Goal: Task Accomplishment & Management: Use online tool/utility

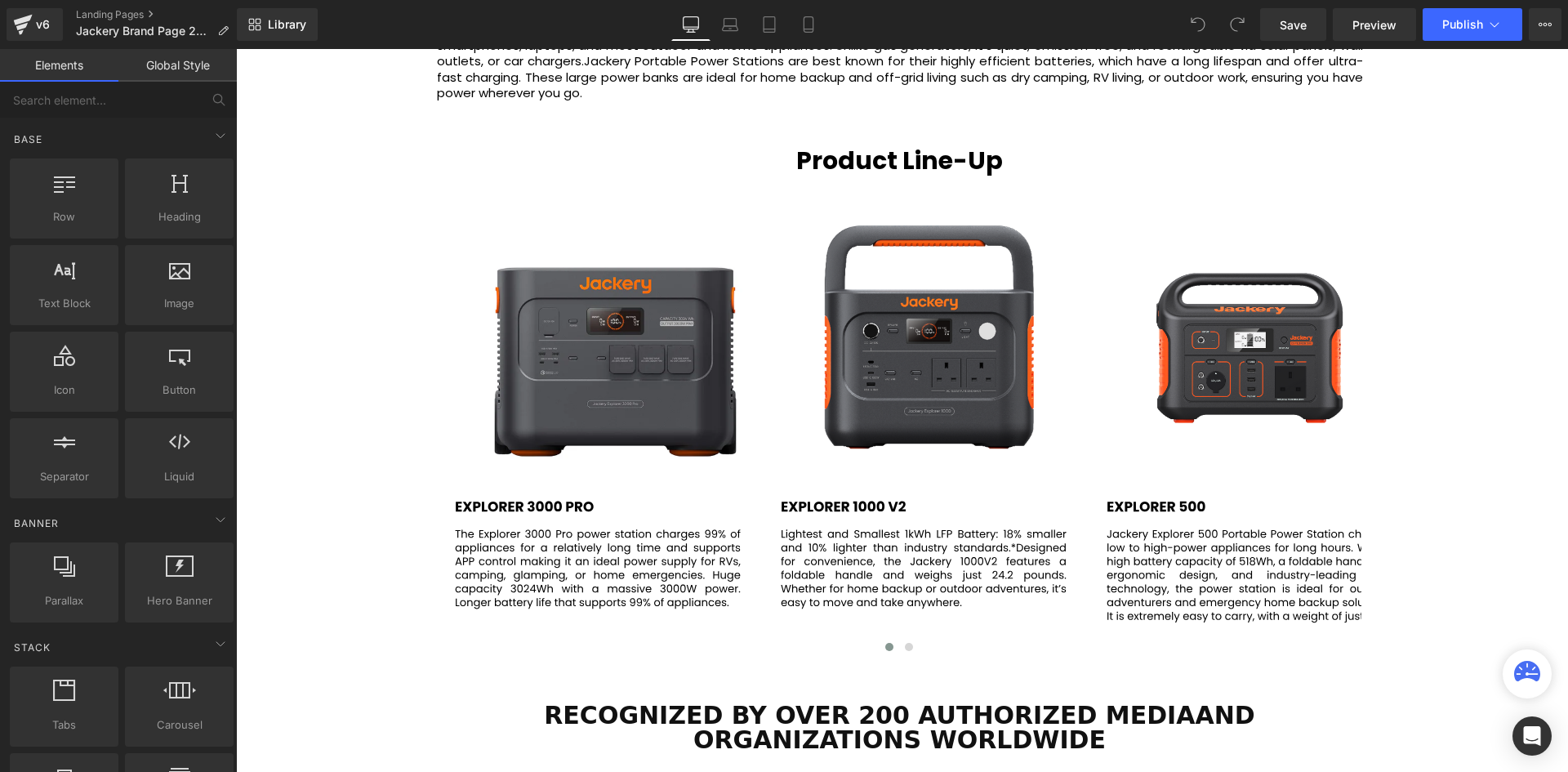
scroll to position [2042, 0]
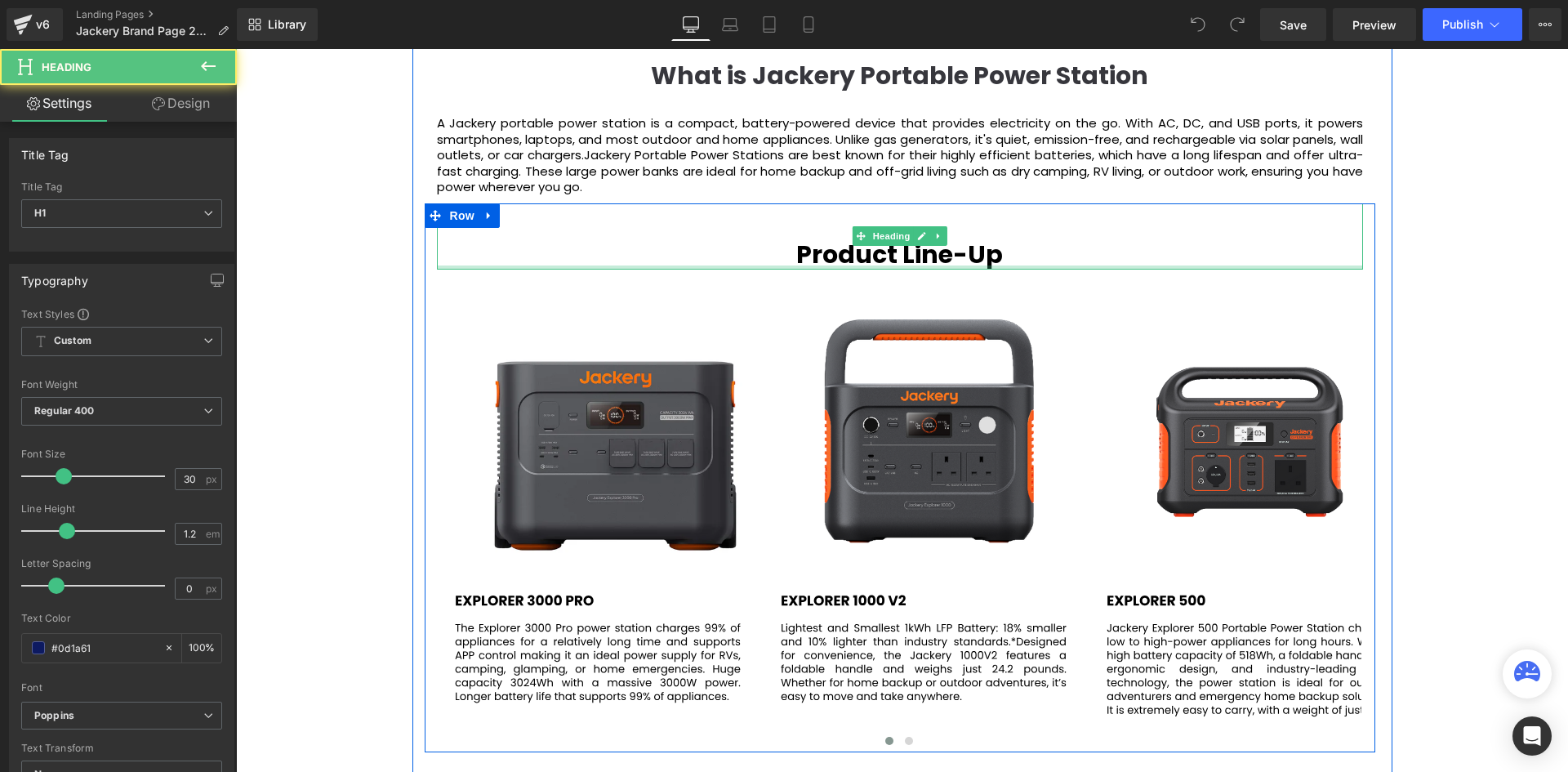
drag, startPoint x: 1027, startPoint y: 267, endPoint x: 1030, endPoint y: 239, distance: 28.2
click at [1030, 239] on div "Product Line-Up Heading" at bounding box center [900, 237] width 926 height 67
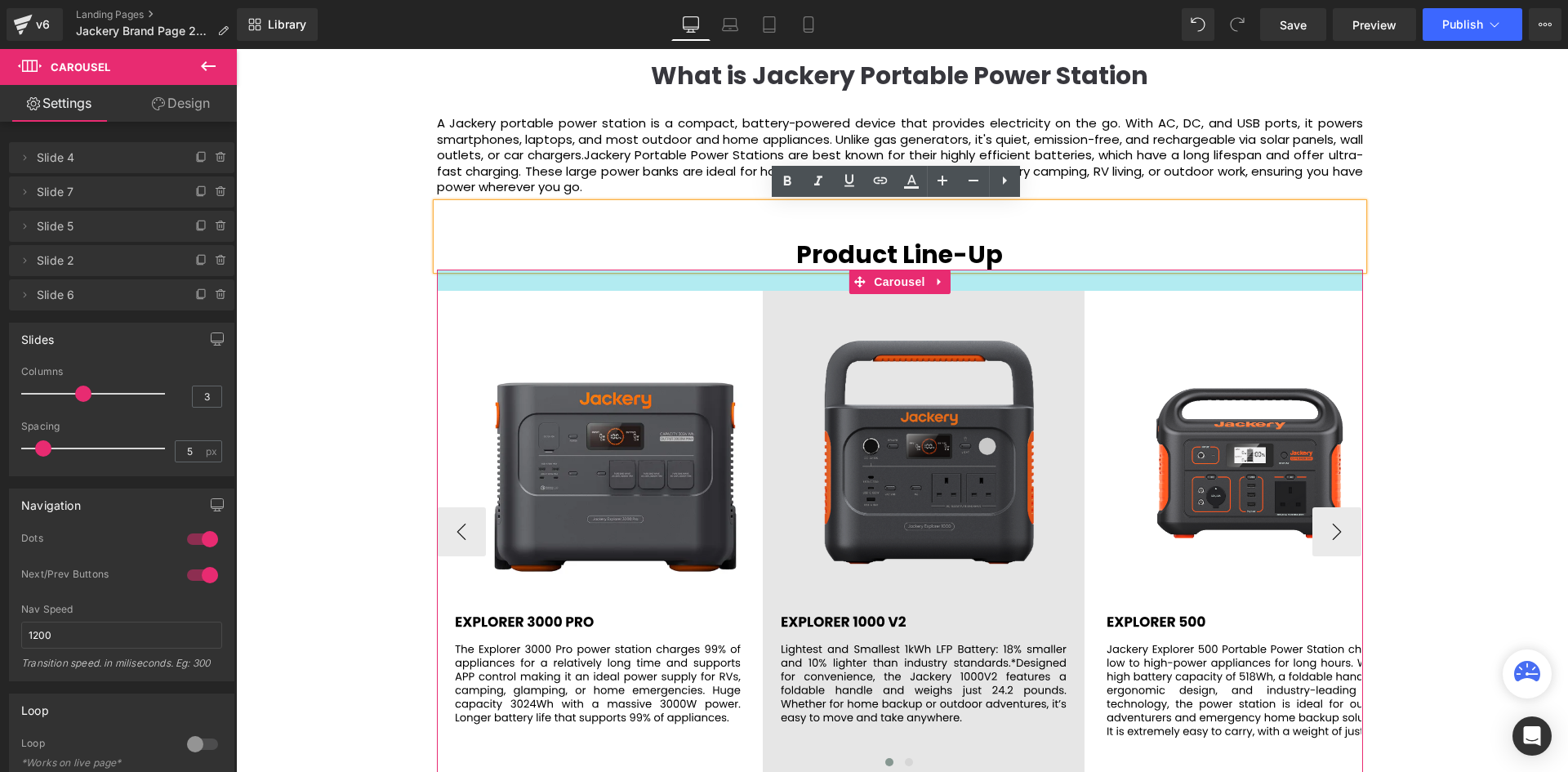
drag, startPoint x: 957, startPoint y: 269, endPoint x: 959, endPoint y: 290, distance: 21.1
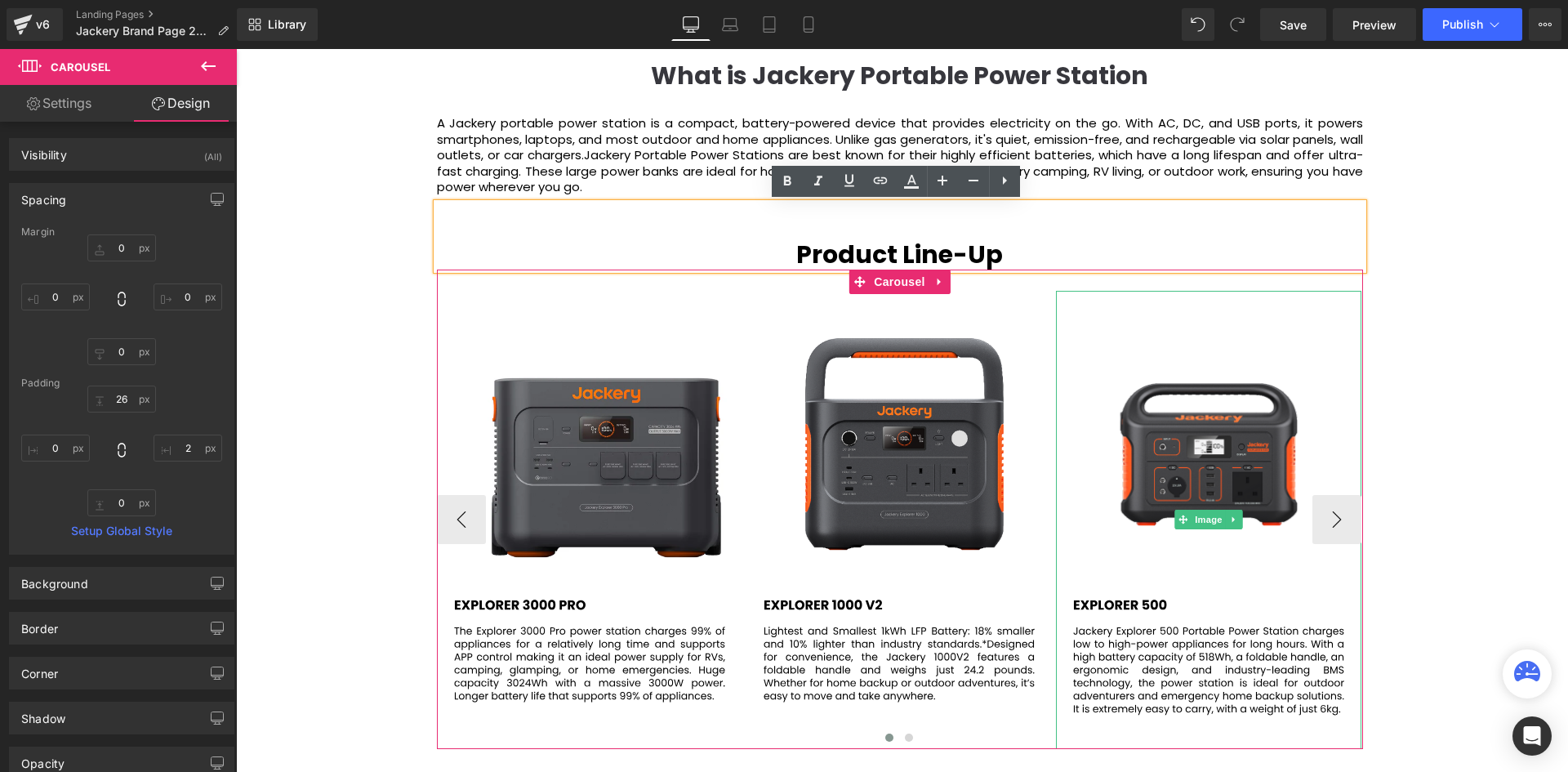
click at [1387, 325] on div "About Us Heading Jackery was established in 2012 by a group of pioneering innov…" at bounding box center [902, 408] width 979 height 2532
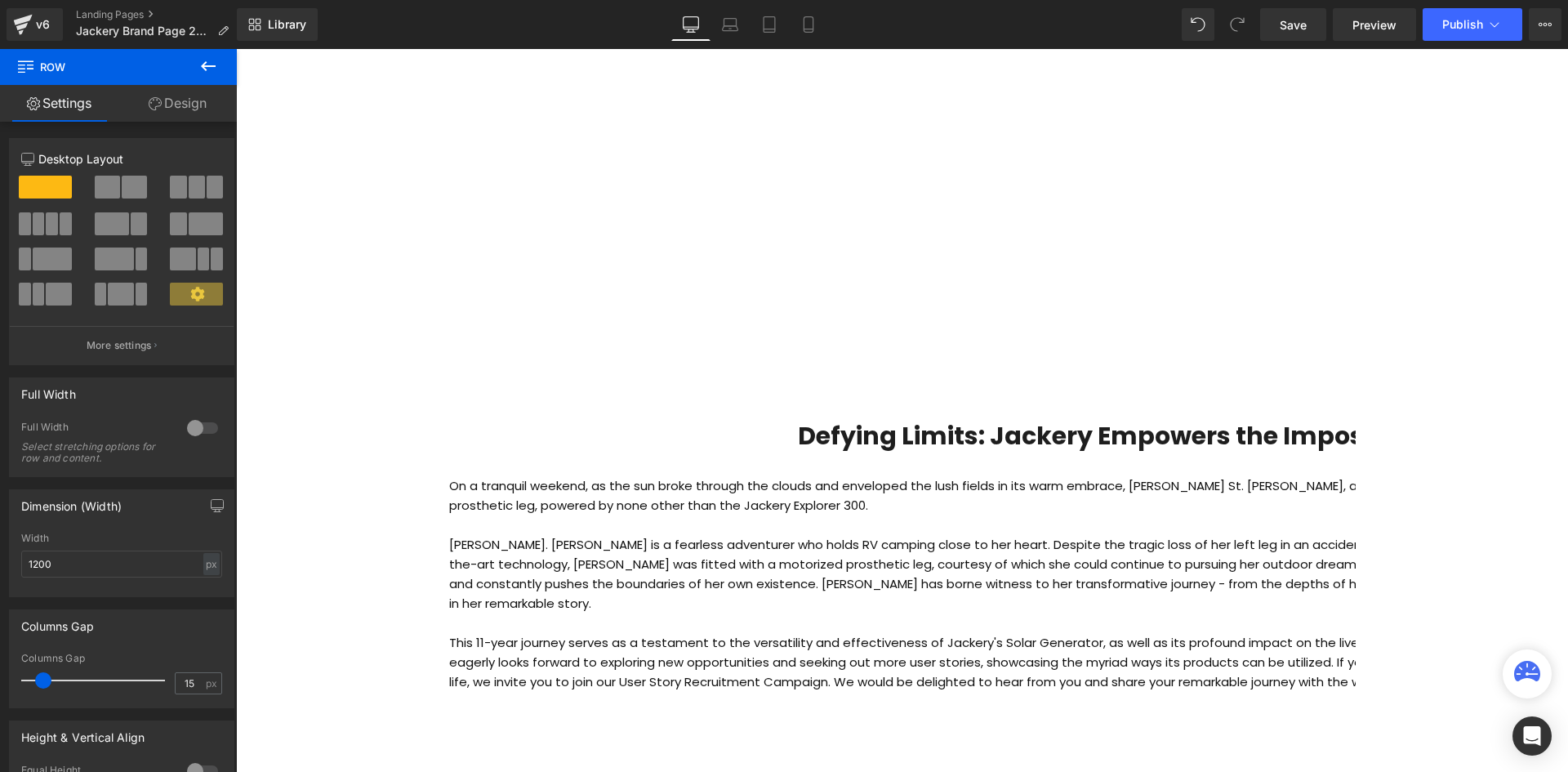
scroll to position [4493, 0]
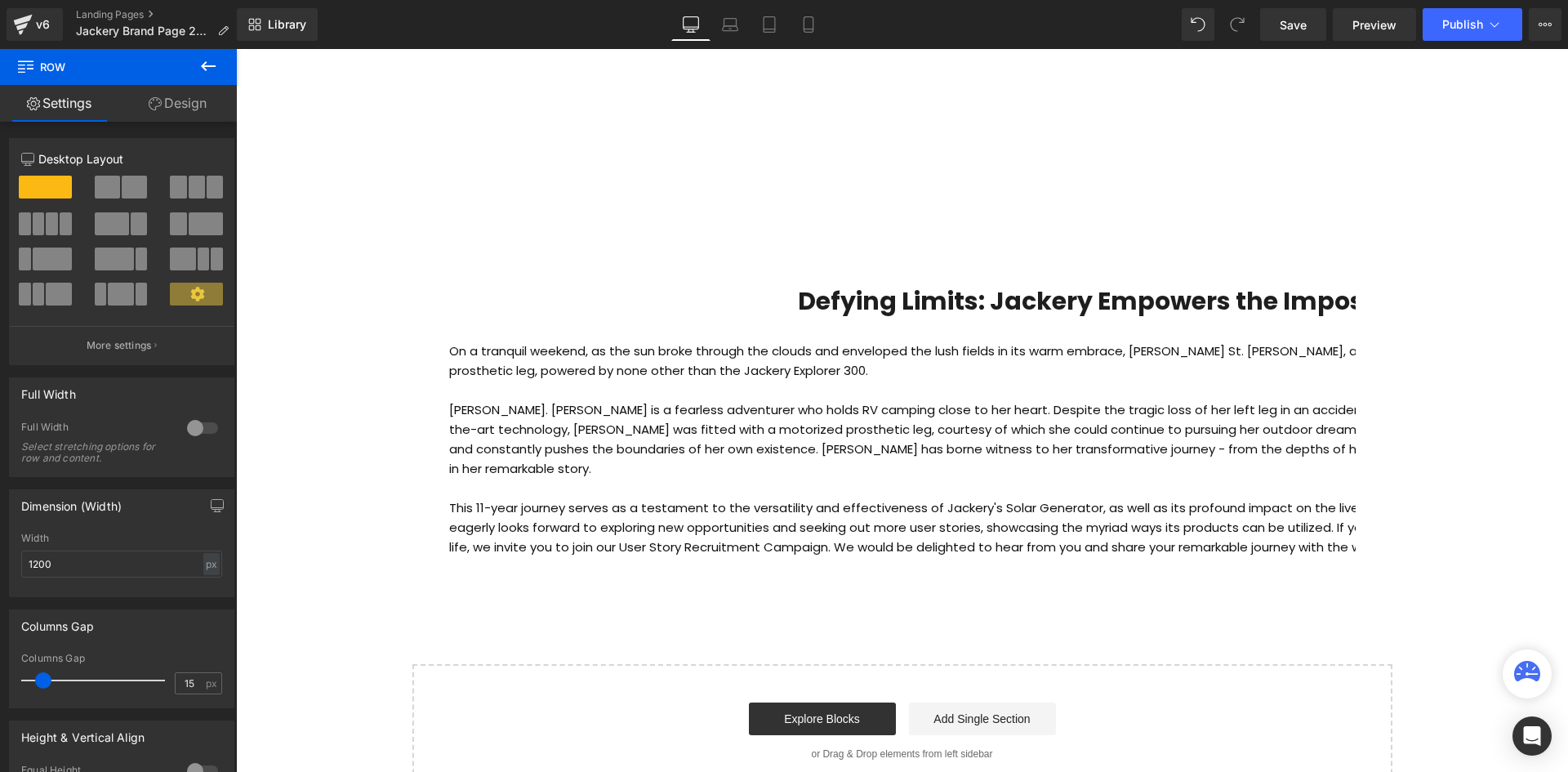
click at [989, 426] on p "Jodie St. Clair is a fearless adventurer who holds RV camping close to her hear…" at bounding box center [1111, 439] width 1324 height 79
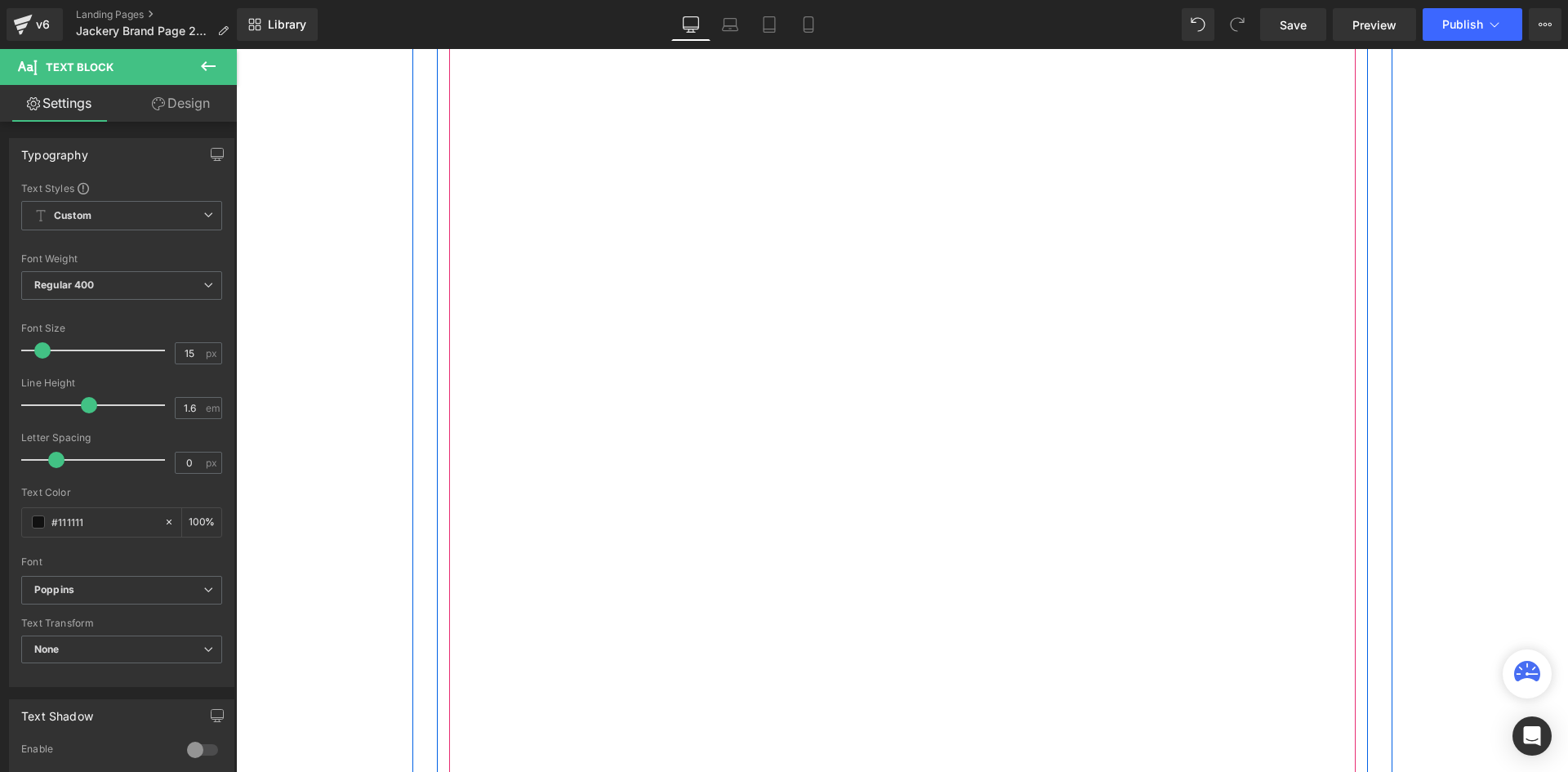
scroll to position [3758, 0]
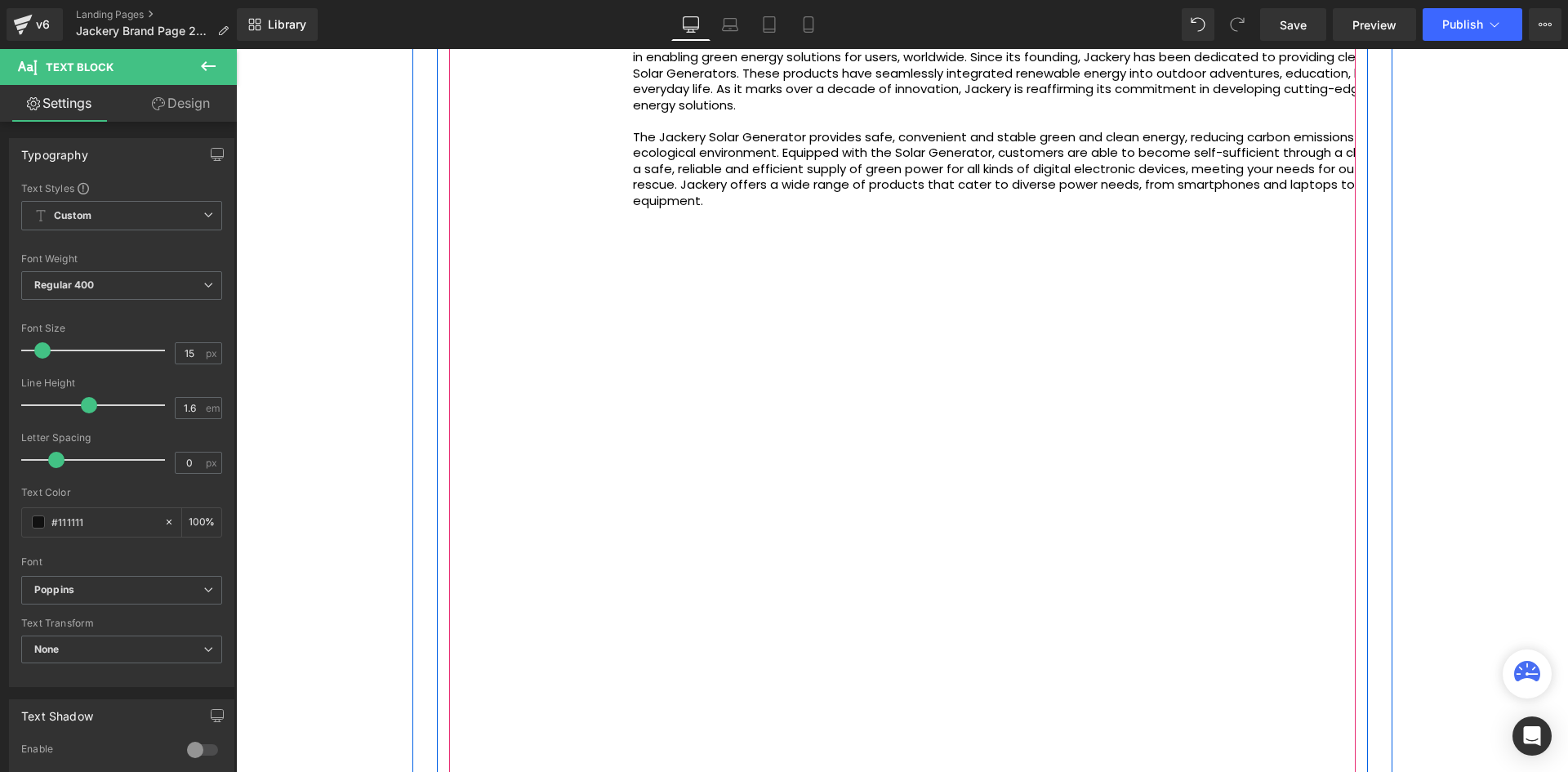
click at [837, 136] on p "The Jackery Solar Generator provides safe, convenient and stable green and clea…" at bounding box center [1111, 169] width 955 height 80
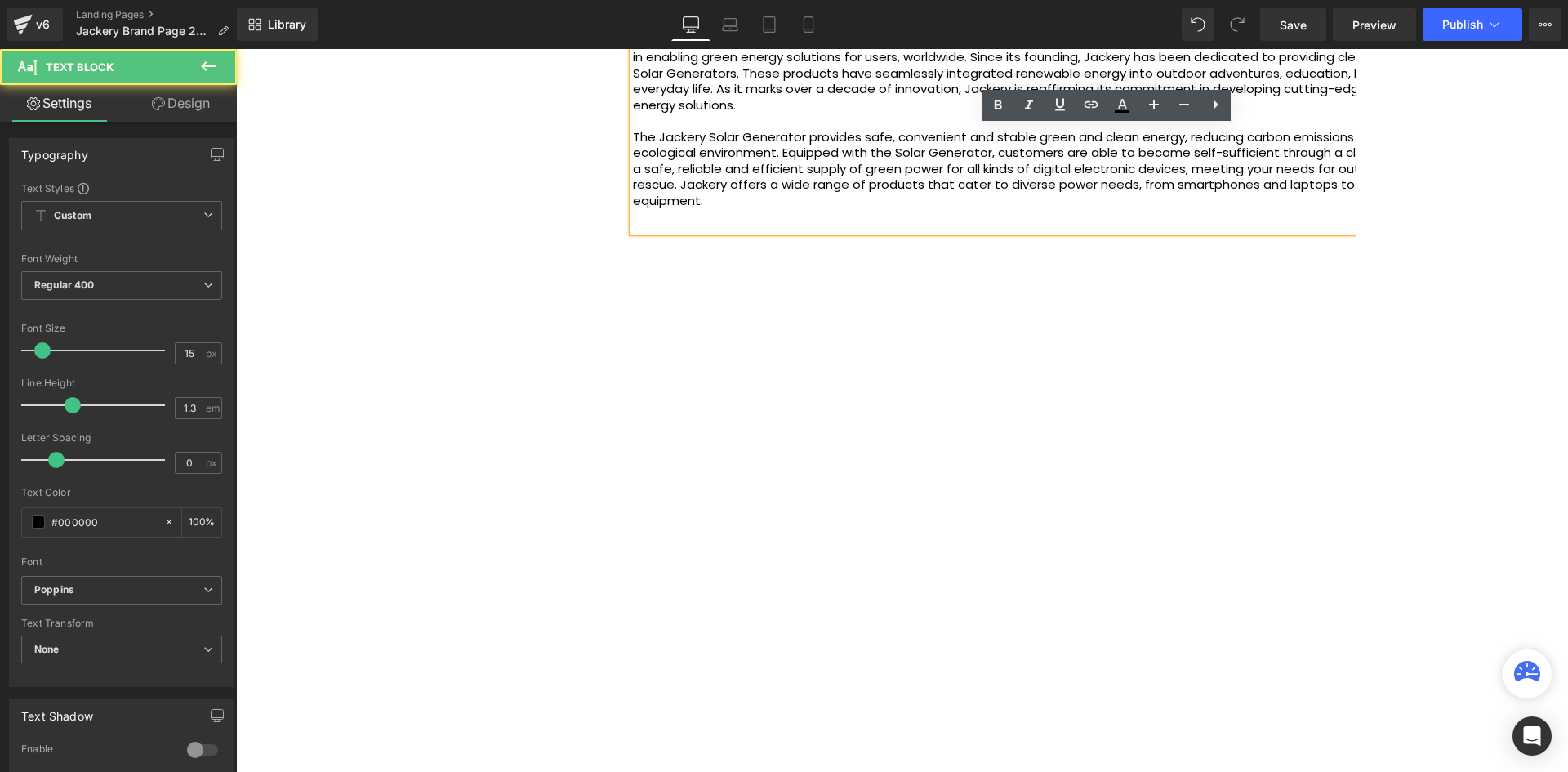
click at [755, 129] on p "The Jackery Solar Generator provides safe, convenient and stable green and clea…" at bounding box center [1111, 169] width 955 height 80
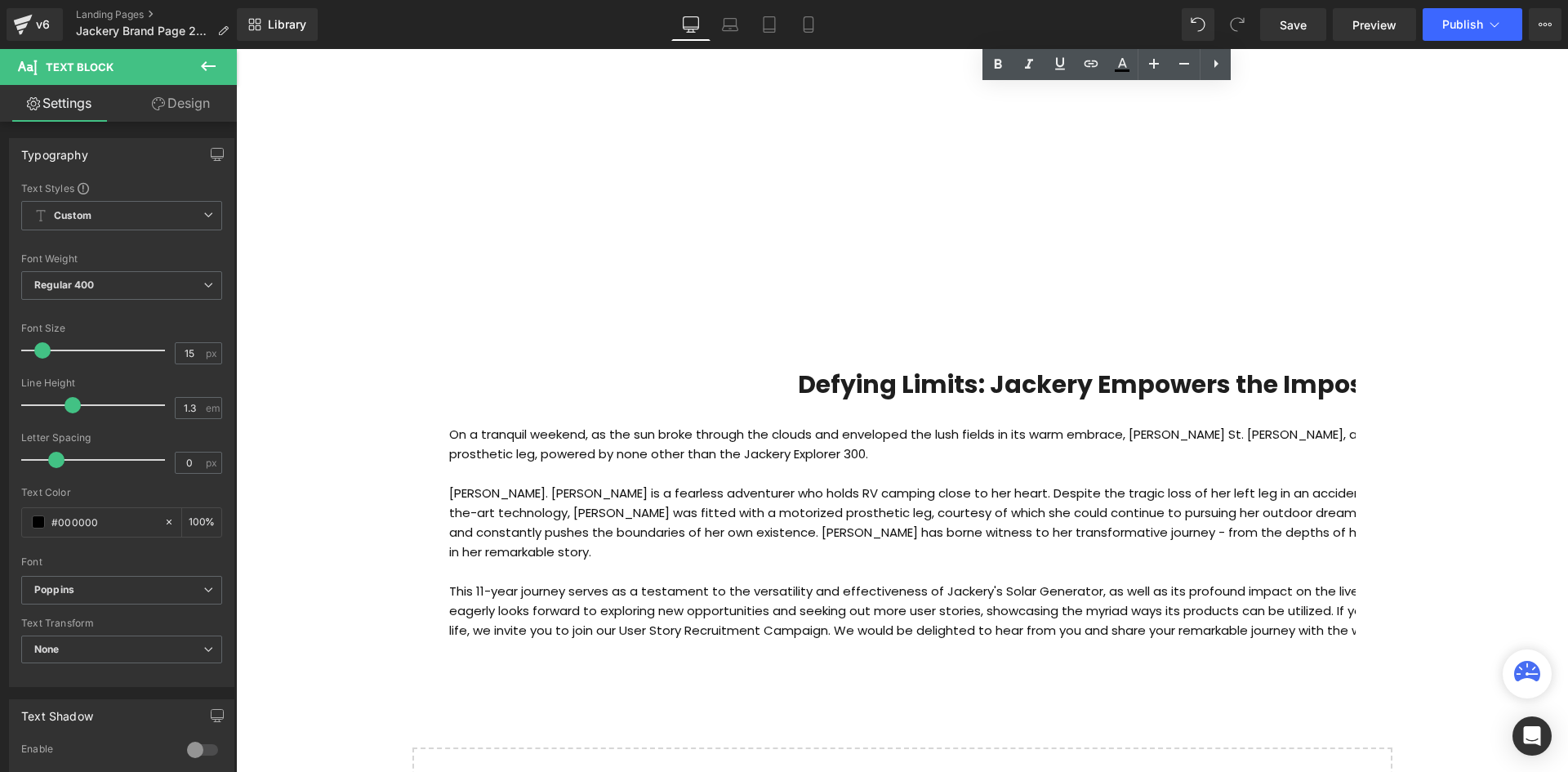
scroll to position [4412, 0]
click at [736, 482] on p "Jodie St. Clair is a fearless adventurer who holds RV camping close to her hear…" at bounding box center [1111, 521] width 1324 height 79
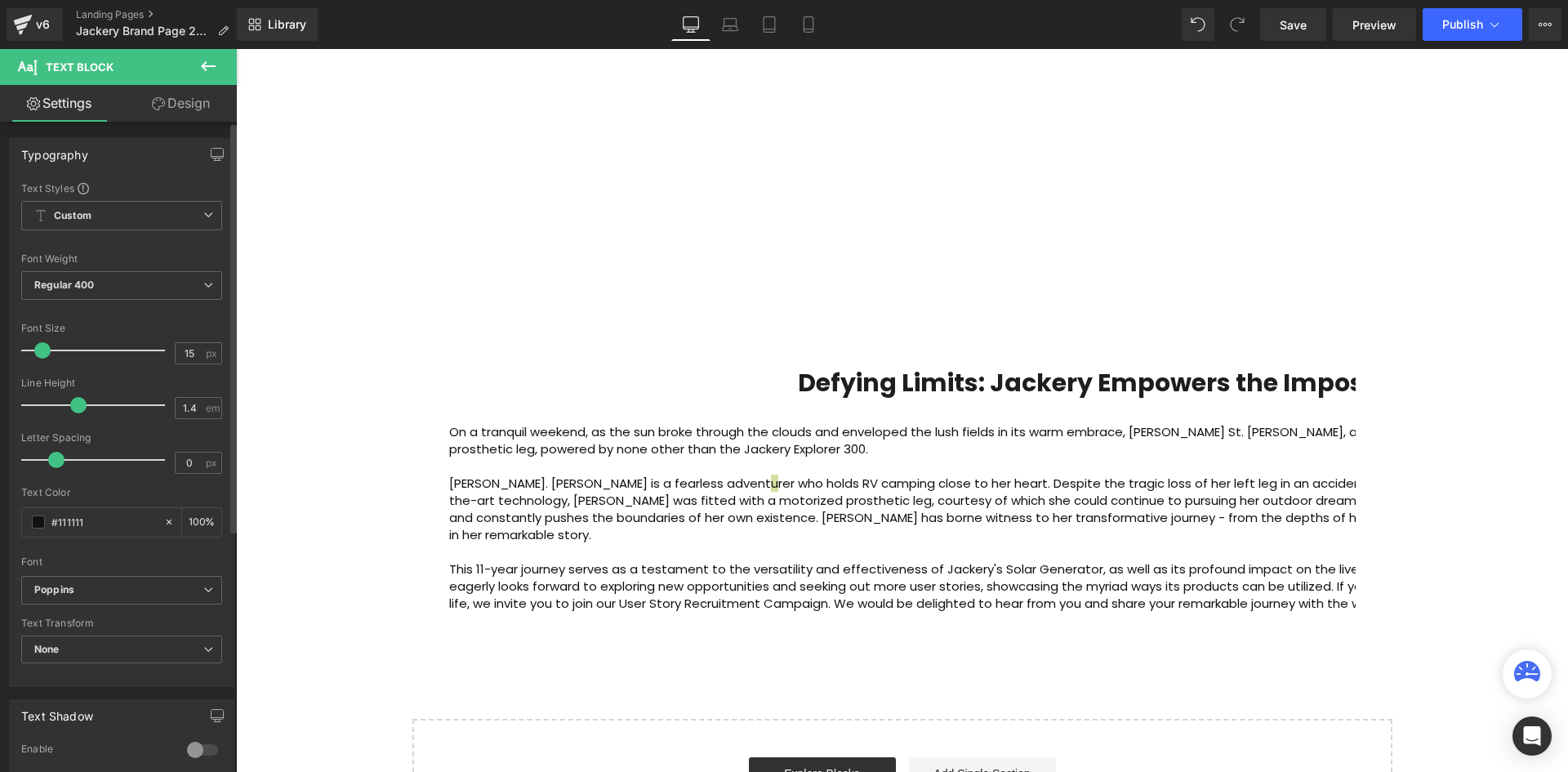
type input "1.3"
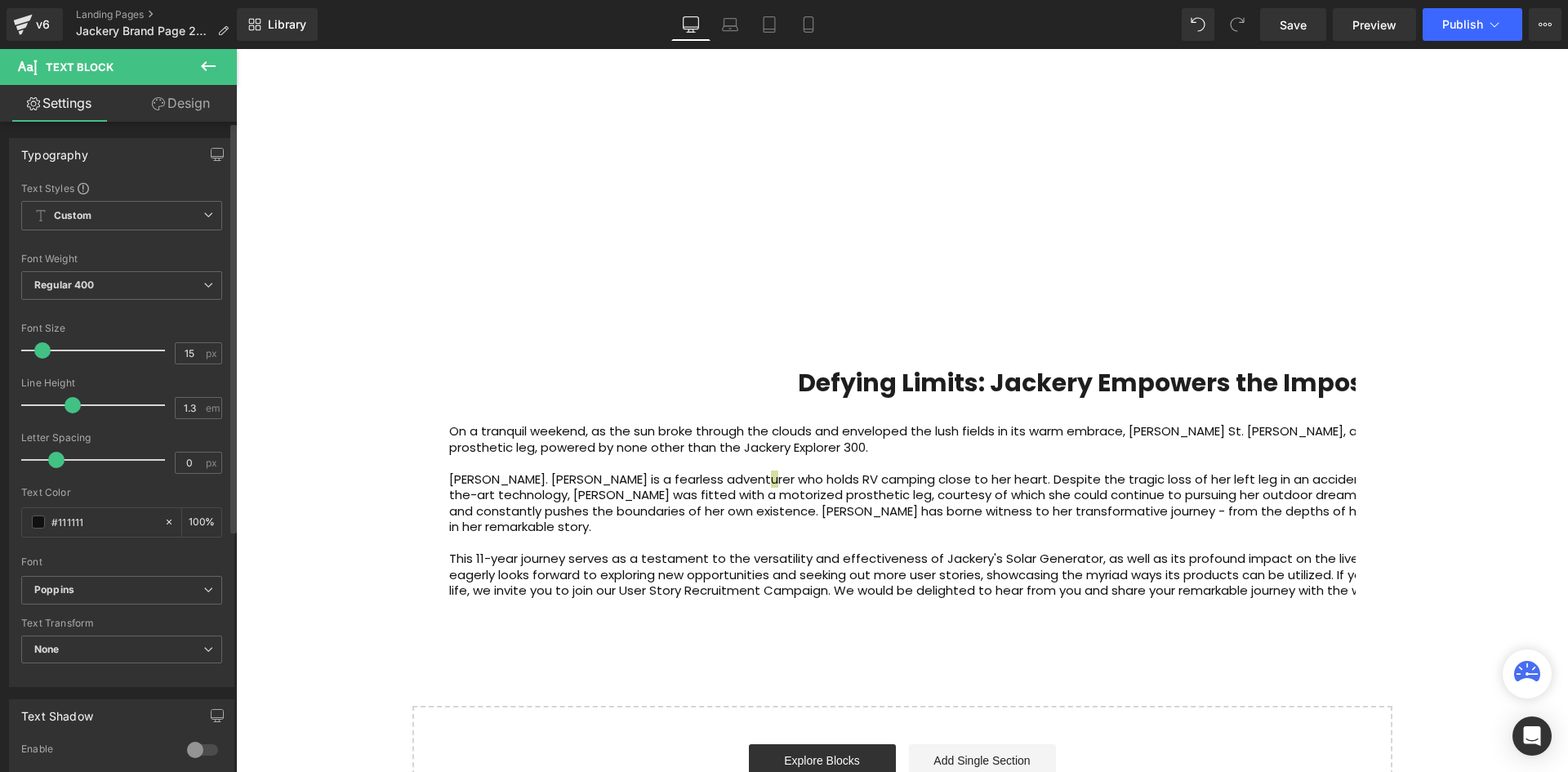
drag, startPoint x: 79, startPoint y: 401, endPoint x: 65, endPoint y: 396, distance: 14.9
click at [65, 396] on div at bounding box center [97, 405] width 136 height 32
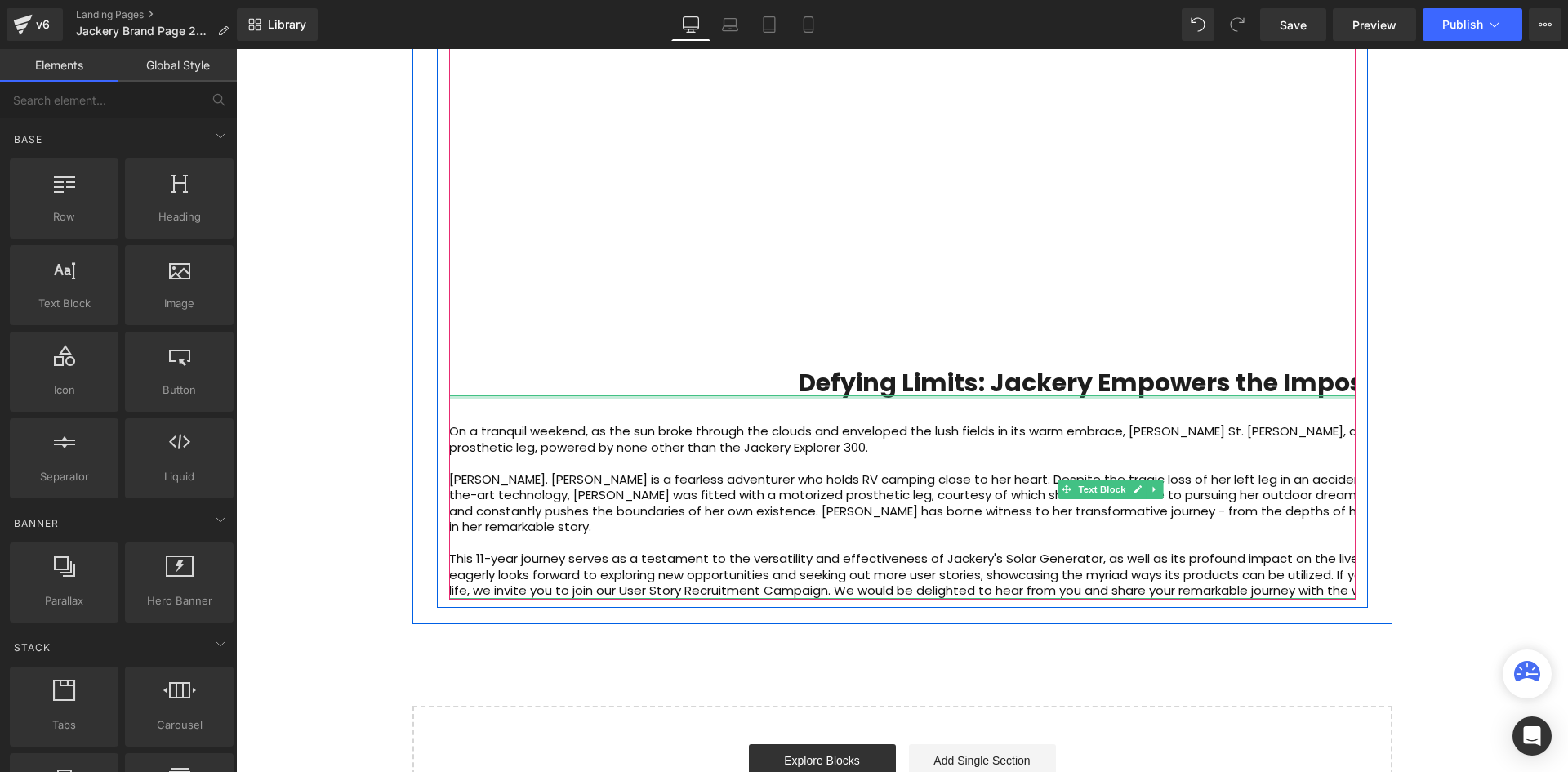
click at [1165, 365] on b "Defying Limits: Jackery Empowers the Impossible" at bounding box center [1110, 383] width 626 height 35
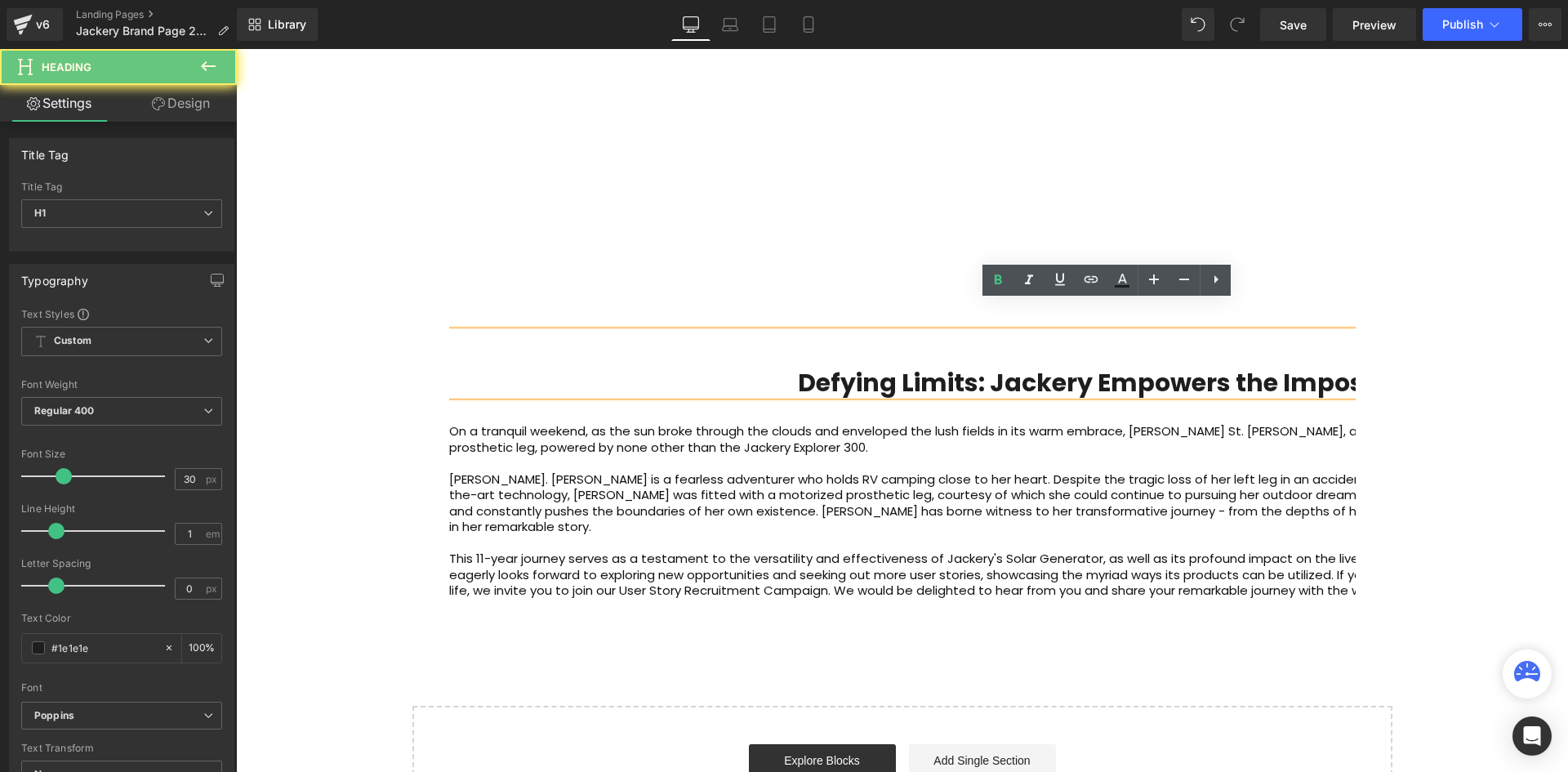
click at [789, 371] on h1 "Defying Limits: Jackery Empowers the Impossible" at bounding box center [1111, 383] width 1324 height 25
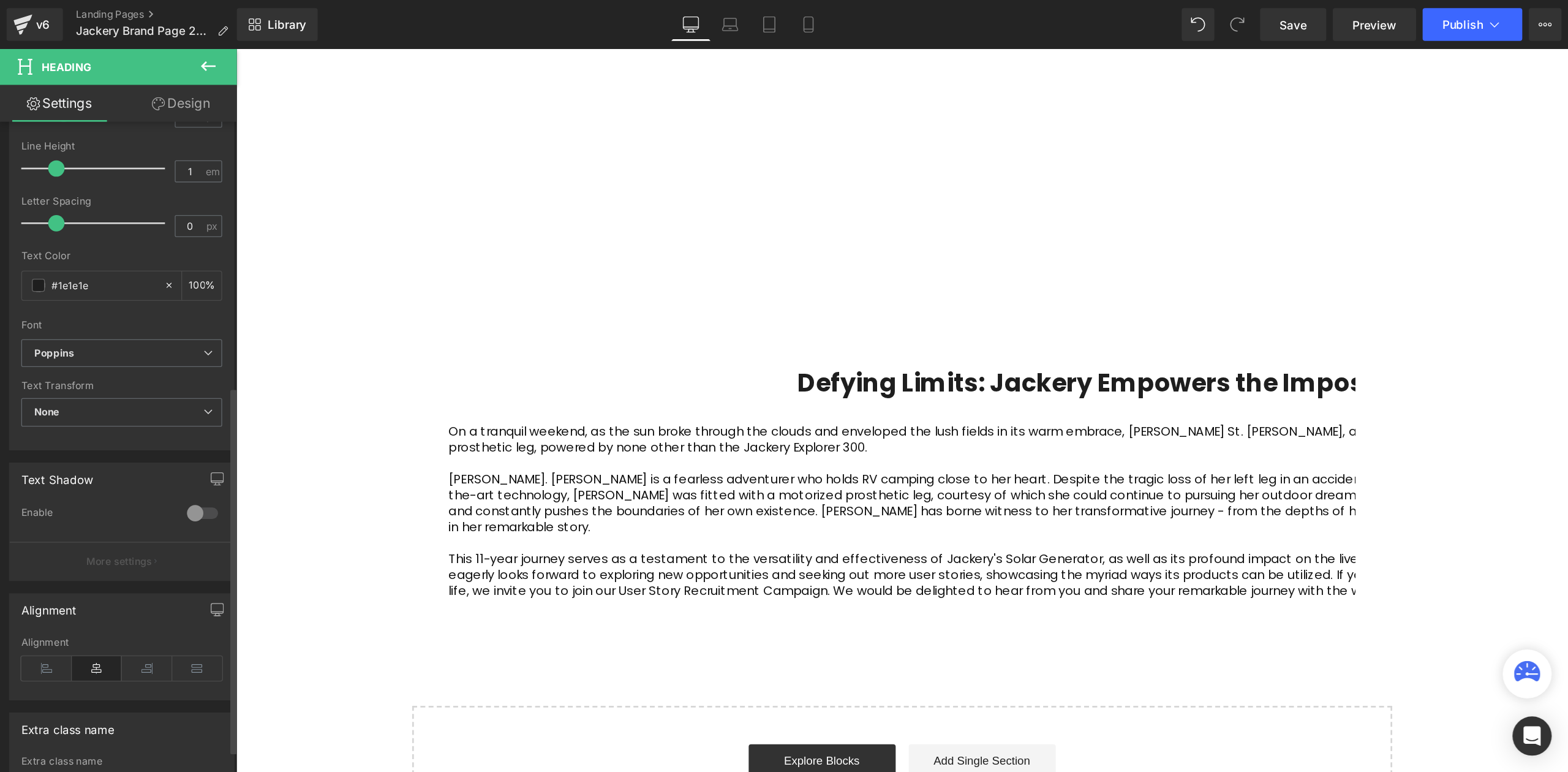
scroll to position [382, 0]
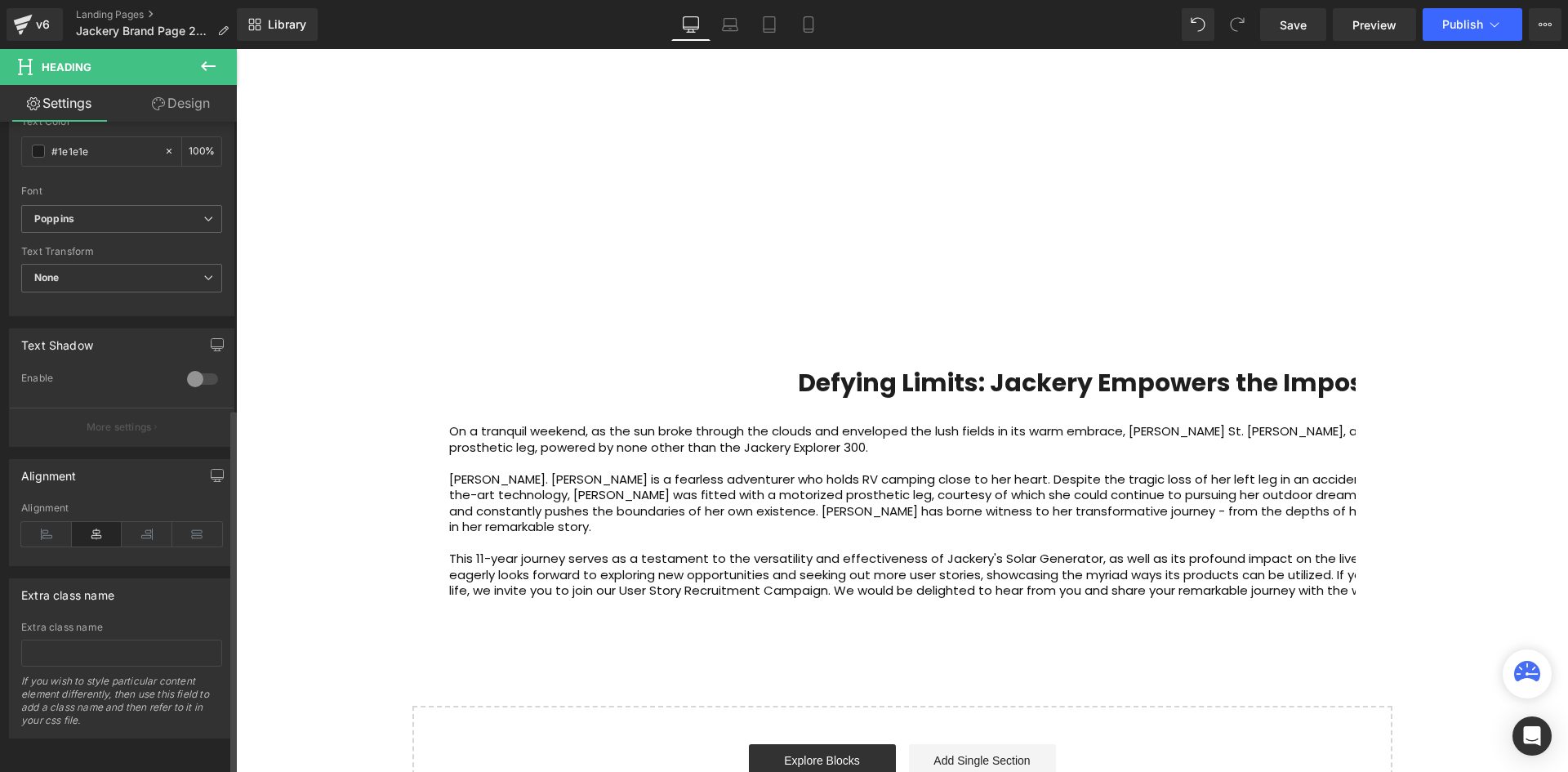
click at [100, 525] on icon at bounding box center [97, 534] width 51 height 25
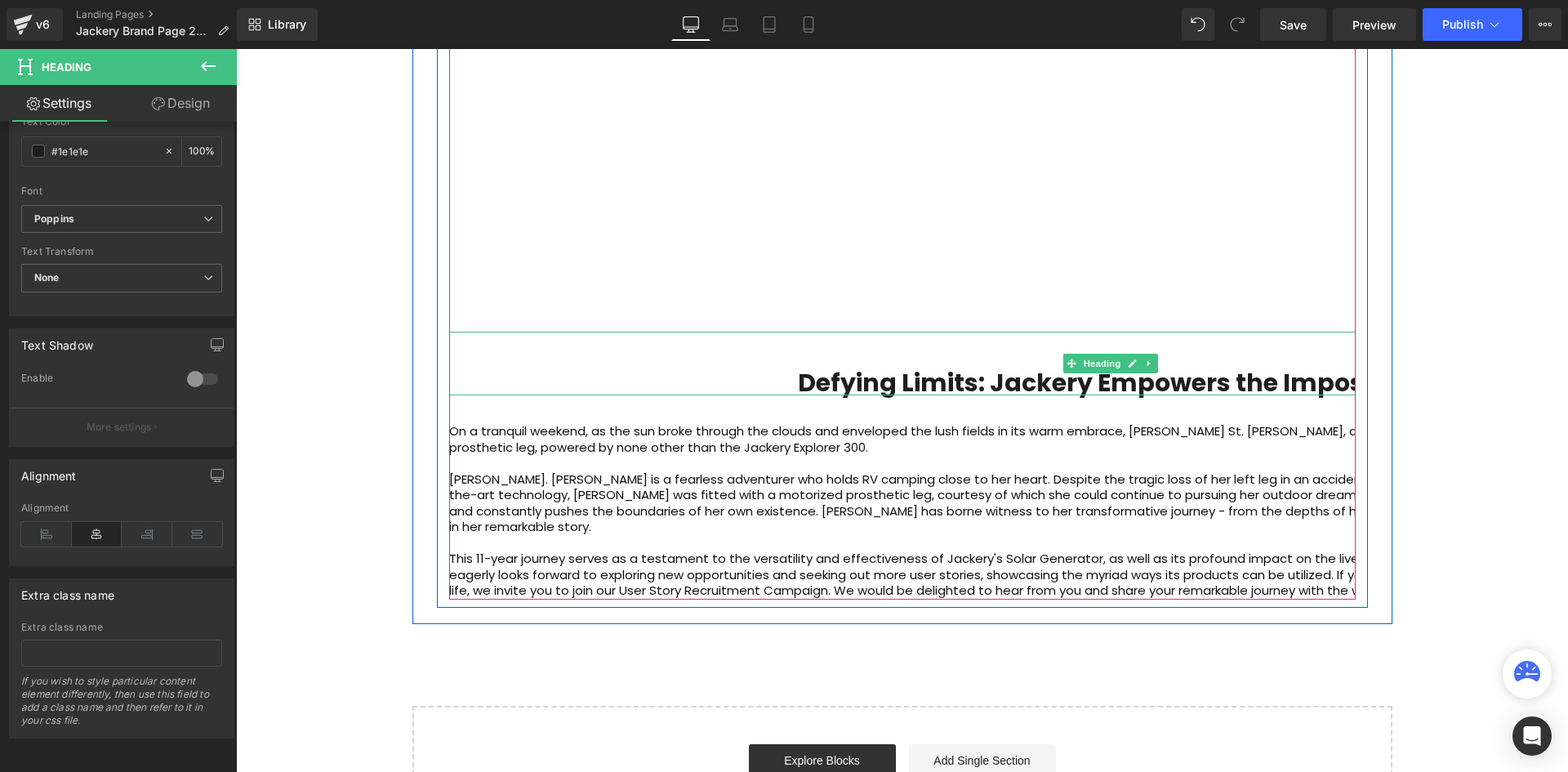
click at [793, 371] on h1 "Defying Limits: Jackery Empowers the Impossible" at bounding box center [1111, 383] width 1324 height 25
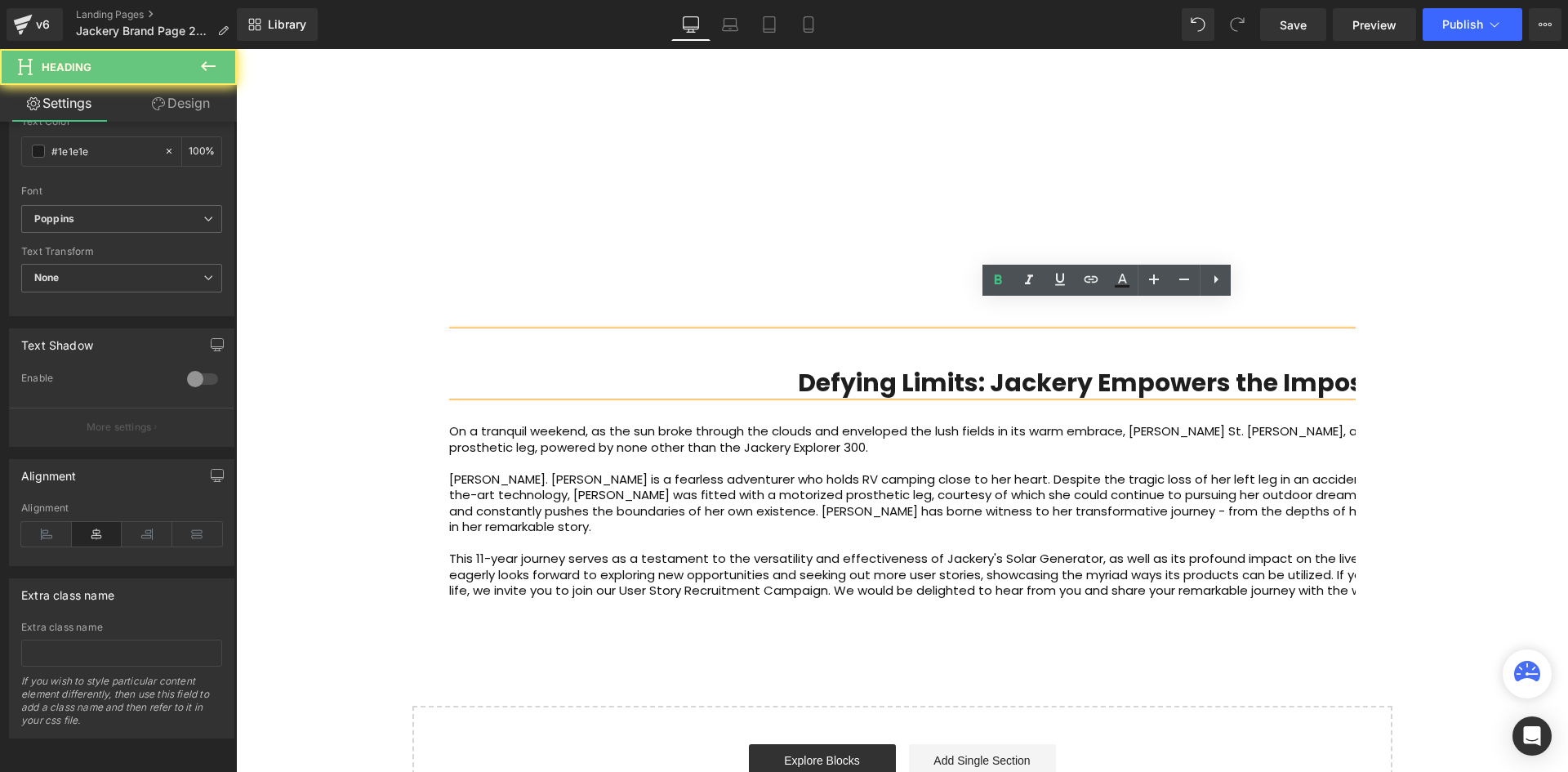
drag, startPoint x: 791, startPoint y: 348, endPoint x: 461, endPoint y: 337, distance: 330.2
click at [461, 337] on div "Defying Limits: Jackery Empowers the Impossible" at bounding box center [1111, 363] width 1324 height 64
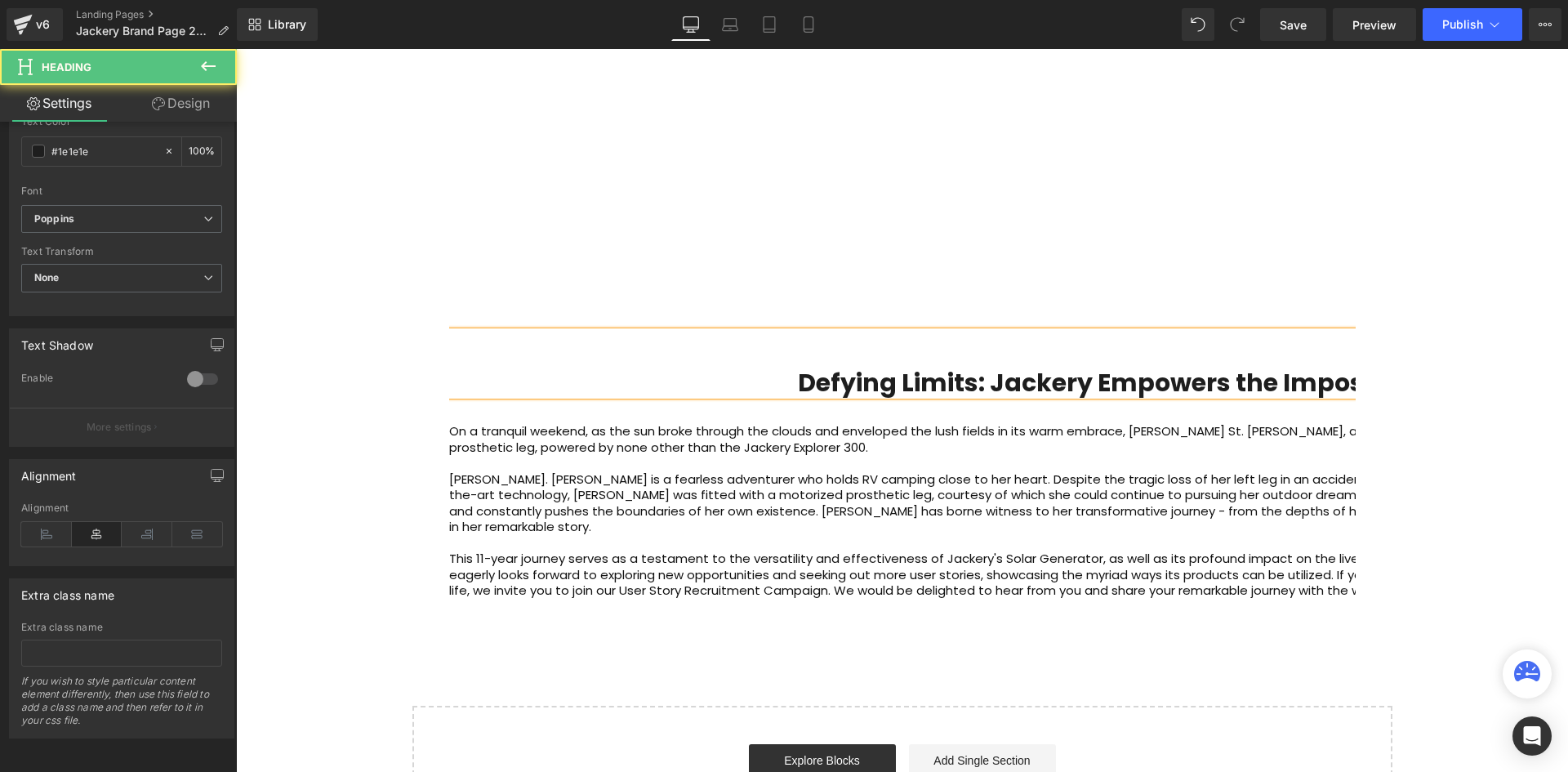
click at [1122, 332] on div "Defying Limits: Jackery Empowers the Impossible" at bounding box center [1111, 363] width 1324 height 64
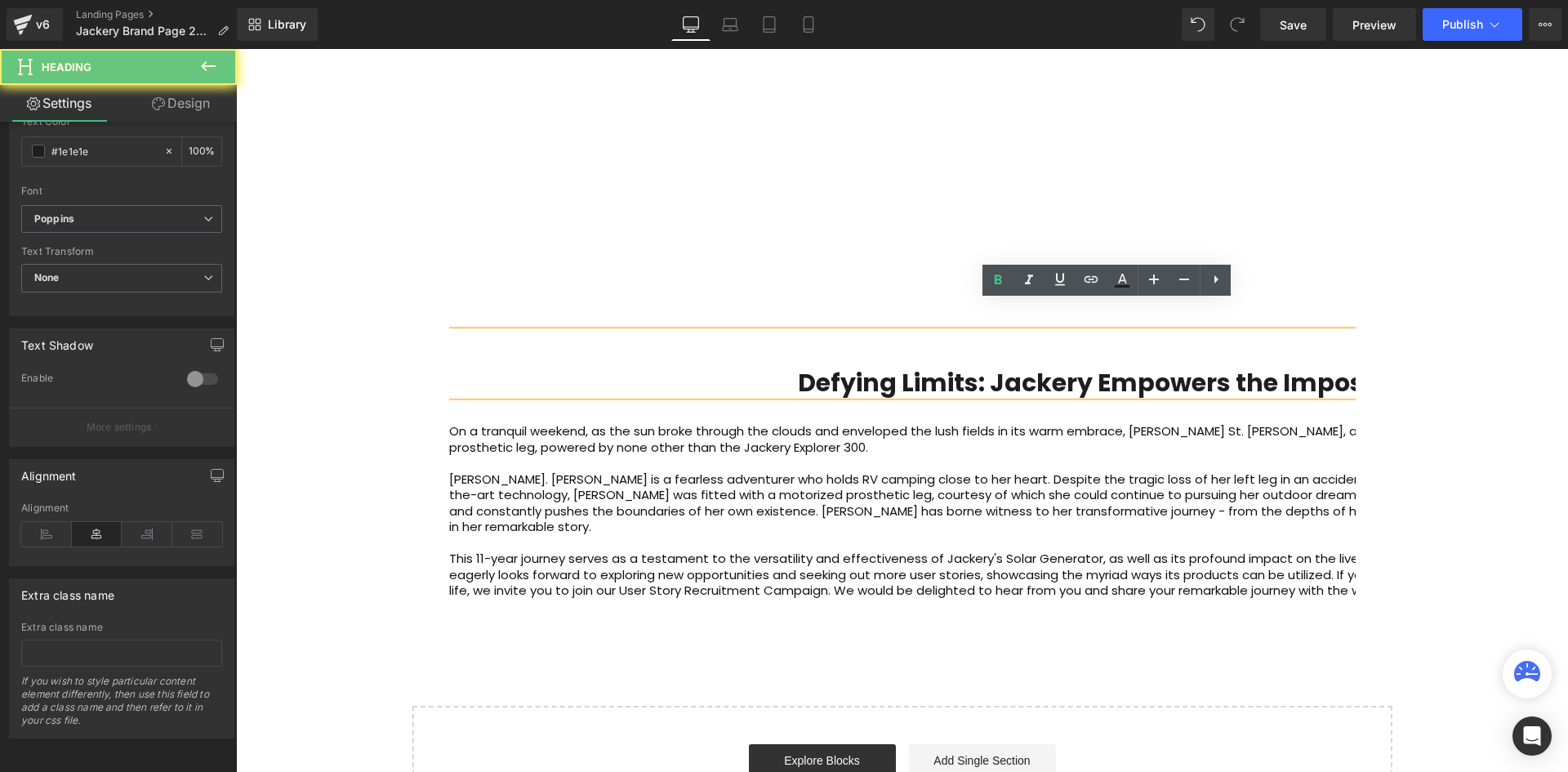
click at [1256, 365] on b "Defying Limits: Jackery Empowers the Impossible" at bounding box center [1110, 383] width 626 height 35
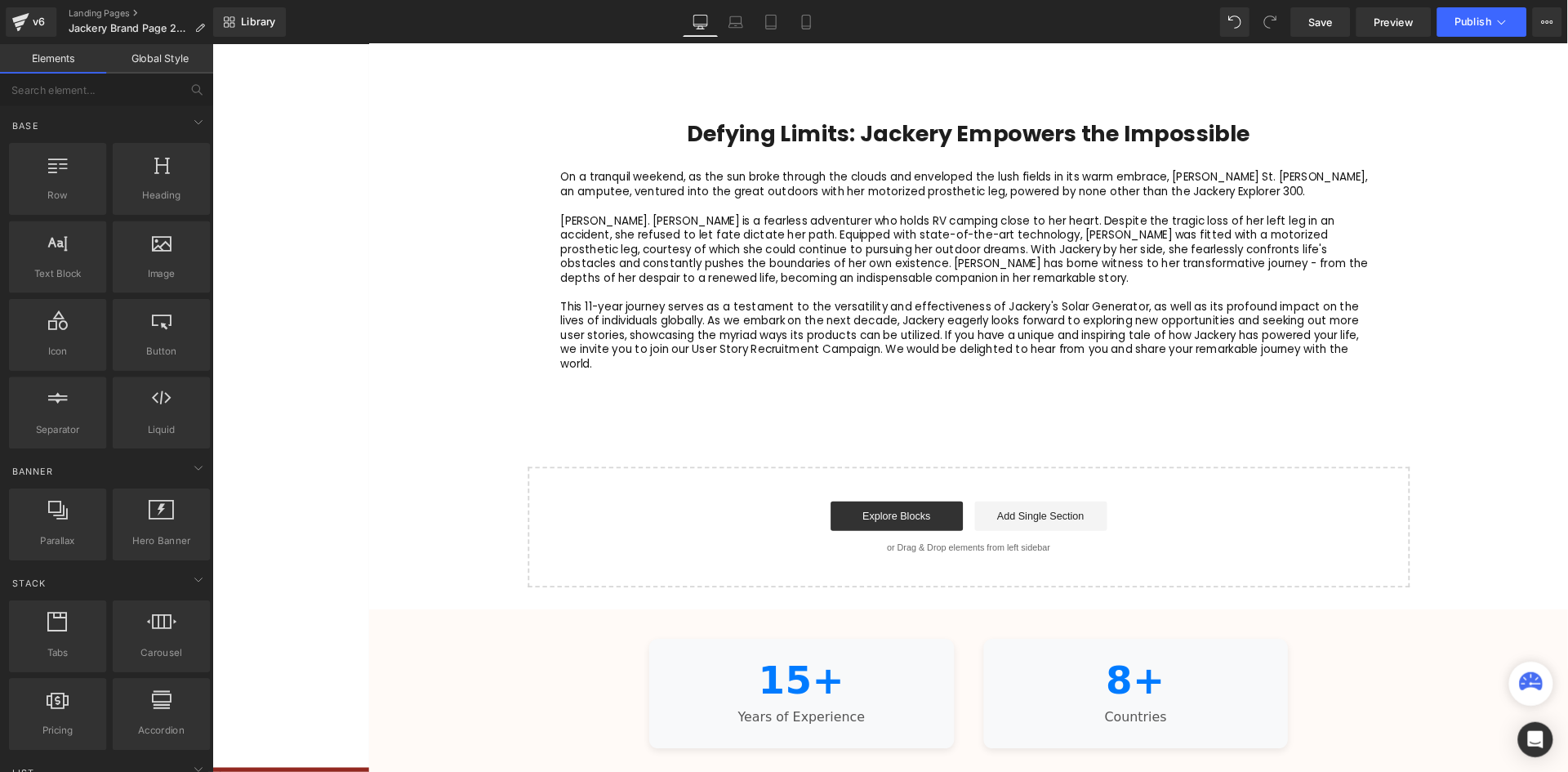
scroll to position [4381, 0]
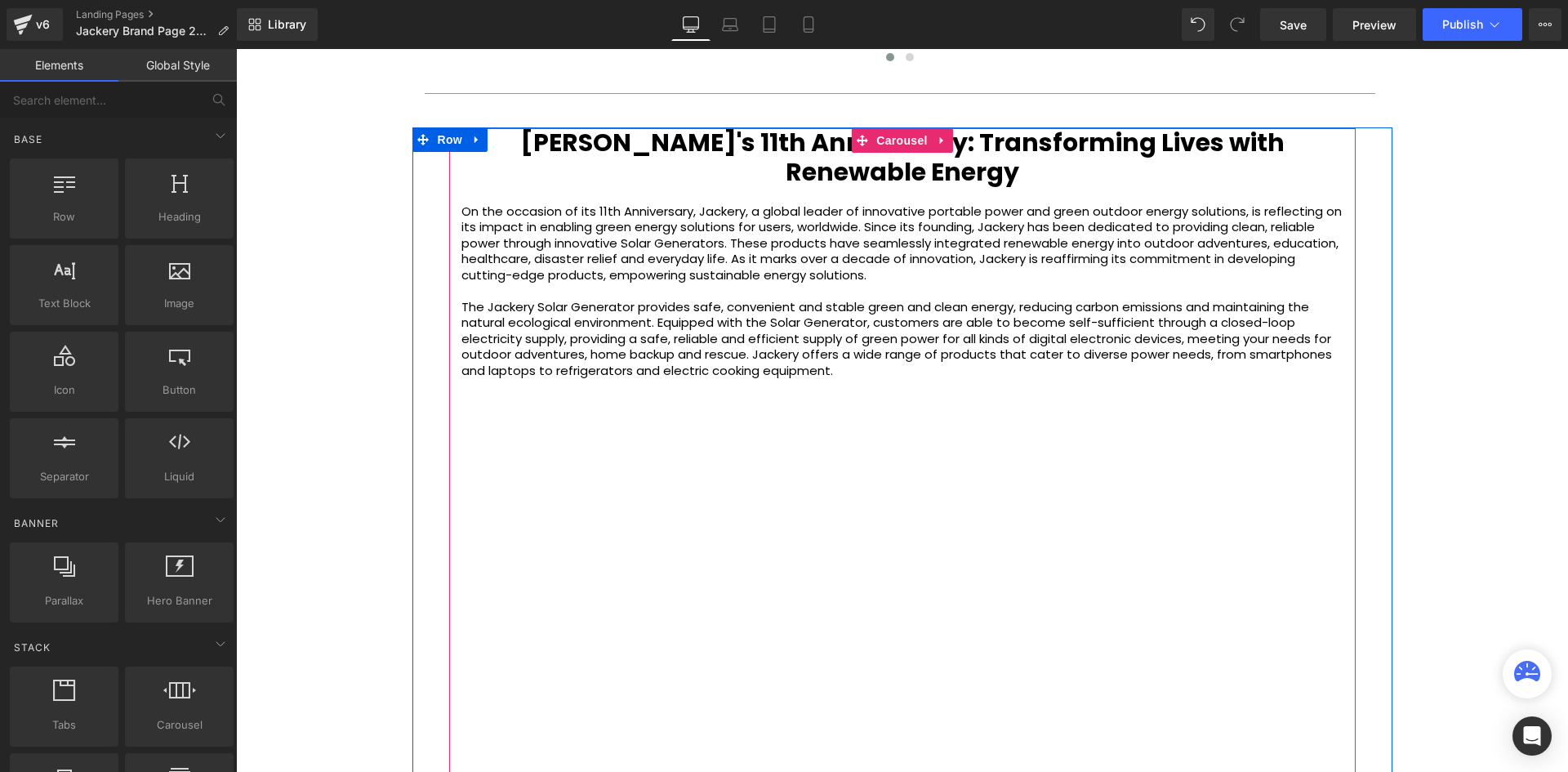
scroll to position [3564, 0]
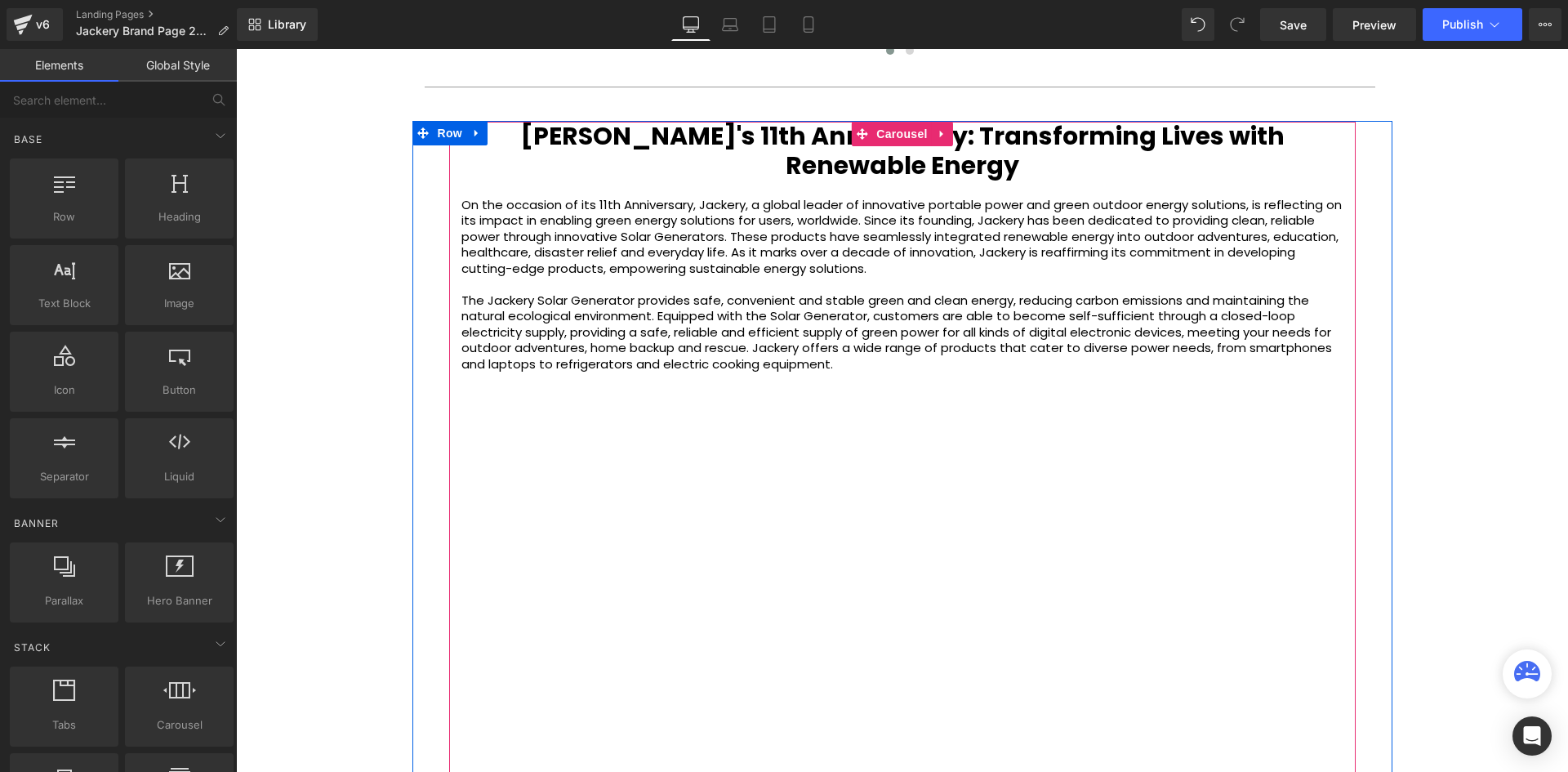
click at [1121, 169] on h1 "Jackery's 11th Anniversary: Transforming Lives with Renewable Energy" at bounding box center [902, 152] width 881 height 59
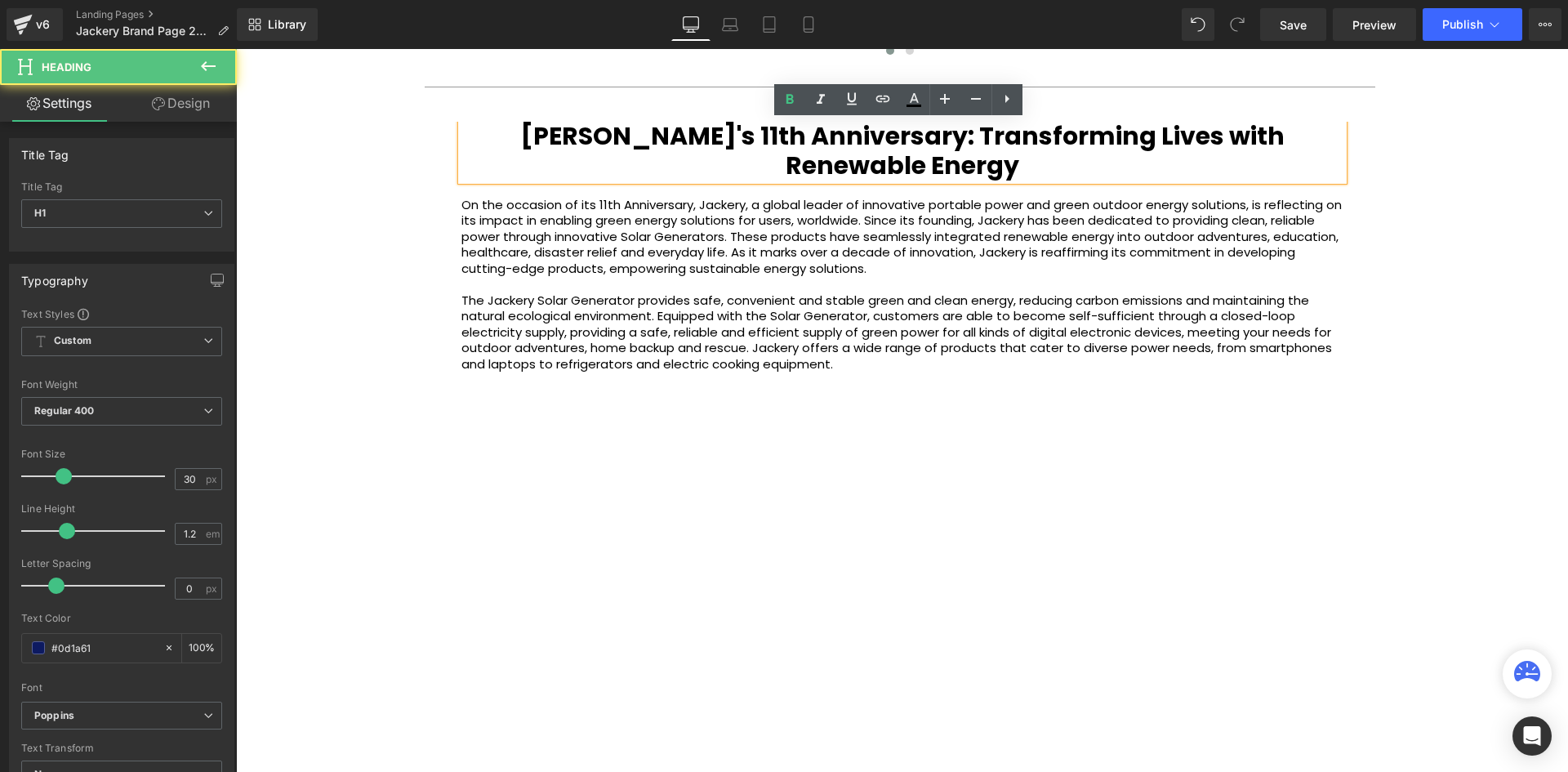
click at [1012, 132] on b "Jackery's 11th Anniversary: Transforming Lives with Renewable Energy" at bounding box center [902, 151] width 764 height 65
click at [849, 131] on b "Jackery's 11th Anniversary: Transforming Lives with Renewable Energy" at bounding box center [902, 151] width 764 height 65
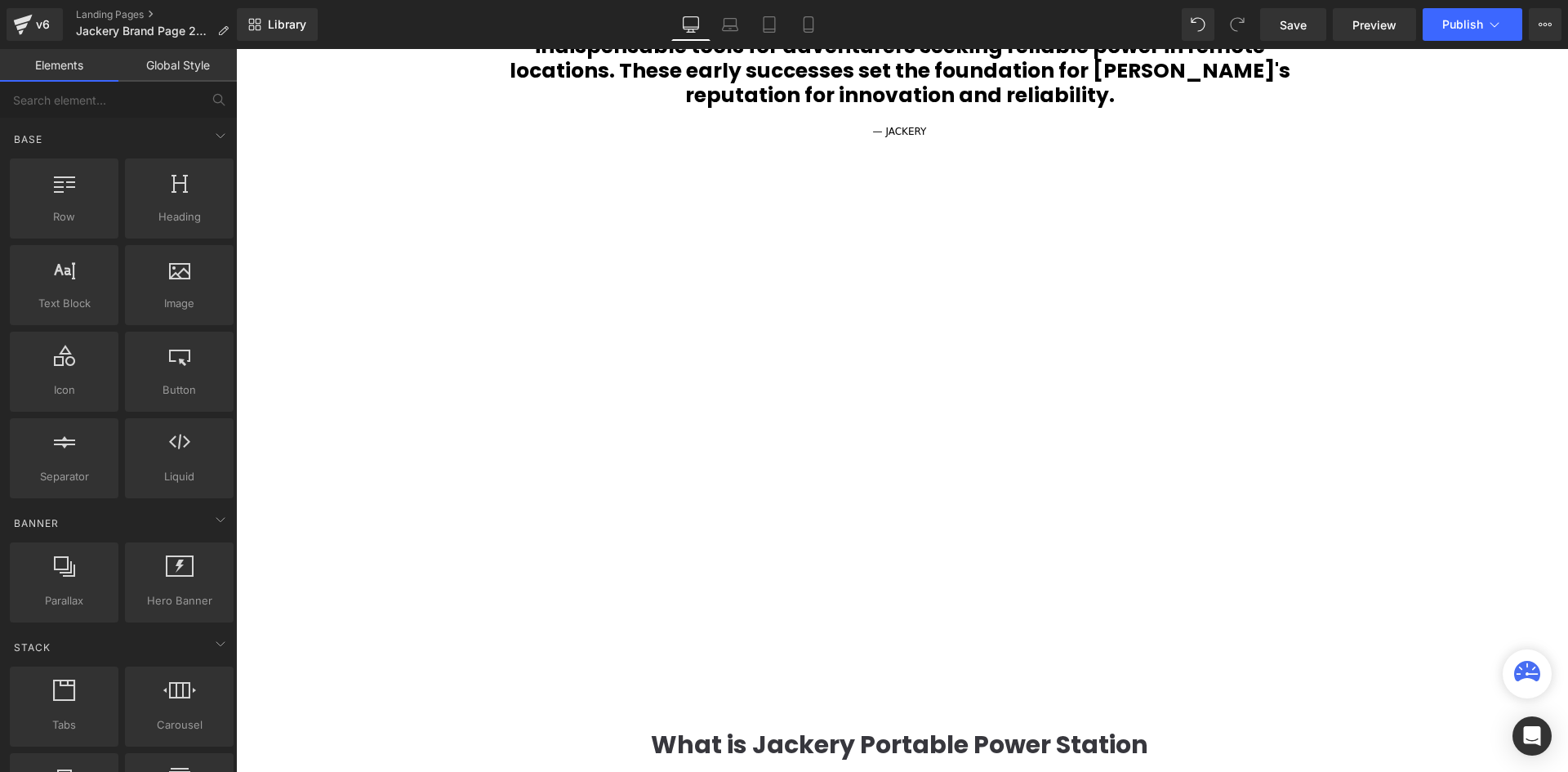
scroll to position [971, 0]
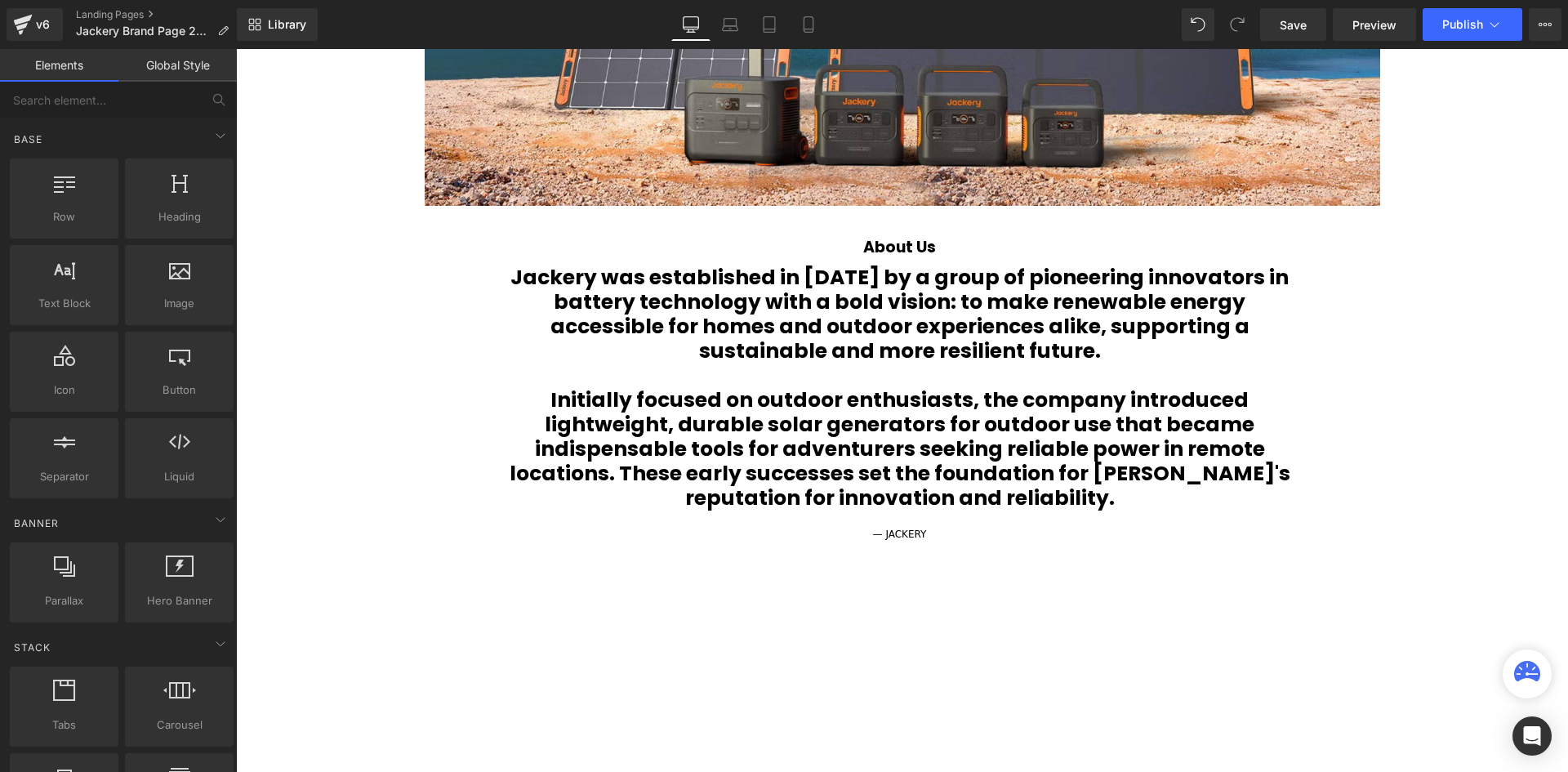
click at [846, 386] on b "Initially focused on outdoor enthusiasts, the company introduced lightweight, d…" at bounding box center [899, 448] width 781 height 127
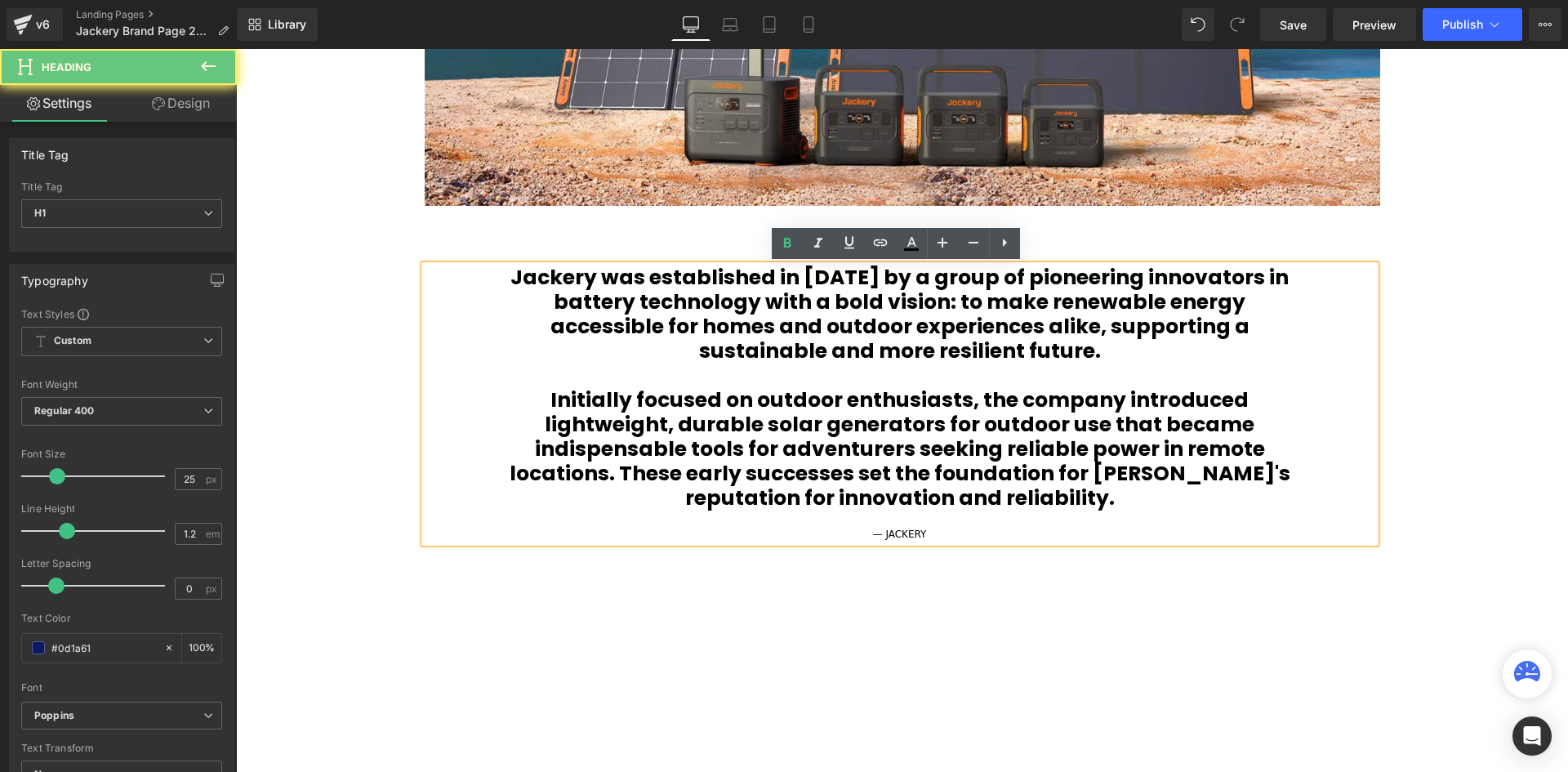
click at [852, 413] on b "Initially focused on outdoor enthusiasts, the company introduced lightweight, d…" at bounding box center [899, 448] width 781 height 127
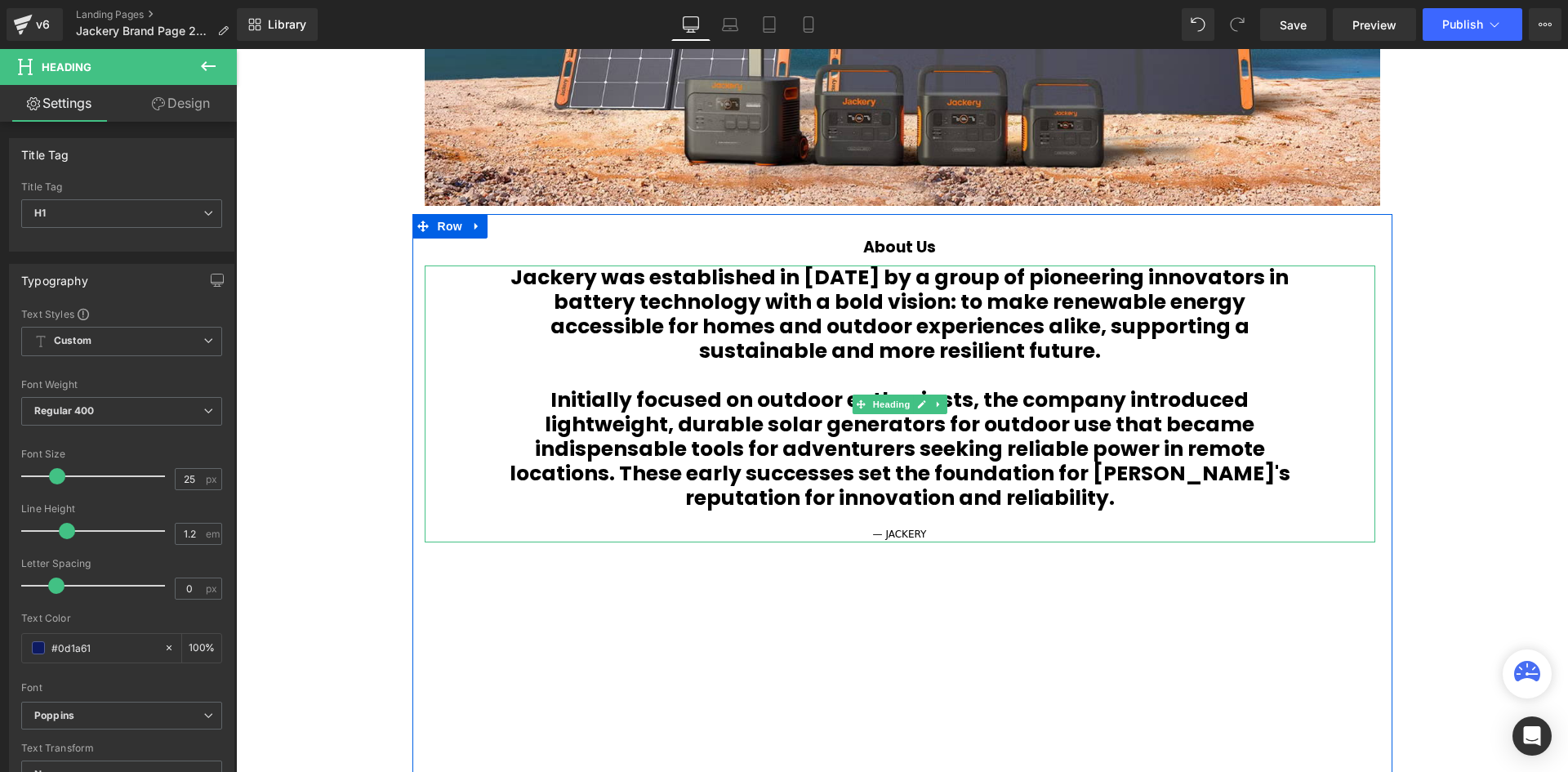
click at [825, 377] on h1 at bounding box center [900, 375] width 804 height 25
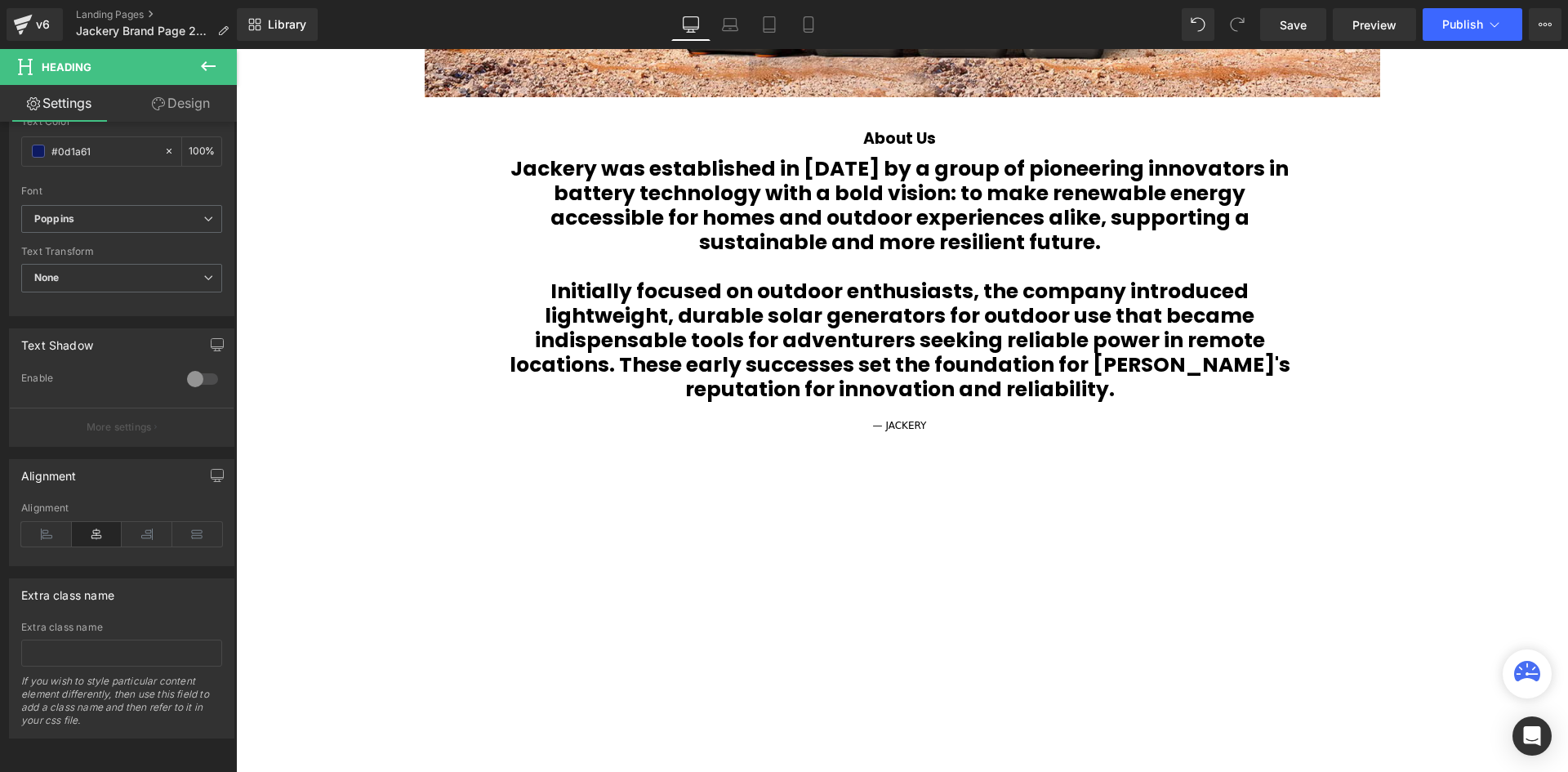
scroll to position [888, 0]
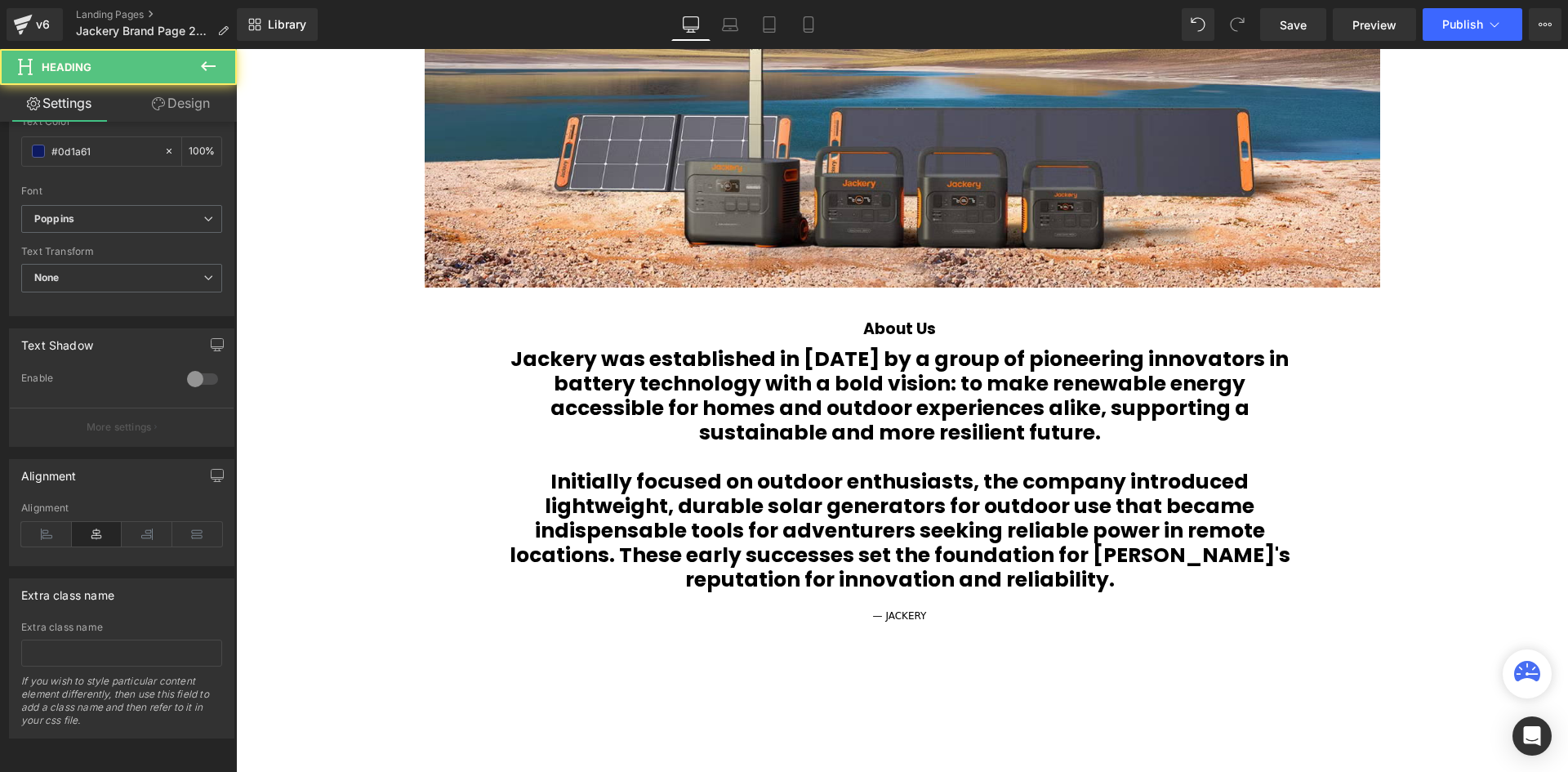
click at [845, 422] on b "Jackery was established in 2012 by a group of pioneering innovators in battery …" at bounding box center [899, 396] width 778 height 102
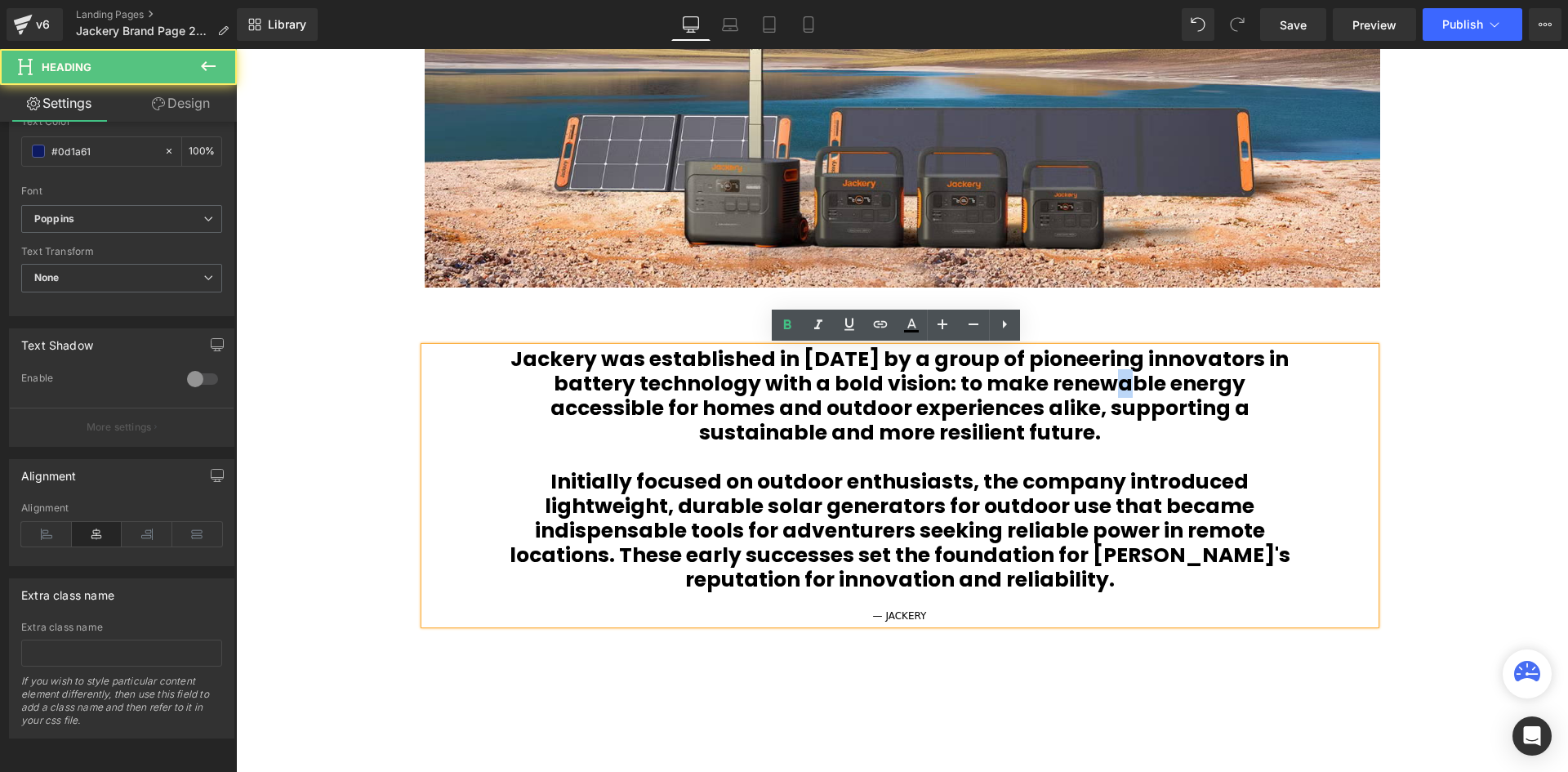
click at [1086, 381] on b "Jackery was established in 2012 by a group of pioneering innovators in battery …" at bounding box center [899, 396] width 778 height 102
click at [1258, 384] on b "Jackery was established in 2012 by a group of pioneering innovators in battery …" at bounding box center [899, 396] width 778 height 102
click at [1000, 332] on icon at bounding box center [1003, 324] width 19 height 19
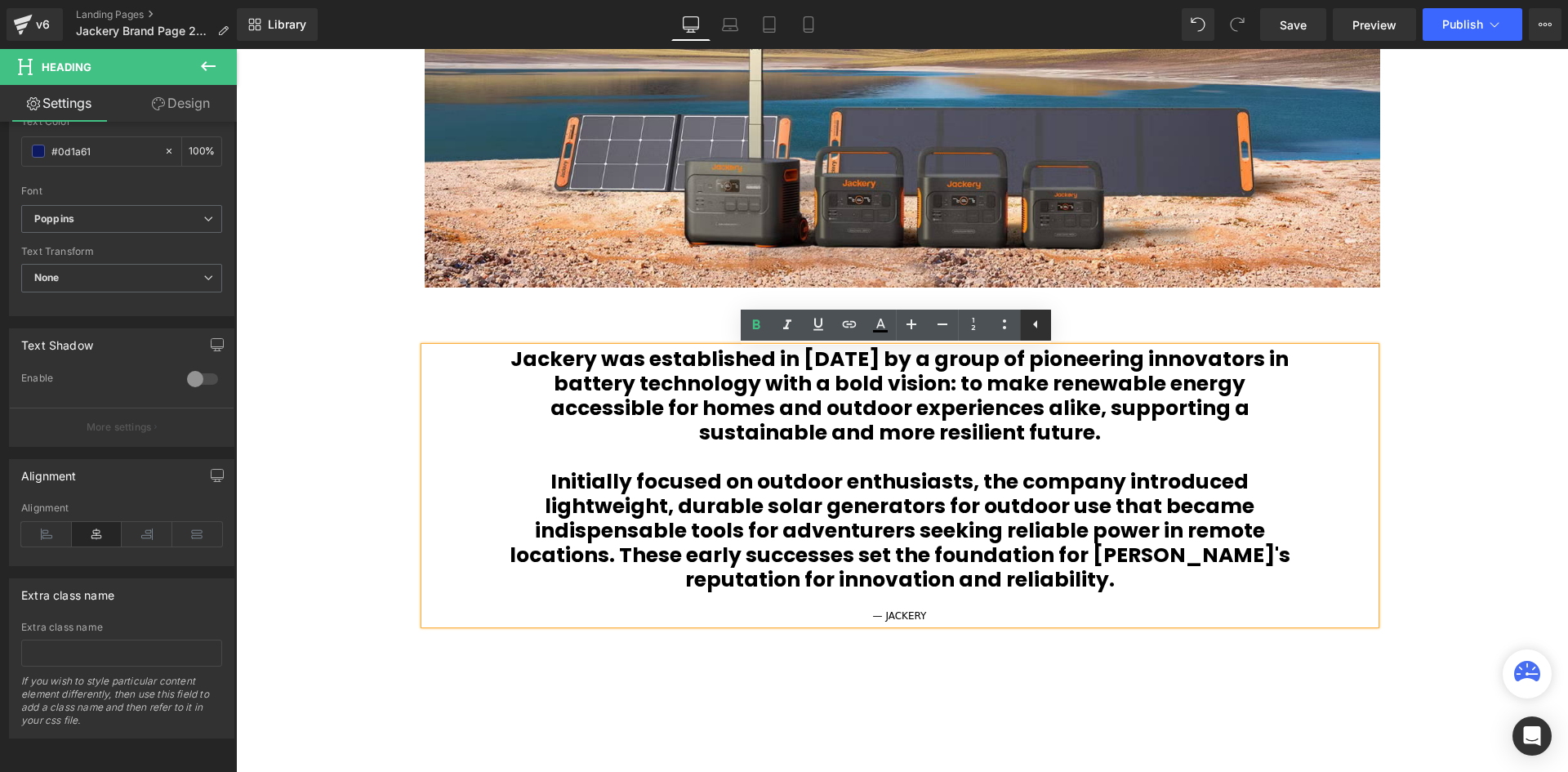
click at [1028, 330] on icon at bounding box center [1035, 324] width 19 height 19
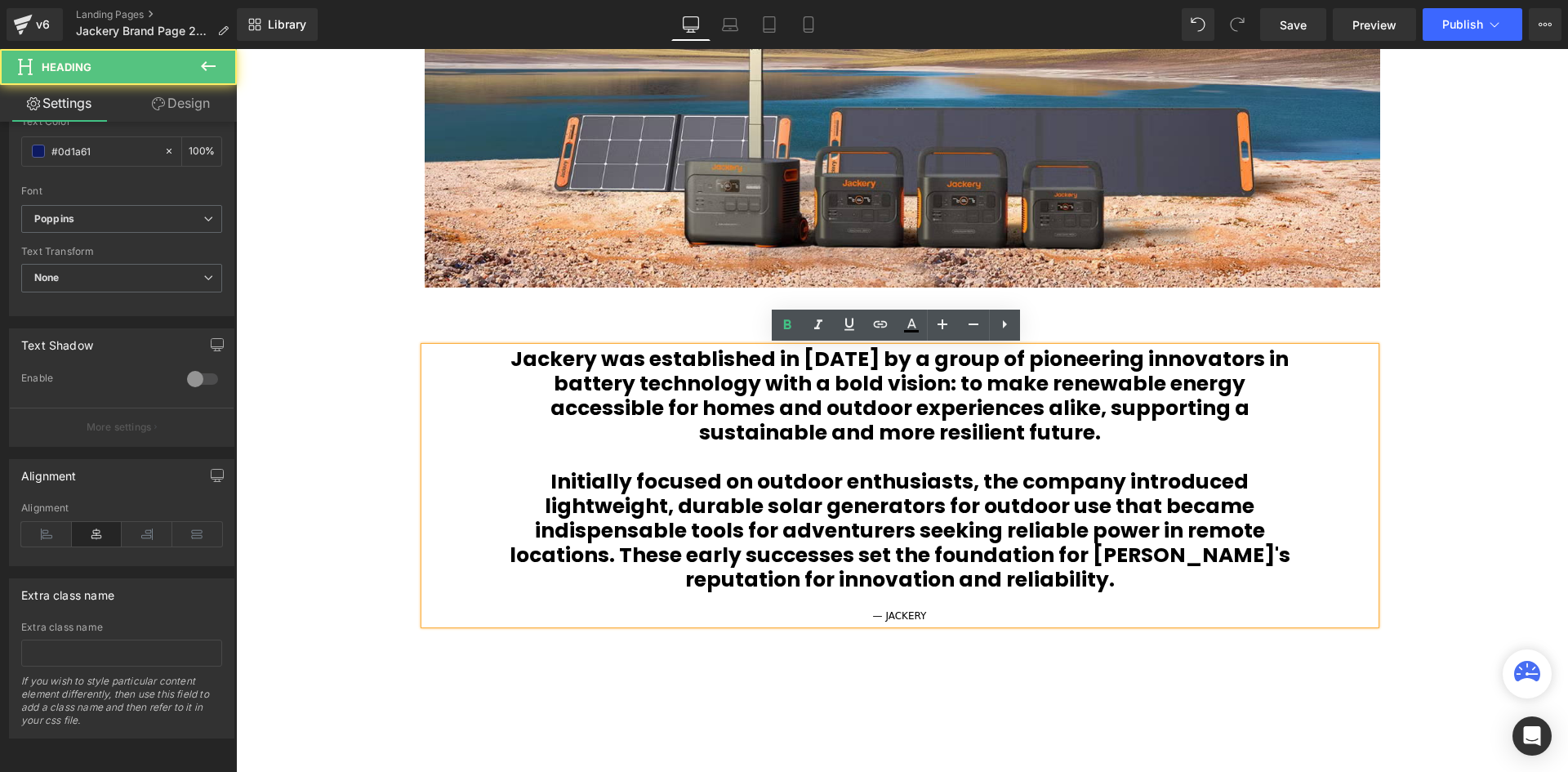
click at [1338, 424] on div "Jackery was established in 2012 by a group of pioneering innovators in battery …" at bounding box center [900, 485] width 951 height 276
click at [1079, 432] on h1 "Jackery was established in 2012 by a group of pioneering innovators in battery …" at bounding box center [900, 397] width 804 height 98
click at [504, 359] on h1 "Jackery was established in 2012 by a group of pioneering innovators in battery …" at bounding box center [900, 397] width 804 height 98
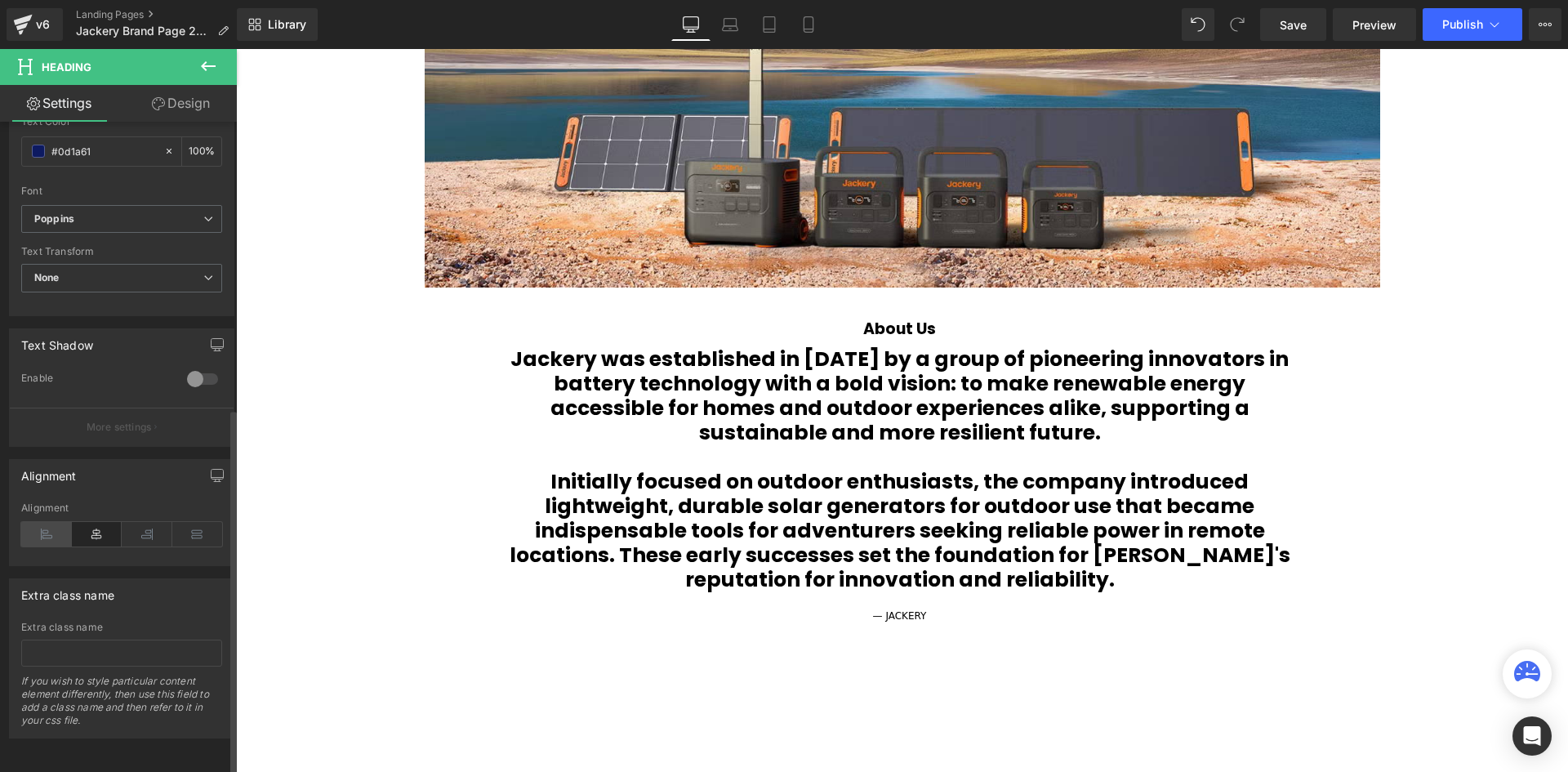
click at [45, 522] on icon at bounding box center [46, 534] width 51 height 25
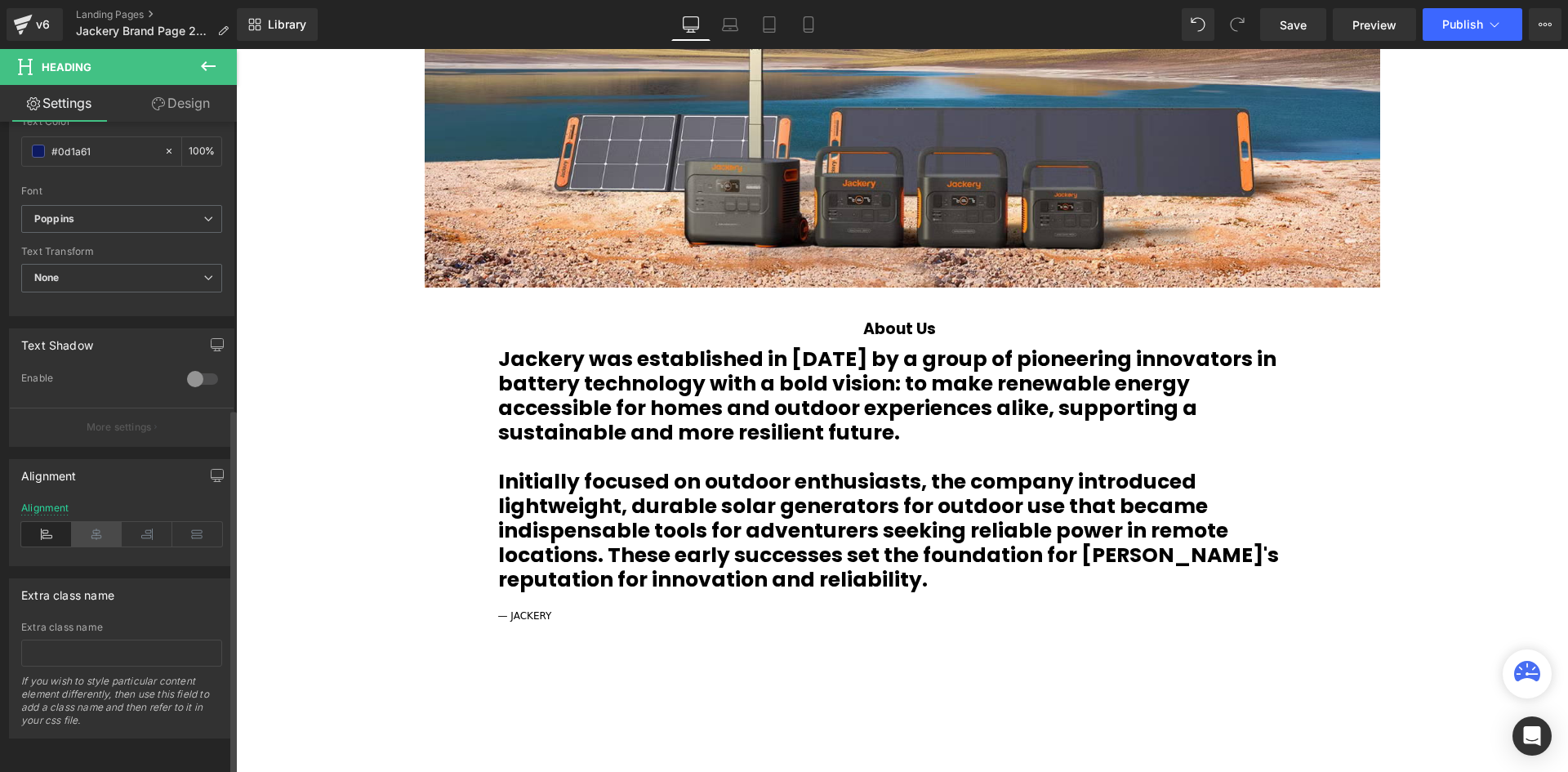
click at [80, 523] on icon at bounding box center [97, 534] width 51 height 25
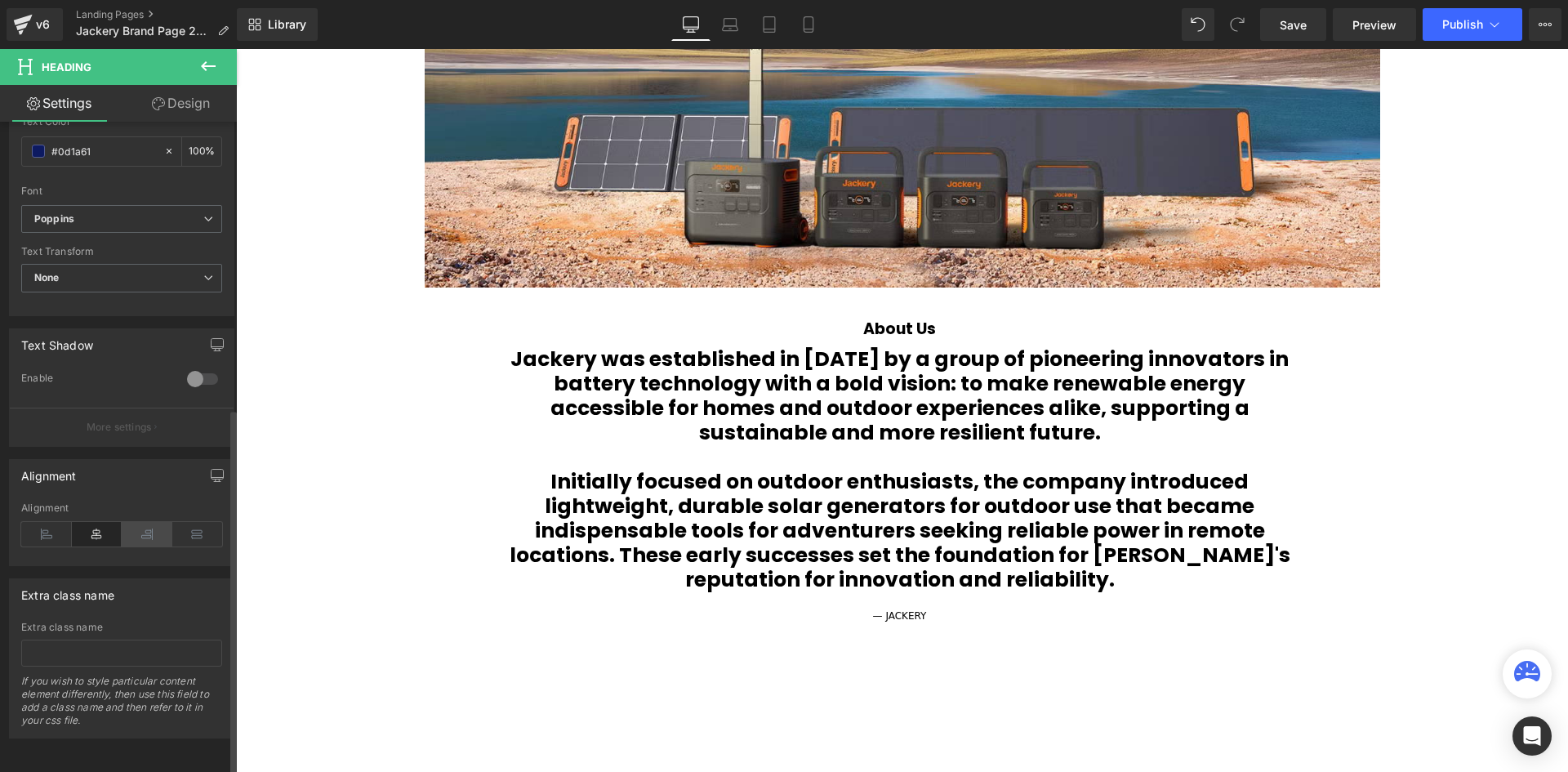
click at [139, 524] on icon at bounding box center [147, 534] width 51 height 25
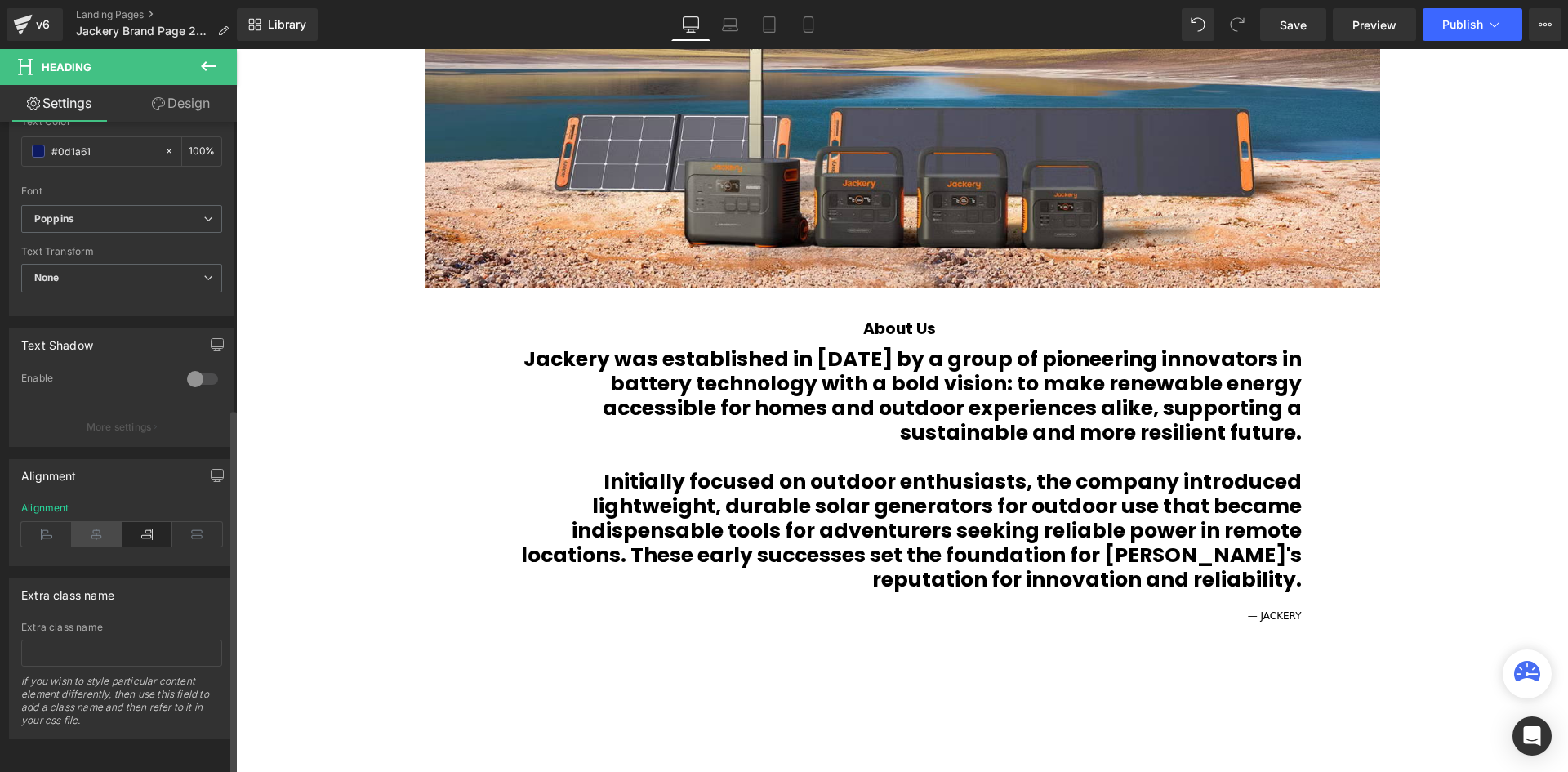
click at [88, 524] on icon at bounding box center [97, 534] width 51 height 25
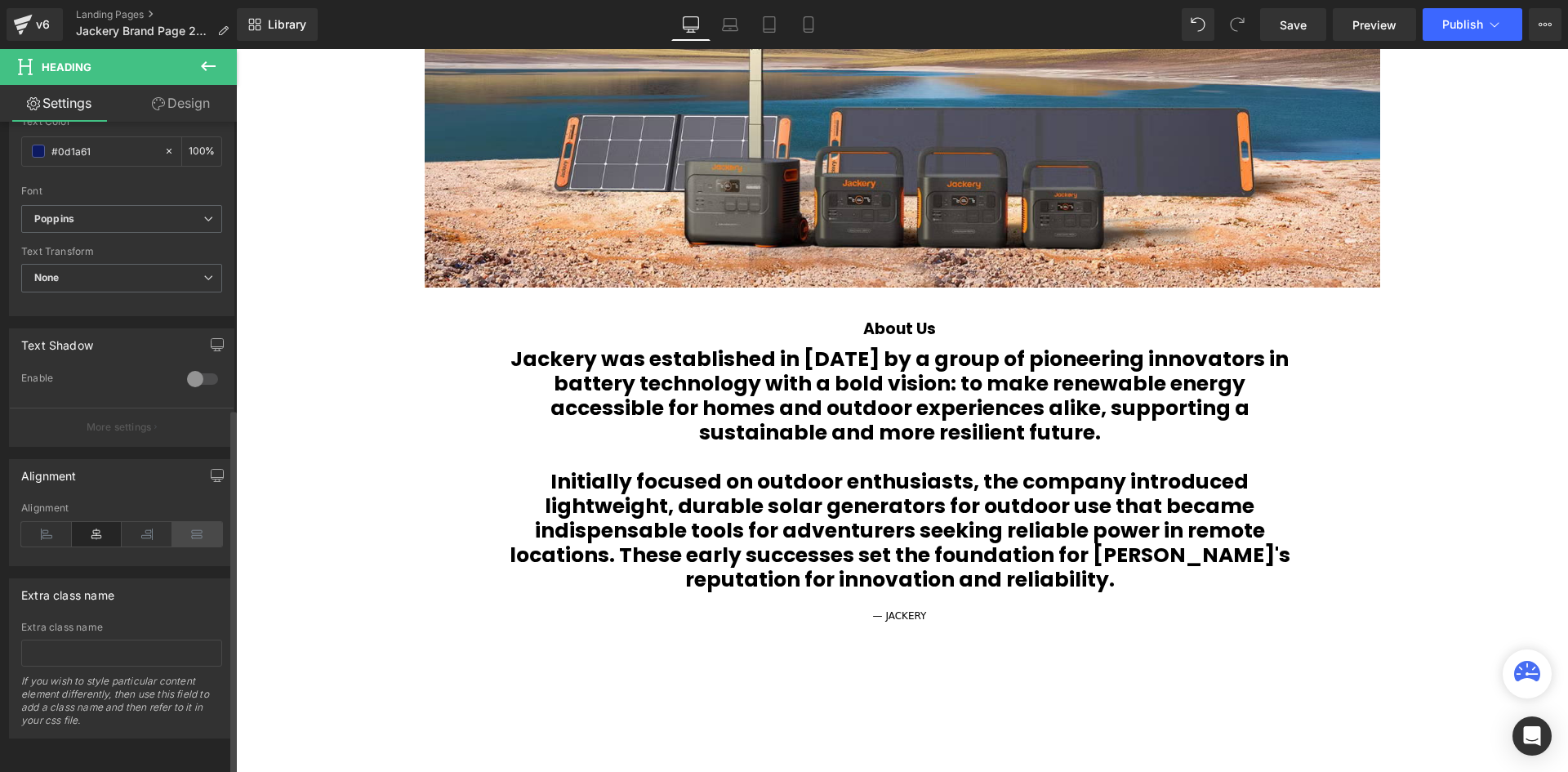
click at [182, 527] on icon at bounding box center [197, 534] width 51 height 25
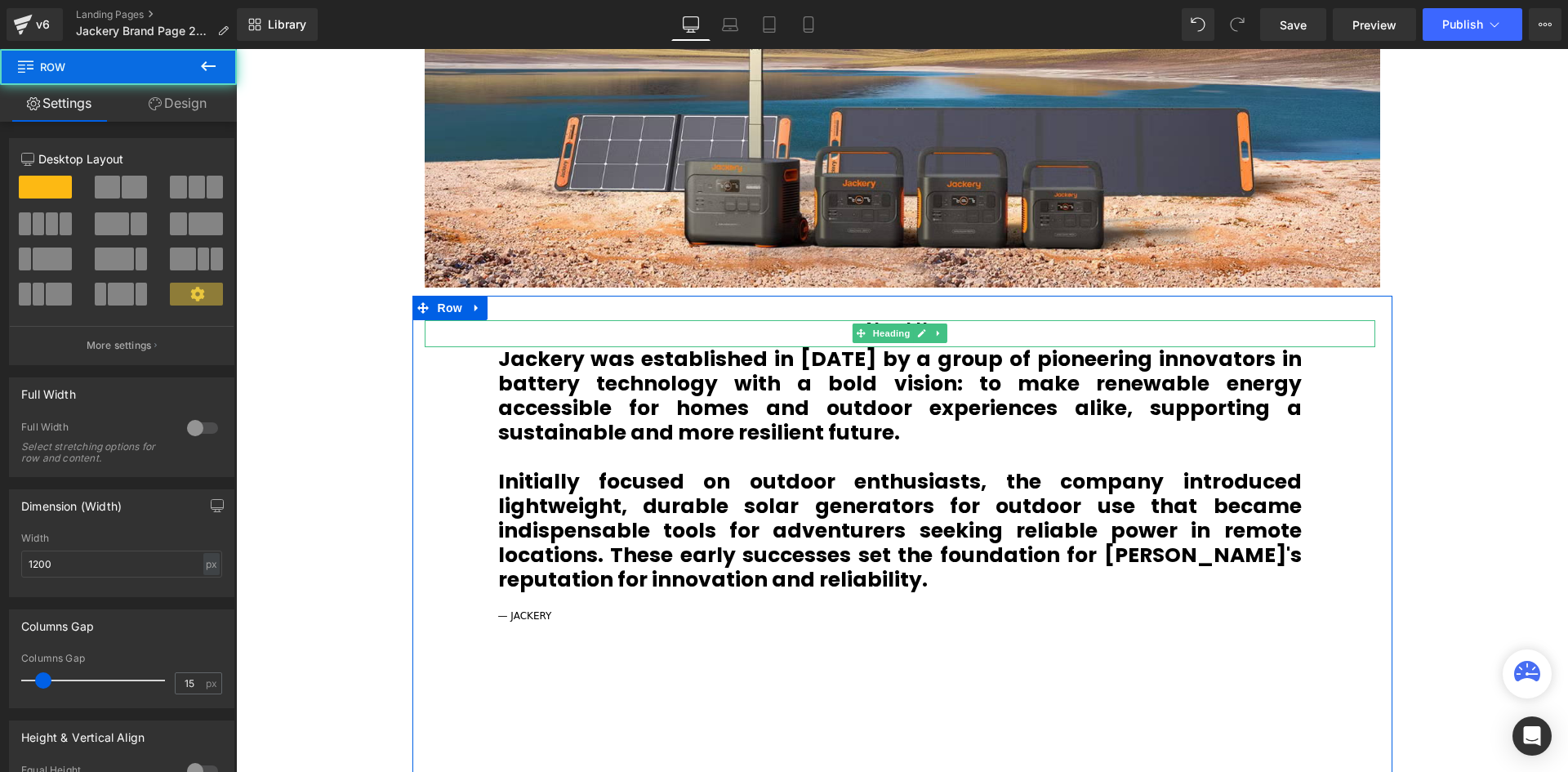
click at [899, 325] on span "Heading" at bounding box center [891, 333] width 44 height 19
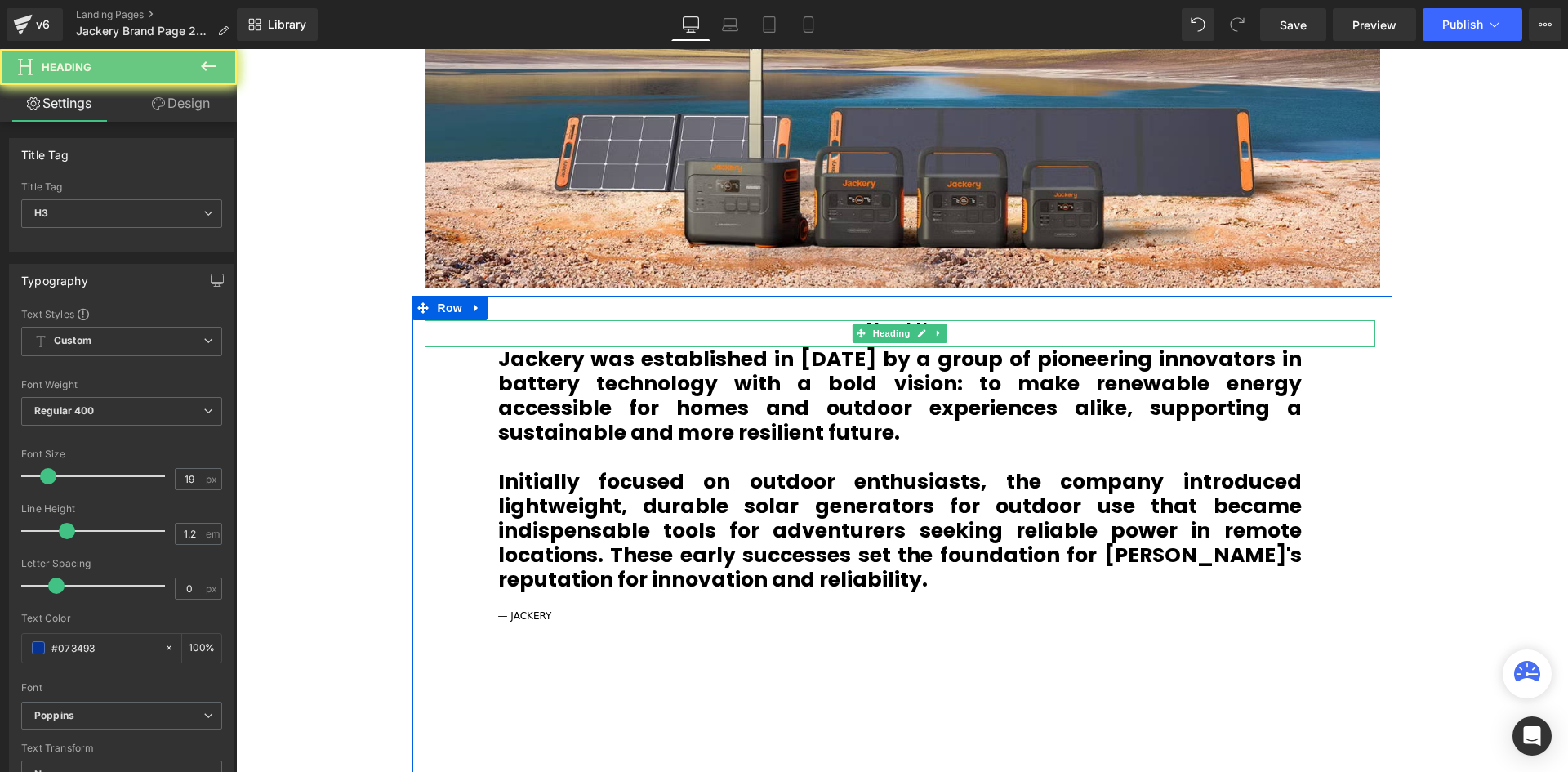
click at [1043, 336] on div "About Us" at bounding box center [900, 334] width 951 height 28
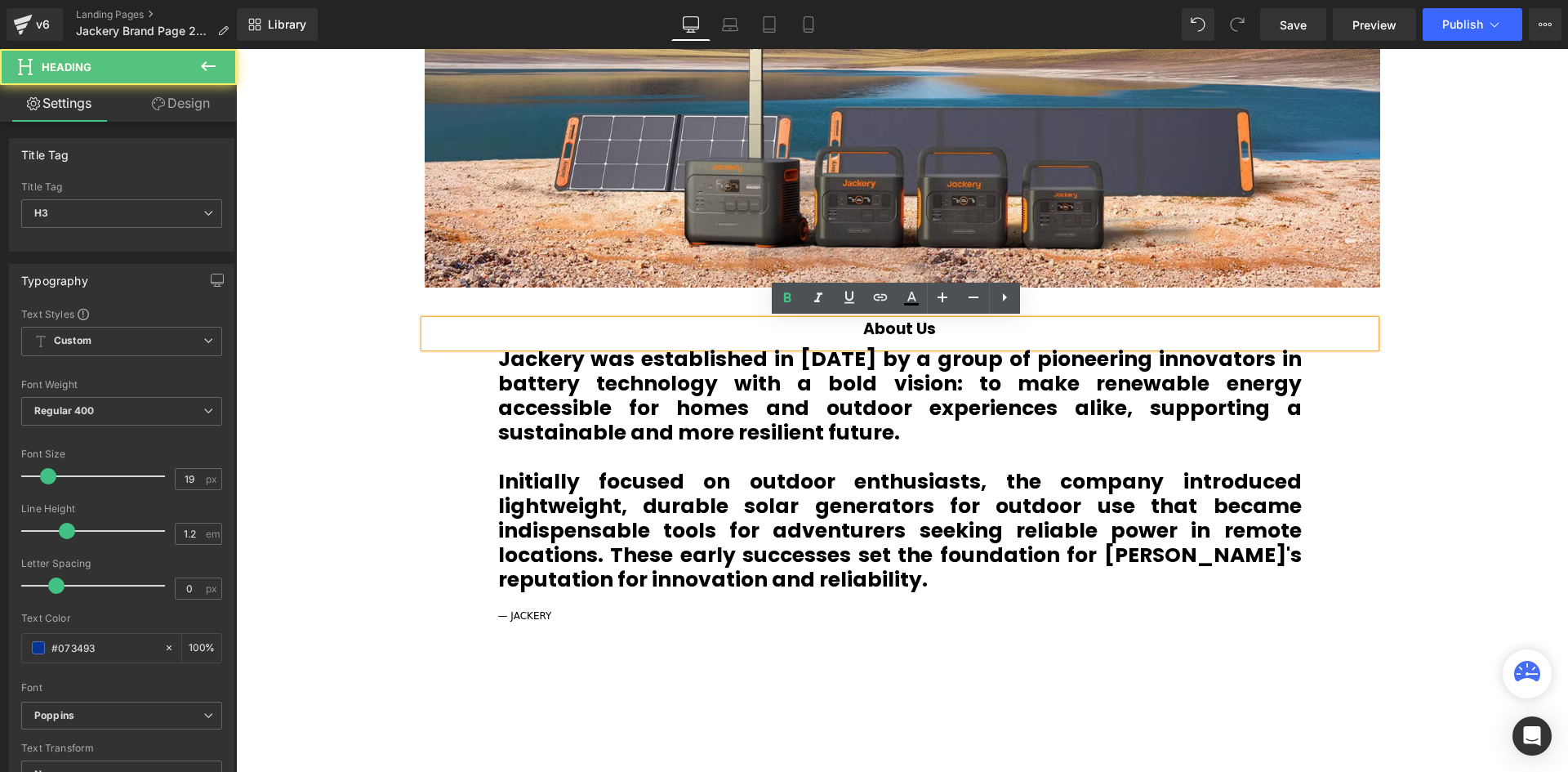
click at [920, 326] on b "About Us" at bounding box center [899, 329] width 73 height 22
drag, startPoint x: 944, startPoint y: 327, endPoint x: 776, endPoint y: 337, distance: 168.3
click at [776, 337] on div "About Us" at bounding box center [900, 334] width 951 height 28
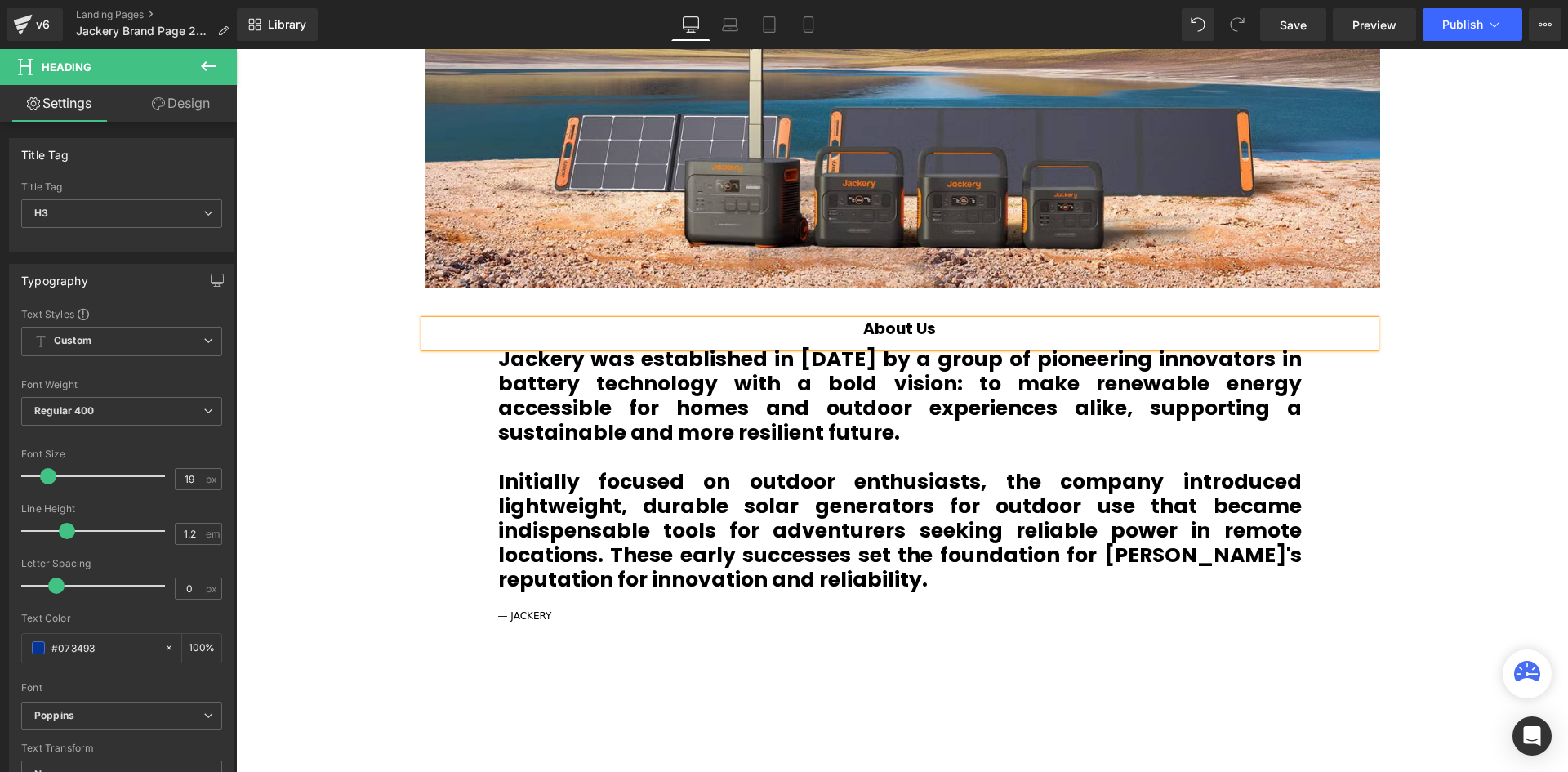
click at [935, 331] on div "About Us" at bounding box center [900, 334] width 951 height 28
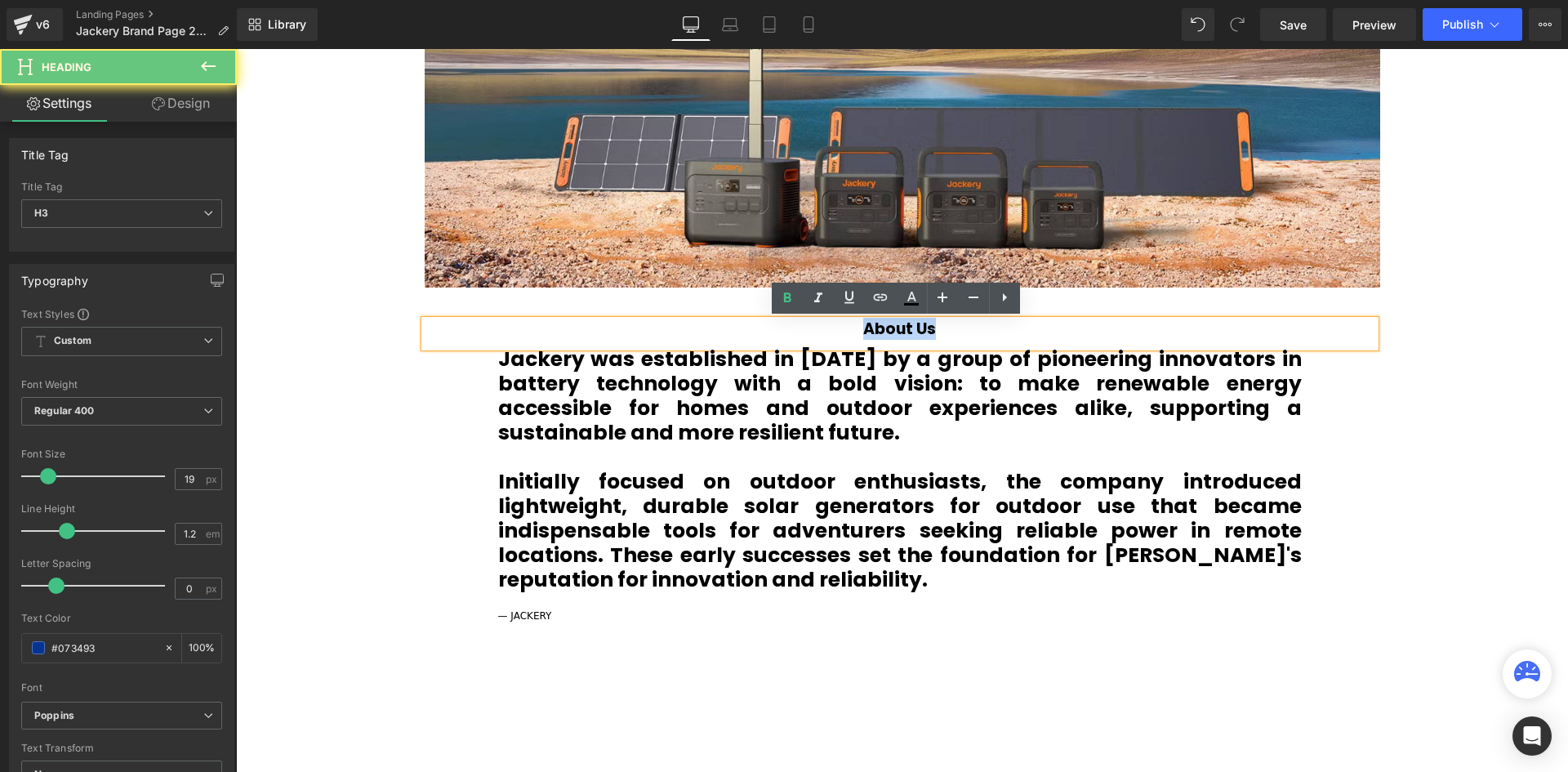
drag, startPoint x: 870, startPoint y: 322, endPoint x: 778, endPoint y: 324, distance: 92.0
click at [778, 324] on div "About Us" at bounding box center [900, 334] width 951 height 28
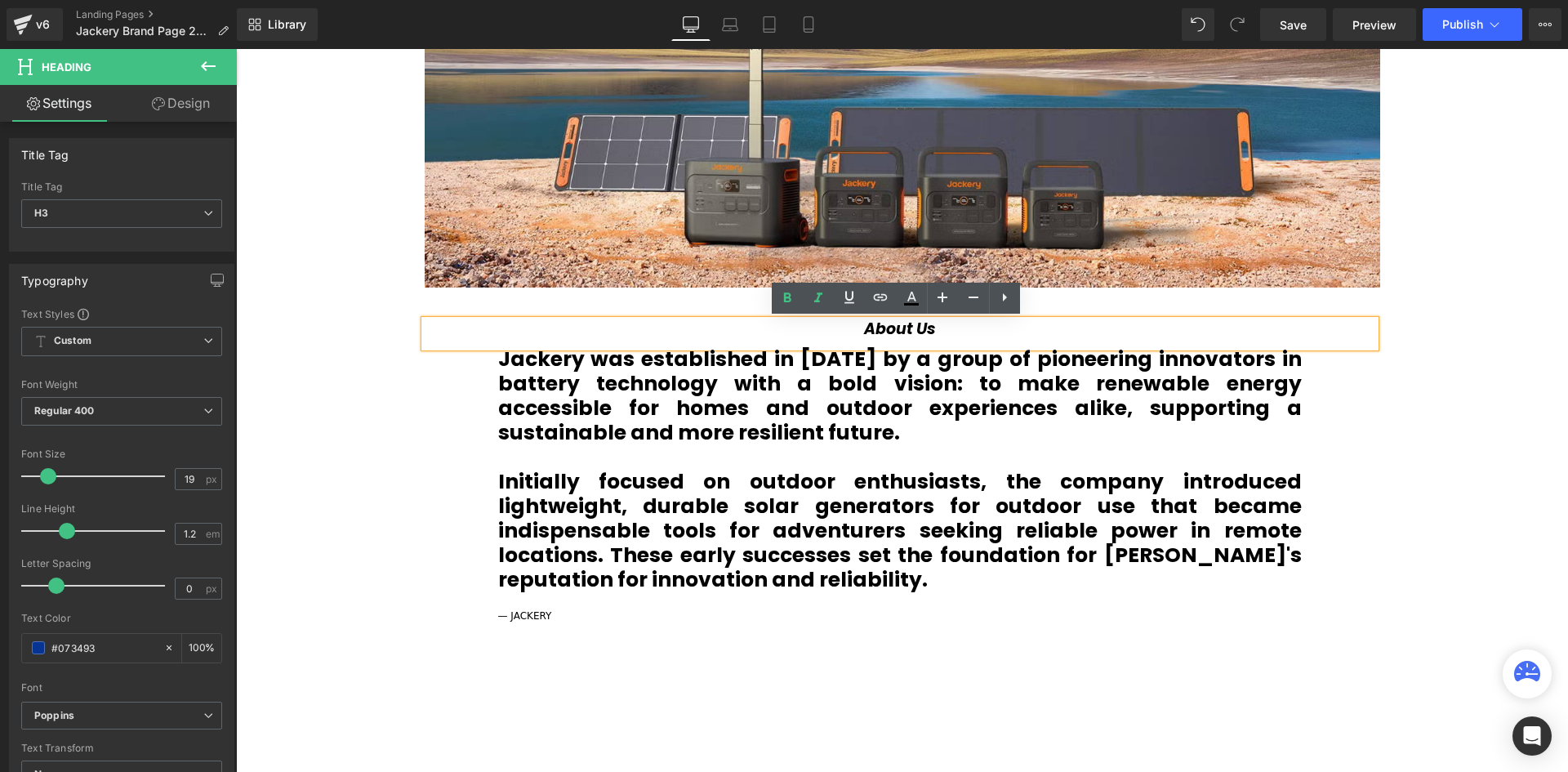
click at [993, 339] on div "About Us" at bounding box center [900, 334] width 951 height 28
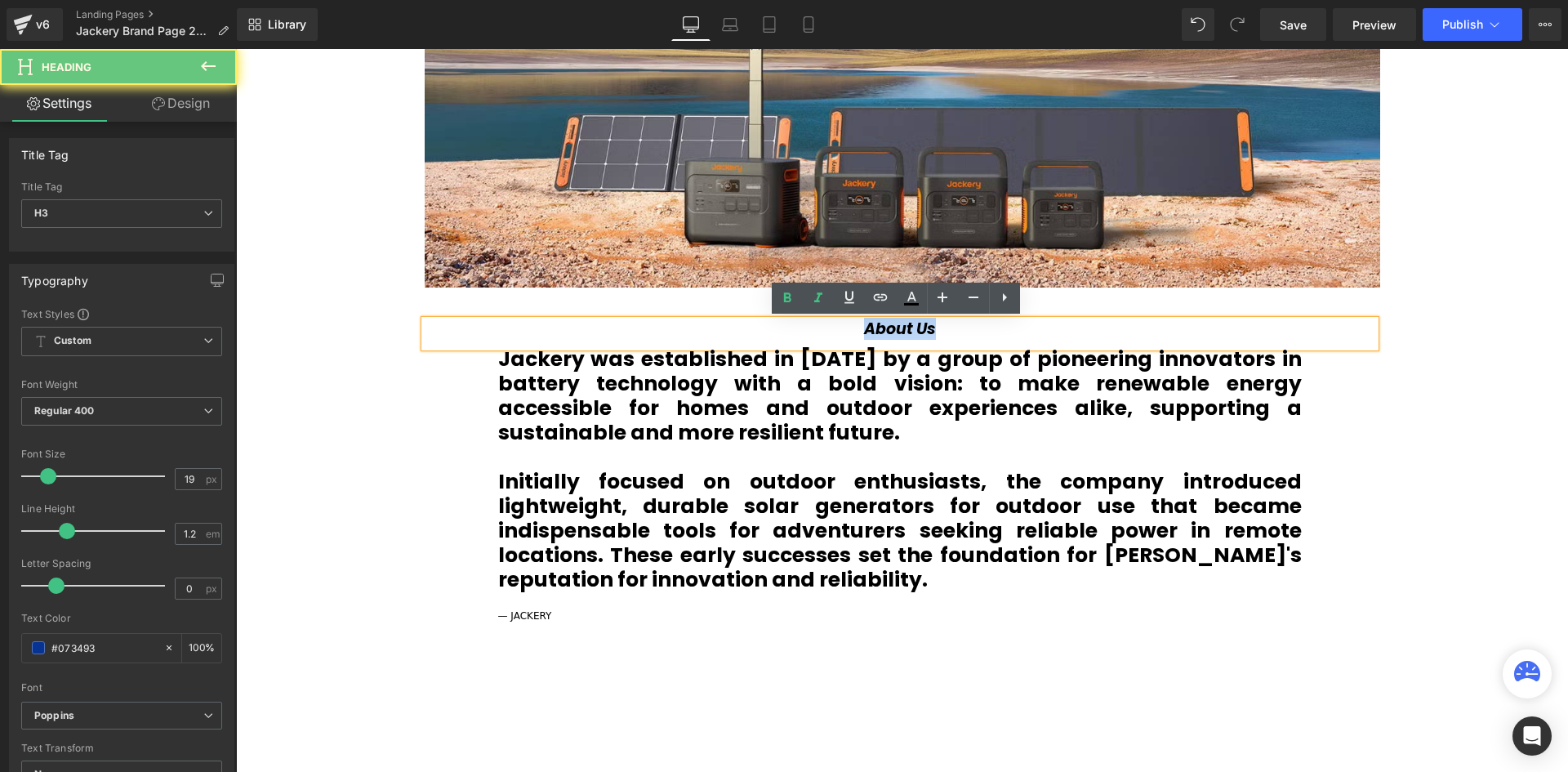
drag, startPoint x: 978, startPoint y: 338, endPoint x: 833, endPoint y: 327, distance: 145.4
click at [837, 328] on div "About Us" at bounding box center [900, 334] width 951 height 28
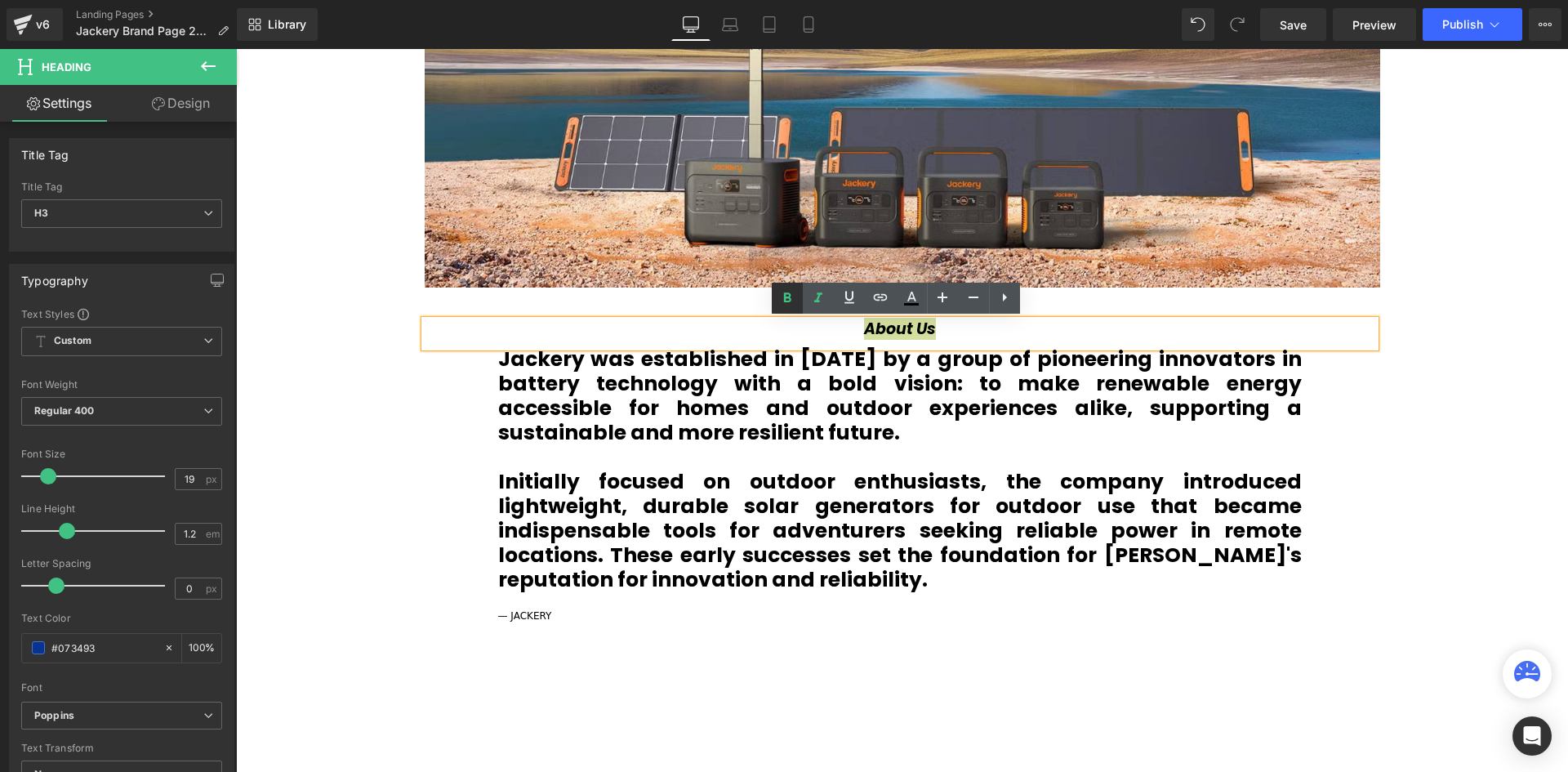
click at [784, 295] on icon at bounding box center [786, 297] width 7 height 10
click at [1036, 352] on b "Jackery was established in 2012 by a group of pioneering innovators in battery …" at bounding box center [900, 396] width 804 height 102
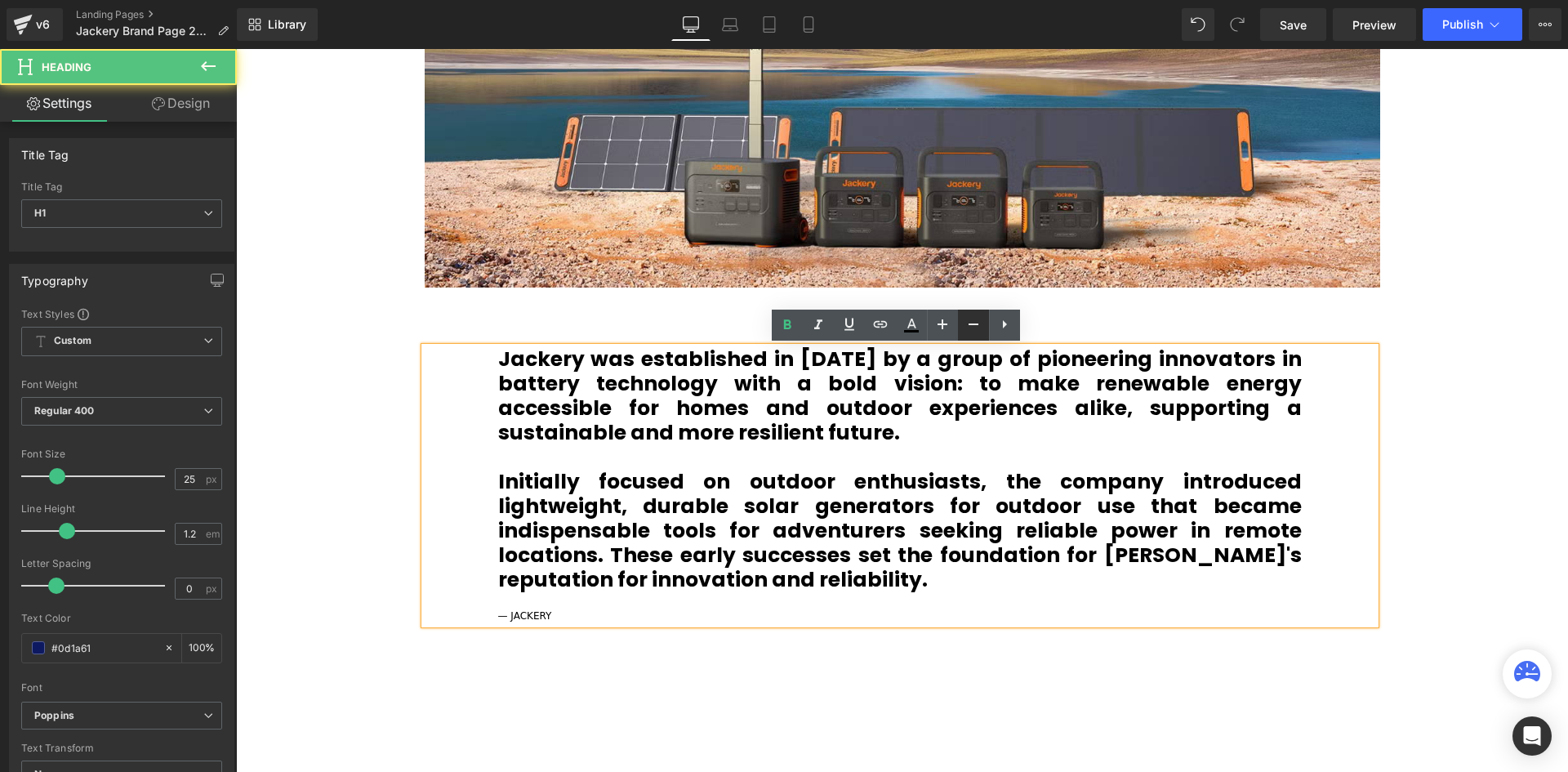
click at [974, 328] on icon at bounding box center [973, 324] width 19 height 19
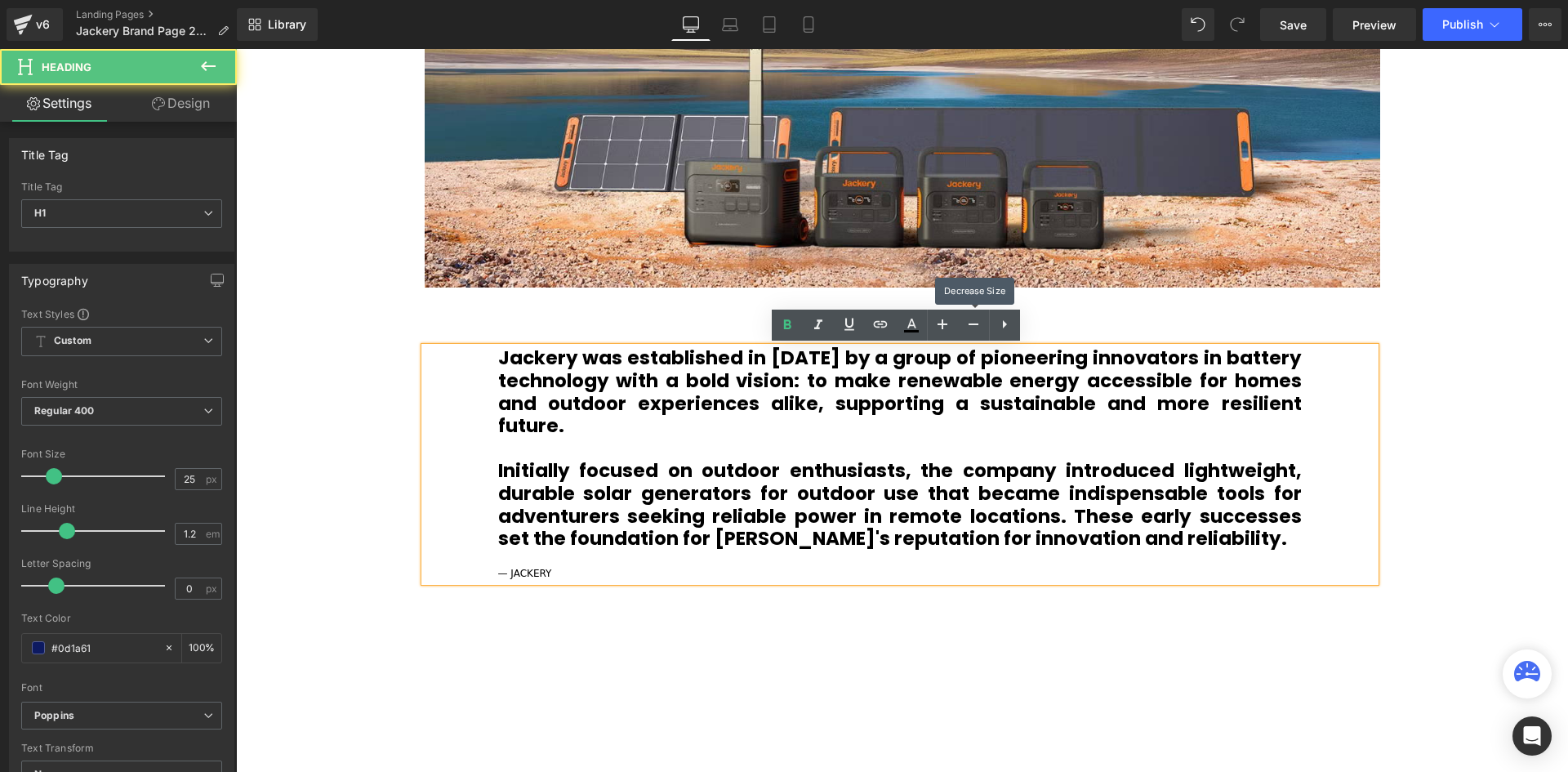
click at [1110, 322] on div "About Us Heading" at bounding box center [900, 334] width 951 height 28
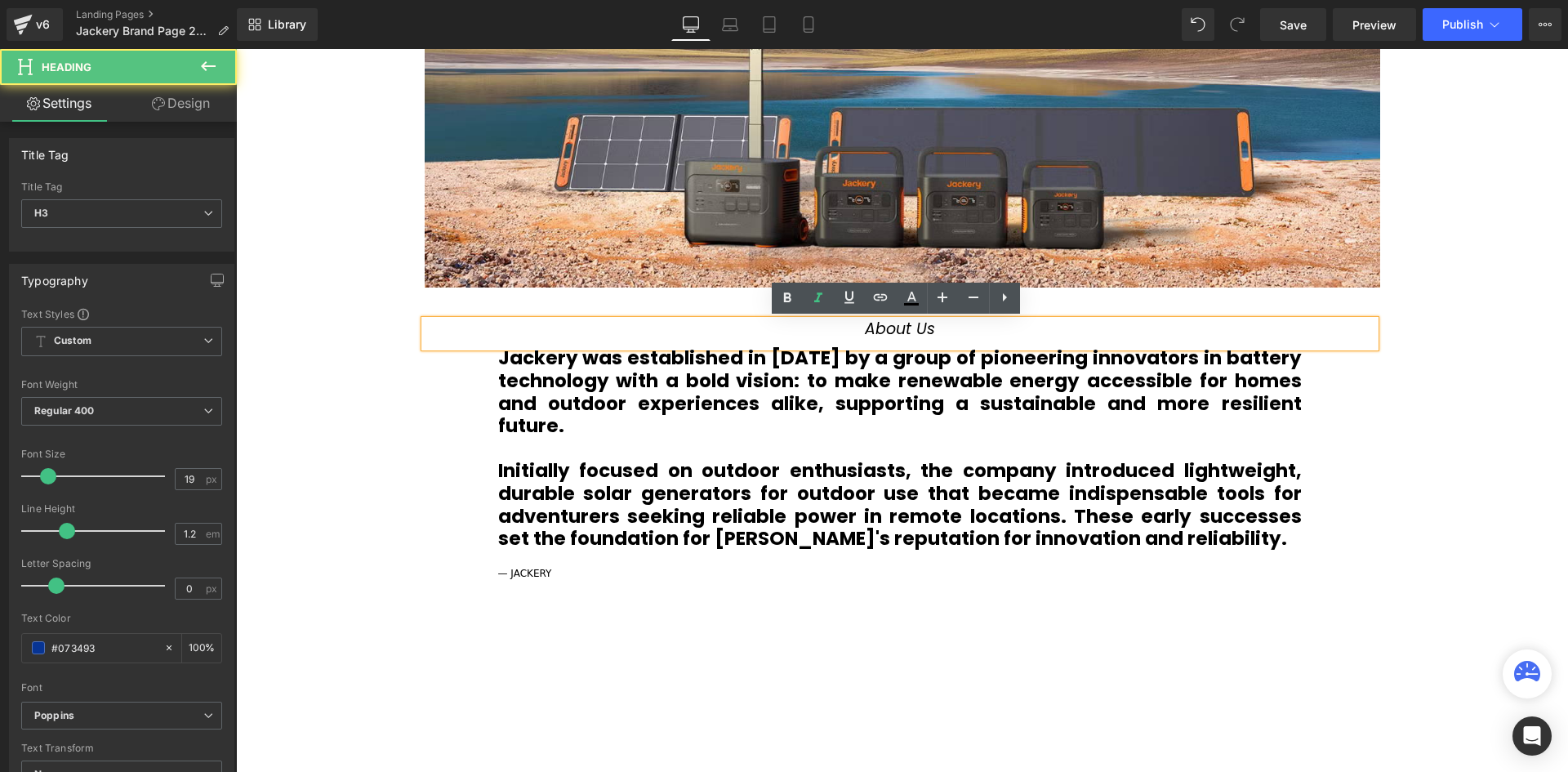
click at [944, 325] on div "About Us" at bounding box center [900, 334] width 951 height 28
drag, startPoint x: 954, startPoint y: 332, endPoint x: 777, endPoint y: 316, distance: 177.7
click at [769, 330] on div "About Us" at bounding box center [900, 334] width 951 height 28
click at [797, 299] on link at bounding box center [787, 299] width 31 height 31
click at [1170, 320] on div "About Us" at bounding box center [900, 334] width 951 height 28
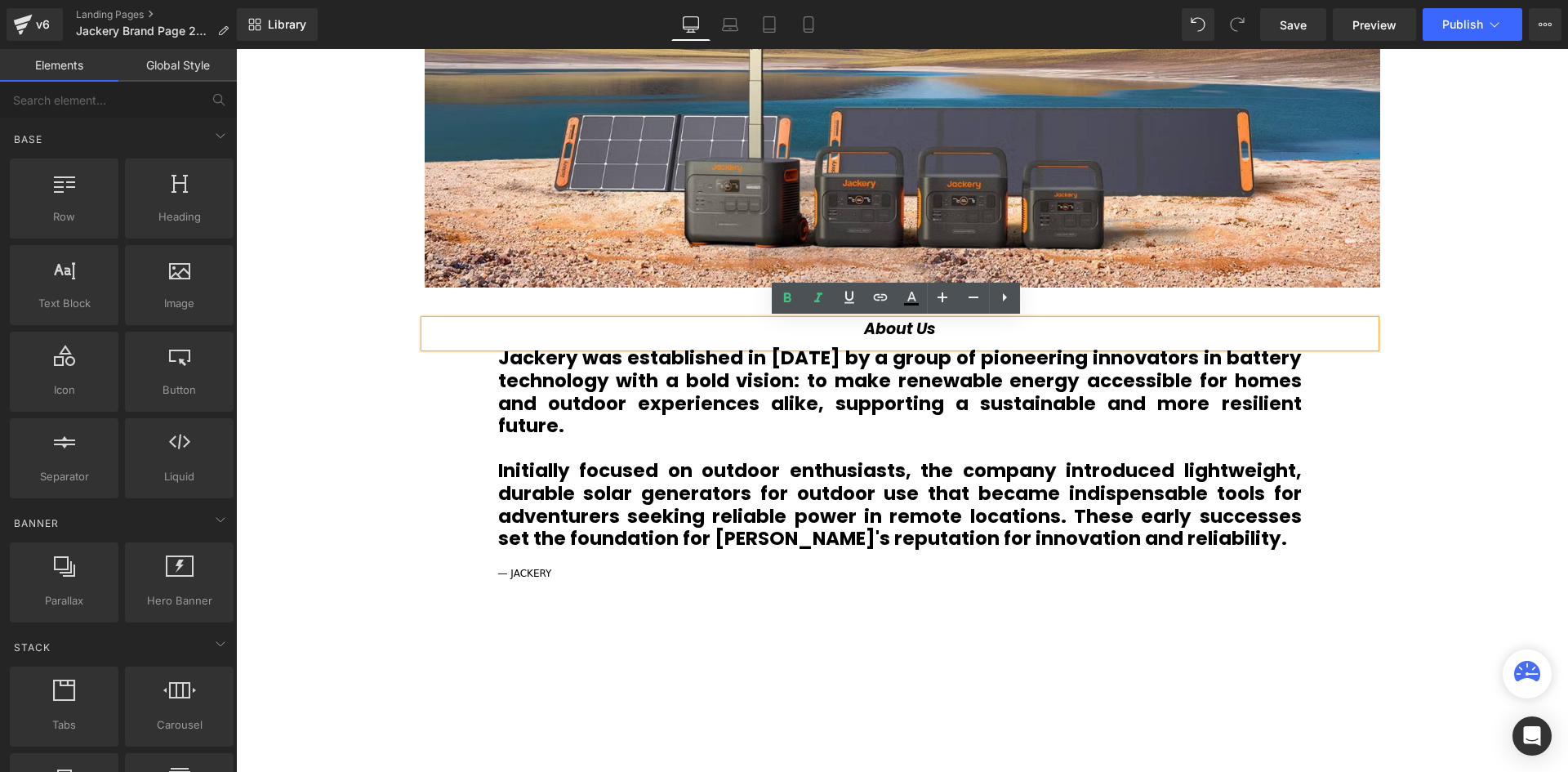
drag, startPoint x: 1519, startPoint y: 400, endPoint x: 1516, endPoint y: 413, distance: 13.3
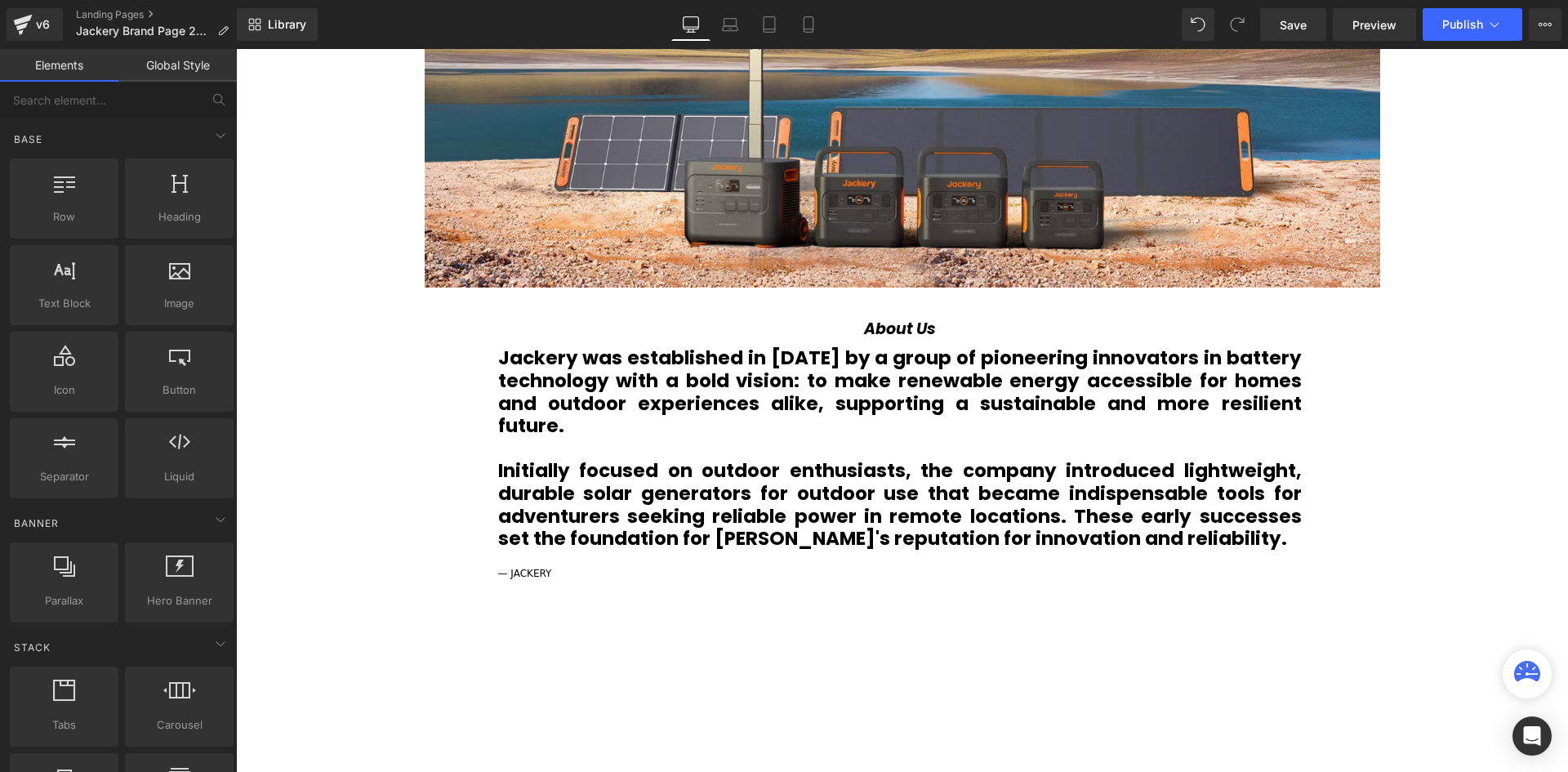
drag, startPoint x: 1406, startPoint y: 454, endPoint x: 1394, endPoint y: 462, distance: 14.4
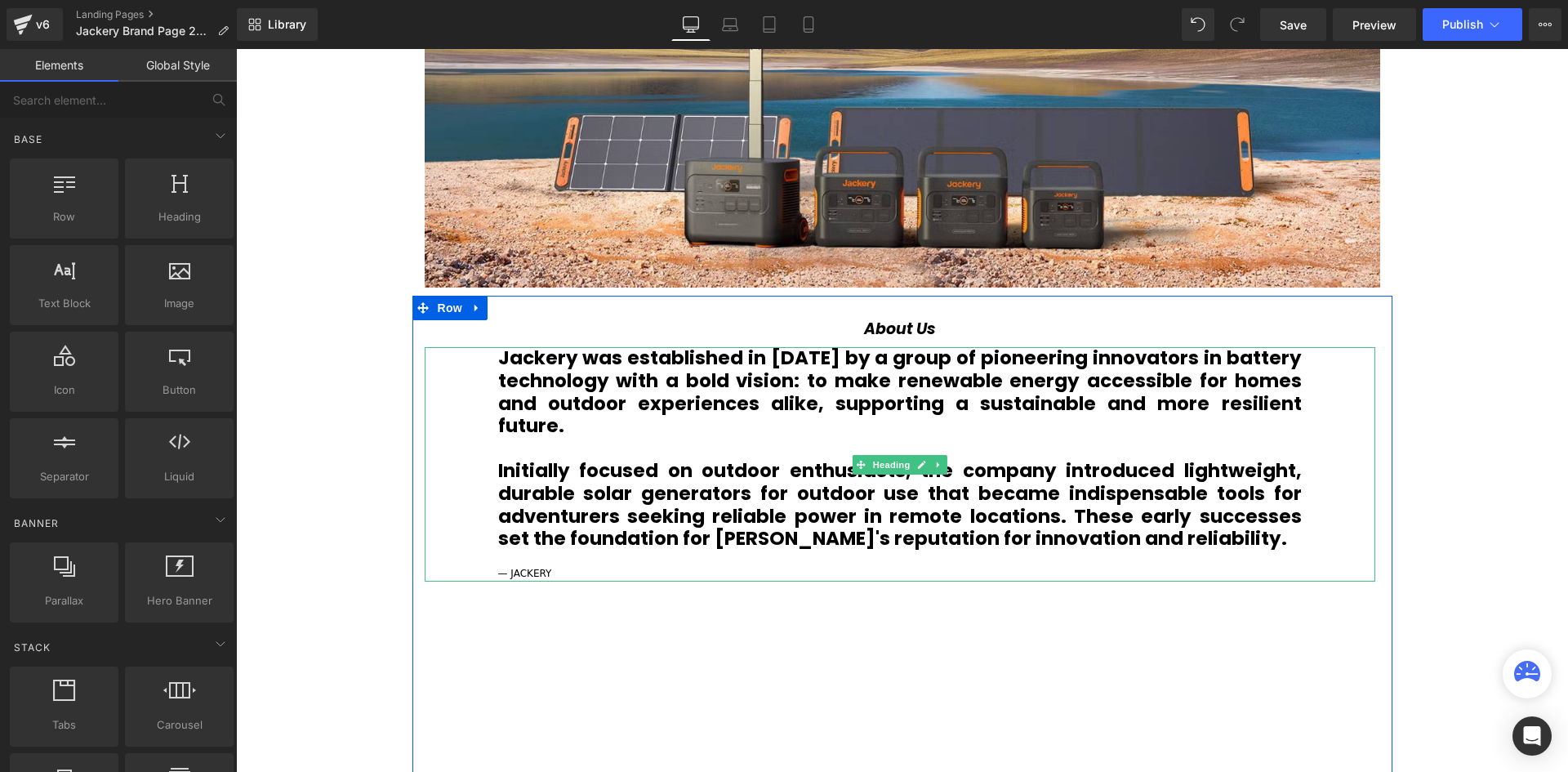
click at [565, 551] on div at bounding box center [900, 558] width 804 height 16
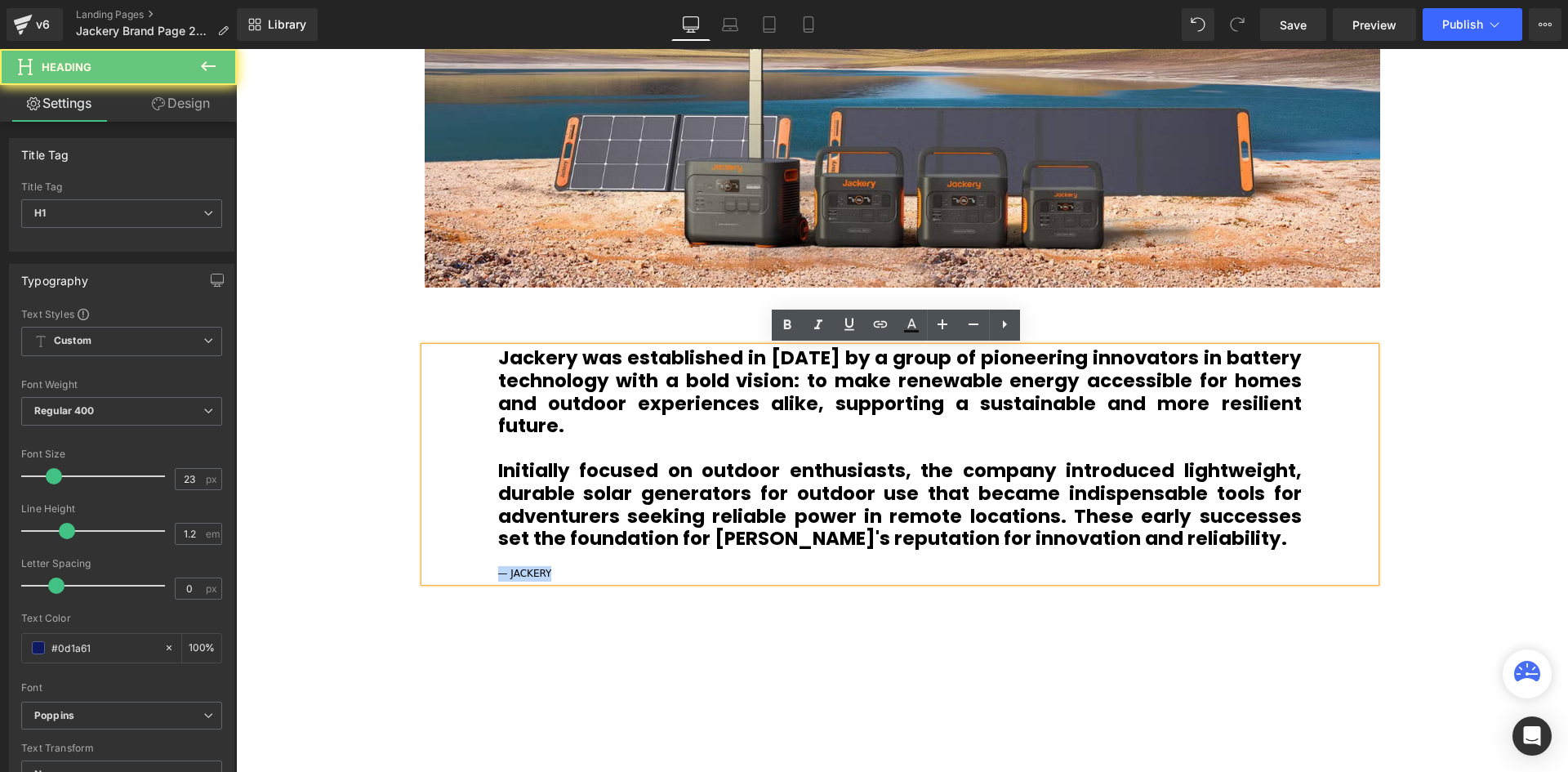
drag, startPoint x: 565, startPoint y: 548, endPoint x: 422, endPoint y: 545, distance: 143.0
click at [425, 545] on div "Jackery was established in 2012 by a group of pioneering innovators in battery …" at bounding box center [900, 465] width 951 height 235
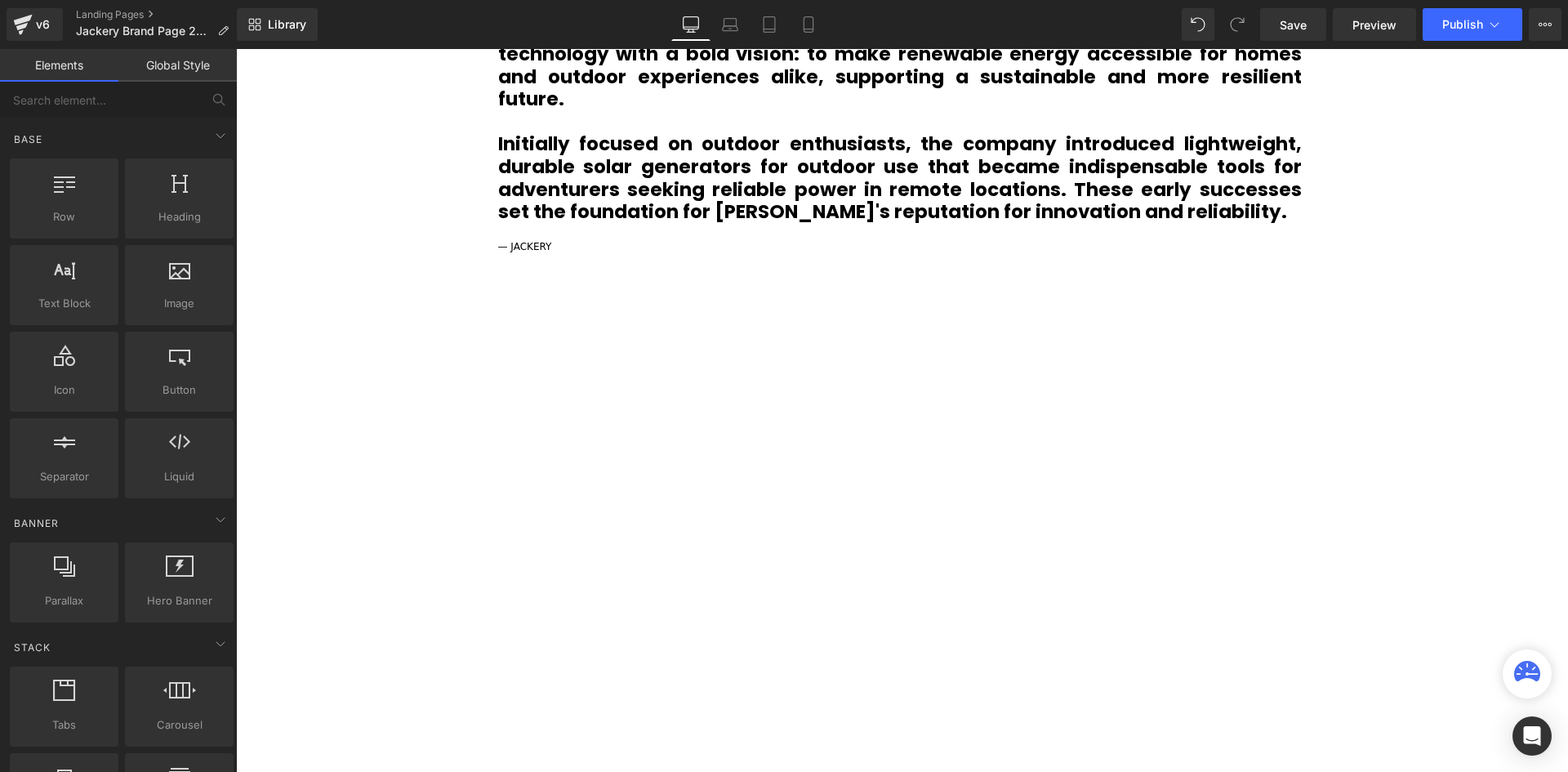
scroll to position [1706, 0]
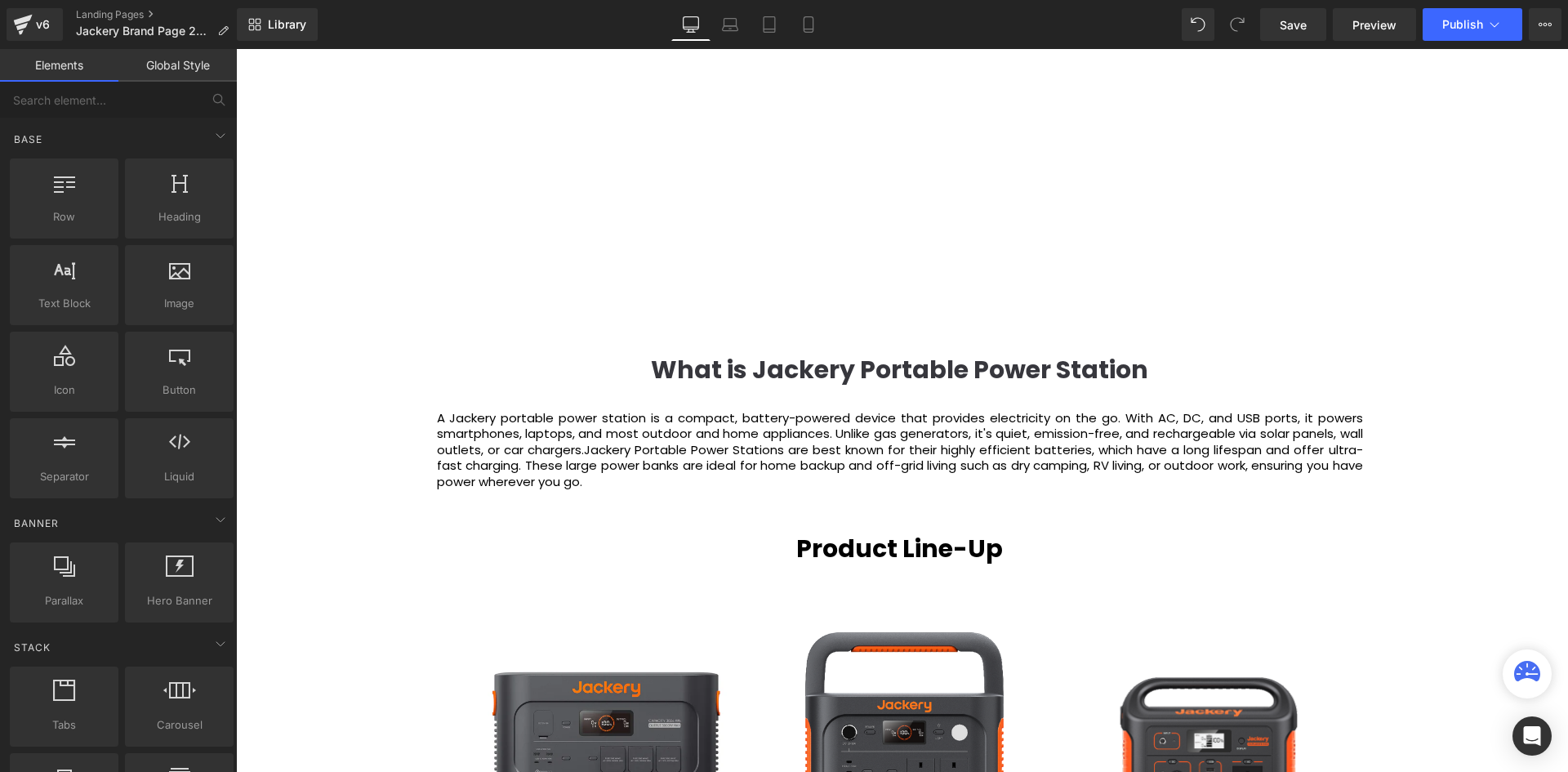
click at [1137, 394] on p at bounding box center [900, 402] width 926 height 17
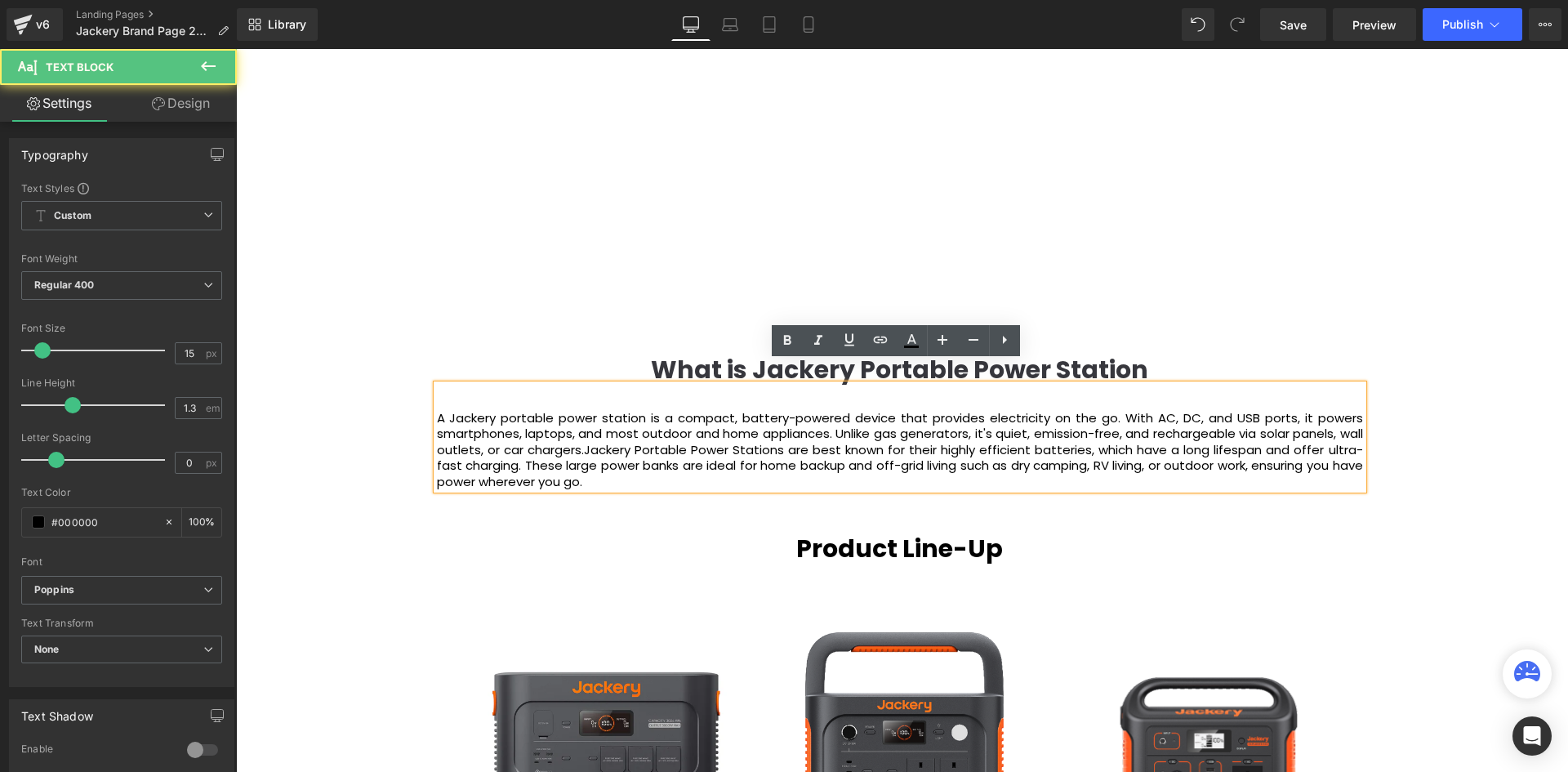
click at [1141, 352] on b "What is Jackery Portable Power Station" at bounding box center [899, 370] width 497 height 35
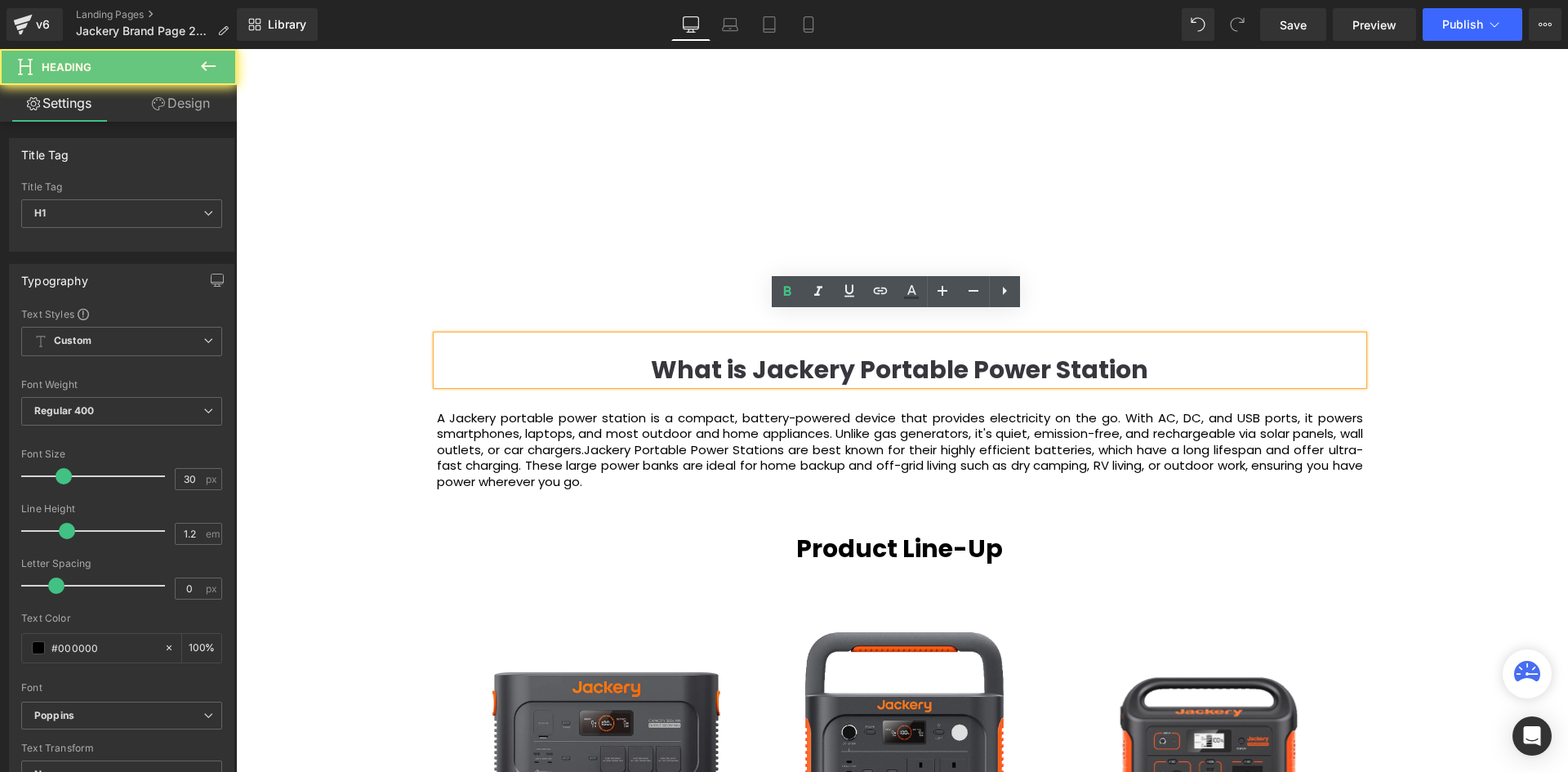
click at [1139, 352] on b "What is Jackery Portable Power Station" at bounding box center [899, 370] width 497 height 35
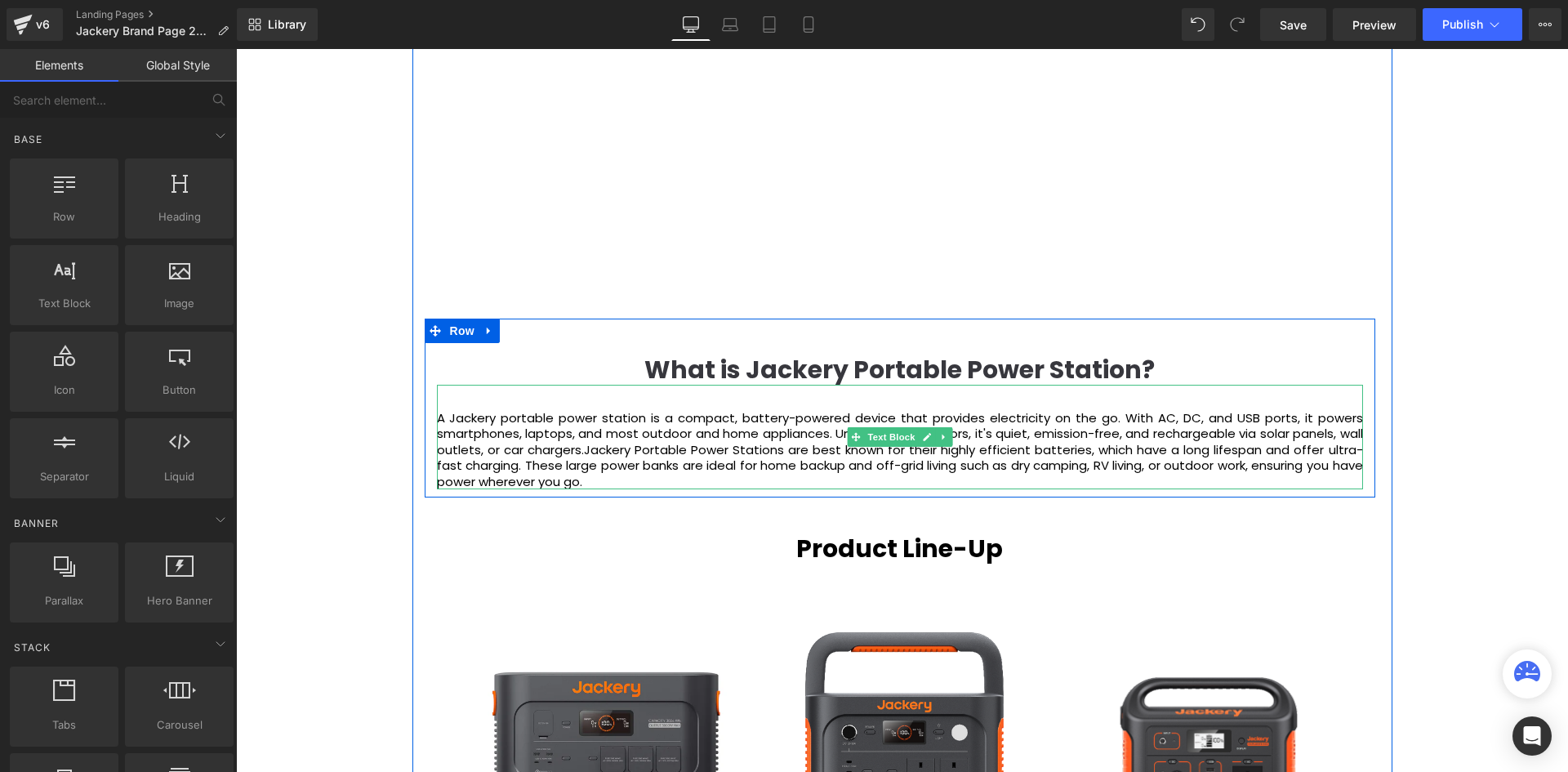
click at [991, 411] on p "A Jackery portable power station is a compact, battery-powered device that prov…" at bounding box center [900, 450] width 926 height 80
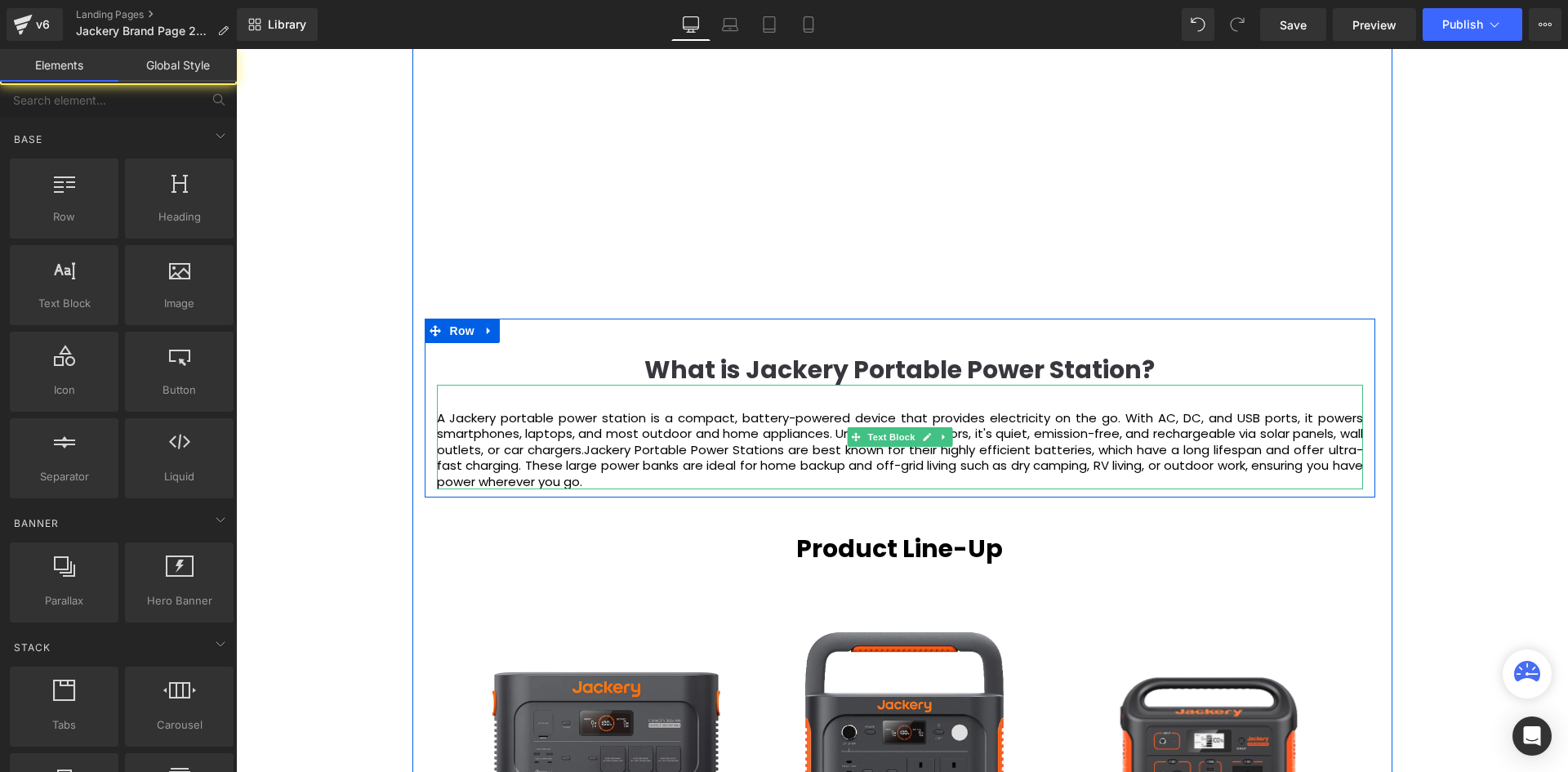
click at [928, 394] on p at bounding box center [900, 402] width 926 height 17
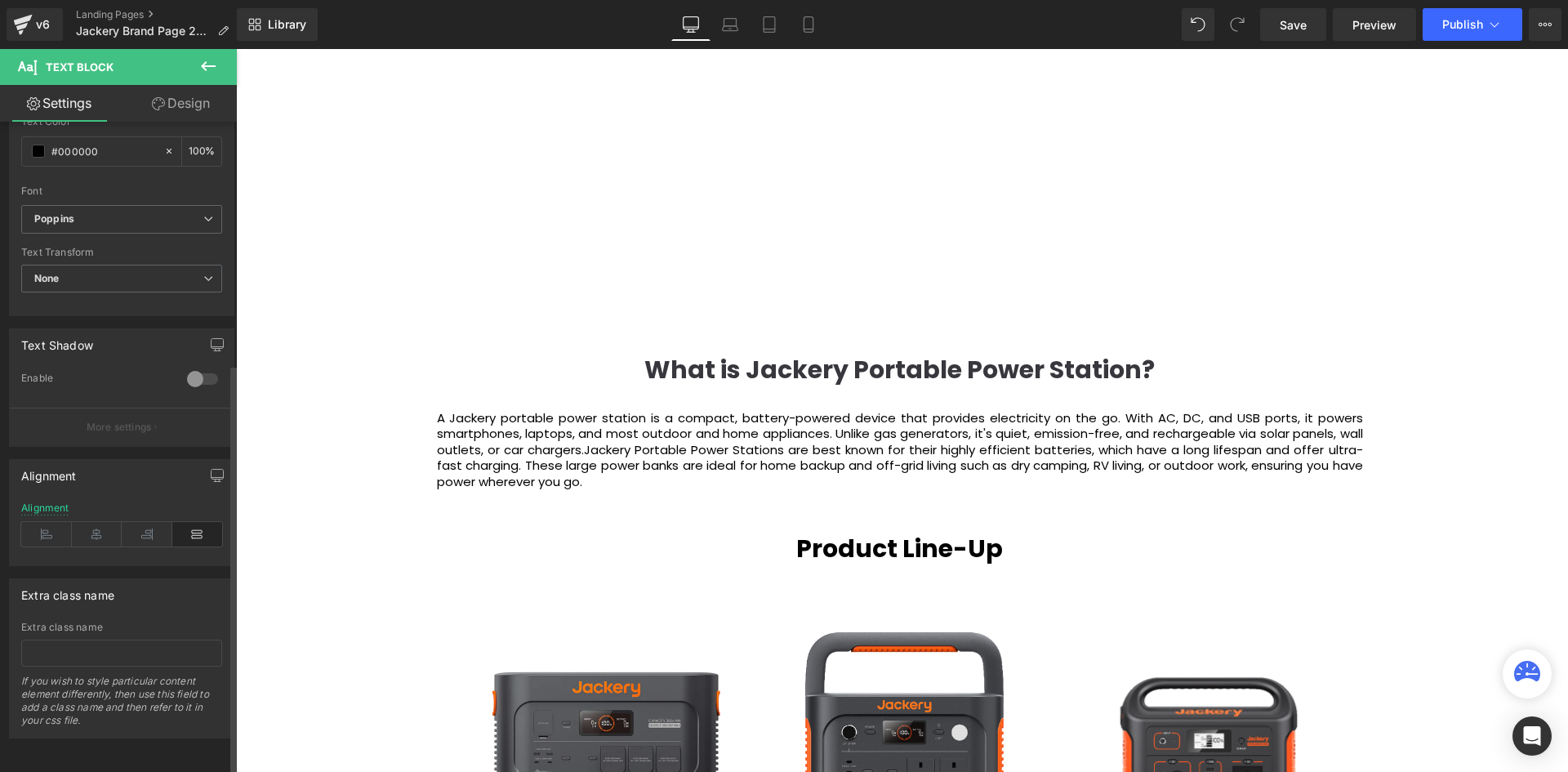
scroll to position [383, 0]
click at [181, 522] on icon at bounding box center [197, 534] width 51 height 25
click at [194, 522] on icon at bounding box center [197, 534] width 51 height 25
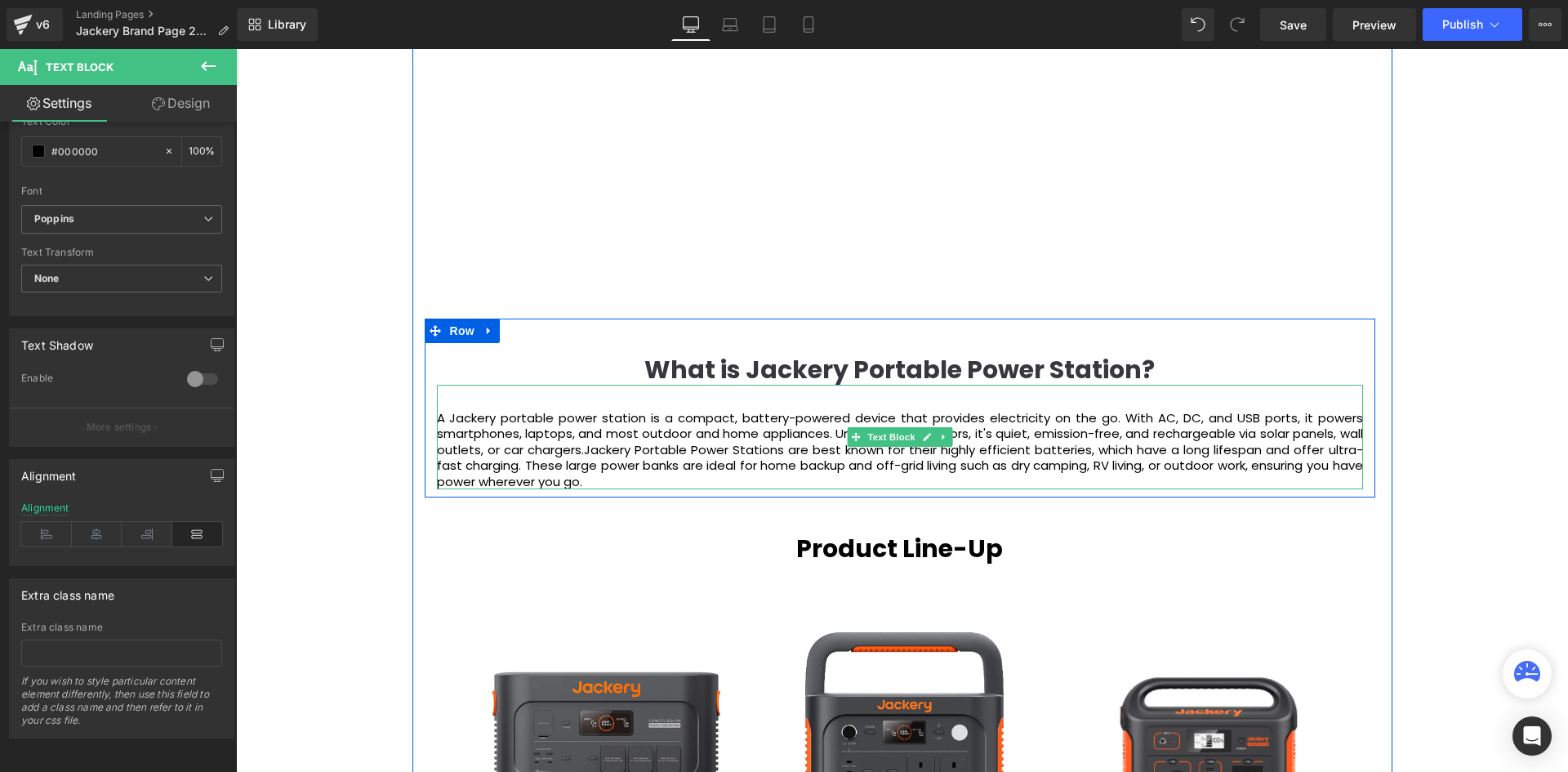
click at [613, 411] on p "A Jackery portable power station is a compact, battery-powered device that prov…" at bounding box center [900, 450] width 926 height 80
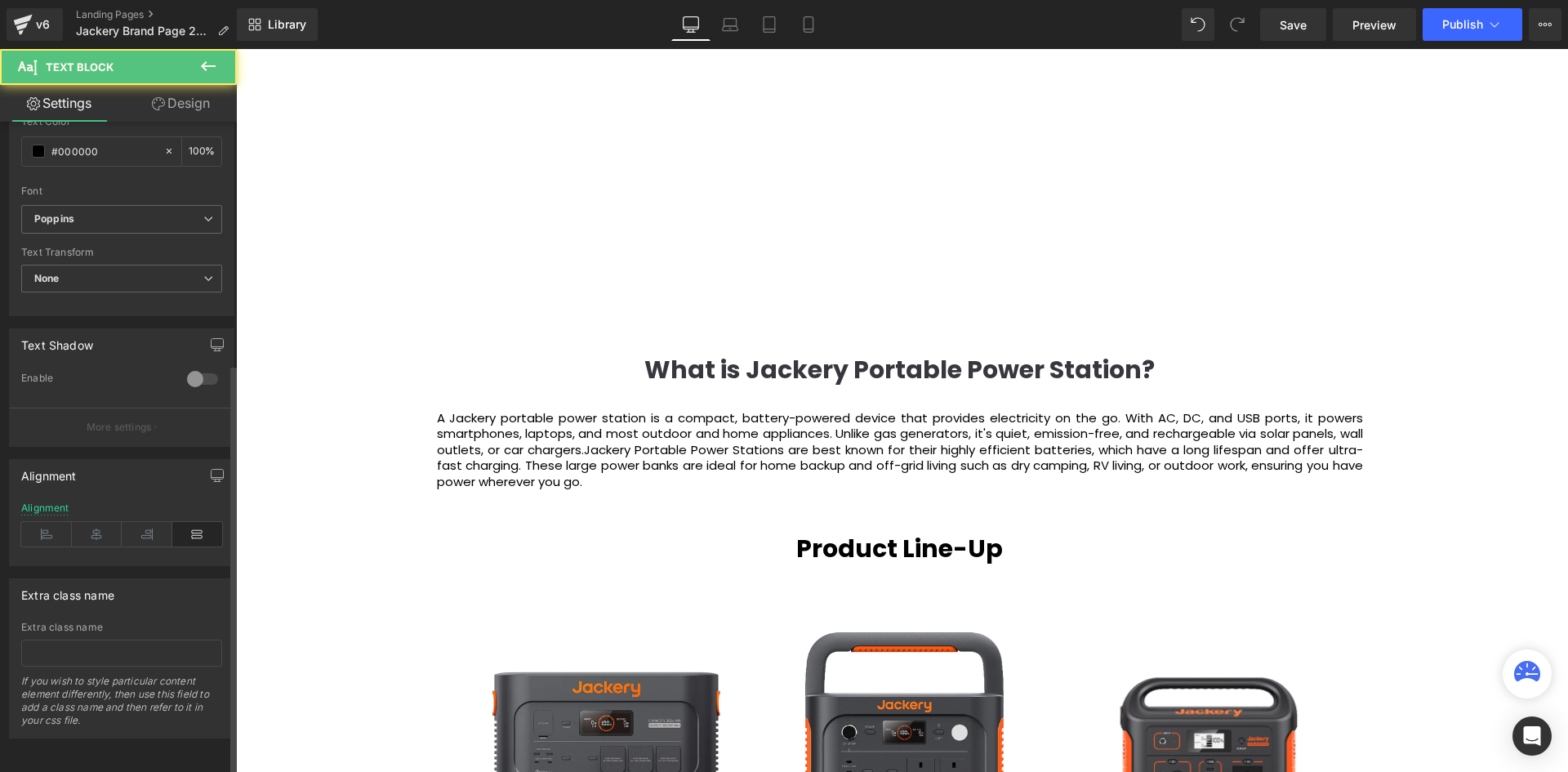
click at [195, 522] on icon at bounding box center [197, 534] width 51 height 25
click at [95, 522] on icon at bounding box center [97, 534] width 51 height 25
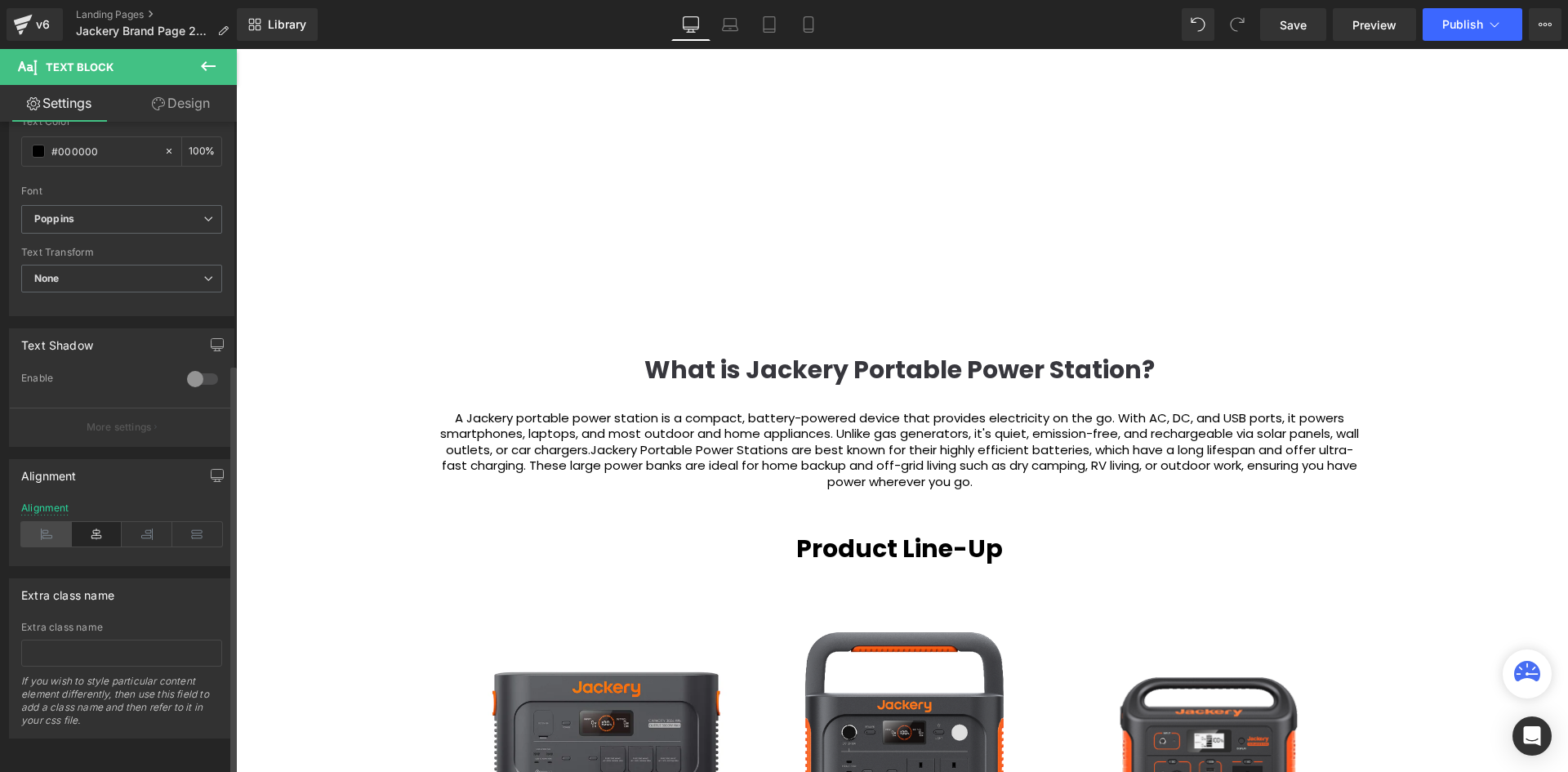
click at [55, 525] on icon at bounding box center [46, 534] width 51 height 25
click at [199, 522] on icon at bounding box center [197, 534] width 51 height 25
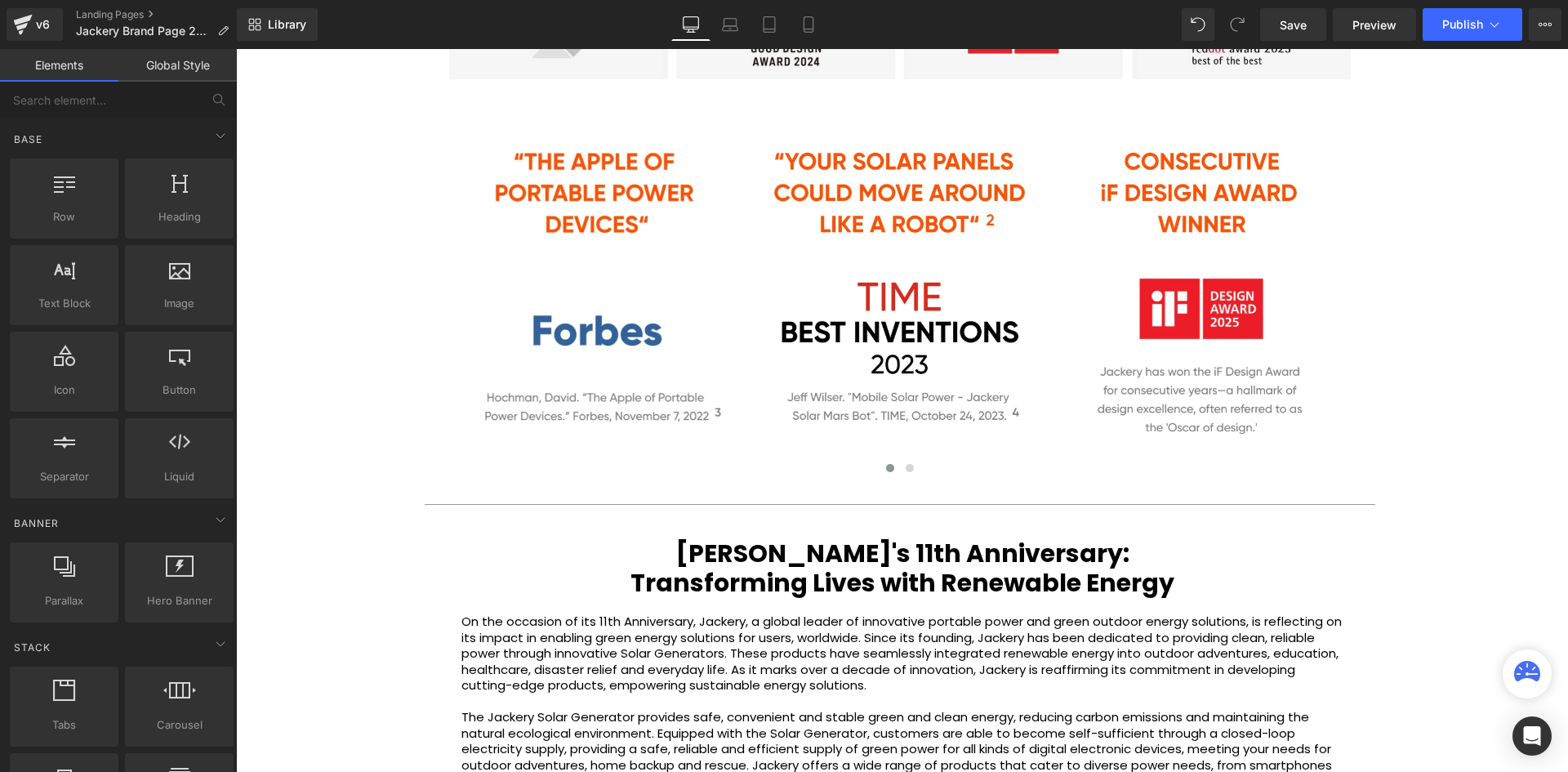
scroll to position [3340, 0]
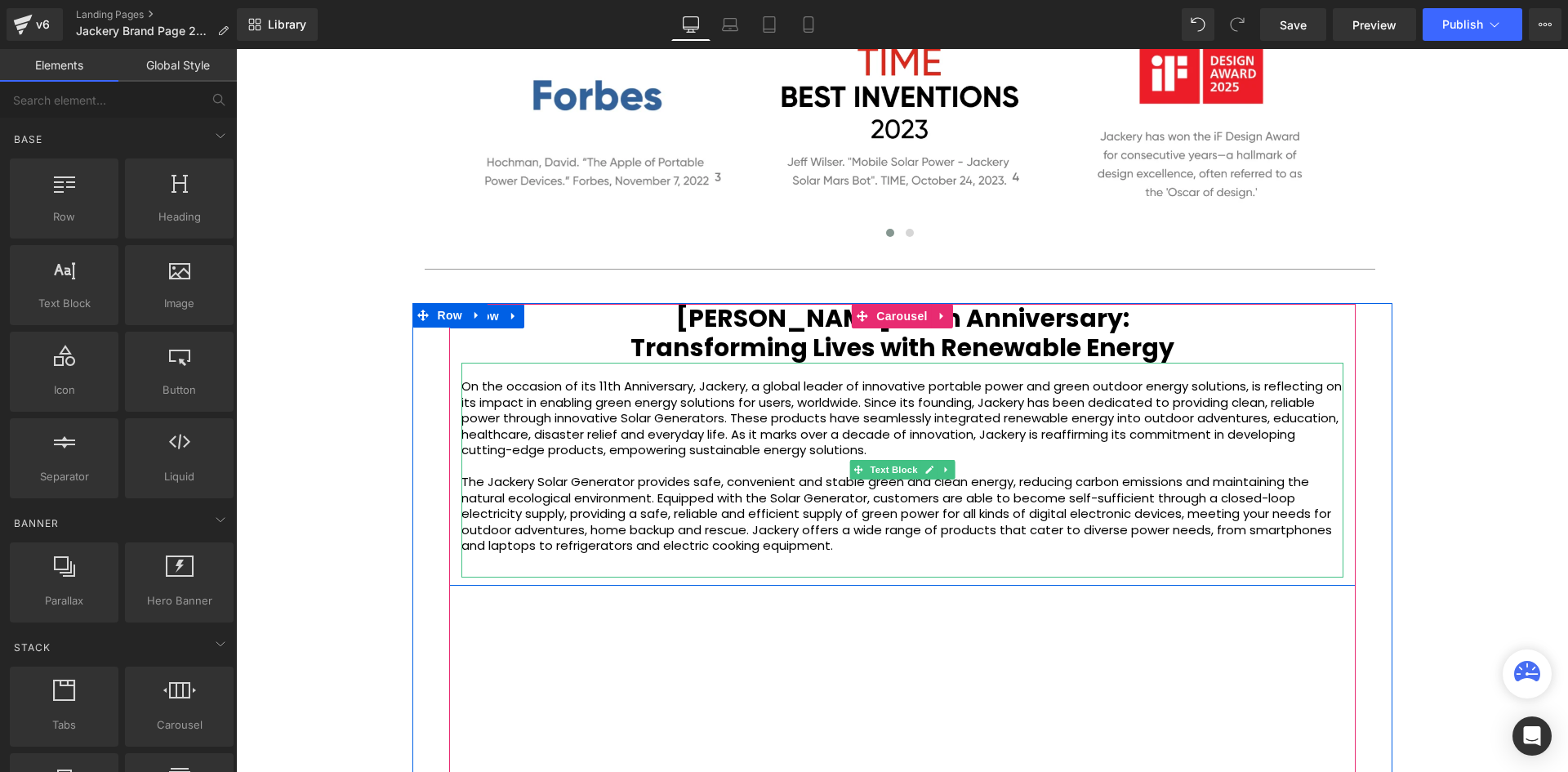
click at [752, 405] on p "On the occasion of its 11th Anniversary, Jackery, a global leader of innovative…" at bounding box center [902, 418] width 881 height 80
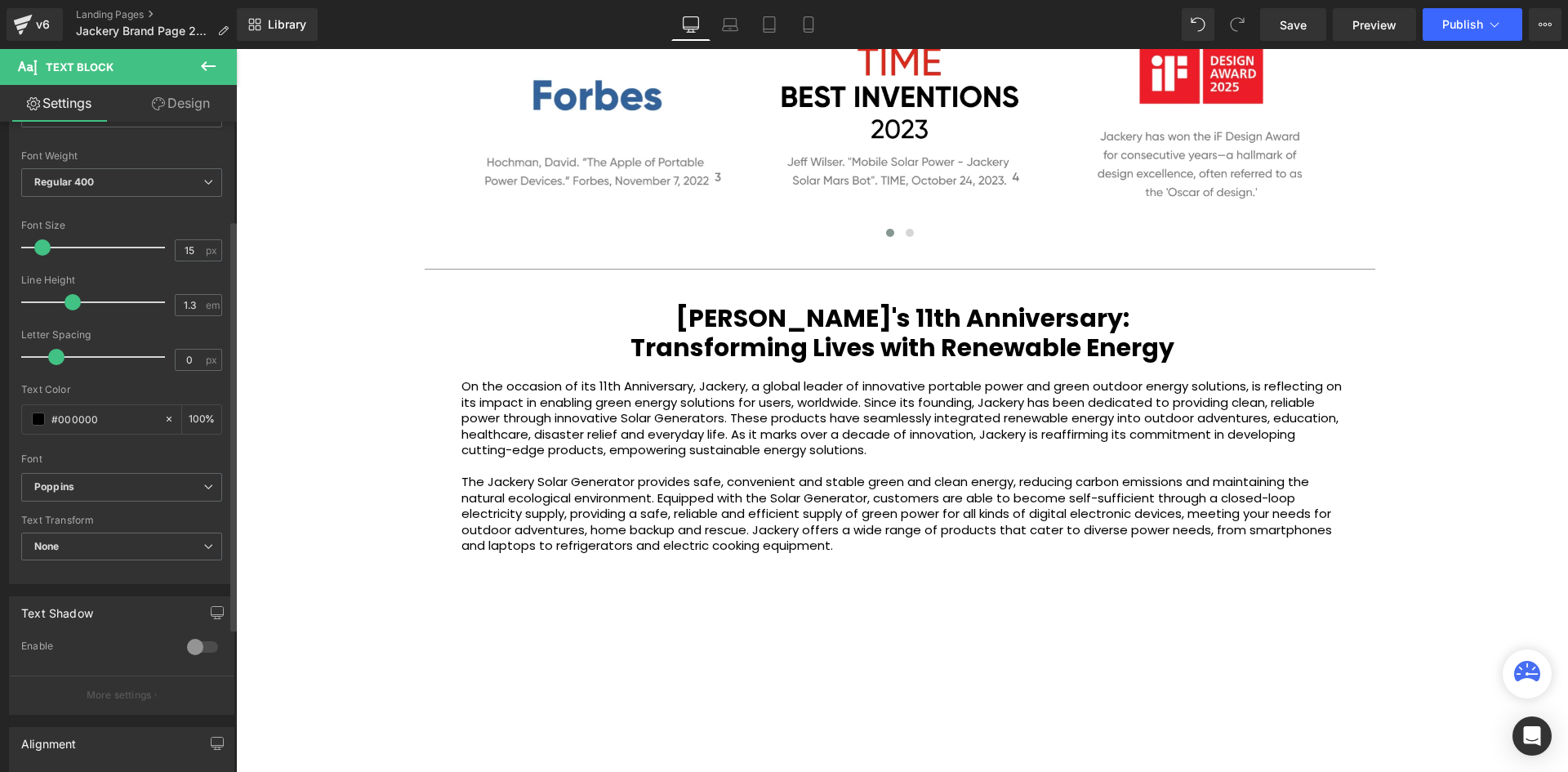
scroll to position [326, 0]
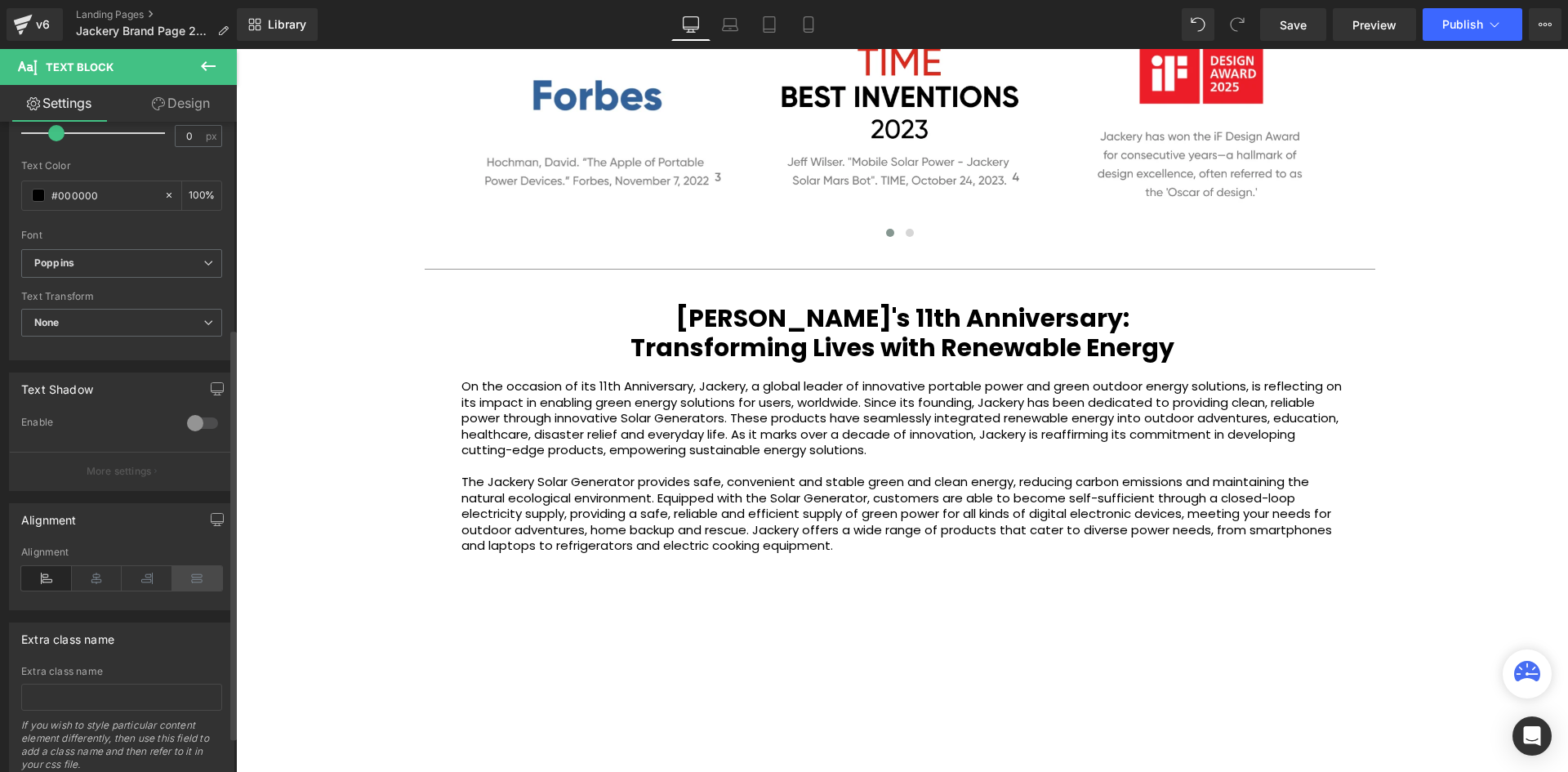
click at [193, 580] on icon at bounding box center [197, 578] width 51 height 25
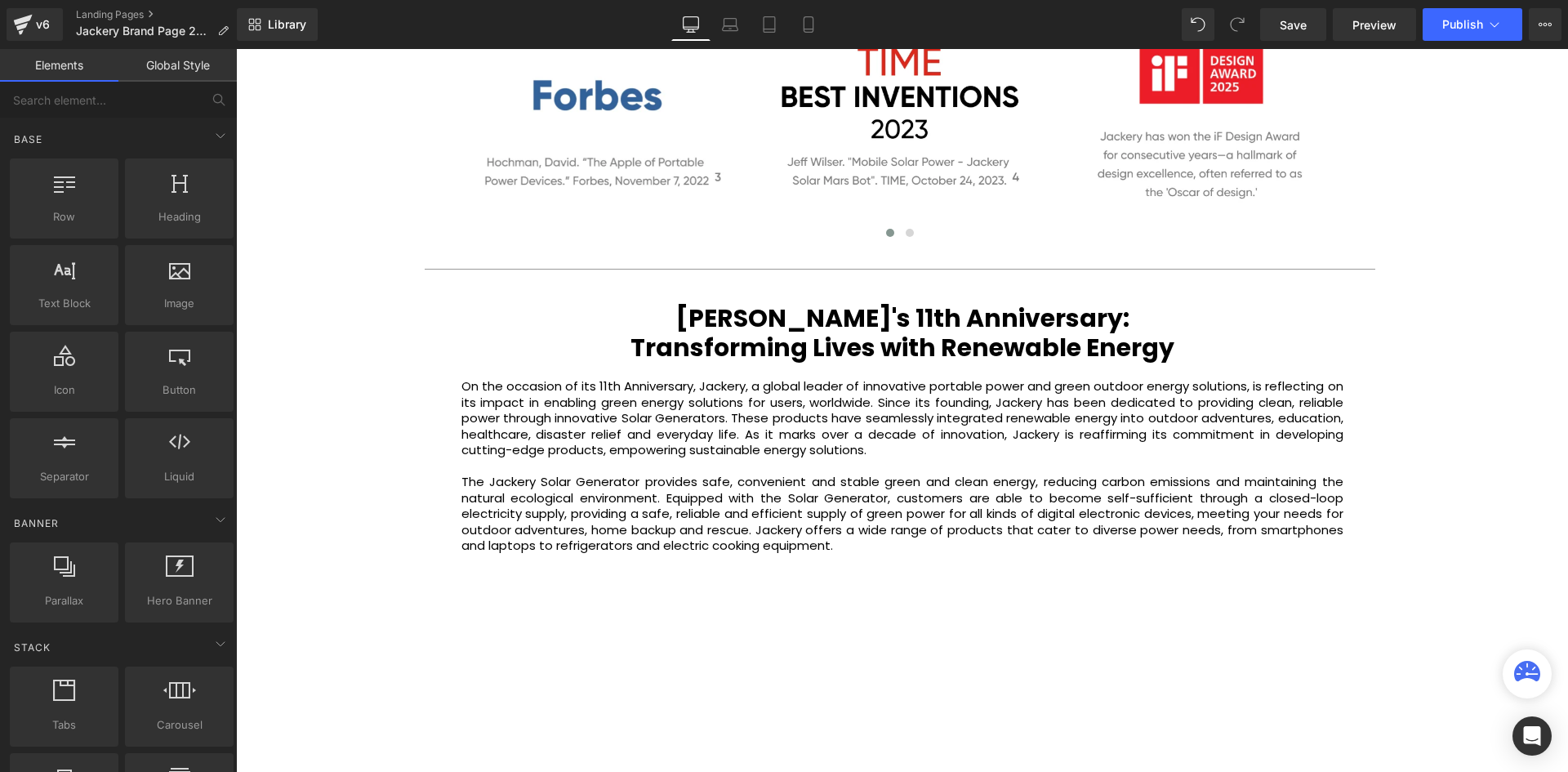
drag, startPoint x: 1555, startPoint y: 349, endPoint x: 1494, endPoint y: 362, distance: 62.4
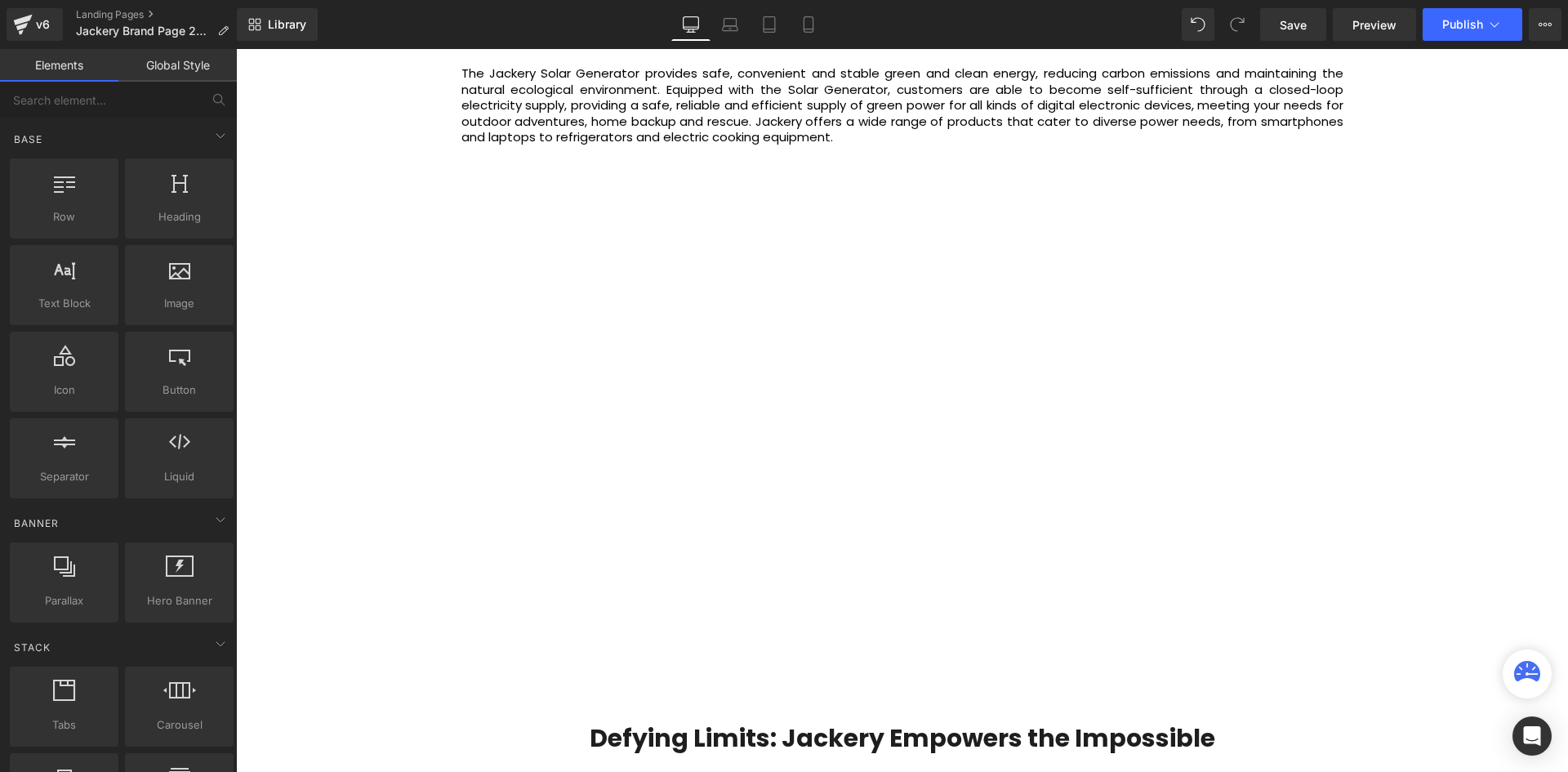
scroll to position [4157, 0]
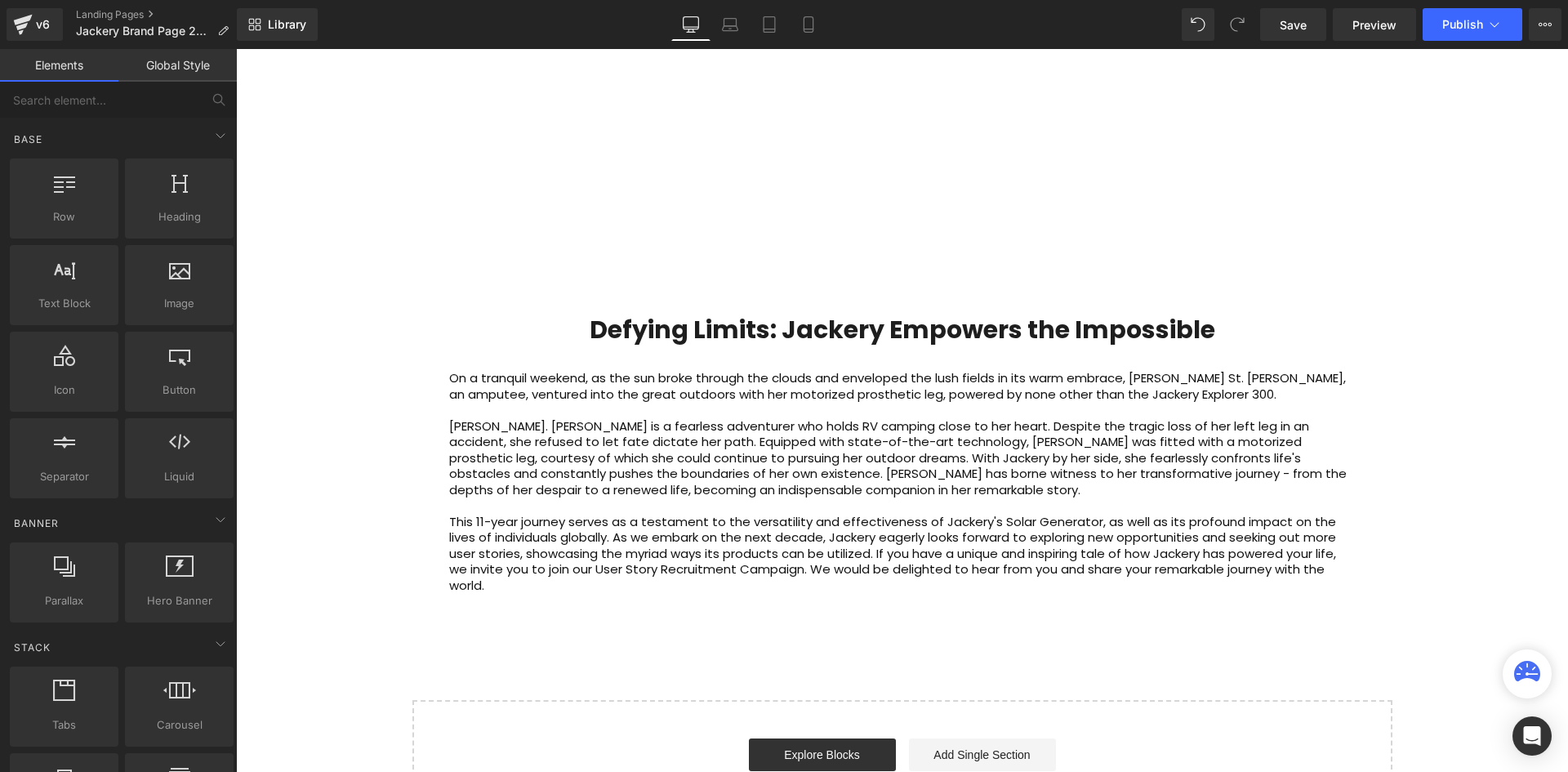
click at [960, 460] on p "Jodie St. Clair is a fearless adventurer who holds RV camping close to her hear…" at bounding box center [902, 458] width 906 height 80
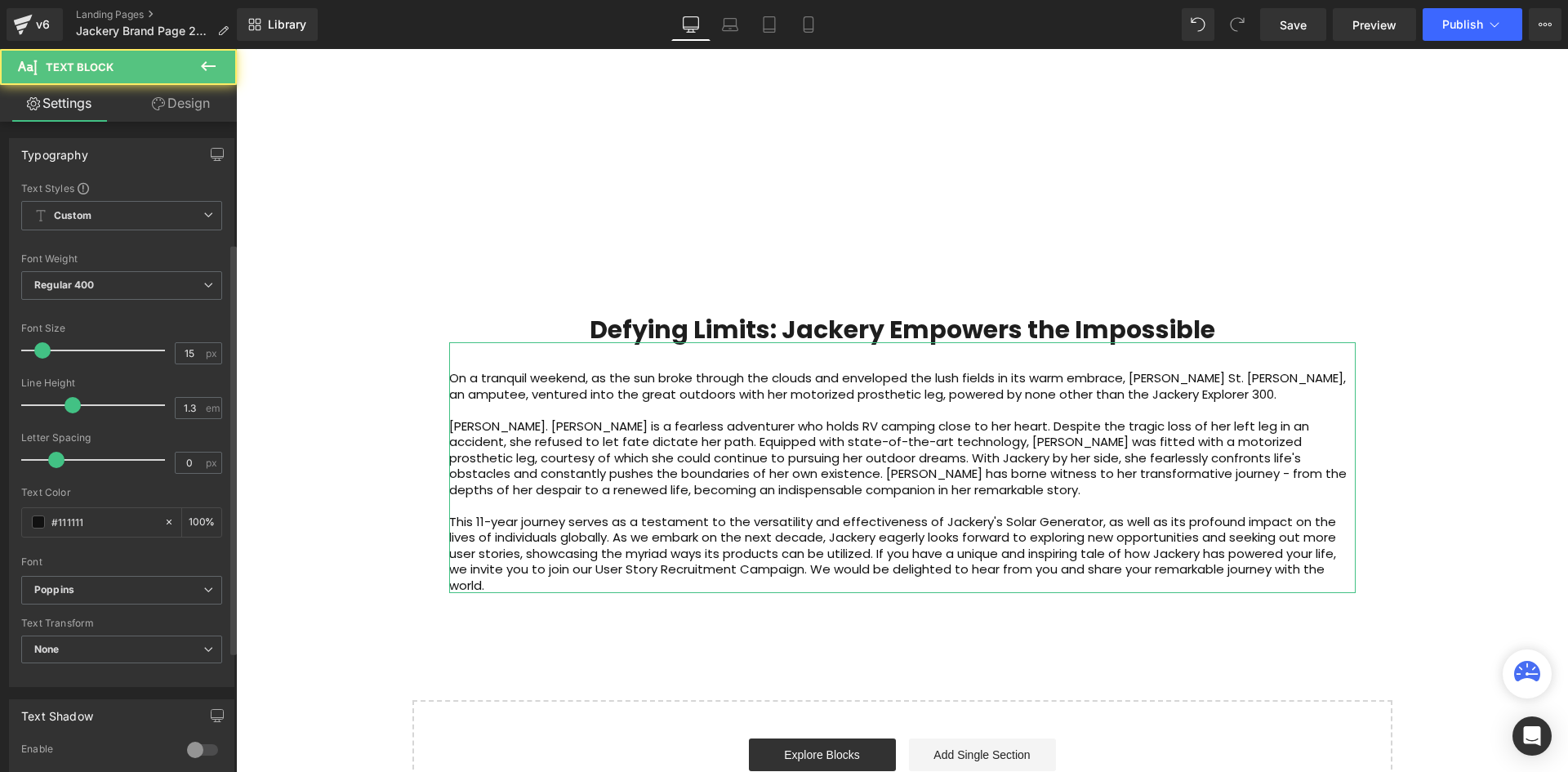
scroll to position [383, 0]
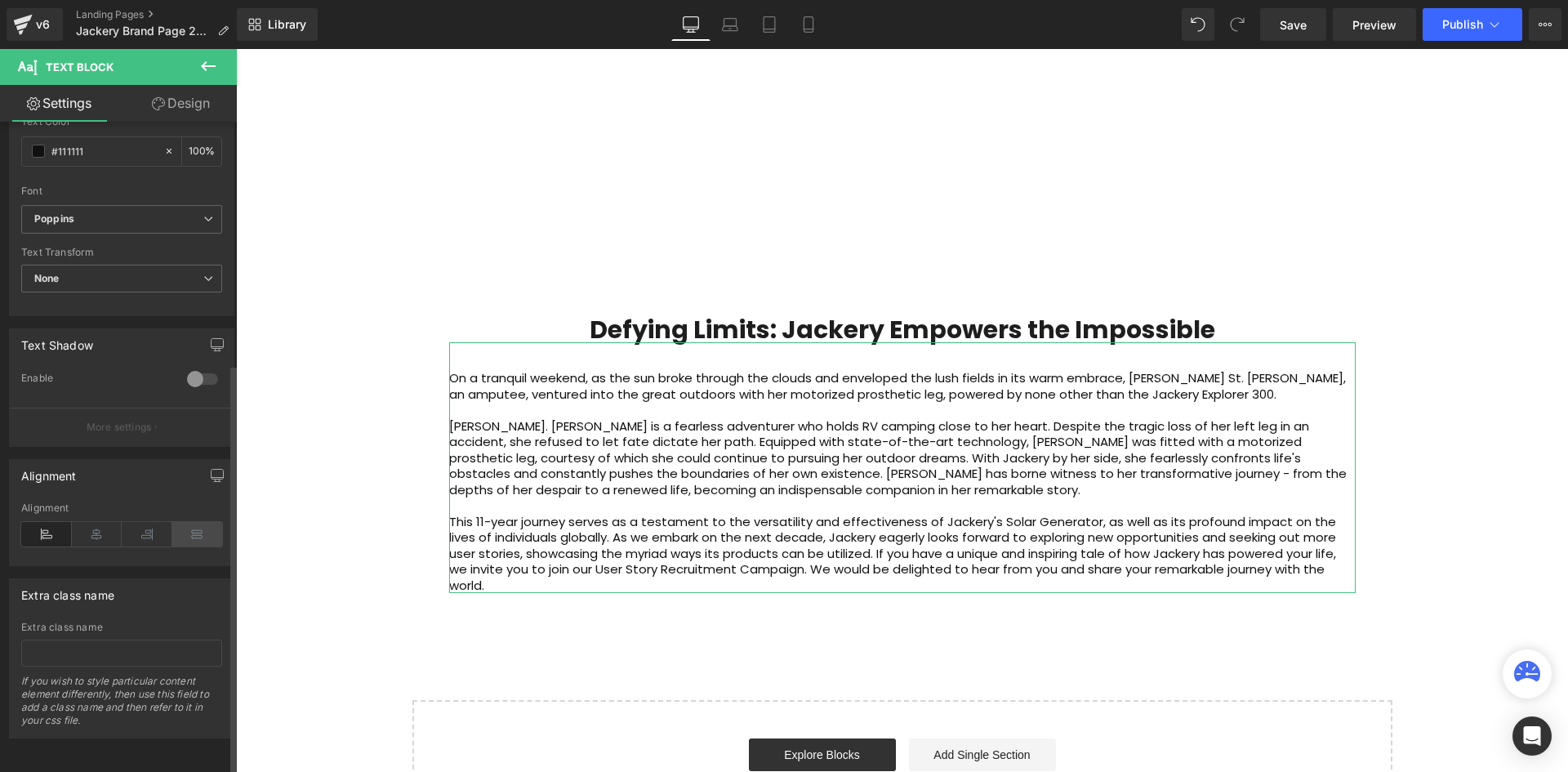
click at [186, 522] on icon at bounding box center [197, 534] width 51 height 25
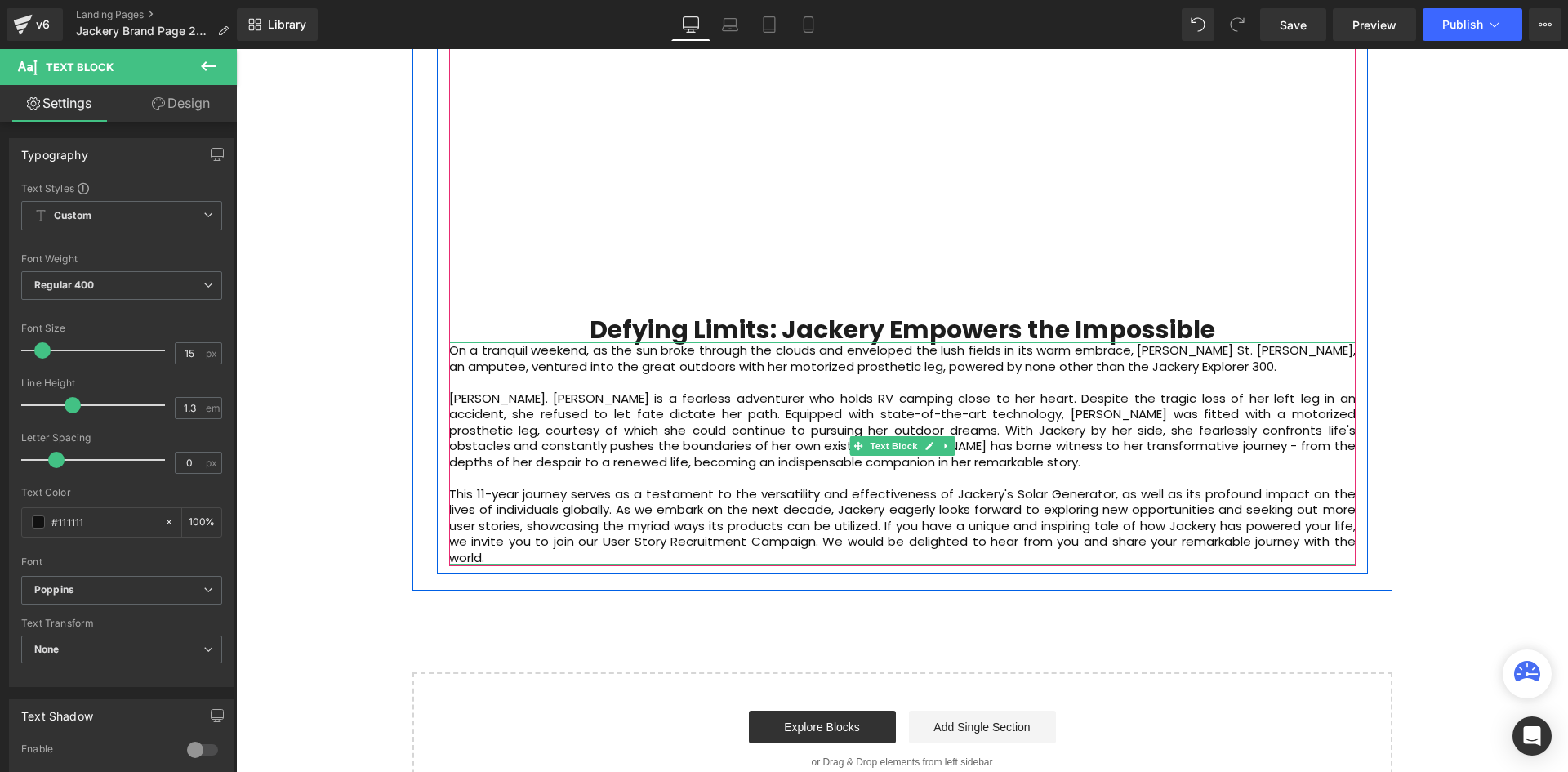
drag, startPoint x: 876, startPoint y: 321, endPoint x: 890, endPoint y: 347, distance: 29.5
click at [890, 347] on div "On a tranquil weekend, as the sun broke through the clouds and enveloped the lu…" at bounding box center [902, 453] width 906 height 223
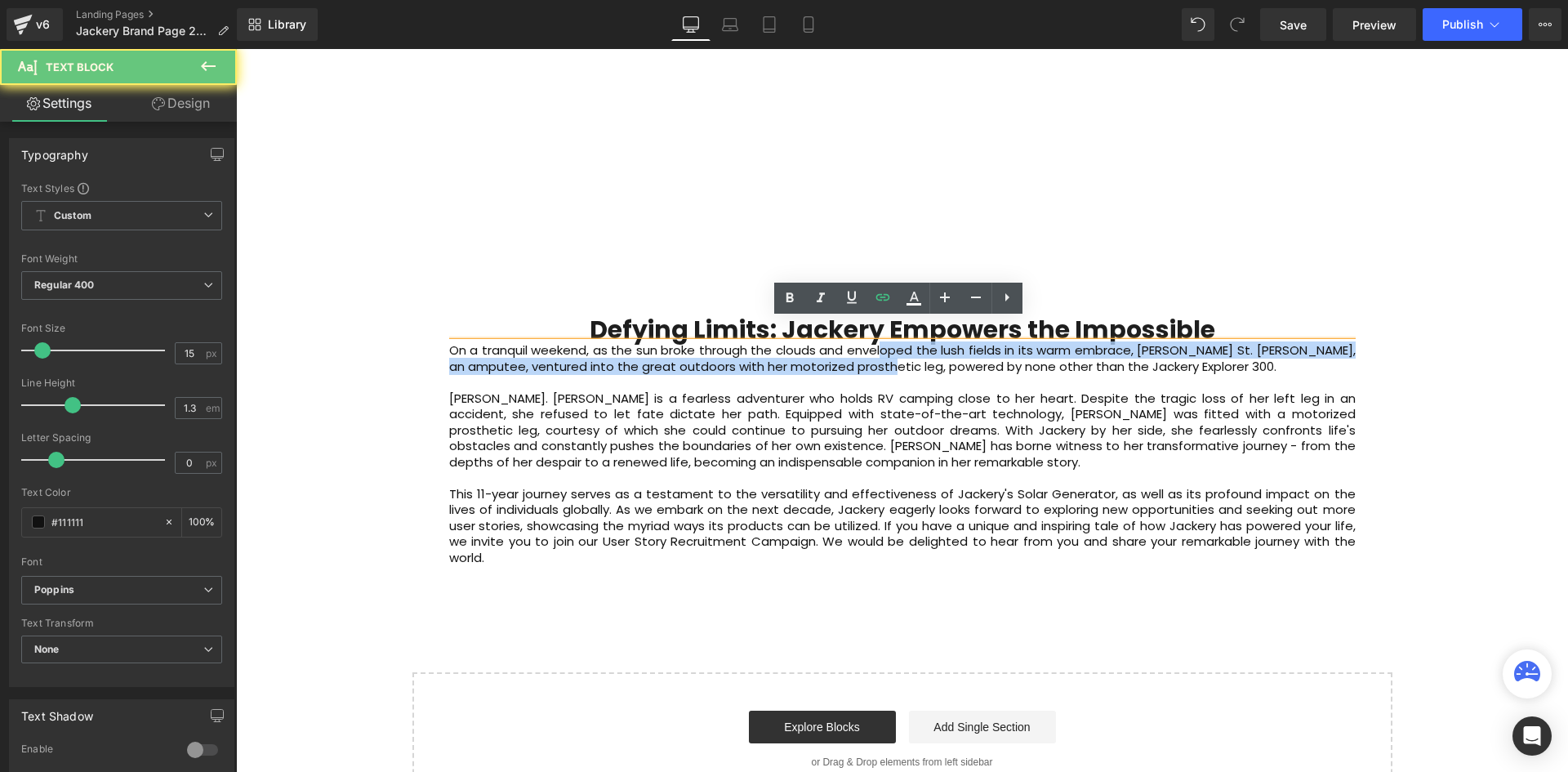
drag, startPoint x: 900, startPoint y: 325, endPoint x: 901, endPoint y: 349, distance: 24.0
click at [901, 349] on p "On a tranquil weekend, as the sun broke through the clouds and enveloped the lu…" at bounding box center [902, 358] width 906 height 31
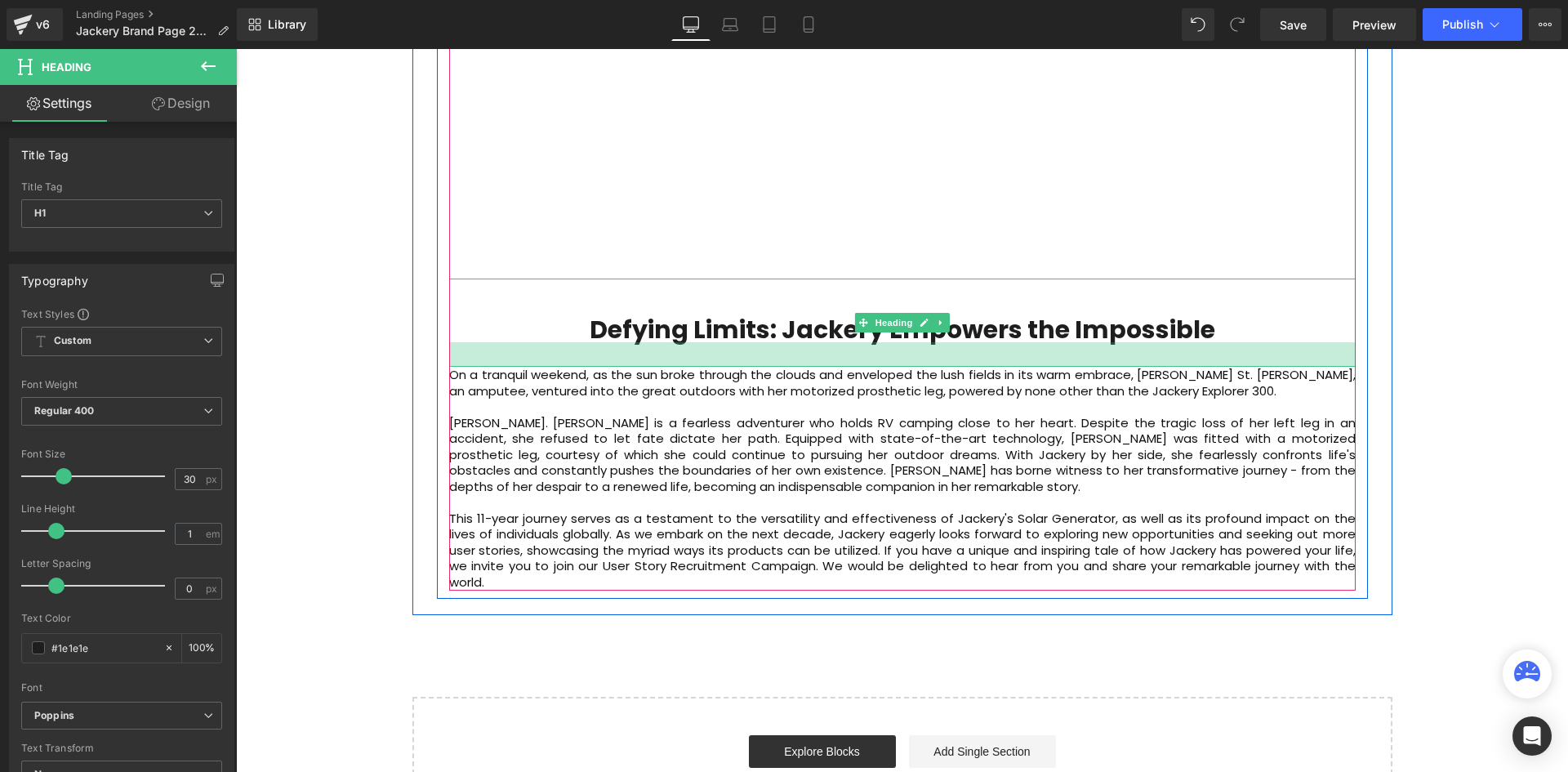
click at [1169, 342] on div at bounding box center [902, 354] width 906 height 25
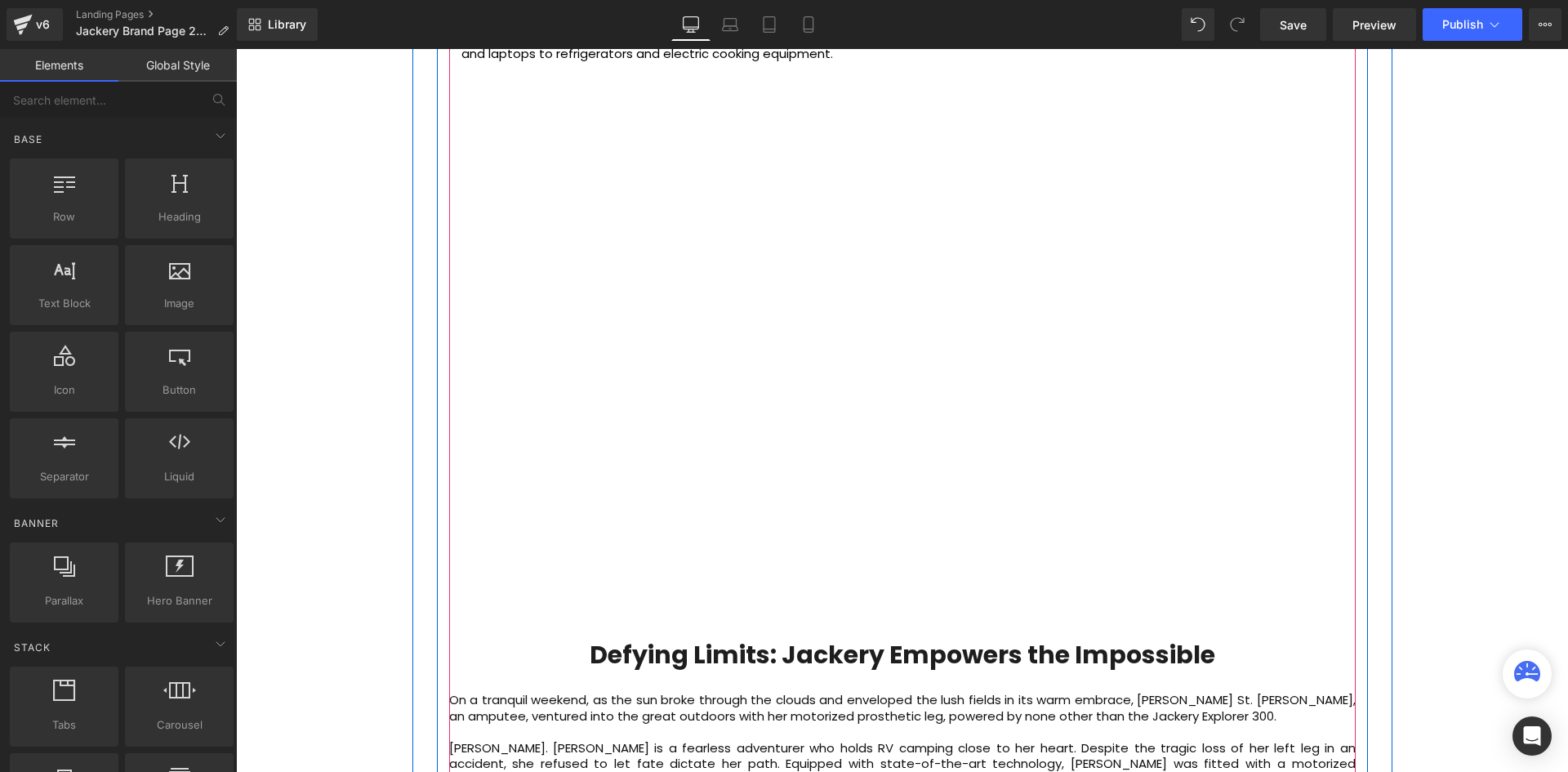
scroll to position [3830, 0]
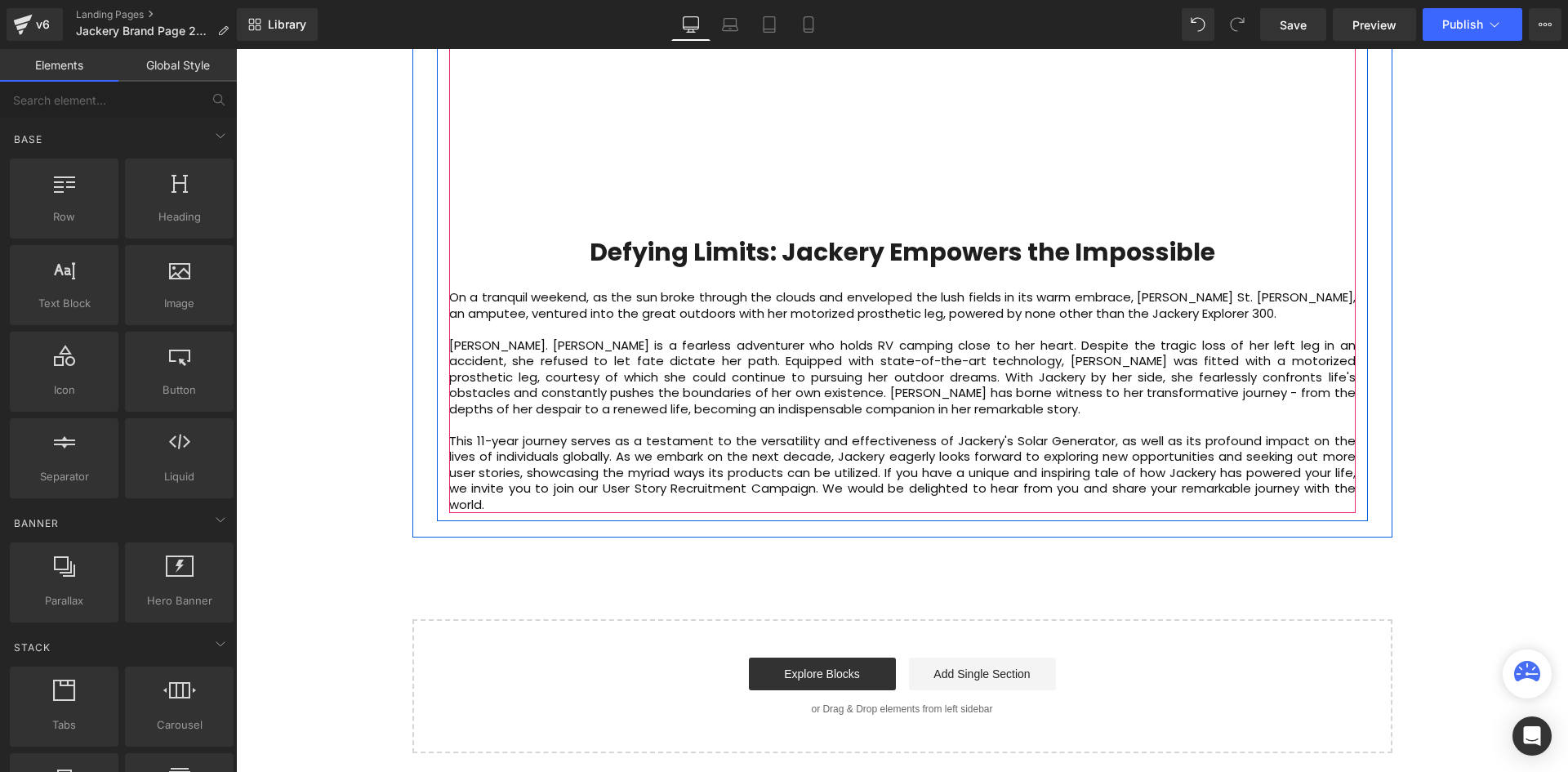
scroll to position [4239, 0]
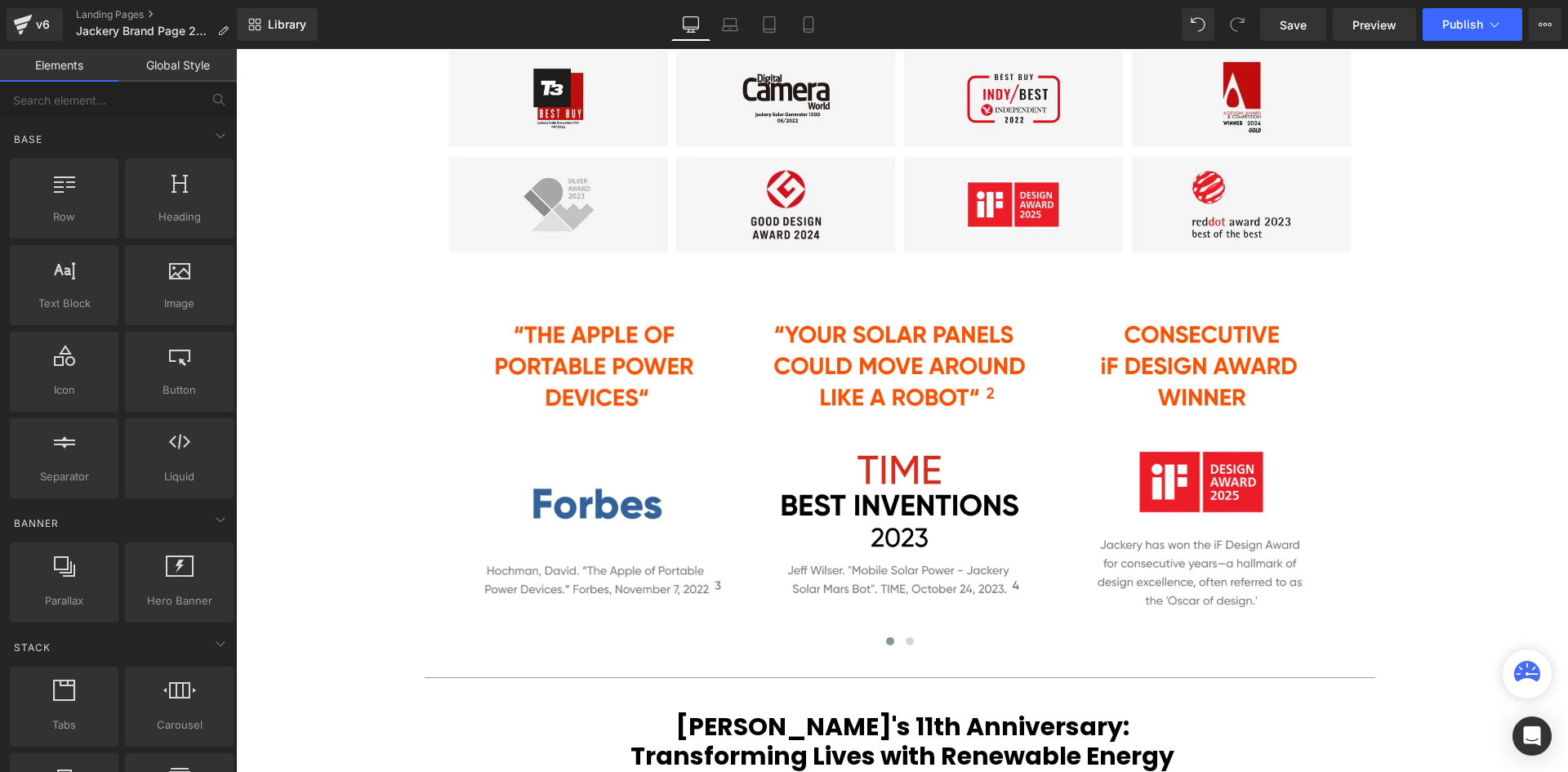
scroll to position [3422, 0]
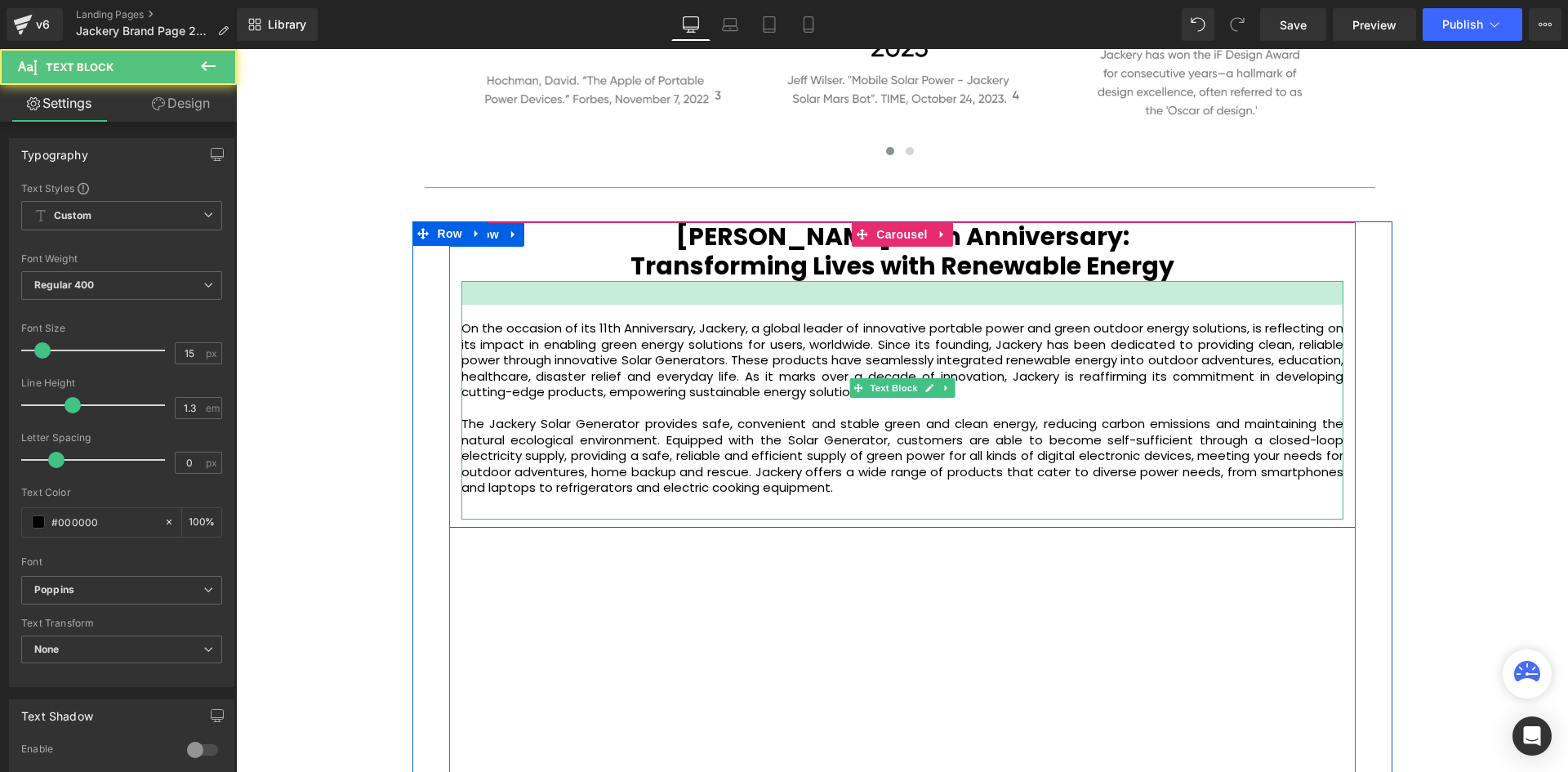
drag, startPoint x: 845, startPoint y: 260, endPoint x: 845, endPoint y: 284, distance: 24.0
click at [845, 284] on div "On the occasion of its 11th Anniversary, Jackery, a global leader of innovative…" at bounding box center [902, 400] width 881 height 239
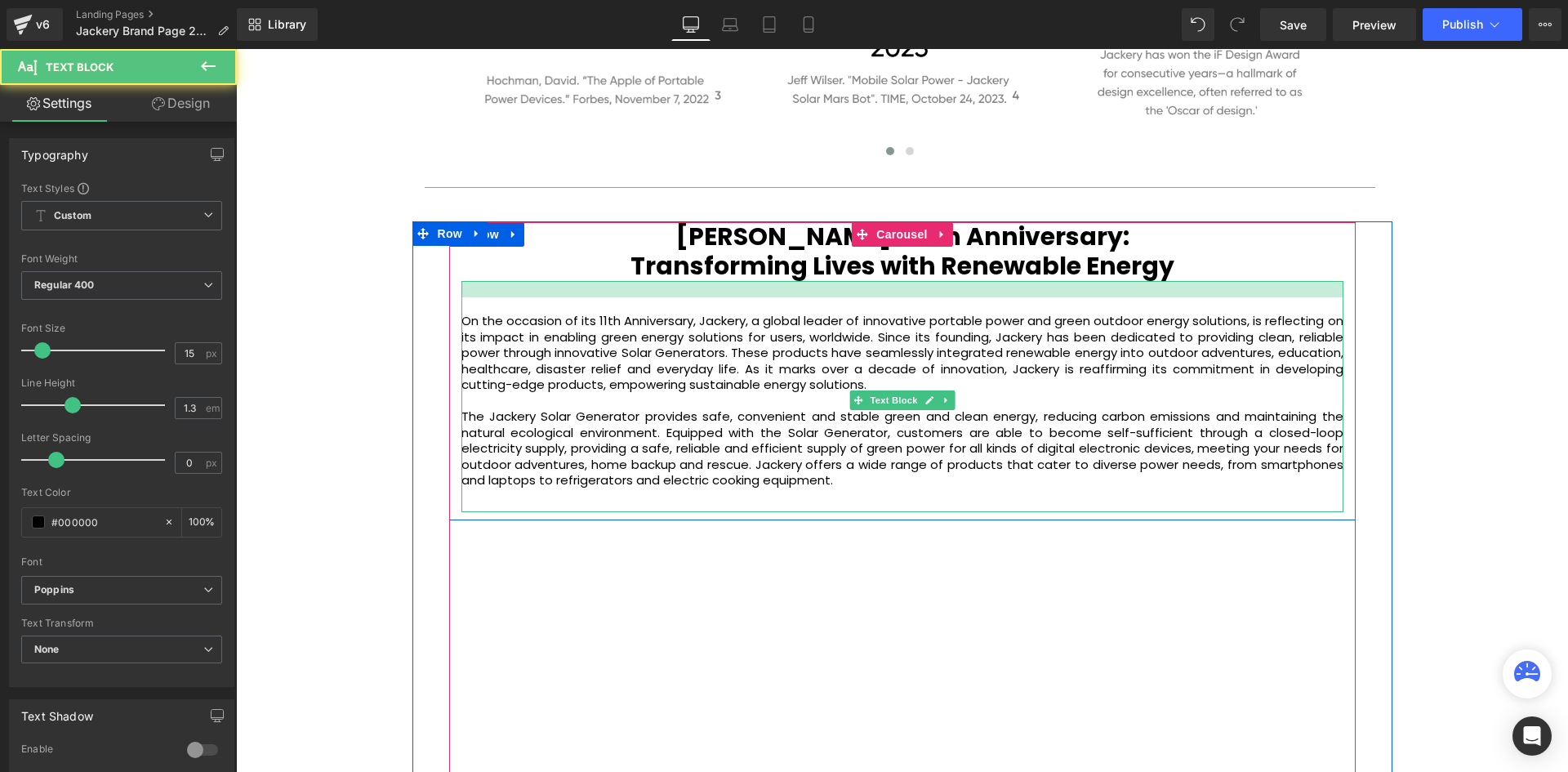
click at [816, 281] on div at bounding box center [902, 289] width 881 height 17
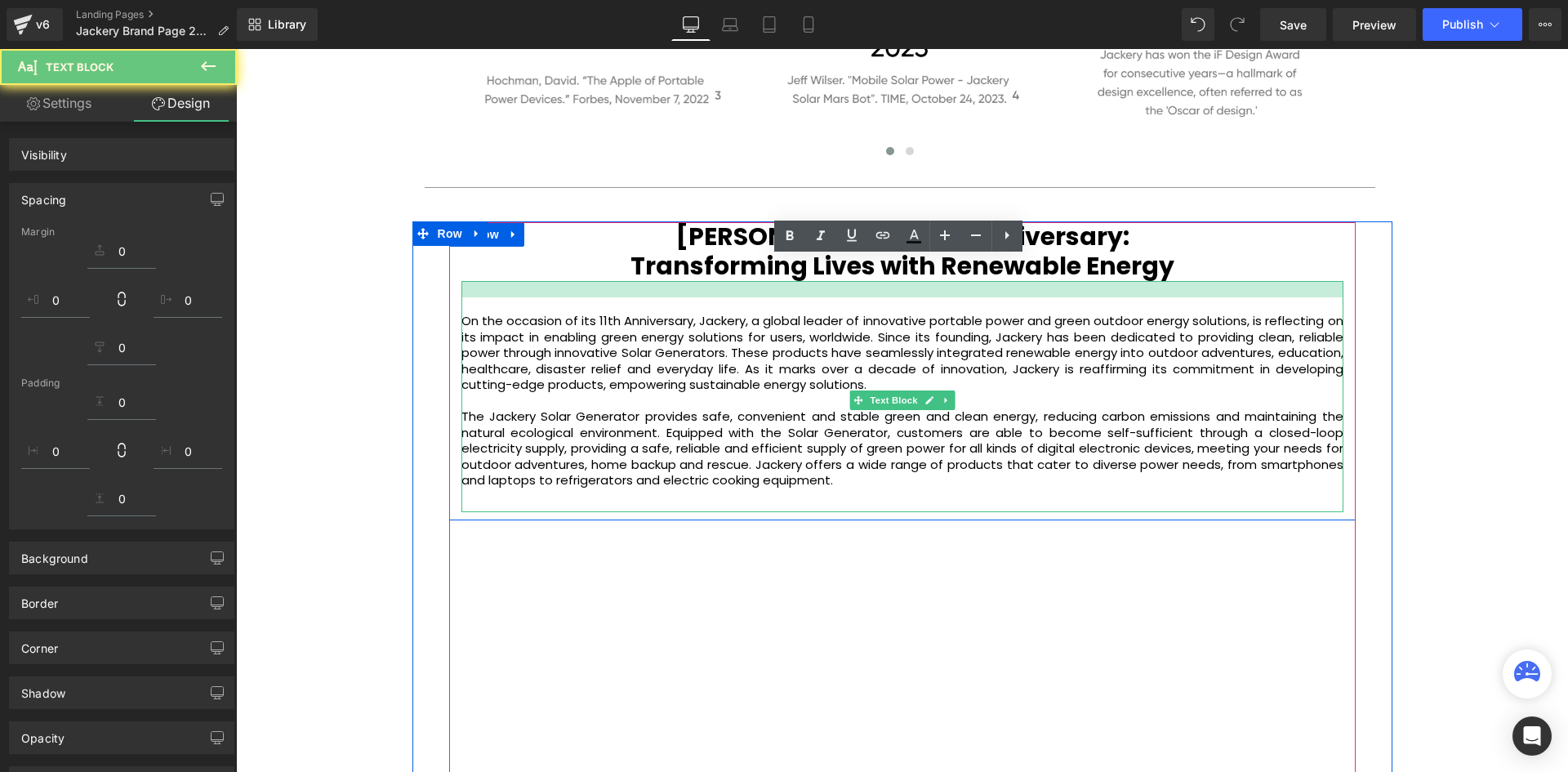
click at [1333, 281] on div "On the occasion of its 11th Anniversary, Jackery, a global leader of innovative…" at bounding box center [902, 397] width 881 height 231
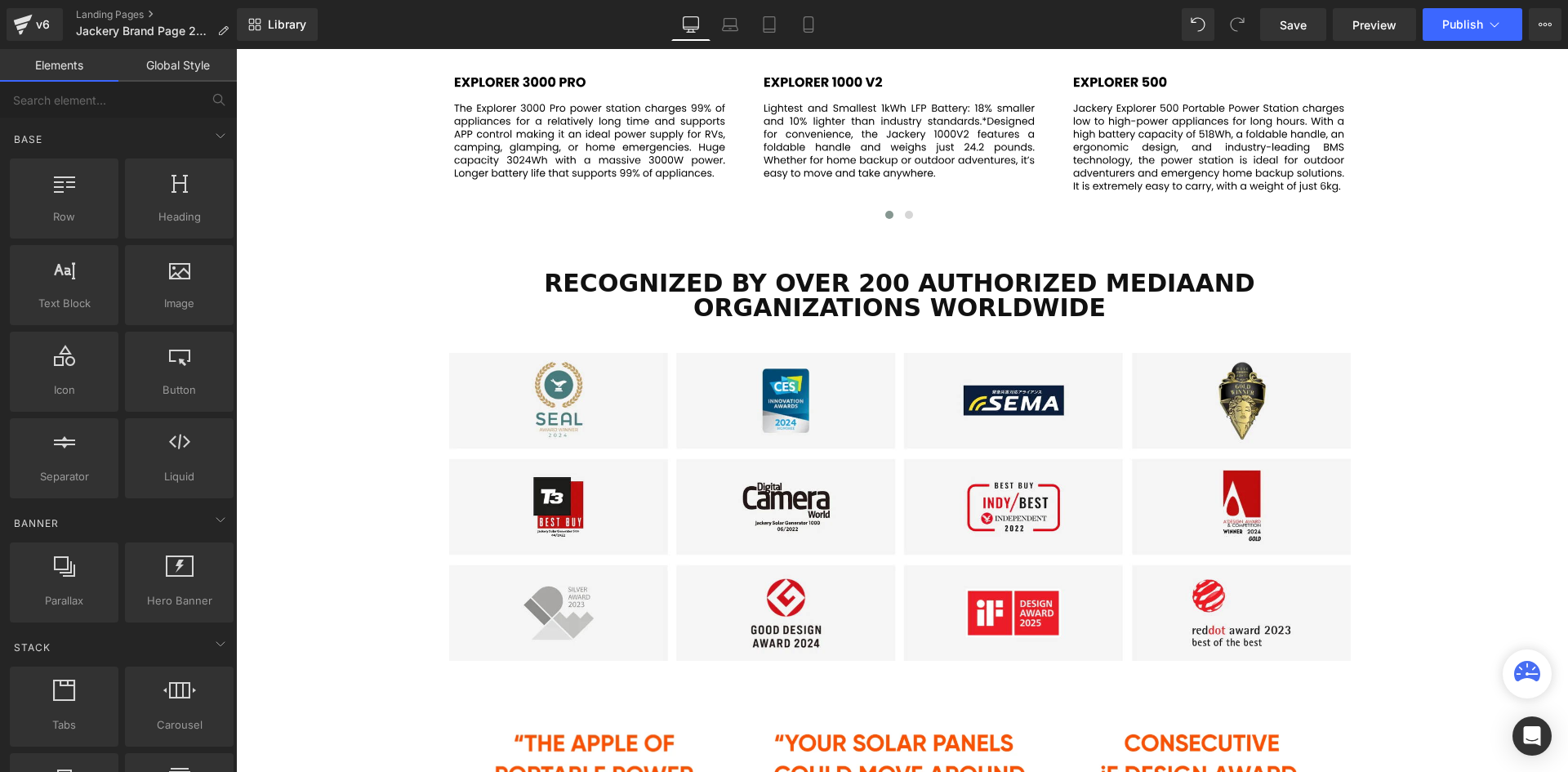
scroll to position [2033, 0]
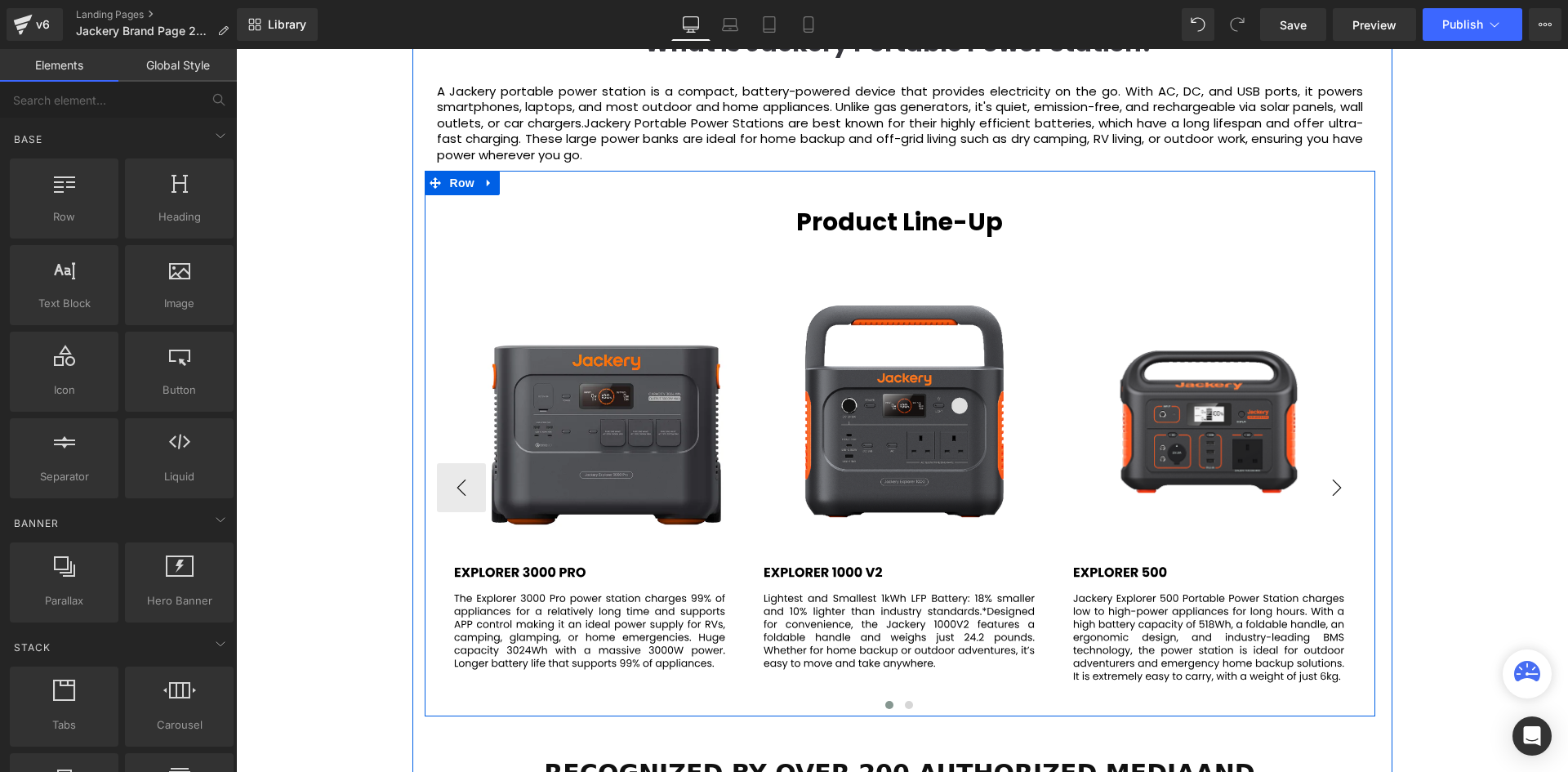
click at [1352, 463] on button "›" at bounding box center [1336, 487] width 49 height 49
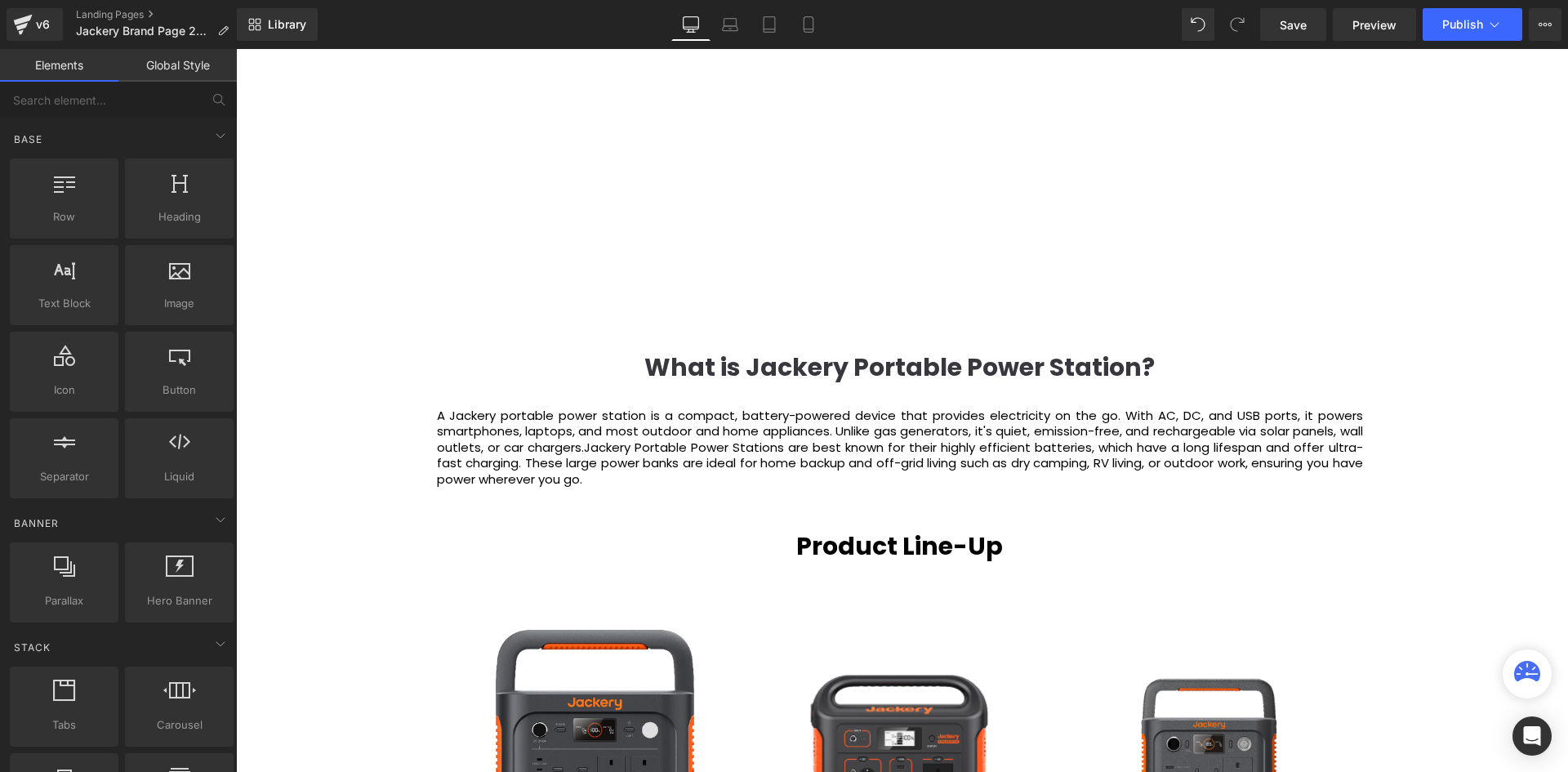
scroll to position [1706, 0]
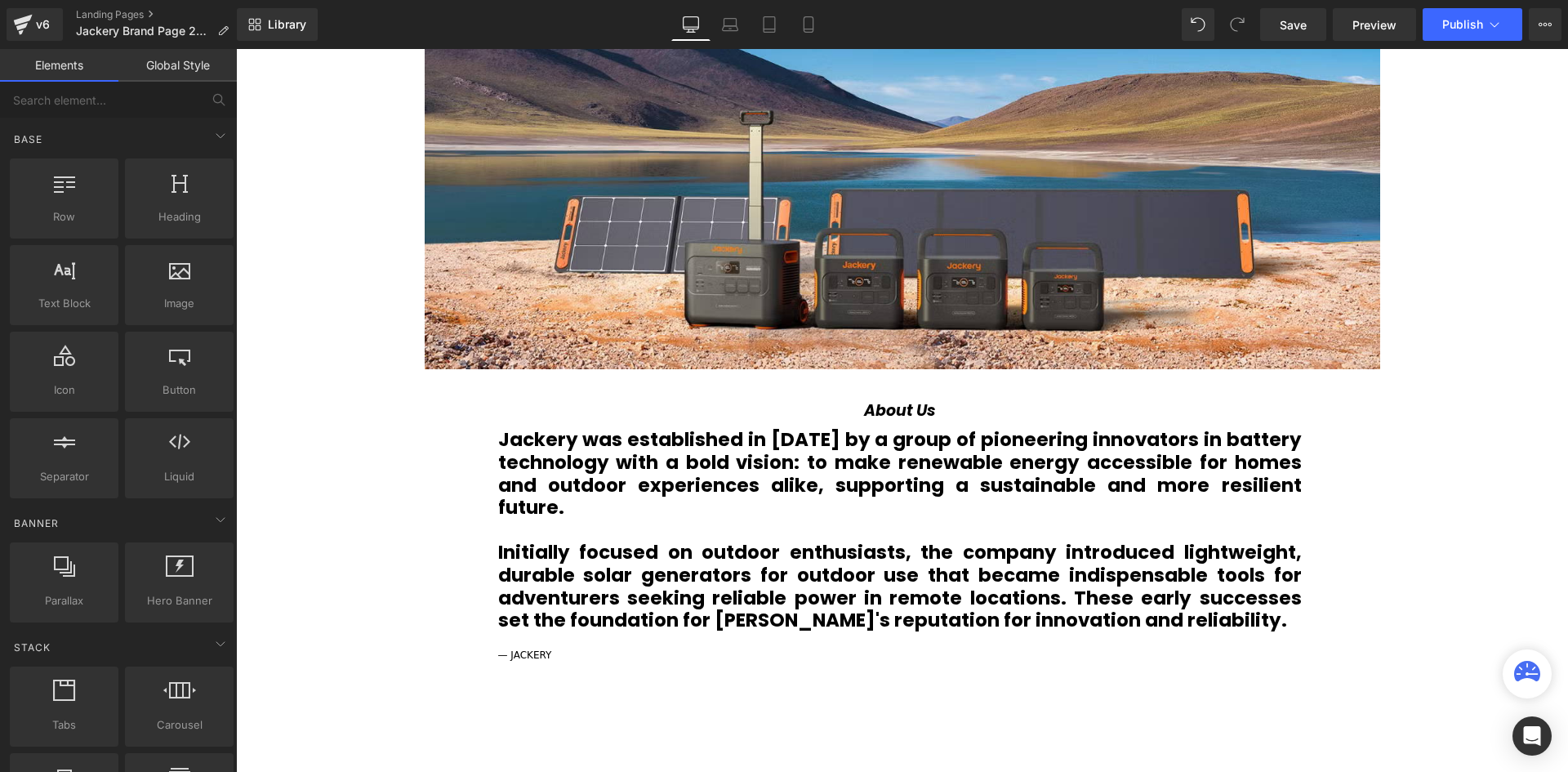
scroll to position [236, 0]
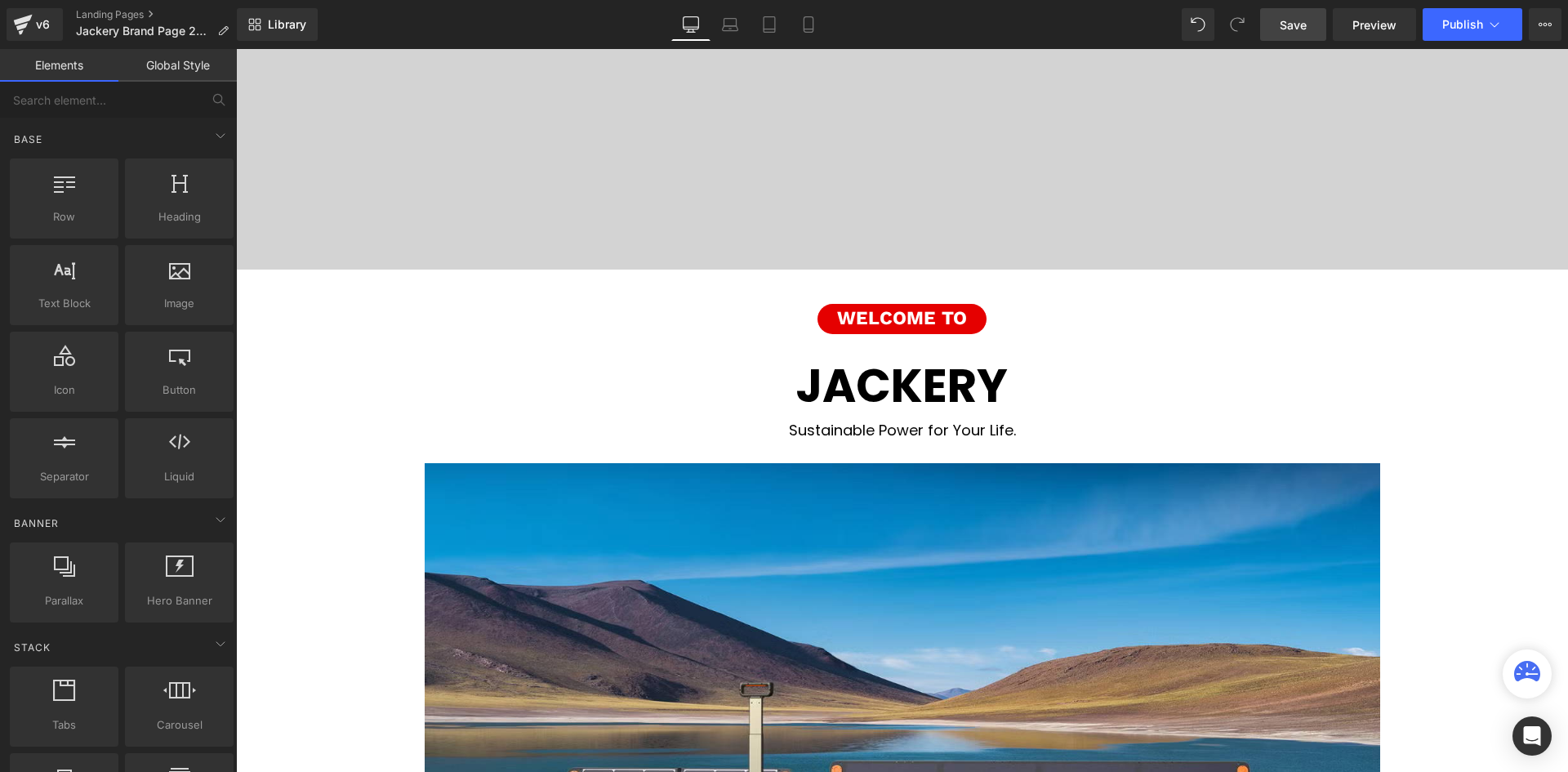
click at [1288, 29] on span "Save" at bounding box center [1293, 25] width 27 height 18
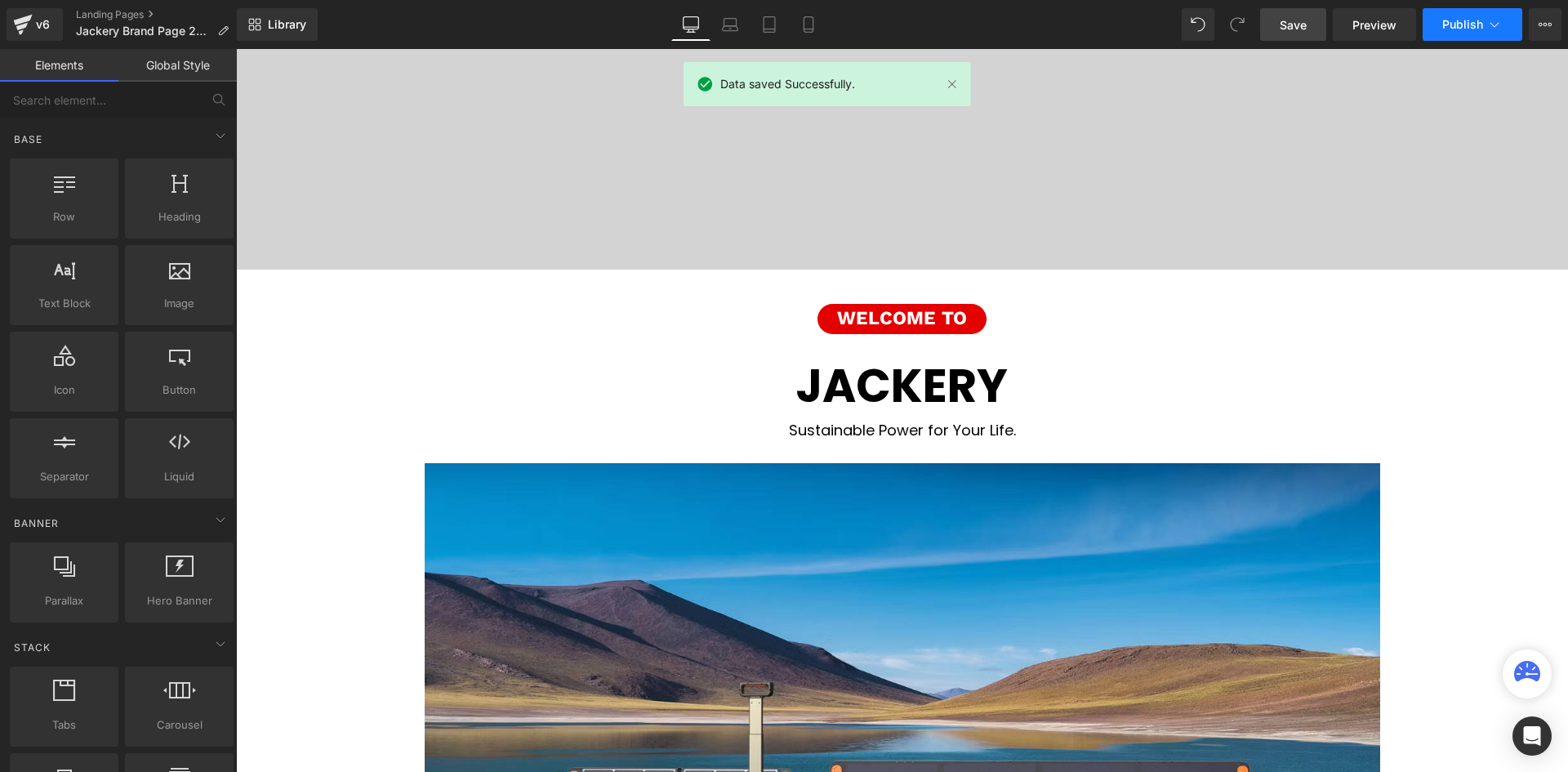
click at [1458, 26] on span "Publish" at bounding box center [1463, 24] width 41 height 13
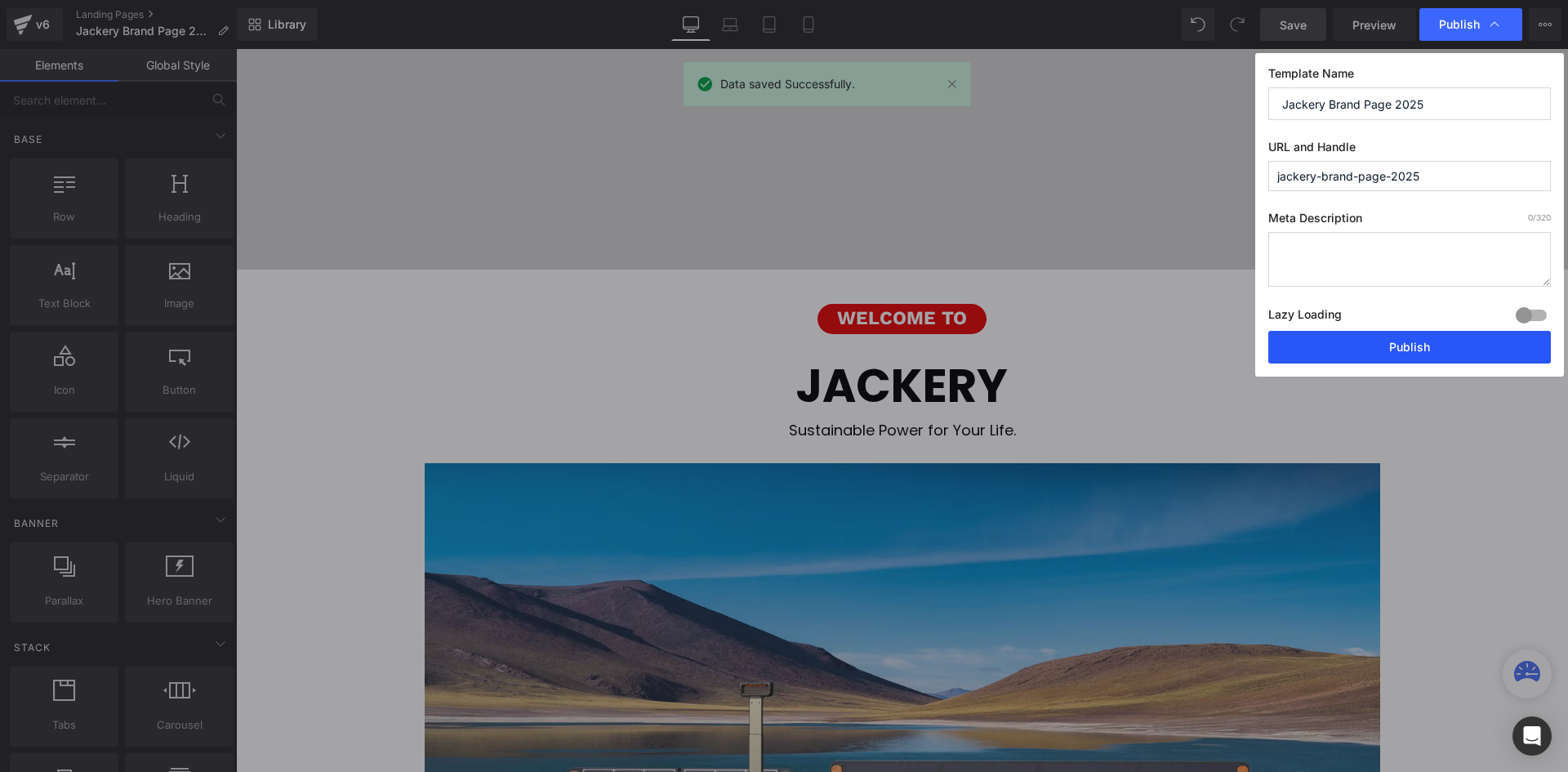
click at [1458, 343] on button "Publish" at bounding box center [1409, 347] width 283 height 32
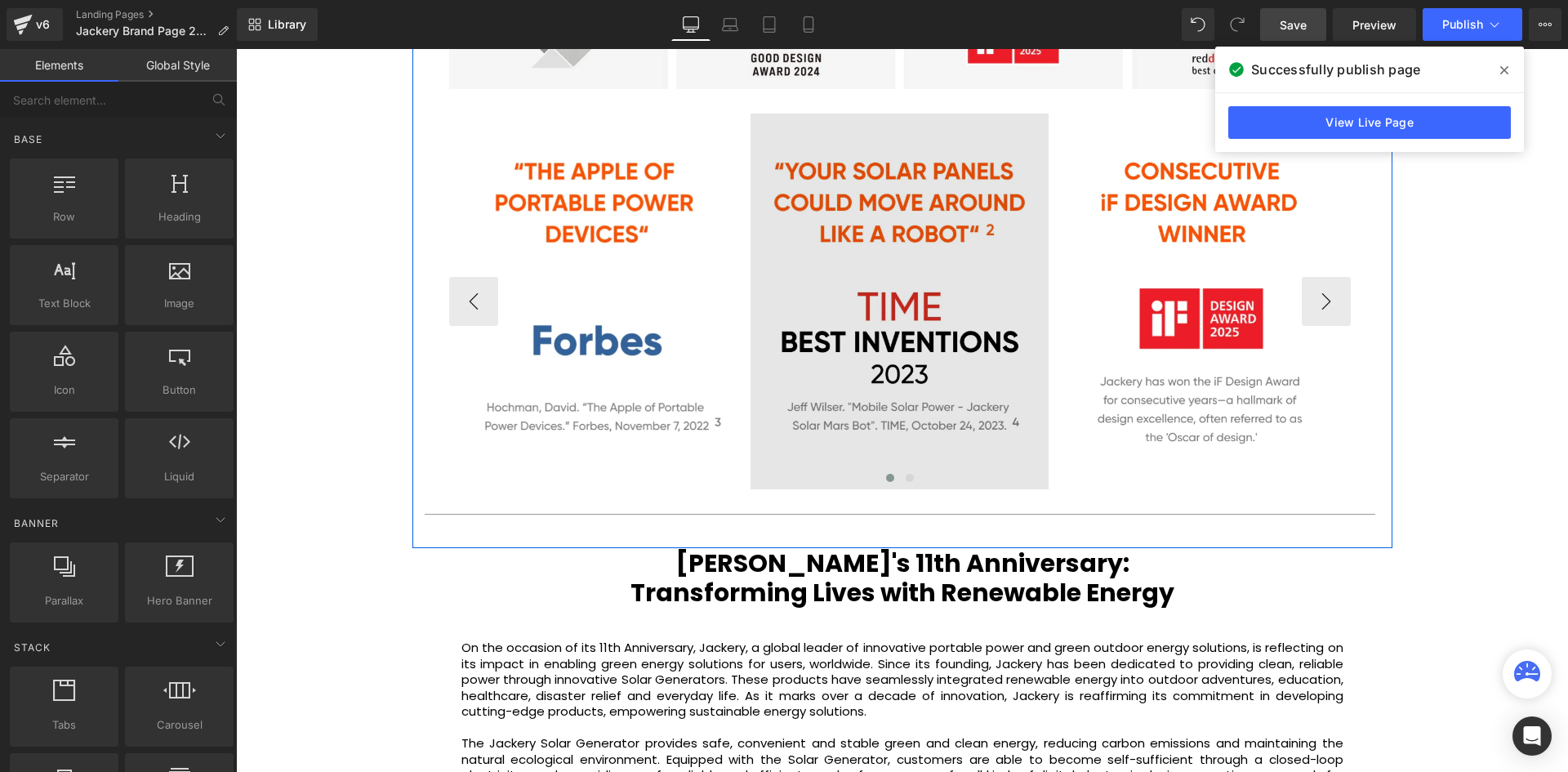
scroll to position [3422, 0]
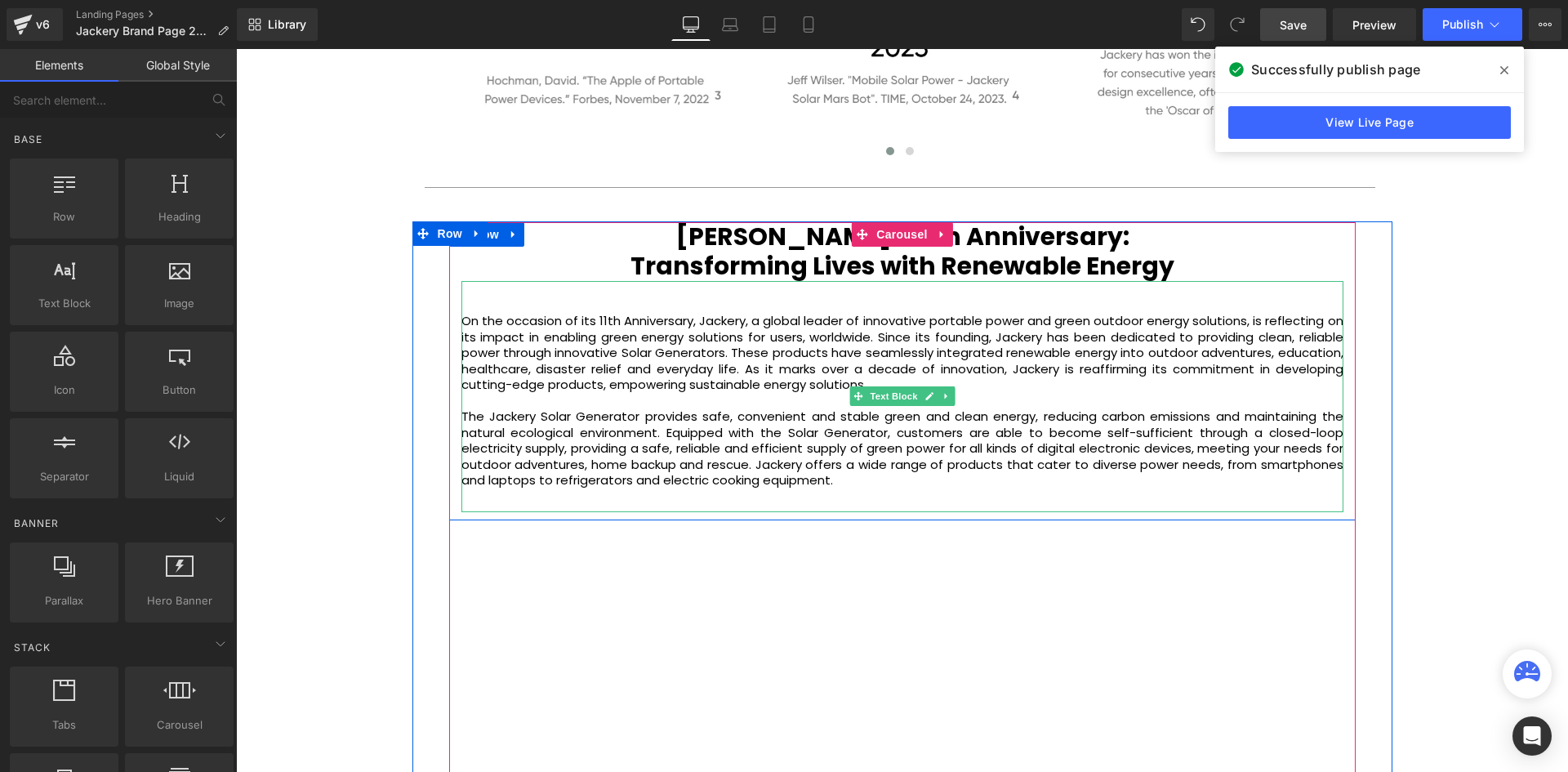
click at [1251, 298] on p at bounding box center [902, 306] width 881 height 17
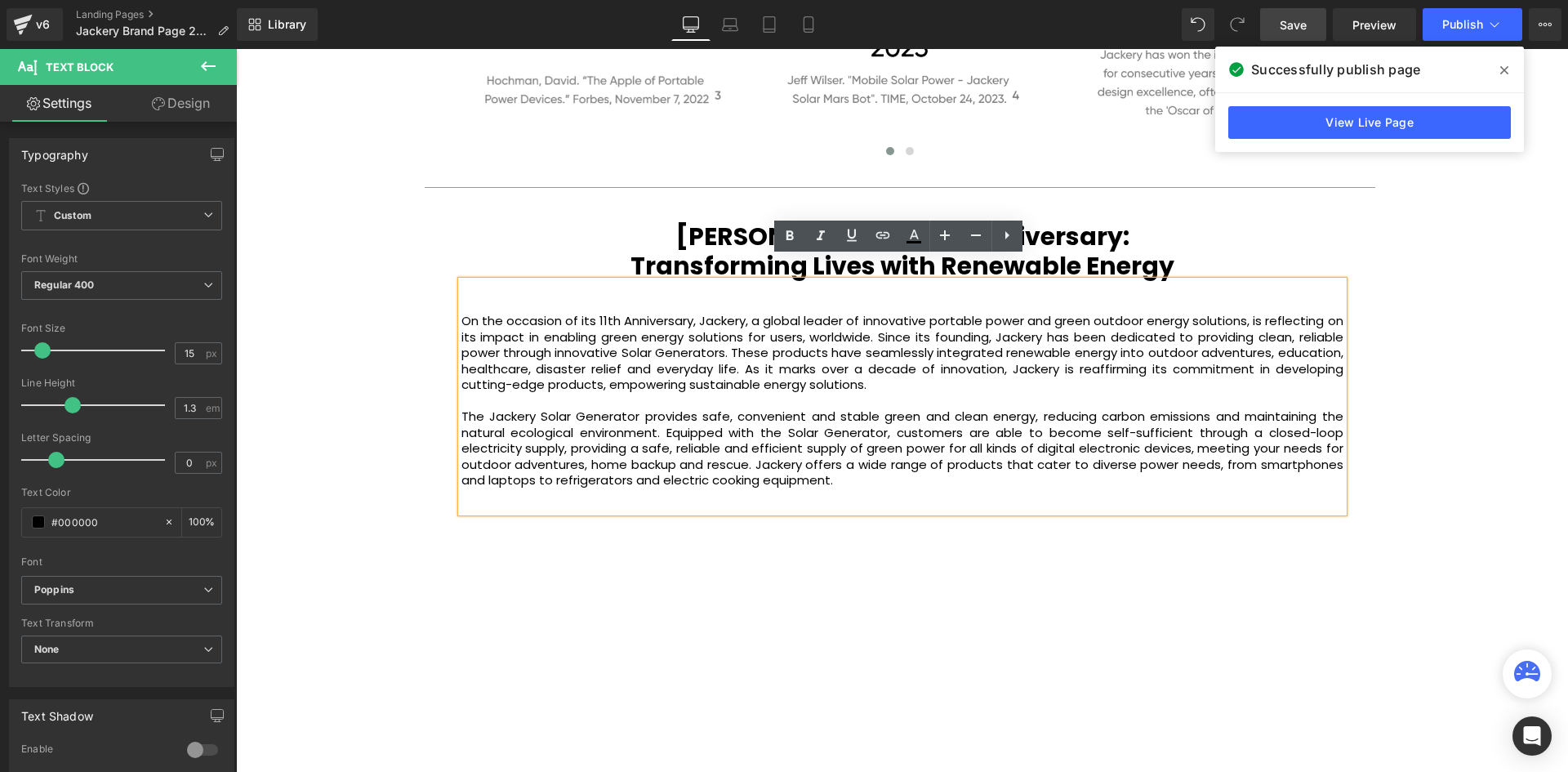
click at [1195, 281] on div "On the occasion of its 11th Anniversary, Jackery, a global leader of innovative…" at bounding box center [902, 397] width 881 height 231
click at [1191, 251] on h1 "Transforming Lives with Renewable Energy" at bounding box center [902, 266] width 881 height 30
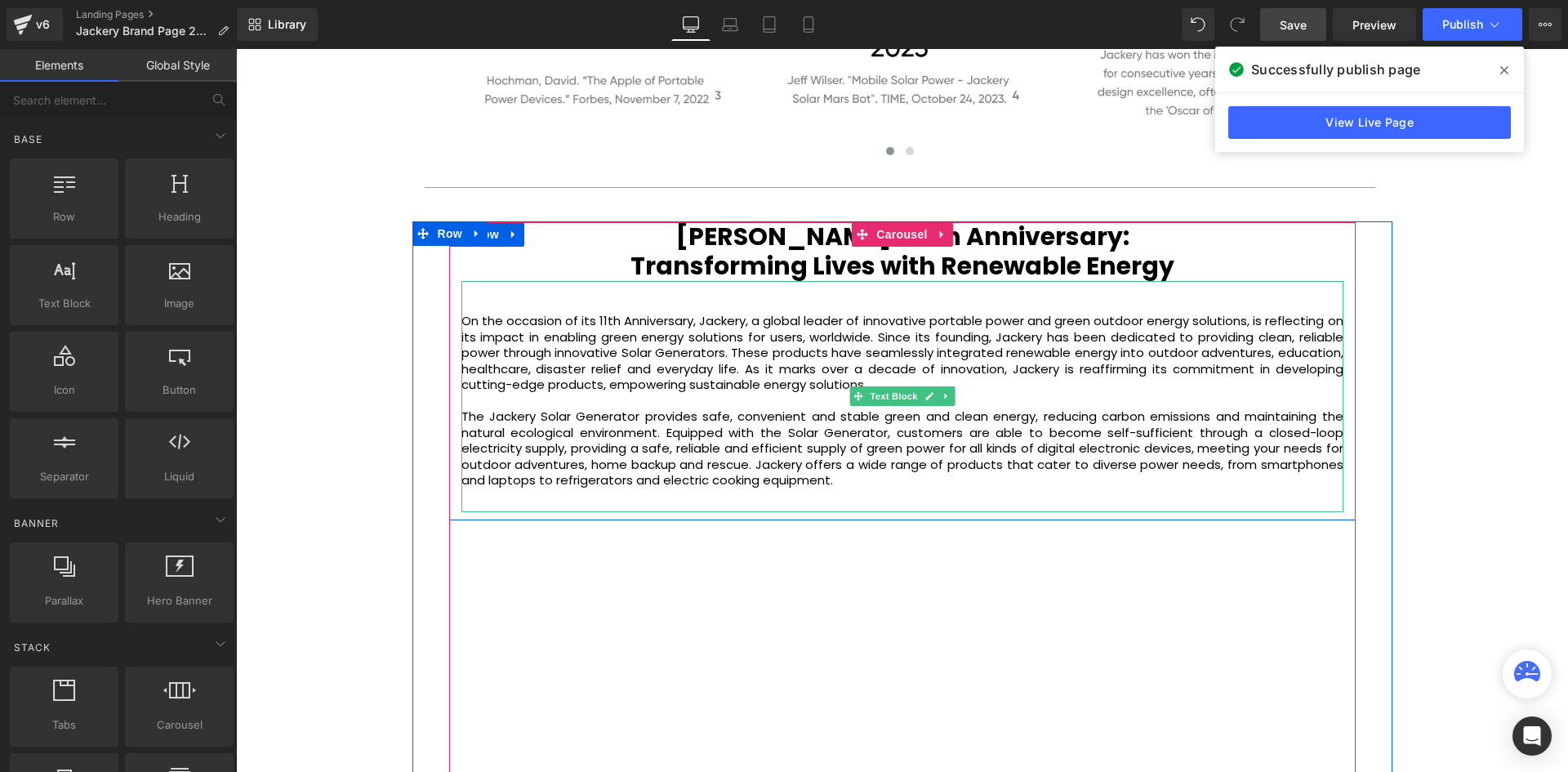
click at [737, 312] on p "On the occasion of its 11th Anniversary, Jackery, a global leader of innovative…" at bounding box center [902, 352] width 881 height 80
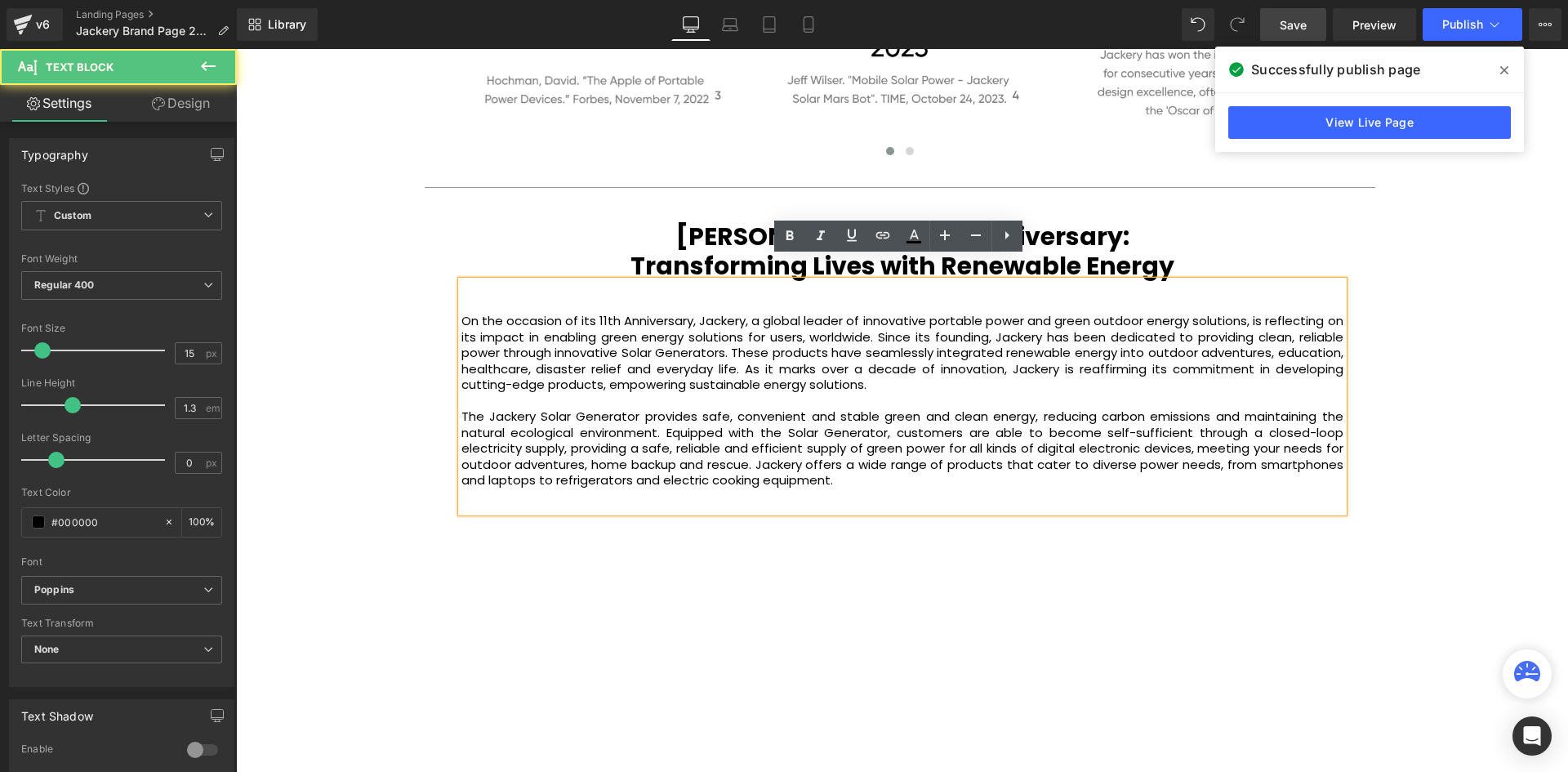
click at [461, 312] on p "On the occasion of its 11th Anniversary, Jackery, a global leader of innovative…" at bounding box center [902, 352] width 881 height 80
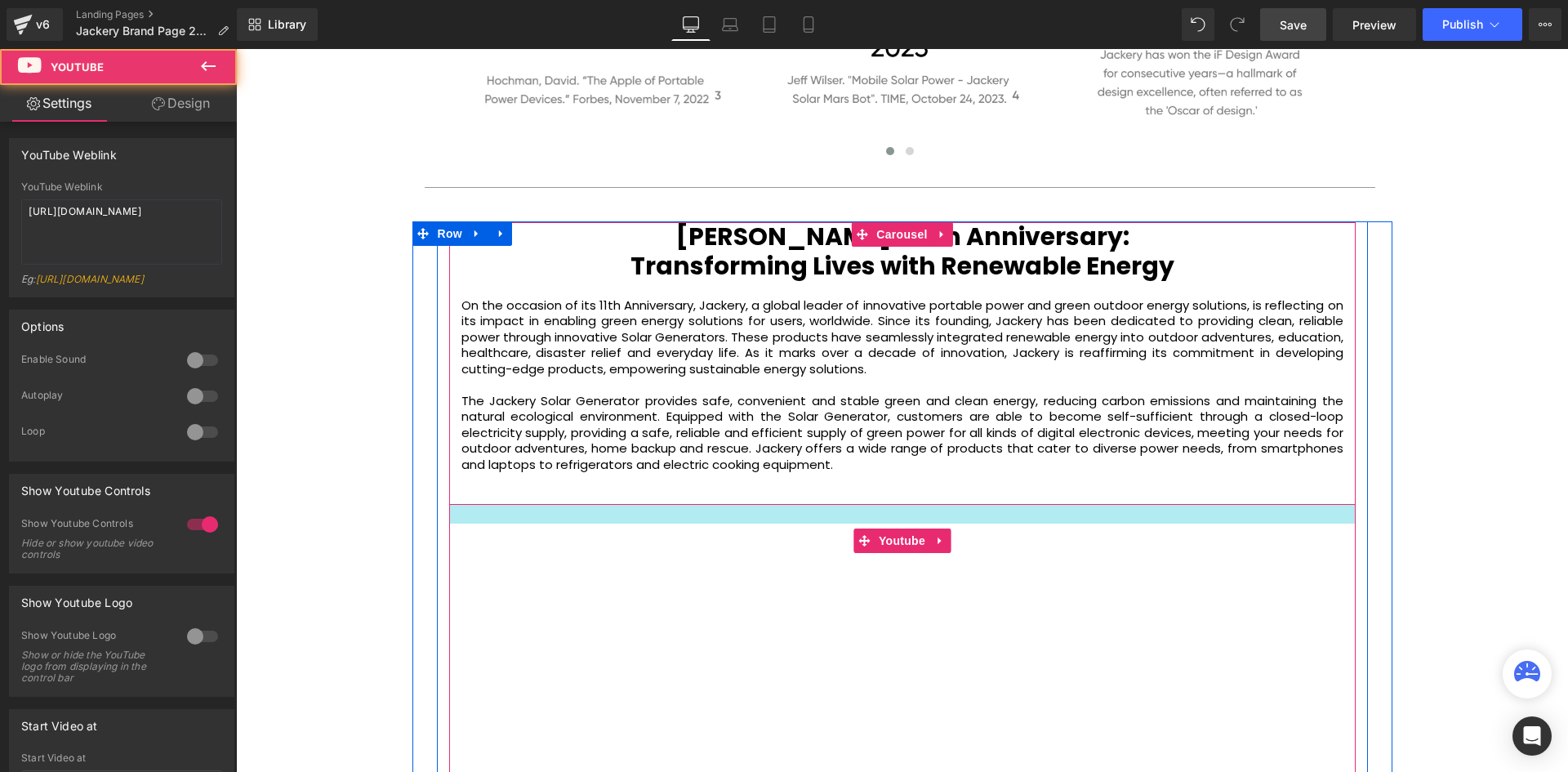
drag, startPoint x: 861, startPoint y: 482, endPoint x: 911, endPoint y: 496, distance: 51.9
click at [868, 504] on div "Youtube" at bounding box center [902, 769] width 906 height 531
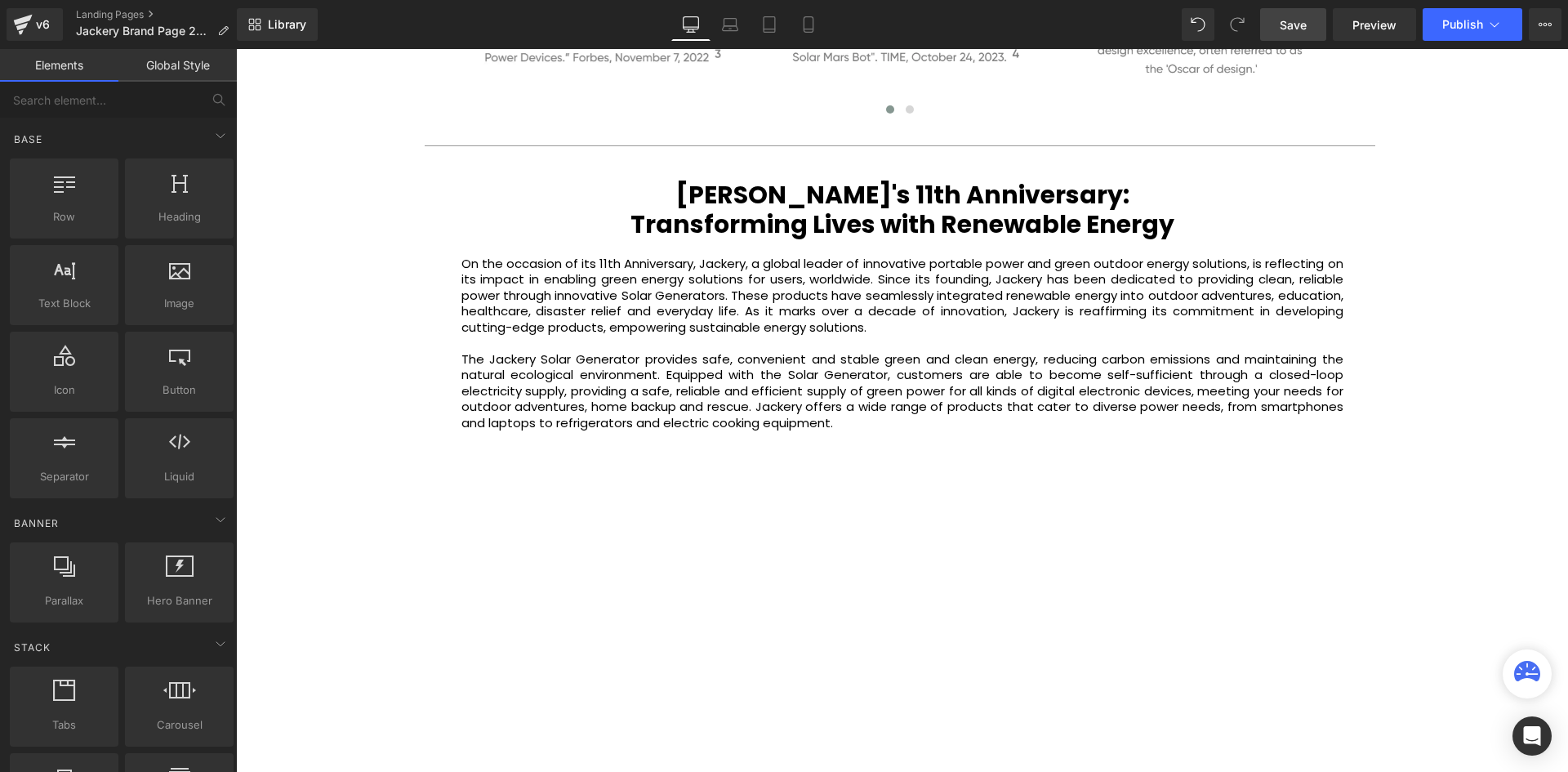
scroll to position [3524, 0]
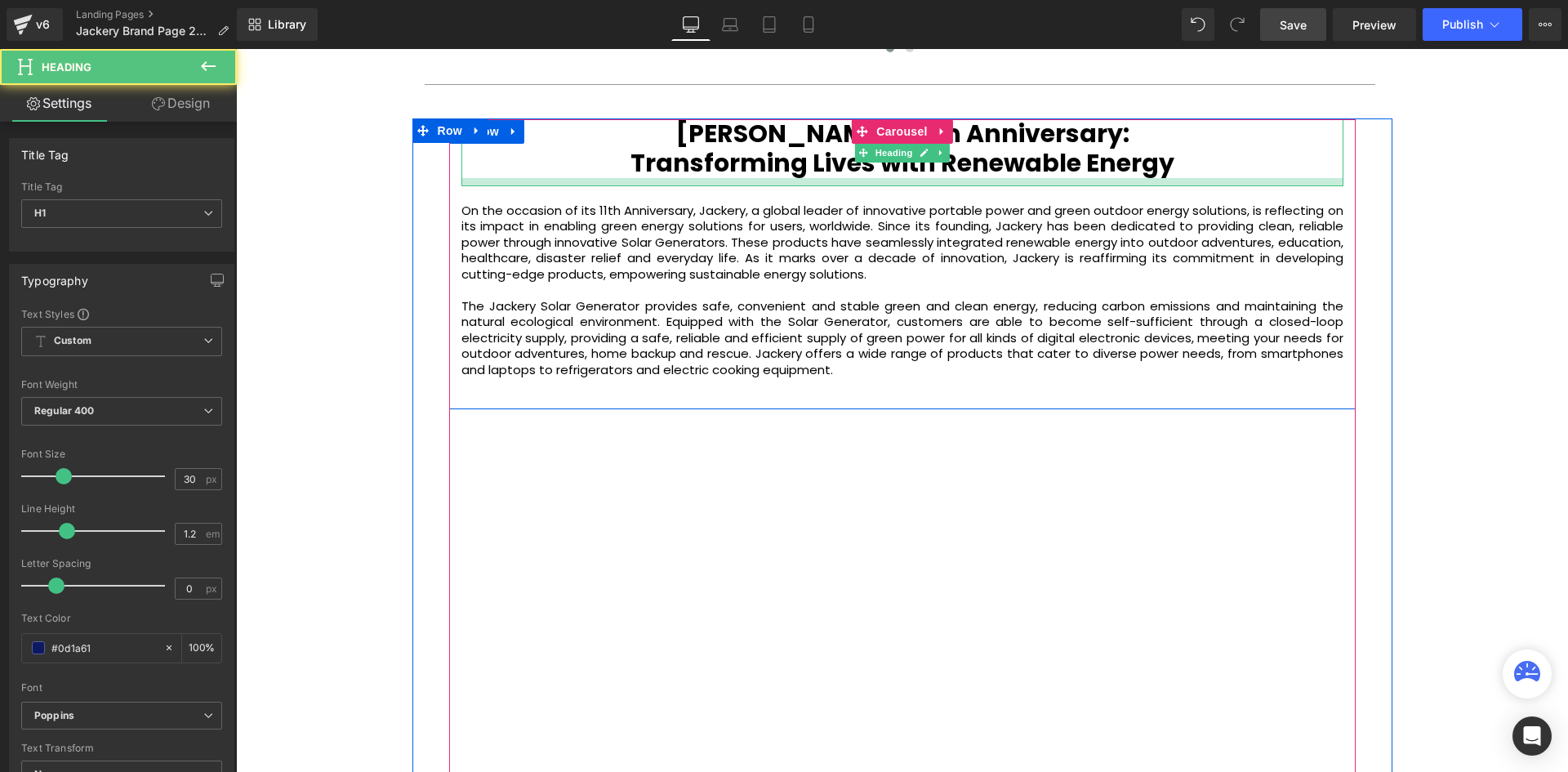
drag, startPoint x: 931, startPoint y: 152, endPoint x: 933, endPoint y: 160, distance: 8.2
click at [933, 178] on div at bounding box center [902, 182] width 881 height 8
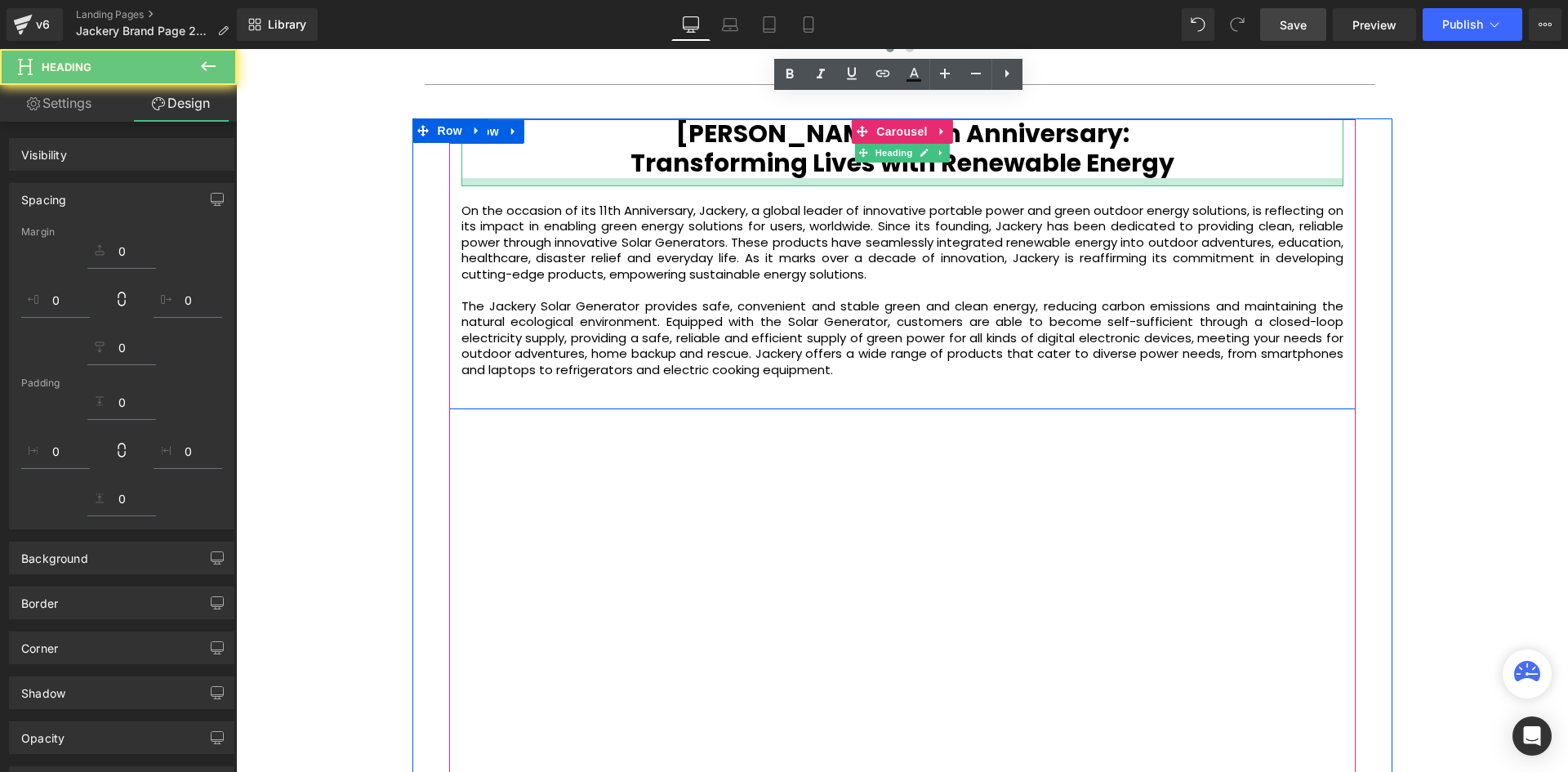
click at [1352, 193] on div "Jackery's 11th Anniversary: Transforming Lives with Renewable Energy Heading On…" at bounding box center [902, 686] width 930 height 1133
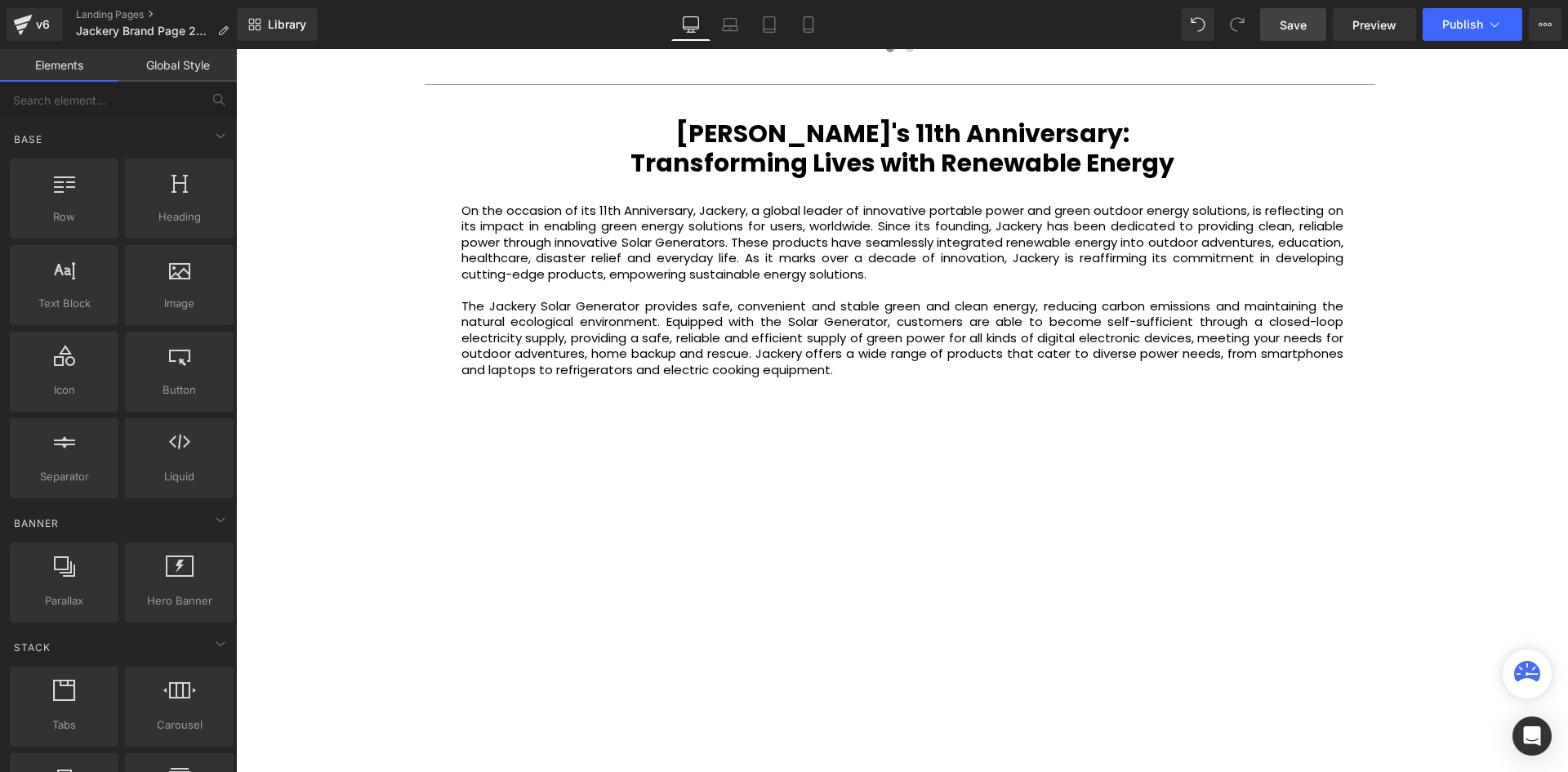
click at [977, 116] on b "Jackery's 11th Anniversary:" at bounding box center [902, 133] width 454 height 35
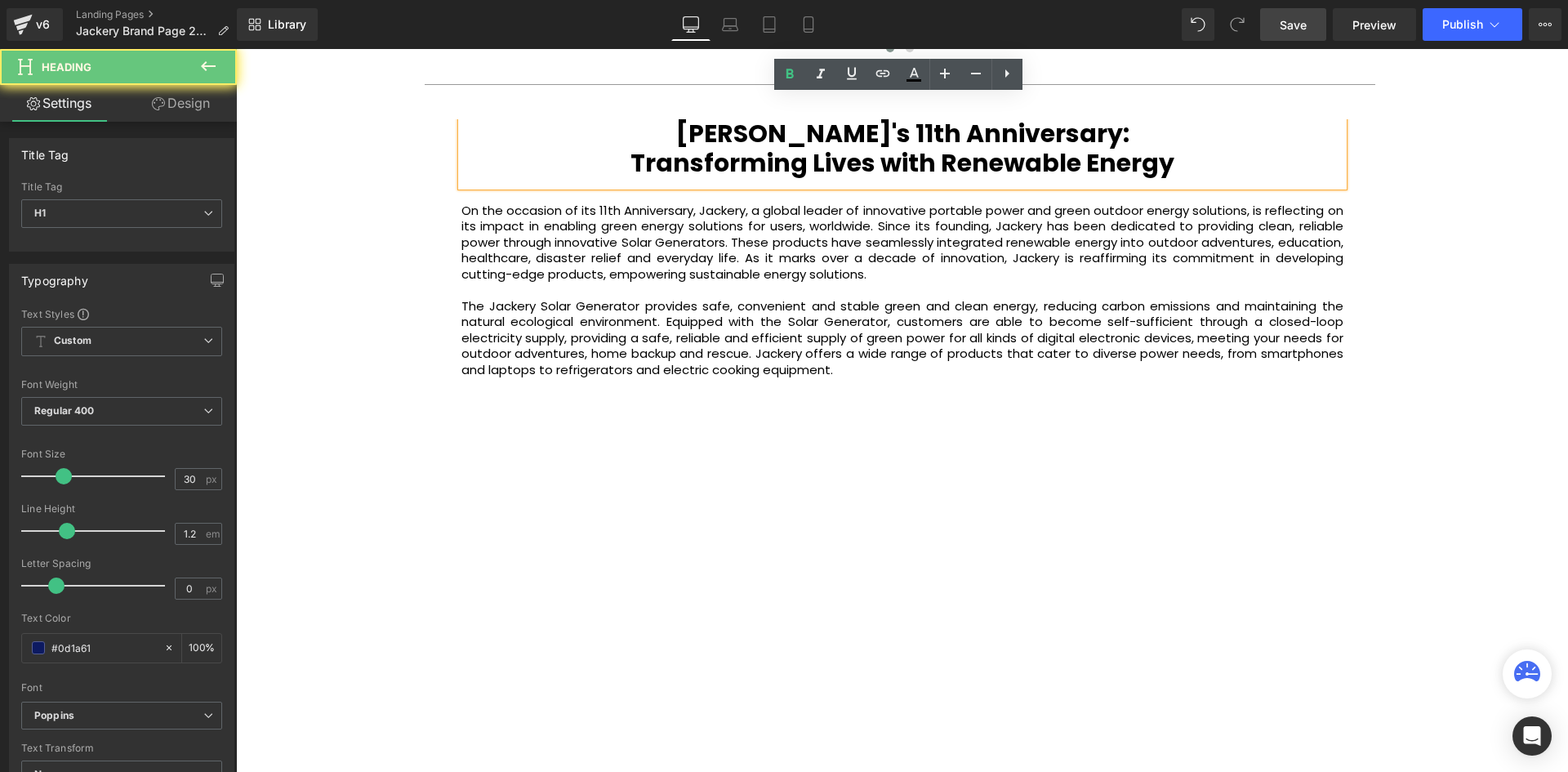
click at [978, 116] on b "Jackery's 11th Anniversary:" at bounding box center [902, 133] width 454 height 35
click at [982, 148] on b "Transforming Lives with Renewable Energy" at bounding box center [902, 163] width 544 height 35
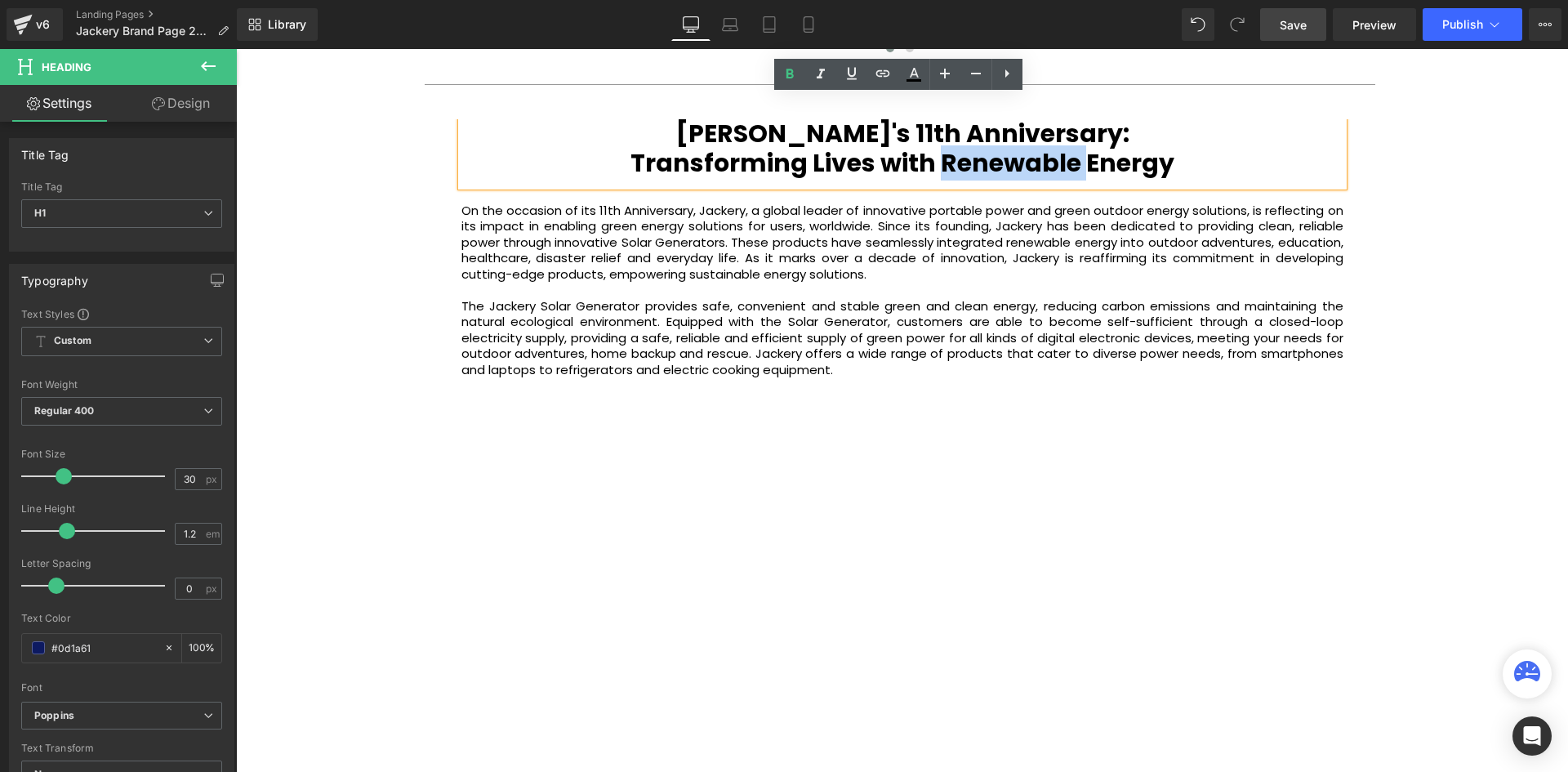
click at [982, 148] on b "Transforming Lives with Renewable Energy" at bounding box center [902, 163] width 544 height 35
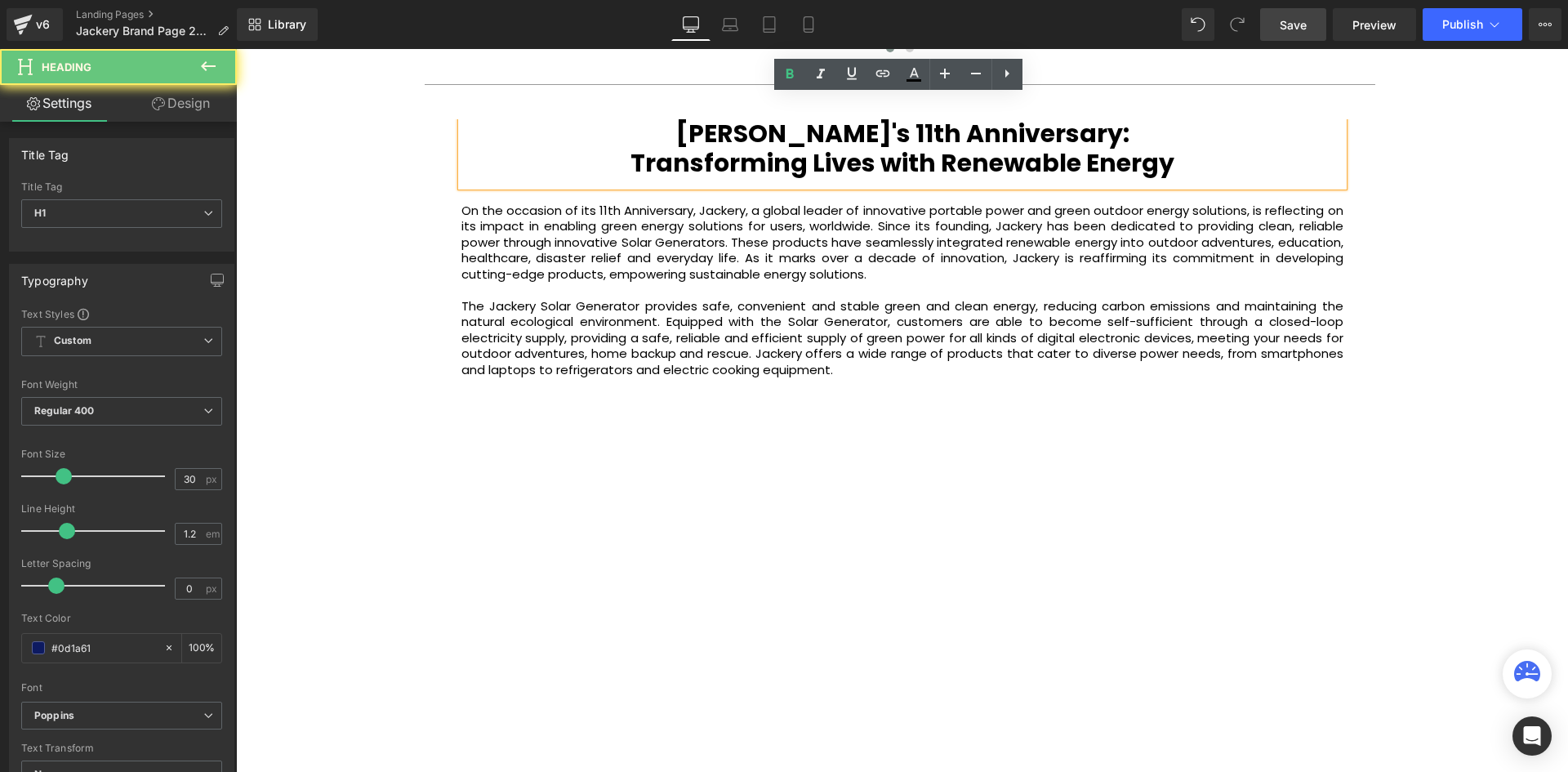
click at [1176, 153] on h1 "Transforming Lives with Renewable Energy" at bounding box center [902, 164] width 881 height 30
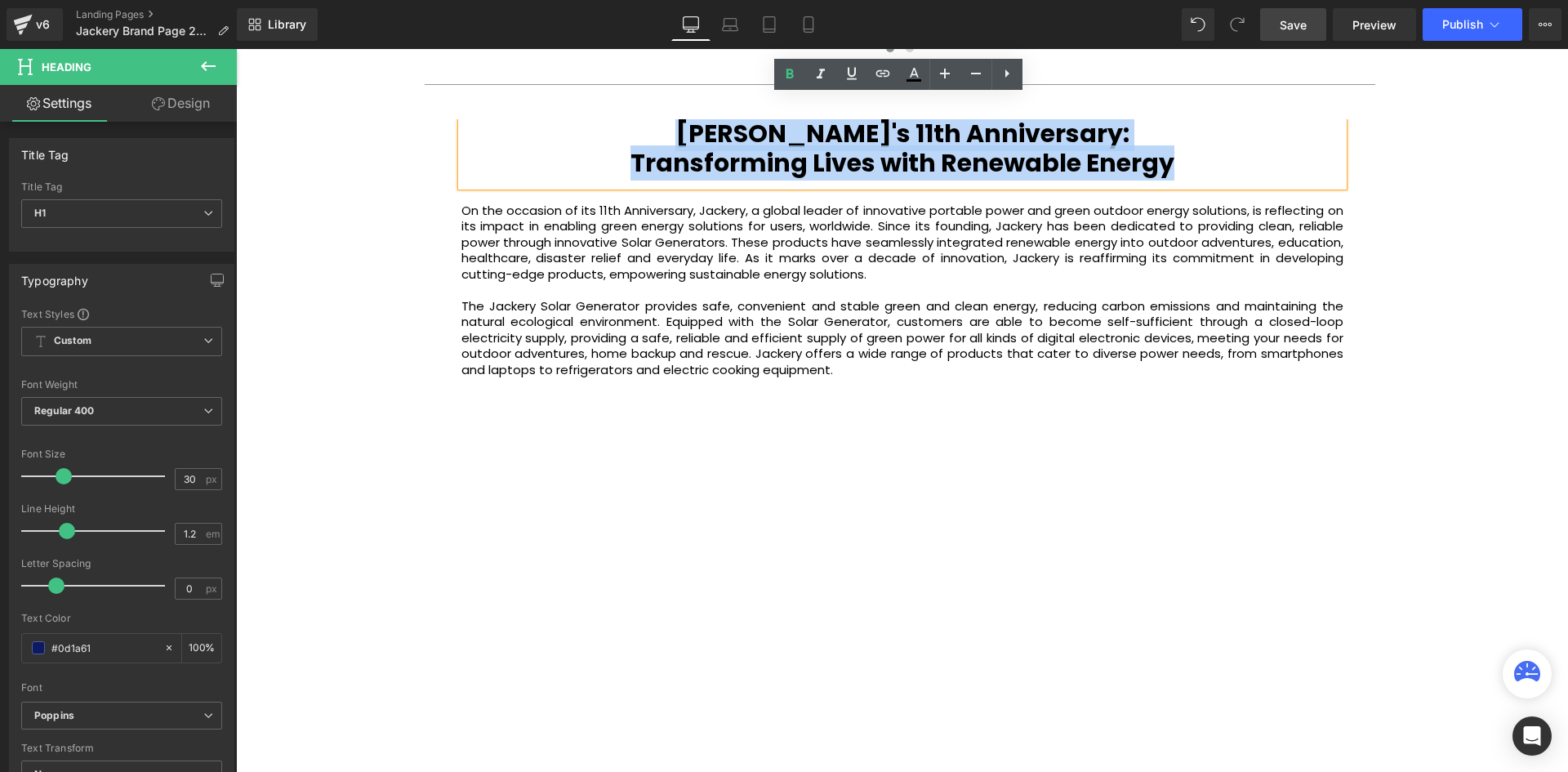
drag, startPoint x: 1208, startPoint y: 149, endPoint x: 628, endPoint y: 113, distance: 581.1
click at [628, 119] on div "Jackery's 11th Anniversary: Transforming Lives with Renewable Energy" at bounding box center [902, 153] width 881 height 67
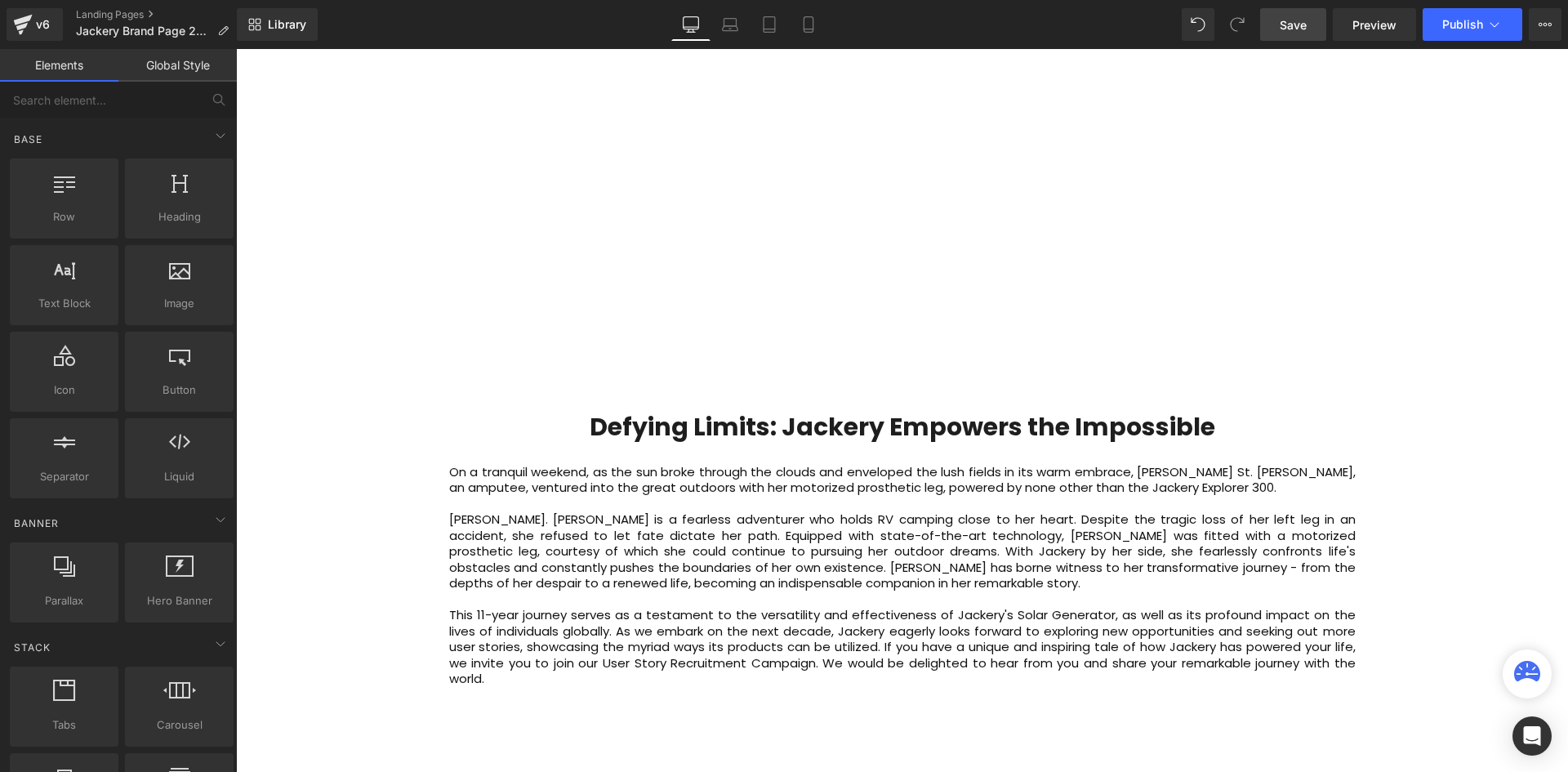
scroll to position [4097, 0]
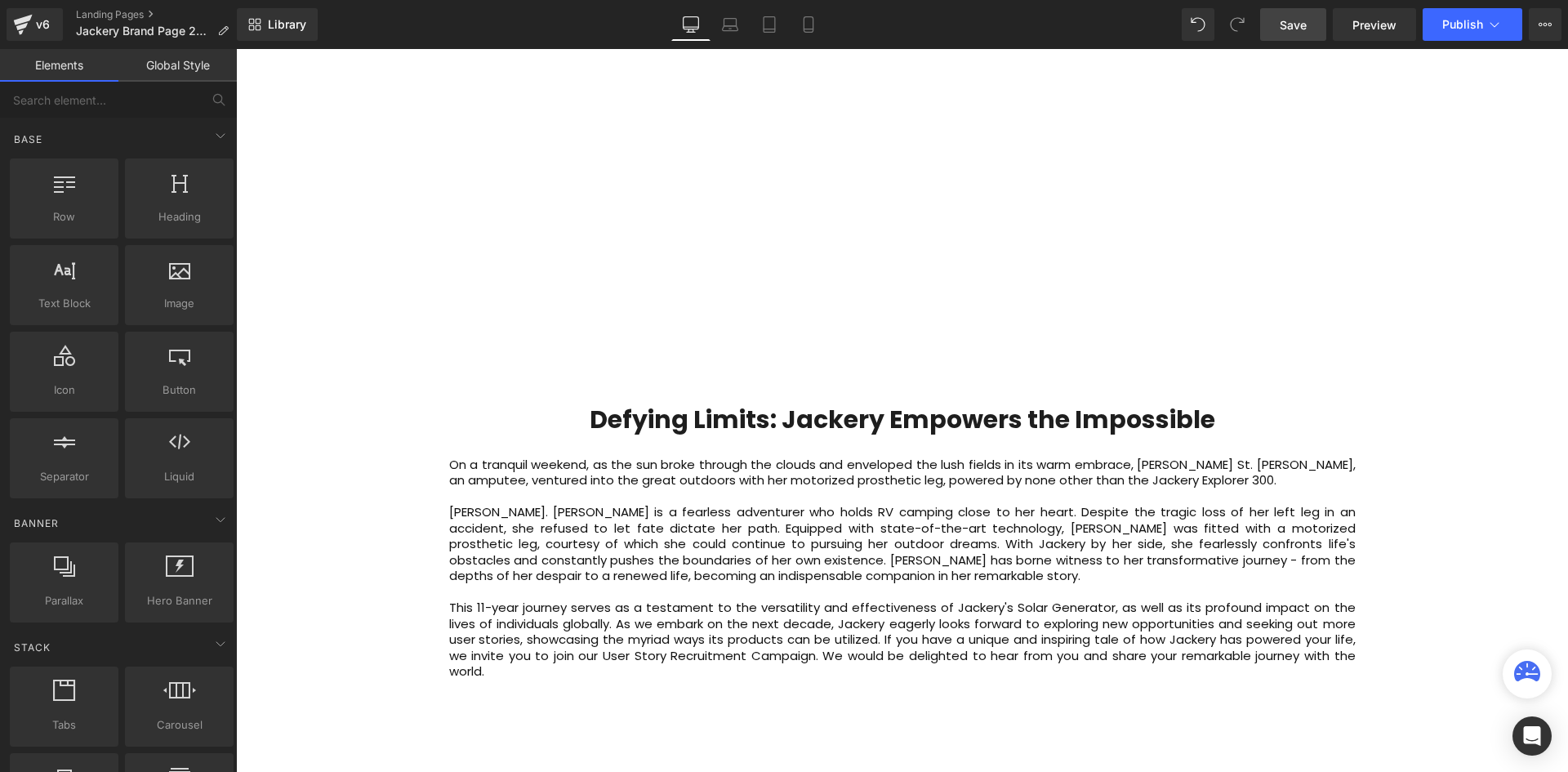
click at [1015, 402] on b "Defying Limits: Jackery Empowers the Impossible" at bounding box center [902, 420] width 626 height 35
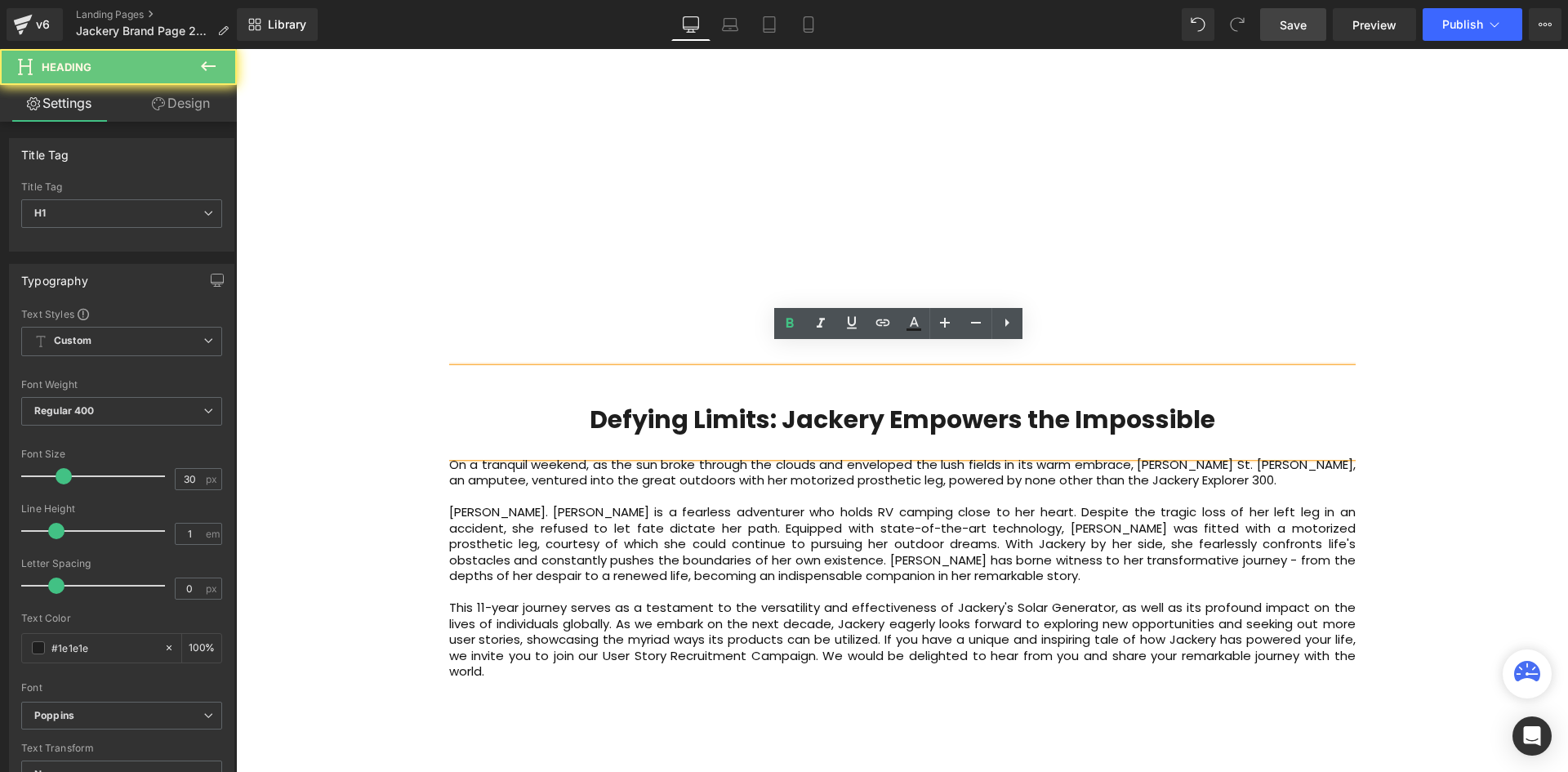
click at [1016, 402] on b "Defying Limits: Jackery Empowers the Impossible" at bounding box center [902, 420] width 626 height 35
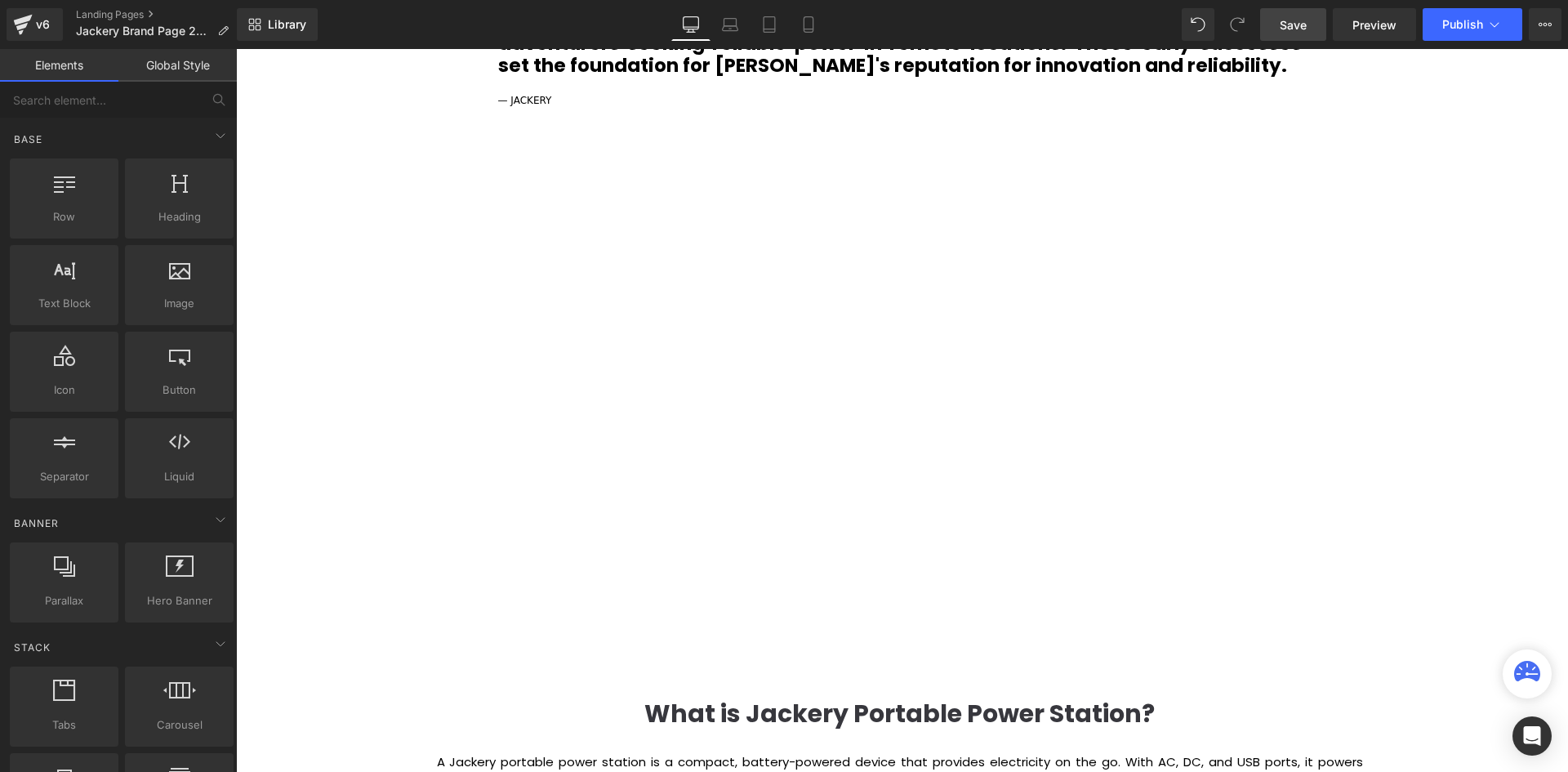
scroll to position [1563, 0]
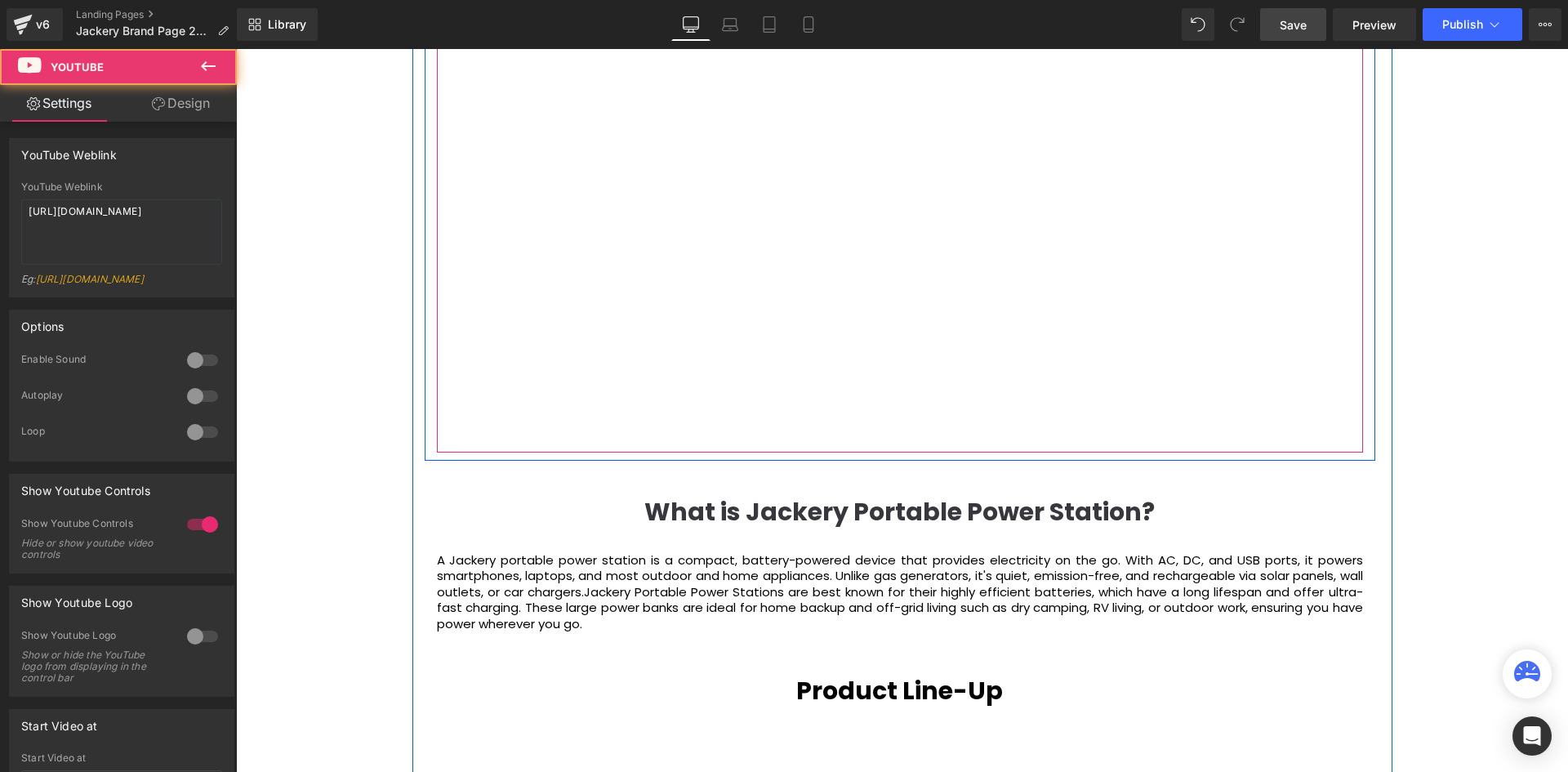
click at [492, 417] on div at bounding box center [900, 192] width 926 height 521
click at [495, 414] on div at bounding box center [900, 192] width 926 height 521
click at [630, 193] on div at bounding box center [900, 192] width 926 height 521
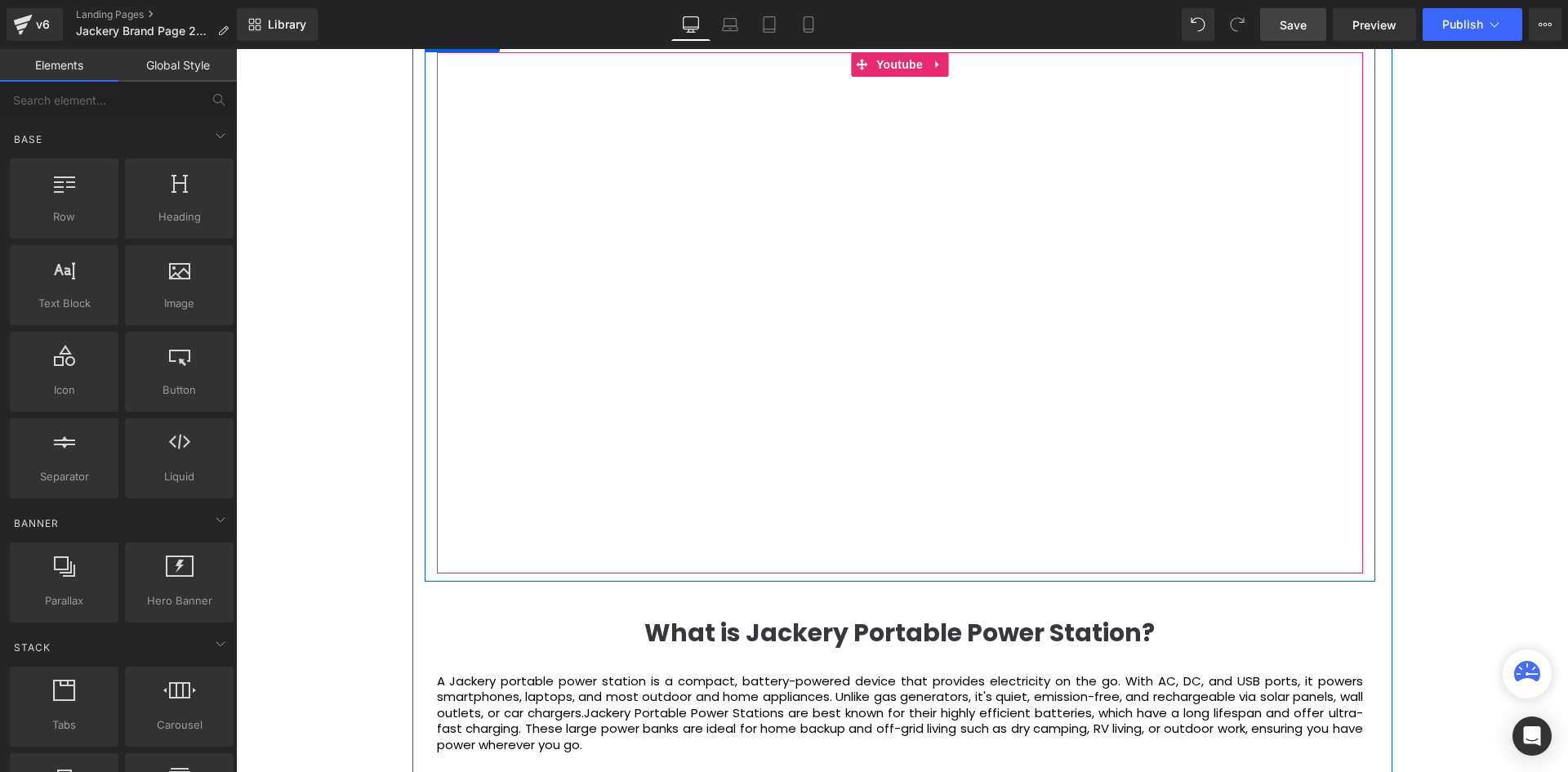
scroll to position [1318, 0]
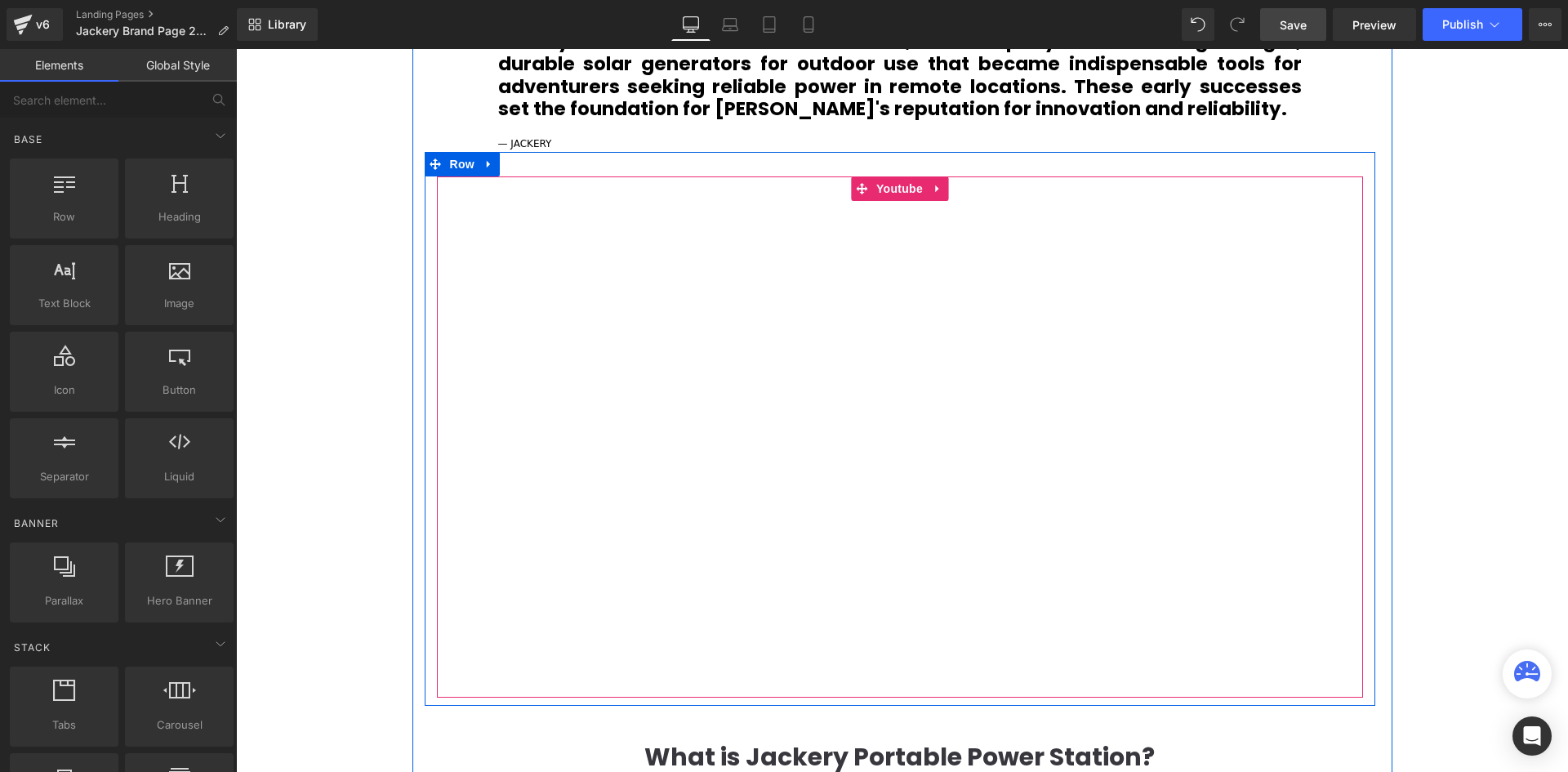
click at [860, 430] on div at bounding box center [900, 437] width 926 height 521
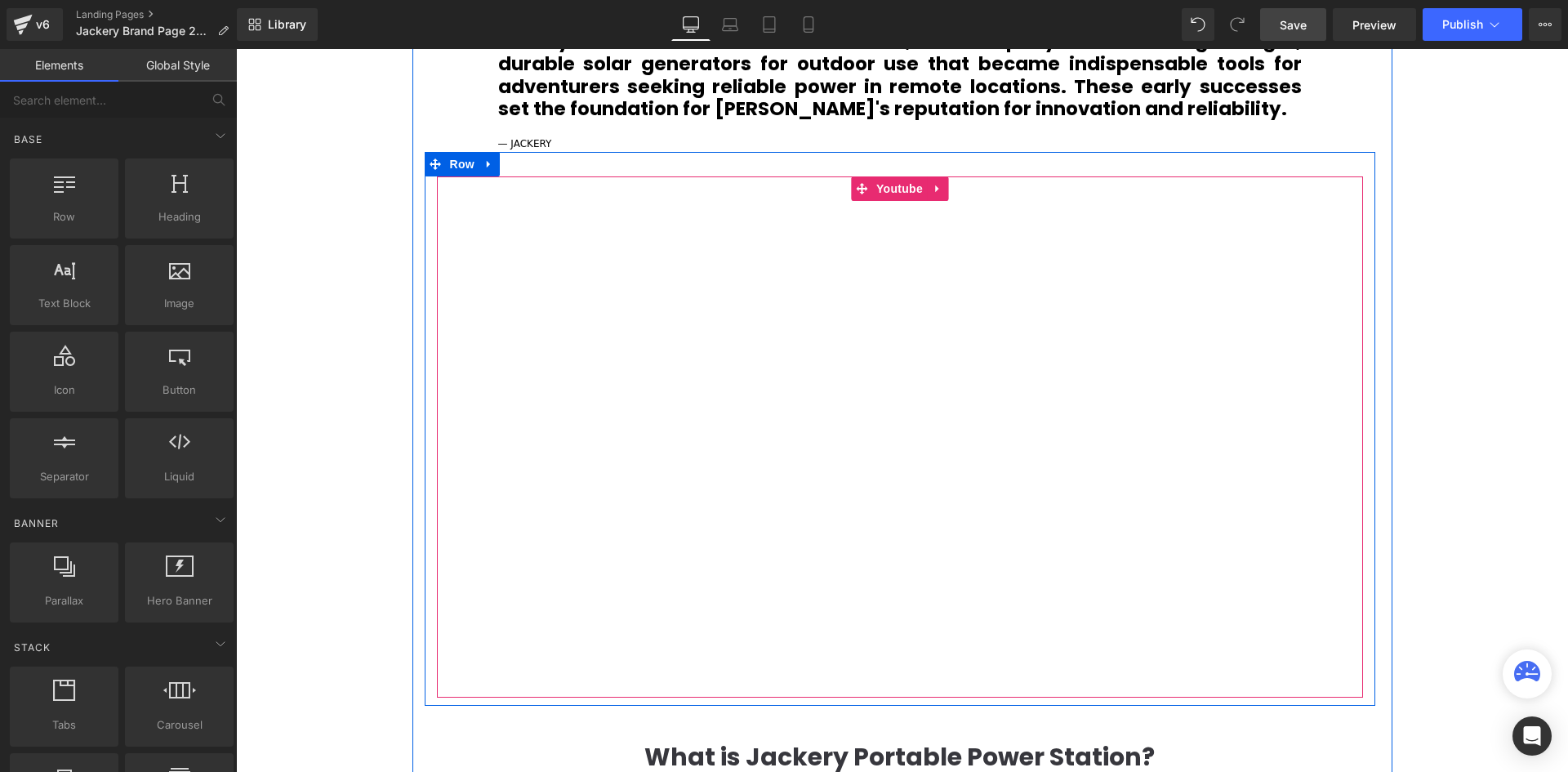
click at [481, 643] on div at bounding box center [900, 437] width 926 height 521
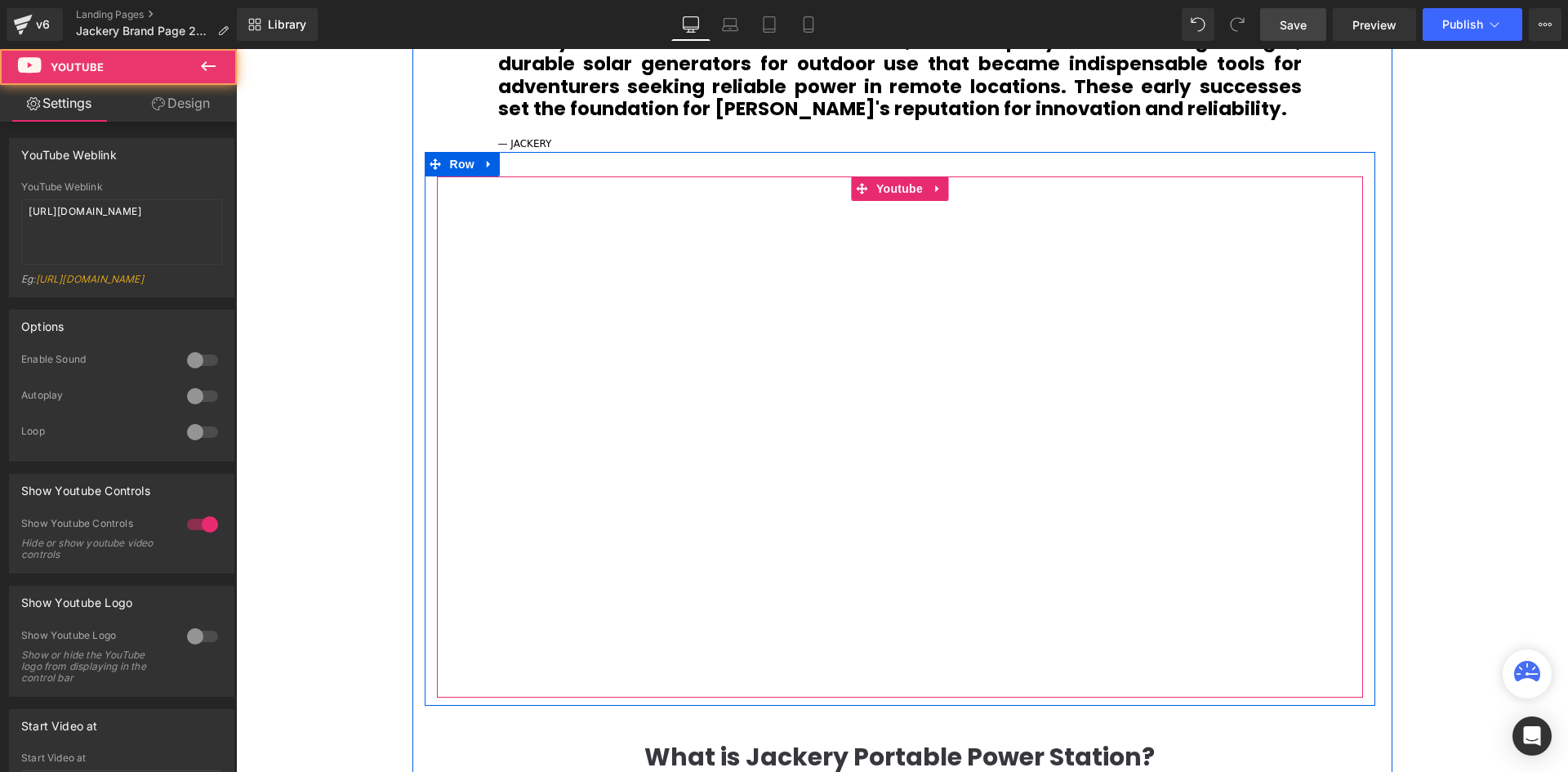
click at [935, 282] on div at bounding box center [900, 437] width 926 height 521
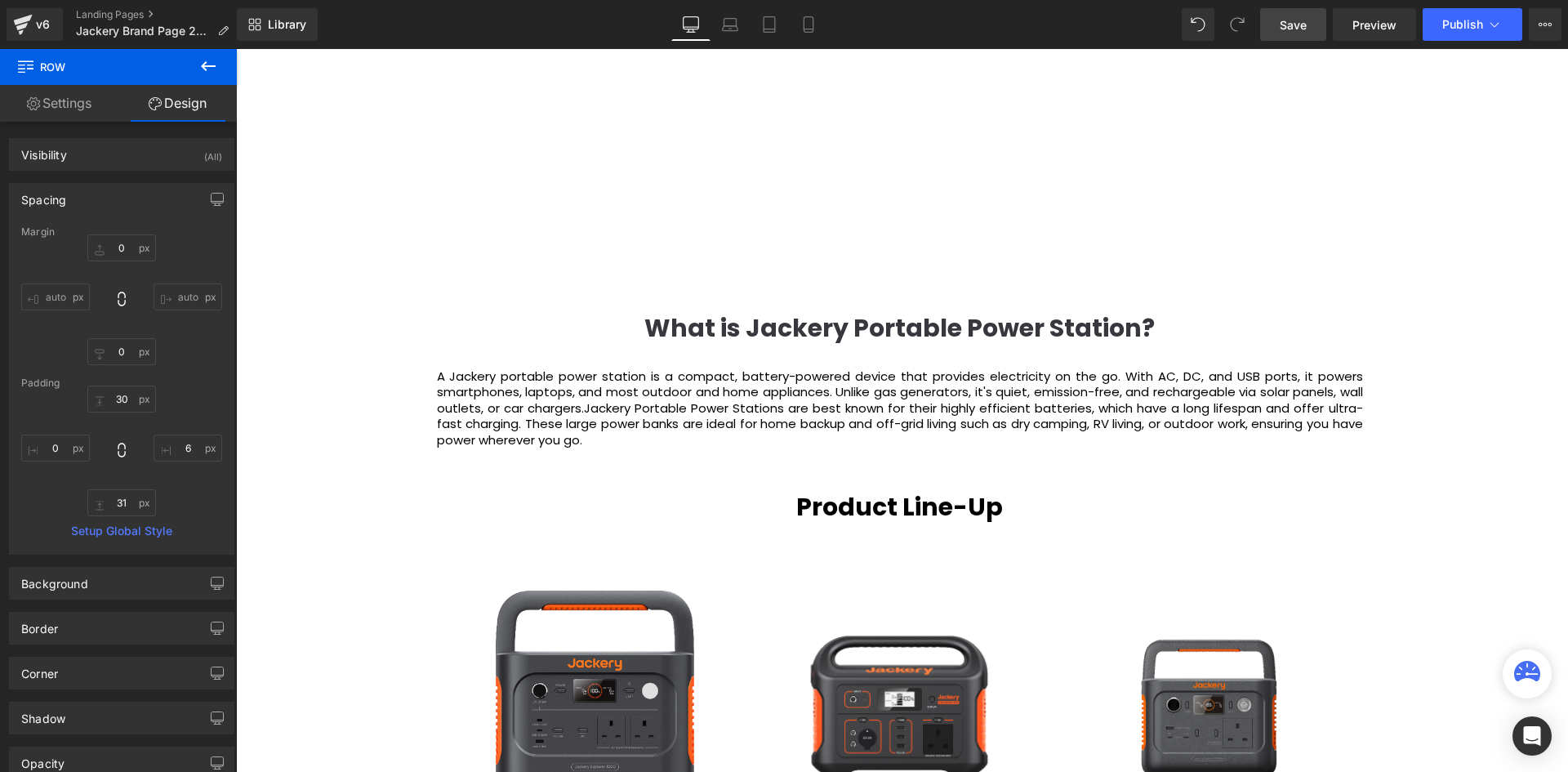
scroll to position [1972, 0]
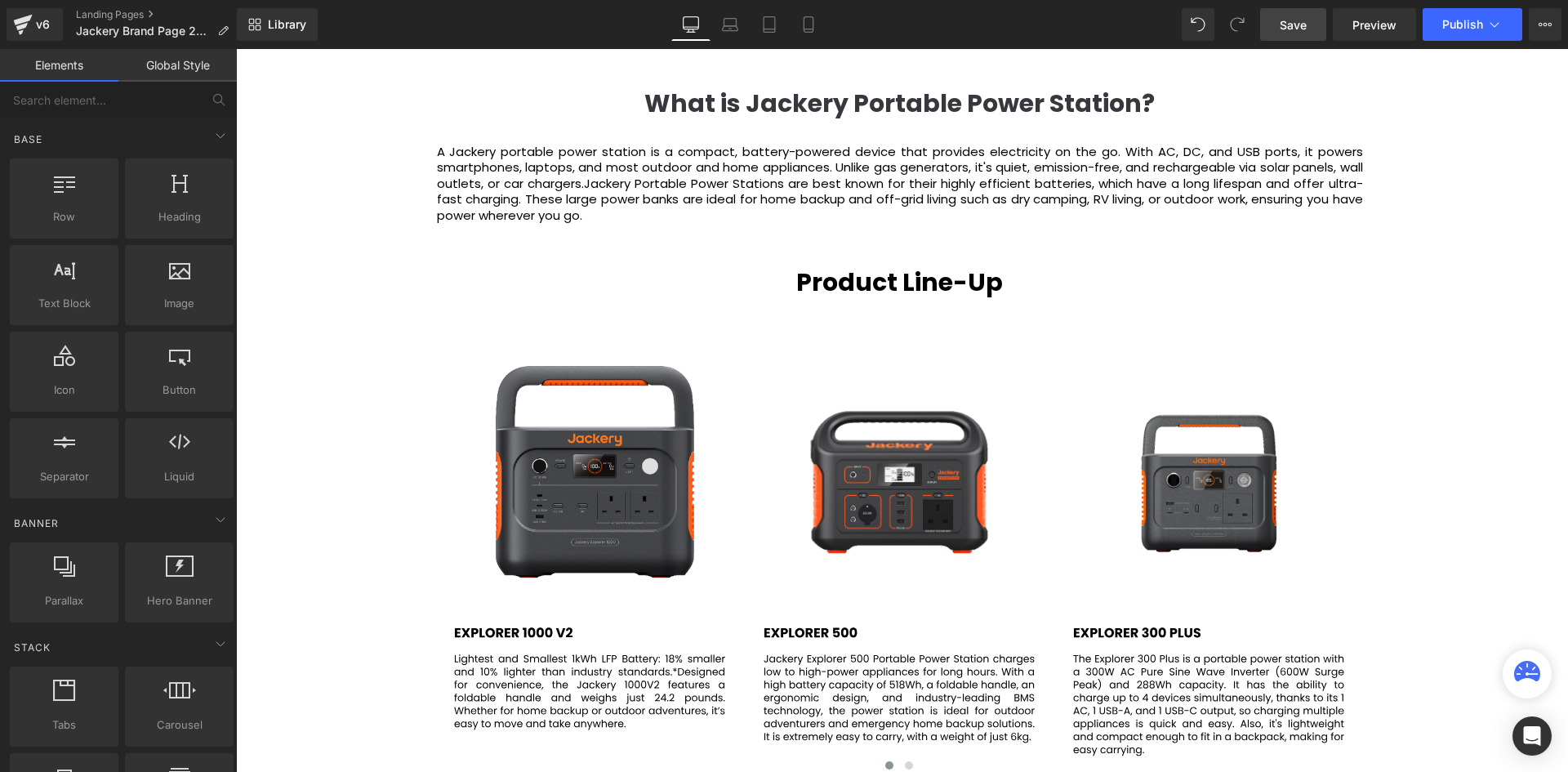
click at [1549, 273] on div "Video Bg Welcome to Button Row JACKERY Heading Row Sustainable Power for Your L…" at bounding box center [901, 625] width 1331 height 4839
click at [1432, 224] on div "Video Bg Welcome to Button Row JACKERY Heading Row Sustainable Power for Your L…" at bounding box center [901, 625] width 1331 height 4839
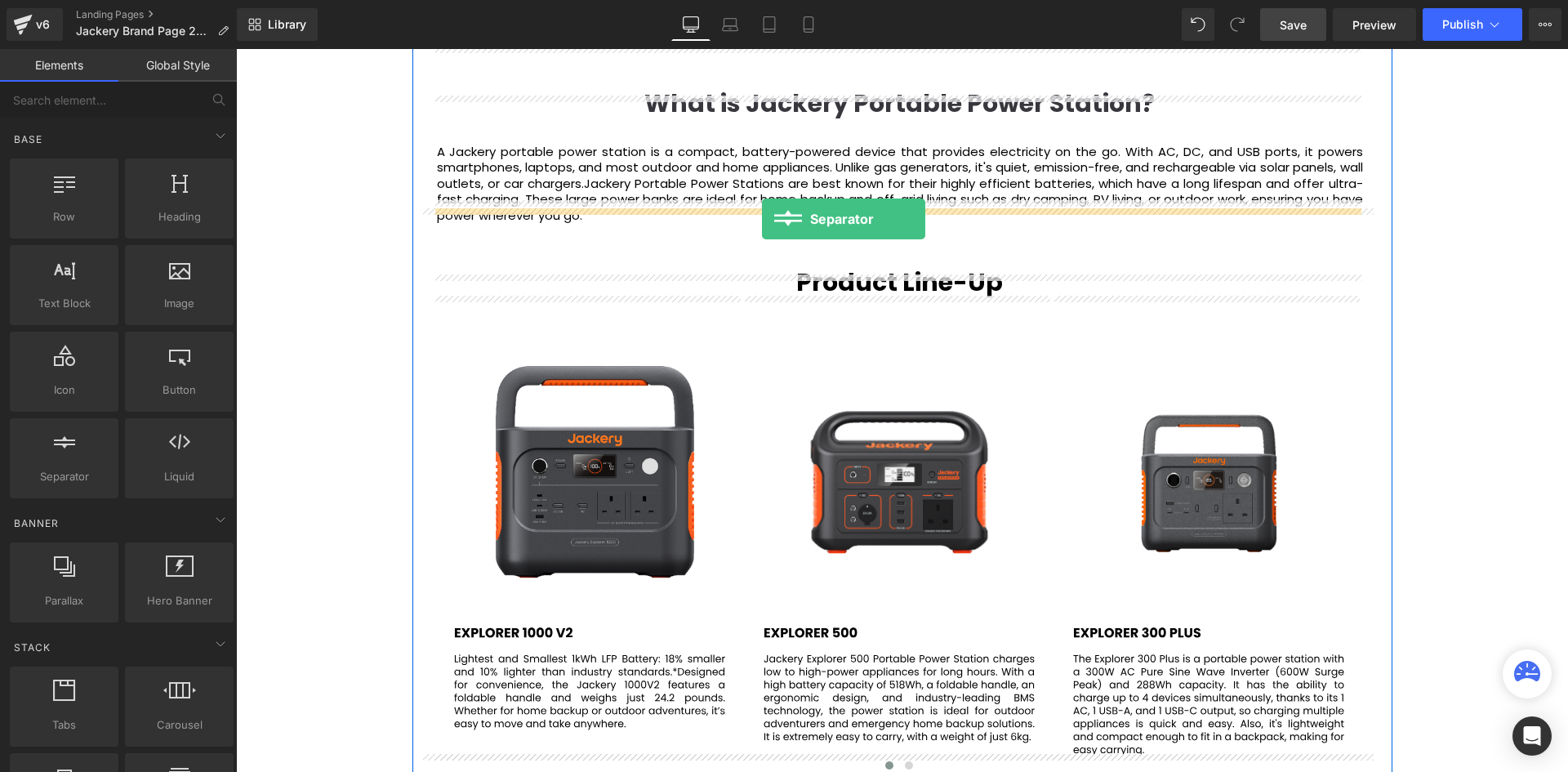
drag, startPoint x: 312, startPoint y: 527, endPoint x: 762, endPoint y: 219, distance: 545.3
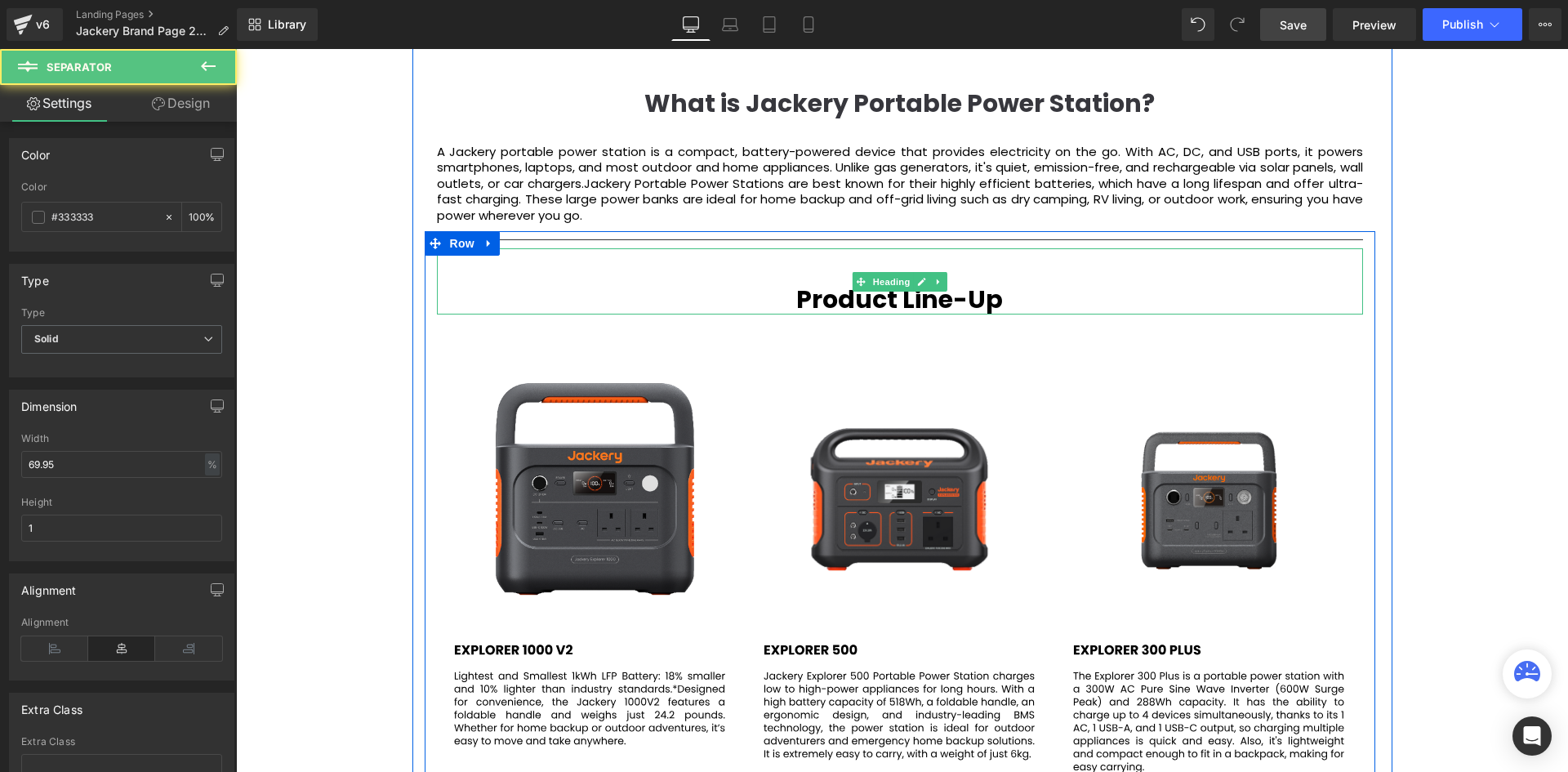
click at [1442, 210] on div "Video Bg Welcome to Button Row JACKERY Heading Row Sustainable Power for Your L…" at bounding box center [901, 633] width 1331 height 4857
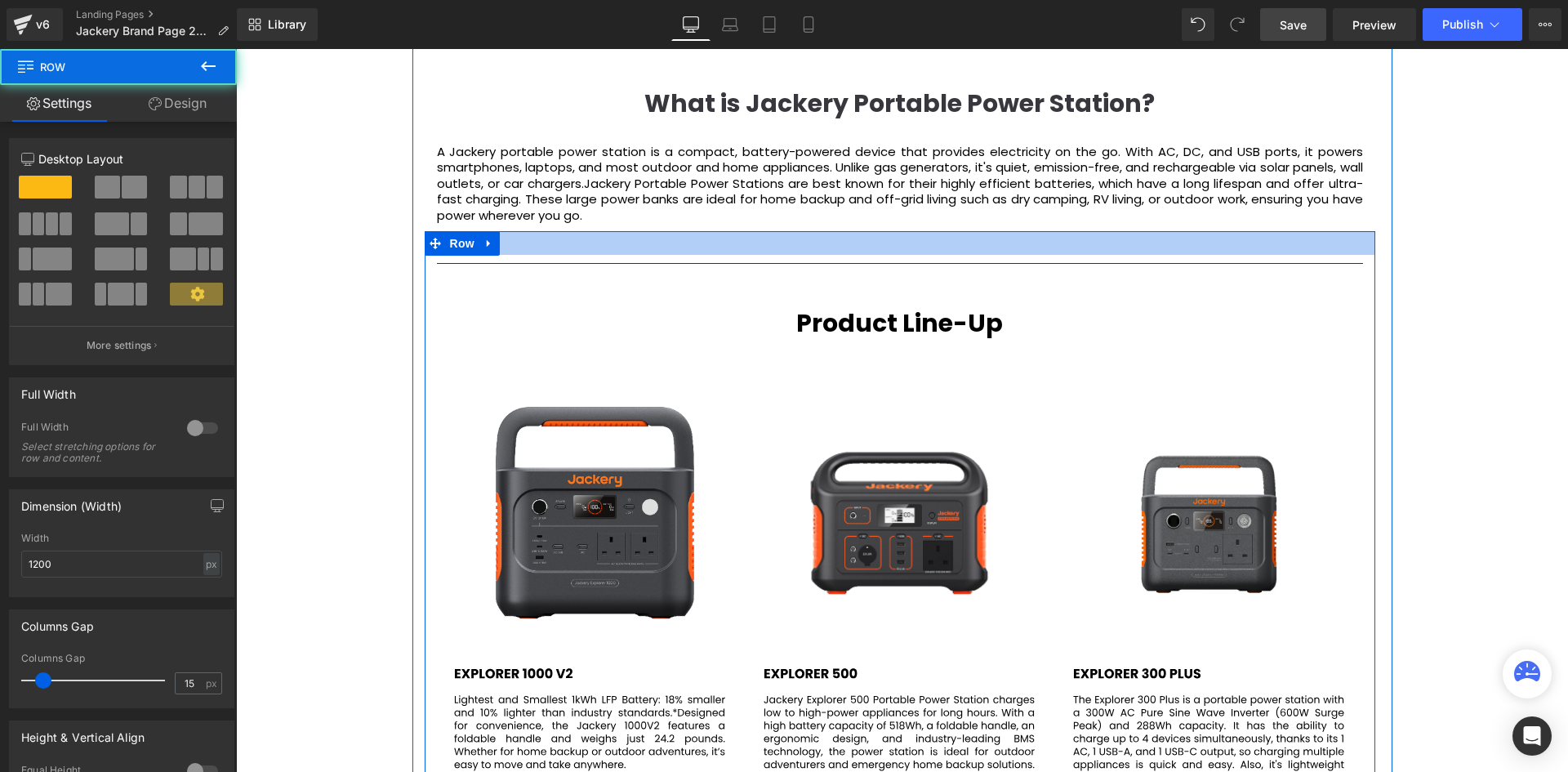
drag, startPoint x: 1021, startPoint y: 208, endPoint x: 1030, endPoint y: 232, distance: 25.6
click at [1030, 232] on div at bounding box center [900, 243] width 951 height 24
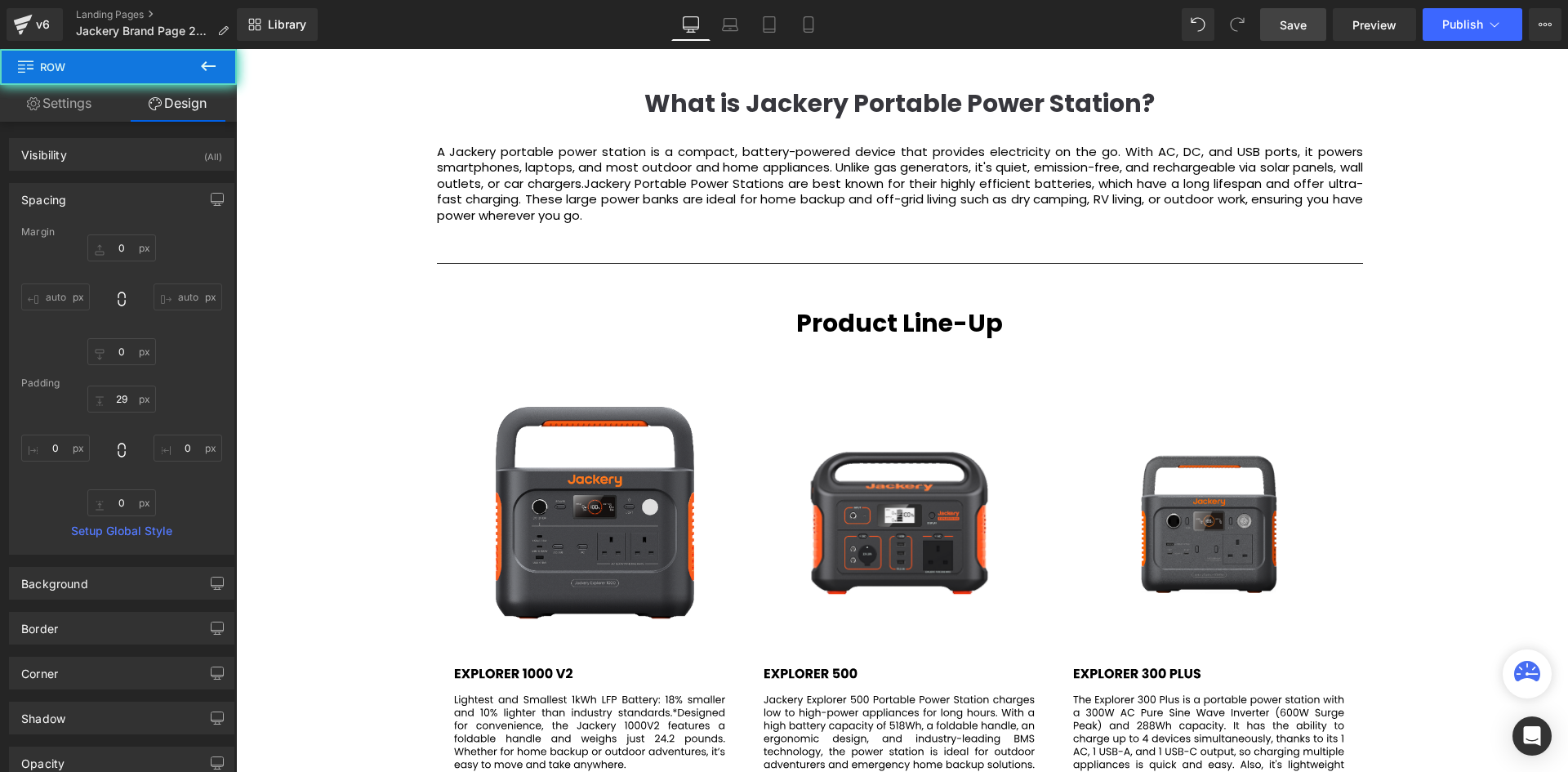
click at [1436, 219] on div "Video Bg Welcome to Button Row JACKERY Heading Row Sustainable Power for Your L…" at bounding box center [901, 645] width 1331 height 4880
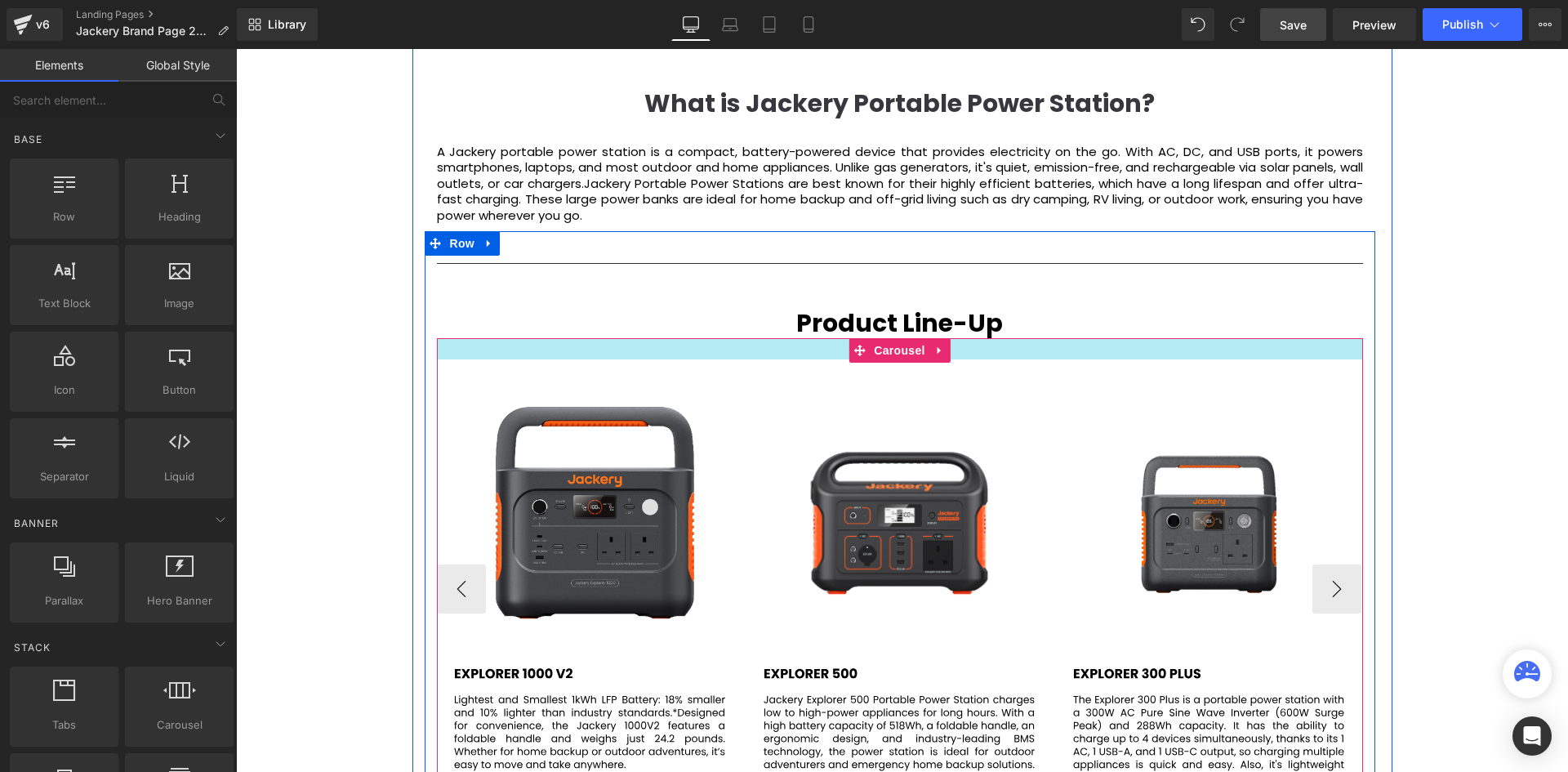
click at [1017, 338] on div "Image Image Image Image Image ‹" at bounding box center [900, 578] width 926 height 480
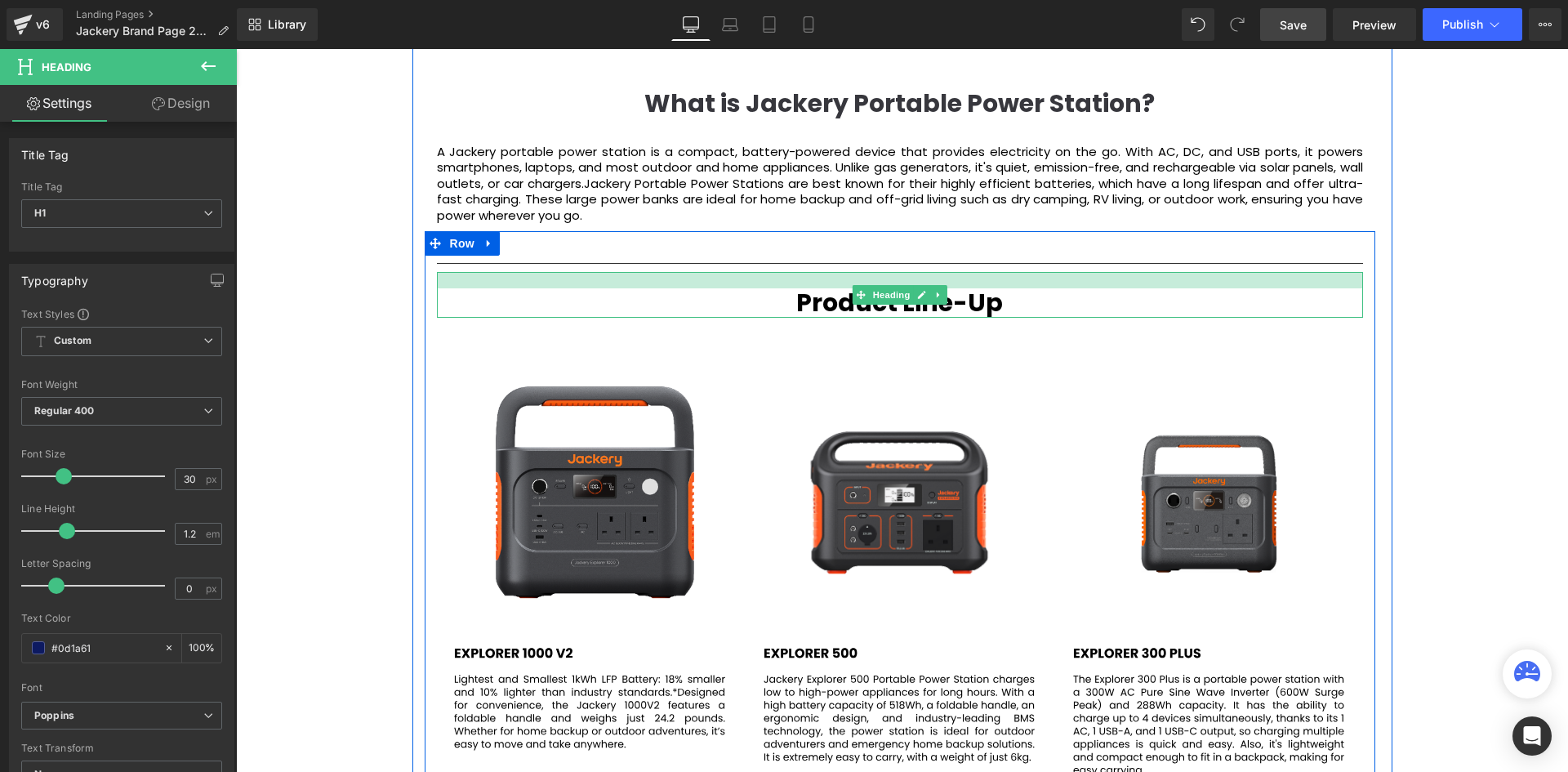
drag, startPoint x: 1032, startPoint y: 250, endPoint x: 1032, endPoint y: 229, distance: 21.0
click at [1032, 231] on div "Separator Product Line-Up Heading Image Image Image" at bounding box center [900, 514] width 951 height 566
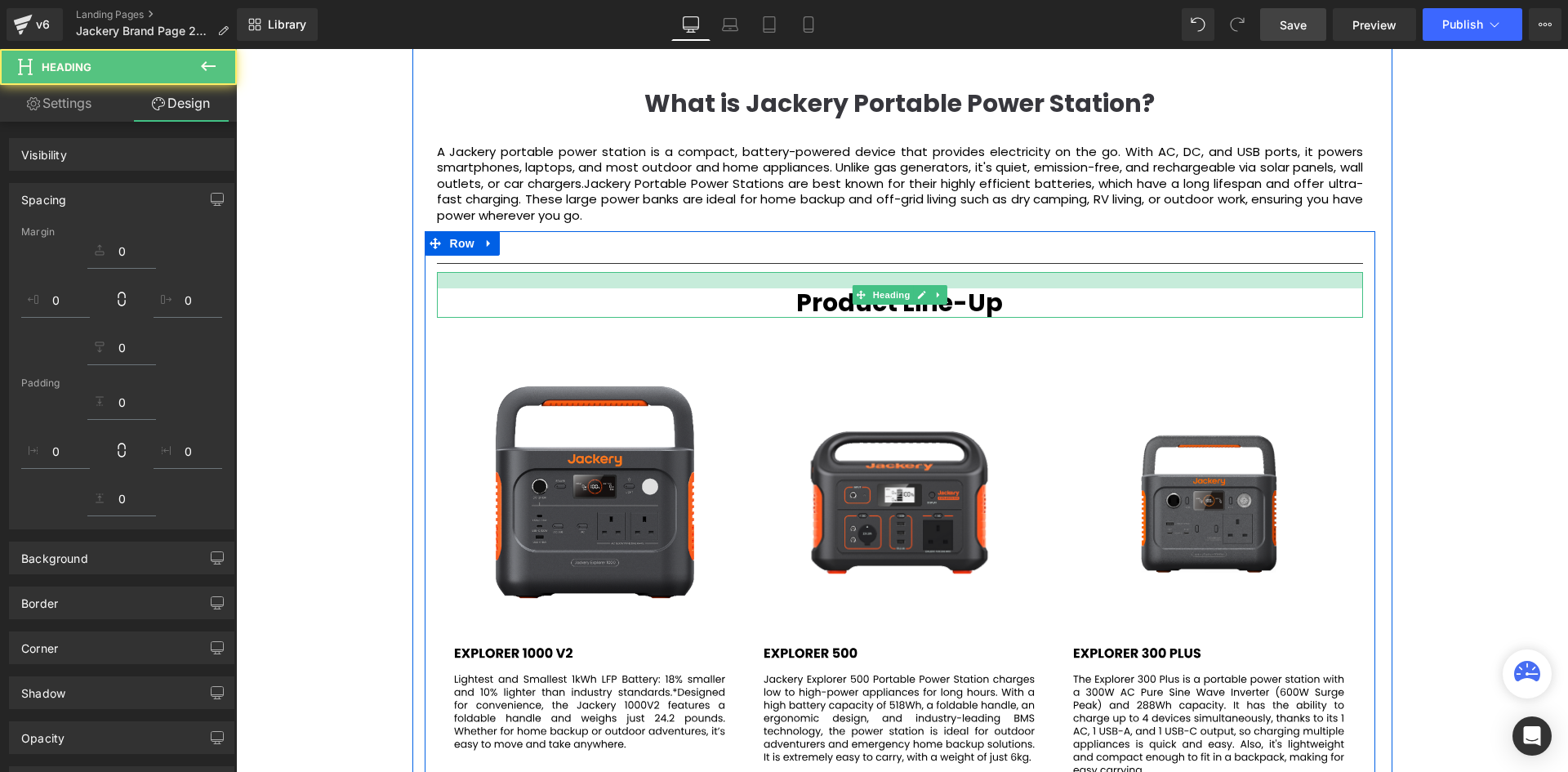
click at [1469, 251] on div "Video Bg Welcome to Button Row JACKERY Heading Row Sustainable Power for Your L…" at bounding box center [901, 635] width 1331 height 4859
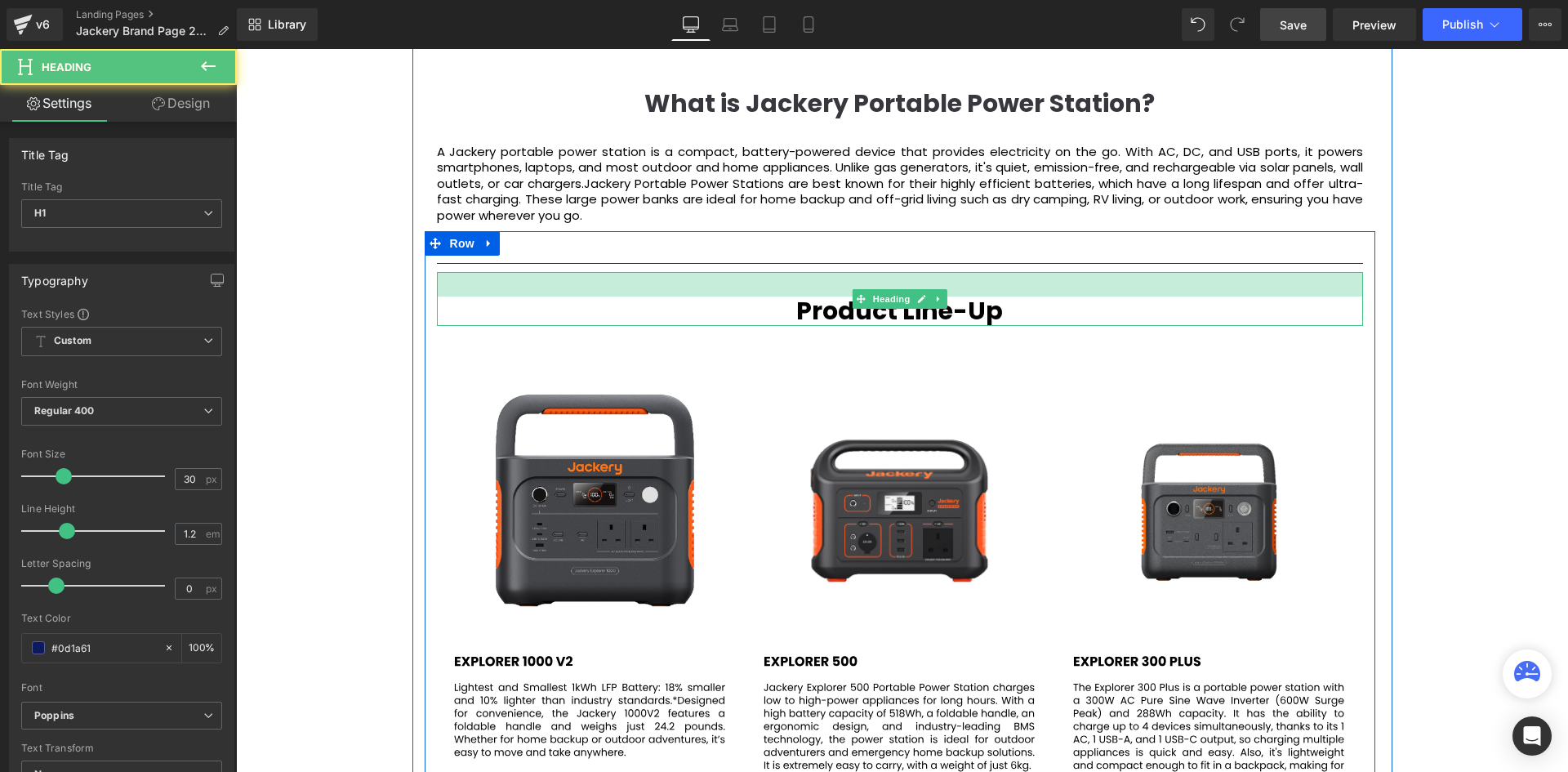
drag, startPoint x: 1047, startPoint y: 250, endPoint x: 1467, endPoint y: 255, distance: 420.0
click at [1051, 272] on div at bounding box center [900, 284] width 926 height 25
click at [1497, 252] on div "Video Bg Welcome to Button Row JACKERY Heading Row Sustainable Power for Your L…" at bounding box center [901, 639] width 1331 height 4868
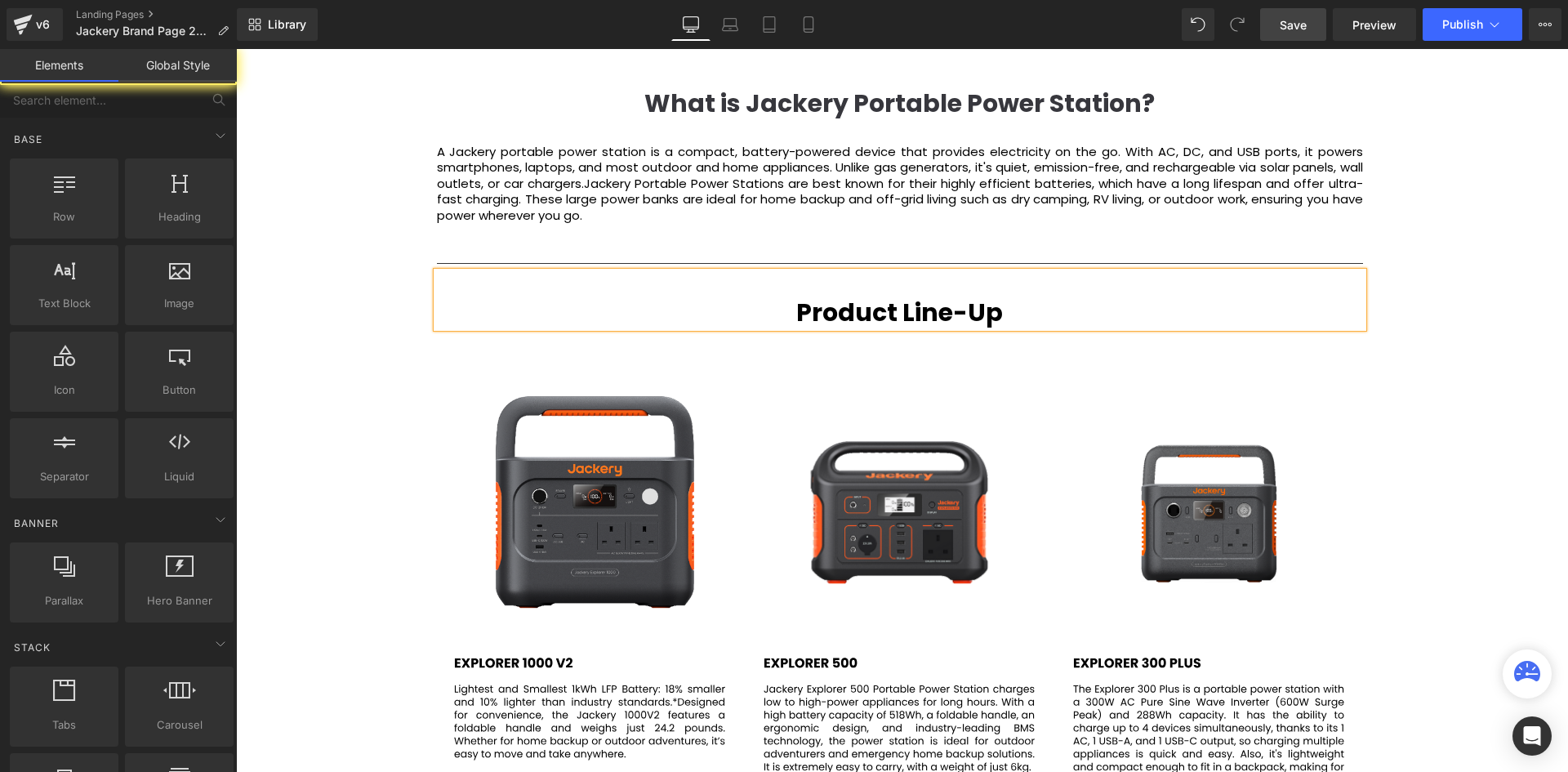
click at [1214, 272] on div "Product Line-Up" at bounding box center [900, 300] width 926 height 55
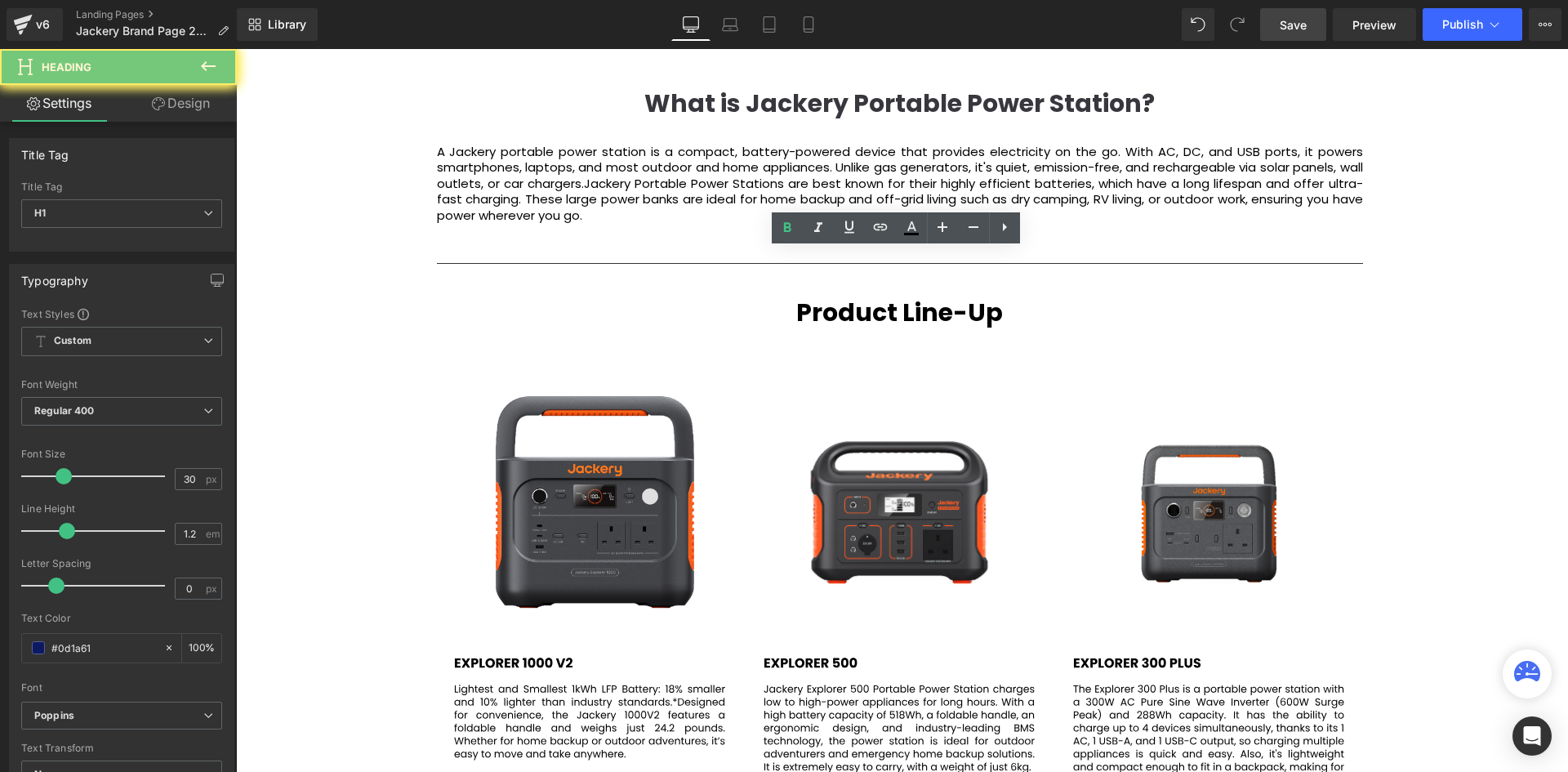
click at [1218, 263] on hr at bounding box center [900, 268] width 926 height 9
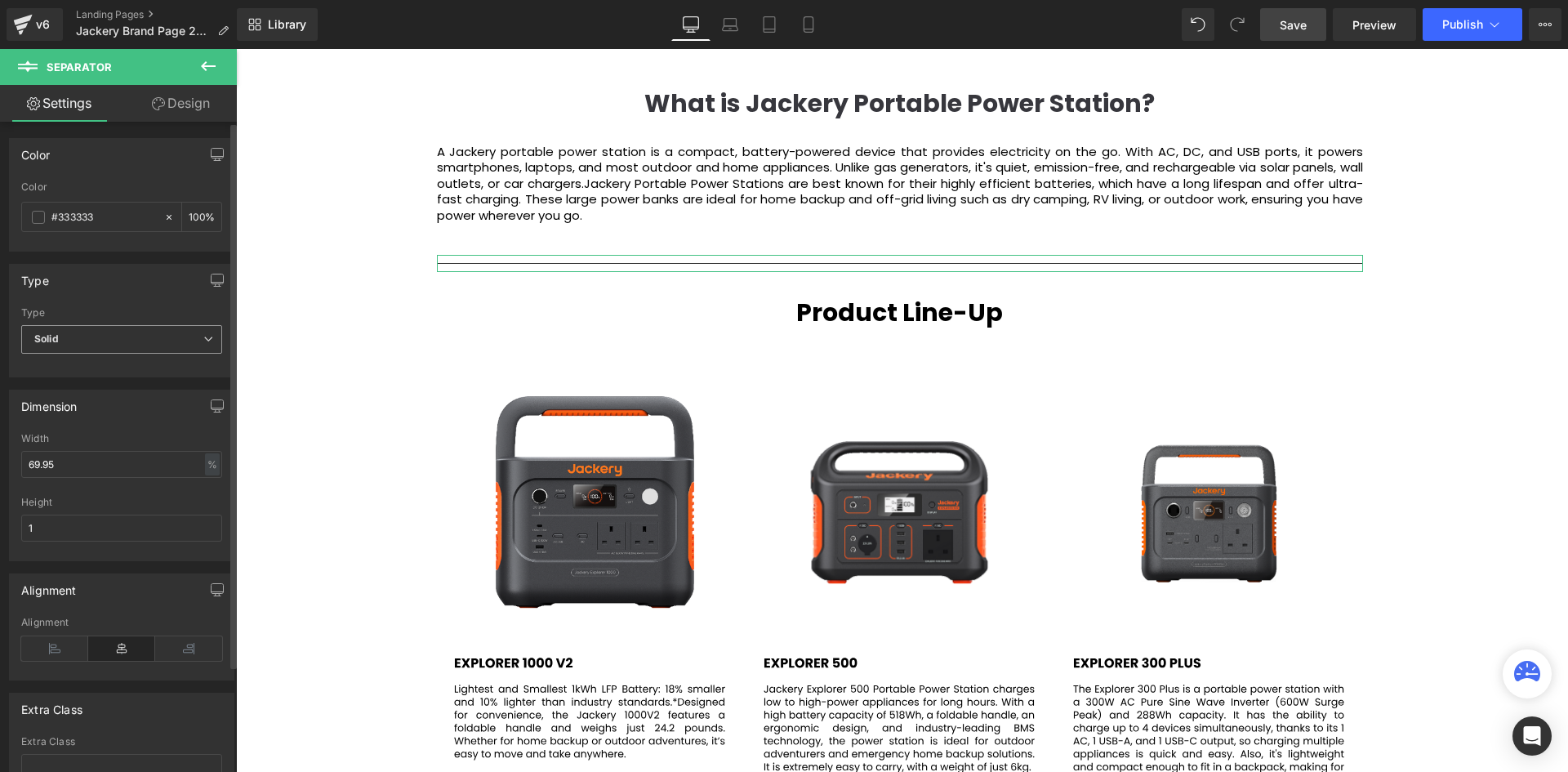
click at [91, 342] on span "Solid" at bounding box center [121, 339] width 201 height 29
click at [54, 221] on input "#333333" at bounding box center [101, 216] width 98 height 18
click at [49, 221] on div "#333333" at bounding box center [92, 216] width 141 height 29
click at [39, 216] on span at bounding box center [38, 217] width 13 height 13
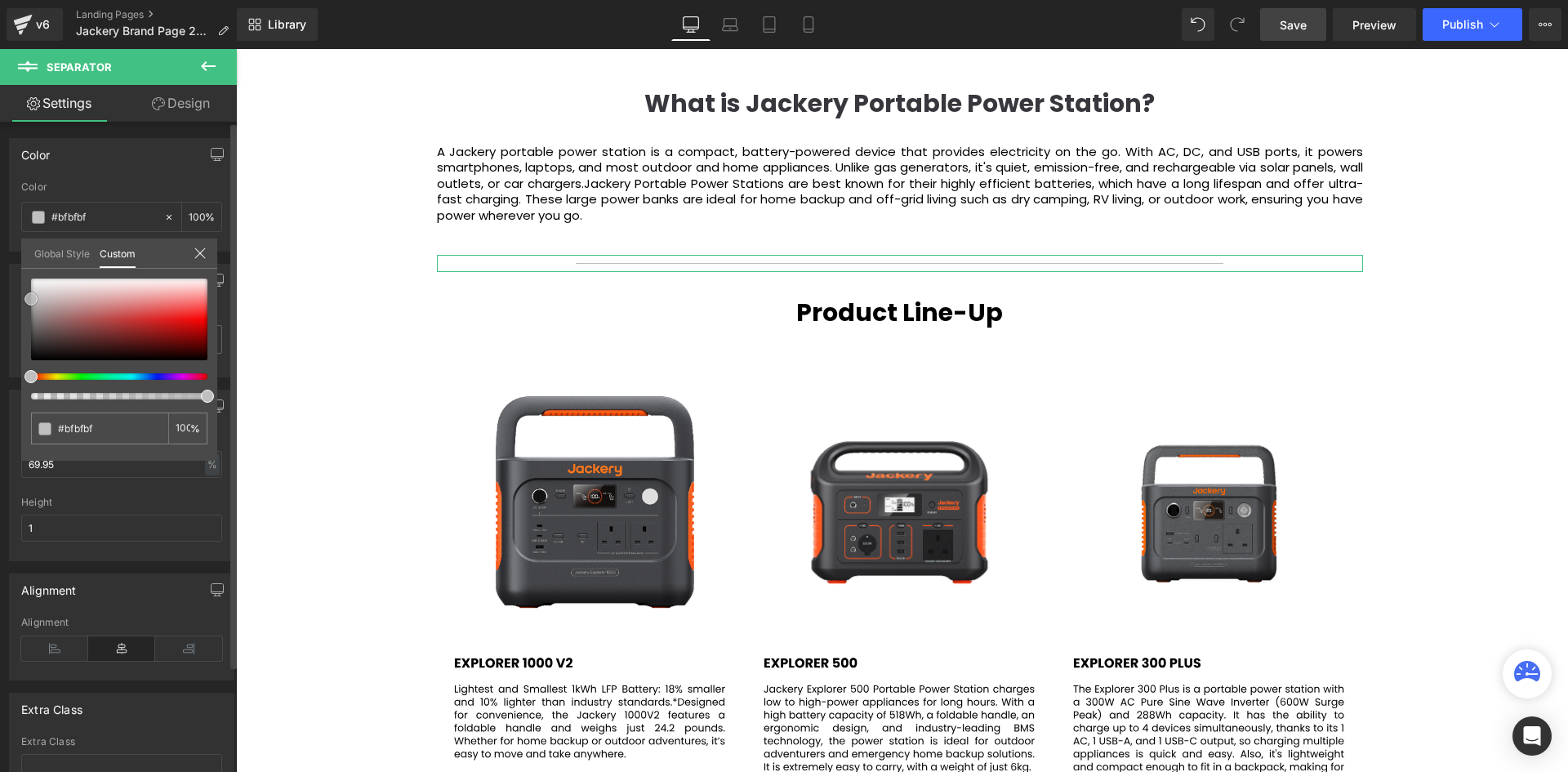
drag, startPoint x: 30, startPoint y: 334, endPoint x: 27, endPoint y: 294, distance: 40.1
click at [27, 294] on span at bounding box center [31, 299] width 13 height 13
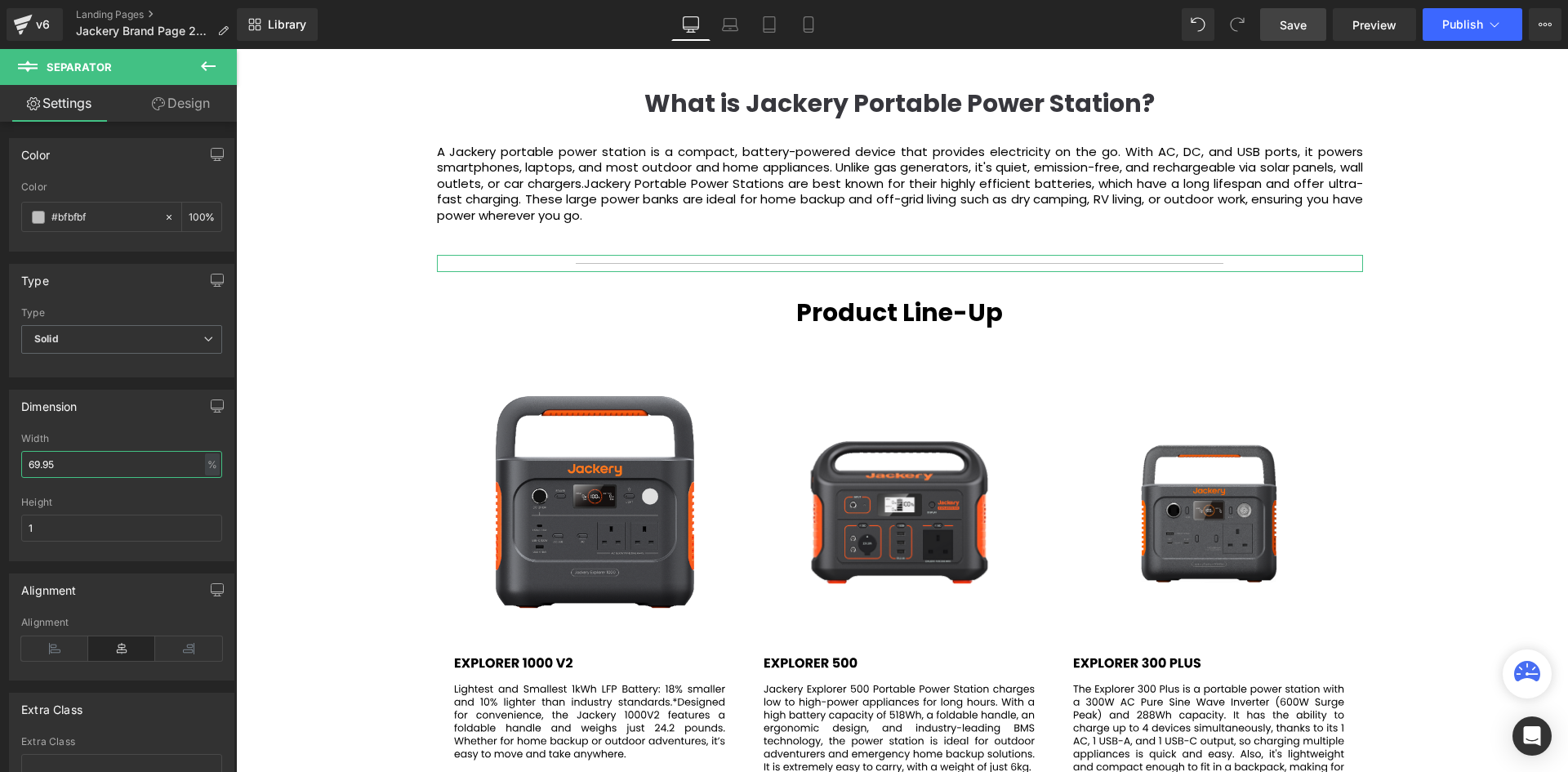
drag, startPoint x: 66, startPoint y: 460, endPoint x: -22, endPoint y: 455, distance: 88.1
click at [0, 455] on html "Separator You are previewing how the will restyle your page. You can not edit E…" at bounding box center [784, 386] width 1568 height 772
type input "100"
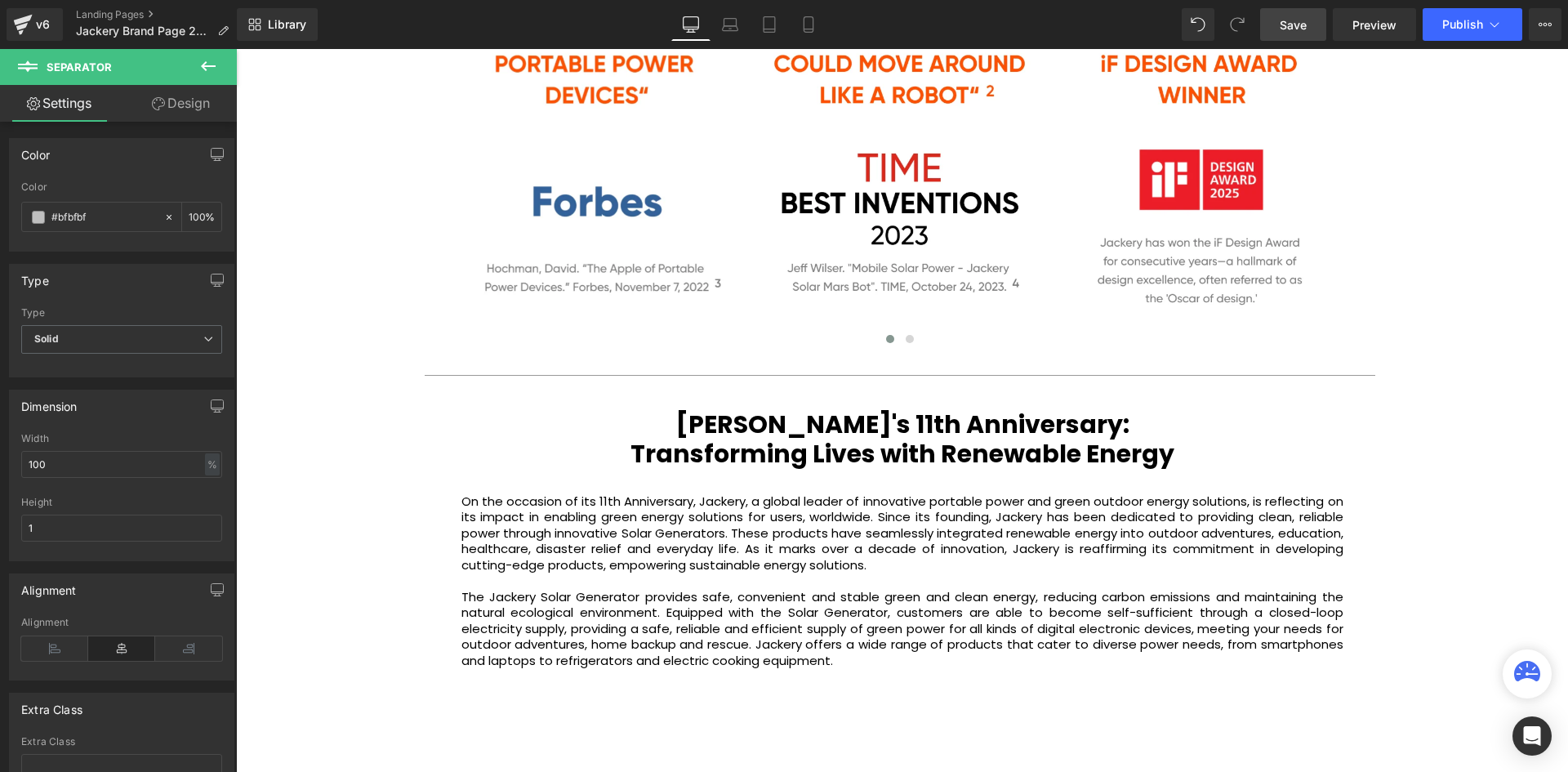
scroll to position [3362, 0]
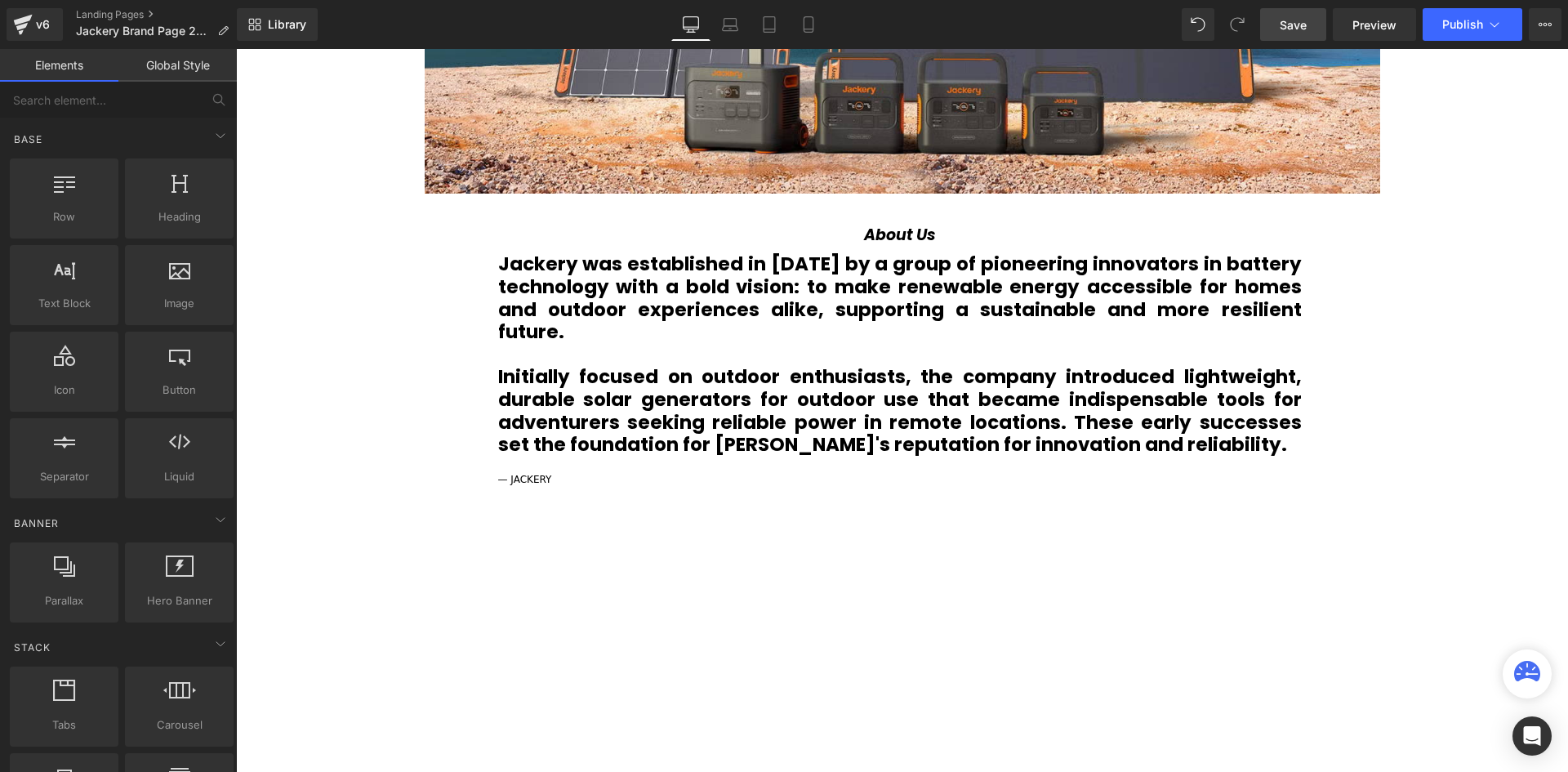
scroll to position [992, 0]
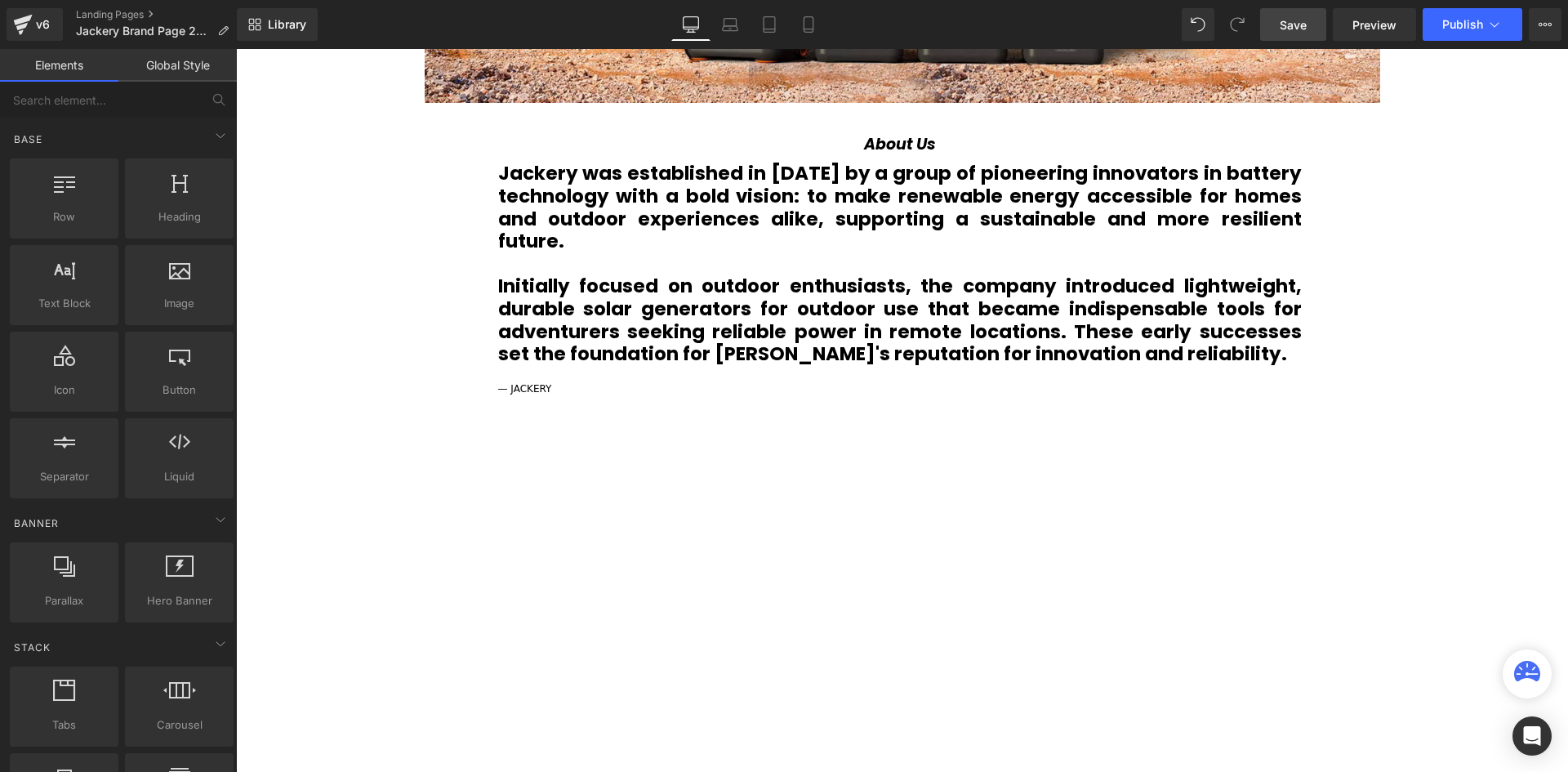
click at [988, 163] on div "Jackery was established in 2012 by a group of pioneering innovators in battery …" at bounding box center [900, 280] width 951 height 235
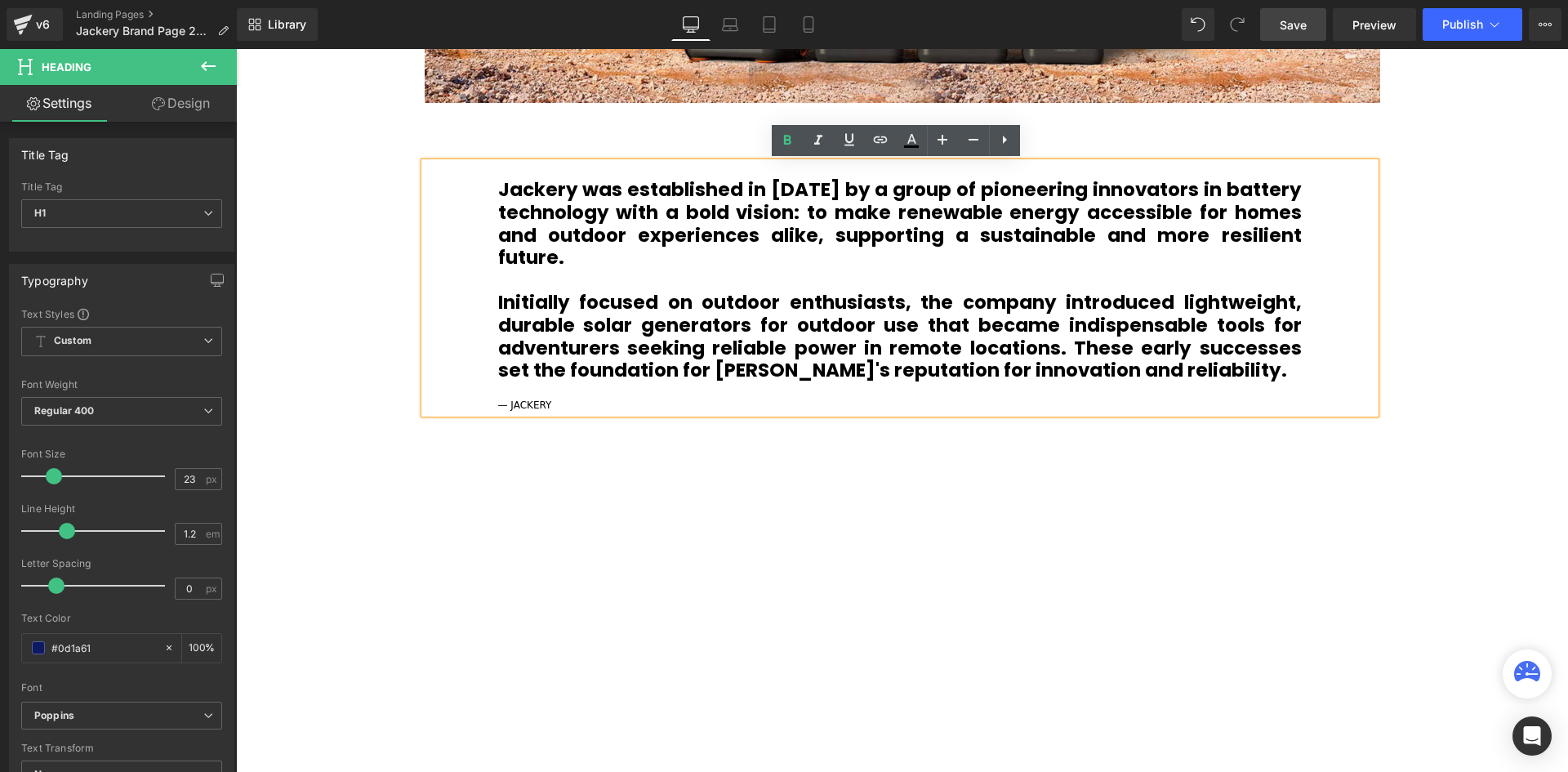
drag, startPoint x: 989, startPoint y: 163, endPoint x: 995, endPoint y: 179, distance: 17.1
click at [995, 179] on div "Jackery was established in 2012 by a group of pioneering innovators in battery …" at bounding box center [900, 288] width 951 height 251
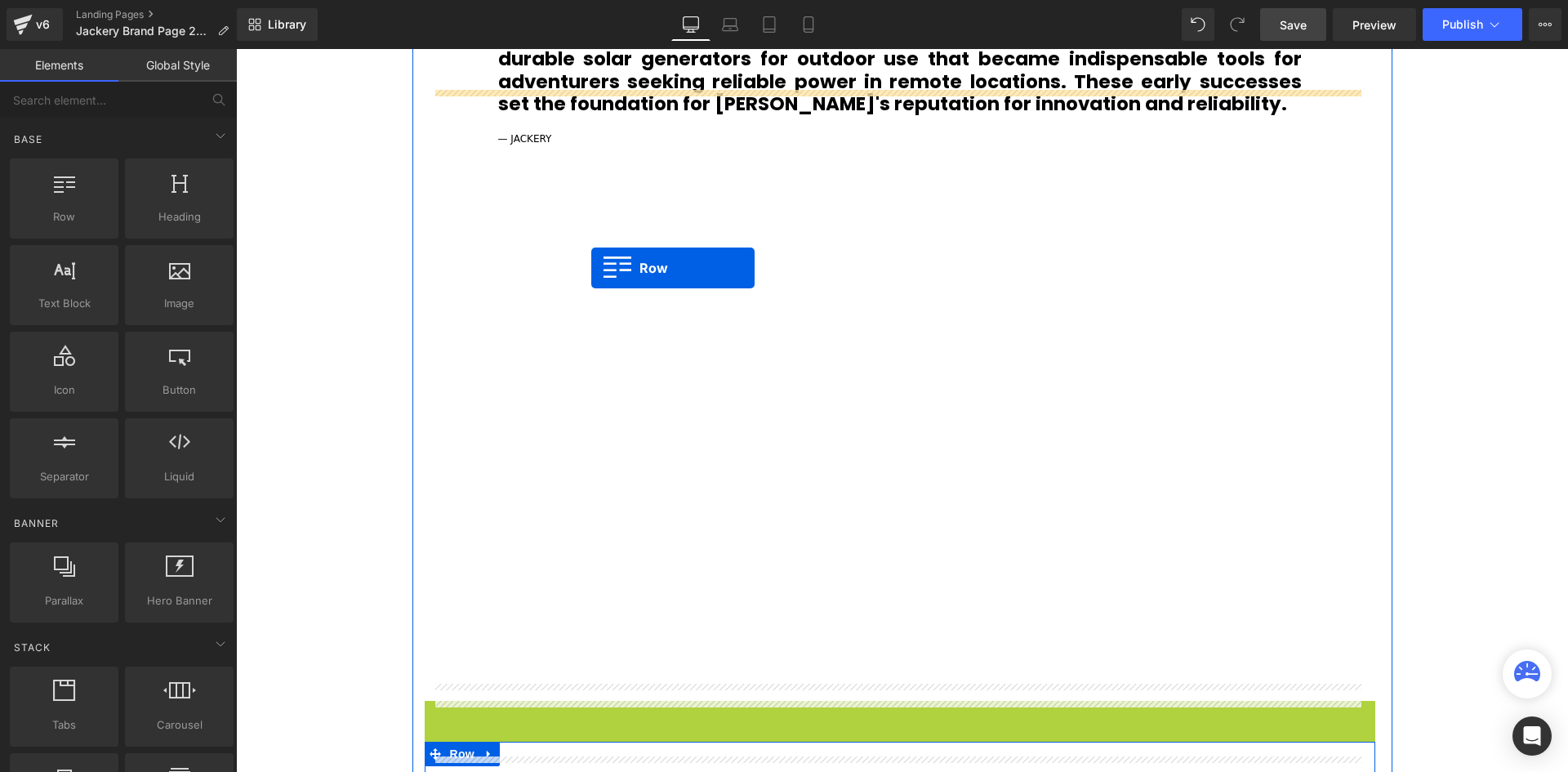
scroll to position [1237, 0]
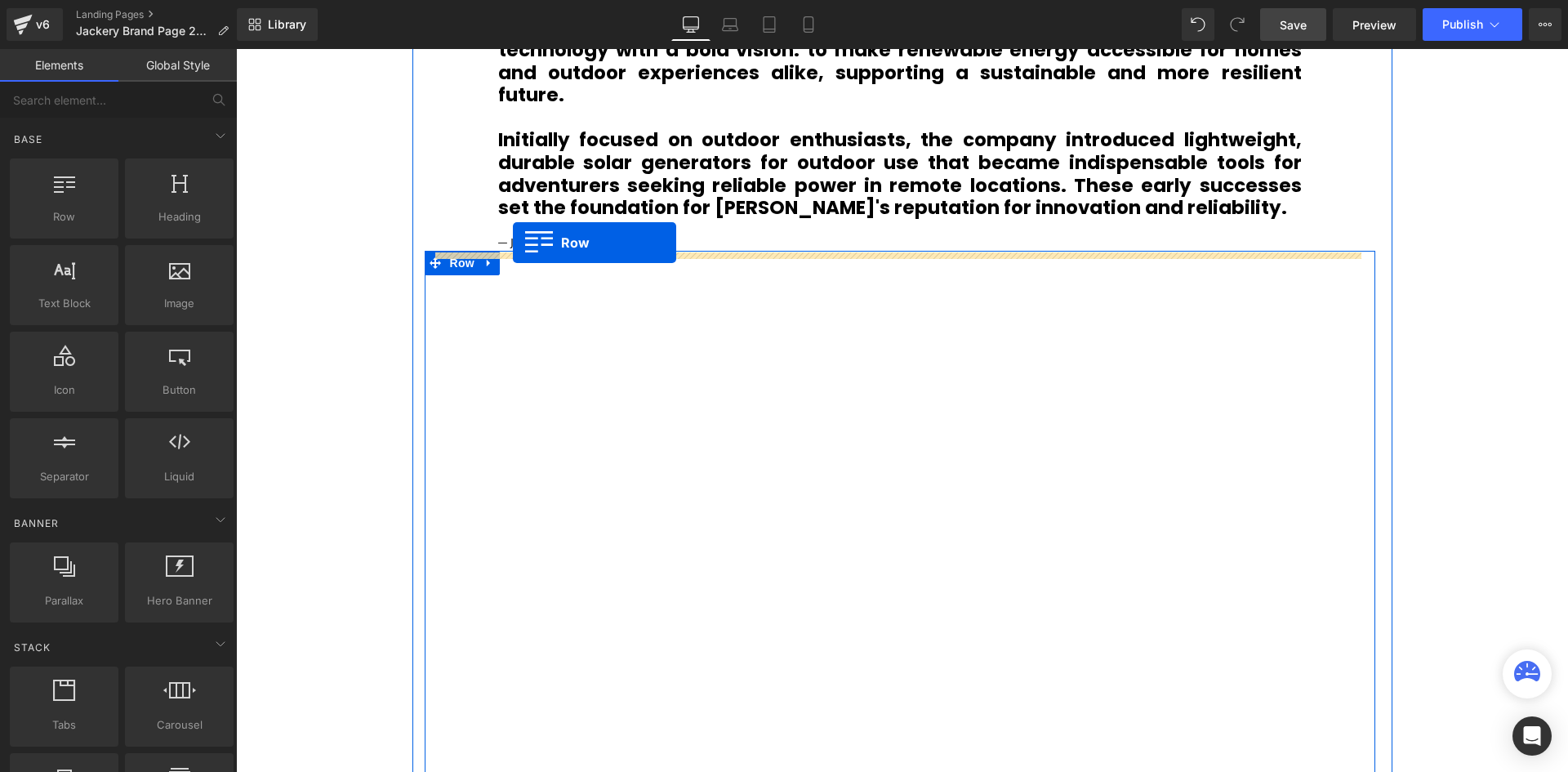
drag, startPoint x: 432, startPoint y: 391, endPoint x: 513, endPoint y: 242, distance: 169.6
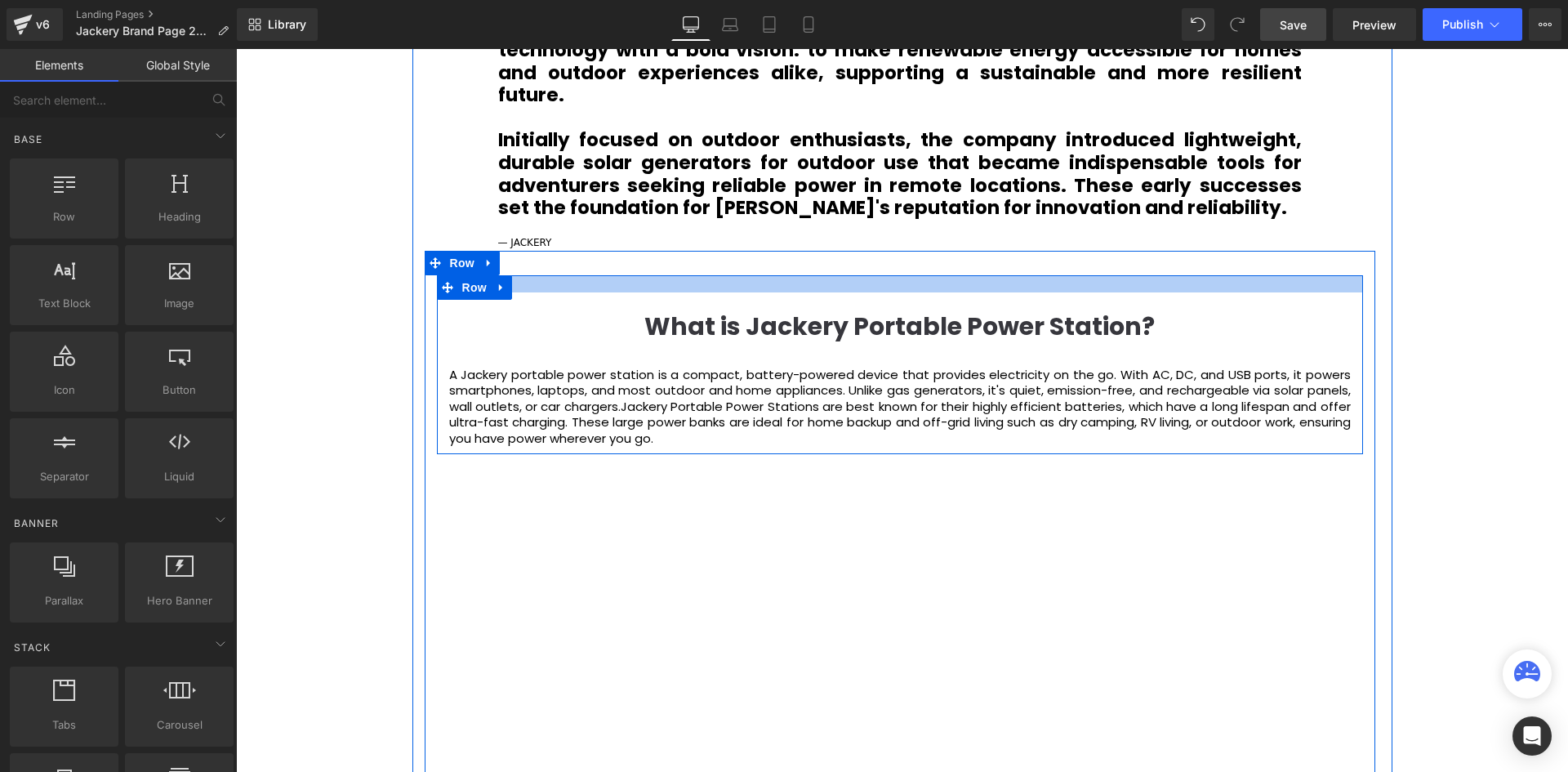
scroll to position [1318, 0]
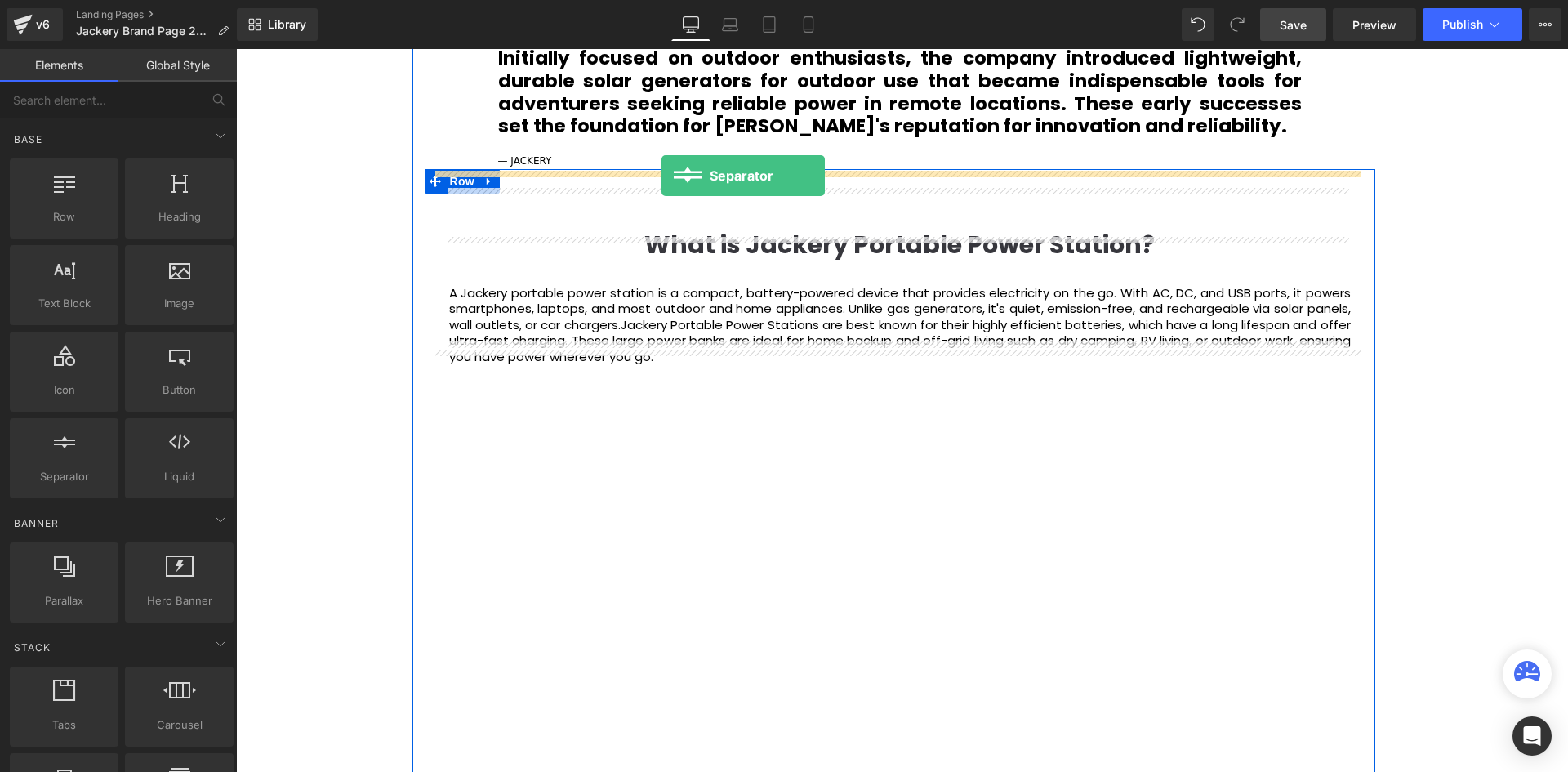
drag, startPoint x: 299, startPoint y: 532, endPoint x: 662, endPoint y: 176, distance: 508.4
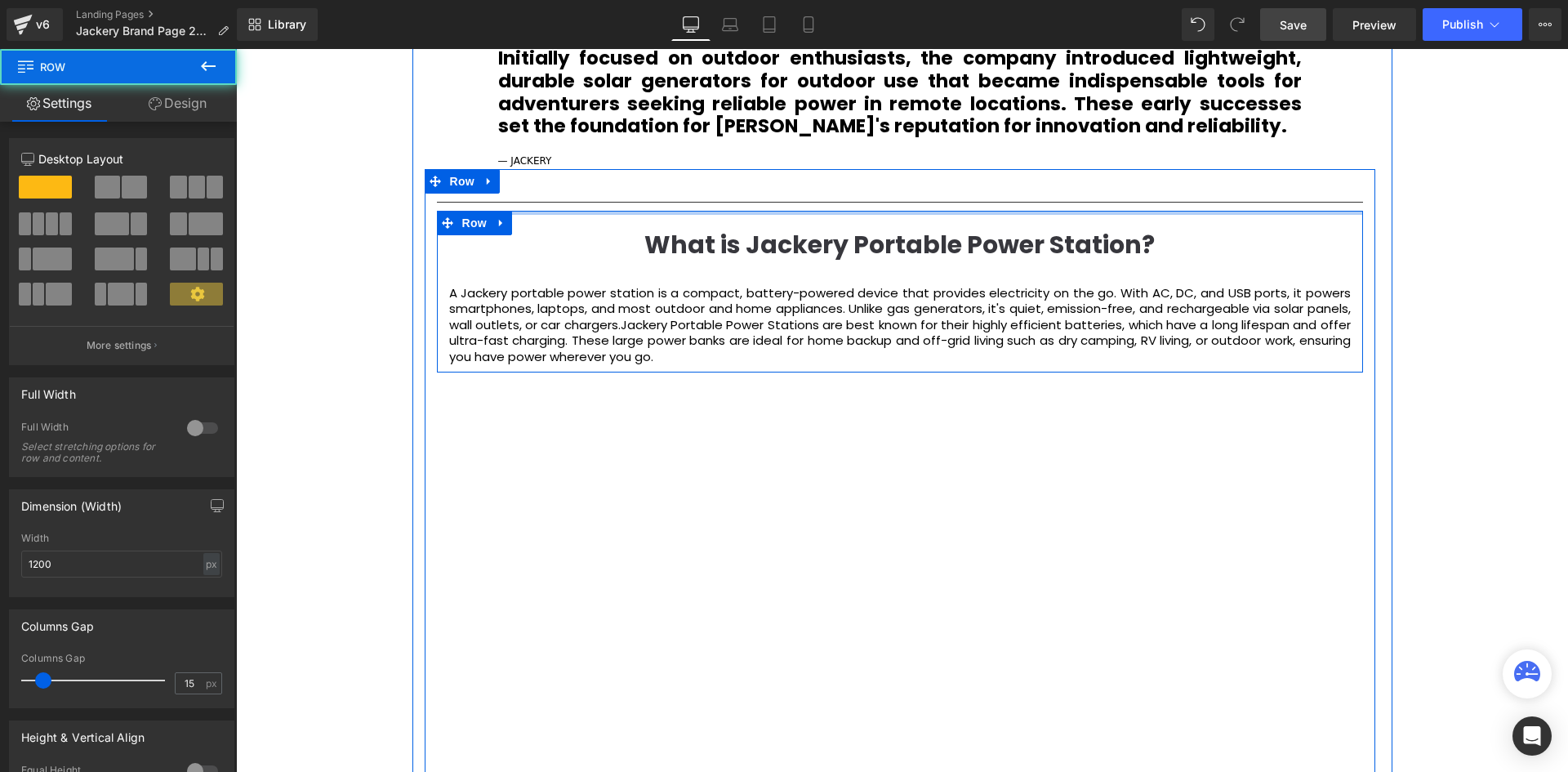
drag, startPoint x: 607, startPoint y: 205, endPoint x: 612, endPoint y: 185, distance: 20.6
click at [612, 193] on div "Separator What is Jackery Portable Power Station? Heading A Jackery portable po…" at bounding box center [900, 543] width 951 height 700
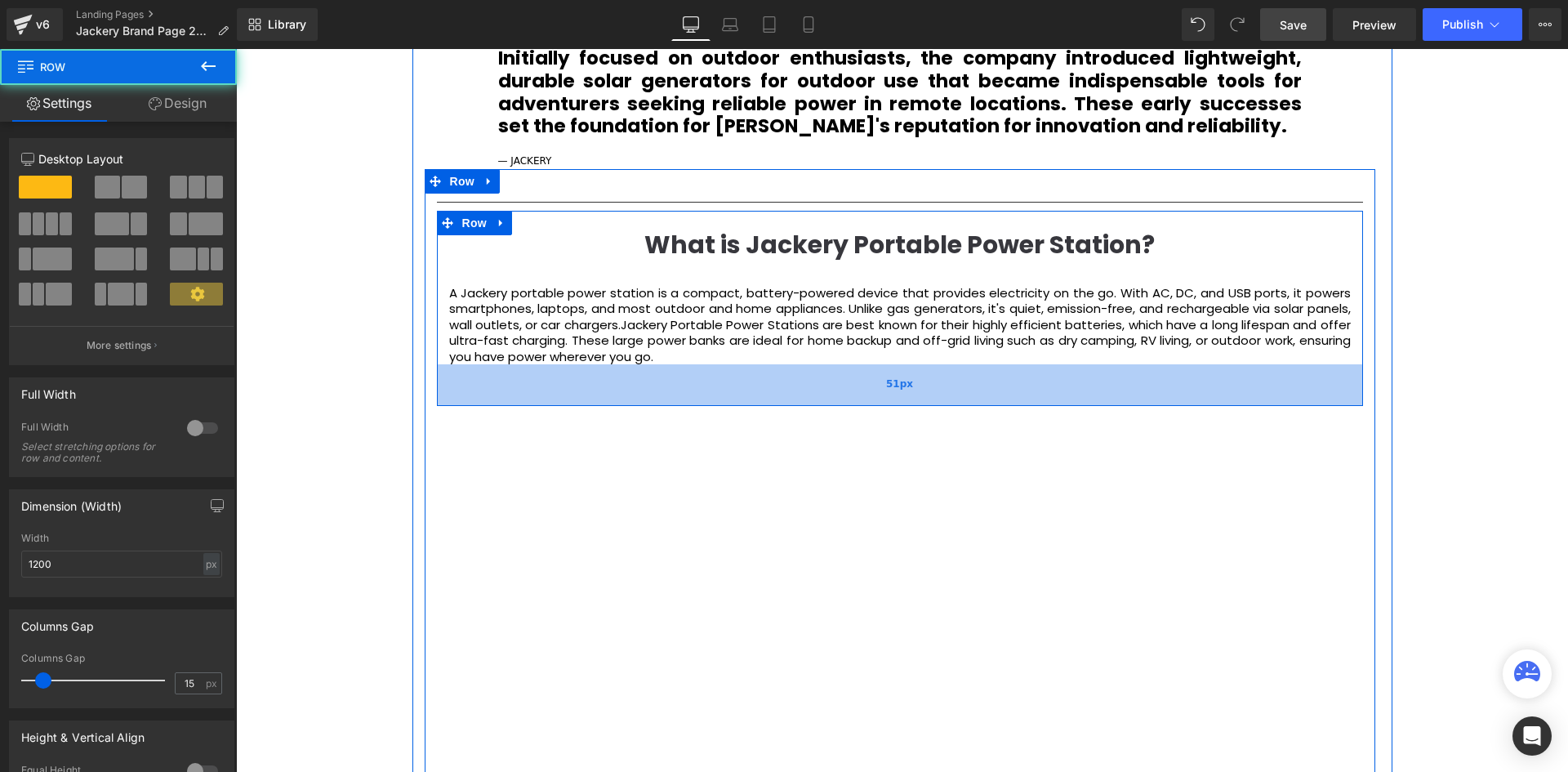
drag, startPoint x: 722, startPoint y: 344, endPoint x: 727, endPoint y: 377, distance: 33.4
click at [727, 377] on div "51px" at bounding box center [900, 385] width 926 height 42
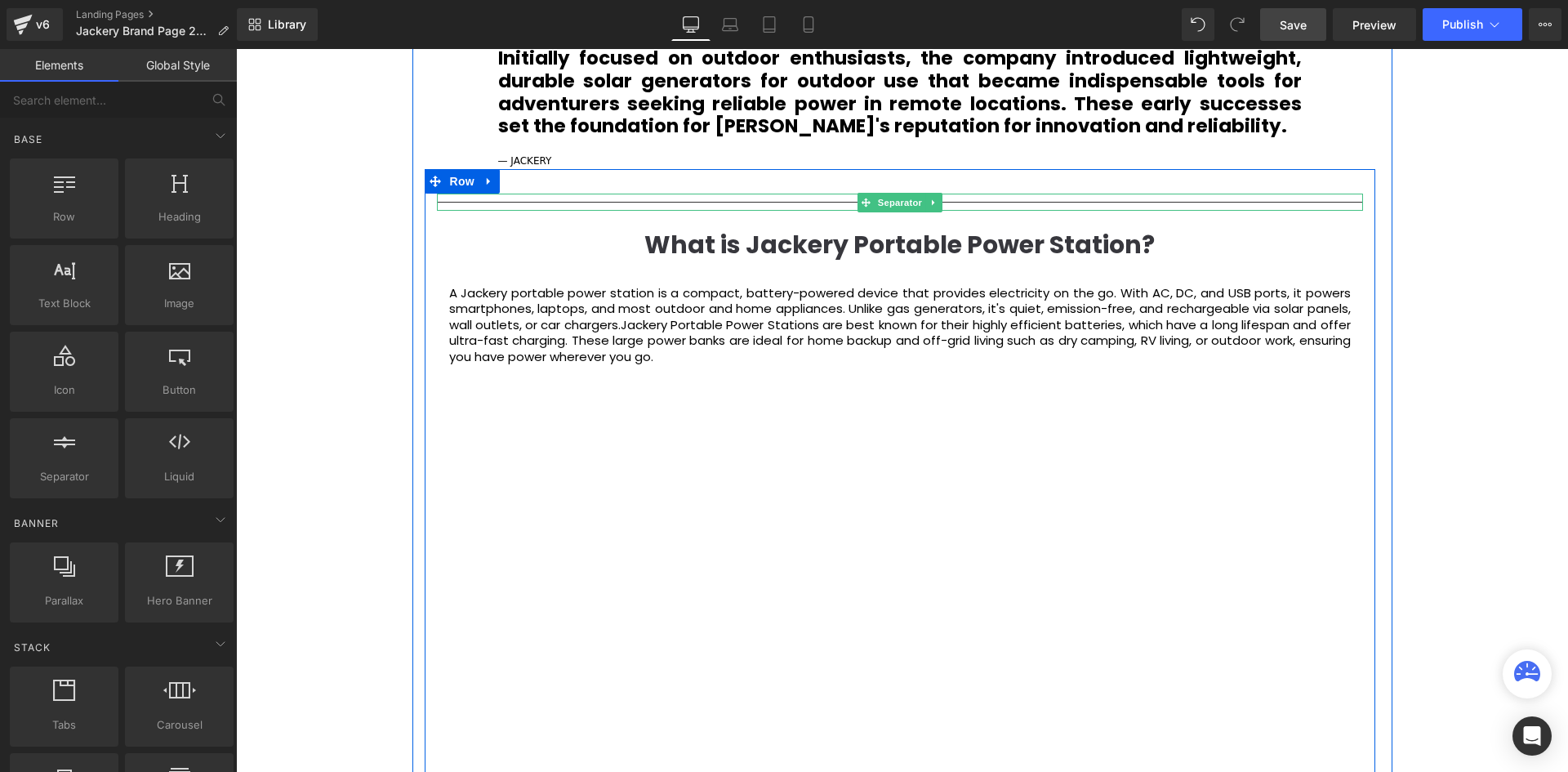
click at [911, 193] on div "Separator" at bounding box center [900, 202] width 926 height 18
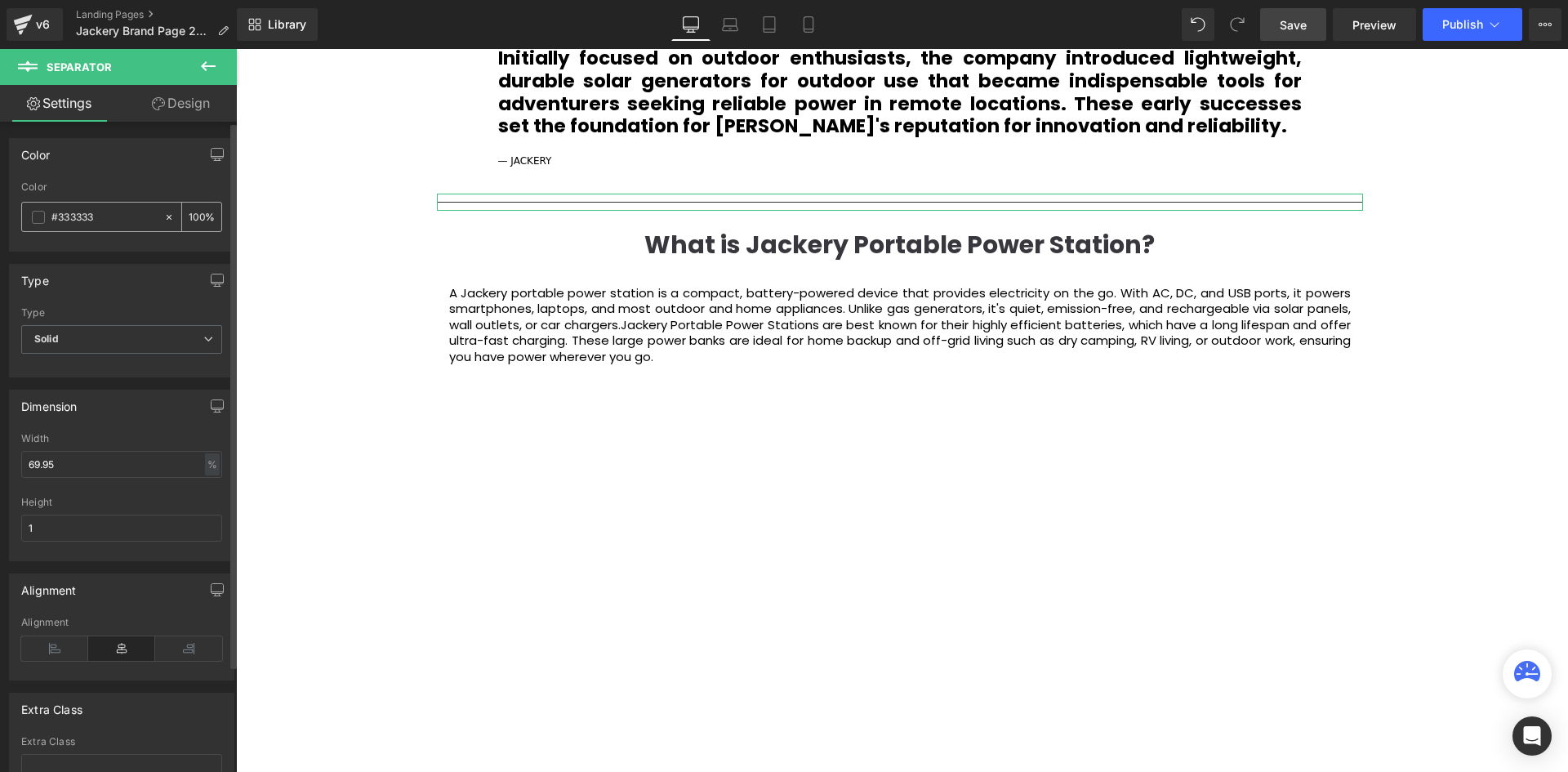
click at [42, 214] on span at bounding box center [38, 217] width 13 height 13
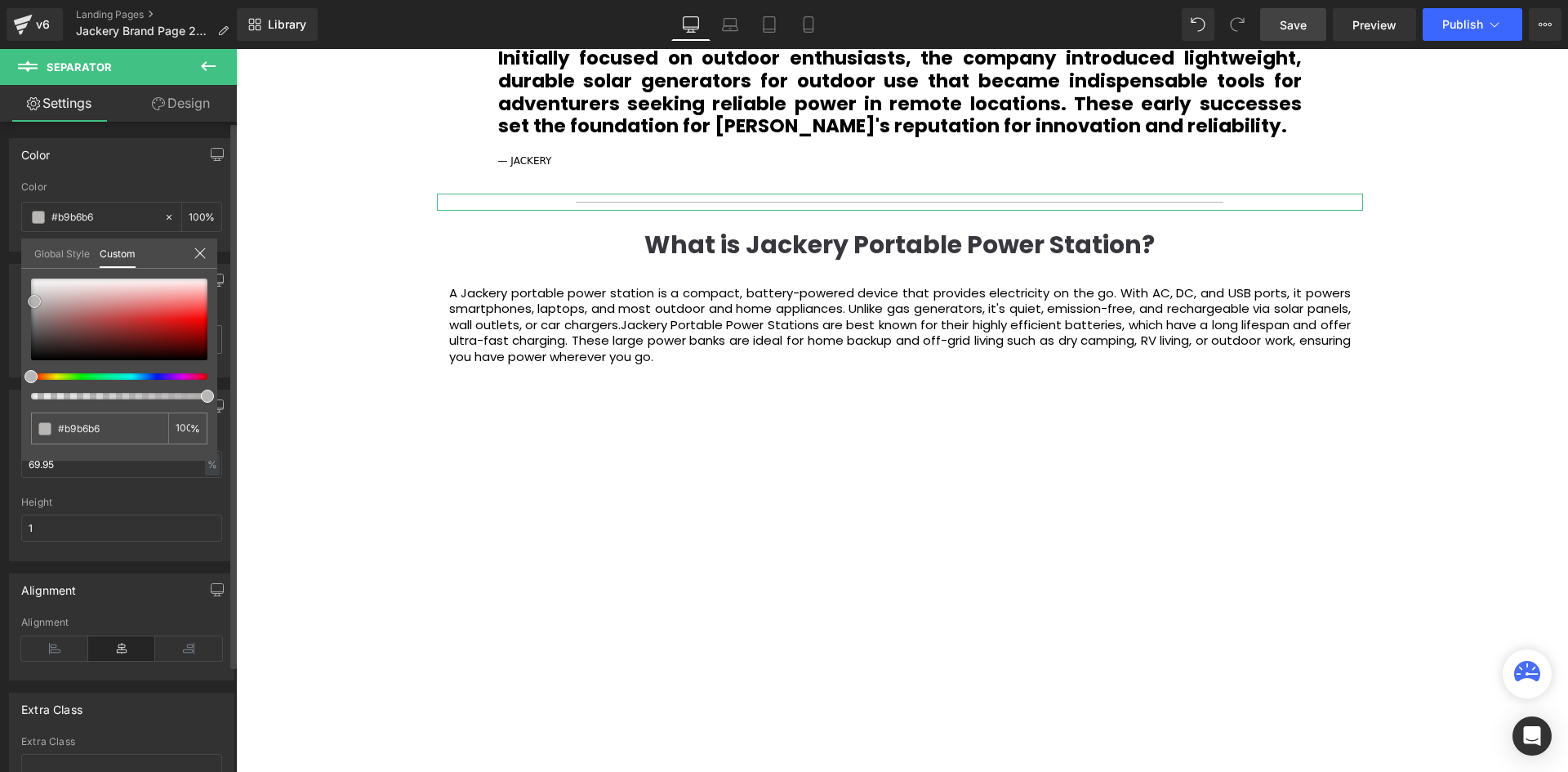
drag, startPoint x: 31, startPoint y: 340, endPoint x: 34, endPoint y: 298, distance: 42.1
click at [34, 298] on span at bounding box center [34, 301] width 13 height 13
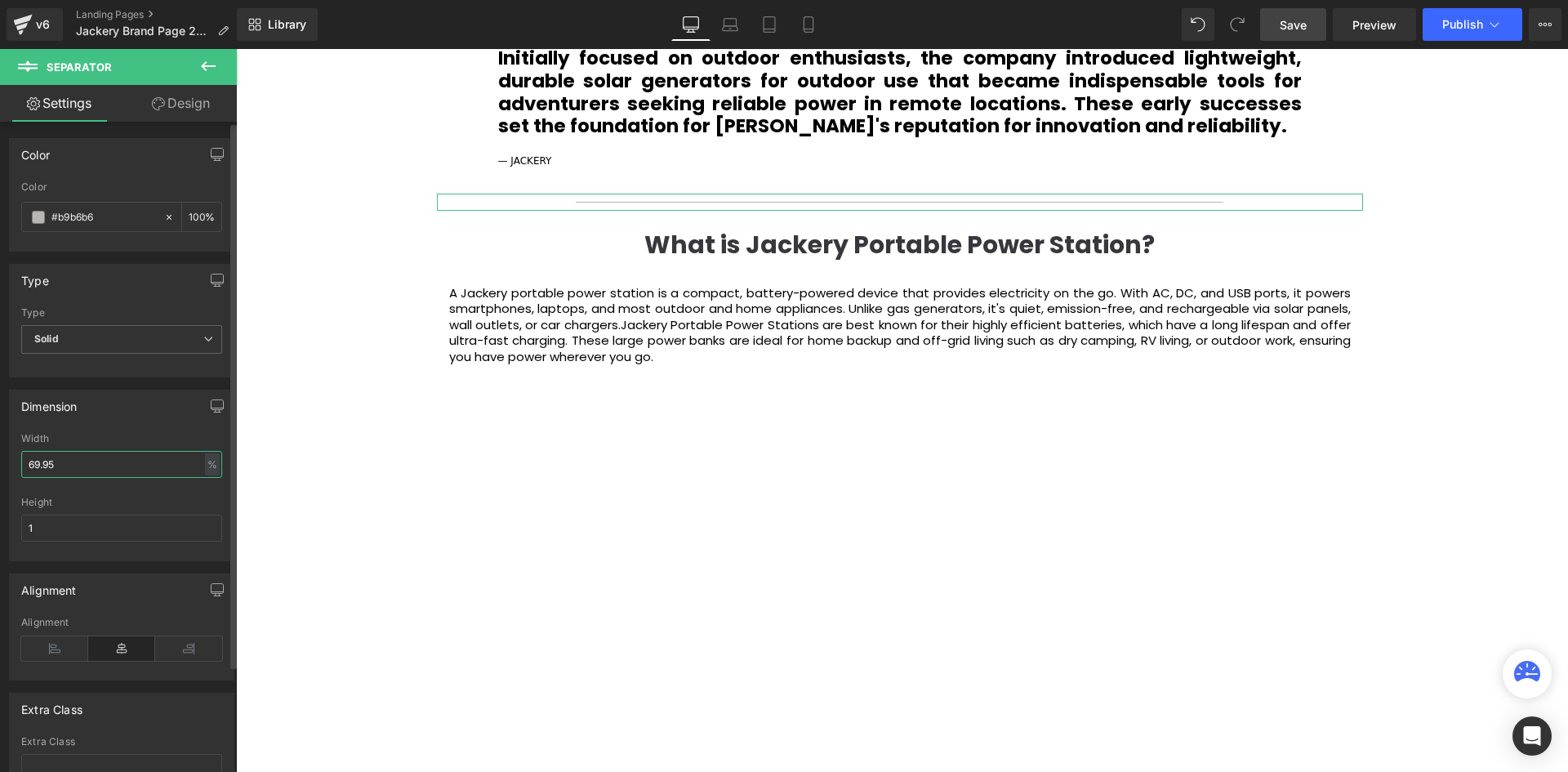
drag, startPoint x: 76, startPoint y: 460, endPoint x: -18, endPoint y: 466, distance: 94.2
click at [0, 466] on html "Separator You are previewing how the will restyle your page. You can not edit E…" at bounding box center [784, 386] width 1568 height 772
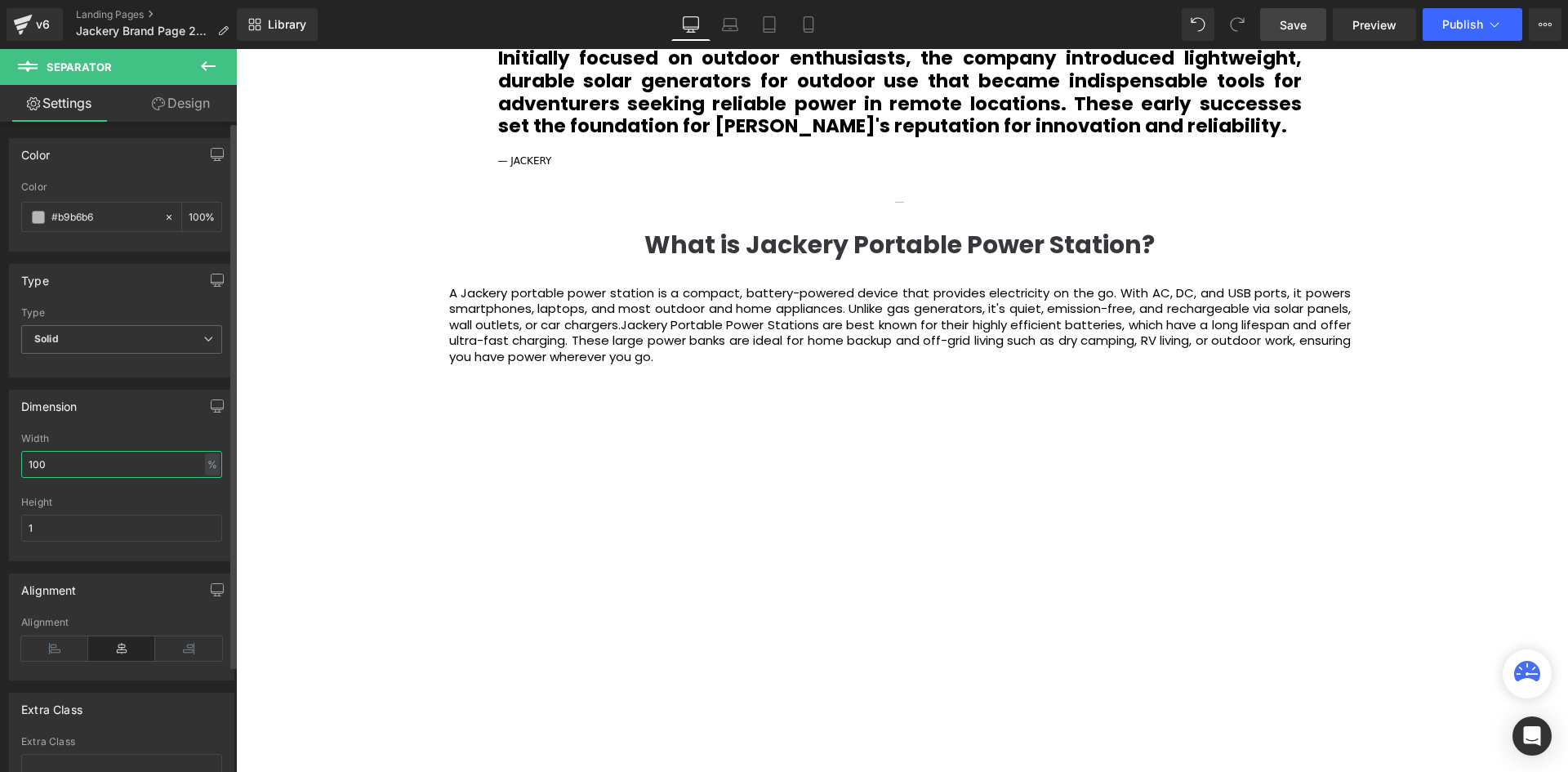
type input "100"
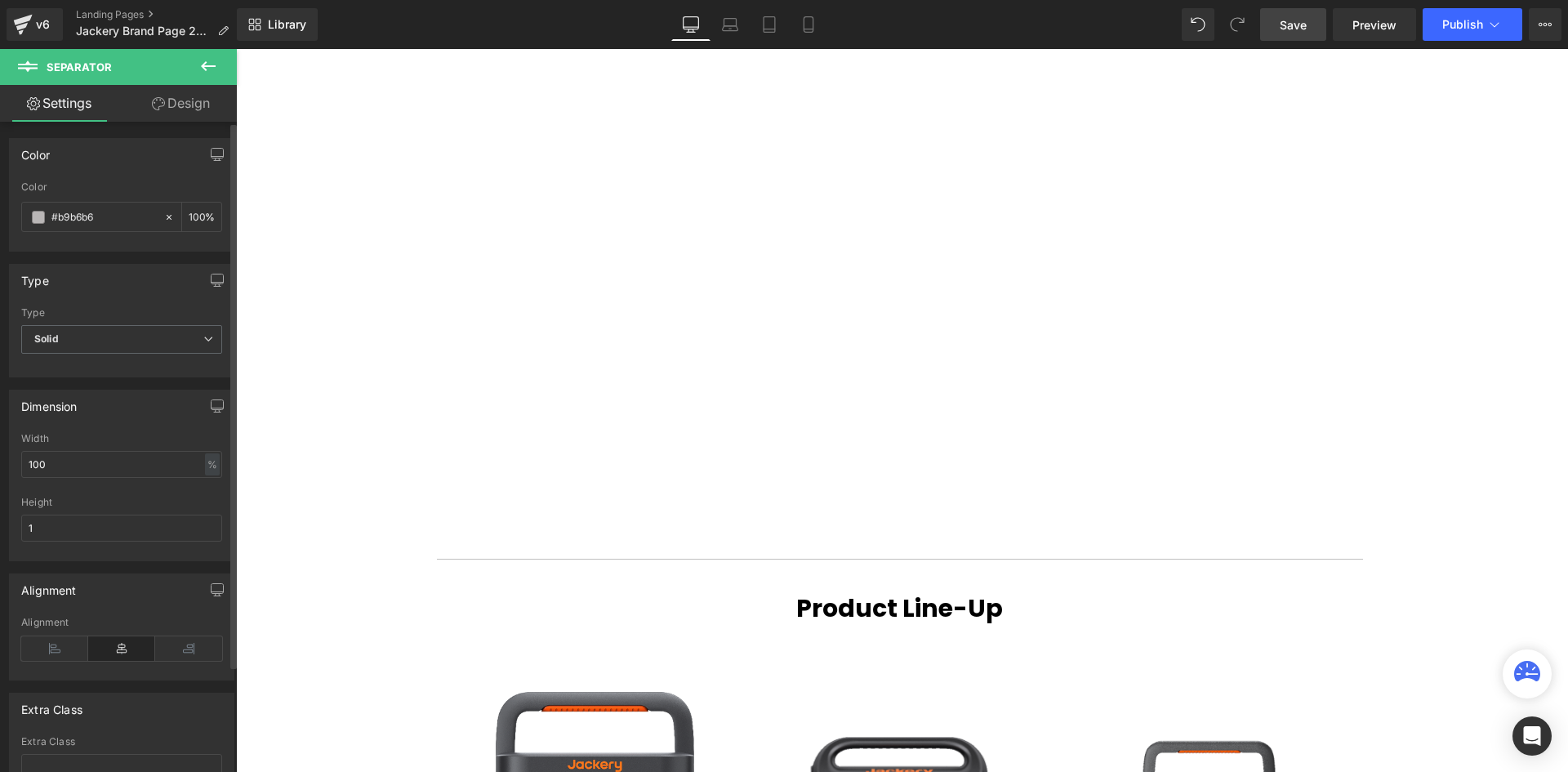
scroll to position [2054, 0]
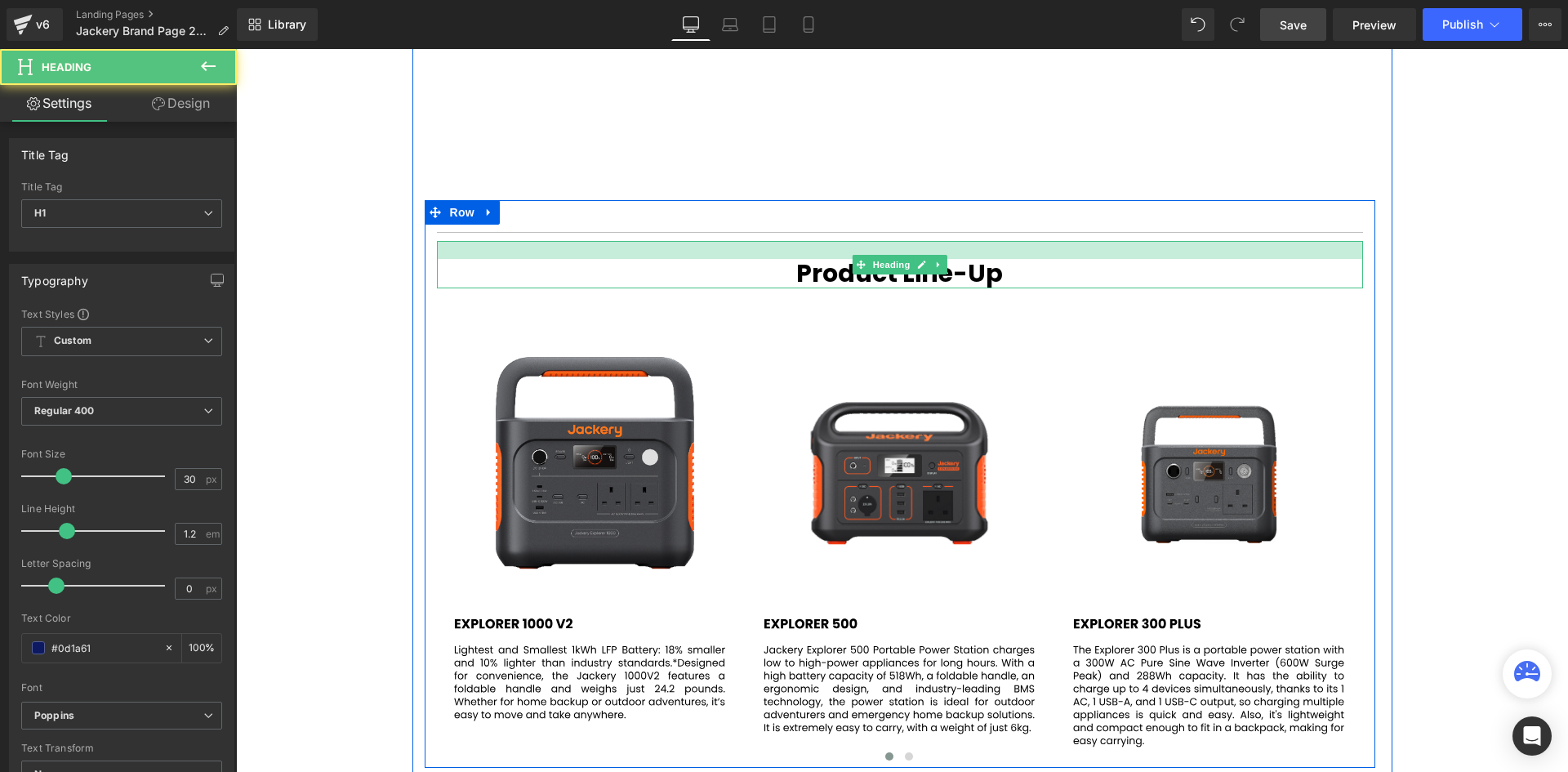
drag, startPoint x: 783, startPoint y: 229, endPoint x: 783, endPoint y: 221, distance: 8.0
click at [783, 241] on div at bounding box center [900, 250] width 926 height 18
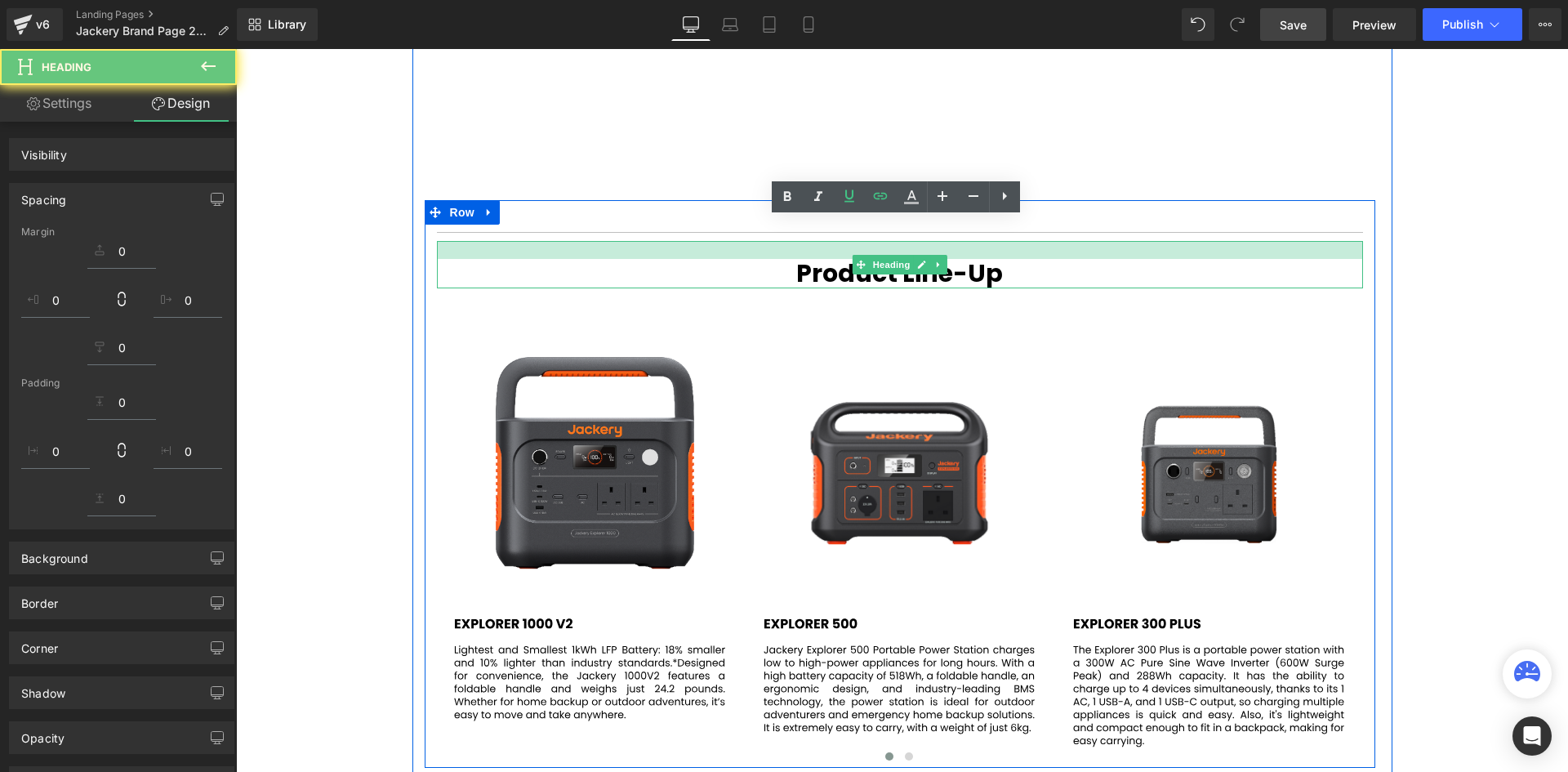
click at [1507, 293] on div "Video Bg Welcome to Button Row JACKERY Heading Row Sustainable Power for Your L…" at bounding box center [901, 580] width 1331 height 4912
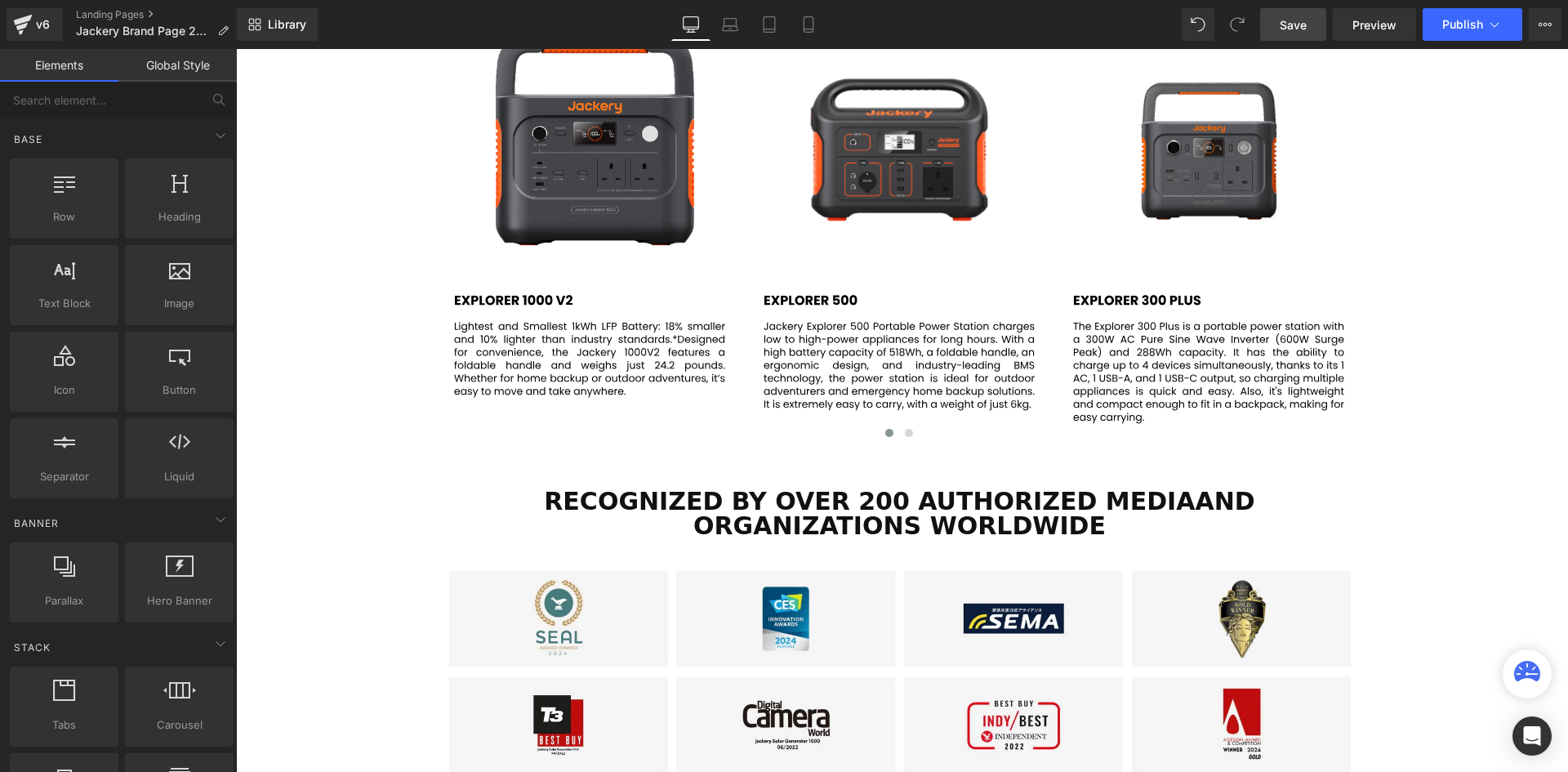
scroll to position [2381, 0]
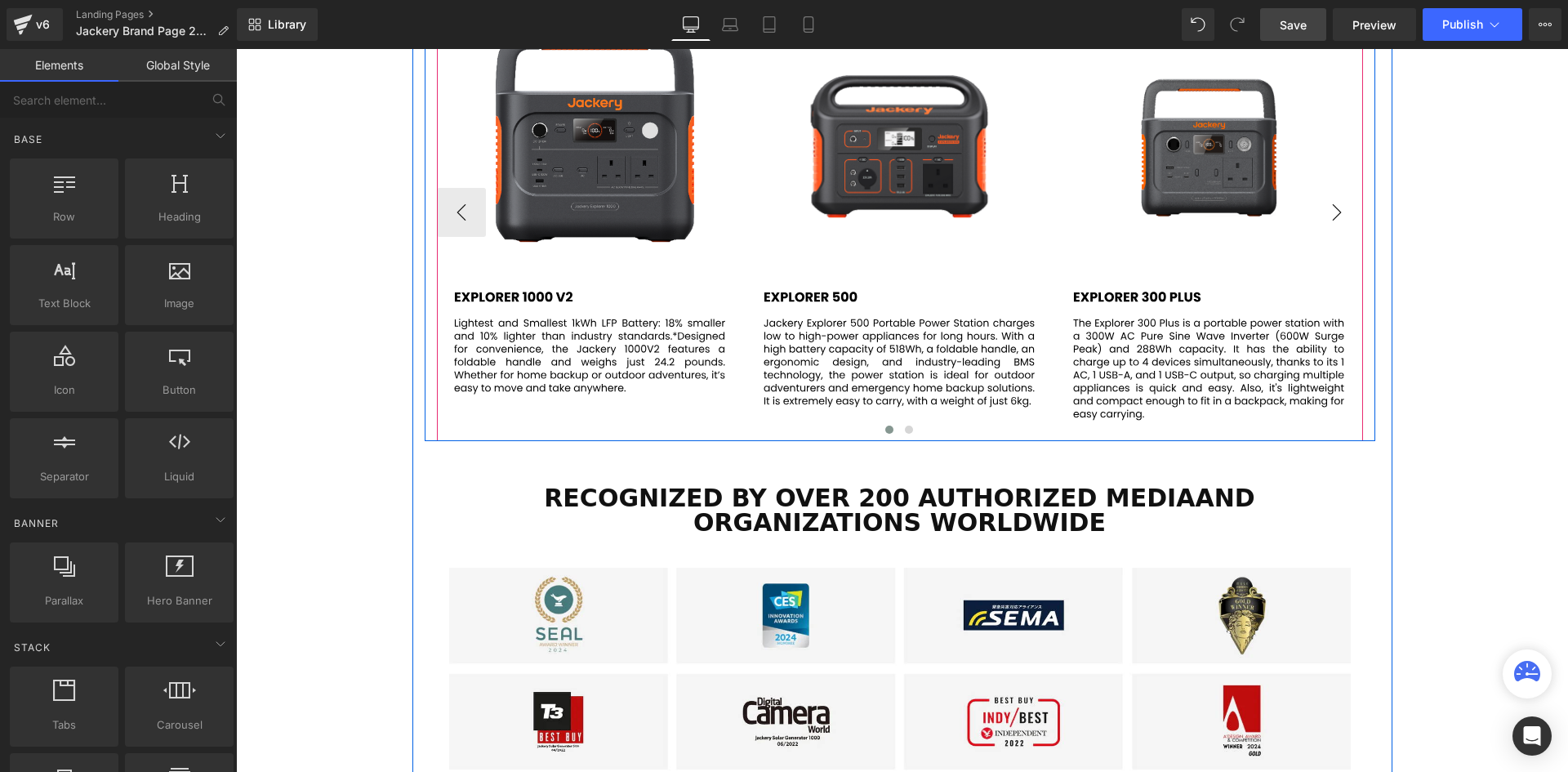
click at [1326, 188] on button "›" at bounding box center [1336, 212] width 49 height 49
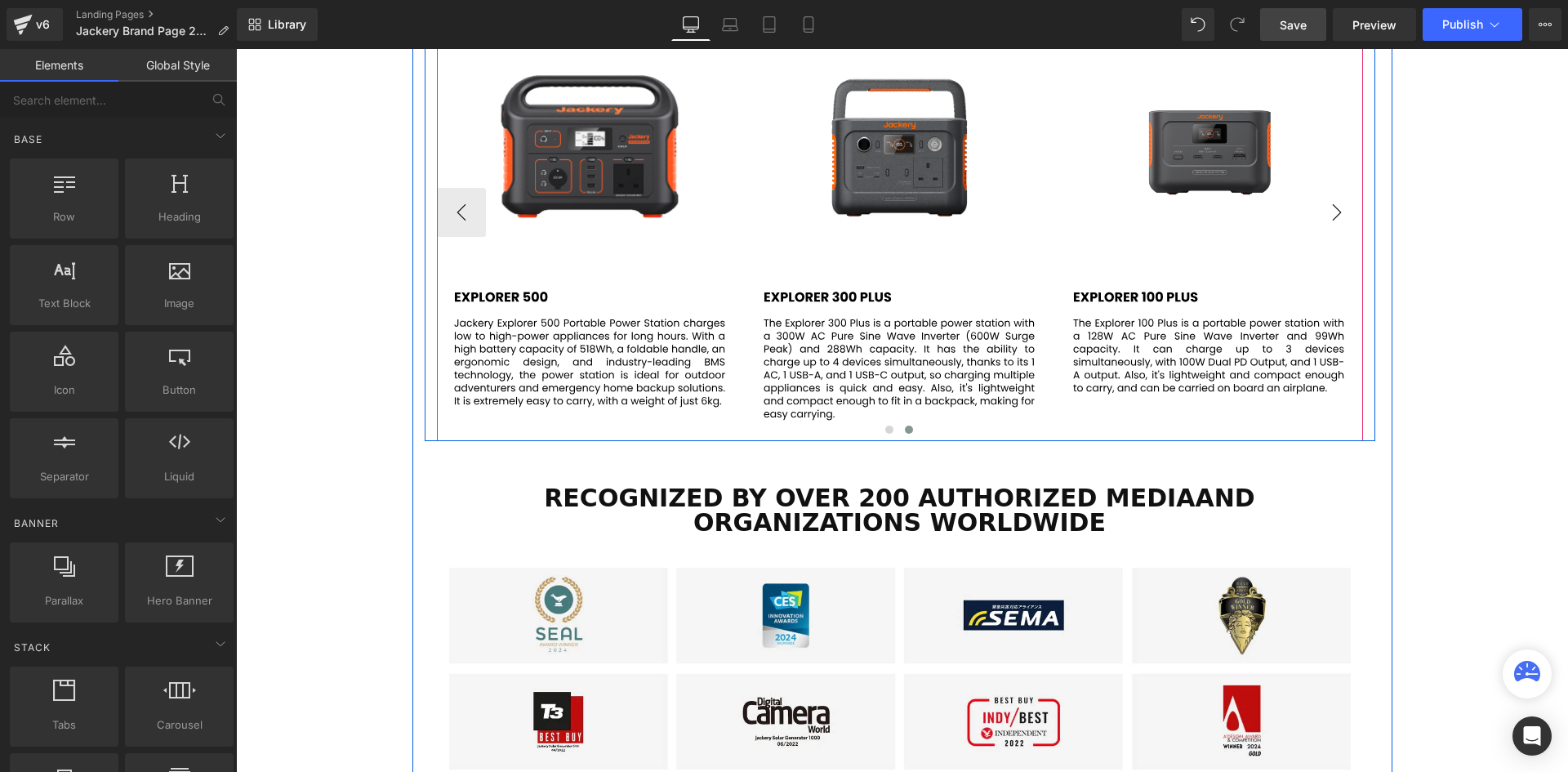
click at [1329, 188] on button "›" at bounding box center [1336, 212] width 49 height 49
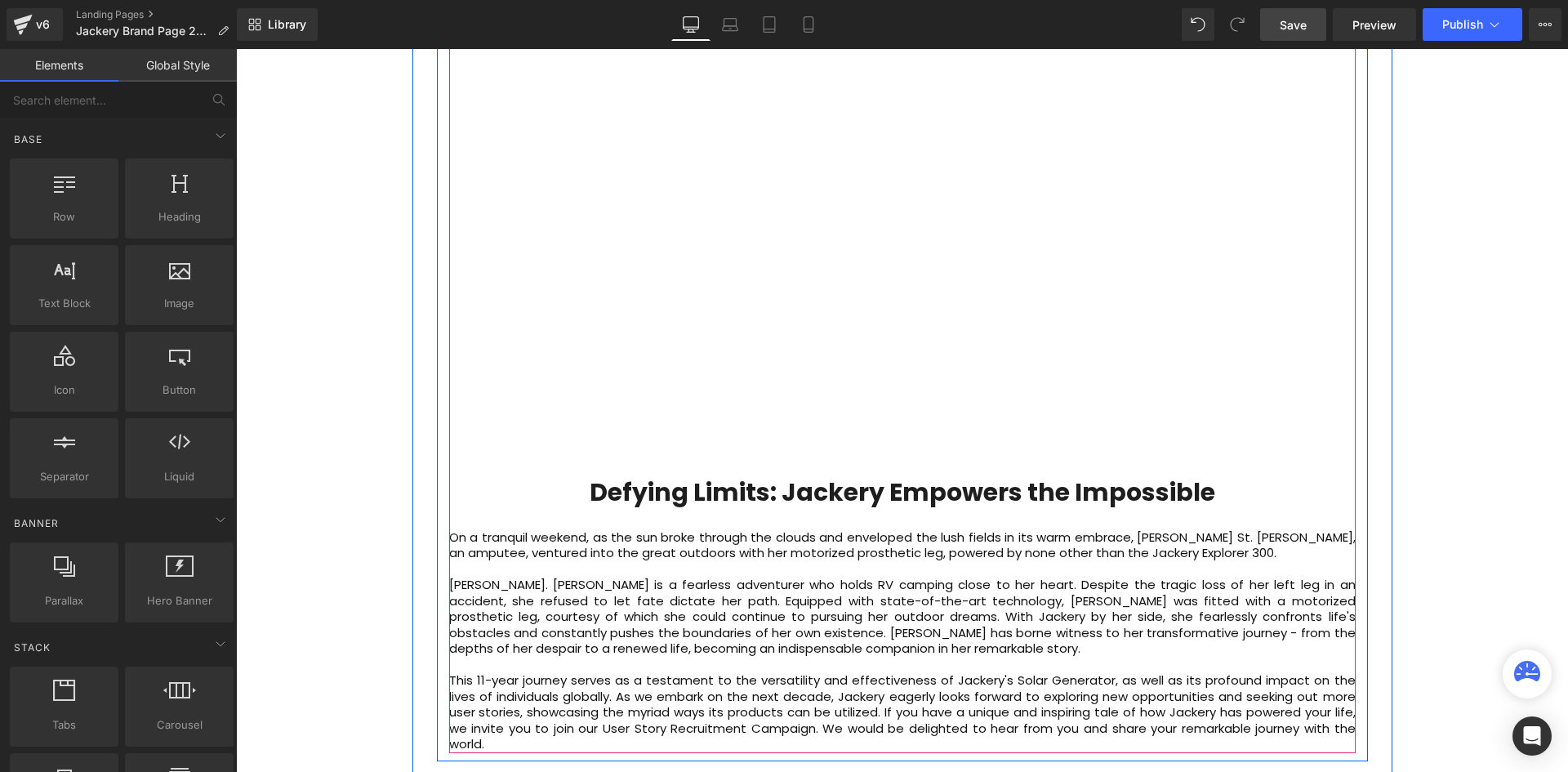
scroll to position [3688, 0]
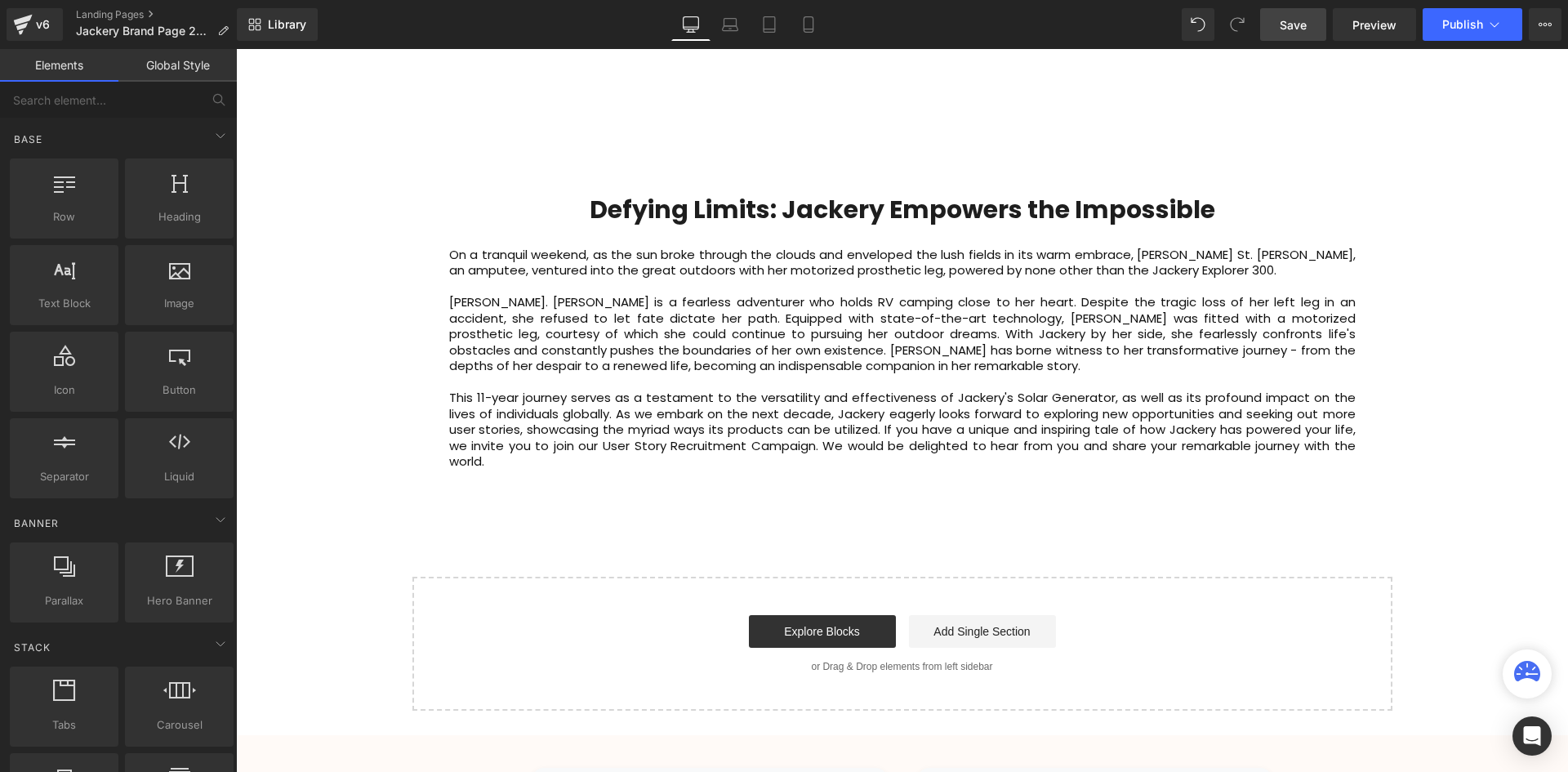
scroll to position [4260, 0]
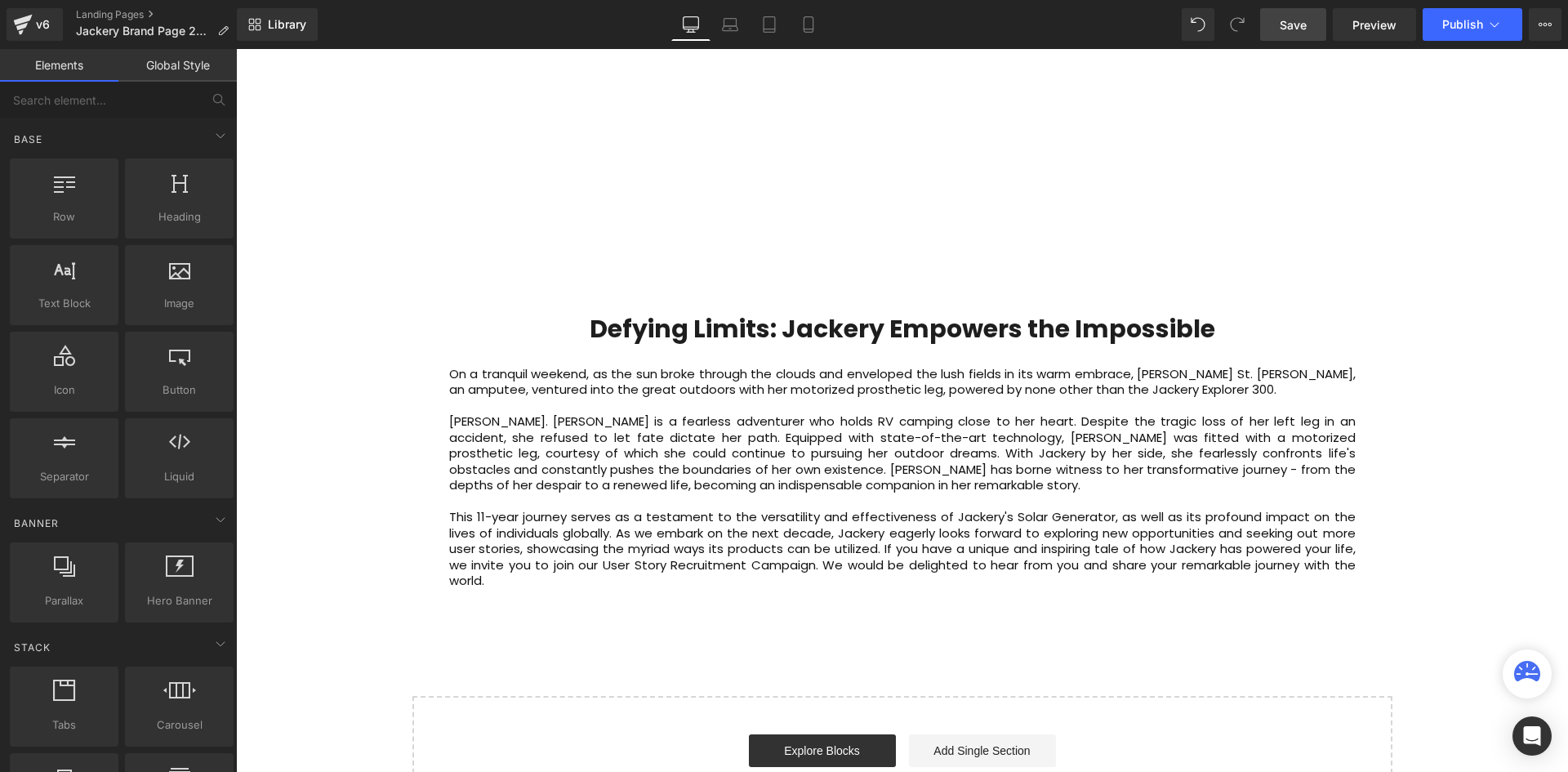
click at [1282, 18] on span "Save" at bounding box center [1293, 25] width 27 height 18
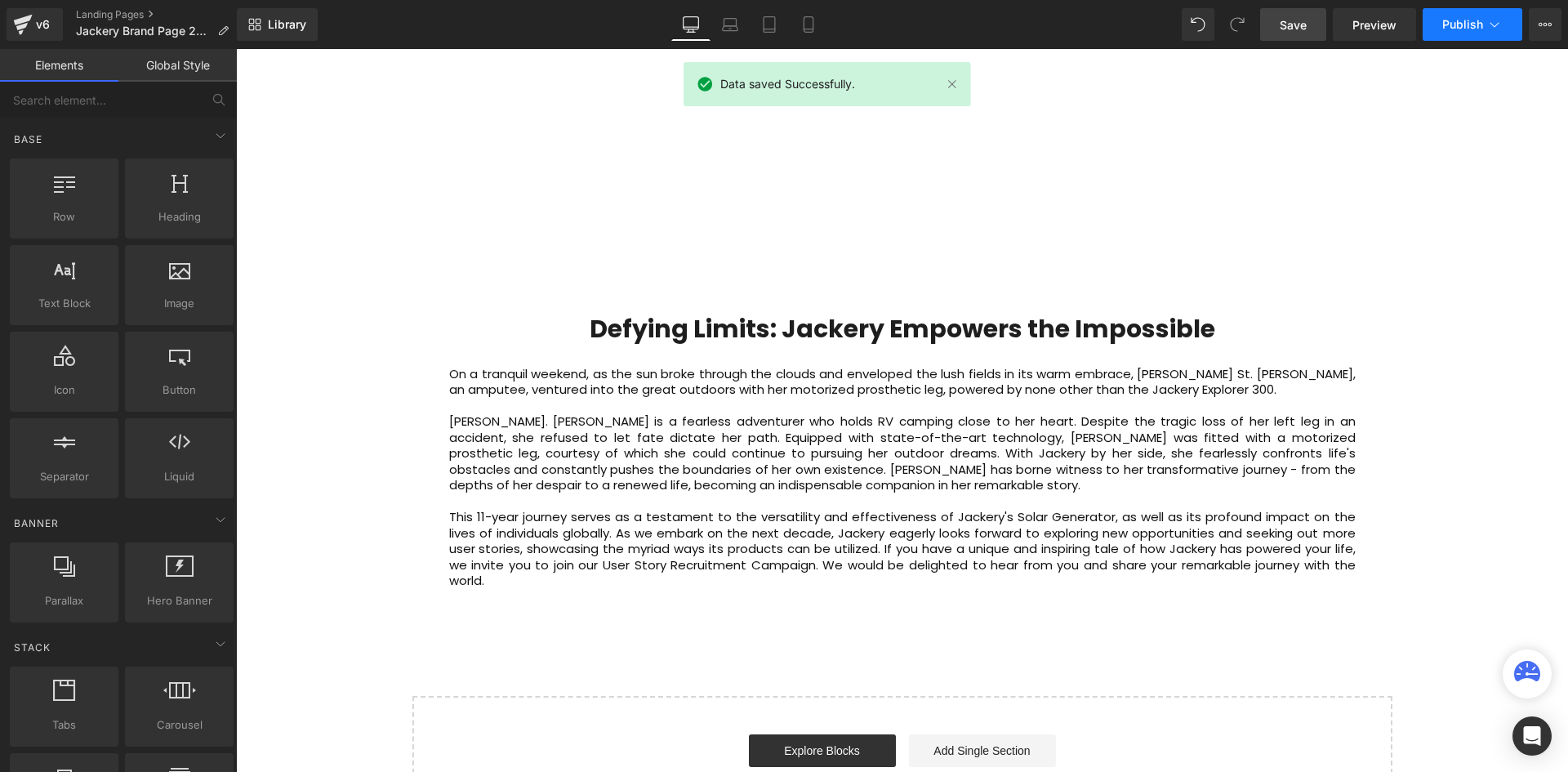
click at [1466, 27] on span "Publish" at bounding box center [1463, 24] width 41 height 13
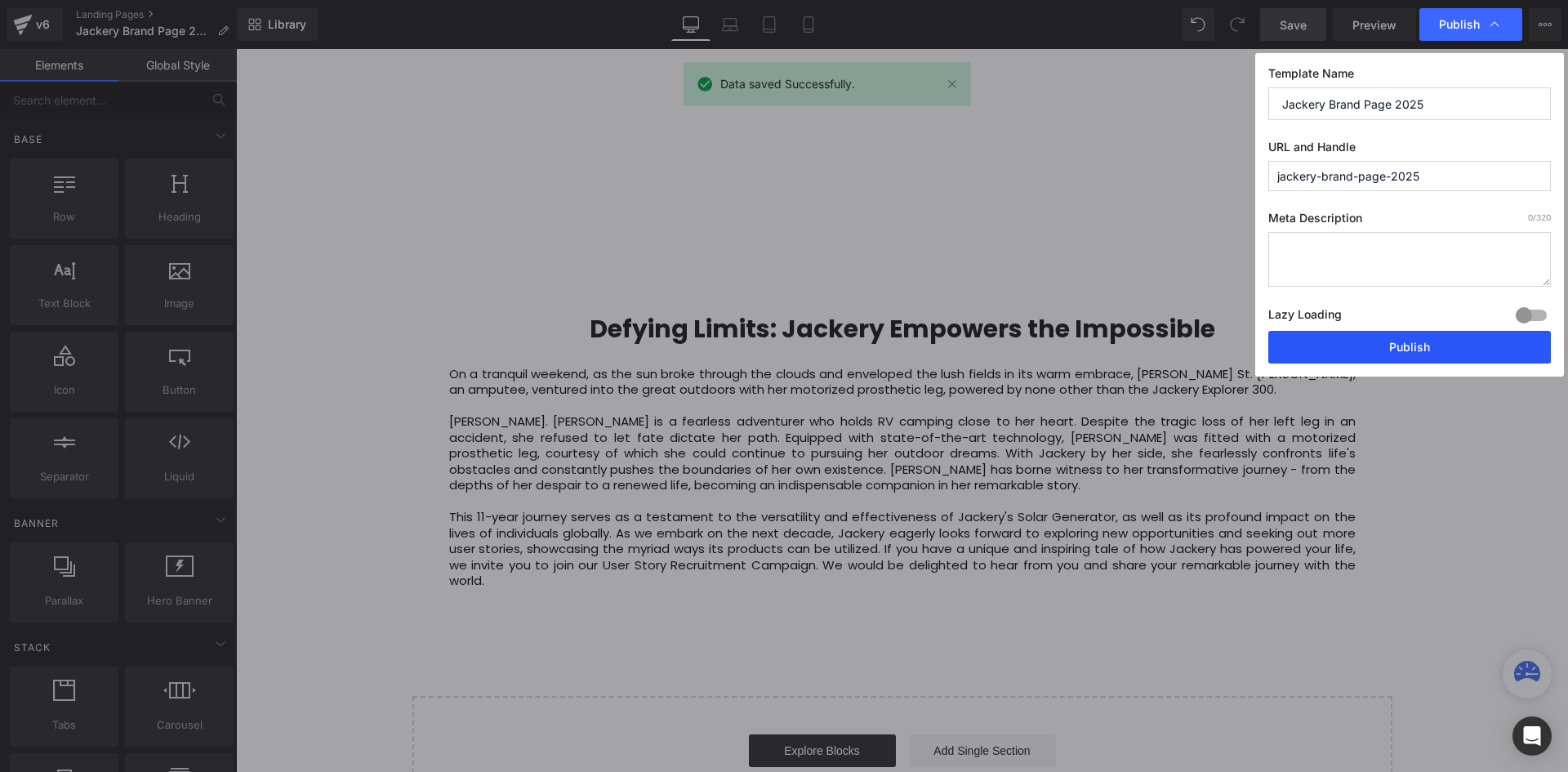
drag, startPoint x: 1383, startPoint y: 347, endPoint x: 1148, endPoint y: 297, distance: 240.3
click at [1383, 347] on button "Publish" at bounding box center [1409, 347] width 283 height 32
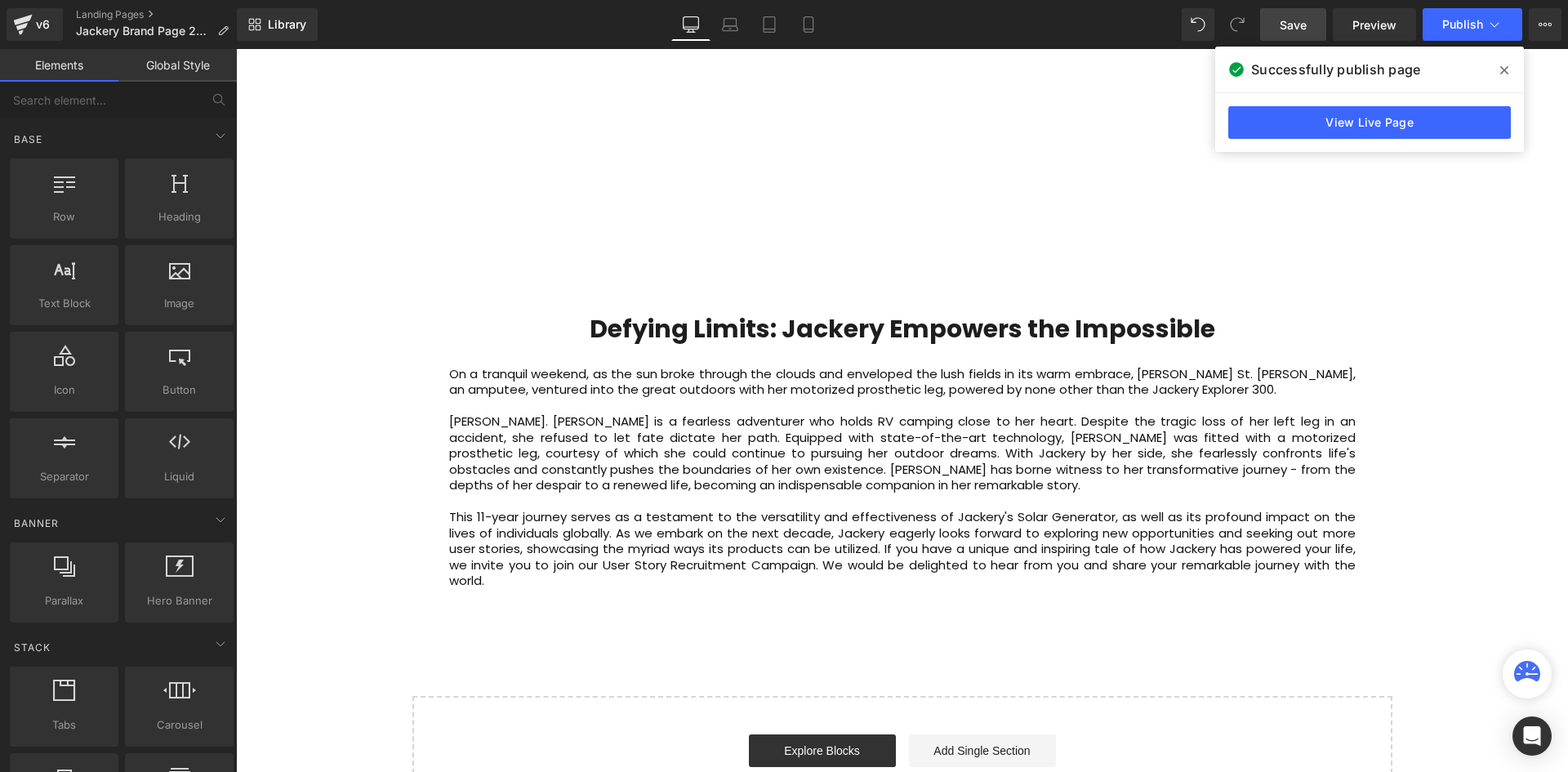
drag, startPoint x: 1495, startPoint y: 214, endPoint x: 1487, endPoint y: 186, distance: 29.1
click at [1507, 68] on icon at bounding box center [1503, 70] width 8 height 13
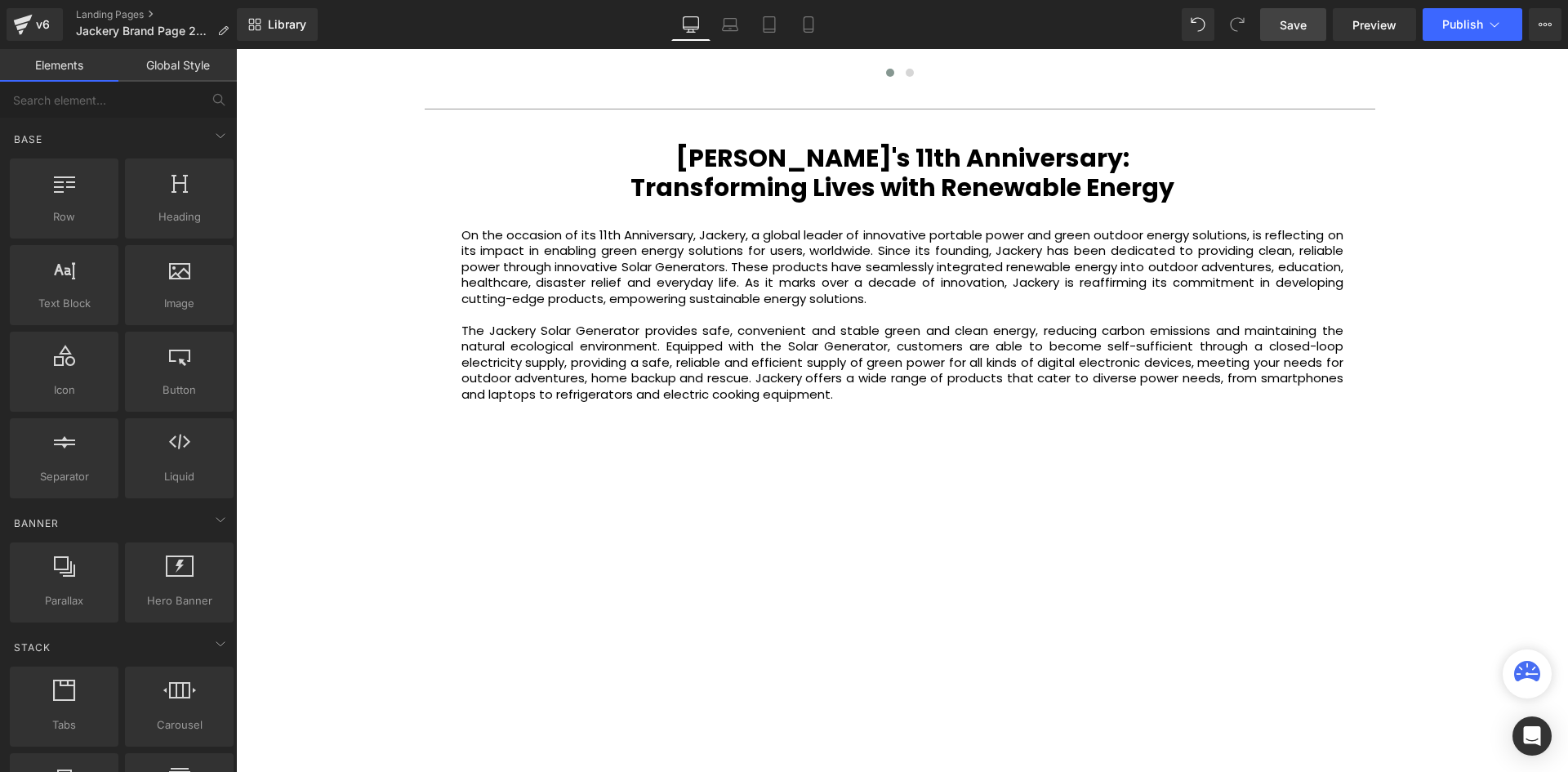
scroll to position [3443, 0]
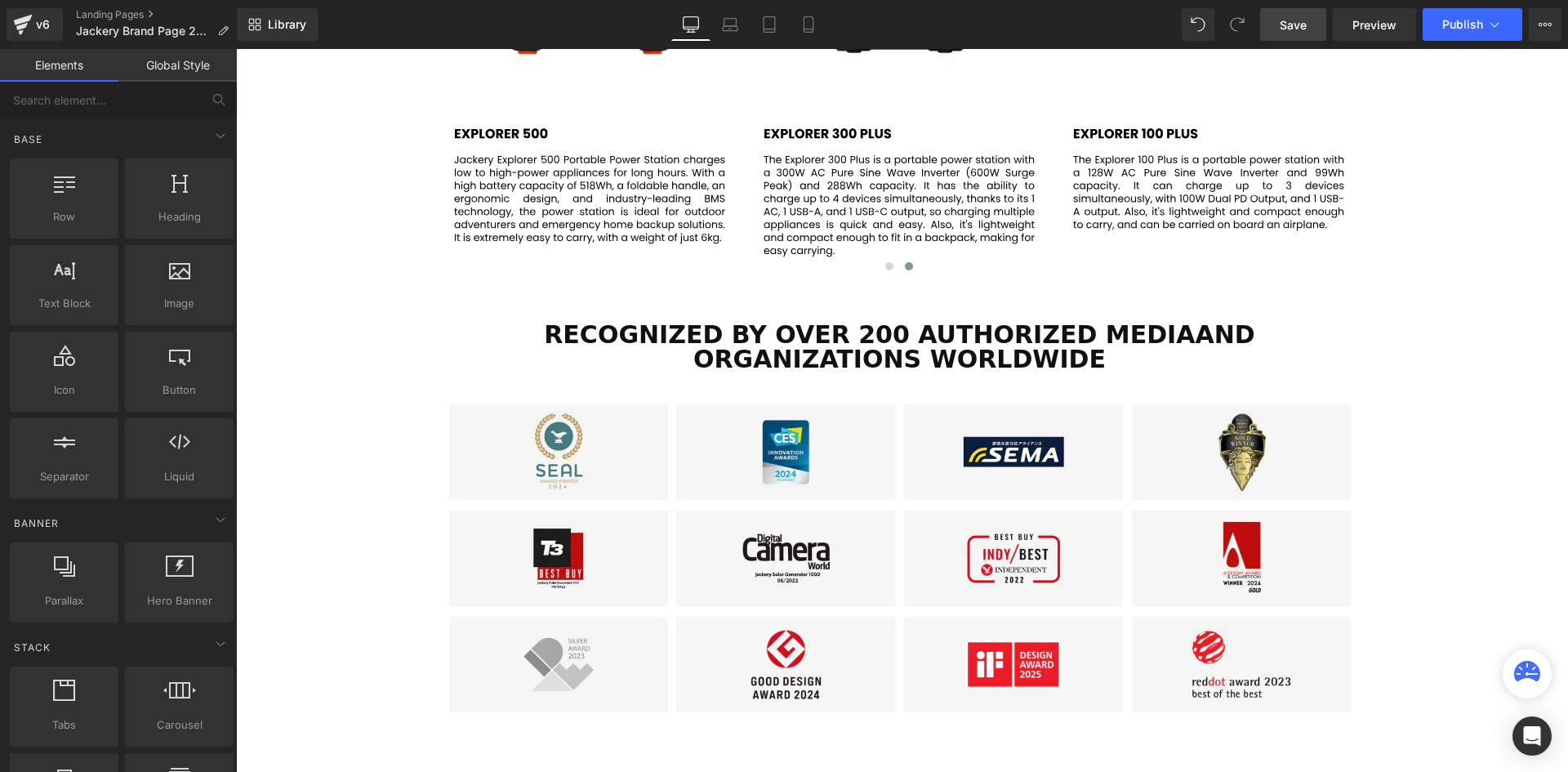
click at [1453, 401] on div "Video Bg Welcome to Button Row JACKERY Heading Row Sustainable Power for Your L…" at bounding box center [901, 90] width 1331 height 4912
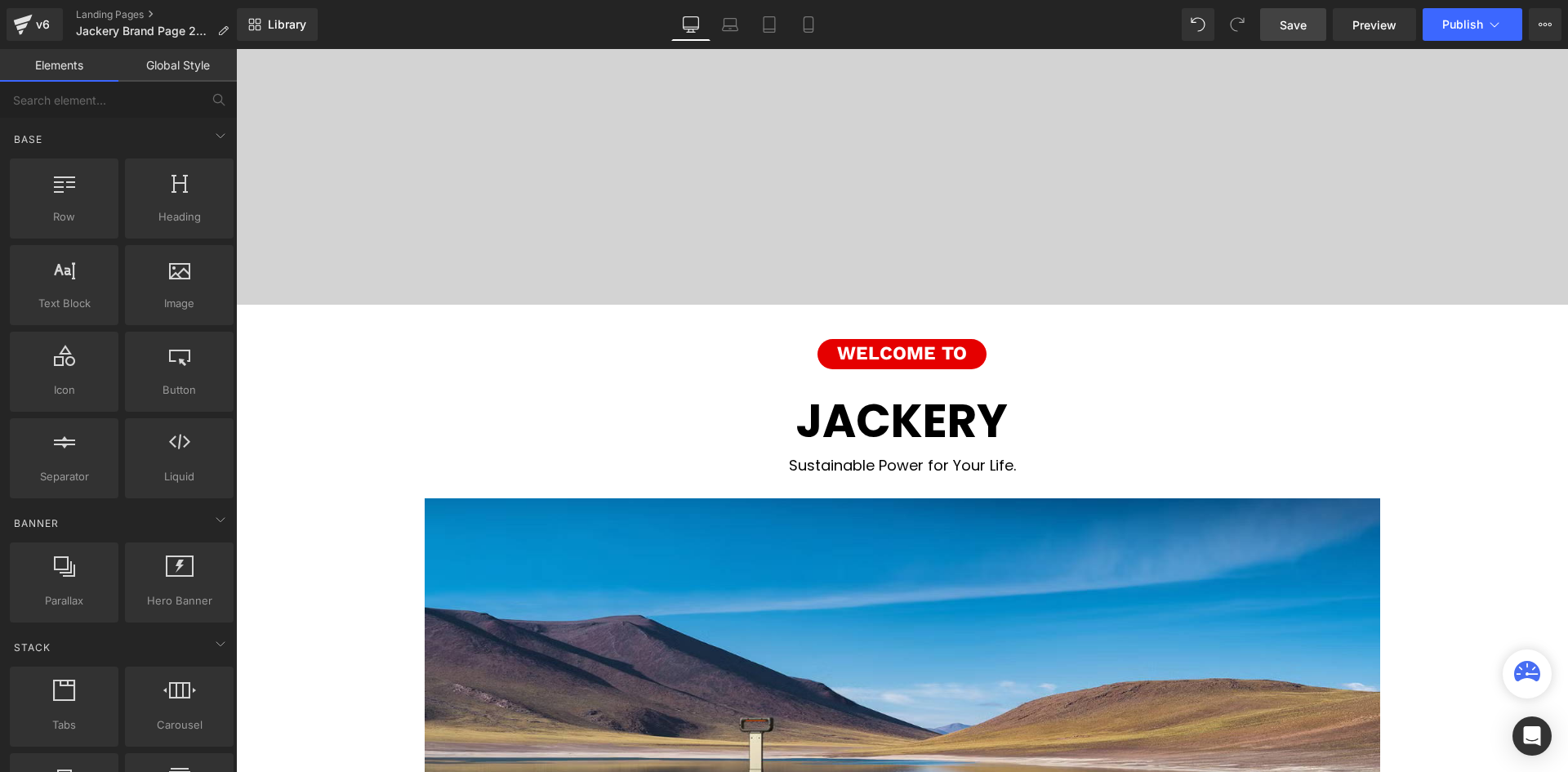
scroll to position [32, 0]
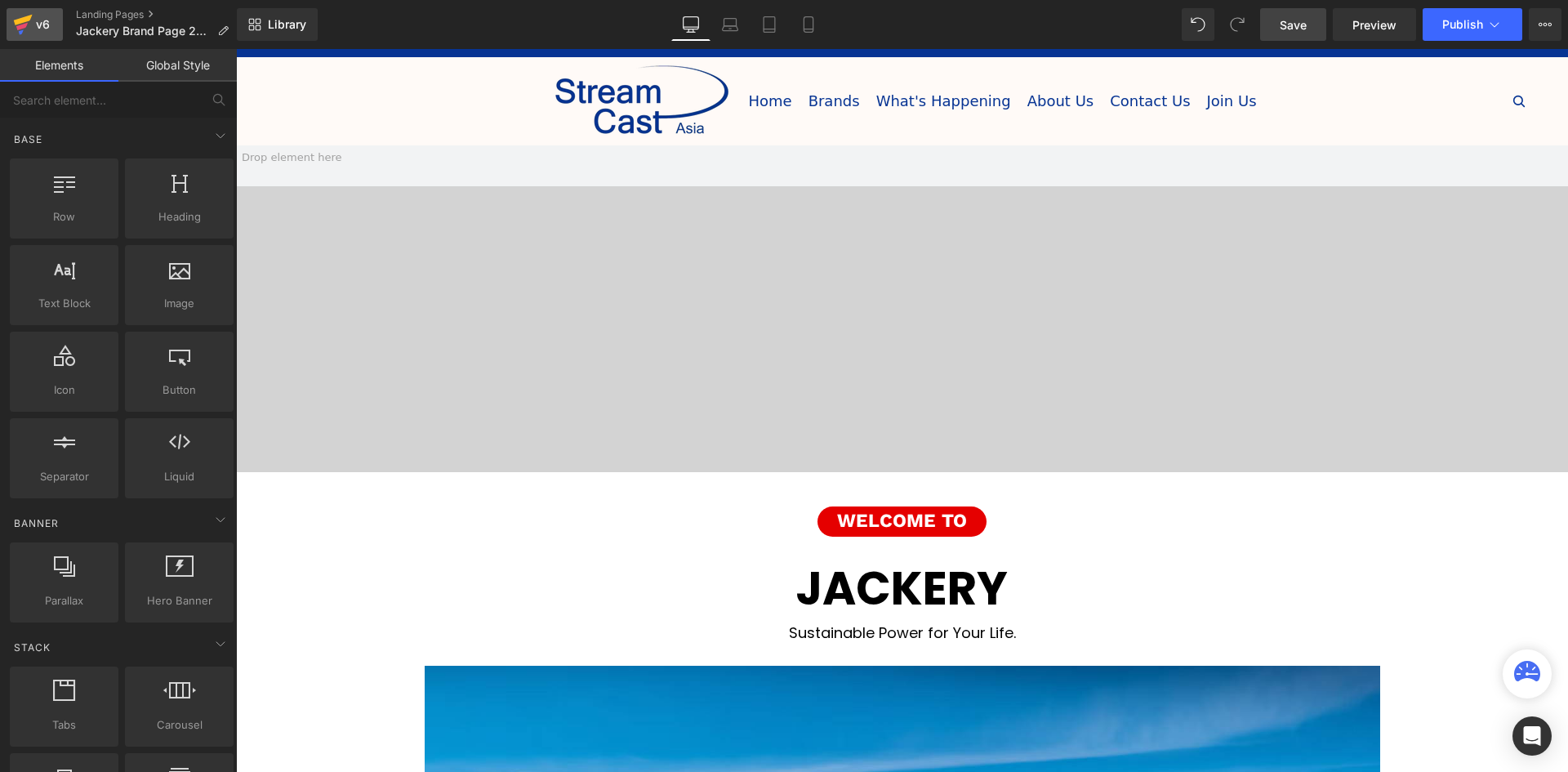
click at [31, 24] on icon at bounding box center [22, 24] width 19 height 41
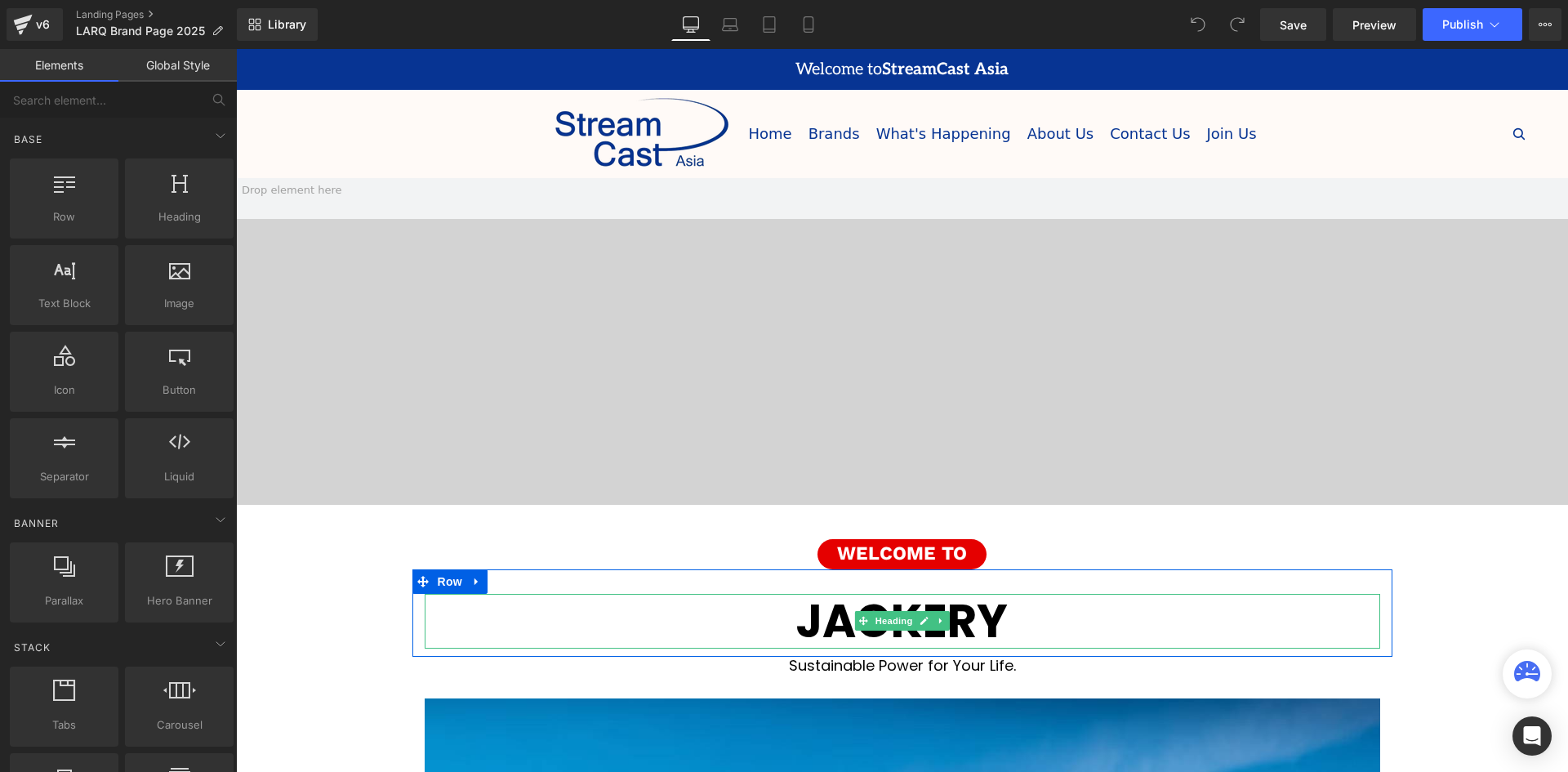
click at [947, 621] on strong "JACKERY" at bounding box center [902, 621] width 212 height 65
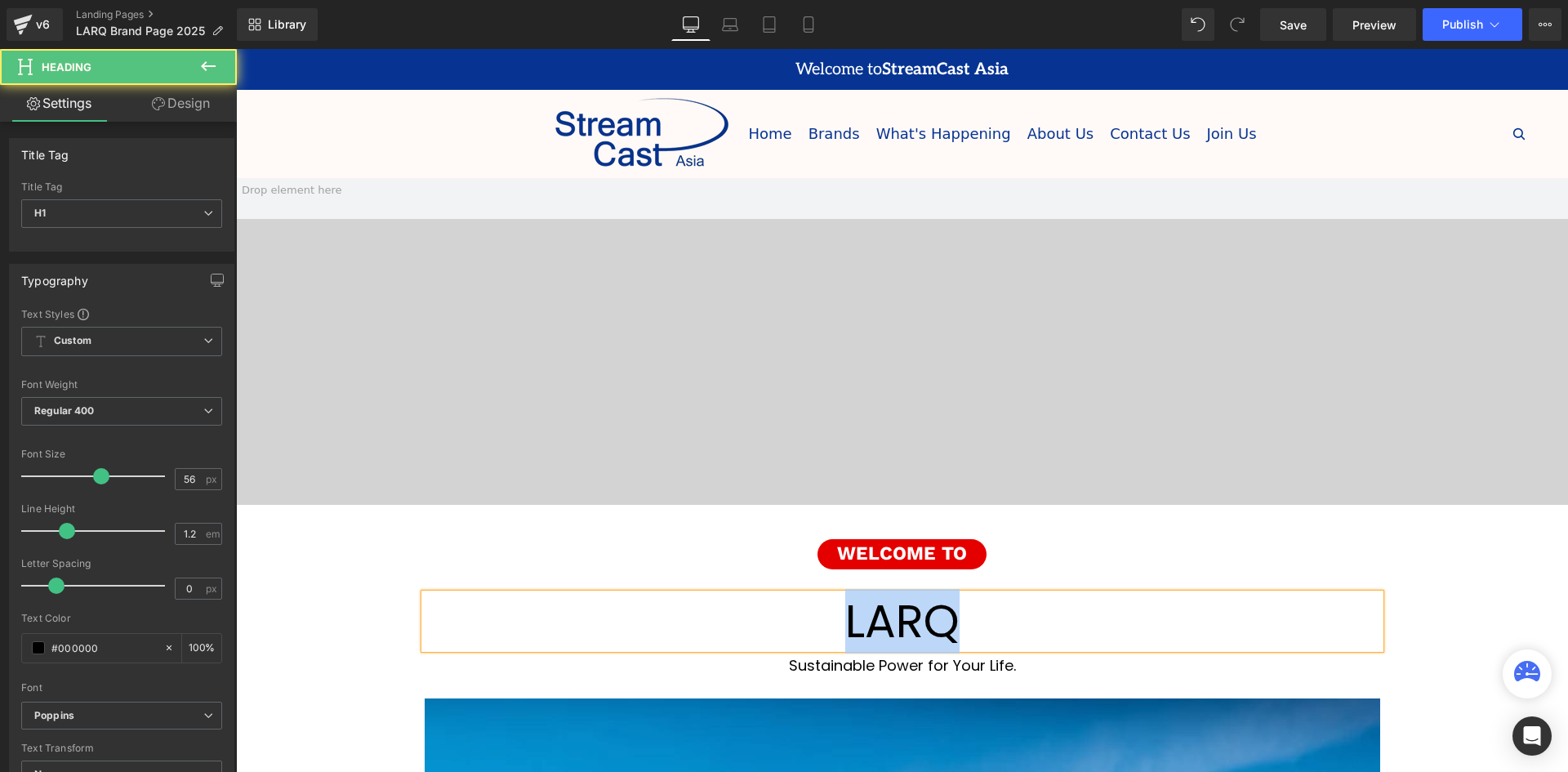
drag, startPoint x: 965, startPoint y: 612, endPoint x: 804, endPoint y: 607, distance: 161.1
click at [804, 607] on h1 "LARQ" at bounding box center [903, 620] width 955 height 55
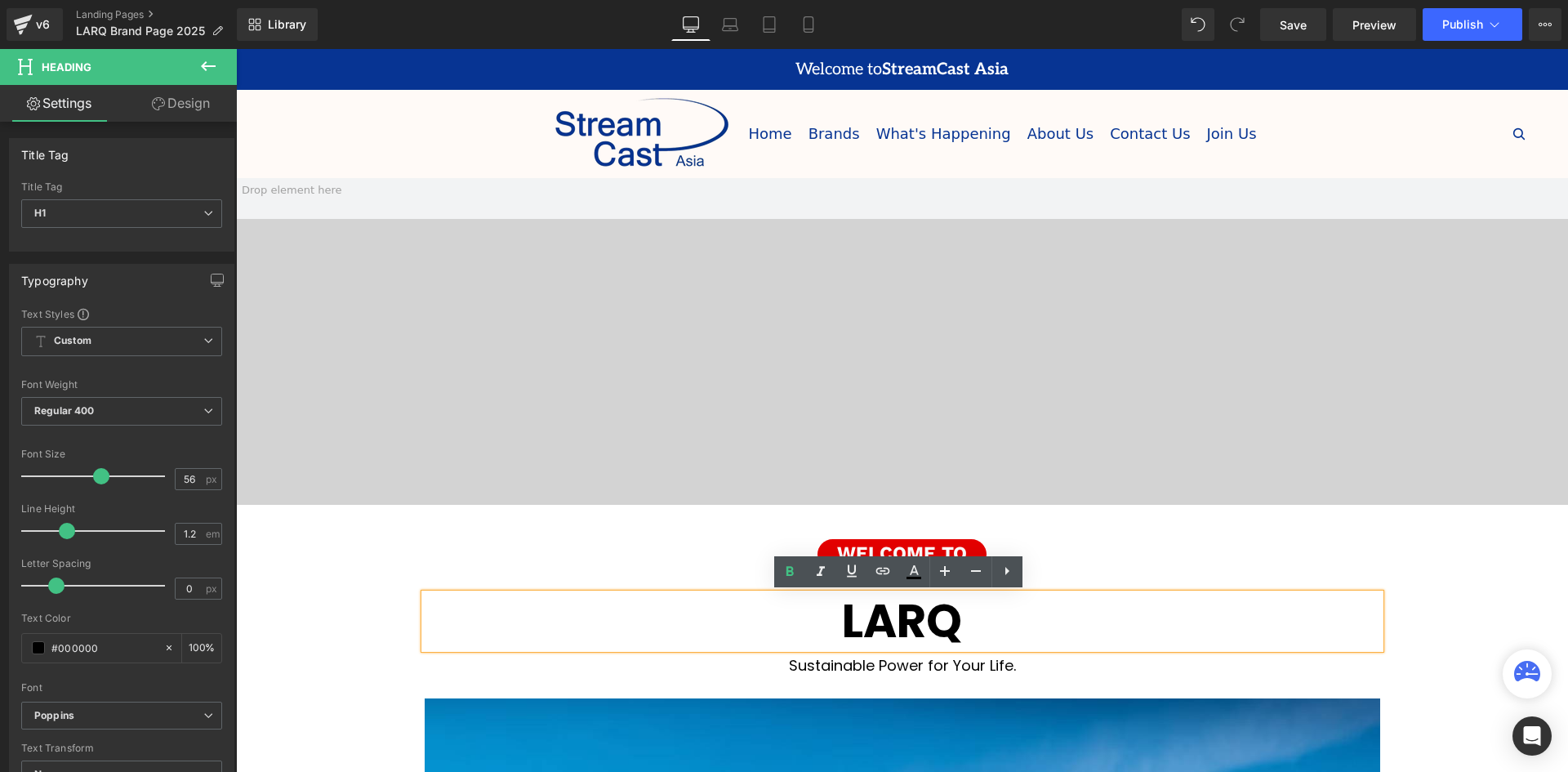
click at [1343, 104] on div at bounding box center [1404, 134] width 262 height 81
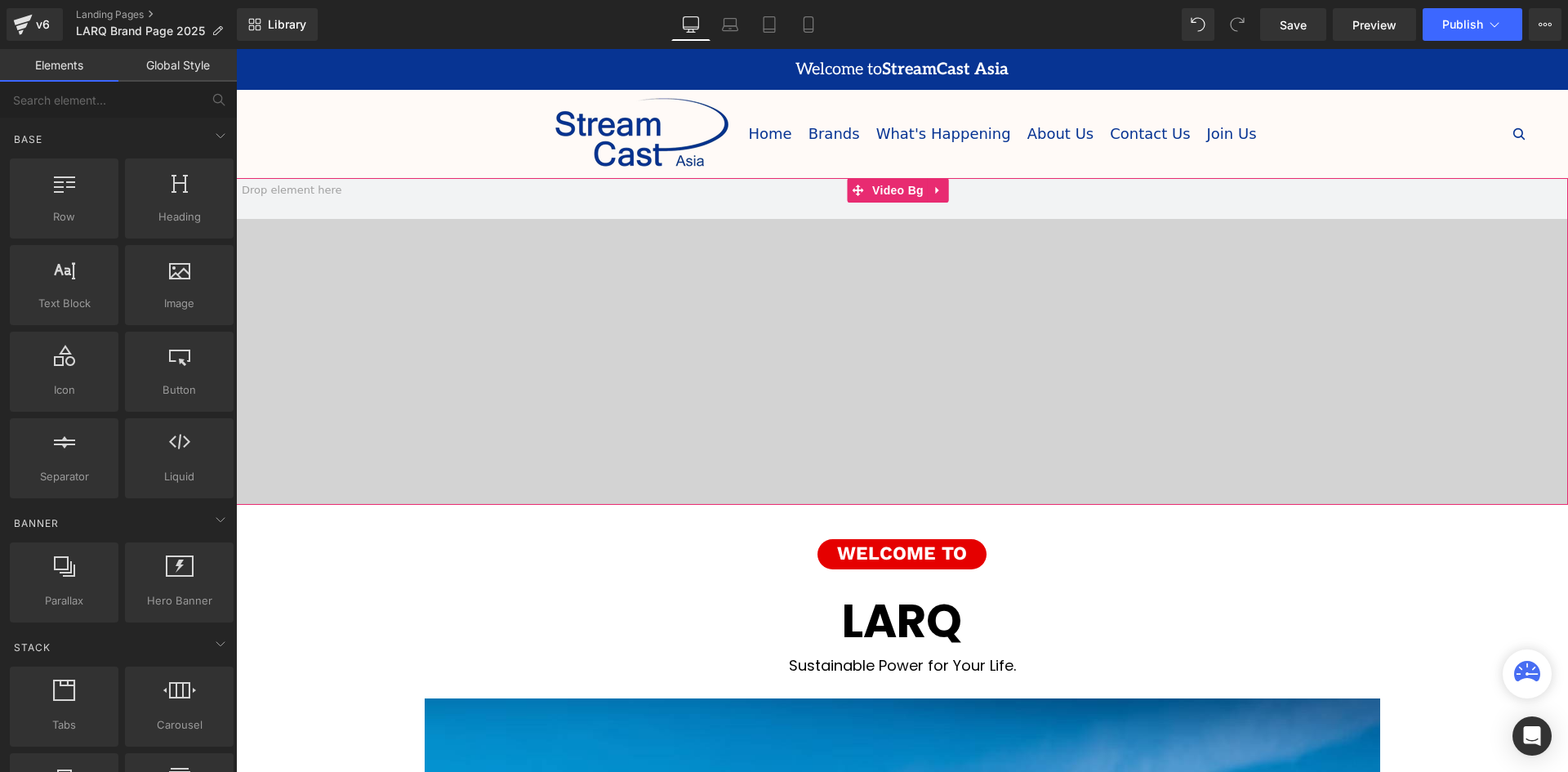
scroll to position [164, 0]
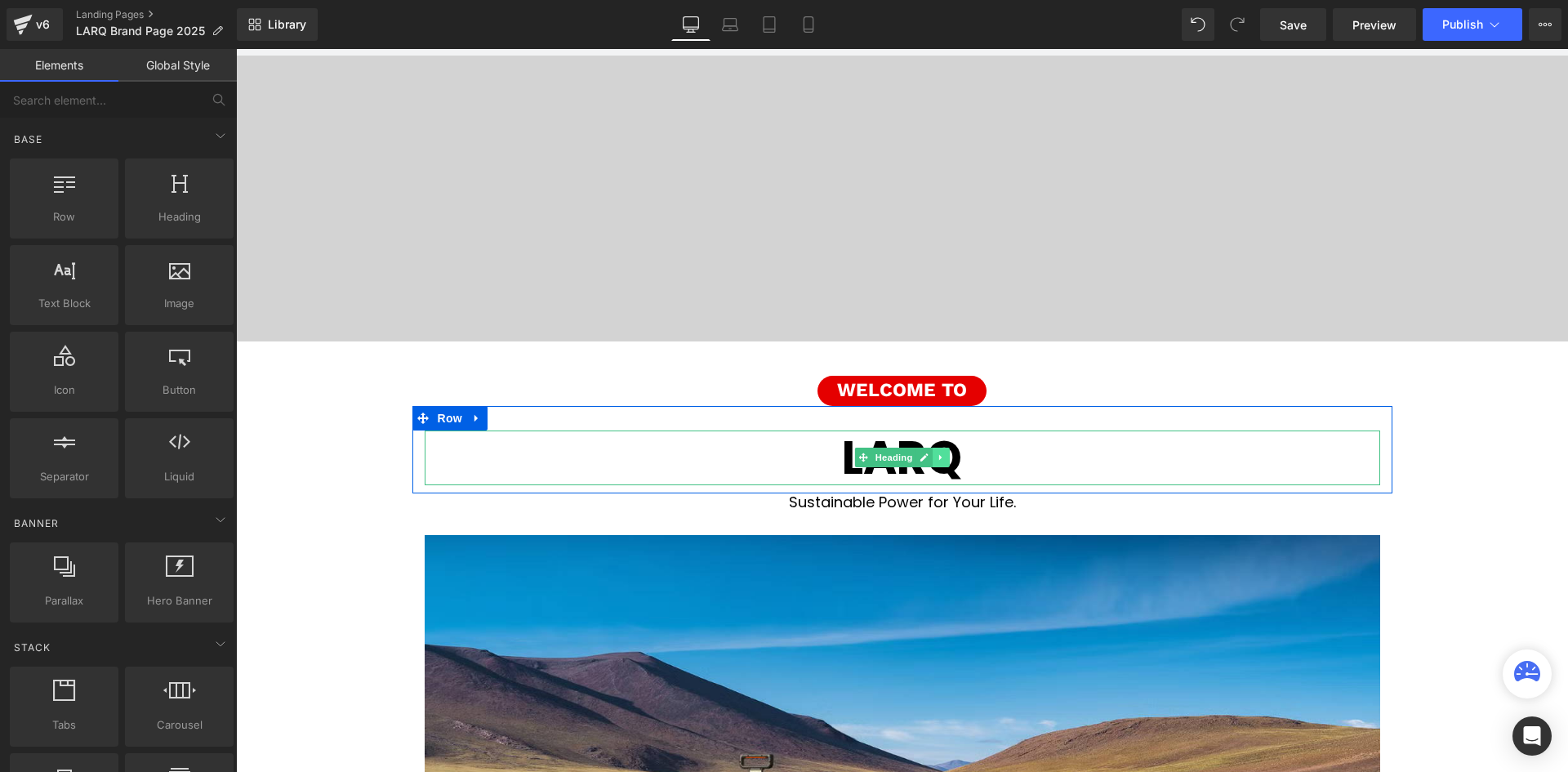
click at [937, 460] on icon at bounding box center [942, 458] width 9 height 10
click at [945, 458] on icon at bounding box center [949, 458] width 9 height 10
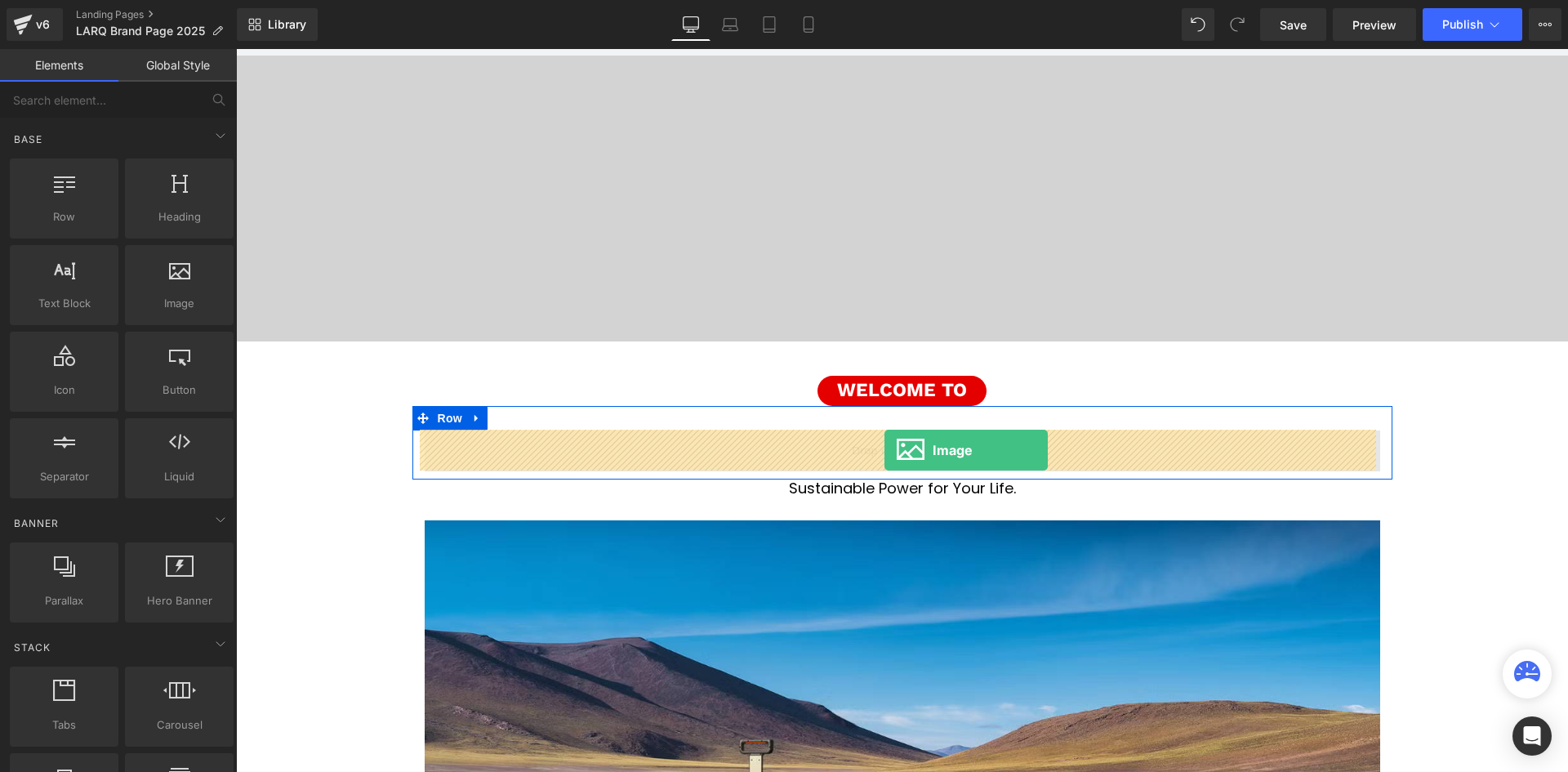
drag, startPoint x: 425, startPoint y: 354, endPoint x: 884, endPoint y: 450, distance: 468.9
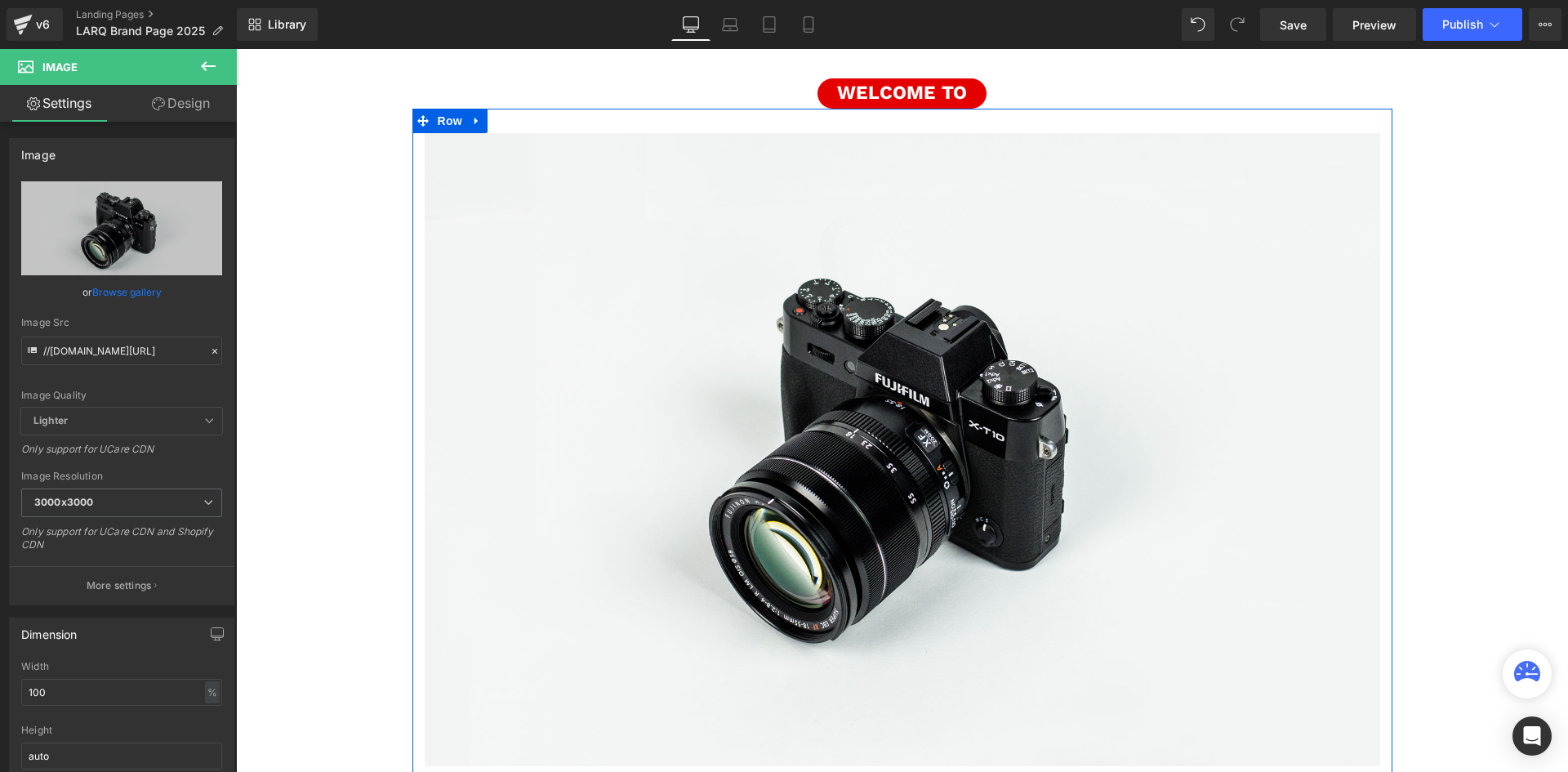
scroll to position [490, 0]
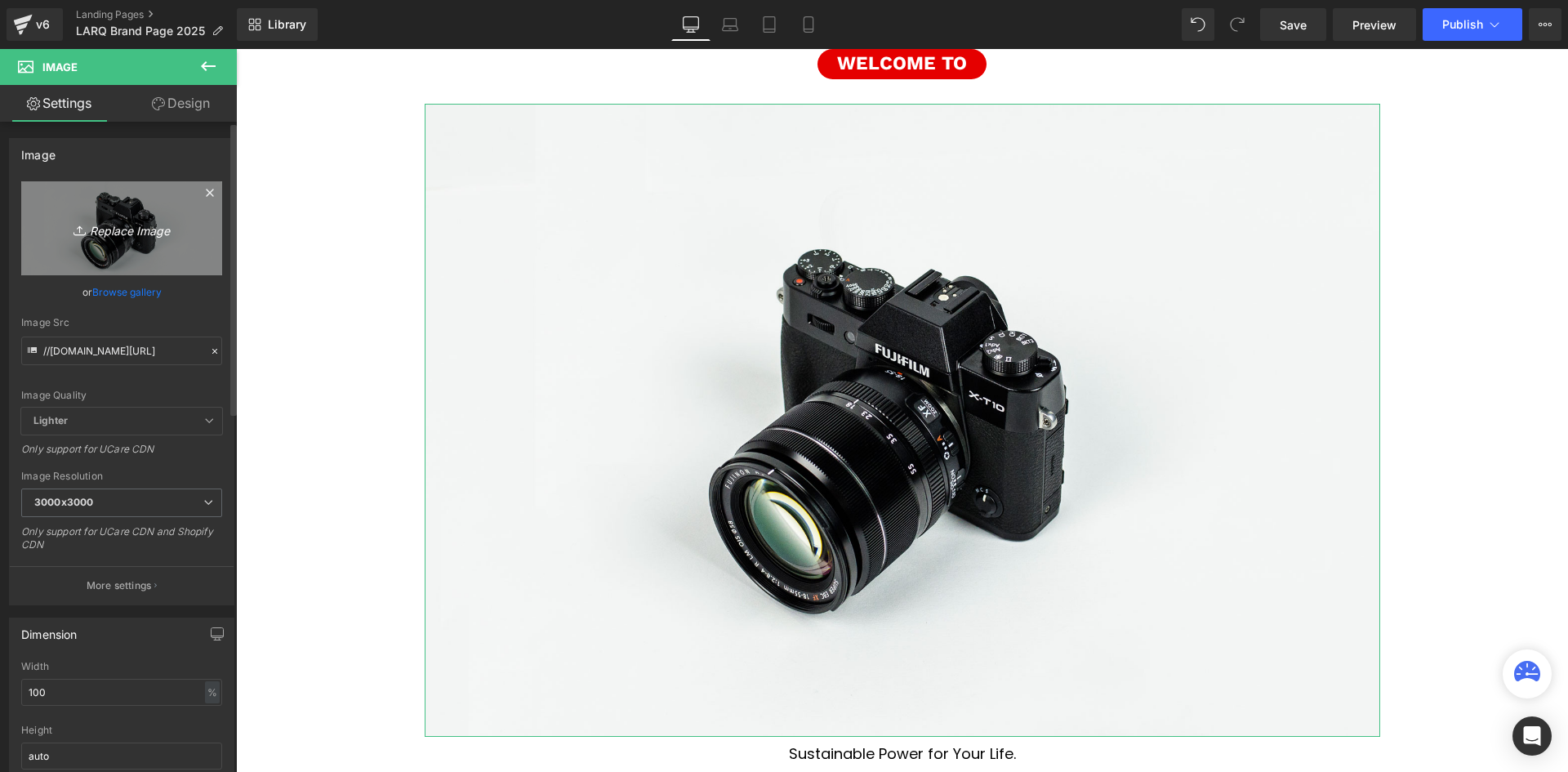
click at [114, 233] on icon "Replace Image" at bounding box center [121, 228] width 130 height 20
type input "C:\fakepath\larq-logo.jpg"
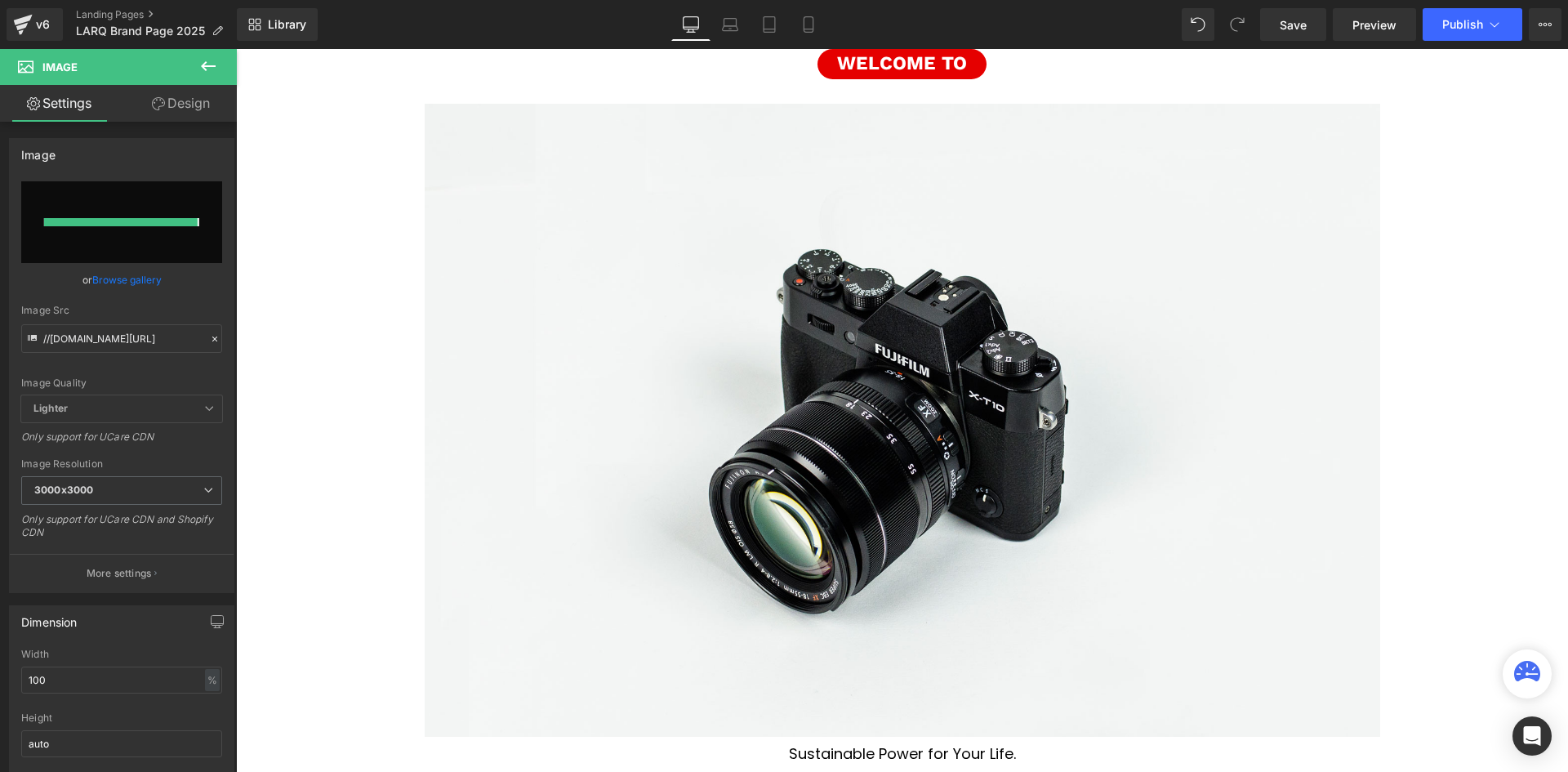
type input "https://ucarecdn.com/37c1f722-1058-4a01-b3e5-e40a93d47454/-/format/auto/-/previ…"
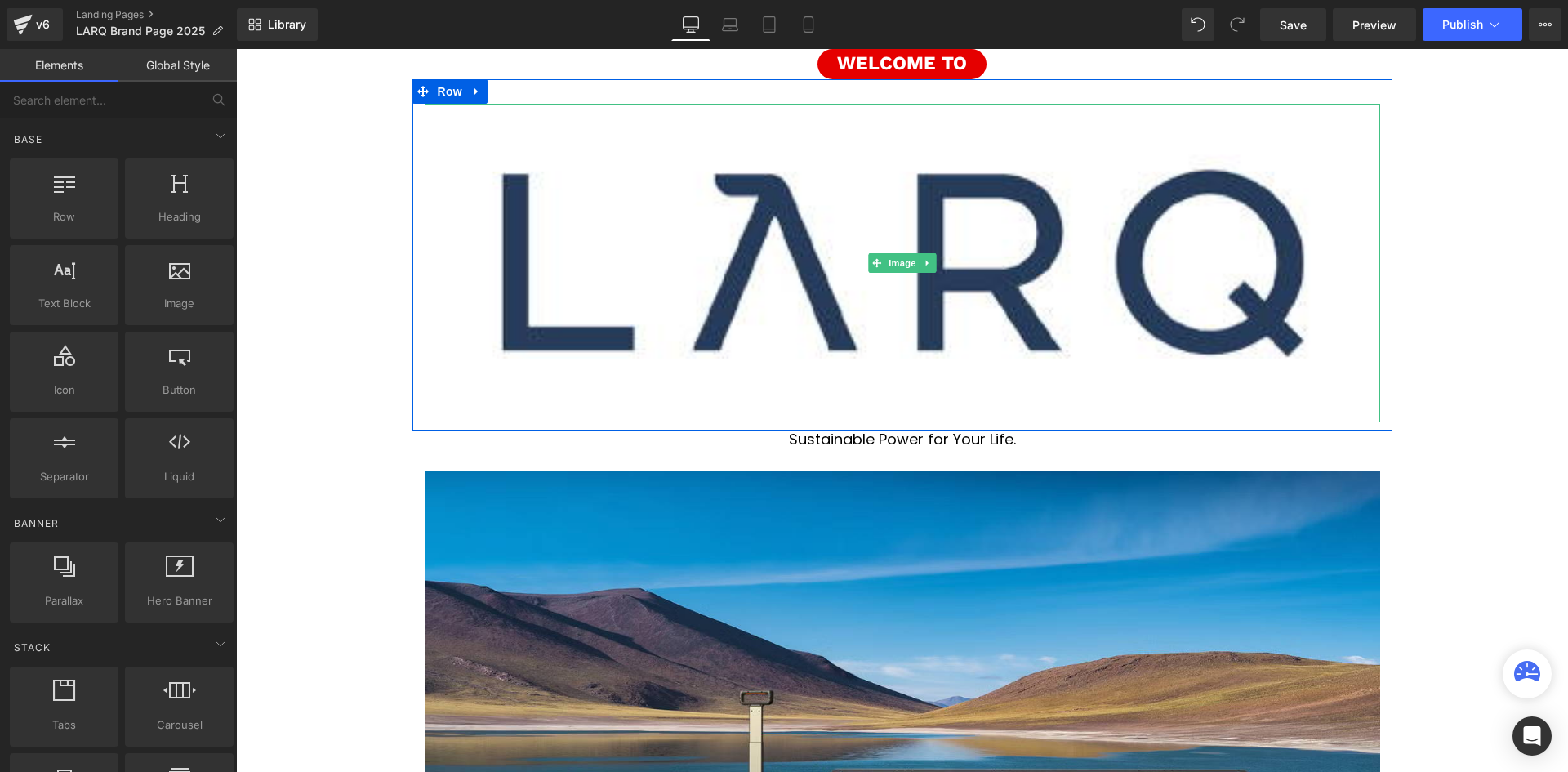
click at [1379, 226] on div "Image" at bounding box center [902, 263] width 979 height 319
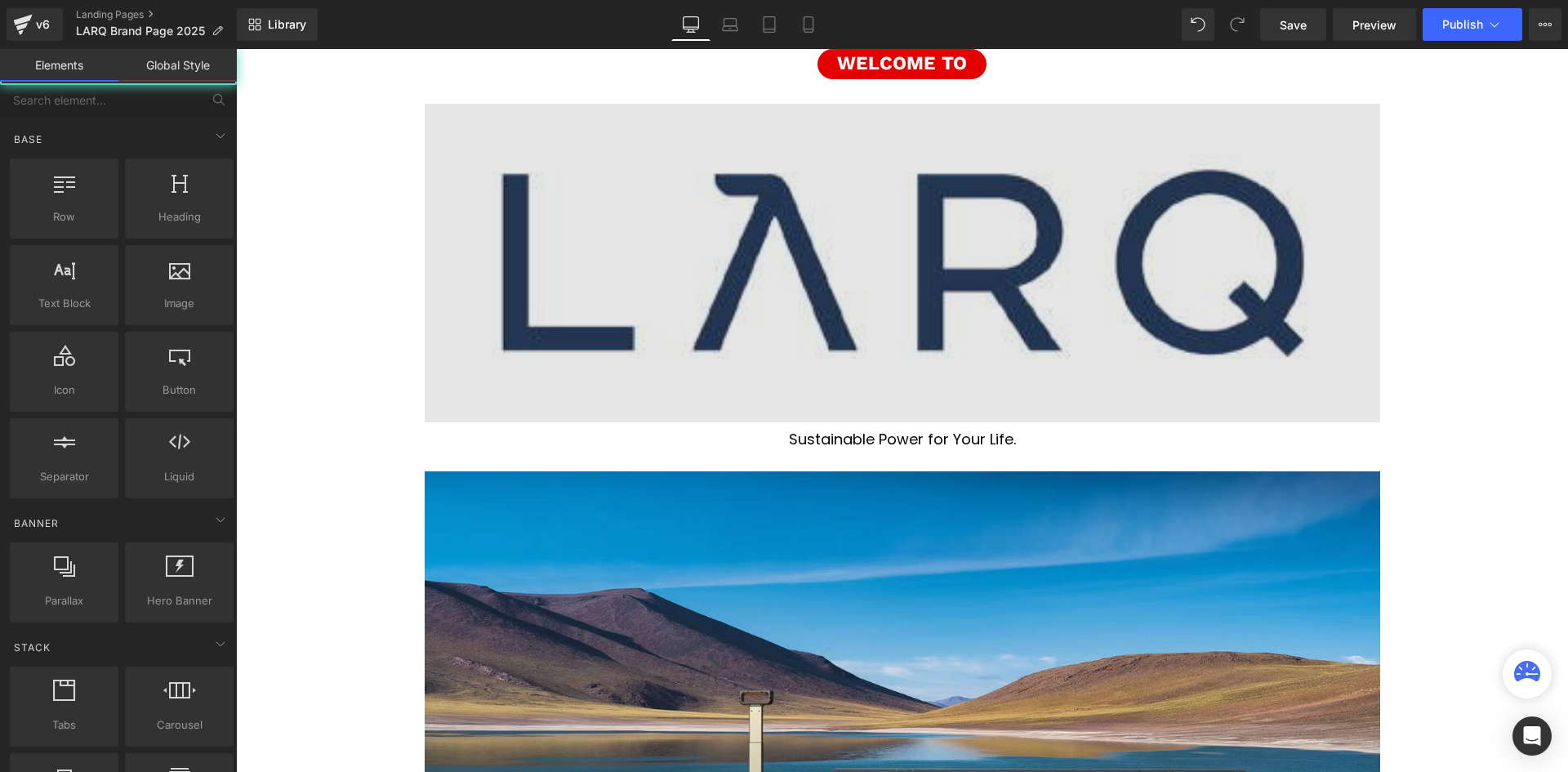
click at [1108, 228] on img at bounding box center [903, 263] width 955 height 319
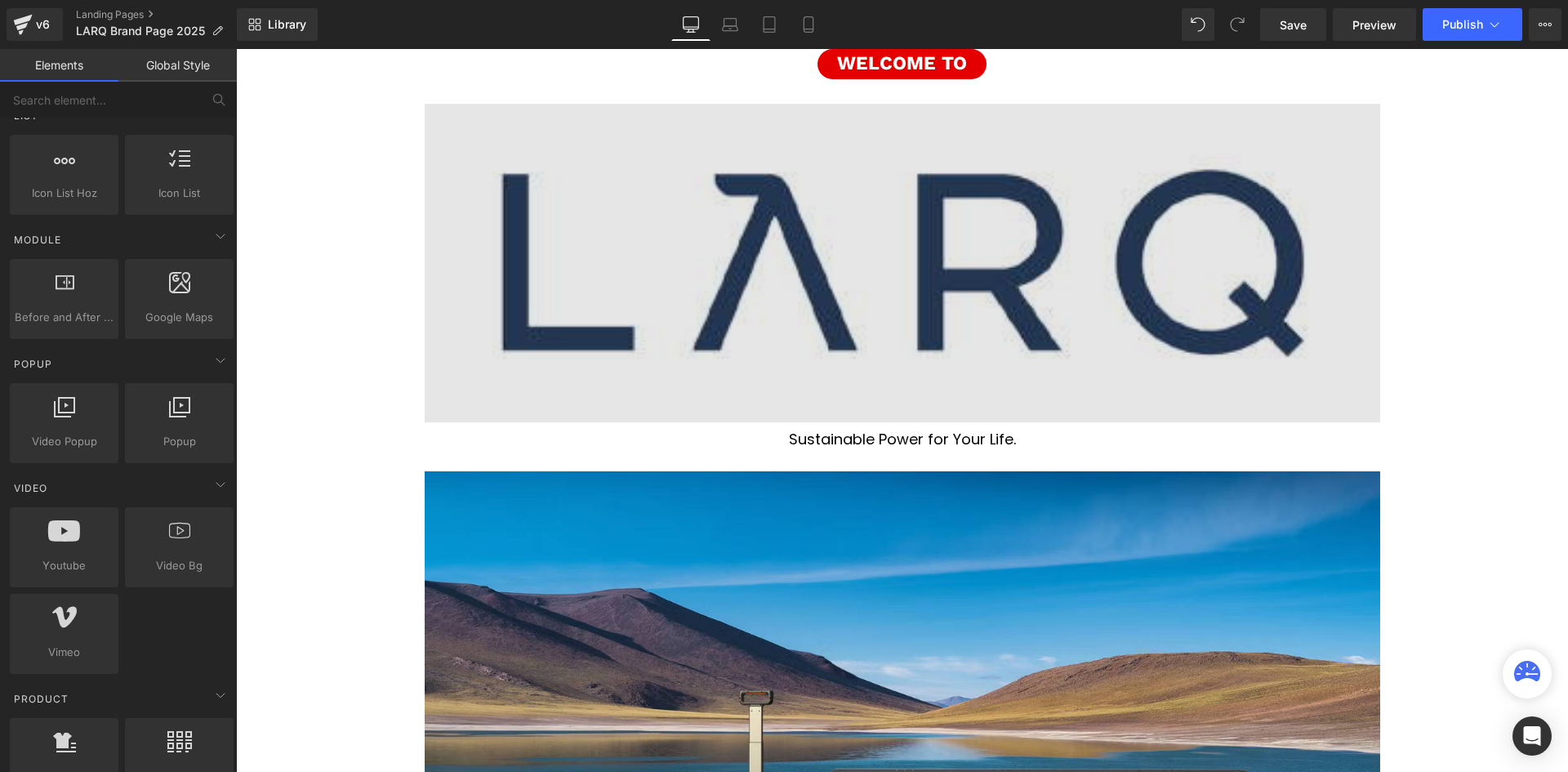
scroll to position [899, 0]
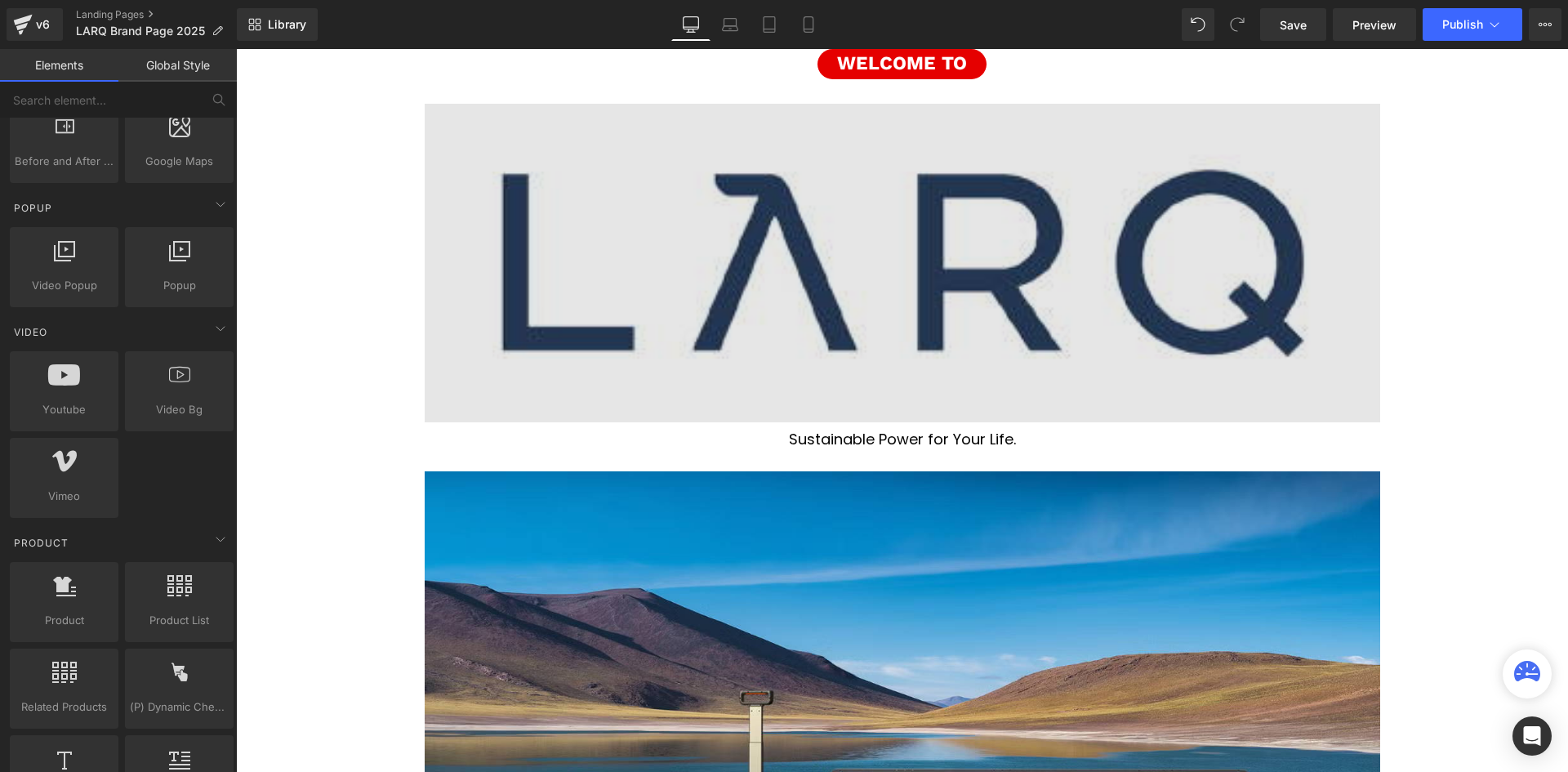
click at [760, 227] on img at bounding box center [903, 263] width 955 height 319
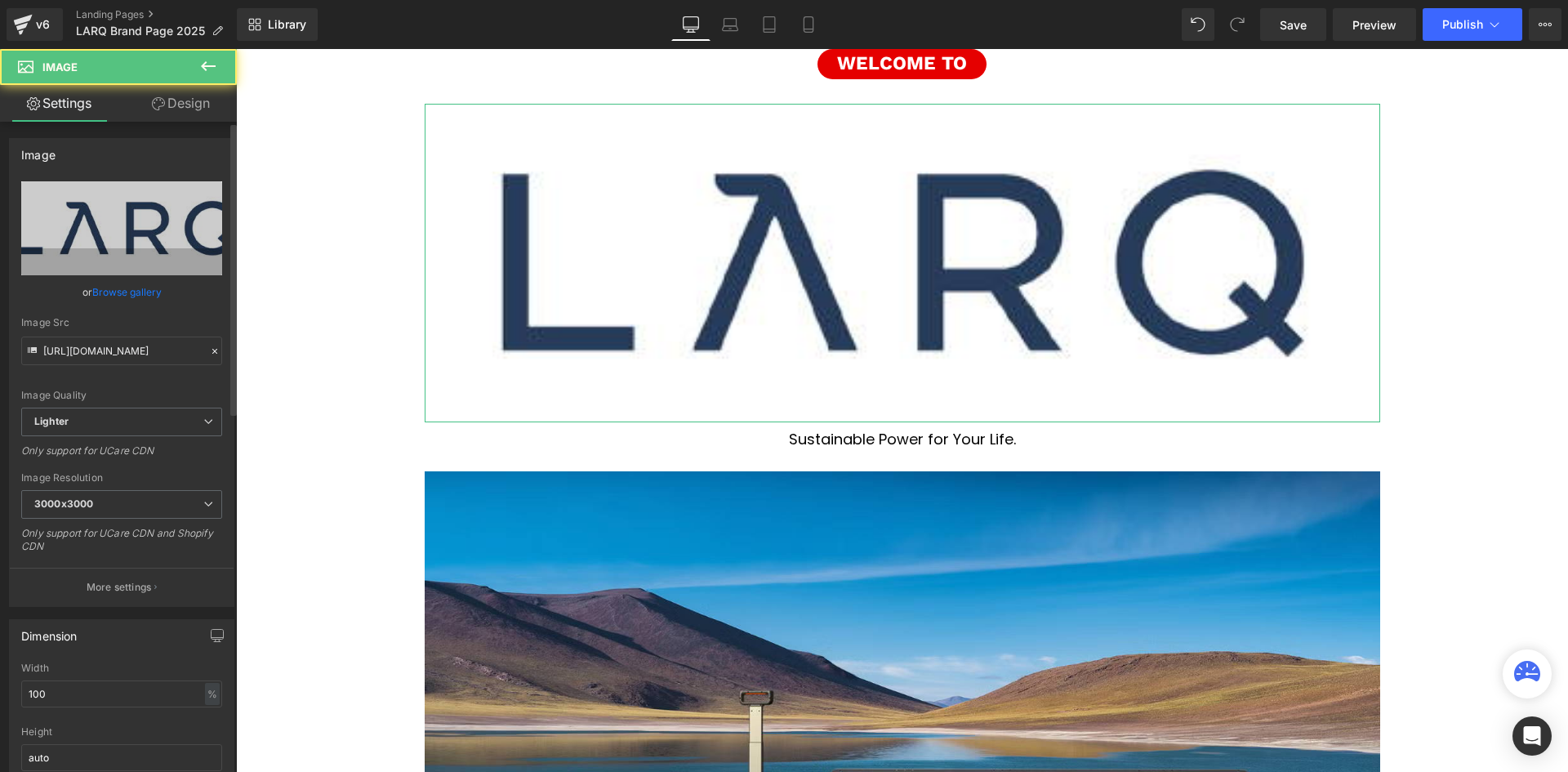
scroll to position [81, 0]
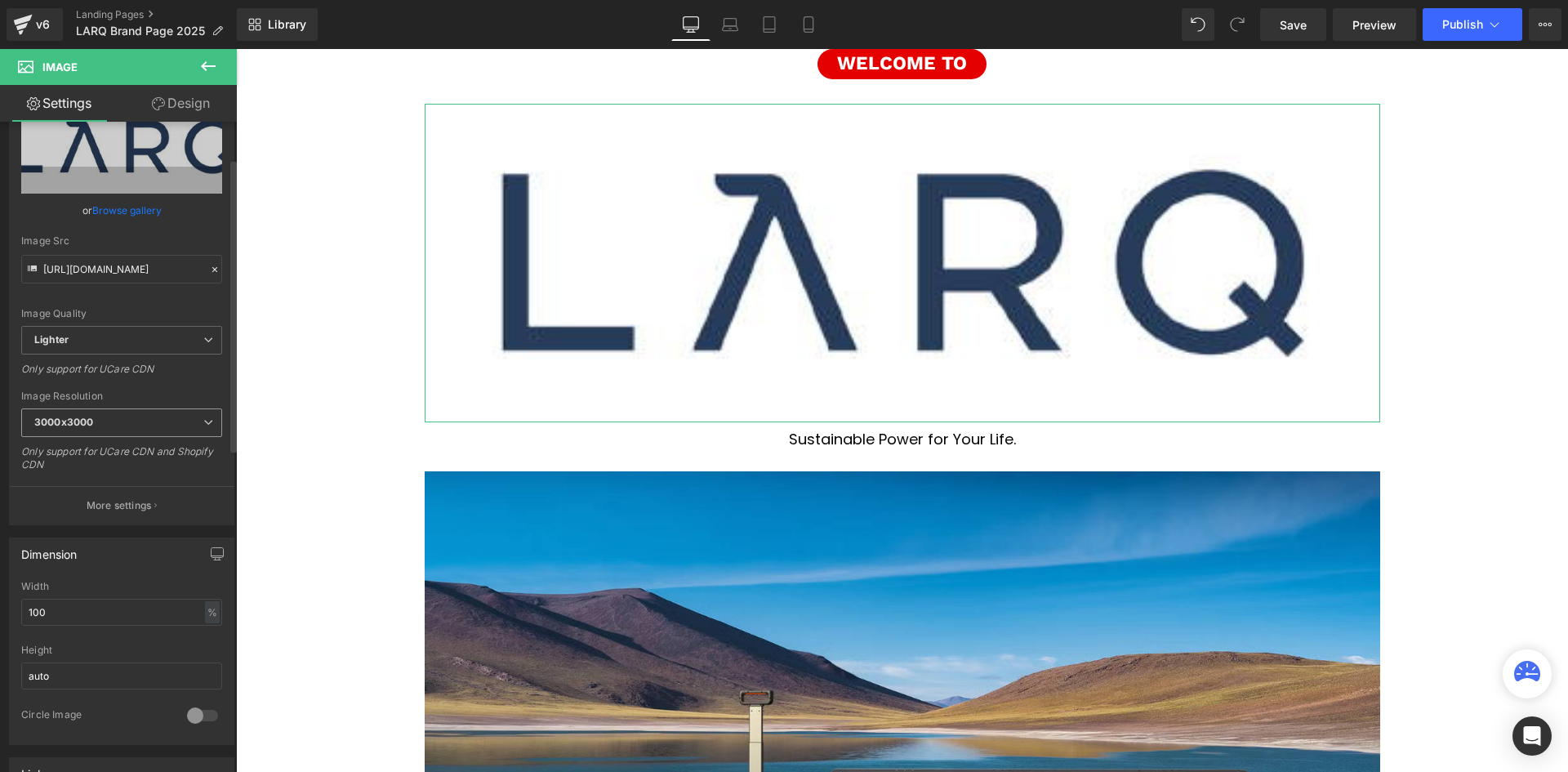
click at [173, 423] on span "3000x3000" at bounding box center [121, 423] width 201 height 29
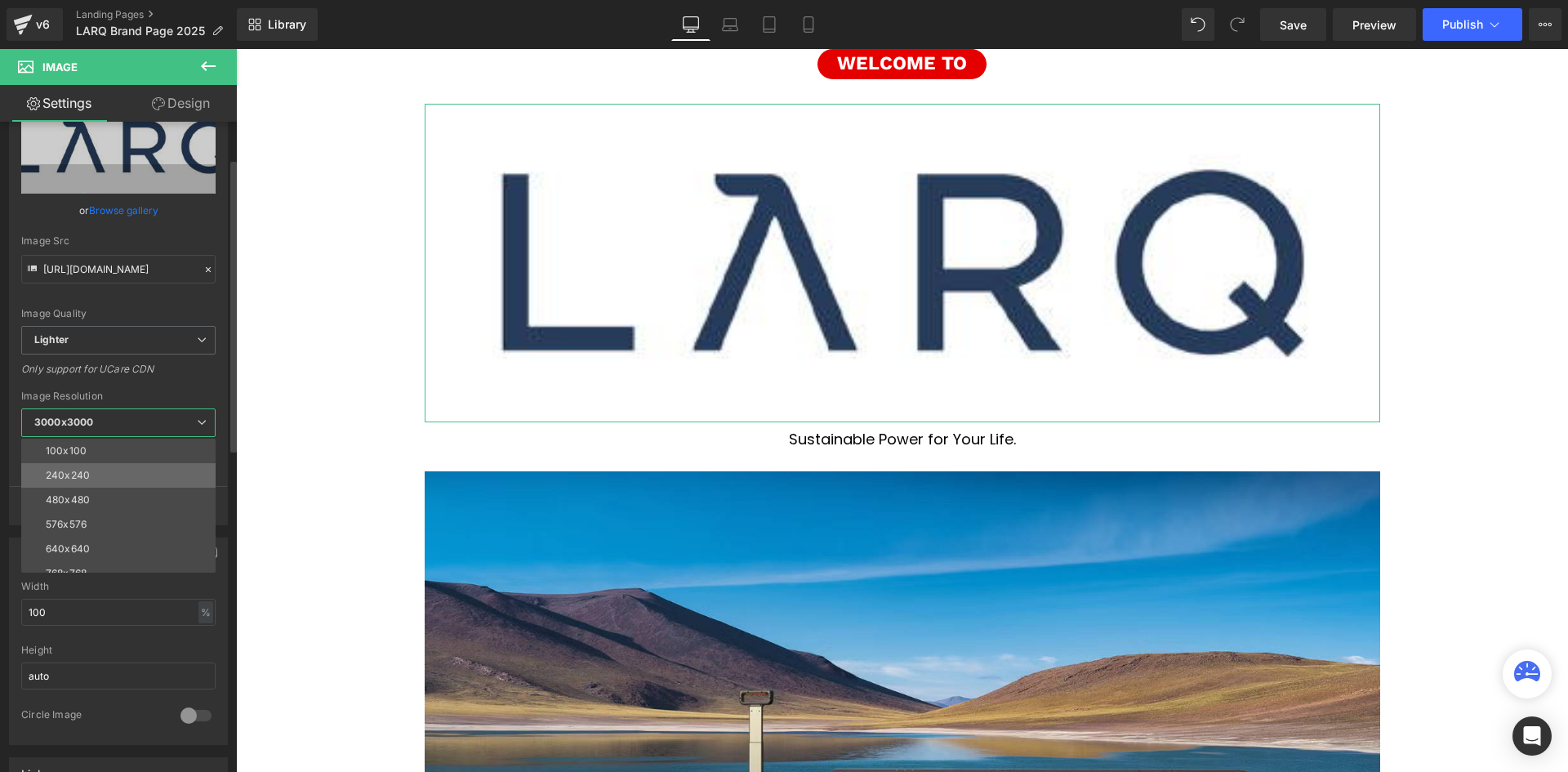
click at [99, 473] on li "240x240" at bounding box center [122, 475] width 201 height 25
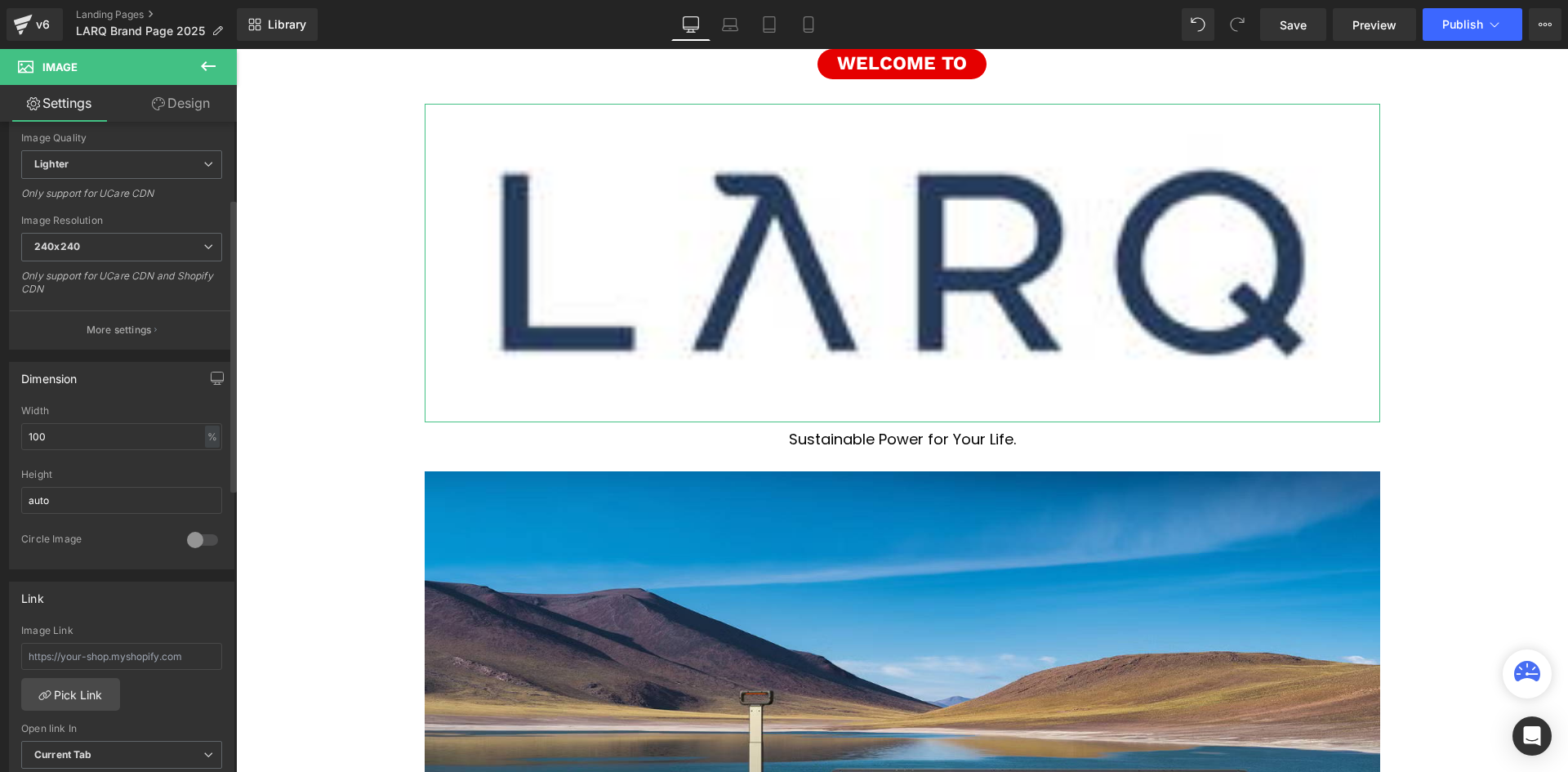
scroll to position [164, 0]
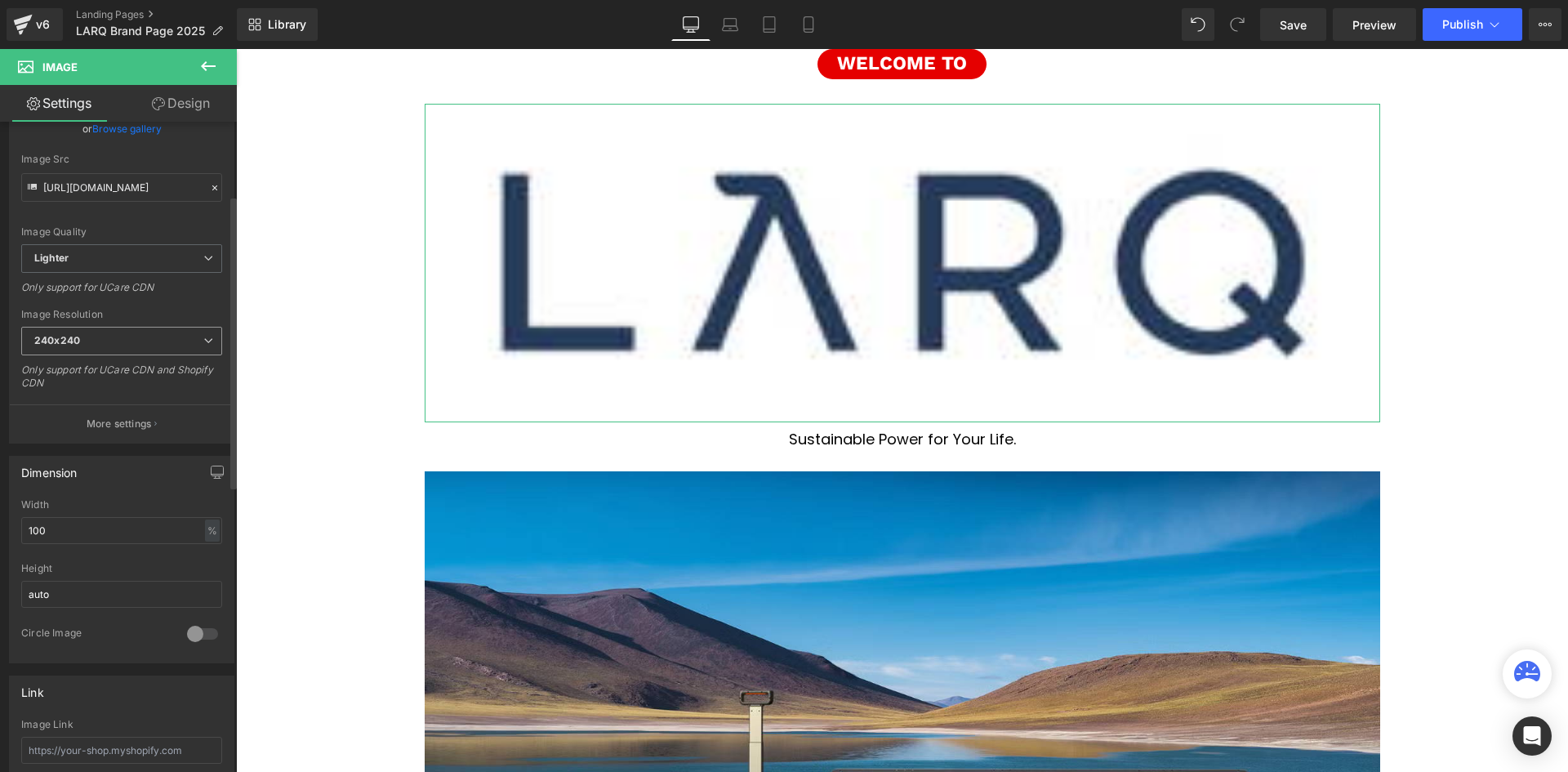
click at [128, 351] on span "240x240" at bounding box center [121, 340] width 201 height 29
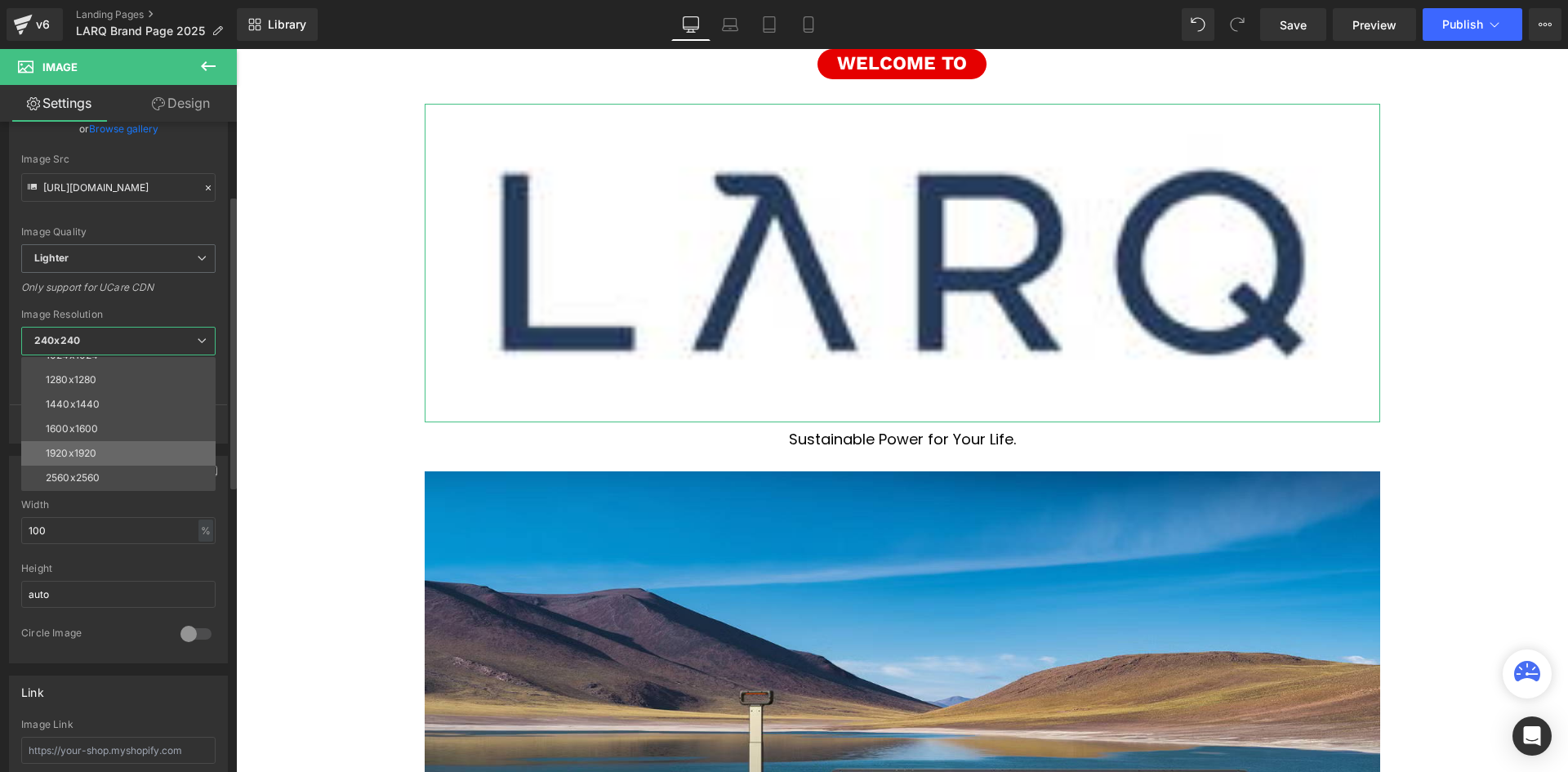
scroll to position [234, 0]
click at [94, 473] on div "3000x3000" at bounding box center [74, 479] width 57 height 11
type input "https://ucarecdn.com/37c1f722-1058-4a01-b3e5-e40a93d47454/-/format/auto/-/previ…"
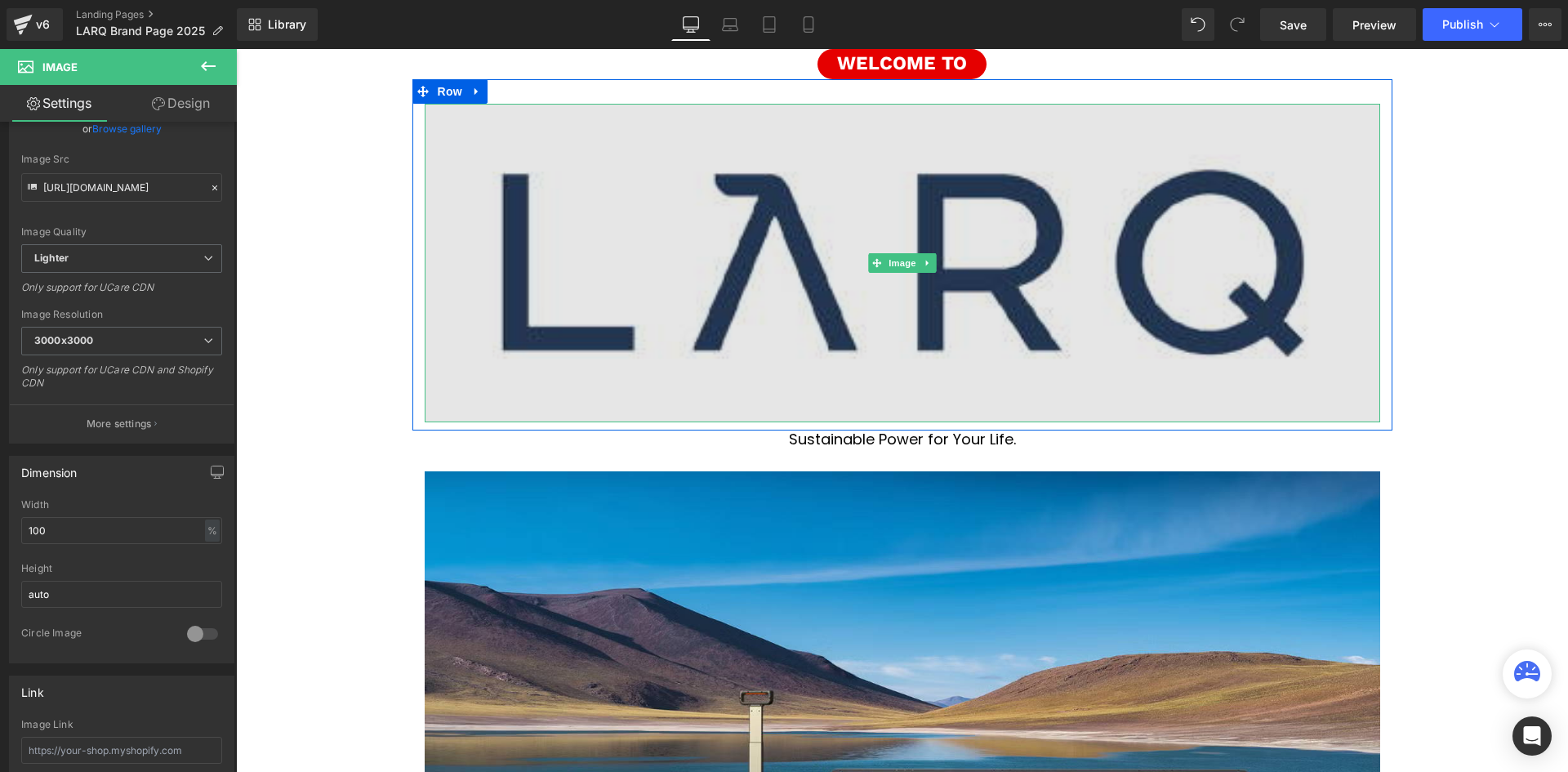
click at [480, 349] on img at bounding box center [903, 263] width 955 height 319
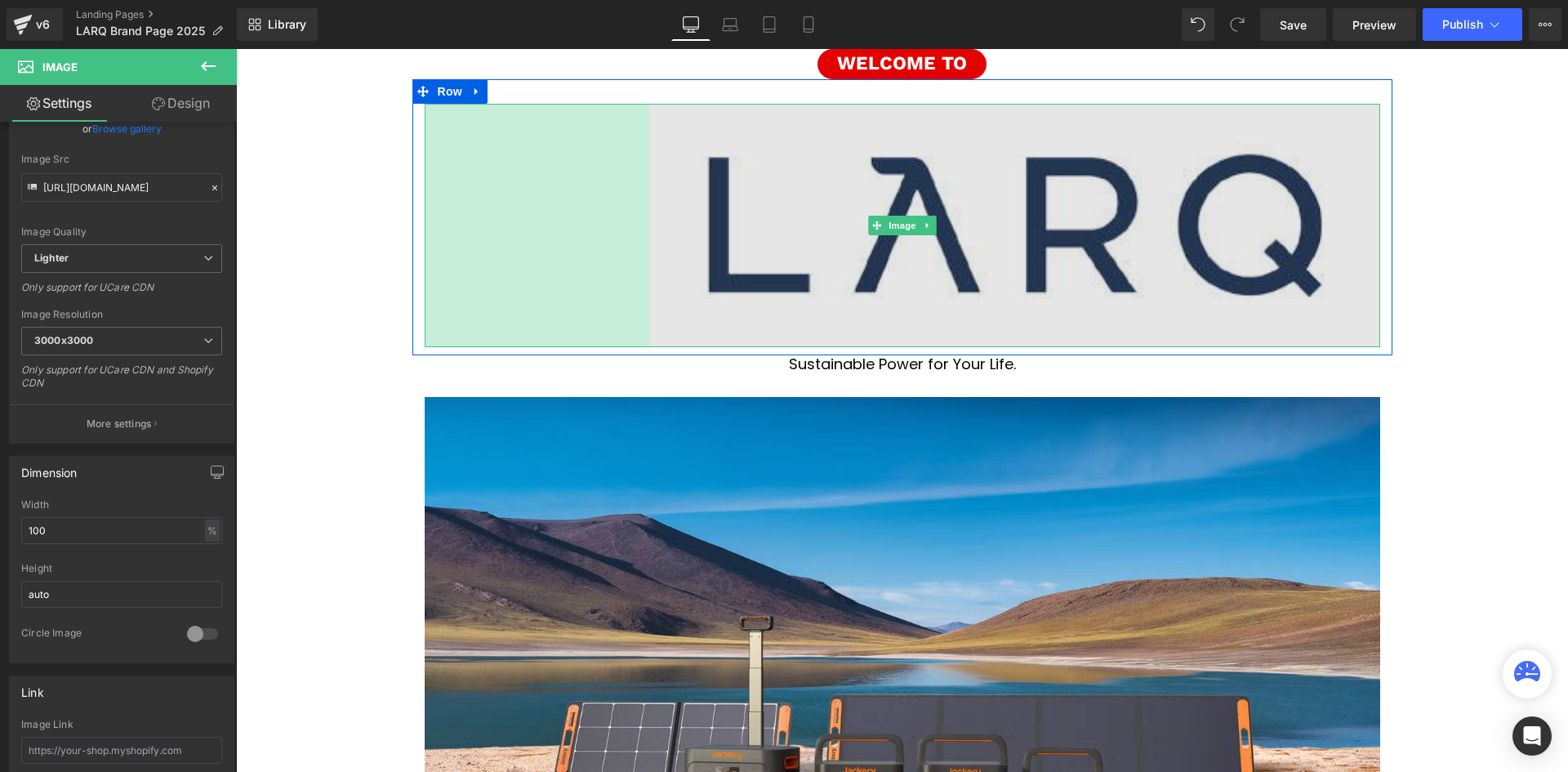
drag, startPoint x: 420, startPoint y: 421, endPoint x: 645, endPoint y: 384, distance: 228.0
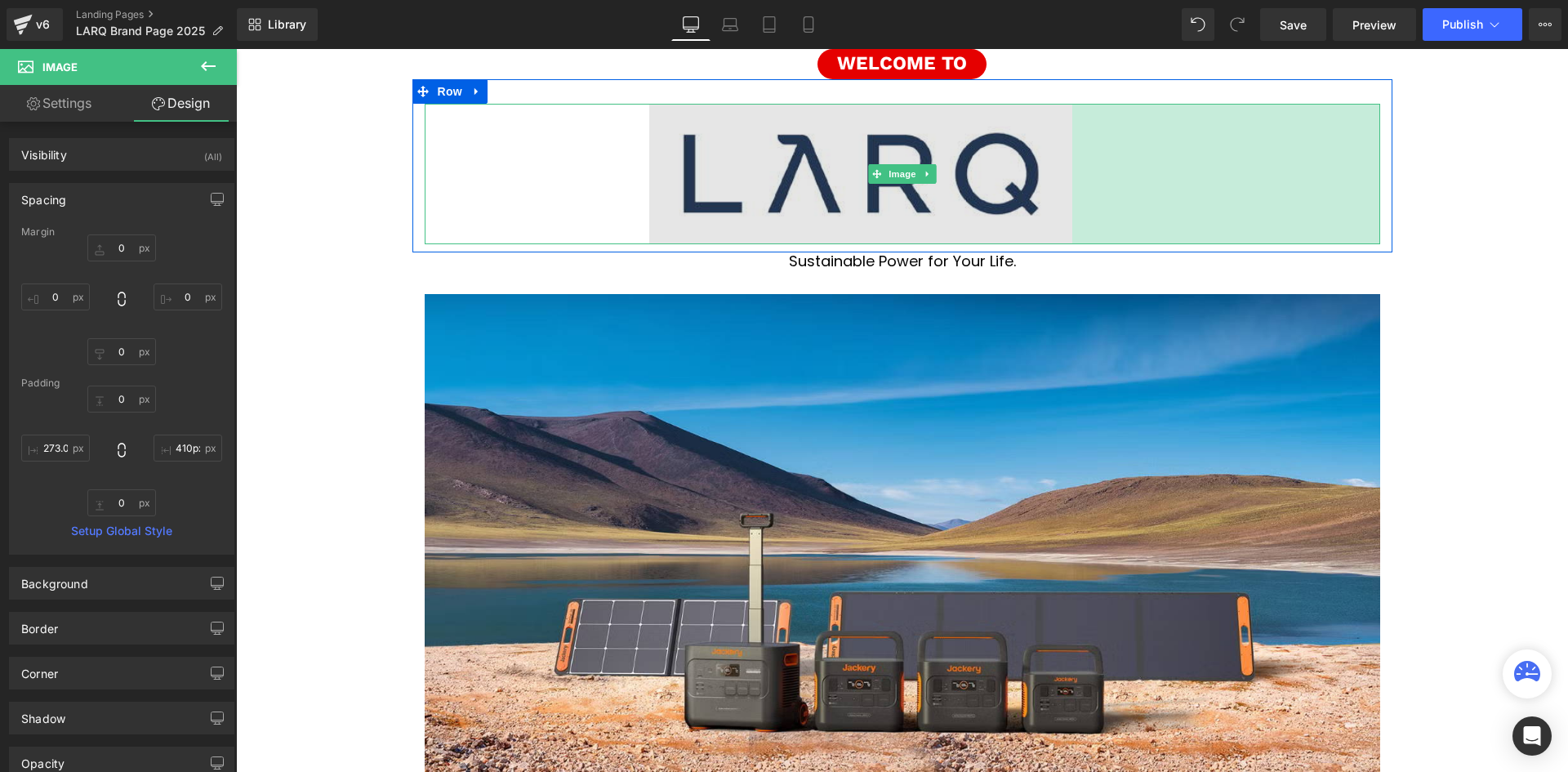
type input "413px"
drag, startPoint x: 1373, startPoint y: 221, endPoint x: 1036, endPoint y: 221, distance: 337.0
click at [1036, 221] on div "Image 275px 377px" at bounding box center [903, 174] width 955 height 141
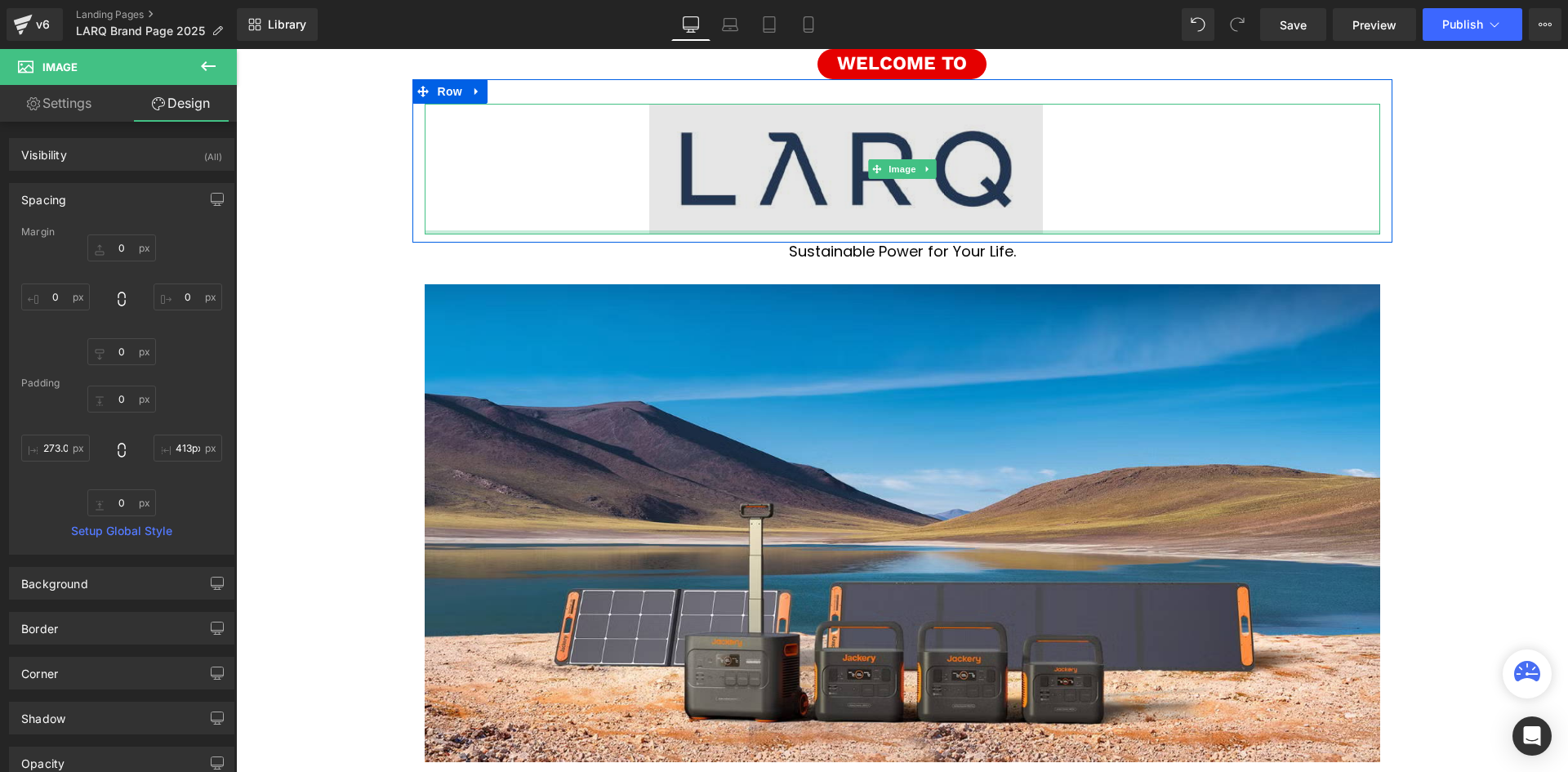
type input "0px"
drag, startPoint x: 857, startPoint y: 230, endPoint x: 802, endPoint y: 129, distance: 115.0
click at [899, 152] on div "Image 275px 413px" at bounding box center [903, 169] width 955 height 131
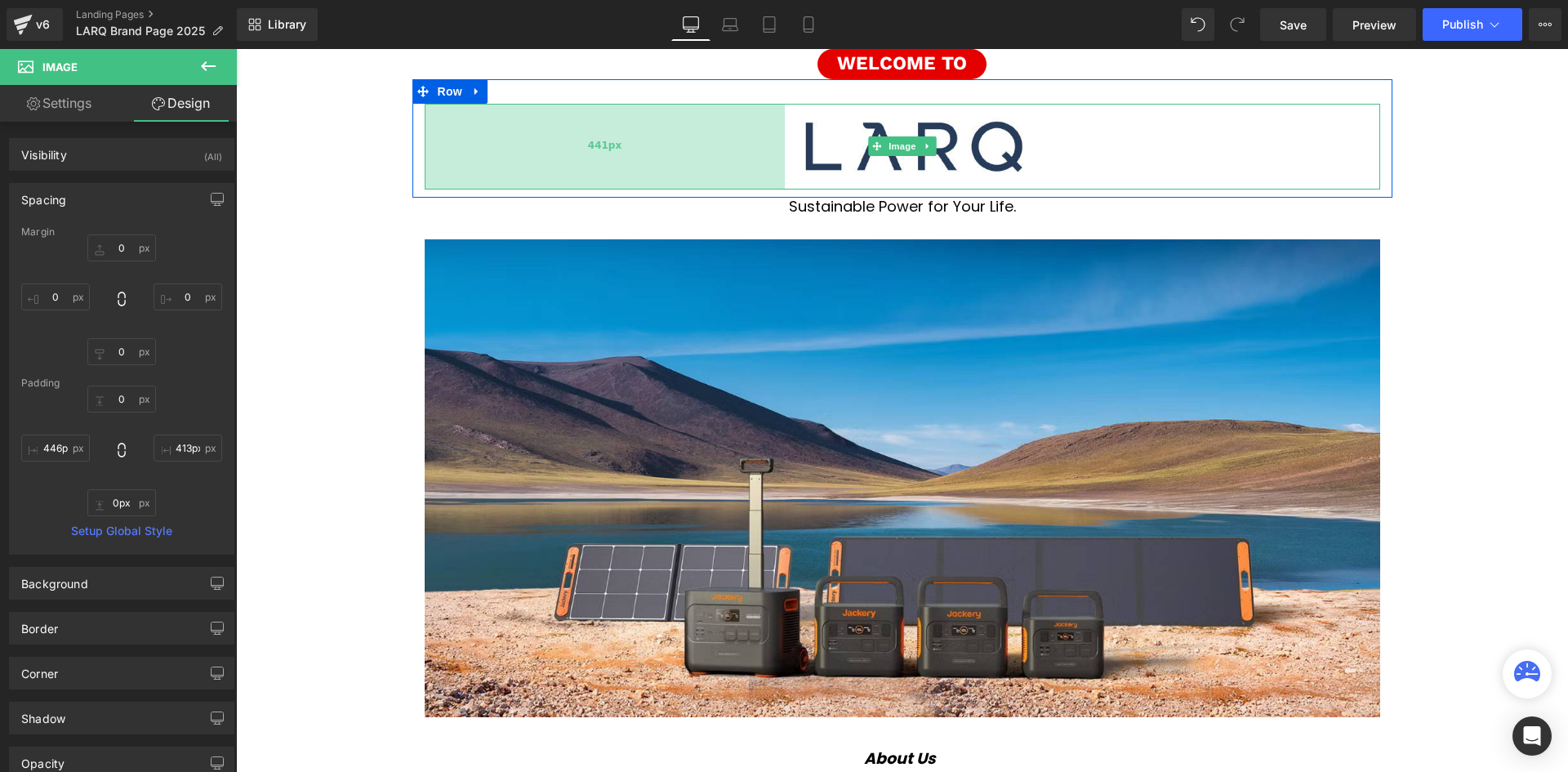
type input "466px"
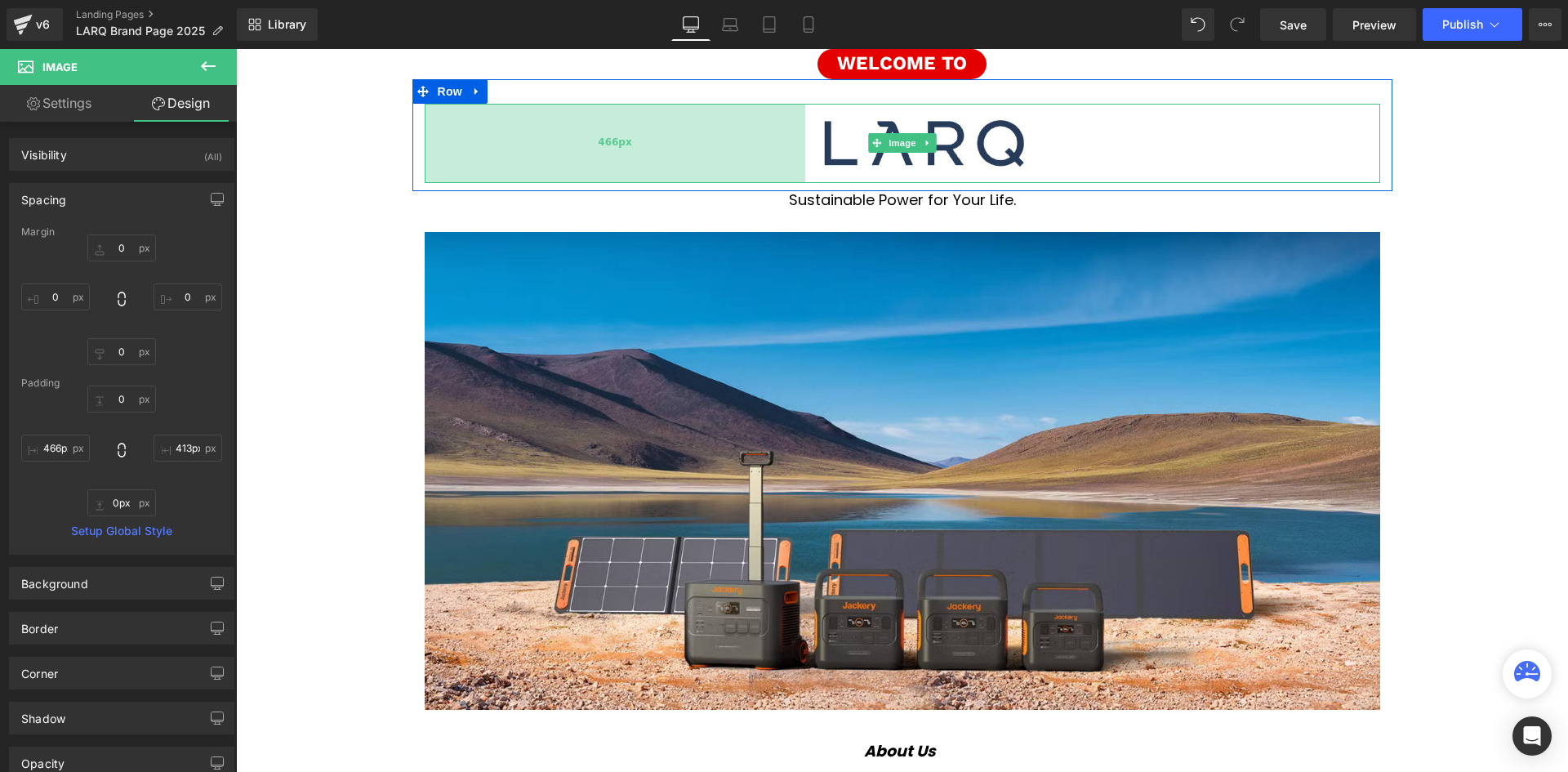
drag, startPoint x: 642, startPoint y: 132, endPoint x: 797, endPoint y: 135, distance: 155.0
click at [797, 135] on div "466px" at bounding box center [615, 143] width 381 height 80
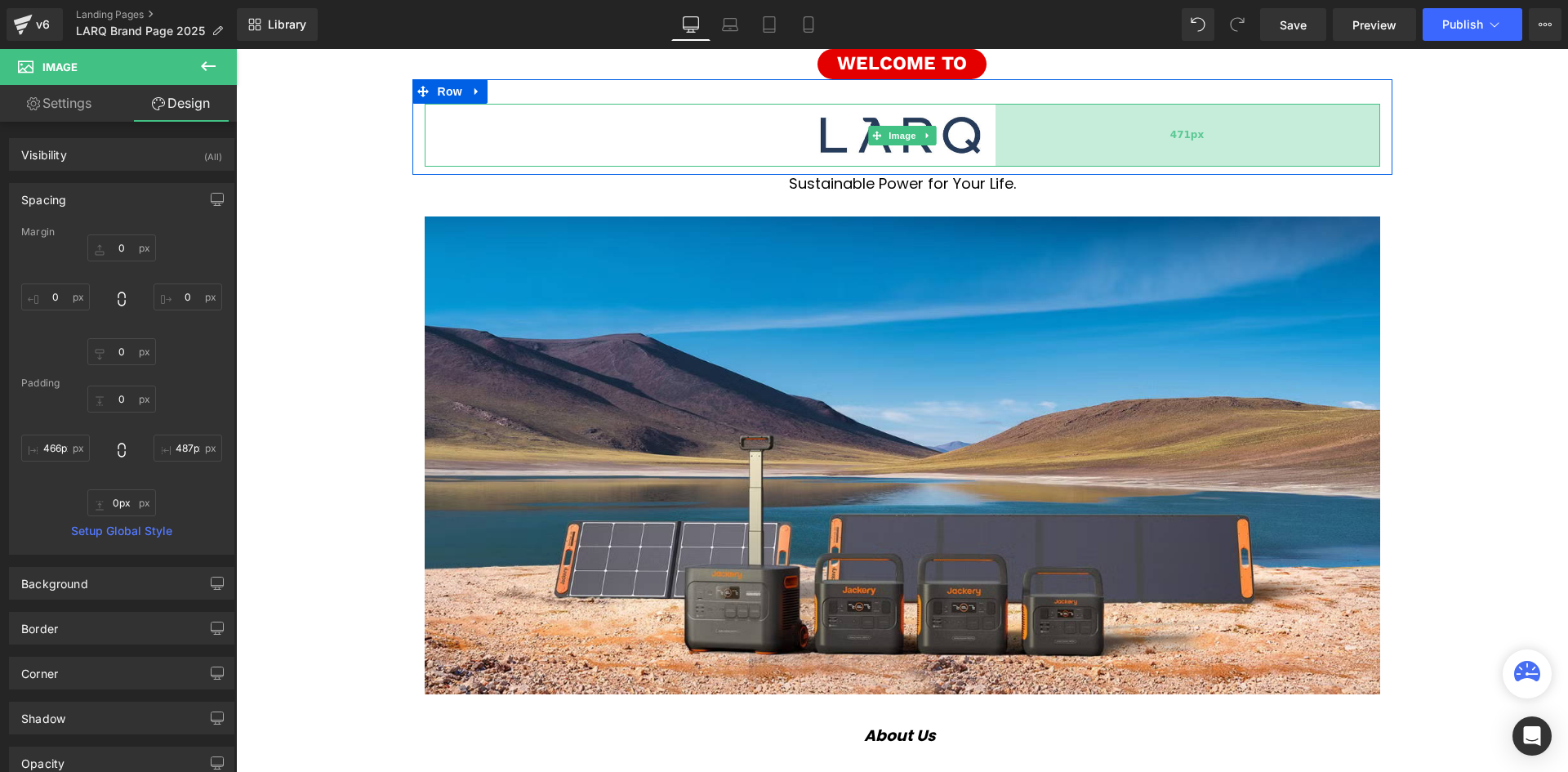
type input "488px"
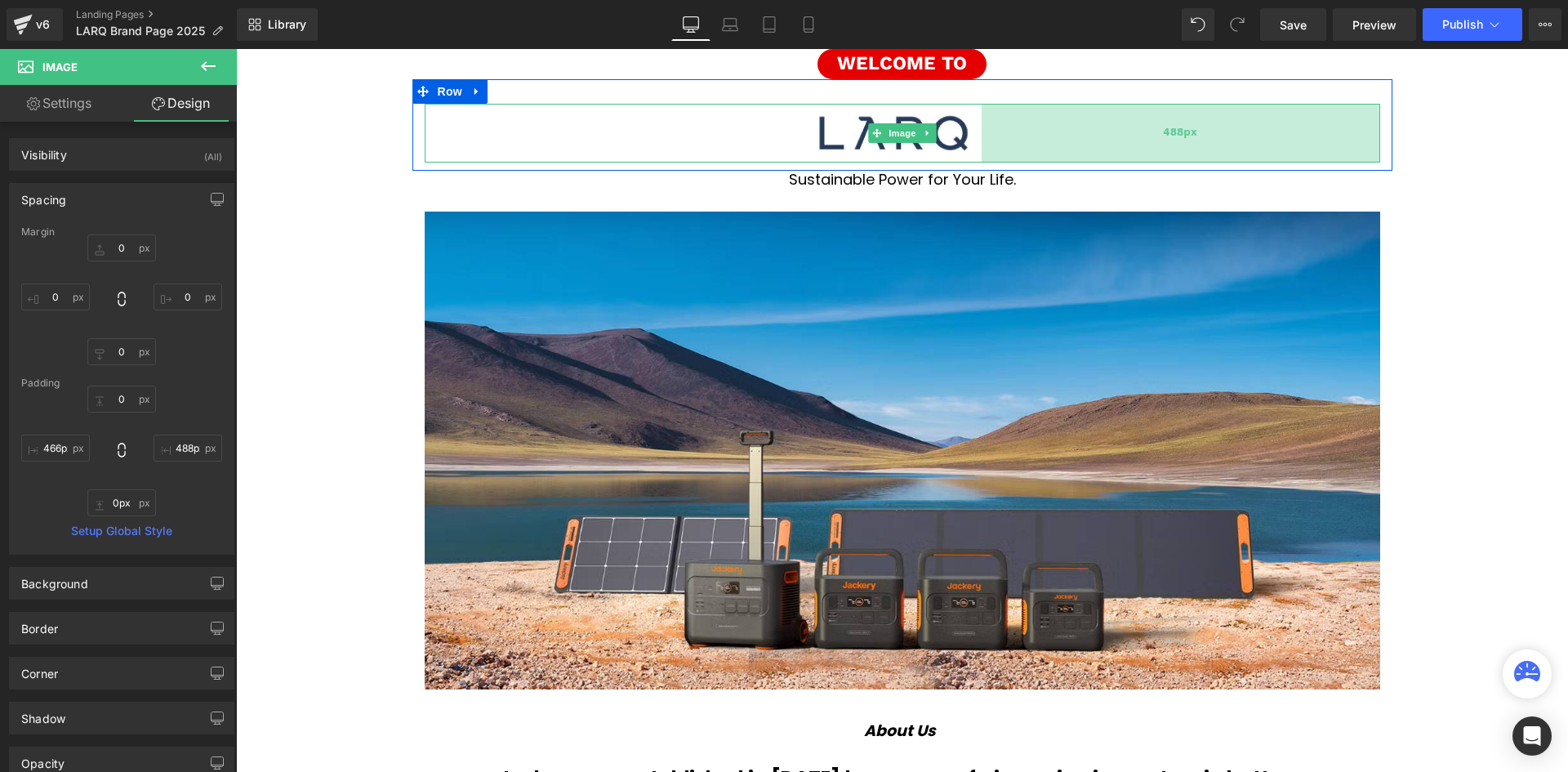
drag, startPoint x: 1043, startPoint y: 137, endPoint x: 981, endPoint y: 137, distance: 62.0
click at [981, 137] on div "488px" at bounding box center [1180, 133] width 398 height 59
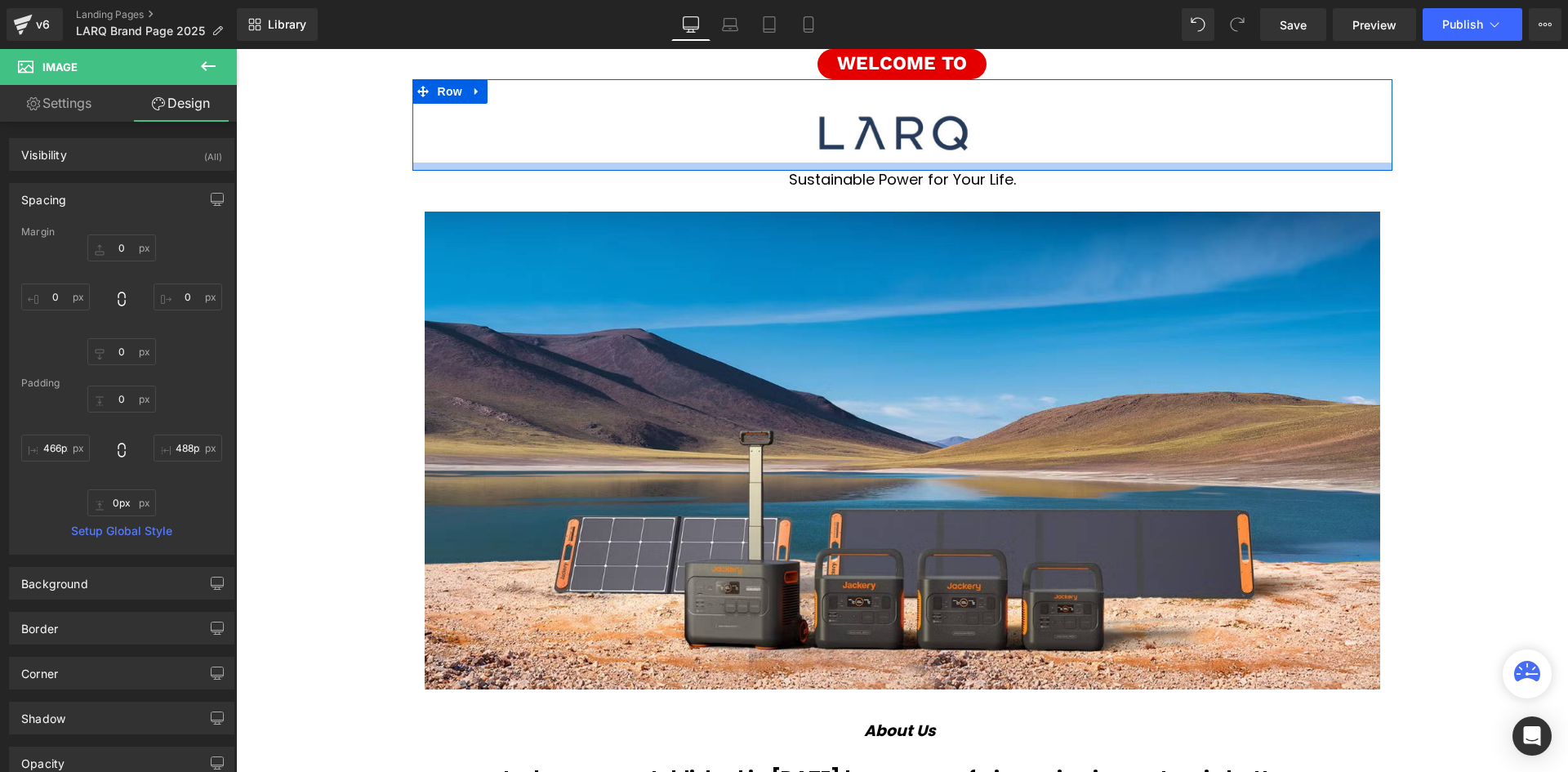
click at [1465, 171] on div "Sustainable Power for Your Life. Heading" at bounding box center [901, 179] width 1331 height 18
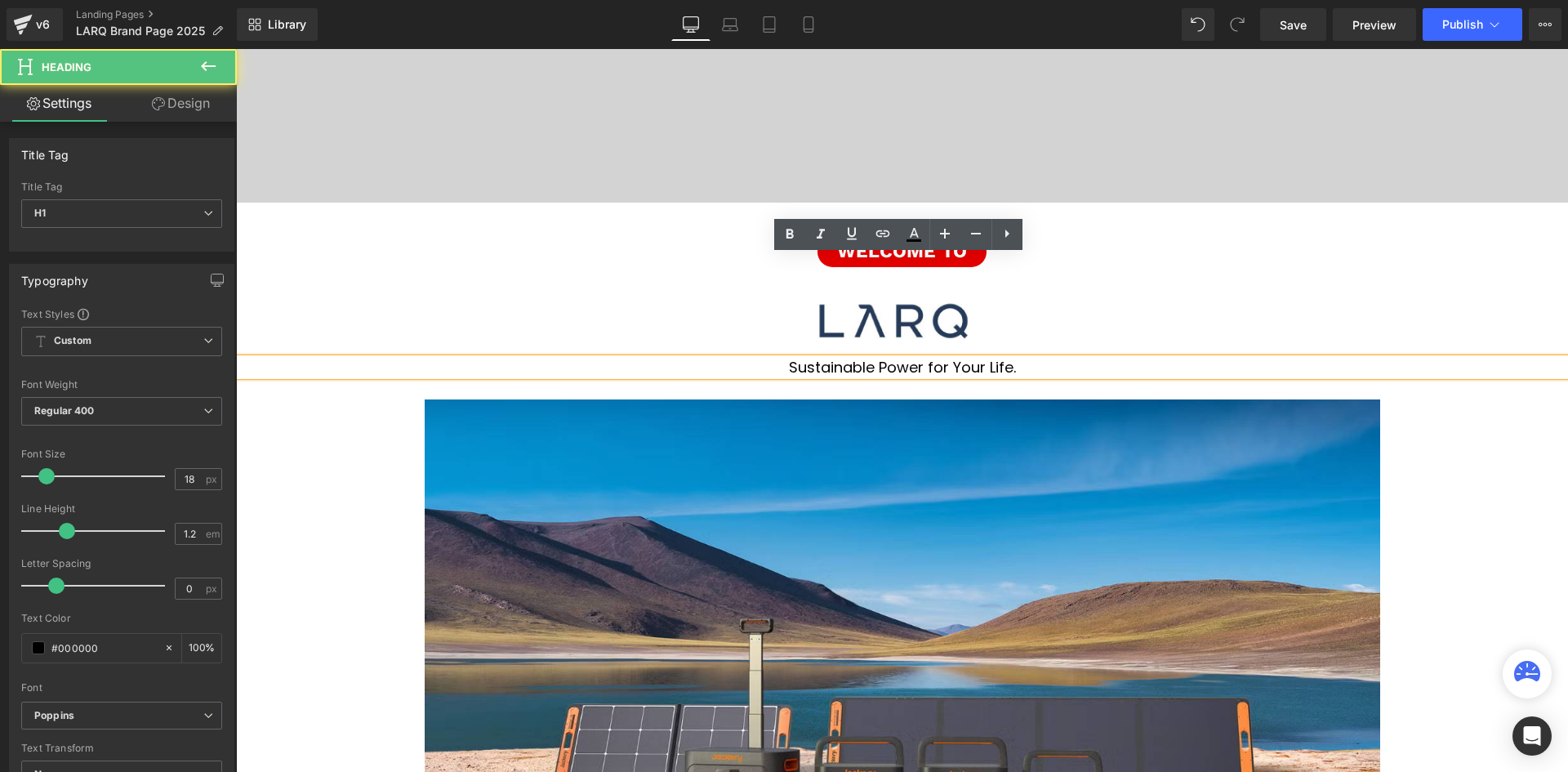
scroll to position [245, 0]
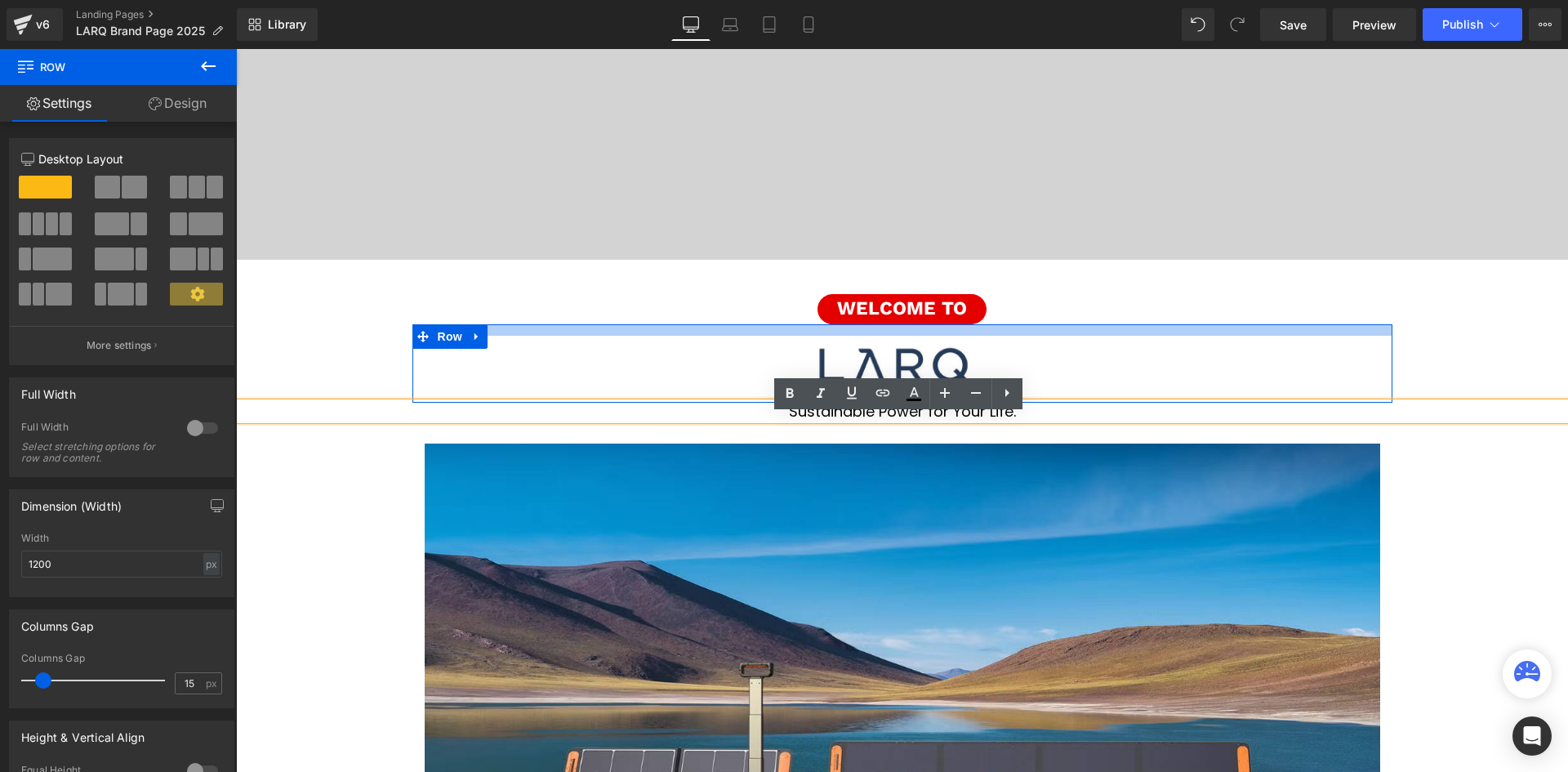
click at [892, 334] on div at bounding box center [902, 330] width 979 height 11
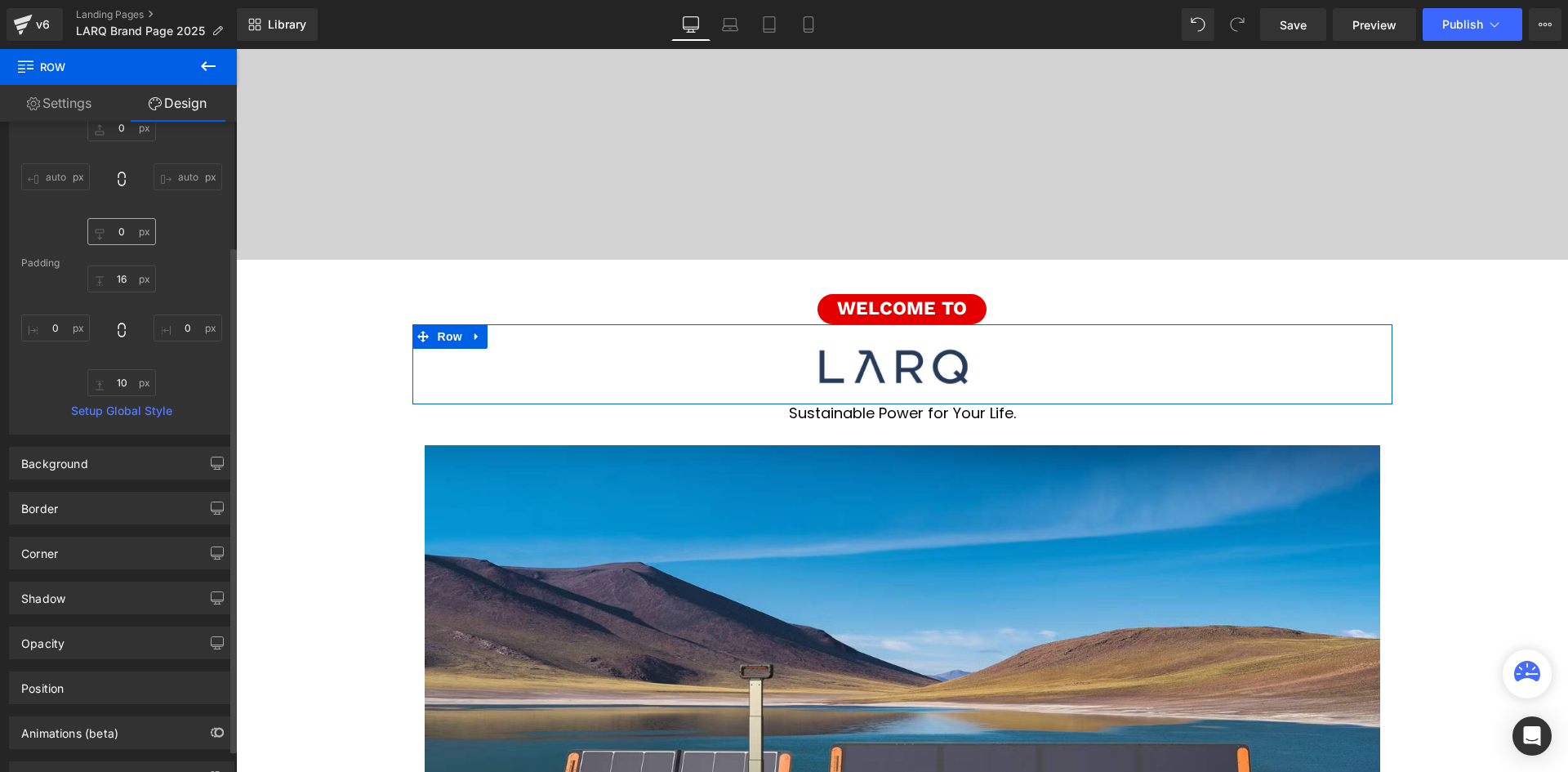
scroll to position [0, 0]
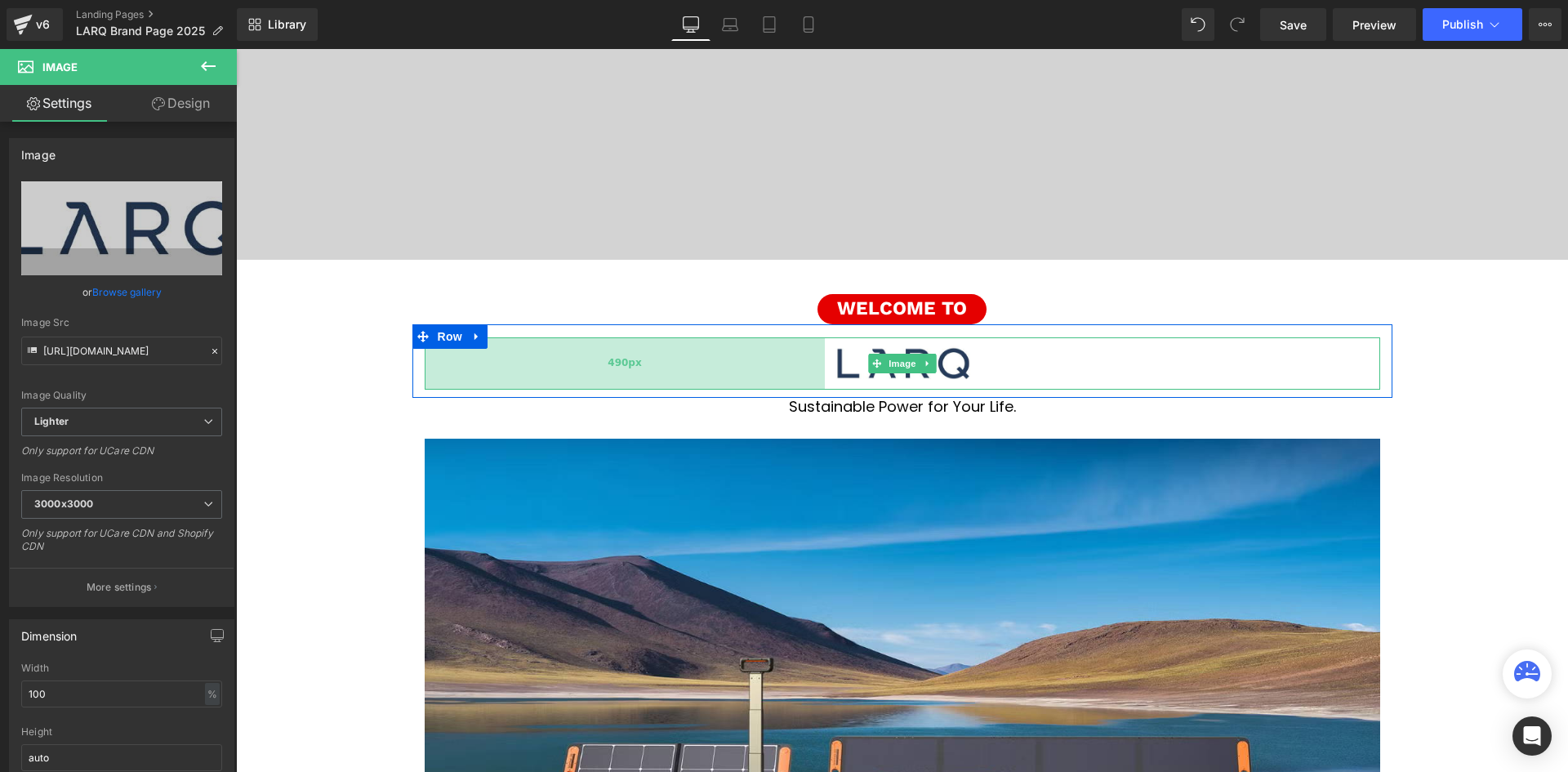
drag, startPoint x: 798, startPoint y: 367, endPoint x: 818, endPoint y: 372, distance: 20.6
click at [818, 372] on div "490px" at bounding box center [625, 363] width 400 height 53
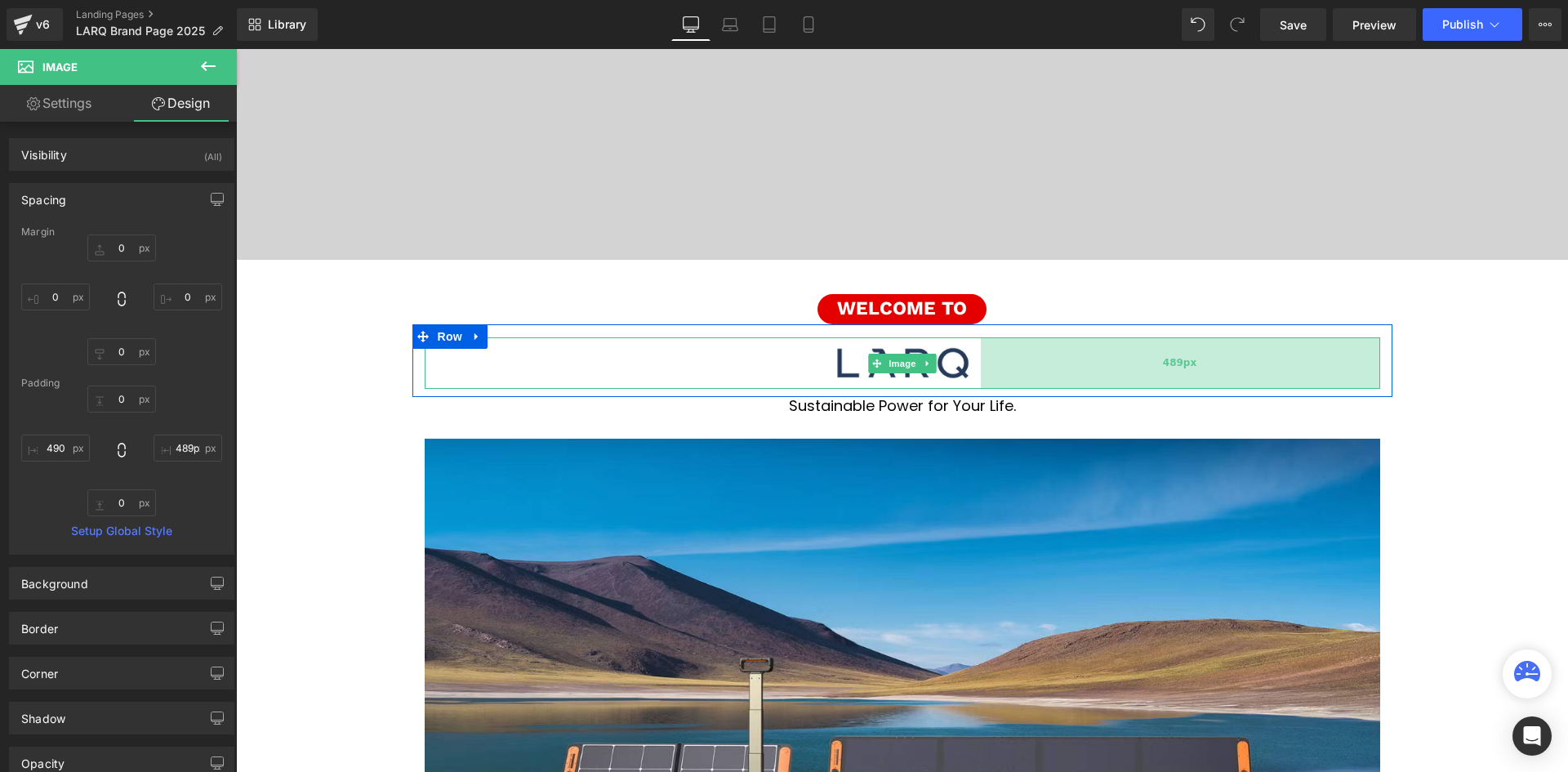
type input "490px"
click at [979, 370] on div "490px" at bounding box center [1179, 363] width 400 height 52
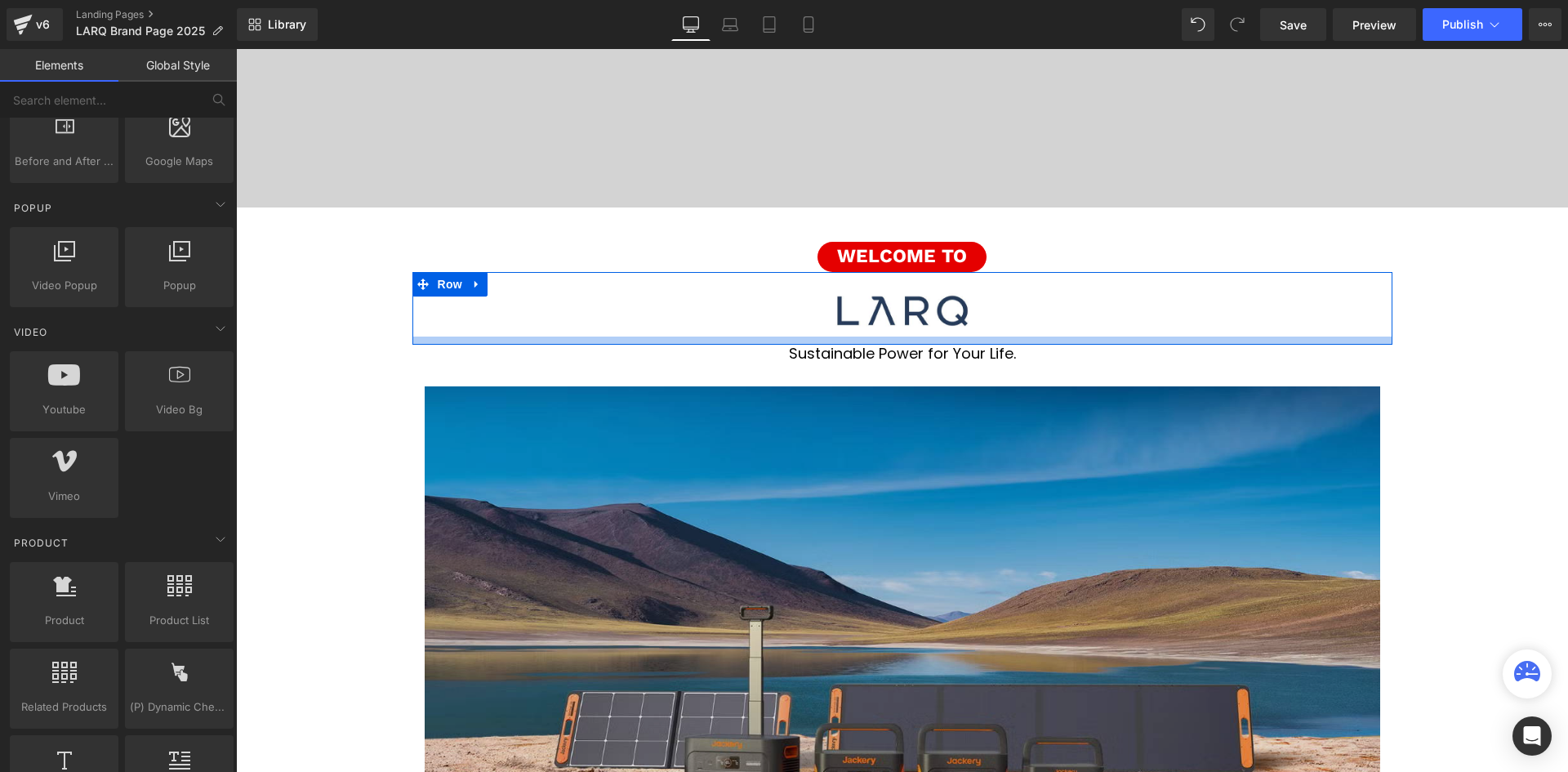
scroll to position [326, 0]
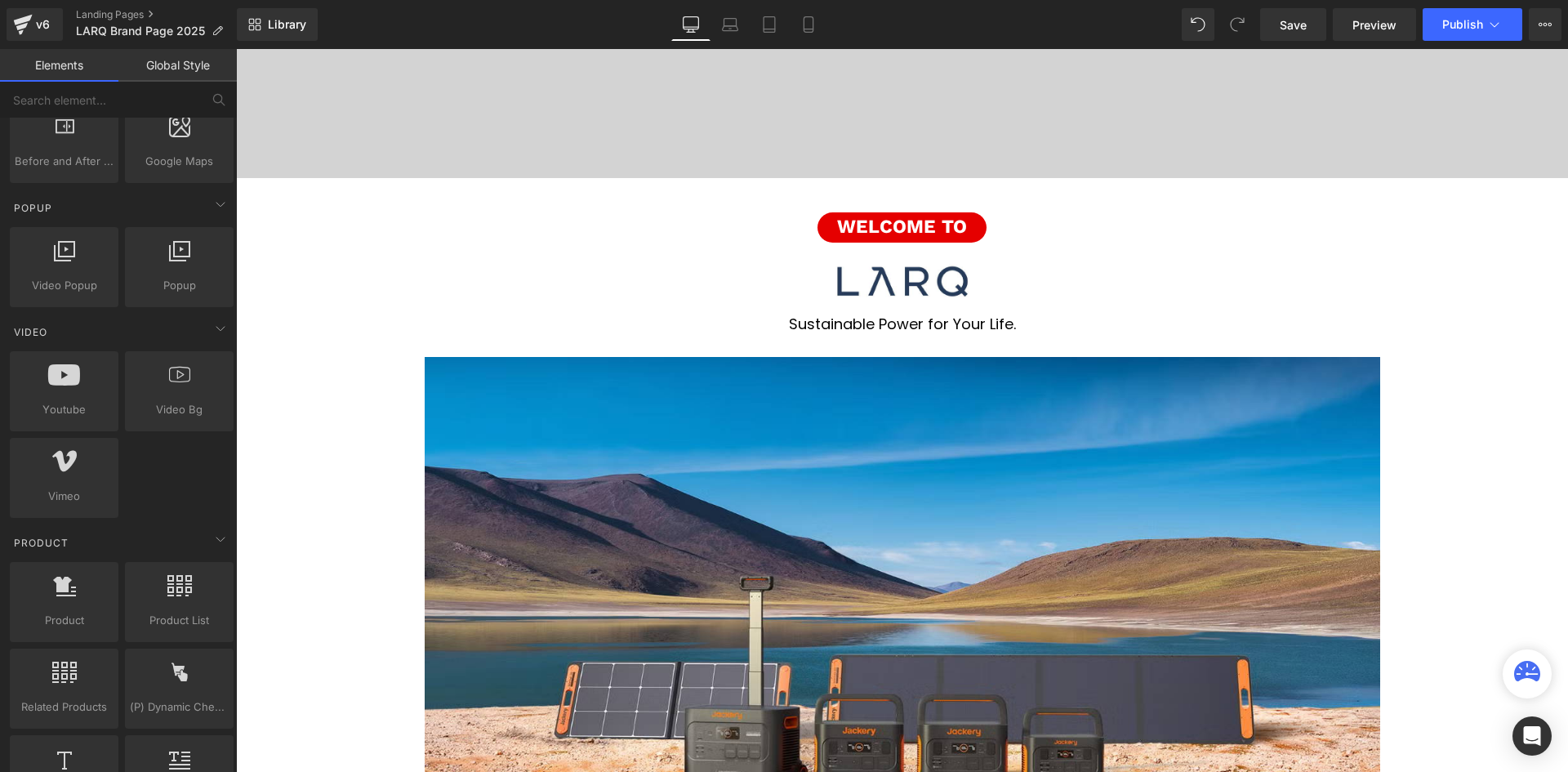
click at [922, 325] on icon at bounding box center [920, 324] width 8 height 8
click at [922, 325] on h1 "Sustainable Power for Your Life." at bounding box center [901, 324] width 1331 height 18
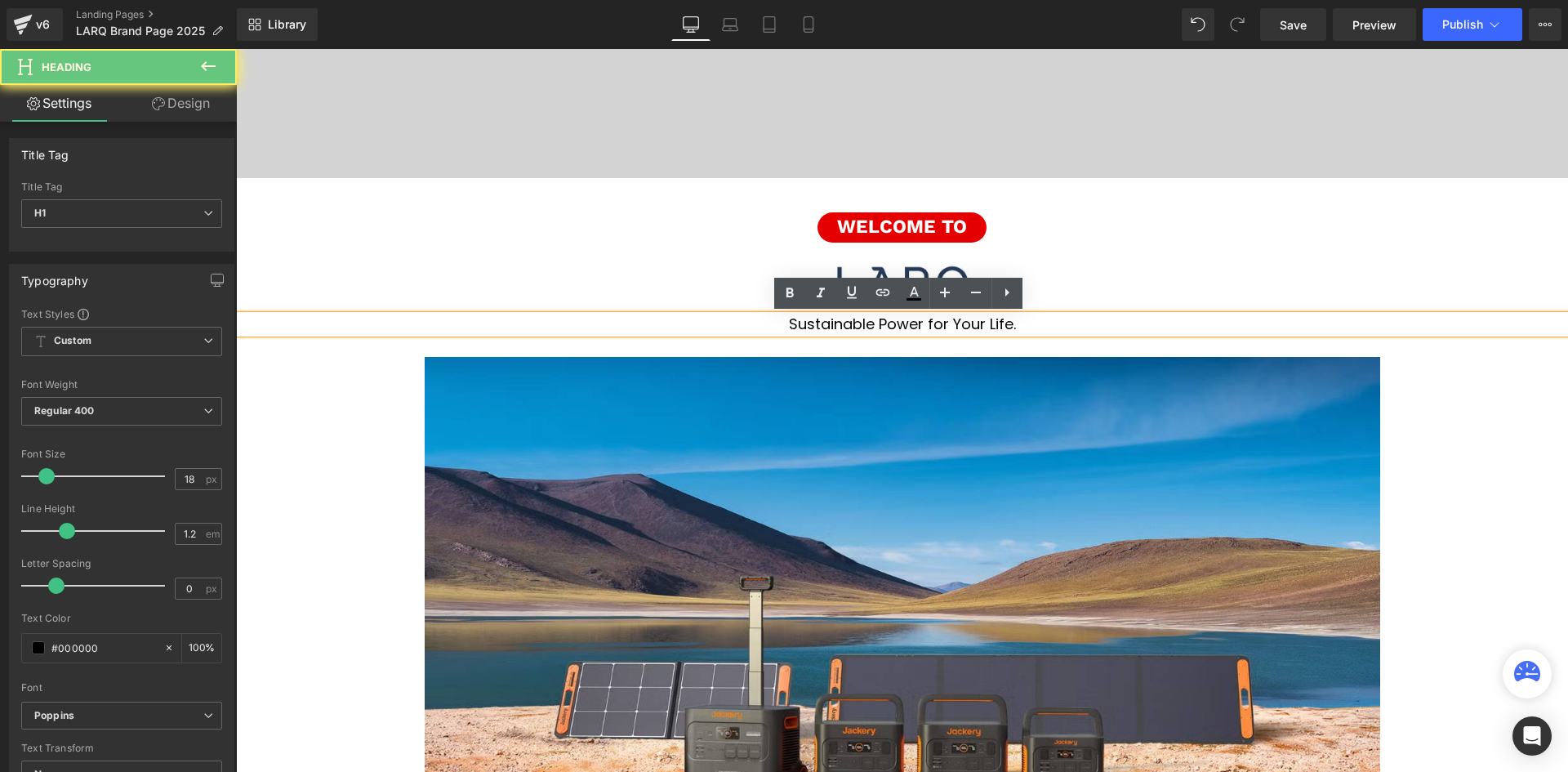
click at [922, 325] on h1 "Sustainable Power for Your Life." at bounding box center [901, 324] width 1331 height 18
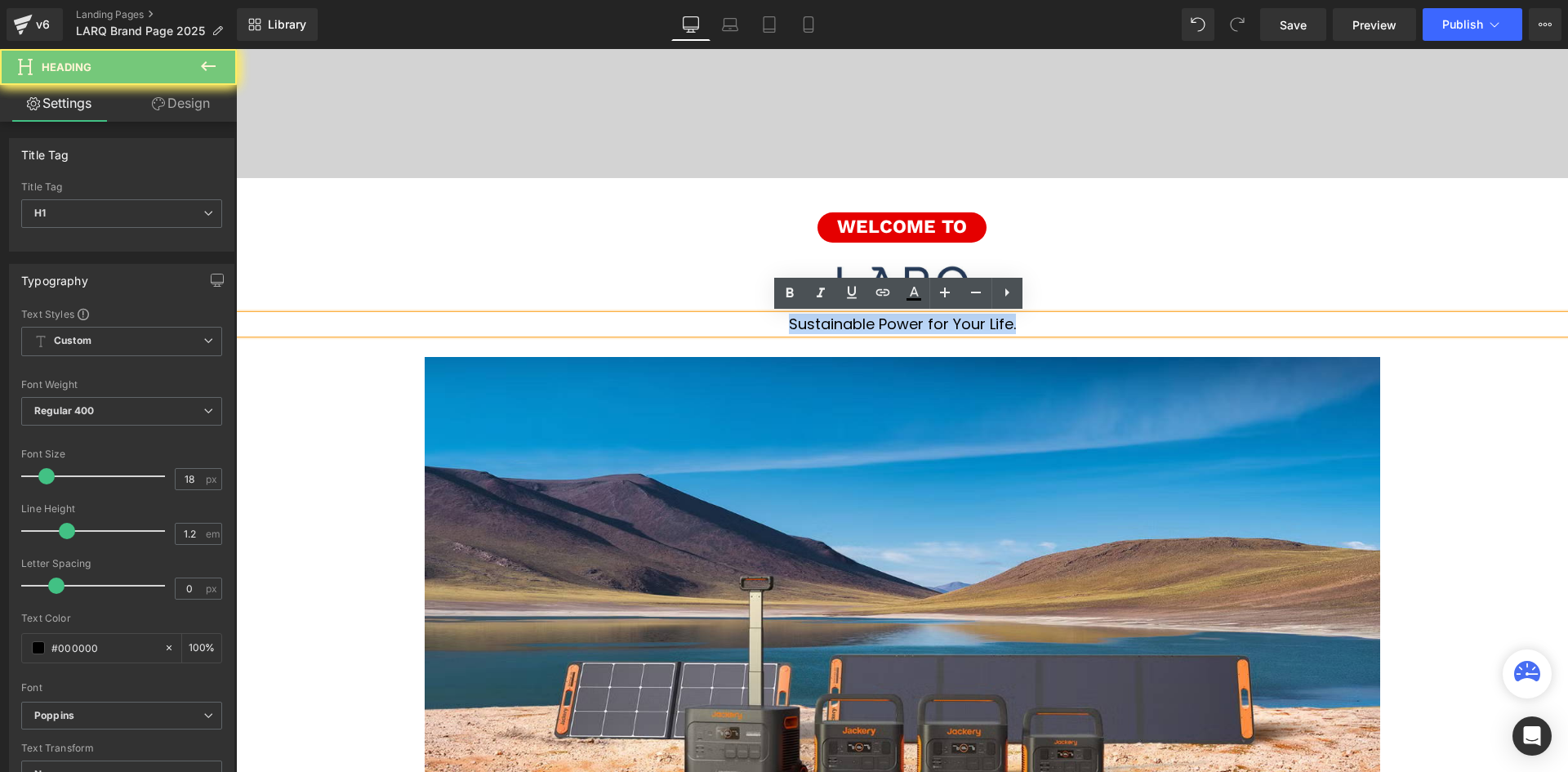
paste div
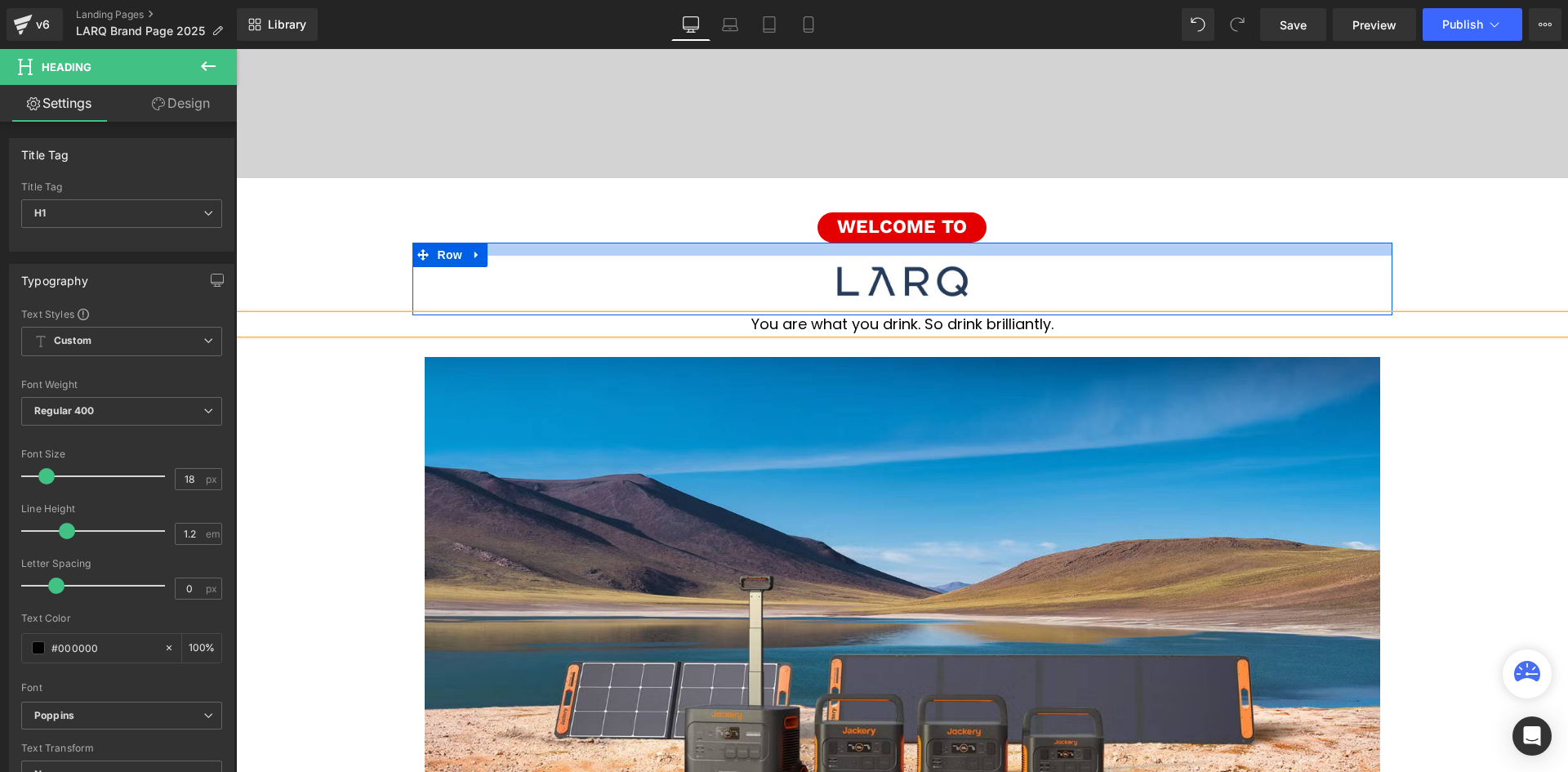
drag, startPoint x: 1289, startPoint y: 207, endPoint x: 1338, endPoint y: 224, distance: 51.9
click at [1289, 207] on div "Welcome to Button Row" at bounding box center [902, 211] width 979 height 65
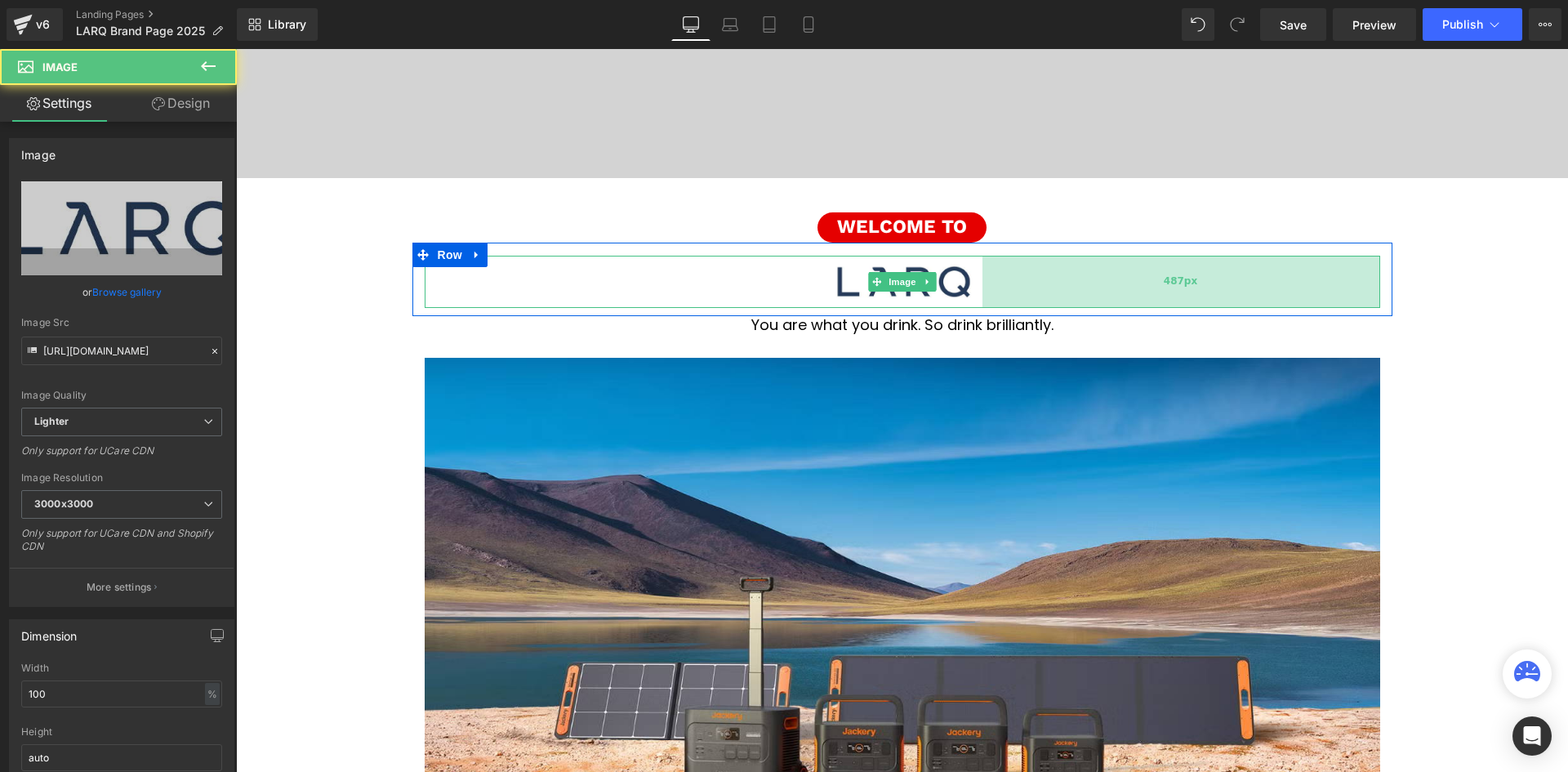
click at [982, 282] on div "487px" at bounding box center [1181, 282] width 397 height 53
click at [983, 286] on div "489px" at bounding box center [1180, 282] width 399 height 53
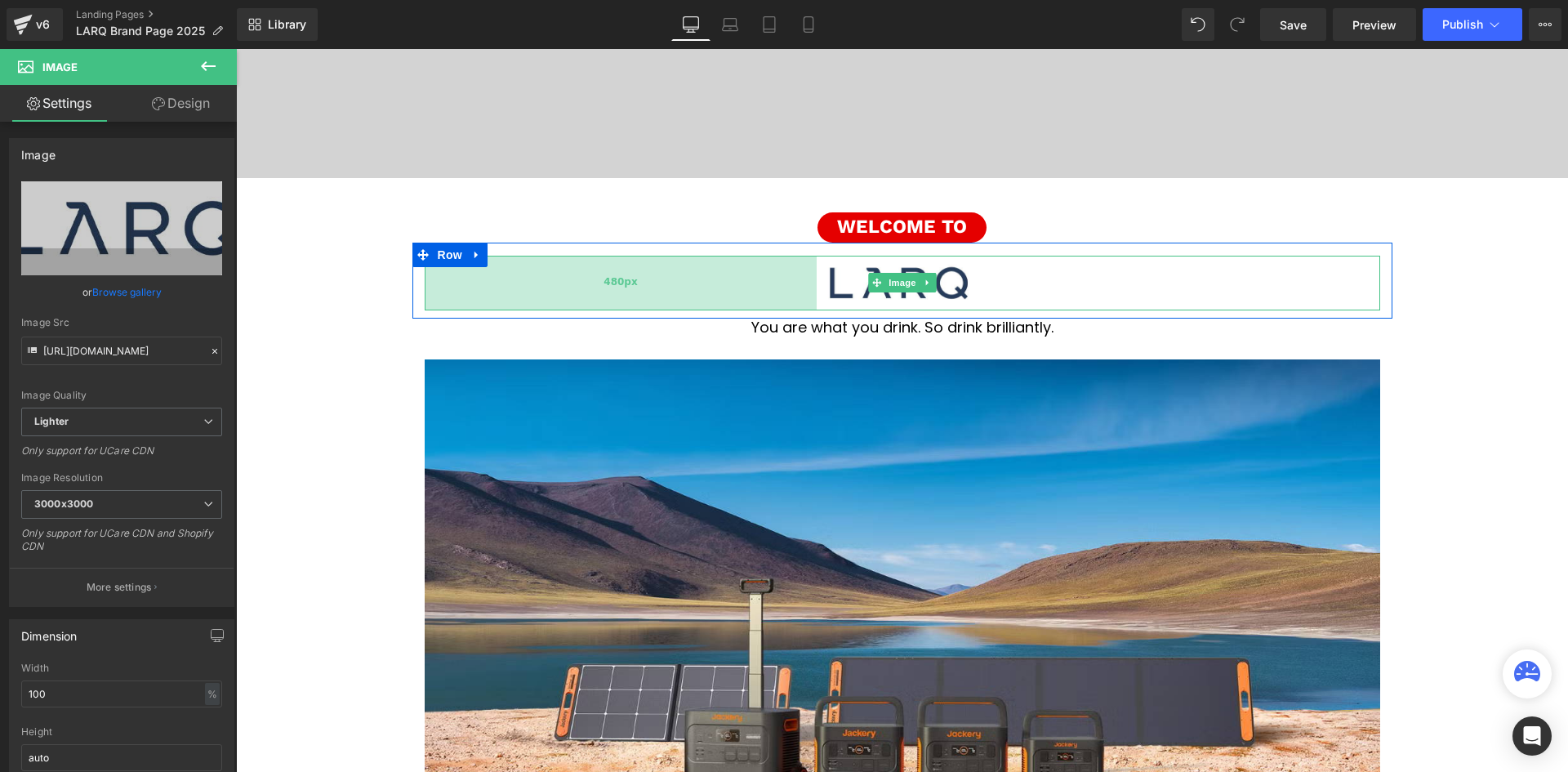
drag, startPoint x: 818, startPoint y: 283, endPoint x: 809, endPoint y: 285, distance: 9.2
click at [809, 285] on div "480px" at bounding box center [621, 283] width 392 height 55
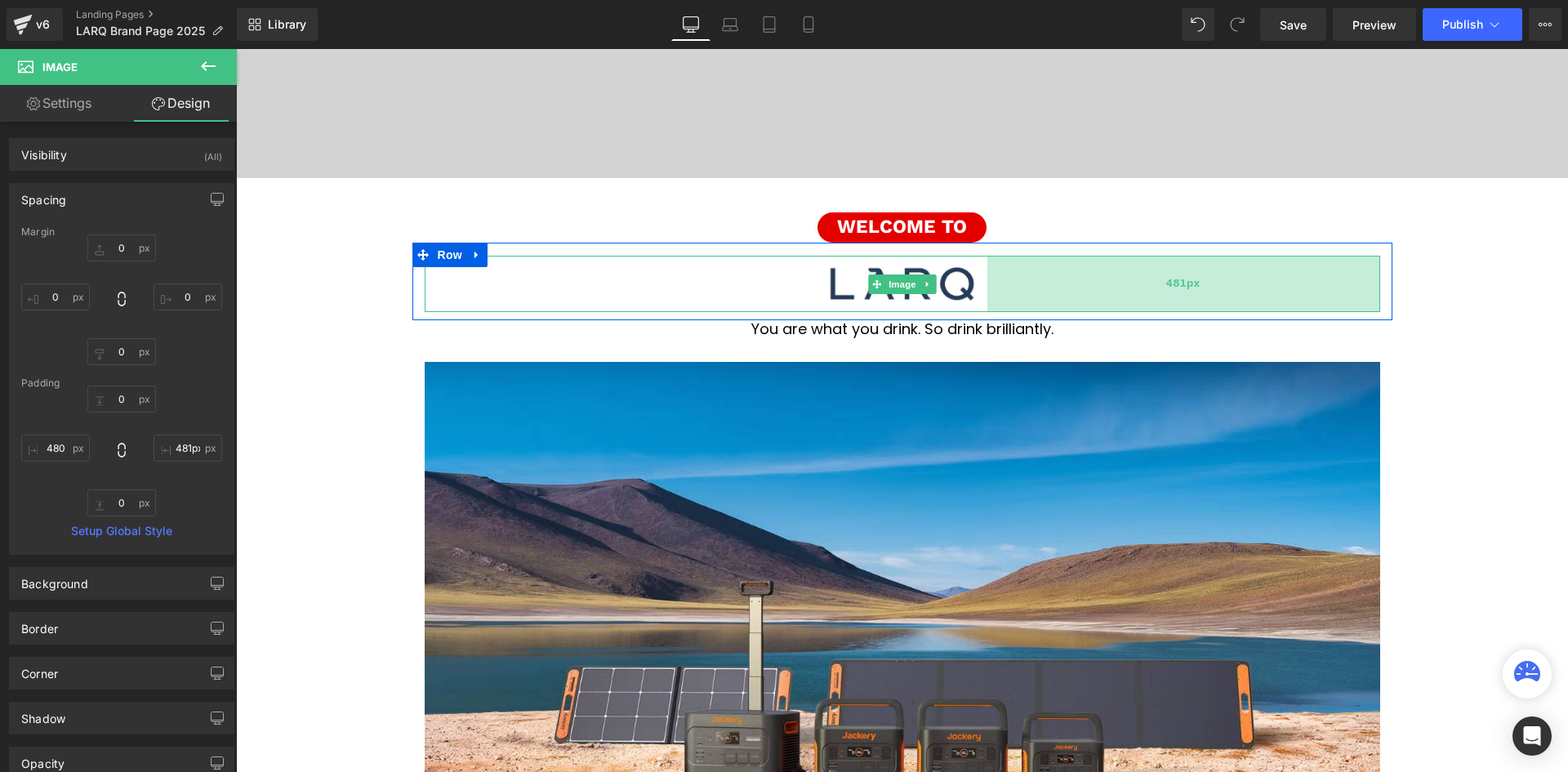
type input "480px"
drag, startPoint x: 981, startPoint y: 280, endPoint x: 989, endPoint y: 285, distance: 9.4
click at [989, 285] on div "480px" at bounding box center [1184, 285] width 392 height 57
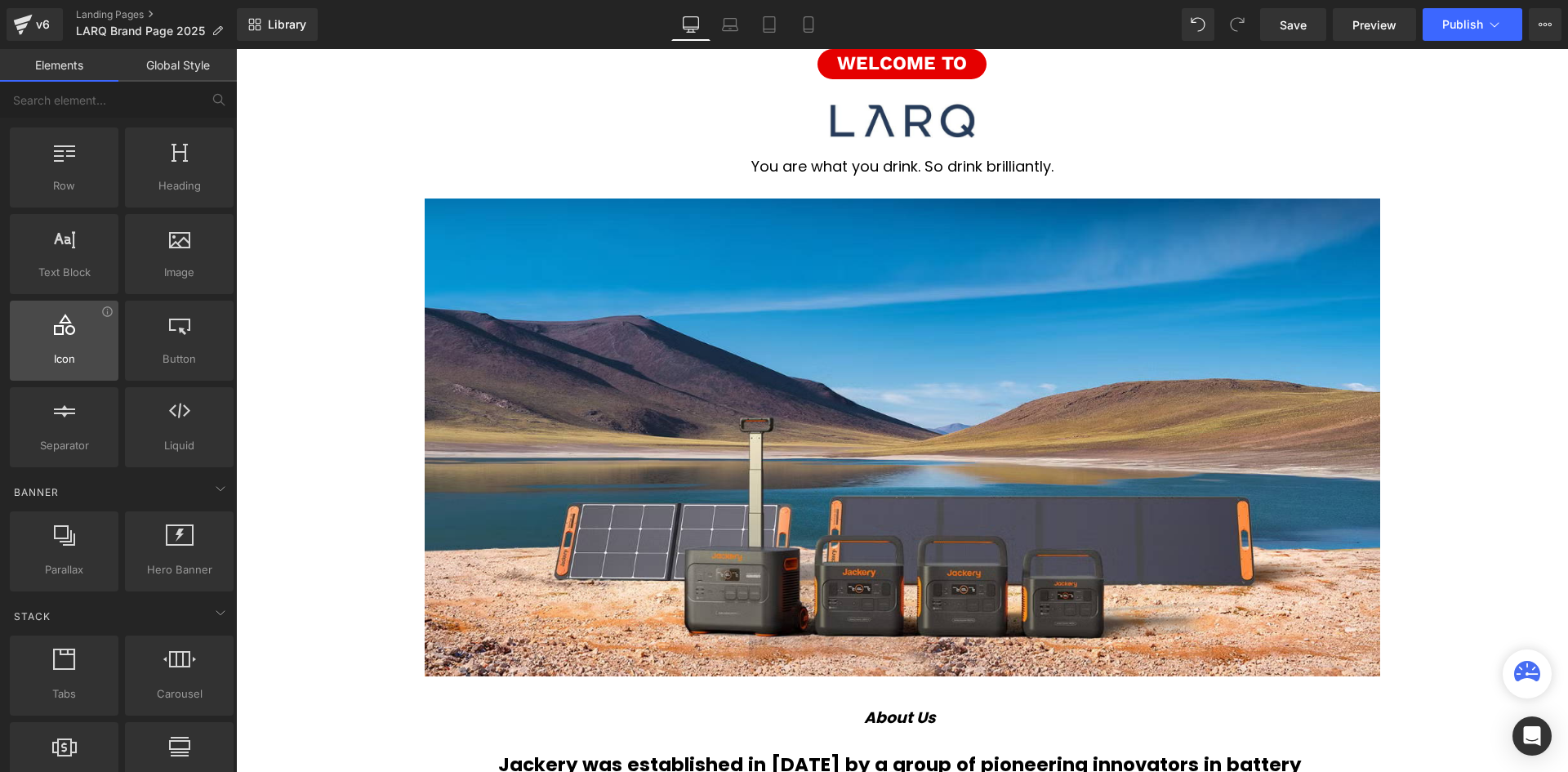
scroll to position [0, 0]
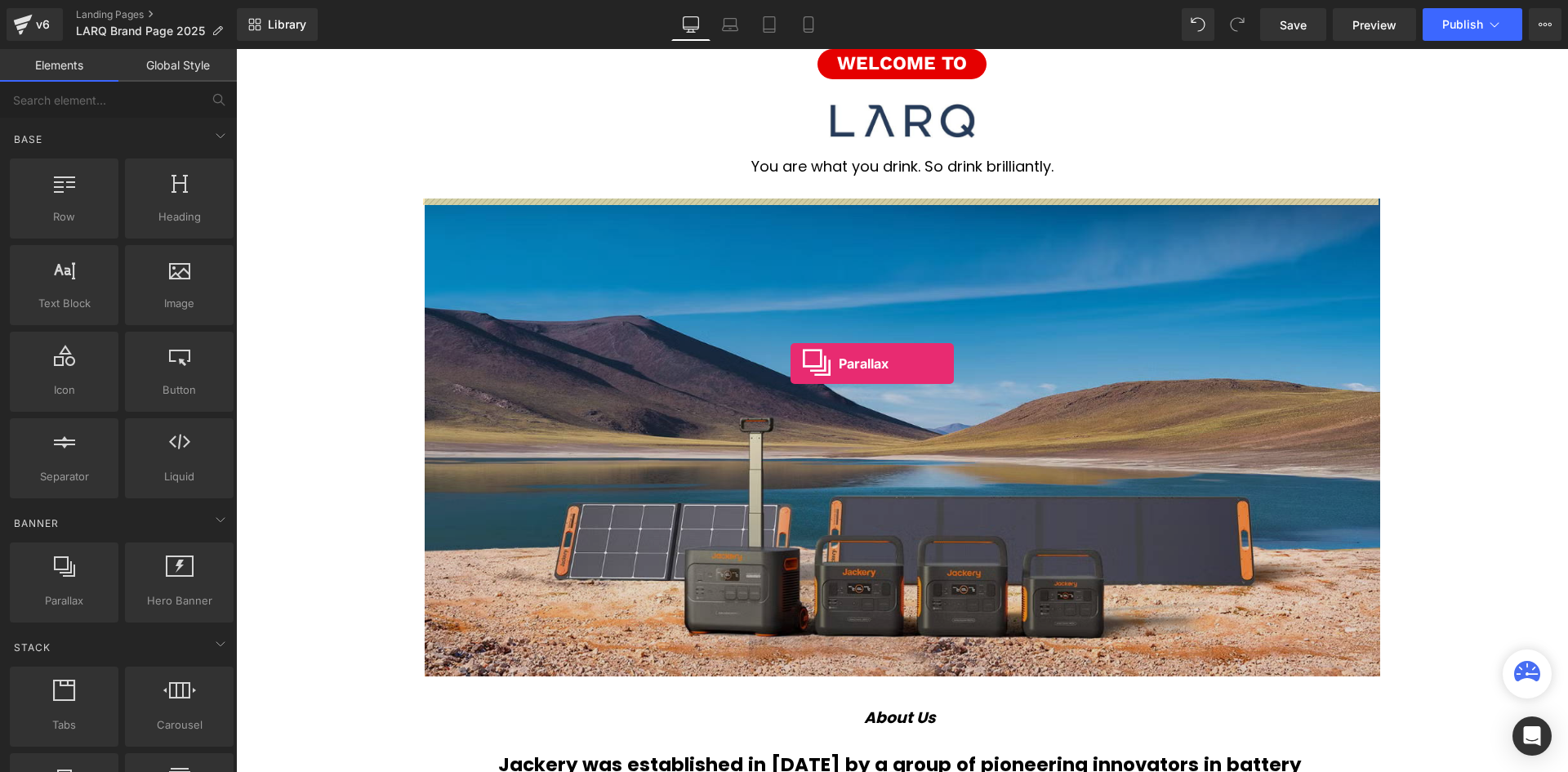
drag, startPoint x: 293, startPoint y: 639, endPoint x: 790, endPoint y: 363, distance: 568.5
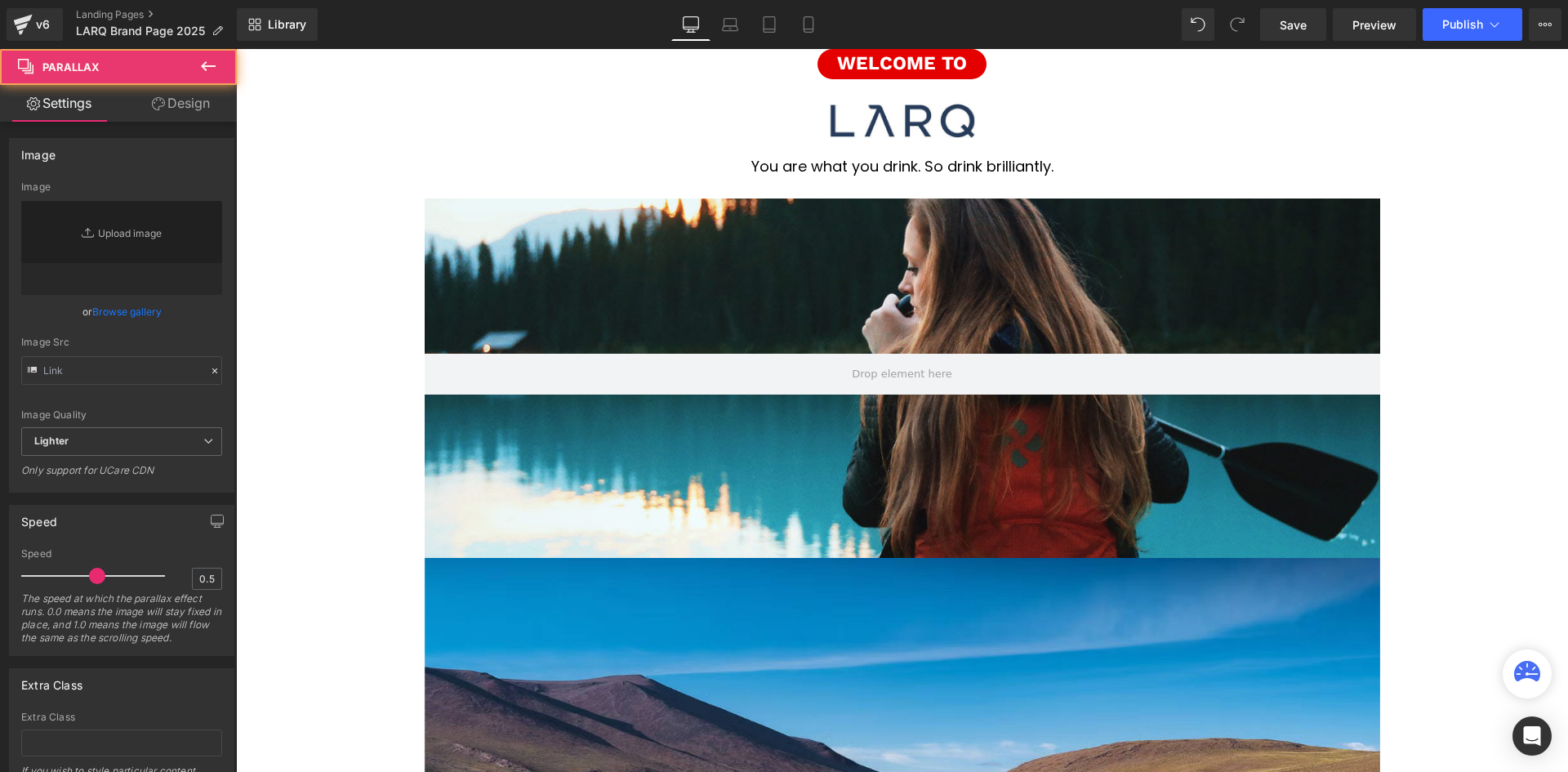
scroll to position [6060, 1324]
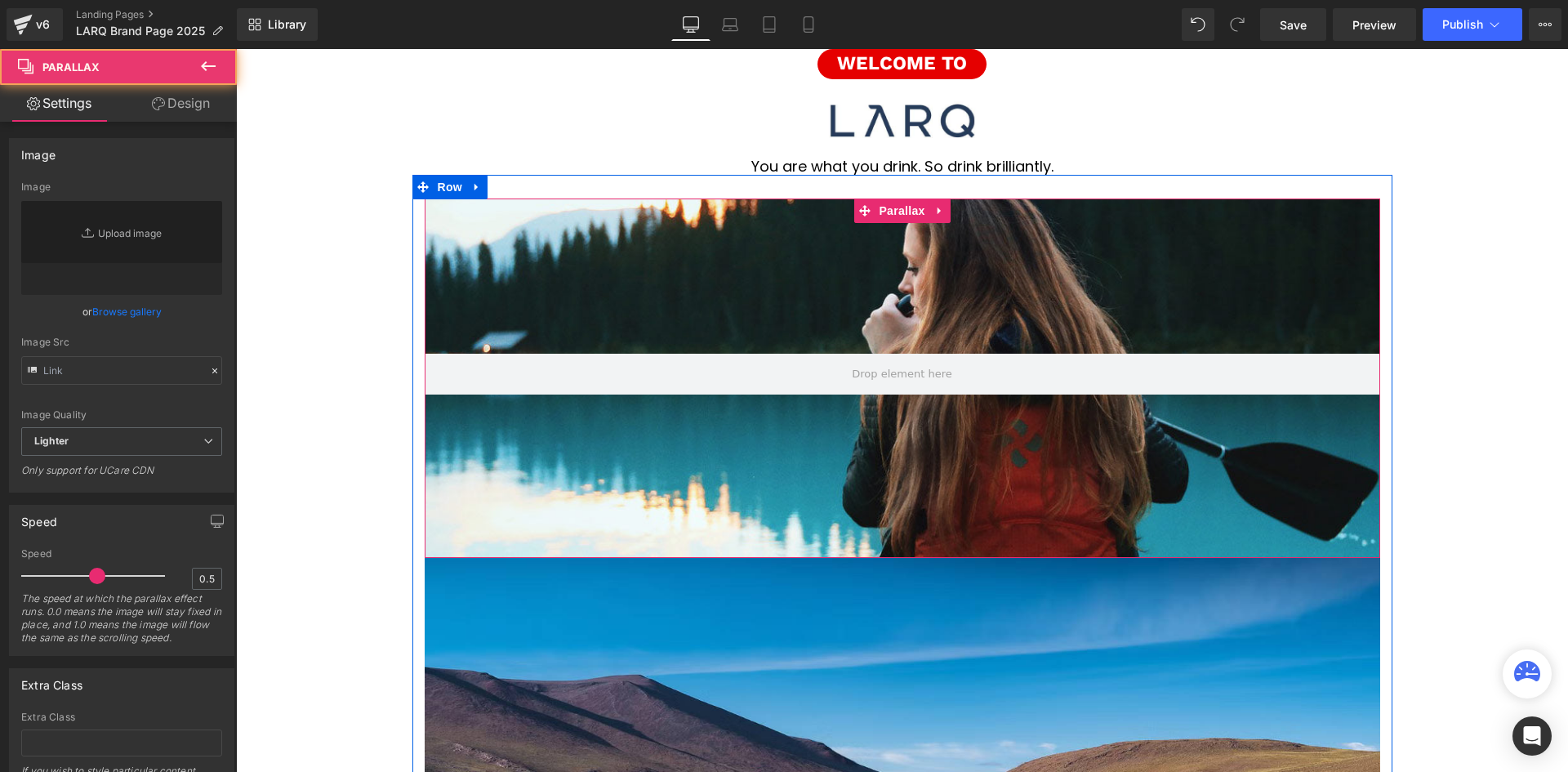
type input "https://cdn.shopify.com/s/files/1/0657/0813/files/slide-girl_2048x.jpg"
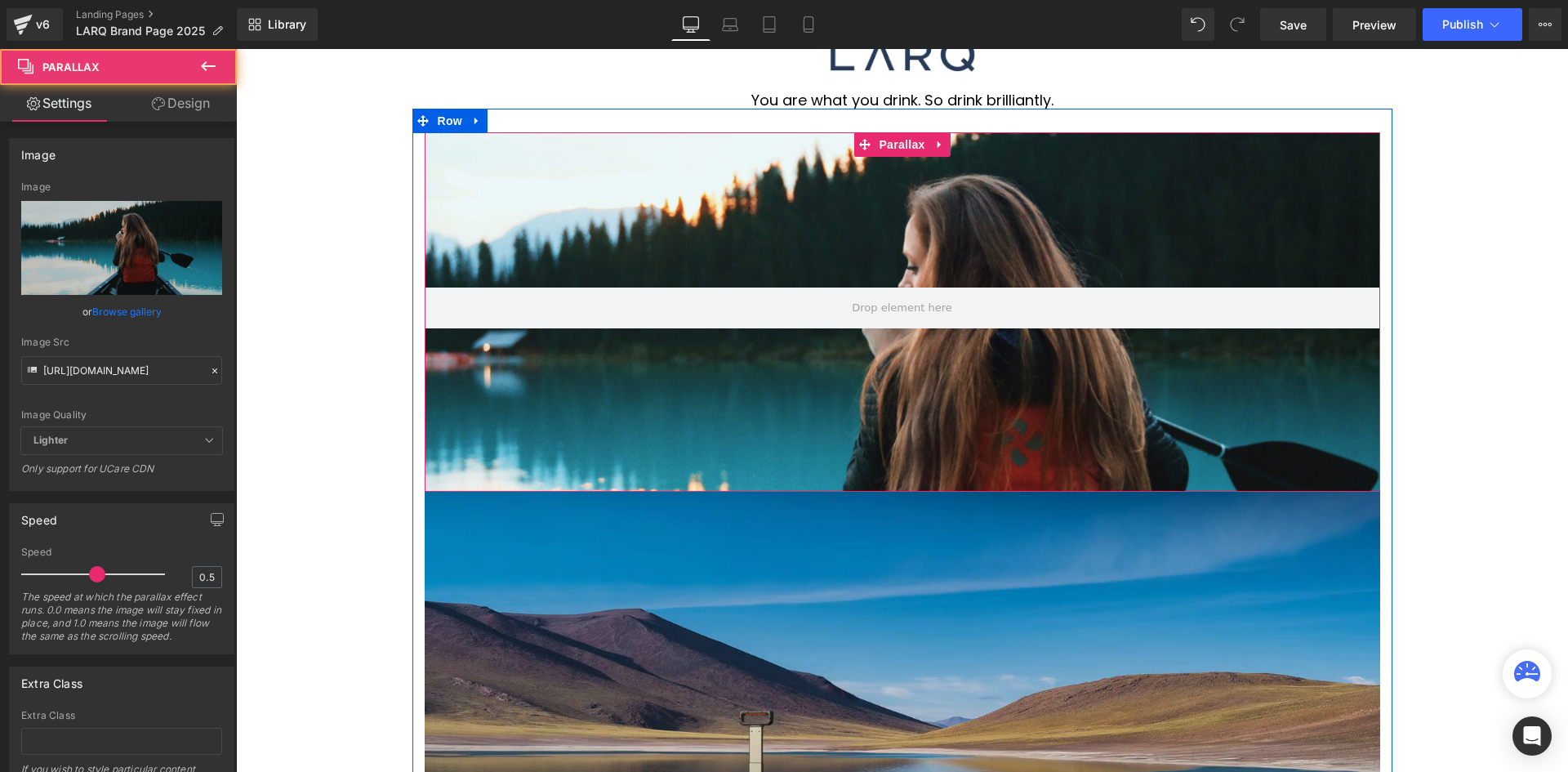
scroll to position [735, 0]
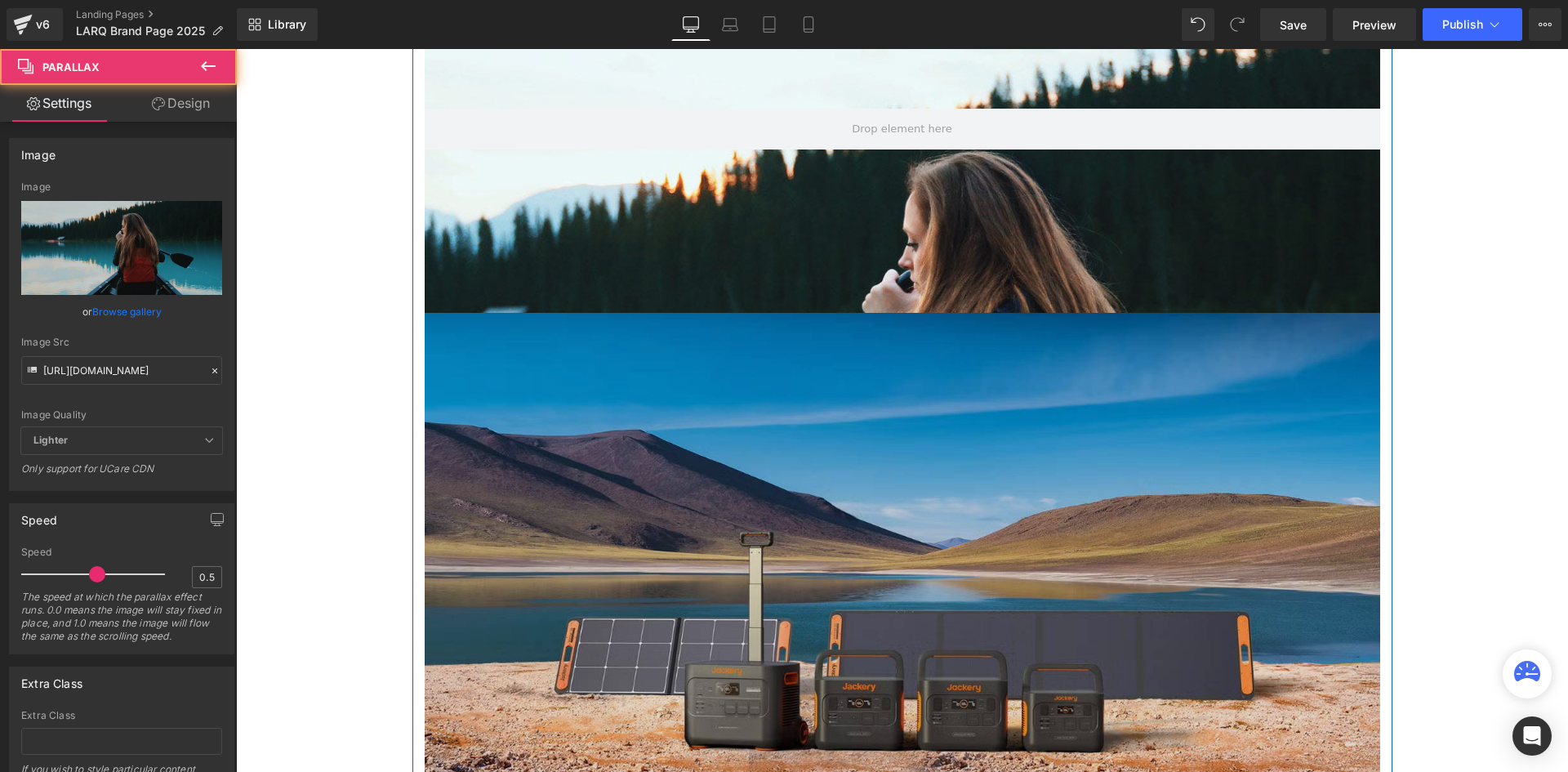
click at [914, 416] on img at bounding box center [903, 551] width 955 height 478
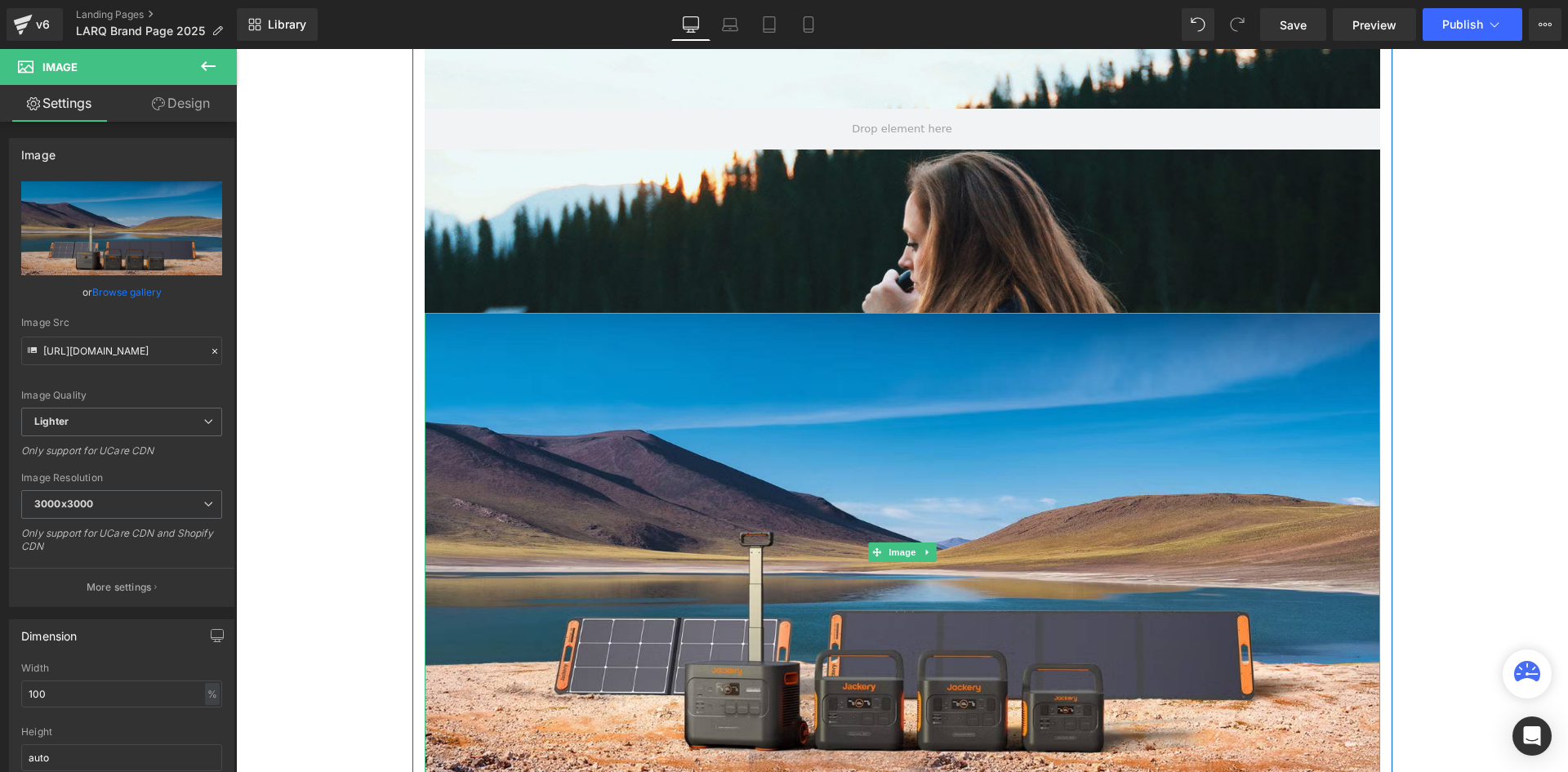
click at [927, 548] on icon at bounding box center [928, 552] width 9 height 10
click at [928, 552] on link at bounding box center [936, 552] width 18 height 19
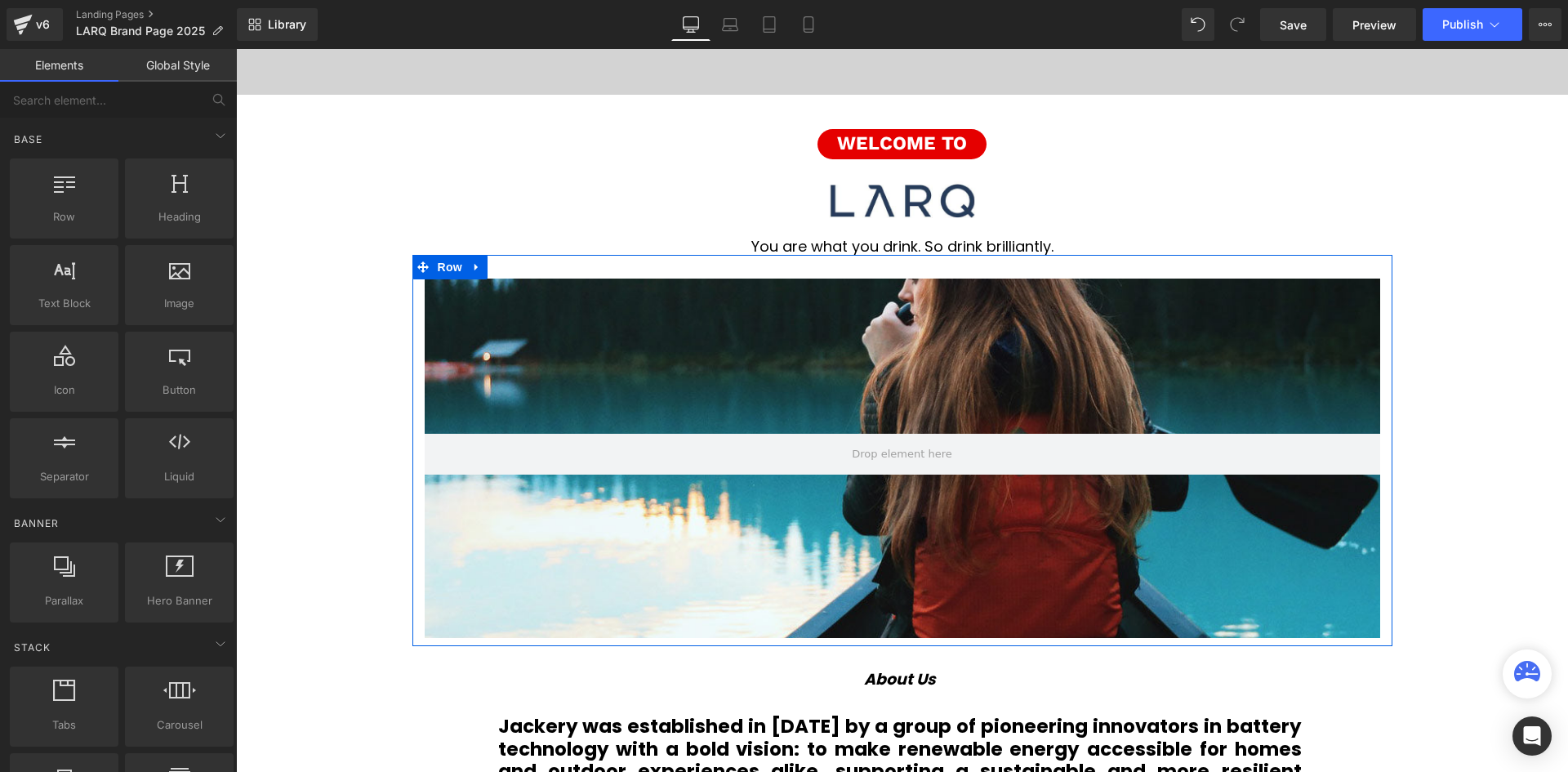
scroll to position [409, 0]
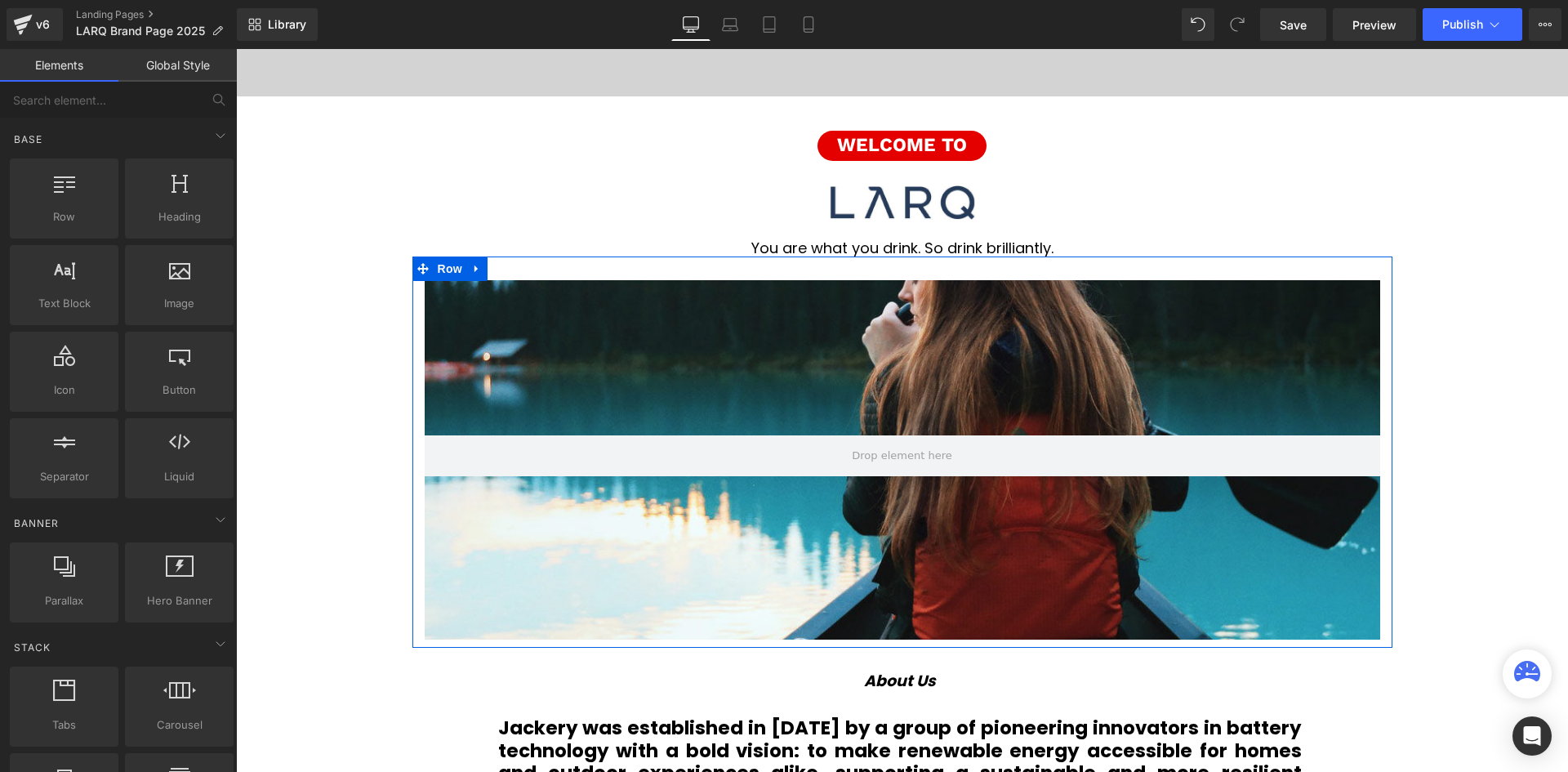
click at [846, 346] on div at bounding box center [901, 415] width 1331 height 687
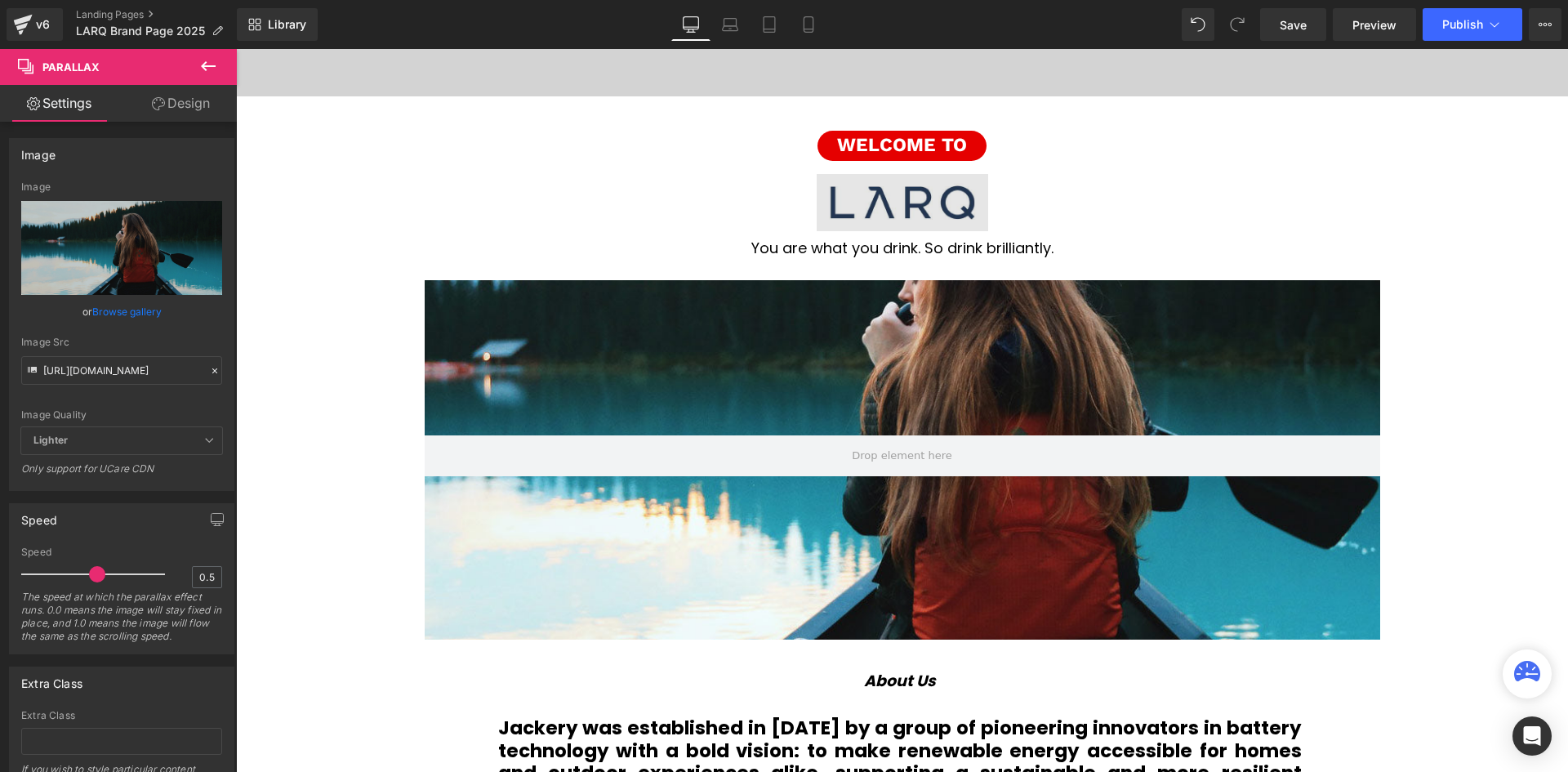
click at [236, 49] on div "480px" at bounding box center [236, 49] width 0 height 0
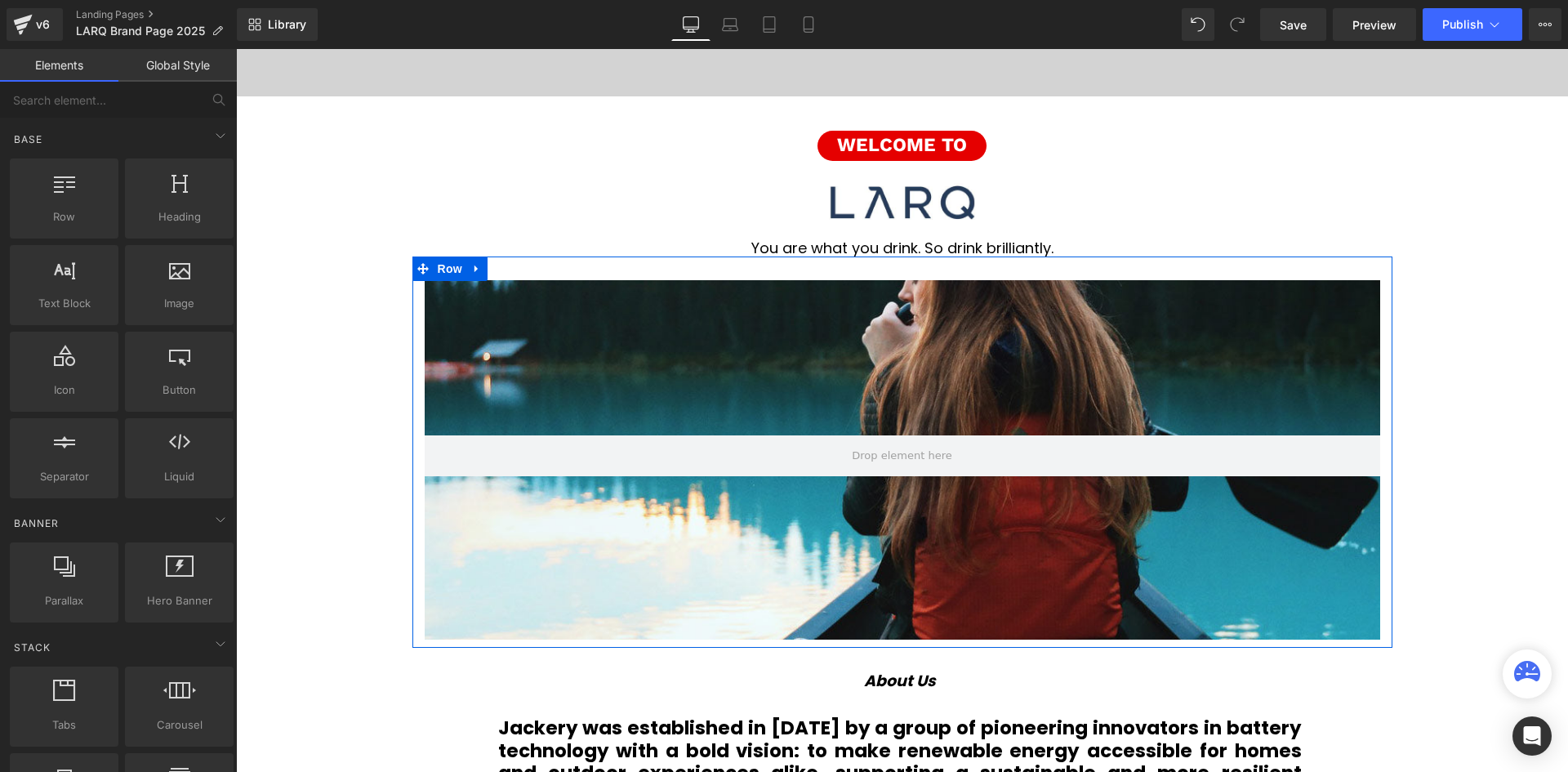
click at [479, 259] on link at bounding box center [477, 268] width 21 height 25
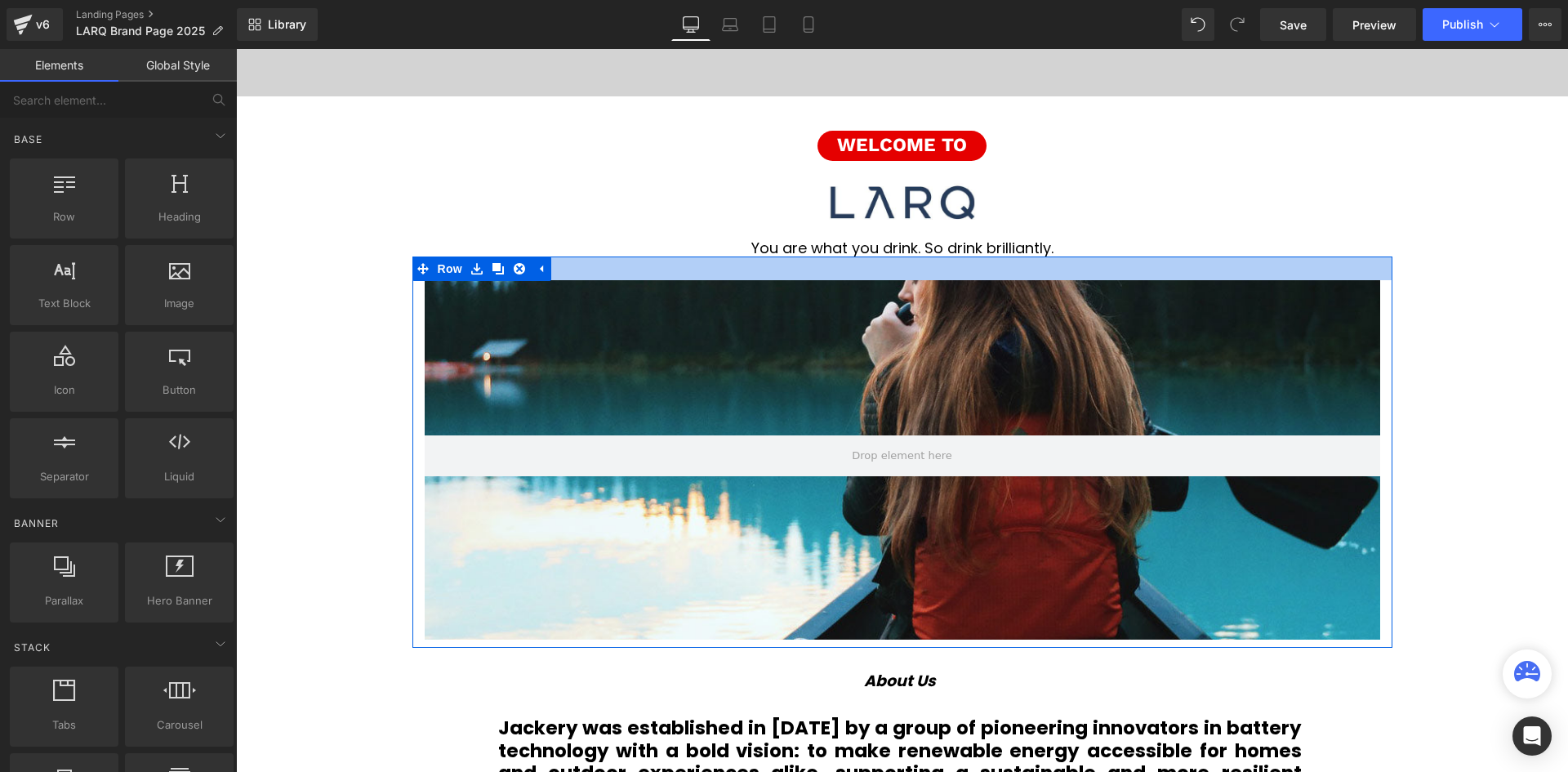
drag, startPoint x: 607, startPoint y: 265, endPoint x: 595, endPoint y: 265, distance: 12.0
click at [608, 265] on div at bounding box center [902, 268] width 979 height 24
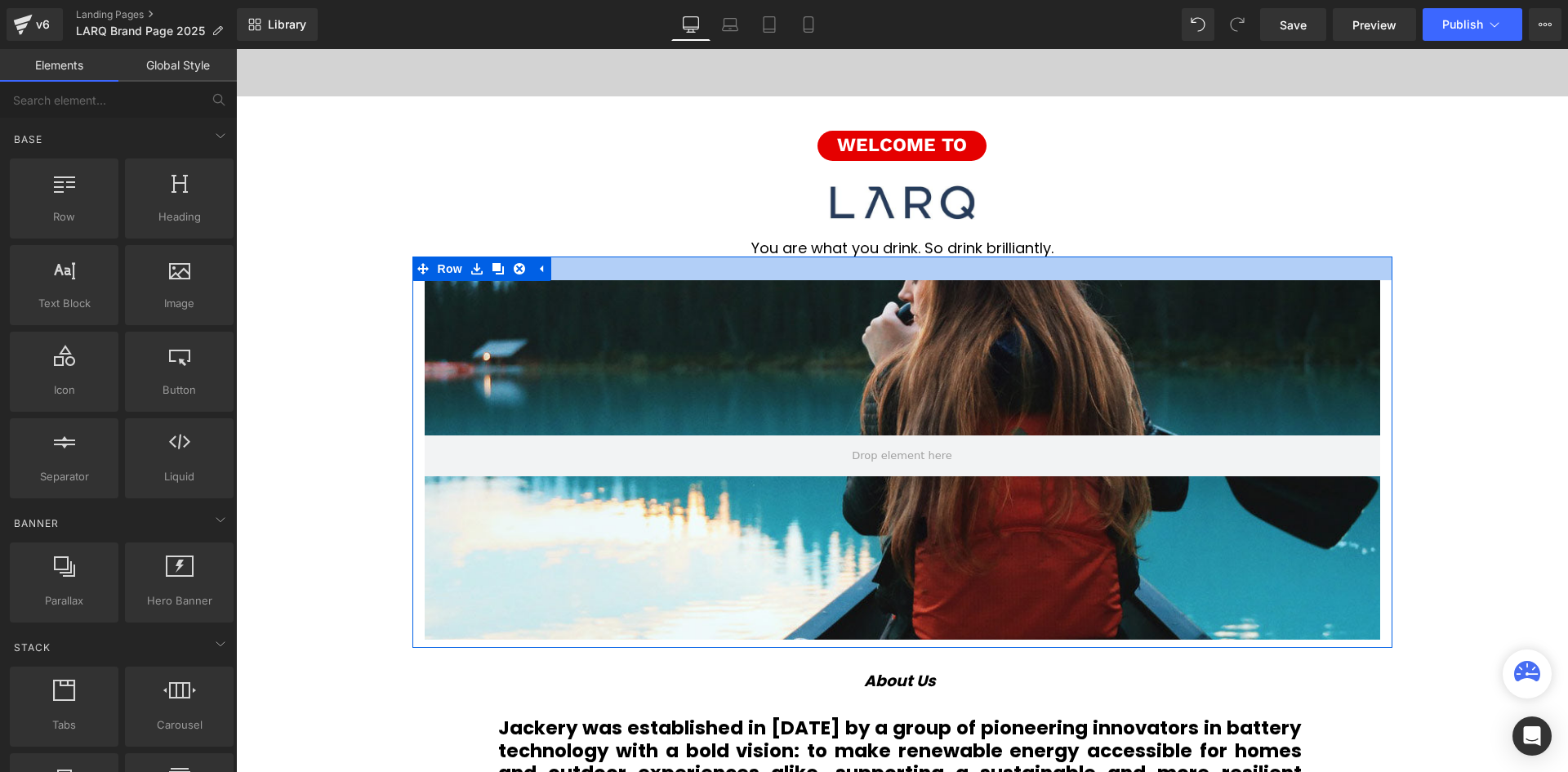
click at [674, 266] on div at bounding box center [902, 268] width 979 height 24
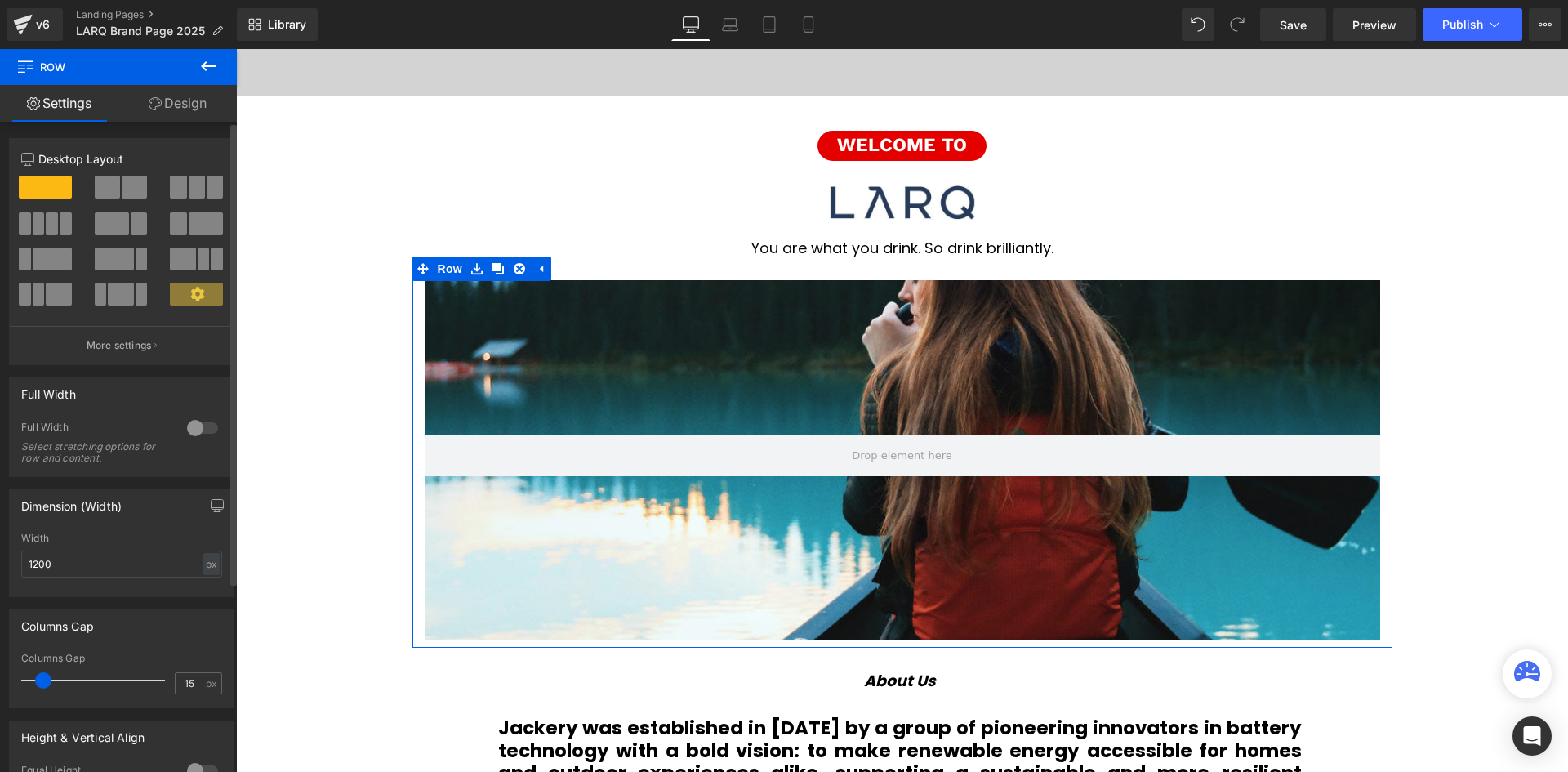
click at [115, 189] on span at bounding box center [107, 187] width 25 height 23
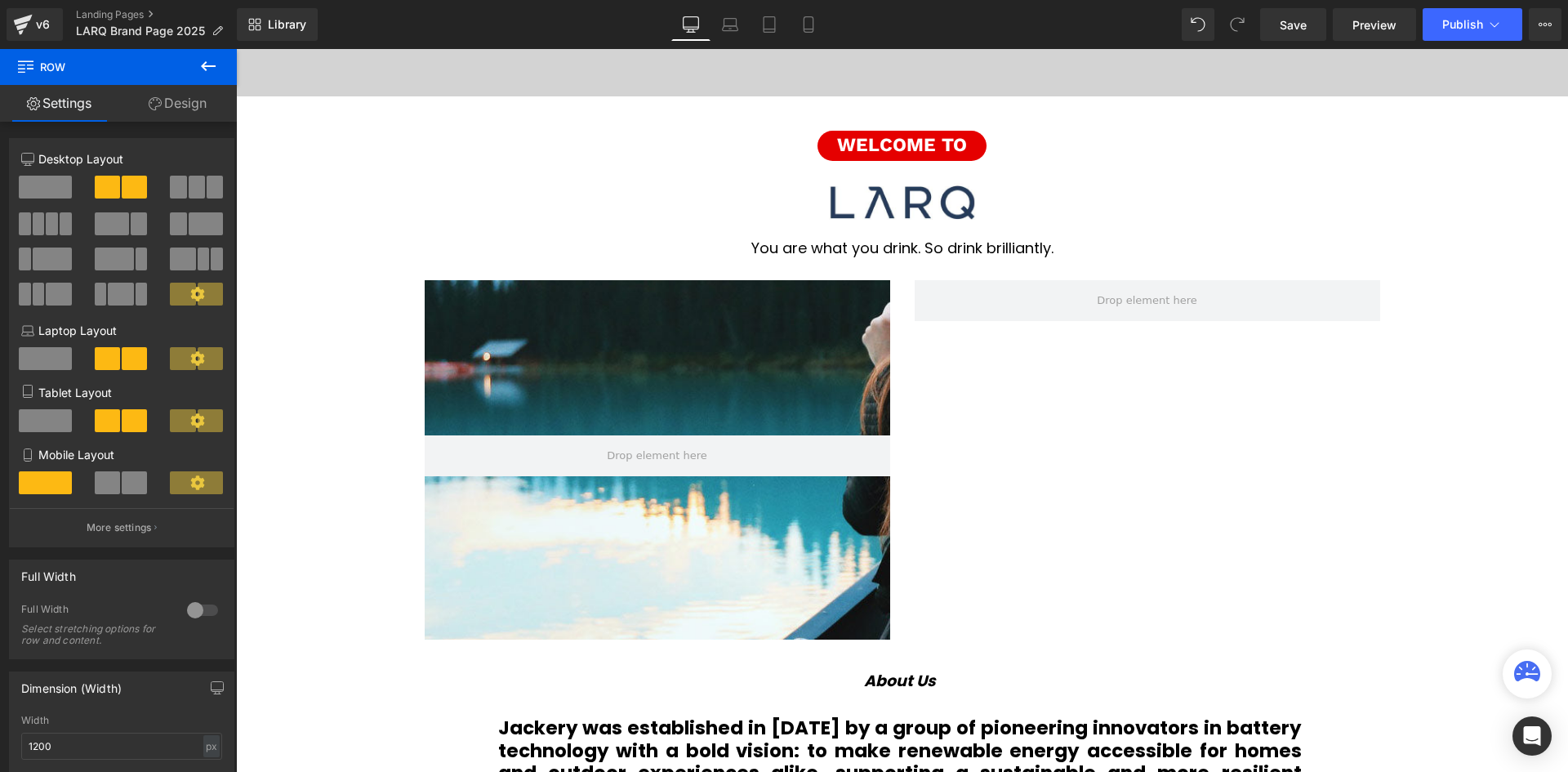
click at [213, 79] on button at bounding box center [208, 67] width 57 height 36
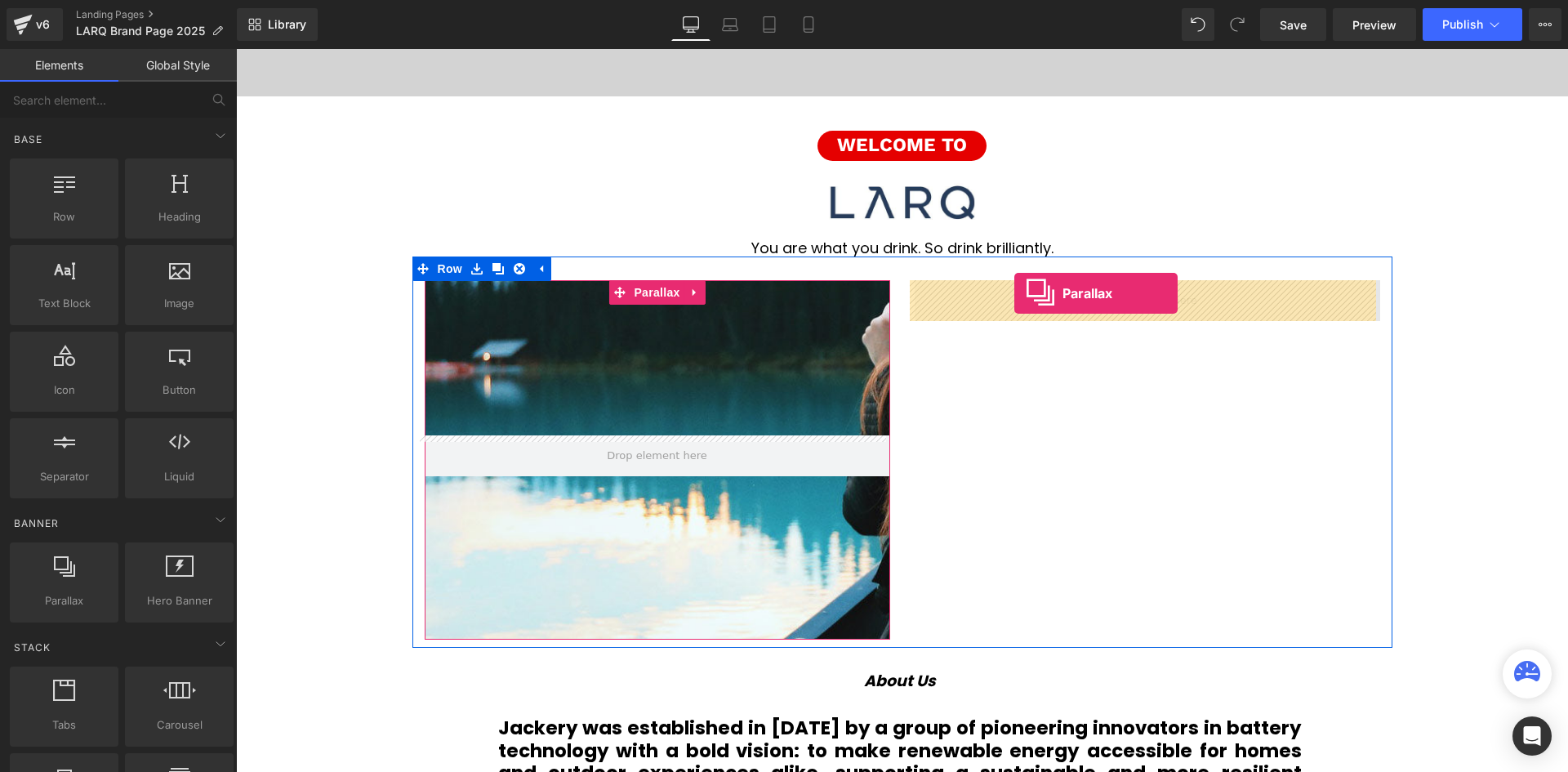
drag, startPoint x: 310, startPoint y: 635, endPoint x: 1015, endPoint y: 293, distance: 783.6
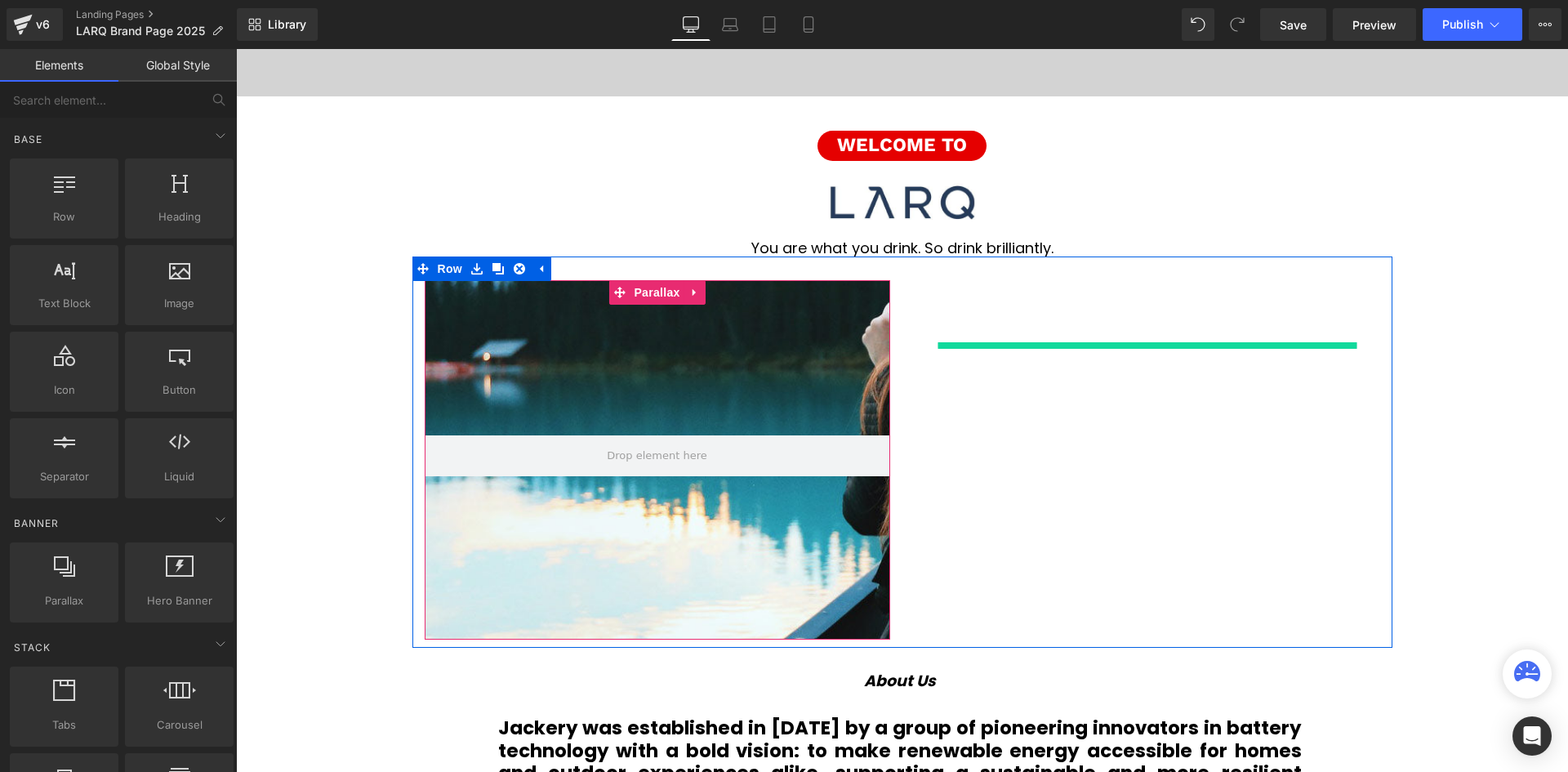
scroll to position [8, 8]
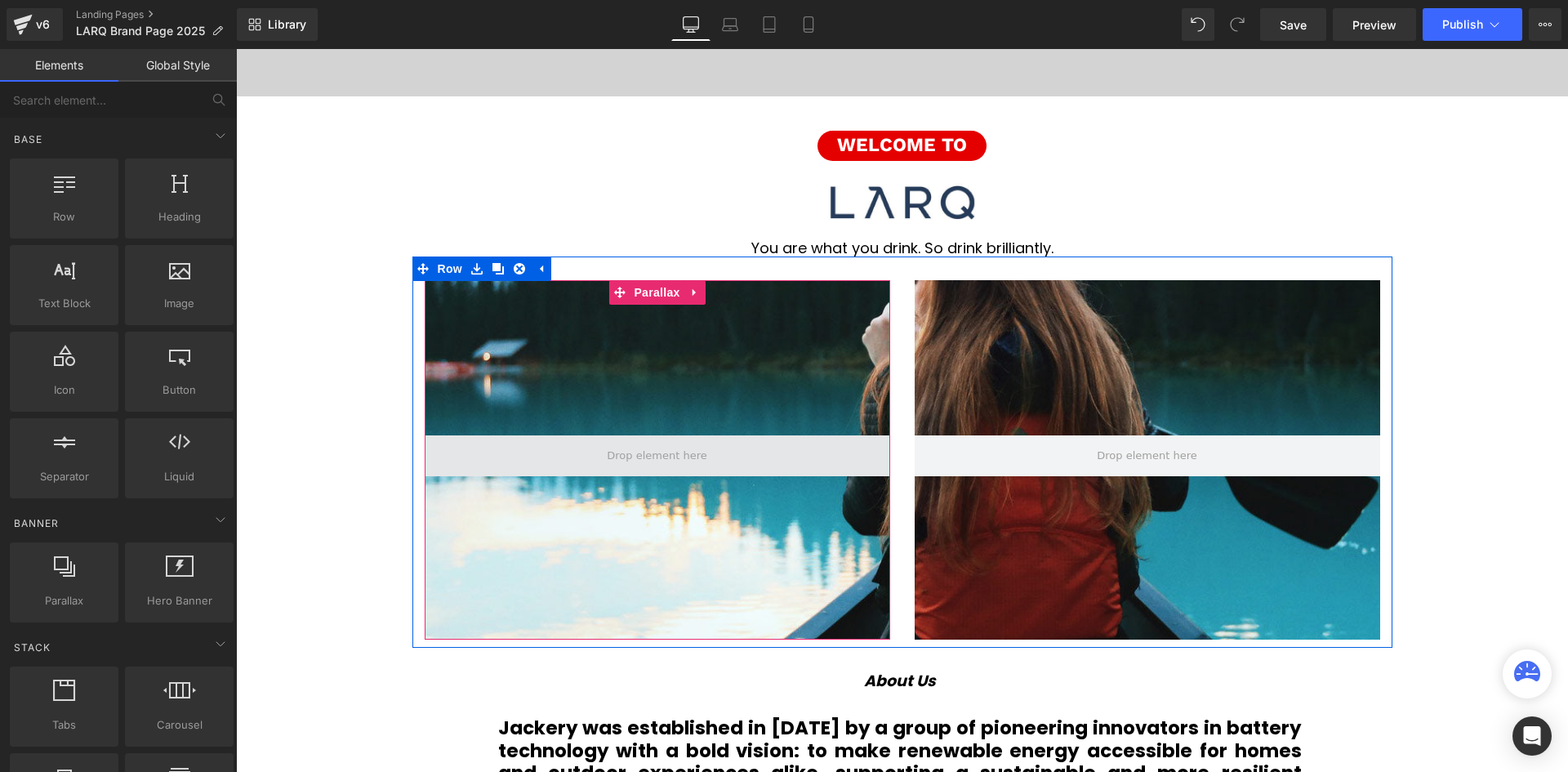
click at [703, 448] on span at bounding box center [658, 456] width 466 height 41
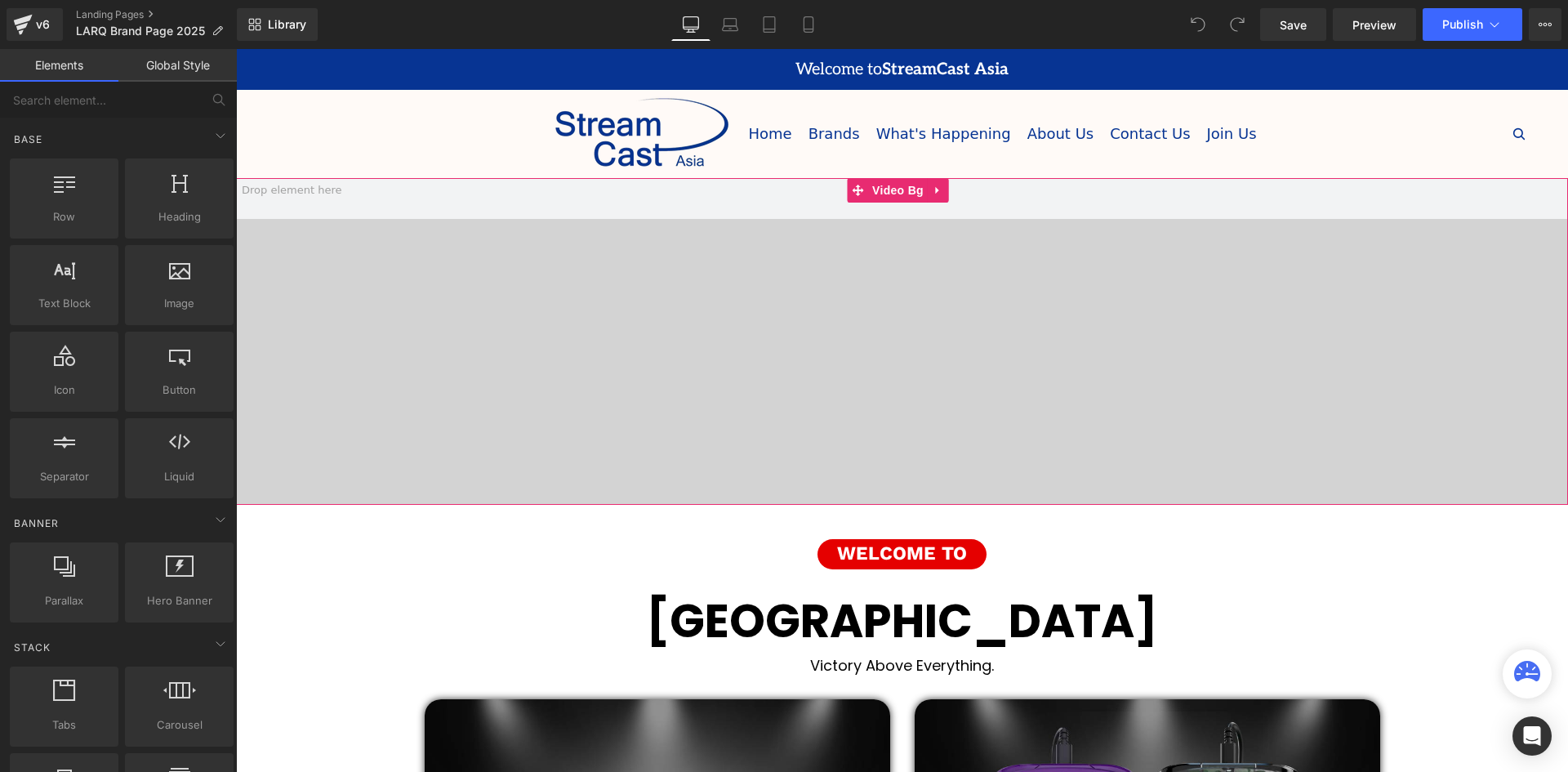
scroll to position [6086, 1324]
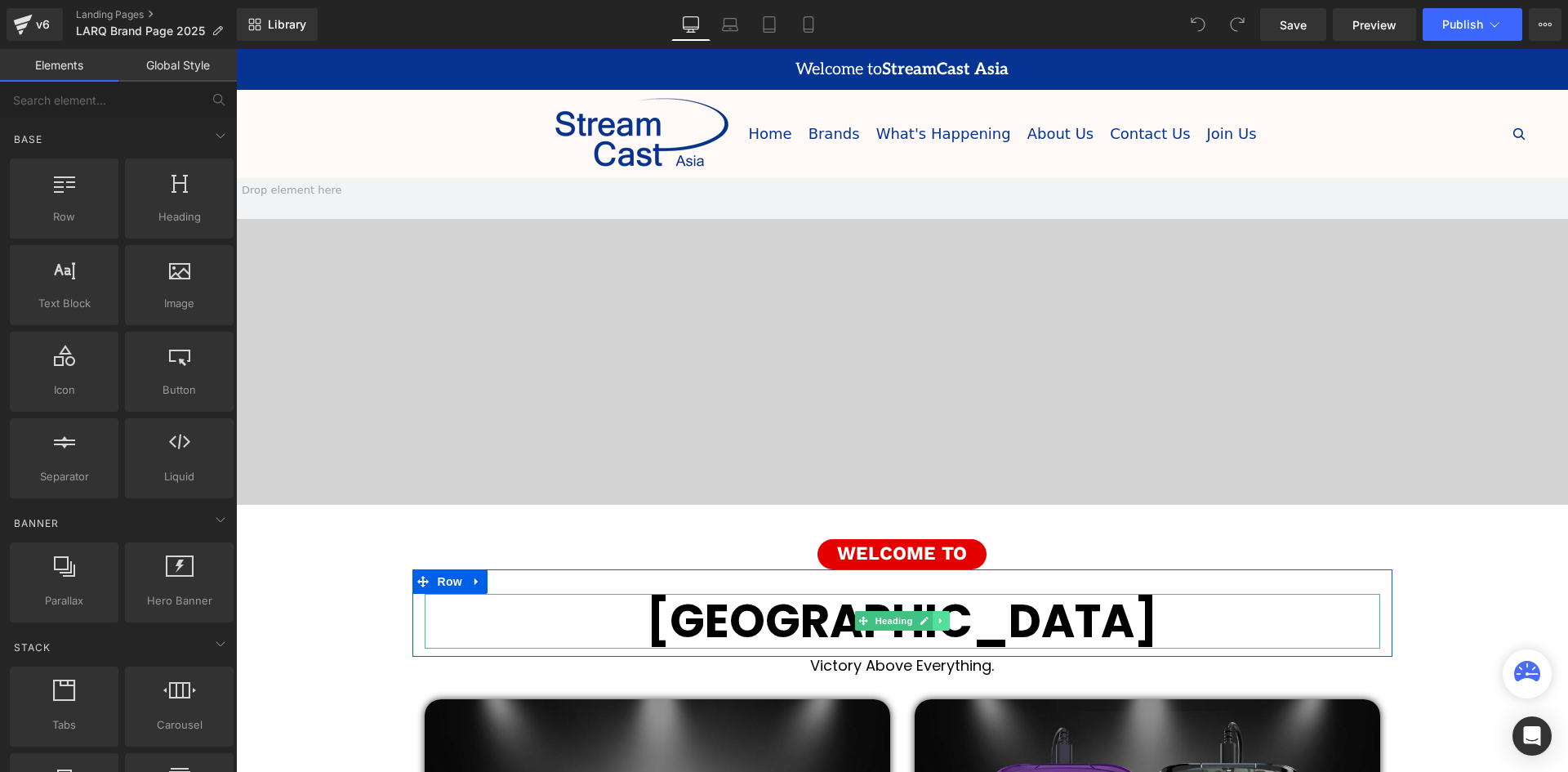
click at [937, 623] on icon at bounding box center [942, 620] width 9 height 10
click at [946, 619] on icon at bounding box center [949, 621] width 9 height 9
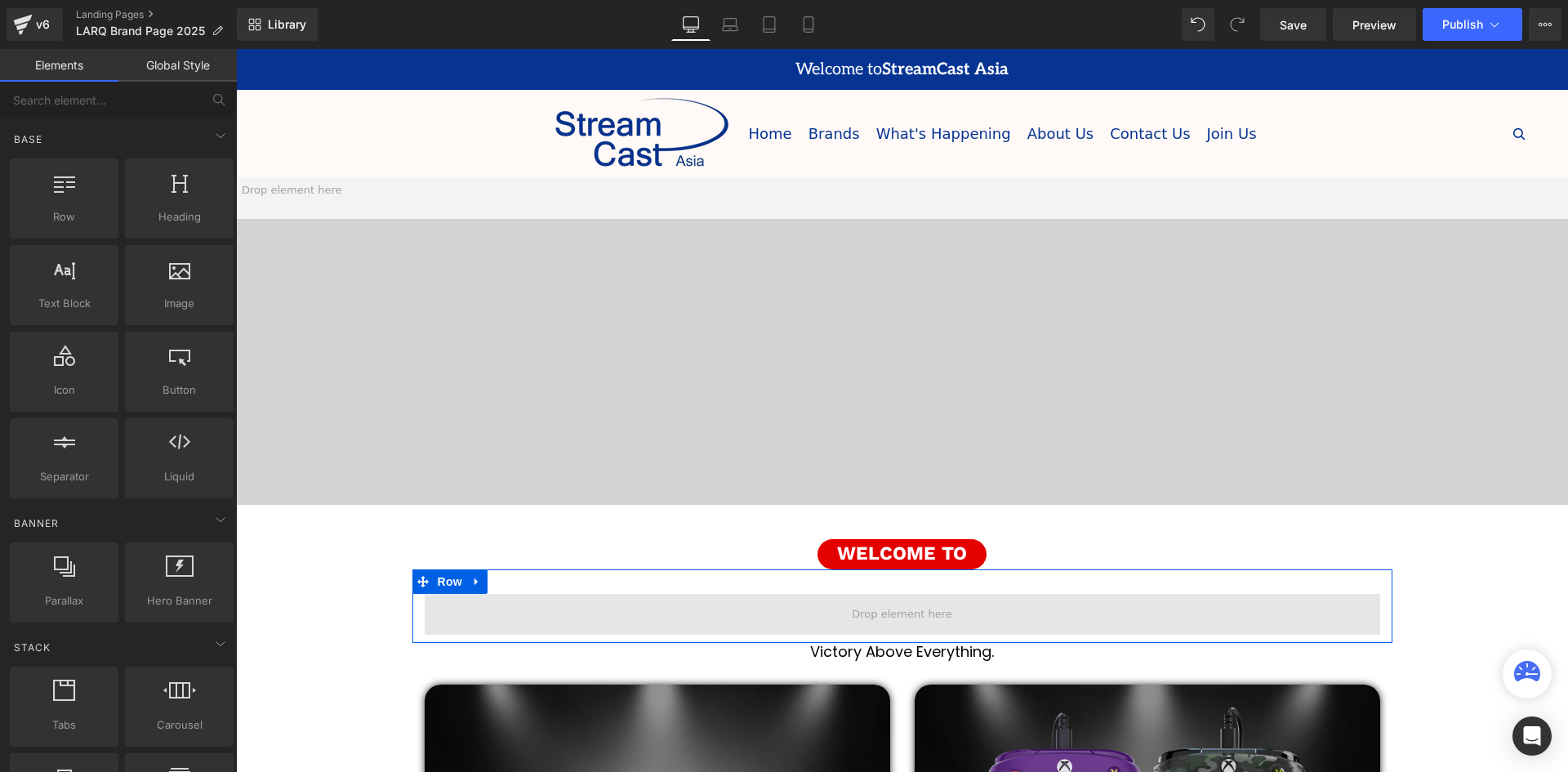
scroll to position [5667, 1324]
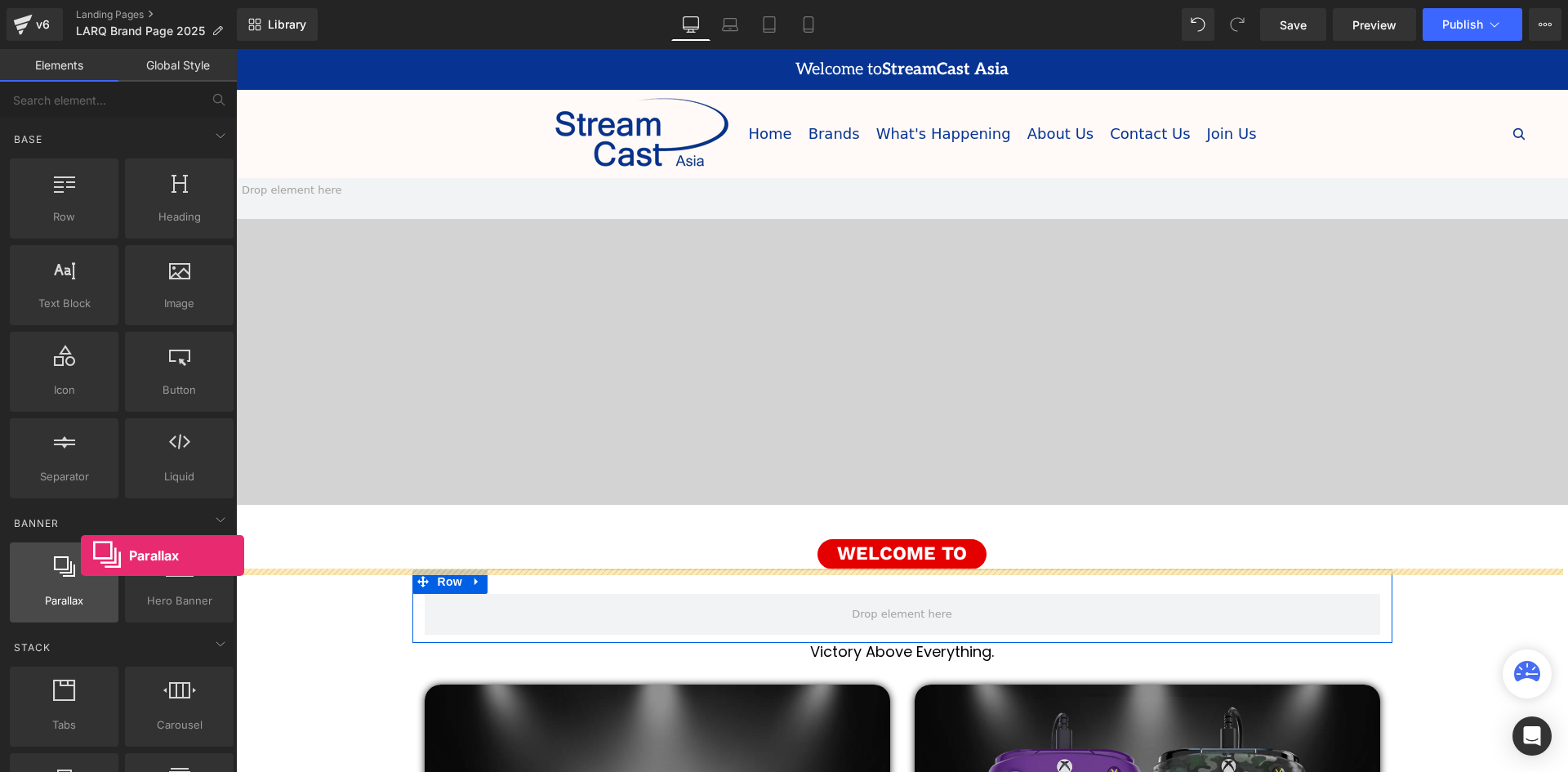
drag, startPoint x: 347, startPoint y: 535, endPoint x: 51, endPoint y: 567, distance: 297.7
click at [53, 576] on div "Parallax banner, slideshow, hero, image, cover, parallax, effect" at bounding box center [65, 582] width 109 height 80
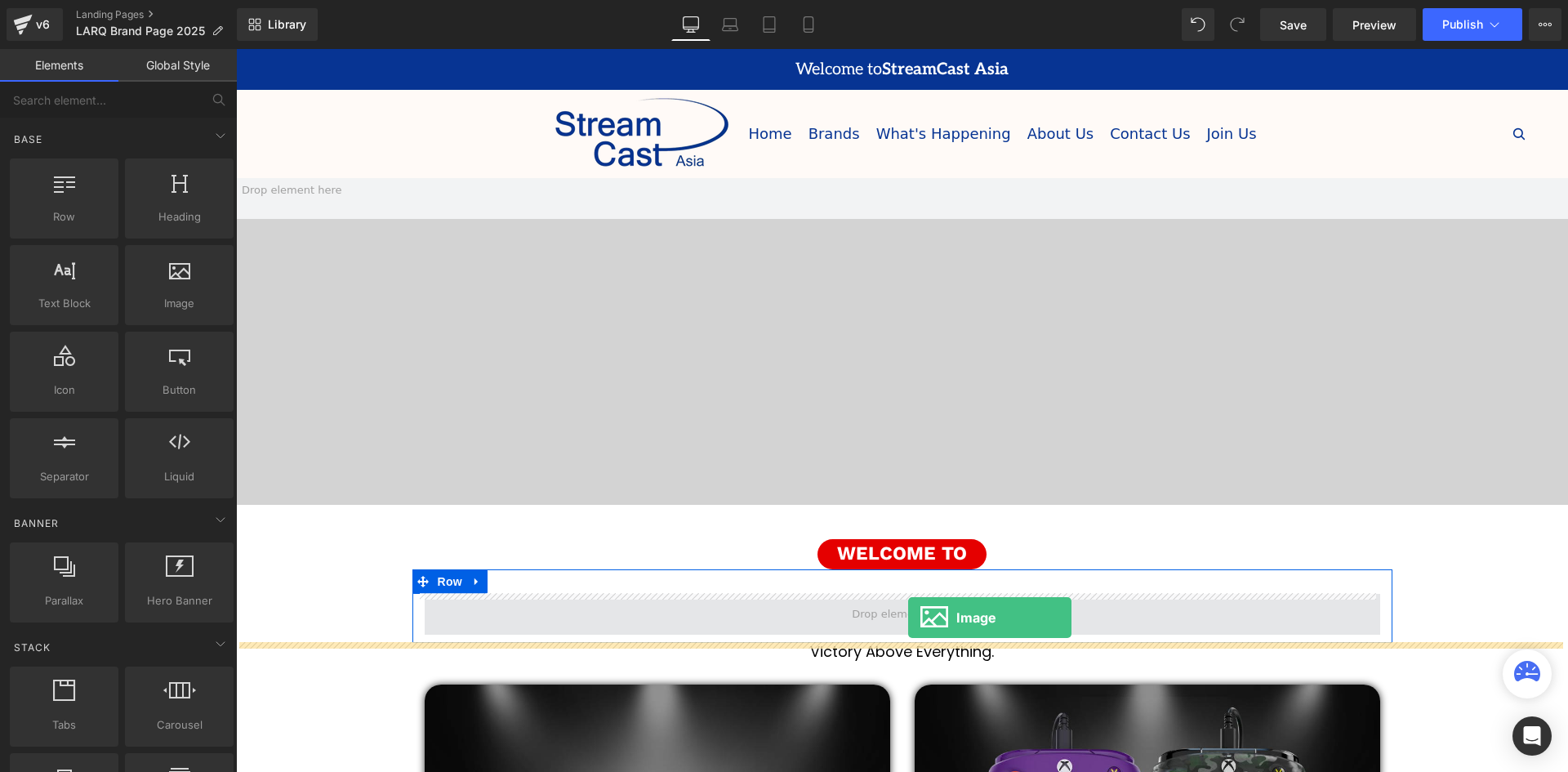
drag, startPoint x: 414, startPoint y: 369, endPoint x: 907, endPoint y: 618, distance: 552.3
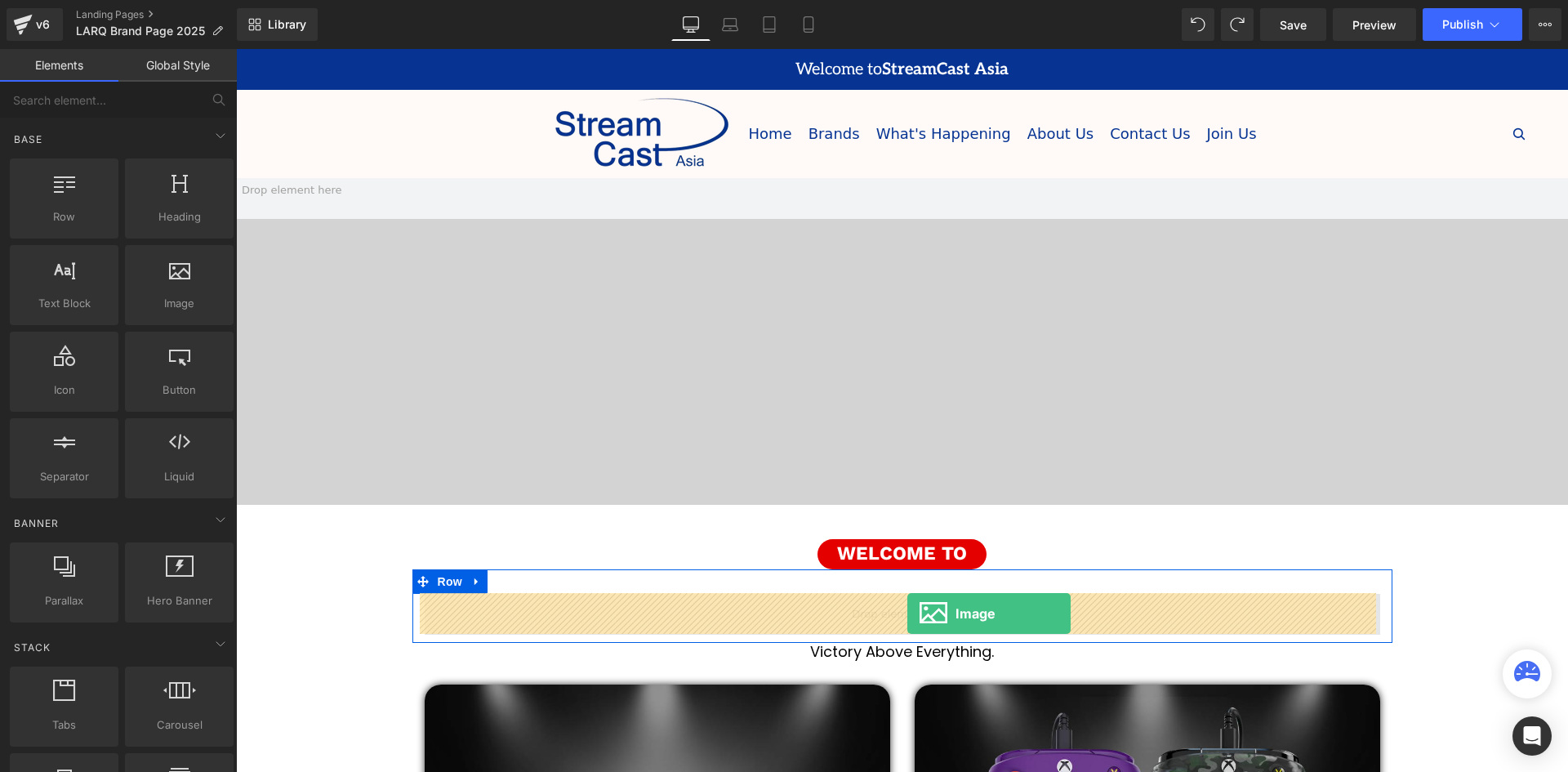
drag, startPoint x: 530, startPoint y: 434, endPoint x: 907, endPoint y: 614, distance: 417.8
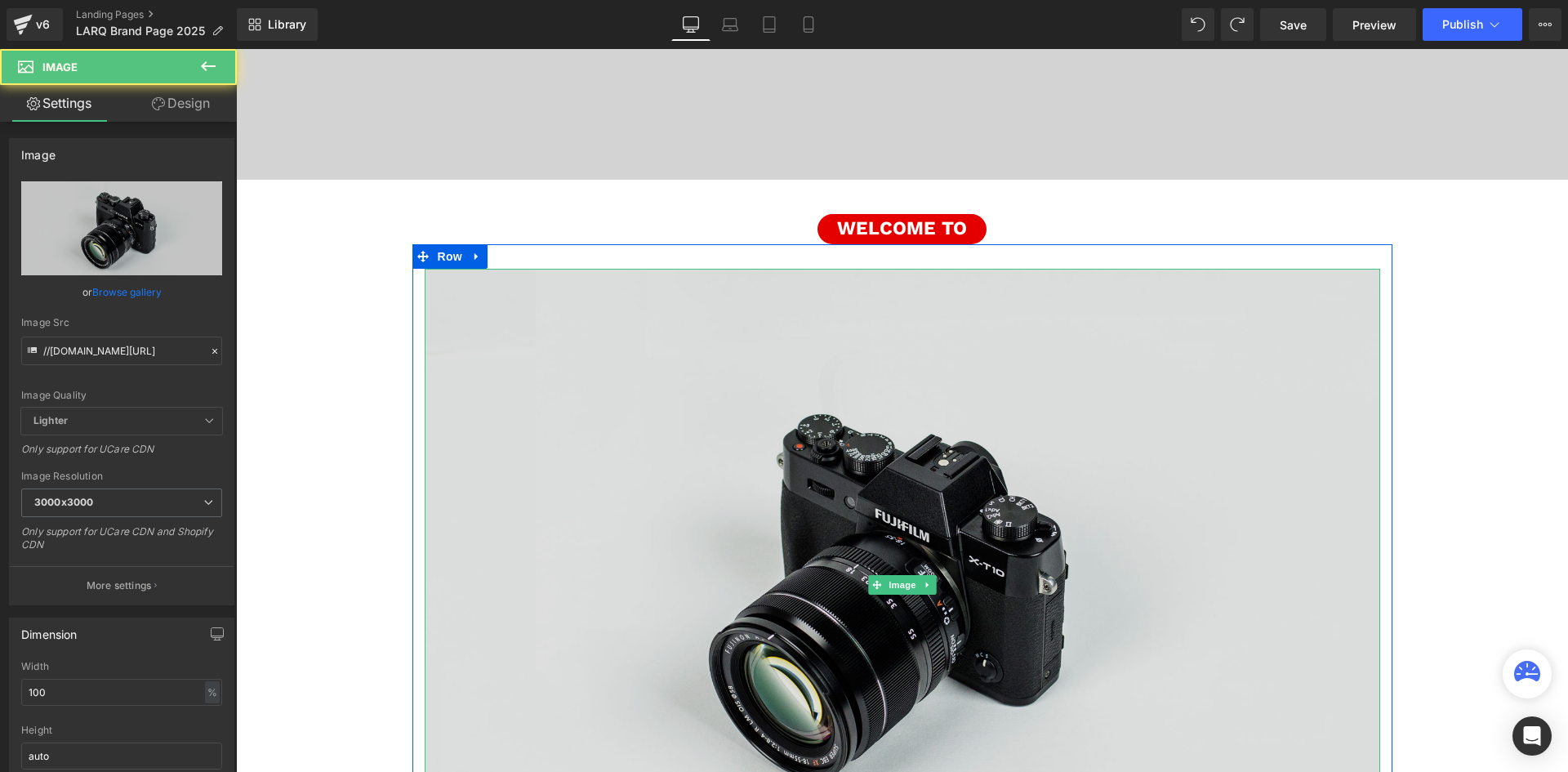
scroll to position [326, 0]
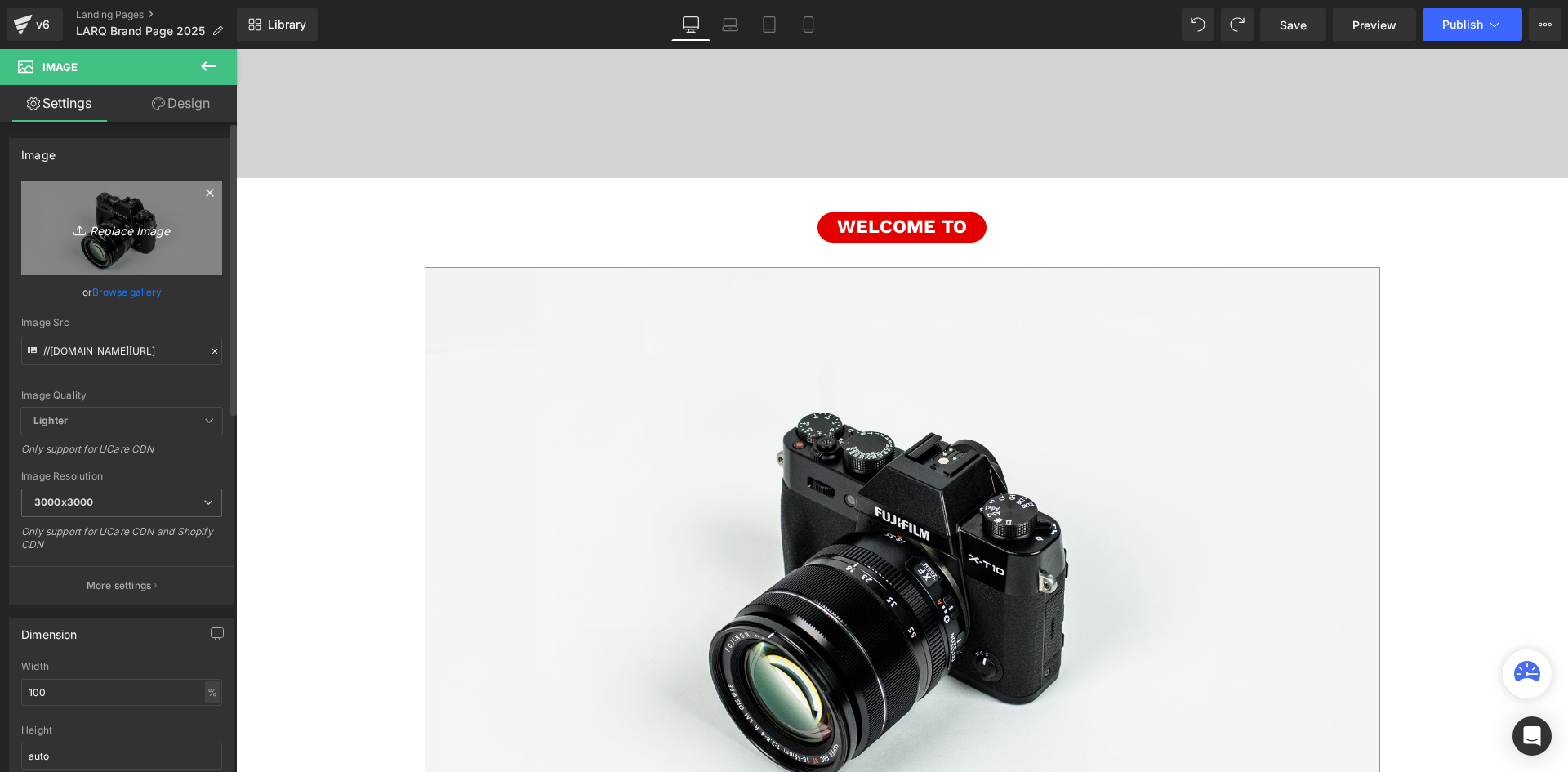
click at [112, 239] on link "Replace Image" at bounding box center [121, 228] width 201 height 94
type input "C:\fakepath\larq-logo.jpg"
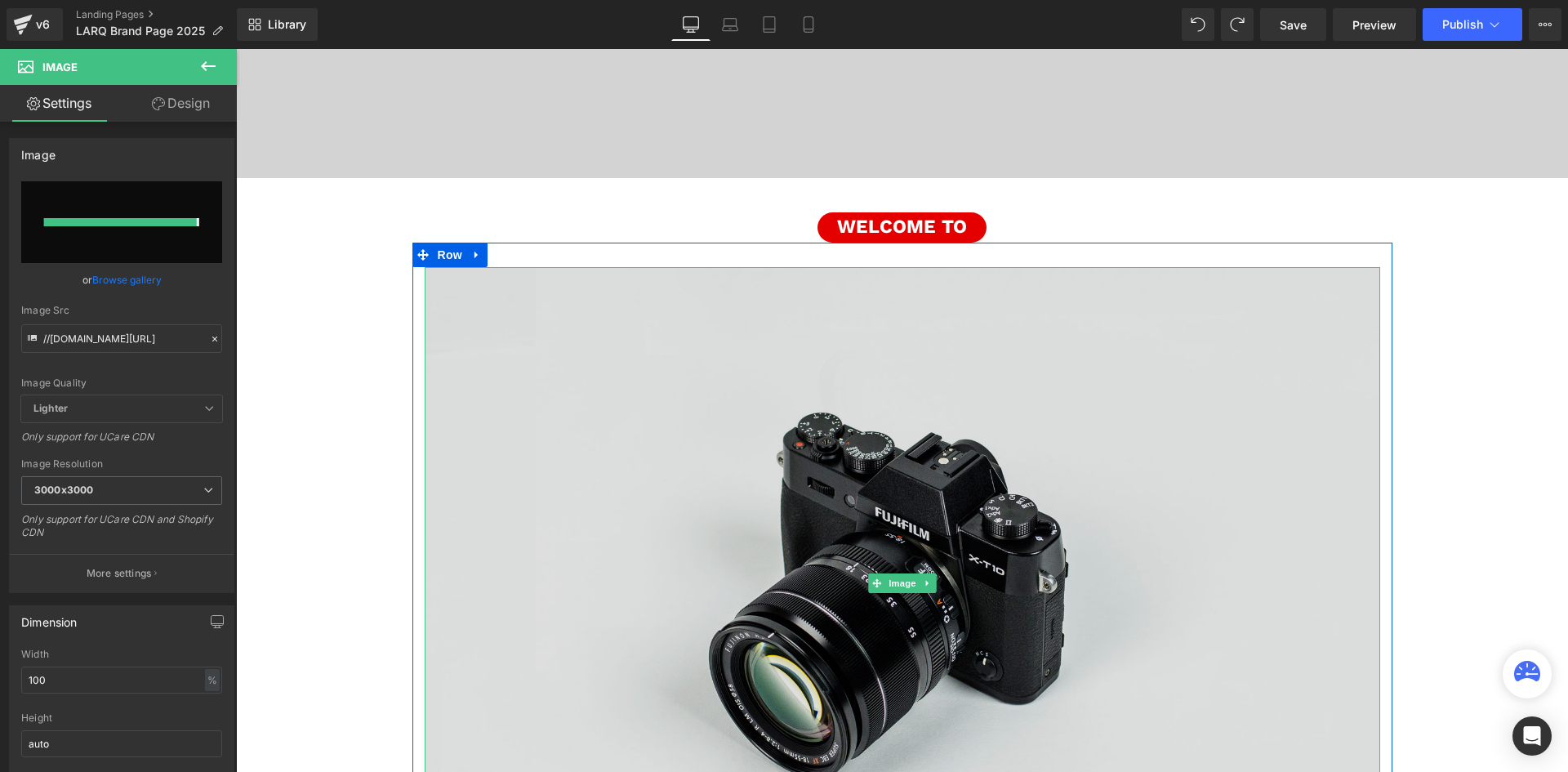
type input "https://ucarecdn.com/531c70c7-6349-42bf-846d-5dc7ee1603df/-/format/auto/-/previ…"
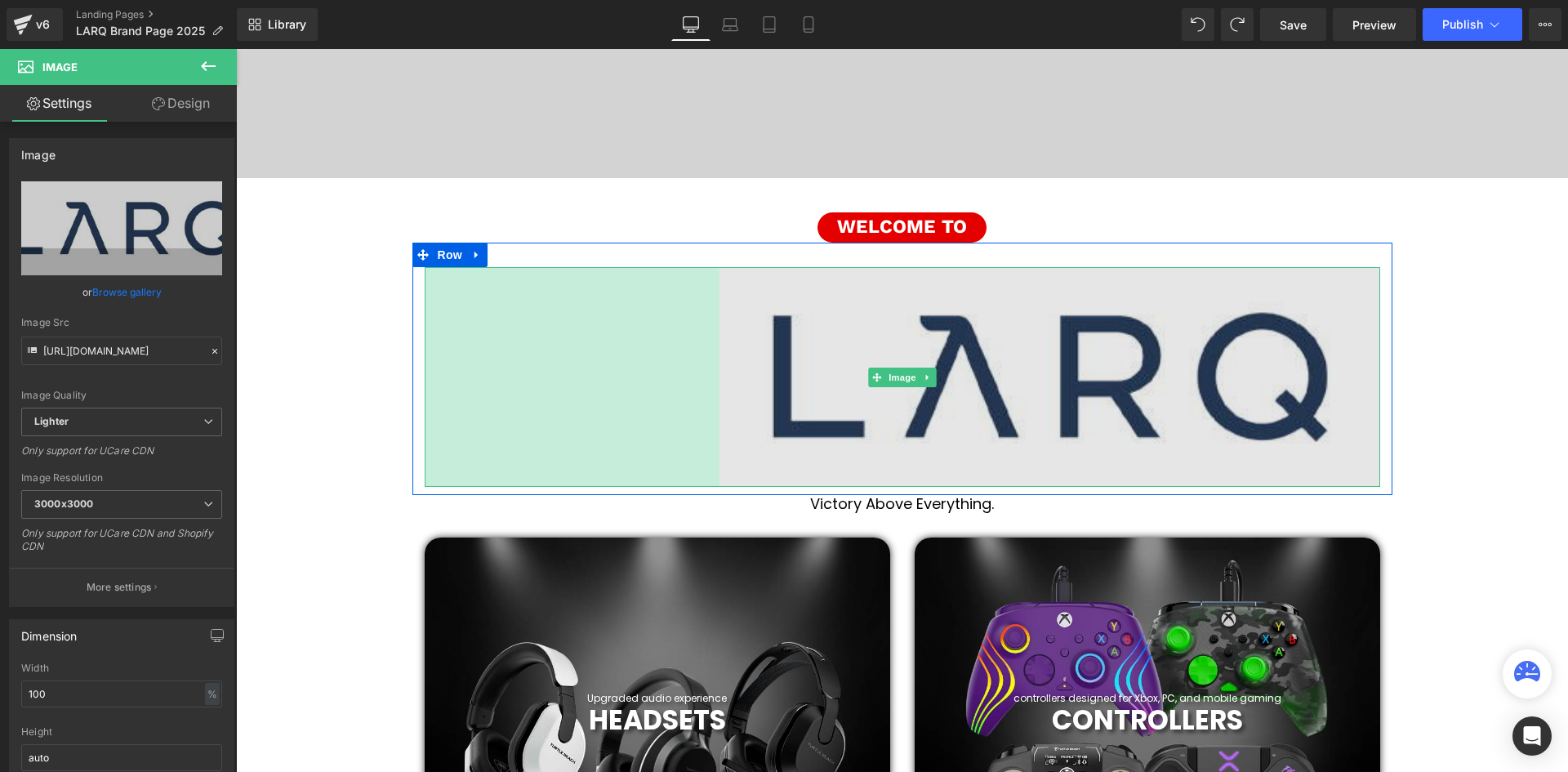
scroll to position [8, 8]
drag, startPoint x: 421, startPoint y: 369, endPoint x: 718, endPoint y: 398, distance: 298.4
click at [718, 398] on div "Image 363px" at bounding box center [903, 377] width 955 height 220
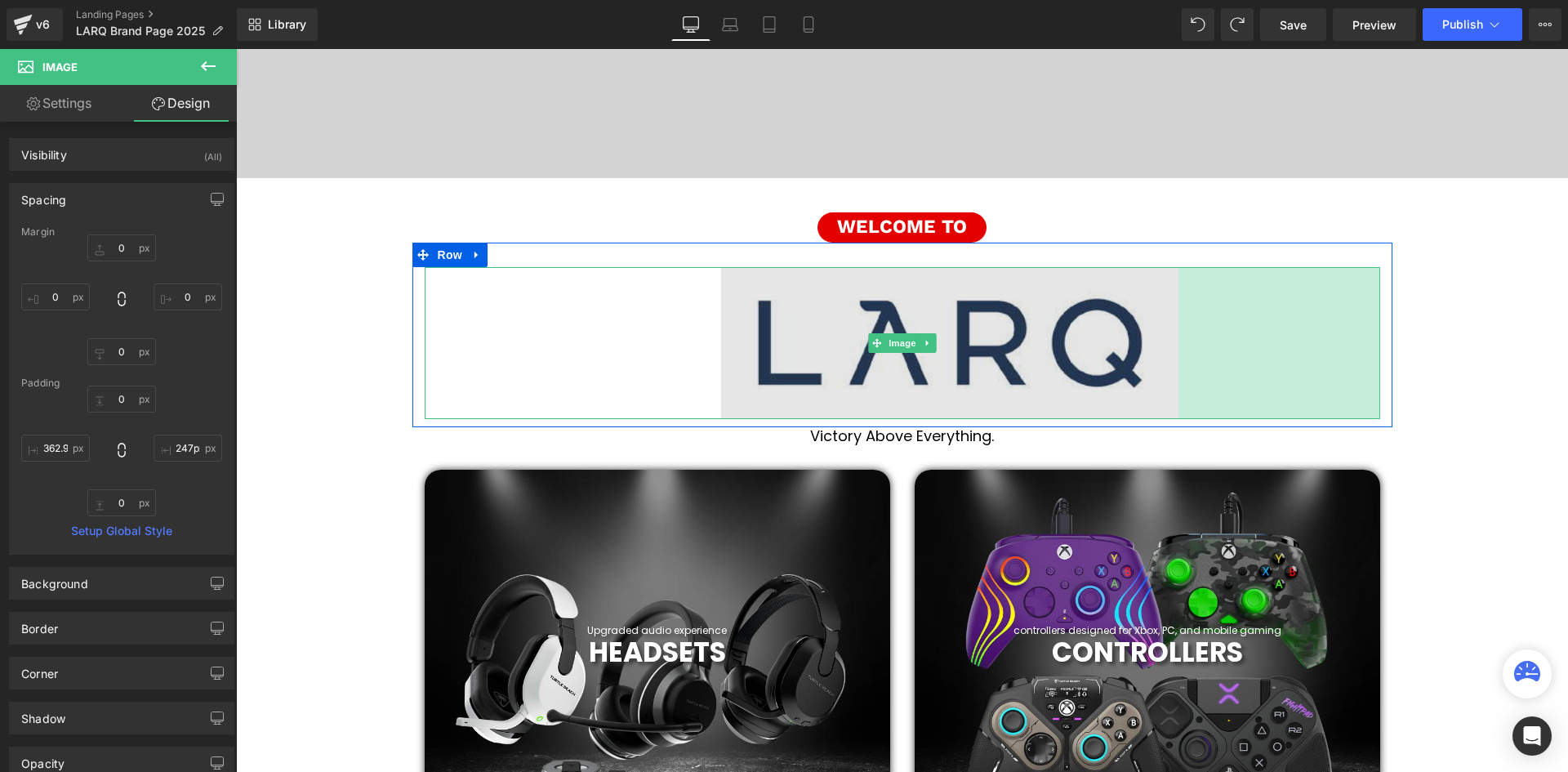
scroll to position [5780, 1324]
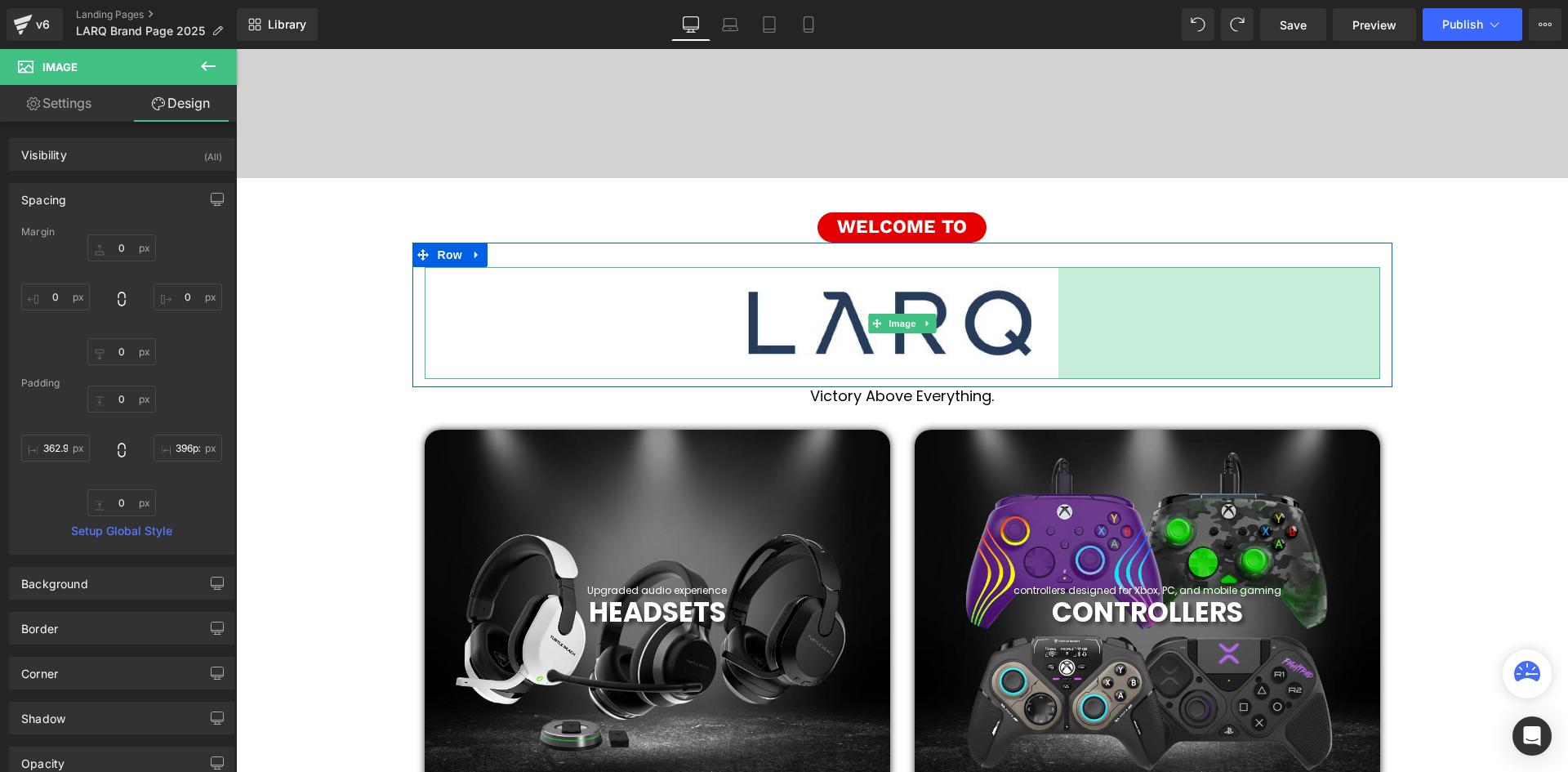
type input "397px"
drag, startPoint x: 1373, startPoint y: 360, endPoint x: 1049, endPoint y: 390, distance: 325.4
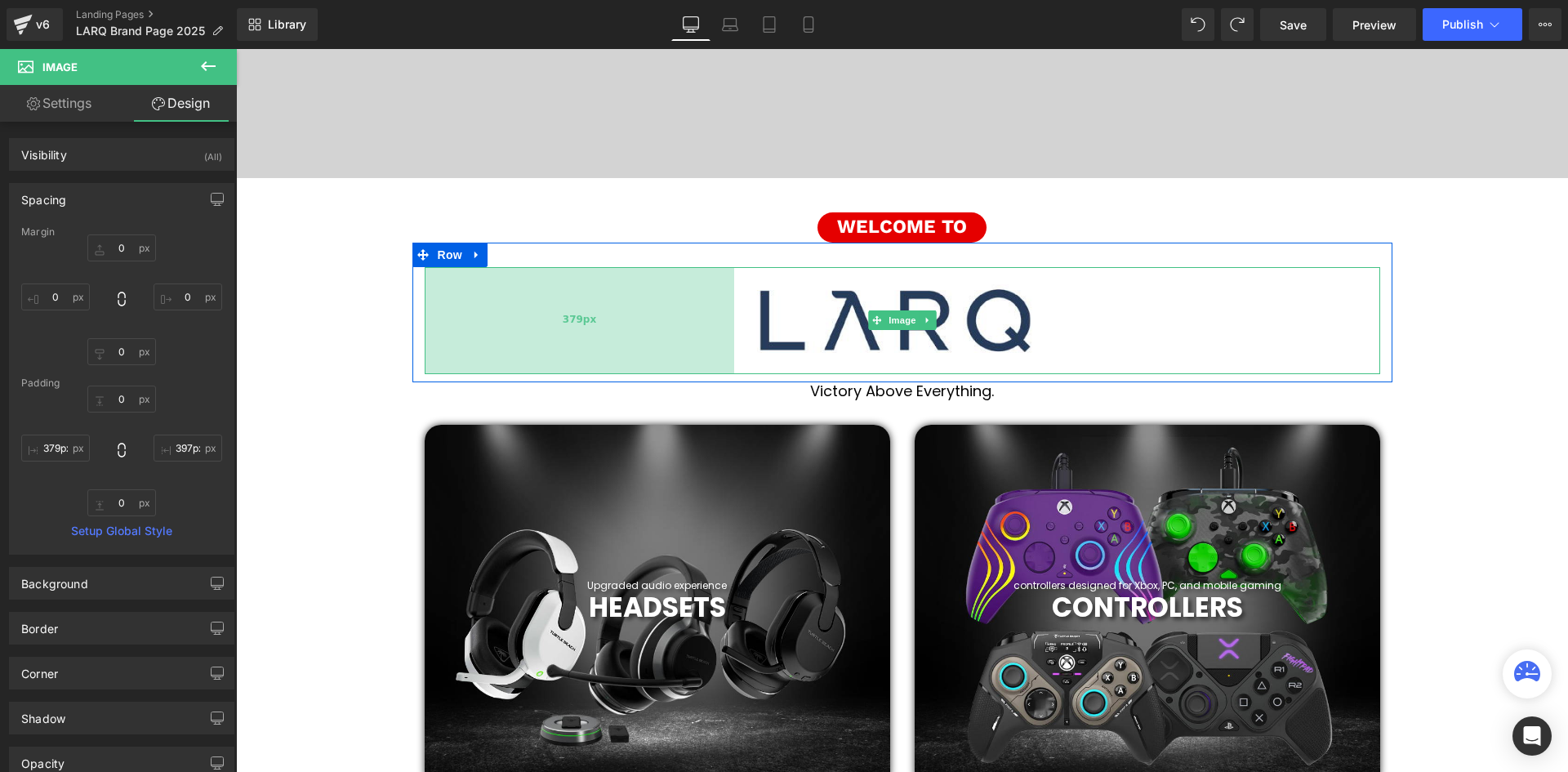
scroll to position [8, 8]
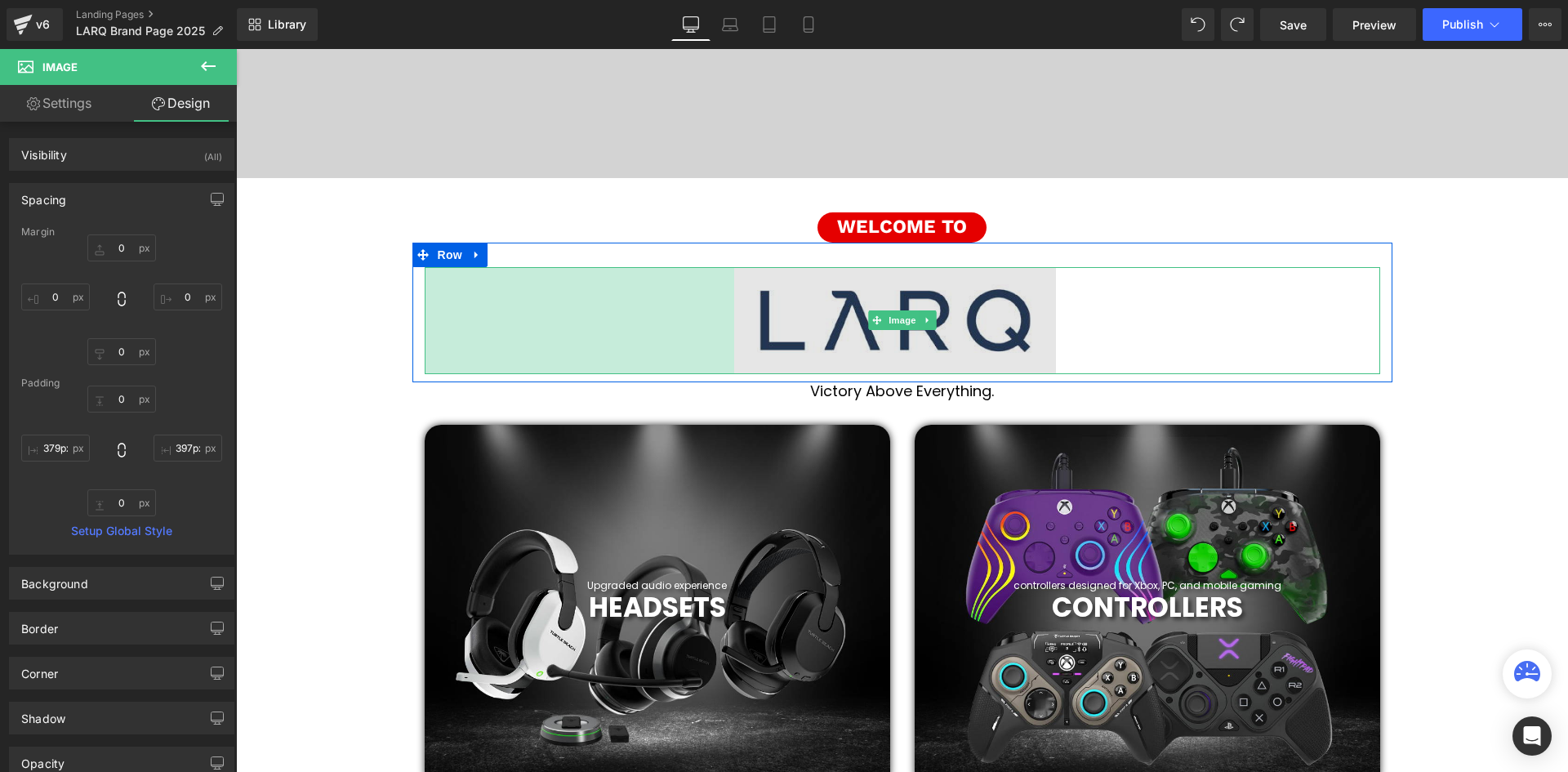
type input "380px"
drag, startPoint x: 716, startPoint y: 311, endPoint x: 730, endPoint y: 312, distance: 14.0
click at [730, 312] on div "380px" at bounding box center [580, 321] width 310 height 107
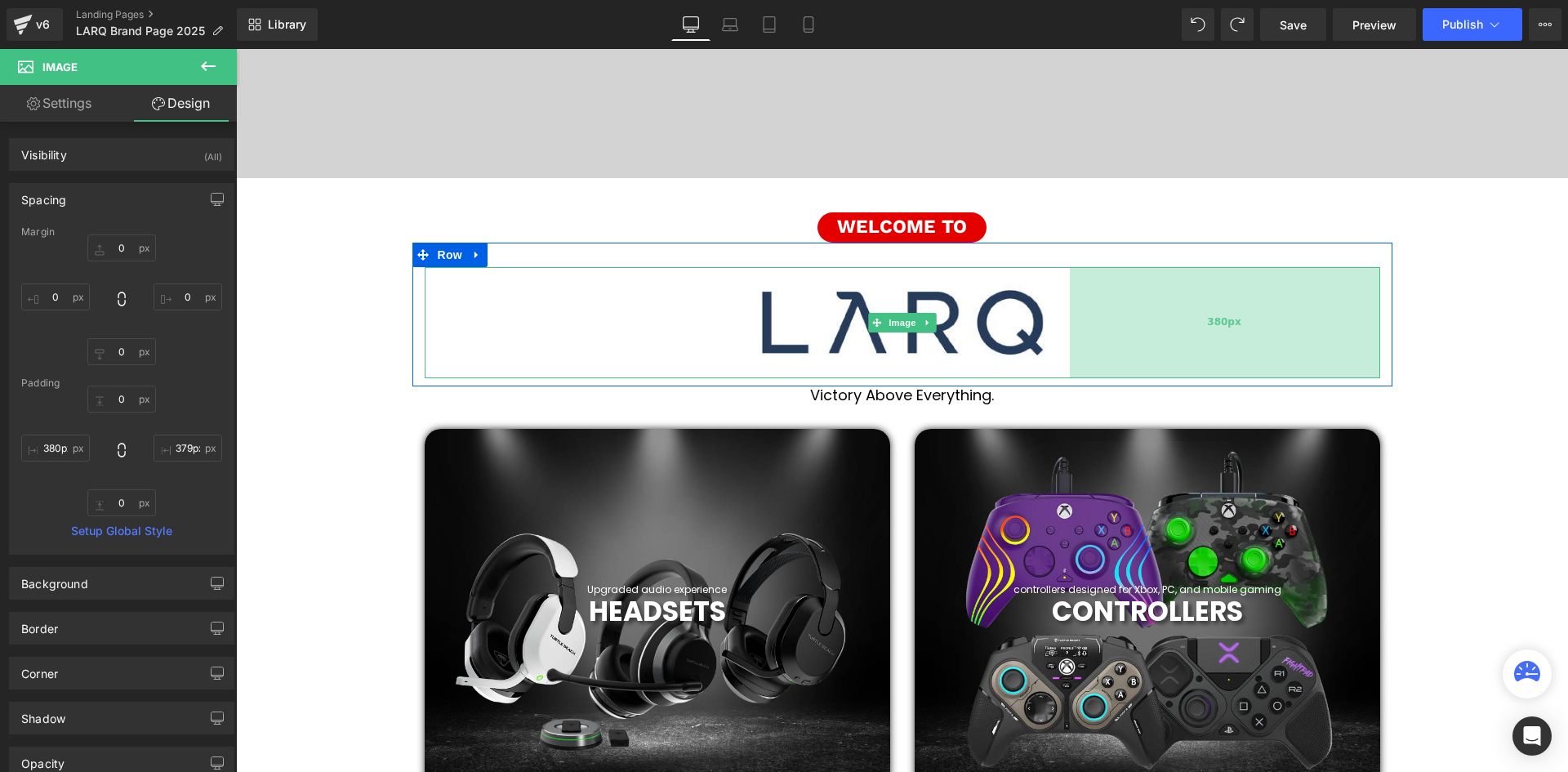
scroll to position [0, 0]
type input "380px"
drag, startPoint x: 1053, startPoint y: 313, endPoint x: 1067, endPoint y: 320, distance: 15.7
click at [1070, 320] on div "380px" at bounding box center [1225, 323] width 310 height 112
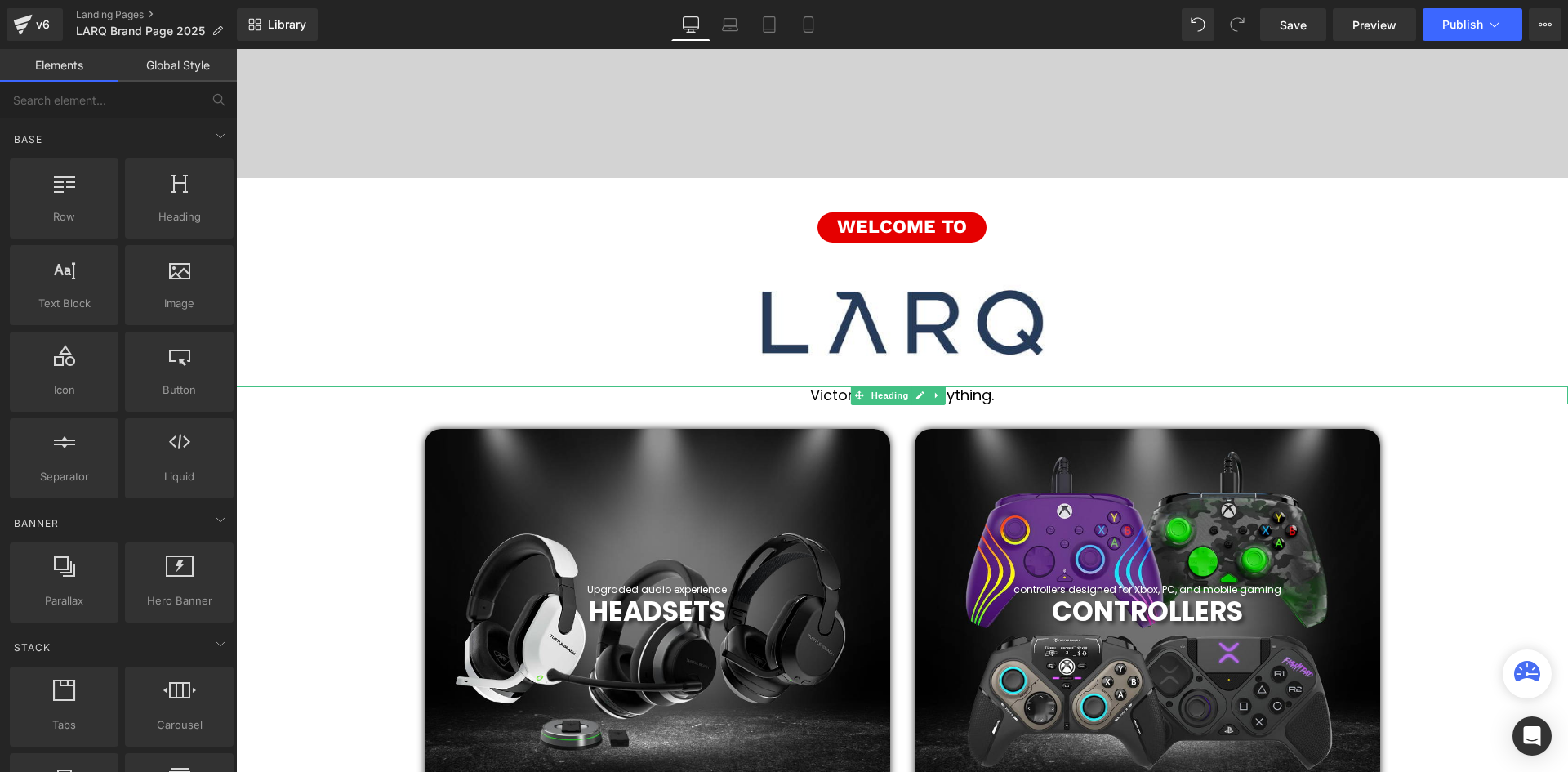
click at [983, 391] on h1 "Victory Above Everything." at bounding box center [901, 395] width 1331 height 18
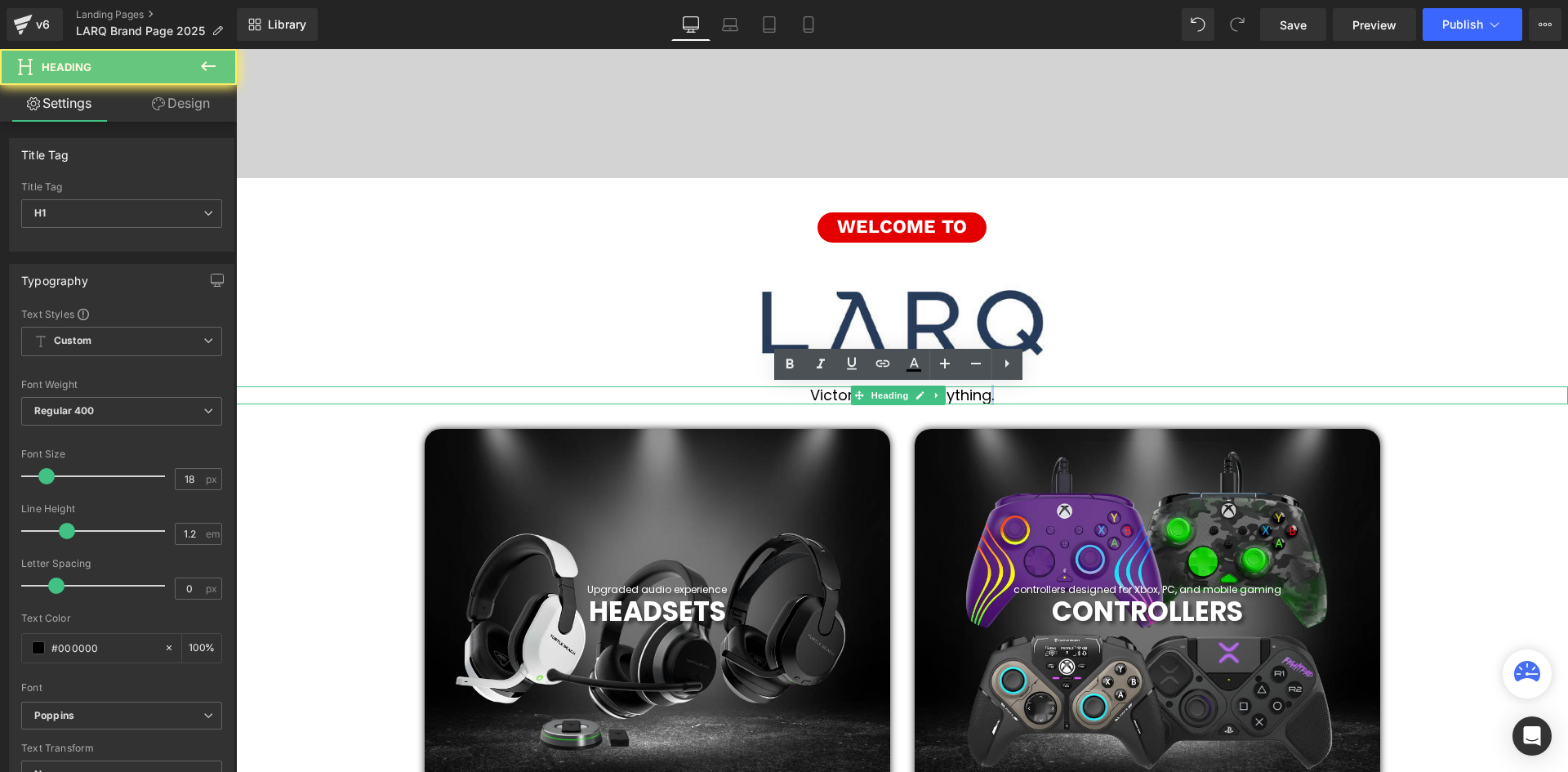
click at [983, 391] on h1 "Victory Above Everything." at bounding box center [901, 395] width 1331 height 18
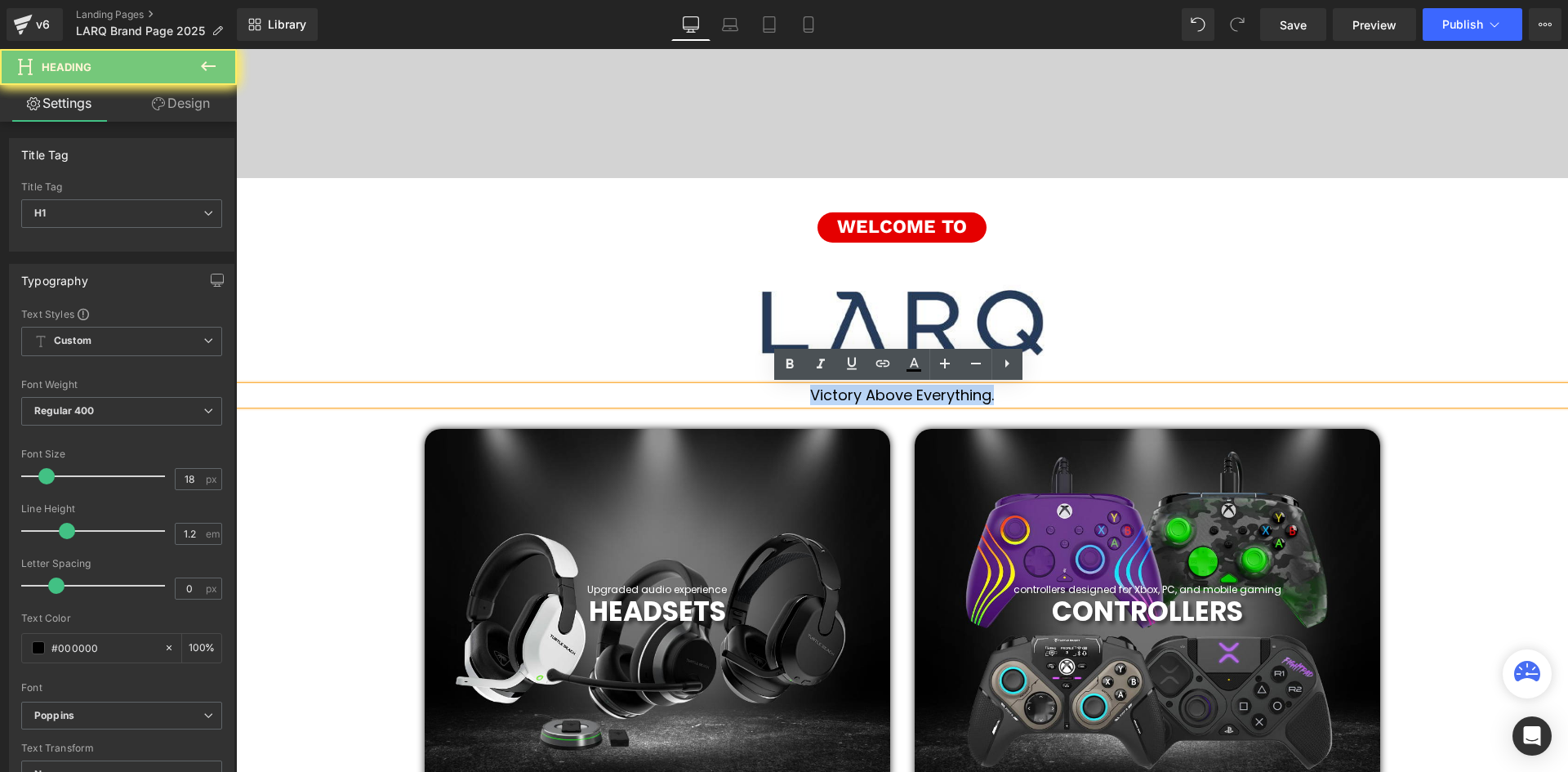
click at [983, 391] on h1 "Victory Above Everything." at bounding box center [901, 395] width 1331 height 18
paste div
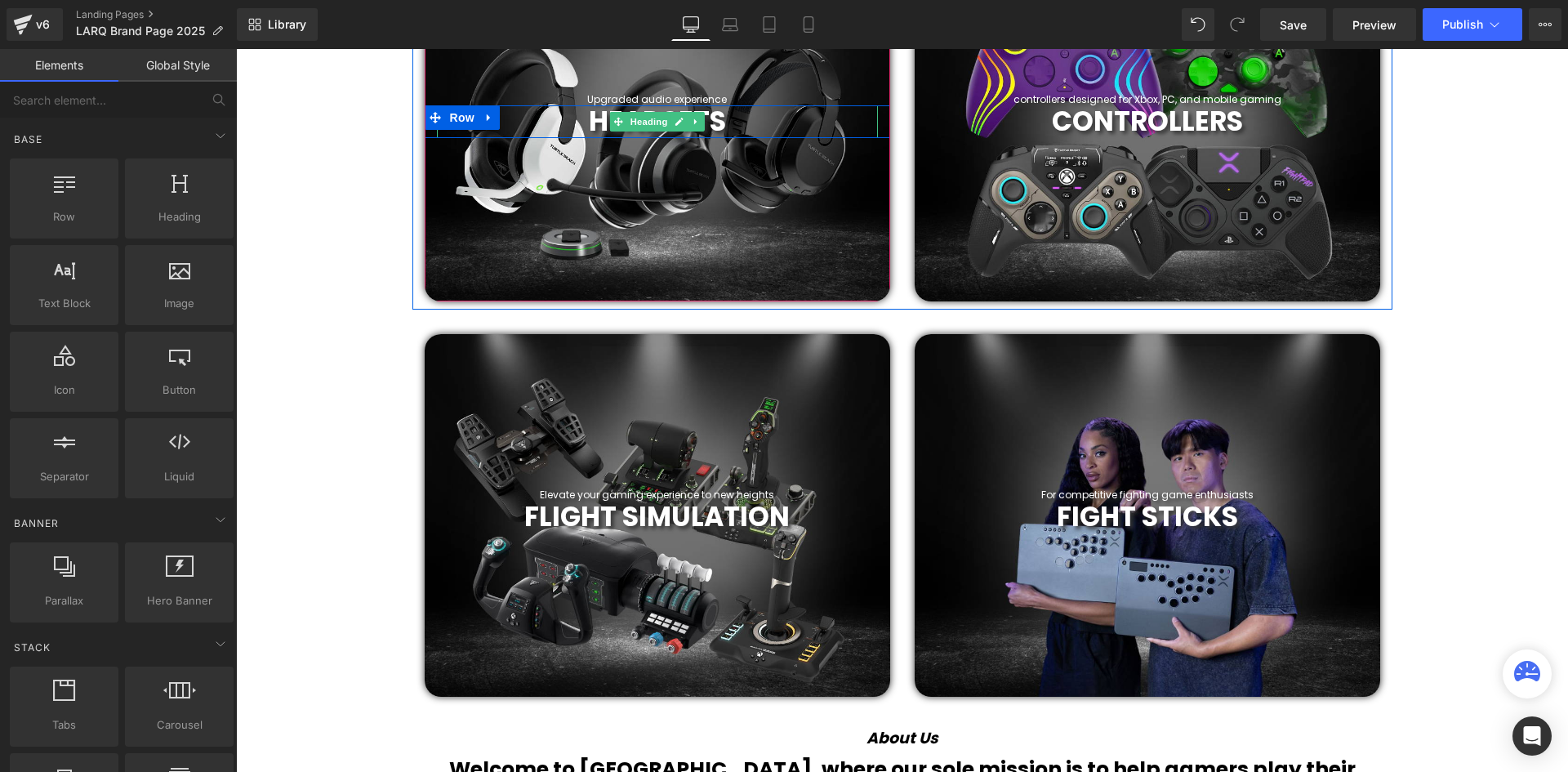
click at [739, 122] on h1 "HEADSETS" at bounding box center [657, 121] width 441 height 32
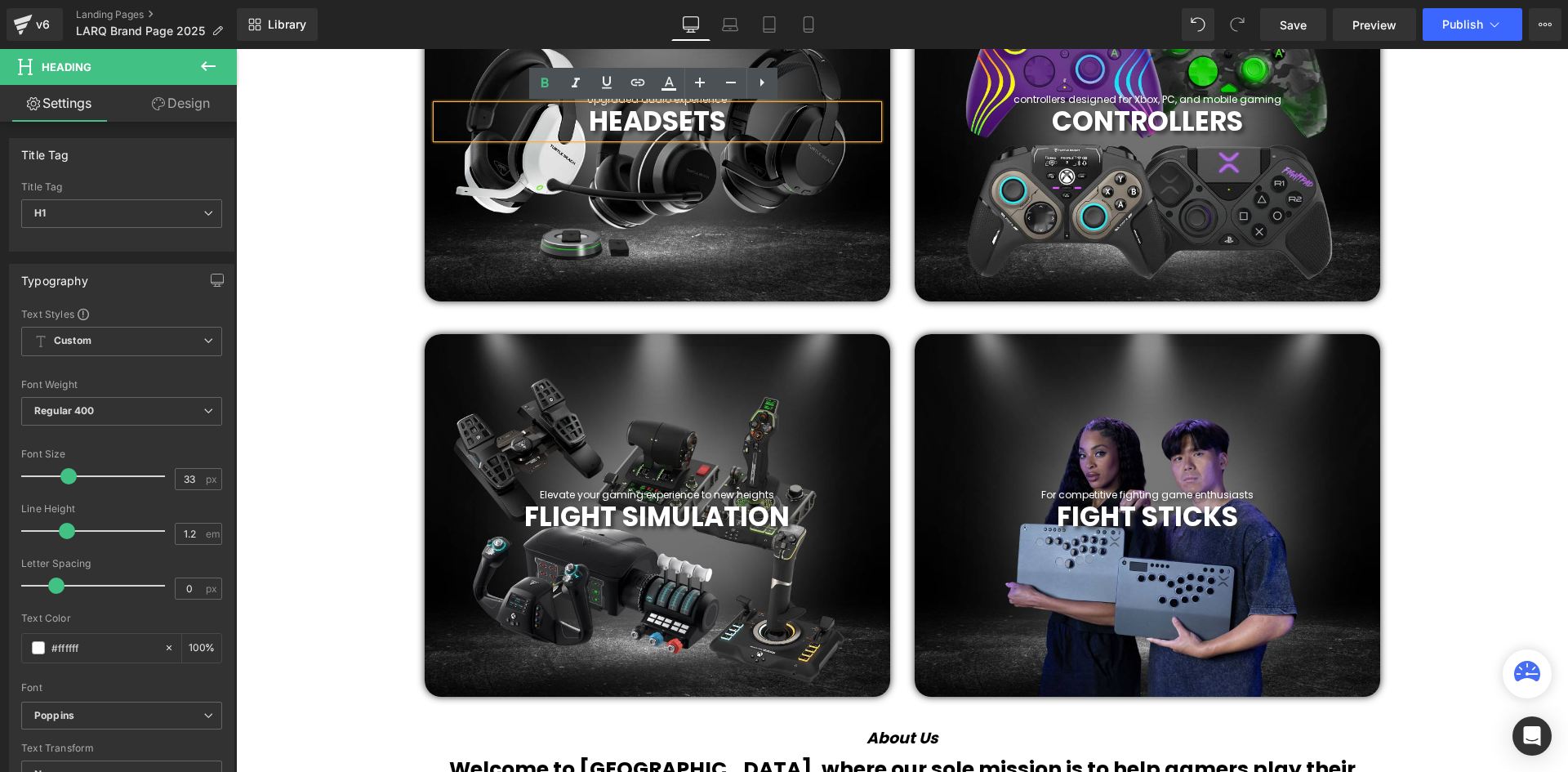
click at [686, 118] on span "HEADSETS" at bounding box center [657, 121] width 137 height 39
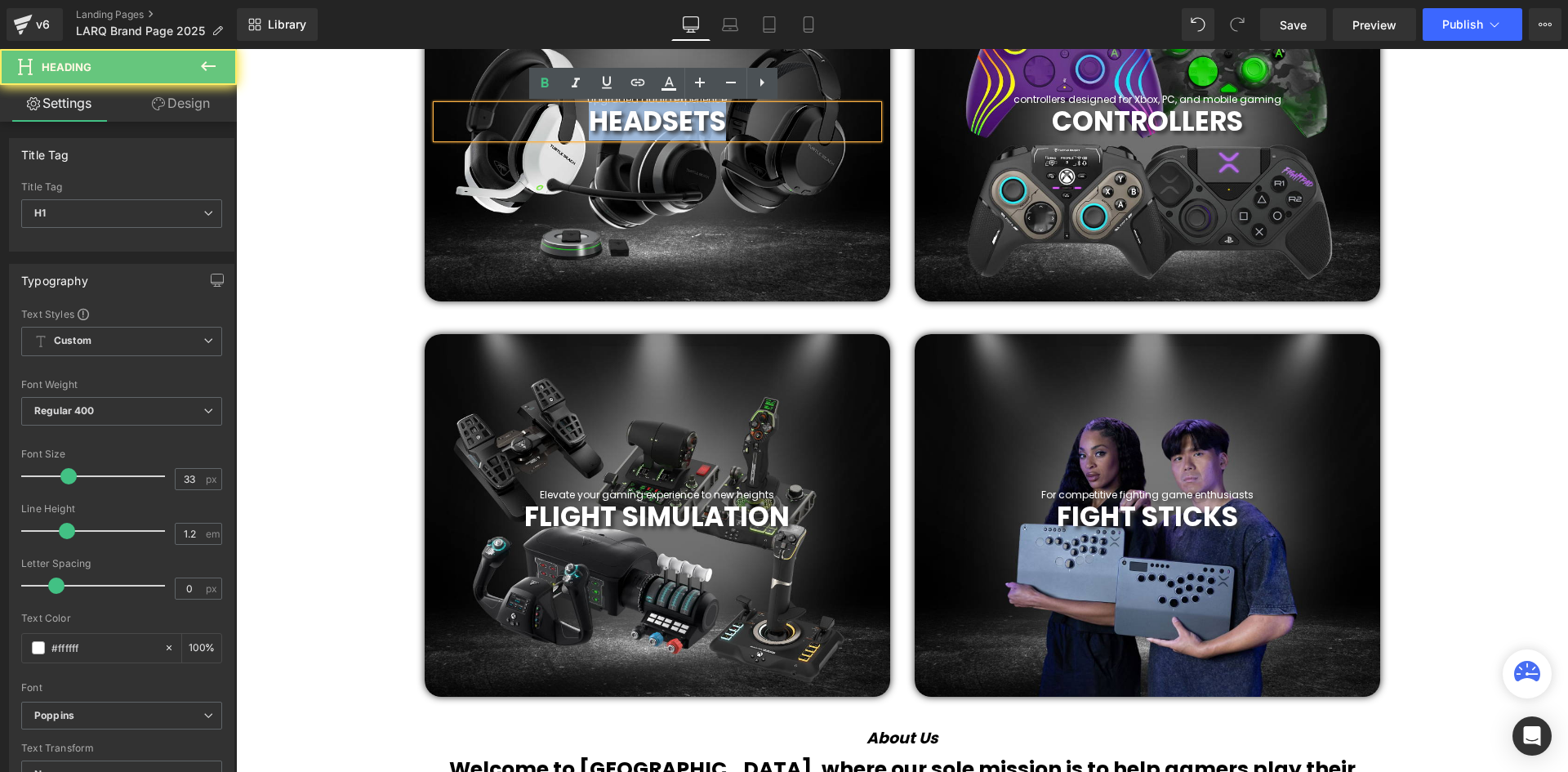
click at [686, 118] on span "HEADSETS" at bounding box center [657, 121] width 137 height 39
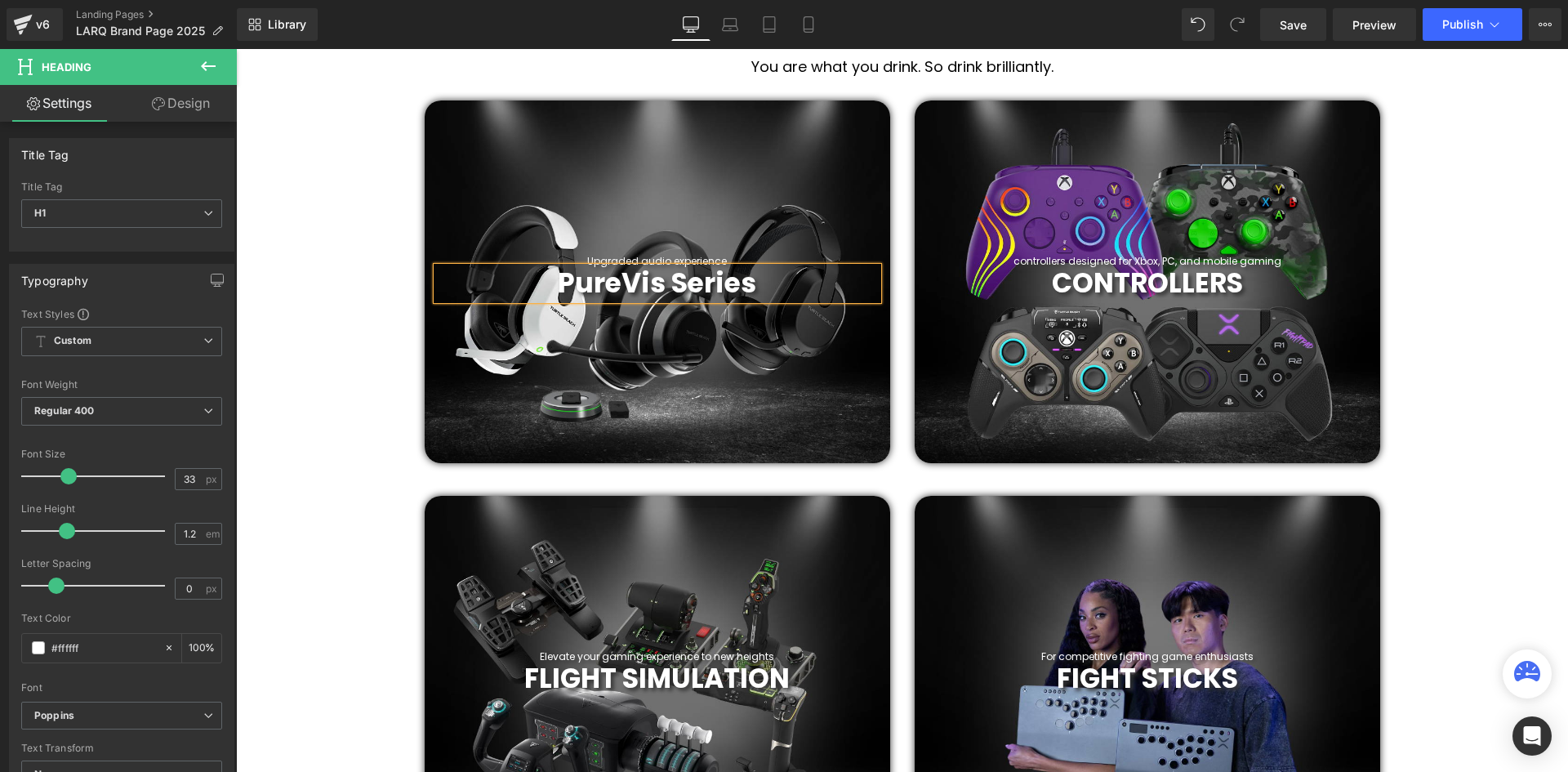
scroll to position [654, 0]
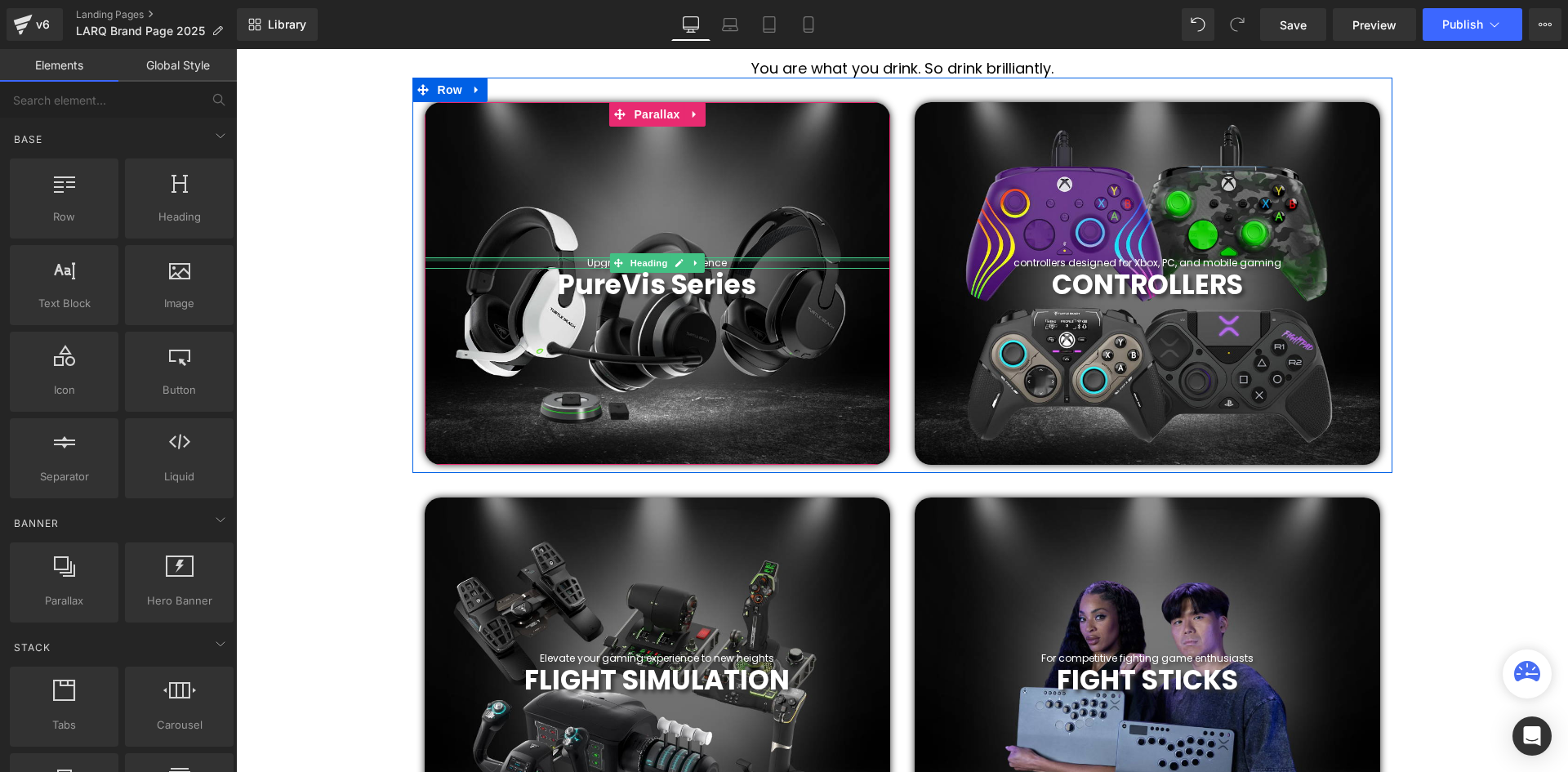
click at [713, 261] on div at bounding box center [658, 259] width 466 height 4
click at [713, 261] on h1 "Upgraded audio experience" at bounding box center [658, 263] width 466 height 11
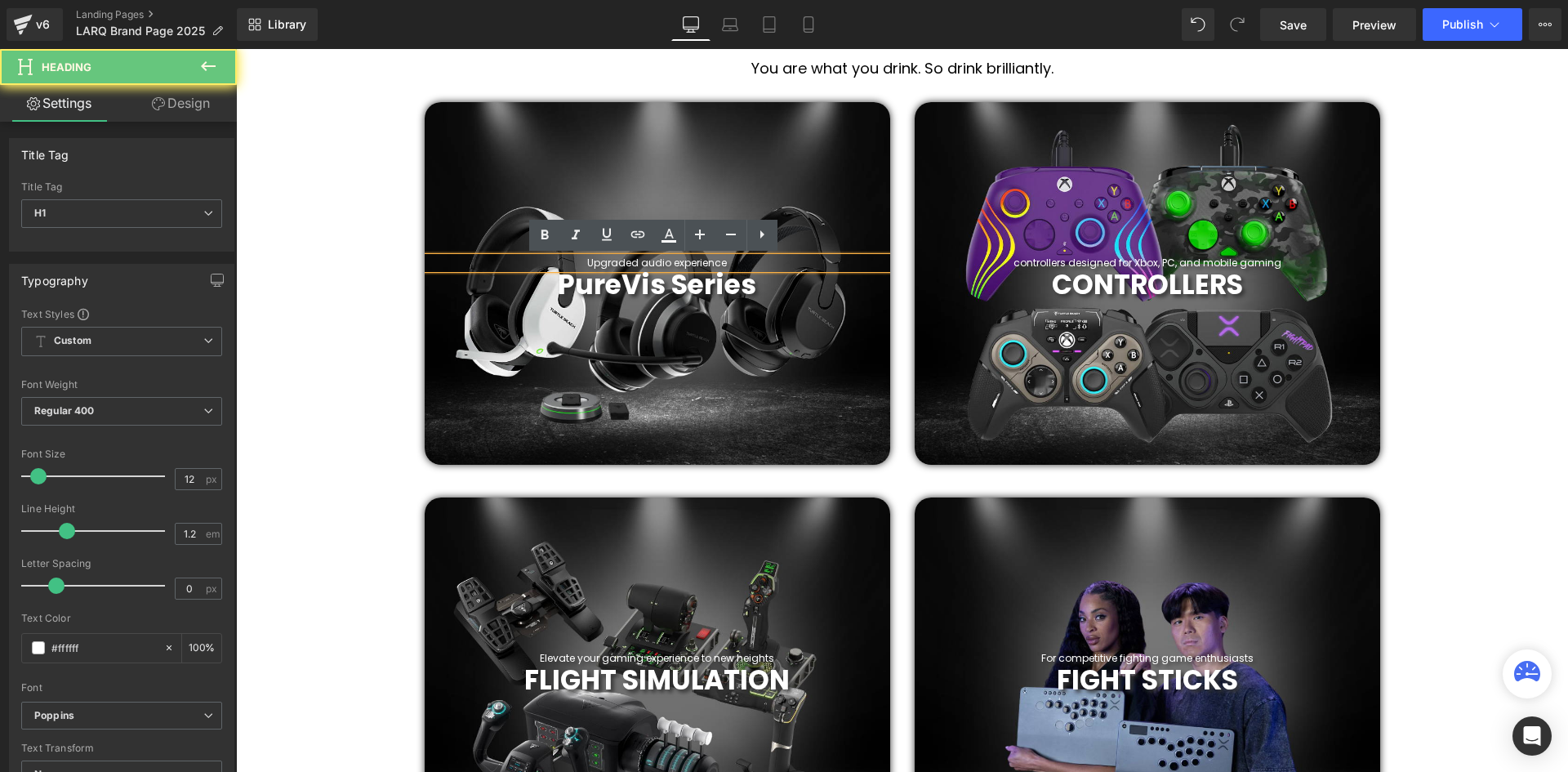
click at [713, 261] on h1 "Upgraded audio experience" at bounding box center [658, 263] width 466 height 11
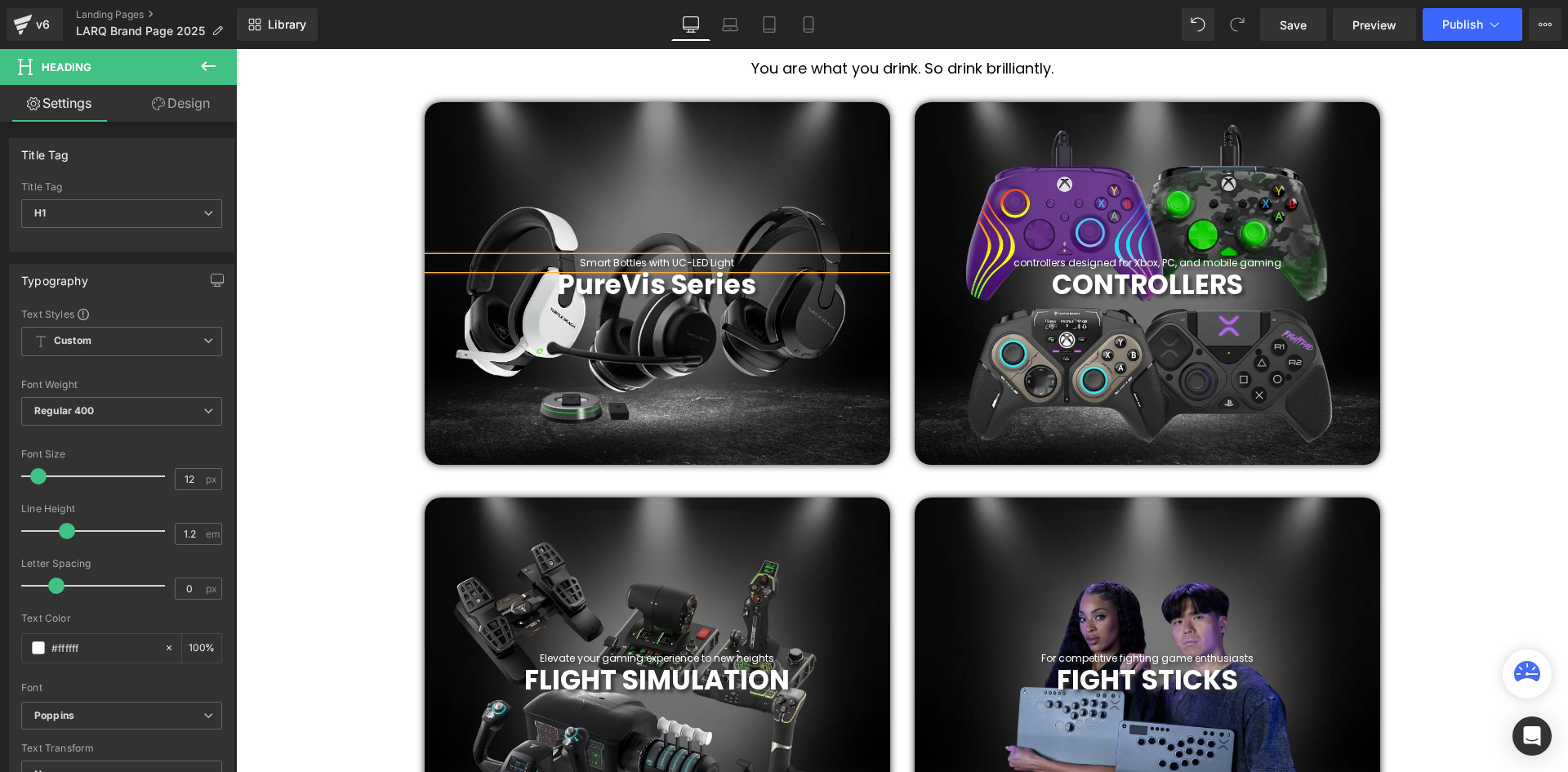
drag, startPoint x: 248, startPoint y: 318, endPoint x: 265, endPoint y: 311, distance: 18.4
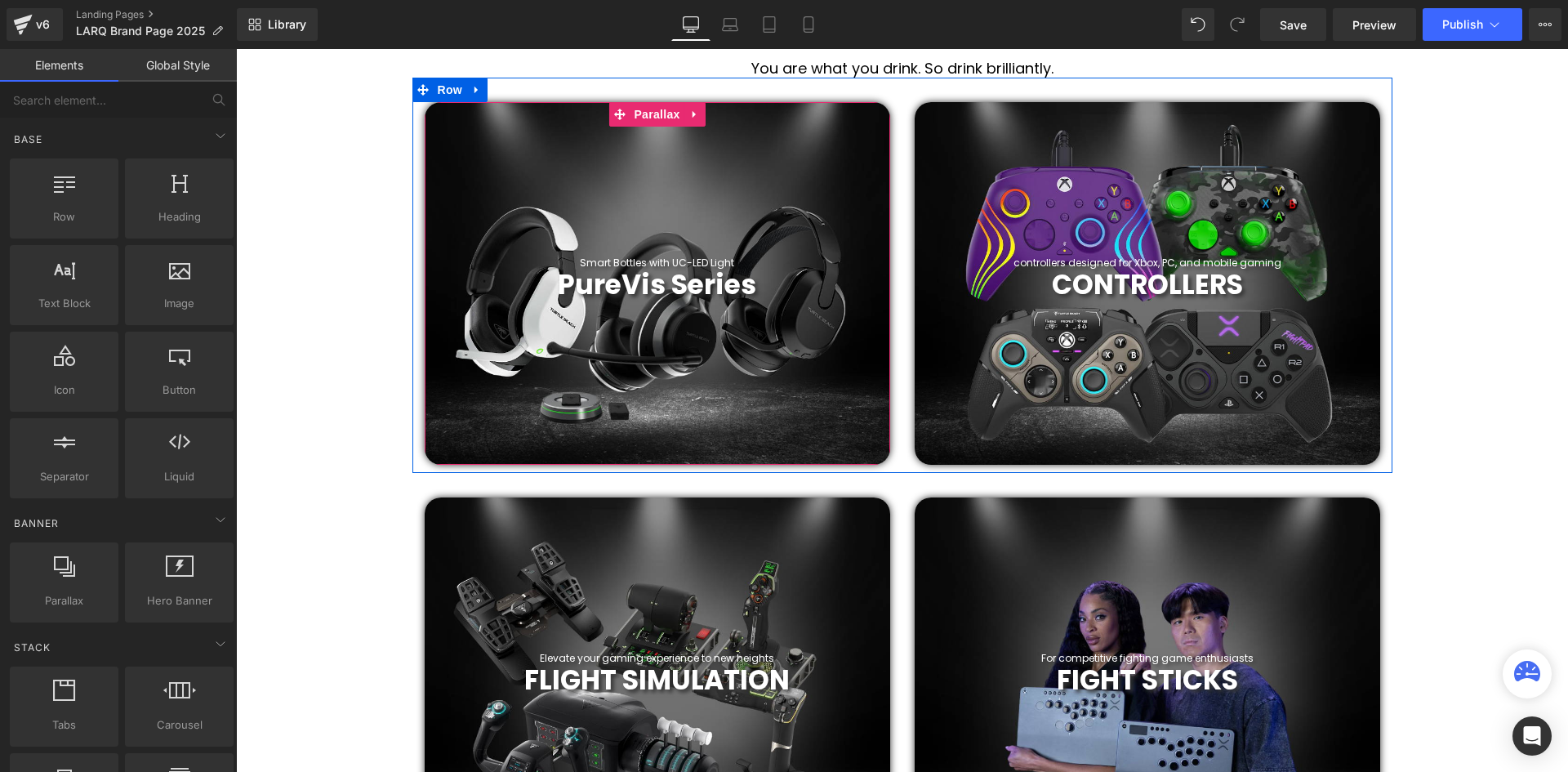
click at [684, 261] on ul "Heading" at bounding box center [656, 263] width 95 height 19
click at [676, 261] on icon at bounding box center [679, 263] width 9 height 10
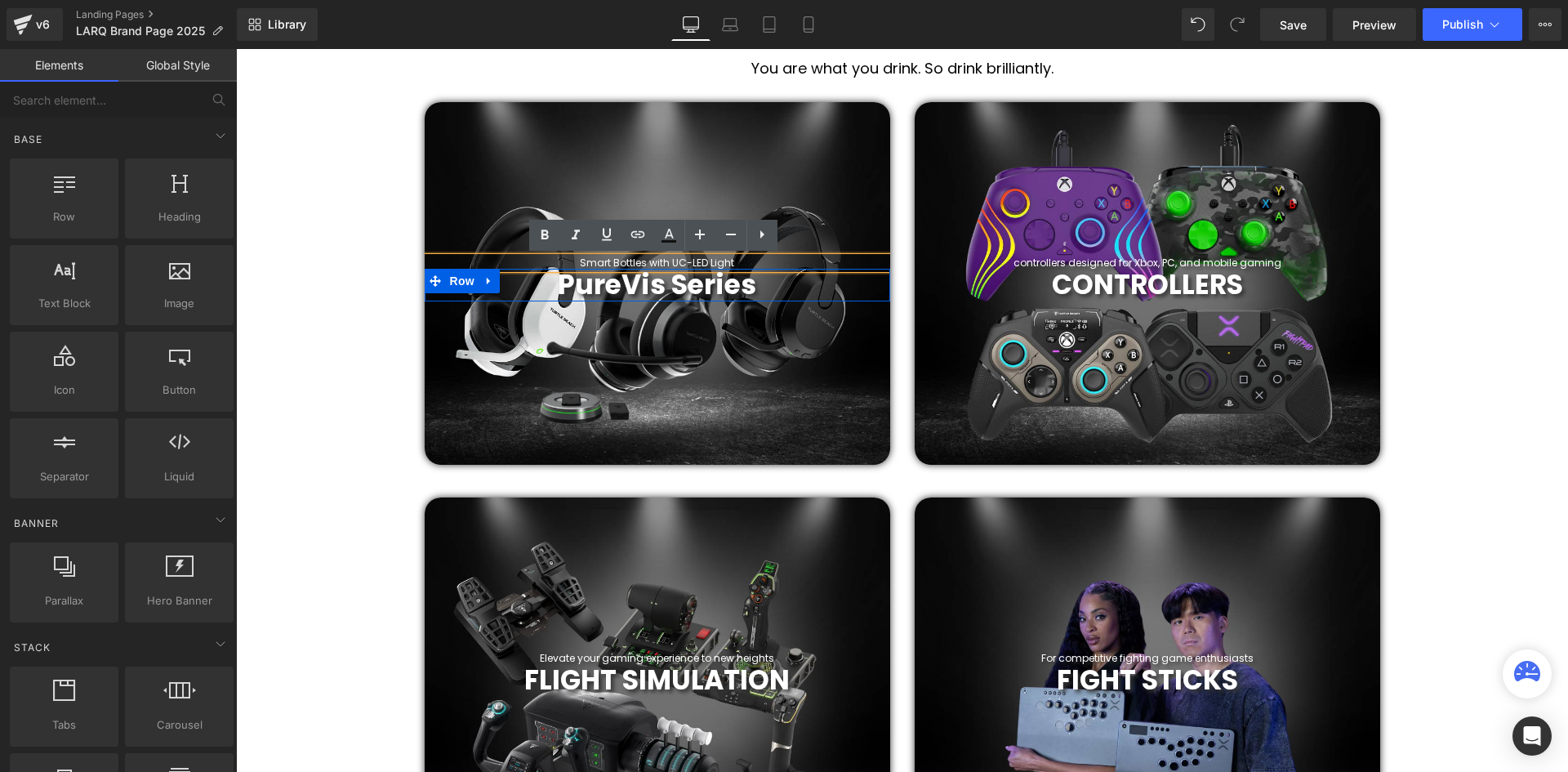
click at [736, 265] on b "PureVis Series" at bounding box center [657, 285] width 199 height 39
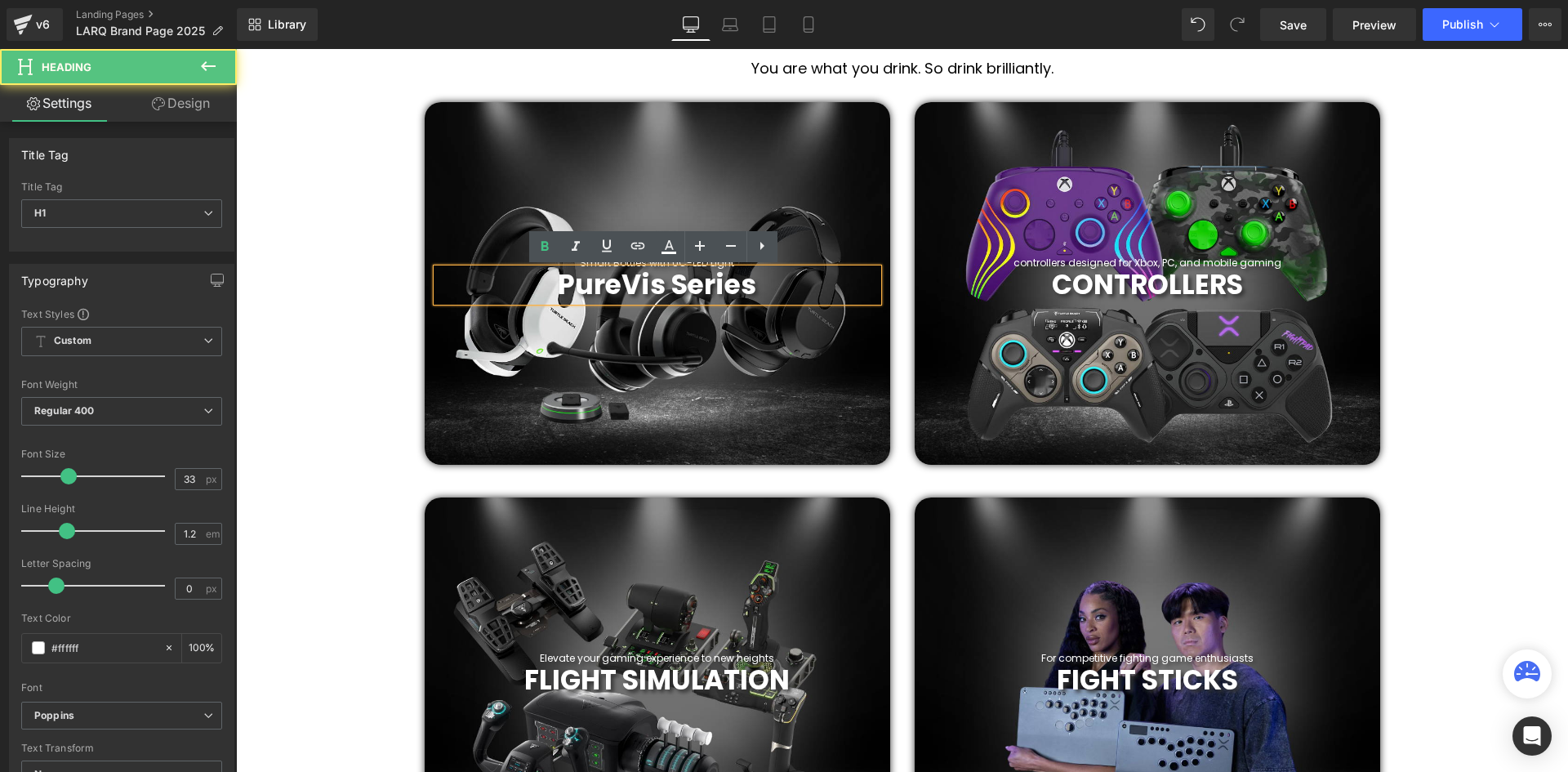
click at [790, 260] on div "Smart Bottles with UC-LED Light Heading" at bounding box center [658, 263] width 466 height 11
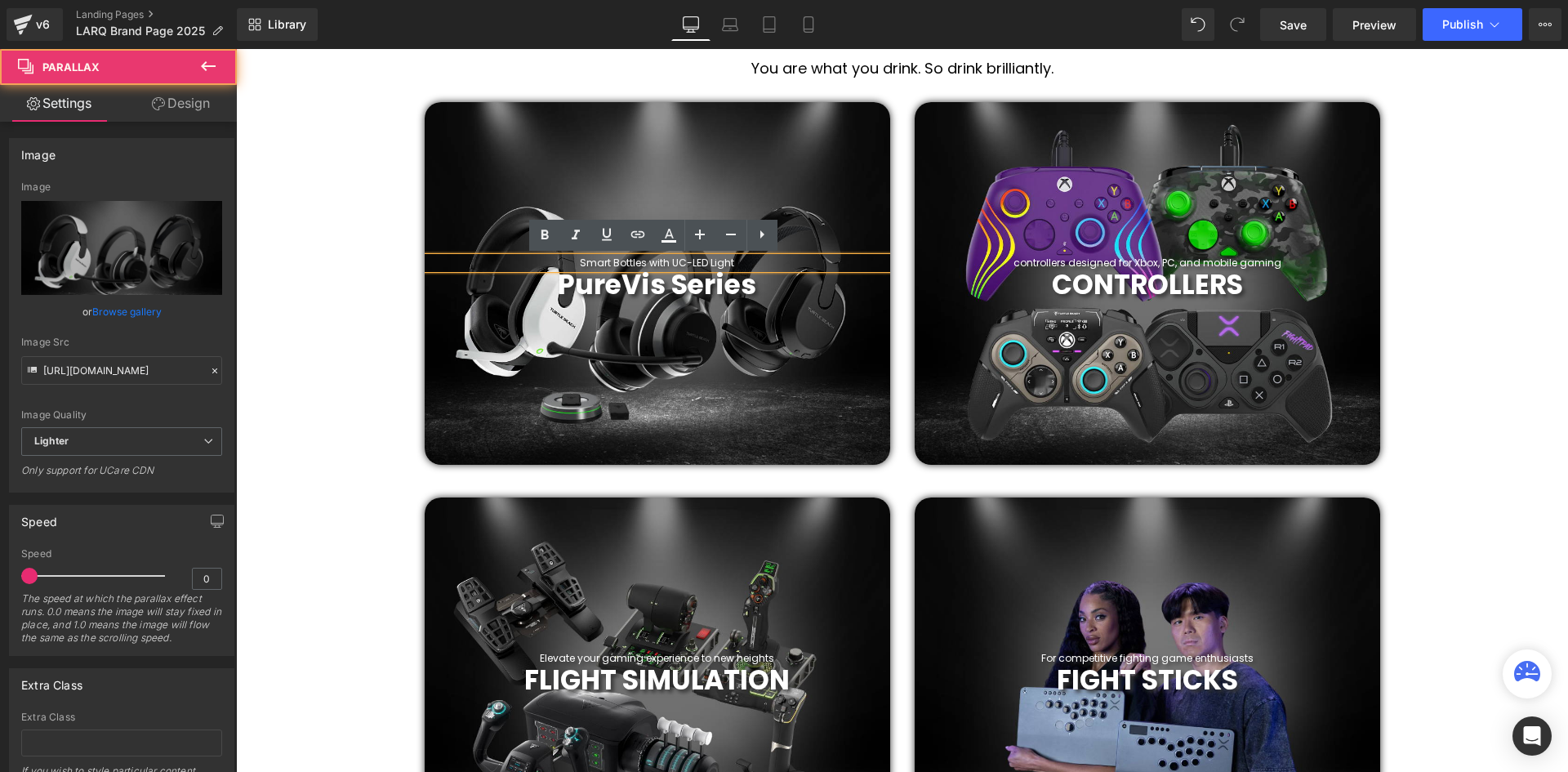
click at [799, 251] on div at bounding box center [658, 283] width 466 height 362
click at [794, 263] on h1 "Smart Bottles with UC-LED Light" at bounding box center [658, 263] width 466 height 11
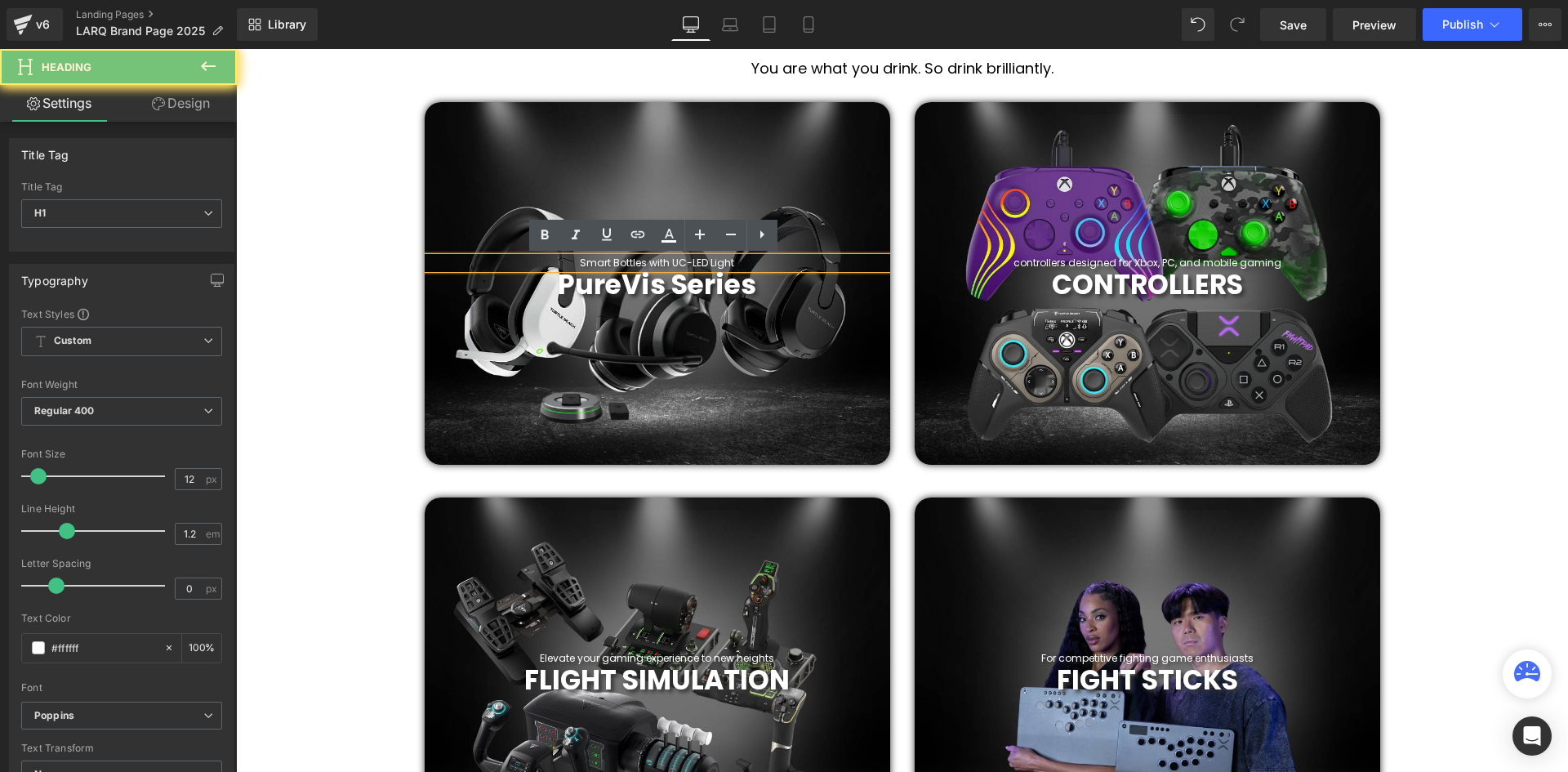
click at [794, 263] on h1 "Smart Bottles with UC-LED Light" at bounding box center [658, 263] width 466 height 11
click at [703, 263] on h1 "Smart Bottles with UC-LED Light" at bounding box center [658, 263] width 466 height 11
click at [675, 263] on h1 "Smart Bottles with UC-LED Light" at bounding box center [658, 263] width 466 height 11
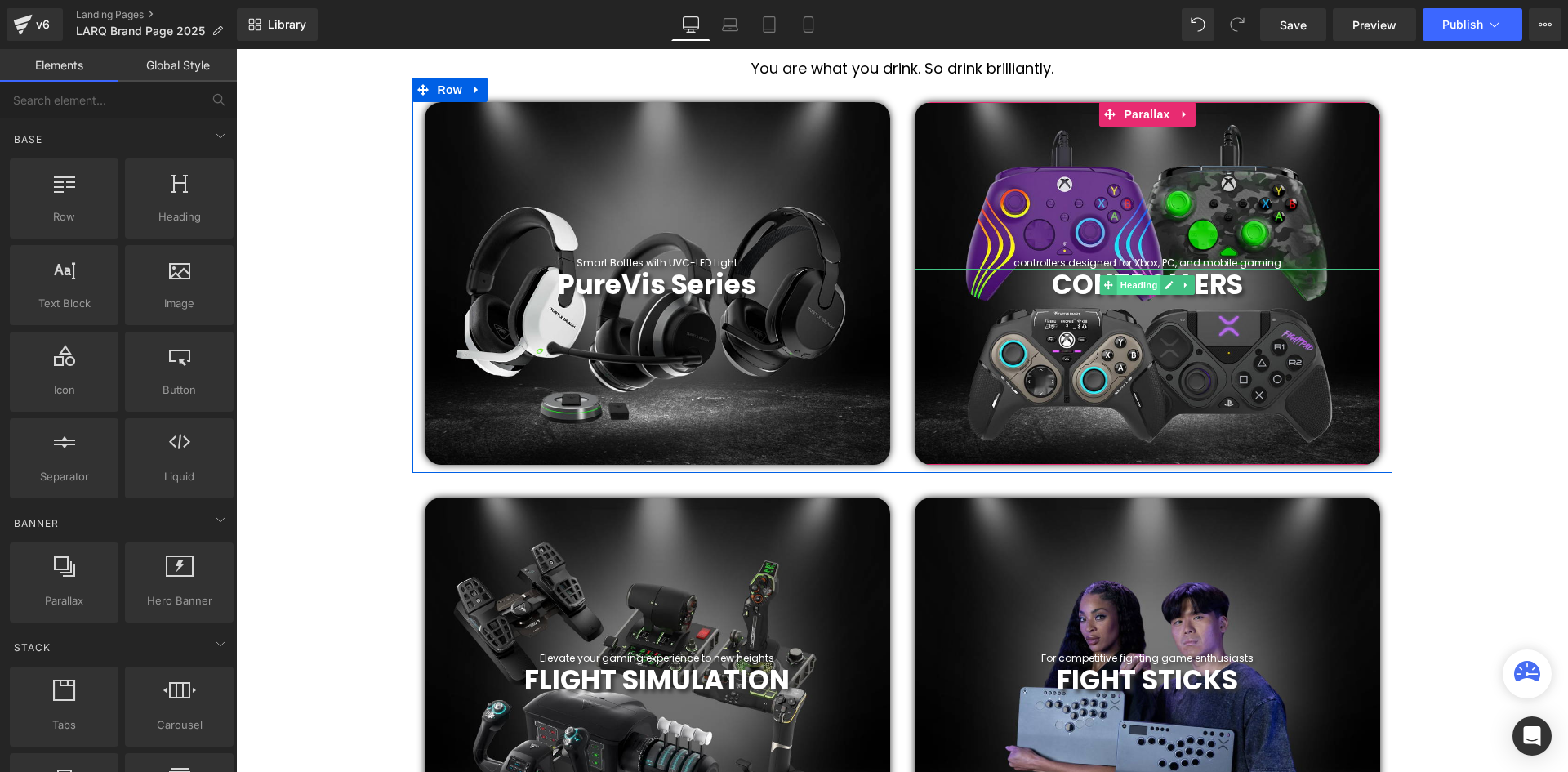
click at [1119, 276] on span "Heading" at bounding box center [1138, 285] width 44 height 19
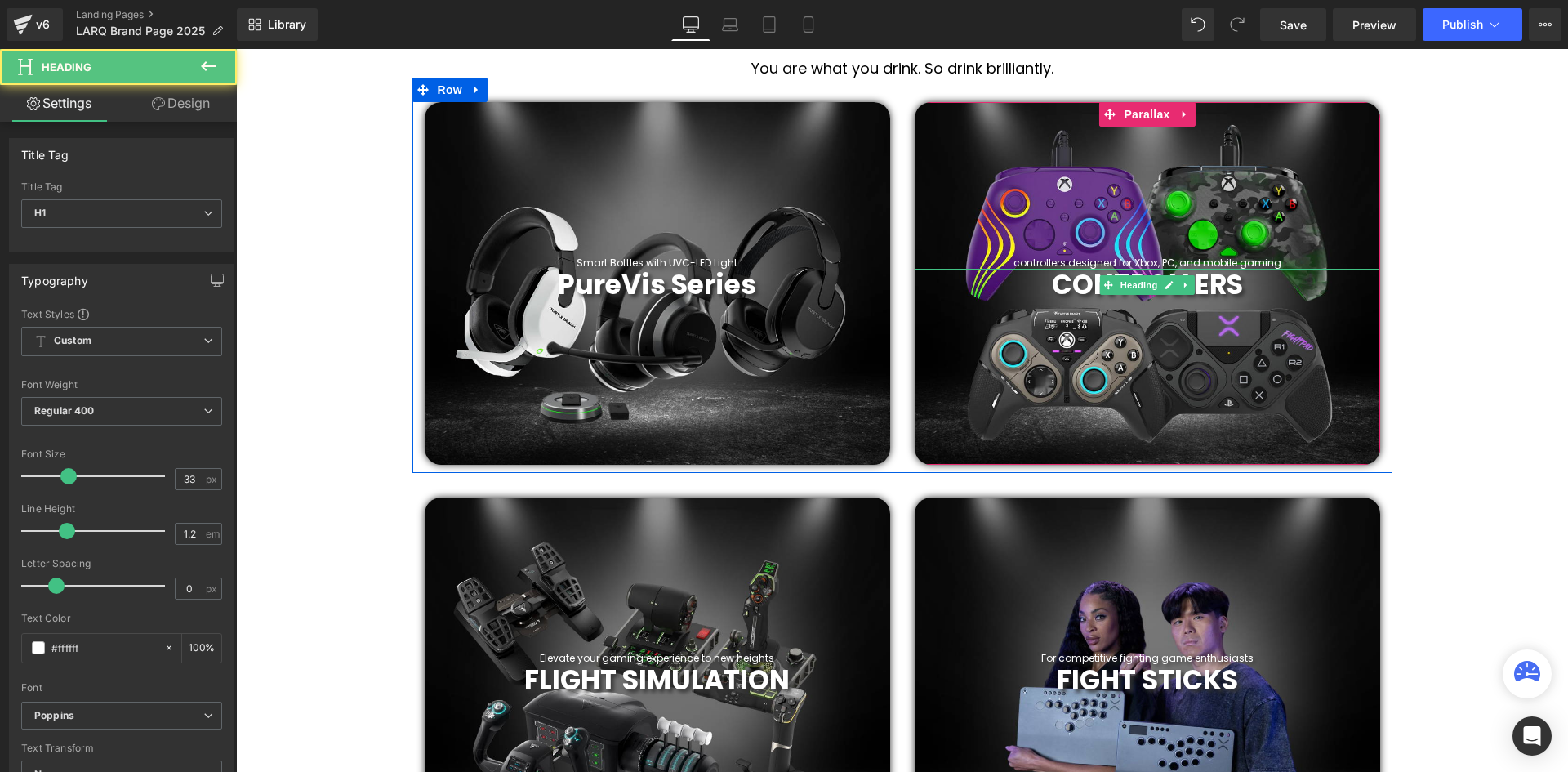
click at [1244, 277] on h1 "CONTROLLERS" at bounding box center [1148, 285] width 466 height 32
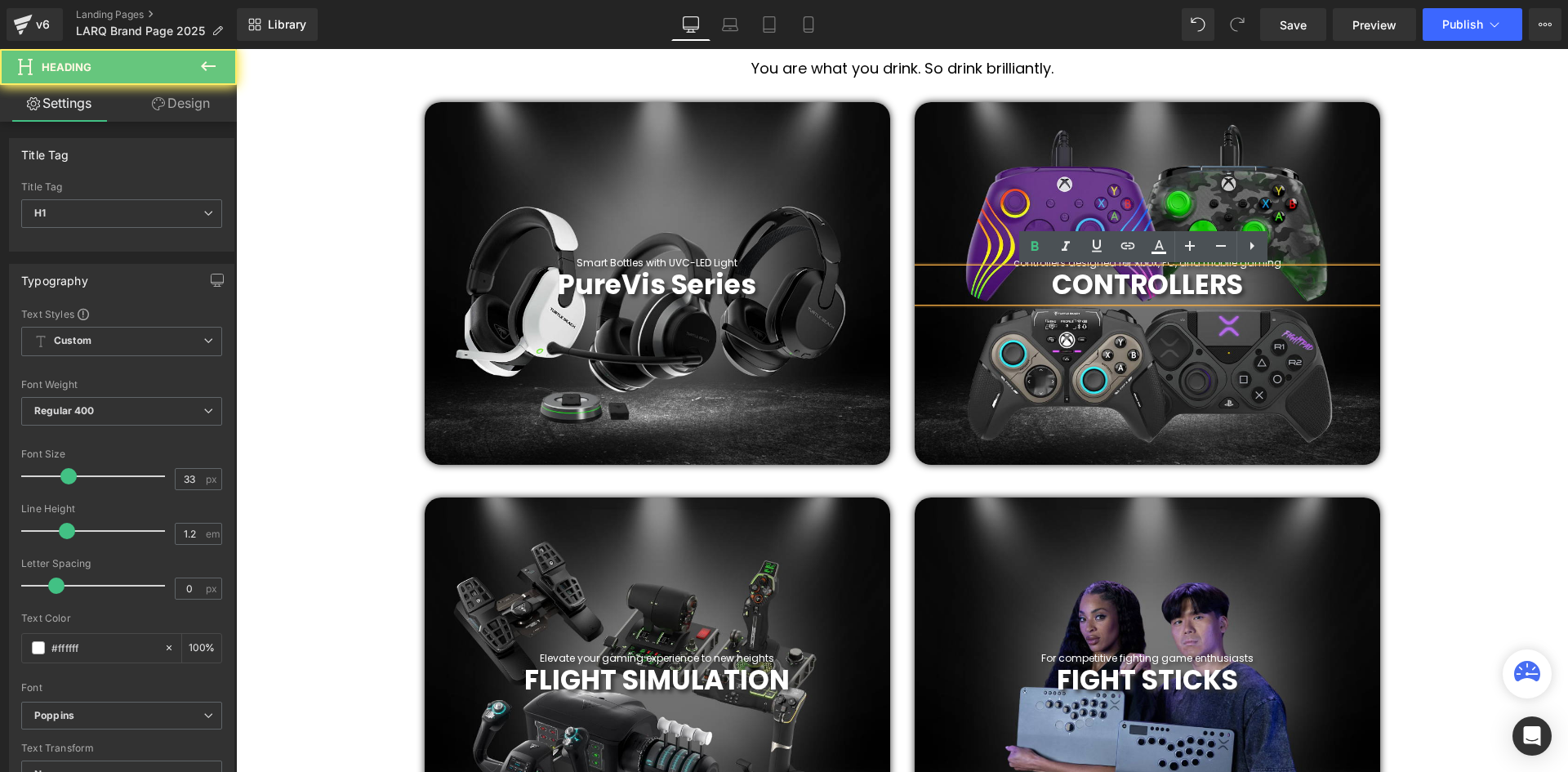
click at [1213, 288] on b "CONTROLLERS" at bounding box center [1147, 285] width 191 height 39
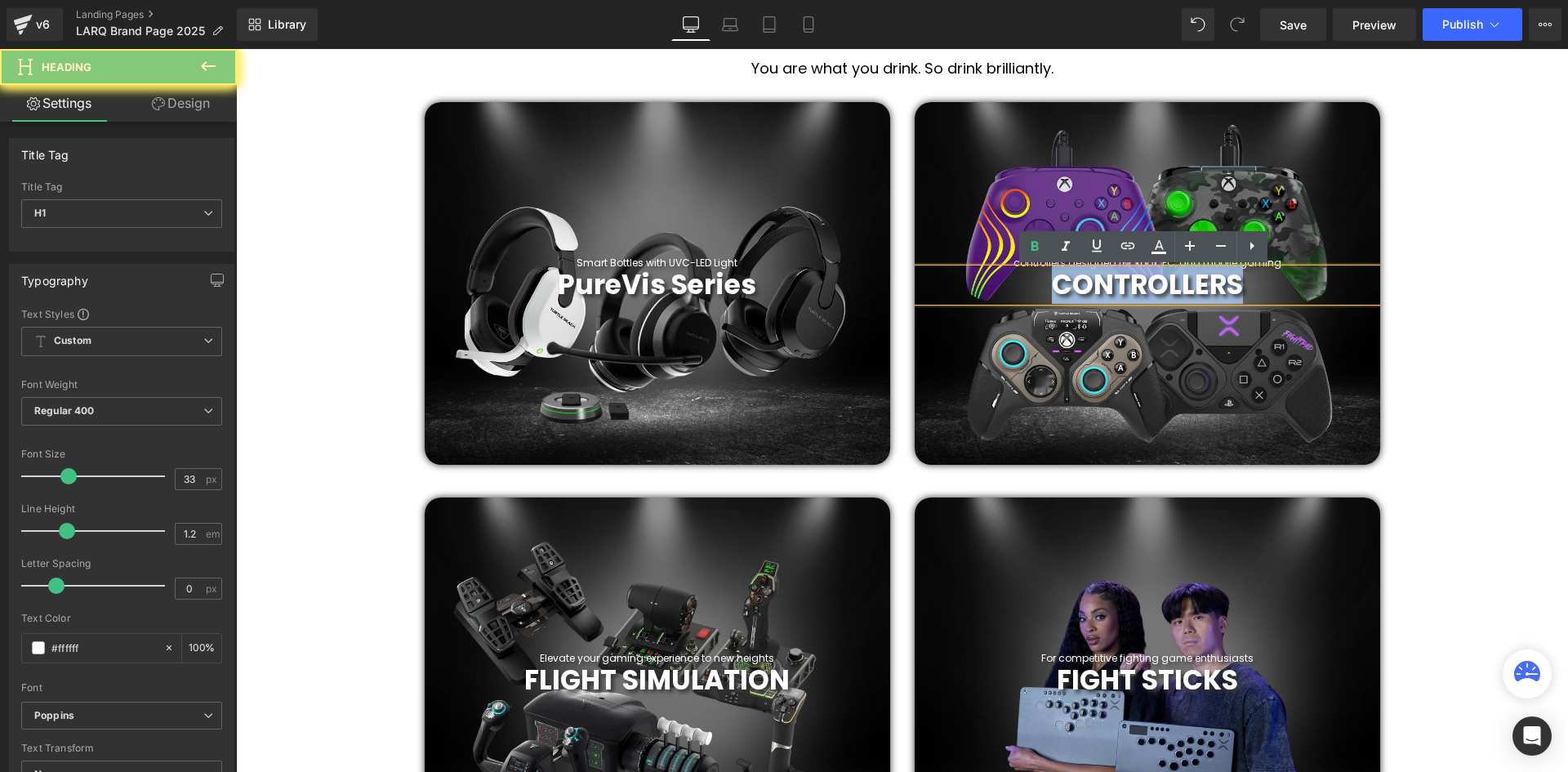
click at [1213, 288] on b "CONTROLLERS" at bounding box center [1147, 285] width 191 height 39
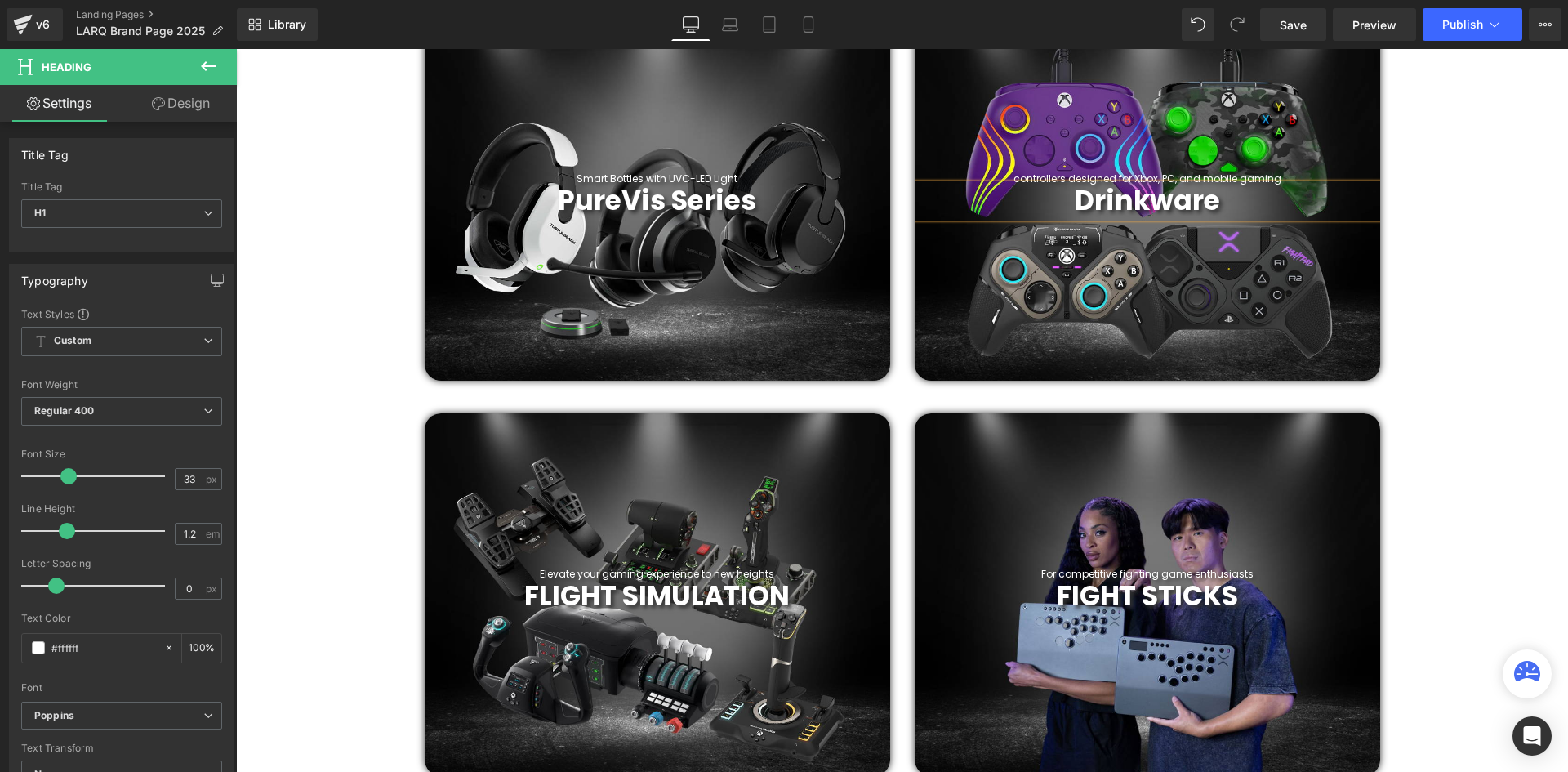
scroll to position [632, 0]
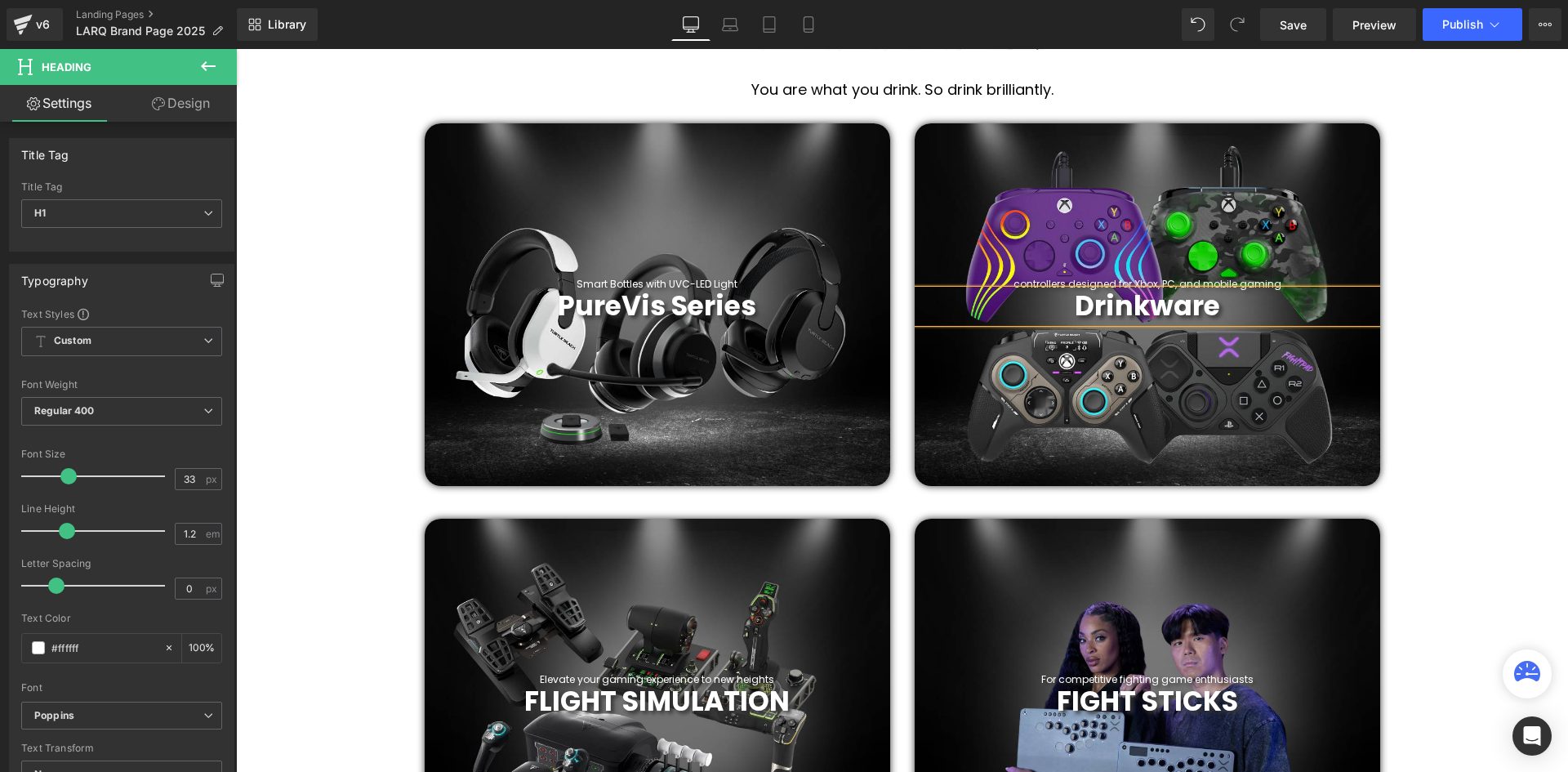
click at [236, 49] on div at bounding box center [236, 49] width 0 height 0
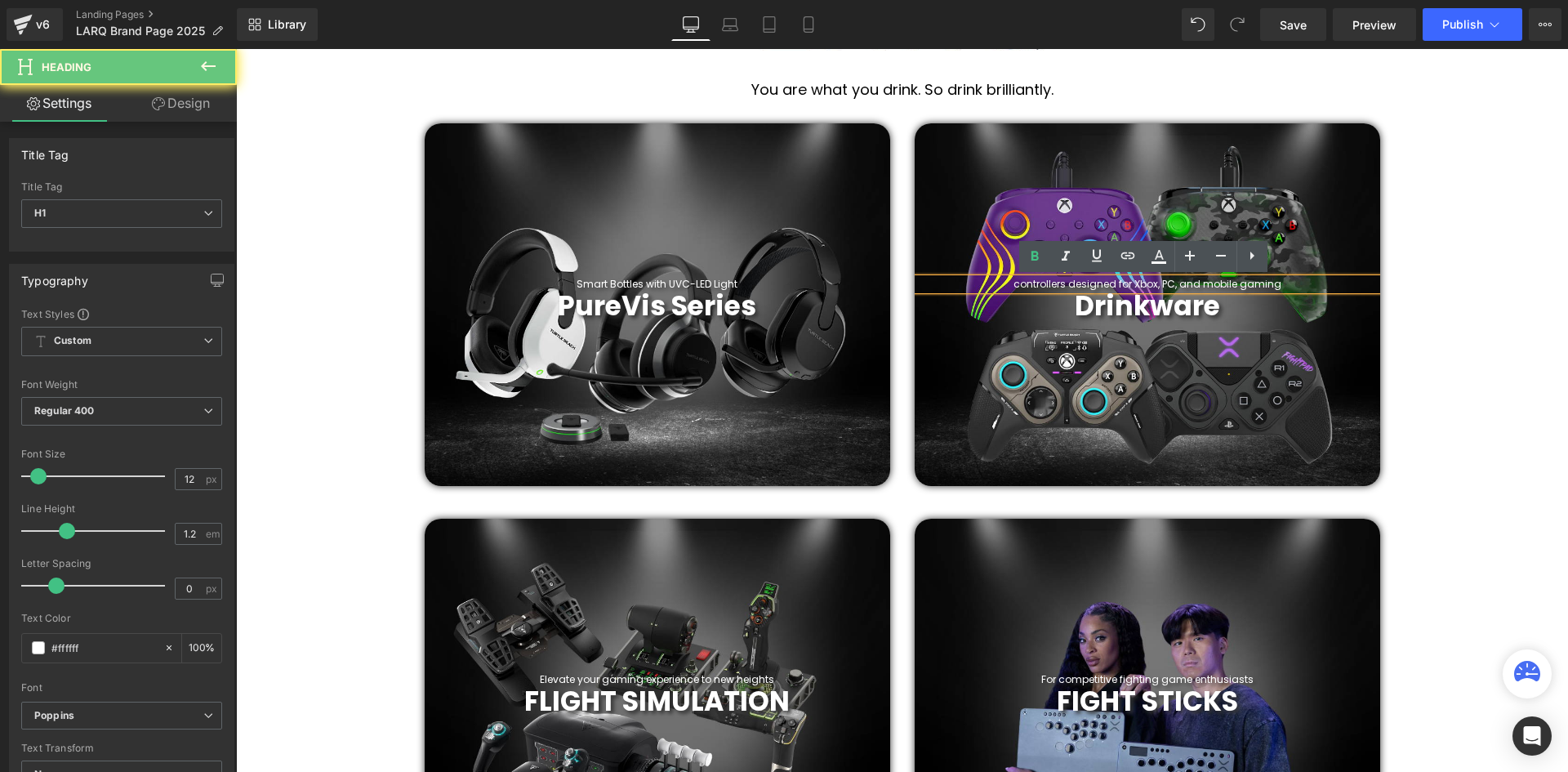
drag, startPoint x: 1282, startPoint y: 286, endPoint x: 931, endPoint y: 278, distance: 351.1
click at [931, 278] on h1 "controllers designed for Xbox, PC, and mobile gaming" at bounding box center [1148, 284] width 466 height 11
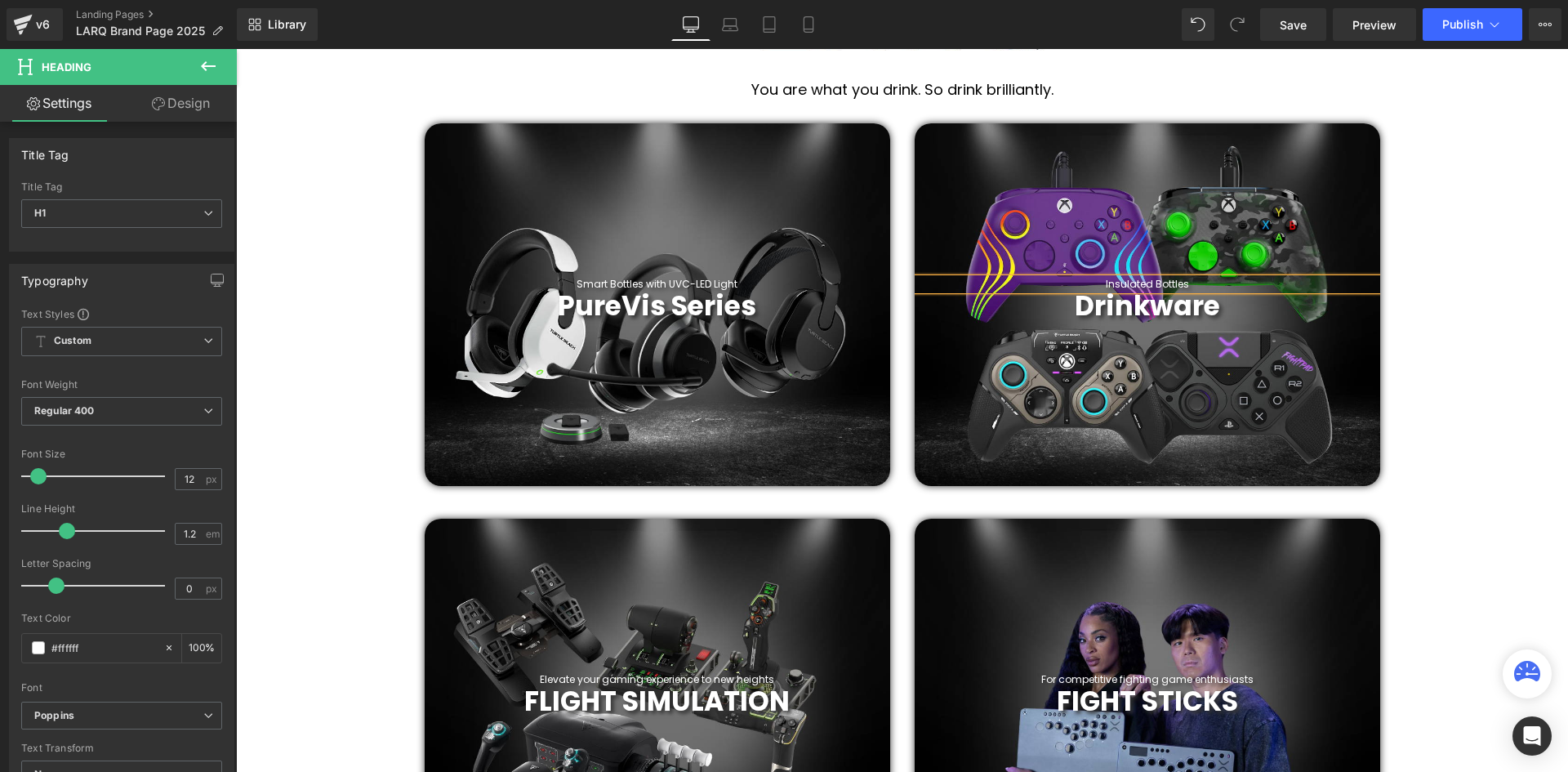
click at [1149, 279] on h1 "Insulated Bottles" at bounding box center [1148, 284] width 466 height 11
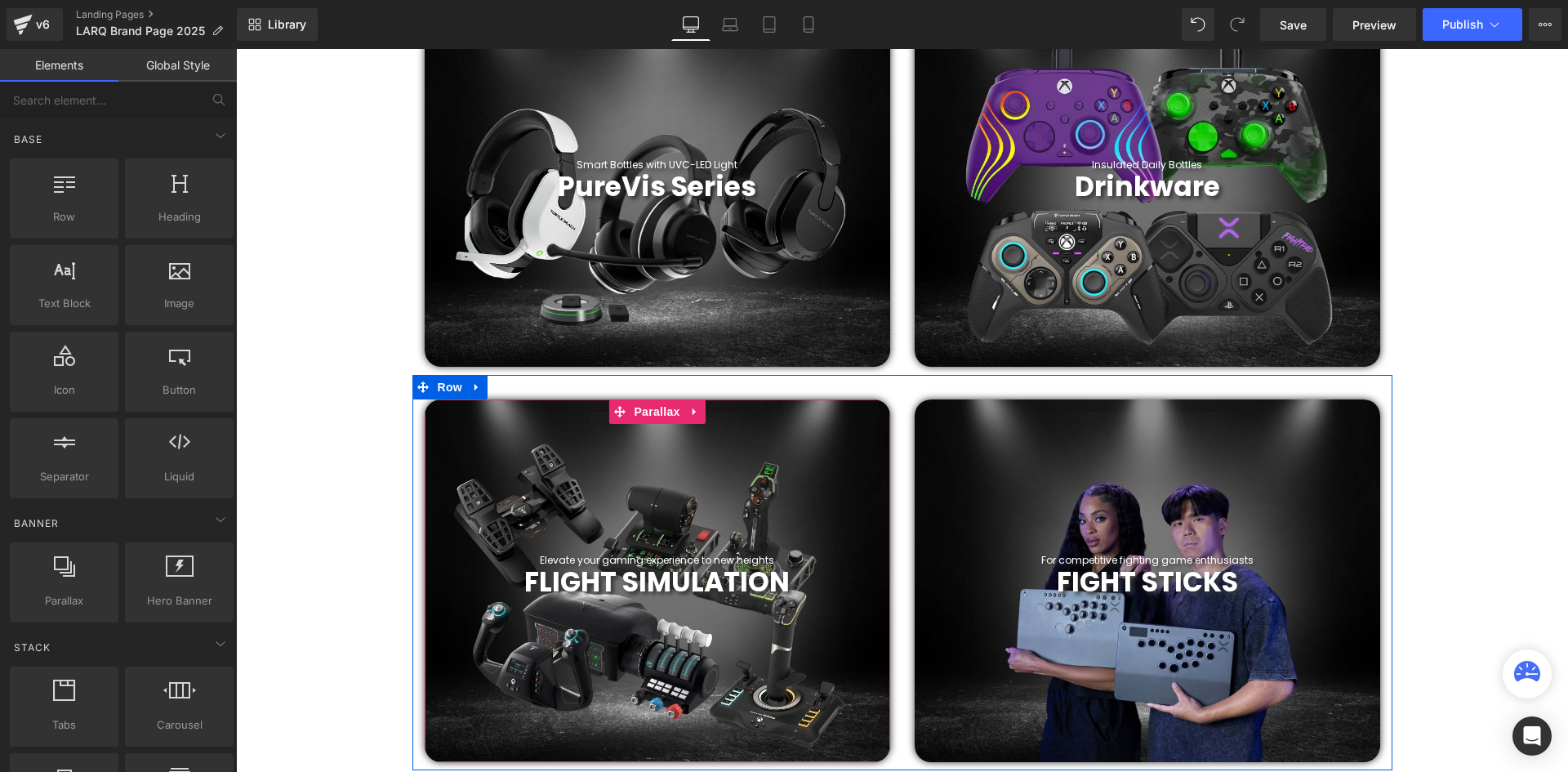
scroll to position [877, 0]
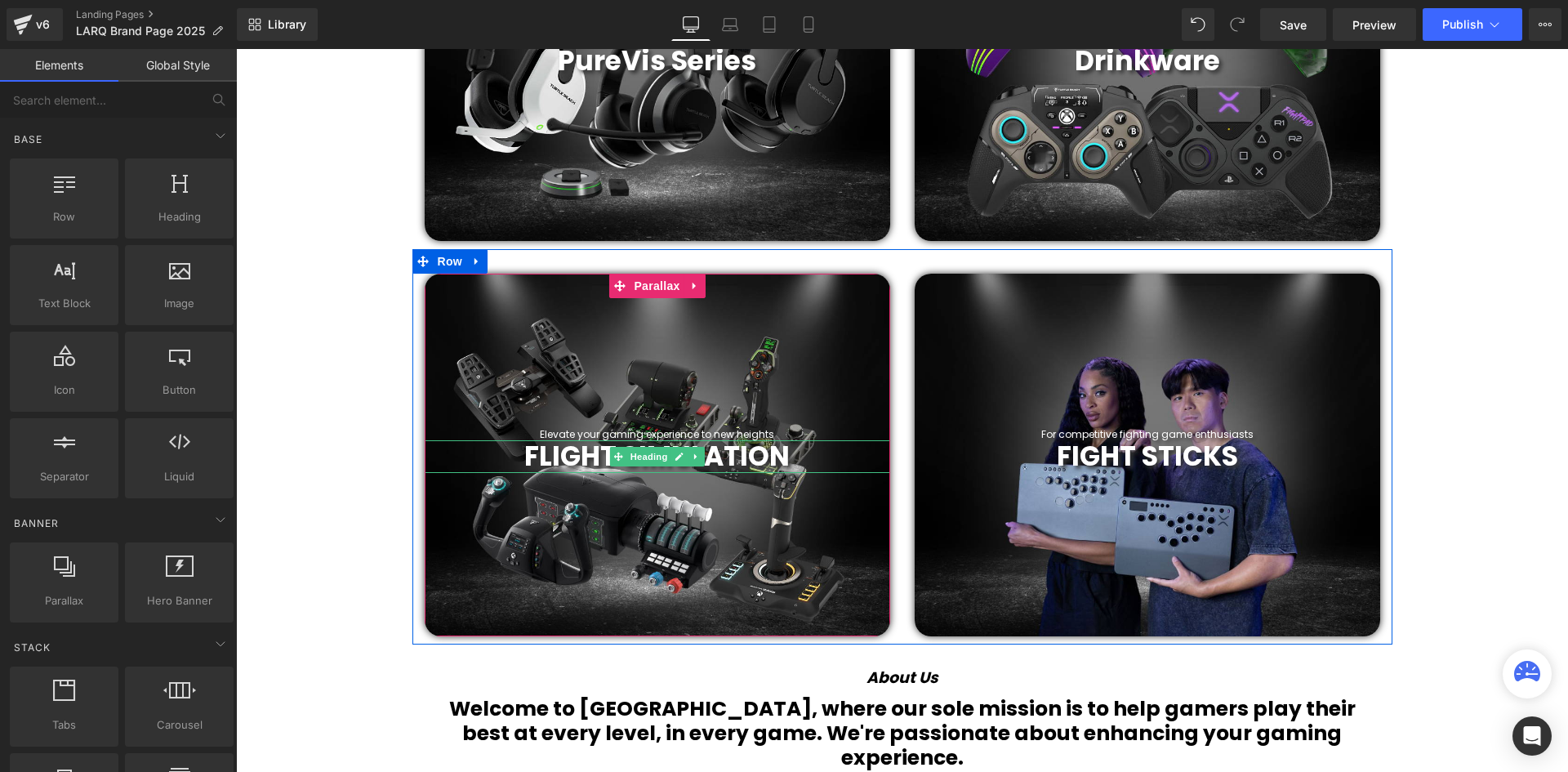
click at [765, 453] on span "FLIGHT SIMULATION" at bounding box center [656, 457] width 265 height 39
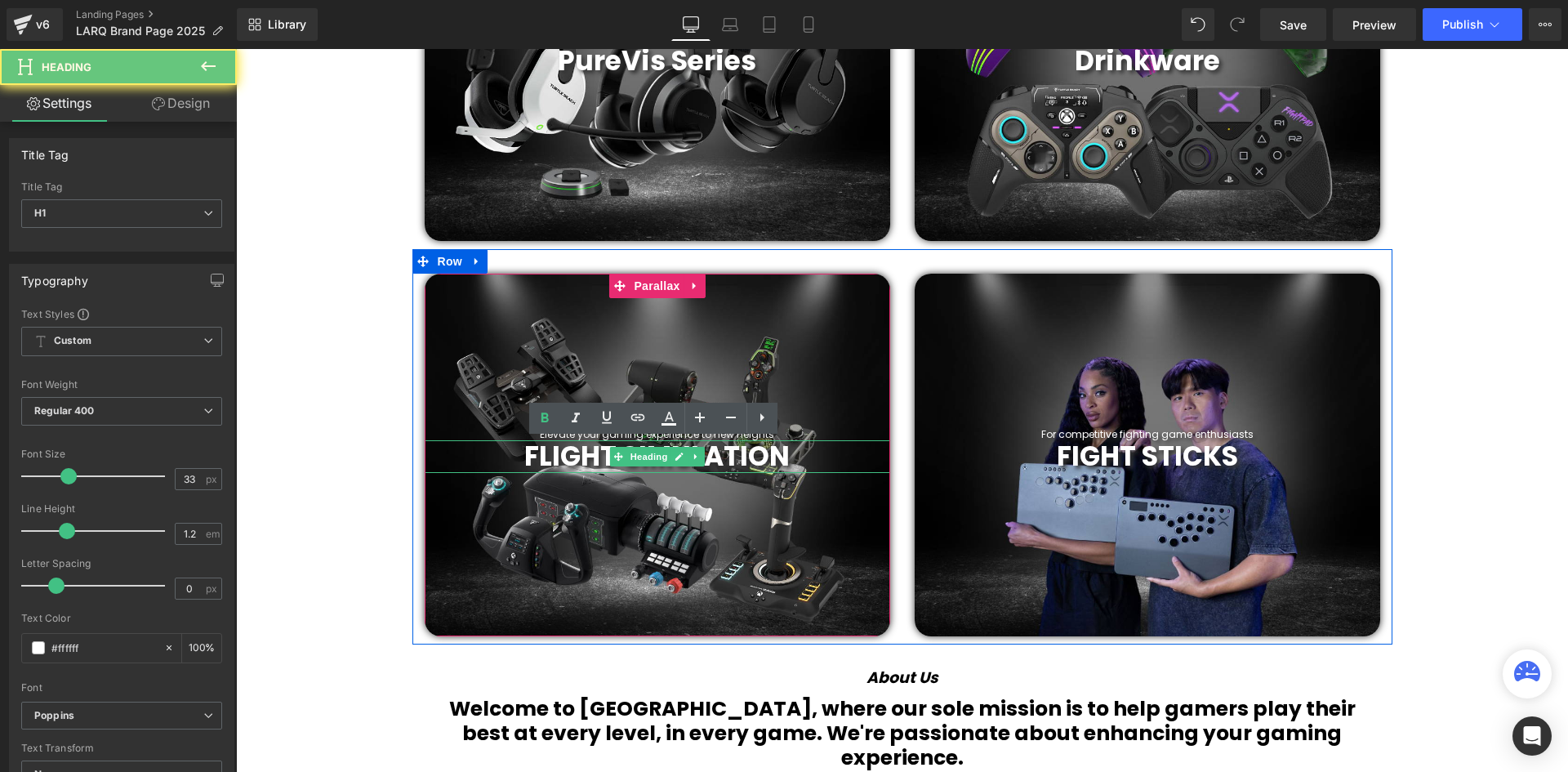
click at [765, 453] on span "FLIGHT SIMULATION" at bounding box center [656, 457] width 265 height 39
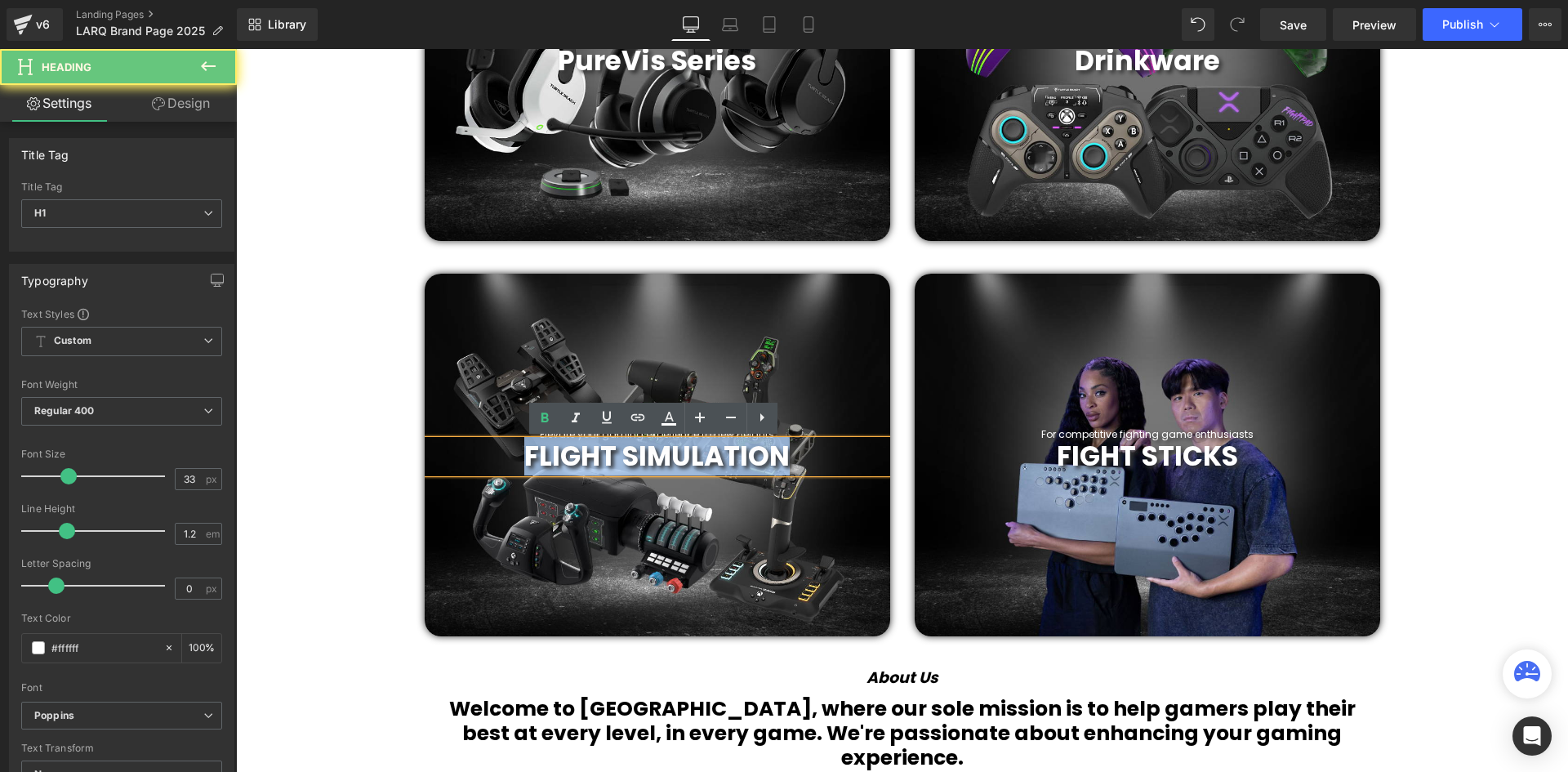
click at [765, 453] on span "FLIGHT SIMULATION" at bounding box center [656, 457] width 265 height 39
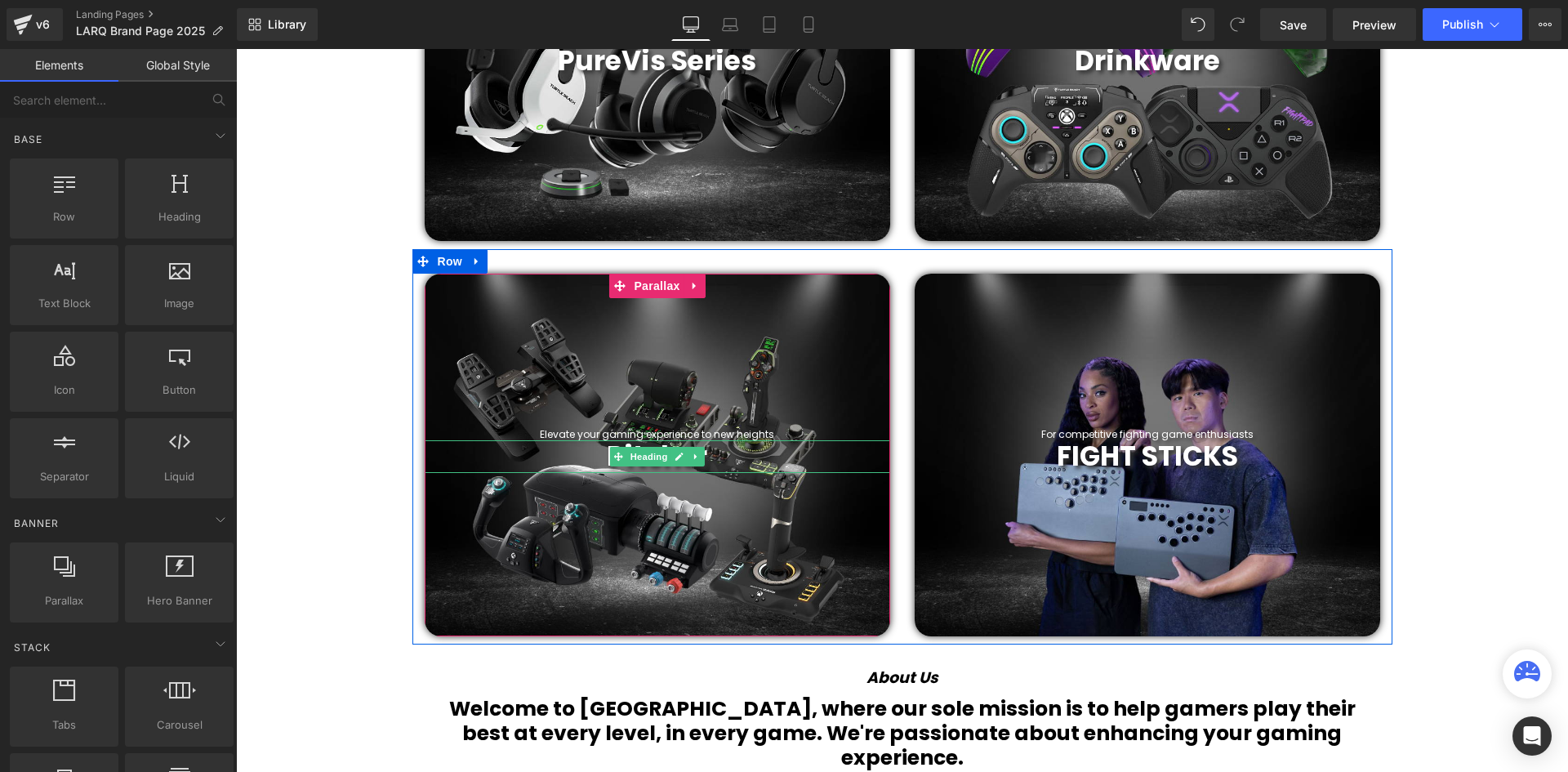
click at [706, 455] on h1 "Pitcher" at bounding box center [658, 456] width 466 height 32
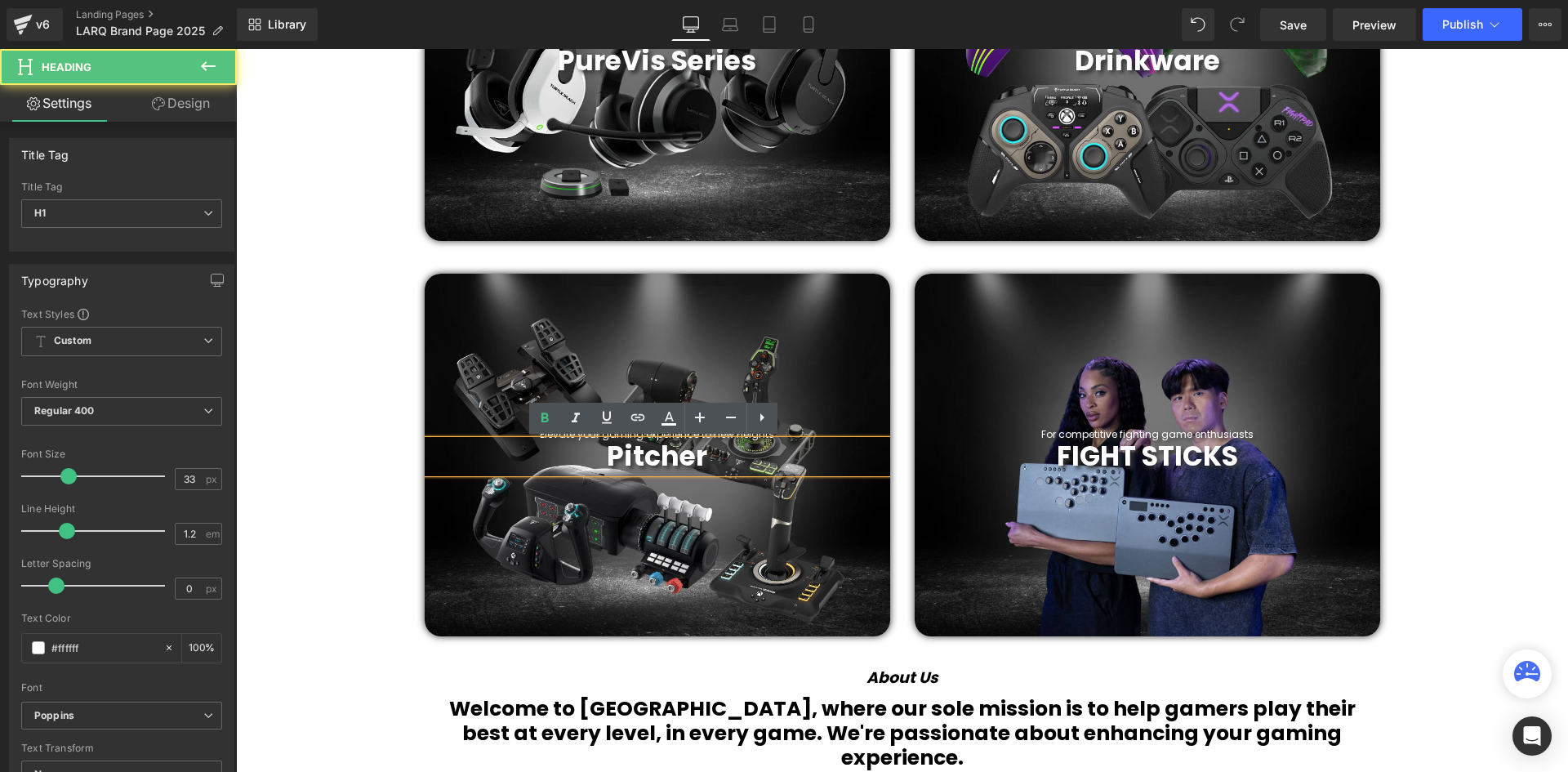
click at [704, 449] on h1 "Pitcher" at bounding box center [658, 456] width 466 height 32
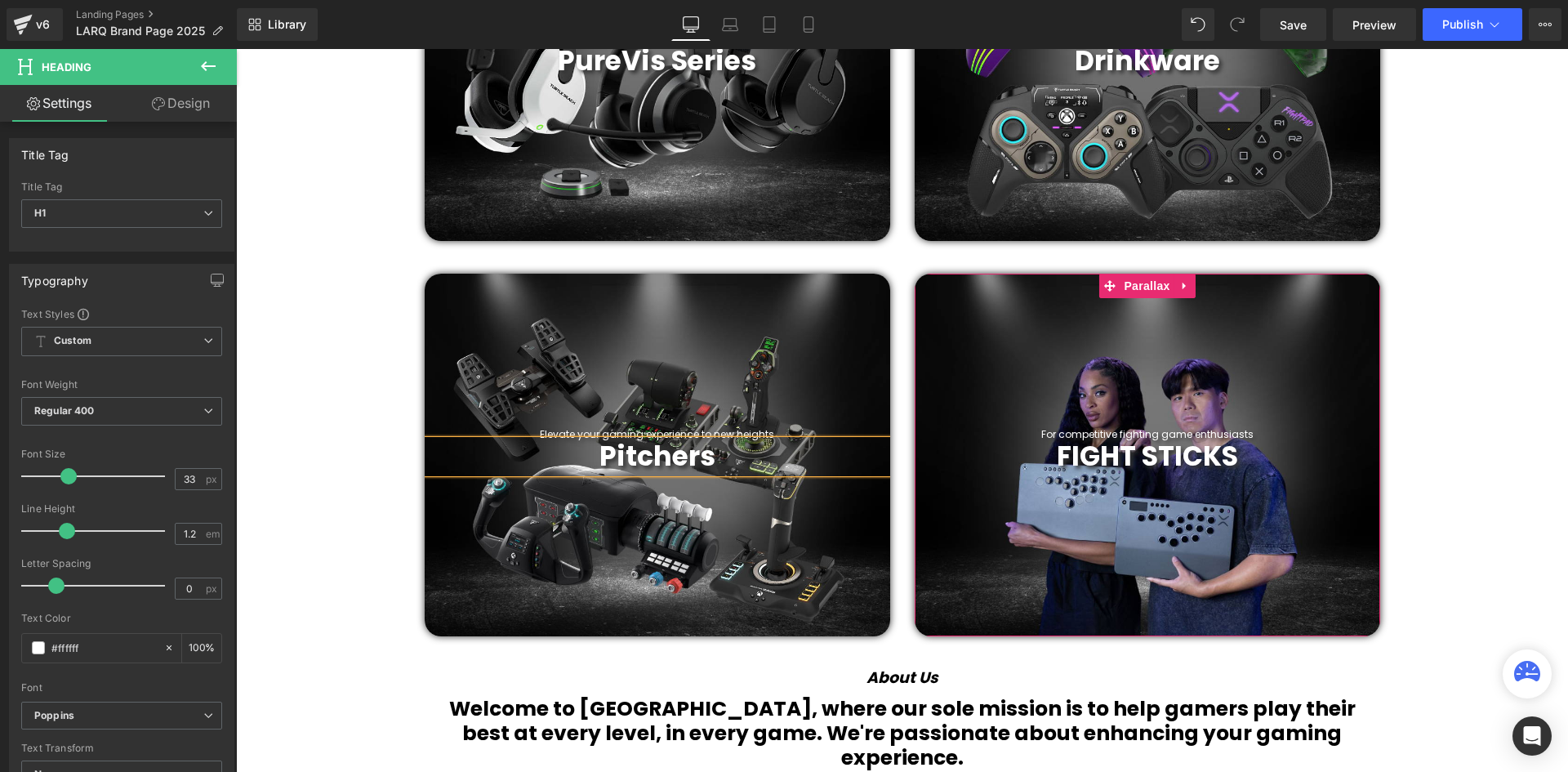
click at [1376, 452] on div at bounding box center [1378, 455] width 4 height 362
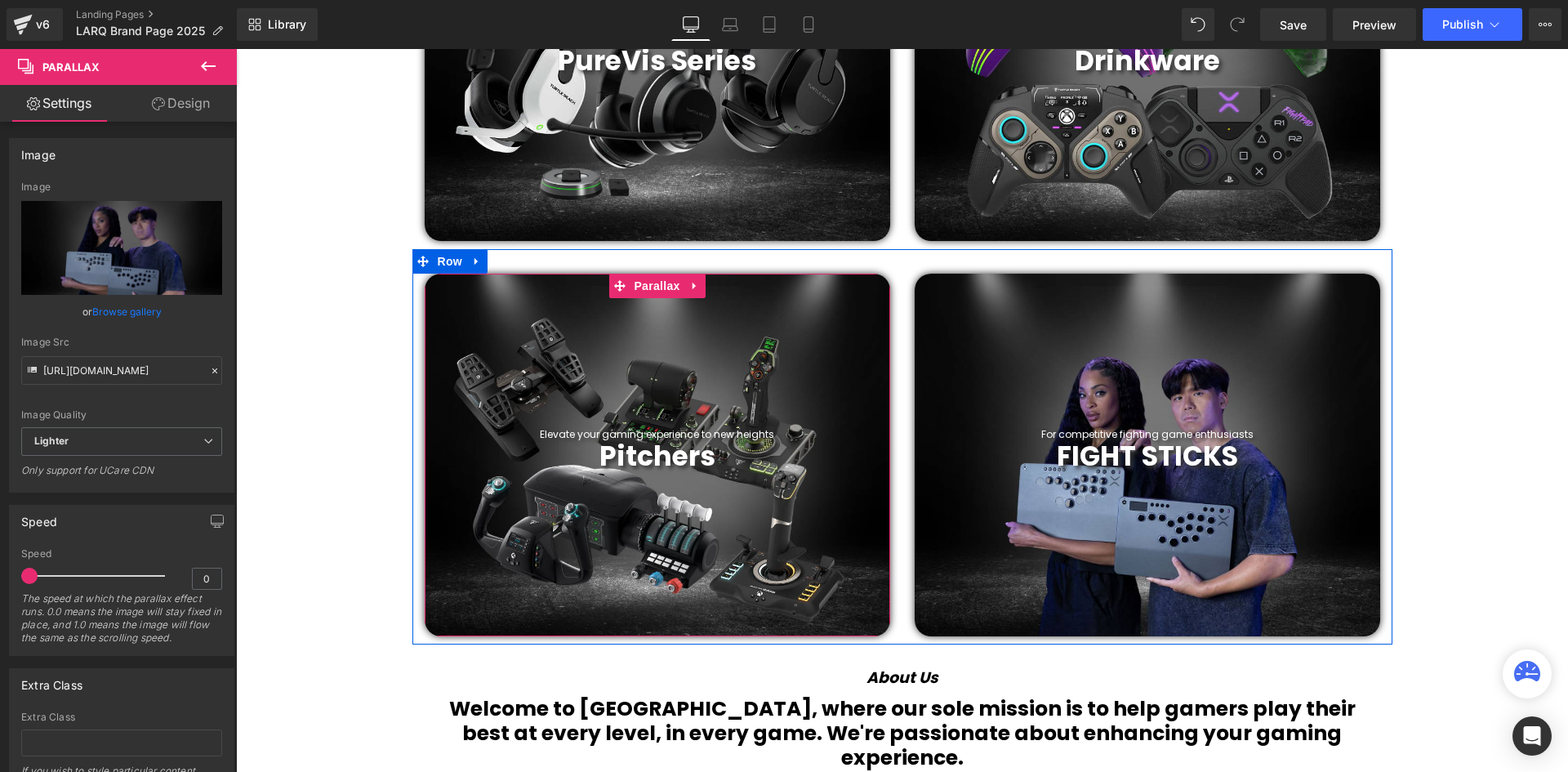
click at [236, 49] on div at bounding box center [236, 49] width 0 height 0
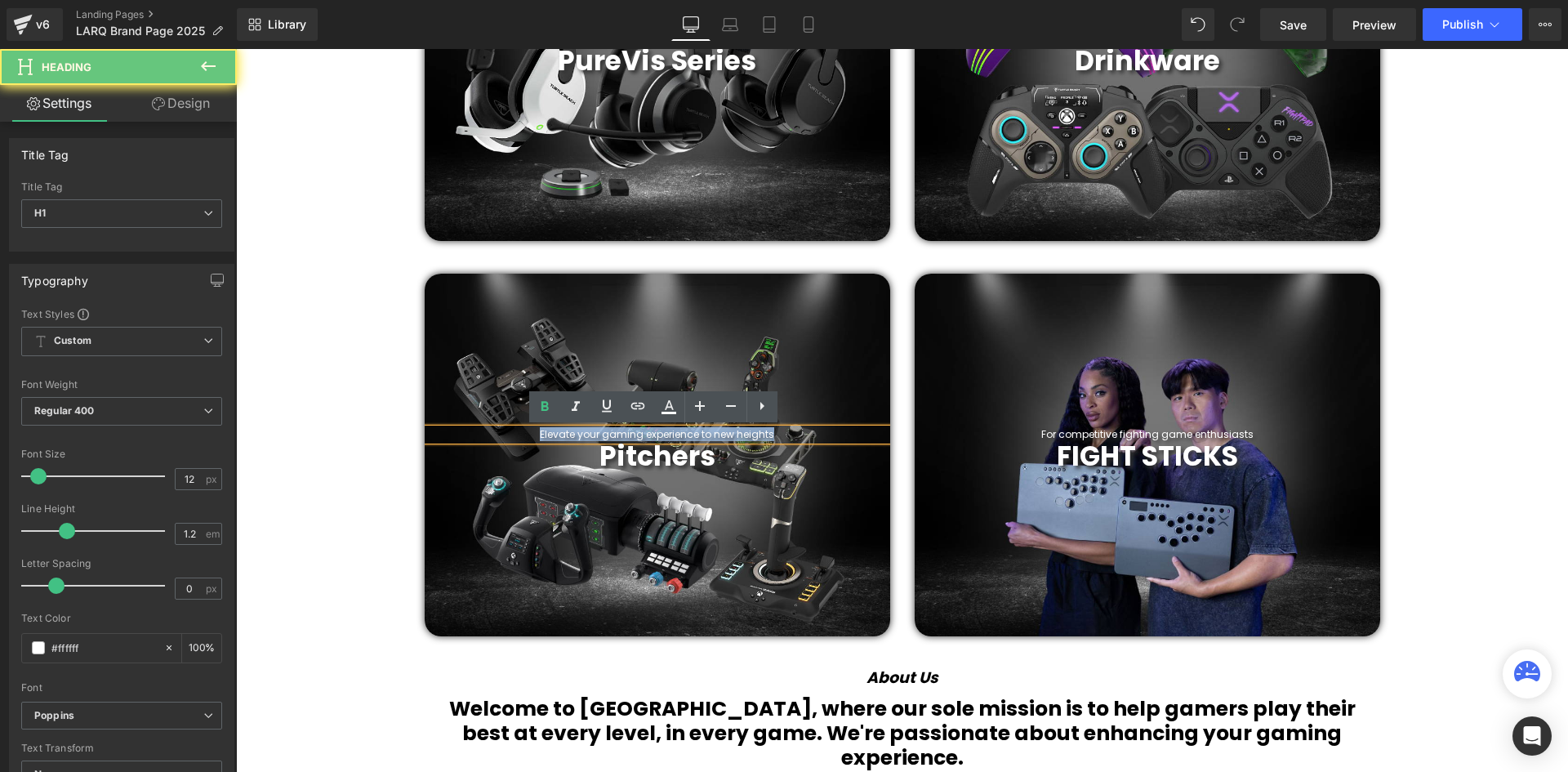
drag, startPoint x: 772, startPoint y: 435, endPoint x: 488, endPoint y: 420, distance: 284.4
click at [488, 420] on div "Elevate your gaming experience to new heights Heading Pitchers Heading Parallax…" at bounding box center [658, 455] width 466 height 362
paste div
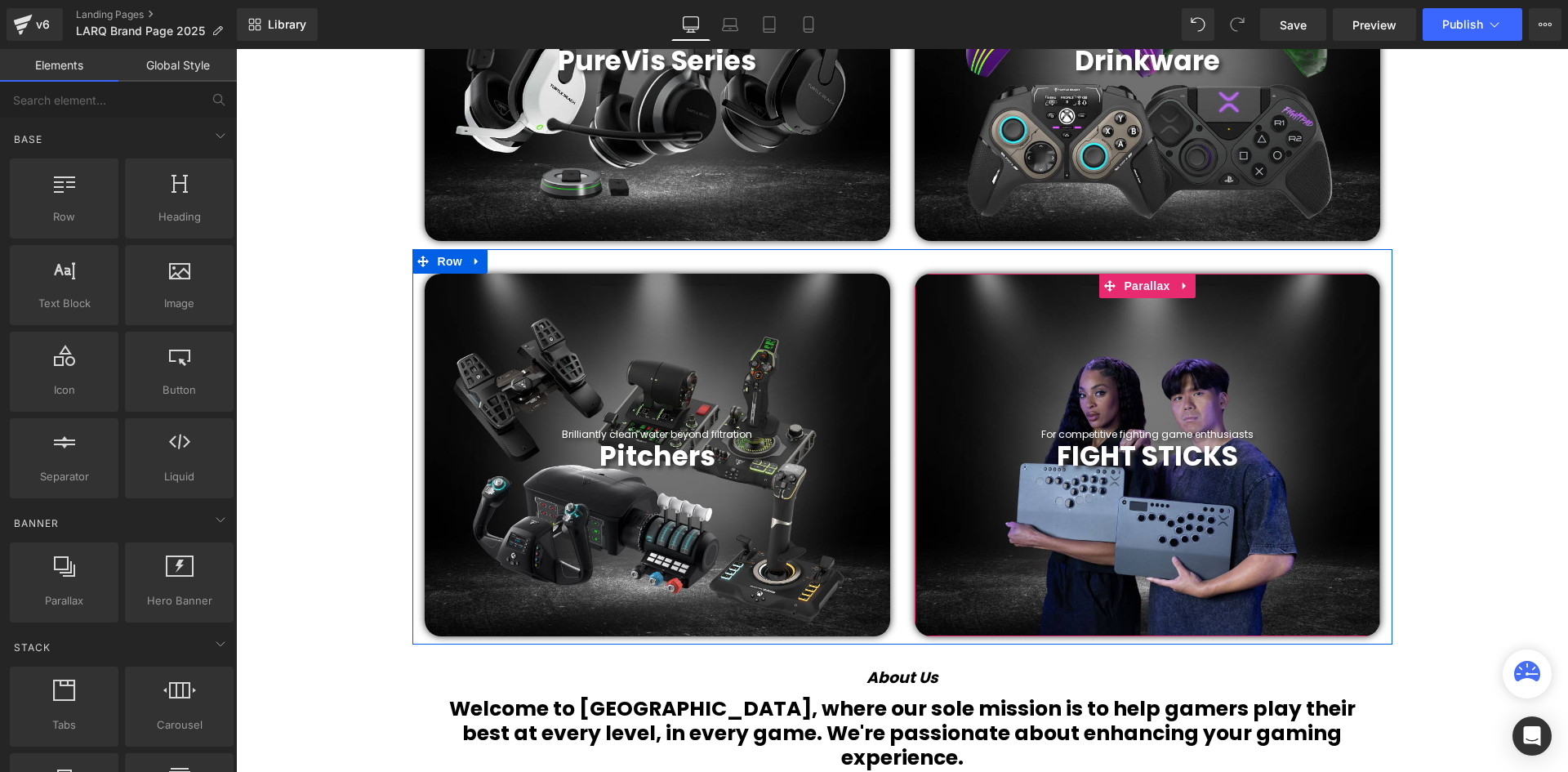
click at [1215, 458] on b "FIGHT STICKS" at bounding box center [1148, 457] width 181 height 39
click at [1214, 458] on b "FIGHT STICKS" at bounding box center [1148, 457] width 181 height 39
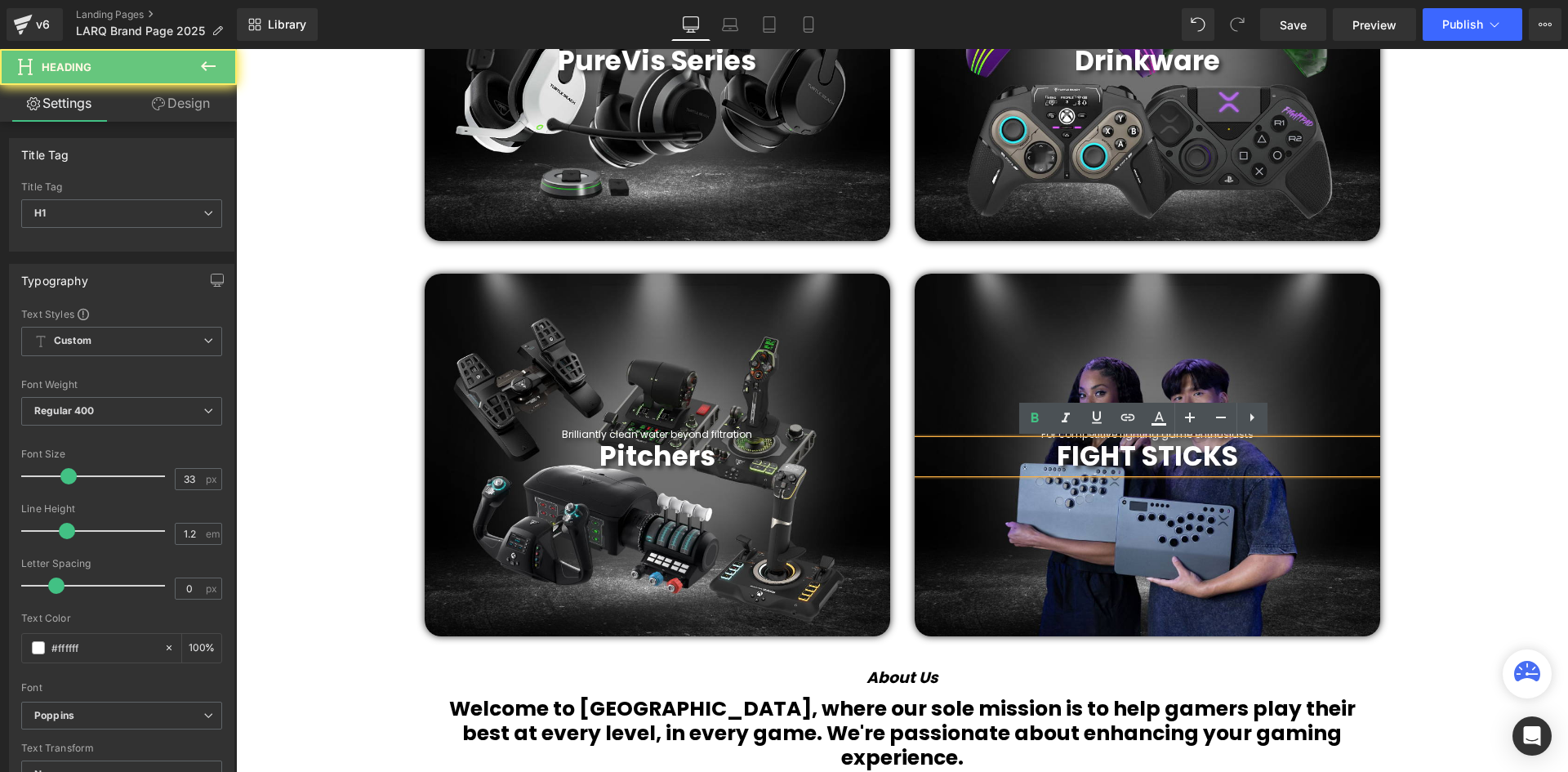
click at [1214, 458] on b "FIGHT STICKS" at bounding box center [1148, 457] width 181 height 39
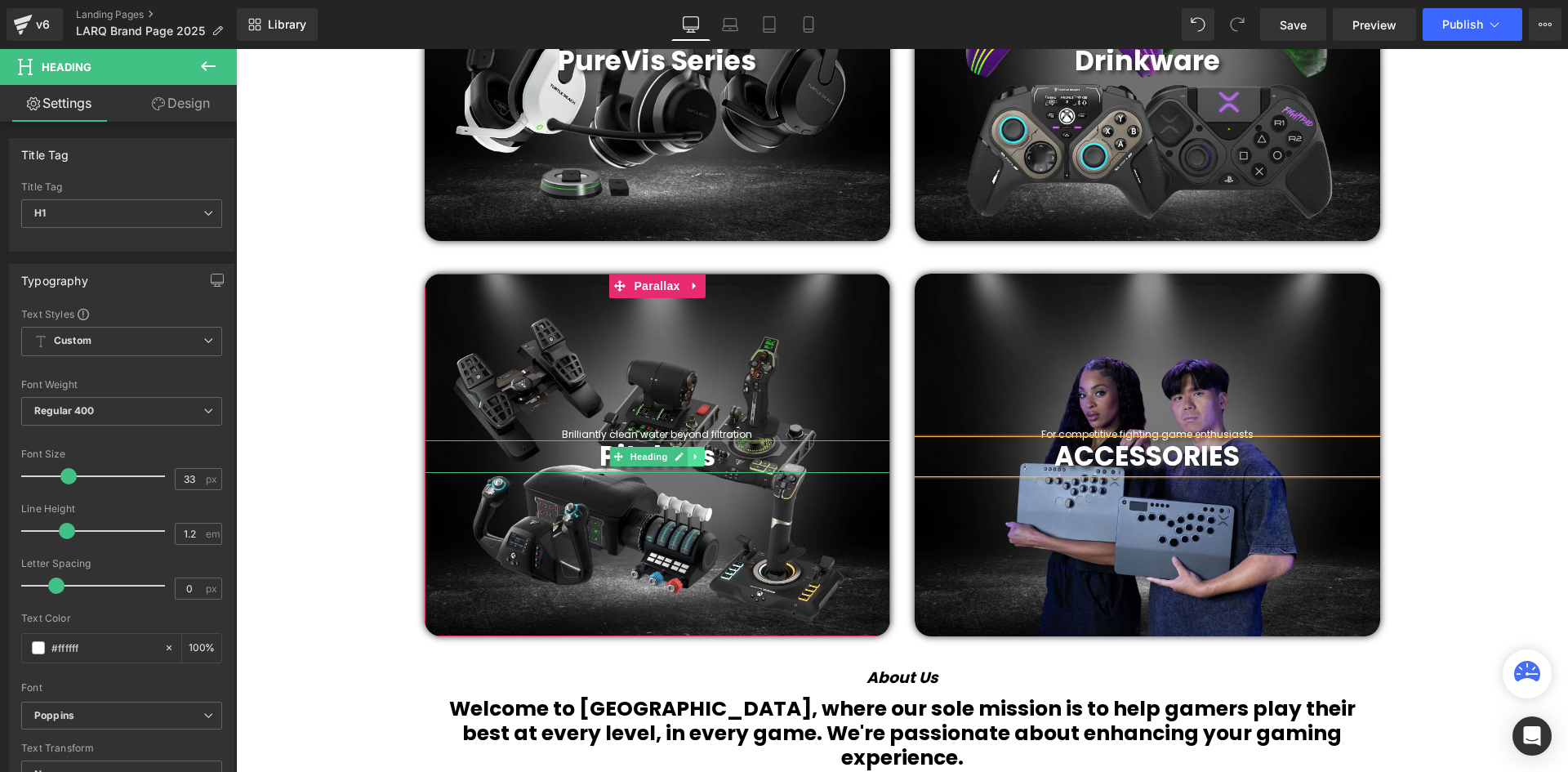
click at [694, 459] on icon at bounding box center [695, 457] width 3 height 6
click at [743, 455] on h1 "Pitchers" at bounding box center [658, 456] width 466 height 32
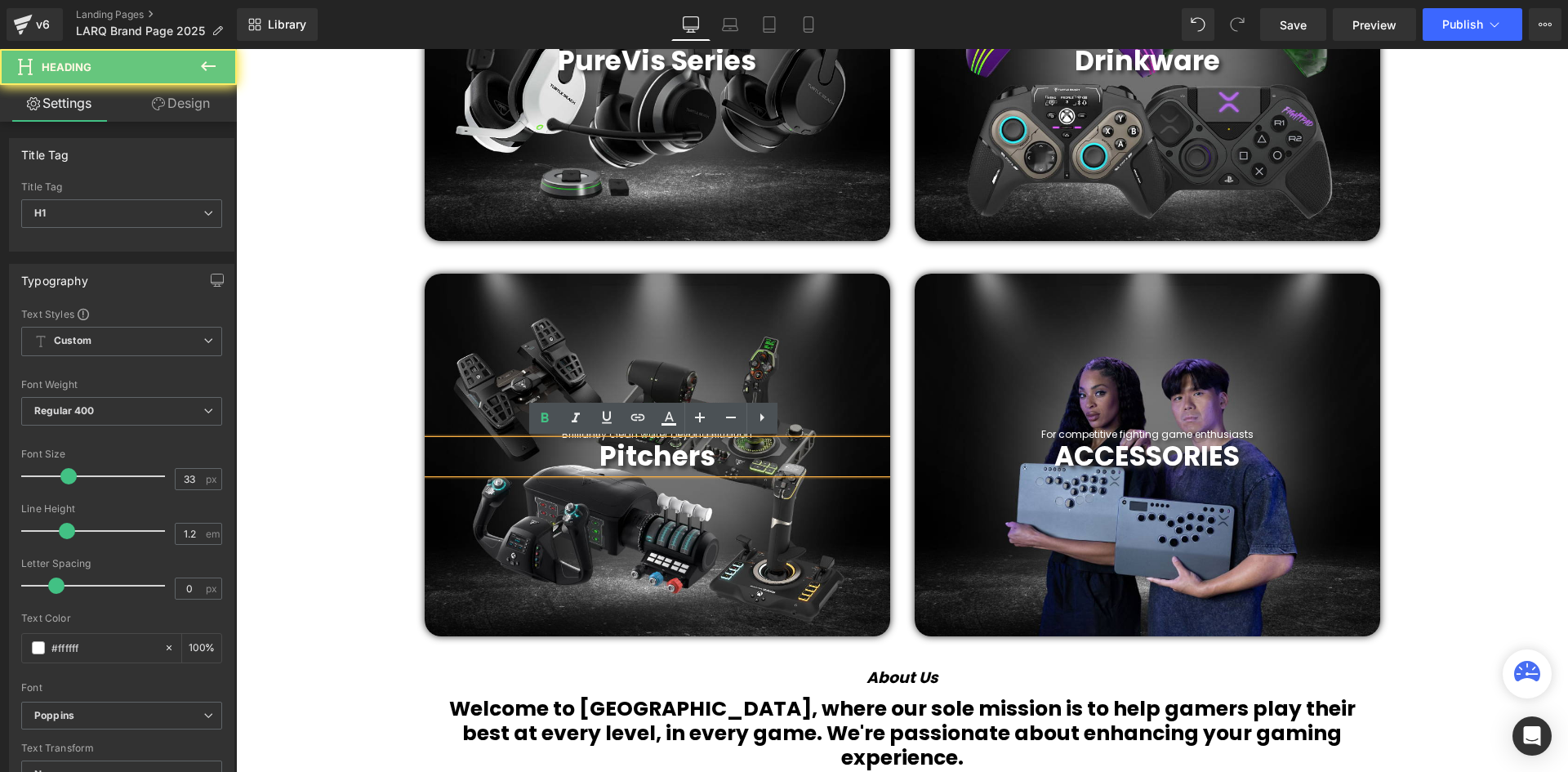
click at [726, 461] on h1 "Pitchers" at bounding box center [658, 456] width 466 height 32
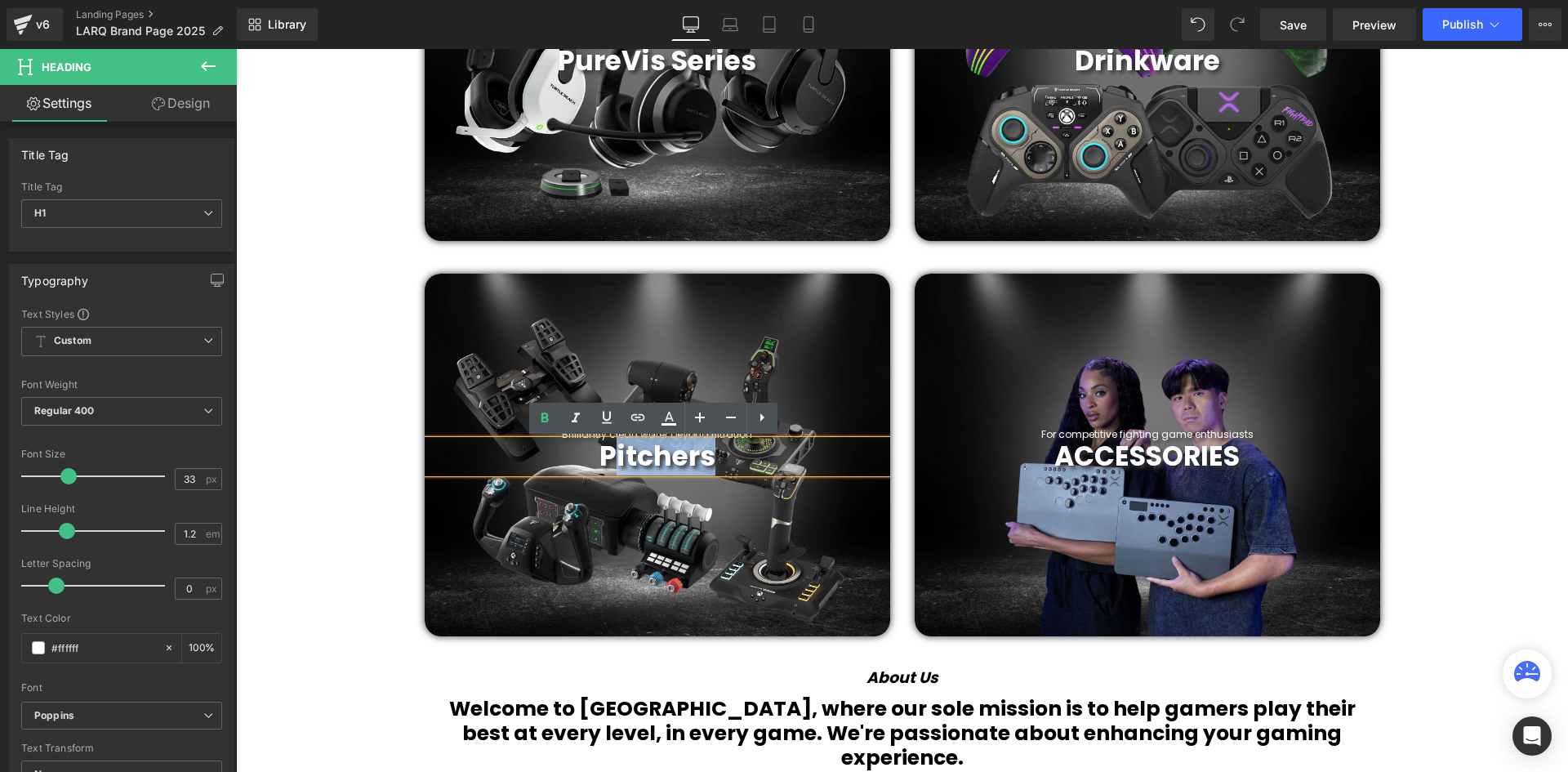
drag, startPoint x: 686, startPoint y: 460, endPoint x: 614, endPoint y: 464, distance: 72.1
click at [615, 464] on h1 "Pitchers" at bounding box center [658, 456] width 466 height 32
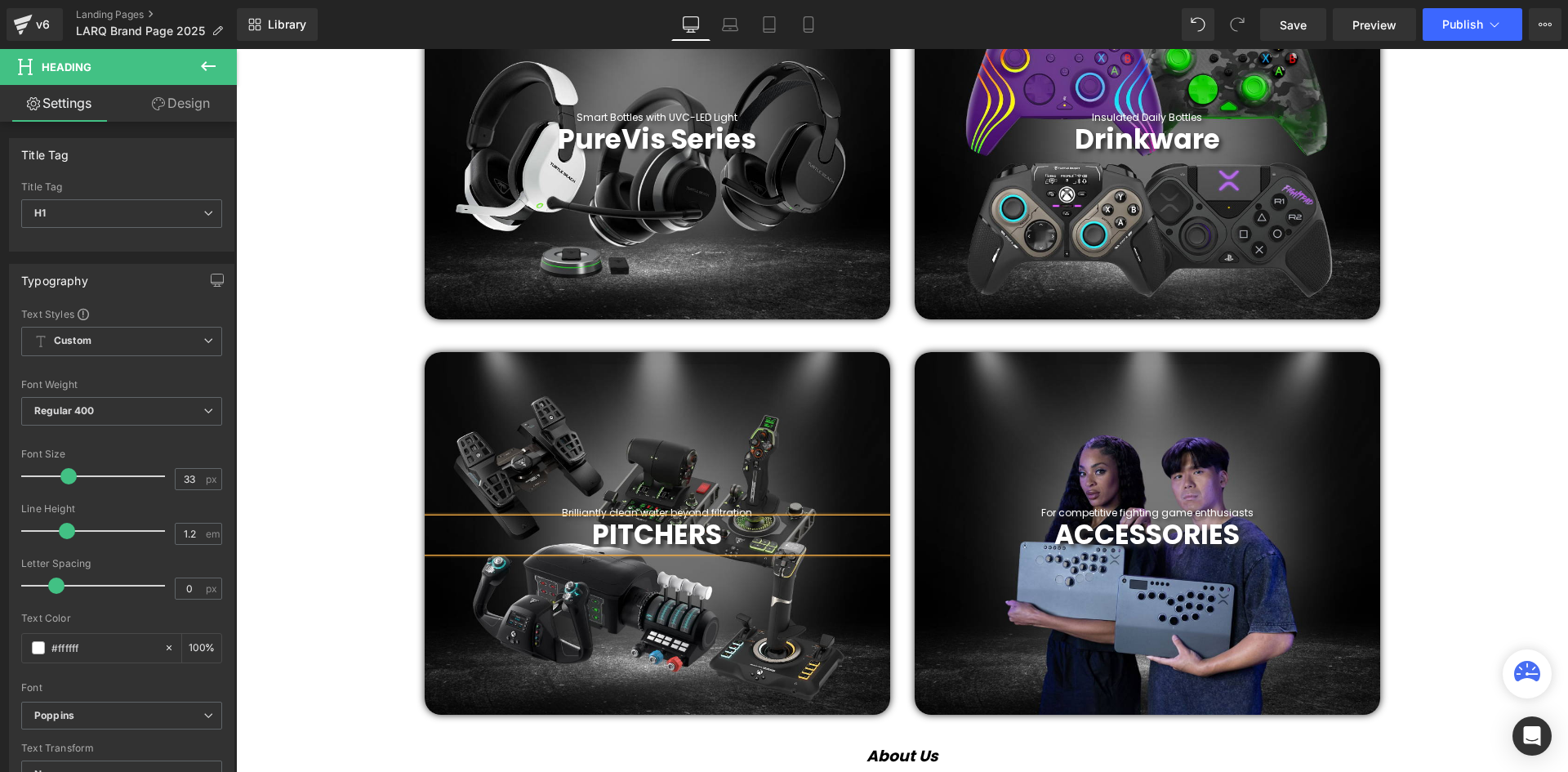
scroll to position [714, 0]
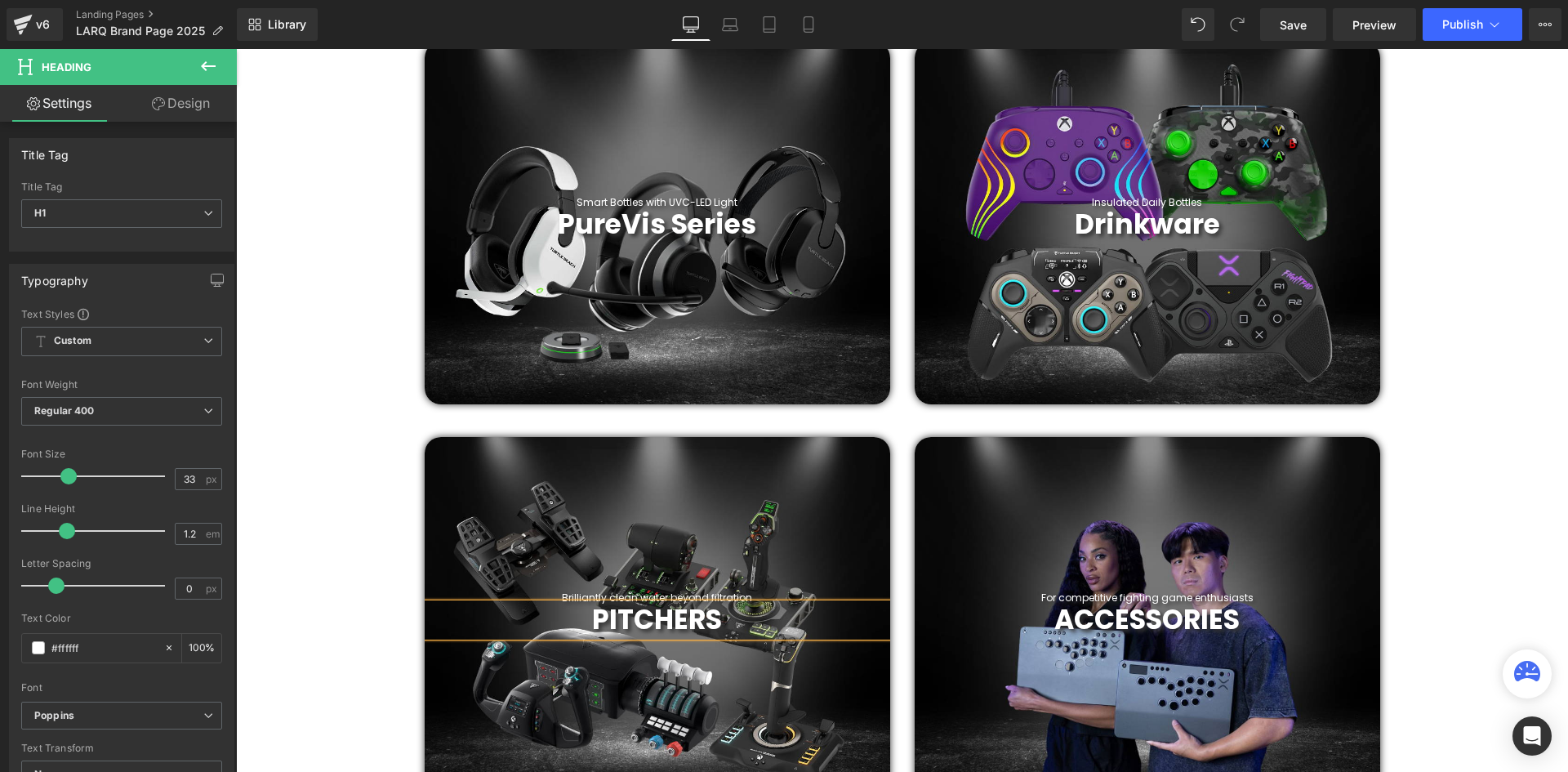
click at [726, 236] on b "PureVis Series" at bounding box center [657, 225] width 199 height 39
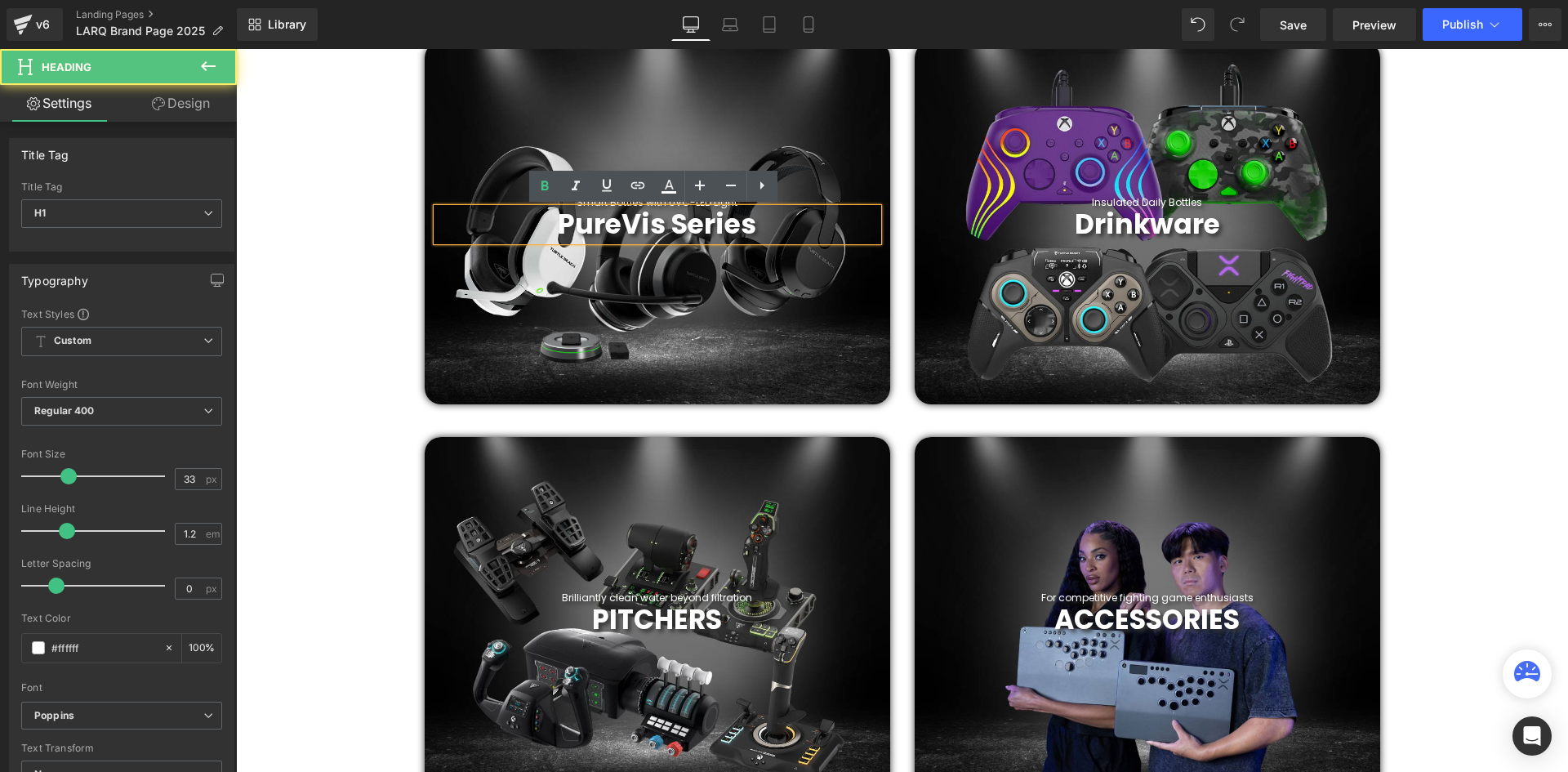
click at [752, 219] on h1 "PureVis Series" at bounding box center [657, 224] width 441 height 32
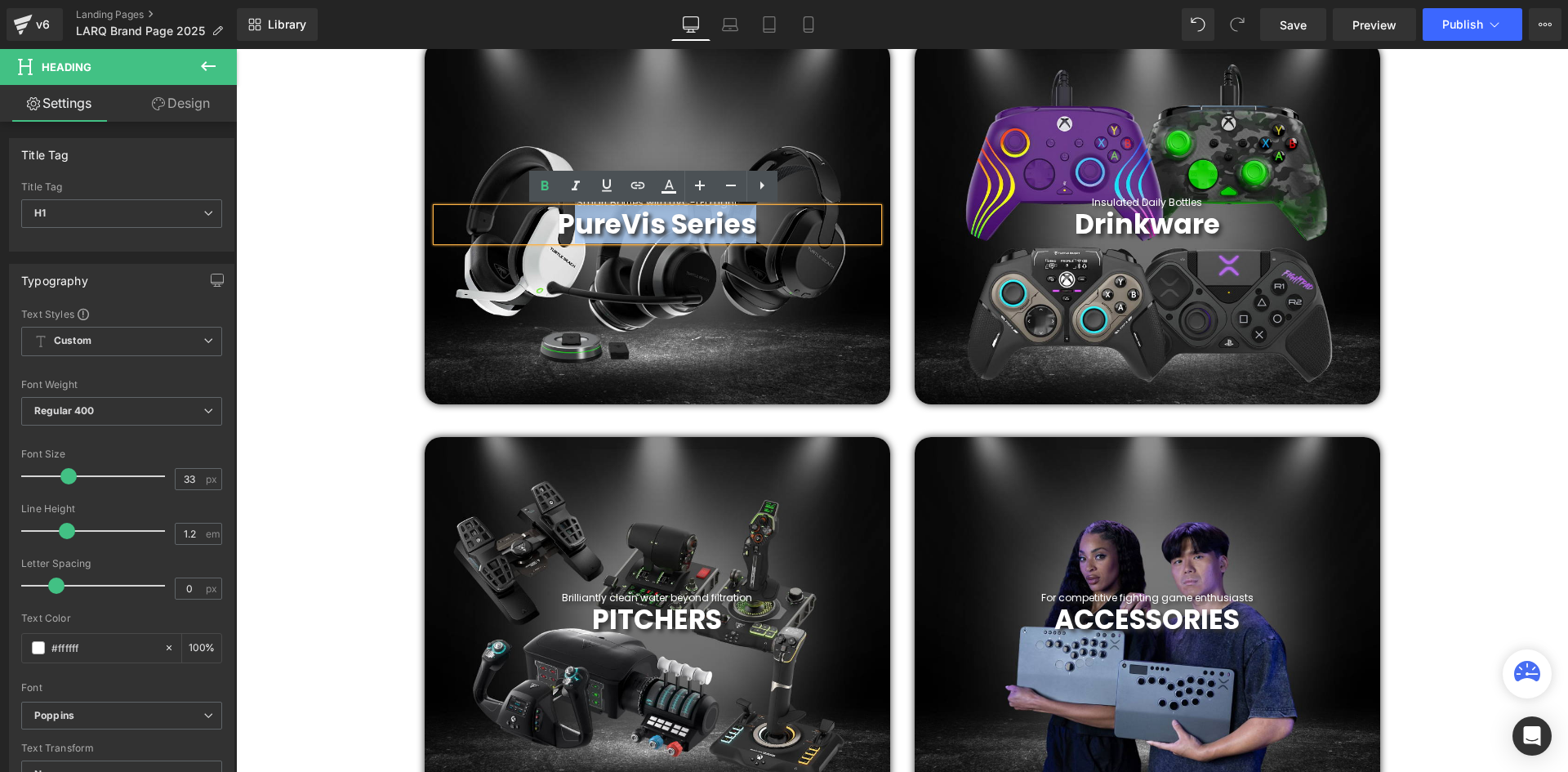
drag, startPoint x: 755, startPoint y: 224, endPoint x: 567, endPoint y: 236, distance: 188.4
click at [567, 236] on h1 "PureVis Series" at bounding box center [657, 224] width 441 height 32
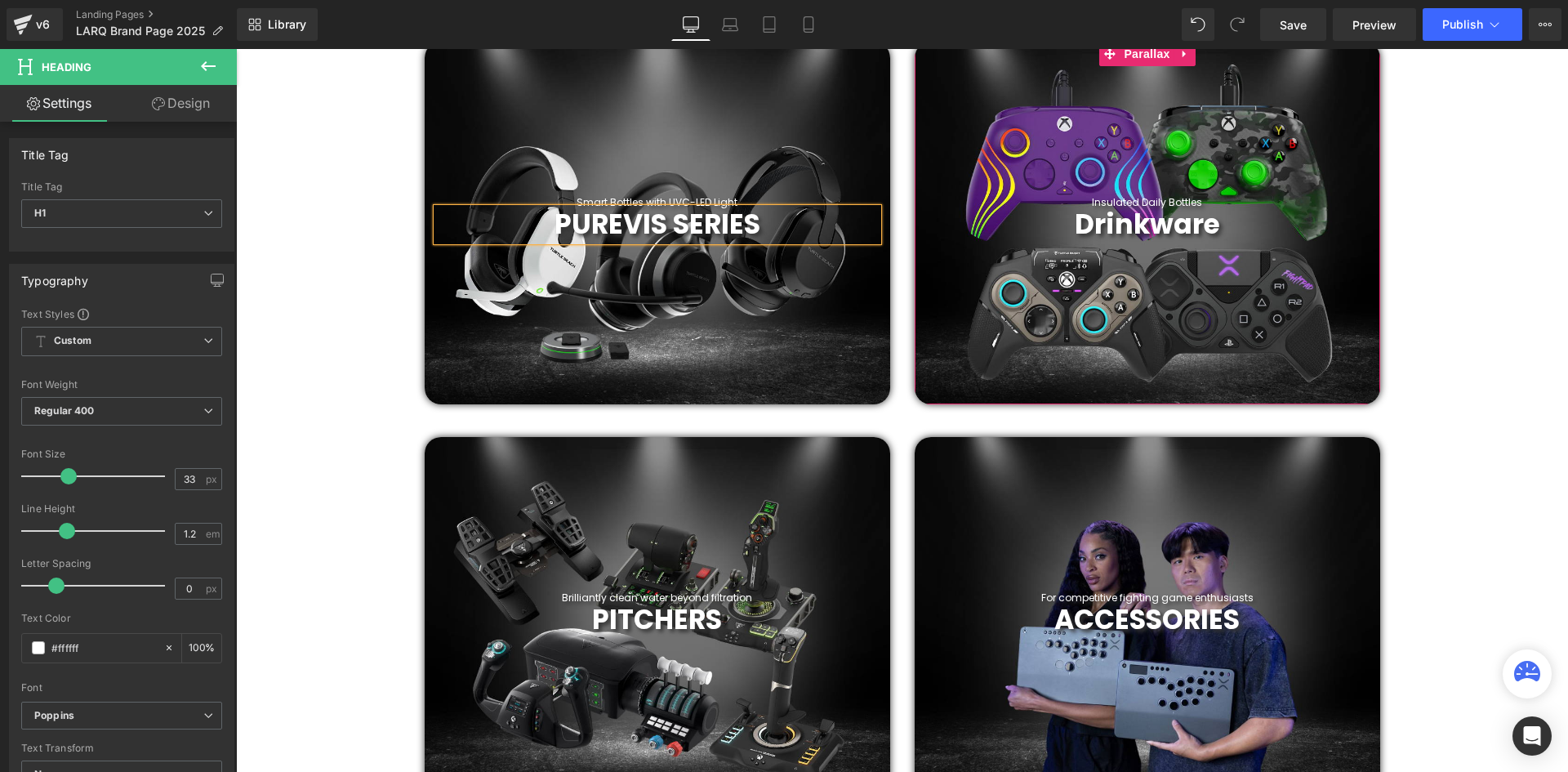
click at [1144, 215] on span "Heading" at bounding box center [1138, 224] width 44 height 19
click at [1212, 226] on b "Drinkware" at bounding box center [1147, 225] width 145 height 39
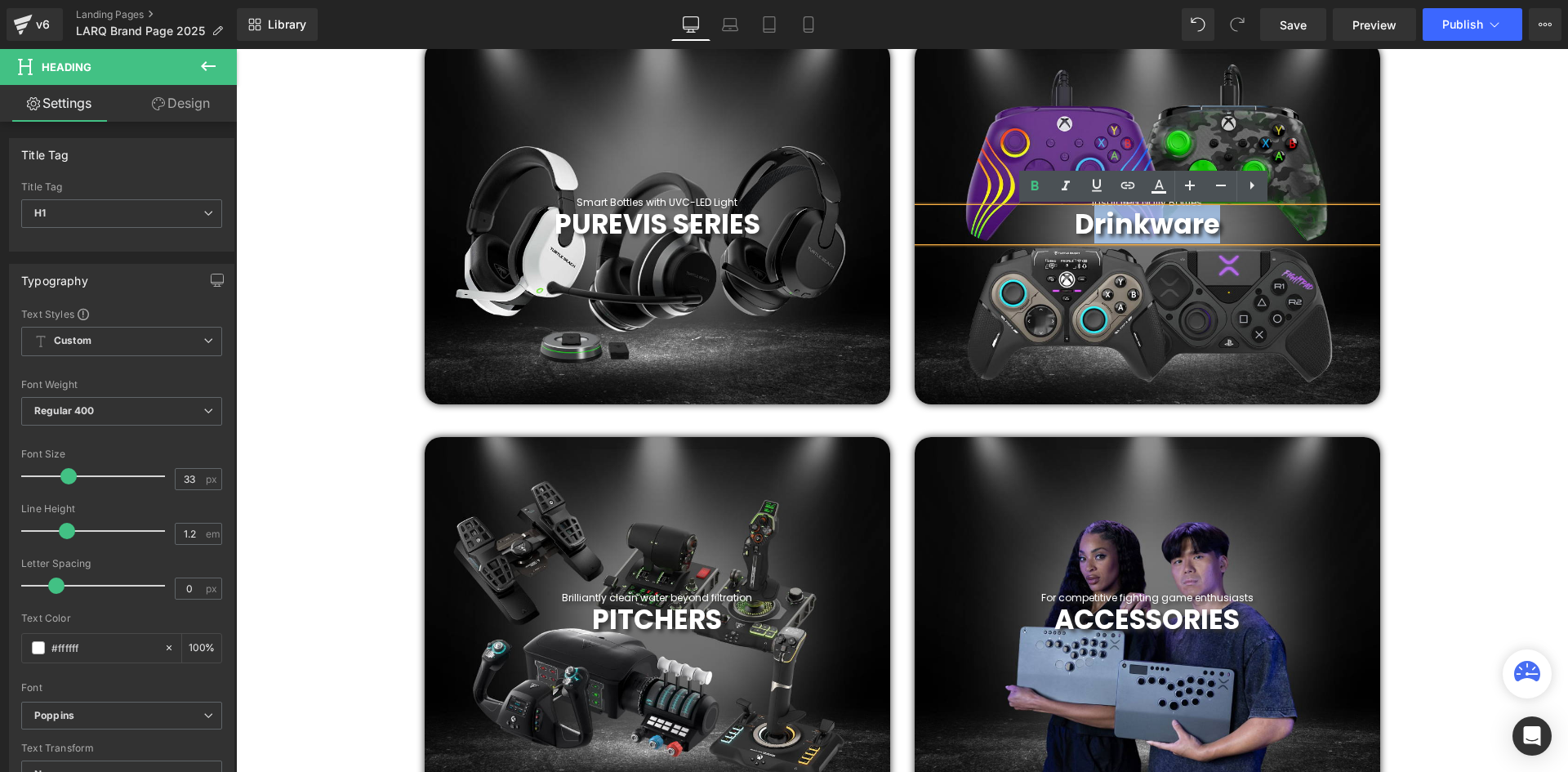
drag, startPoint x: 1218, startPoint y: 224, endPoint x: 1081, endPoint y: 225, distance: 137.0
click at [1081, 225] on h1 "Drinkware" at bounding box center [1148, 224] width 466 height 32
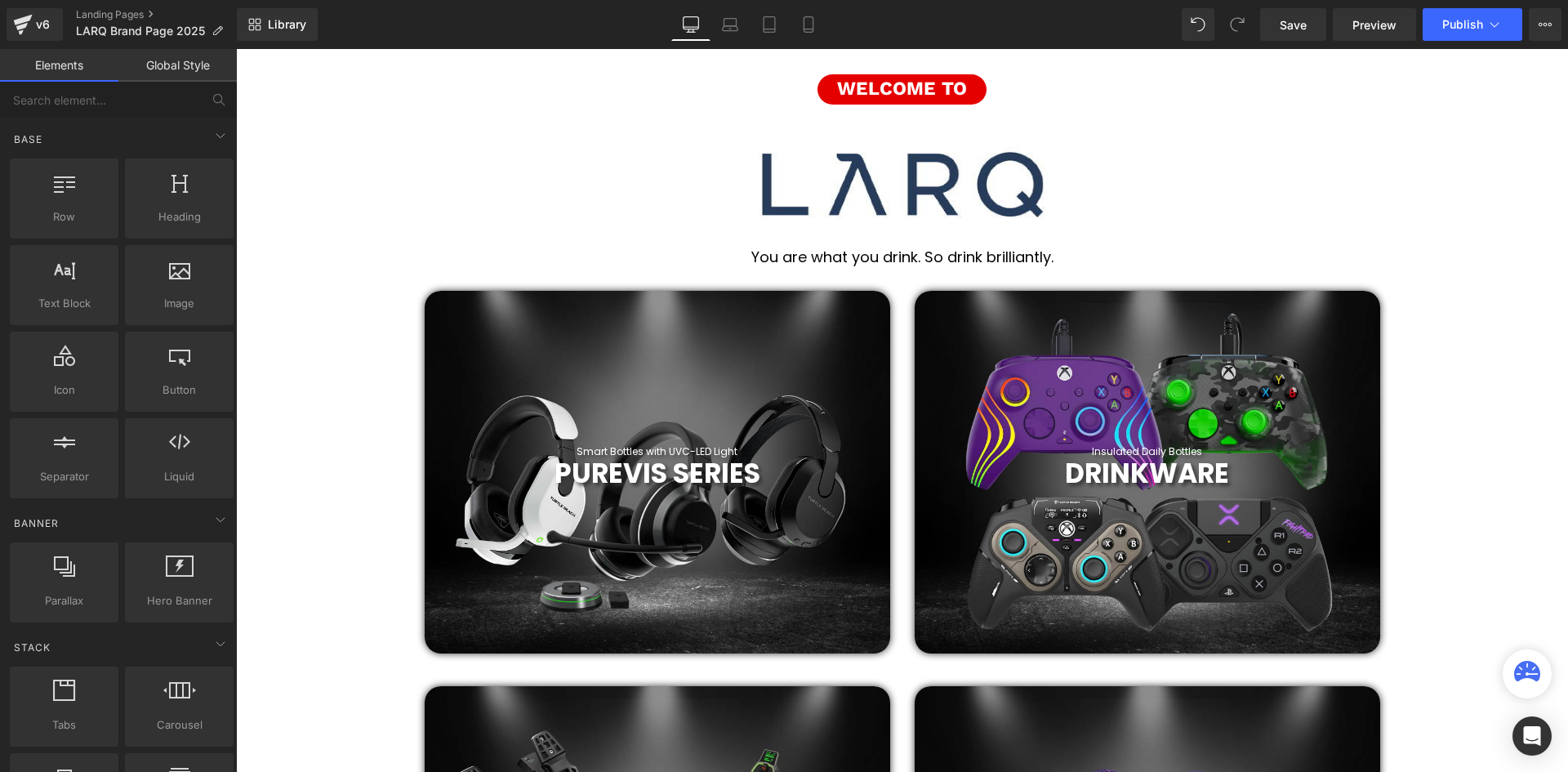
scroll to position [387, 0]
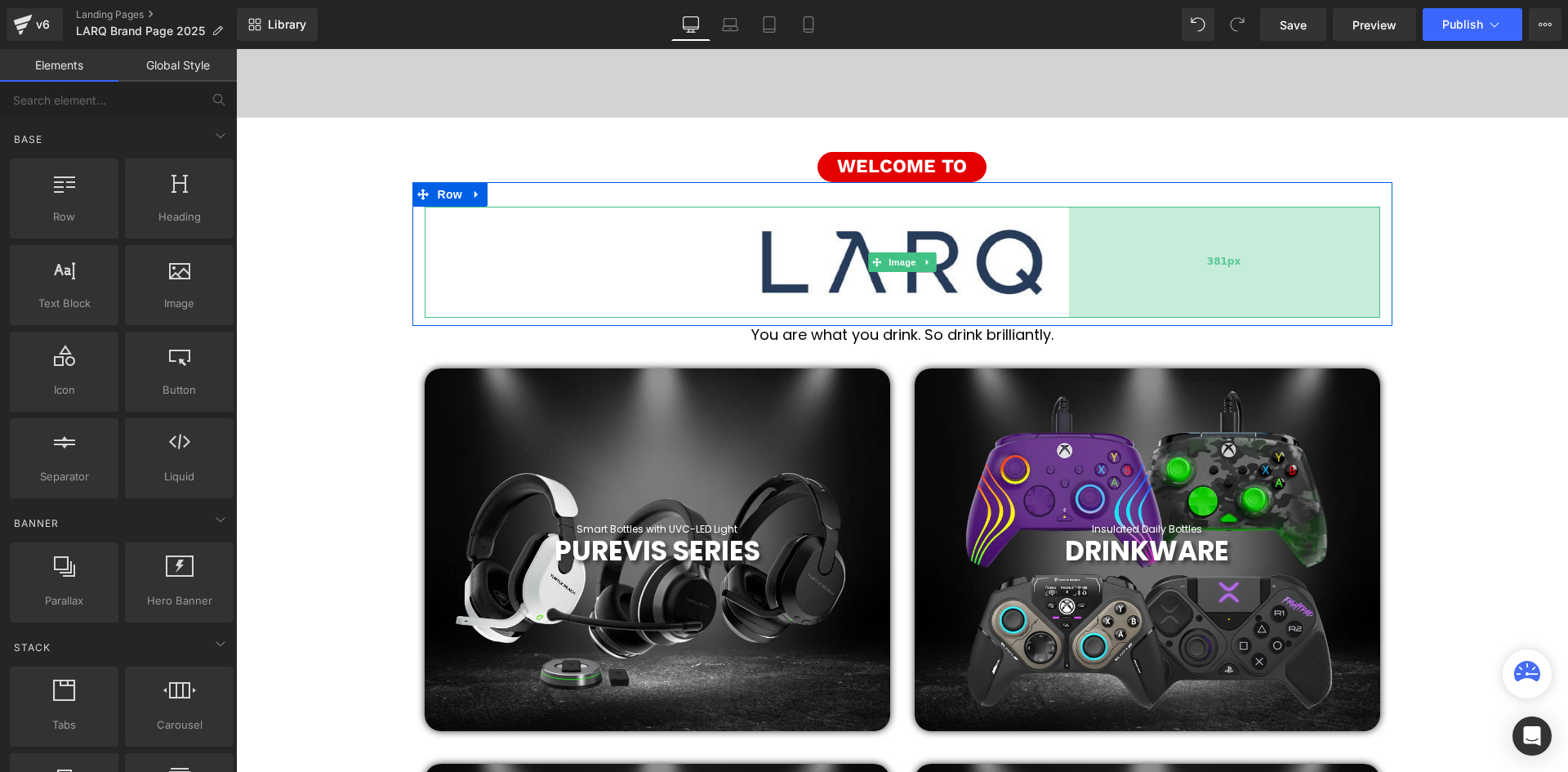
click at [1357, 265] on div "381px" at bounding box center [1224, 263] width 311 height 111
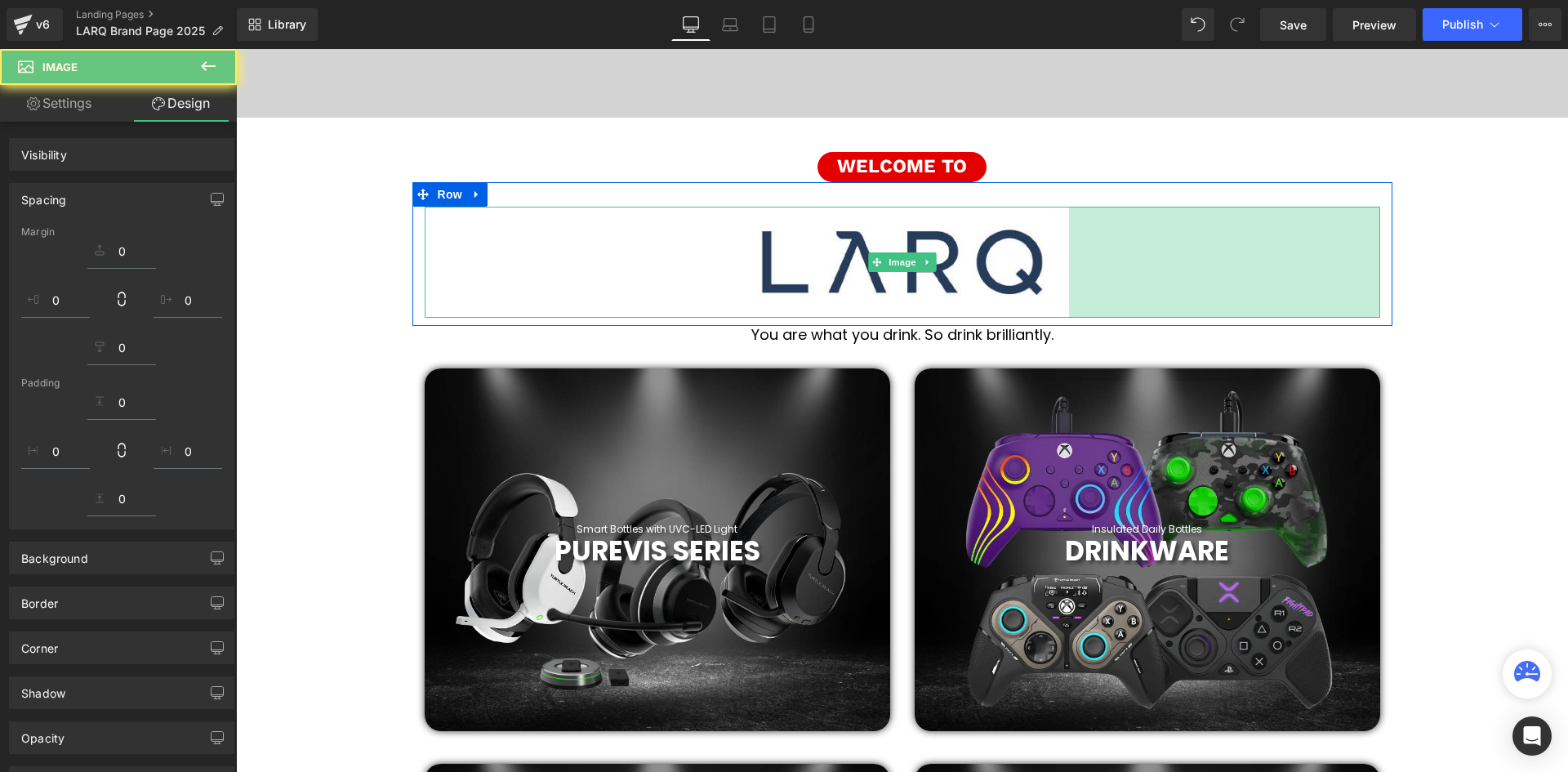
scroll to position [5739, 1324]
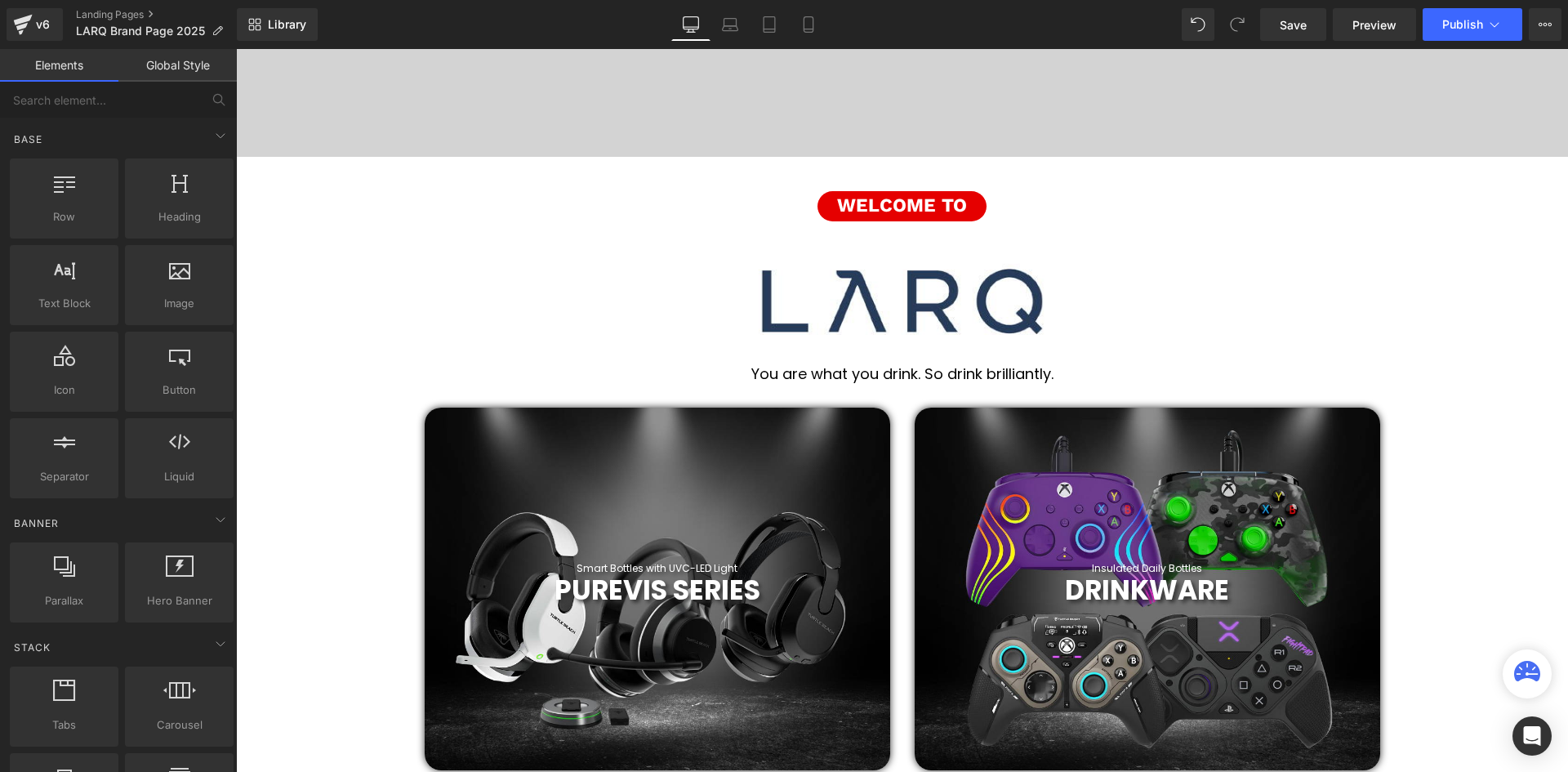
scroll to position [285, 0]
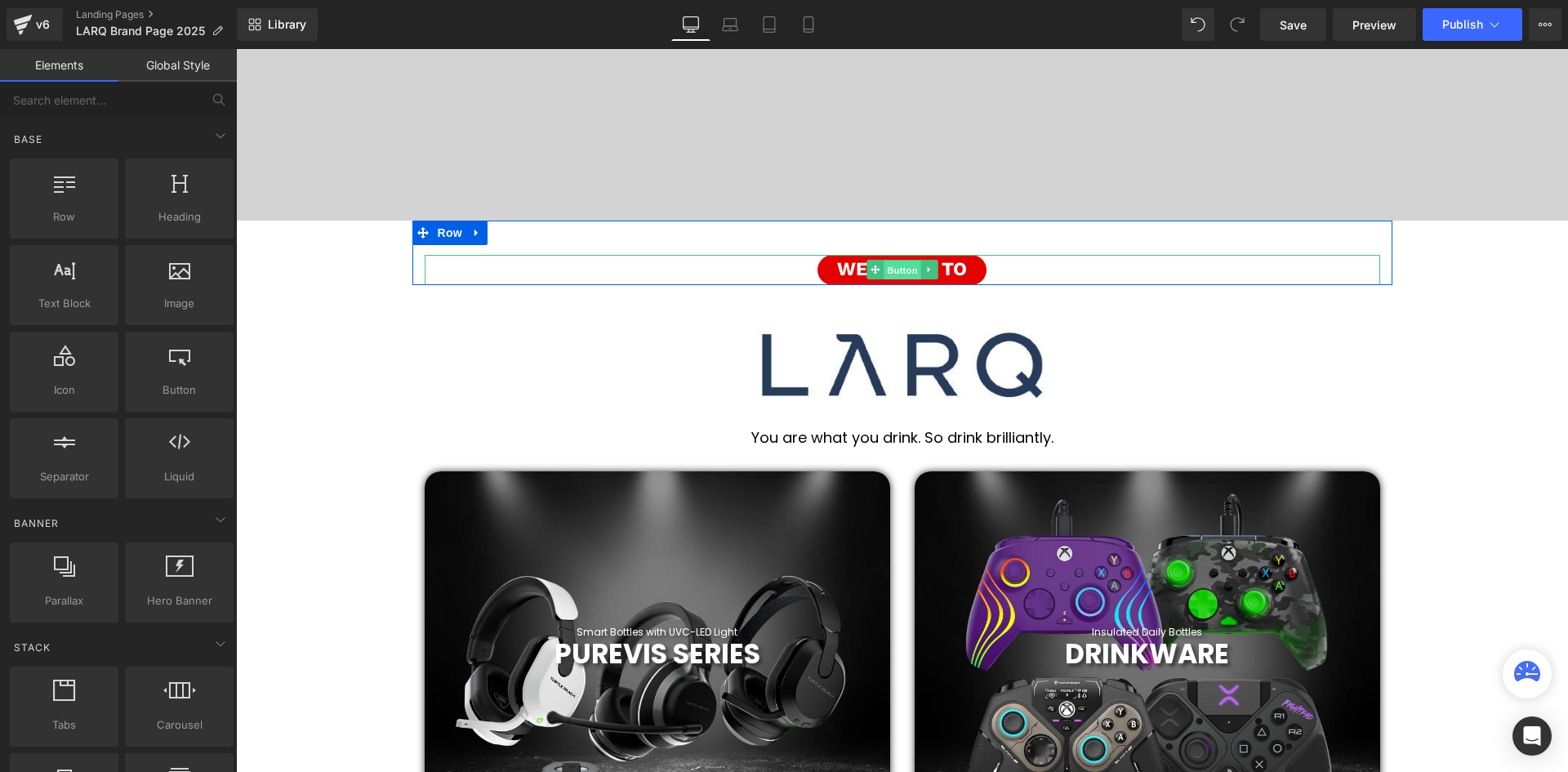
click at [915, 271] on span "Button" at bounding box center [902, 270] width 38 height 19
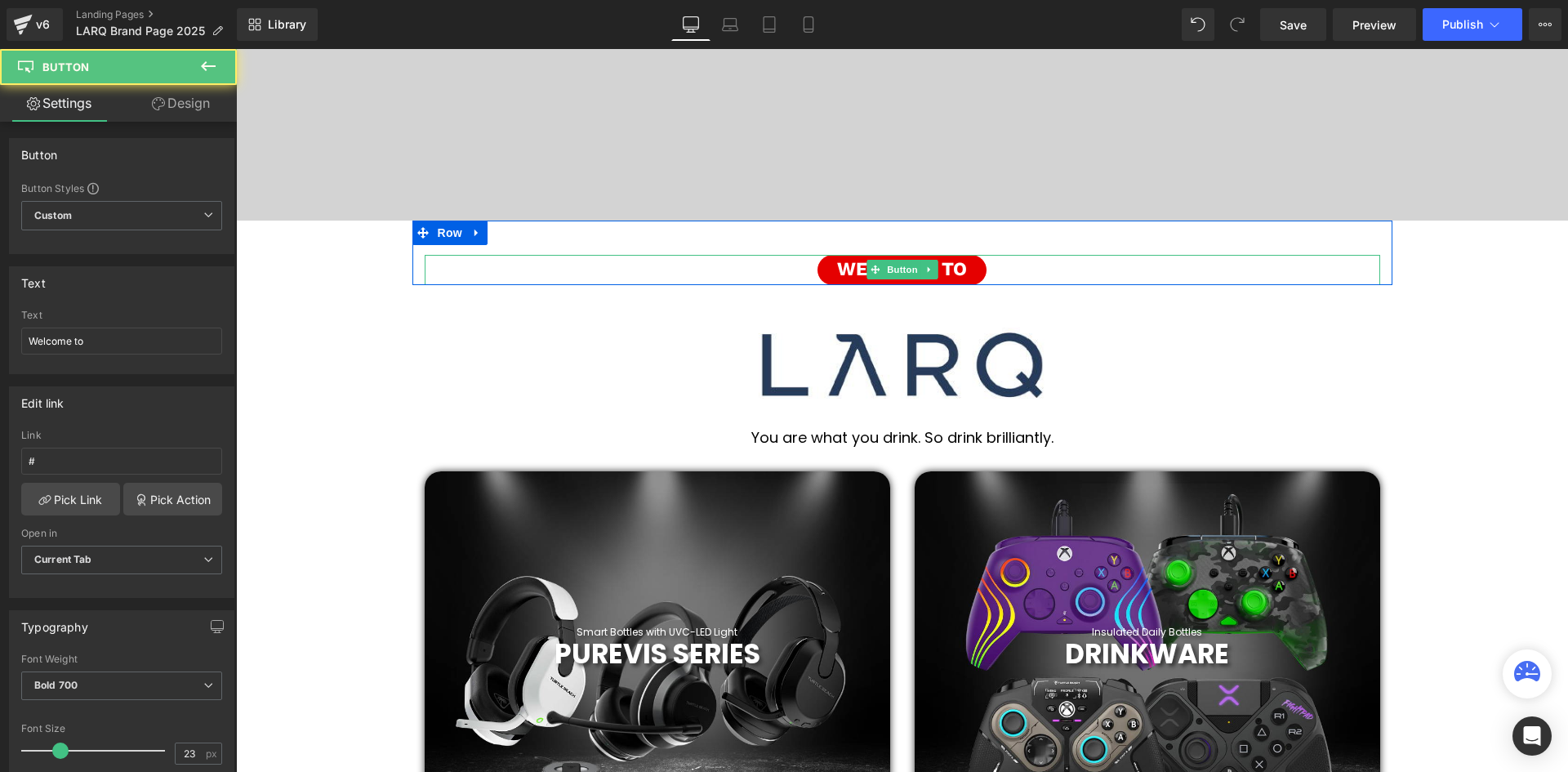
click at [961, 268] on span "Welcome to" at bounding box center [902, 270] width 130 height 31
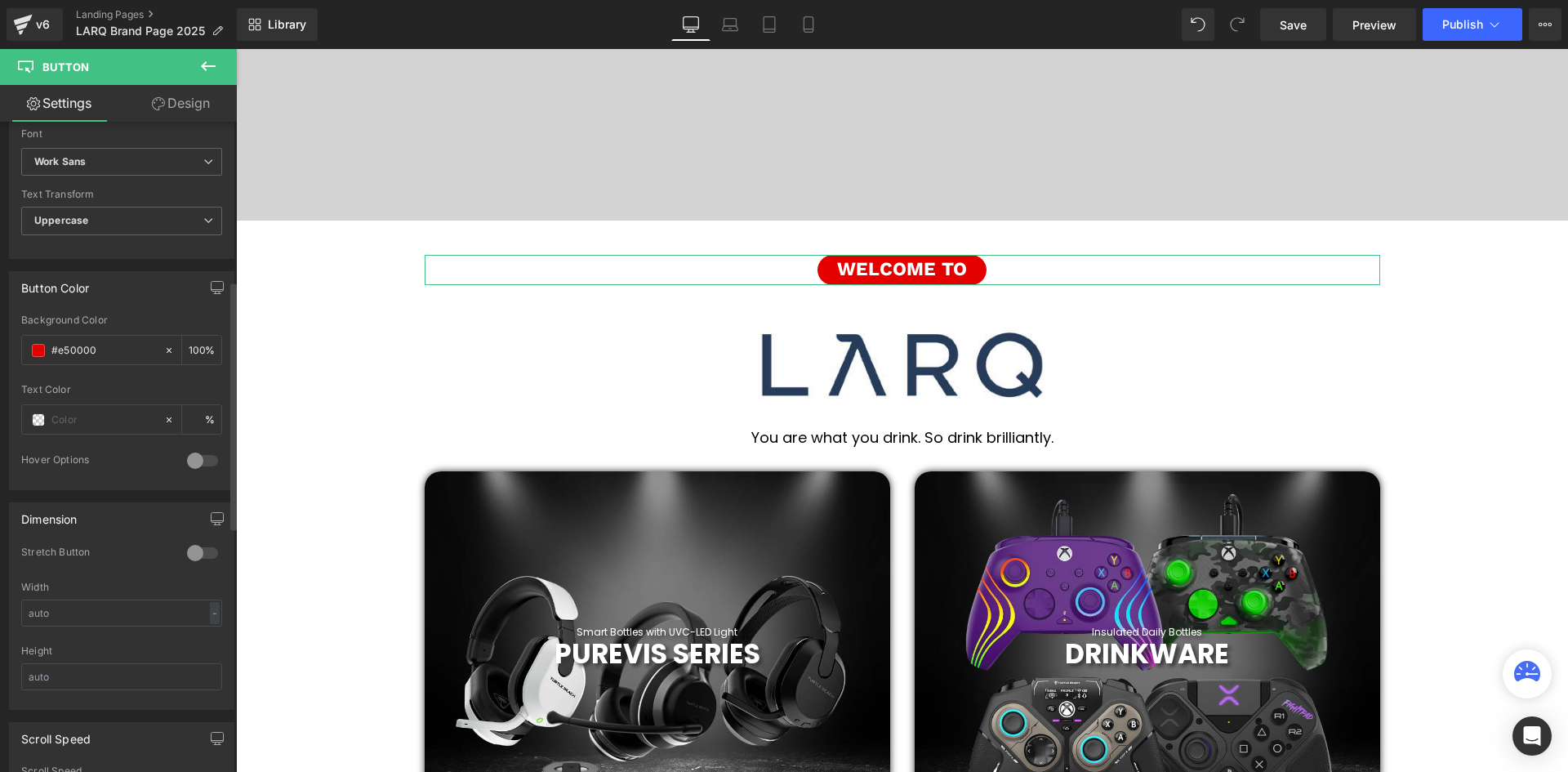
scroll to position [654, 0]
click at [56, 349] on input "#e50000" at bounding box center [103, 346] width 104 height 18
click at [25, 352] on div "#e50000" at bounding box center [92, 346] width 141 height 29
click at [44, 349] on span at bounding box center [38, 347] width 13 height 13
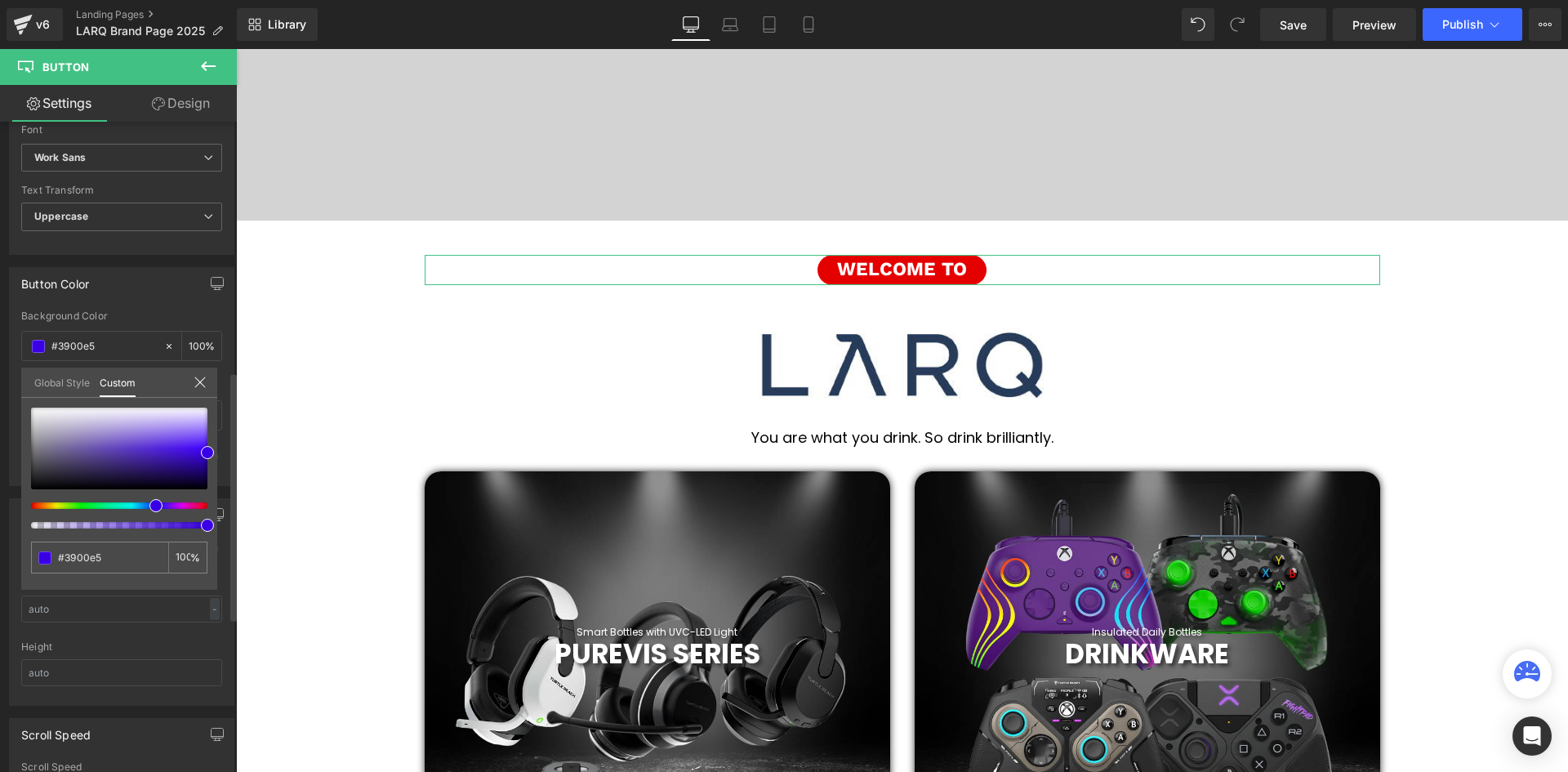
click at [150, 503] on div at bounding box center [113, 505] width 176 height 6
click at [151, 503] on div at bounding box center [113, 505] width 176 height 6
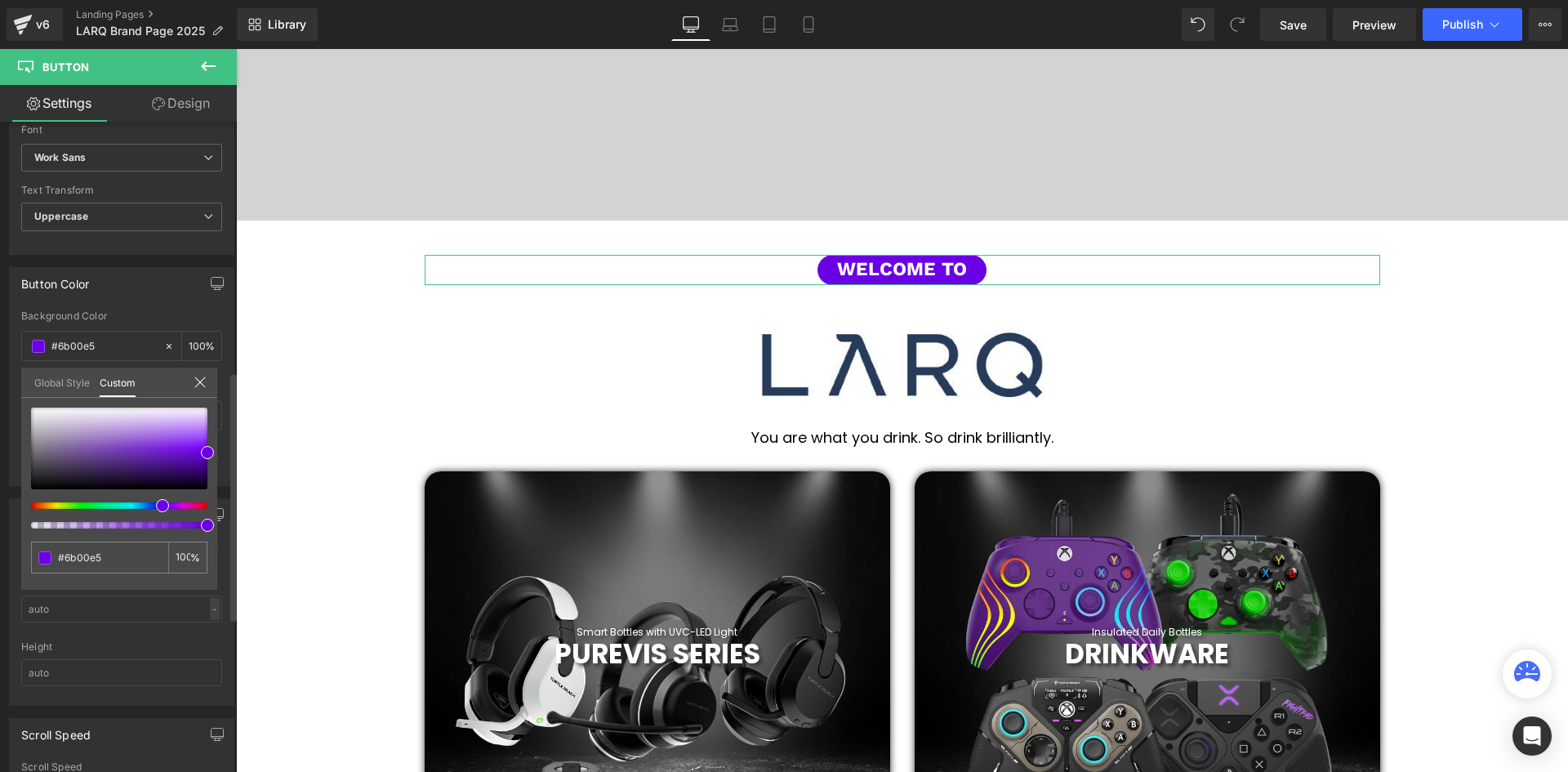
click at [158, 502] on span at bounding box center [163, 506] width 13 height 13
click at [162, 503] on span at bounding box center [163, 506] width 13 height 13
click at [165, 505] on span at bounding box center [163, 506] width 13 height 13
click at [152, 509] on div at bounding box center [113, 505] width 176 height 6
click at [142, 519] on div at bounding box center [119, 468] width 176 height 121
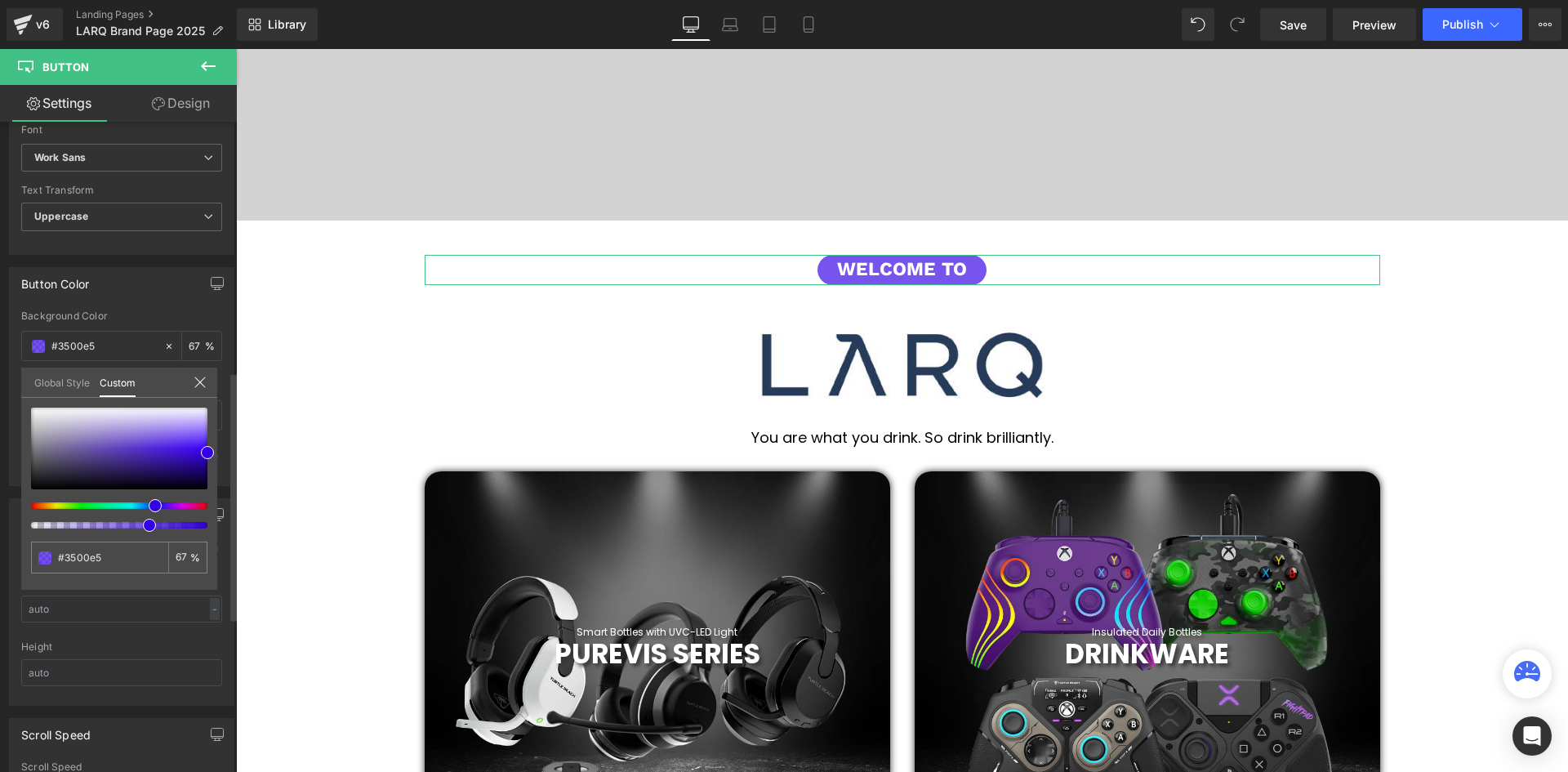
drag, startPoint x: 163, startPoint y: 502, endPoint x: 149, endPoint y: 502, distance: 14.0
click at [149, 502] on span at bounding box center [155, 506] width 13 height 13
drag, startPoint x: 201, startPoint y: 453, endPoint x: 202, endPoint y: 474, distance: 21.0
click at [202, 474] on span at bounding box center [207, 473] width 13 height 13
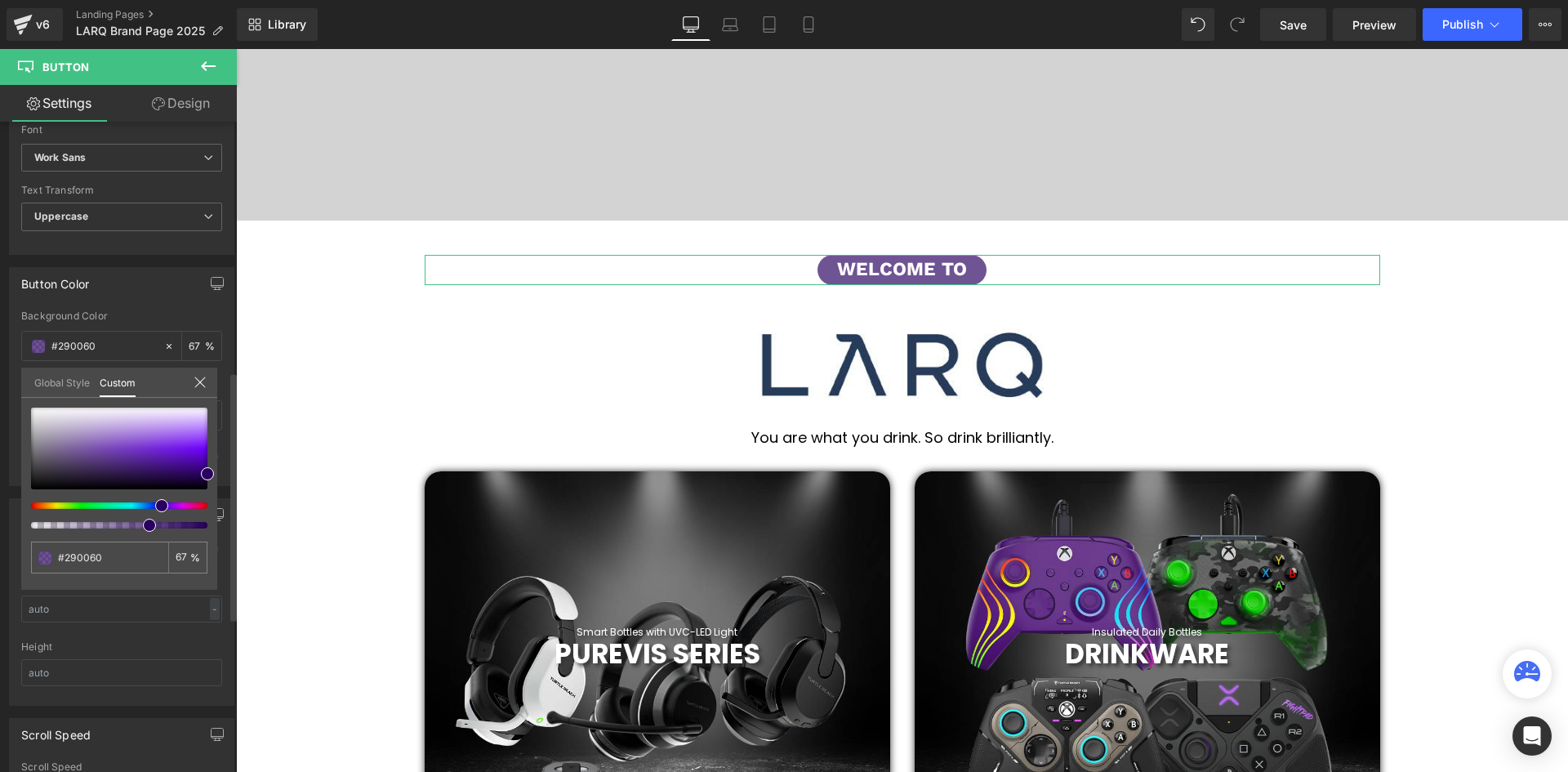
click at [161, 501] on span at bounding box center [162, 506] width 13 height 13
drag, startPoint x: 152, startPoint y: 525, endPoint x: 182, endPoint y: 523, distance: 30.1
click at [200, 531] on span at bounding box center [206, 525] width 13 height 13
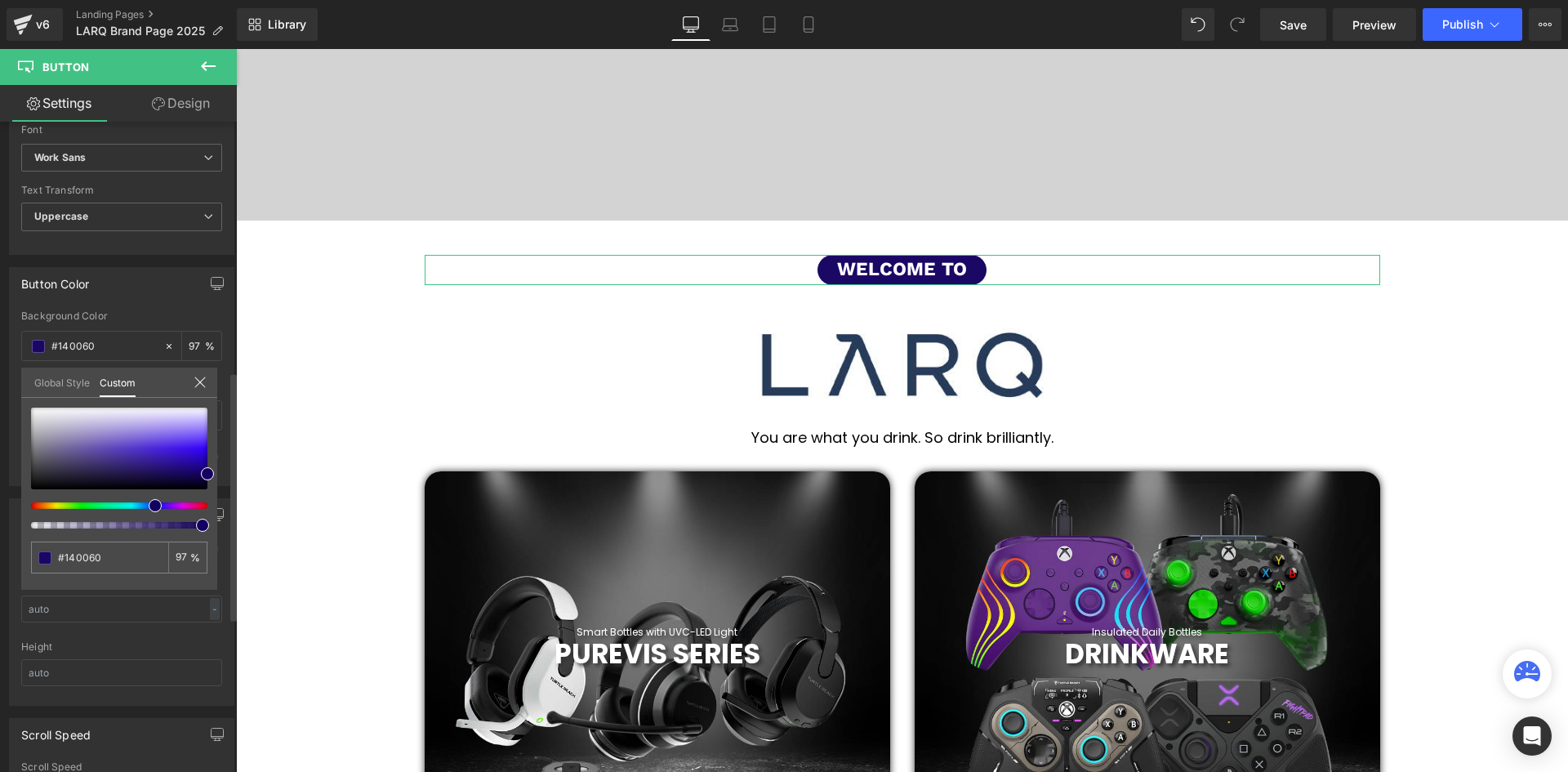
drag, startPoint x: 157, startPoint y: 502, endPoint x: 144, endPoint y: 505, distance: 13.3
click at [144, 505] on div at bounding box center [113, 505] width 176 height 6
drag, startPoint x: 207, startPoint y: 471, endPoint x: 193, endPoint y: 462, distance: 16.6
click at [193, 462] on span at bounding box center [193, 466] width 13 height 13
click at [102, 545] on div "#e50000" at bounding box center [100, 558] width 137 height 31
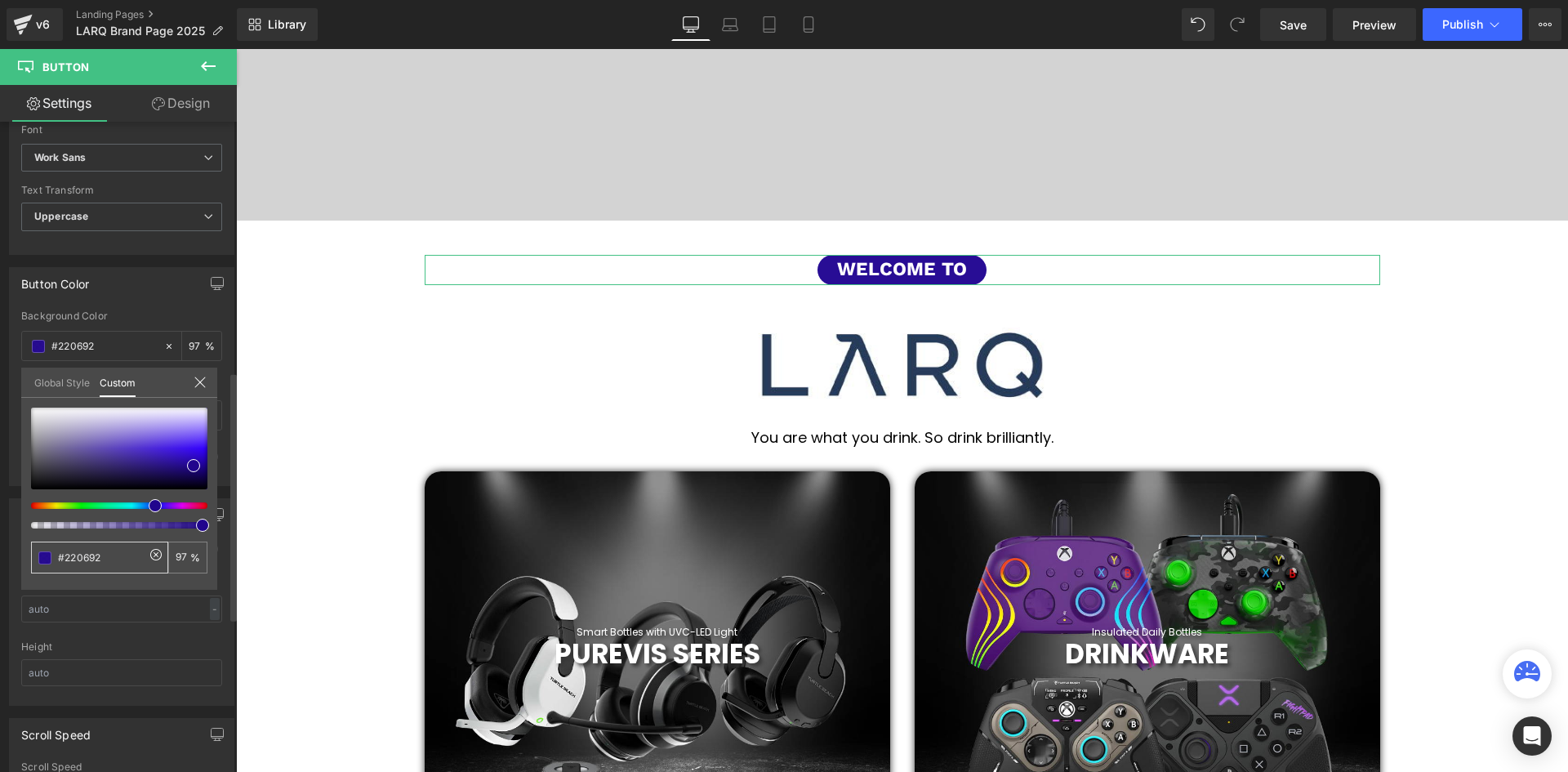
click at [105, 550] on input "#e50000" at bounding box center [102, 558] width 87 height 18
click at [180, 552] on input "100" at bounding box center [183, 558] width 15 height 11
click at [53, 385] on link "Global Style" at bounding box center [62, 382] width 55 height 28
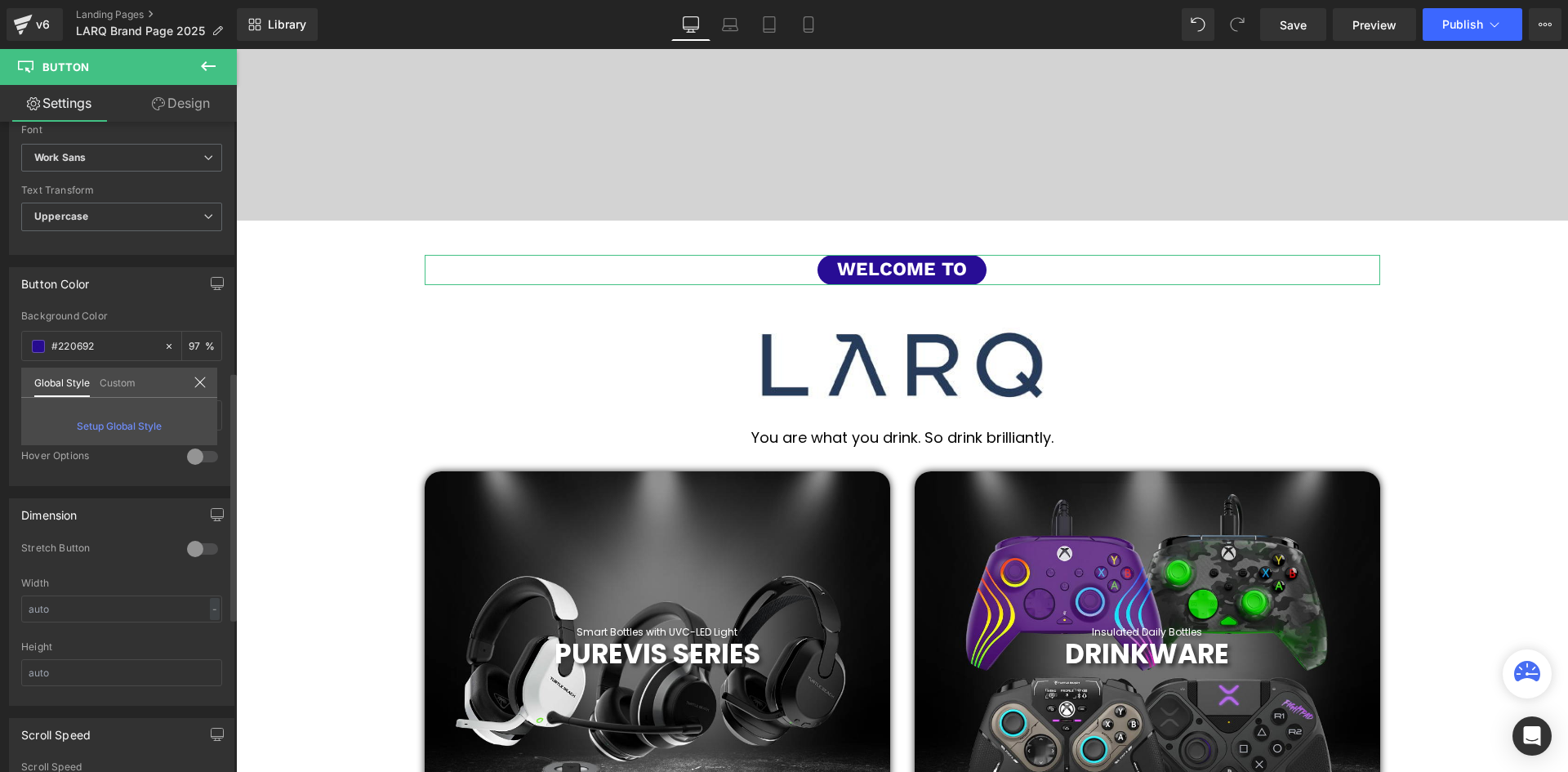
click at [55, 386] on link "Global Style" at bounding box center [62, 383] width 55 height 30
click at [107, 383] on link "Custom" at bounding box center [117, 382] width 36 height 28
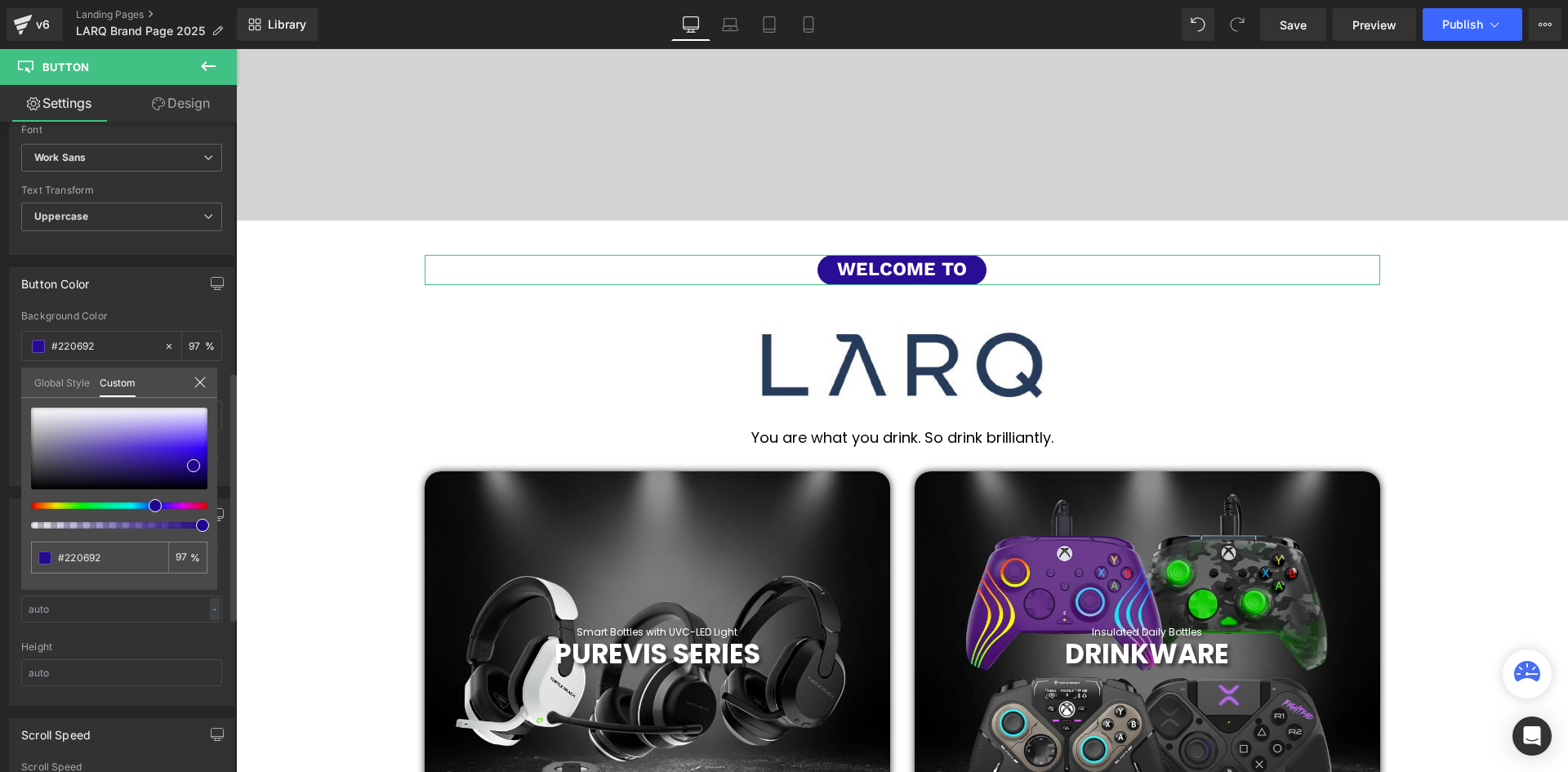
click at [57, 383] on link "Global Style" at bounding box center [62, 382] width 55 height 28
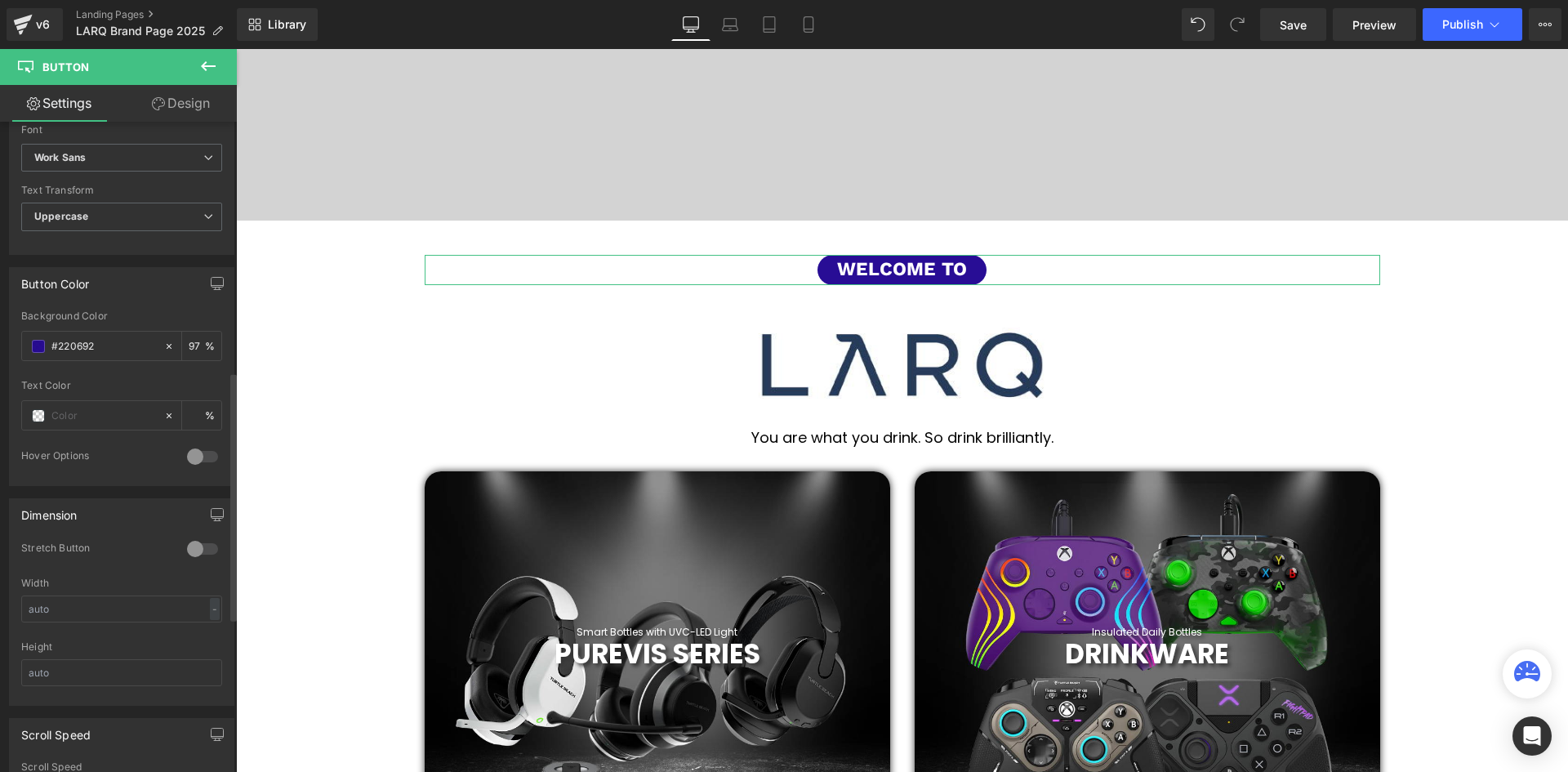
click at [191, 461] on div at bounding box center [202, 457] width 39 height 26
click at [116, 416] on input "text" at bounding box center [103, 415] width 104 height 18
click at [199, 453] on div at bounding box center [202, 457] width 39 height 26
click at [93, 411] on input "text" at bounding box center [103, 415] width 104 height 18
click at [79, 354] on input "#e50000" at bounding box center [103, 346] width 104 height 18
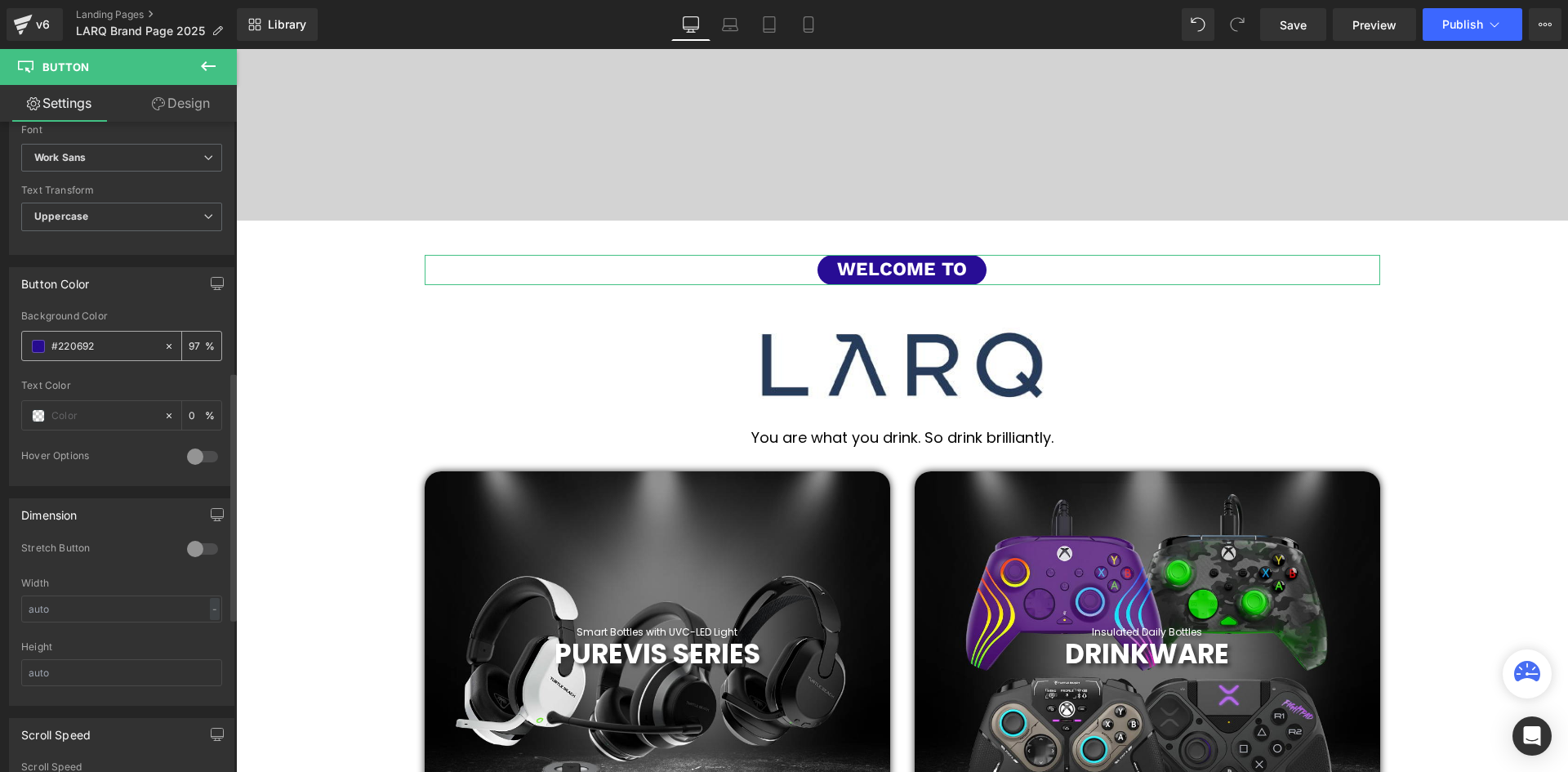
click at [106, 348] on input "#e50000" at bounding box center [103, 346] width 104 height 18
click at [128, 349] on input "#e50000" at bounding box center [103, 346] width 104 height 18
click at [103, 326] on div "Background Color #e50000 100 %" at bounding box center [121, 345] width 201 height 69
click at [106, 338] on input "#e50000" at bounding box center [103, 346] width 104 height 18
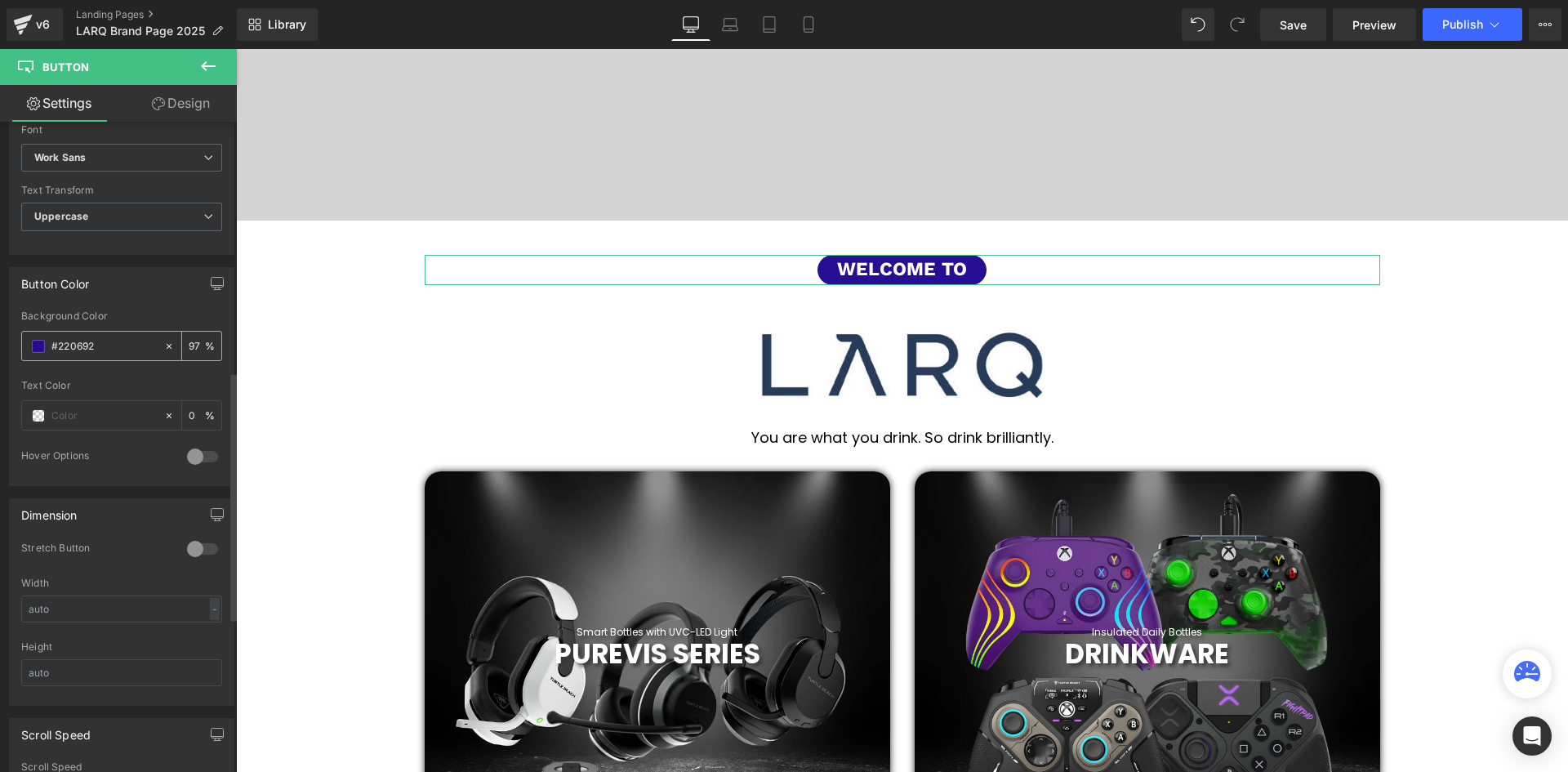
click at [95, 349] on input "#e50000" at bounding box center [103, 346] width 104 height 18
click at [56, 342] on input "#e50000" at bounding box center [103, 346] width 104 height 18
click at [108, 403] on div at bounding box center [92, 415] width 141 height 29
click at [82, 449] on div "Hover Options" at bounding box center [96, 458] width 150 height 18
click at [67, 414] on input "text" at bounding box center [103, 415] width 104 height 18
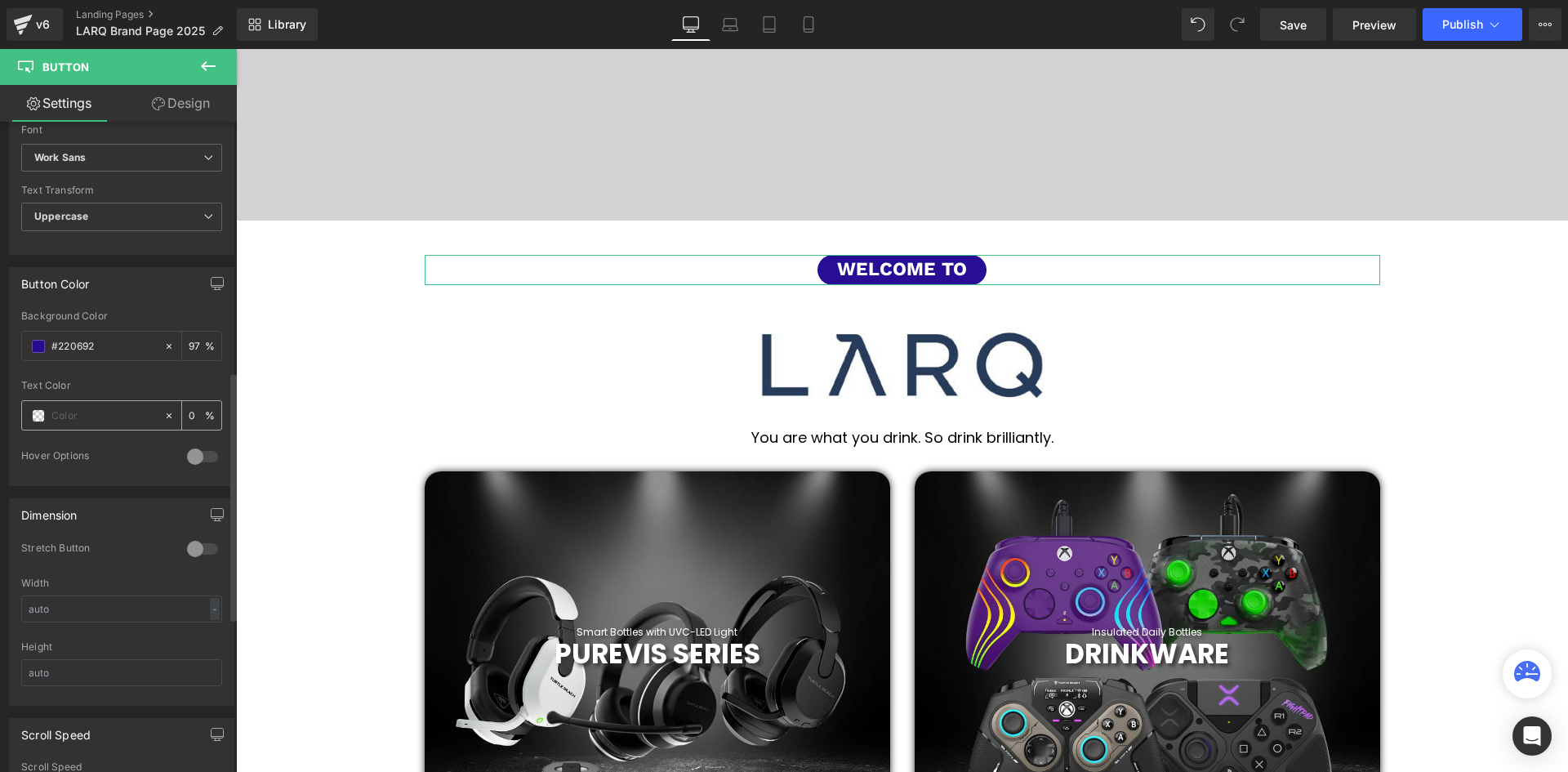
click at [55, 412] on input "text" at bounding box center [103, 415] width 104 height 18
click at [56, 413] on input "text" at bounding box center [103, 415] width 104 height 18
click at [105, 348] on input "#e50000" at bounding box center [103, 346] width 104 height 18
click at [102, 347] on input "#e50000" at bounding box center [103, 346] width 104 height 18
click at [80, 346] on input "#e50000" at bounding box center [103, 346] width 104 height 18
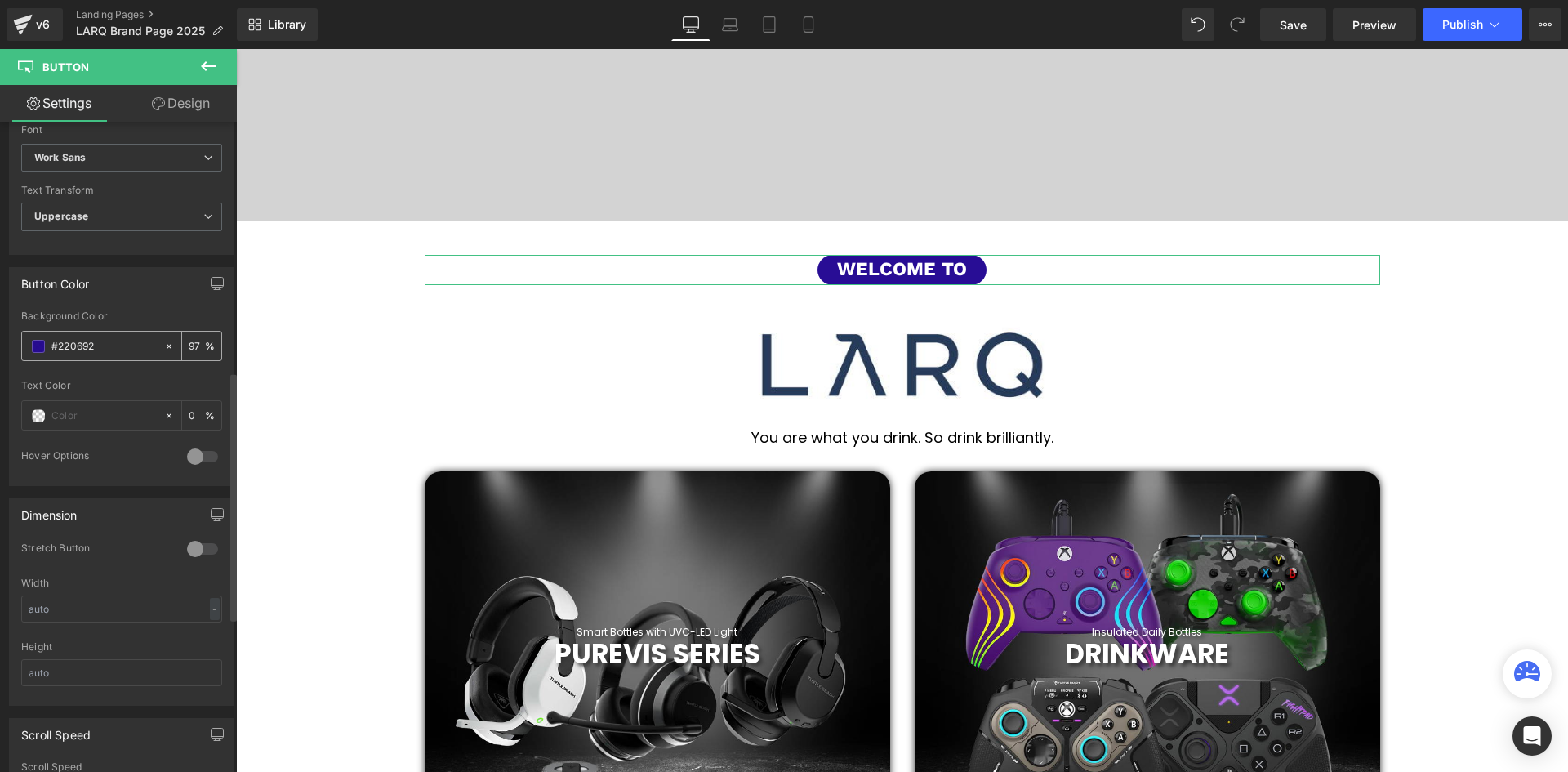
click at [67, 347] on input "#e50000" at bounding box center [103, 346] width 104 height 18
drag, startPoint x: 116, startPoint y: 350, endPoint x: 54, endPoint y: 344, distance: 62.3
click at [54, 344] on input "#e50000" at bounding box center [103, 346] width 104 height 18
click at [30, 346] on div "#e50000" at bounding box center [92, 346] width 141 height 29
click at [34, 347] on span at bounding box center [38, 347] width 13 height 13
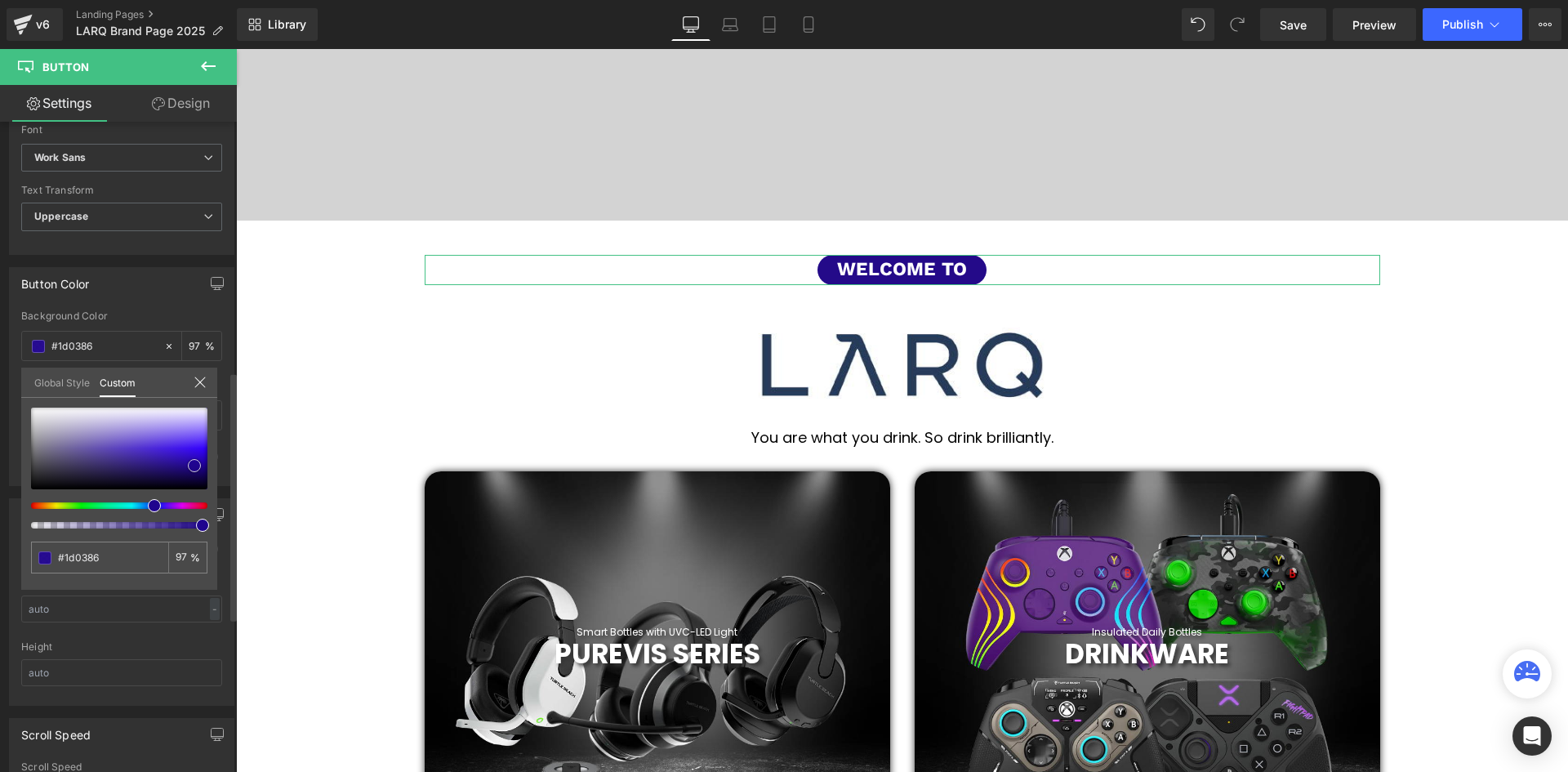
click at [193, 461] on span at bounding box center [194, 466] width 13 height 13
click at [149, 503] on span at bounding box center [155, 506] width 13 height 13
drag, startPoint x: 188, startPoint y: 466, endPoint x: 577, endPoint y: 299, distance: 423.3
click at [221, 472] on div "Button Color rgba(229, 0, 0, 1) Background Color #e50000 100 % Text Color % 0 H…" at bounding box center [122, 371] width 244 height 231
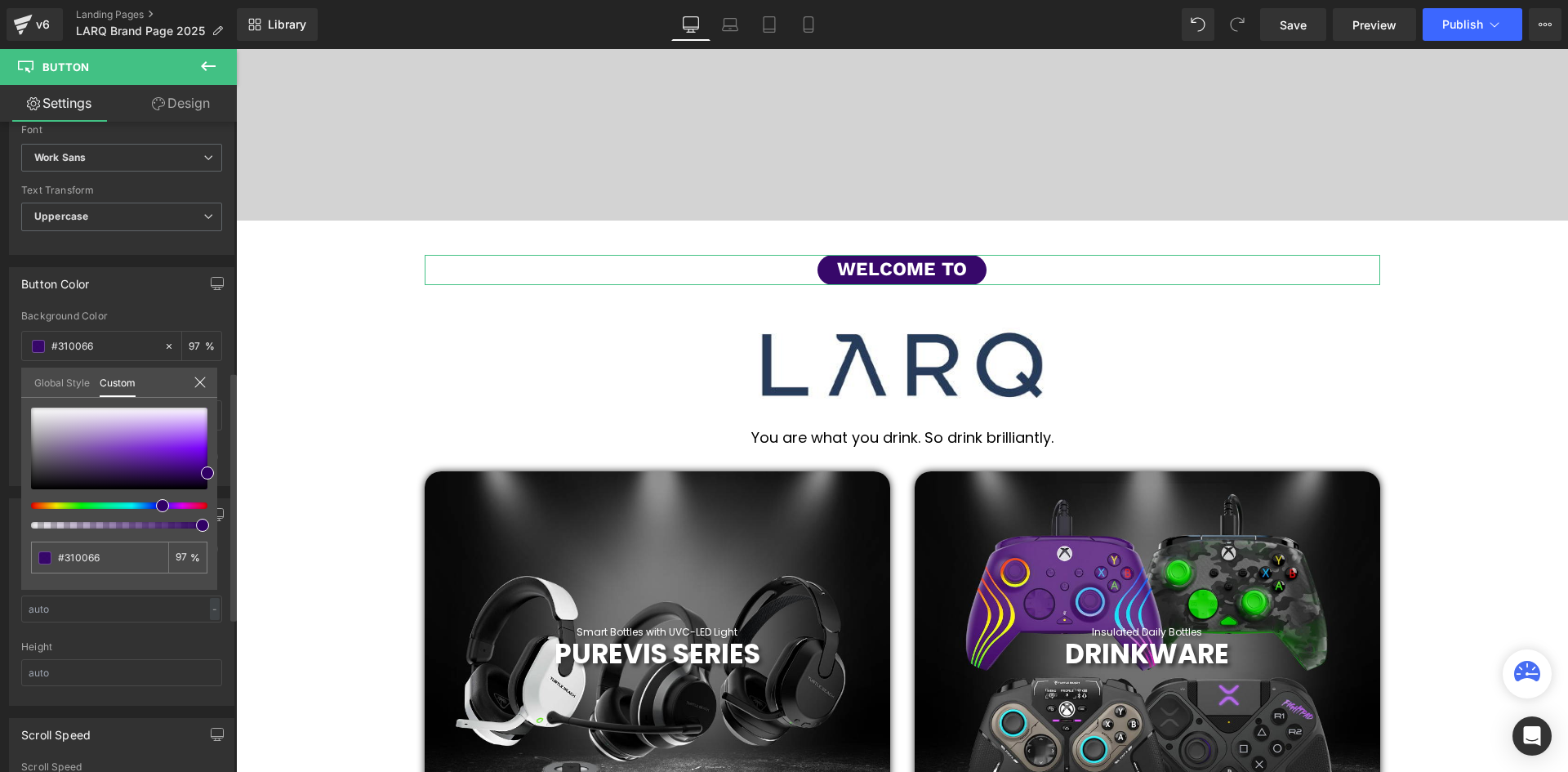
click at [157, 508] on span at bounding box center [163, 506] width 13 height 13
click at [198, 474] on span at bounding box center [204, 475] width 13 height 13
drag, startPoint x: 195, startPoint y: 469, endPoint x: 173, endPoint y: 487, distance: 28.4
click at [131, 468] on div at bounding box center [119, 448] width 176 height 81
drag, startPoint x: 156, startPoint y: 504, endPoint x: 146, endPoint y: 474, distance: 31.6
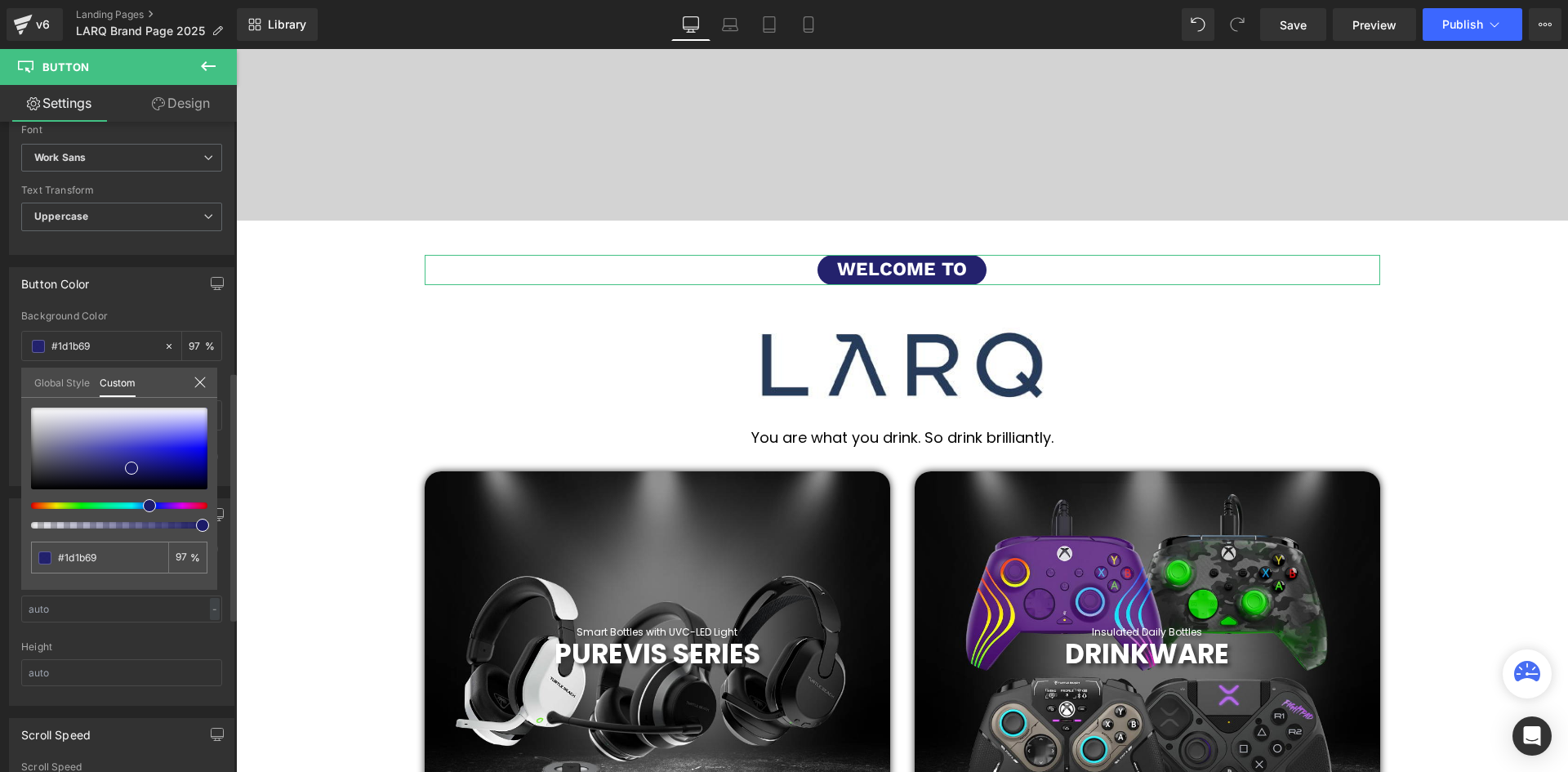
click at [136, 501] on div at bounding box center [119, 468] width 176 height 121
drag, startPoint x: 131, startPoint y: 465, endPoint x: 185, endPoint y: 472, distance: 54.5
click at [185, 472] on span at bounding box center [185, 475] width 13 height 13
drag, startPoint x: 187, startPoint y: 474, endPoint x: 201, endPoint y: 463, distance: 17.8
click at [201, 463] on span at bounding box center [198, 464] width 13 height 13
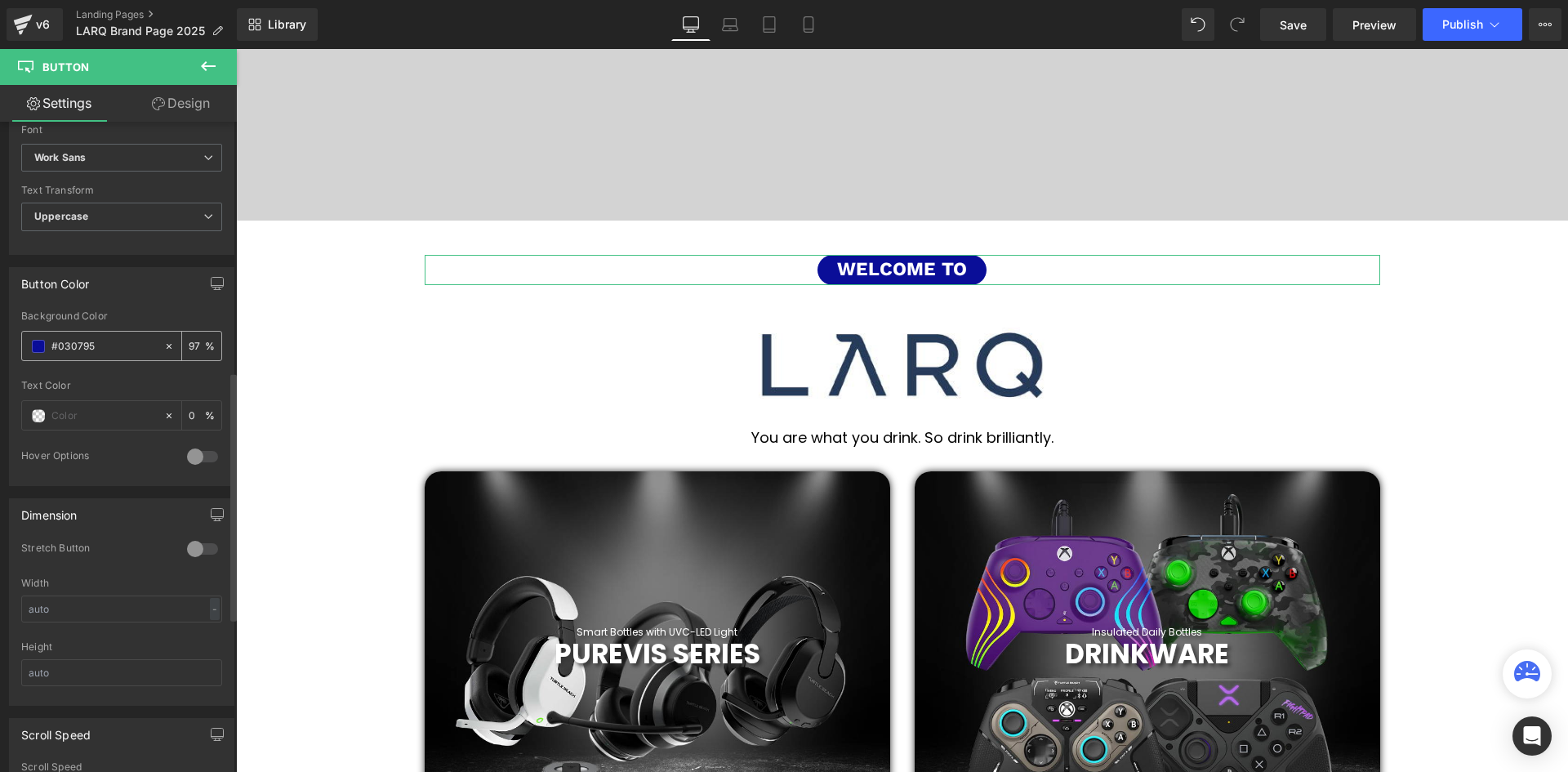
click at [88, 341] on input "#e50000" at bounding box center [103, 346] width 104 height 18
click at [105, 341] on input "#e50000" at bounding box center [103, 346] width 104 height 18
click at [99, 420] on input "text" at bounding box center [103, 415] width 104 height 18
click at [106, 348] on input "#e50000" at bounding box center [103, 346] width 104 height 18
click at [44, 347] on span at bounding box center [38, 347] width 13 height 13
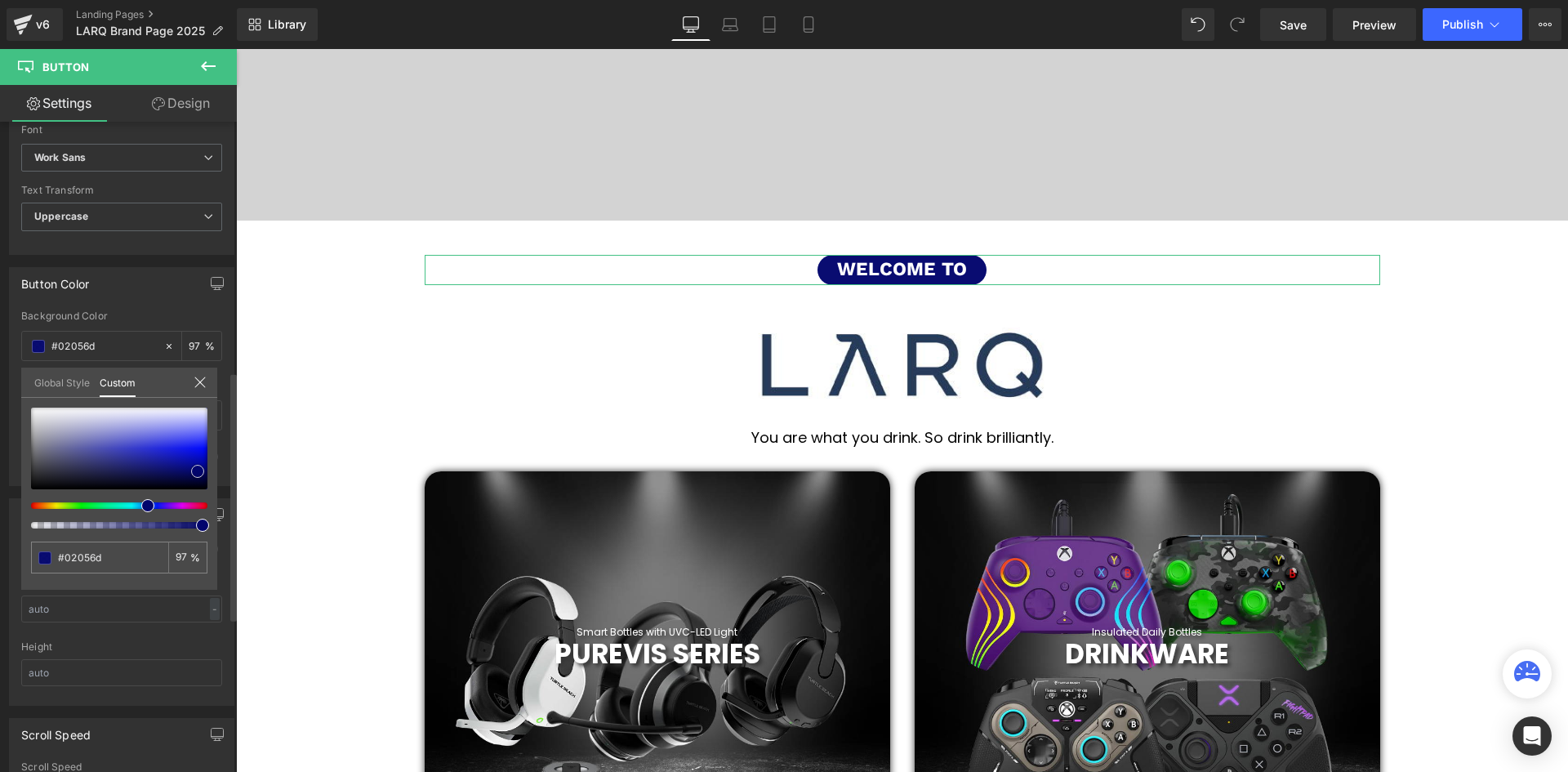
click at [198, 472] on span at bounding box center [198, 472] width 13 height 13
click at [176, 475] on span at bounding box center [177, 474] width 13 height 13
drag, startPoint x: 138, startPoint y: 474, endPoint x: 161, endPoint y: 476, distance: 23.1
click at [161, 476] on span at bounding box center [166, 477] width 13 height 13
drag, startPoint x: 167, startPoint y: 471, endPoint x: 137, endPoint y: 469, distance: 30.1
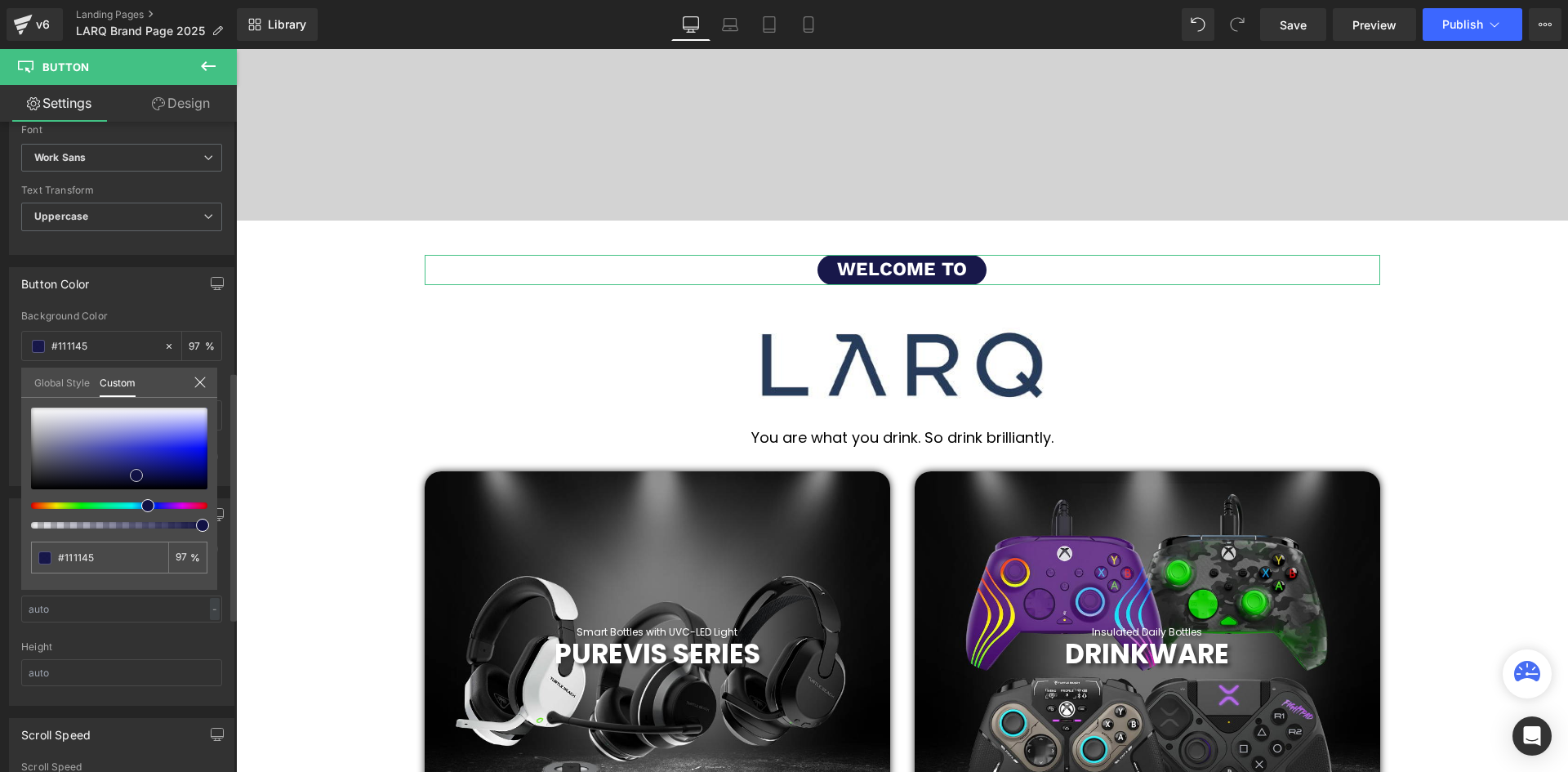
click at [137, 469] on span at bounding box center [137, 475] width 13 height 13
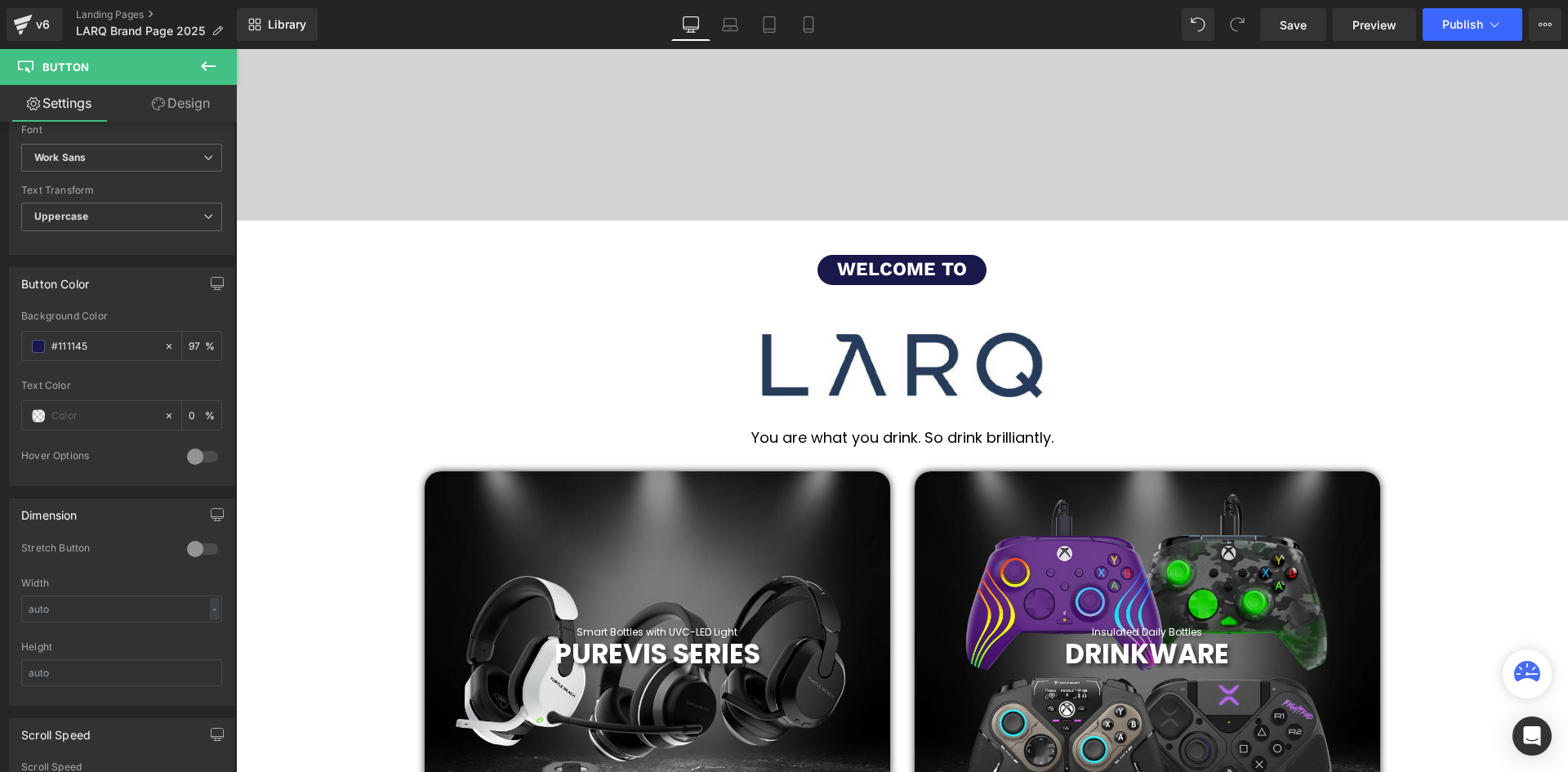
click at [236, 49] on div "380px" at bounding box center [236, 49] width 0 height 0
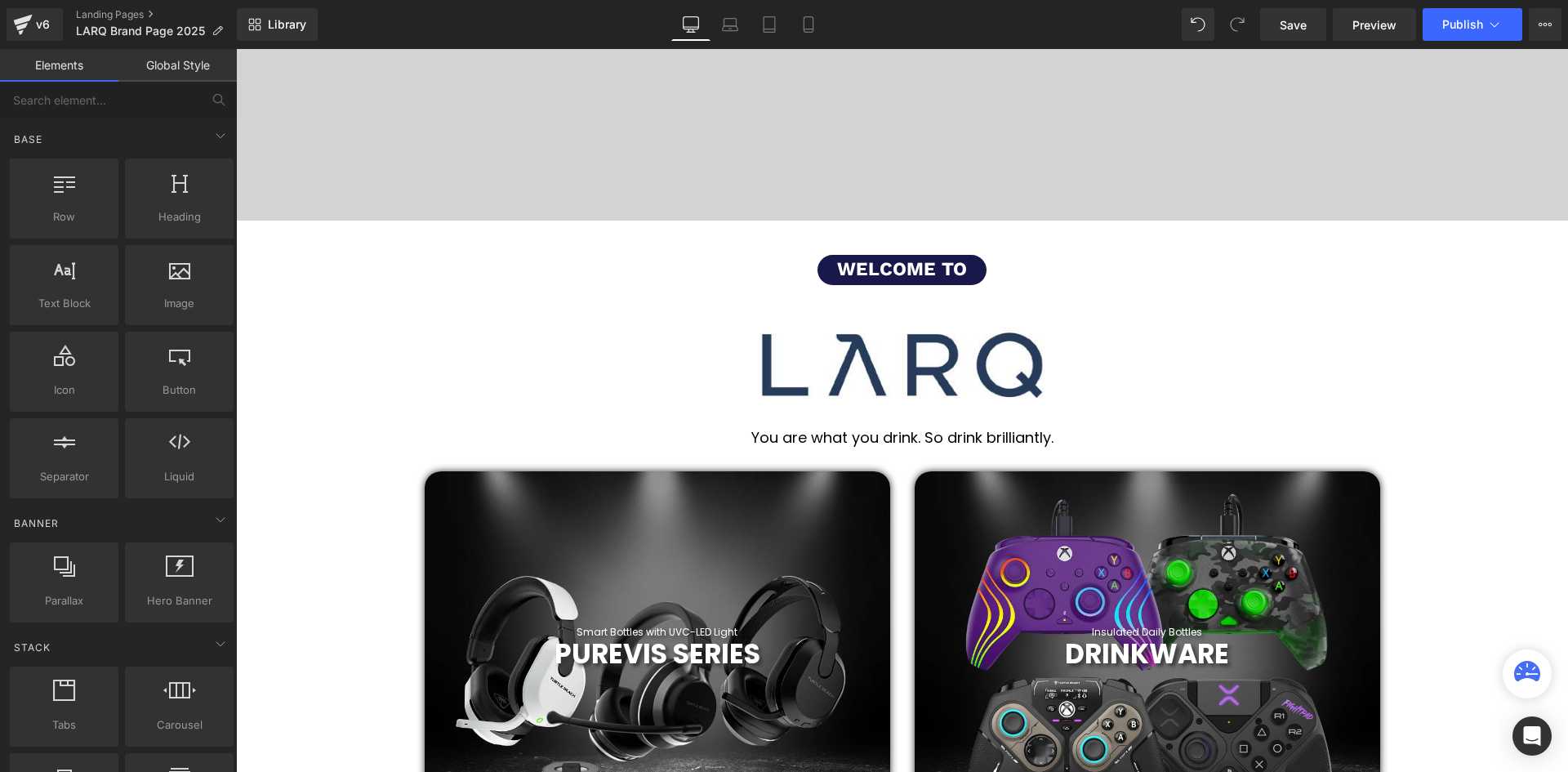
scroll to position [611, 0]
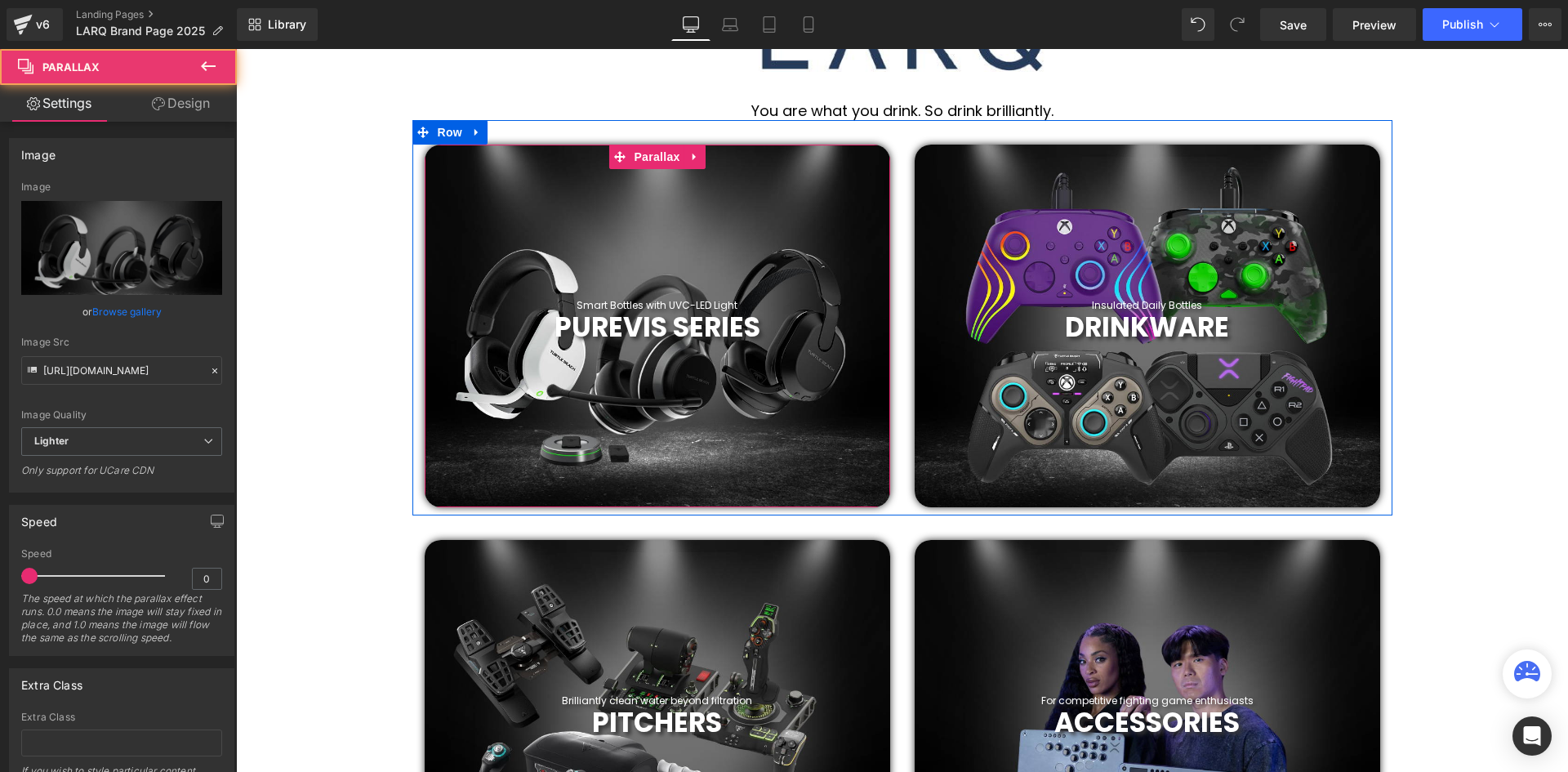
click at [638, 201] on div at bounding box center [658, 325] width 466 height 362
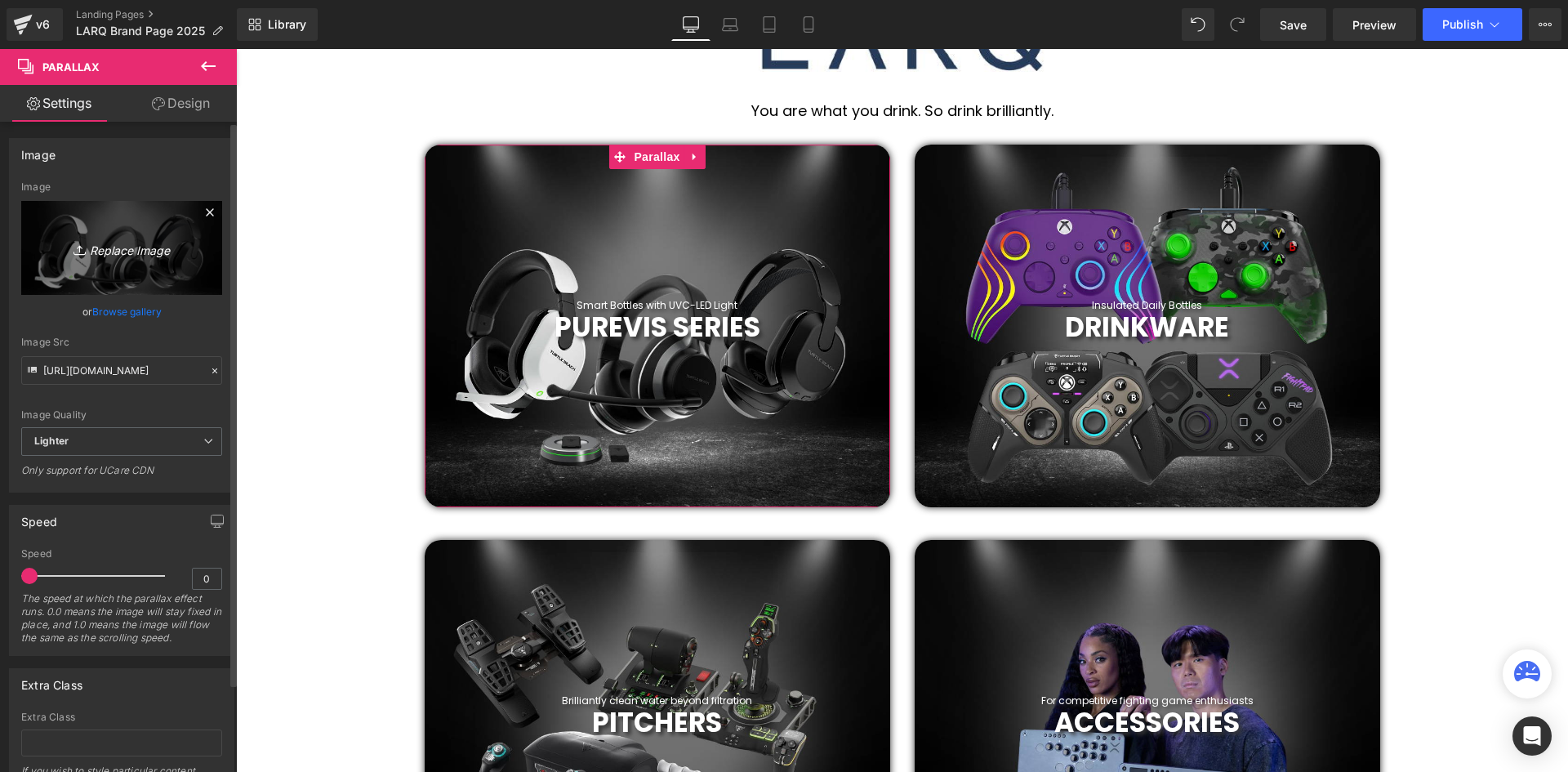
click at [118, 256] on icon "Replace Image" at bounding box center [121, 248] width 130 height 20
type input "C:\fakepath\12.png"
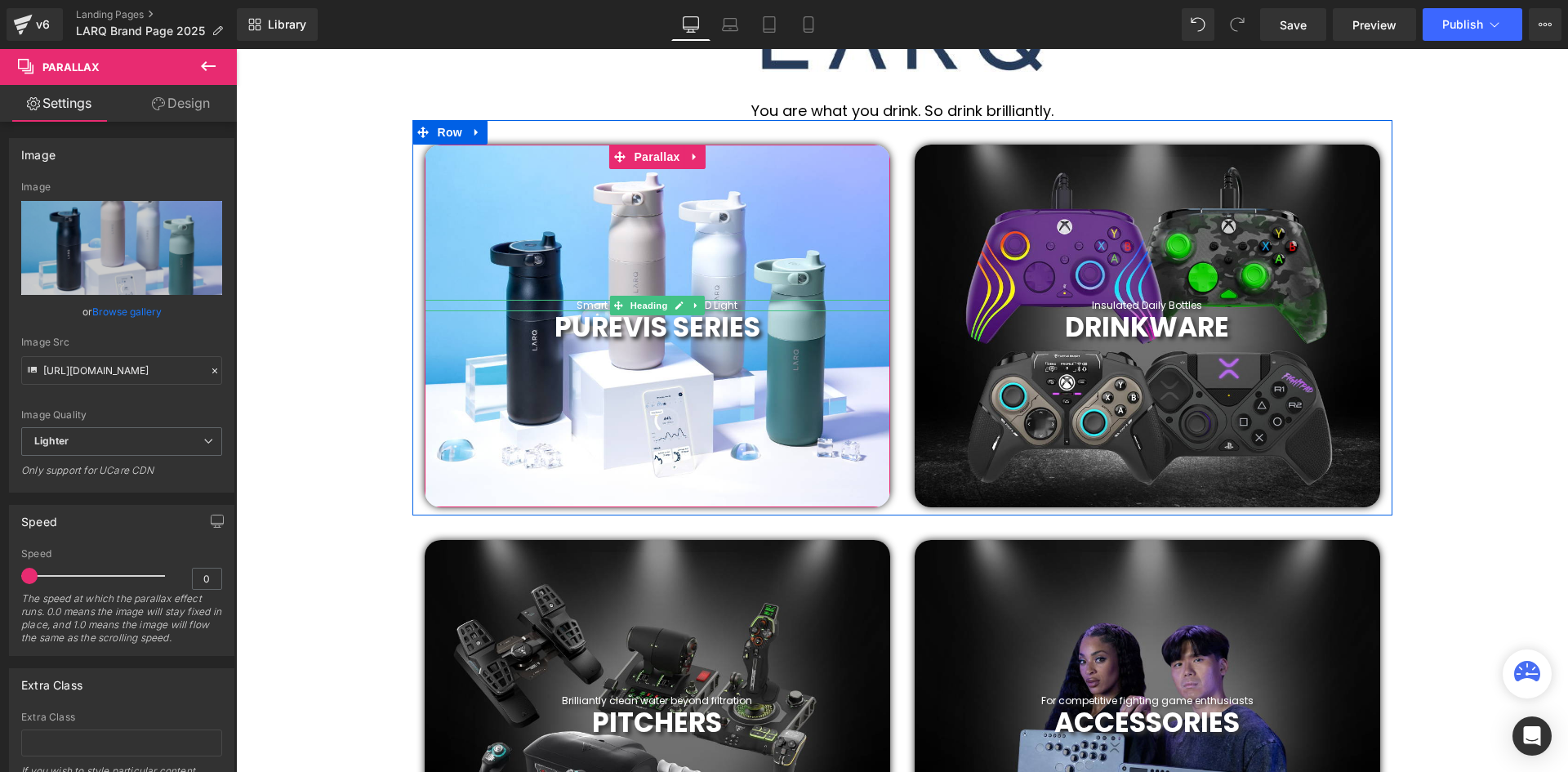
click at [598, 306] on h1 "Smart Bottles with UVC-LED Light" at bounding box center [658, 305] width 466 height 11
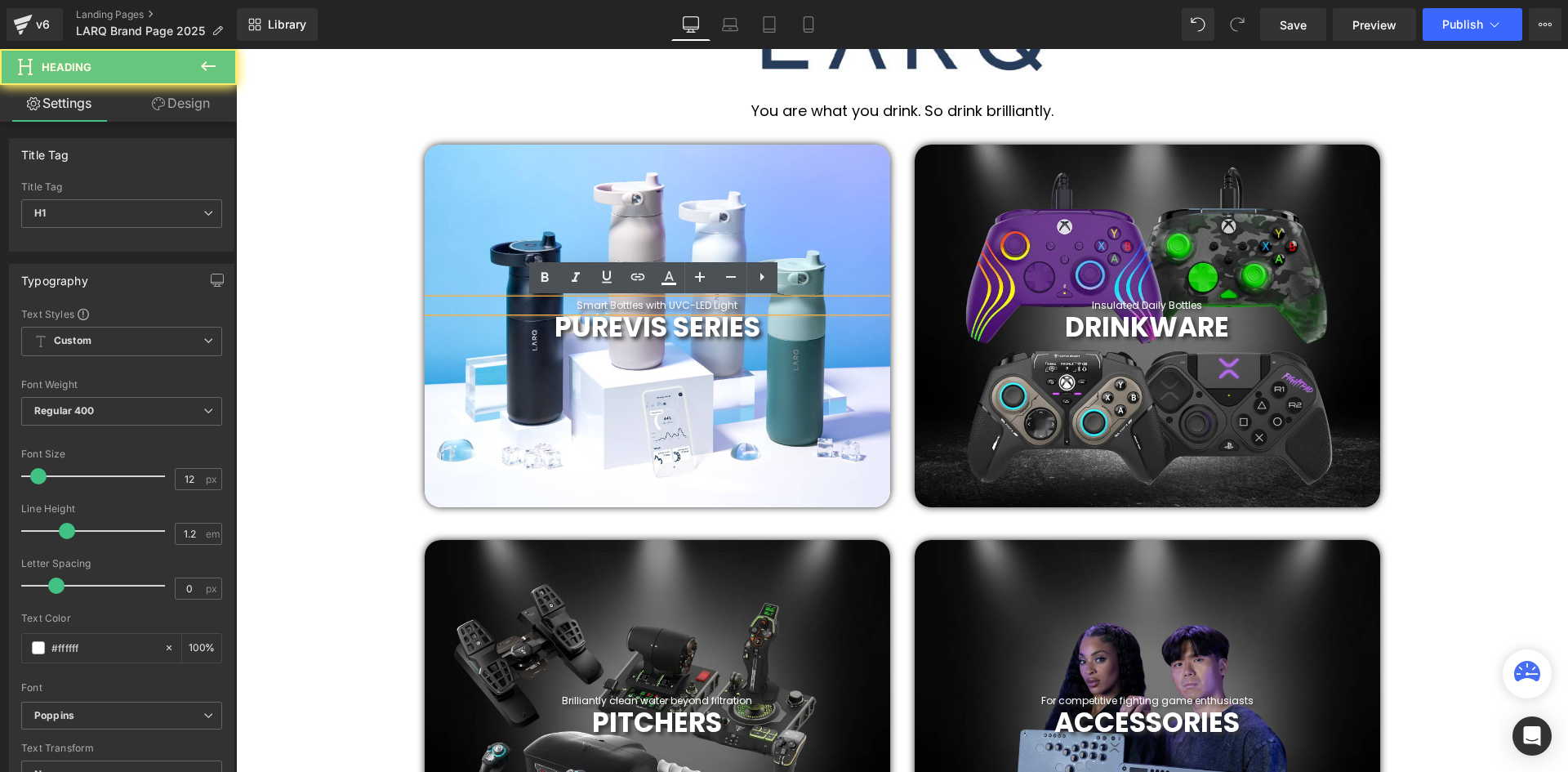
click at [598, 306] on h1 "Smart Bottles with UVC-LED Light" at bounding box center [658, 305] width 466 height 11
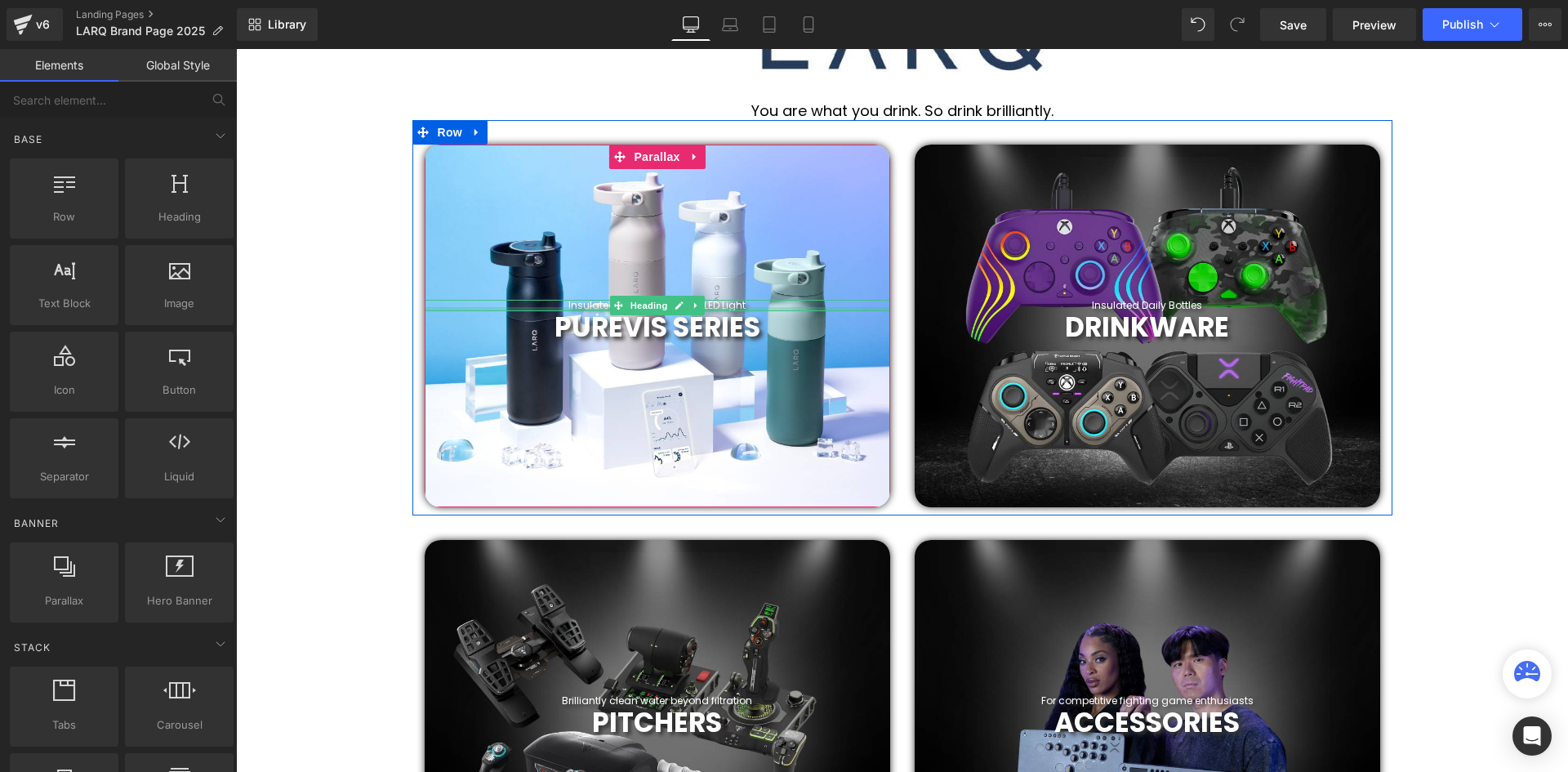
click at [740, 306] on h1 "Insulated Bottles with UVC-LED Light" at bounding box center [658, 305] width 466 height 11
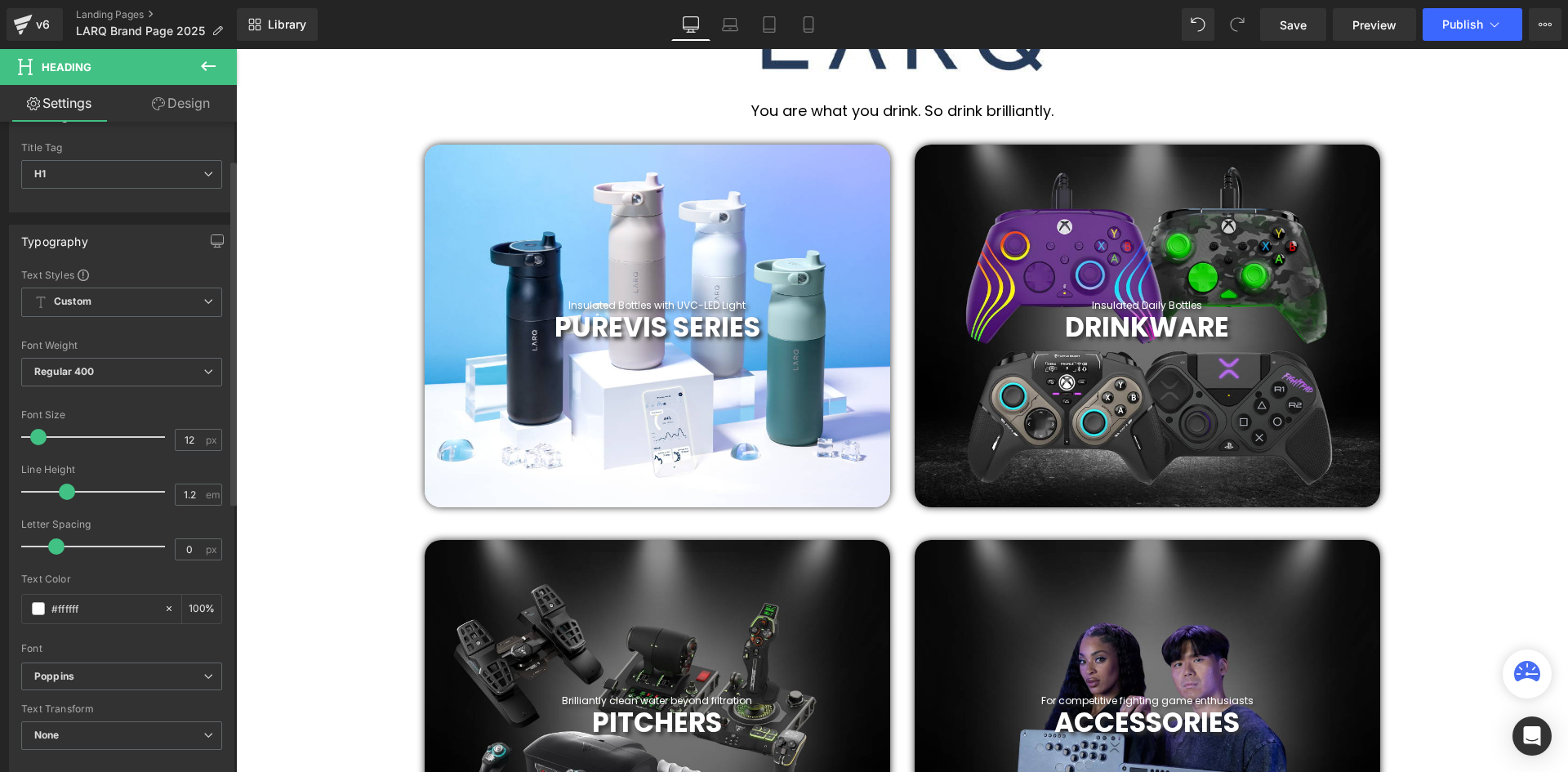
scroll to position [0, 0]
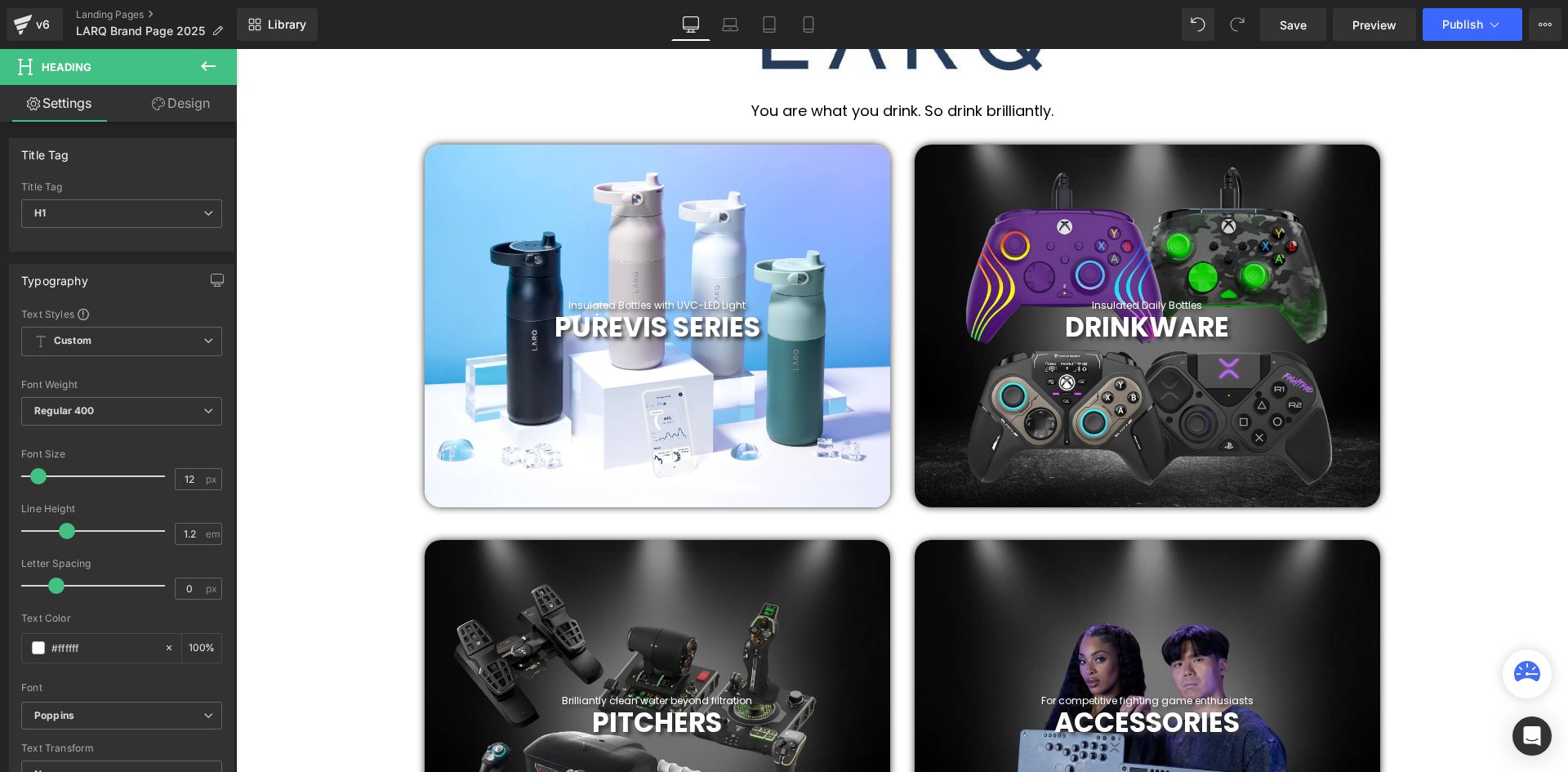
click at [172, 106] on link "Design" at bounding box center [181, 104] width 118 height 37
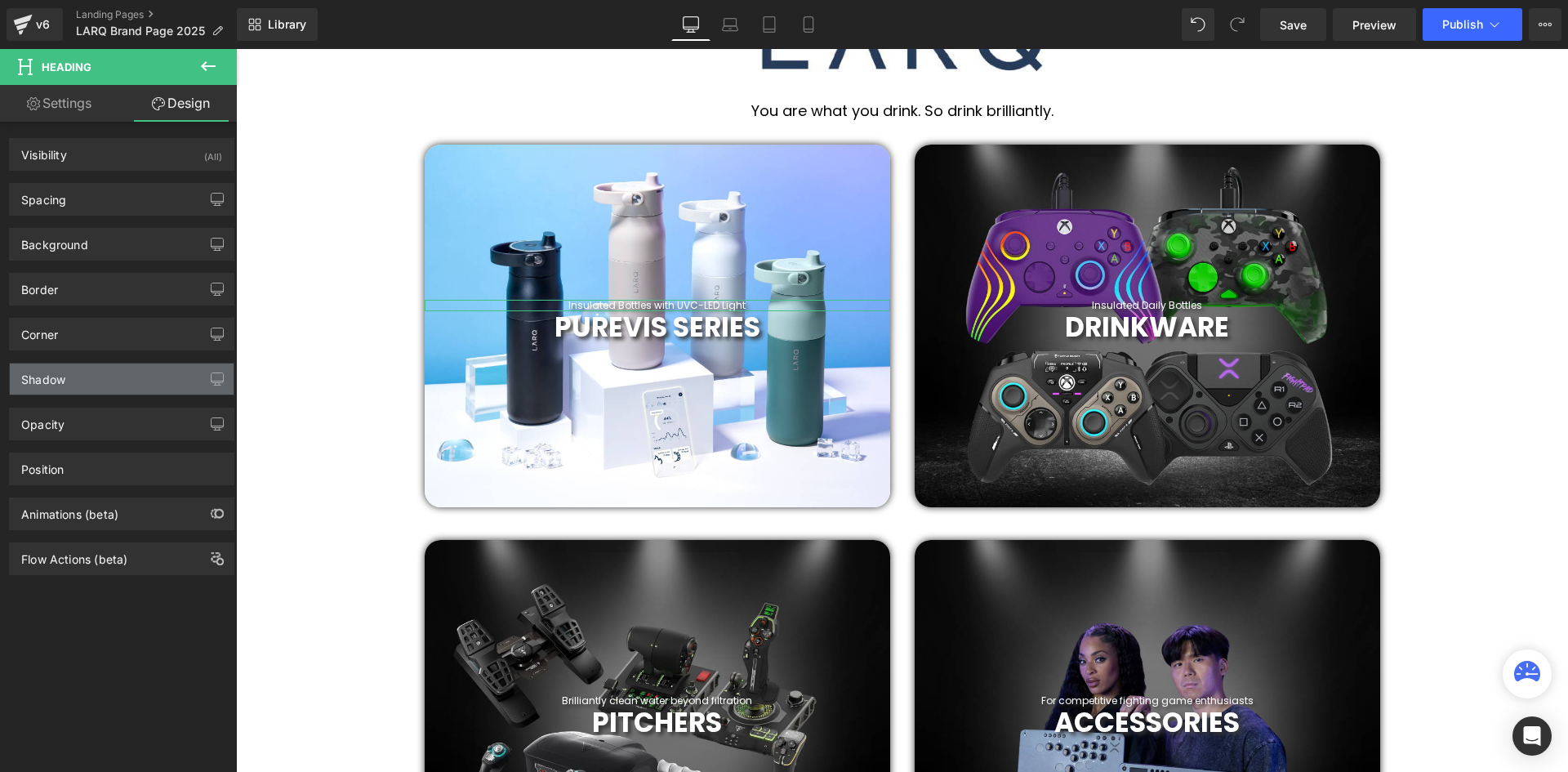
click at [115, 376] on div "Shadow" at bounding box center [122, 379] width 224 height 31
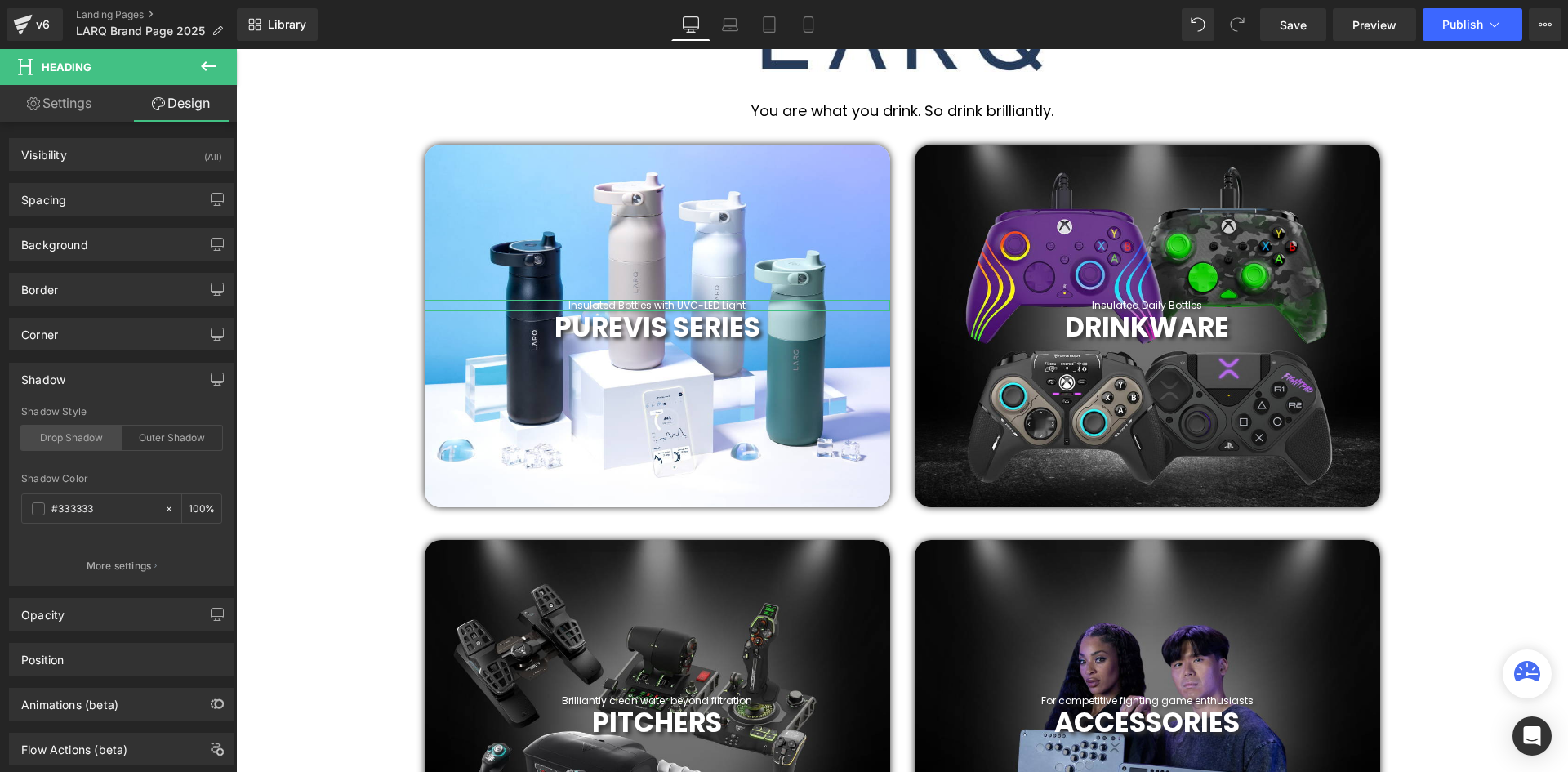
click at [83, 441] on div "Drop Shadow" at bounding box center [71, 437] width 101 height 25
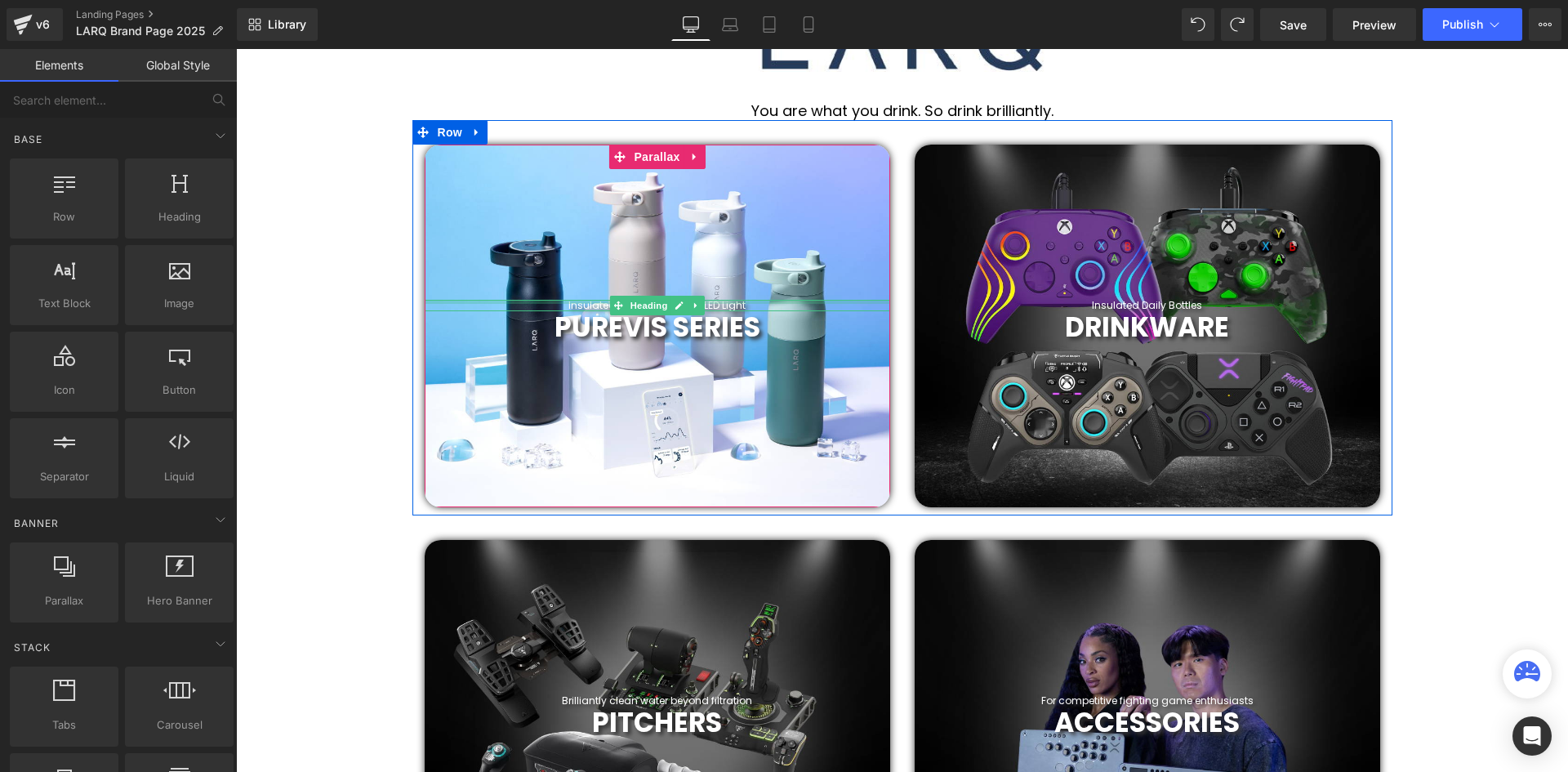
click at [734, 302] on div at bounding box center [658, 301] width 466 height 4
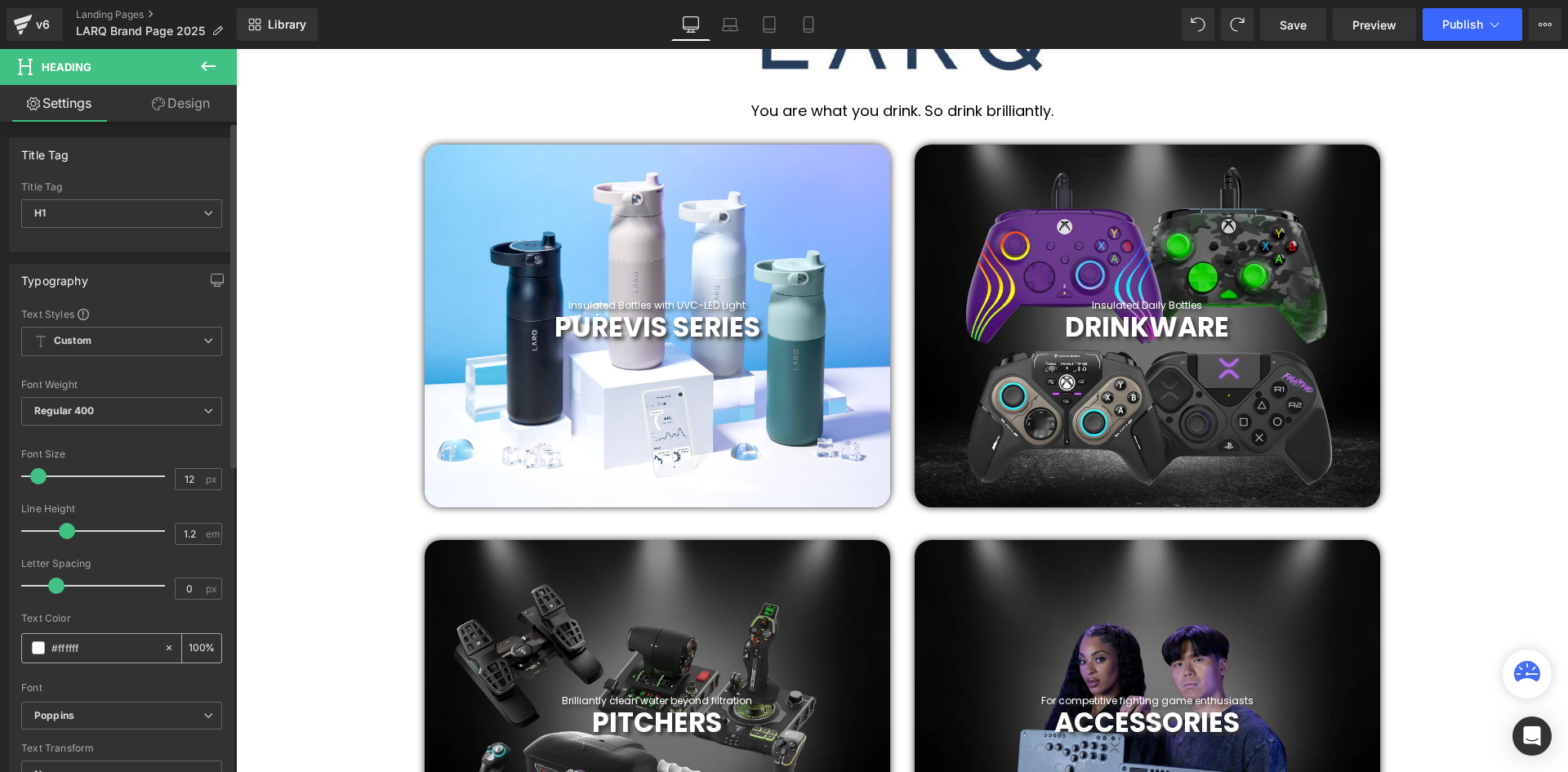
click at [67, 653] on input "#ffffff" at bounding box center [103, 647] width 104 height 18
click at [36, 646] on span at bounding box center [38, 648] width 13 height 13
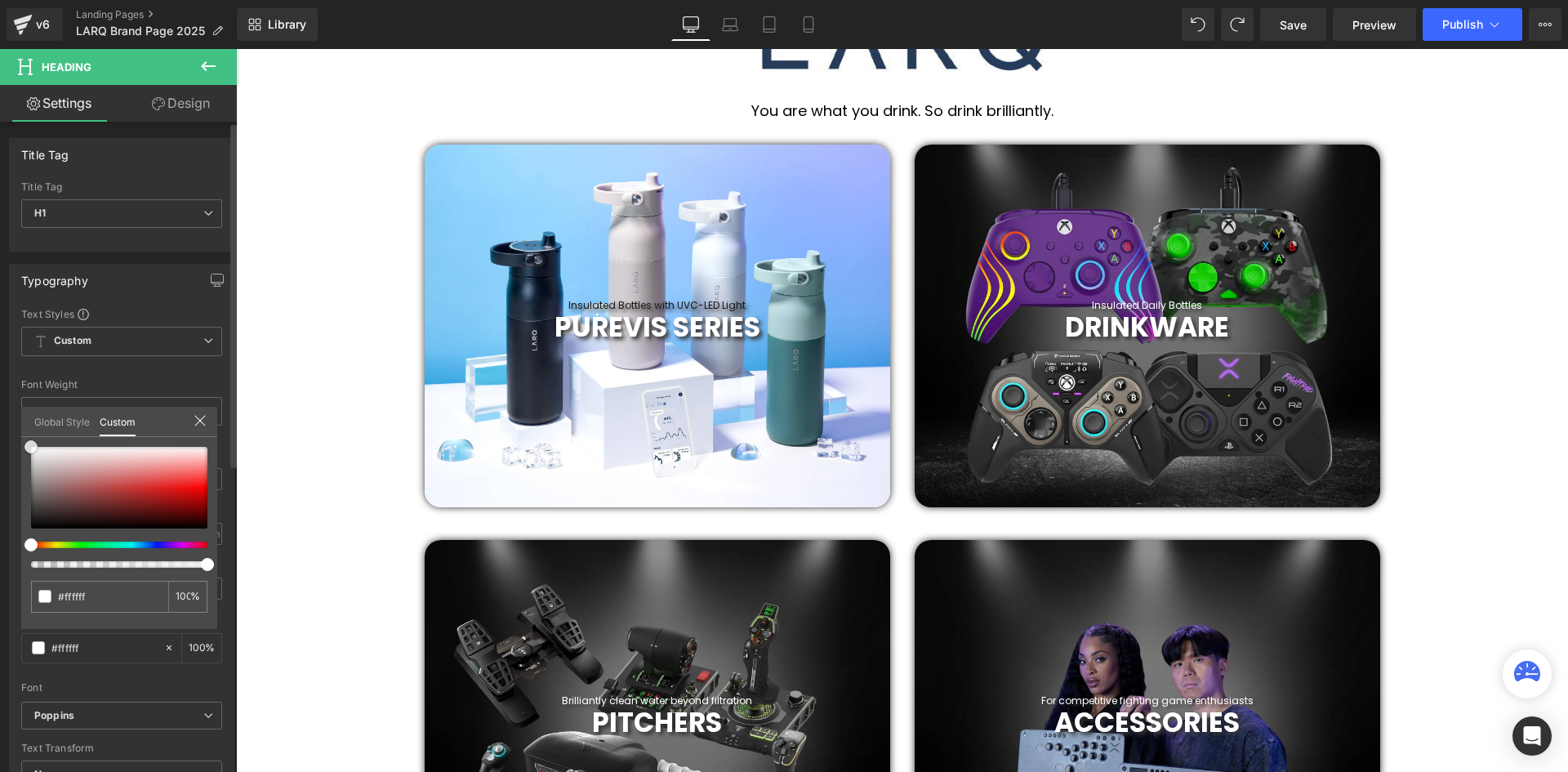
click at [33, 521] on div at bounding box center [119, 487] width 176 height 81
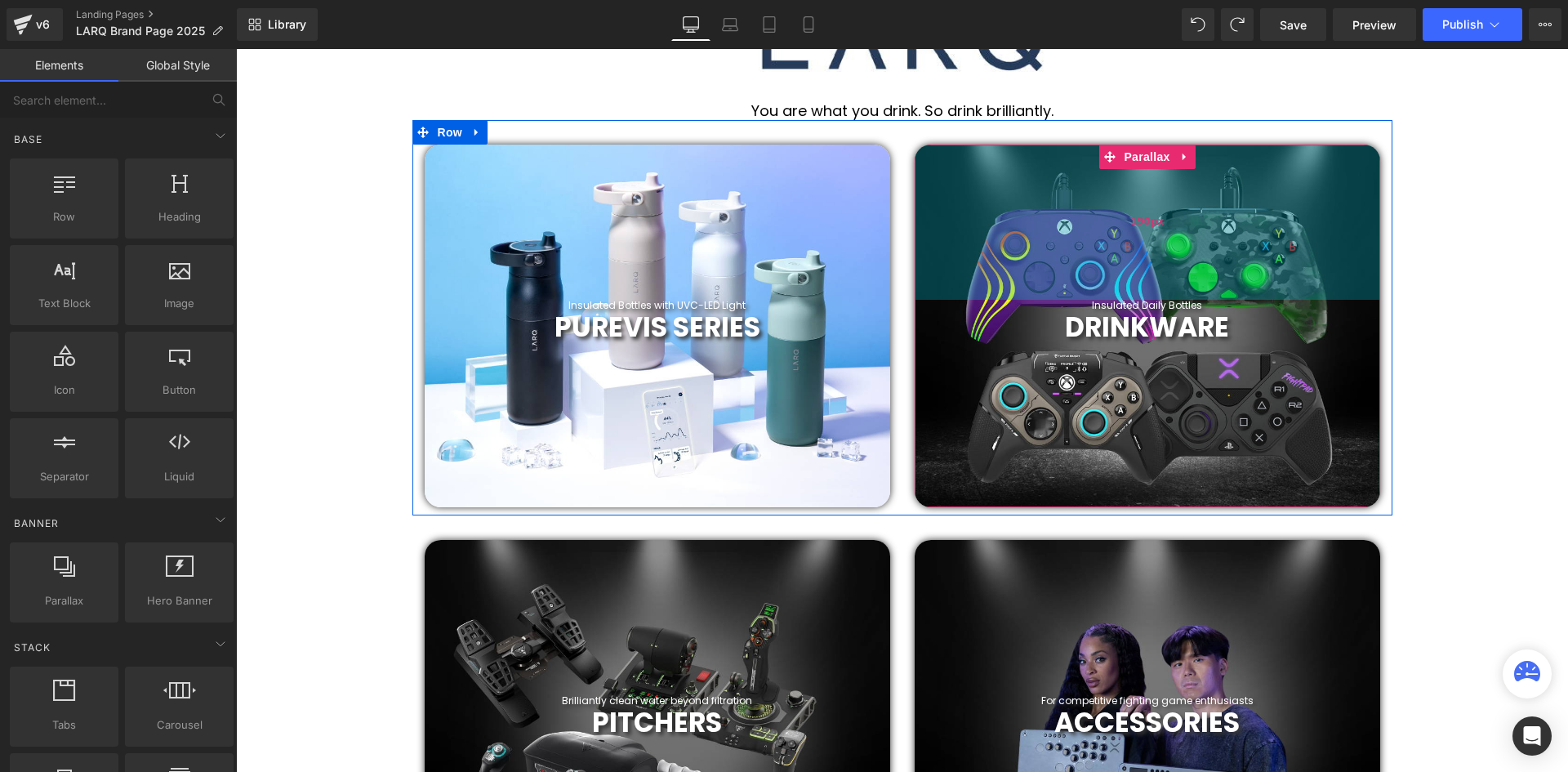
click at [1288, 190] on div "190px" at bounding box center [1148, 222] width 466 height 155
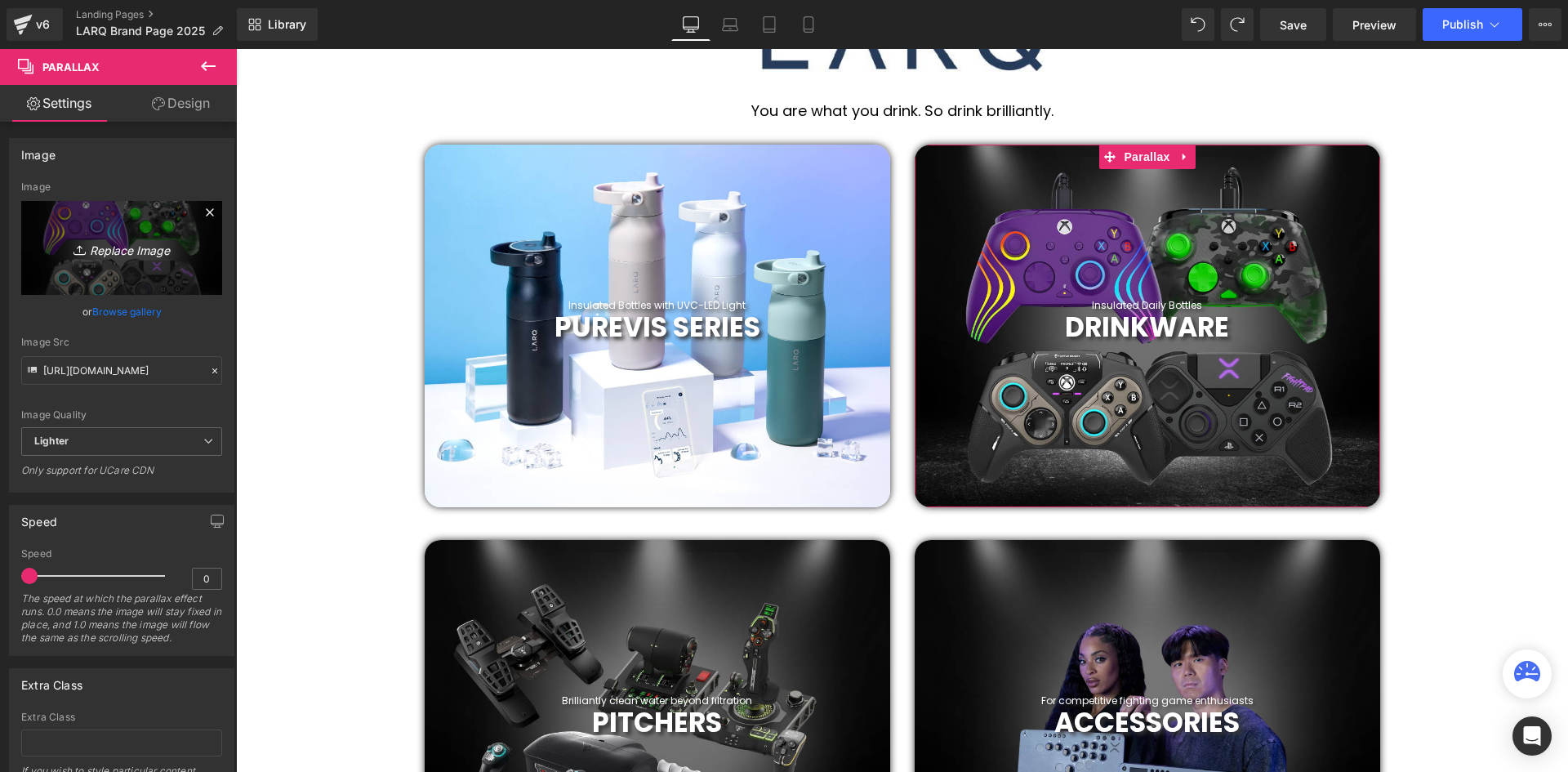
click at [124, 257] on icon "Replace Image" at bounding box center [121, 248] width 130 height 20
type input "C:\fakepath\13.png"
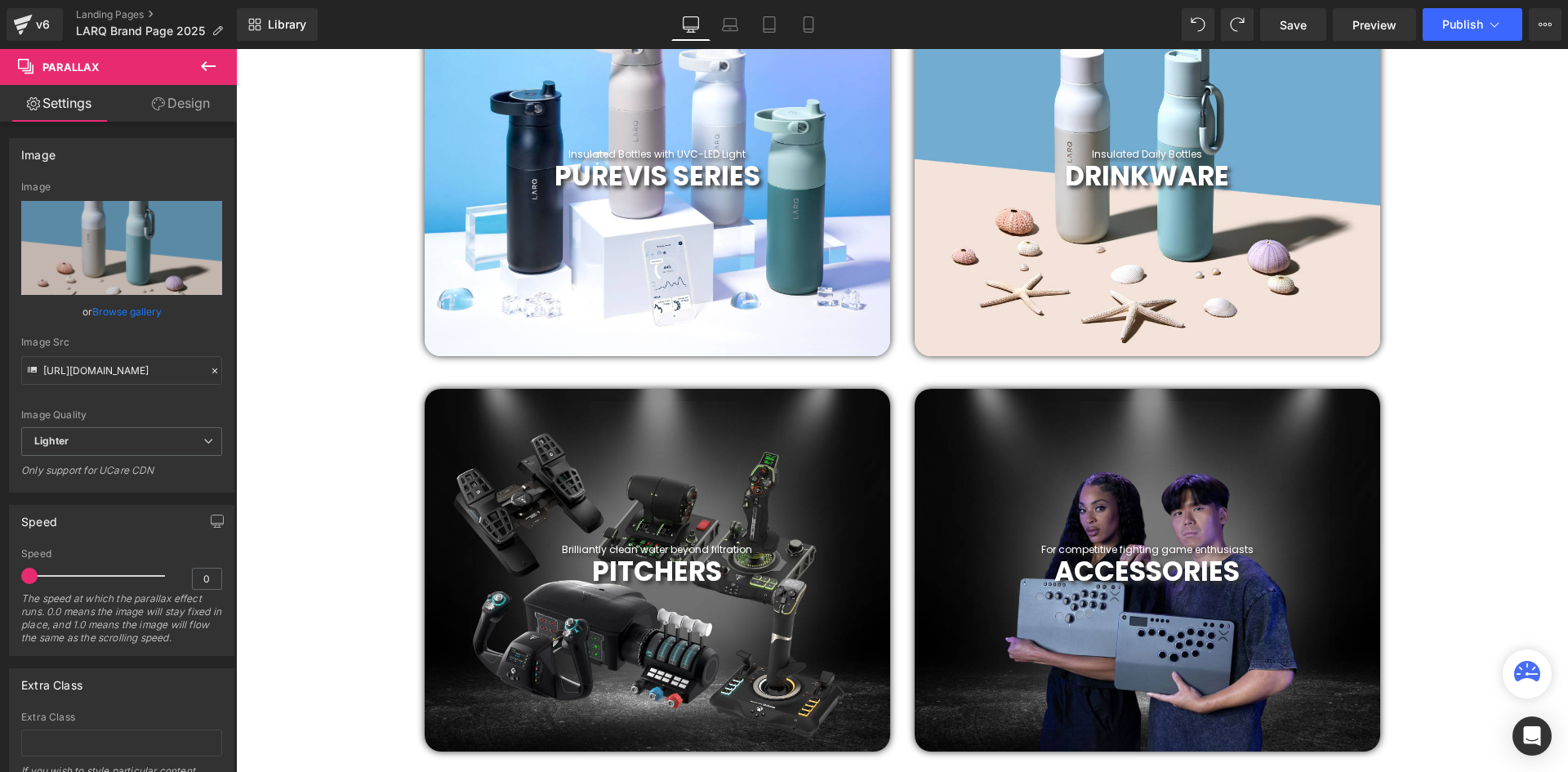
scroll to position [775, 0]
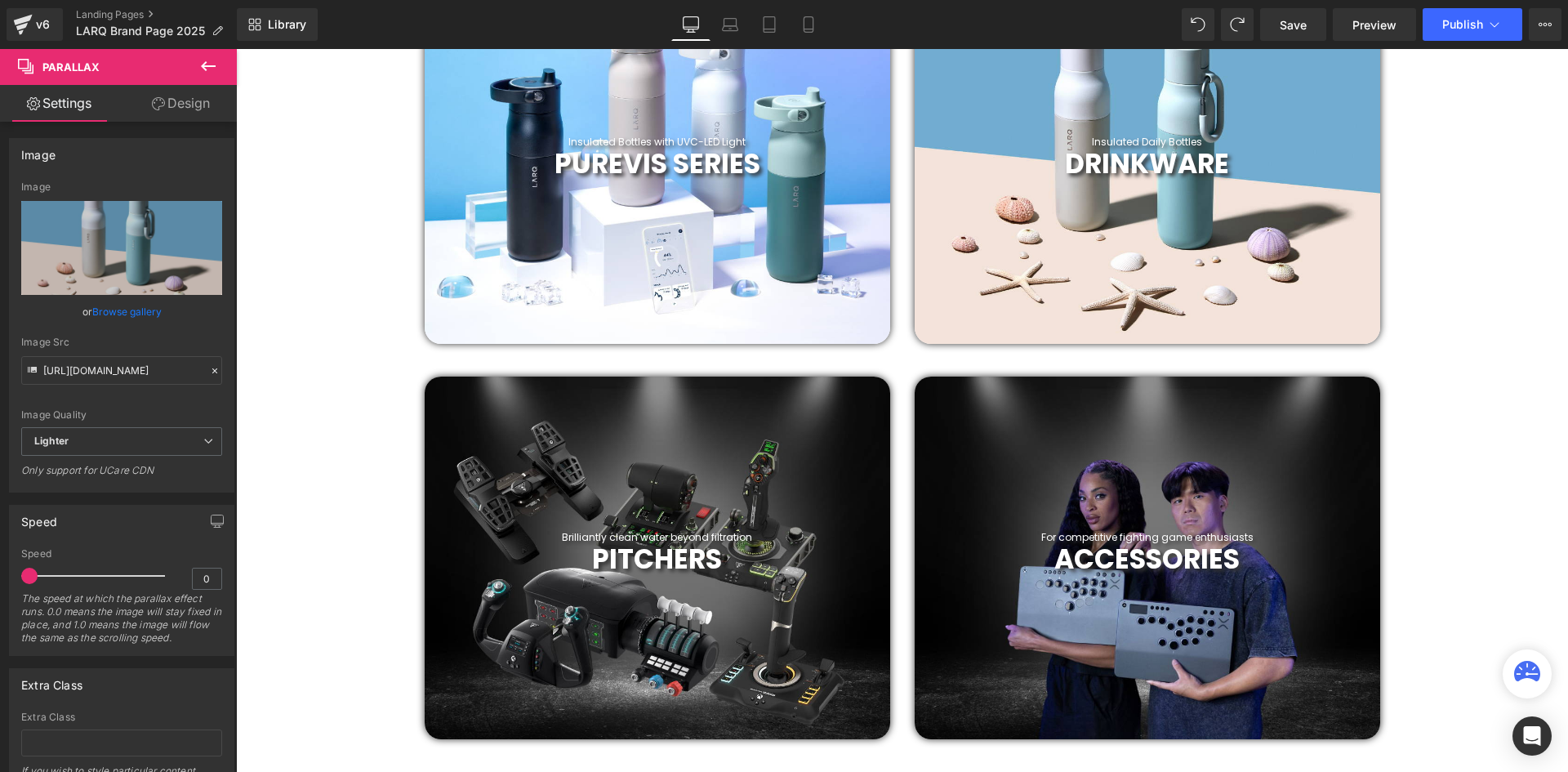
click at [695, 490] on div "Brilliantly clean water beyond filtration Heading PITCHERS Heading Parallax 190…" at bounding box center [658, 558] width 466 height 362
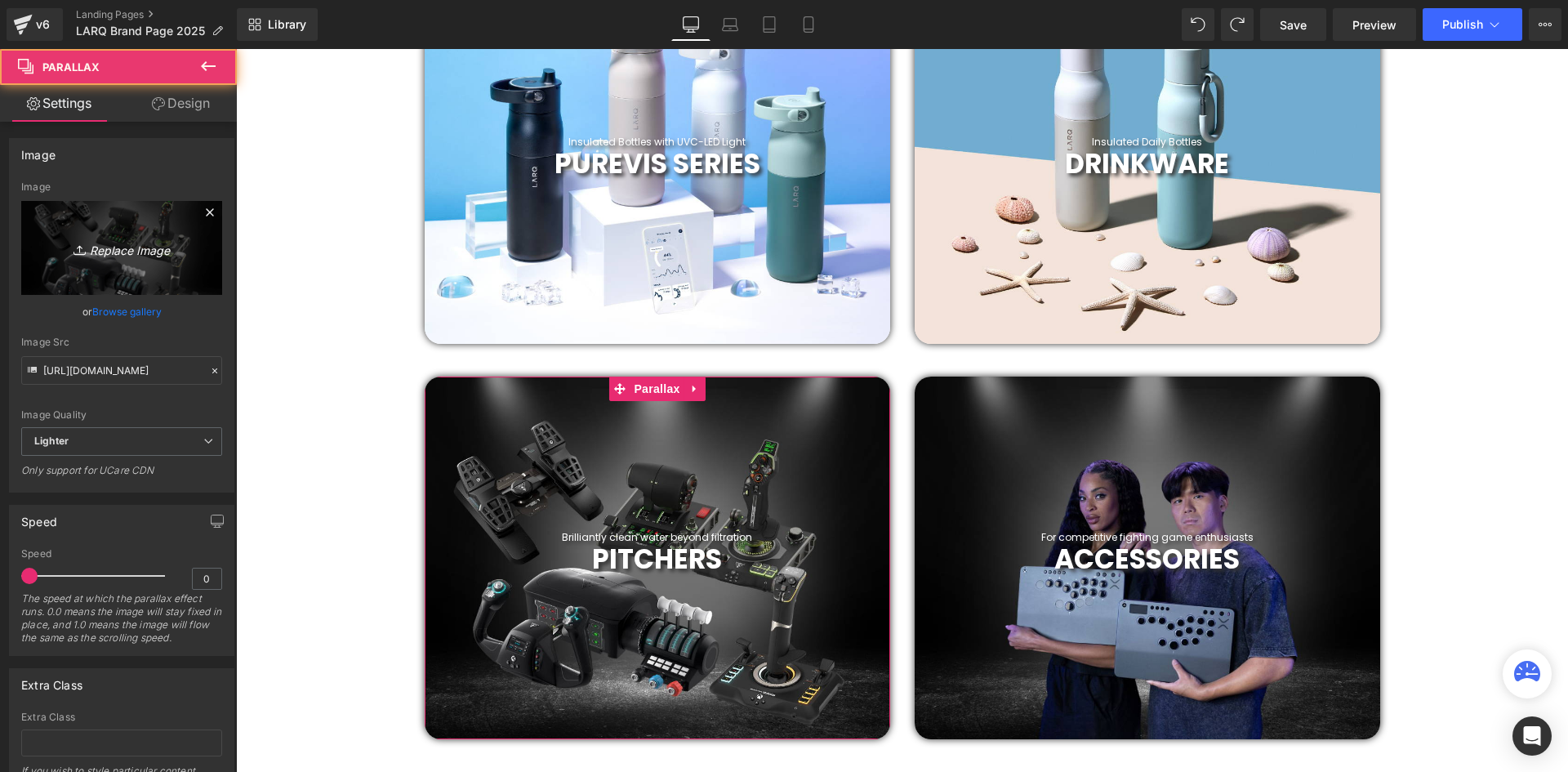
click at [122, 252] on icon "Replace Image" at bounding box center [121, 248] width 130 height 20
type input "C:\fakepath\14.png"
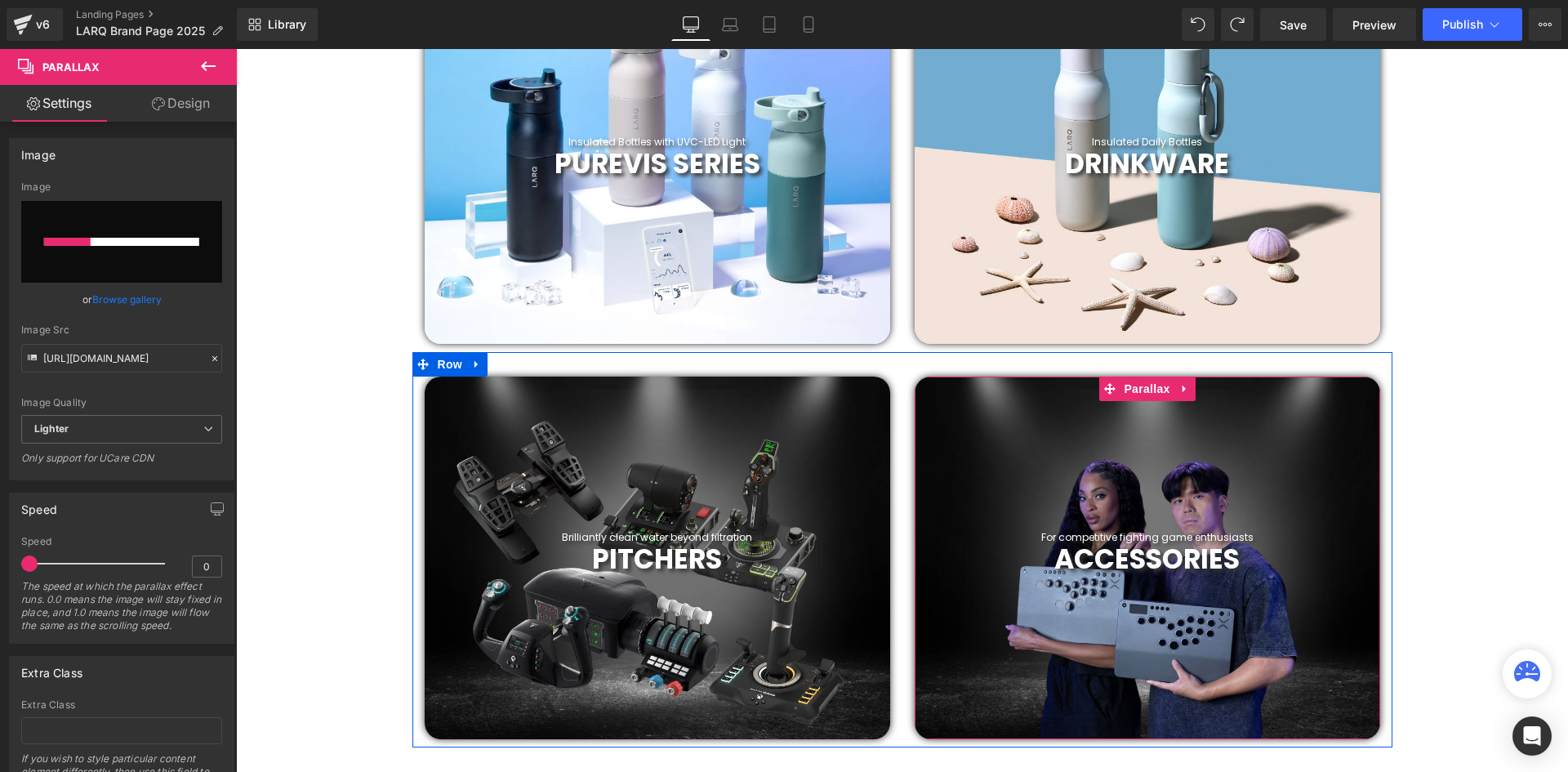
click at [1115, 434] on div at bounding box center [1148, 558] width 466 height 362
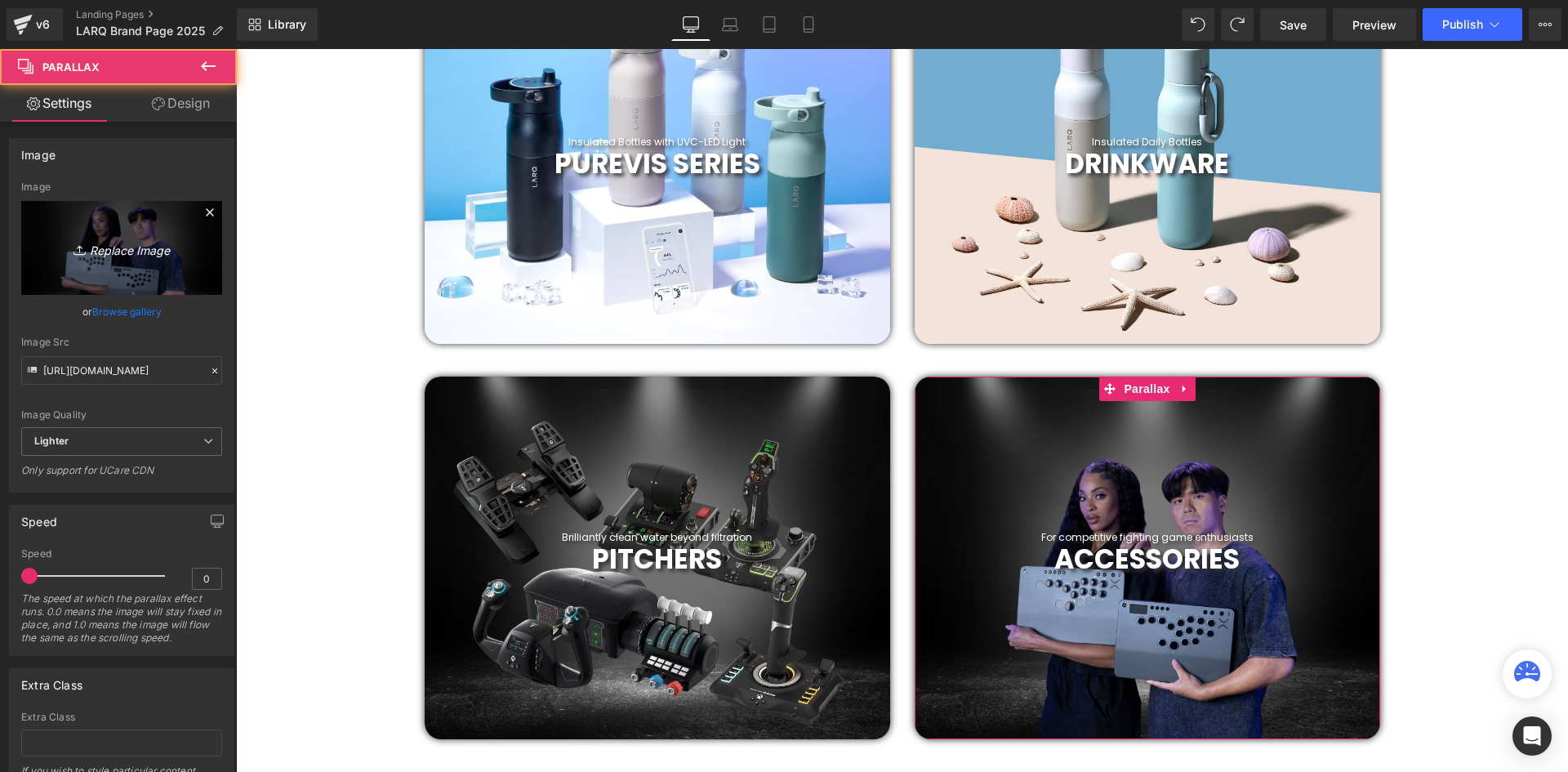
click at [122, 248] on icon "Replace Image" at bounding box center [121, 248] width 130 height 20
type input "C:\fakepath\15.png"
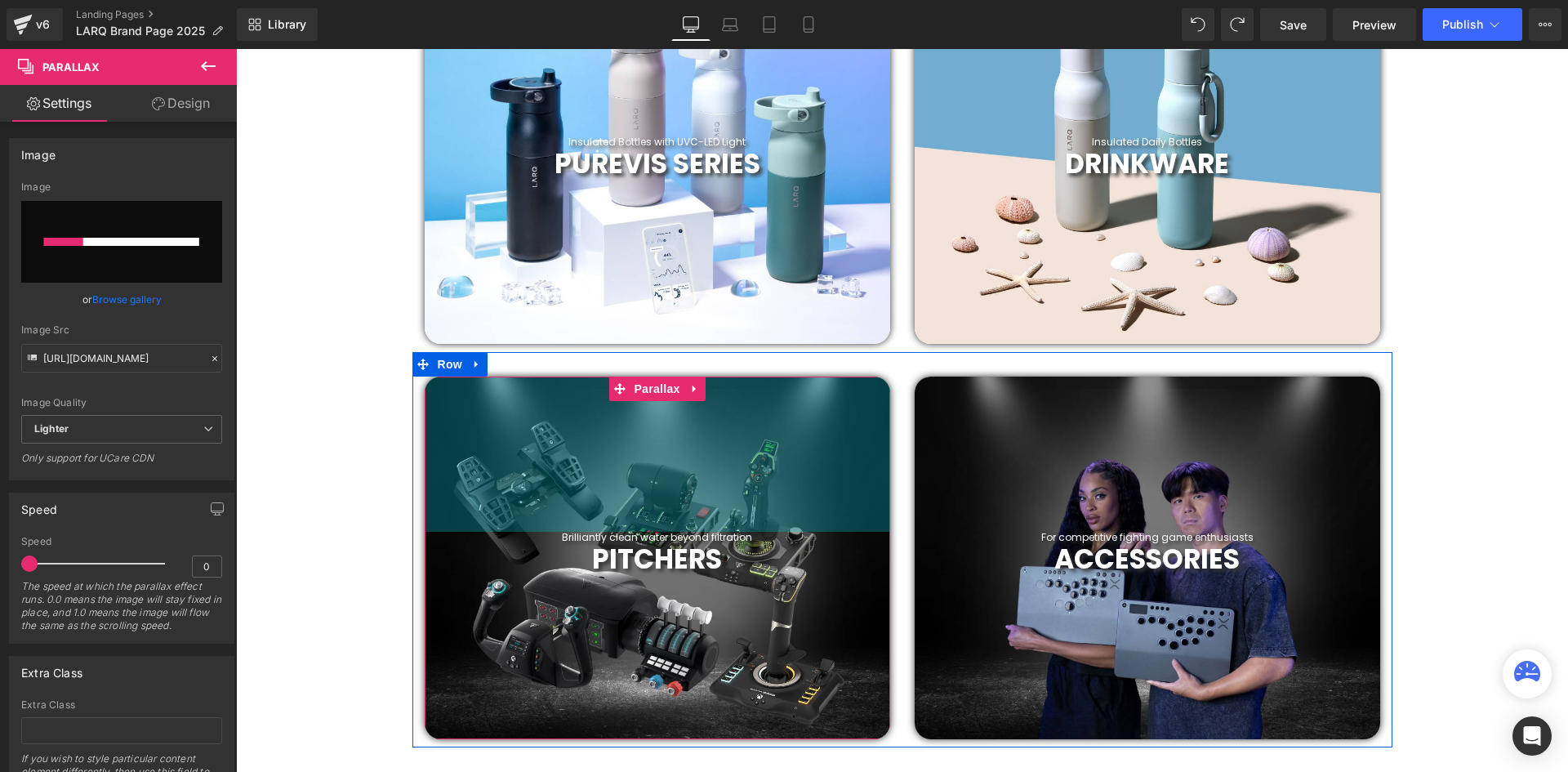
click at [651, 428] on div "190px" at bounding box center [658, 454] width 466 height 155
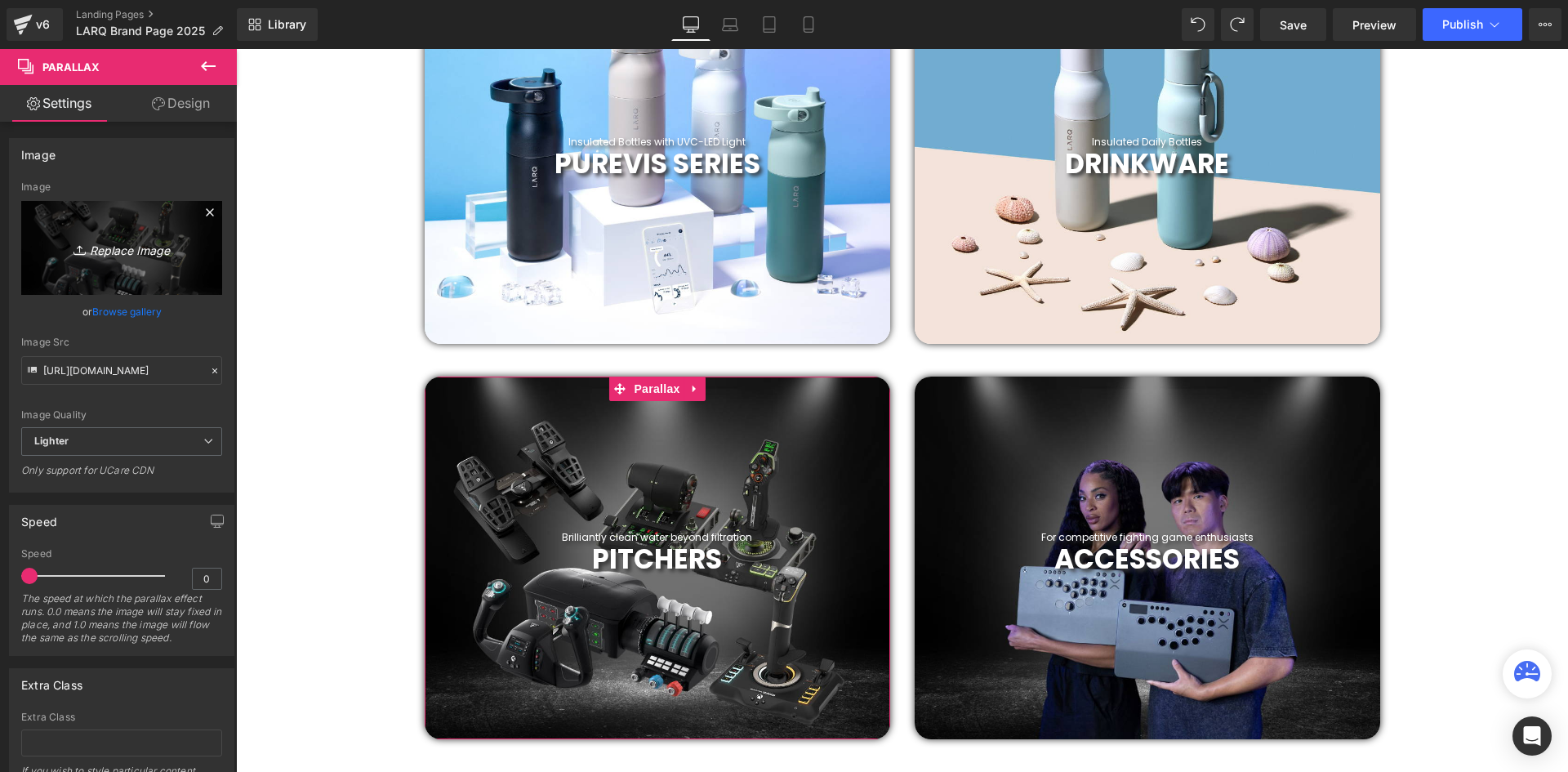
click at [130, 237] on link "Replace Image" at bounding box center [121, 248] width 201 height 94
type input "C:\fakepath\14.png"
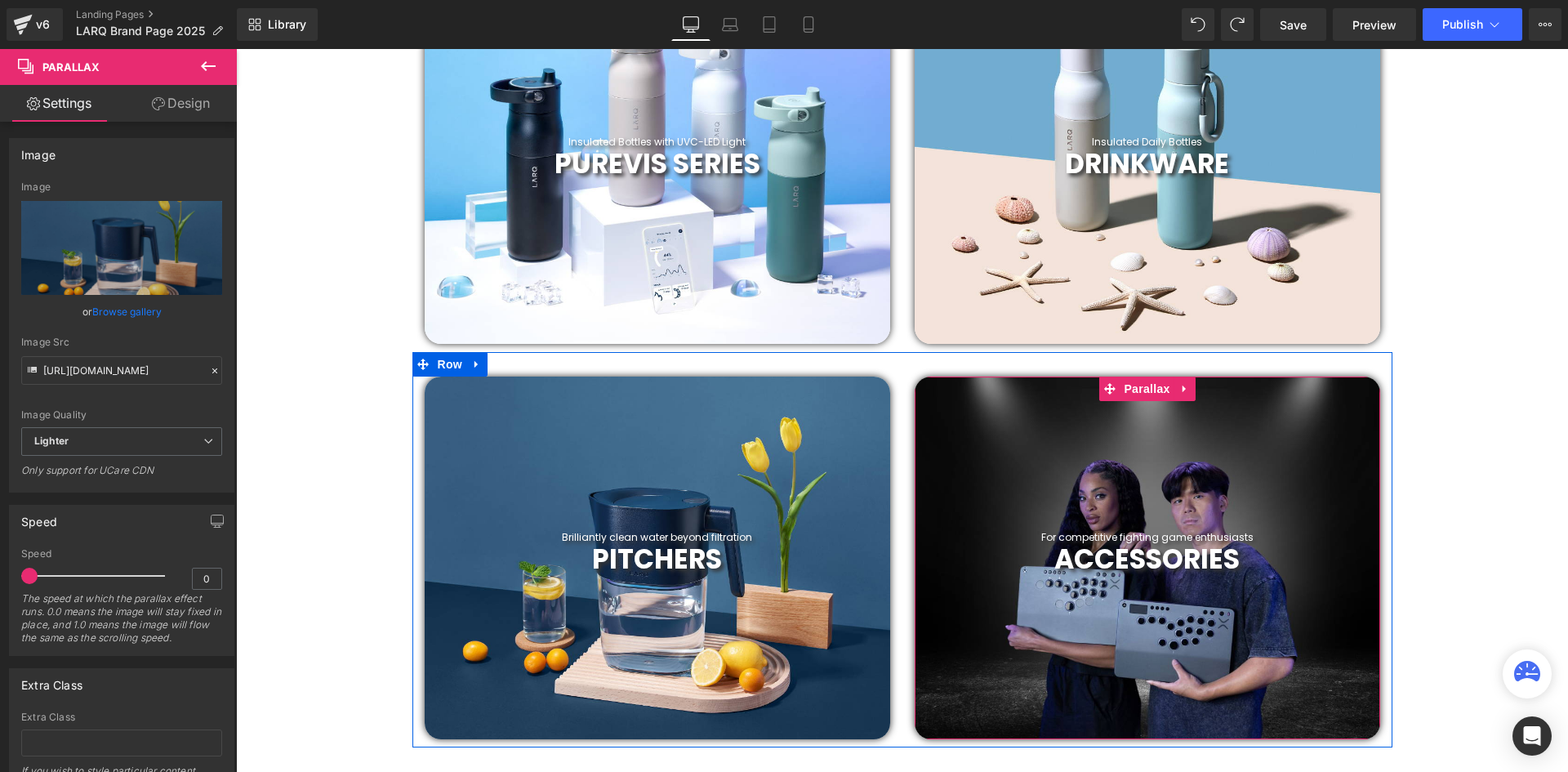
click at [1142, 447] on div at bounding box center [1148, 558] width 466 height 362
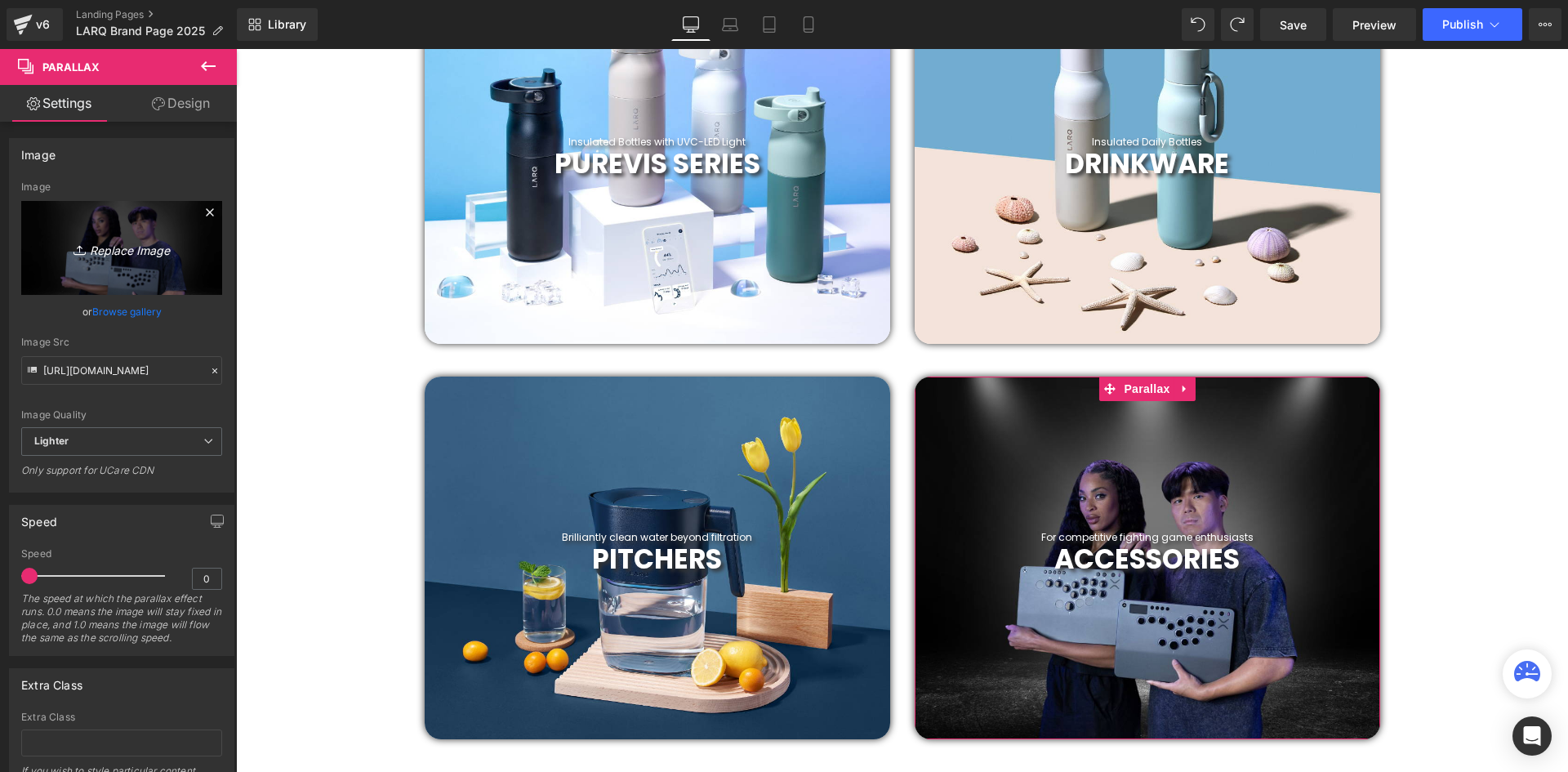
click at [154, 248] on icon "Replace Image" at bounding box center [121, 248] width 130 height 20
type input "C:\fakepath\15.png"
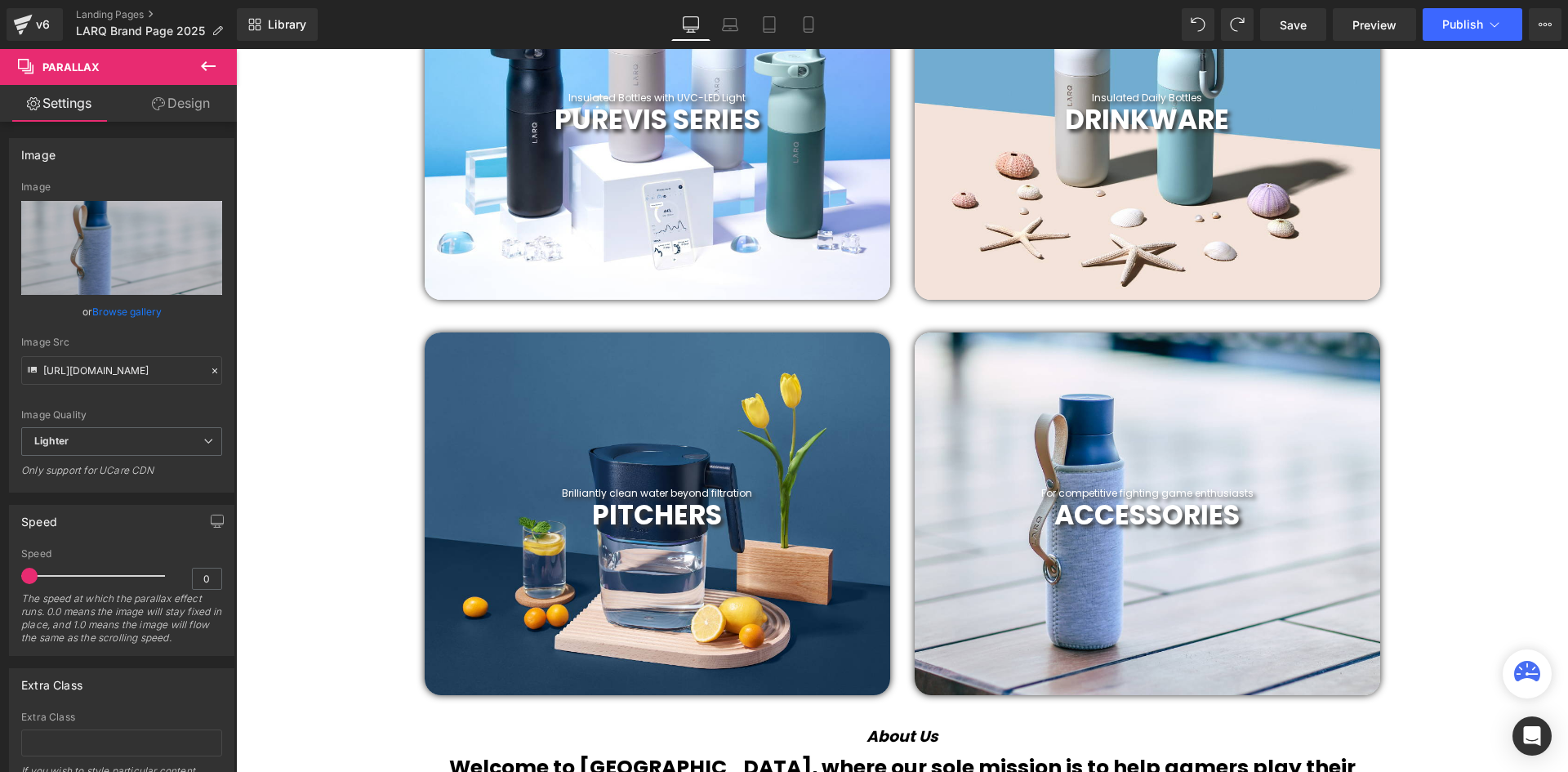
scroll to position [856, 0]
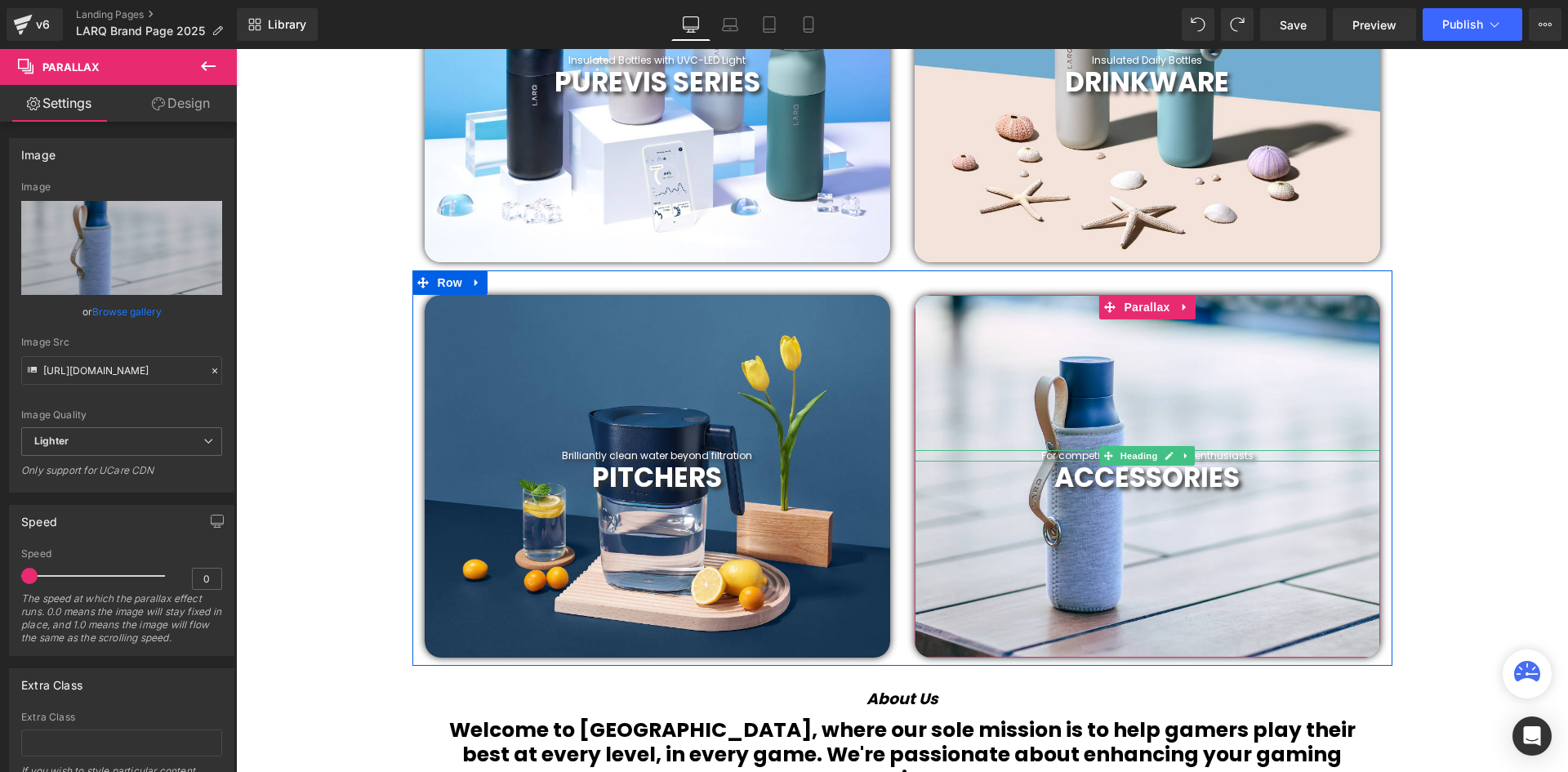
click at [1249, 454] on h1 "For competitive fighting game enthusiasts" at bounding box center [1148, 456] width 466 height 11
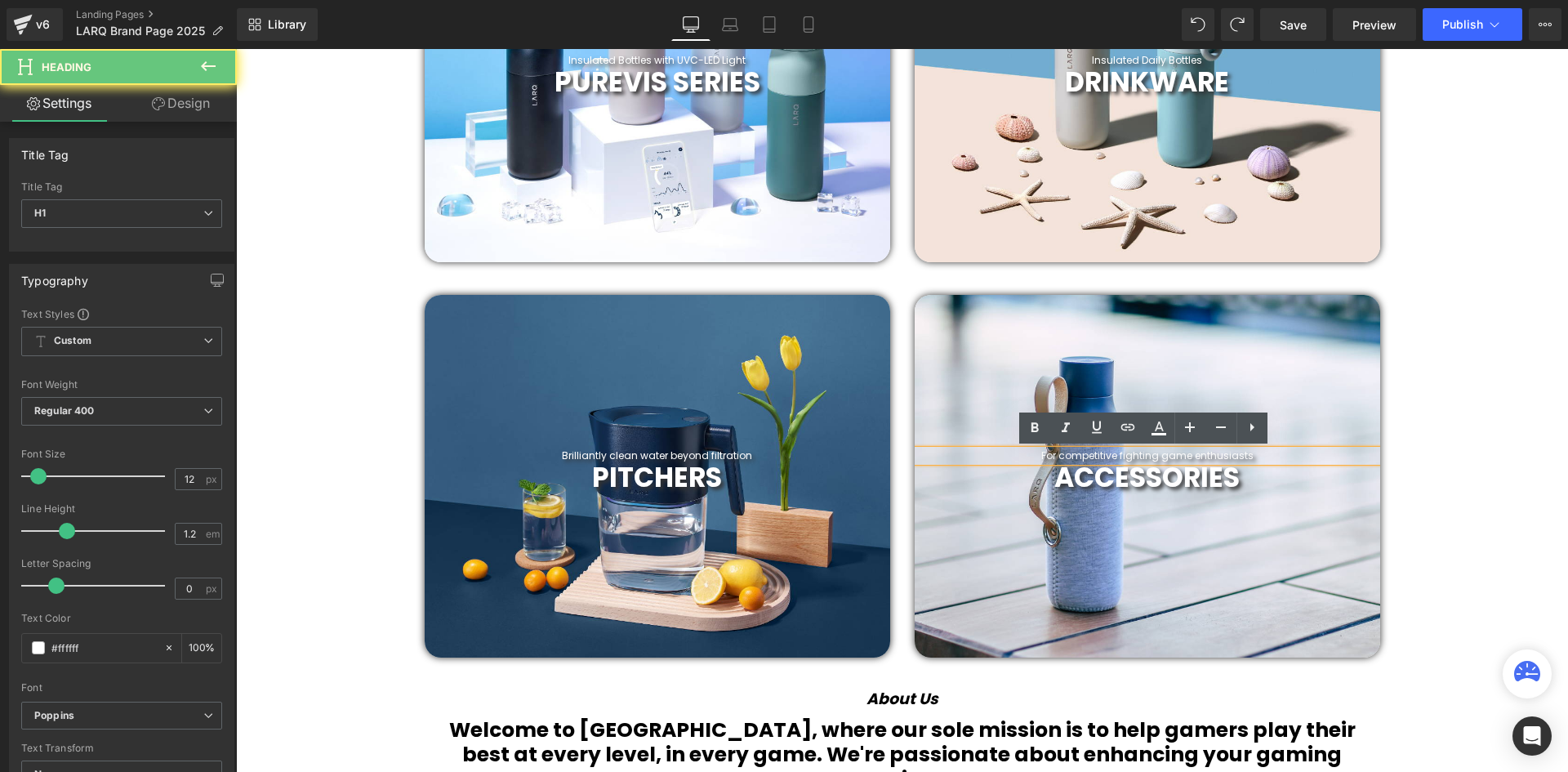
click at [1249, 453] on h1 "For competitive fighting game enthusiasts" at bounding box center [1148, 456] width 466 height 11
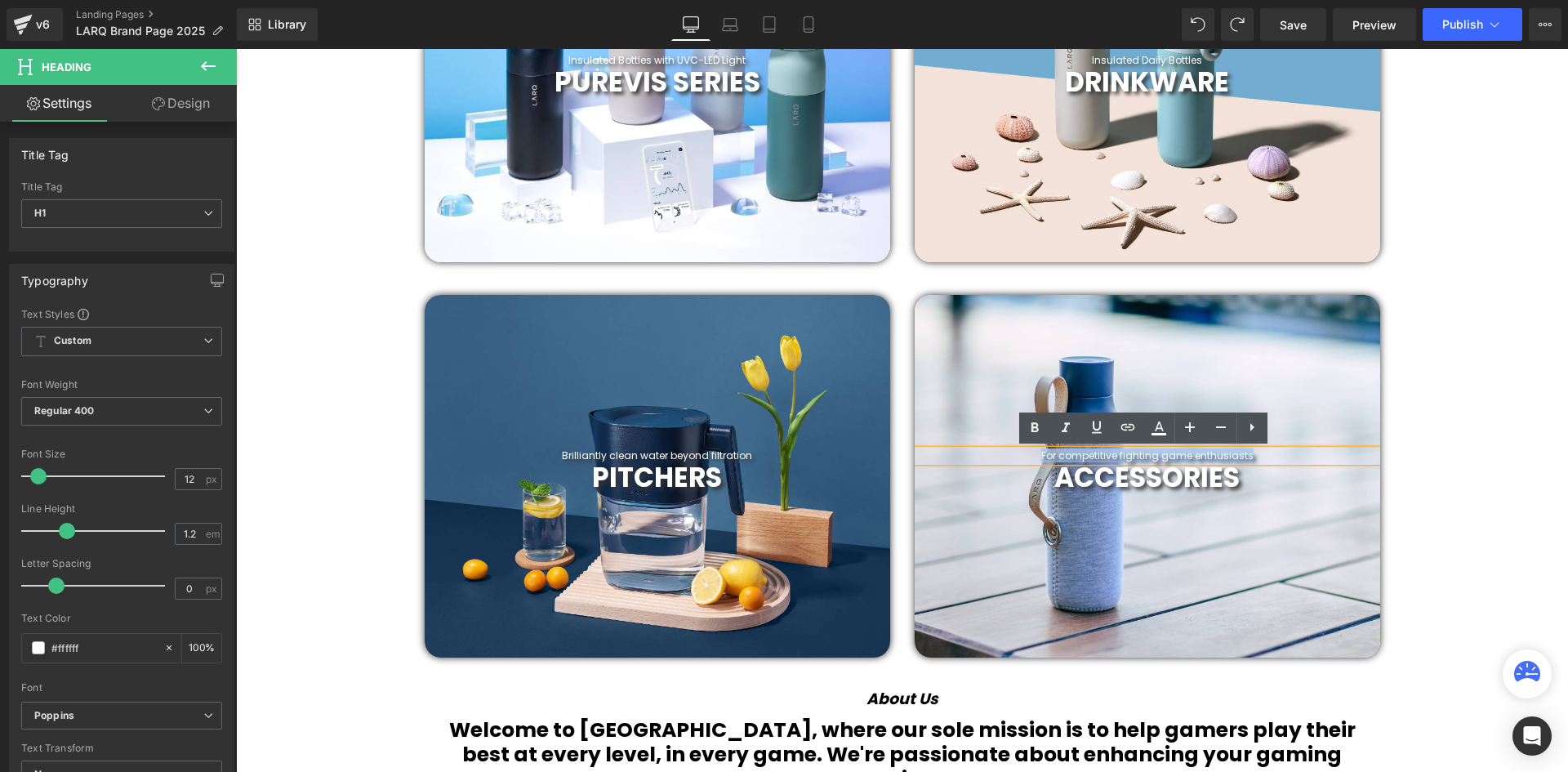
paste div
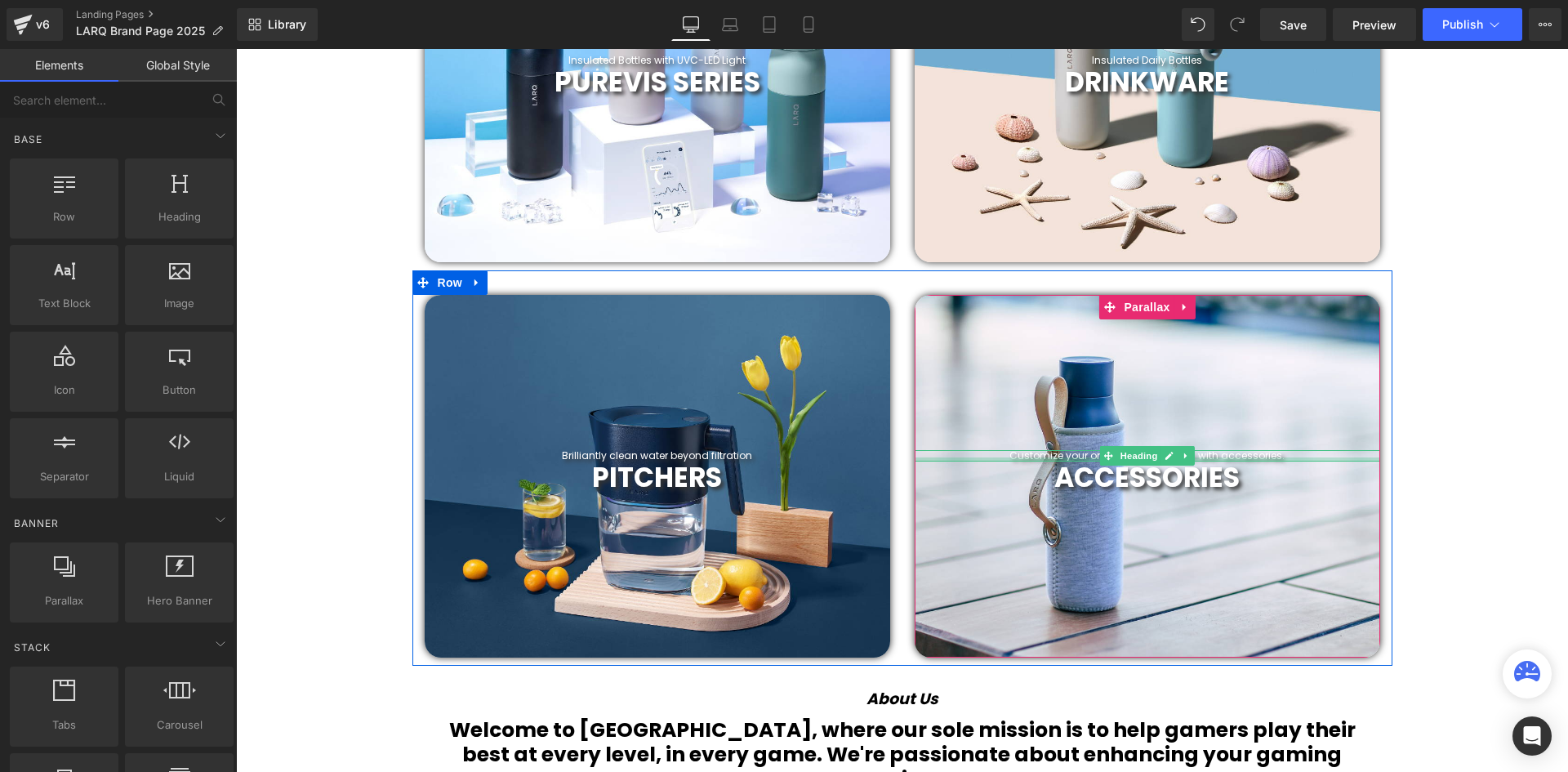
click at [1266, 459] on div at bounding box center [1148, 460] width 466 height 4
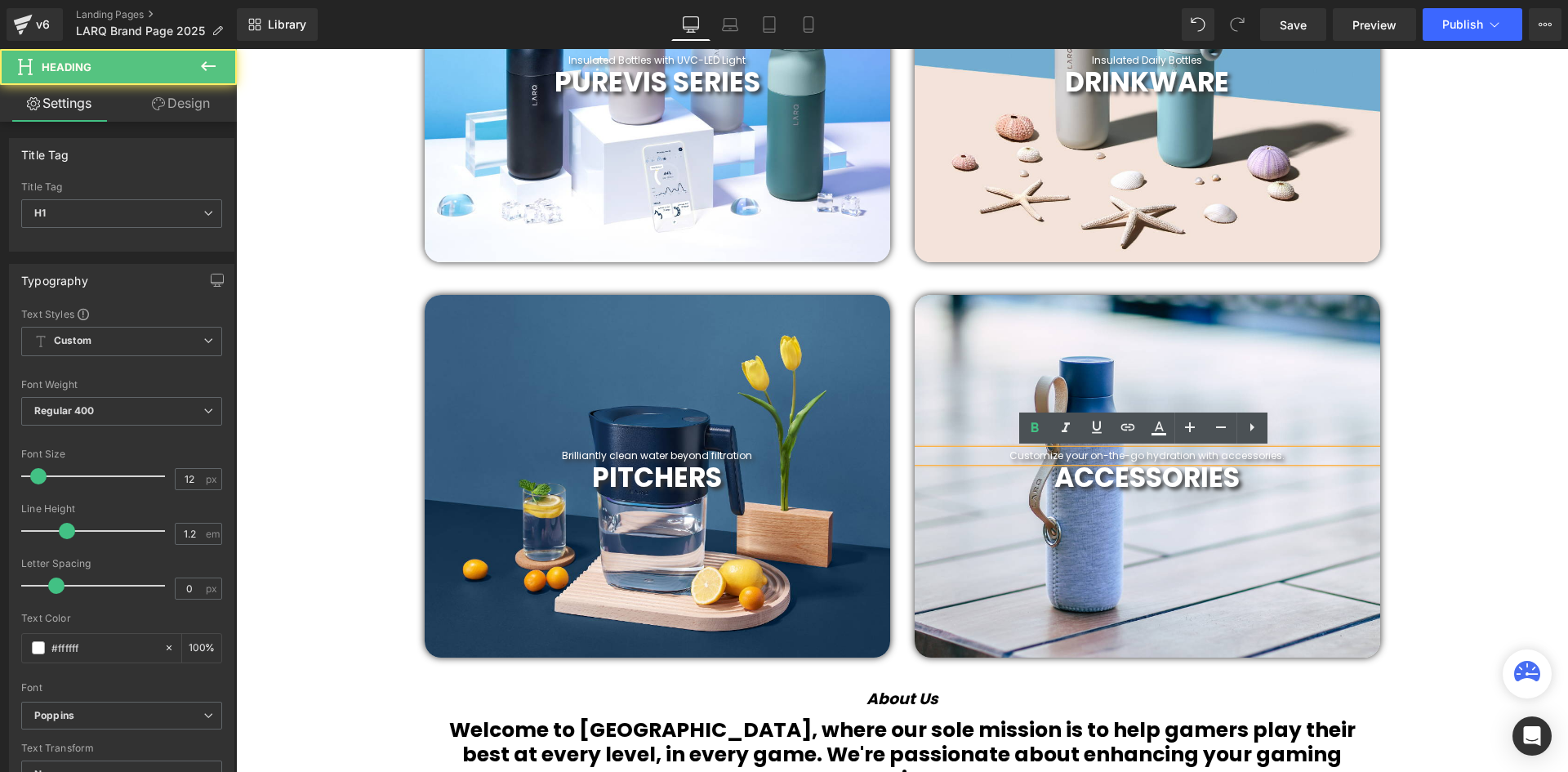
click at [1272, 450] on h1 "Customize your on-the-go hydration with accessories." at bounding box center [1148, 456] width 466 height 11
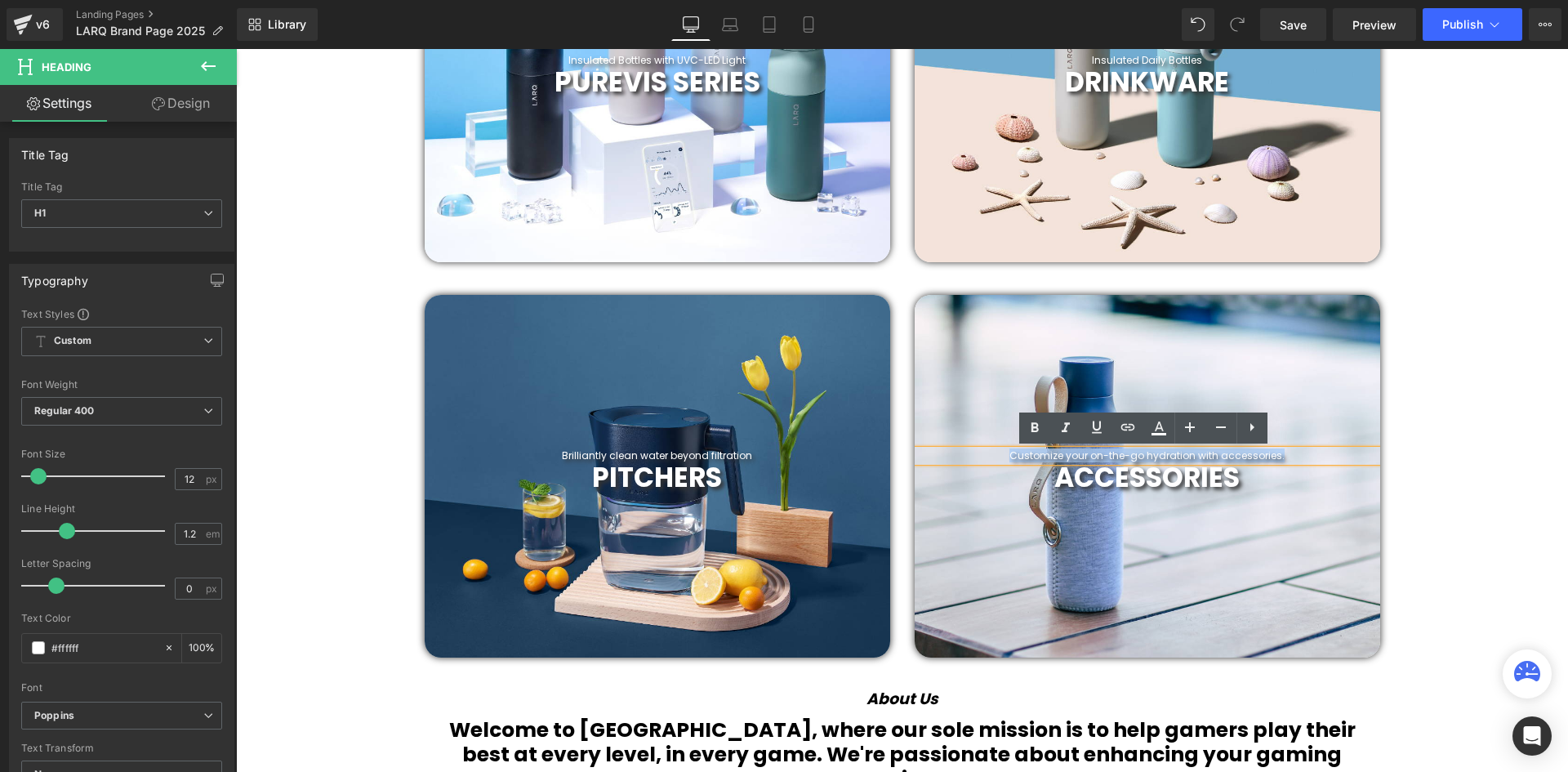
drag, startPoint x: 1286, startPoint y: 452, endPoint x: 893, endPoint y: 447, distance: 393.0
click at [893, 447] on div "Brilliantly clean water beyond filtration Heading PITCHERS Heading Parallax Cus…" at bounding box center [902, 469] width 979 height 396
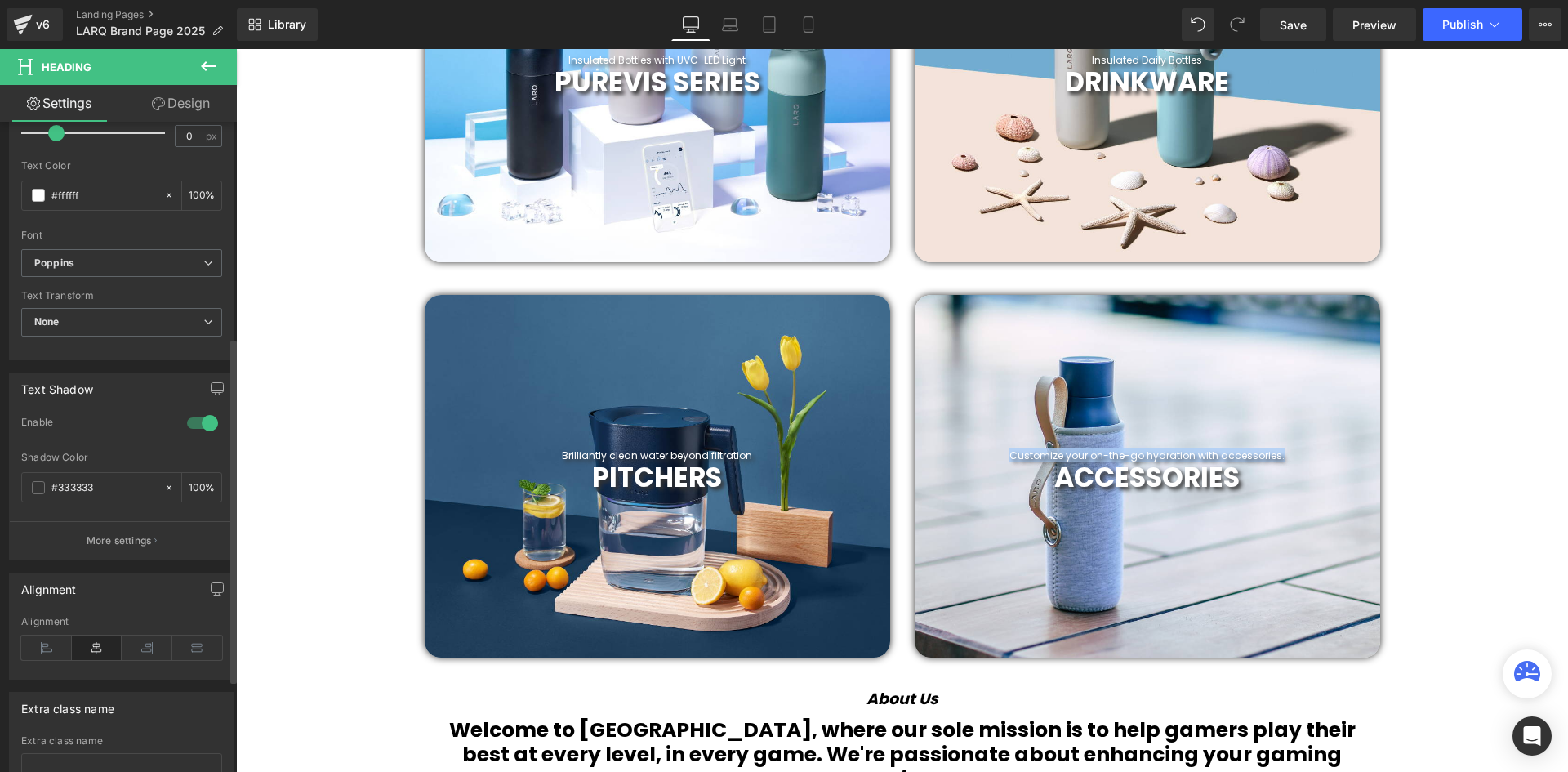
scroll to position [490, 0]
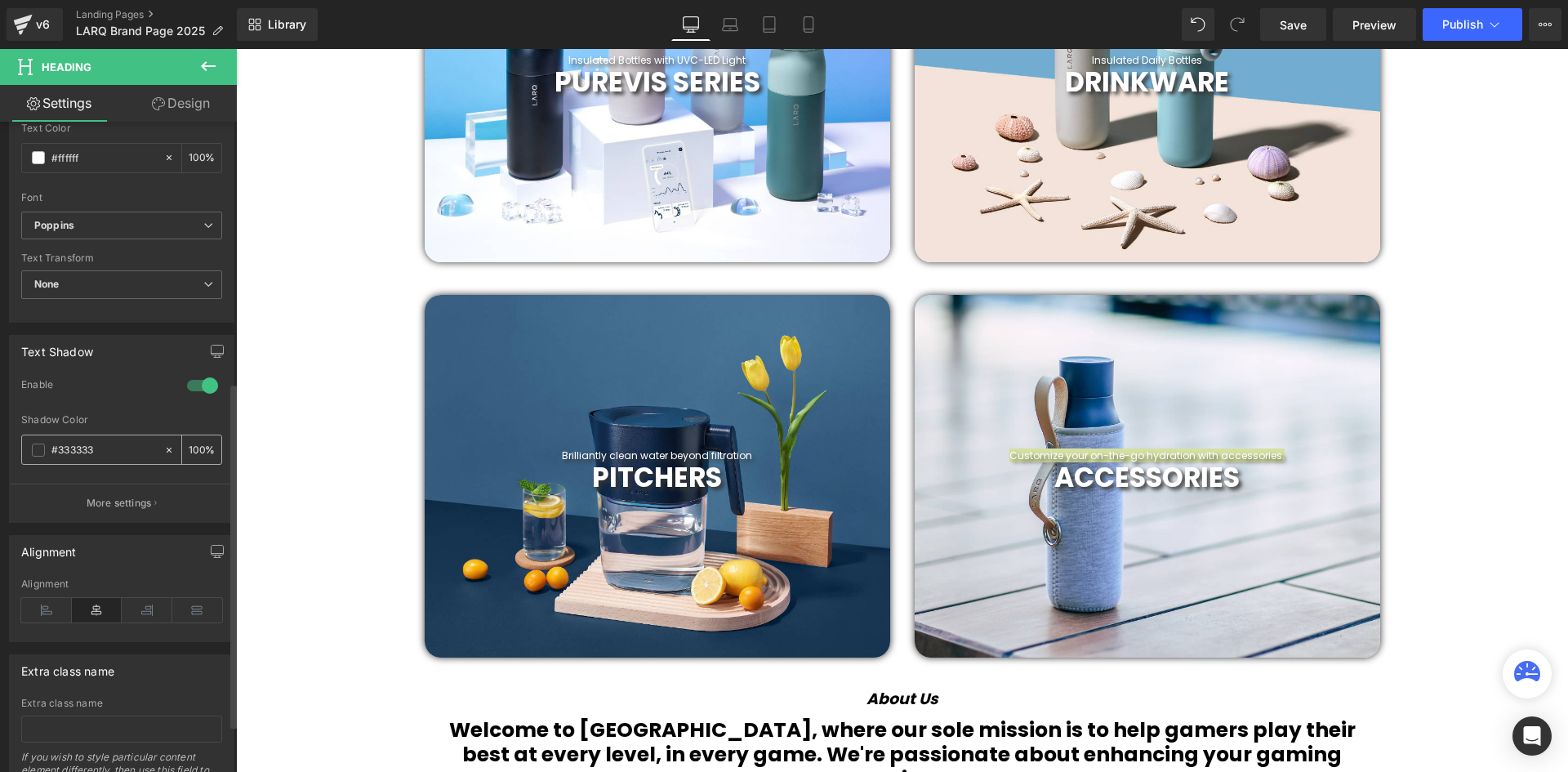
click at [37, 451] on span at bounding box center [38, 450] width 13 height 13
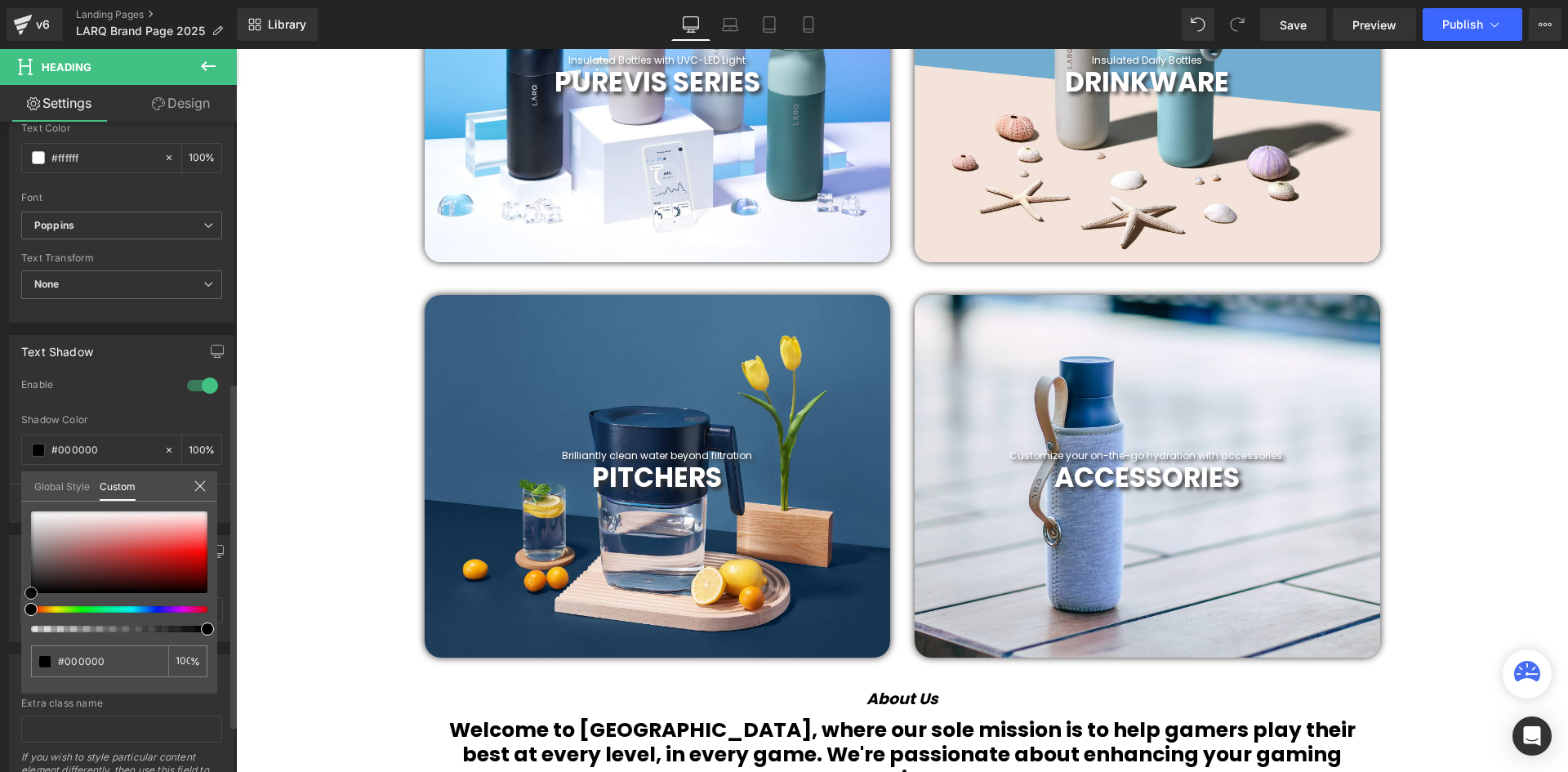
drag, startPoint x: 34, startPoint y: 574, endPoint x: 5, endPoint y: 597, distance: 37.0
click at [5, 523] on div "Text Shadow 1 Enable #333333 Shadow Color #333333 100 % More settings Global St…" at bounding box center [122, 423] width 244 height 201
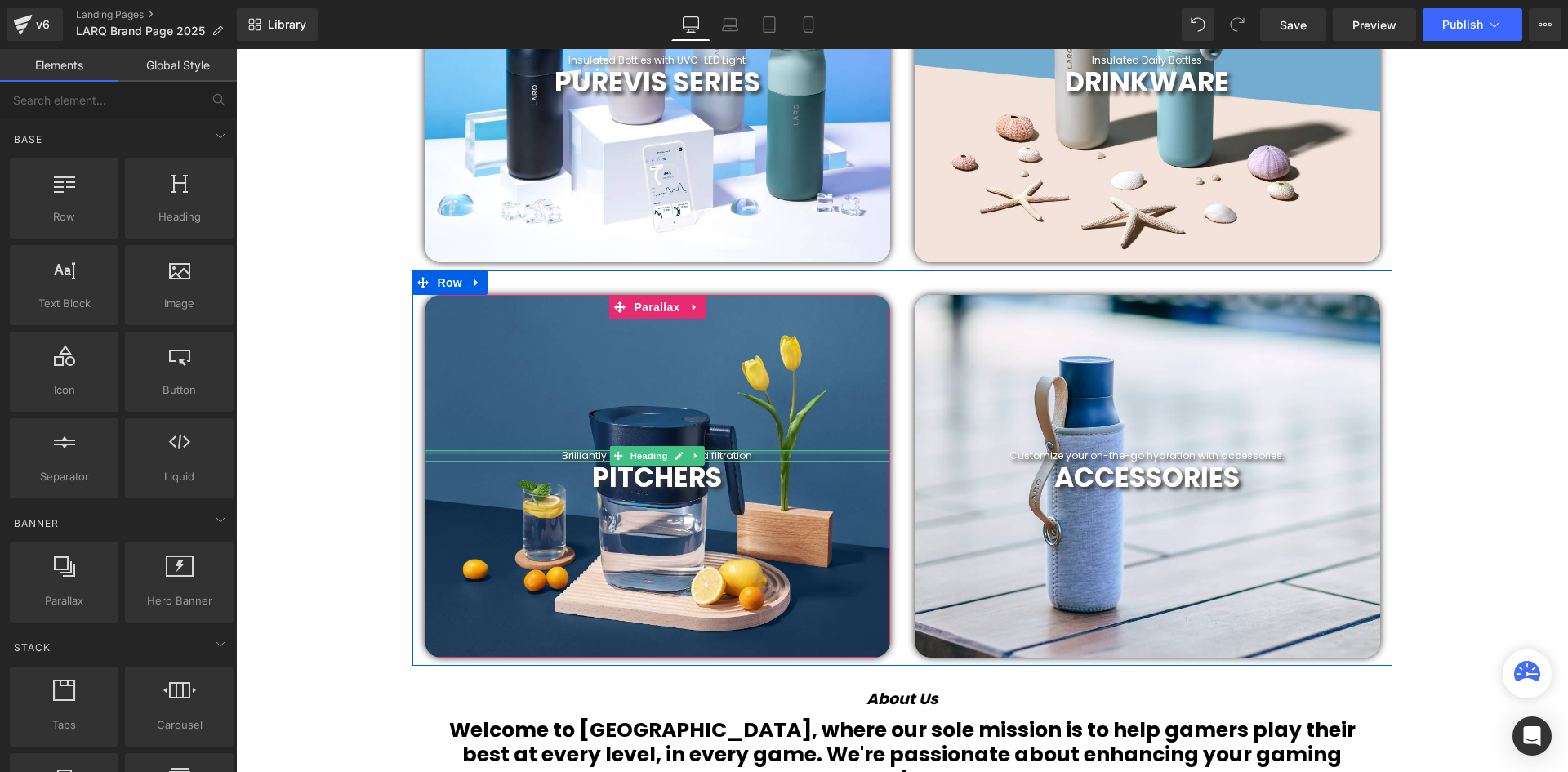
click at [713, 453] on div at bounding box center [658, 452] width 466 height 4
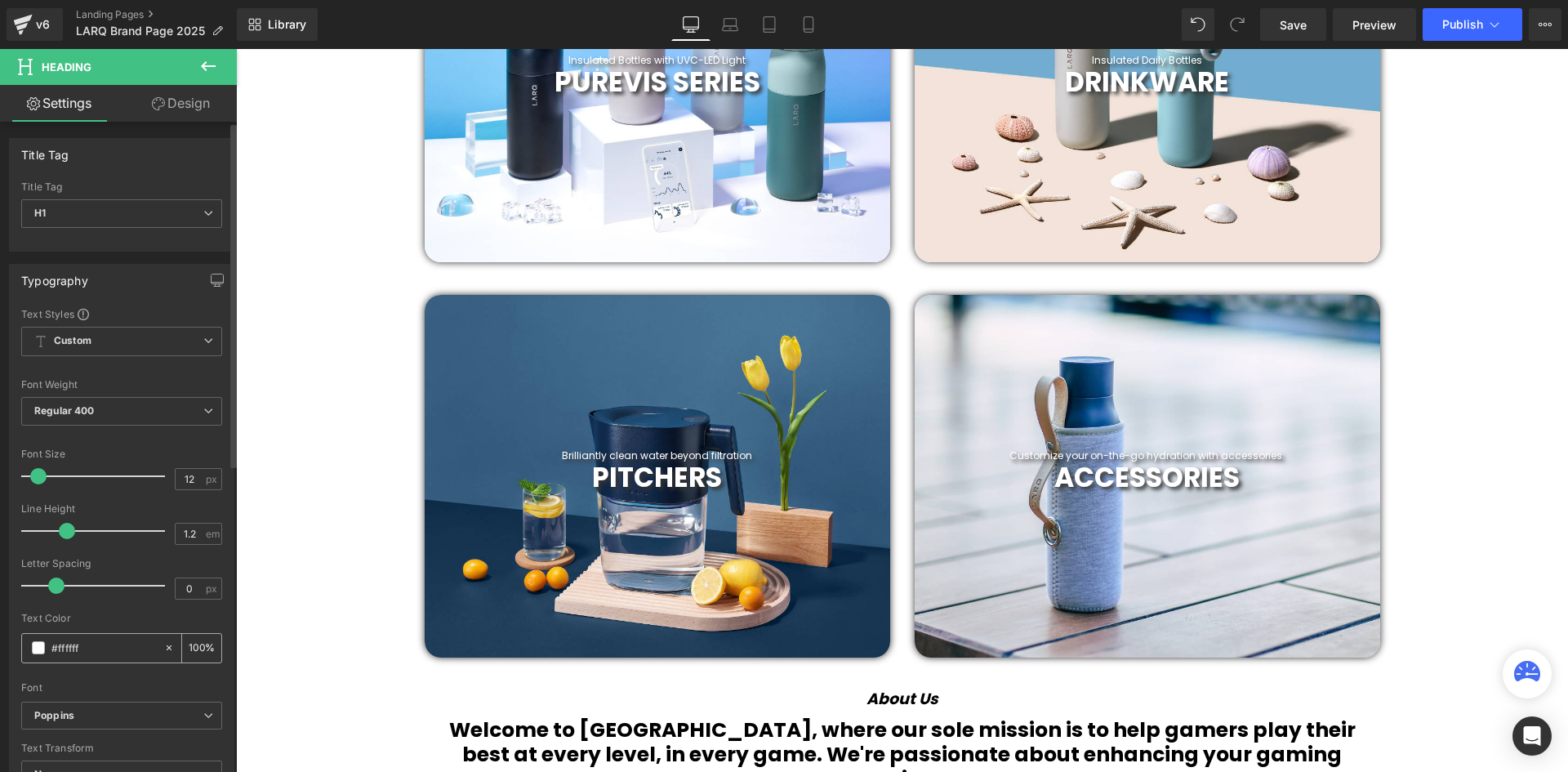
click at [61, 644] on input "#ffffff" at bounding box center [103, 647] width 104 height 18
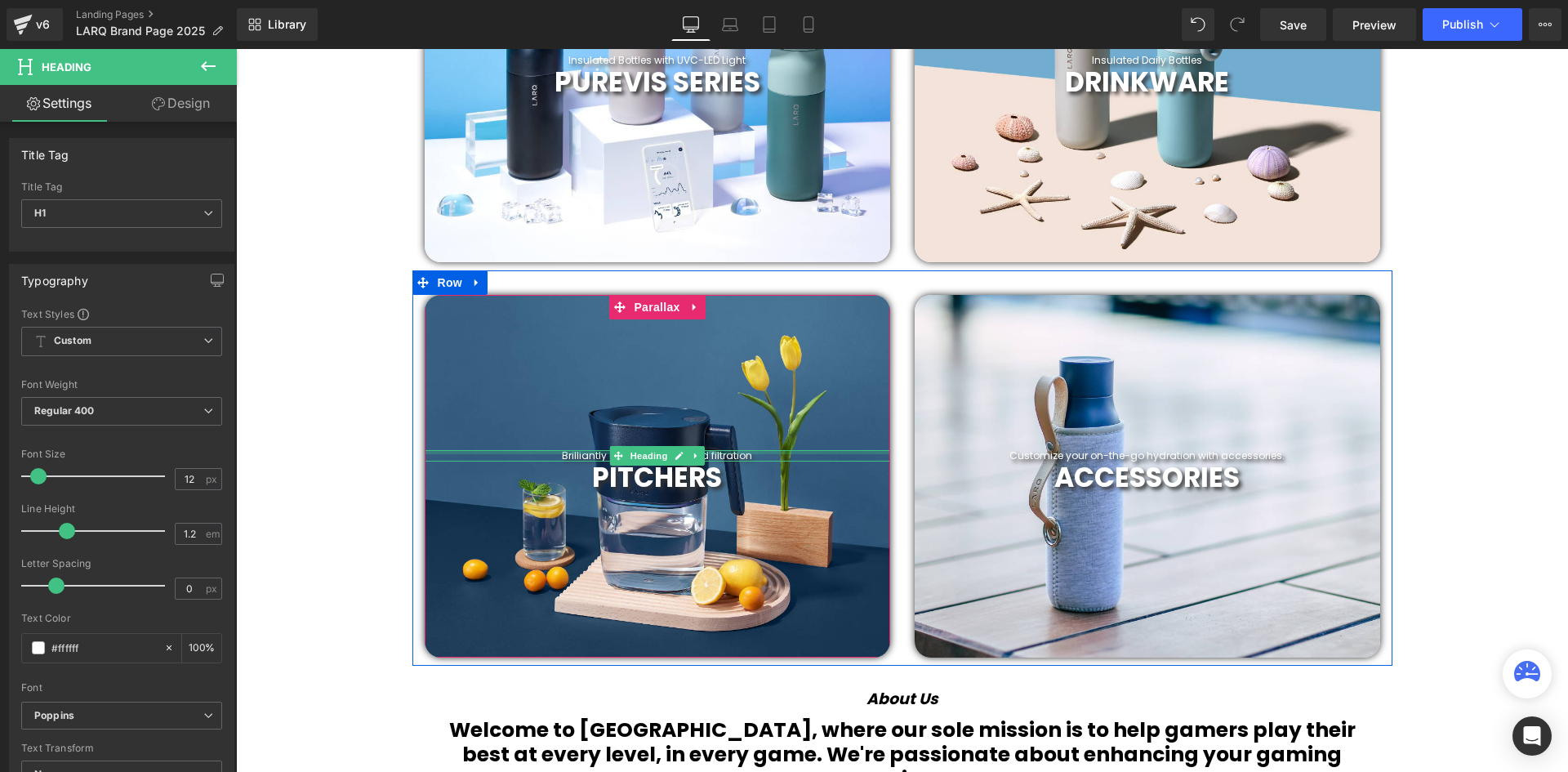
click at [741, 452] on div at bounding box center [658, 452] width 466 height 4
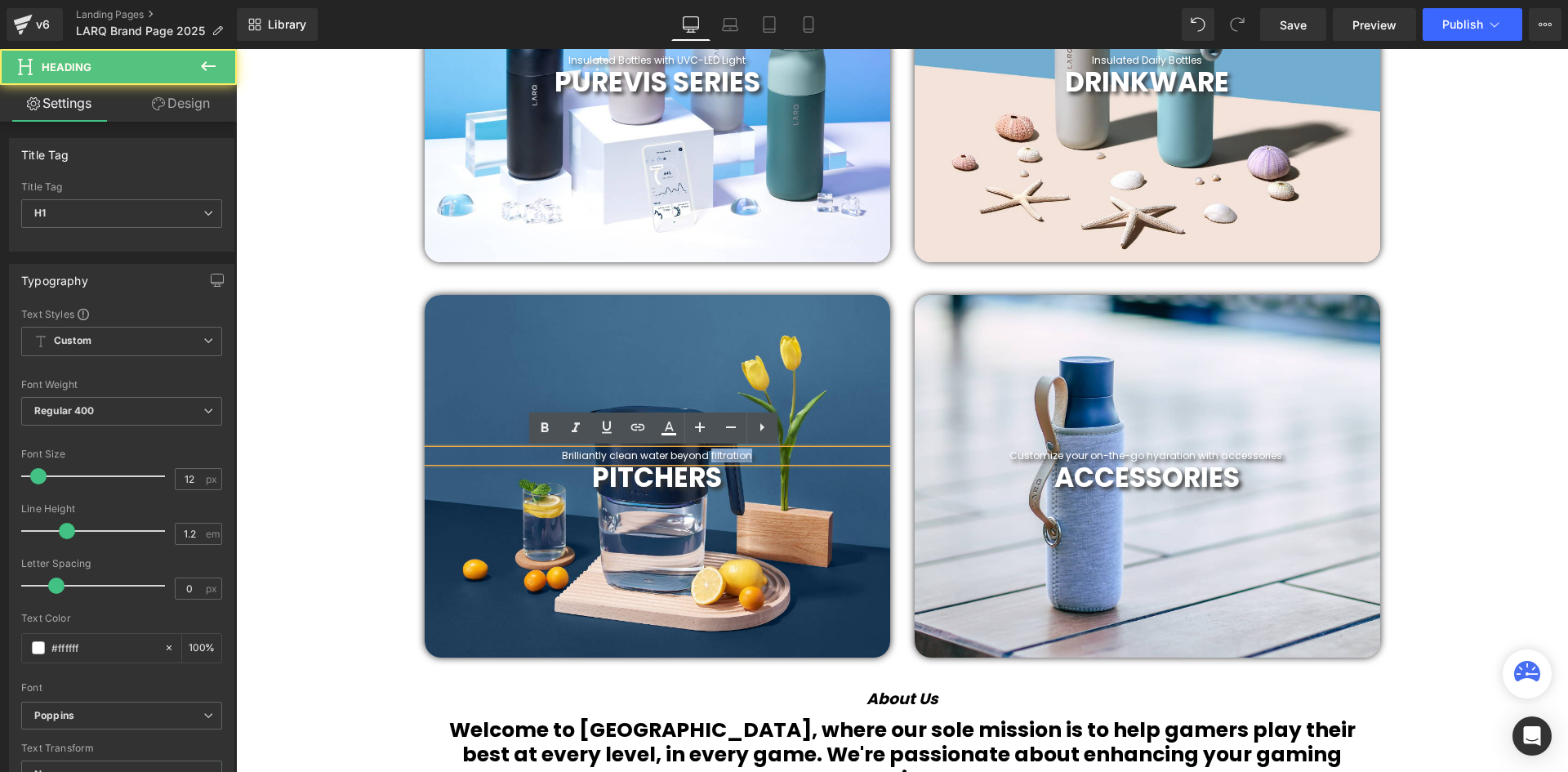
click at [741, 452] on h1 "Brilliantly clean water beyond filtration" at bounding box center [658, 456] width 466 height 11
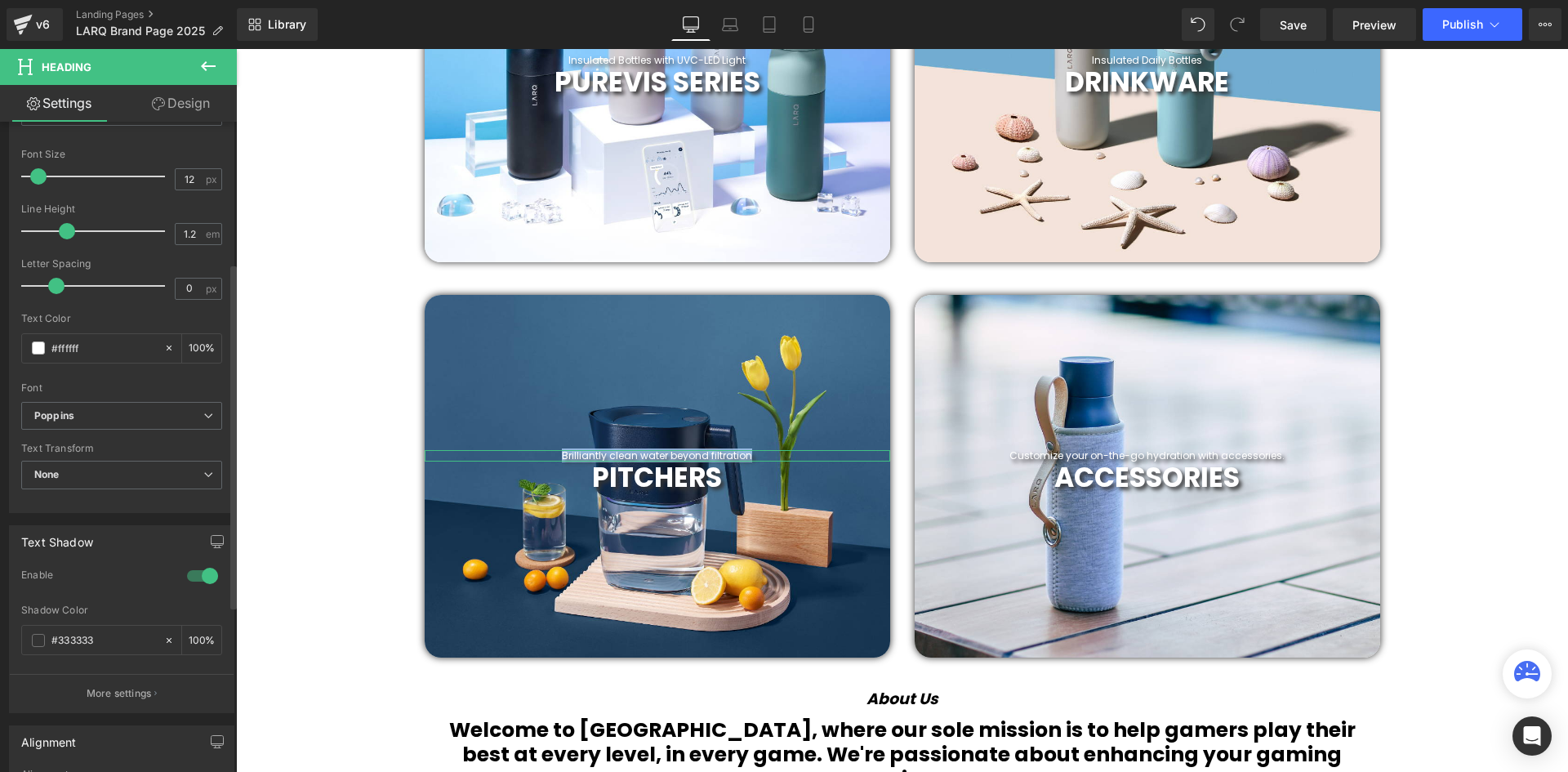
scroll to position [326, 0]
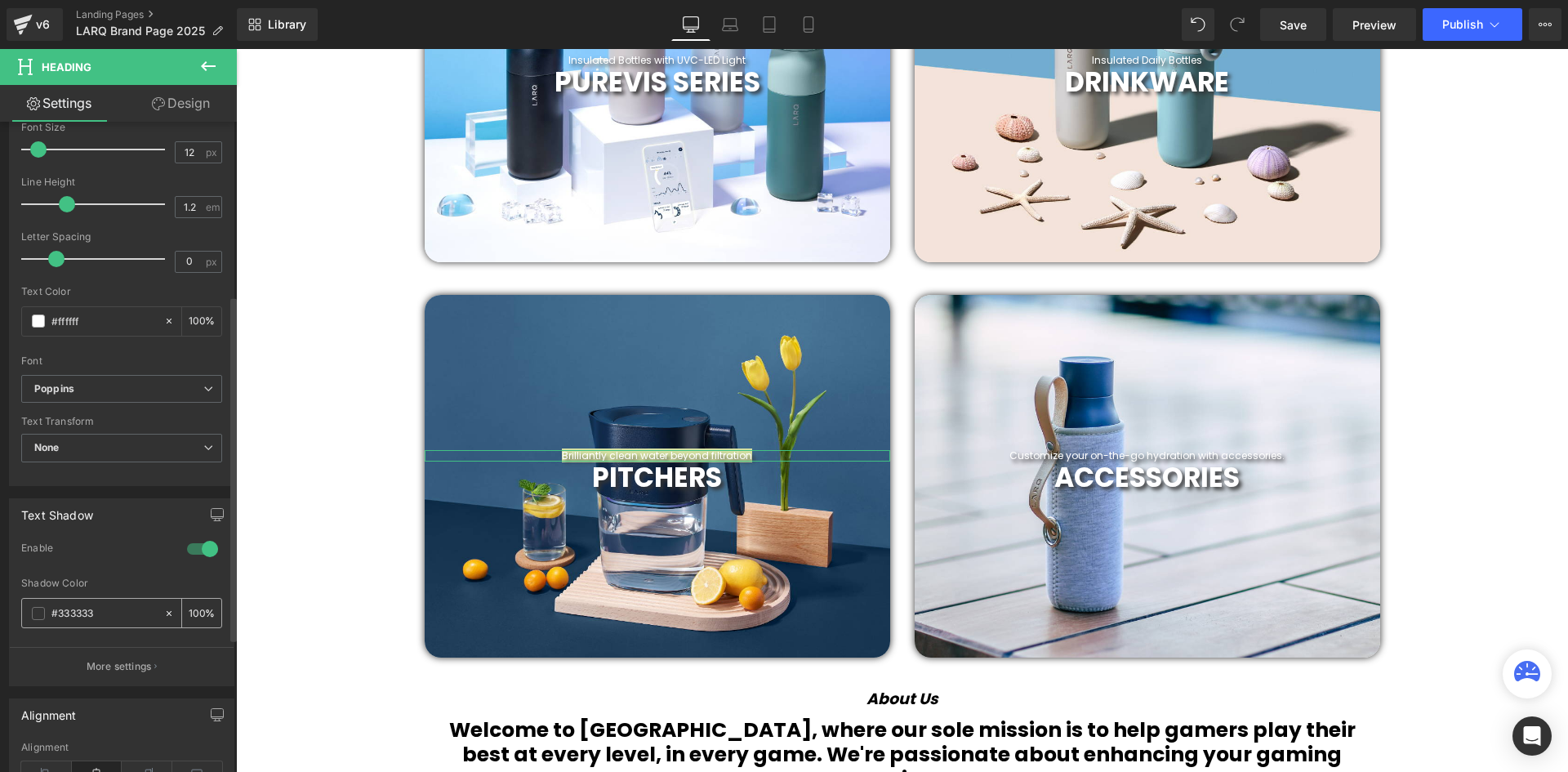
click at [64, 614] on input "#333333" at bounding box center [103, 613] width 104 height 18
click at [40, 611] on span at bounding box center [38, 614] width 13 height 13
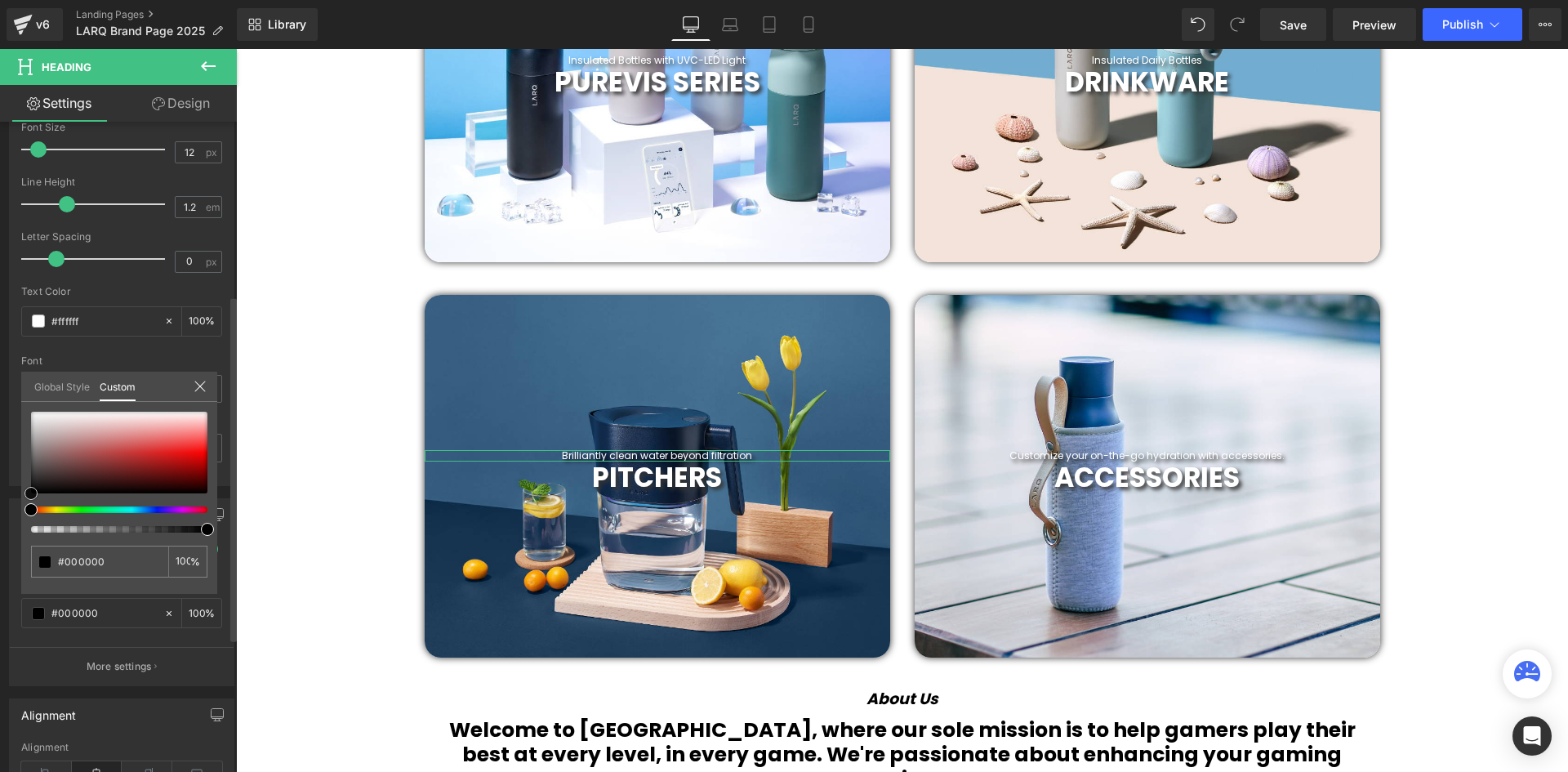
drag, startPoint x: 28, startPoint y: 476, endPoint x: 25, endPoint y: 513, distance: 37.1
click at [31, 513] on div at bounding box center [119, 472] width 176 height 121
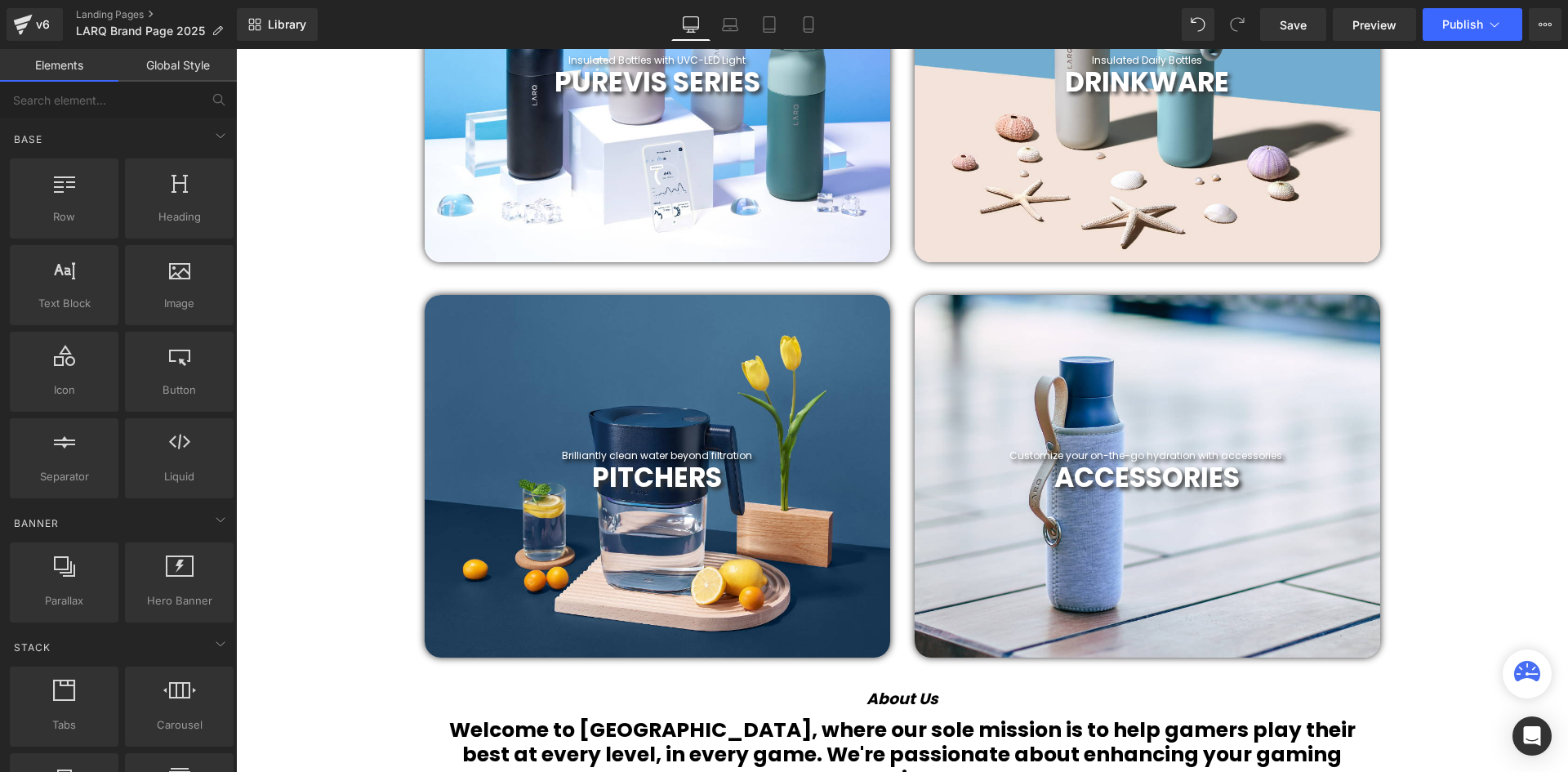
scroll to position [611, 0]
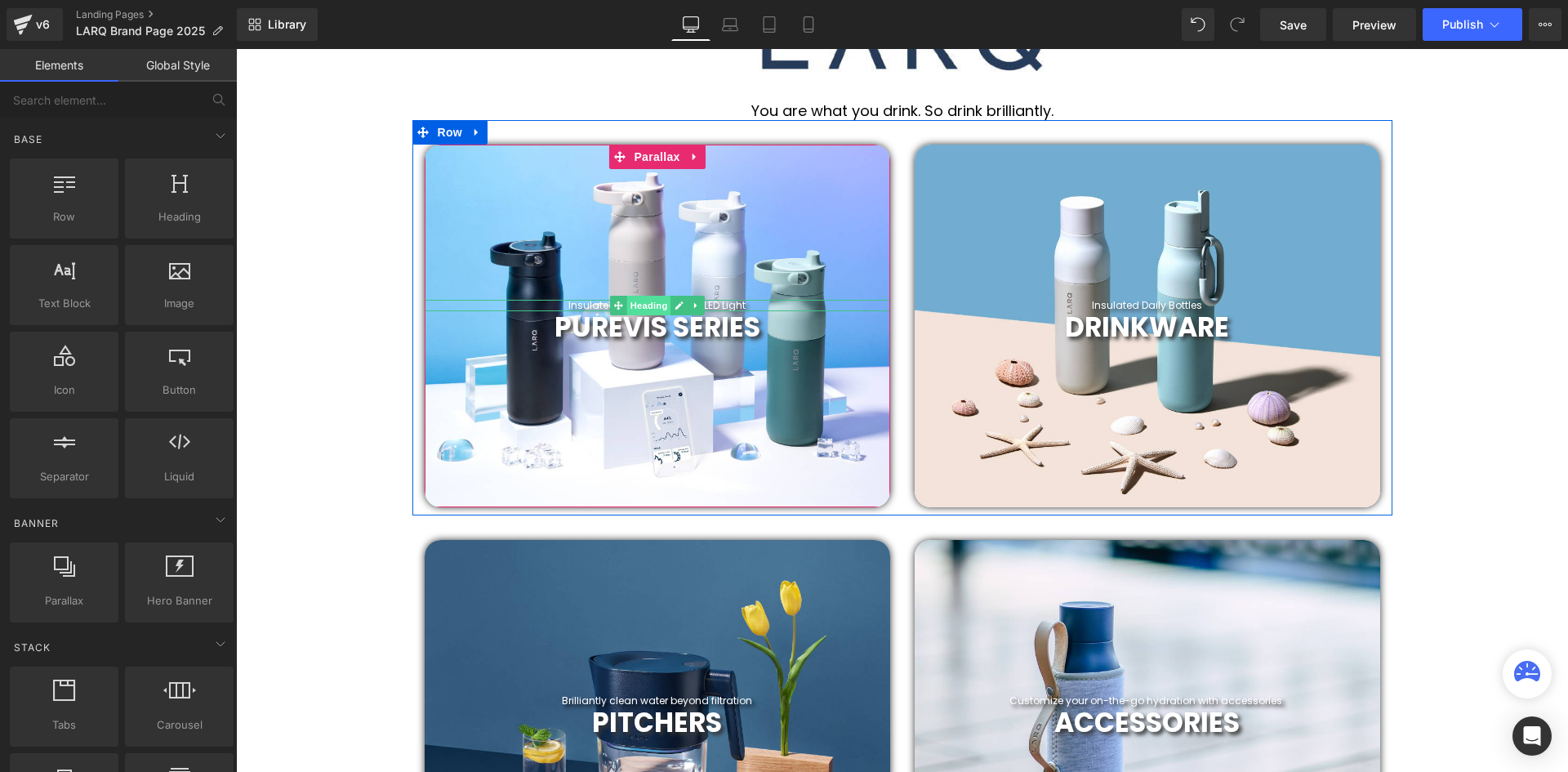
click at [663, 303] on span "Heading" at bounding box center [649, 305] width 44 height 19
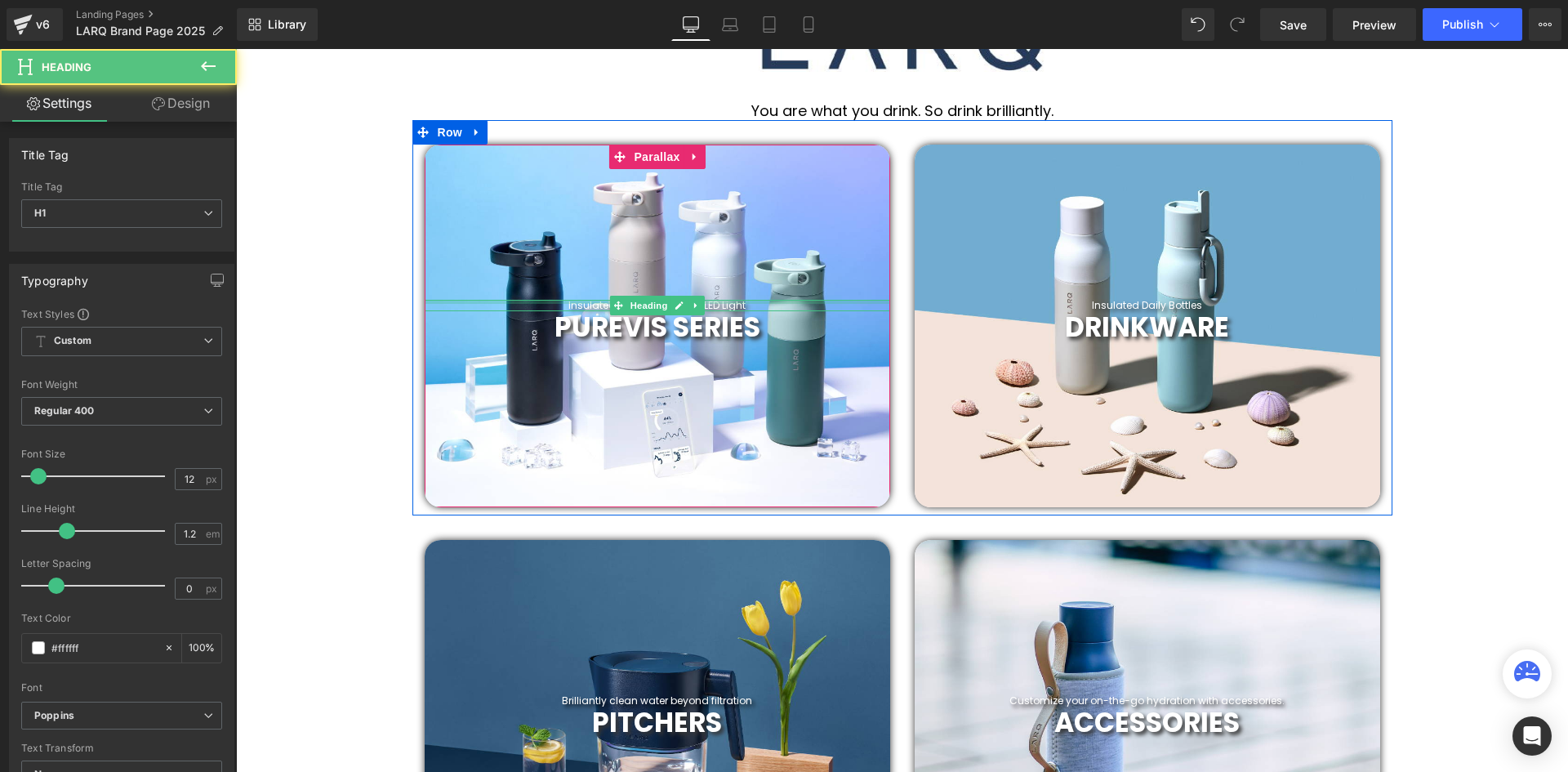
click at [734, 301] on div at bounding box center [658, 301] width 466 height 4
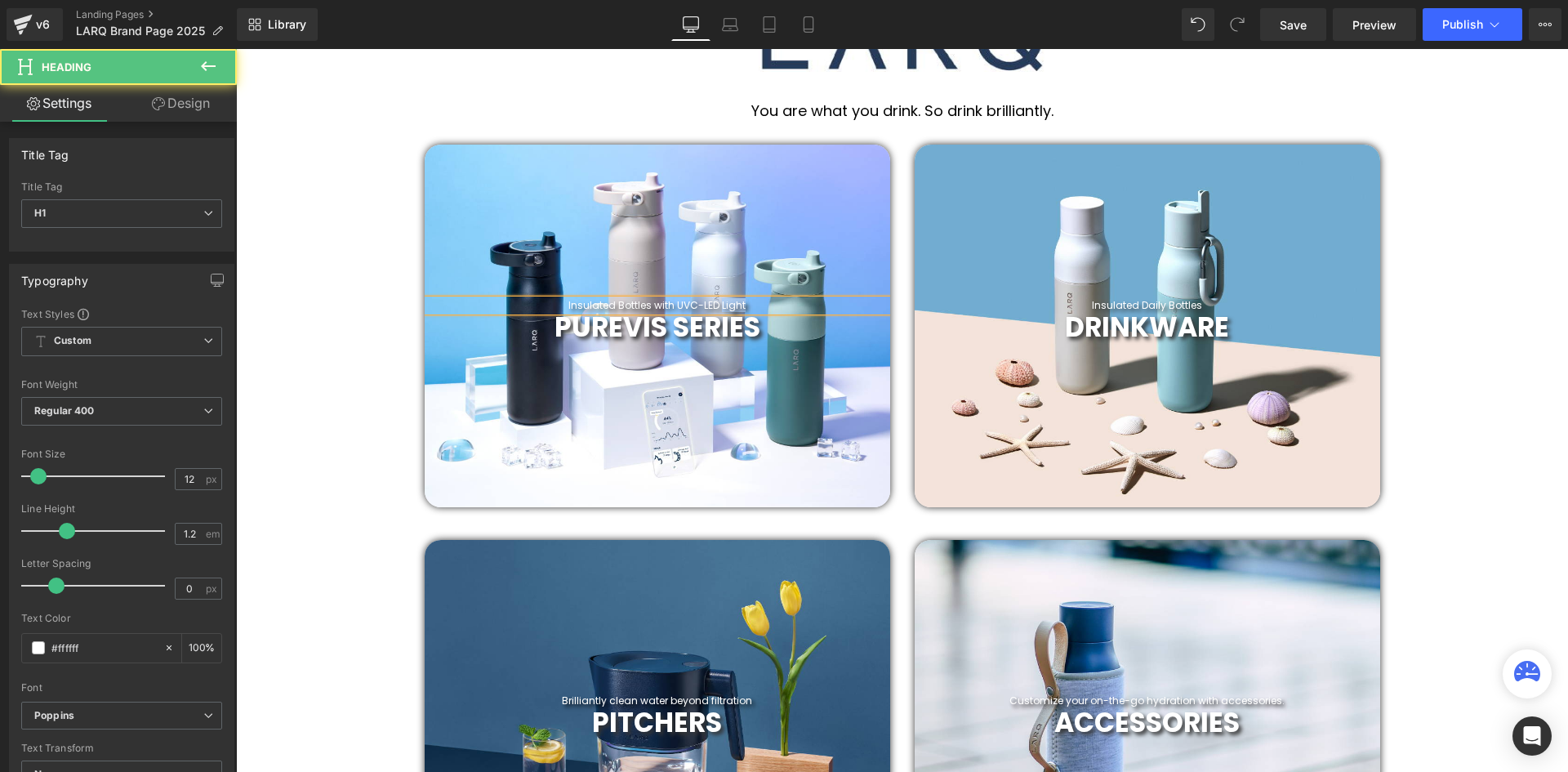
click at [734, 301] on h1 "Insulated Bottles with UVC-LED Light" at bounding box center [658, 305] width 466 height 11
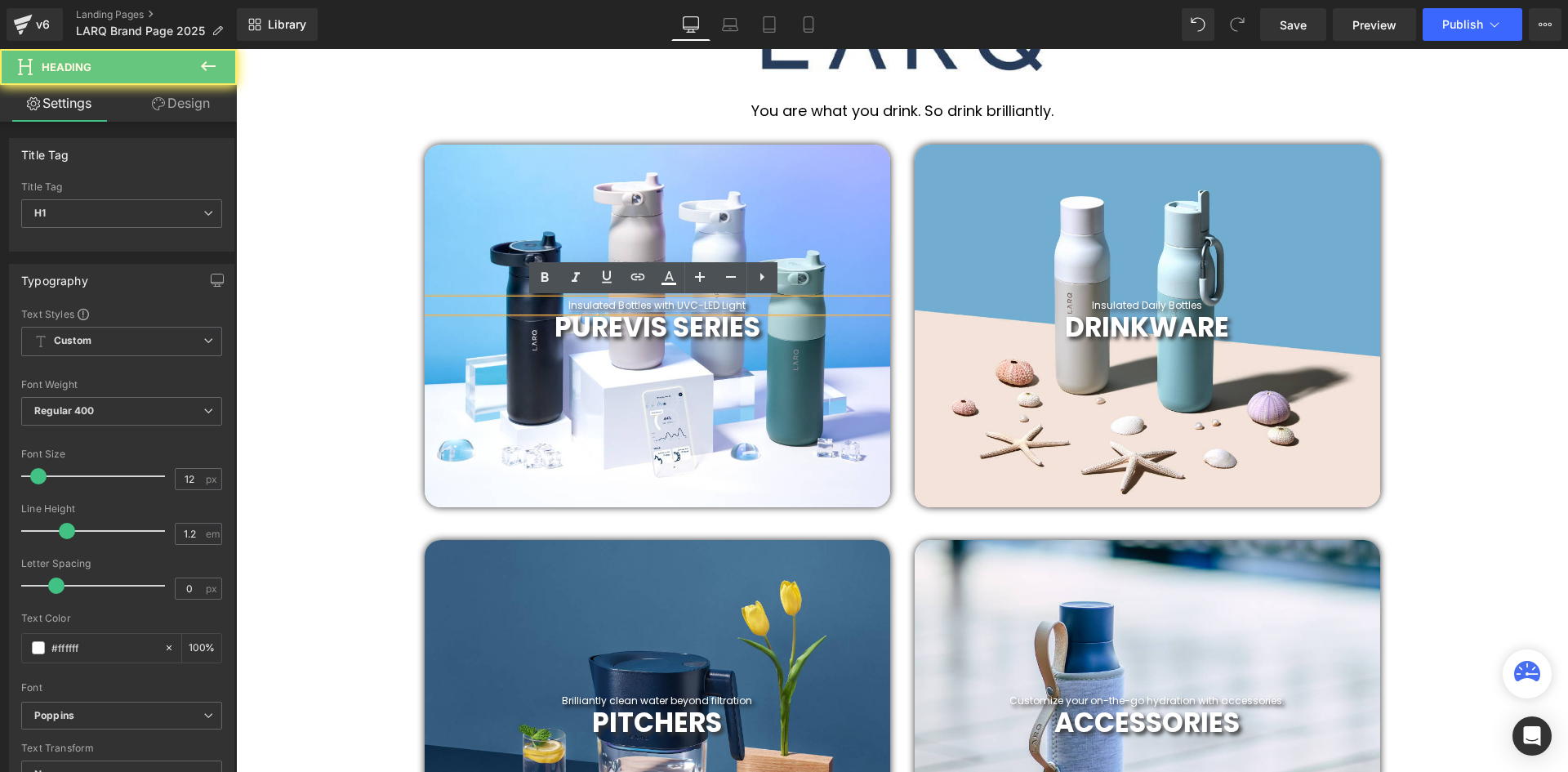
click at [734, 301] on h1 "Insulated Bottles with UVC-LED Light" at bounding box center [658, 305] width 466 height 11
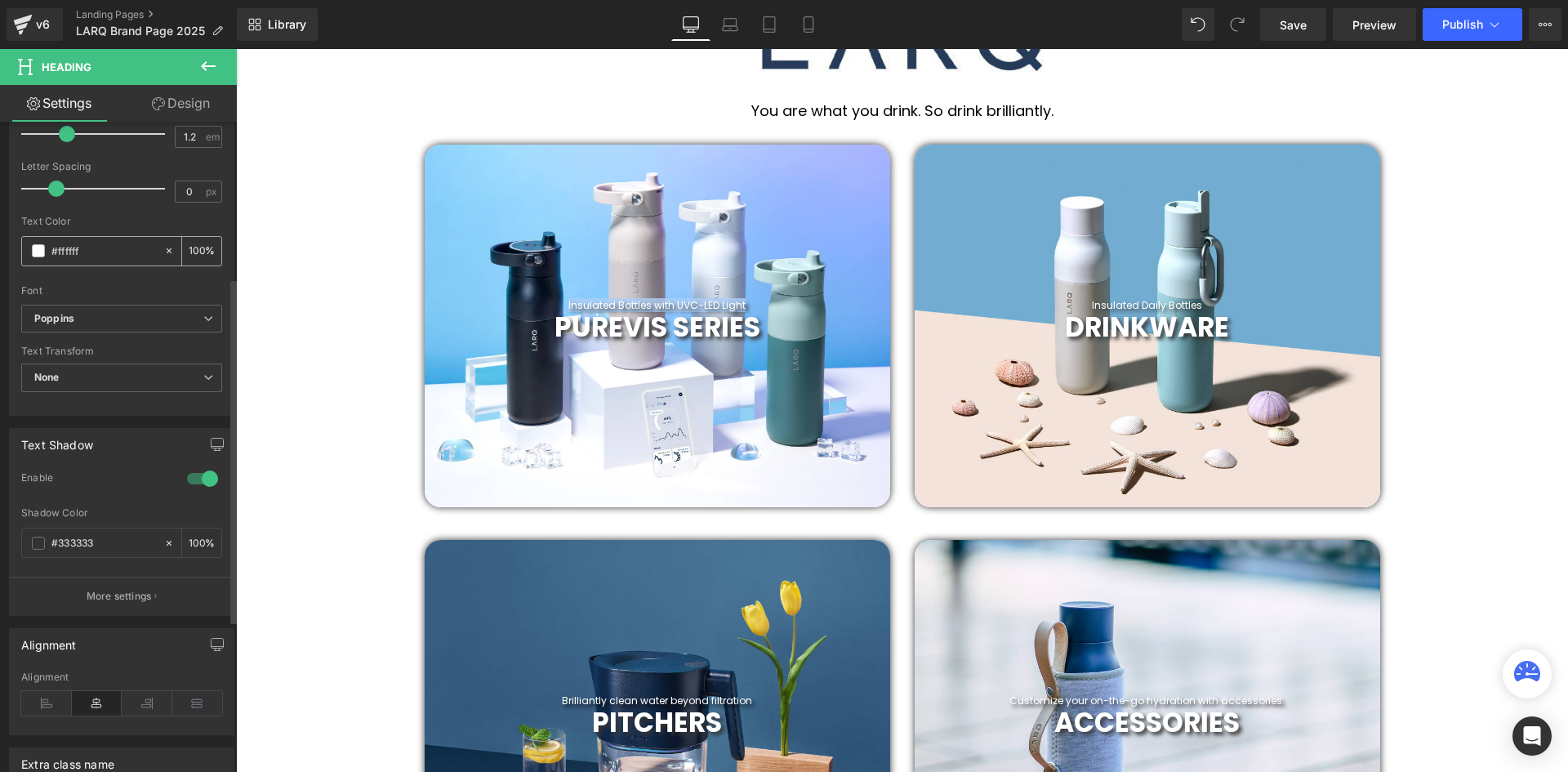
scroll to position [409, 0]
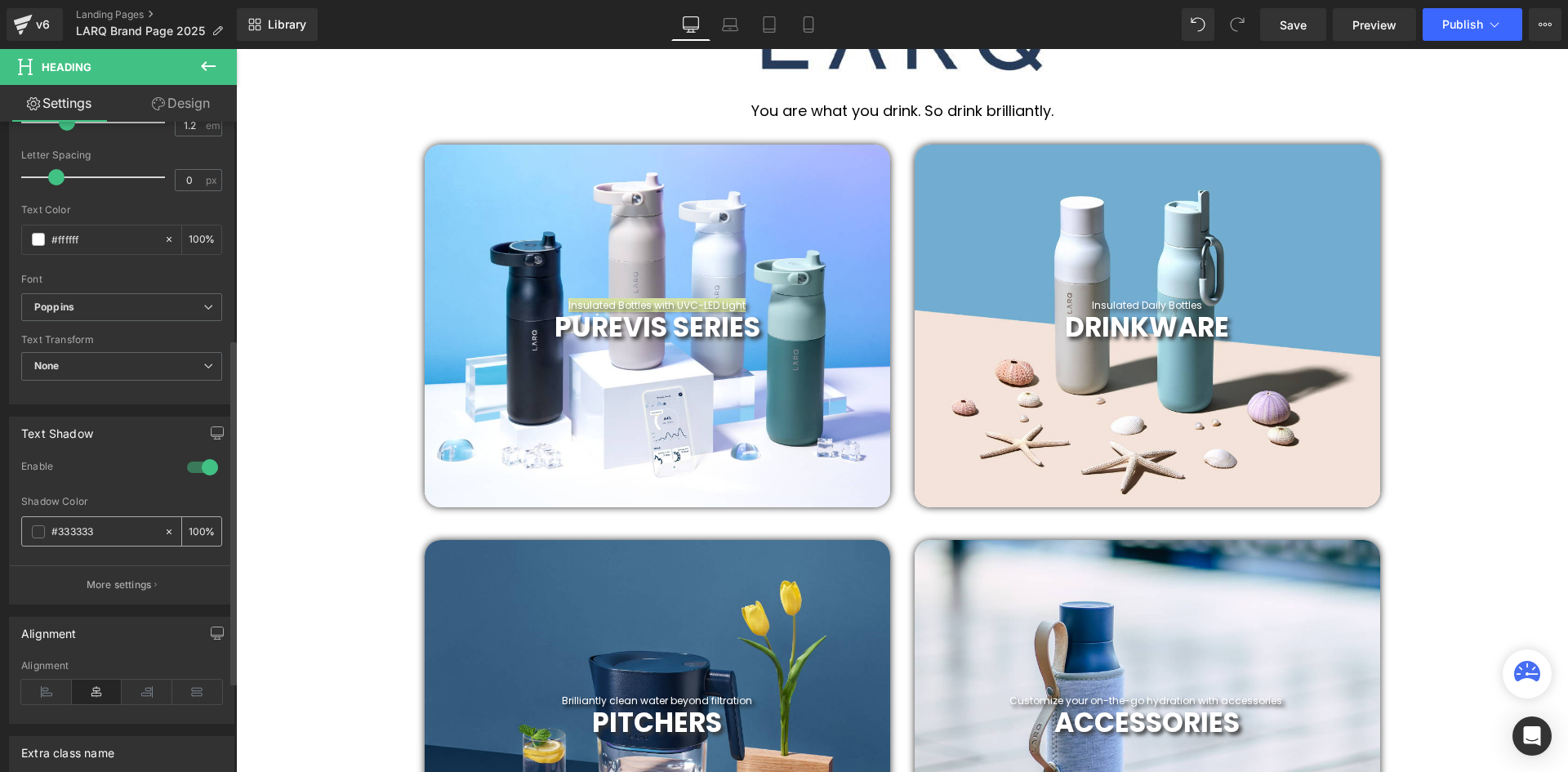
click at [55, 535] on input "#333333" at bounding box center [103, 532] width 104 height 18
click at [39, 531] on span at bounding box center [38, 532] width 13 height 13
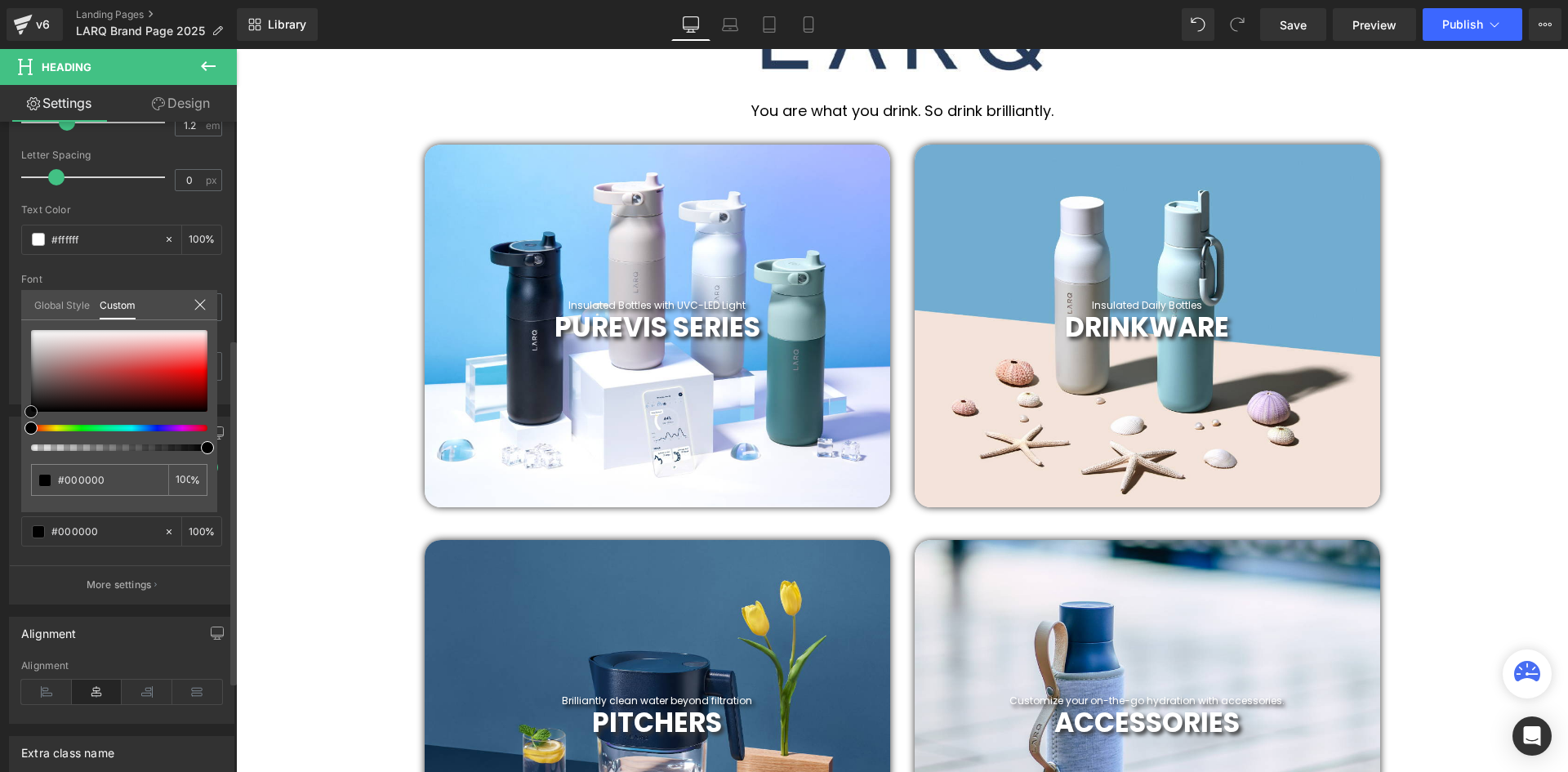
drag, startPoint x: 29, startPoint y: 395, endPoint x: 60, endPoint y: 366, distance: 42.4
click at [17, 425] on div "Text Shadow 1 Enable #333333 Shadow Color #333333 100 % More settings Global St…" at bounding box center [122, 504] width 244 height 201
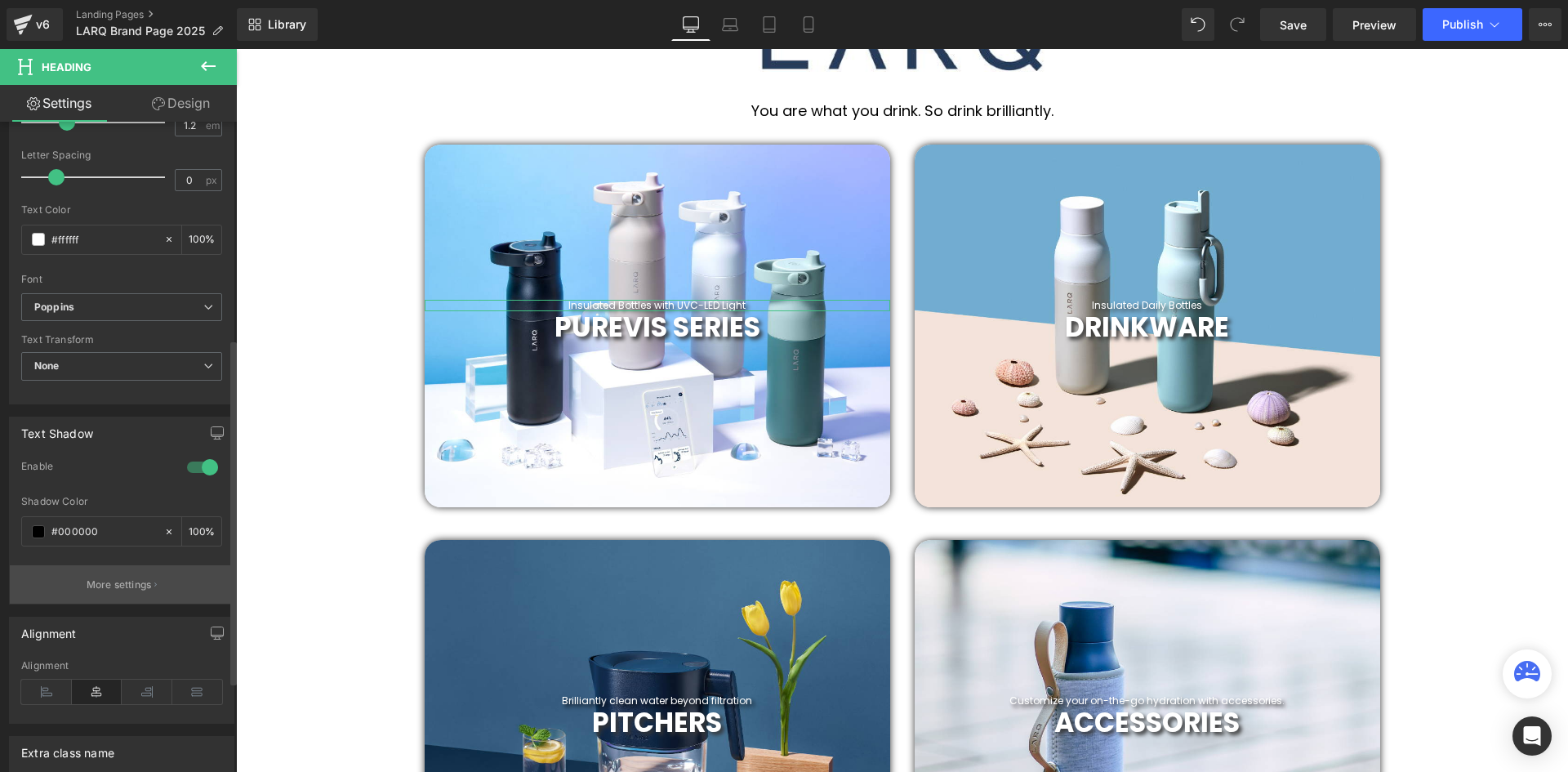
click at [130, 580] on p "More settings" at bounding box center [119, 585] width 66 height 15
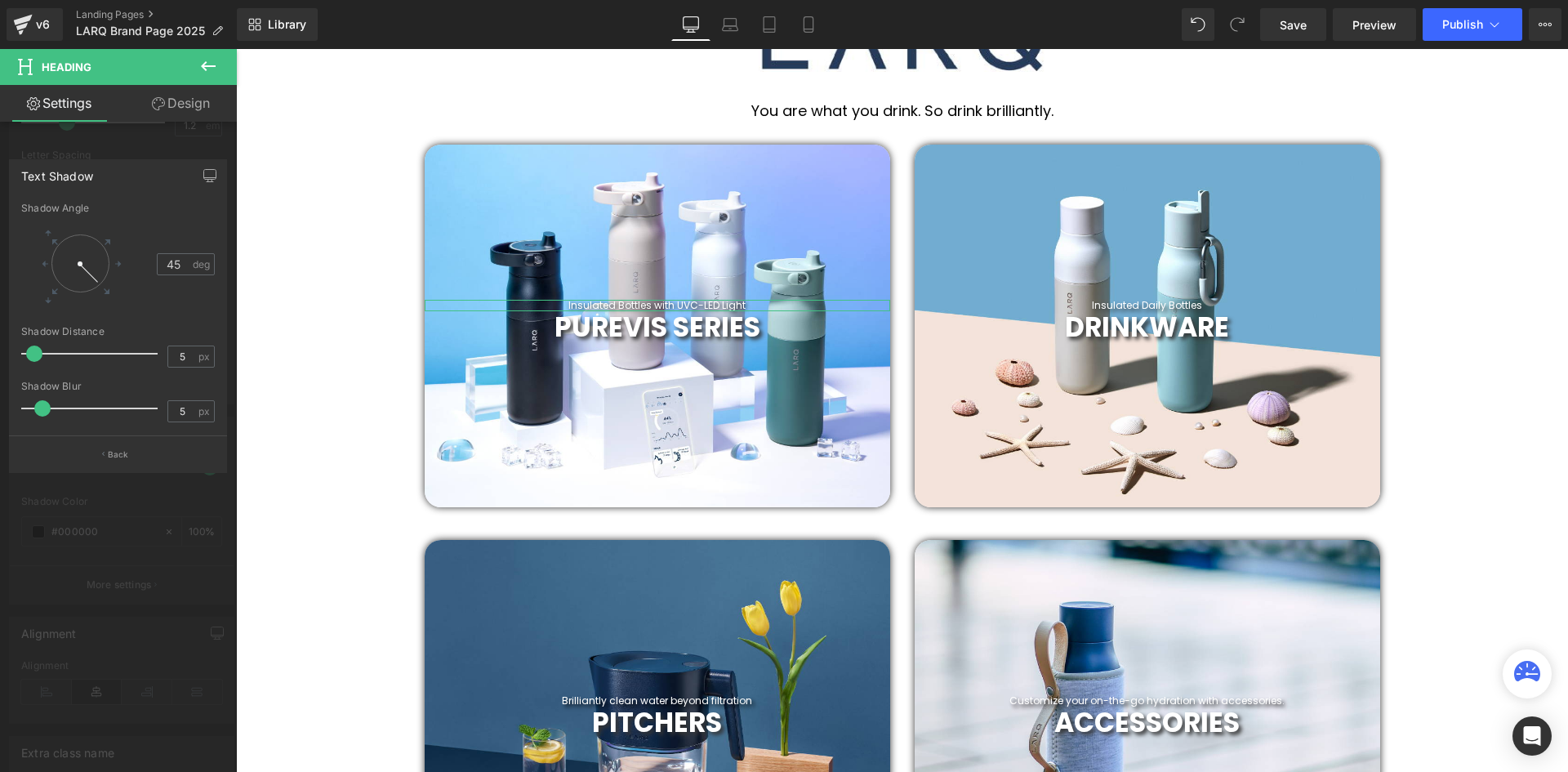
drag, startPoint x: 38, startPoint y: 353, endPoint x: 31, endPoint y: 361, distance: 10.6
click at [31, 361] on div at bounding box center [93, 353] width 128 height 32
drag, startPoint x: 89, startPoint y: 273, endPoint x: 31, endPoint y: 265, distance: 58.5
click at [31, 265] on div at bounding box center [69, 263] width 97 height 76
click at [1130, 302] on div at bounding box center [901, 411] width 1331 height 723
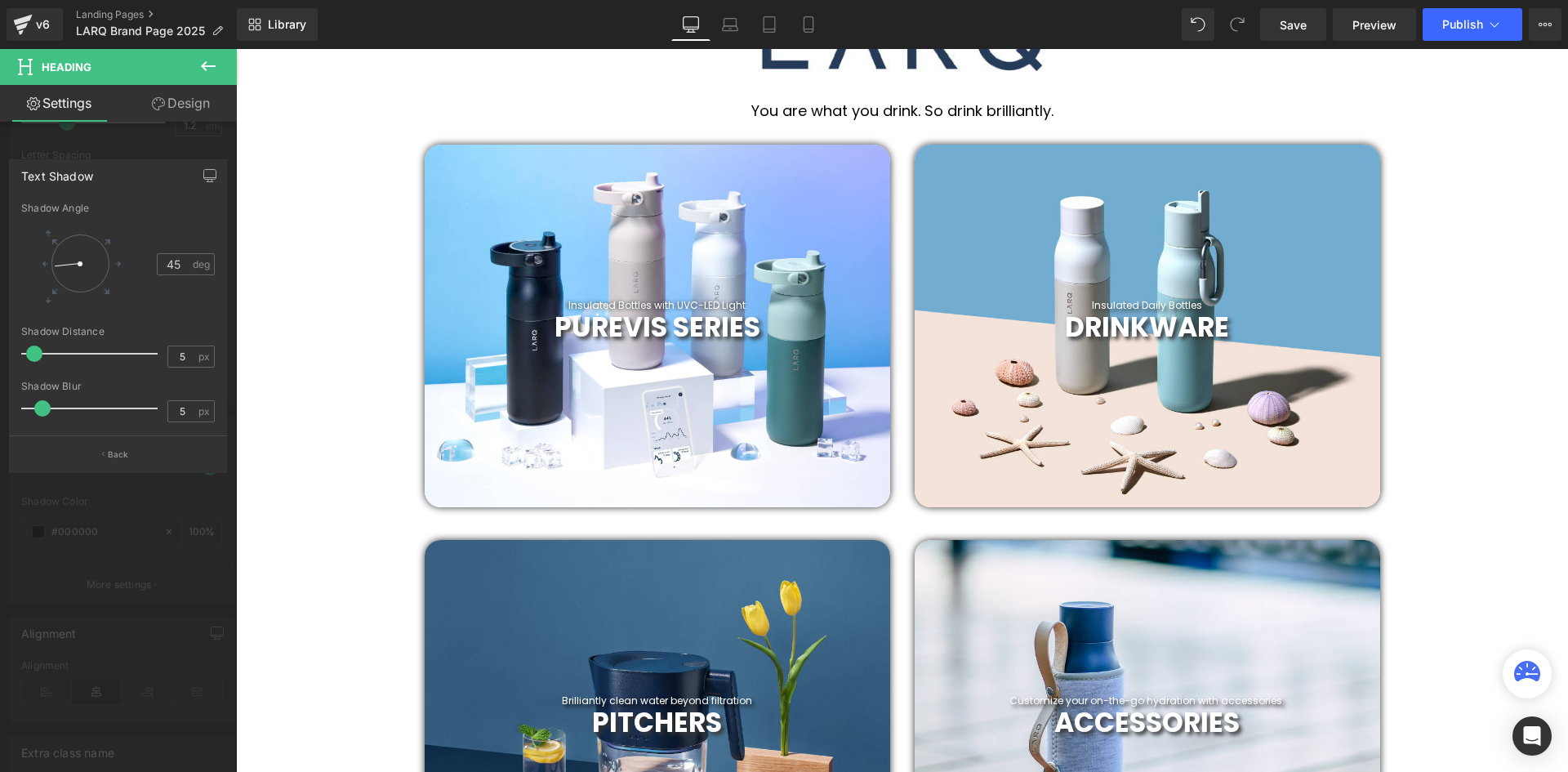
click at [201, 61] on icon at bounding box center [208, 66] width 19 height 19
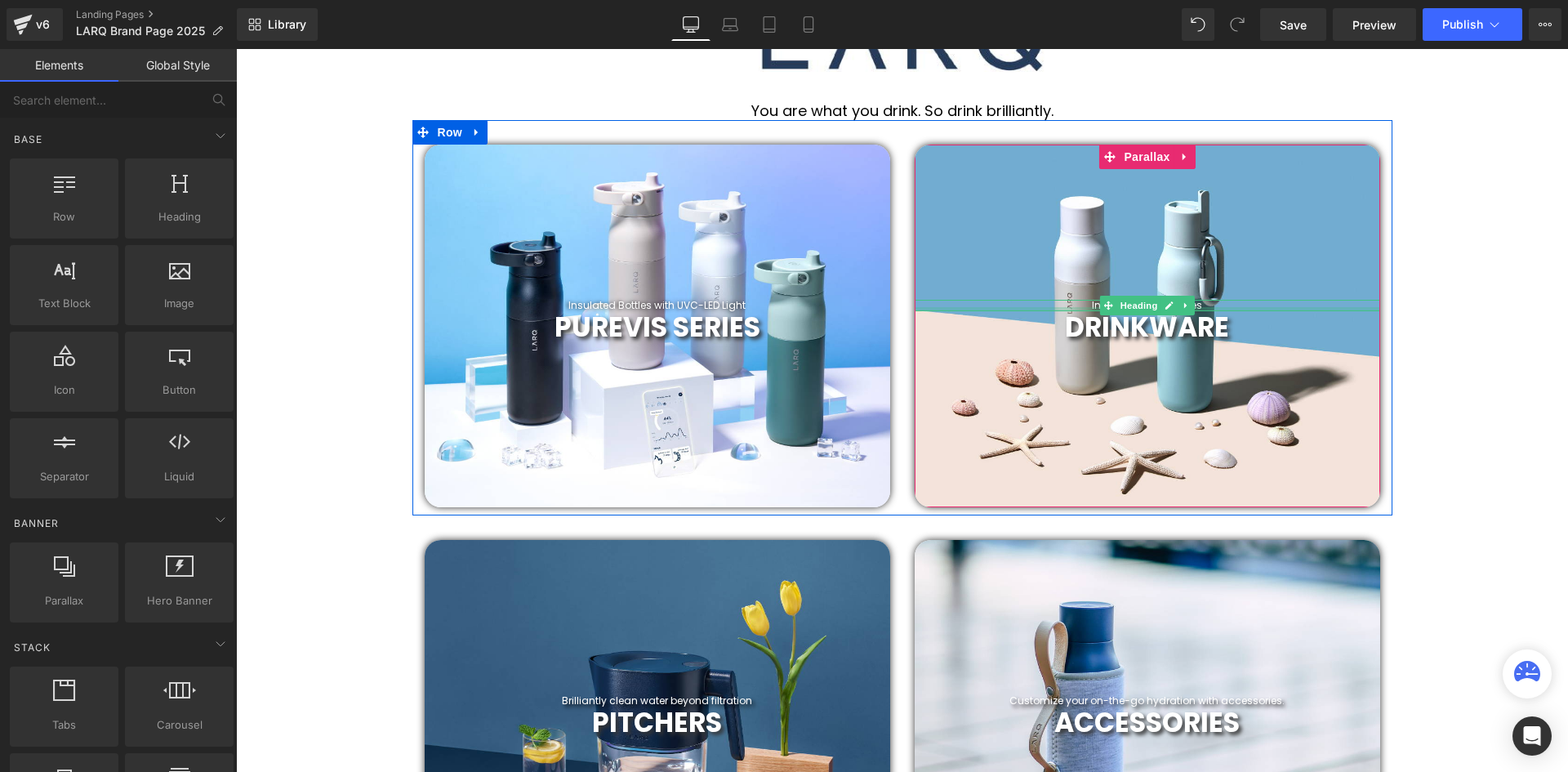
click at [1228, 307] on div at bounding box center [1148, 309] width 466 height 4
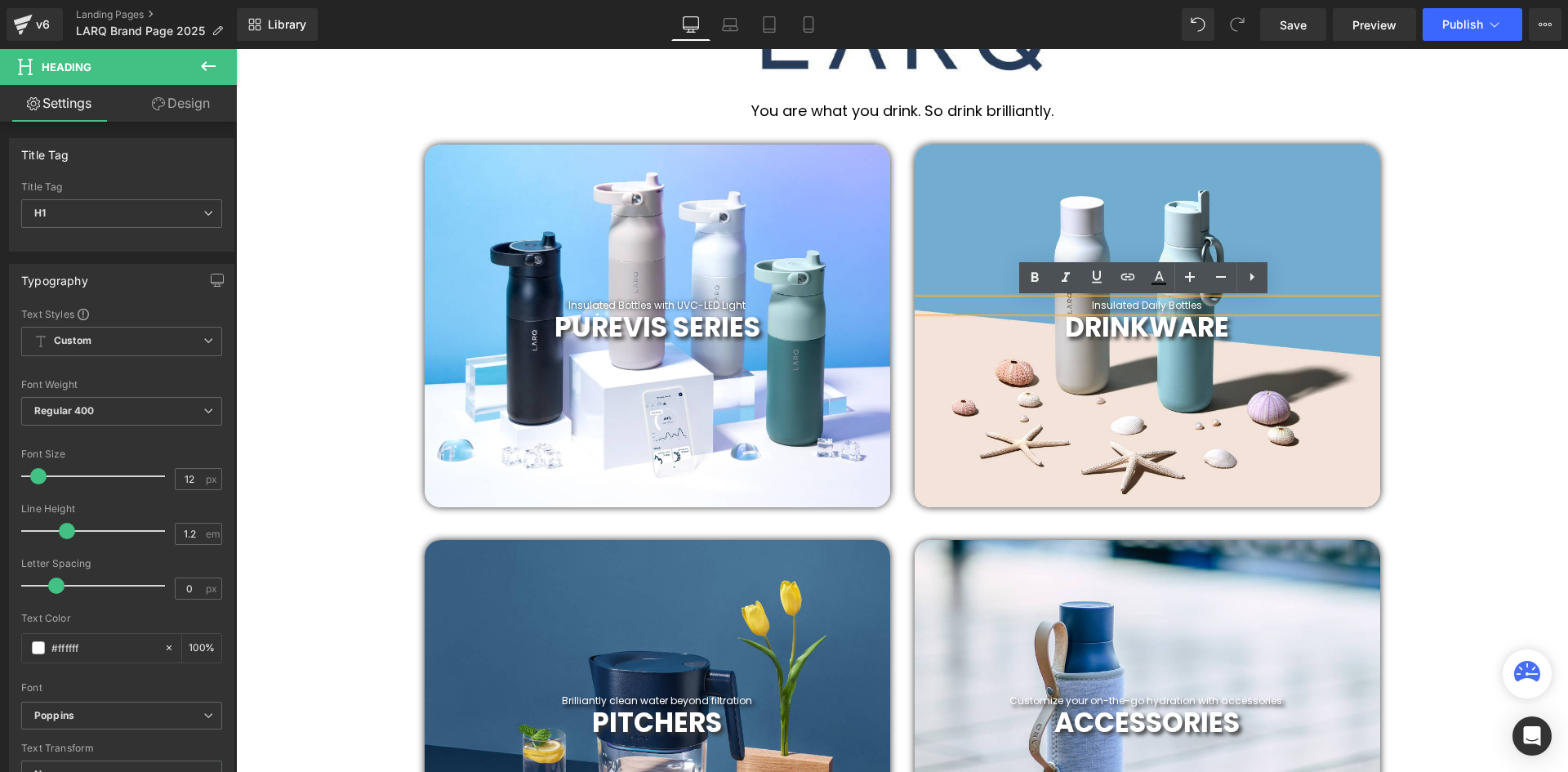
click at [1174, 300] on h1 "Insulated Daily Bottles" at bounding box center [1148, 305] width 466 height 11
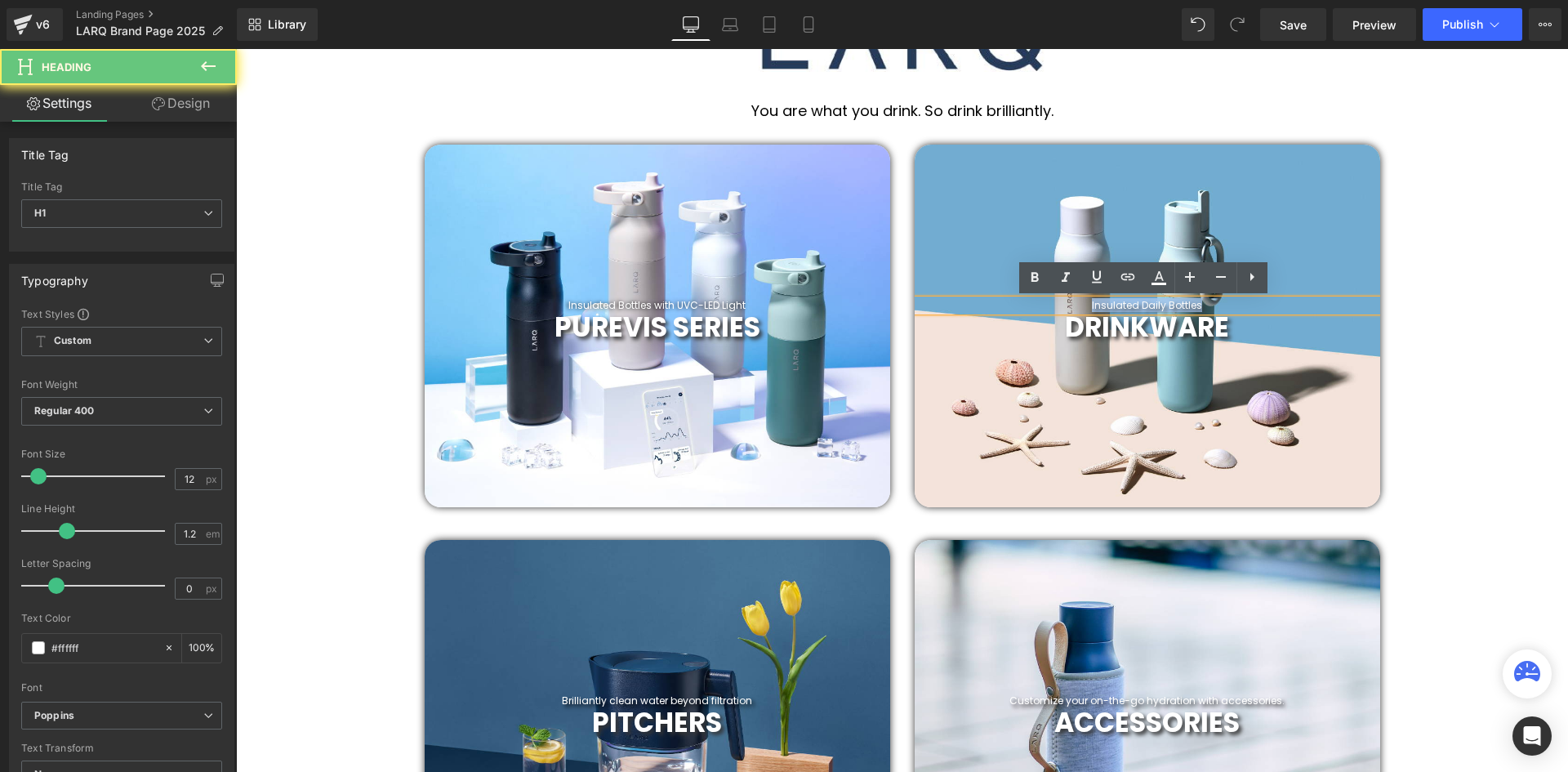
click at [1174, 300] on h1 "Insulated Daily Bottles" at bounding box center [1148, 305] width 466 height 11
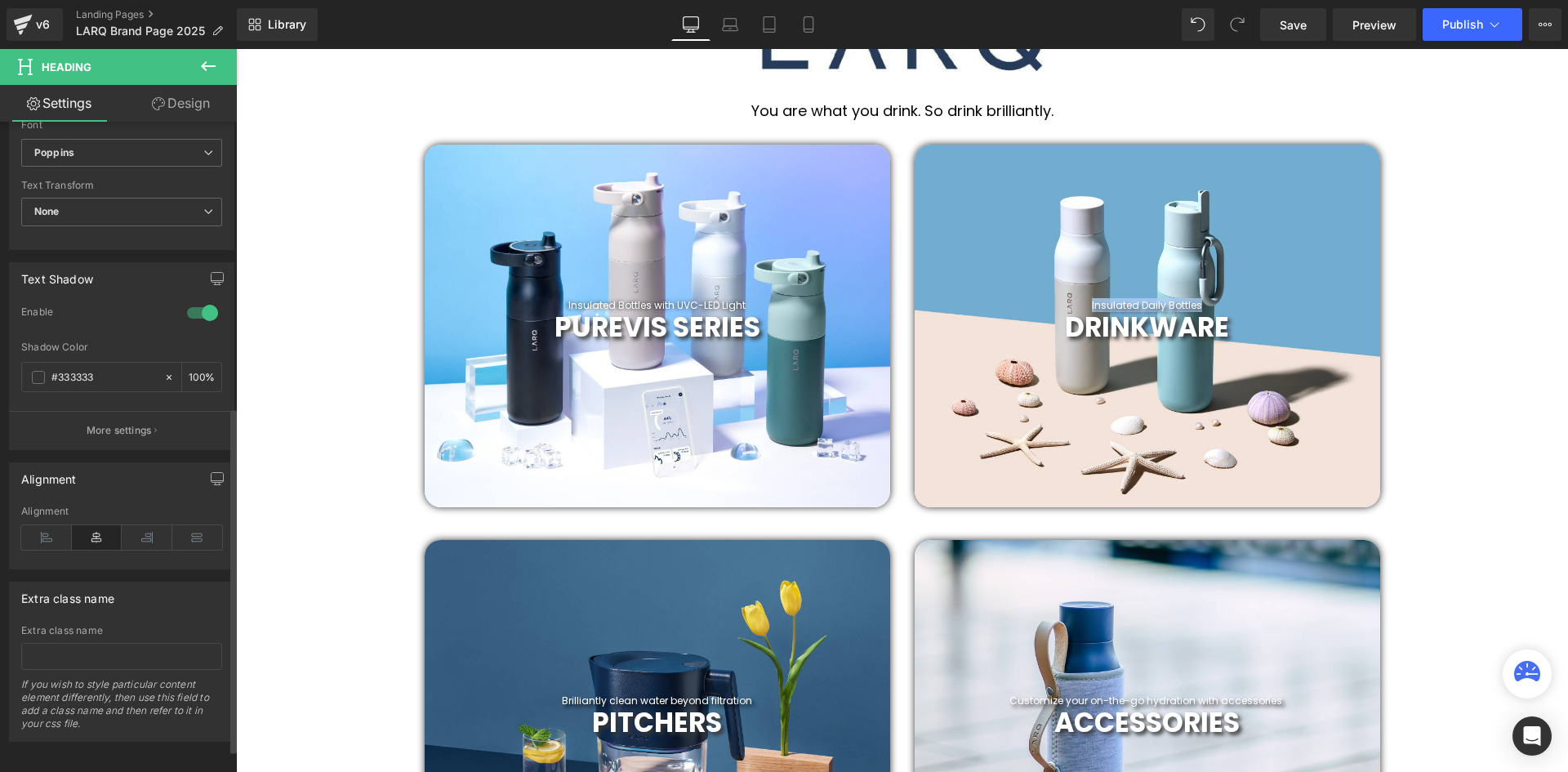
scroll to position [572, 0]
click at [39, 368] on span at bounding box center [38, 374] width 13 height 13
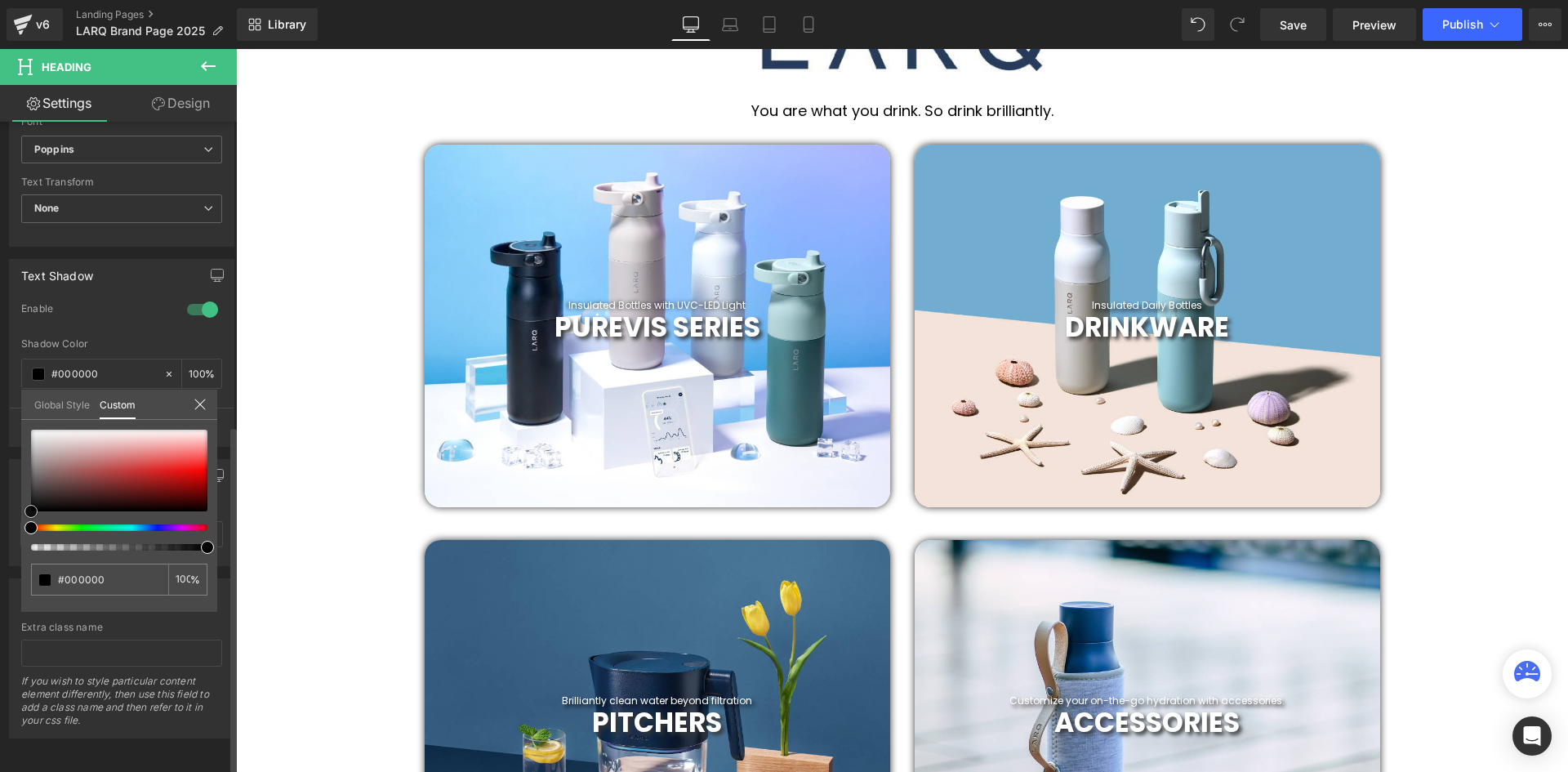
drag, startPoint x: 30, startPoint y: 496, endPoint x: 20, endPoint y: 529, distance: 34.5
click at [20, 447] on div "Text Shadow 1 Enable #333333 Shadow Color #333333 100 % More settings Global St…" at bounding box center [122, 347] width 244 height 201
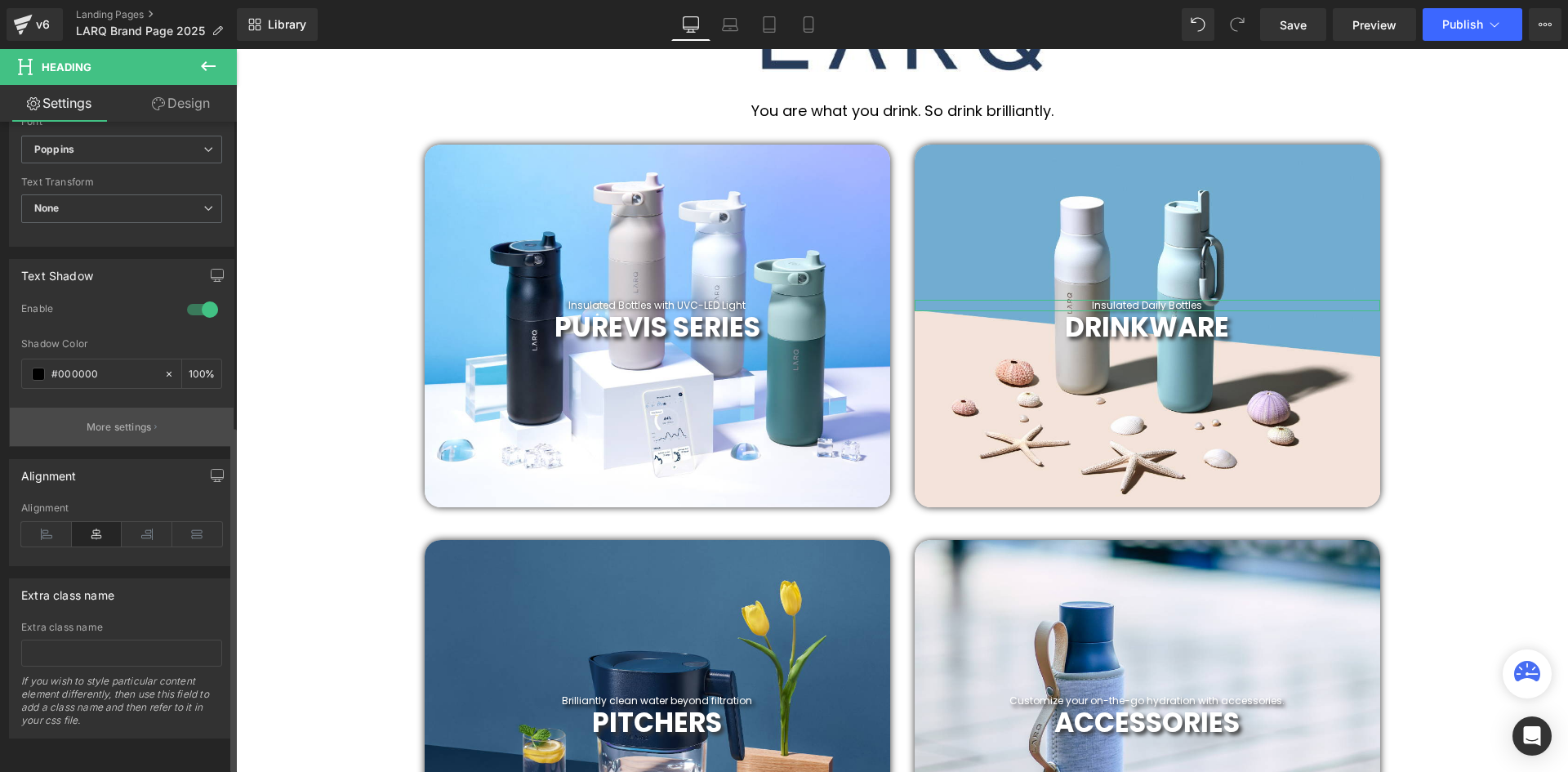
click at [143, 411] on button "More settings" at bounding box center [122, 427] width 224 height 39
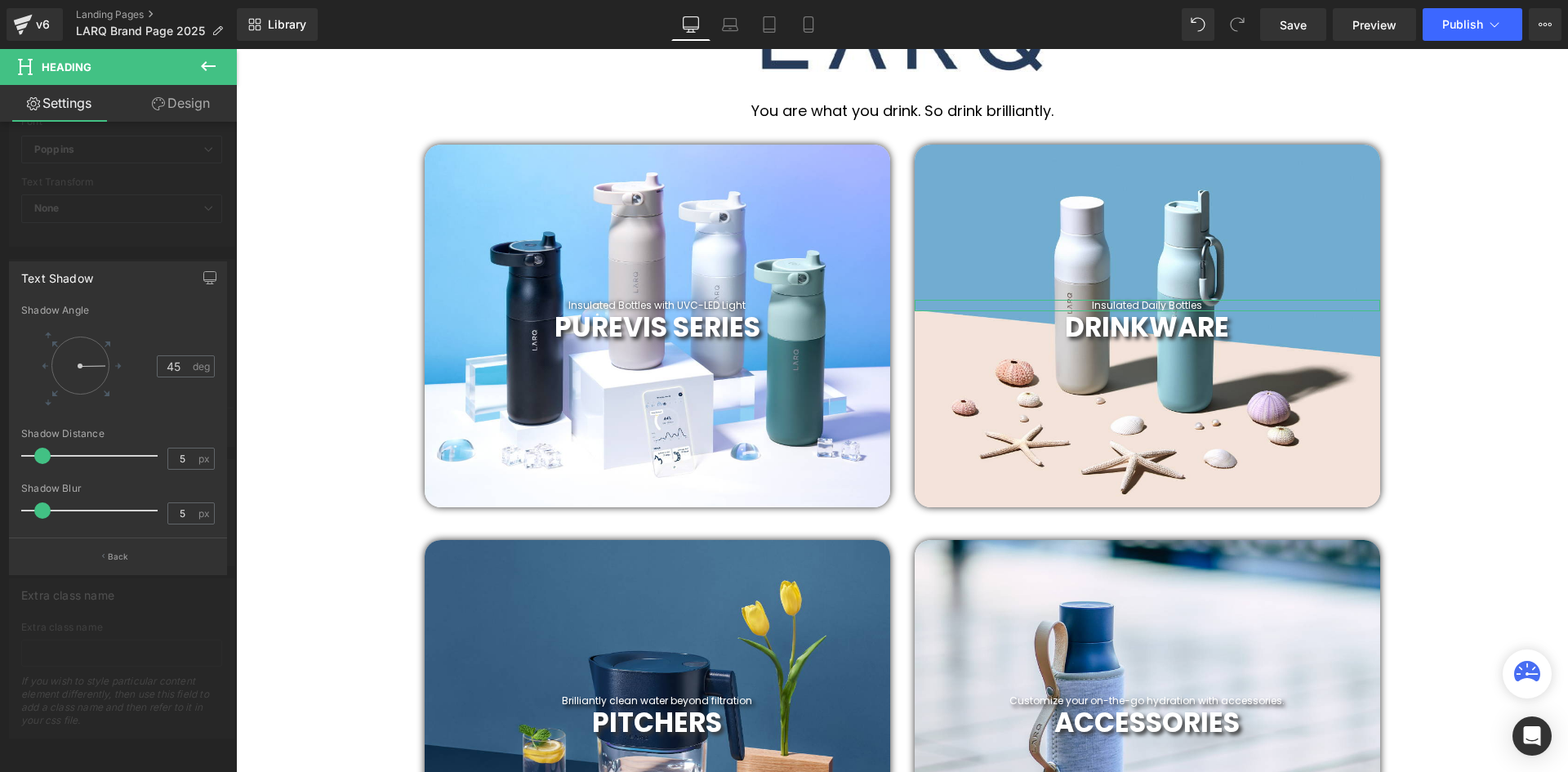
drag, startPoint x: 97, startPoint y: 380, endPoint x: 130, endPoint y: 361, distance: 38.1
click at [130, 361] on div "45 deg" at bounding box center [117, 365] width 193 height 76
click at [276, 450] on div at bounding box center [901, 411] width 1331 height 723
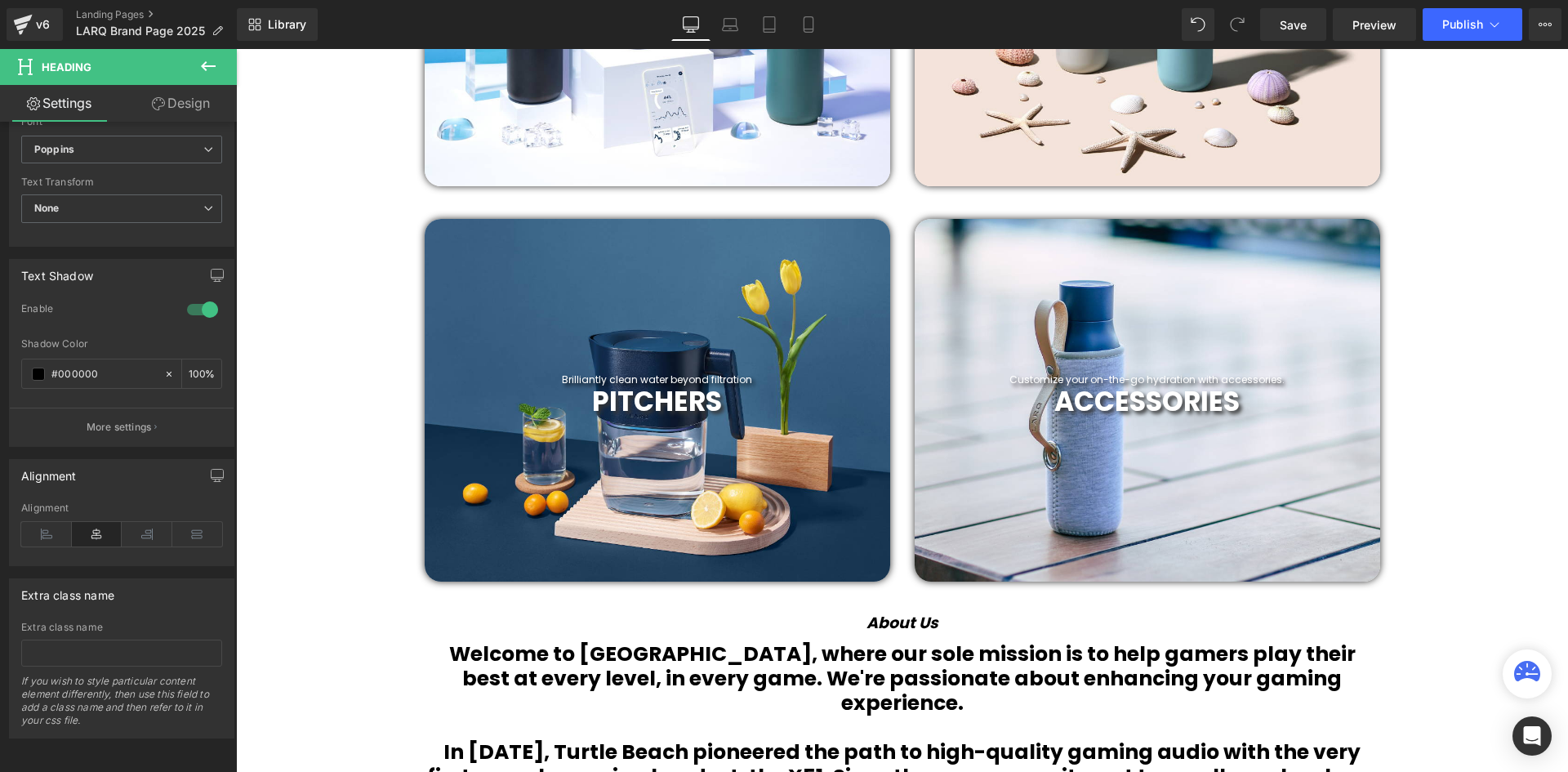
scroll to position [938, 0]
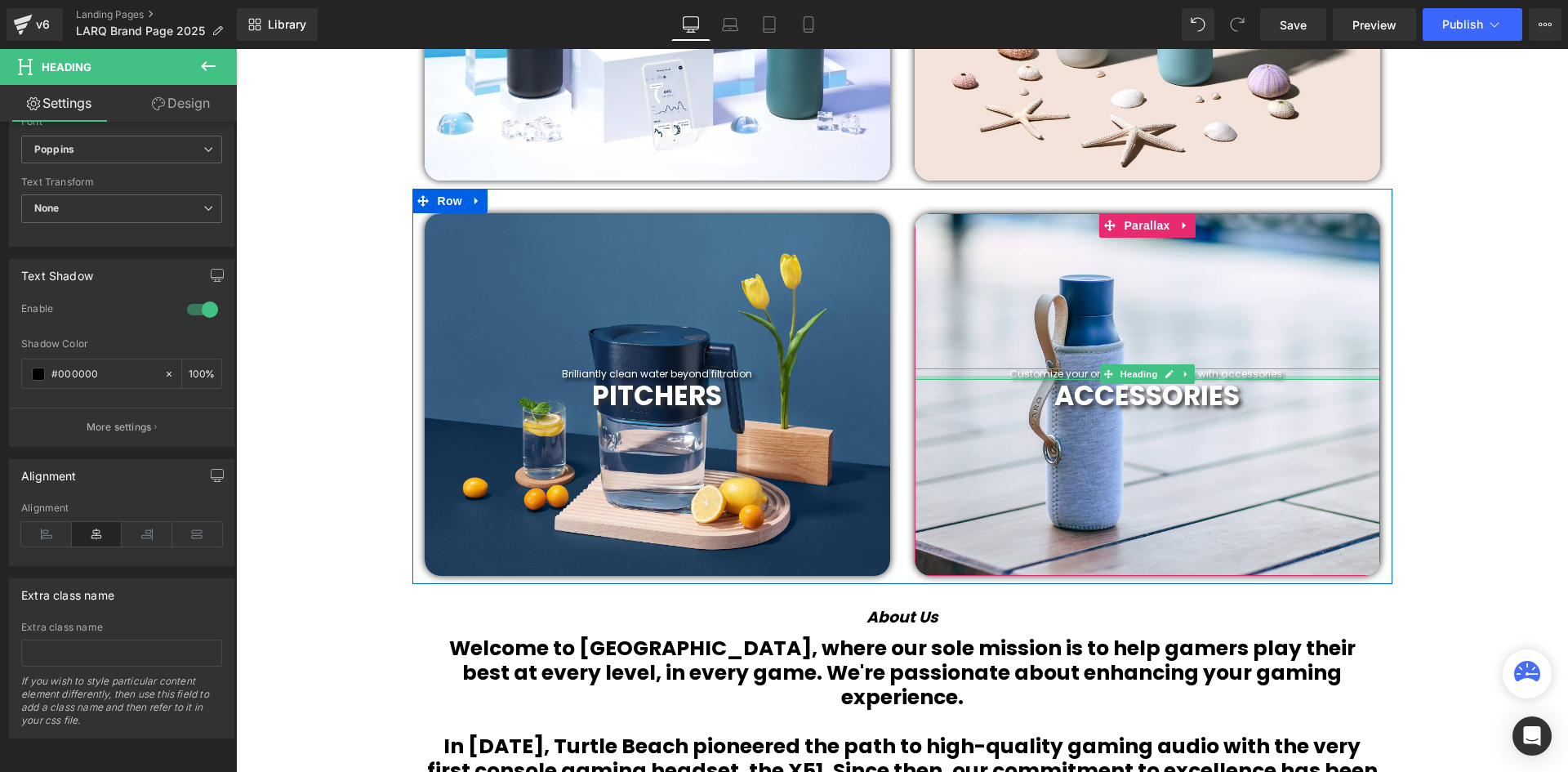
click at [1271, 379] on div at bounding box center [1148, 378] width 466 height 4
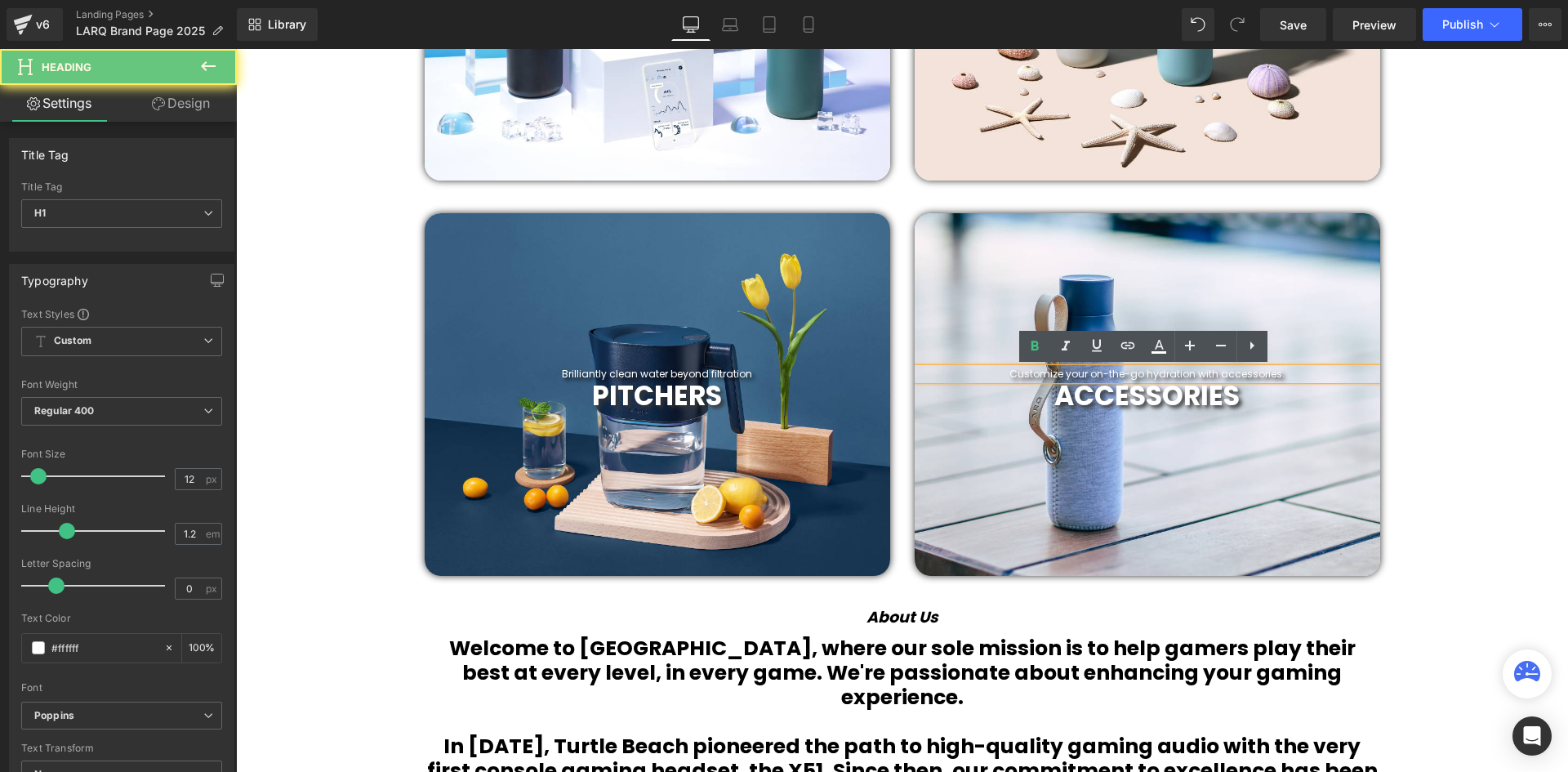
click at [1270, 370] on h1 "Customize your on-the-go hydration with accessories." at bounding box center [1148, 374] width 466 height 11
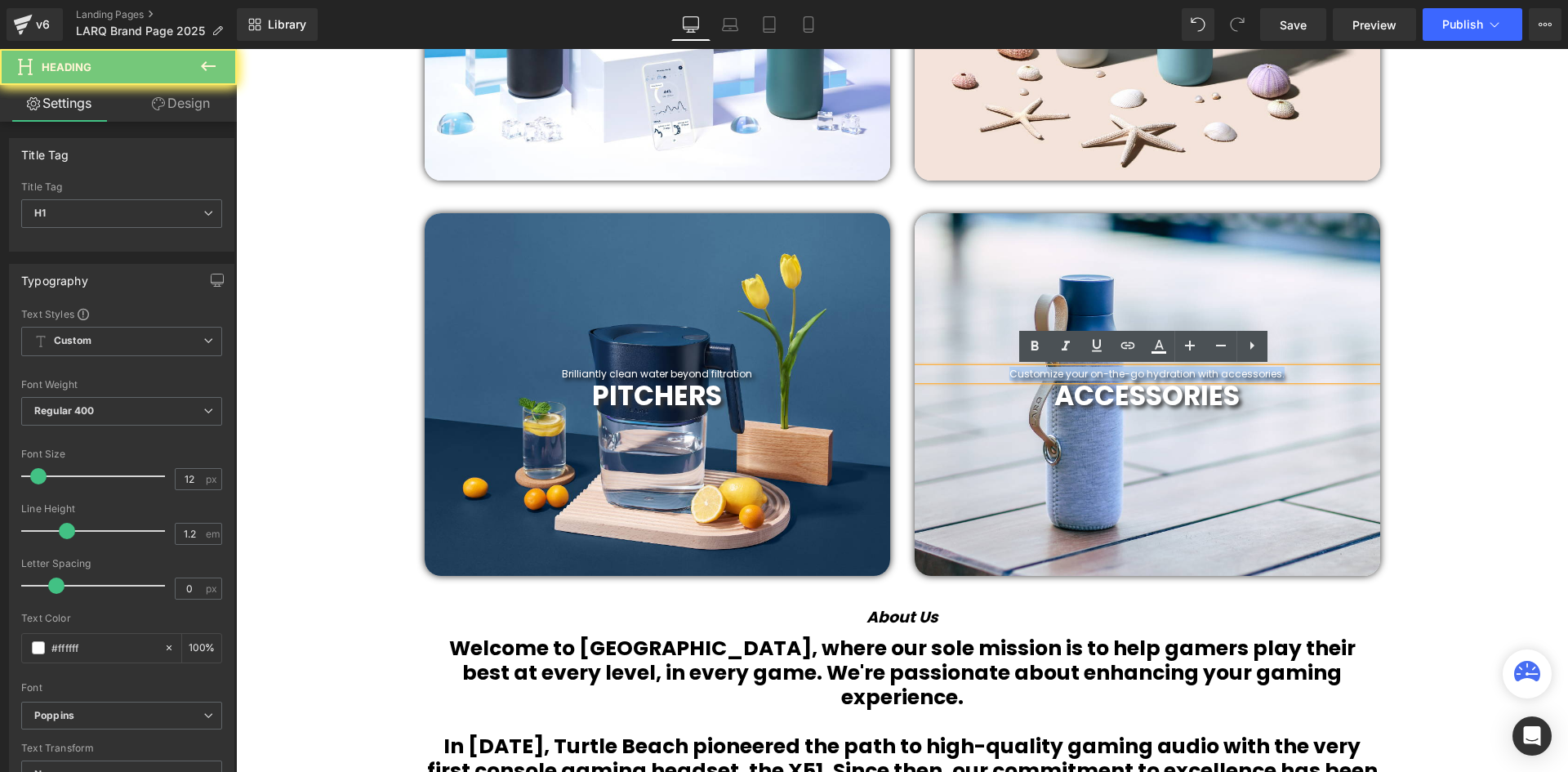
click at [1270, 370] on h1 "Customize your on-the-go hydration with accessories." at bounding box center [1148, 374] width 466 height 11
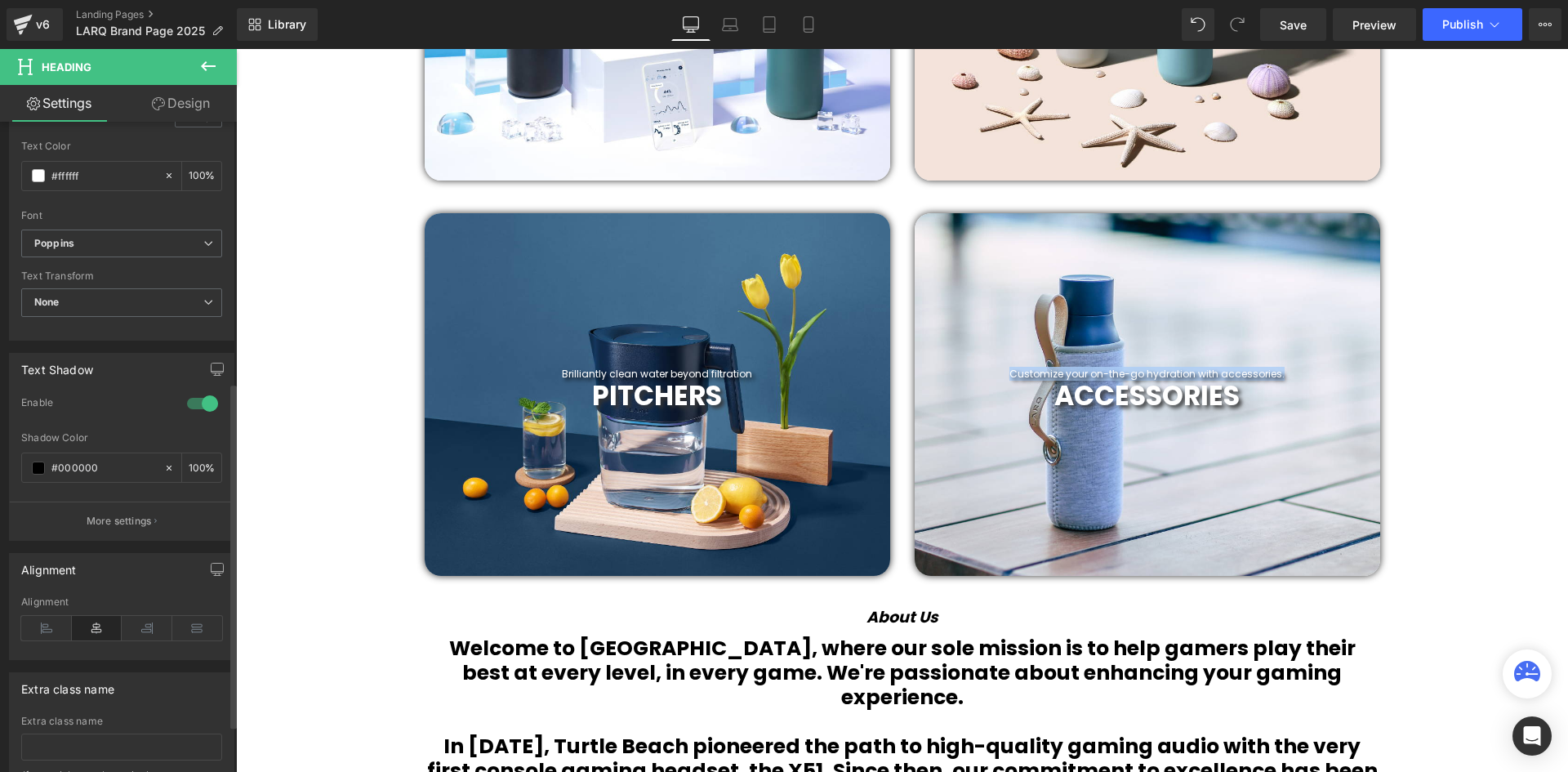
scroll to position [490, 0]
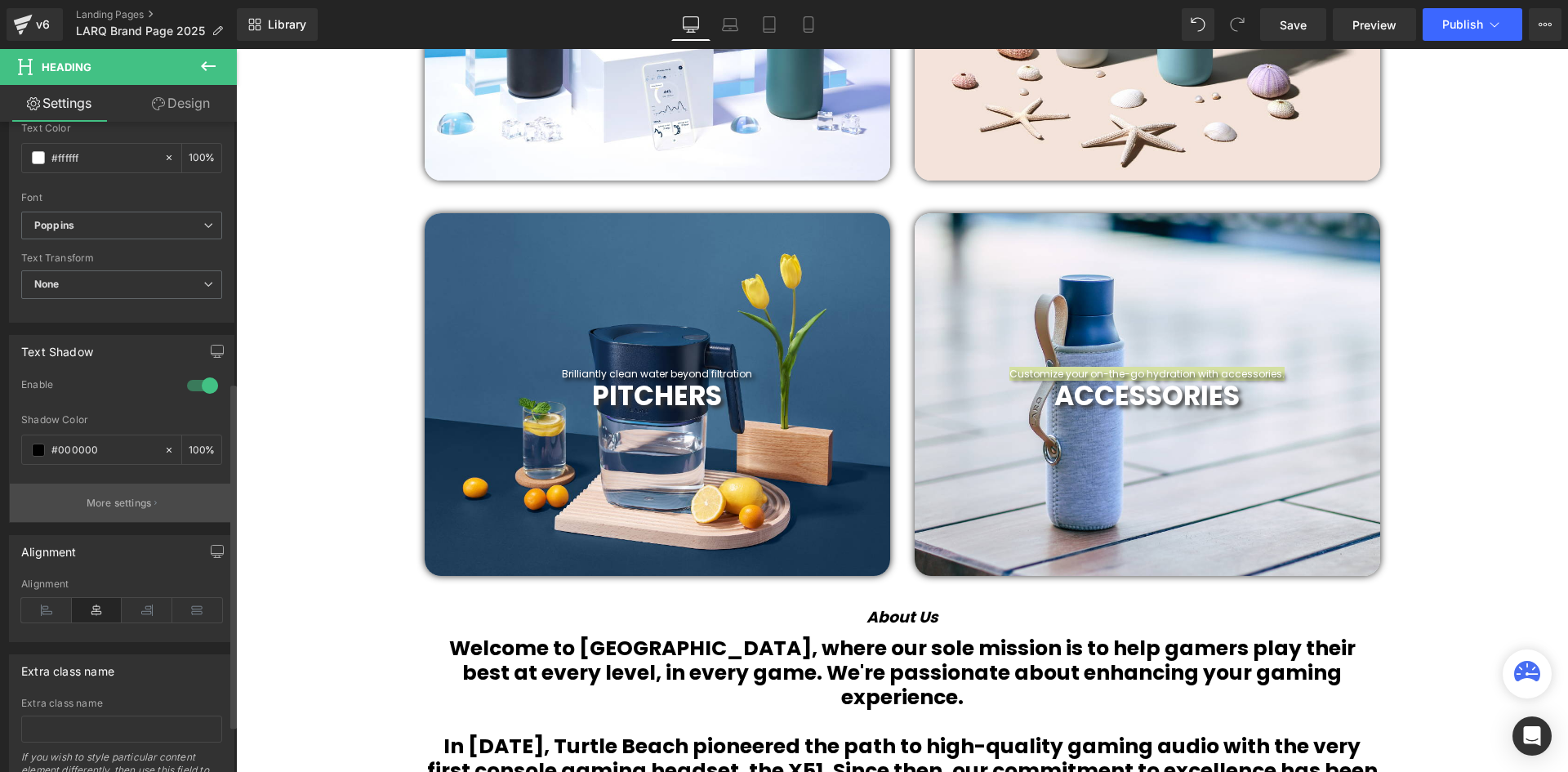
click at [113, 504] on p "More settings" at bounding box center [119, 503] width 66 height 15
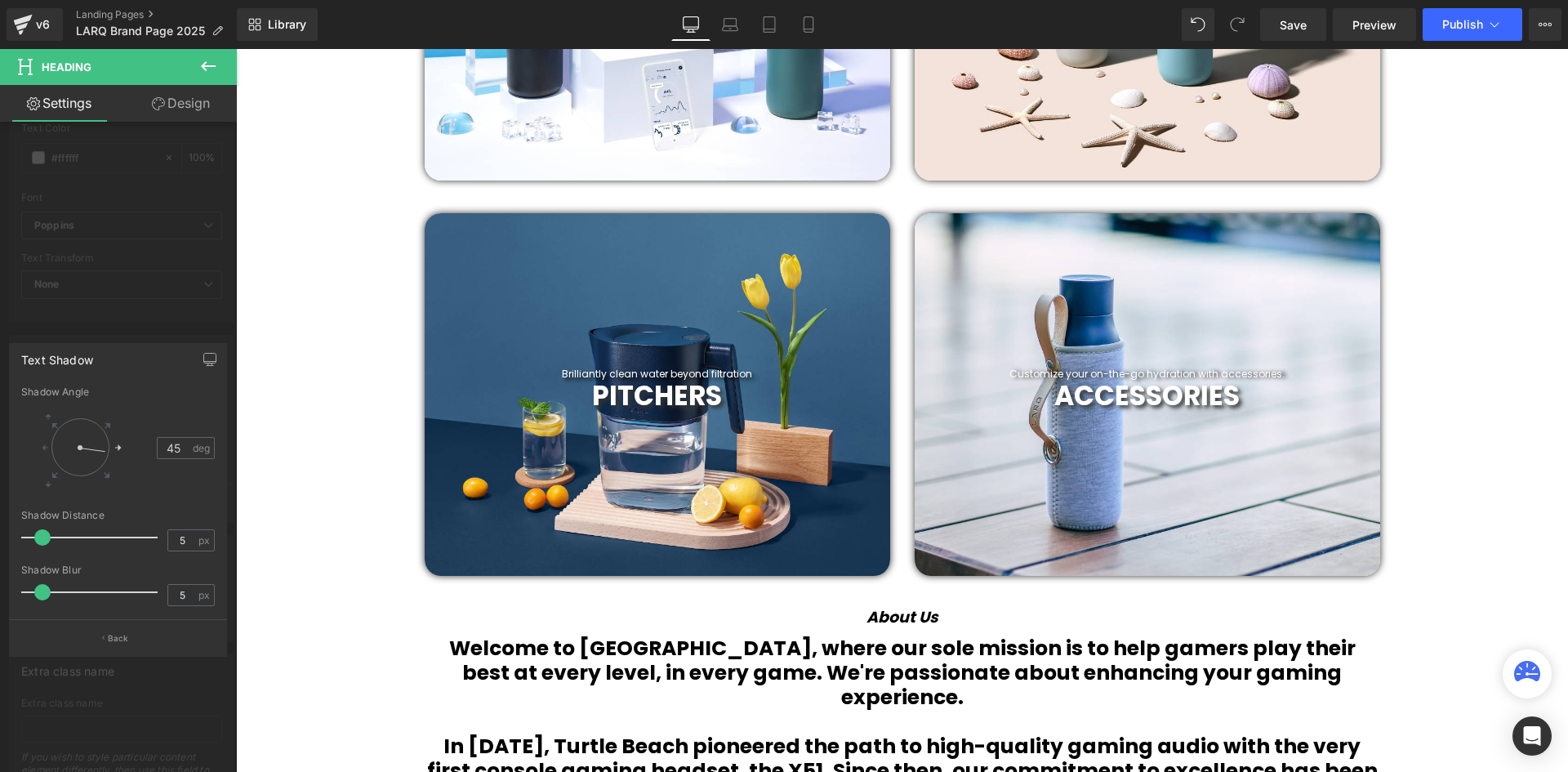
drag, startPoint x: 91, startPoint y: 461, endPoint x: 123, endPoint y: 452, distance: 33.2
click at [118, 452] on div at bounding box center [80, 447] width 76 height 76
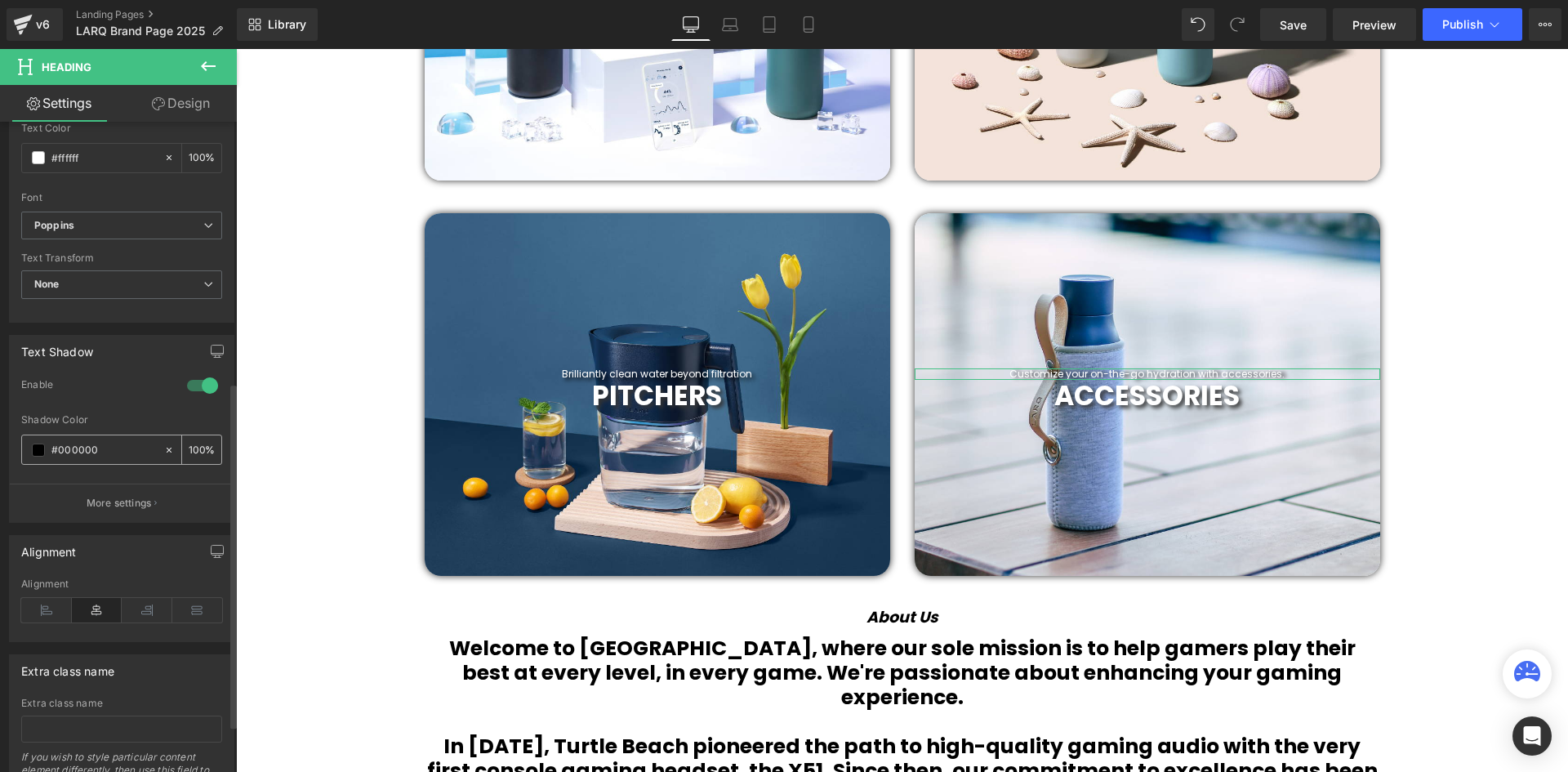
click at [91, 445] on input "#000000" at bounding box center [103, 449] width 104 height 18
click at [41, 449] on span at bounding box center [38, 450] width 13 height 13
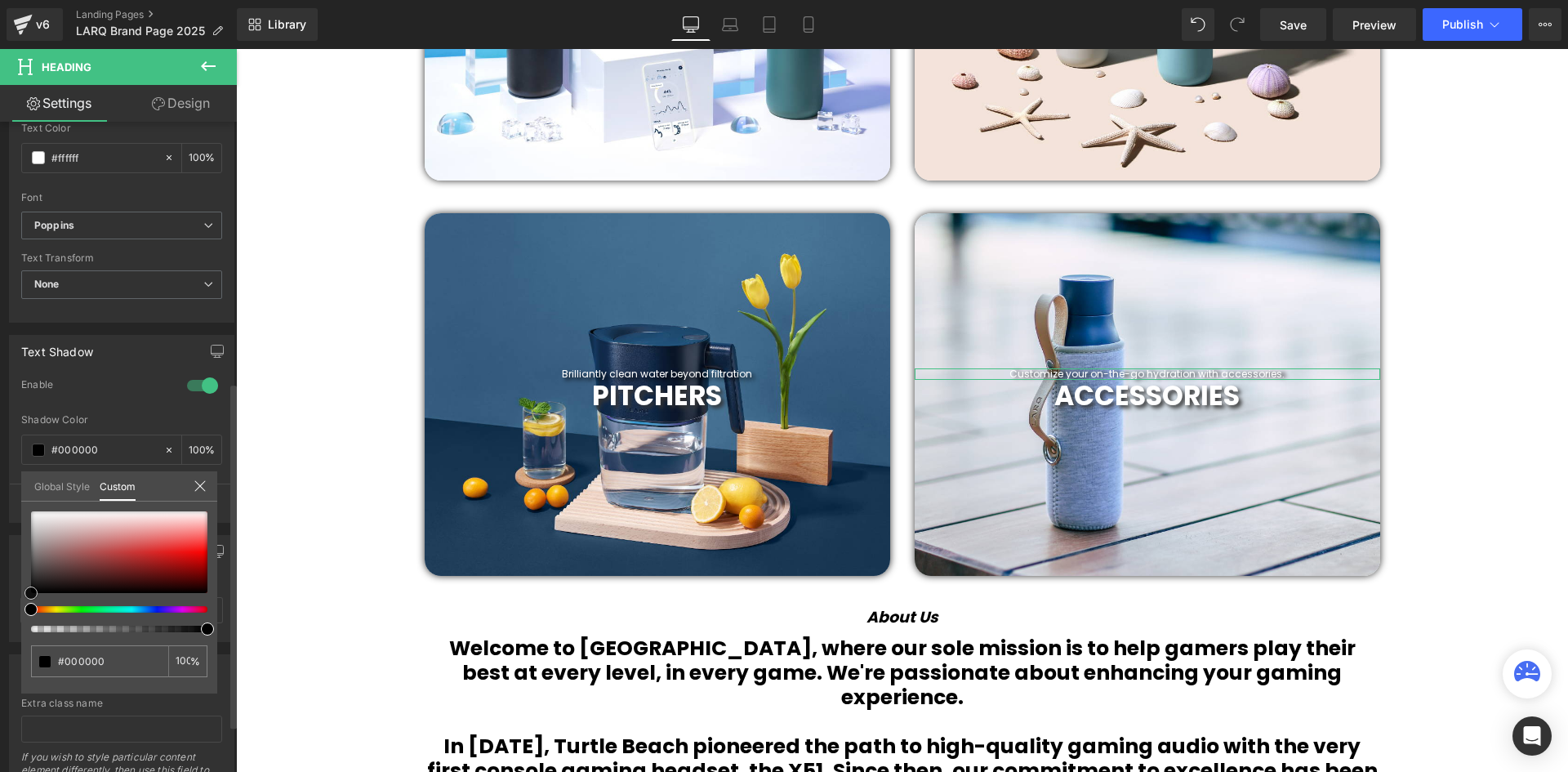
drag, startPoint x: 31, startPoint y: 587, endPoint x: 29, endPoint y: 599, distance: 12.2
click at [29, 599] on span at bounding box center [31, 594] width 13 height 13
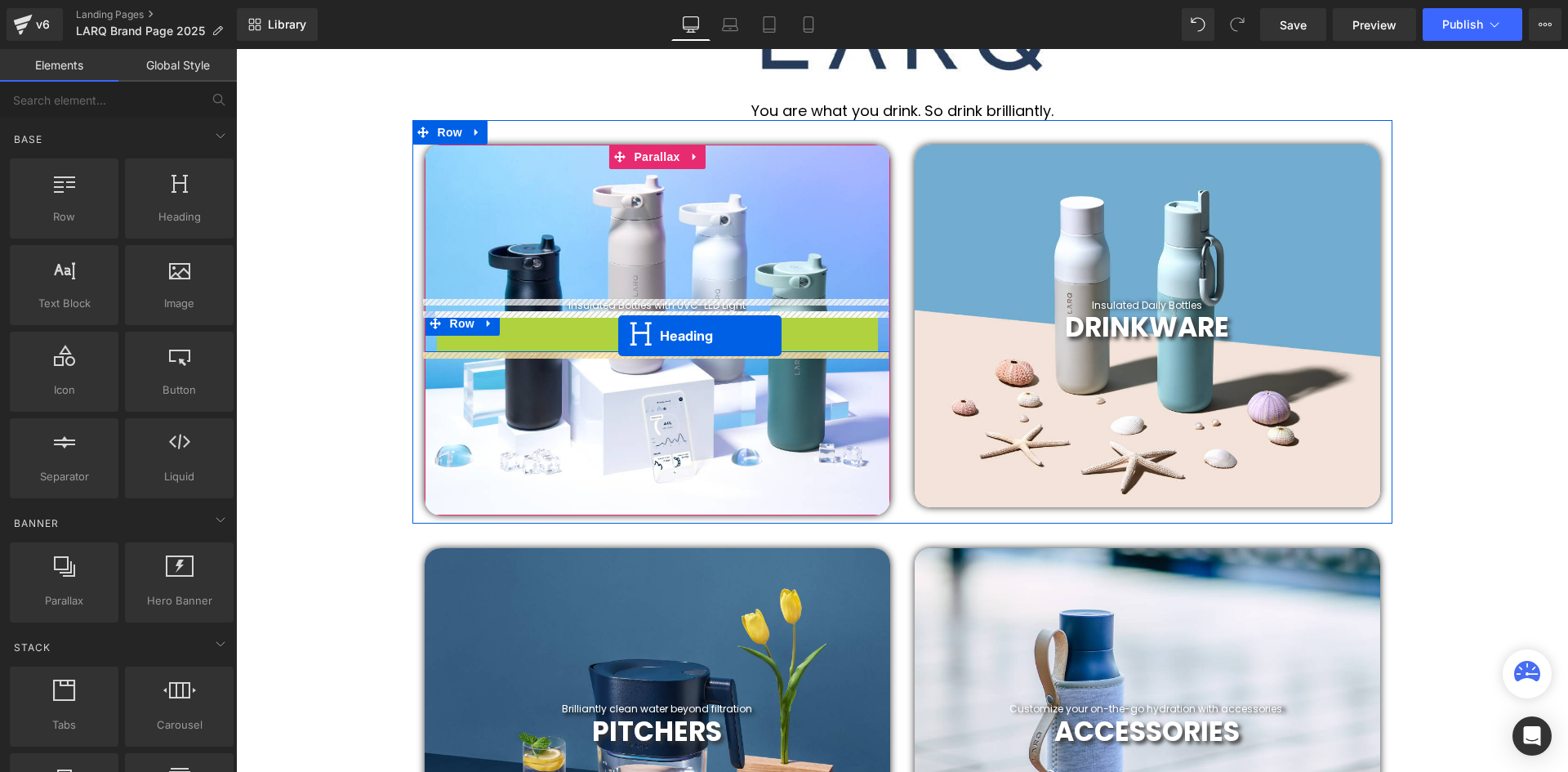
scroll to position [5748, 1324]
drag, startPoint x: 618, startPoint y: 325, endPoint x: 618, endPoint y: 341, distance: 16.0
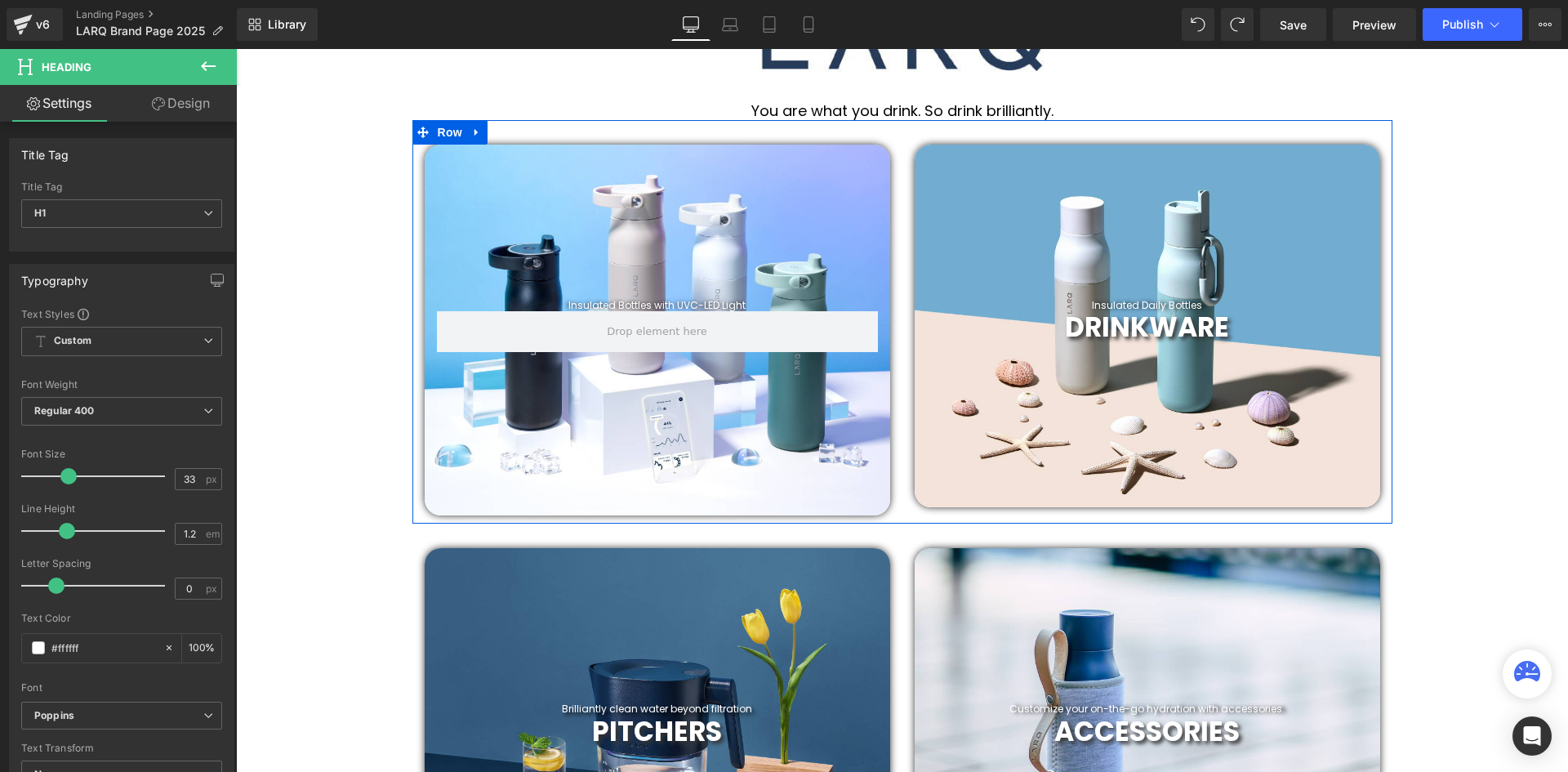
scroll to position [5739, 1324]
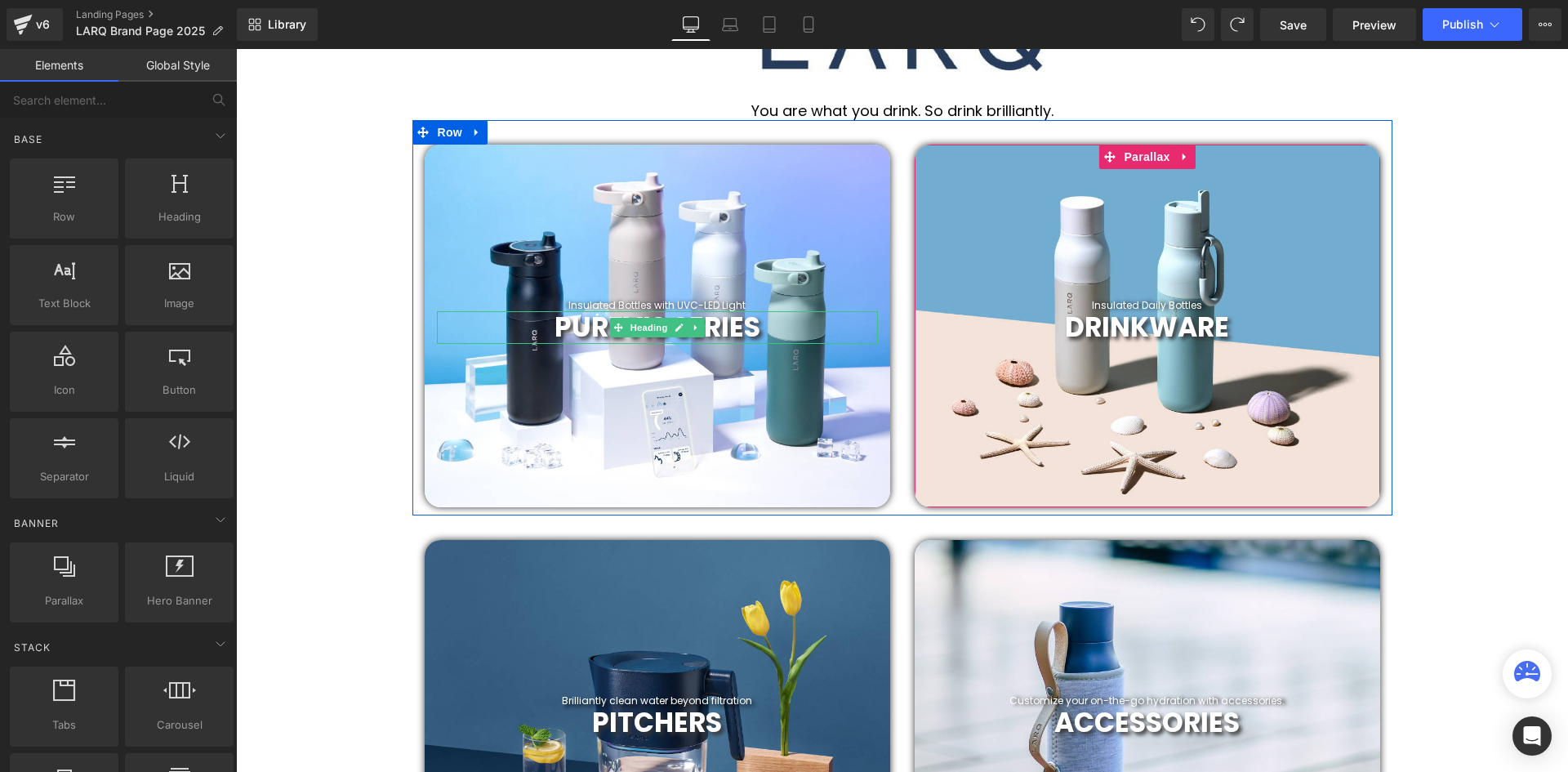
click at [1294, 255] on div at bounding box center [1148, 325] width 466 height 362
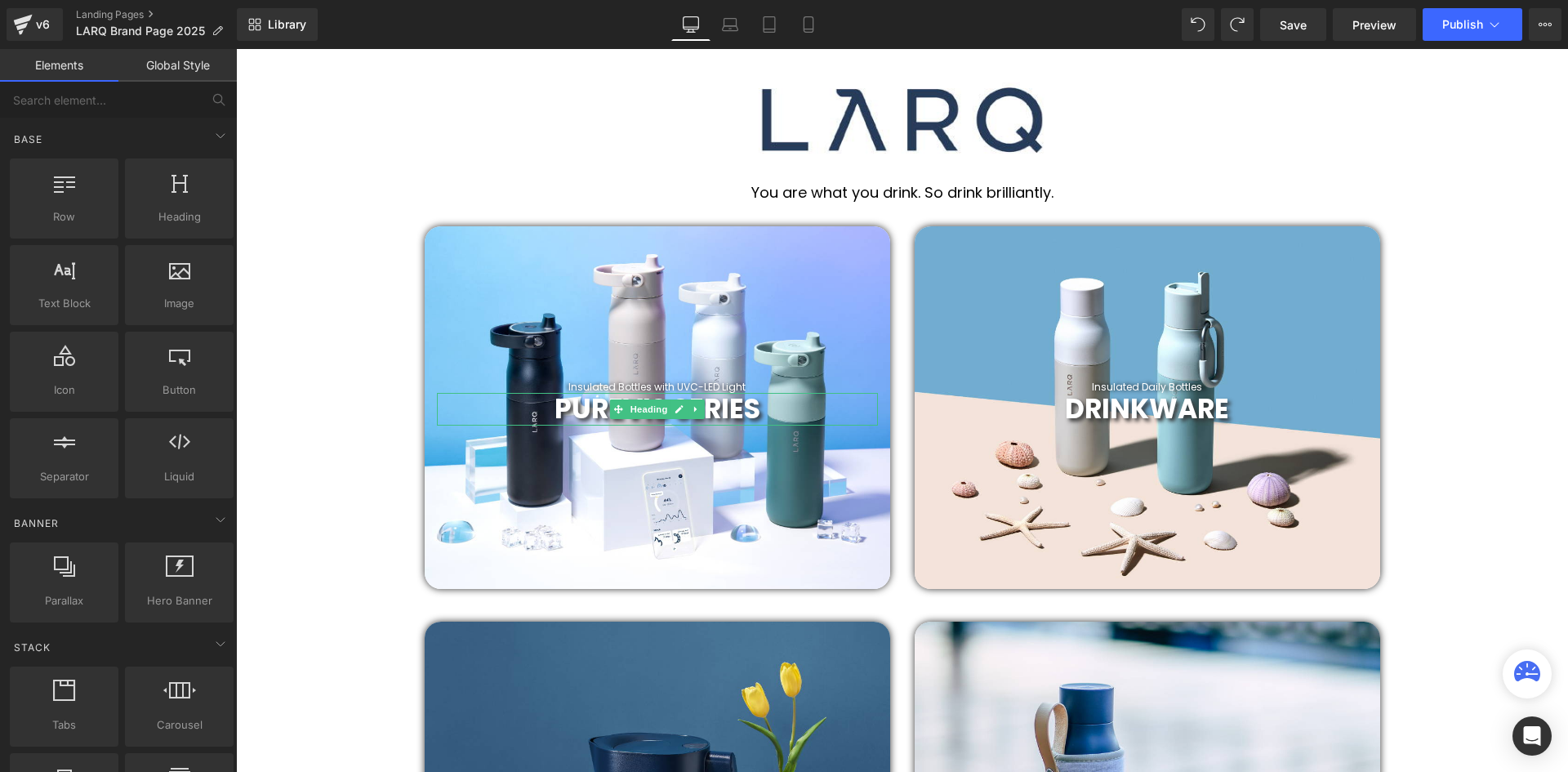
scroll to position [366, 0]
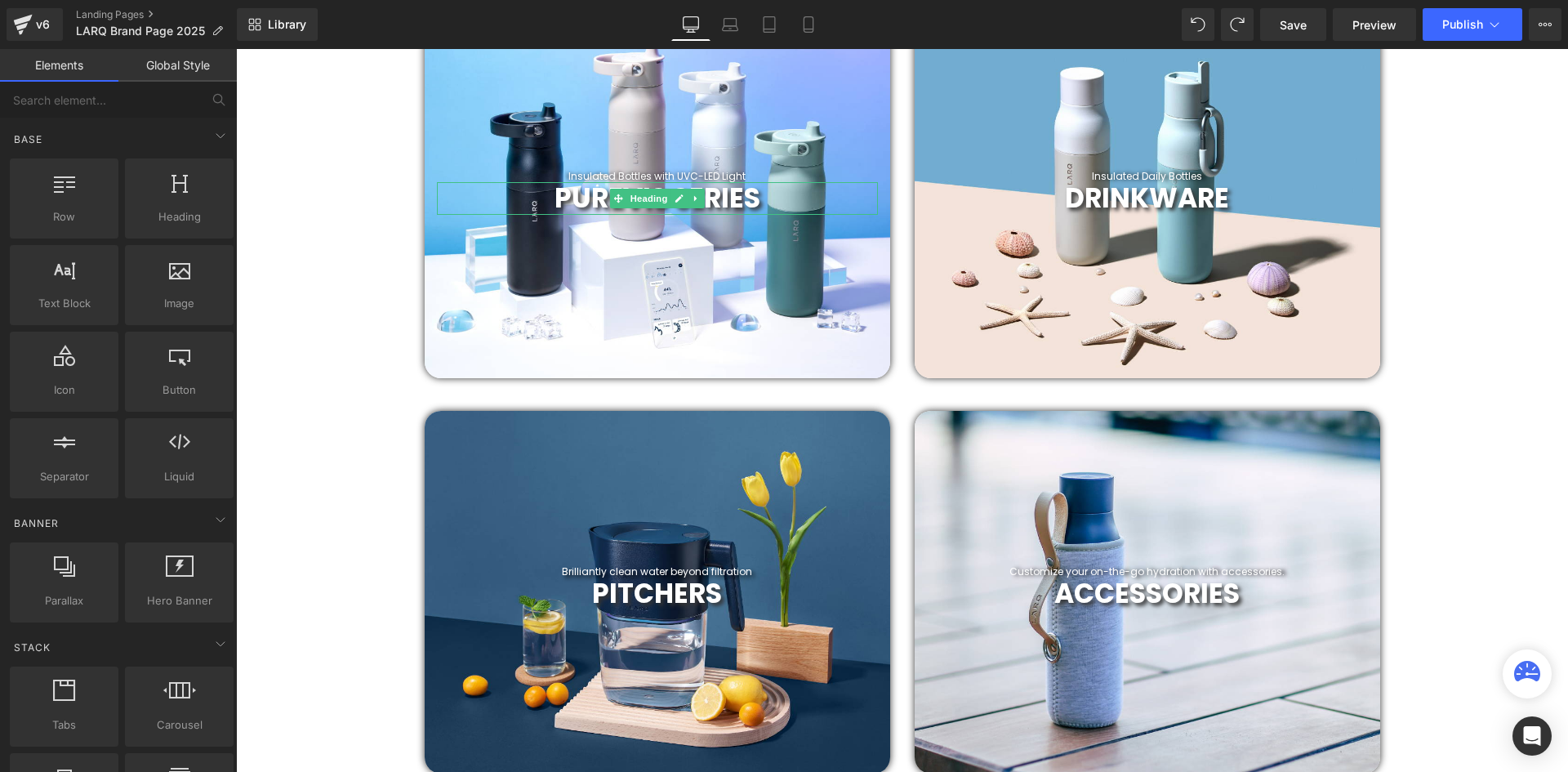
scroll to position [775, 0]
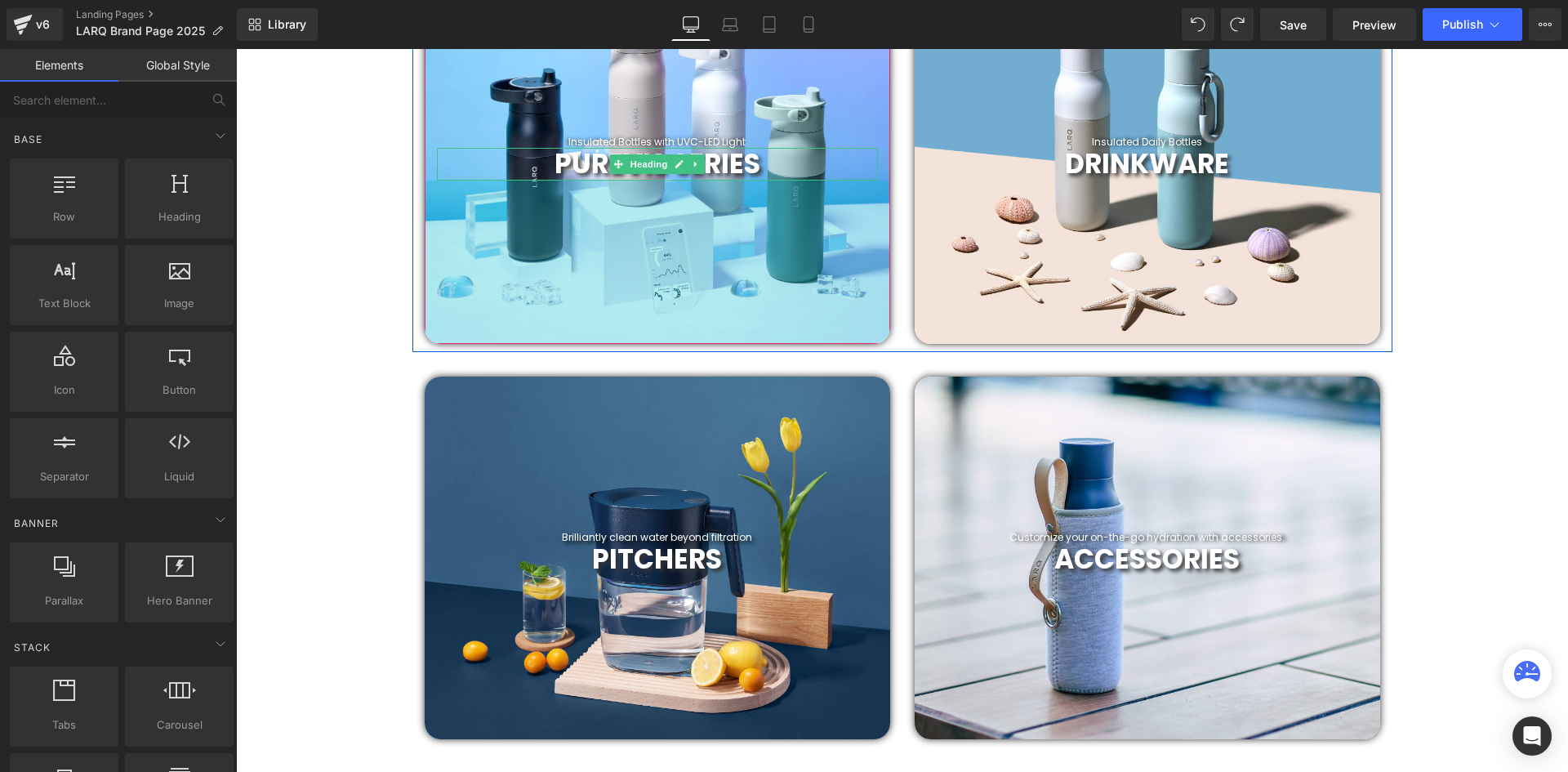
click at [552, 250] on div "200px" at bounding box center [658, 262] width 466 height 164
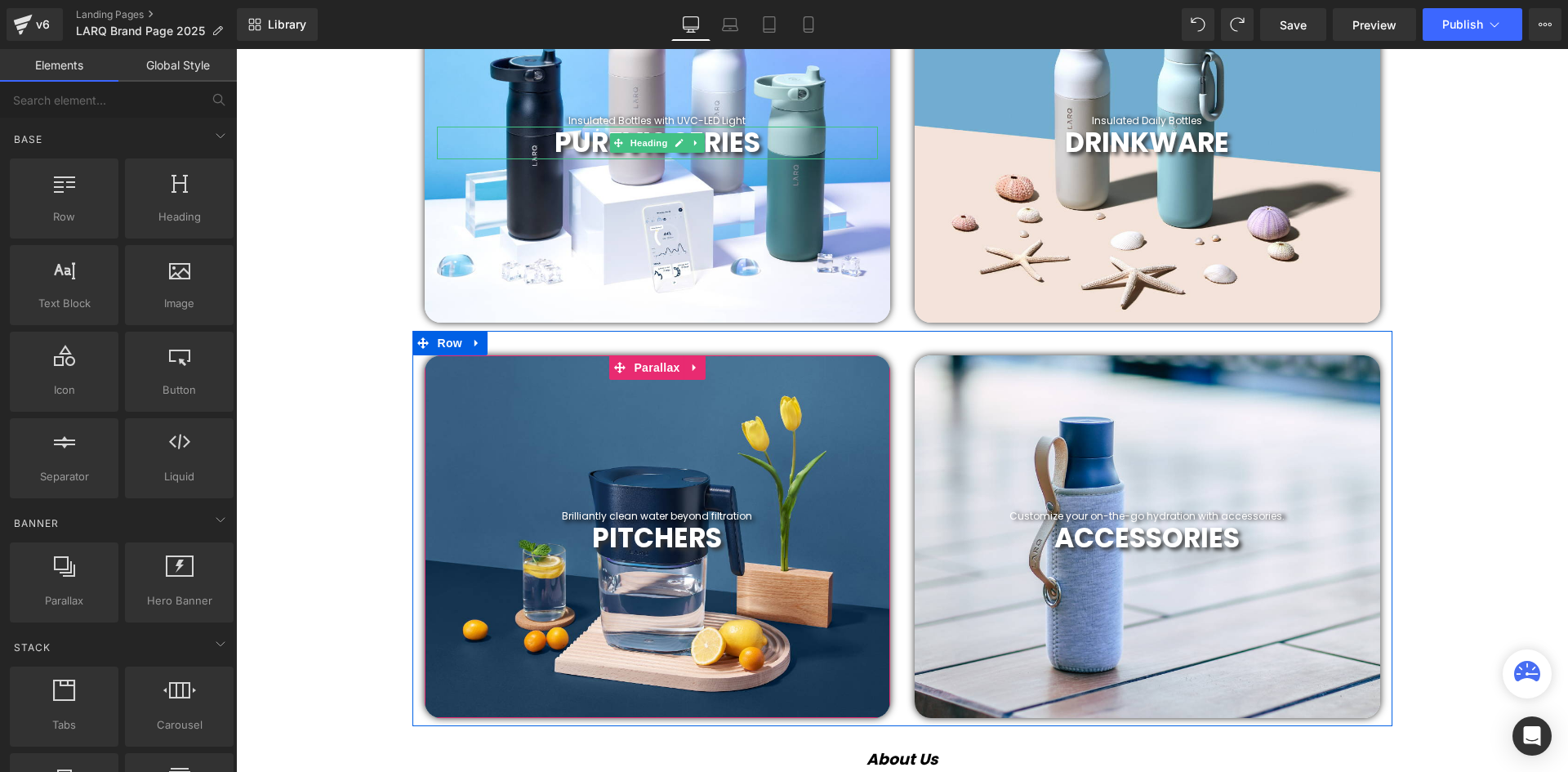
scroll to position [692, 0]
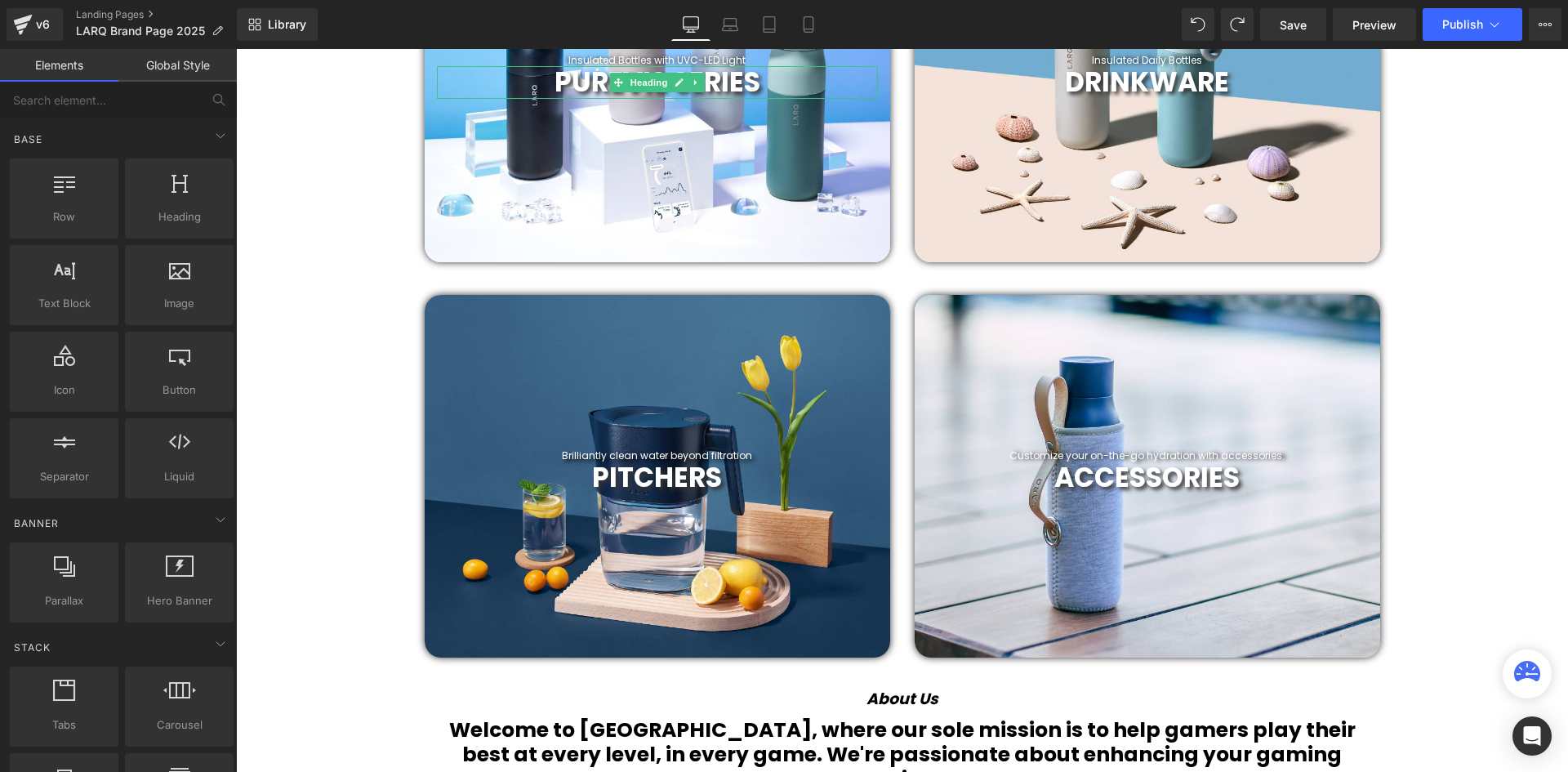
scroll to position [366, 0]
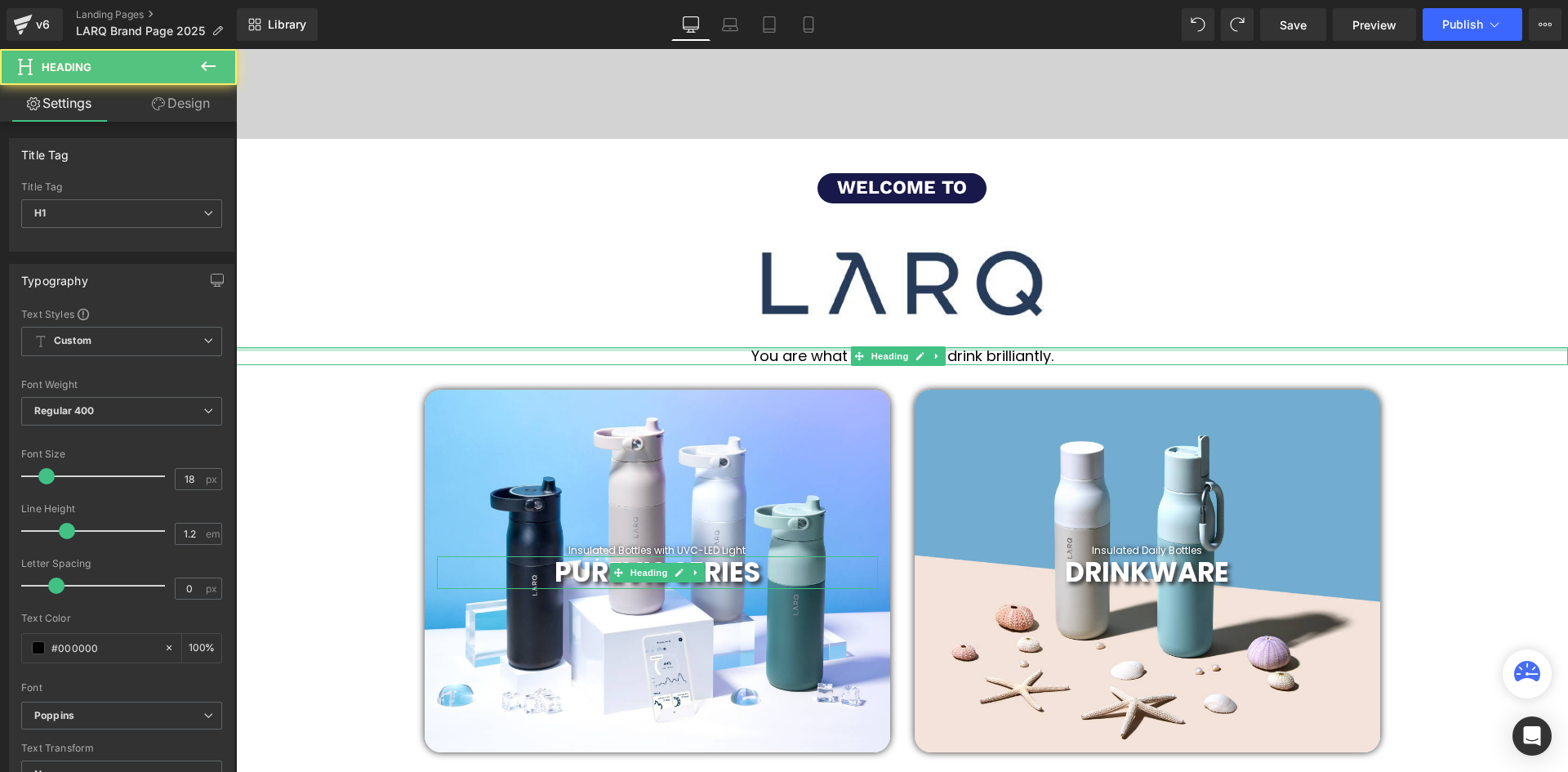
drag, startPoint x: 959, startPoint y: 348, endPoint x: 1056, endPoint y: 341, distance: 97.3
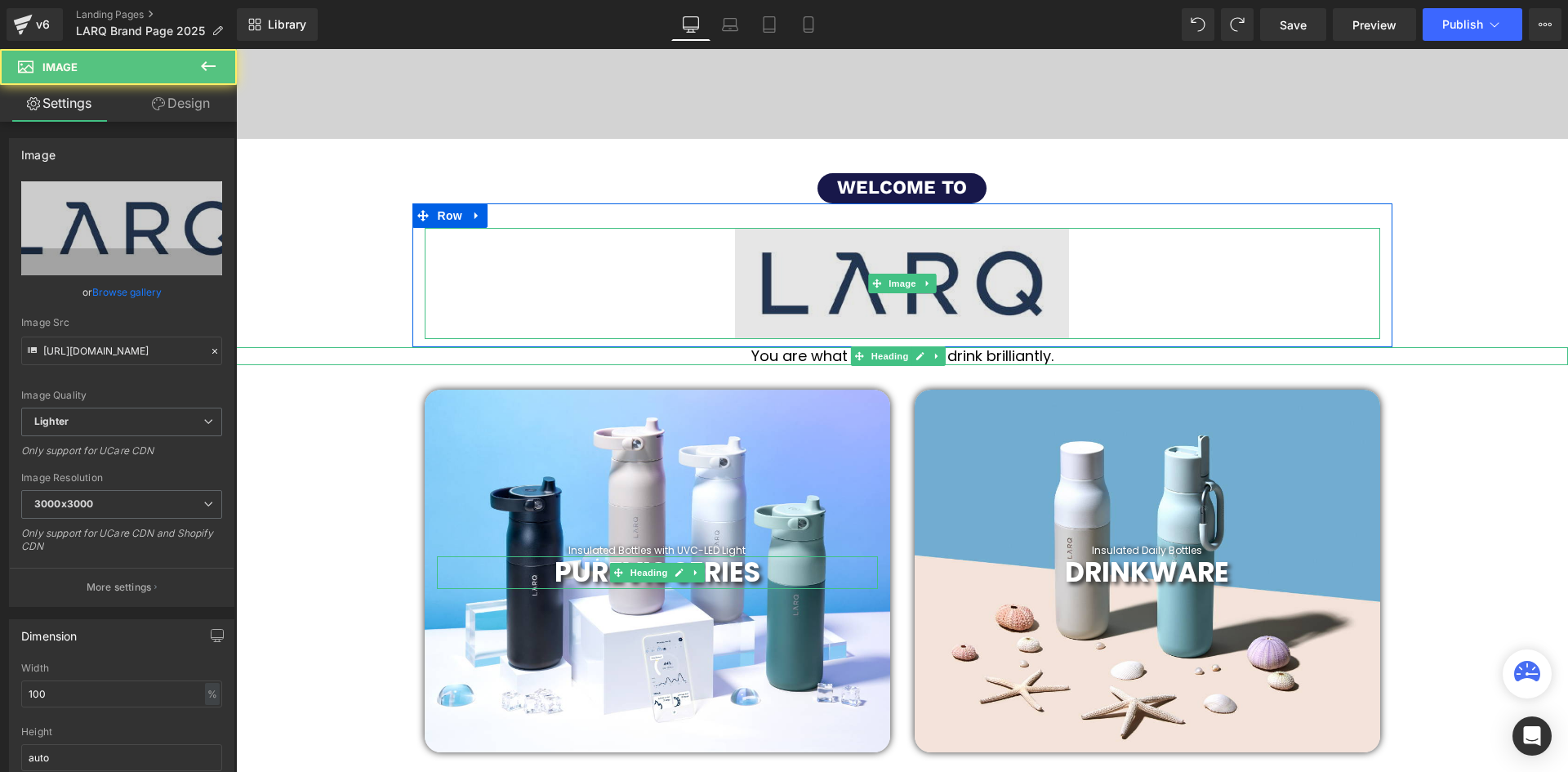
drag, startPoint x: 1029, startPoint y: 336, endPoint x: 1038, endPoint y: 319, distance: 19.2
click at [1038, 319] on div "Image 380px 381px" at bounding box center [903, 284] width 955 height 111
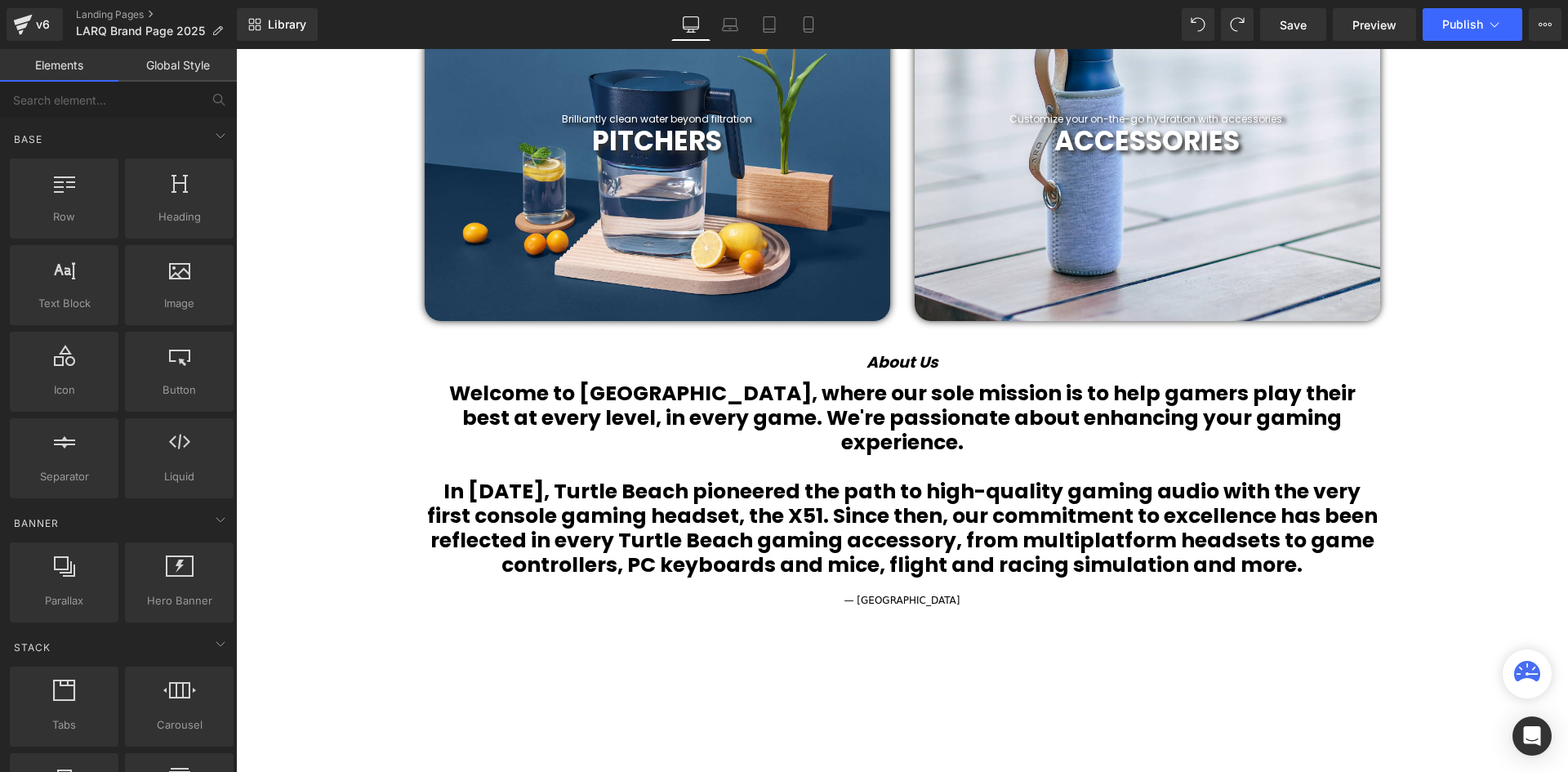
scroll to position [1428, 0]
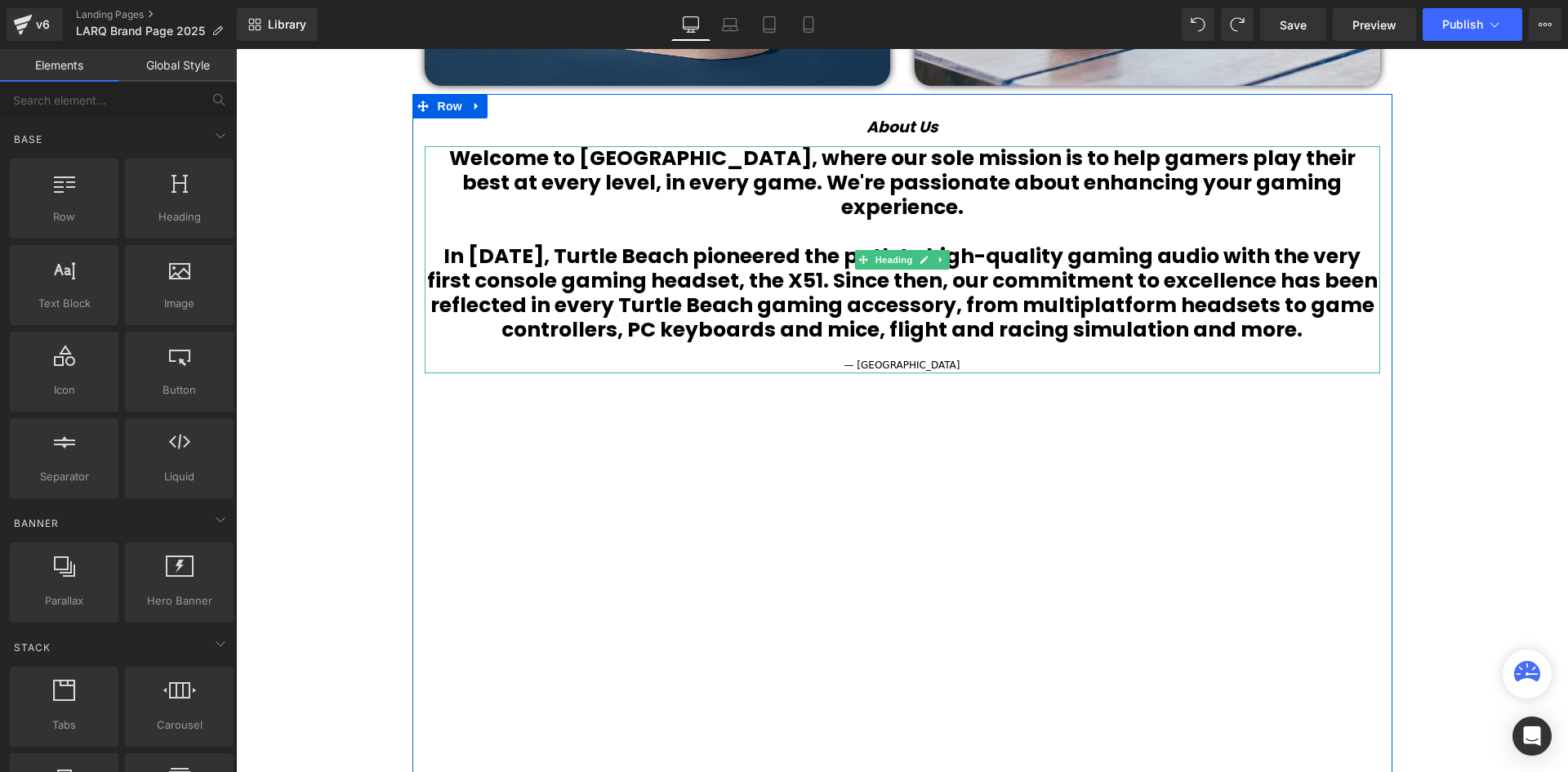
click at [927, 179] on b "Welcome to Turtle Beach, where our sole mission is to help gamers play their be…" at bounding box center [902, 183] width 906 height 78
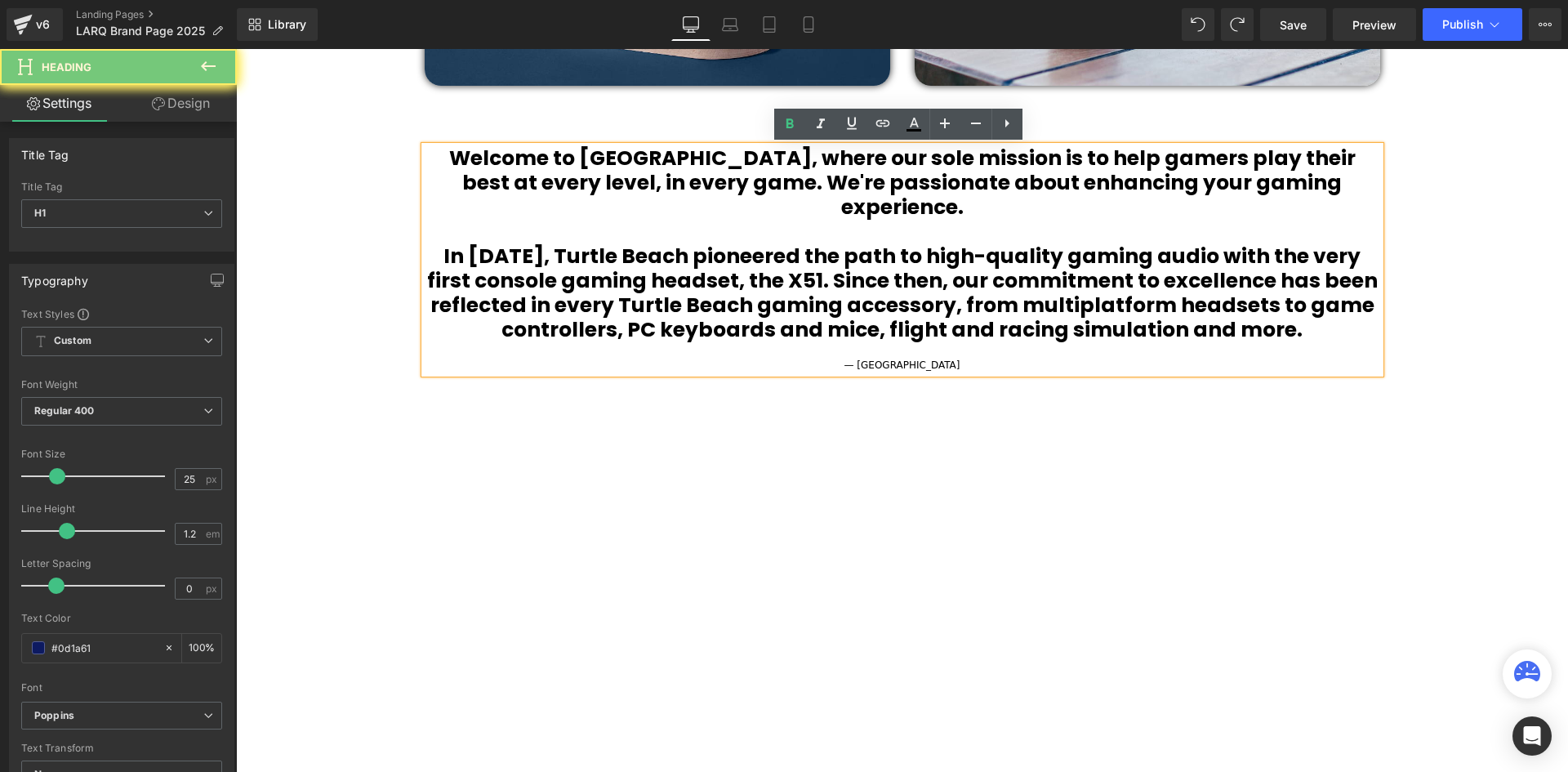
click at [927, 179] on b "Welcome to Turtle Beach, where our sole mission is to help gamers play their be…" at bounding box center [902, 183] width 906 height 78
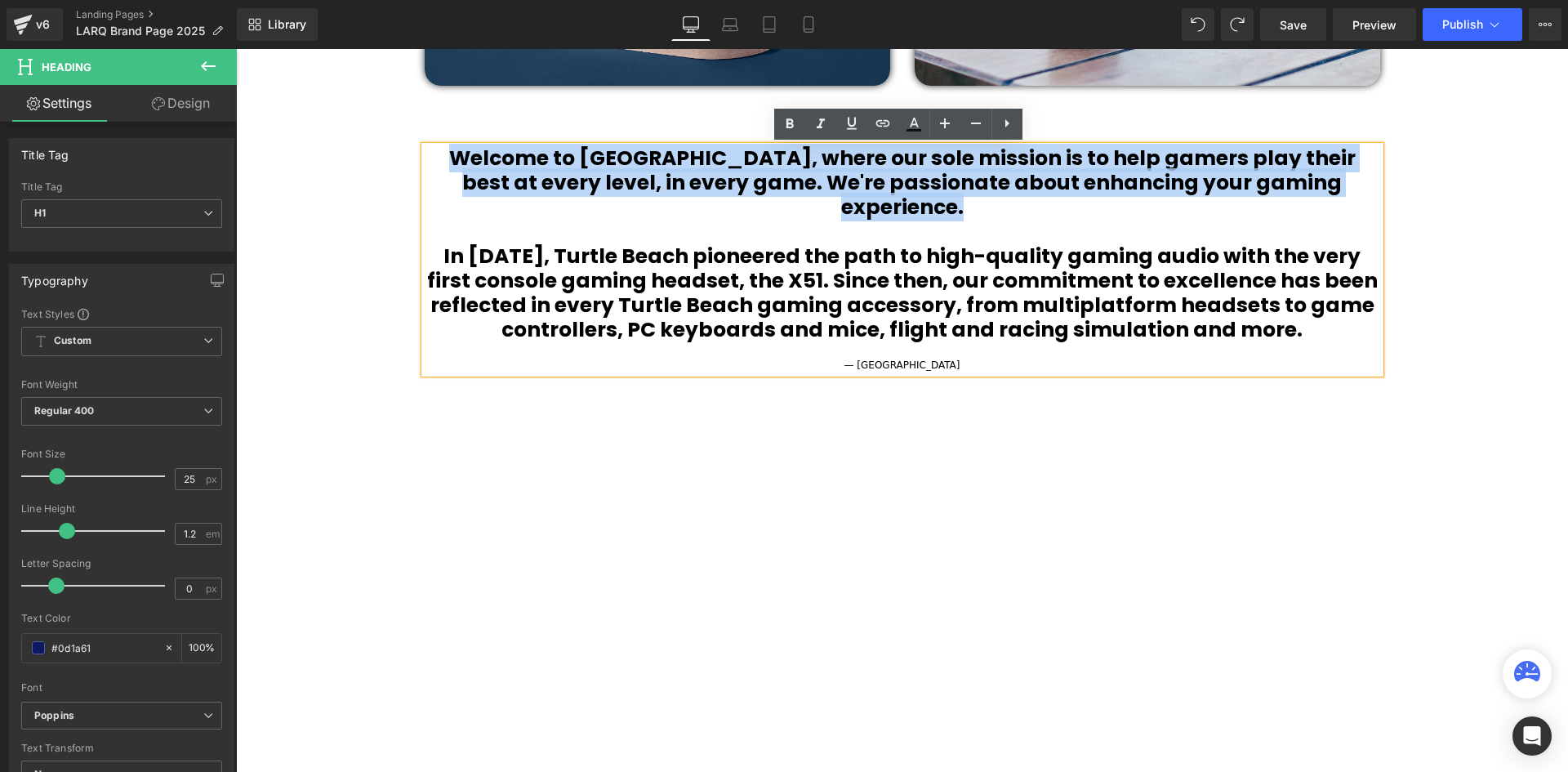
paste div
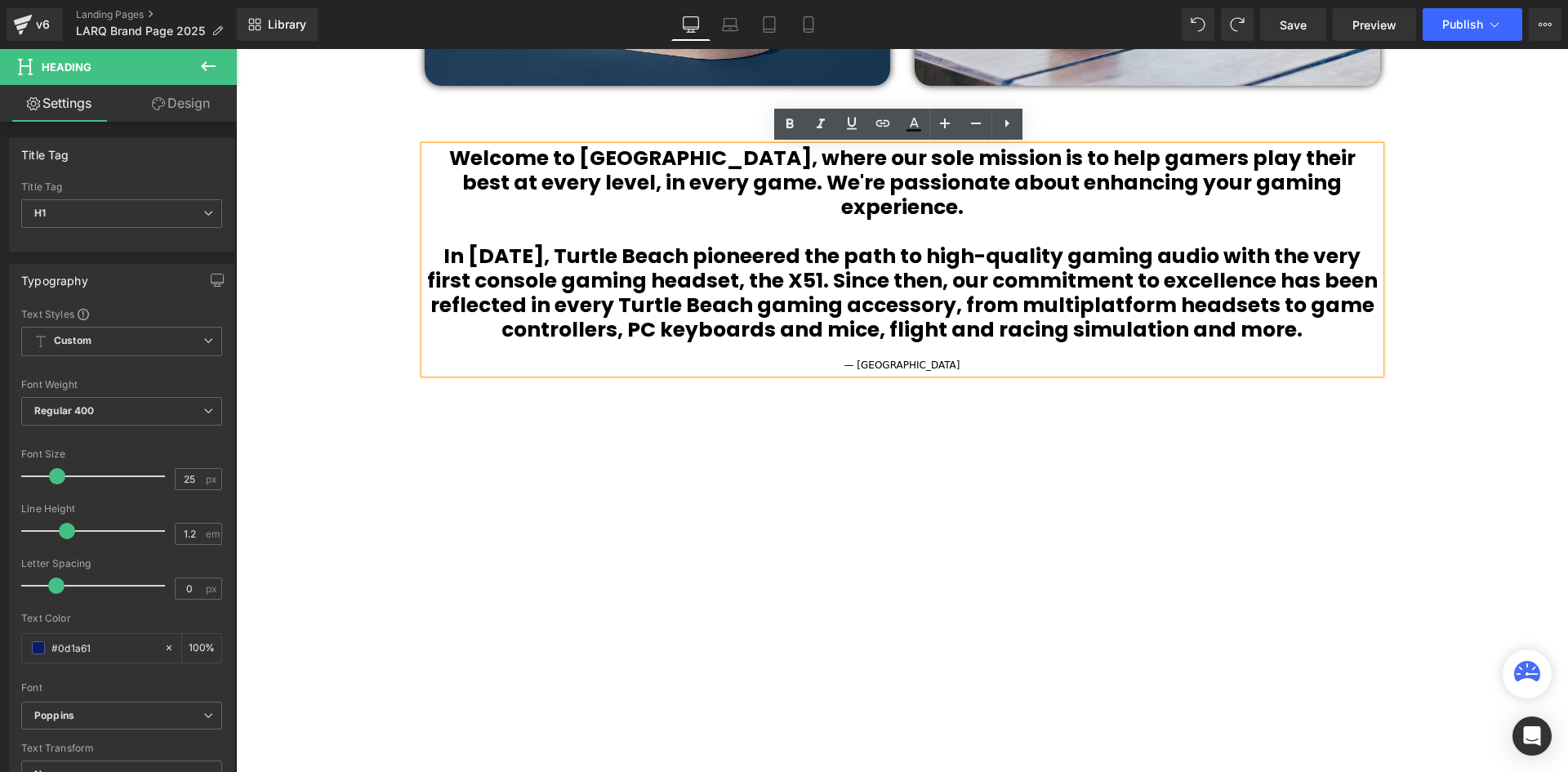
scroll to position [8, 8]
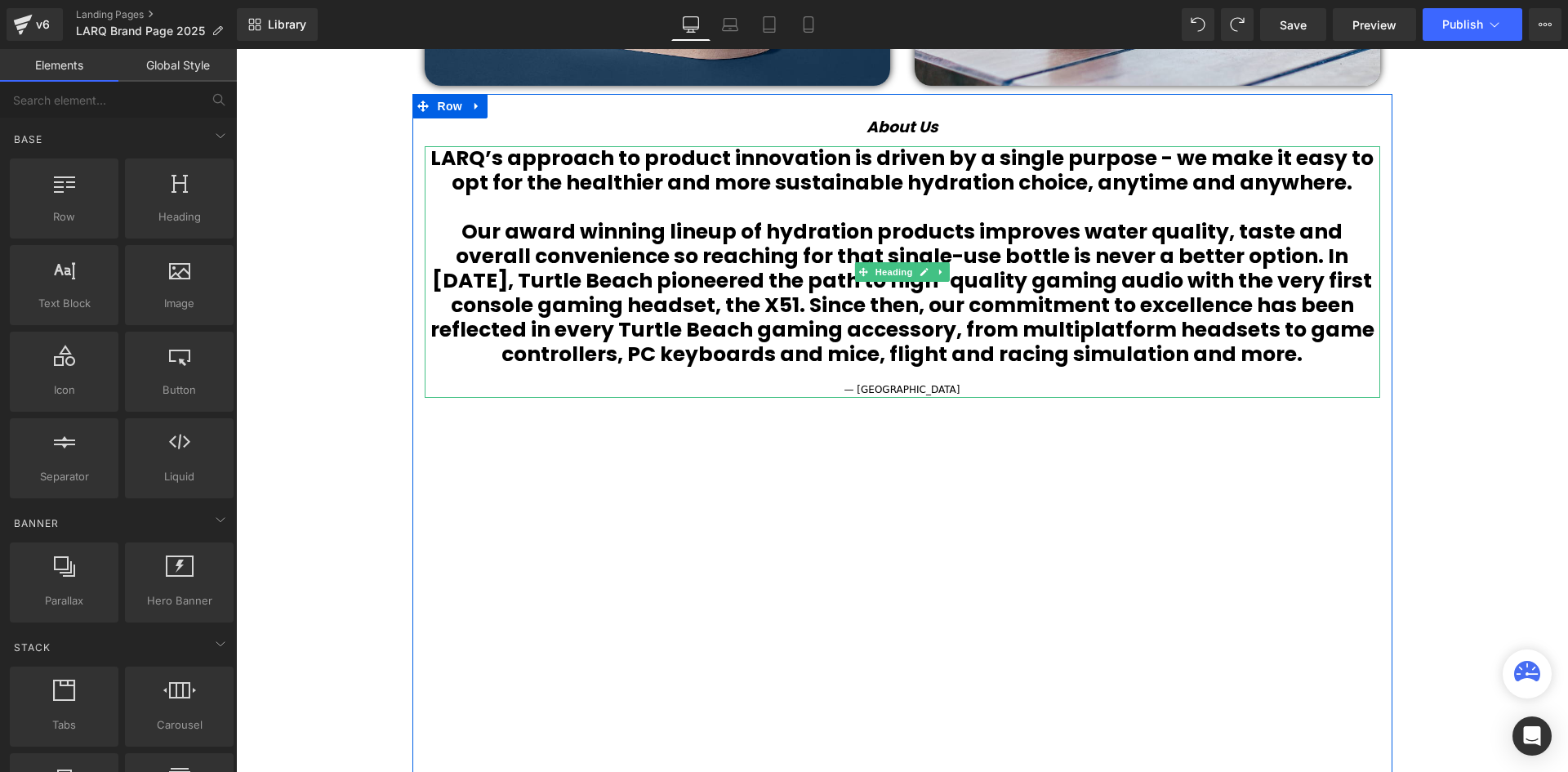
click at [933, 384] on span "— TURTLE BEACH" at bounding box center [902, 389] width 115 height 11
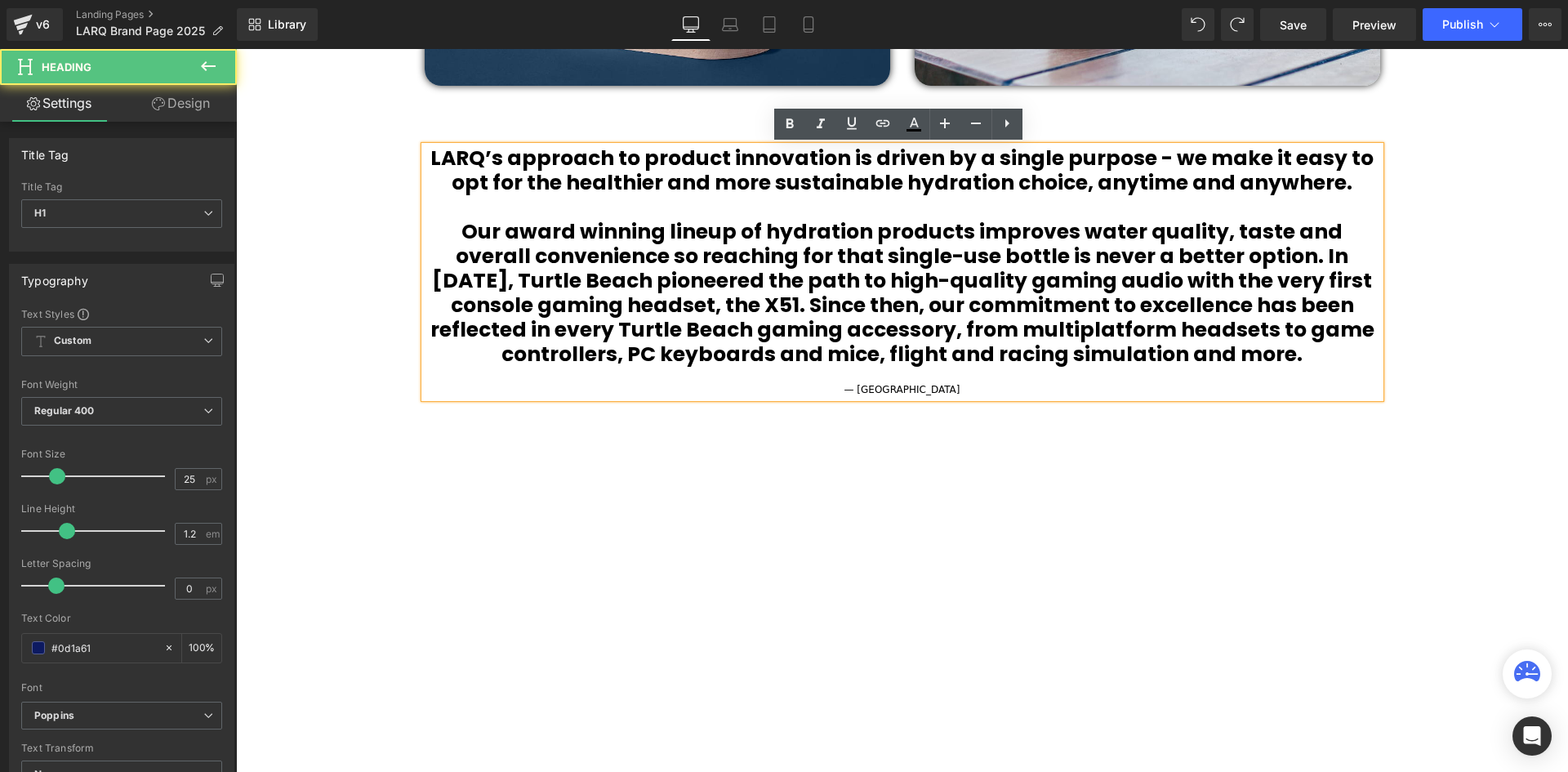
click at [930, 390] on span "— TURTLE BEACH" at bounding box center [902, 389] width 115 height 11
drag, startPoint x: 938, startPoint y: 390, endPoint x: 872, endPoint y: 390, distance: 66.0
click at [872, 390] on div "— TURTLE BEACH" at bounding box center [903, 390] width 955 height 16
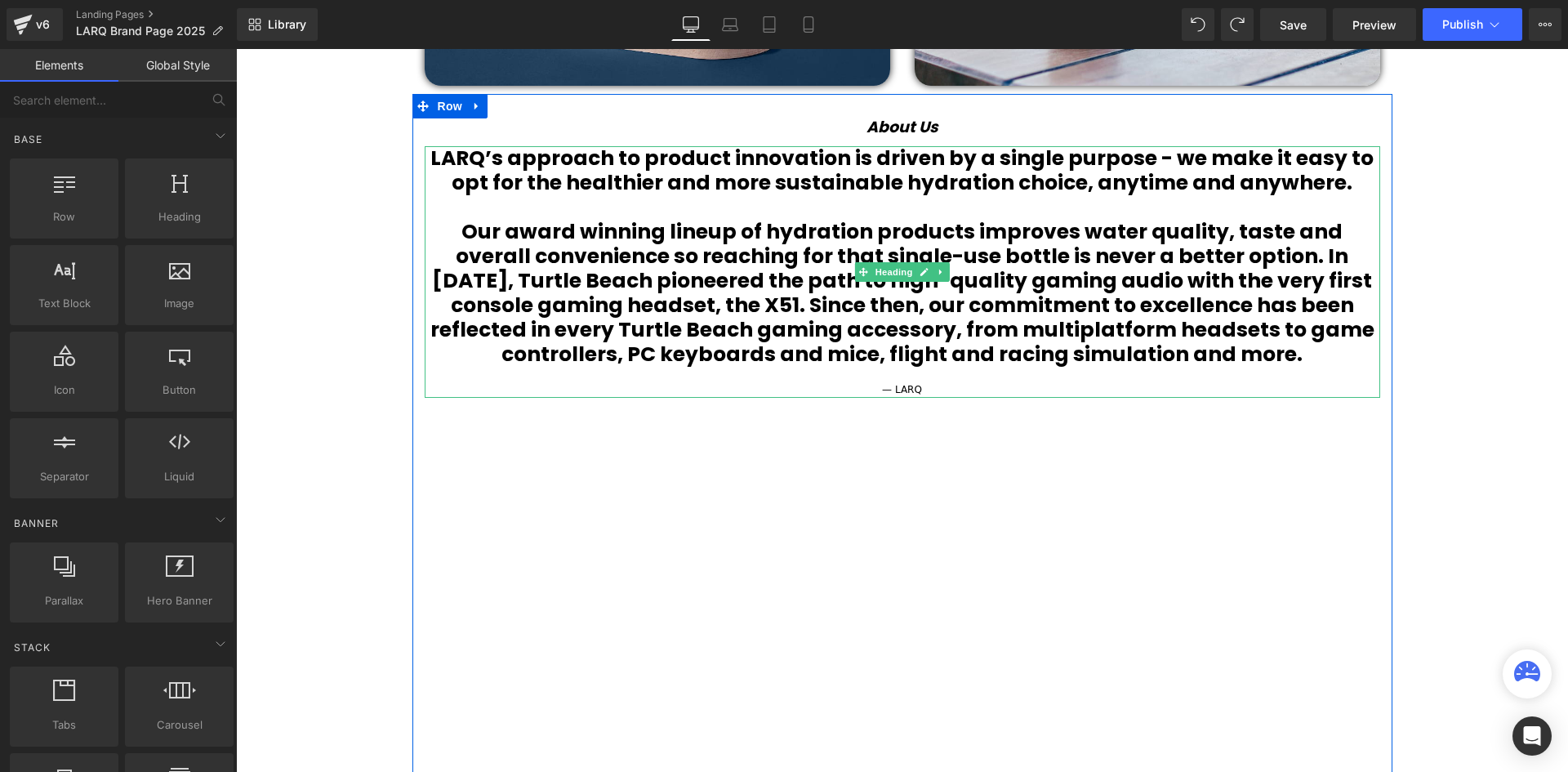
click at [1258, 358] on h1 "Our award winning lineup of hydration products improves water quality, taste an…" at bounding box center [903, 293] width 955 height 147
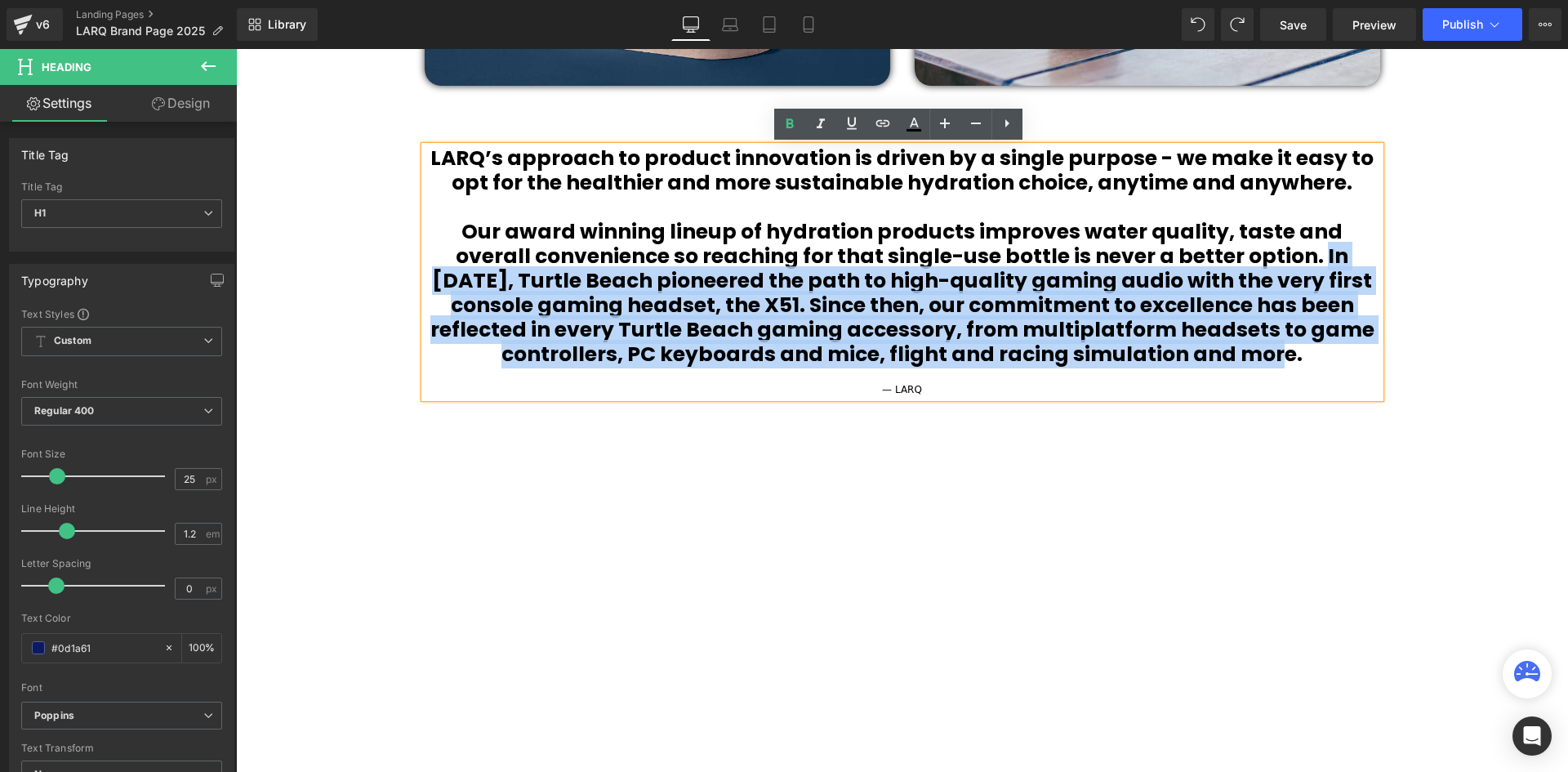
drag, startPoint x: 1219, startPoint y: 253, endPoint x: 1247, endPoint y: 360, distance: 110.6
click at [1247, 360] on h1 "Our award winning lineup of hydration products improves water quality, taste an…" at bounding box center [903, 293] width 955 height 147
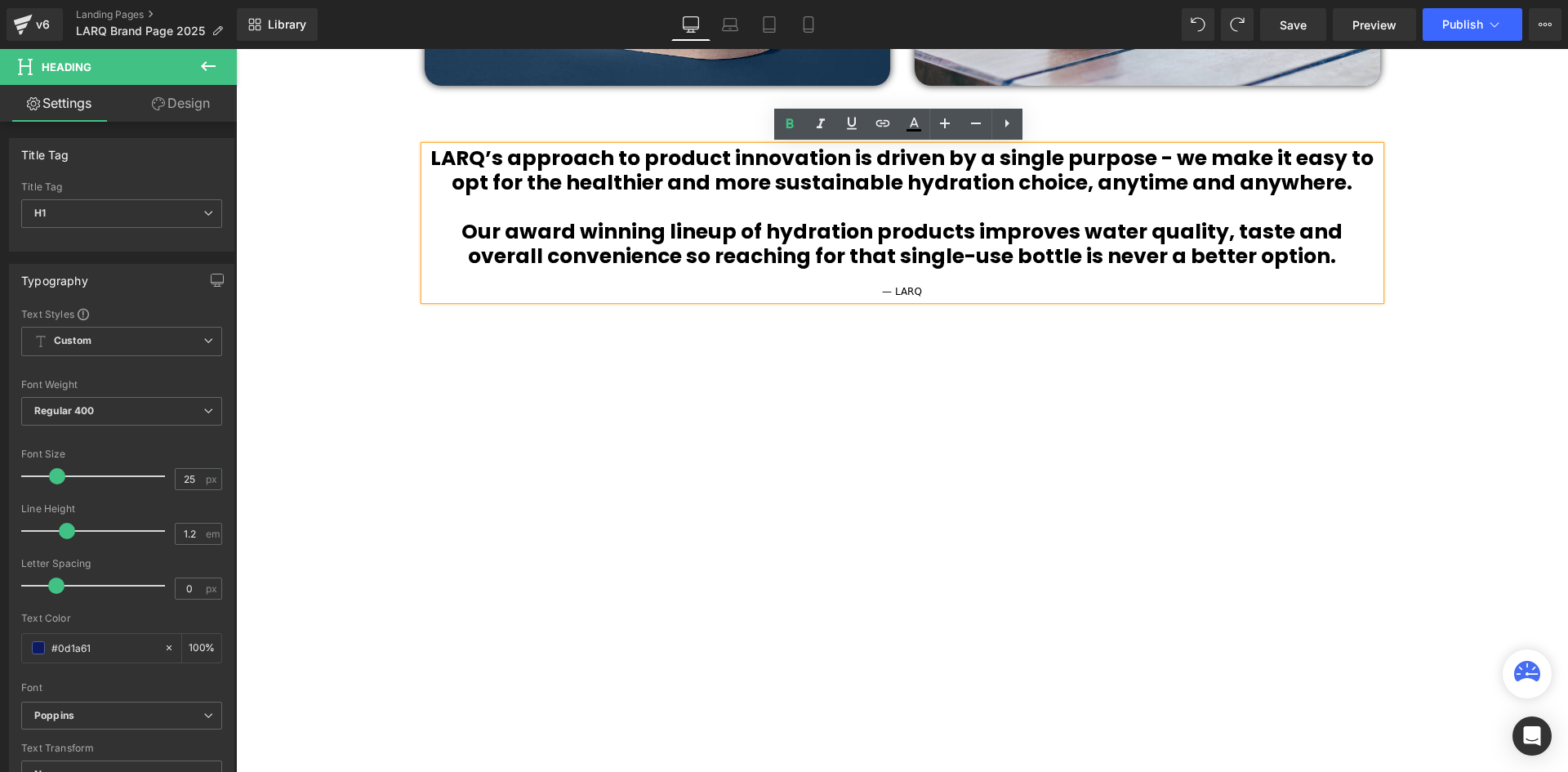
scroll to position [5690, 1324]
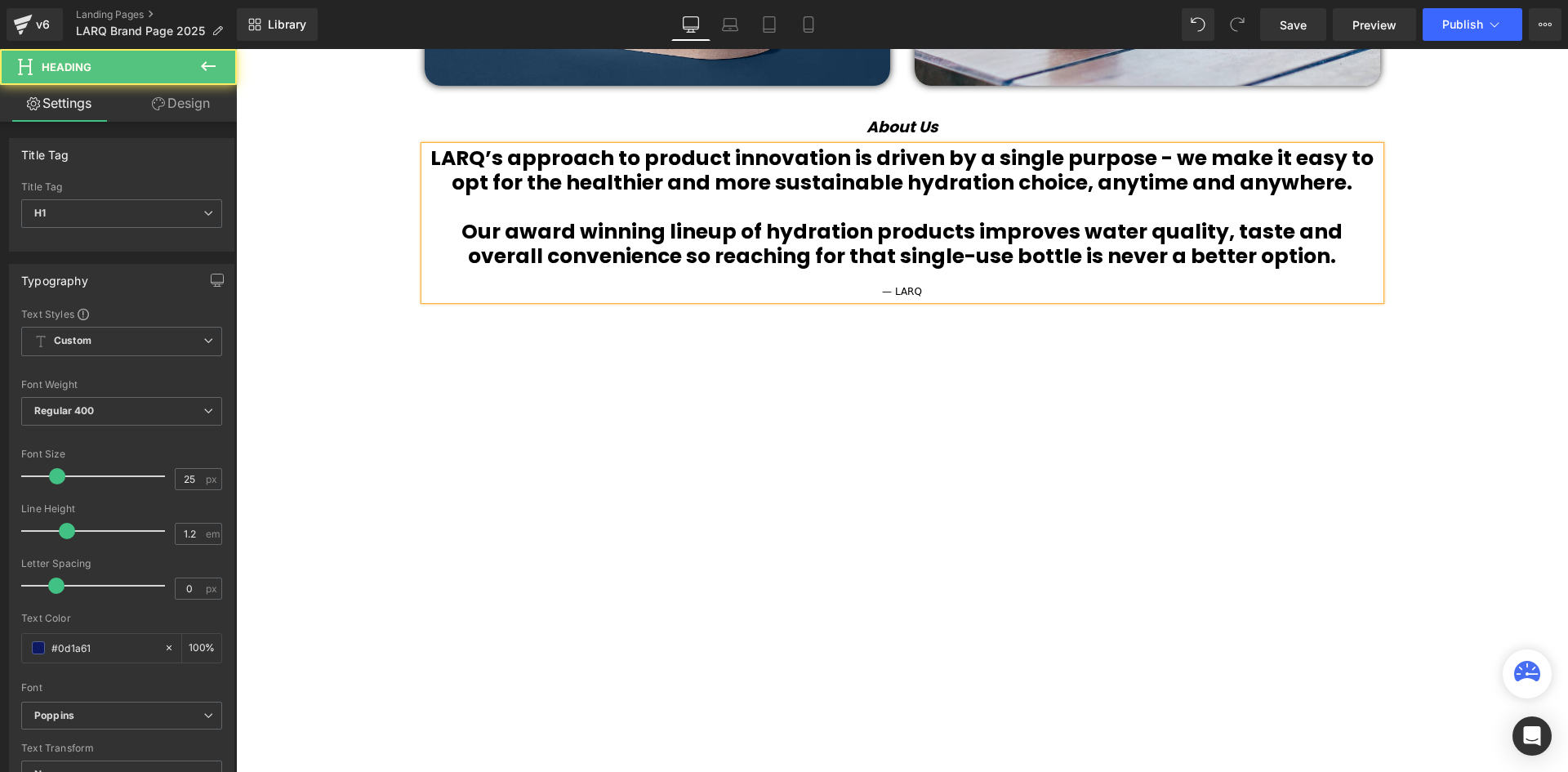
click at [461, 231] on b "Our award winning lineup of hydration products improves water quality, taste an…" at bounding box center [902, 243] width 881 height 53
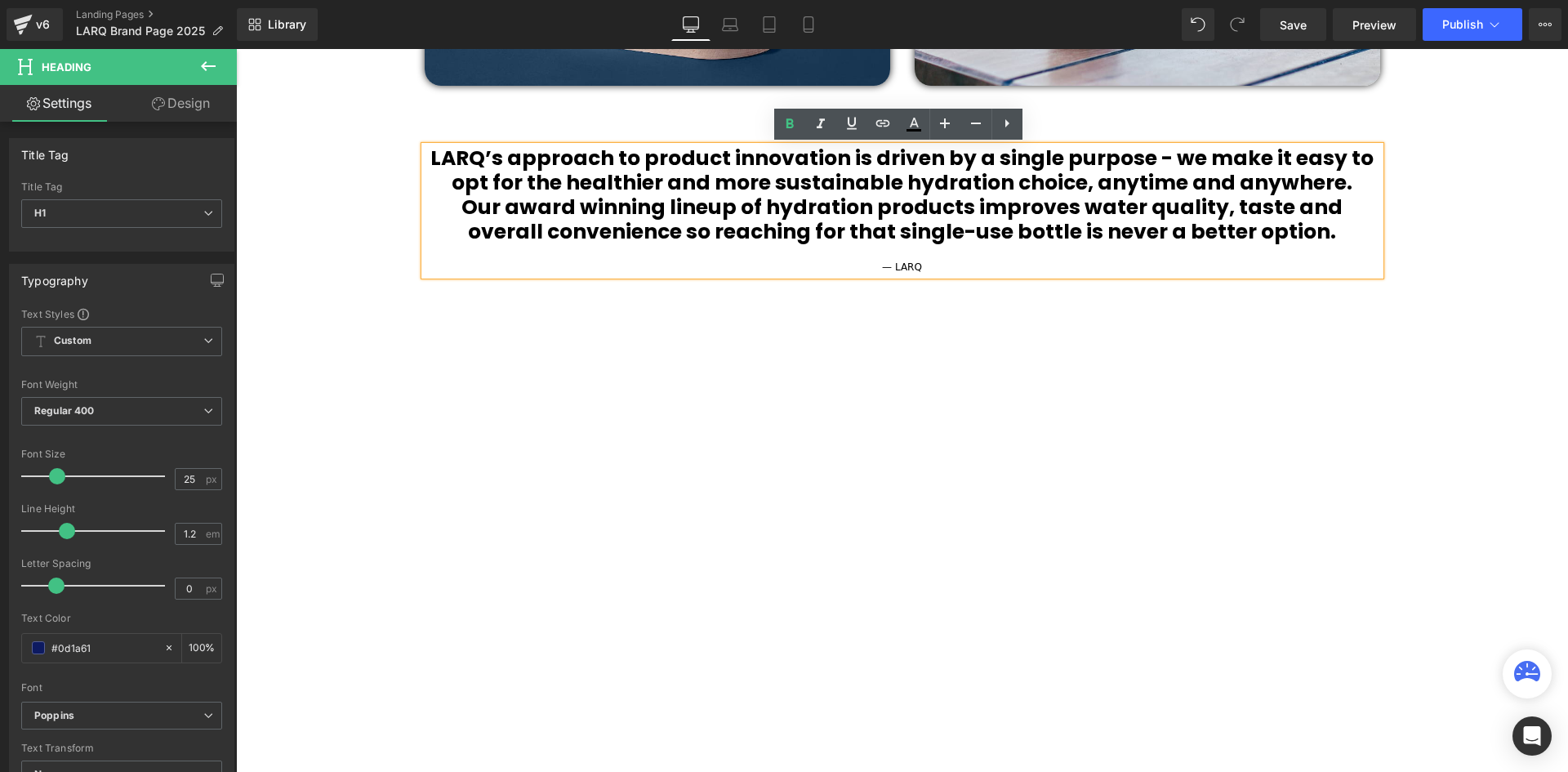
scroll to position [5666, 1324]
click at [1338, 239] on h1 "Our award winning lineup of hydration products improves water quality, taste an…" at bounding box center [903, 219] width 955 height 49
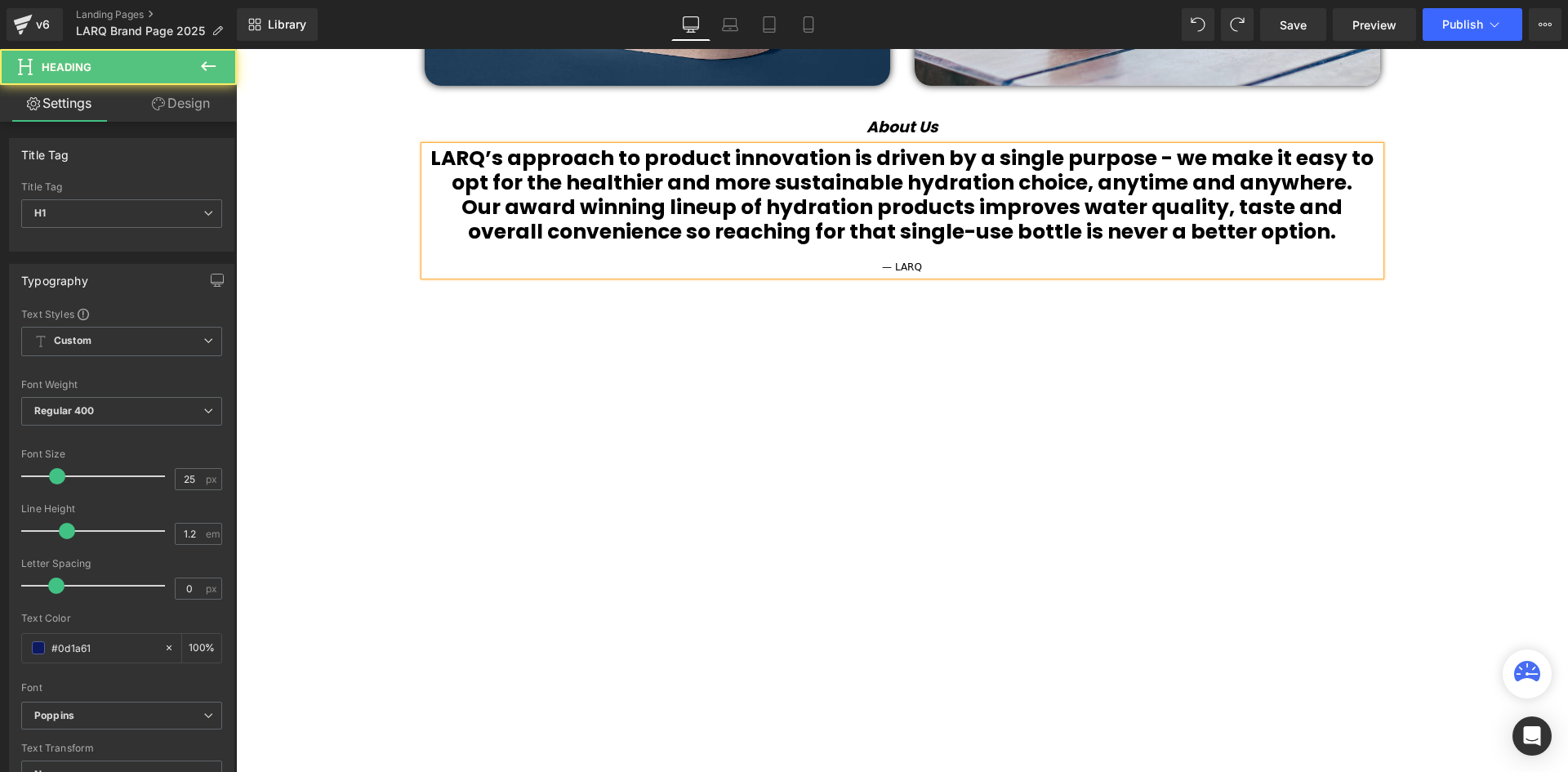
click at [1306, 232] on h1 "Our award winning lineup of hydration products improves water quality, taste an…" at bounding box center [903, 219] width 955 height 49
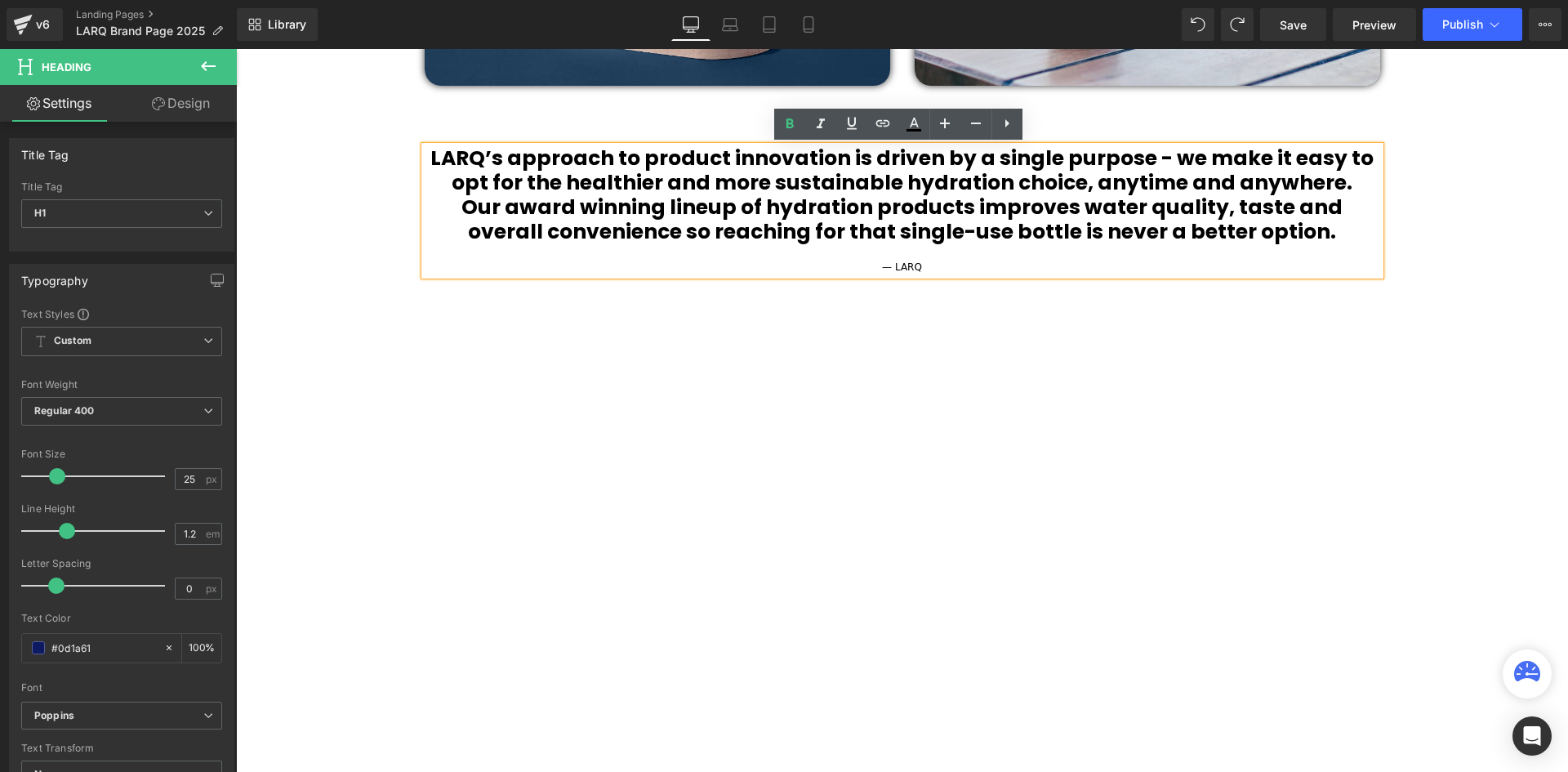
click at [1287, 228] on b "Our award winning lineup of hydration products improves water quality, taste an…" at bounding box center [902, 219] width 881 height 53
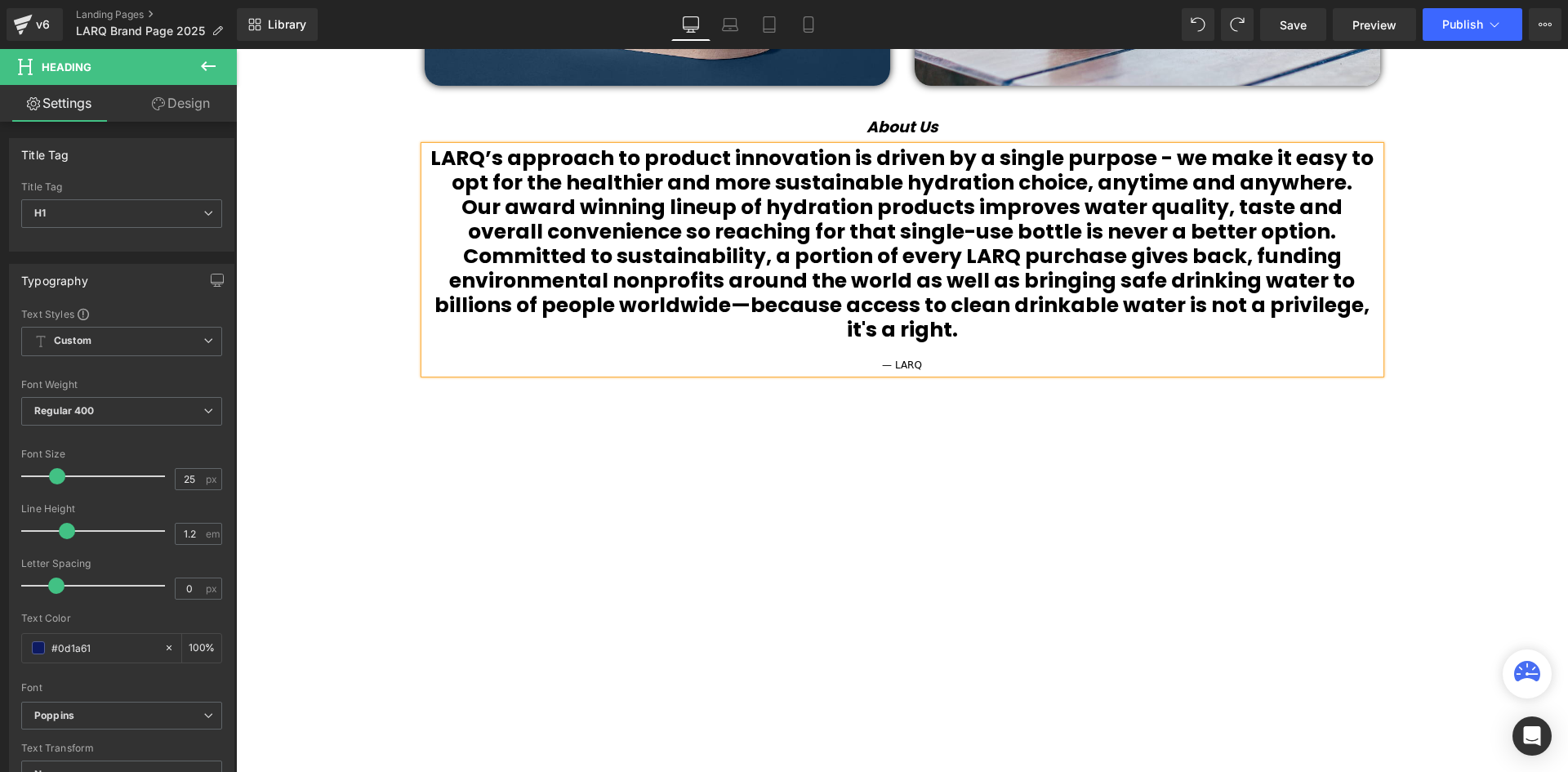
scroll to position [5739, 1324]
click at [1225, 232] on b "Our award winning lineup of hydration products improves water quality, taste an…" at bounding box center [902, 268] width 935 height 151
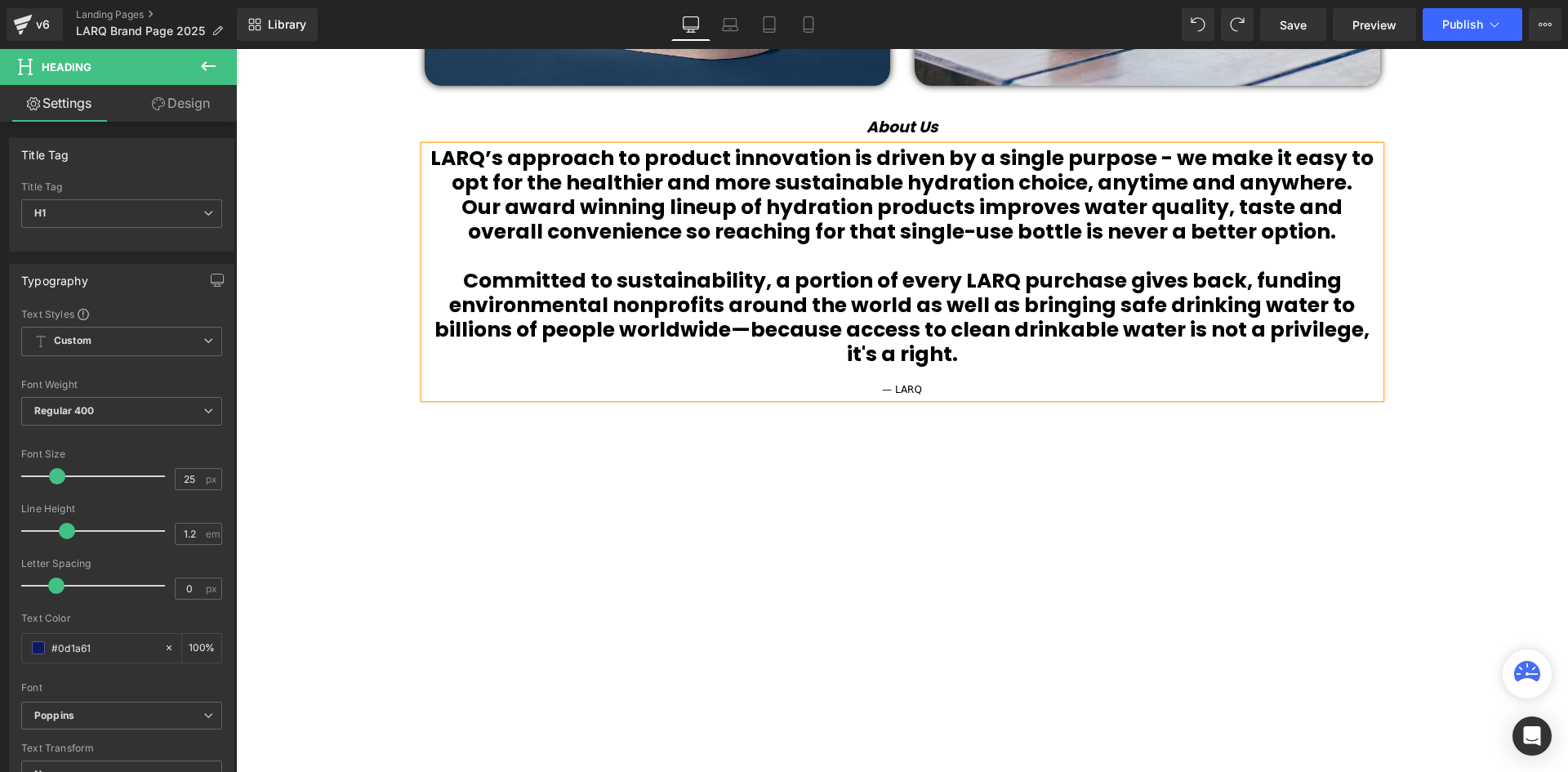
scroll to position [5788, 1324]
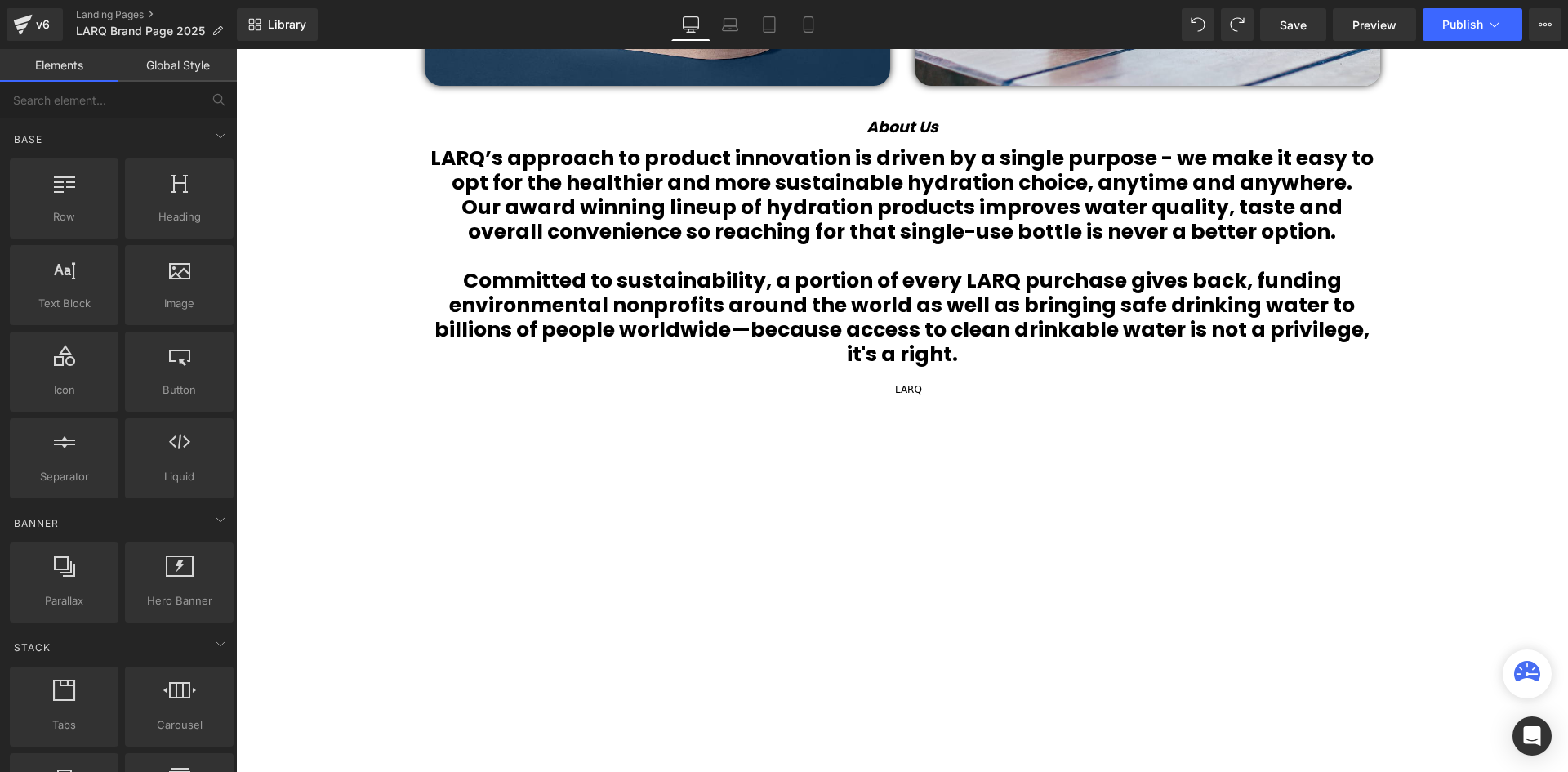
click at [1081, 189] on b "LARQ’s approach to product innovation is driven by a single purpose - we make i…" at bounding box center [902, 170] width 943 height 53
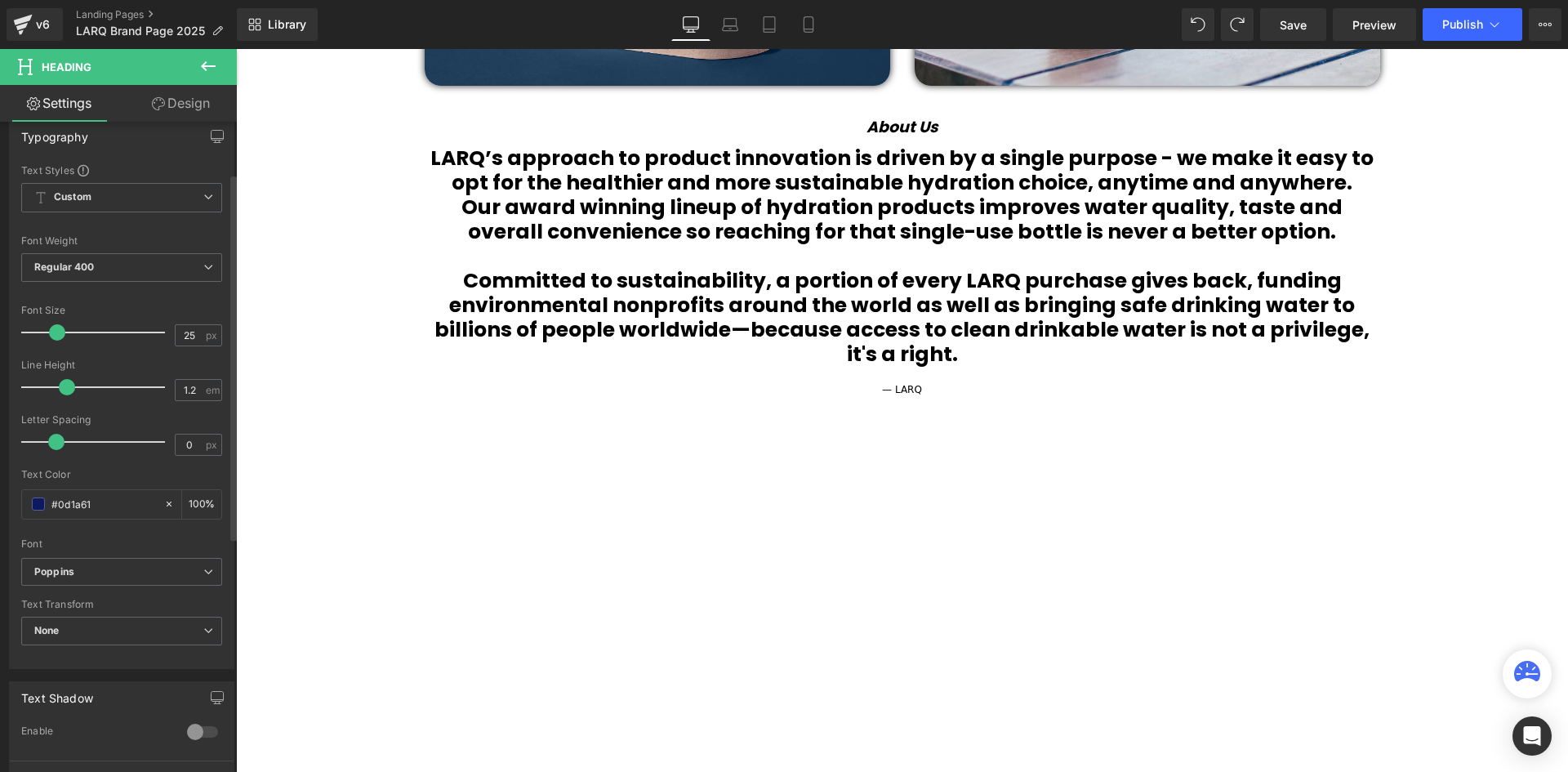
scroll to position [409, 0]
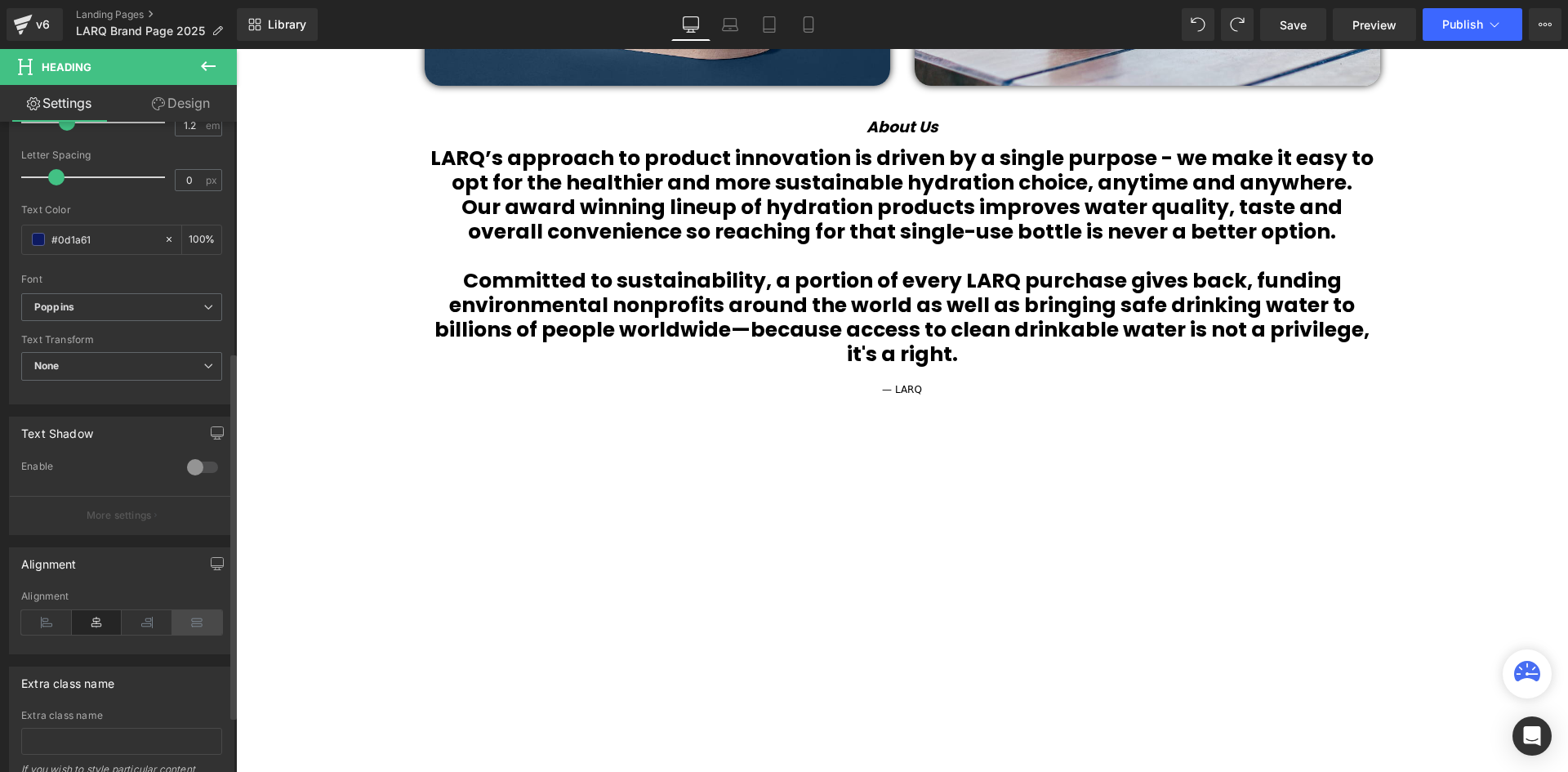
click at [193, 621] on icon at bounding box center [197, 622] width 51 height 25
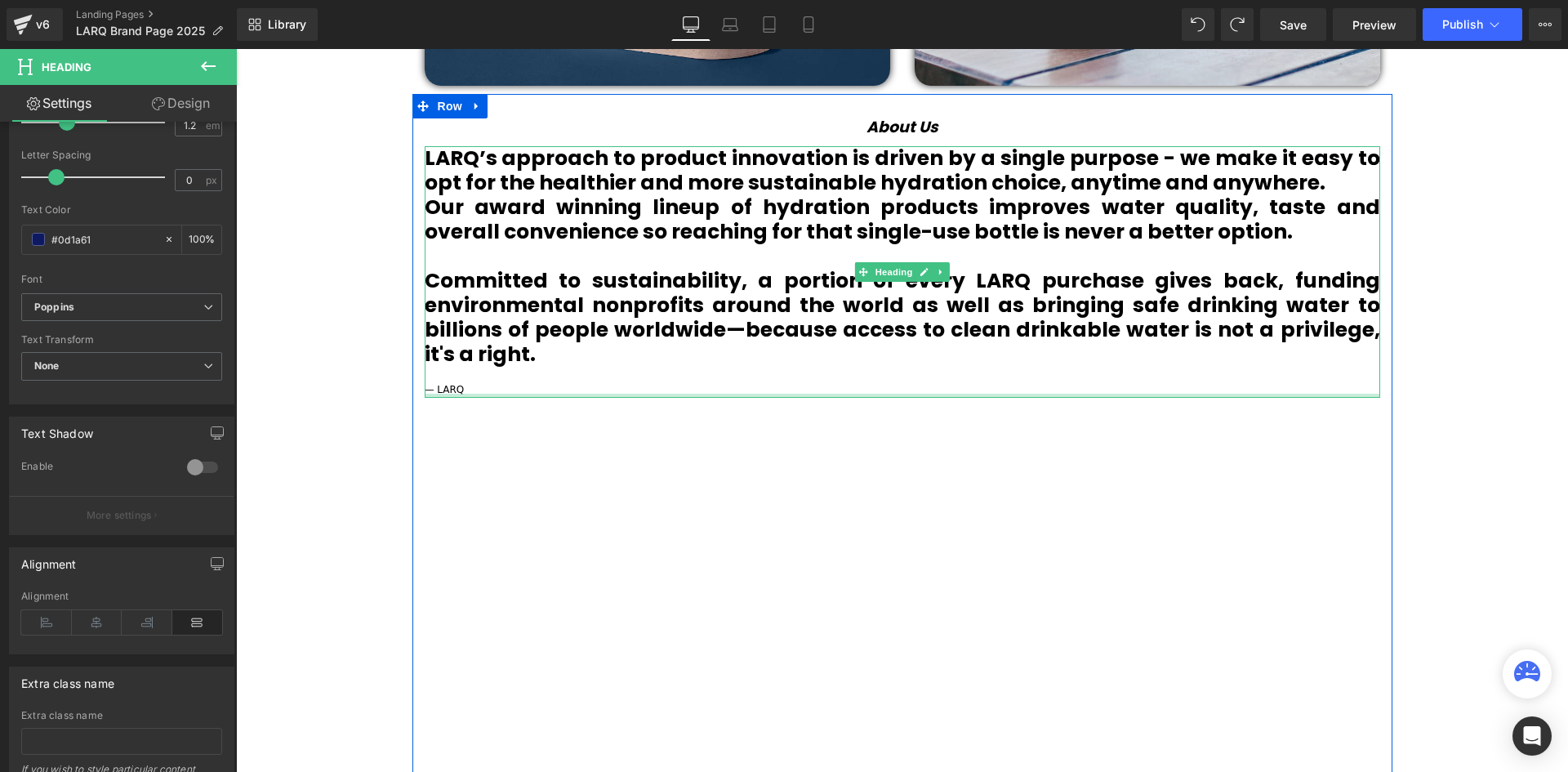
click at [469, 395] on div at bounding box center [903, 396] width 955 height 4
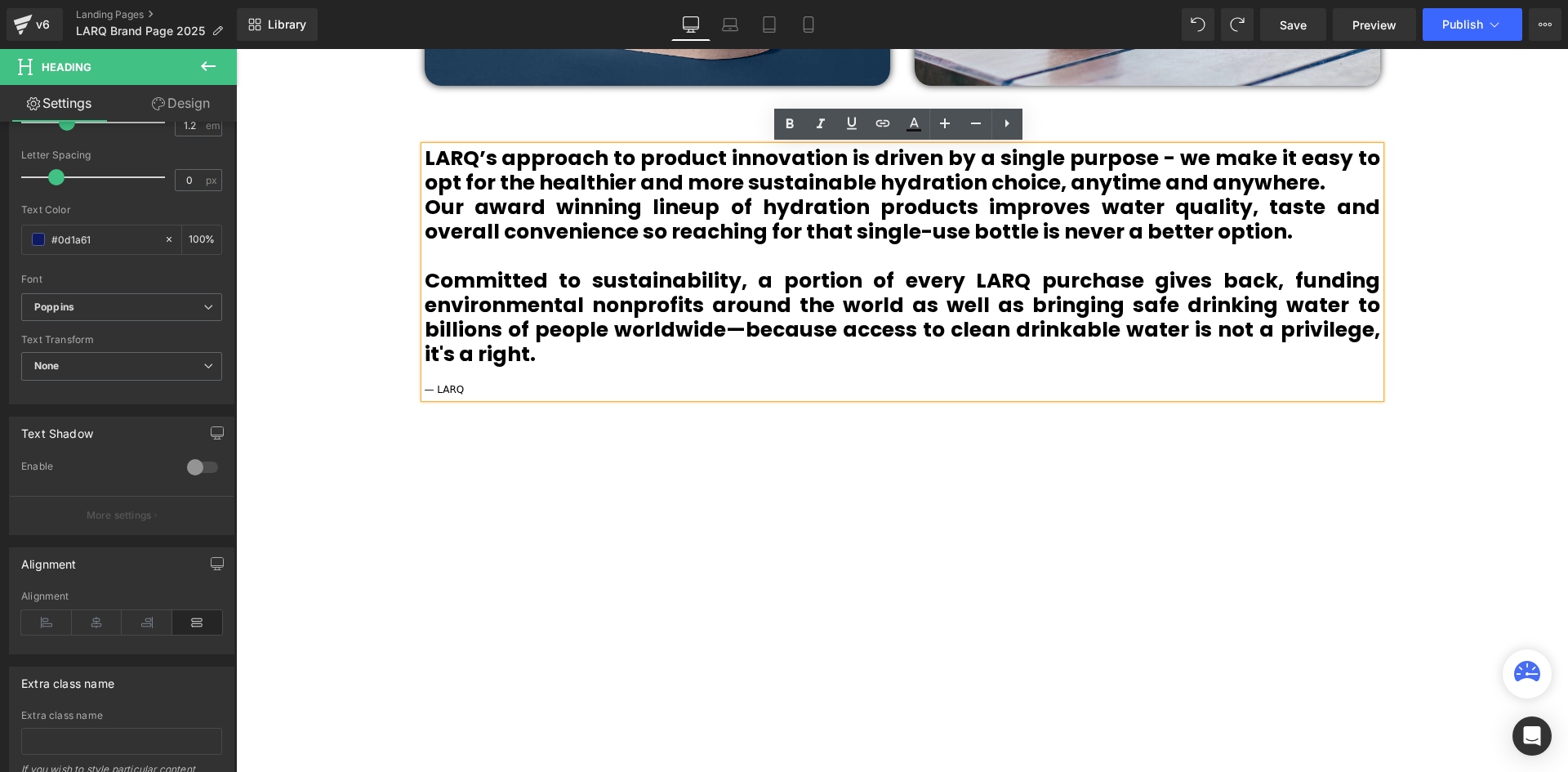
click at [453, 387] on span "— LARQ" at bounding box center [444, 389] width 40 height 11
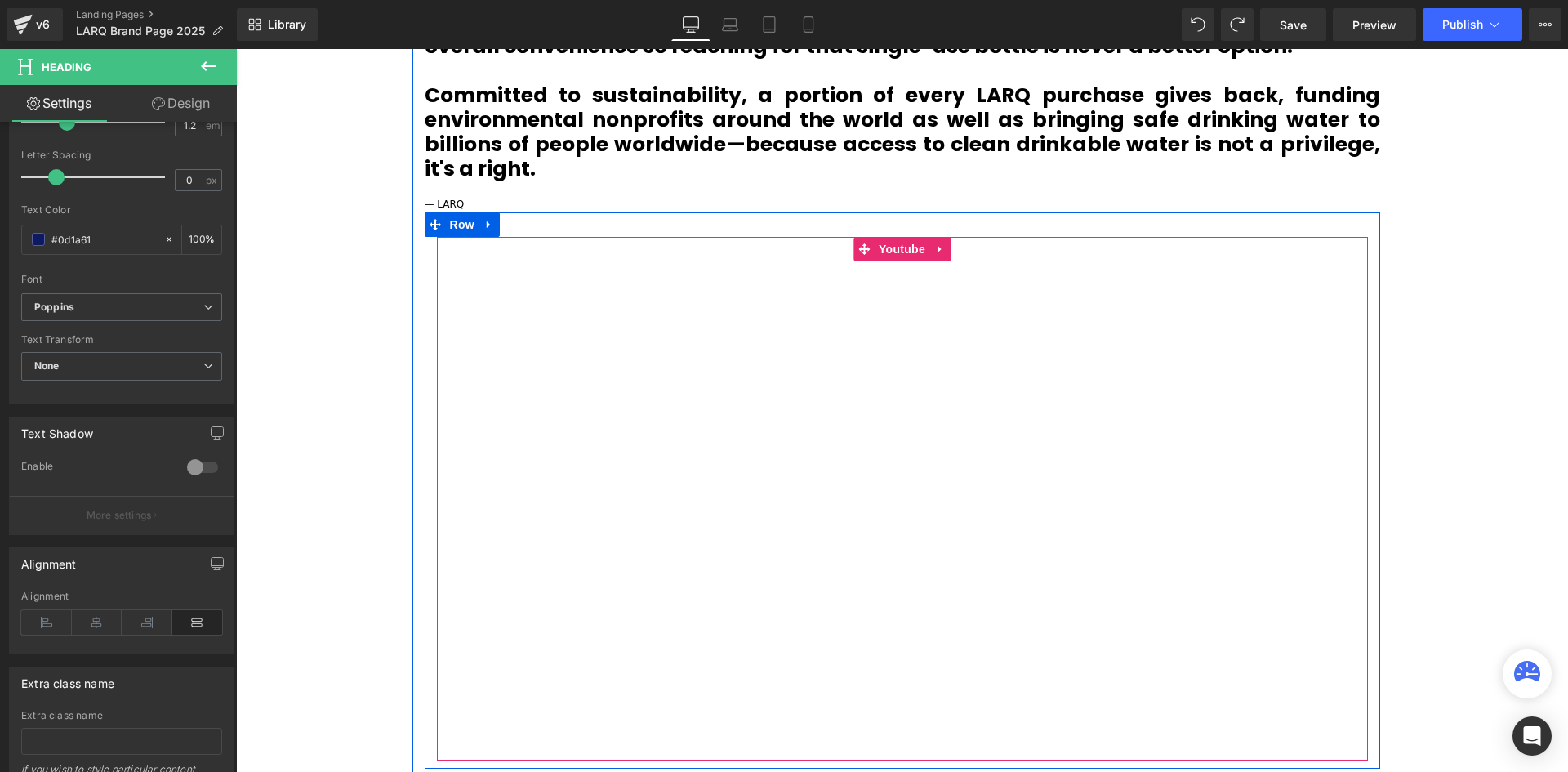
scroll to position [1407, 0]
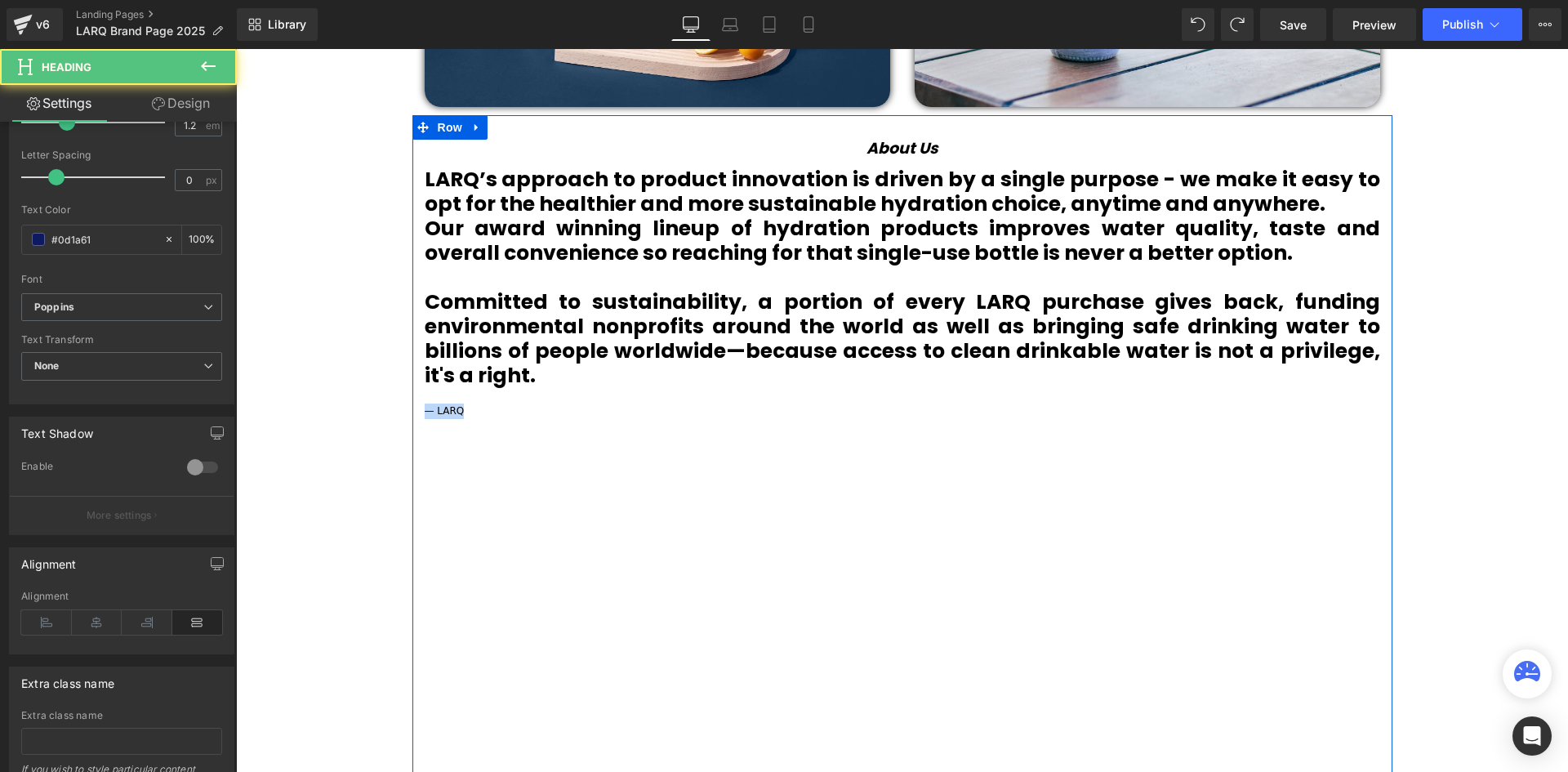
drag, startPoint x: 484, startPoint y: 409, endPoint x: 418, endPoint y: 405, distance: 66.1
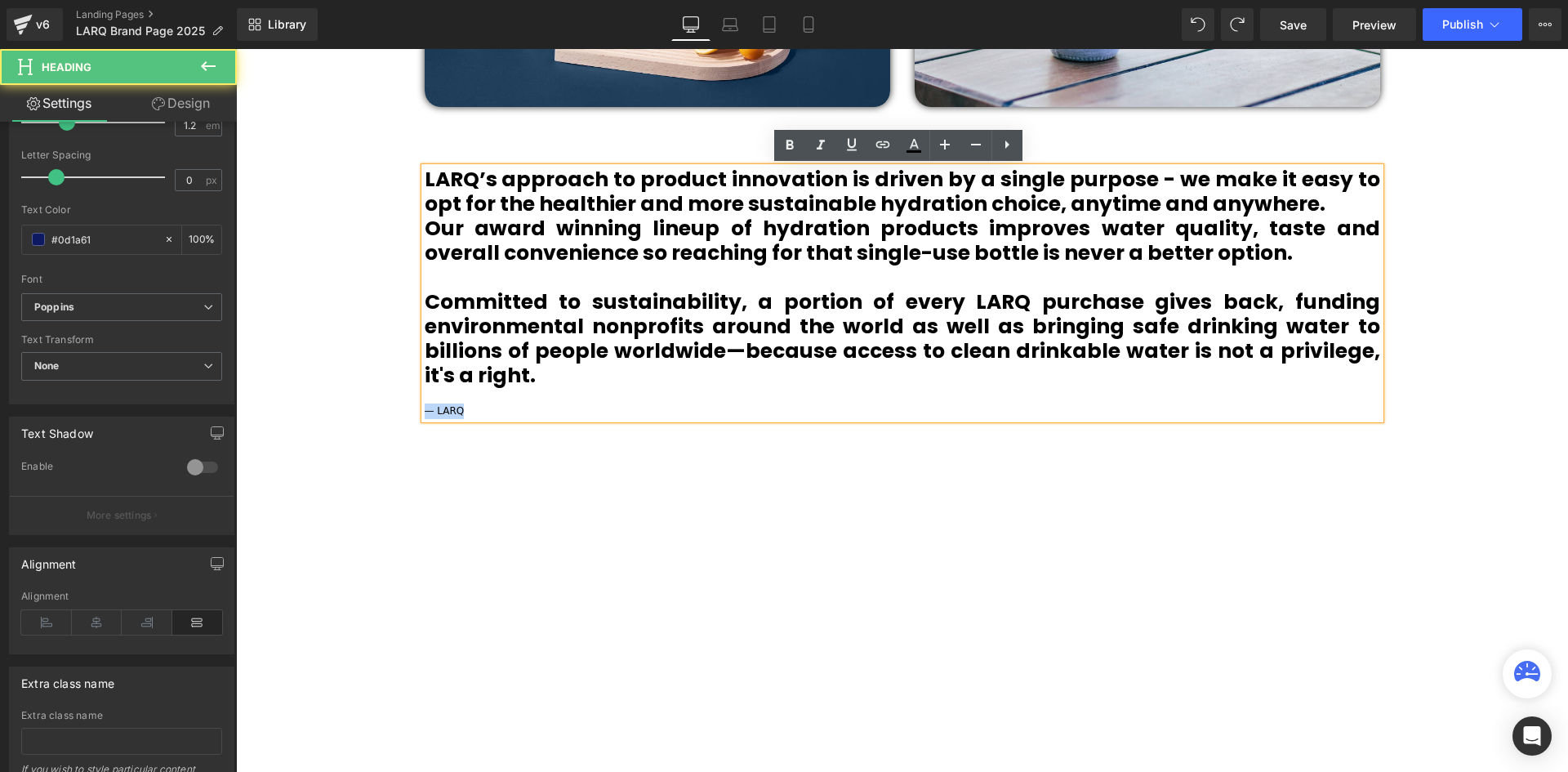
click at [937, 404] on div "— LARQ" at bounding box center [903, 411] width 955 height 16
click at [927, 411] on div "— LARQ" at bounding box center [903, 411] width 955 height 16
click at [896, 409] on div "— LARQ" at bounding box center [903, 411] width 955 height 16
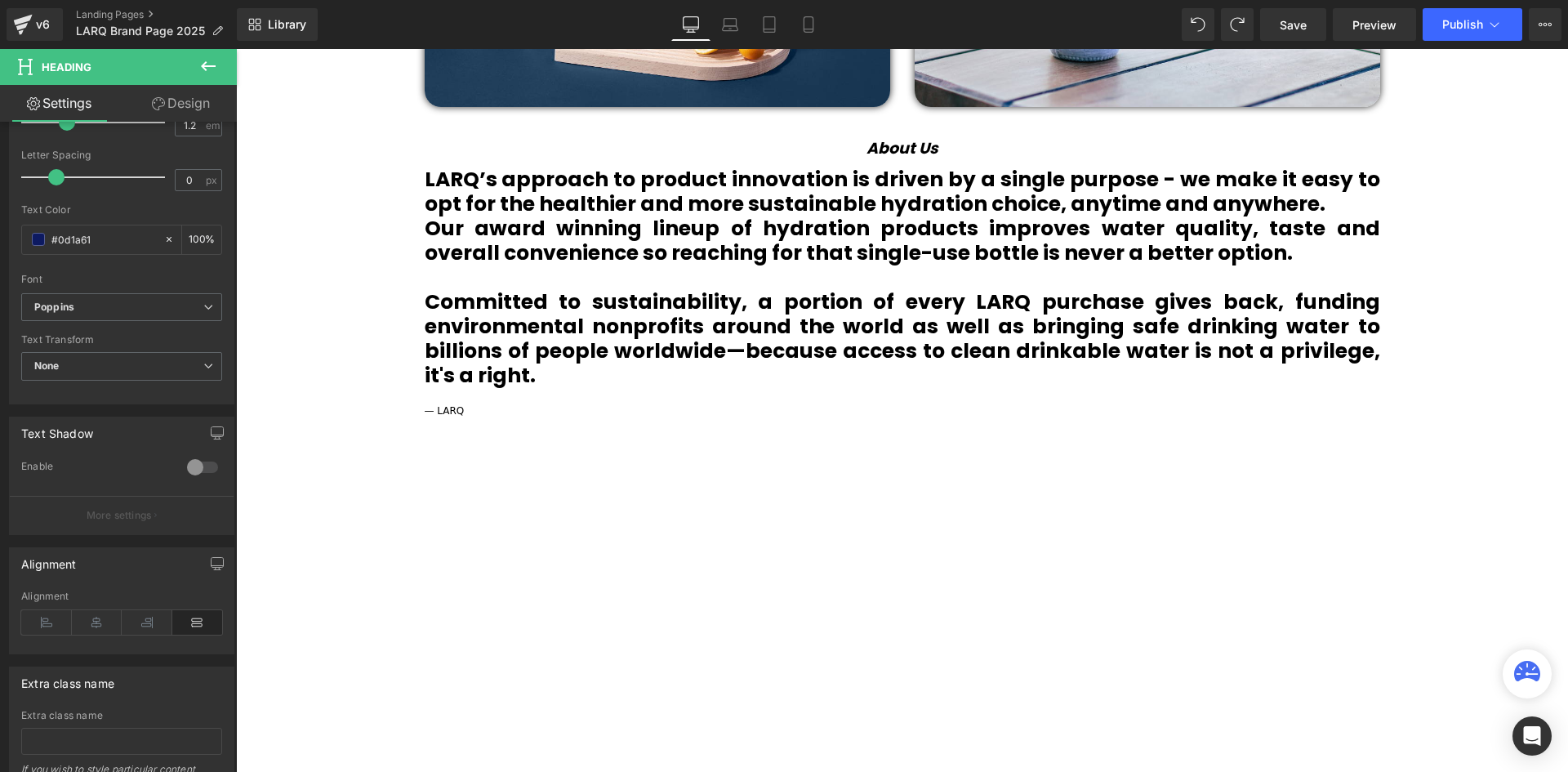
click at [207, 65] on icon at bounding box center [208, 66] width 19 height 19
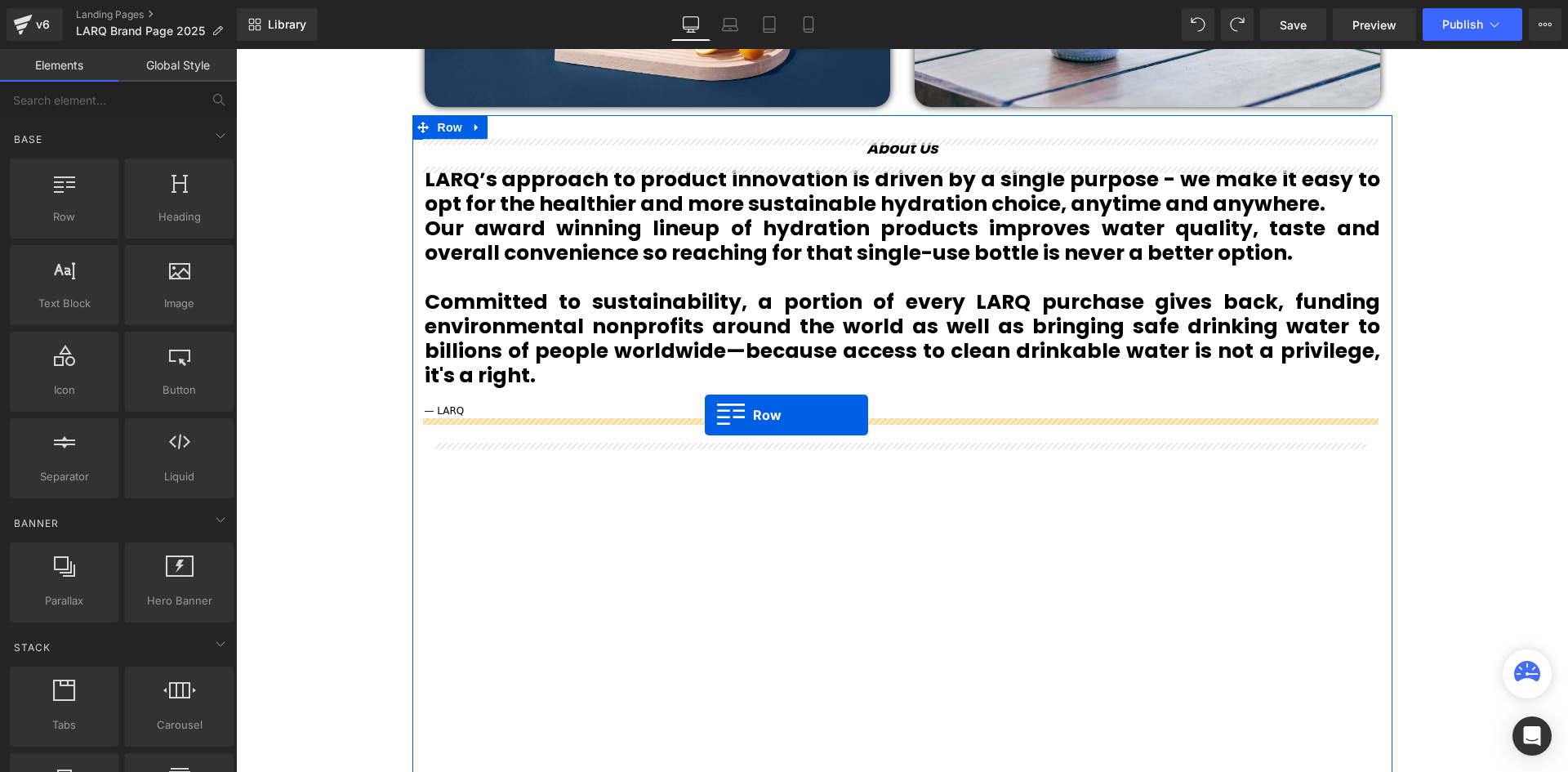
drag, startPoint x: 290, startPoint y: 254, endPoint x: 705, endPoint y: 415, distance: 445.1
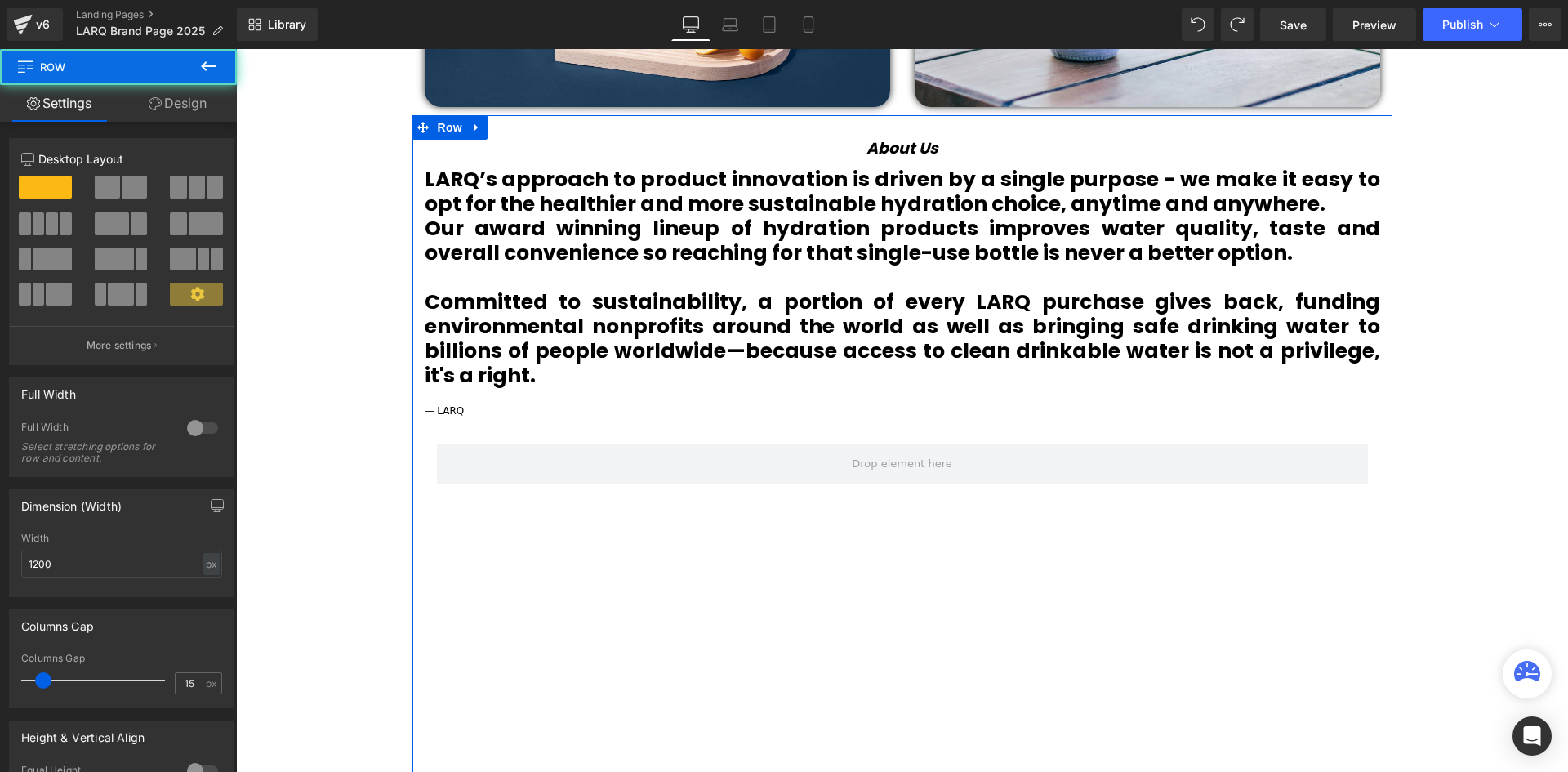
scroll to position [5862, 1324]
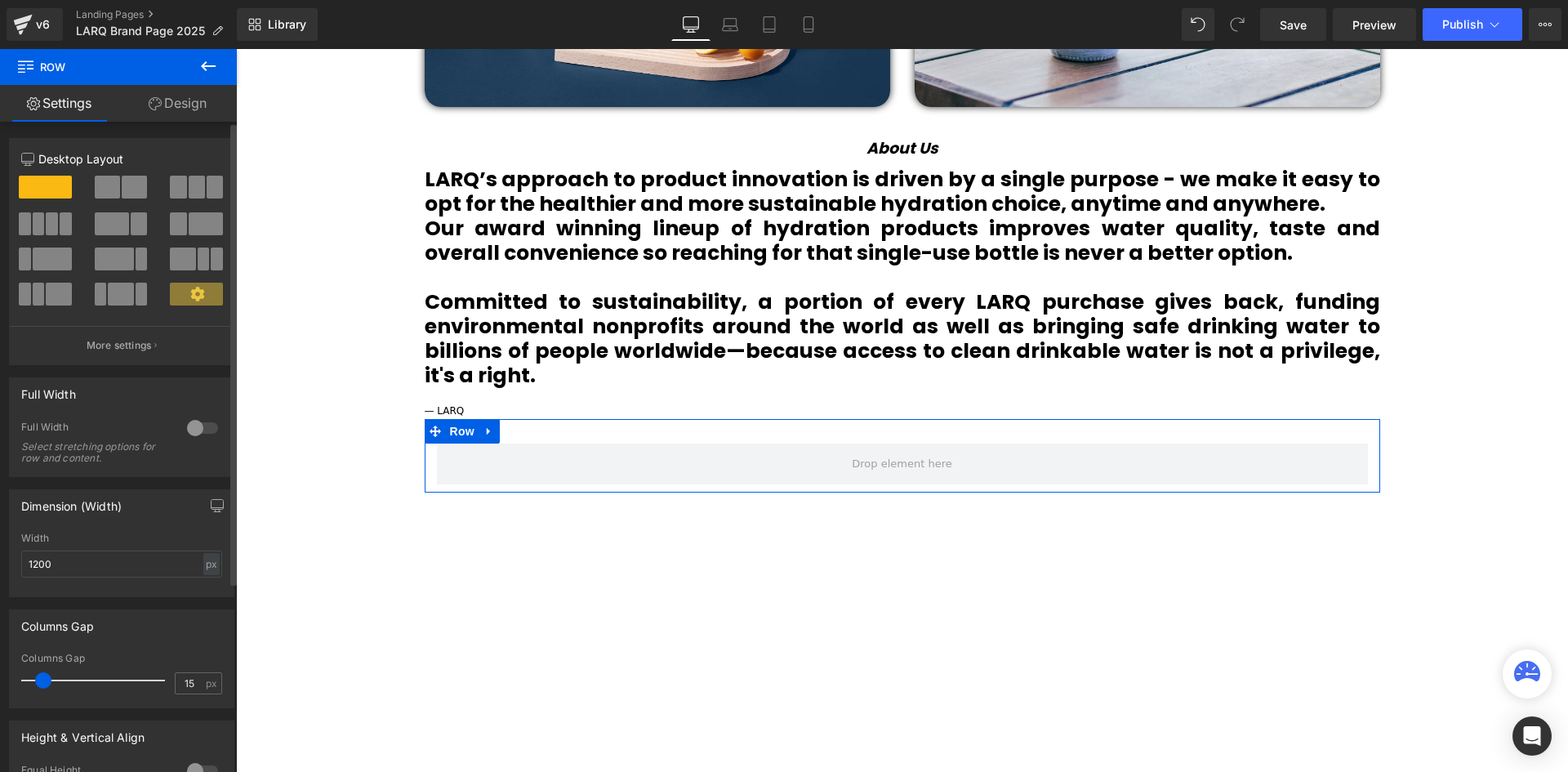
click at [179, 152] on p "Desktop Layout" at bounding box center [121, 159] width 201 height 18
click at [212, 64] on icon at bounding box center [208, 66] width 19 height 19
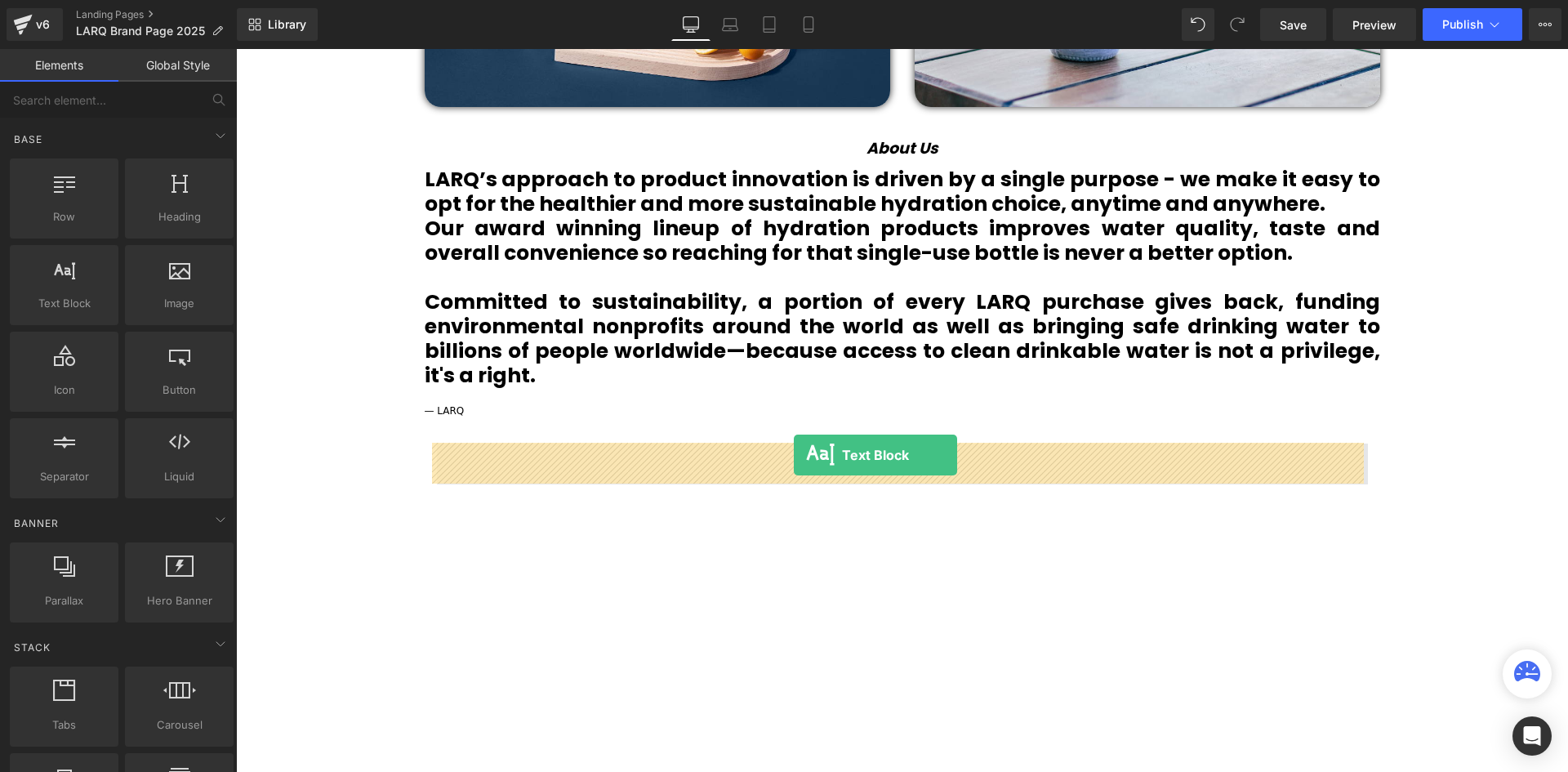
drag, startPoint x: 303, startPoint y: 346, endPoint x: 794, endPoint y: 455, distance: 503.0
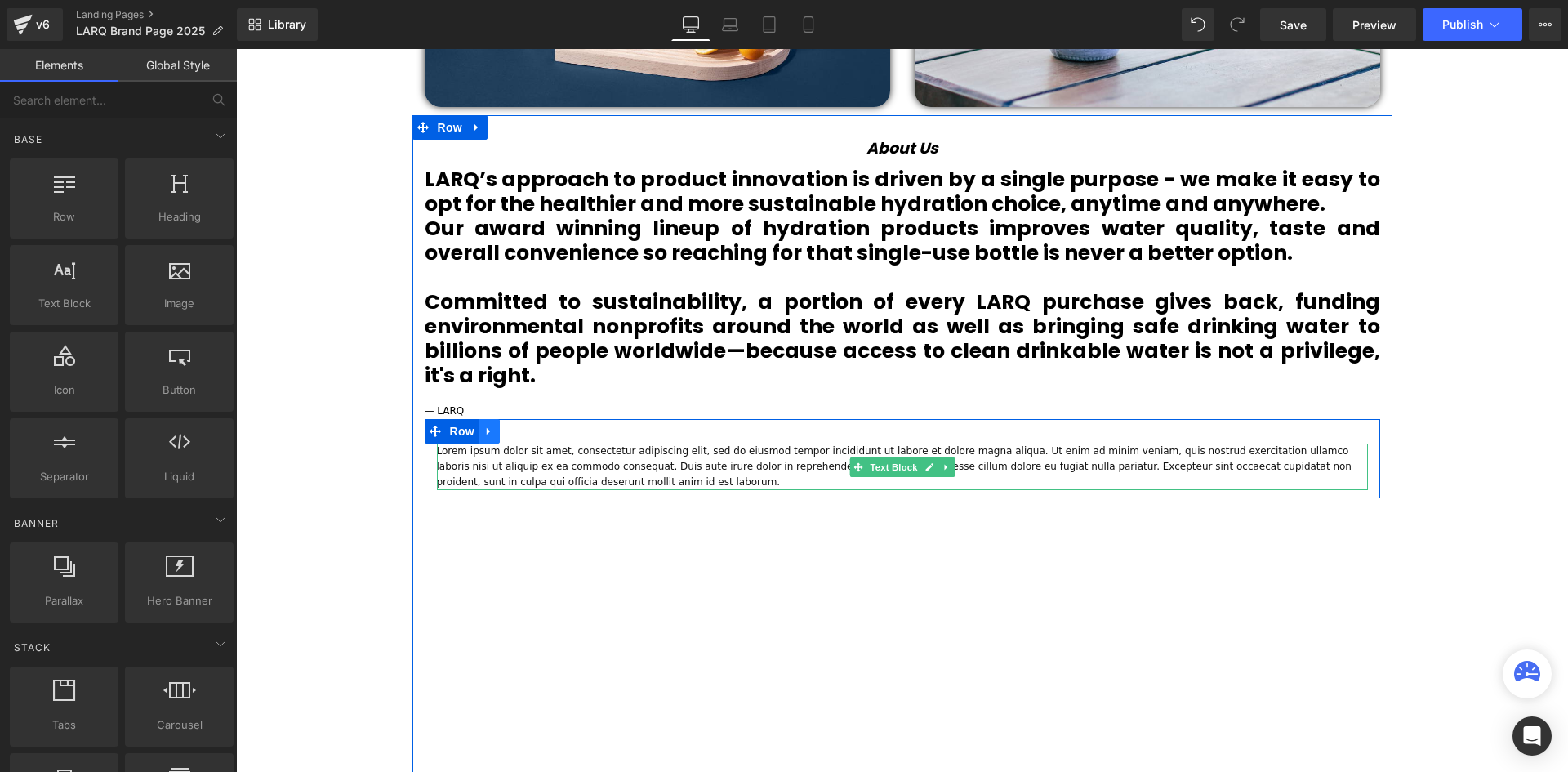
scroll to position [5867, 1324]
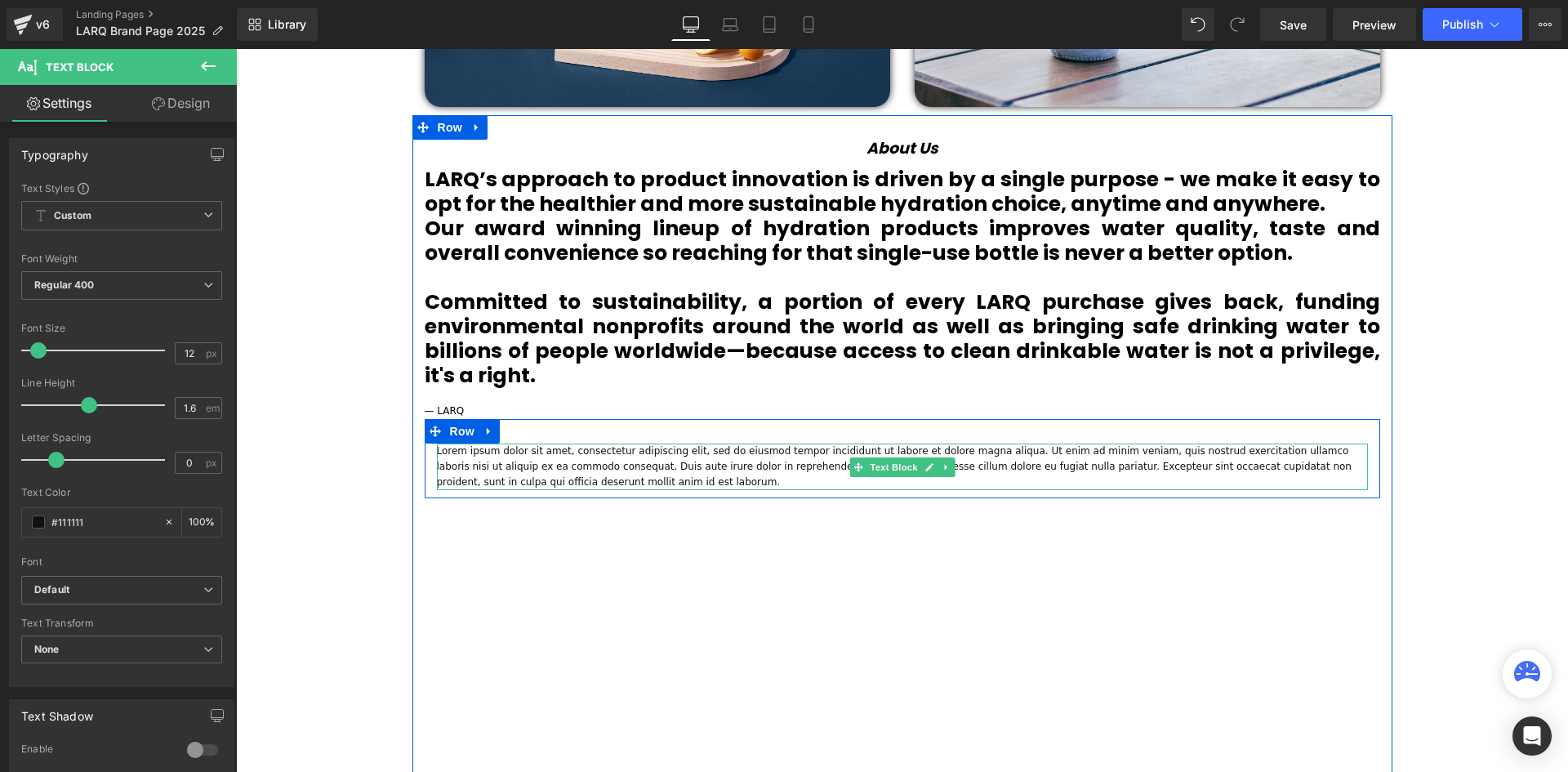
click at [523, 476] on p "Lorem ipsum dolor sit amet, consectetur adipiscing elit, sed do eiusmod tempor …" at bounding box center [902, 467] width 930 height 47
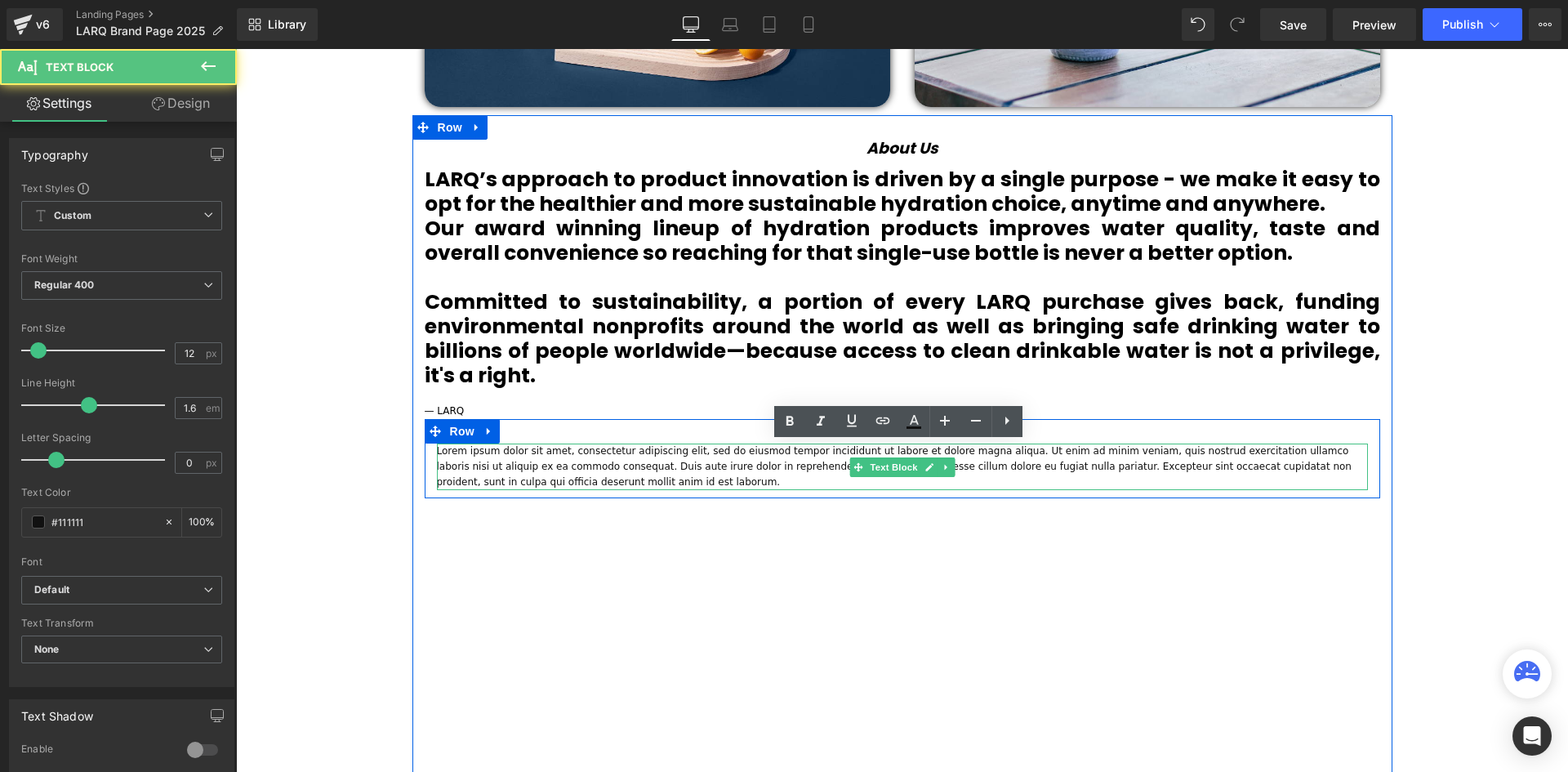
click at [523, 477] on p "Lorem ipsum dolor sit amet, consectetur adipiscing elit, sed do eiusmod tempor …" at bounding box center [902, 467] width 930 height 47
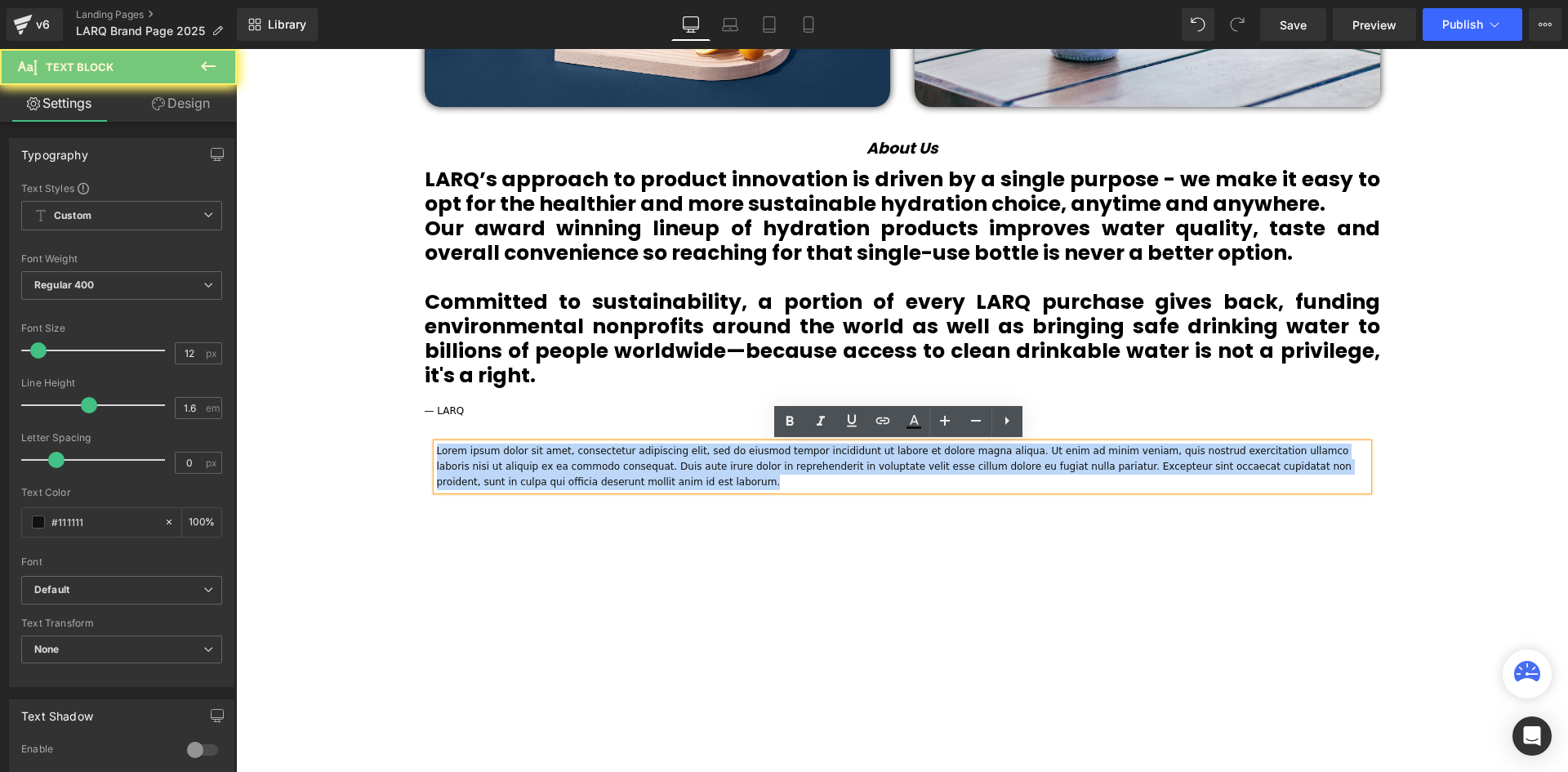
drag, startPoint x: 523, startPoint y: 477, endPoint x: 421, endPoint y: 434, distance: 110.7
click at [425, 439] on div "Lorem ipsum dolor sit amet, consectetur adipiscing elit, sed do eiusmod tempor …" at bounding box center [903, 459] width 955 height 80
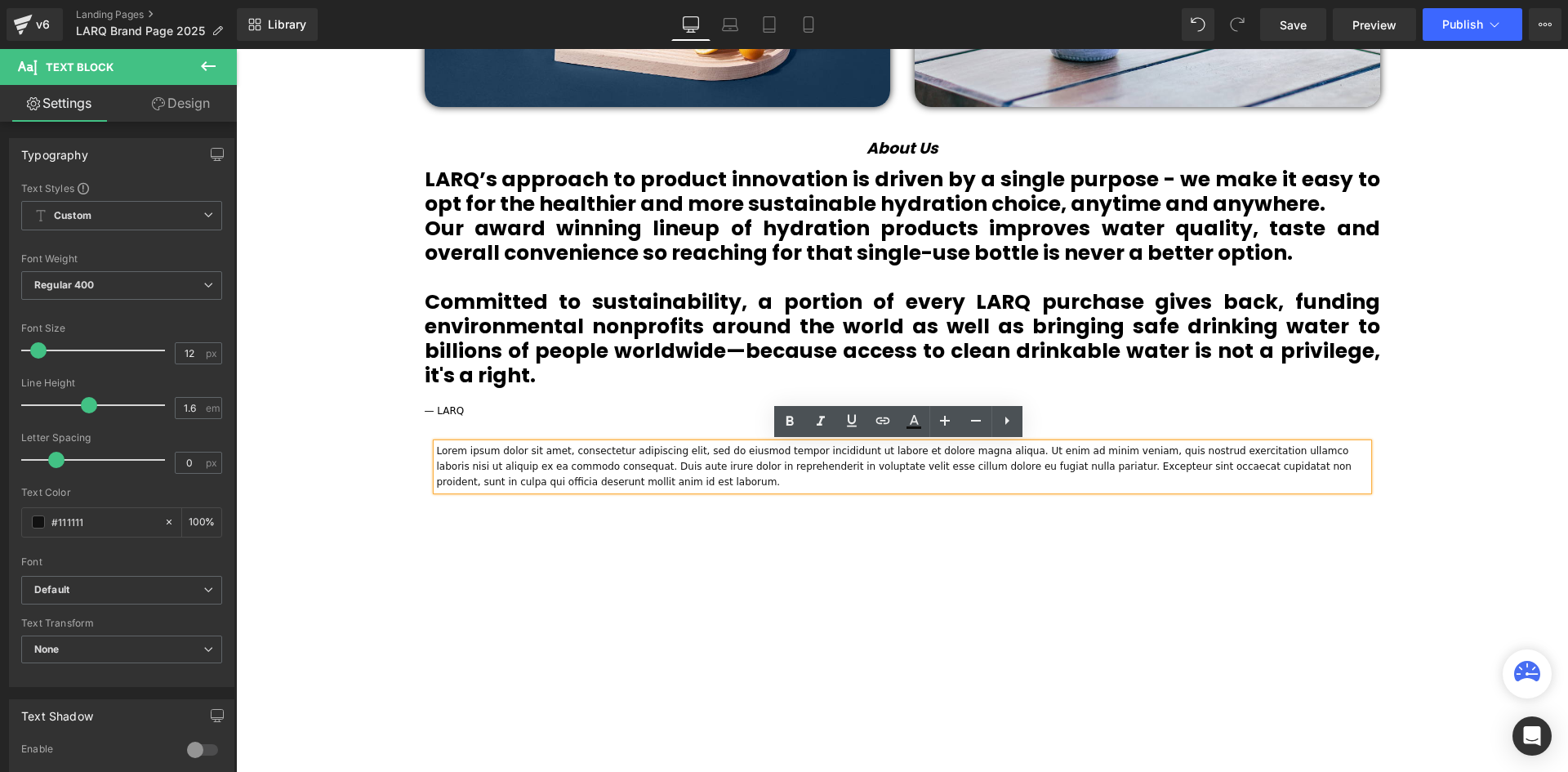
scroll to position [5837, 1324]
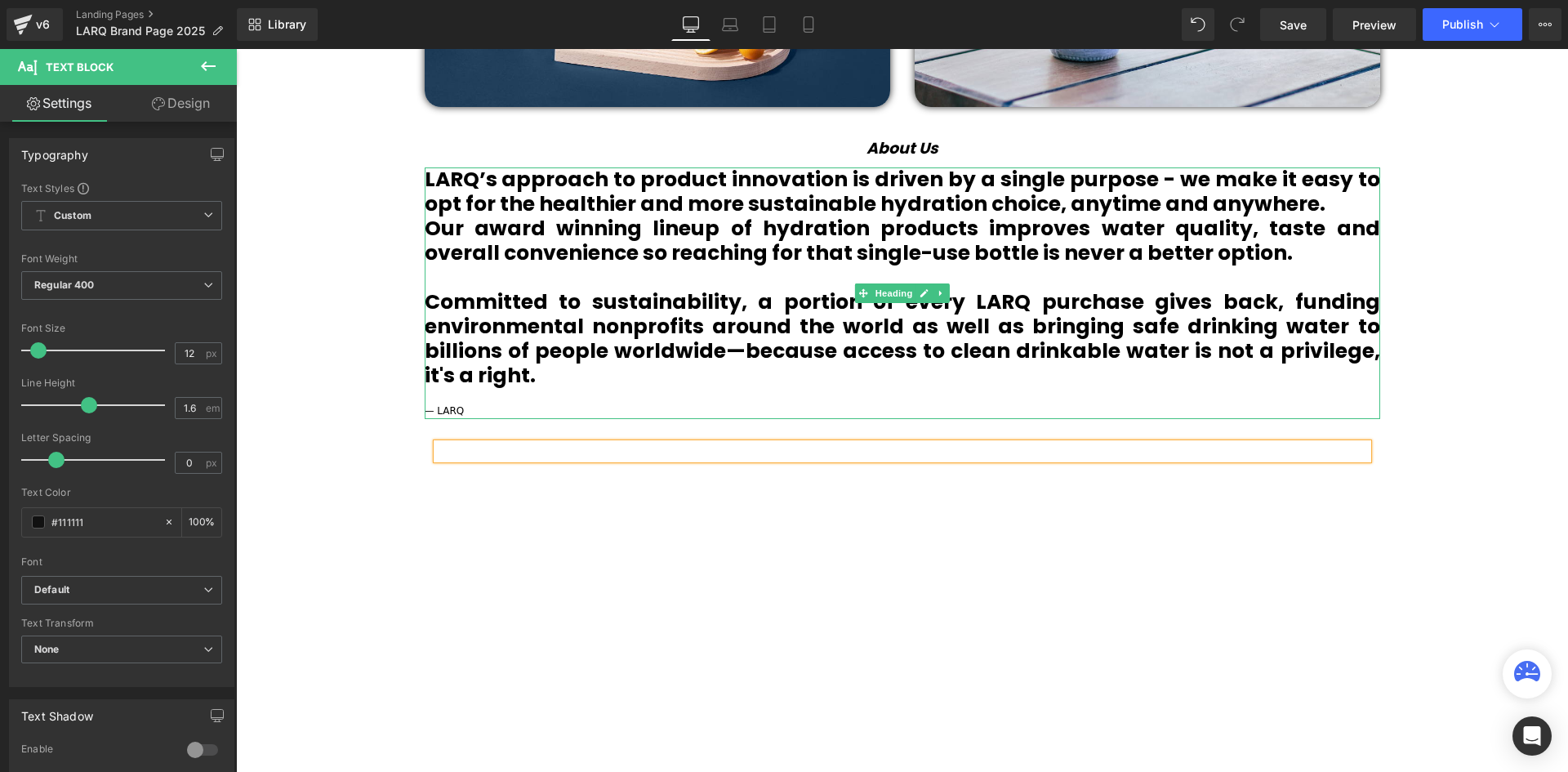
click at [439, 411] on span "— LARQ" at bounding box center [444, 411] width 40 height 11
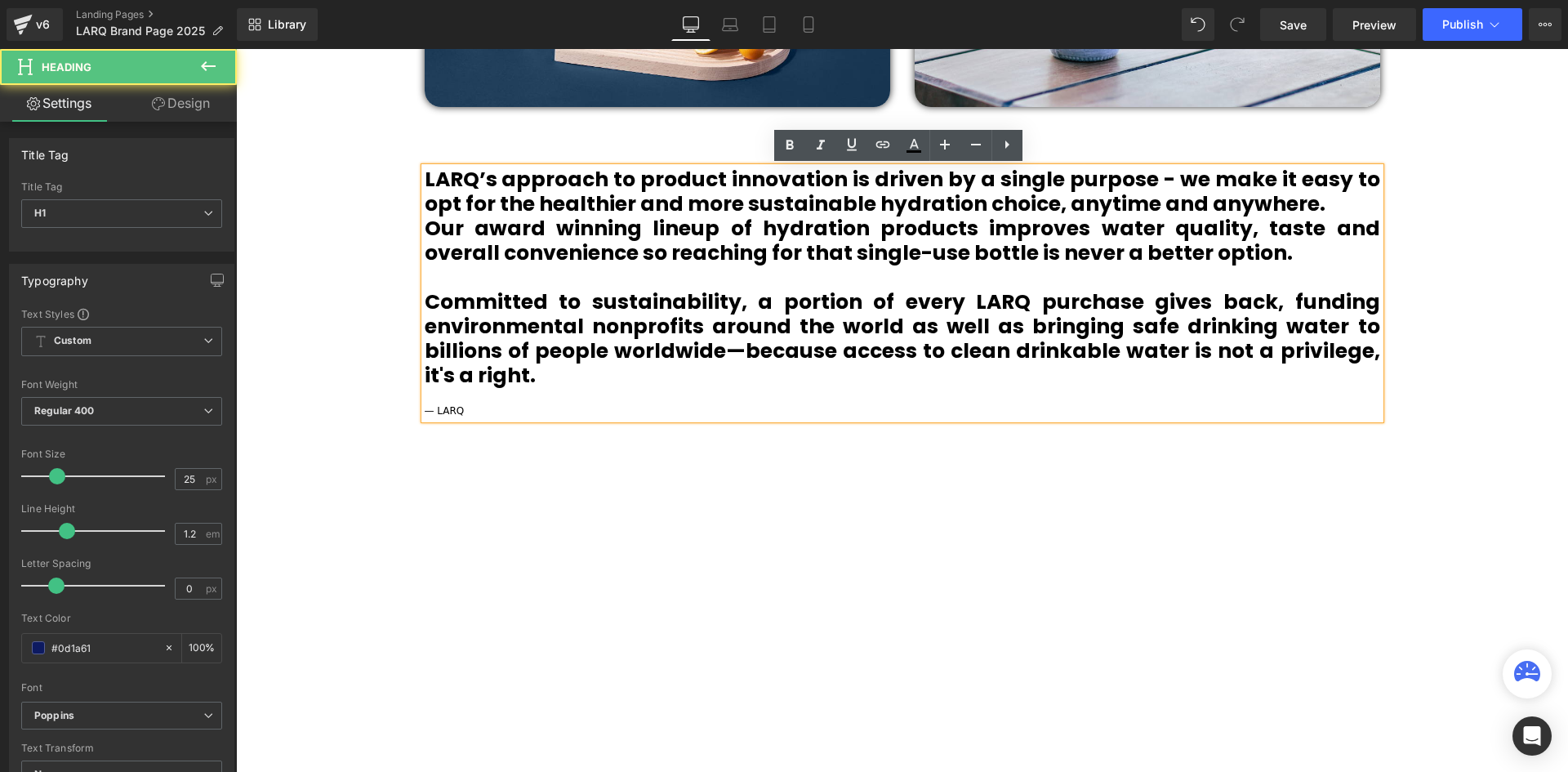
click at [435, 408] on span "— LARQ" at bounding box center [444, 411] width 40 height 11
drag, startPoint x: 431, startPoint y: 411, endPoint x: 417, endPoint y: 411, distance: 14.0
click at [425, 411] on div "LARQ’s approach to product innovation is driven by a single purpose - we make i…" at bounding box center [903, 293] width 955 height 251
click at [477, 417] on div "— LARQ" at bounding box center [903, 411] width 955 height 16
drag, startPoint x: 461, startPoint y: 409, endPoint x: 407, endPoint y: 413, distance: 54.1
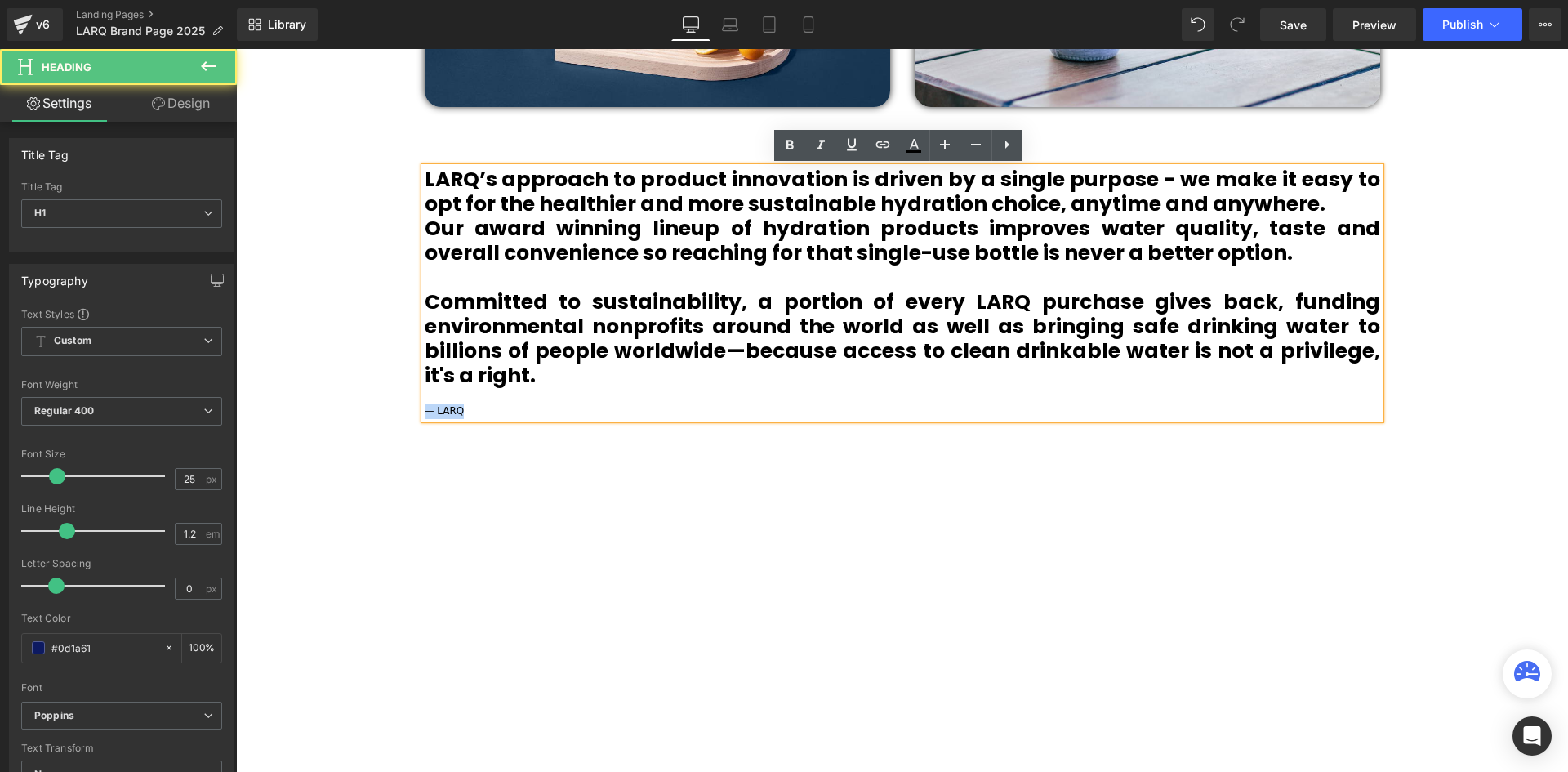
copy span "— LARQ"
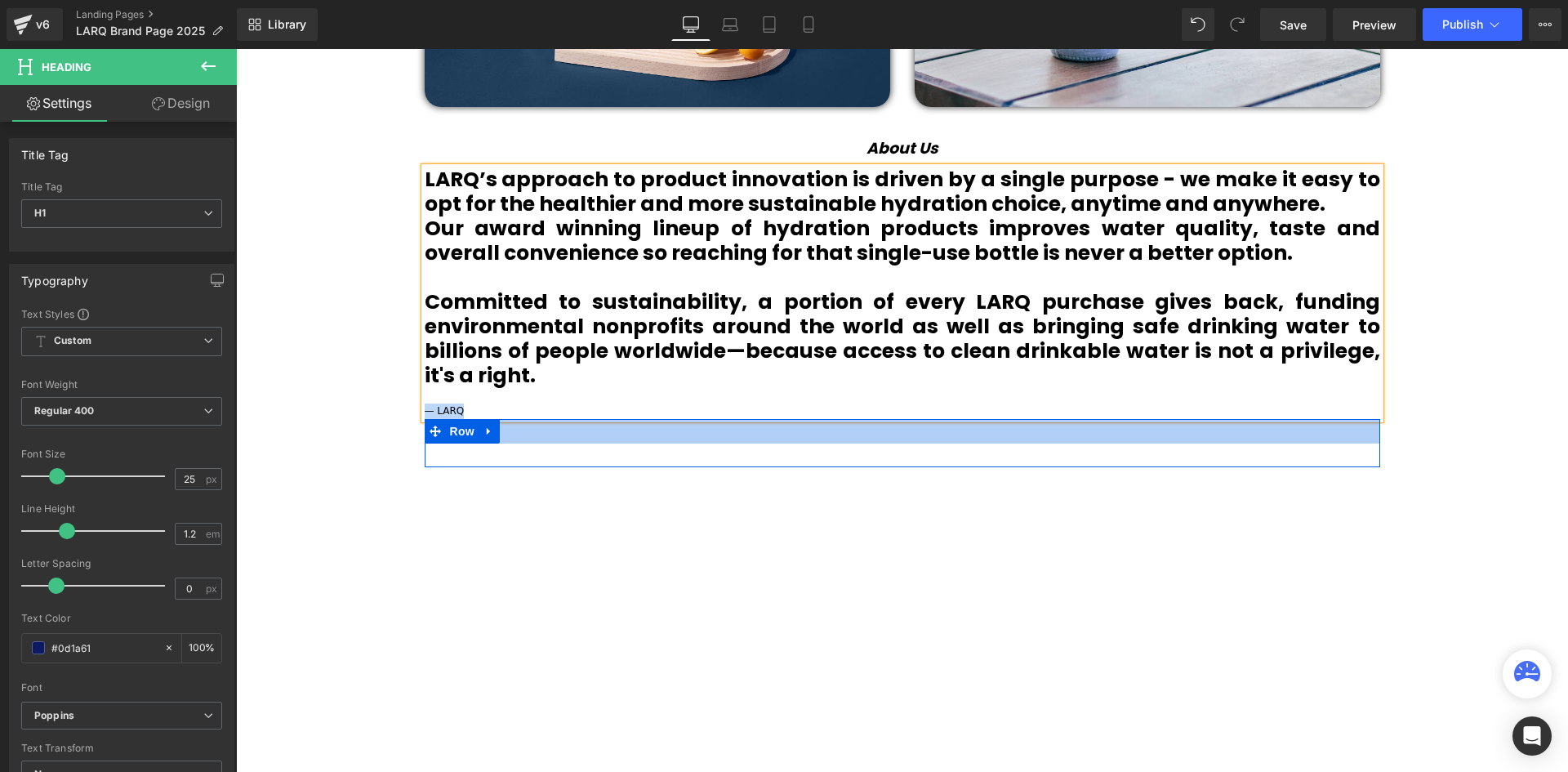
click at [764, 442] on div at bounding box center [903, 431] width 955 height 25
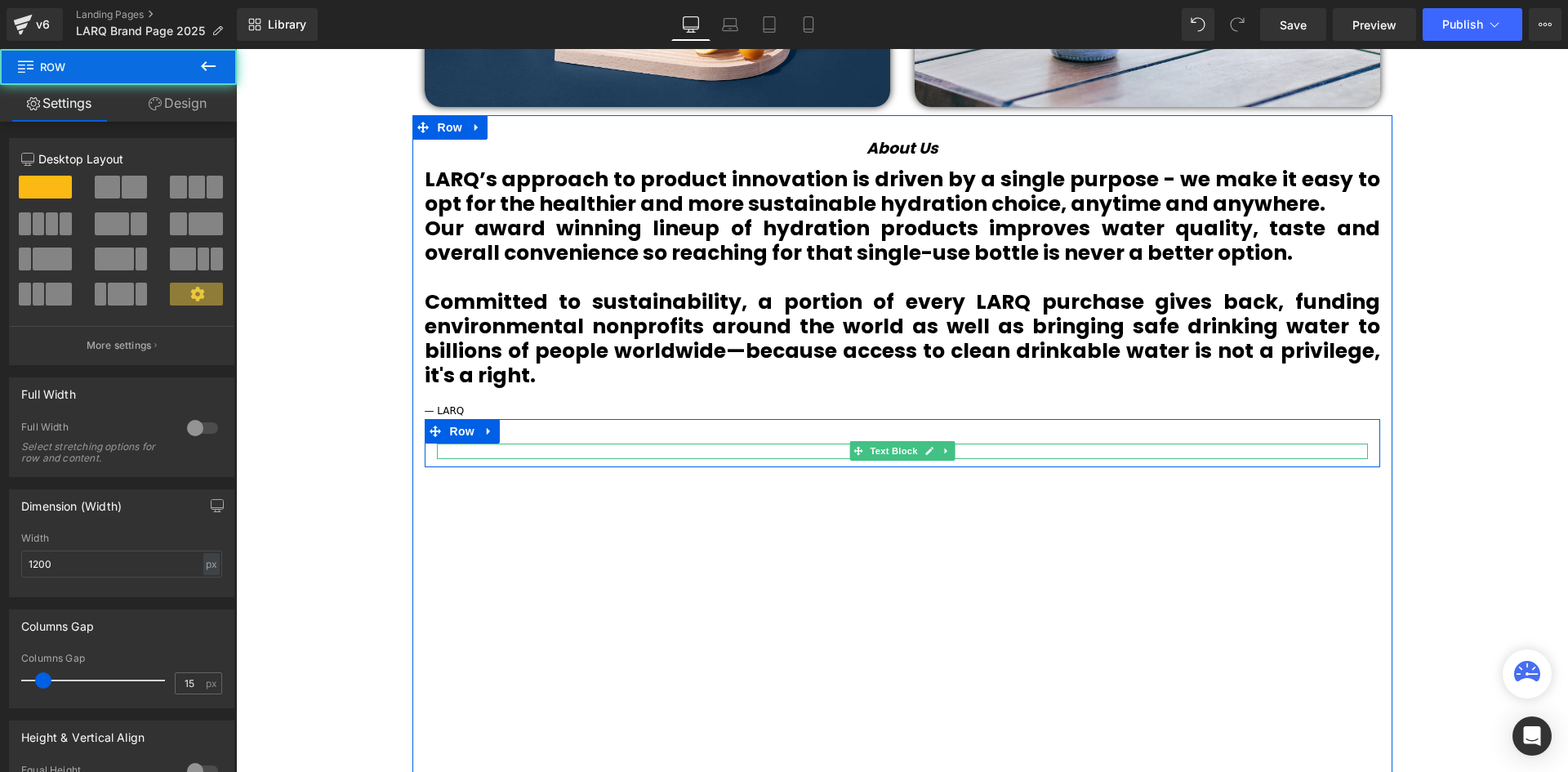
click at [811, 447] on p at bounding box center [902, 451] width 930 height 16
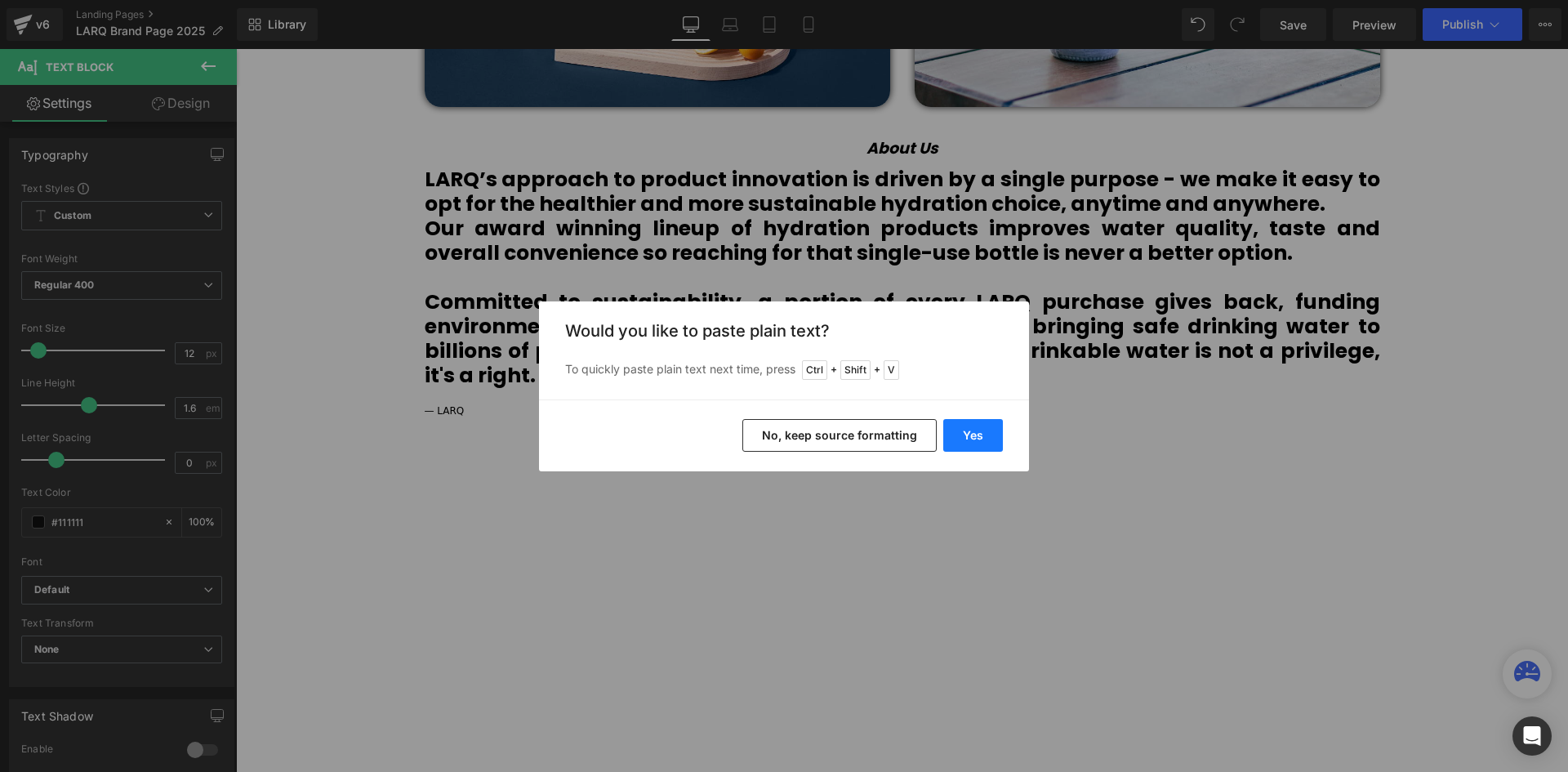
click at [966, 434] on button "Yes" at bounding box center [973, 435] width 60 height 32
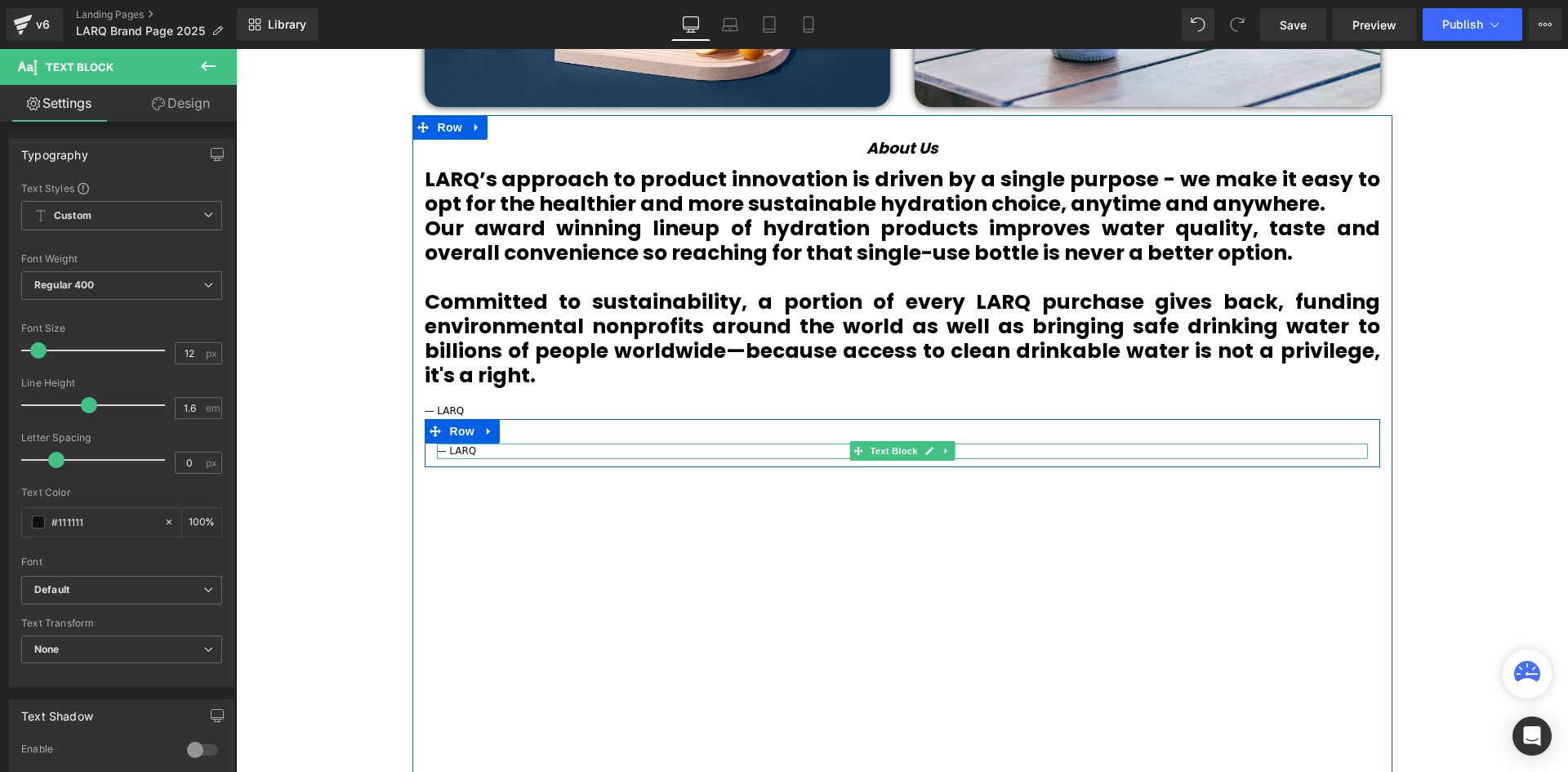
click at [478, 448] on p "— LARQ" at bounding box center [902, 451] width 930 height 16
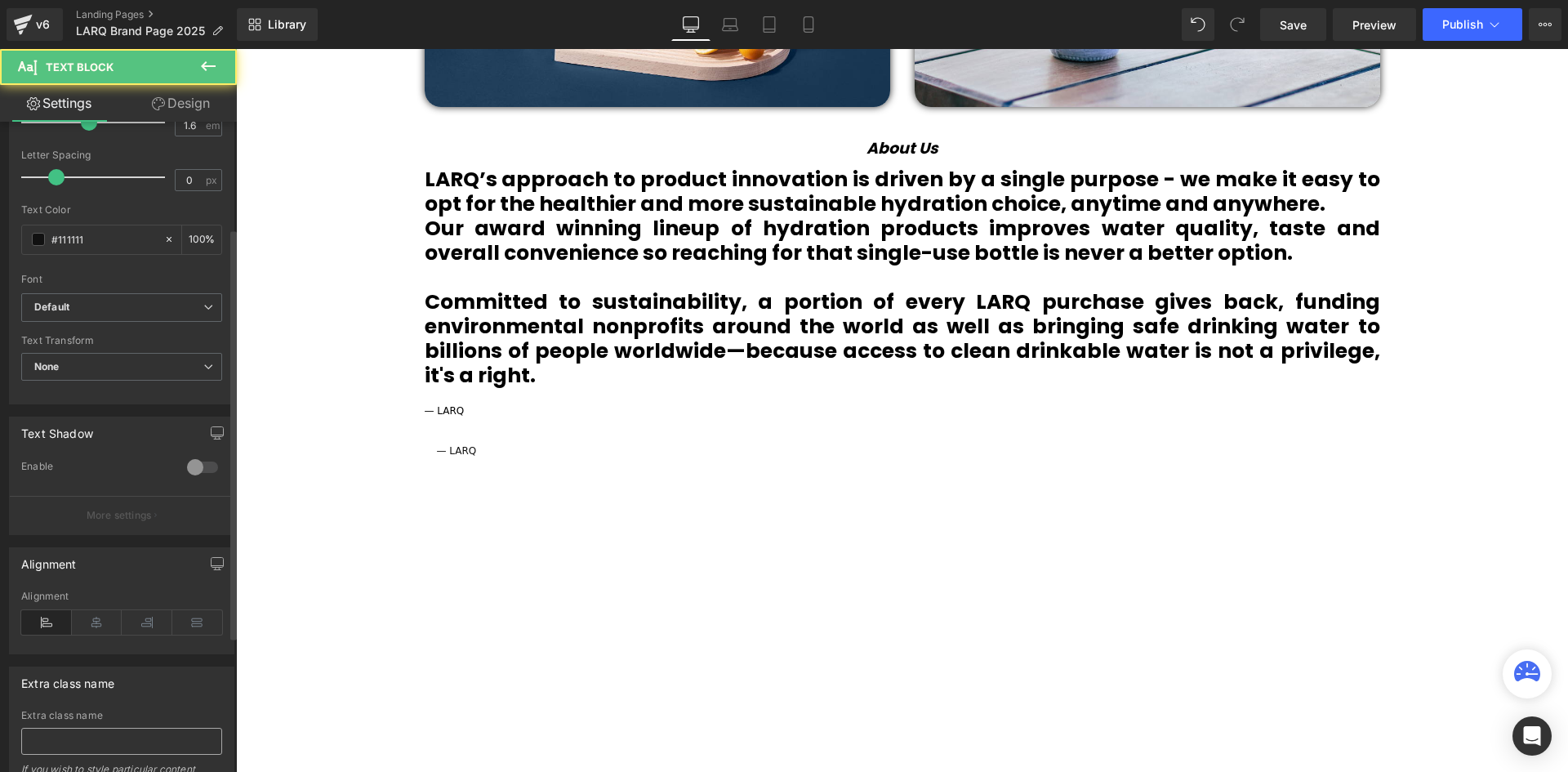
scroll to position [383, 0]
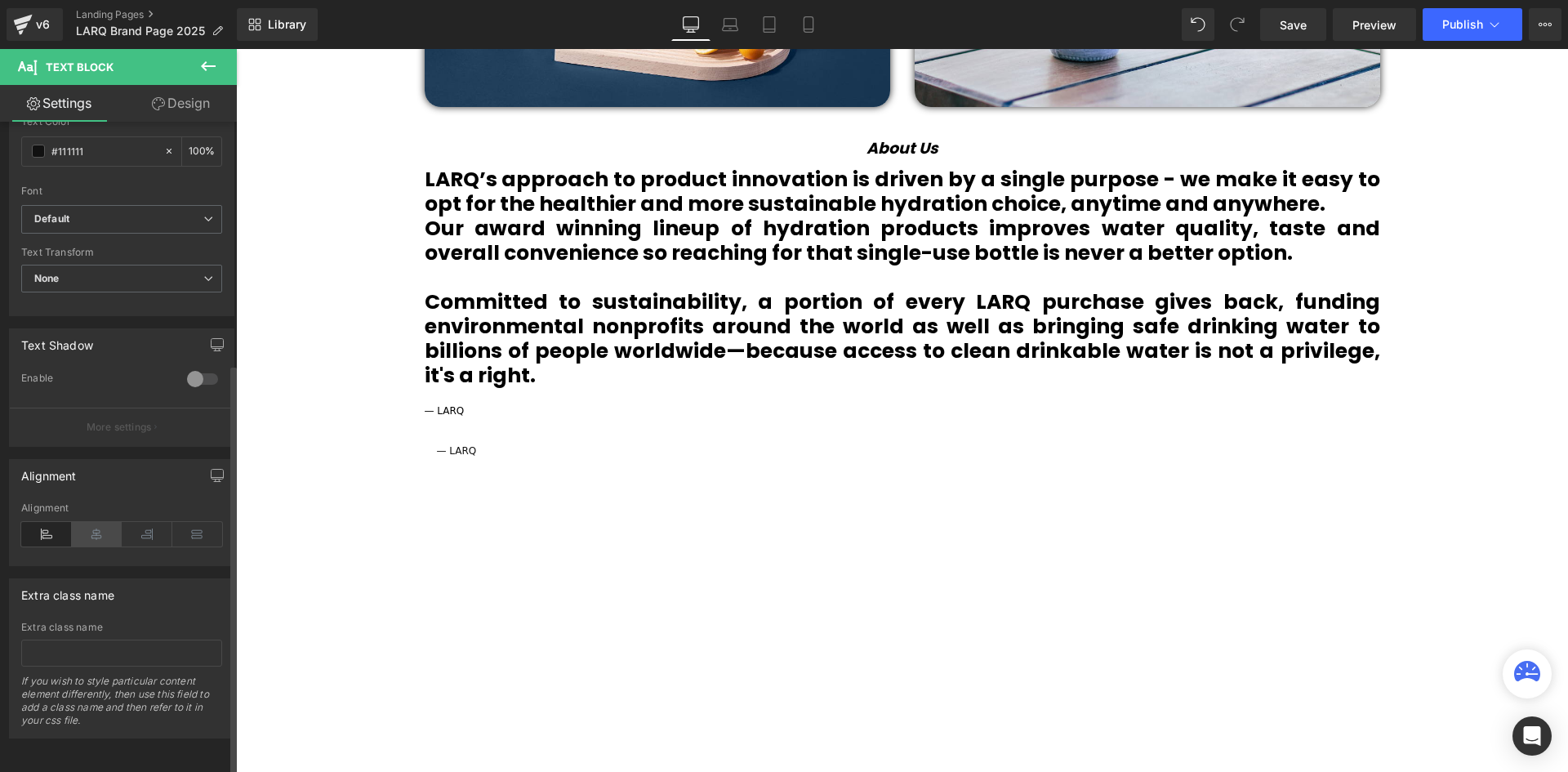
click at [99, 522] on icon at bounding box center [97, 534] width 51 height 25
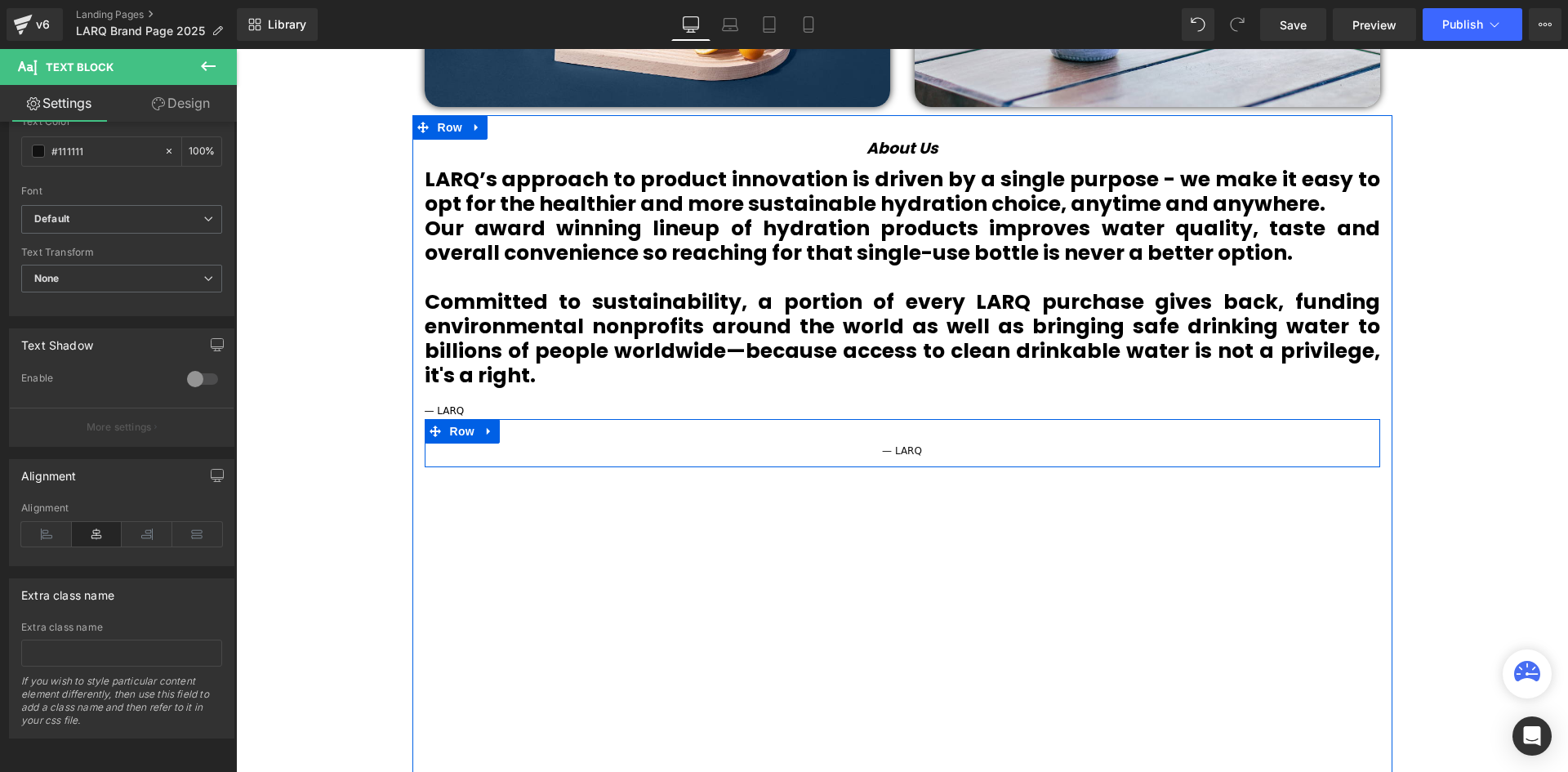
drag, startPoint x: 455, startPoint y: 418, endPoint x: 462, endPoint y: 411, distance: 9.9
click at [462, 410] on div "— LARQ" at bounding box center [903, 411] width 955 height 16
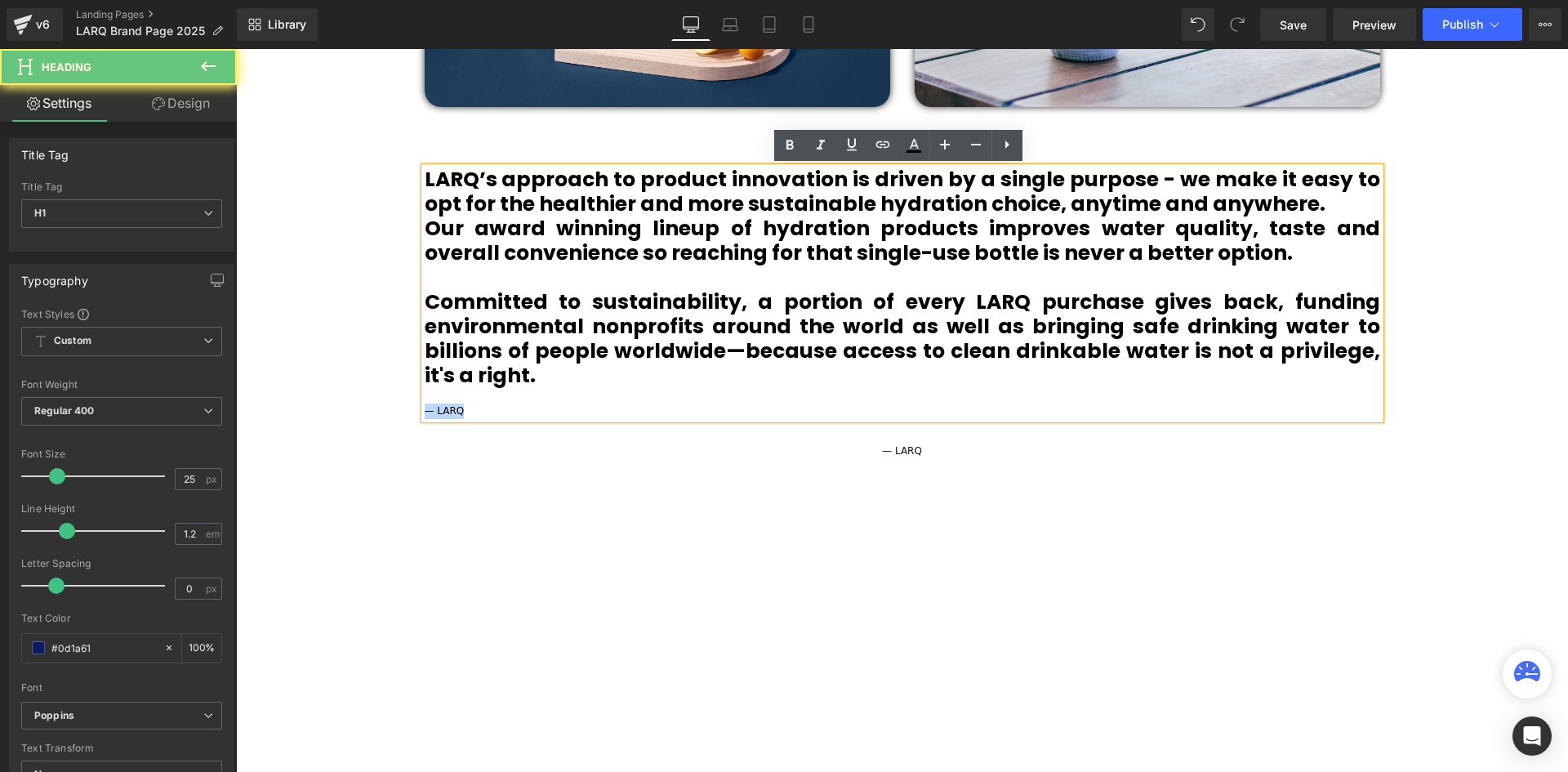
drag, startPoint x: 473, startPoint y: 411, endPoint x: 382, endPoint y: 413, distance: 91.0
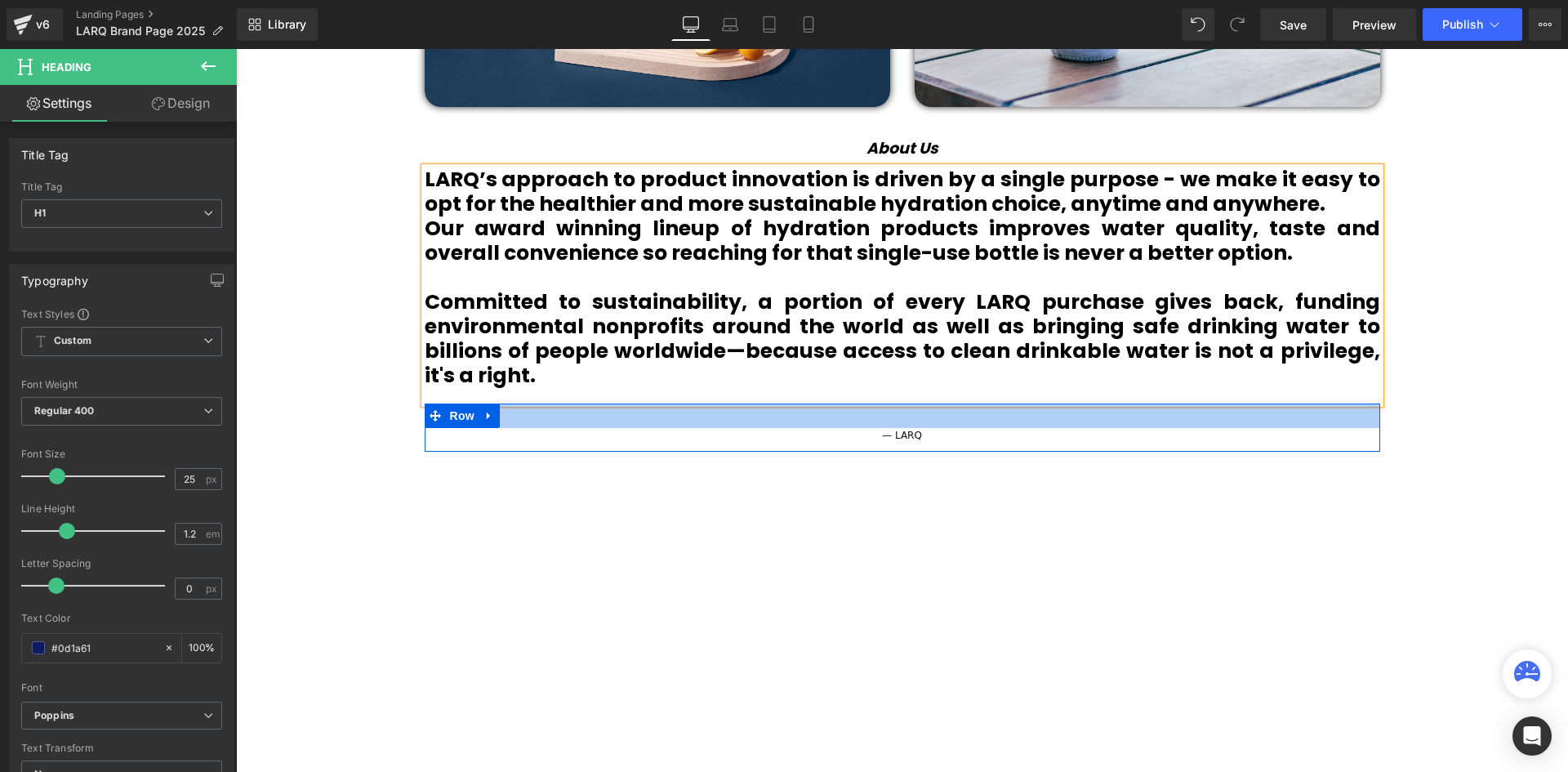
scroll to position [5805, 1324]
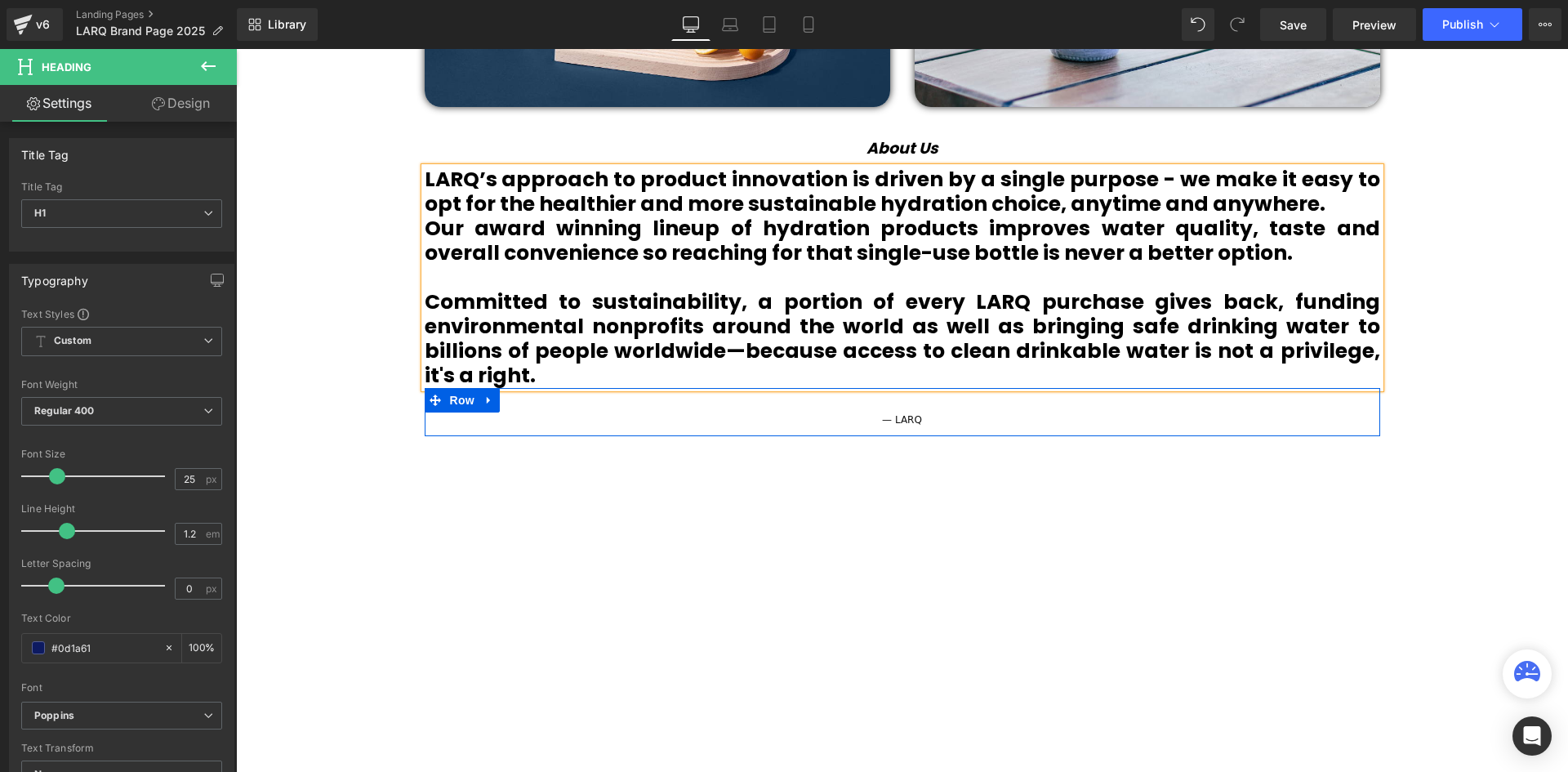
click at [1352, 410] on div "— LARQ Text Block Row" at bounding box center [903, 412] width 955 height 48
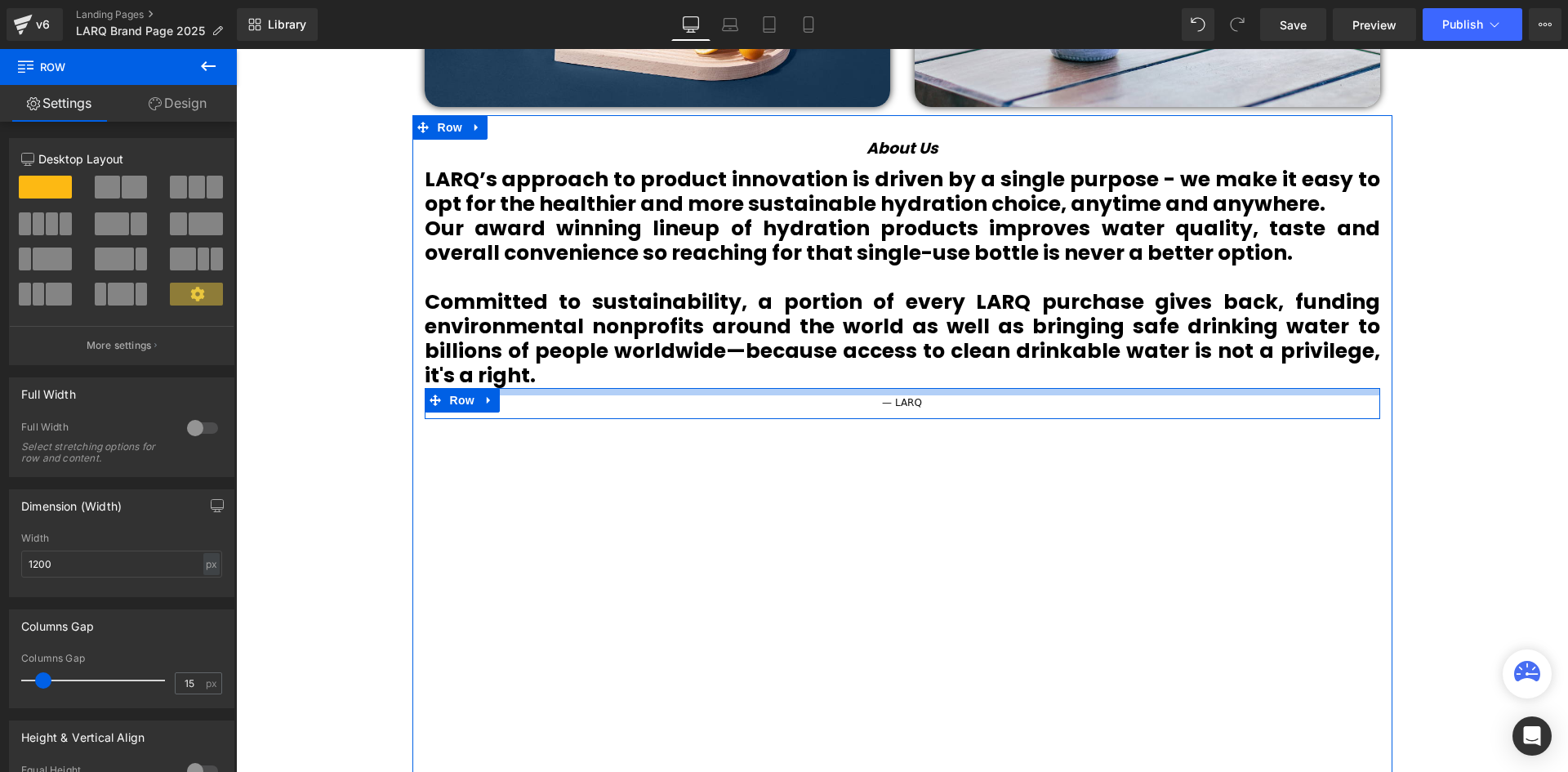
scroll to position [5790, 1324]
drag, startPoint x: 825, startPoint y: 409, endPoint x: 828, endPoint y: 393, distance: 16.3
click at [828, 393] on div at bounding box center [903, 392] width 955 height 7
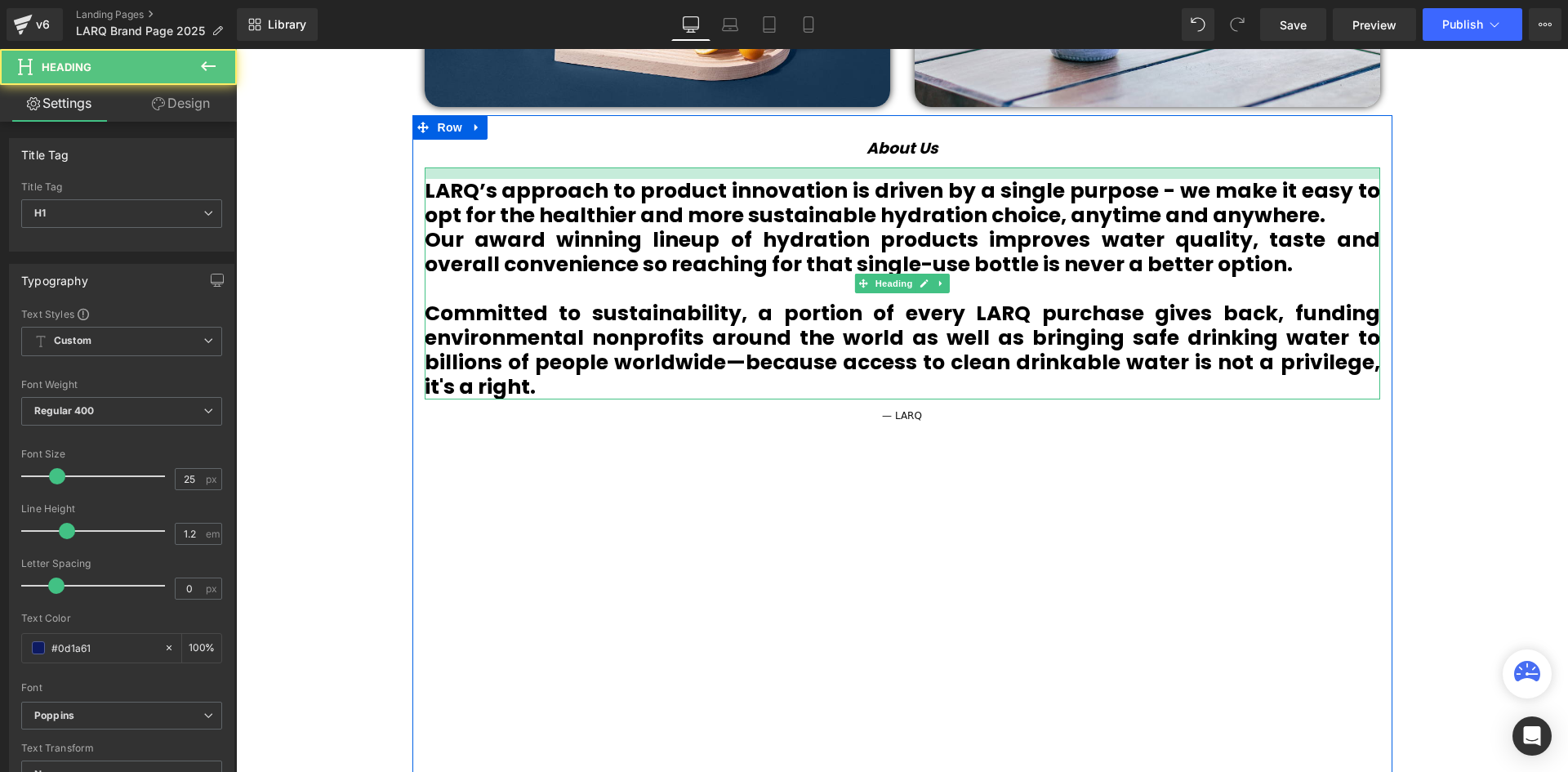
scroll to position [8, 8]
drag, startPoint x: 954, startPoint y: 166, endPoint x: 954, endPoint y: 179, distance: 13.0
click at [954, 179] on div at bounding box center [903, 173] width 955 height 12
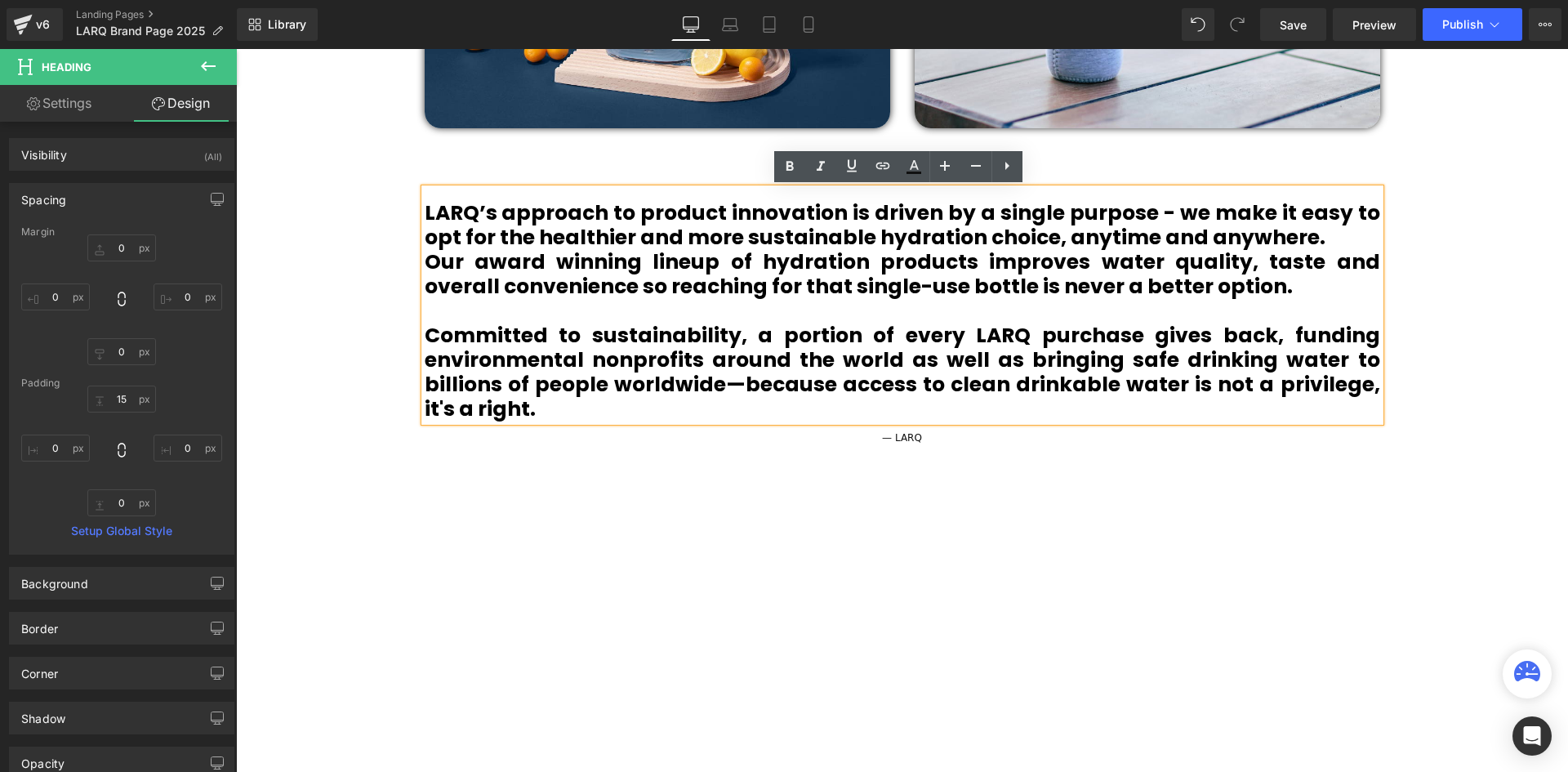
click at [539, 374] on b "Committed to sustainability, a portion of every LARQ purchase gives back, fundi…" at bounding box center [903, 372] width 955 height 102
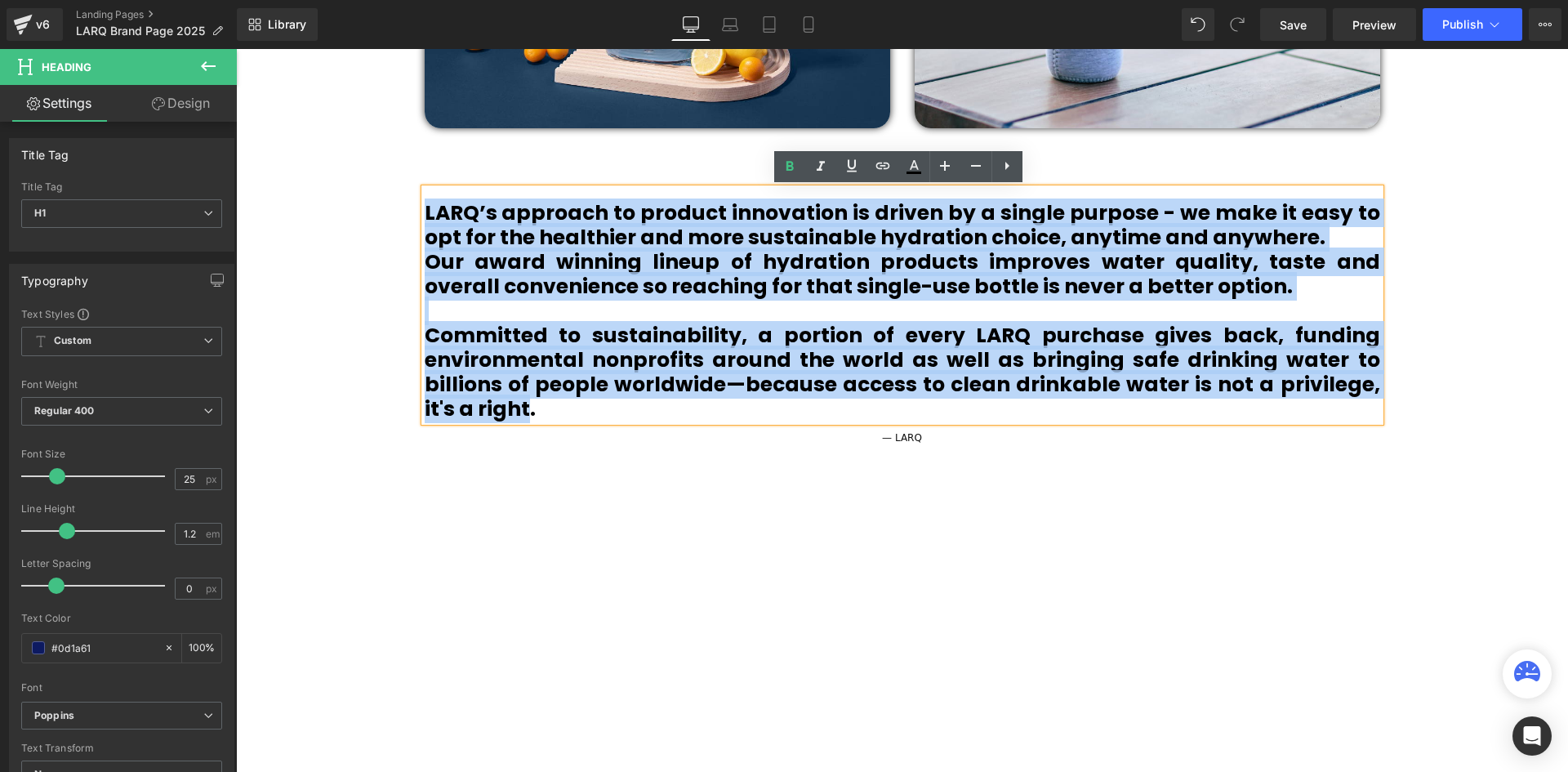
drag, startPoint x: 491, startPoint y: 411, endPoint x: 439, endPoint y: 271, distance: 149.3
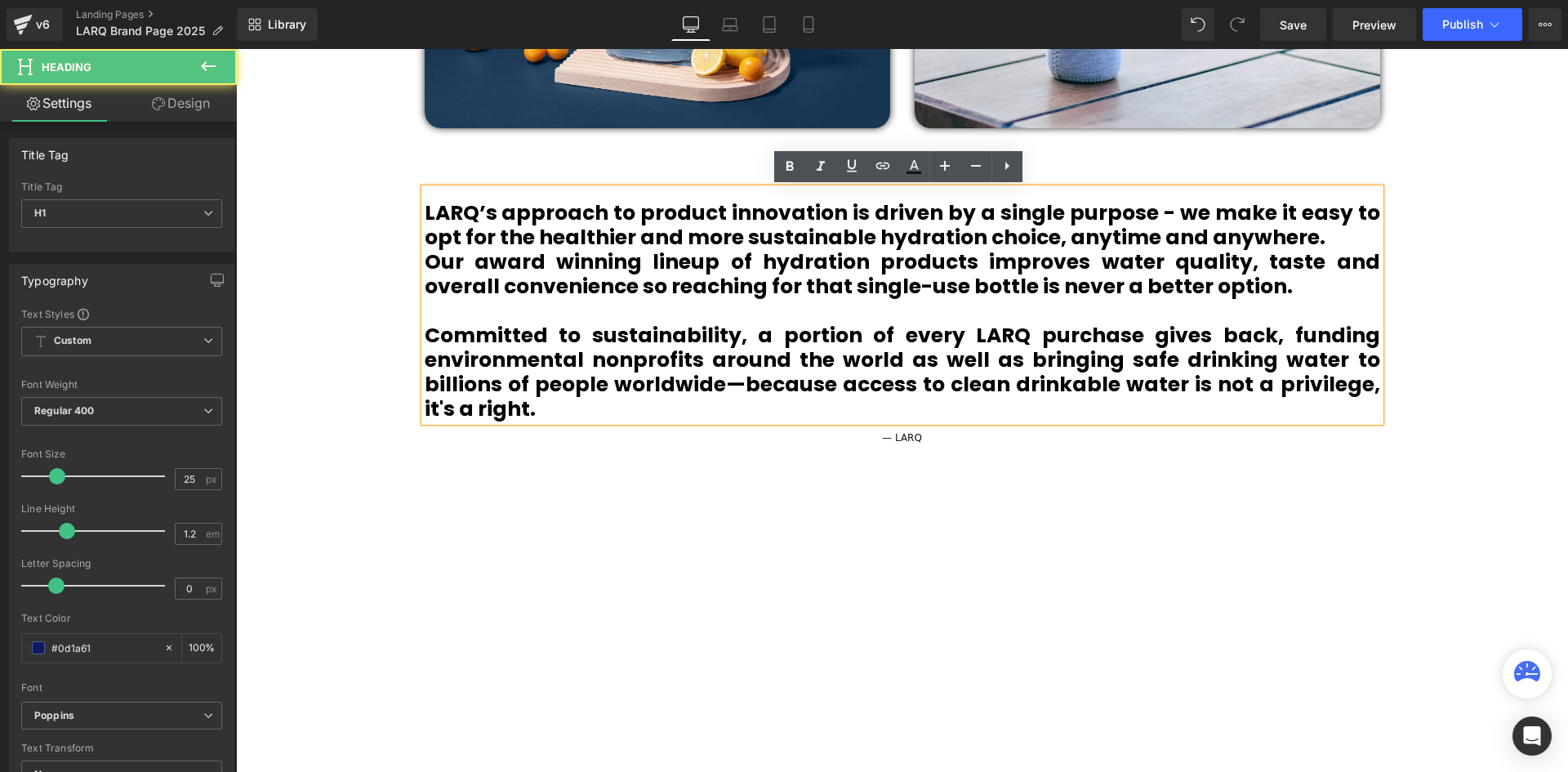
drag, startPoint x: 521, startPoint y: 418, endPoint x: 510, endPoint y: 411, distance: 13.0
click at [520, 417] on h1 "Committed to sustainability, a portion of every LARQ purchase gives back, fundi…" at bounding box center [903, 373] width 955 height 98
drag, startPoint x: 510, startPoint y: 411, endPoint x: 408, endPoint y: 205, distance: 229.9
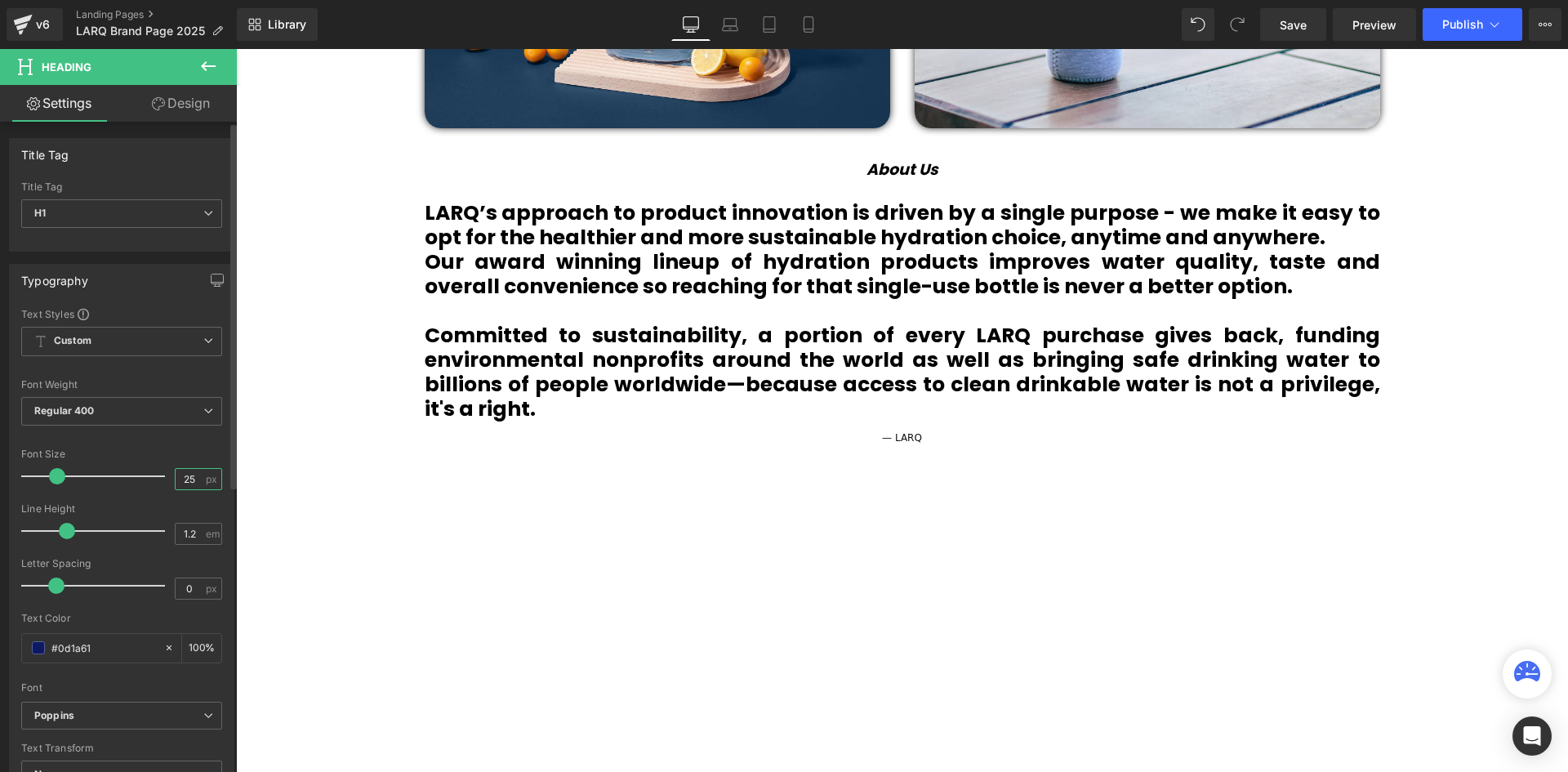
click at [186, 476] on input "25" at bounding box center [189, 479] width 29 height 20
click at [187, 478] on input "25" at bounding box center [189, 479] width 29 height 20
type input "22"
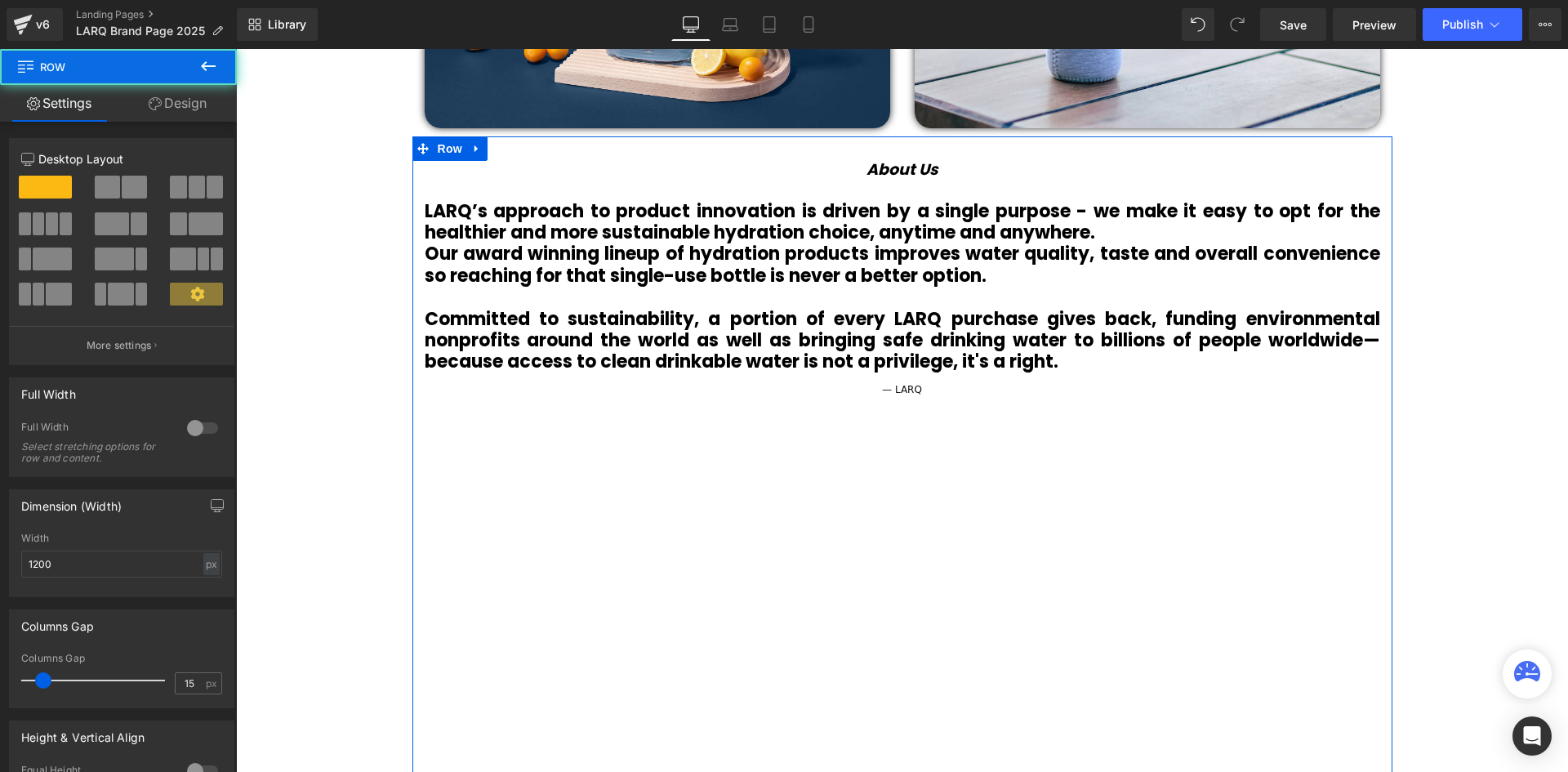
click at [1359, 399] on div "— LARQ Text Block Row" at bounding box center [903, 389] width 955 height 32
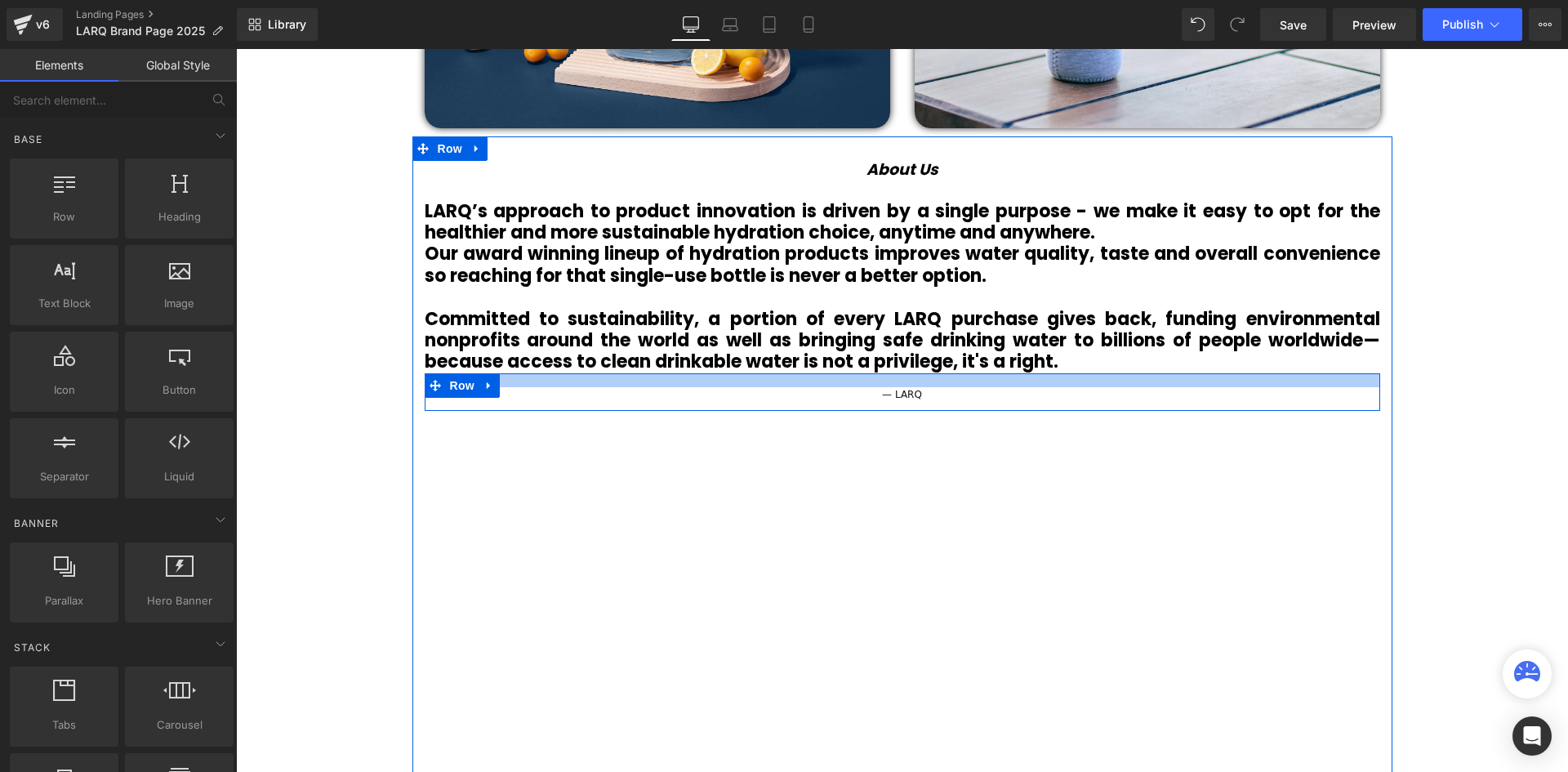
scroll to position [5758, 1324]
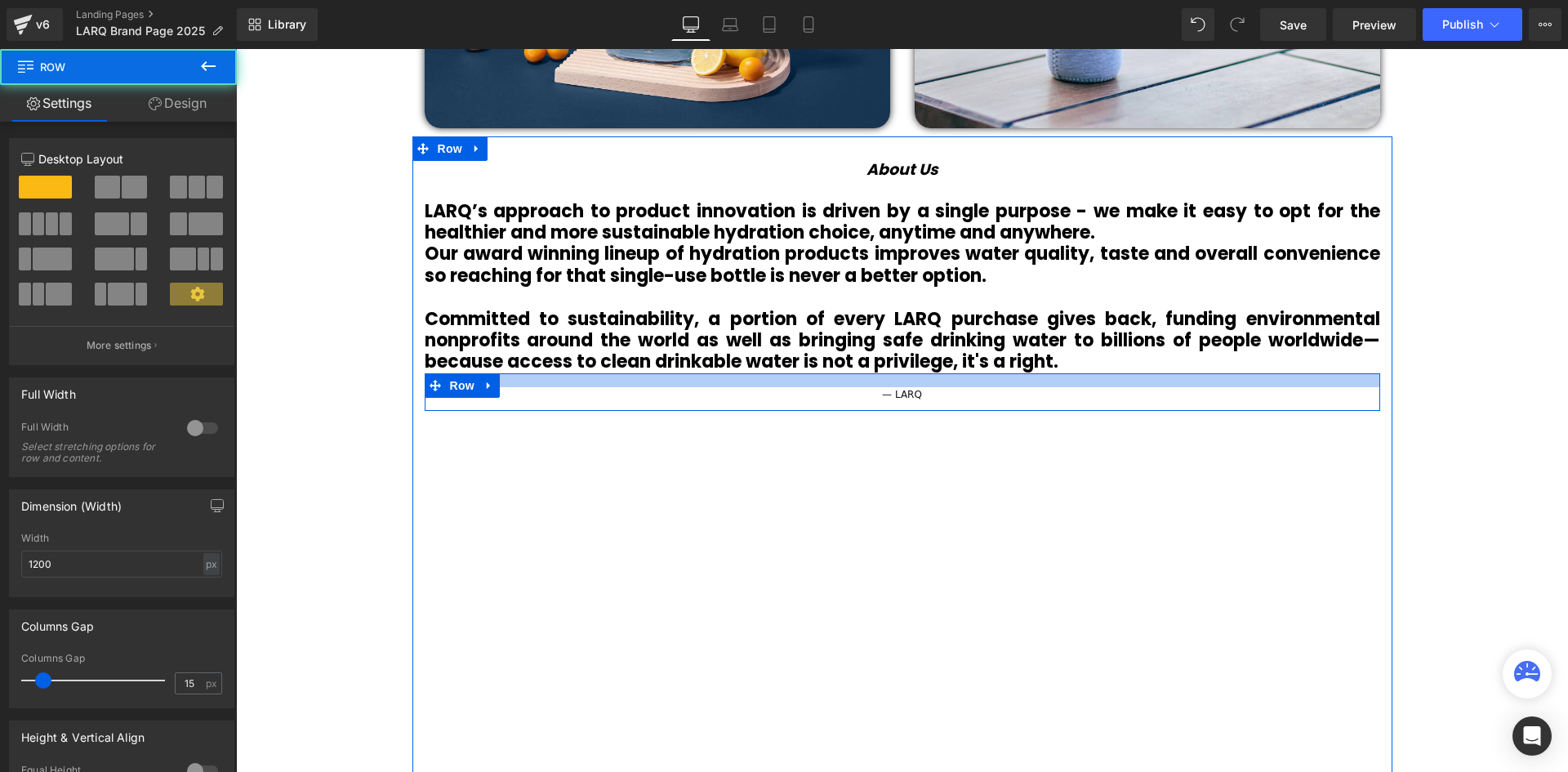
click at [998, 382] on div at bounding box center [903, 380] width 955 height 14
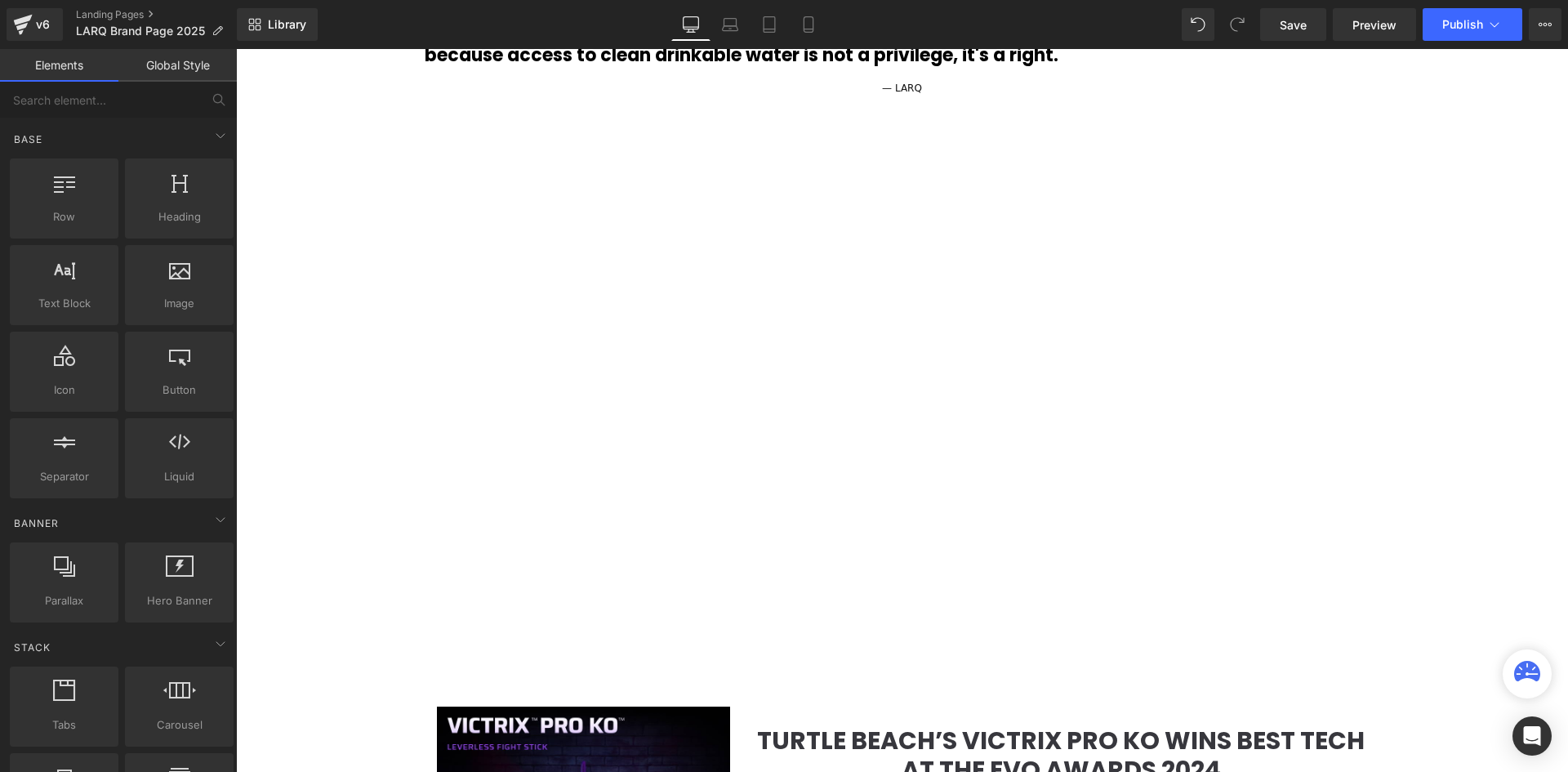
scroll to position [1716, 0]
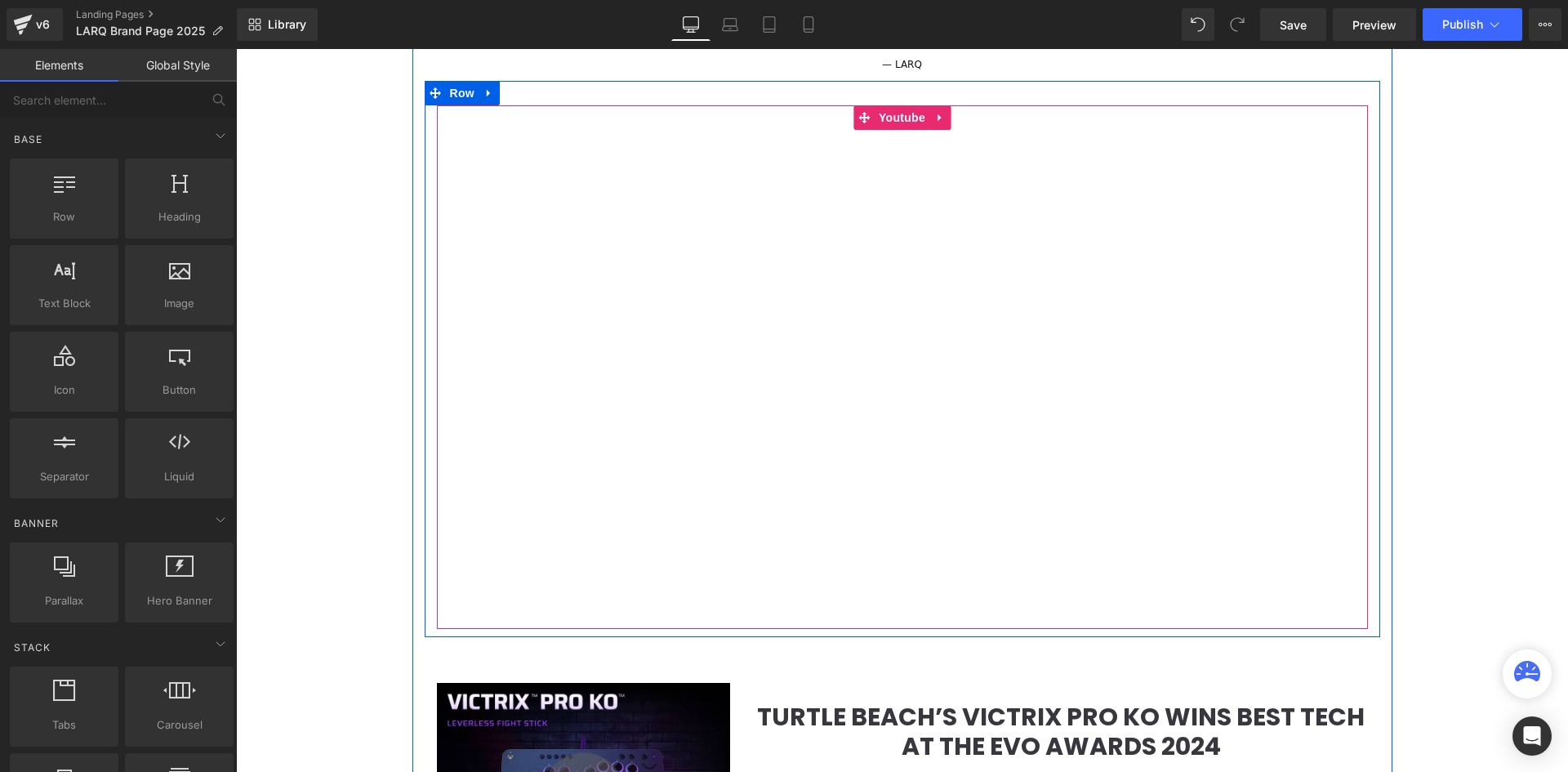
click at [991, 227] on div at bounding box center [902, 367] width 930 height 524
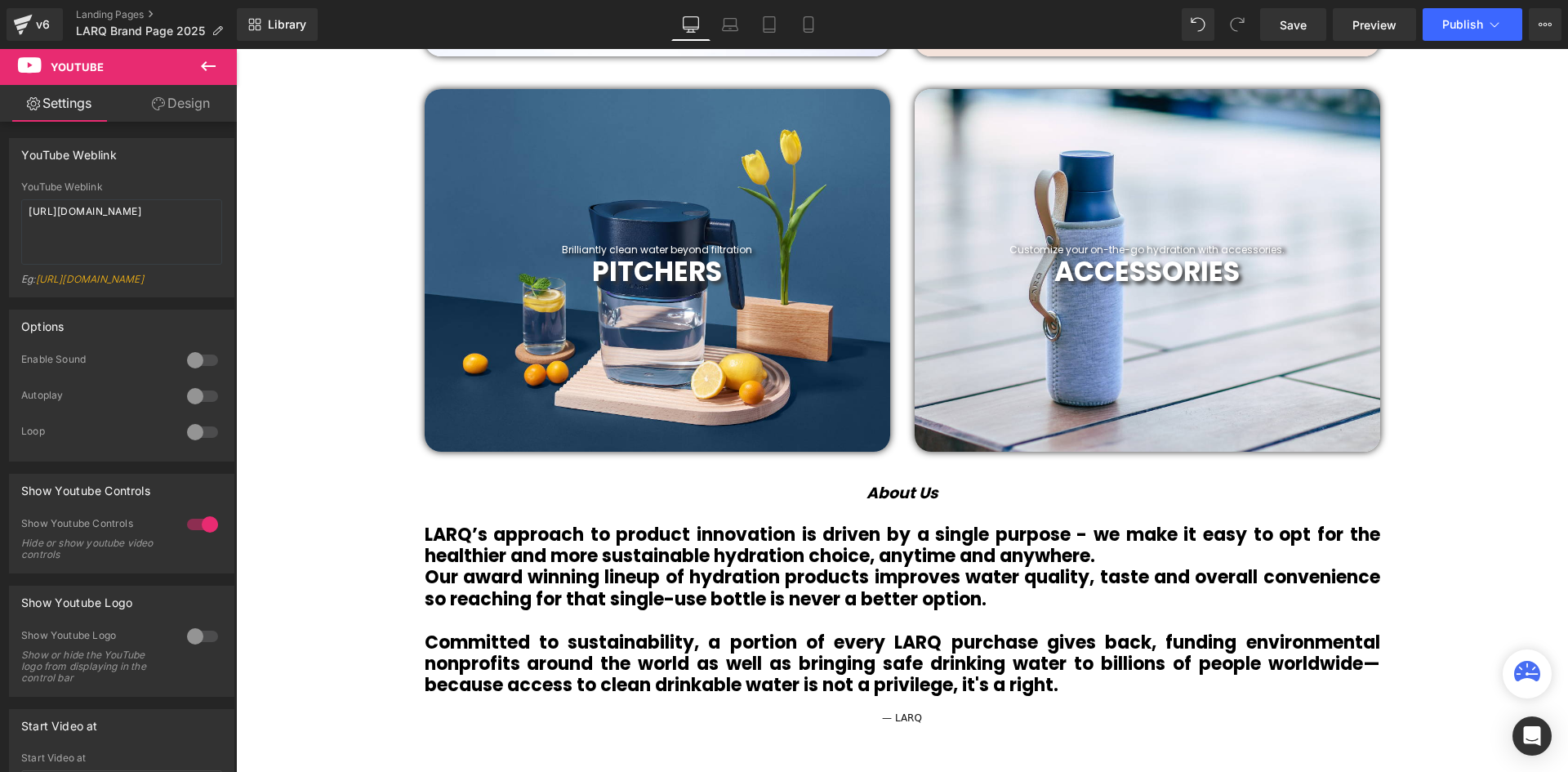
scroll to position [1552, 0]
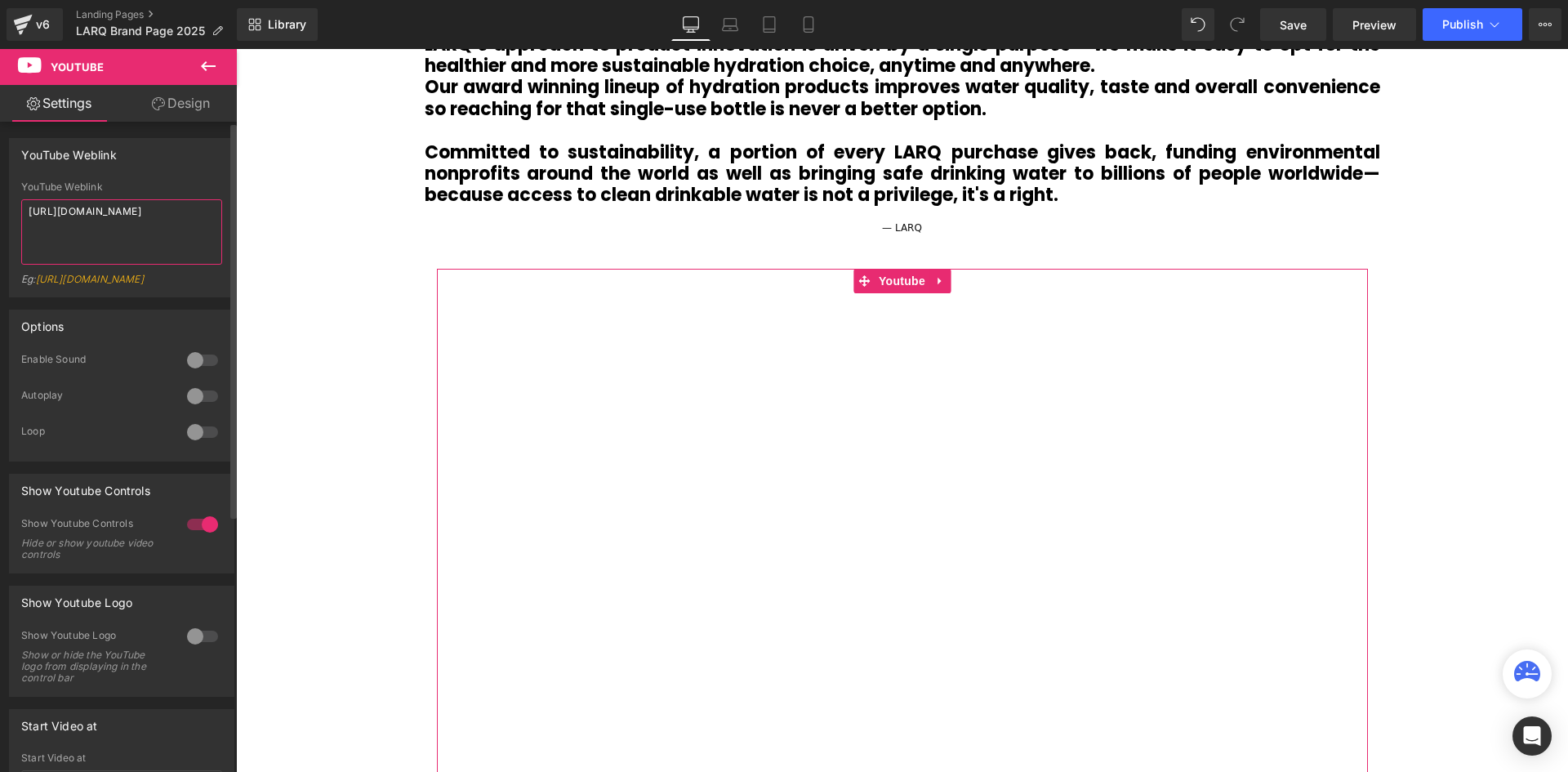
click at [116, 224] on textarea "https://www.youtube.com/watch?v=bGDs8RcMzVU" at bounding box center [121, 232] width 201 height 66
paste textarea "fuM1Vh7OgfY&t=85s"
type textarea "https://www.youtube.com/watch?v=fuM1Vh7OgfY&t=85s"
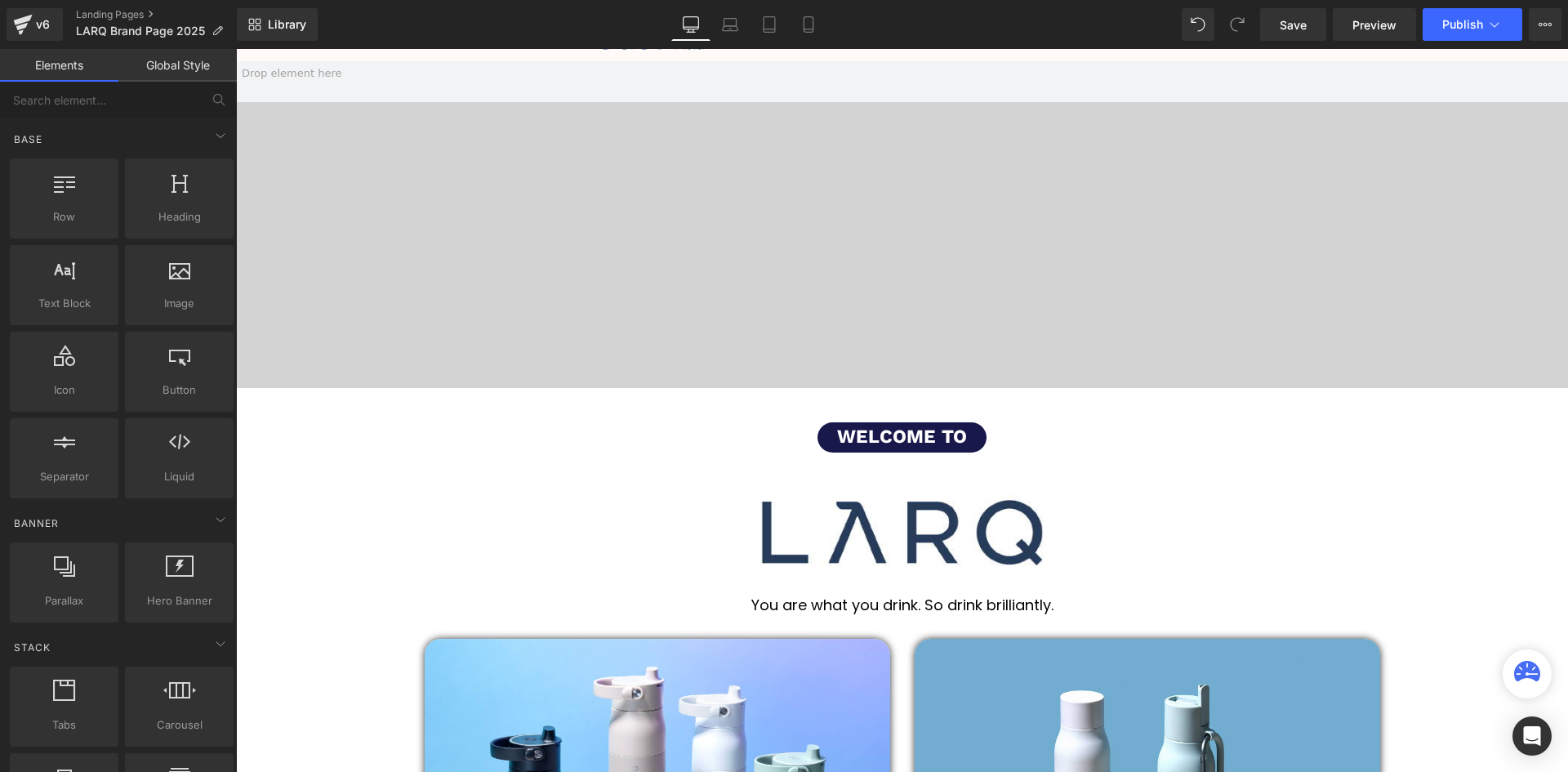
scroll to position [0, 0]
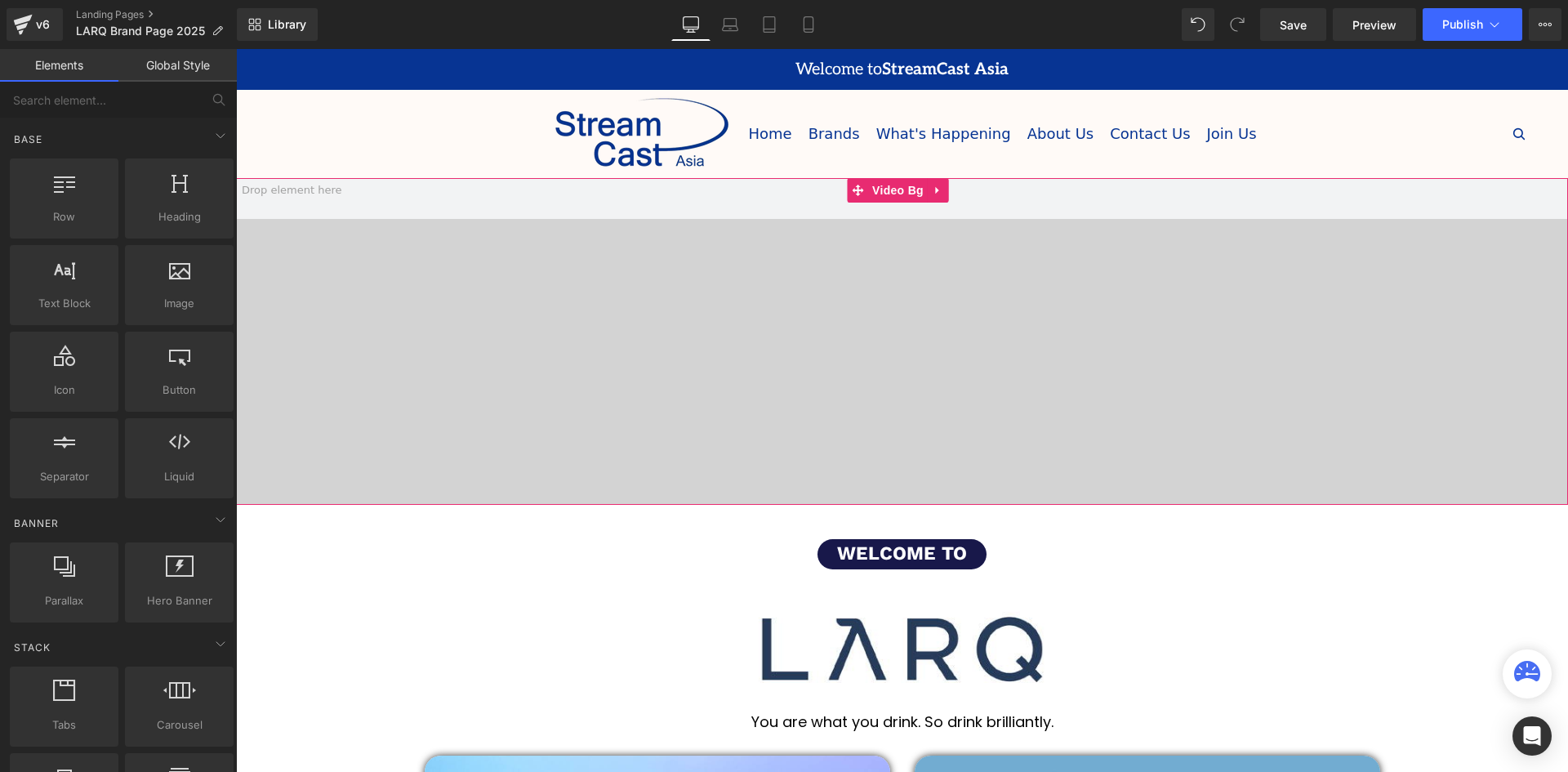
click at [766, 277] on span at bounding box center [901, 341] width 1331 height 326
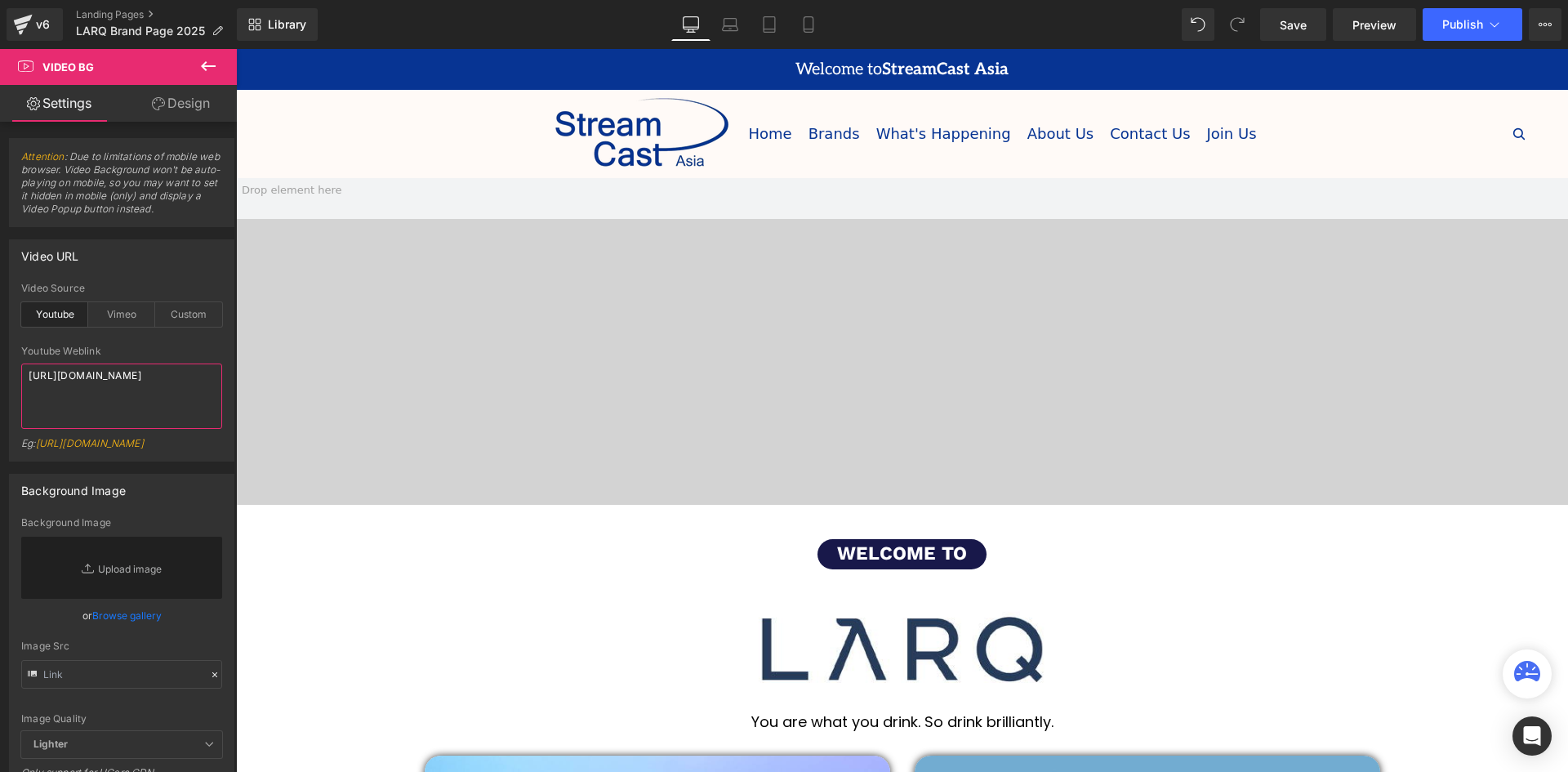
drag, startPoint x: 114, startPoint y: 386, endPoint x: -62, endPoint y: 361, distance: 177.8
click at [0, 361] on html "Text Block You are previewing how the will restyle your page. You can not edit …" at bounding box center [784, 386] width 1568 height 772
paste textarea "qMfUoocAV2Q"
type textarea "https://www.youtube.com/watch?v=qMfUoocAV2Q"
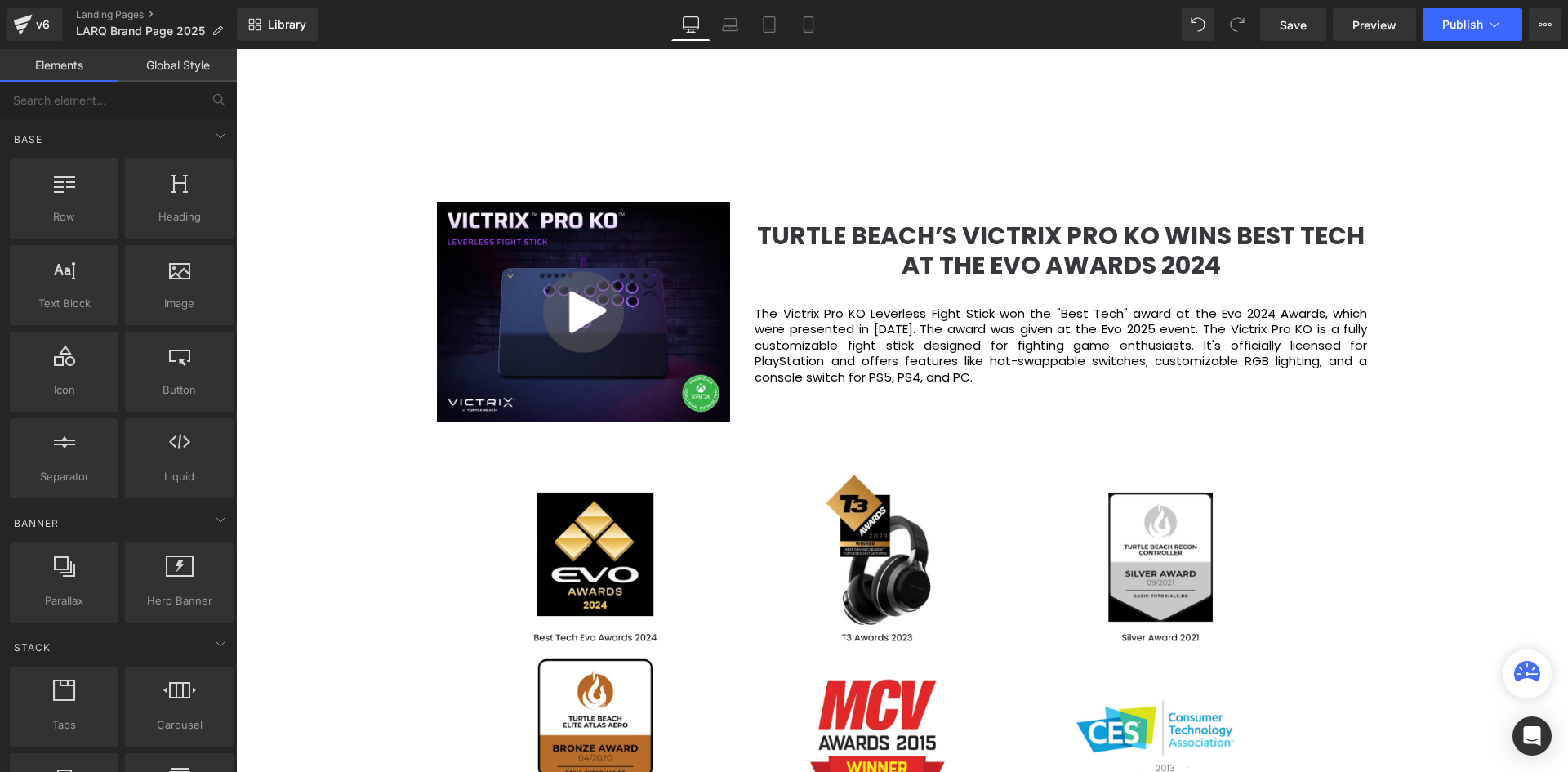
scroll to position [2206, 0]
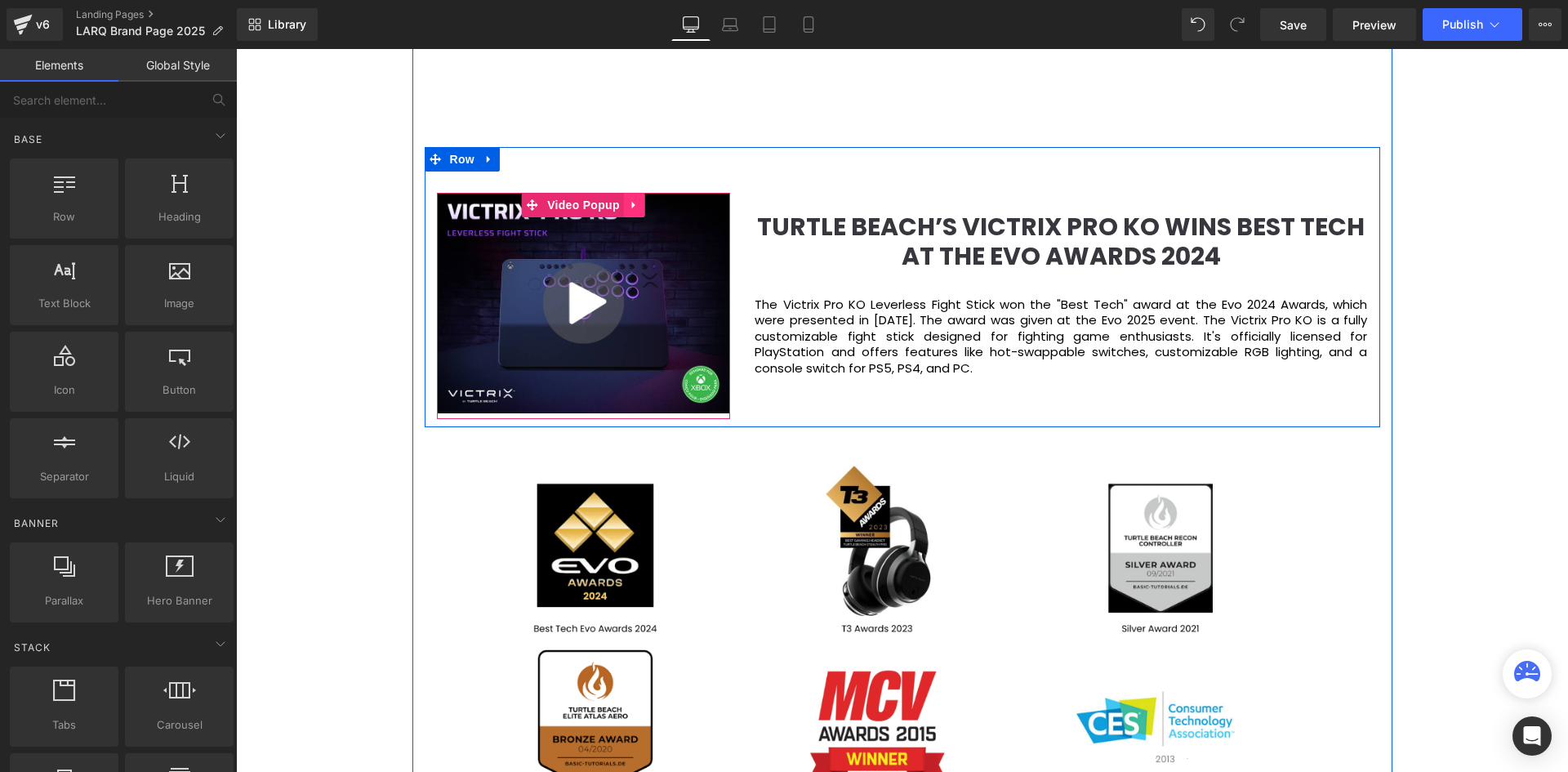
click at [635, 202] on icon at bounding box center [634, 205] width 11 height 12
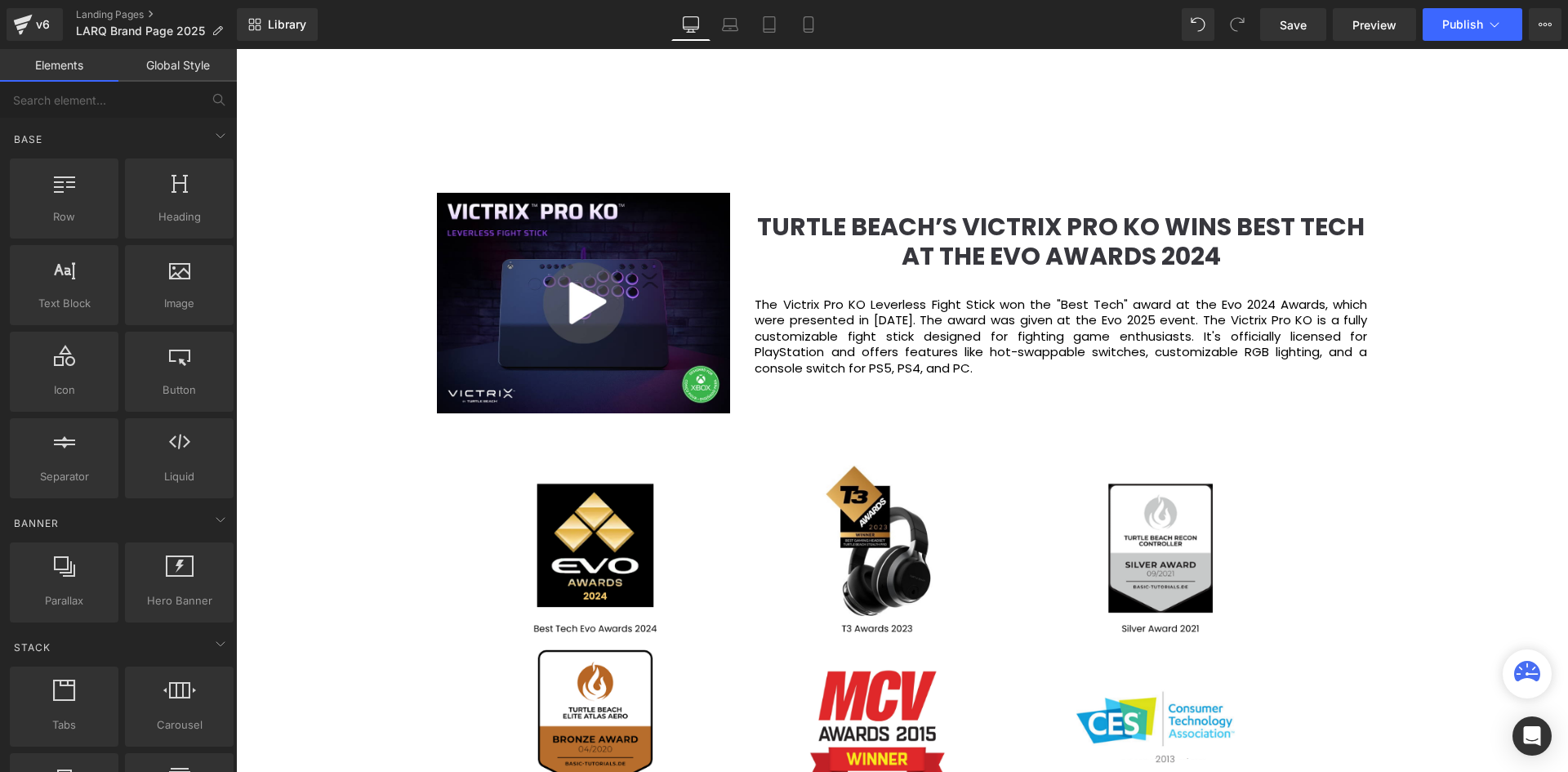
click at [1457, 319] on div "Video Bg Welcome to Button Row Image 380px 381px Row You are what you drink. So…" at bounding box center [901, 442] width 1331 height 4940
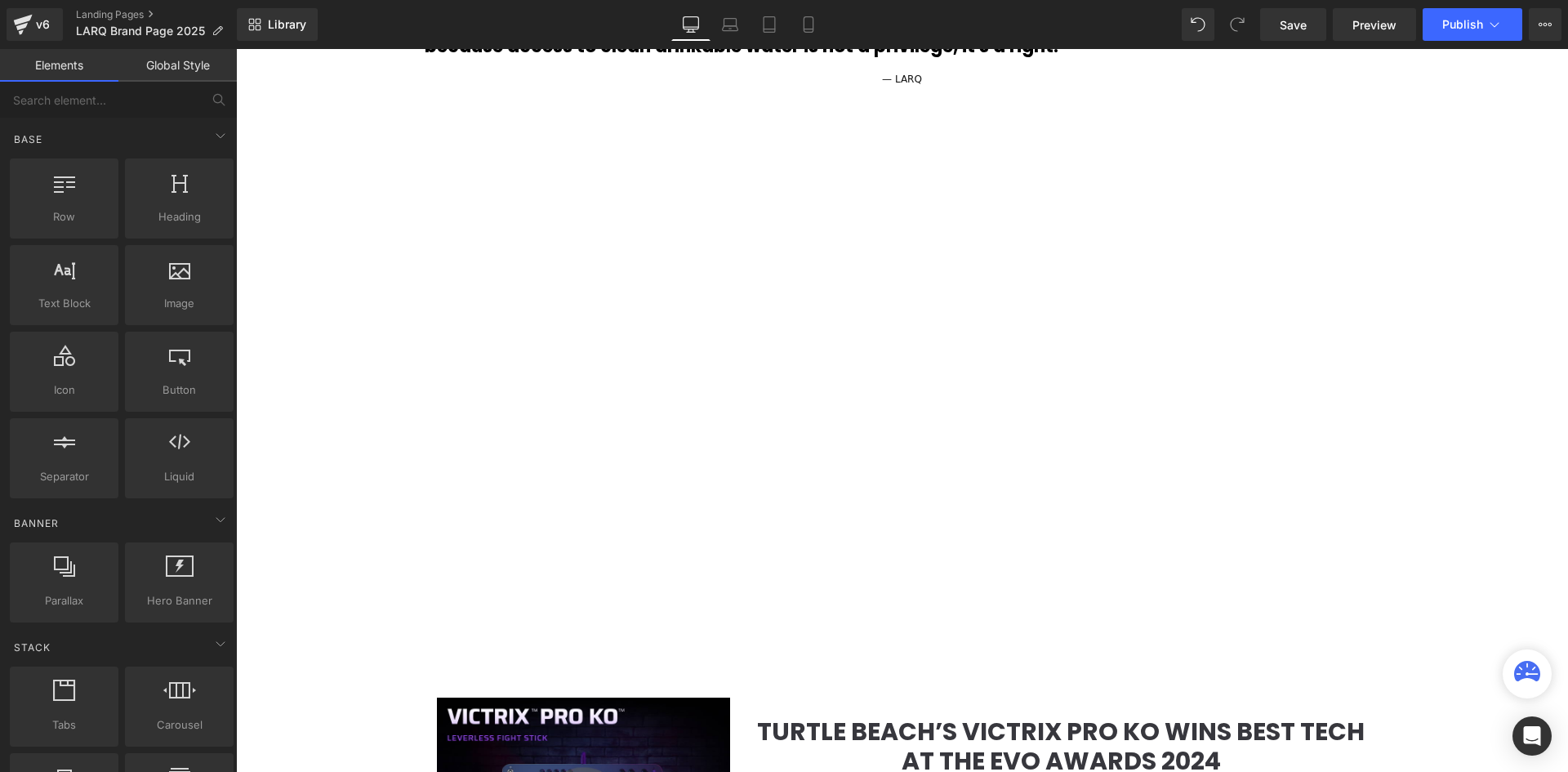
scroll to position [1716, 0]
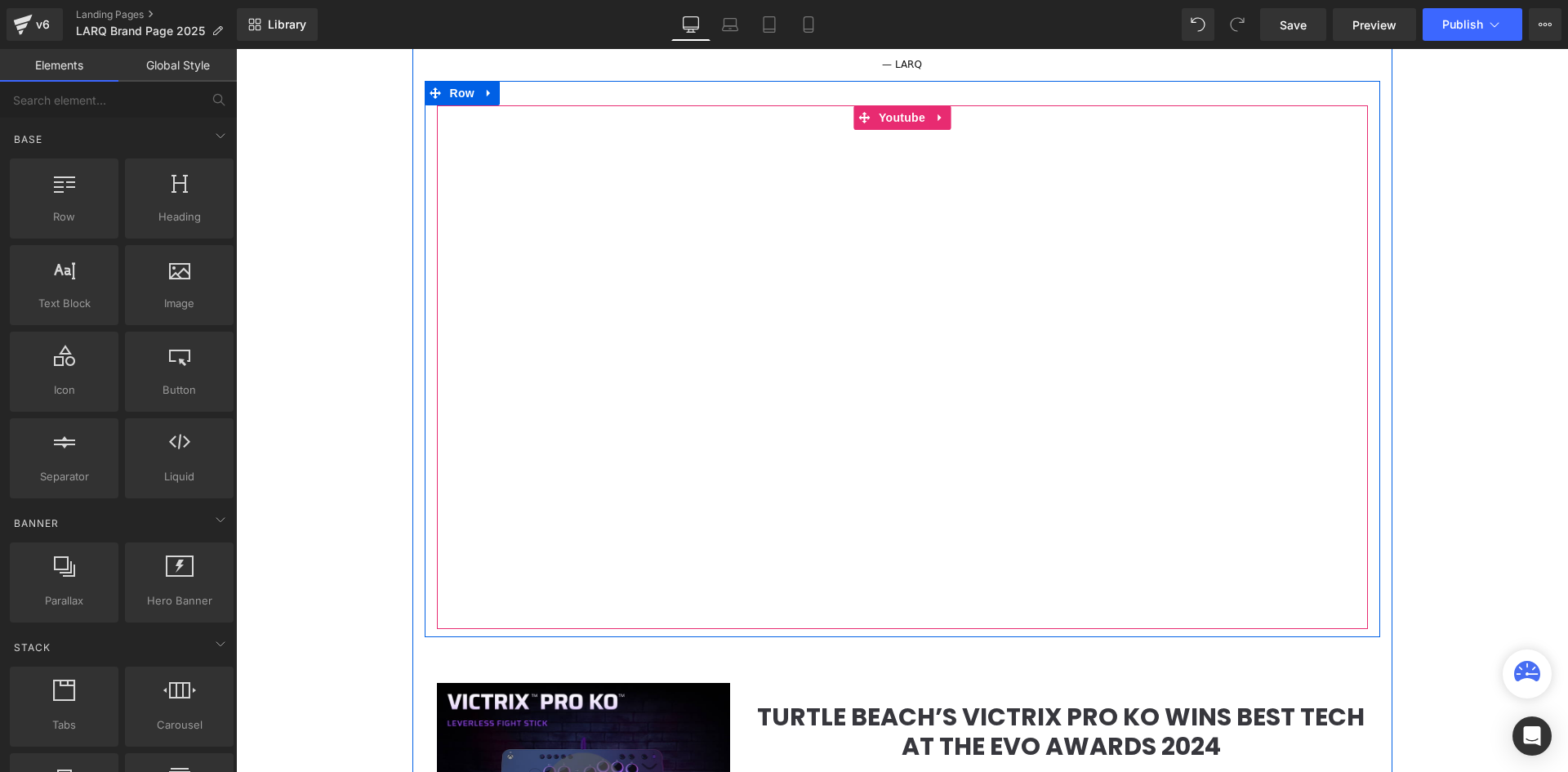
click at [677, 256] on div at bounding box center [902, 367] width 930 height 524
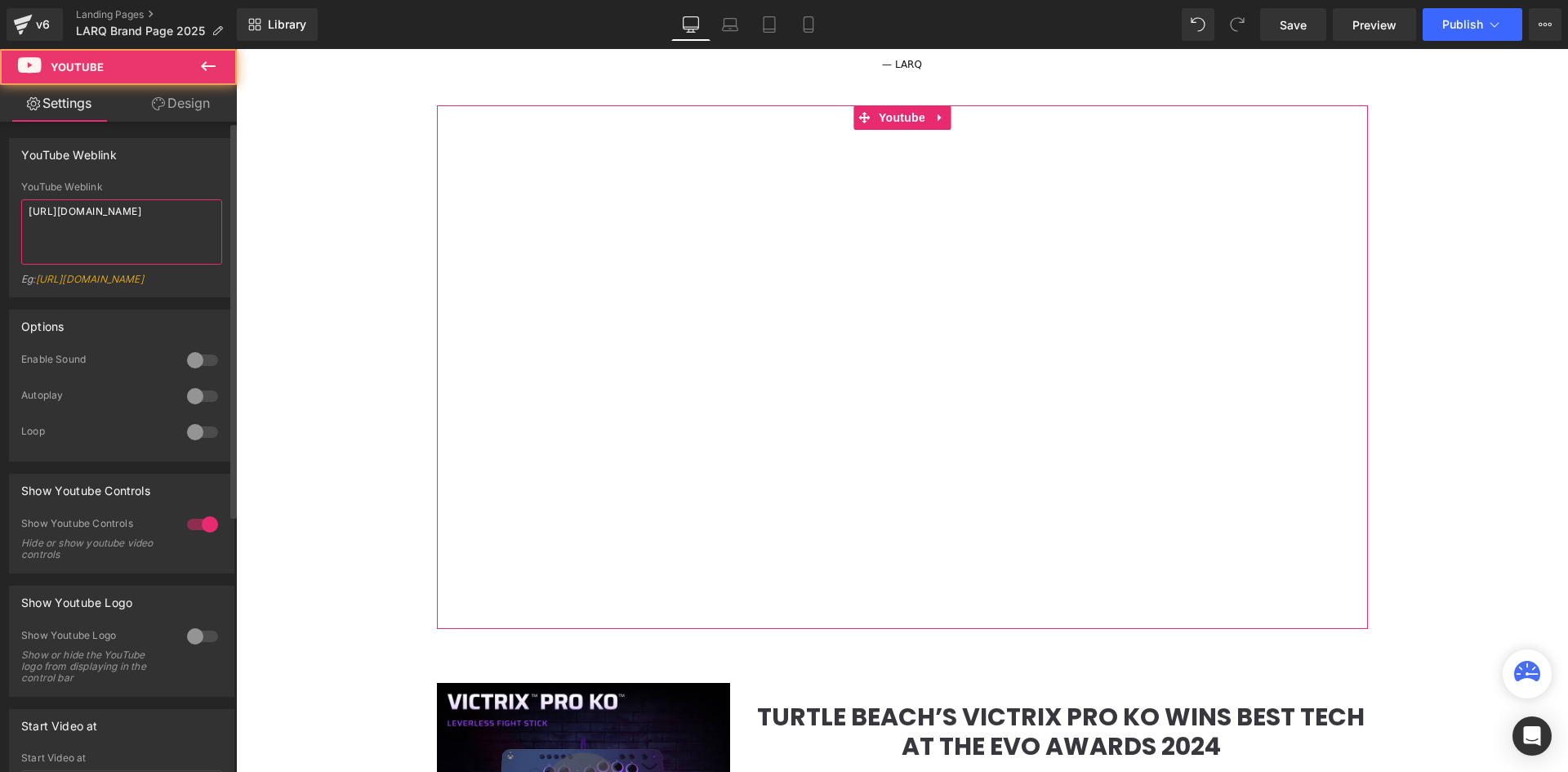
click at [74, 217] on textarea "https://www.youtube.com/watch?v=fuM1Vh7OgfY&t=85s" at bounding box center [121, 232] width 201 height 66
paste textarea "85Dy9RIAvmo"
type textarea "https://www.youtube.com/watch?v=85Dy9RIAvmo"
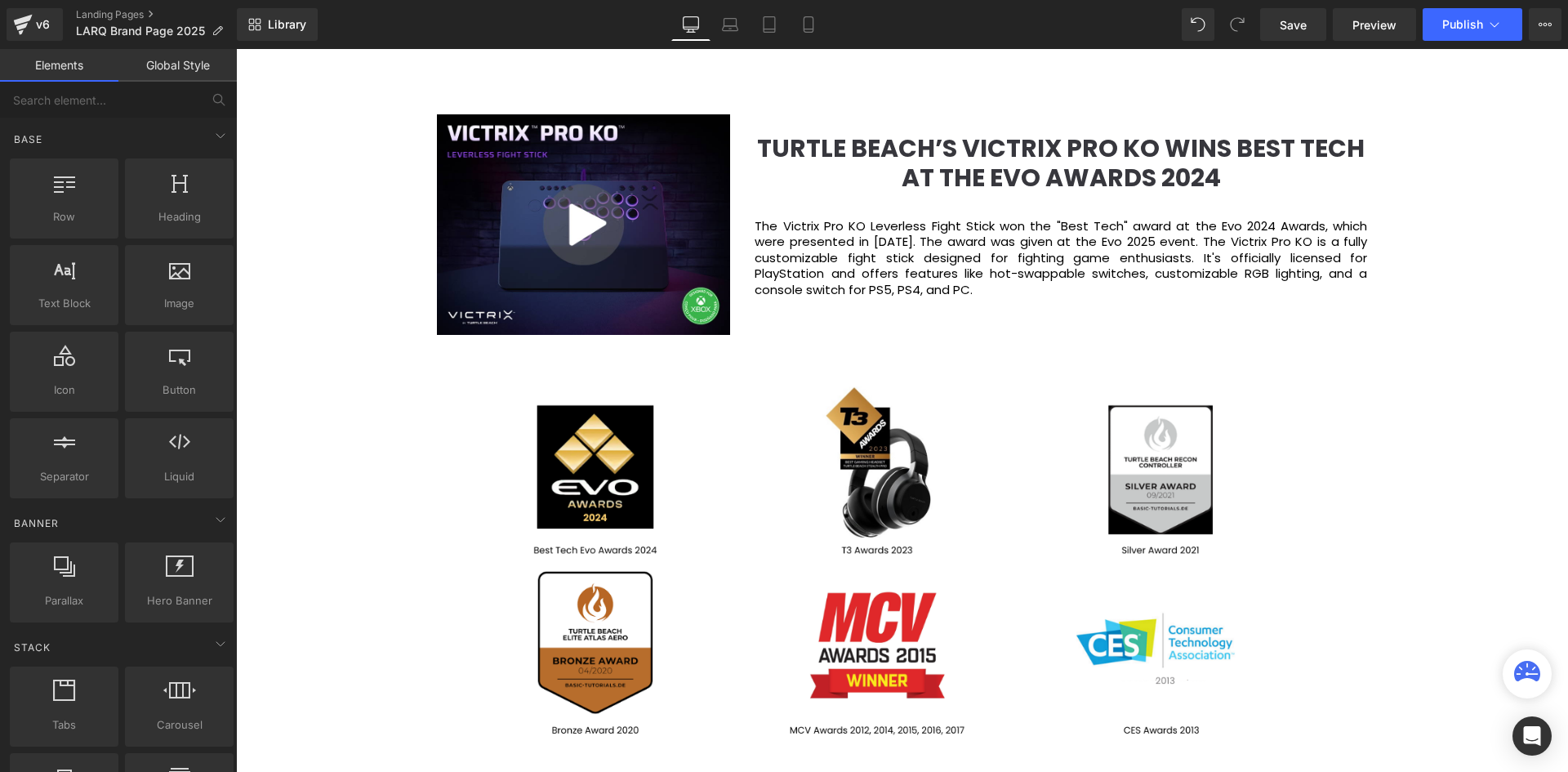
scroll to position [2287, 0]
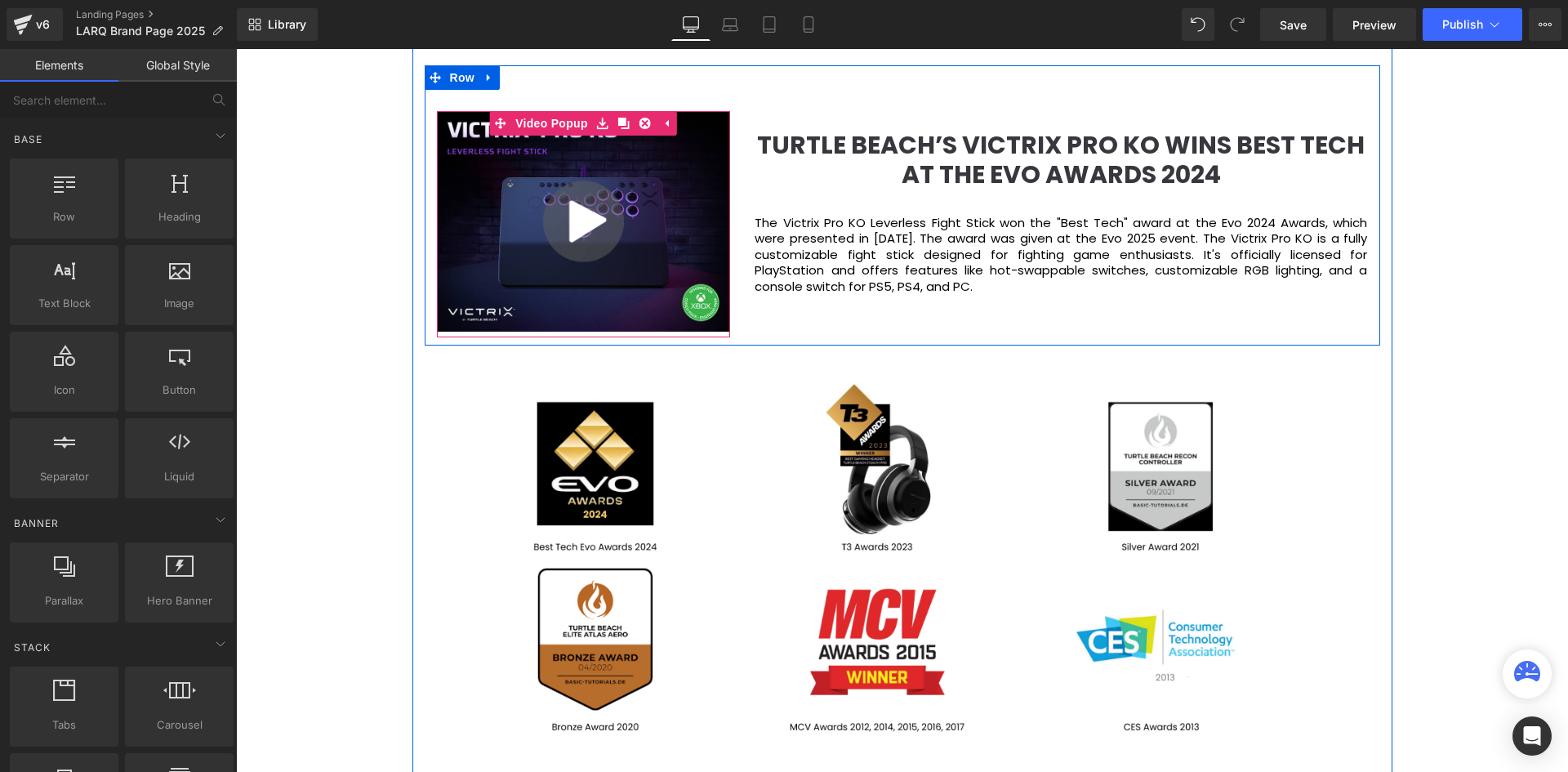
click at [580, 193] on img at bounding box center [584, 221] width 294 height 221
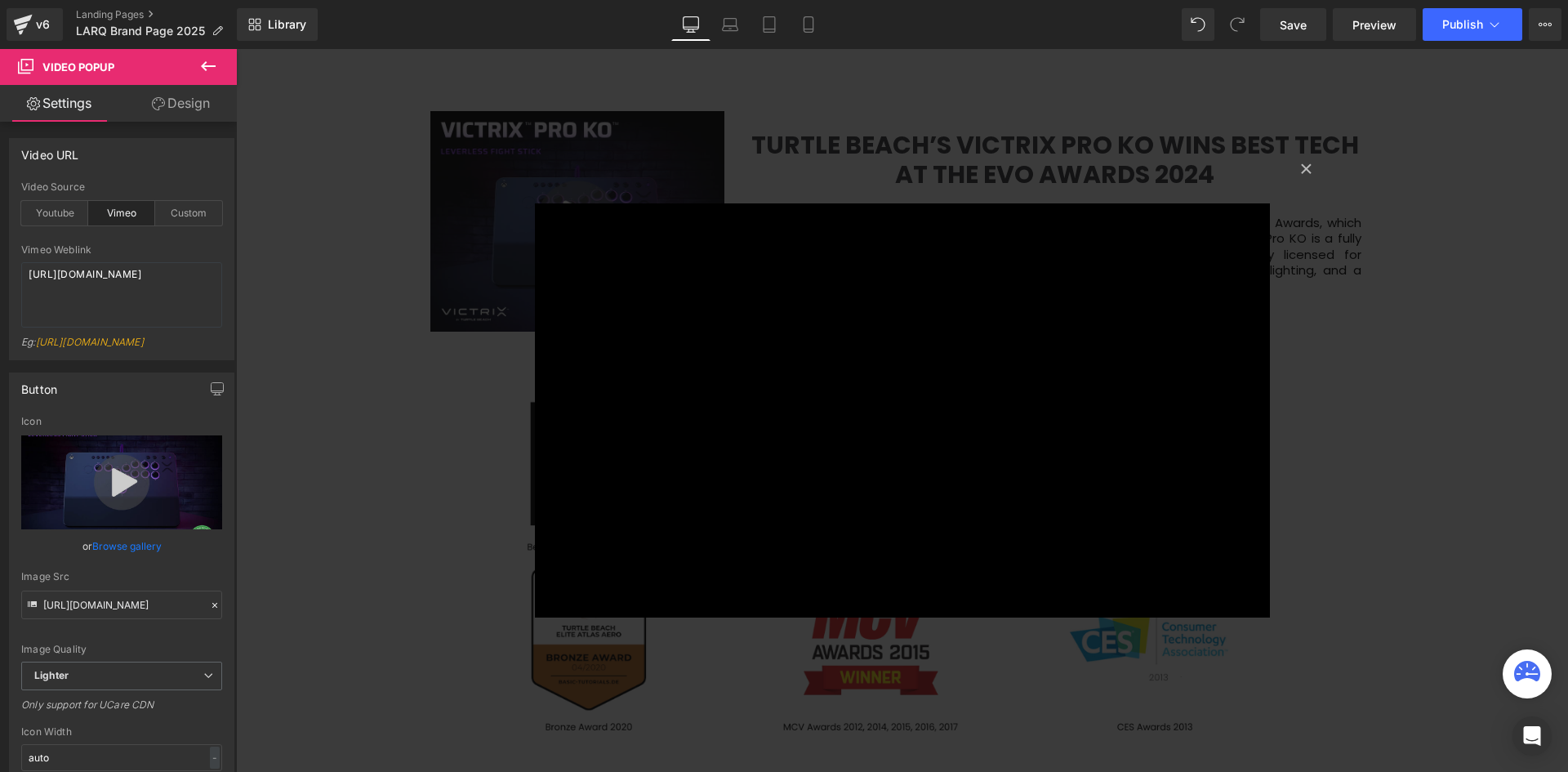
scroll to position [5758, 1311]
click at [1302, 166] on button "×" at bounding box center [1306, 166] width 32 height 32
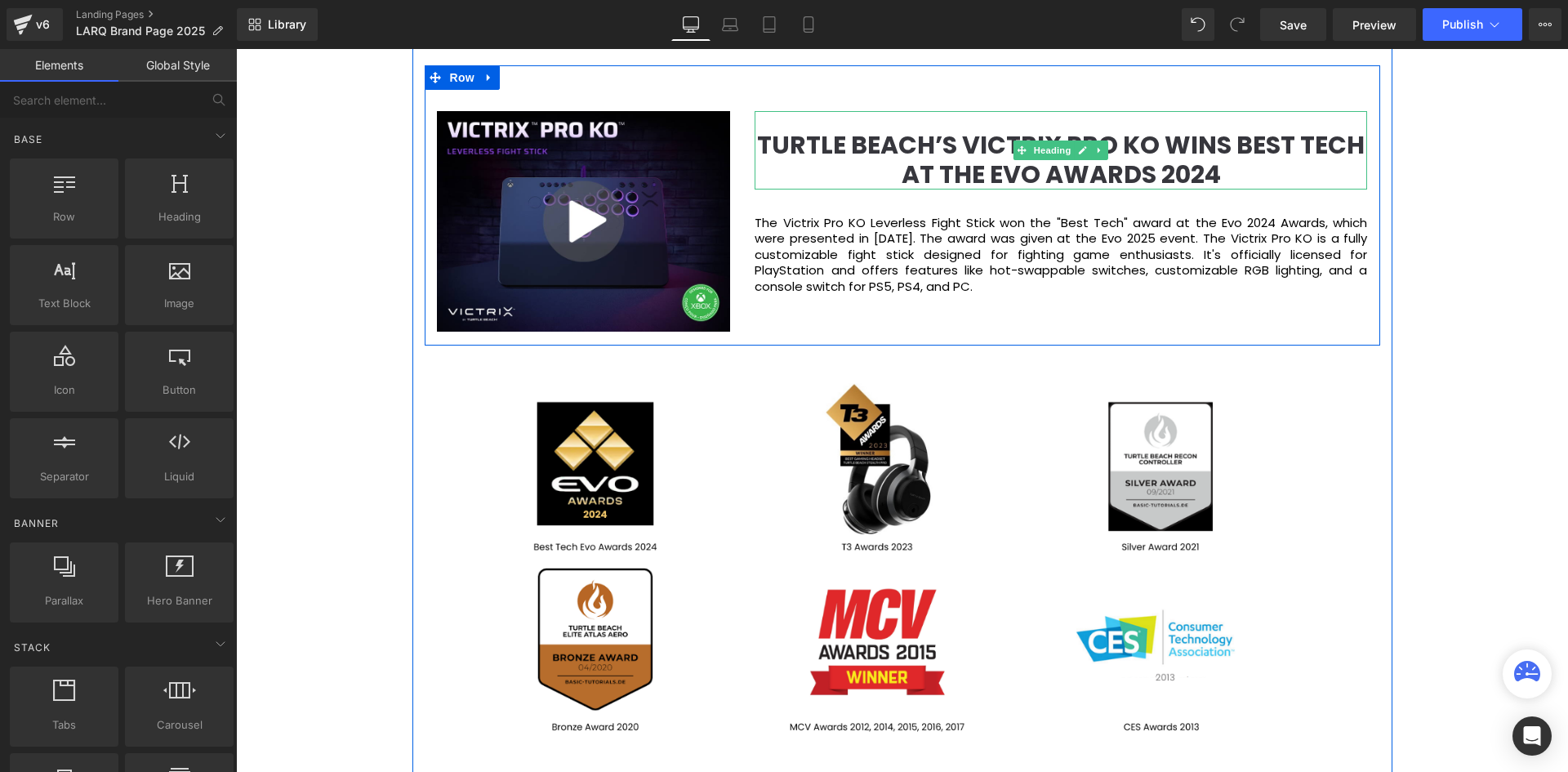
scroll to position [5758, 1324]
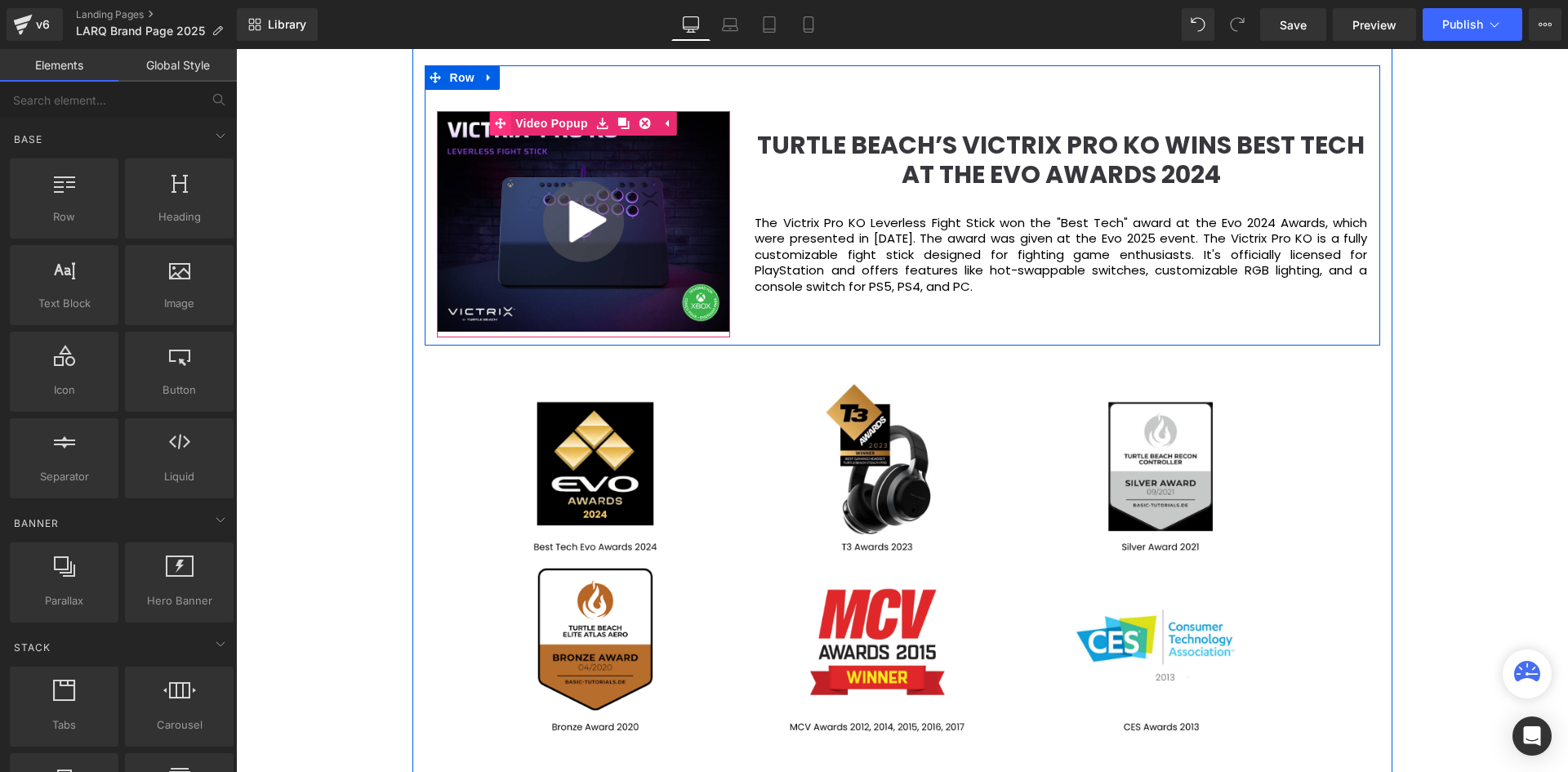
click at [533, 123] on link "Video Popup" at bounding box center [541, 123] width 102 height 25
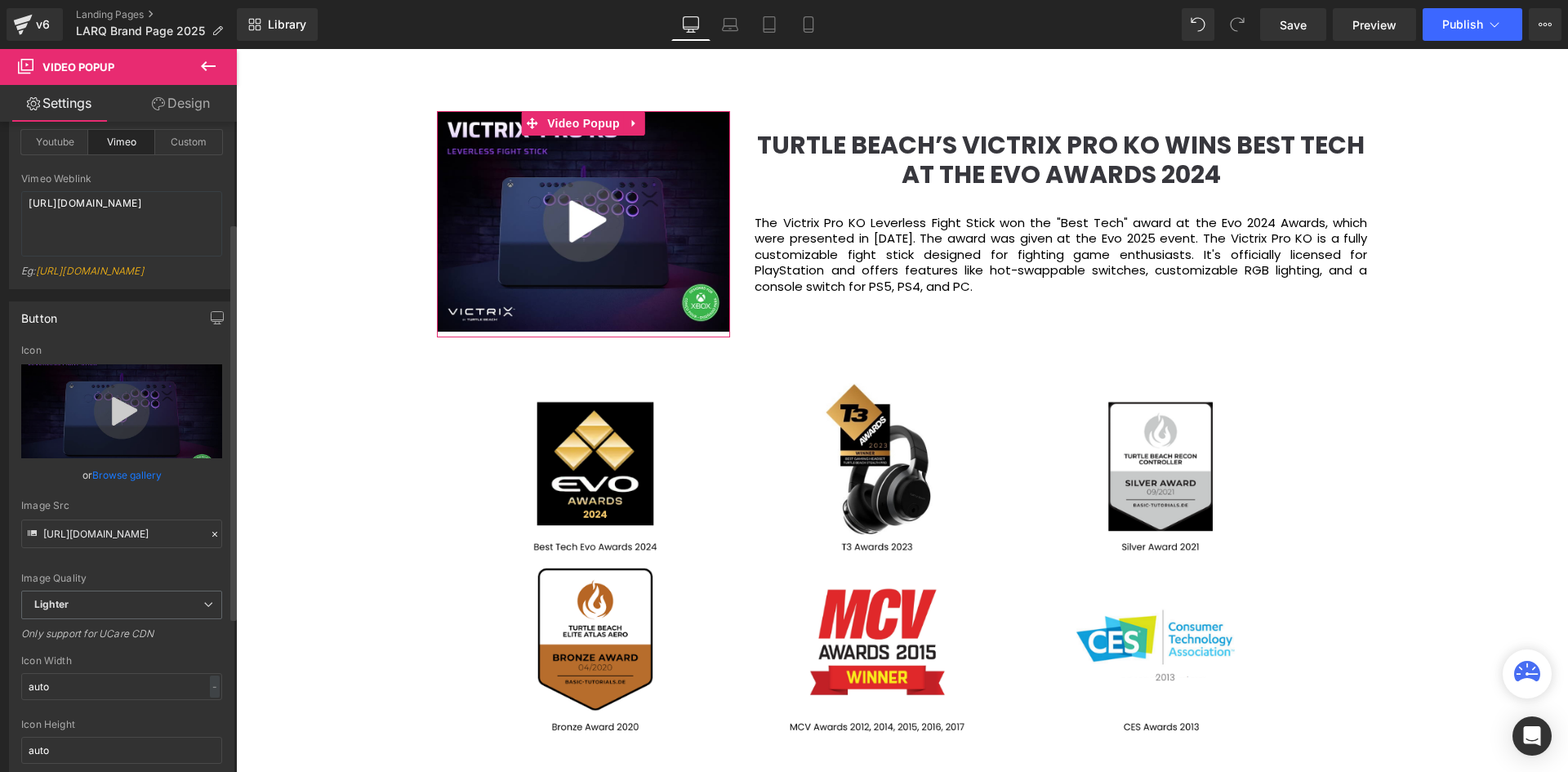
scroll to position [245, 0]
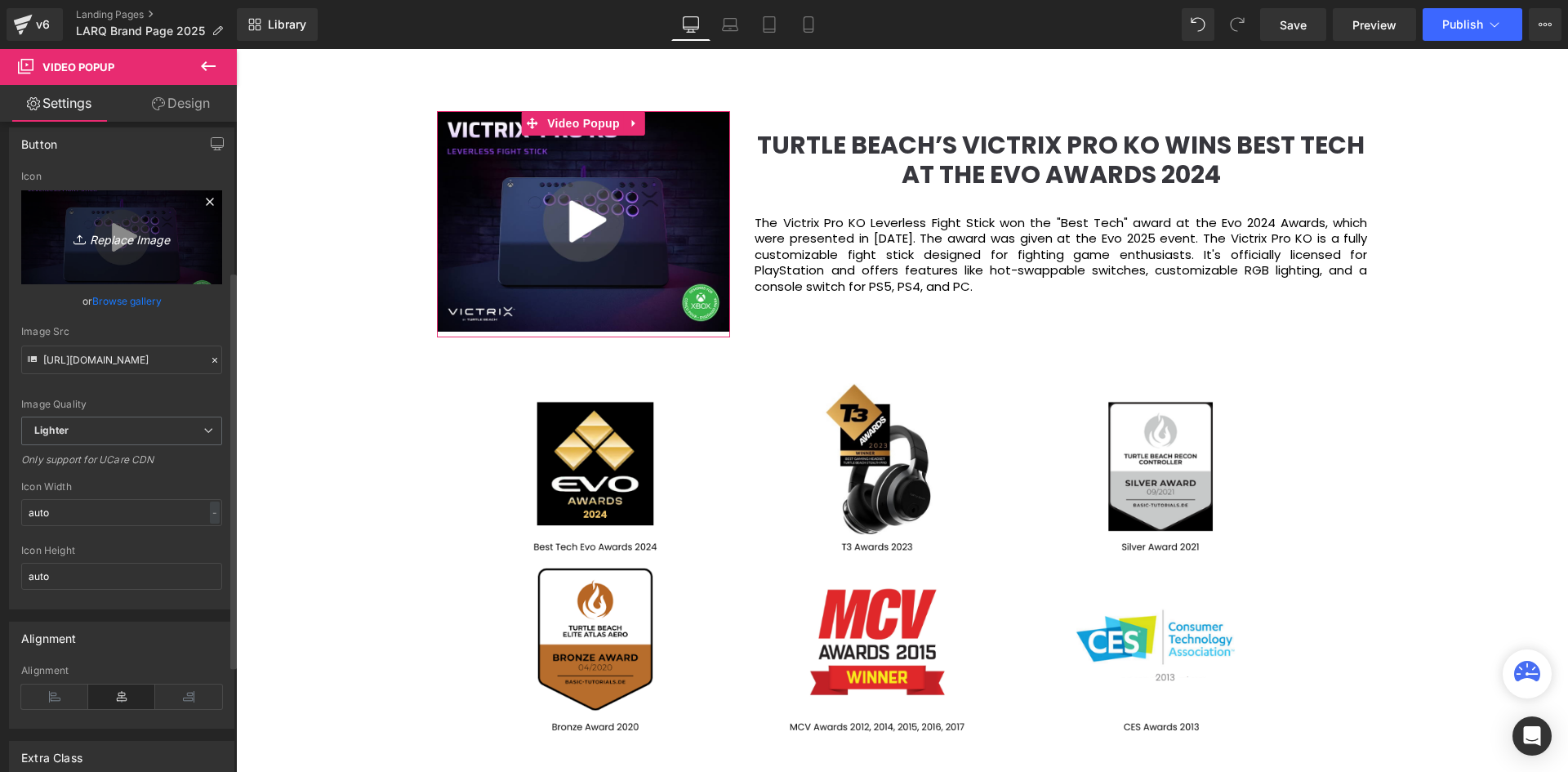
click at [120, 232] on icon "Replace Image" at bounding box center [121, 238] width 130 height 20
type input "C:\fakepath\Untitled design (12).png"
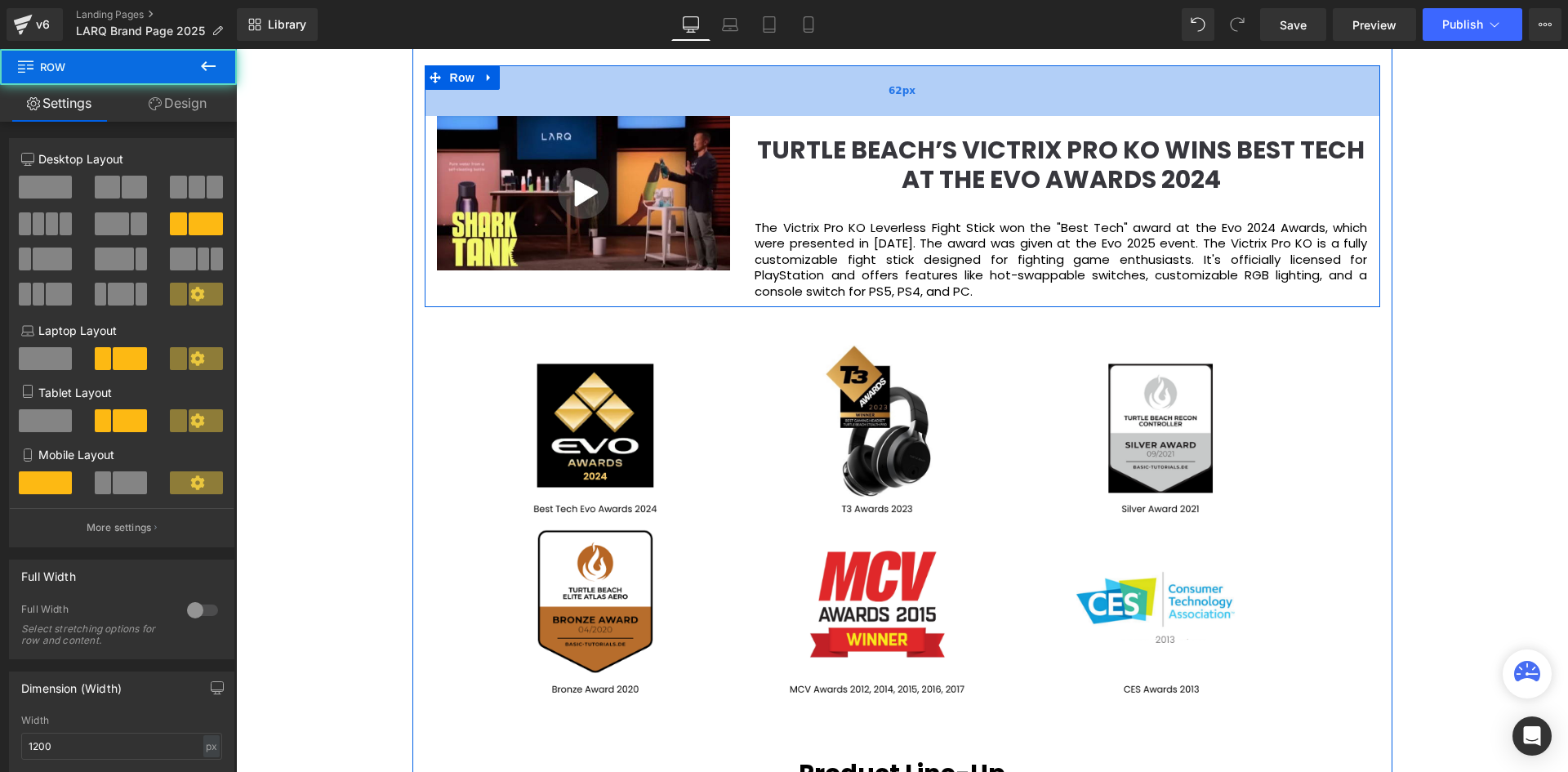
scroll to position [5720, 1324]
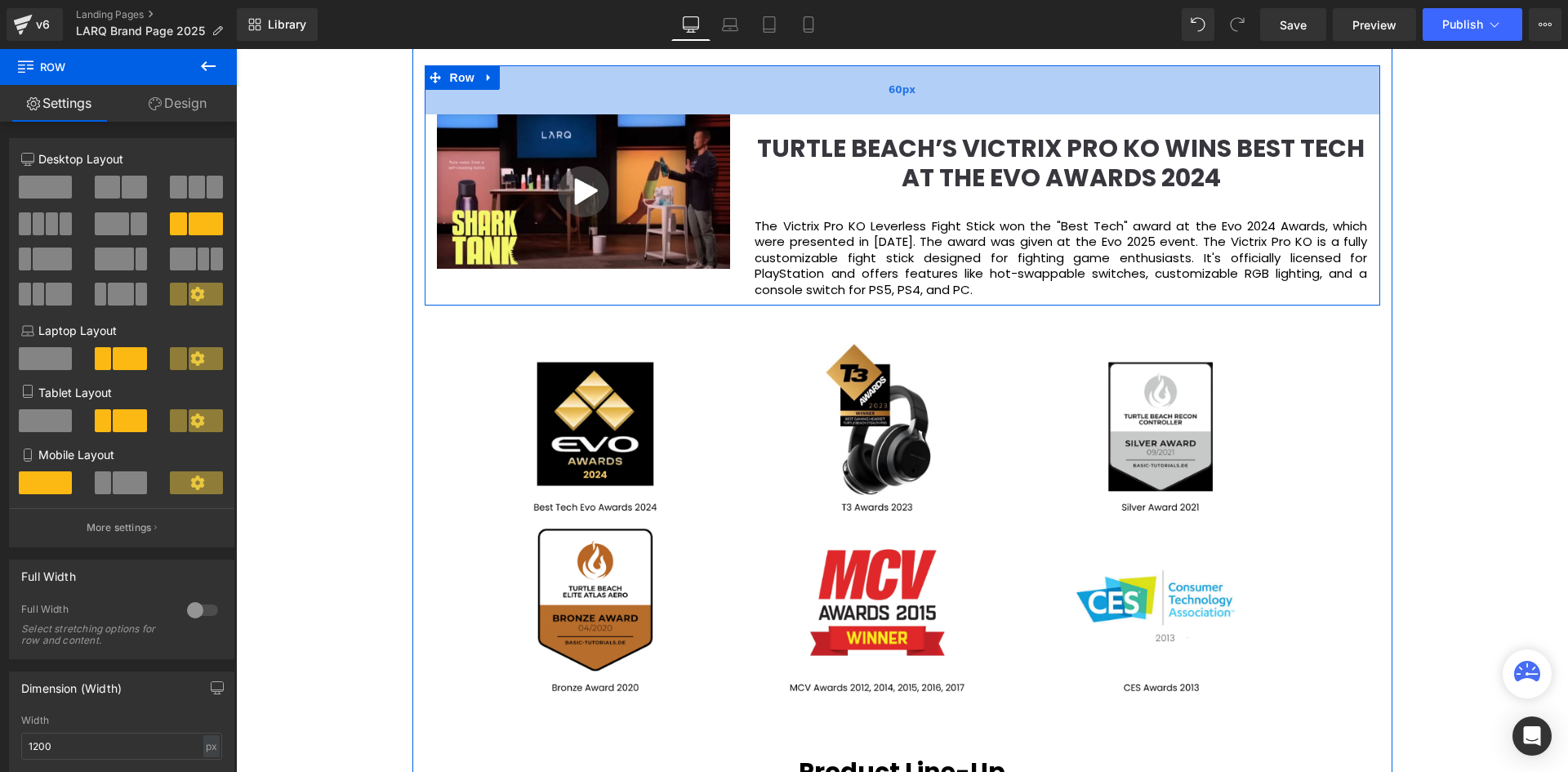
click at [638, 113] on div "60px" at bounding box center [903, 90] width 955 height 49
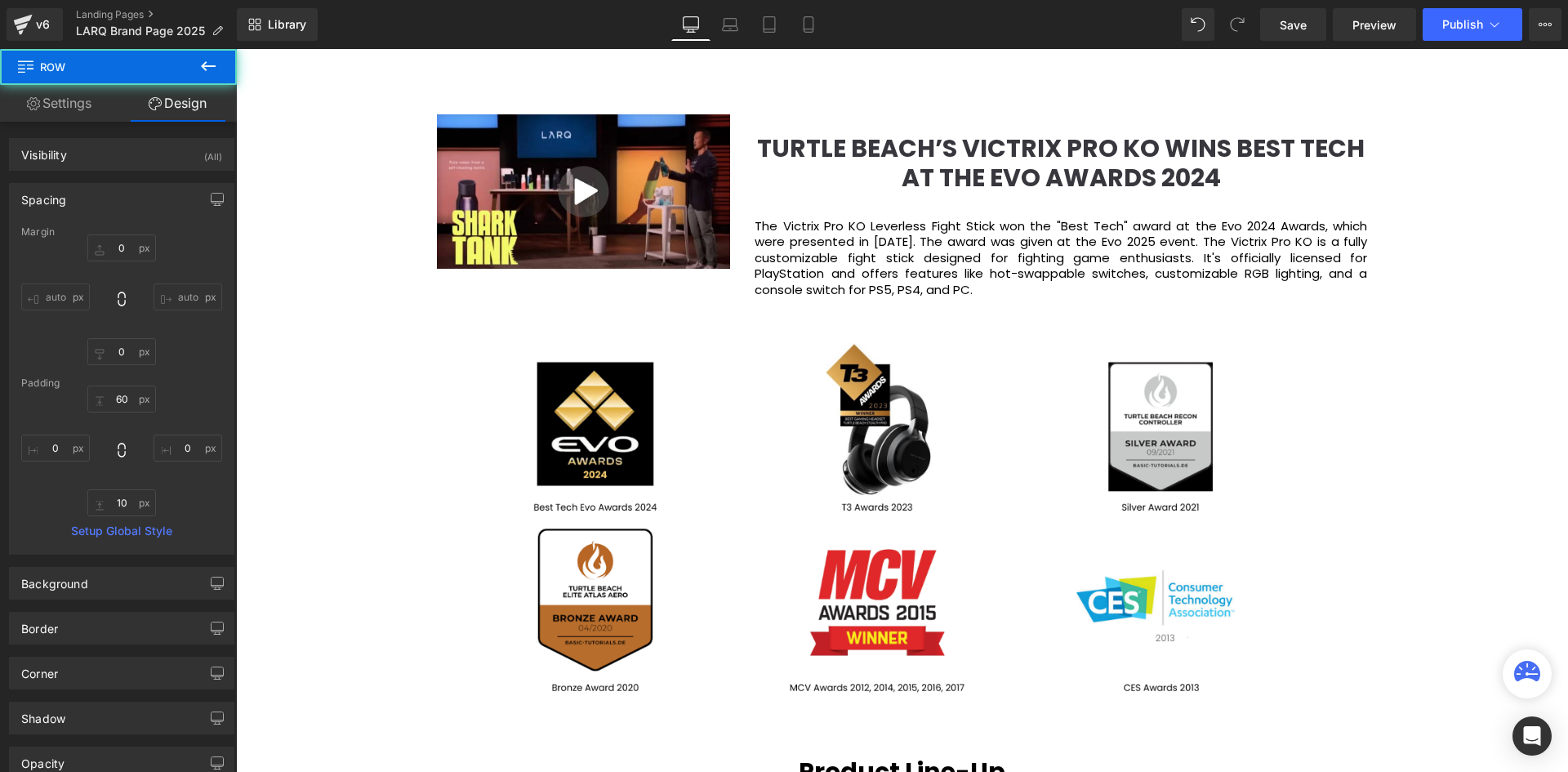
click at [333, 239] on div "Video Bg Welcome to Button Row Image 380px 381px Row You are what you drink. So…" at bounding box center [901, 340] width 1331 height 4900
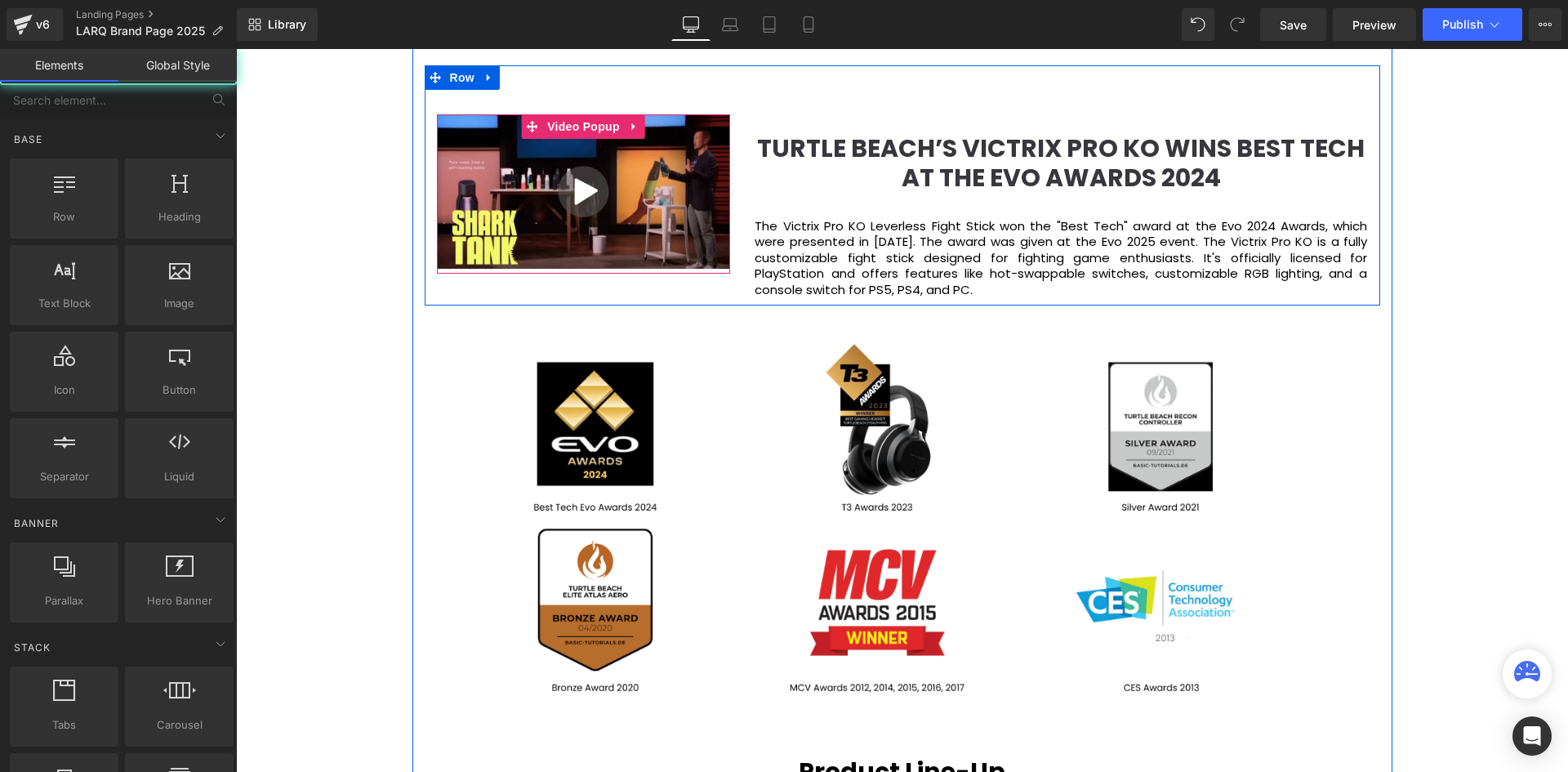
click at [504, 191] on img at bounding box center [584, 191] width 294 height 154
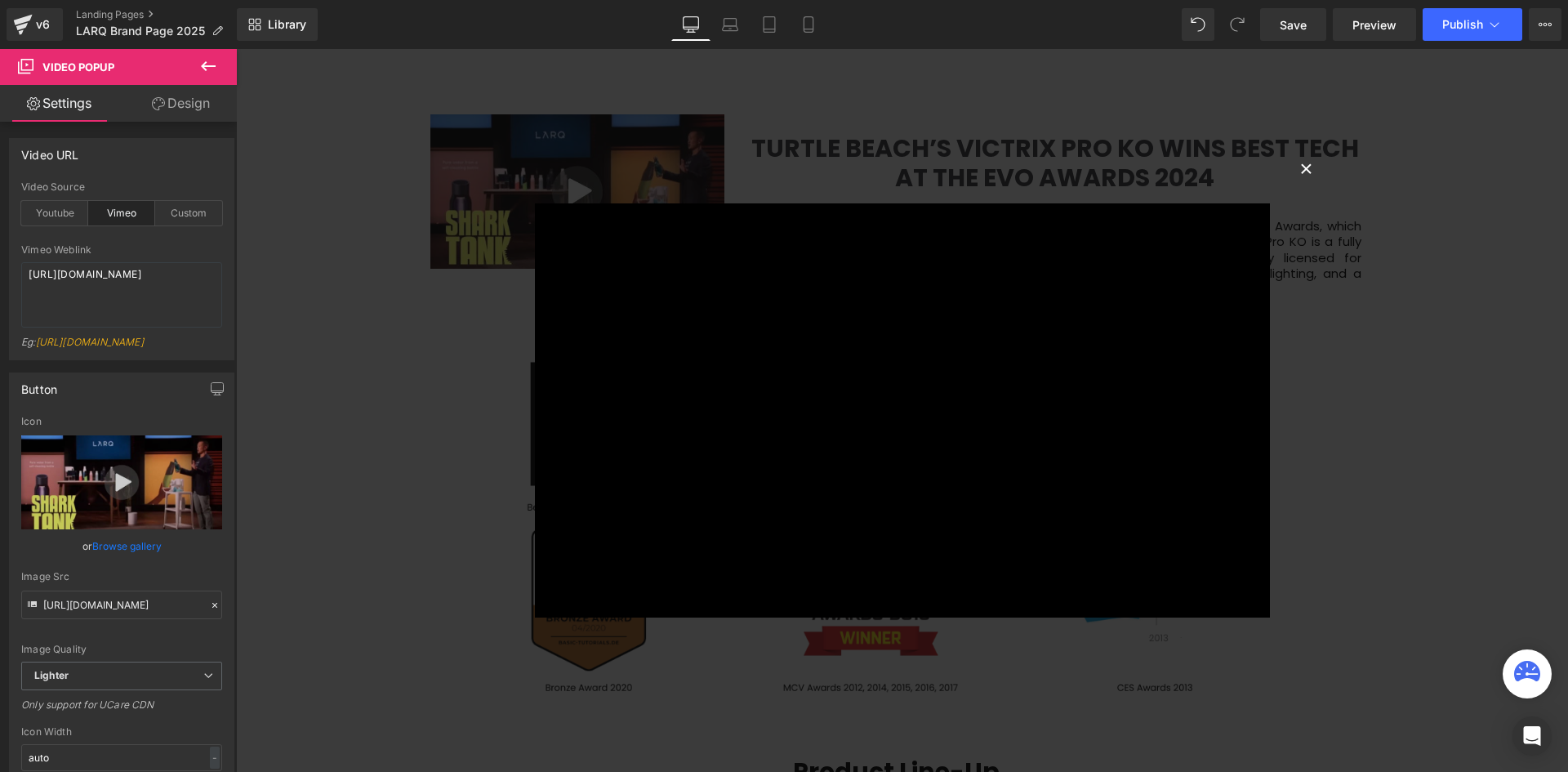
click at [1300, 165] on button "×" at bounding box center [1306, 166] width 32 height 32
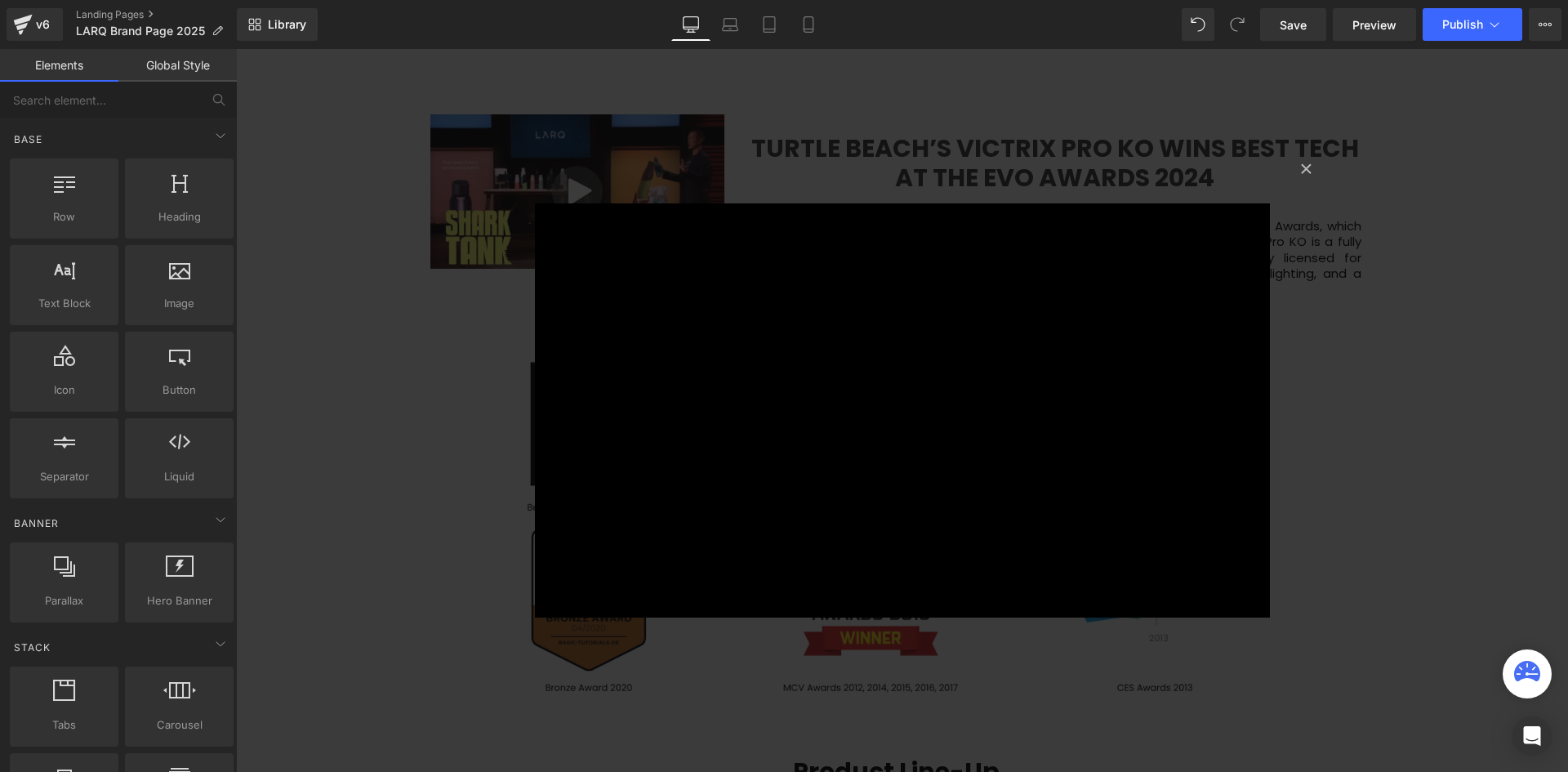
scroll to position [5720, 1324]
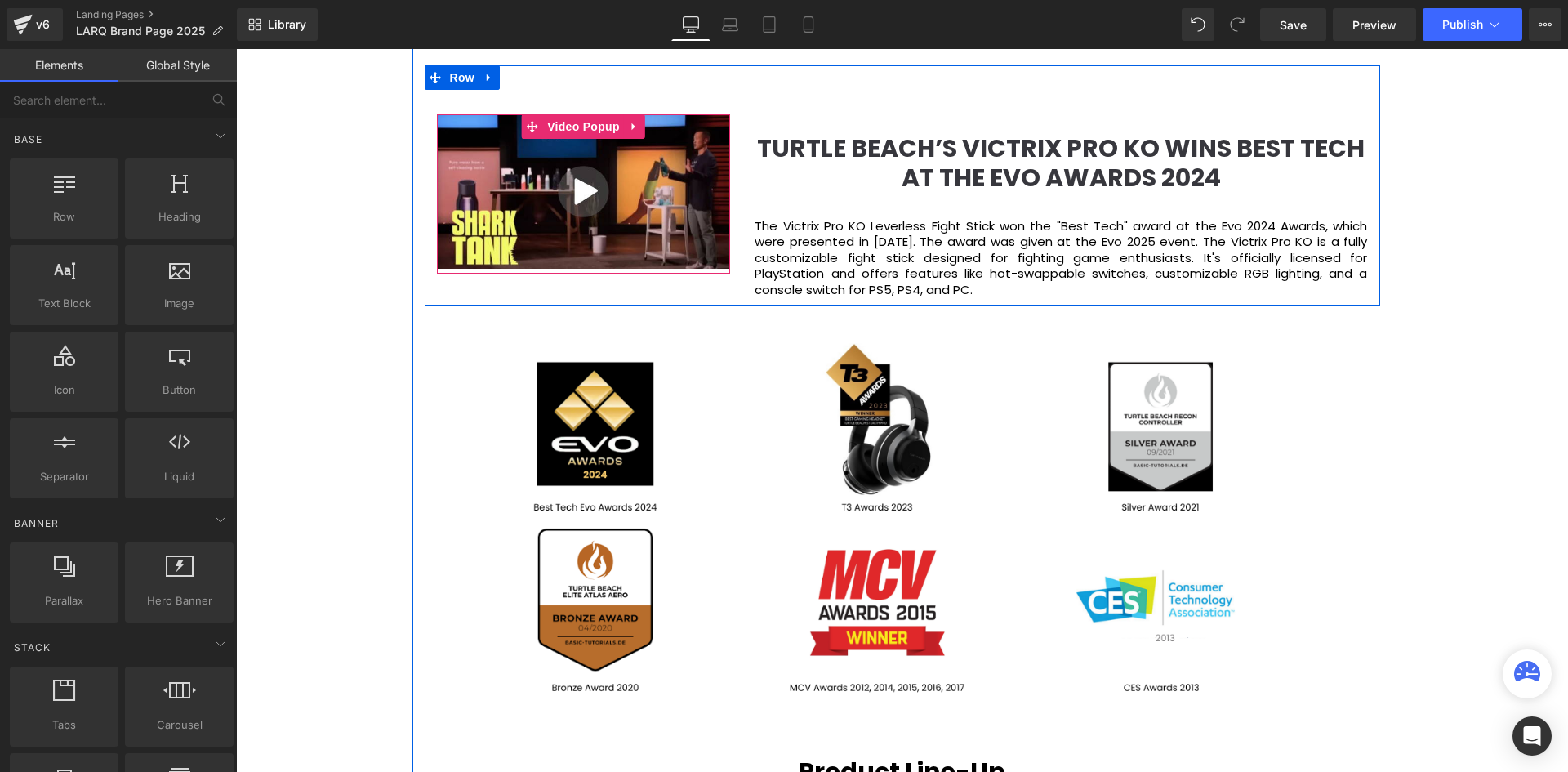
click at [459, 215] on img at bounding box center [584, 191] width 294 height 154
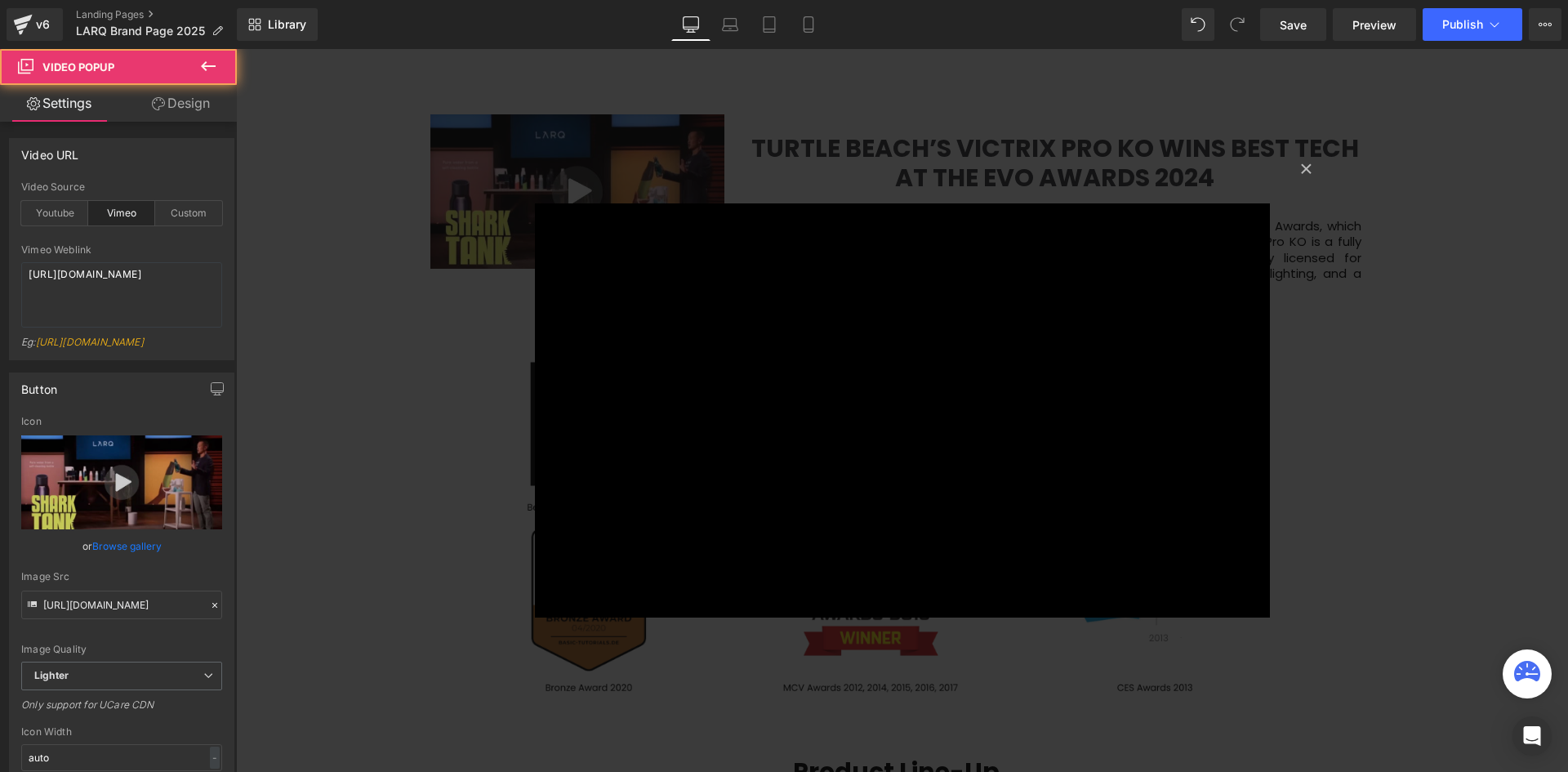
scroll to position [5720, 1311]
click at [1301, 164] on button "×" at bounding box center [1306, 166] width 32 height 32
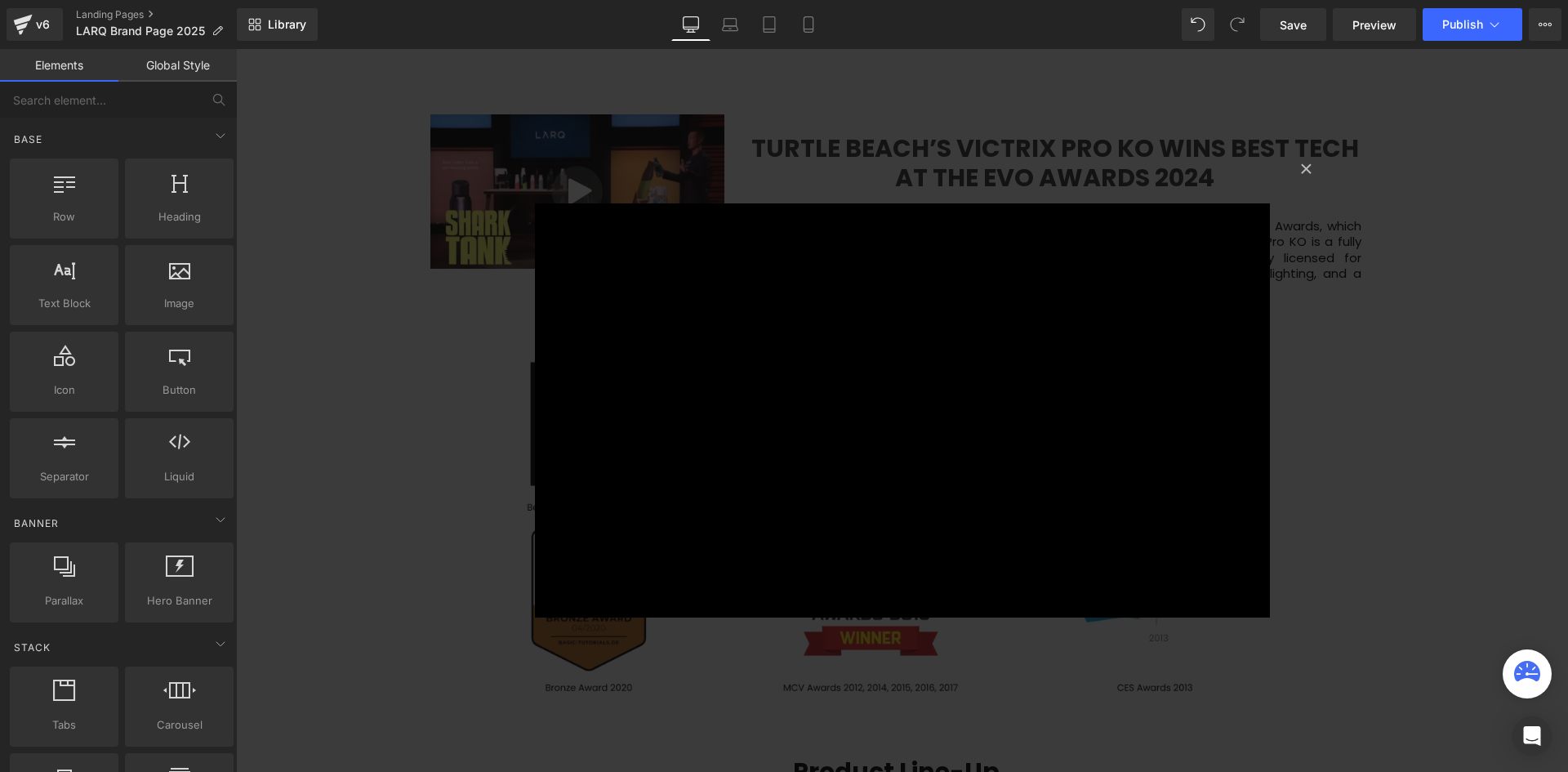
scroll to position [8, 8]
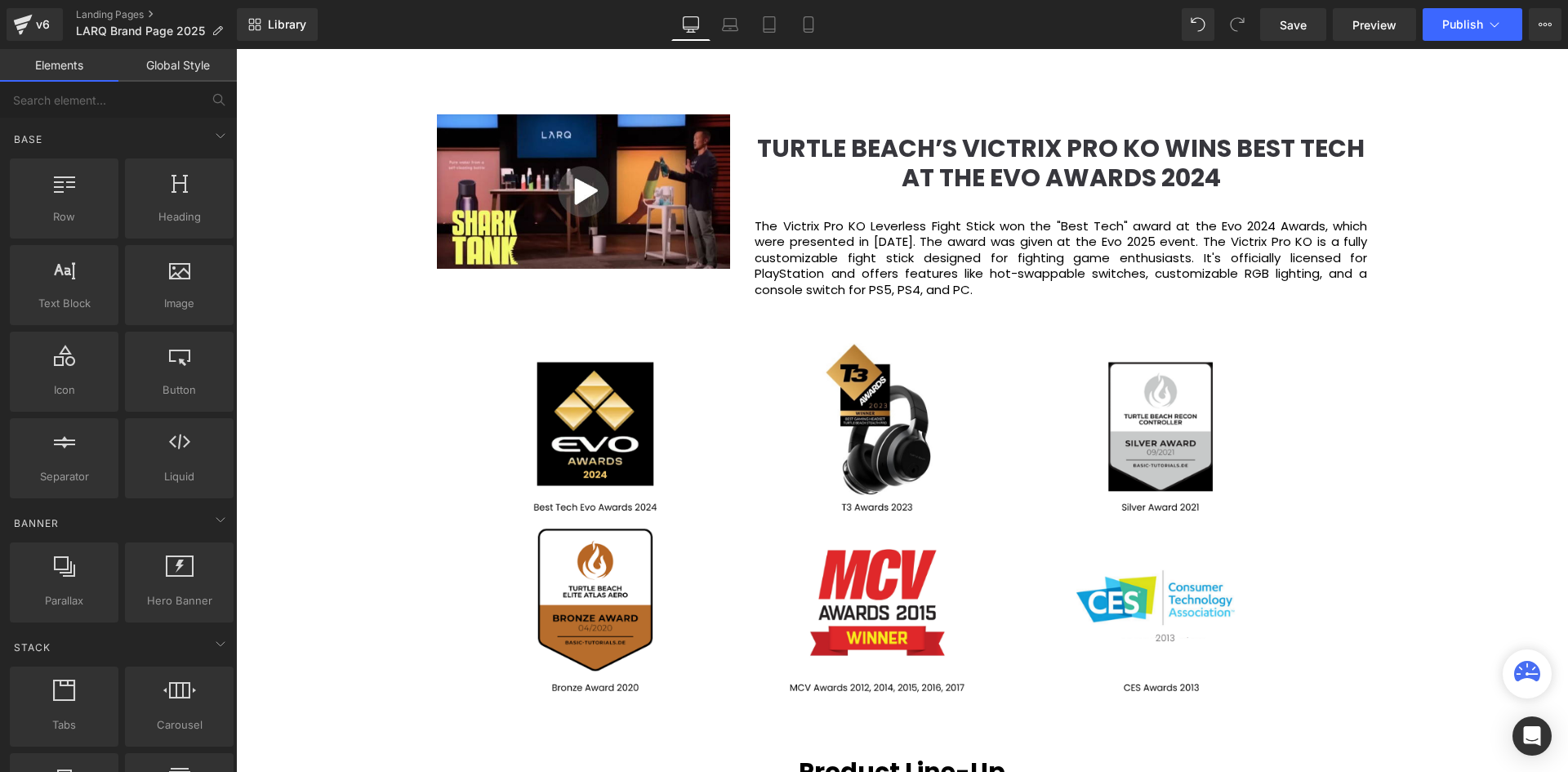
click at [512, 248] on img at bounding box center [584, 191] width 294 height 154
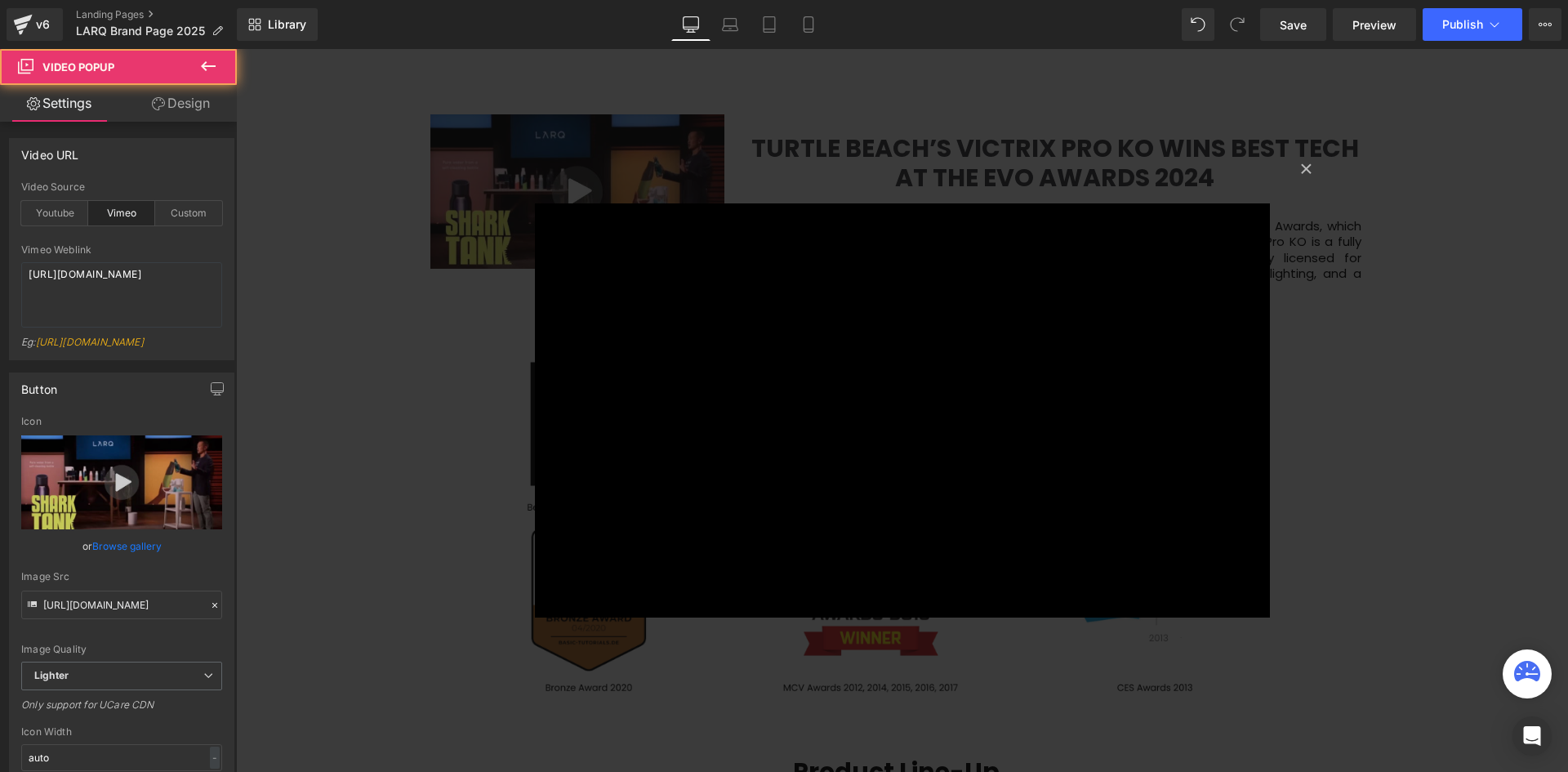
scroll to position [5720, 1311]
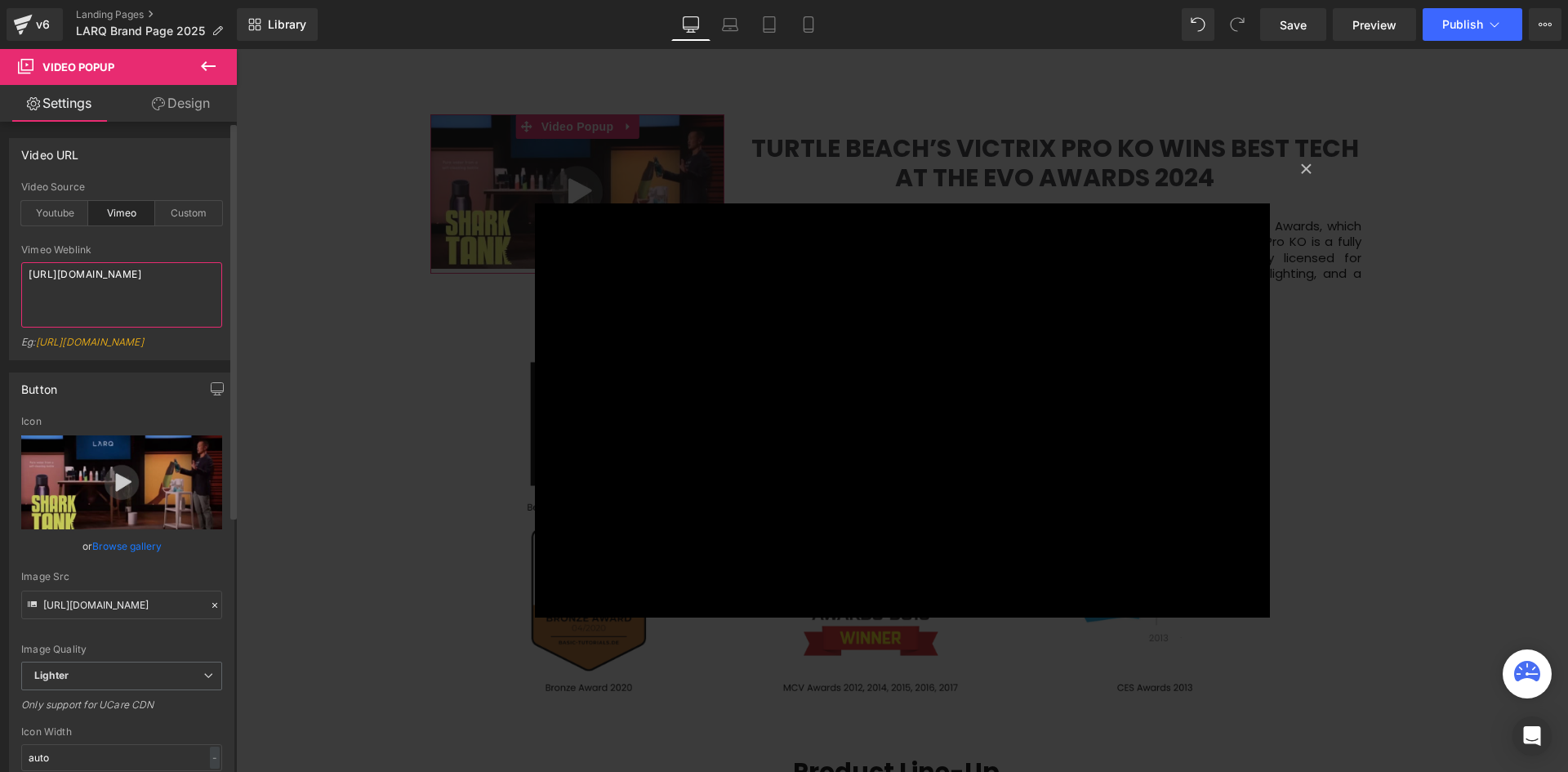
click at [122, 285] on textarea "https://vimeo.com/1110817088?share=copy" at bounding box center [121, 295] width 201 height 66
drag, startPoint x: 105, startPoint y: 291, endPoint x: 10, endPoint y: 257, distance: 100.9
click at [11, 260] on div "vimeo Video Source Youtube Vimeo Custom YouTube Weblink https://www.youtube.com…" at bounding box center [122, 270] width 224 height 178
click at [1302, 169] on button "×" at bounding box center [1306, 166] width 32 height 32
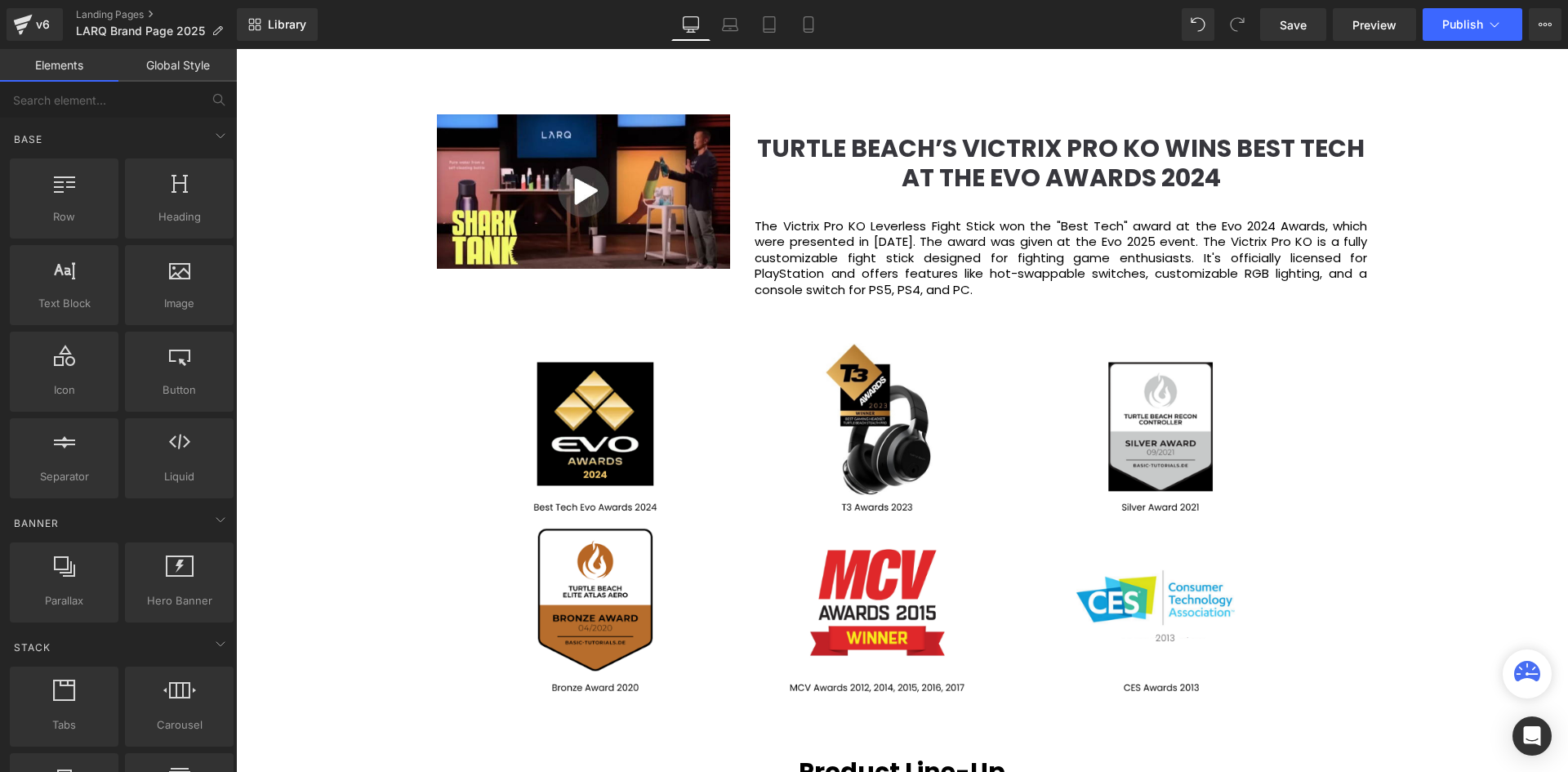
scroll to position [5720, 1324]
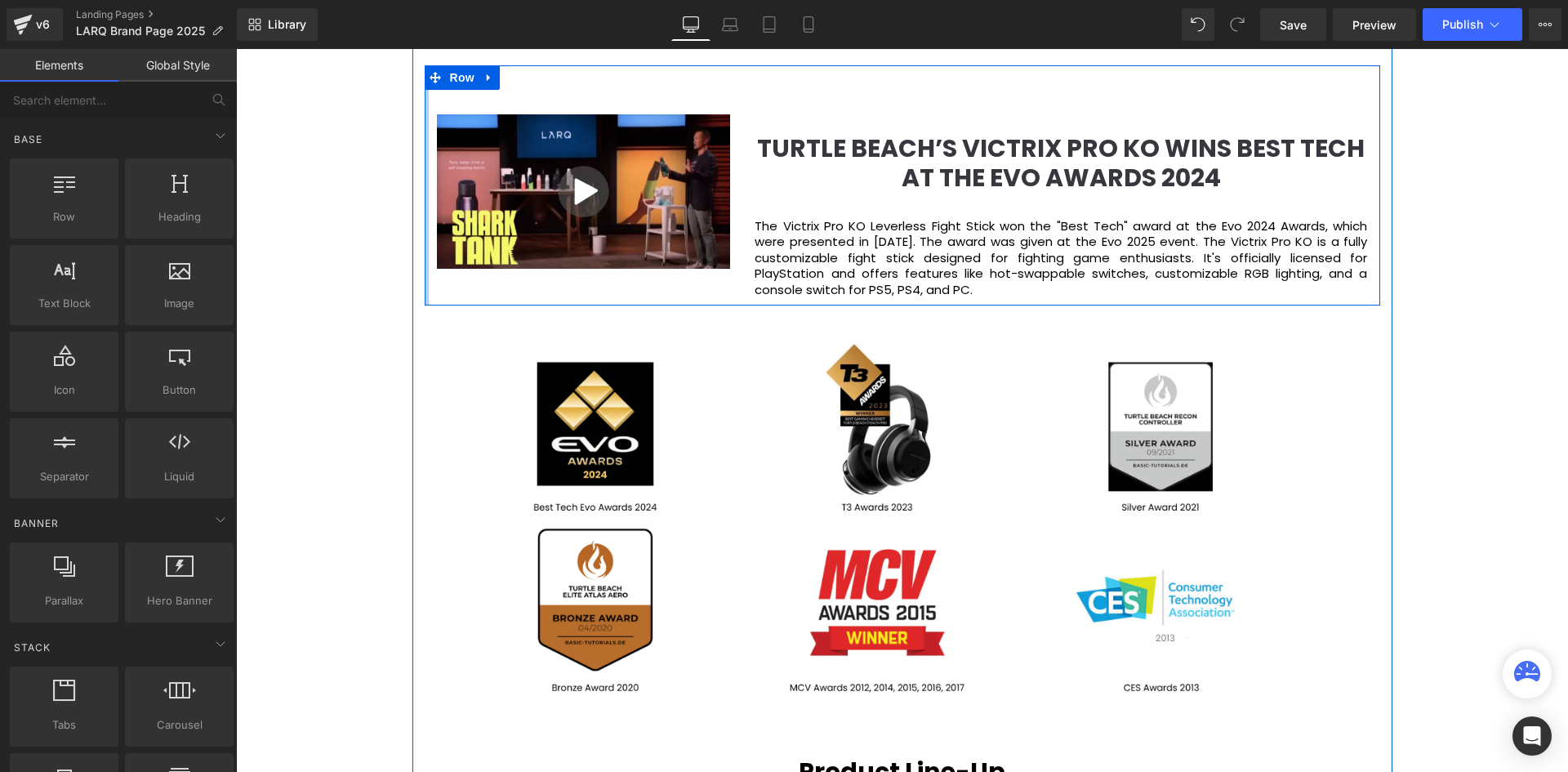
click at [425, 236] on div at bounding box center [427, 186] width 4 height 240
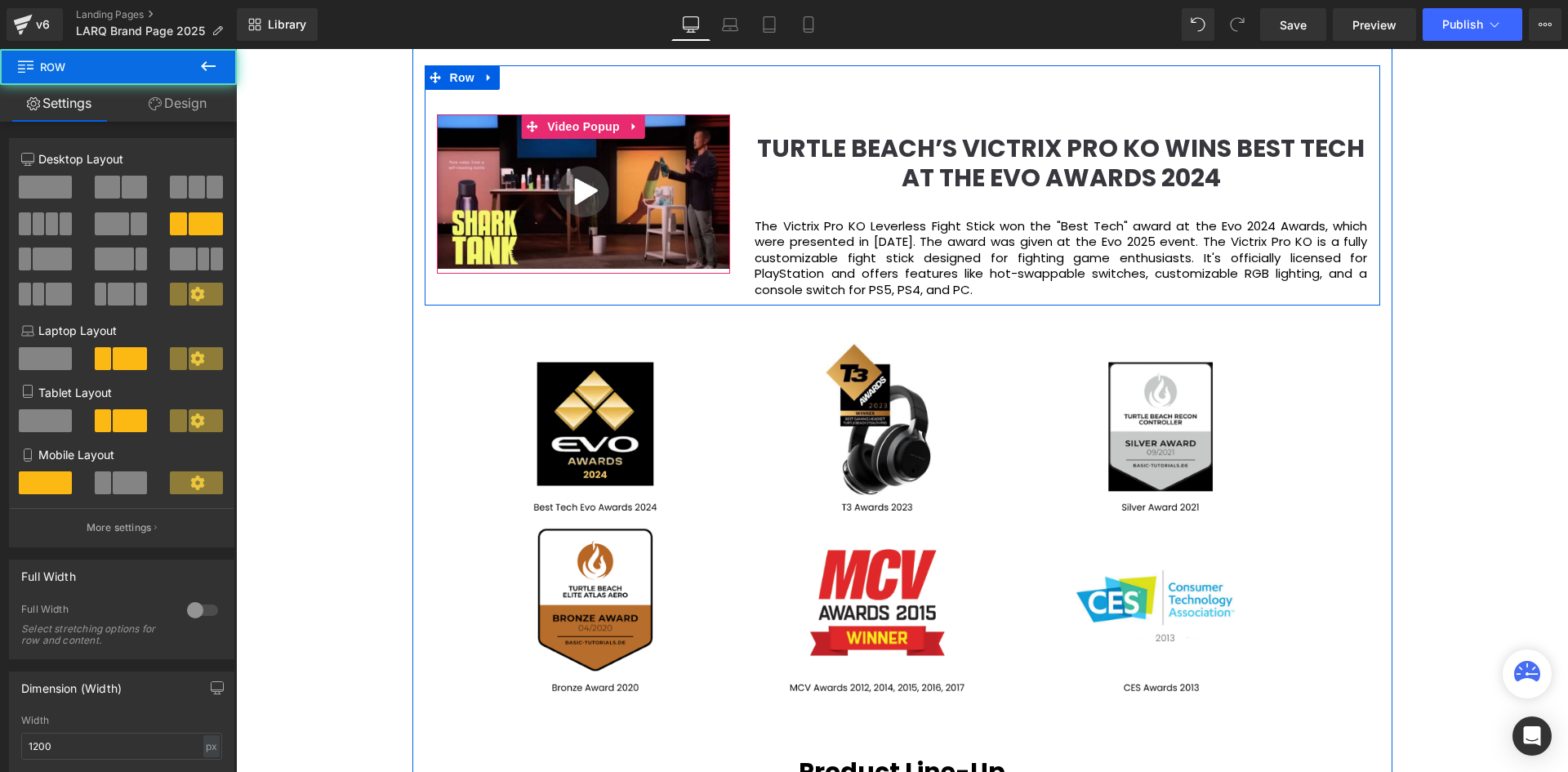
click at [475, 231] on img at bounding box center [584, 191] width 294 height 154
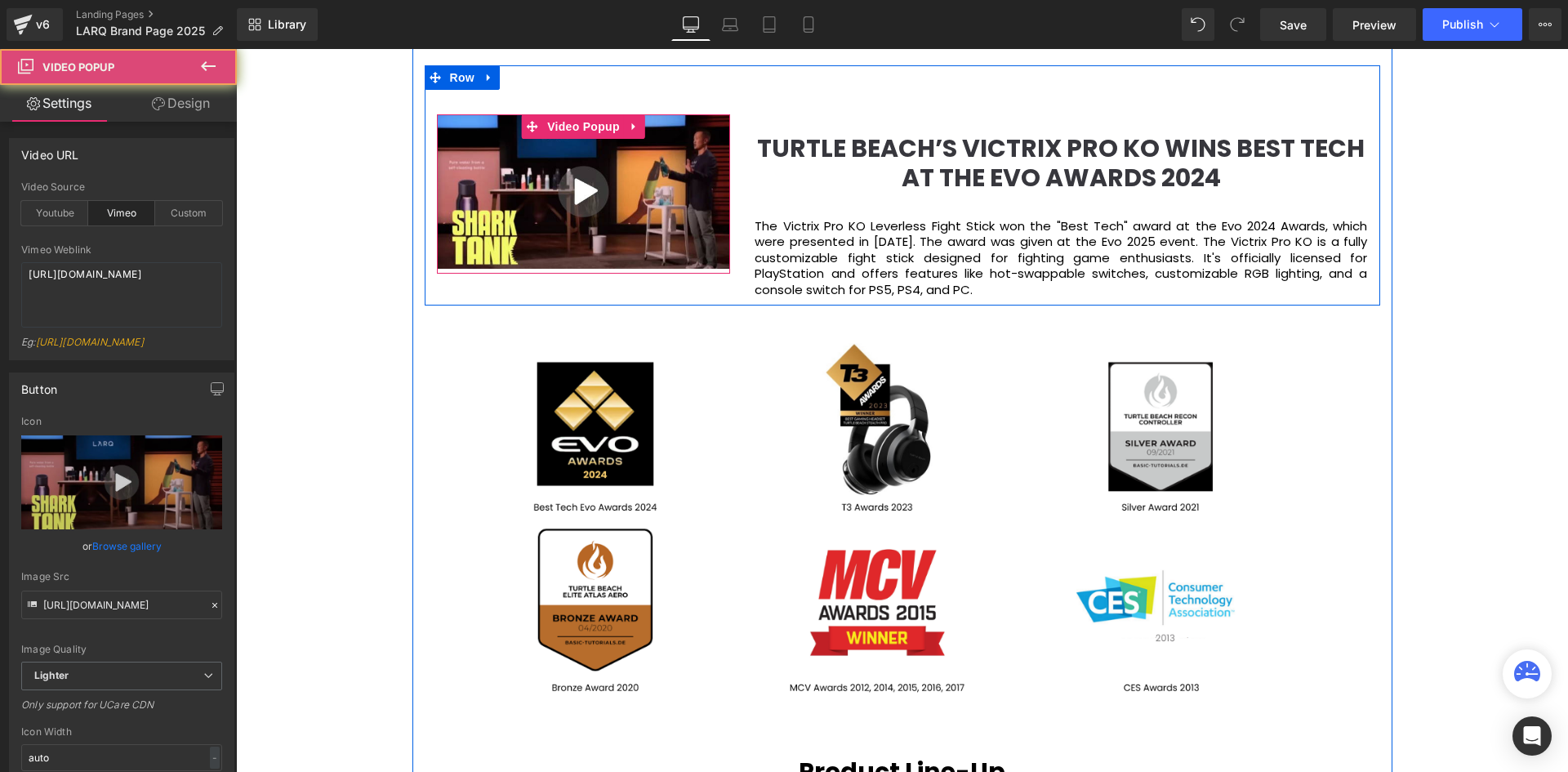
scroll to position [5720, 1311]
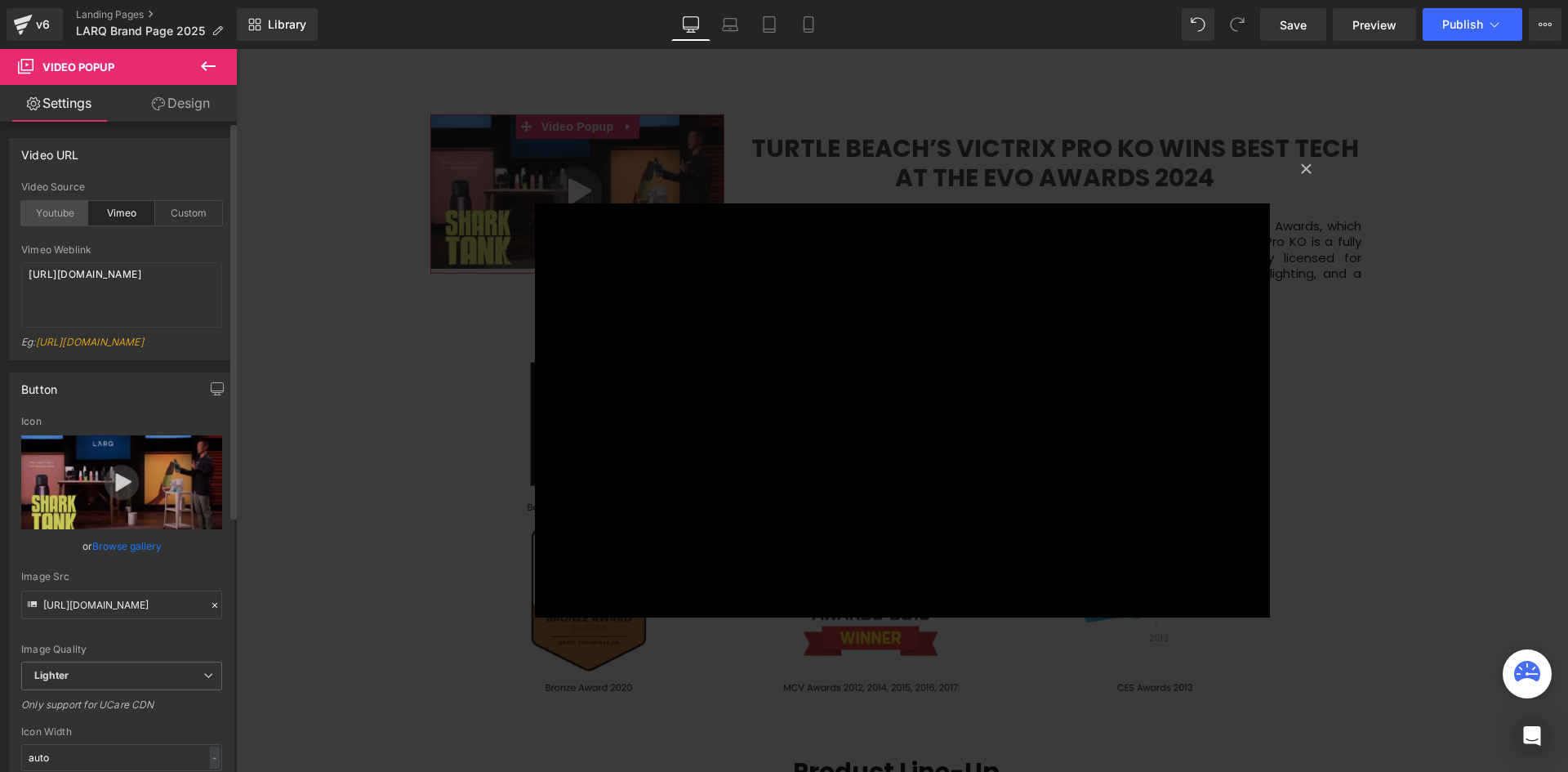
click at [64, 216] on div "Youtube" at bounding box center [55, 213] width 67 height 25
drag, startPoint x: 144, startPoint y: 299, endPoint x: 30, endPoint y: 271, distance: 117.4
click at [31, 276] on textarea "https://www.youtube.com/watch?v=OQBlWco72c4" at bounding box center [121, 295] width 201 height 66
paste textarea "https://www.youtube.com/watch?v=fuM1Vh7OgfY"
drag, startPoint x: 139, startPoint y: 300, endPoint x: -22, endPoint y: 264, distance: 165.0
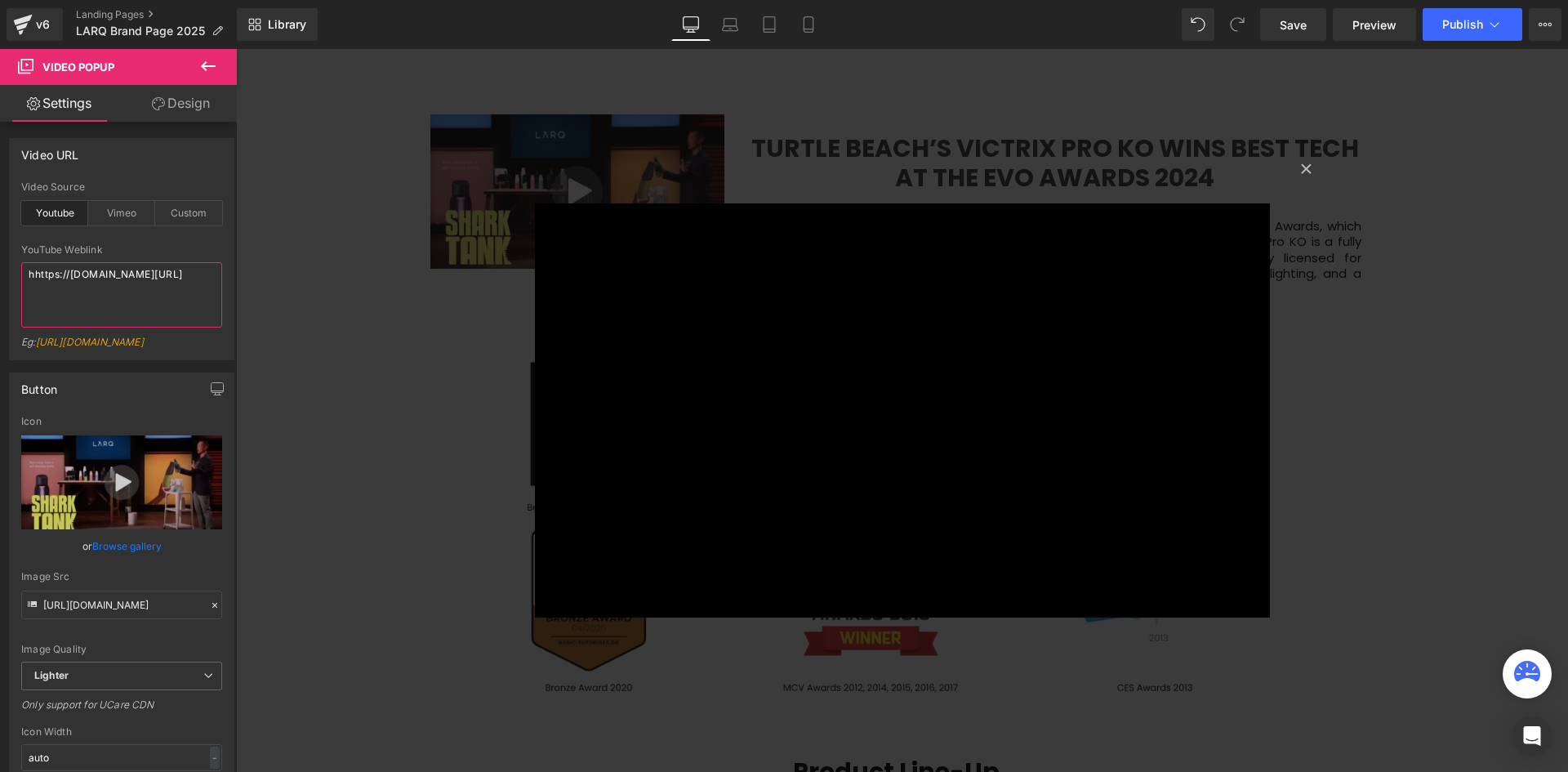
click at [0, 264] on html "Video Popup You are previewing how the will restyle your page. You can not edit…" at bounding box center [784, 386] width 1568 height 772
paste textarea
type textarea "https://www.youtube.com/watch?v=fuM1Vh7OgfY"
click at [261, 304] on div "× Loading..." at bounding box center [901, 411] width 1331 height 723
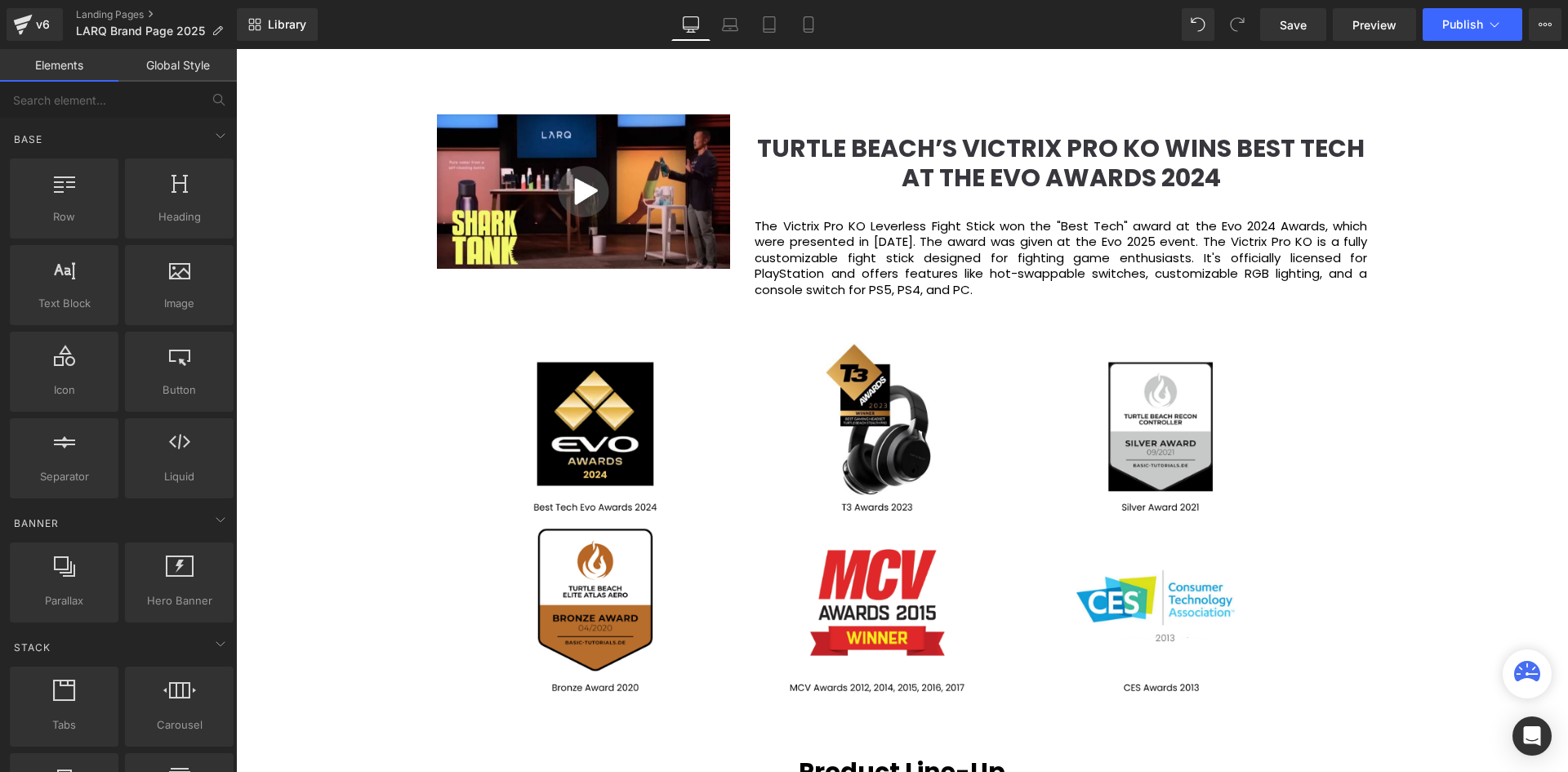
scroll to position [5720, 1324]
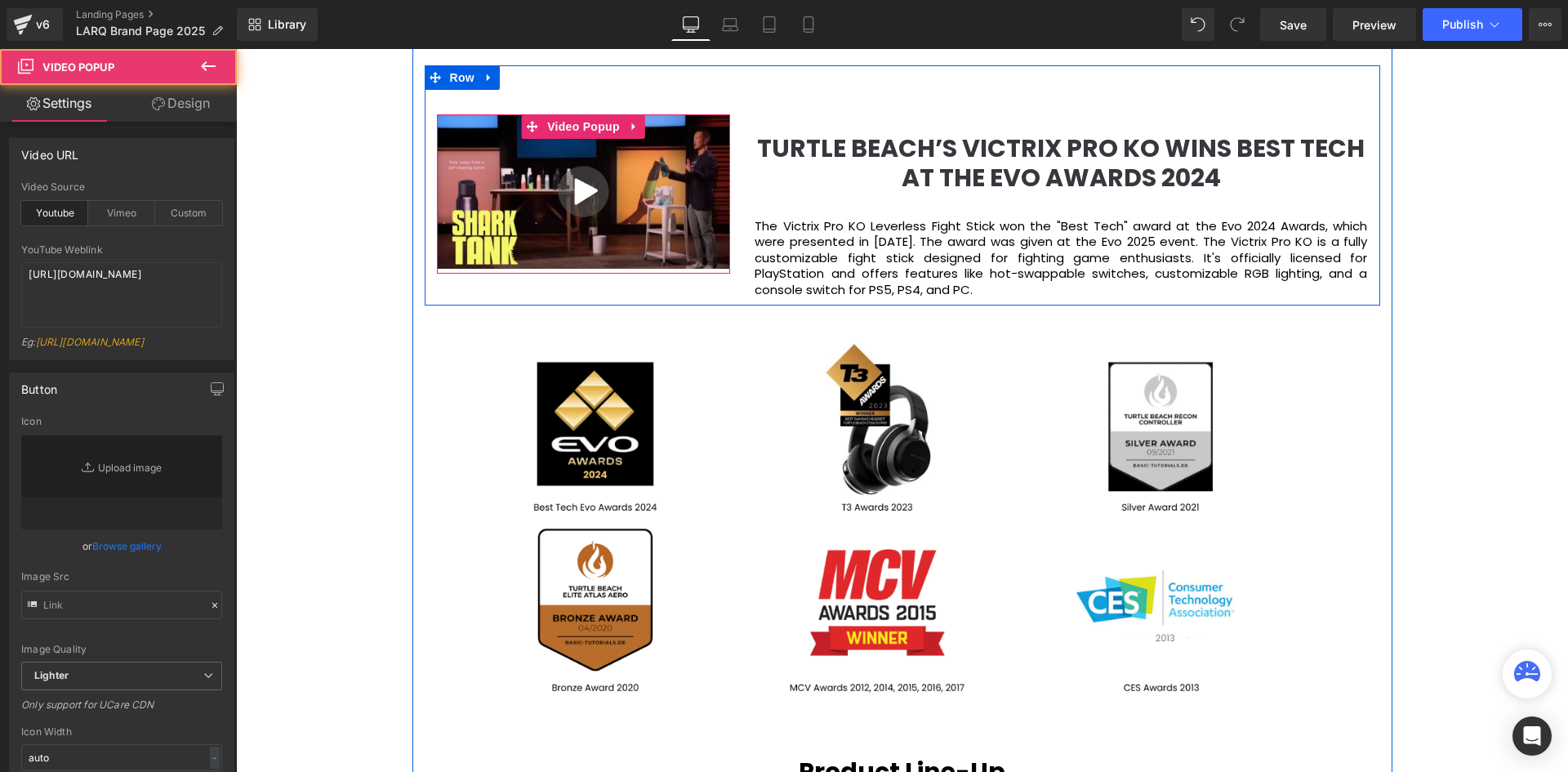
click at [453, 236] on img at bounding box center [584, 191] width 294 height 154
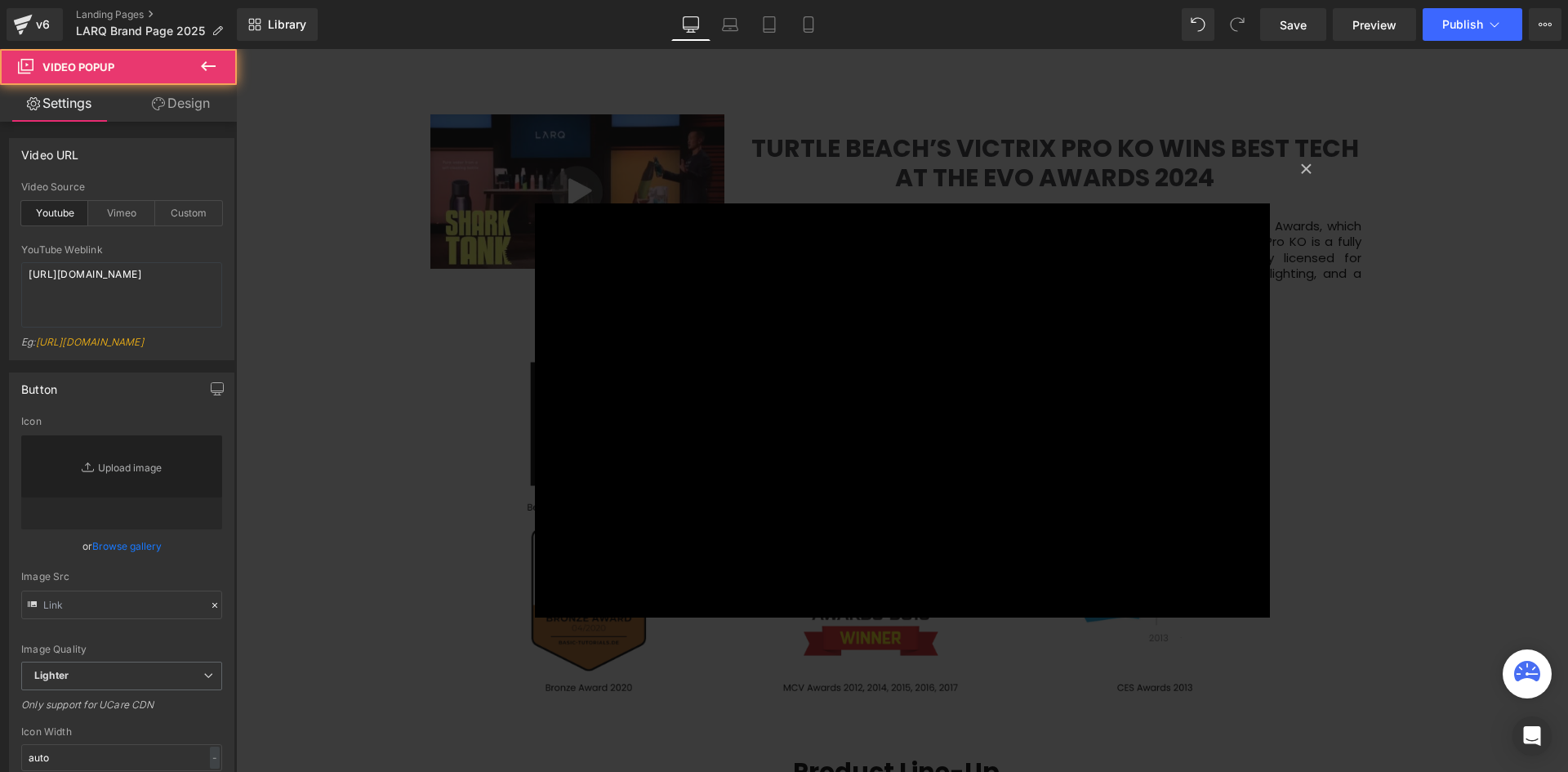
scroll to position [5720, 1311]
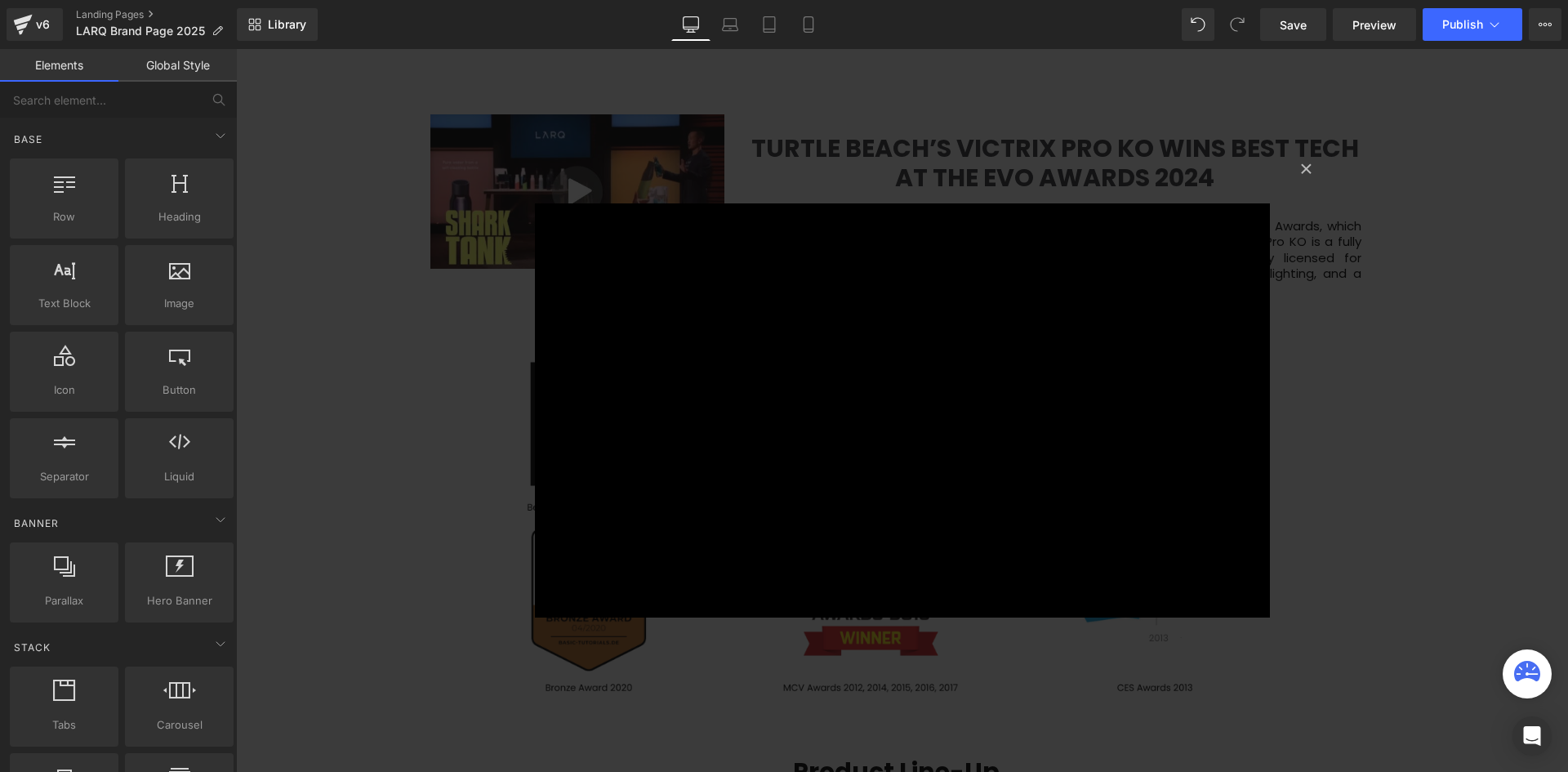
click at [414, 348] on div "× Loading..." at bounding box center [901, 411] width 1331 height 723
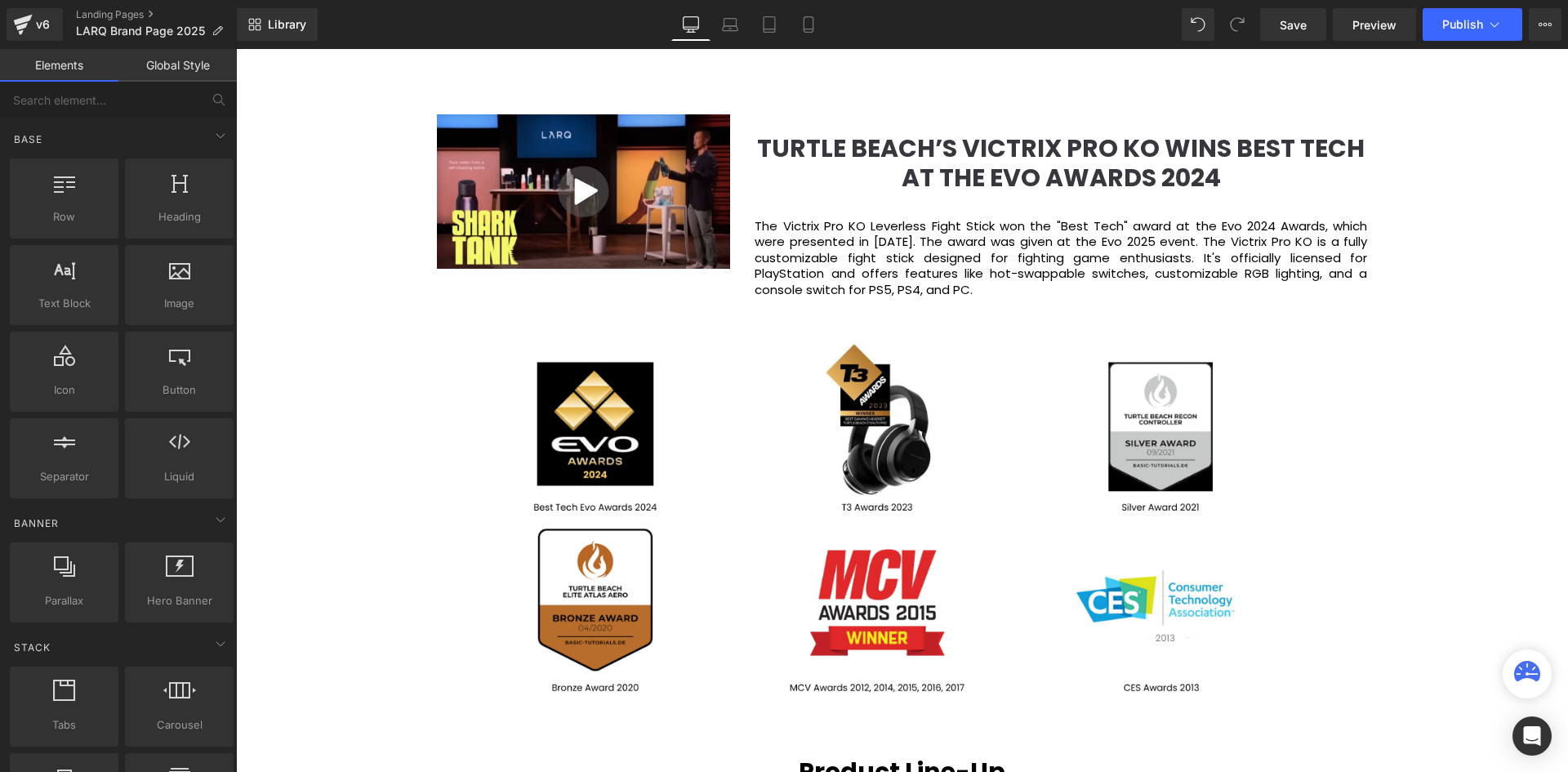
scroll to position [8, 8]
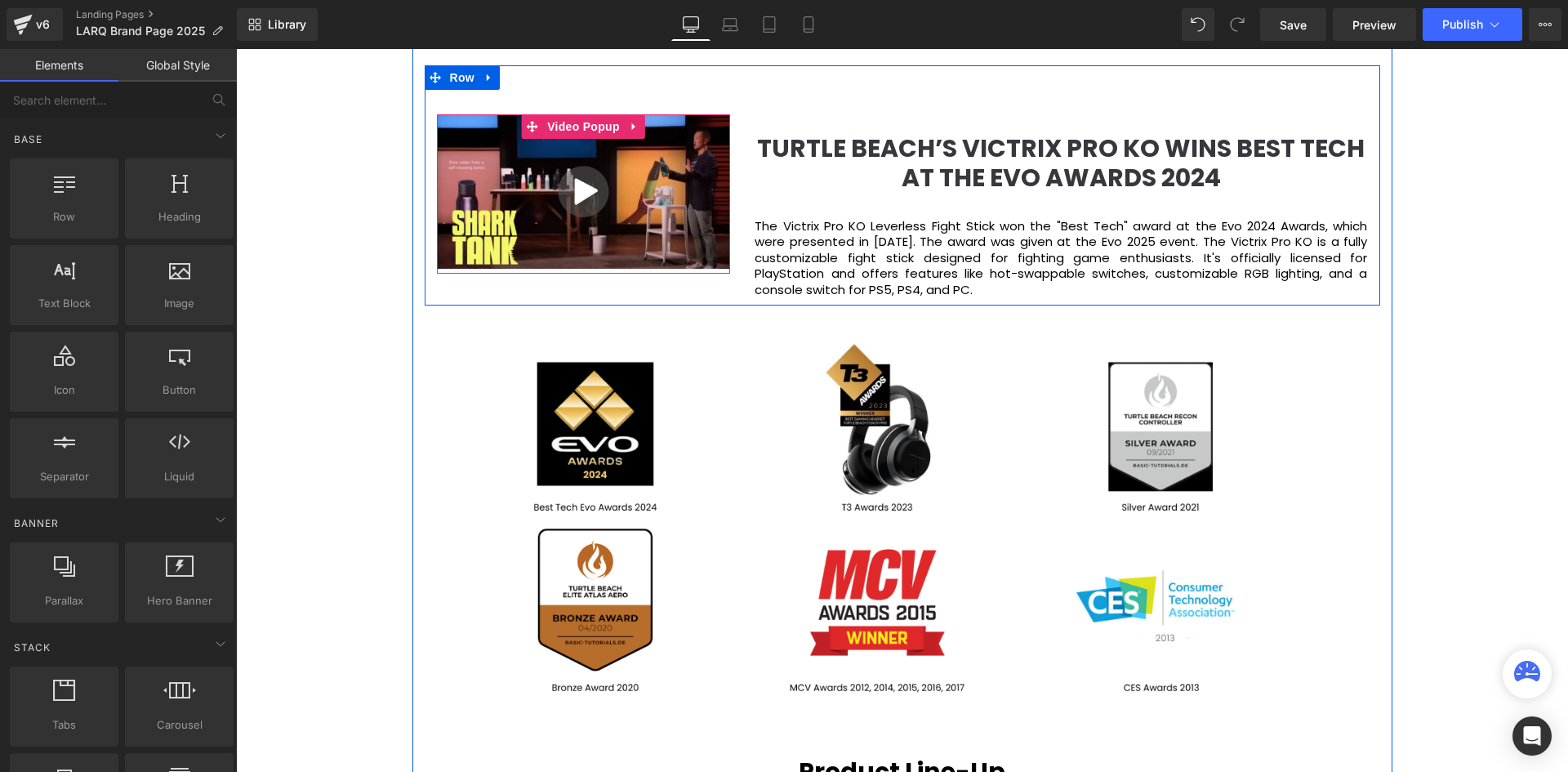
click at [587, 197] on img at bounding box center [584, 191] width 294 height 154
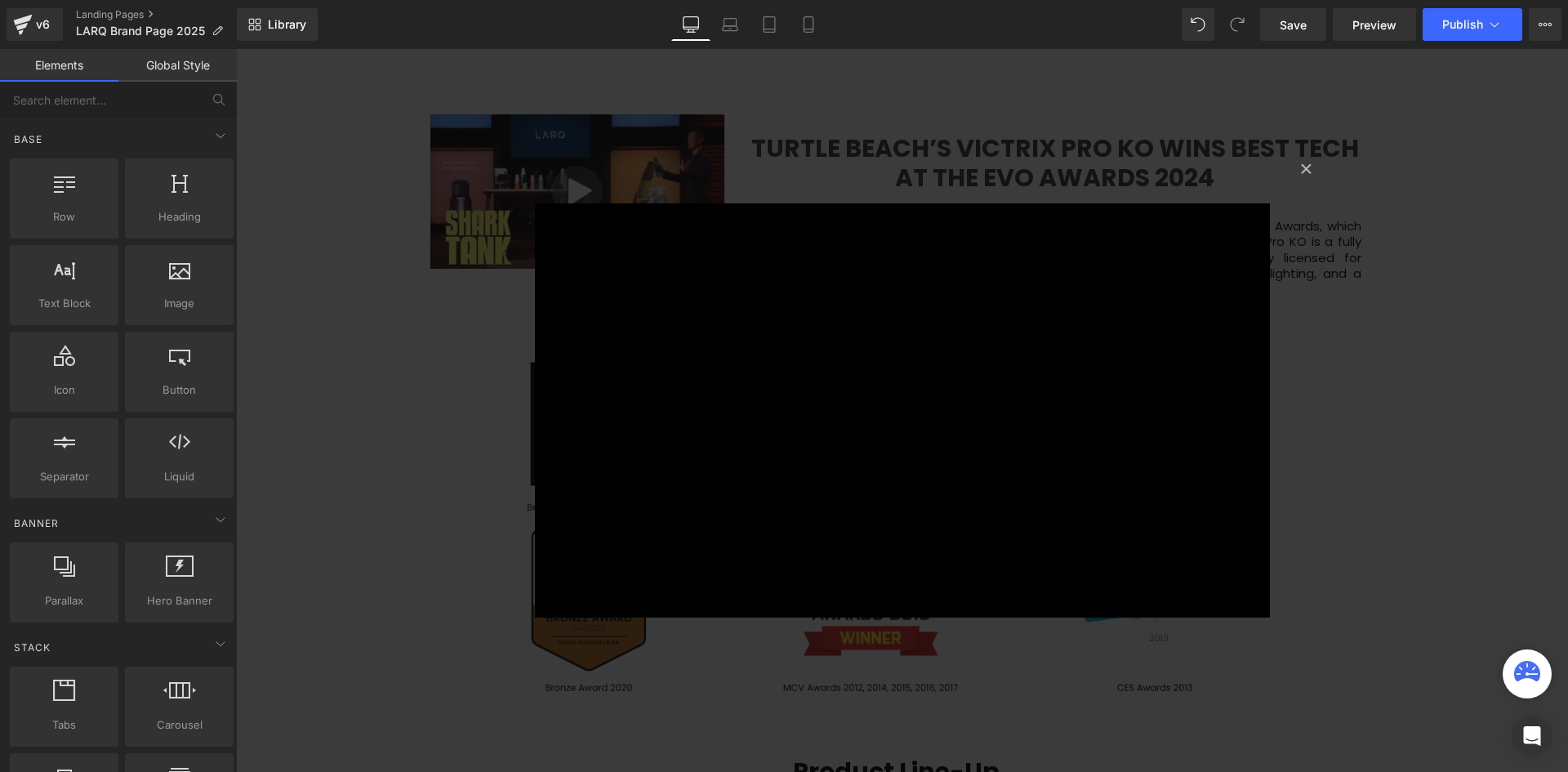
scroll to position [5720, 1311]
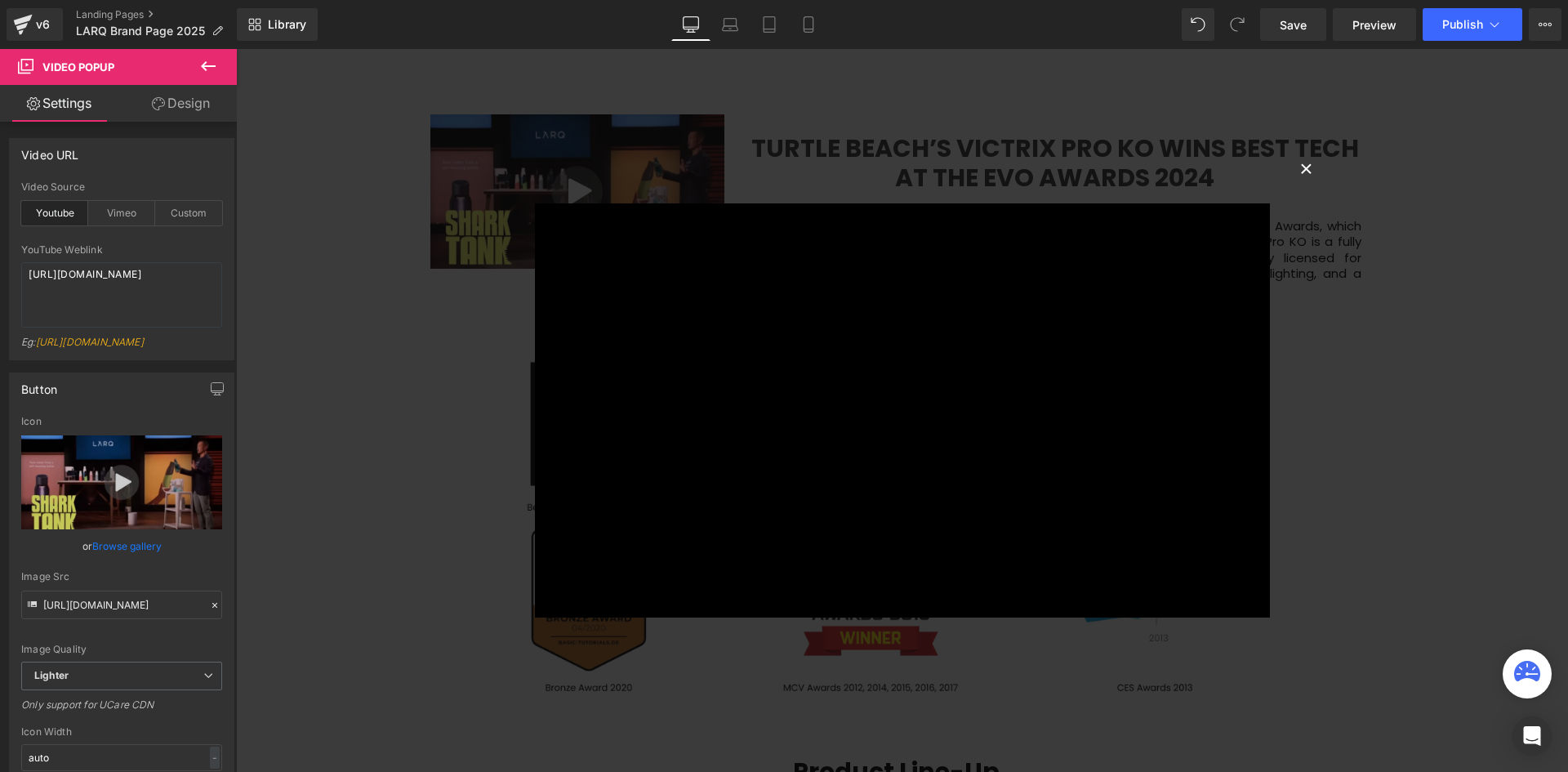
click at [1305, 167] on button "×" at bounding box center [1306, 166] width 32 height 32
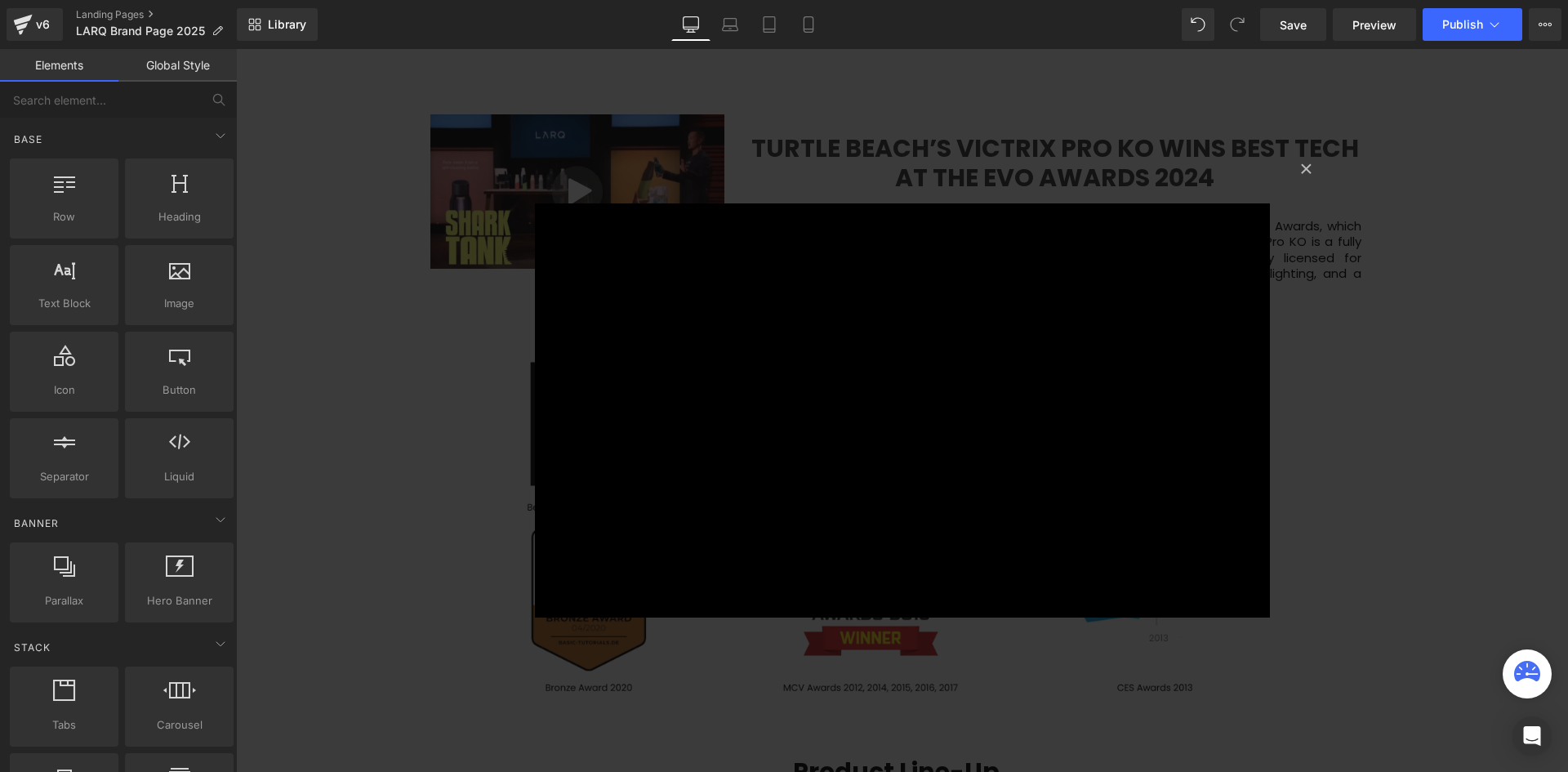
scroll to position [5720, 1324]
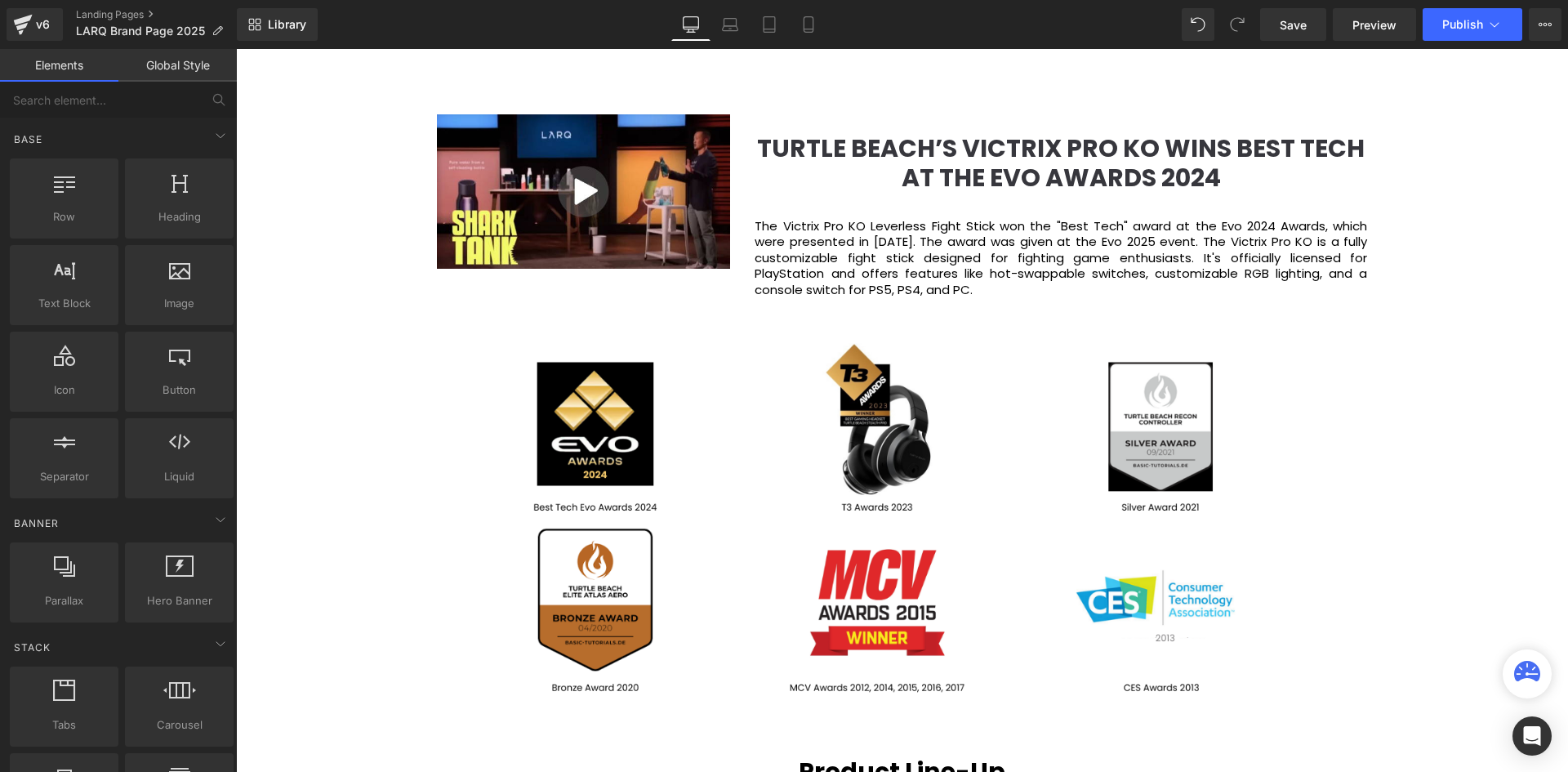
click at [364, 328] on div "Video Bg Welcome to Button Row Image 380px 381px Row You are what you drink. So…" at bounding box center [901, 340] width 1331 height 4900
drag, startPoint x: 304, startPoint y: 348, endPoint x: 480, endPoint y: 275, distance: 190.5
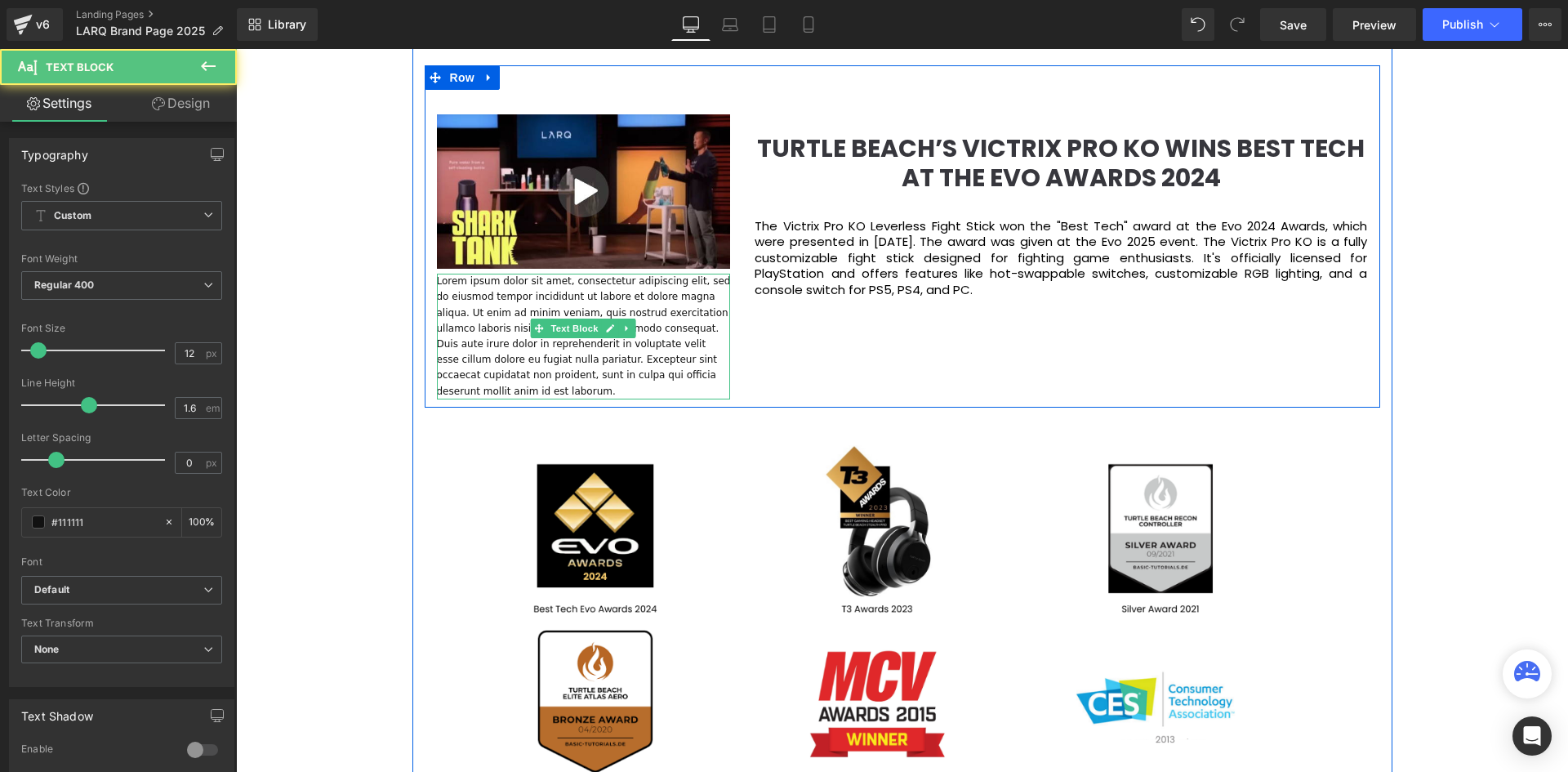
scroll to position [5805, 1324]
click at [509, 291] on p "Lorem ipsum dolor sit amet, consectetur adipiscing elit, sed do eiusmod tempor …" at bounding box center [584, 337] width 294 height 126
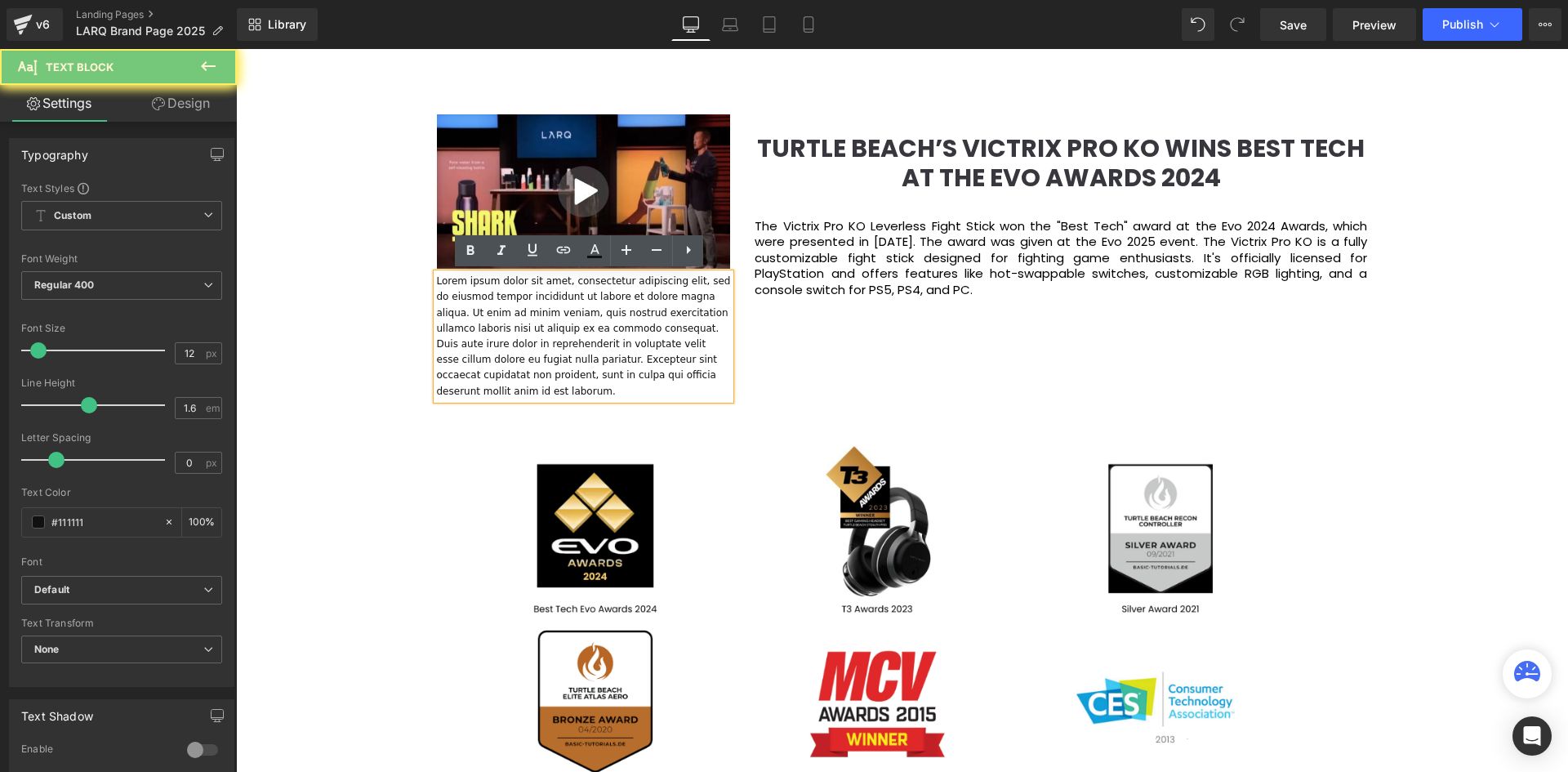
click at [509, 291] on p "Lorem ipsum dolor sit amet, consectetur adipiscing elit, sed do eiusmod tempor …" at bounding box center [584, 337] width 294 height 126
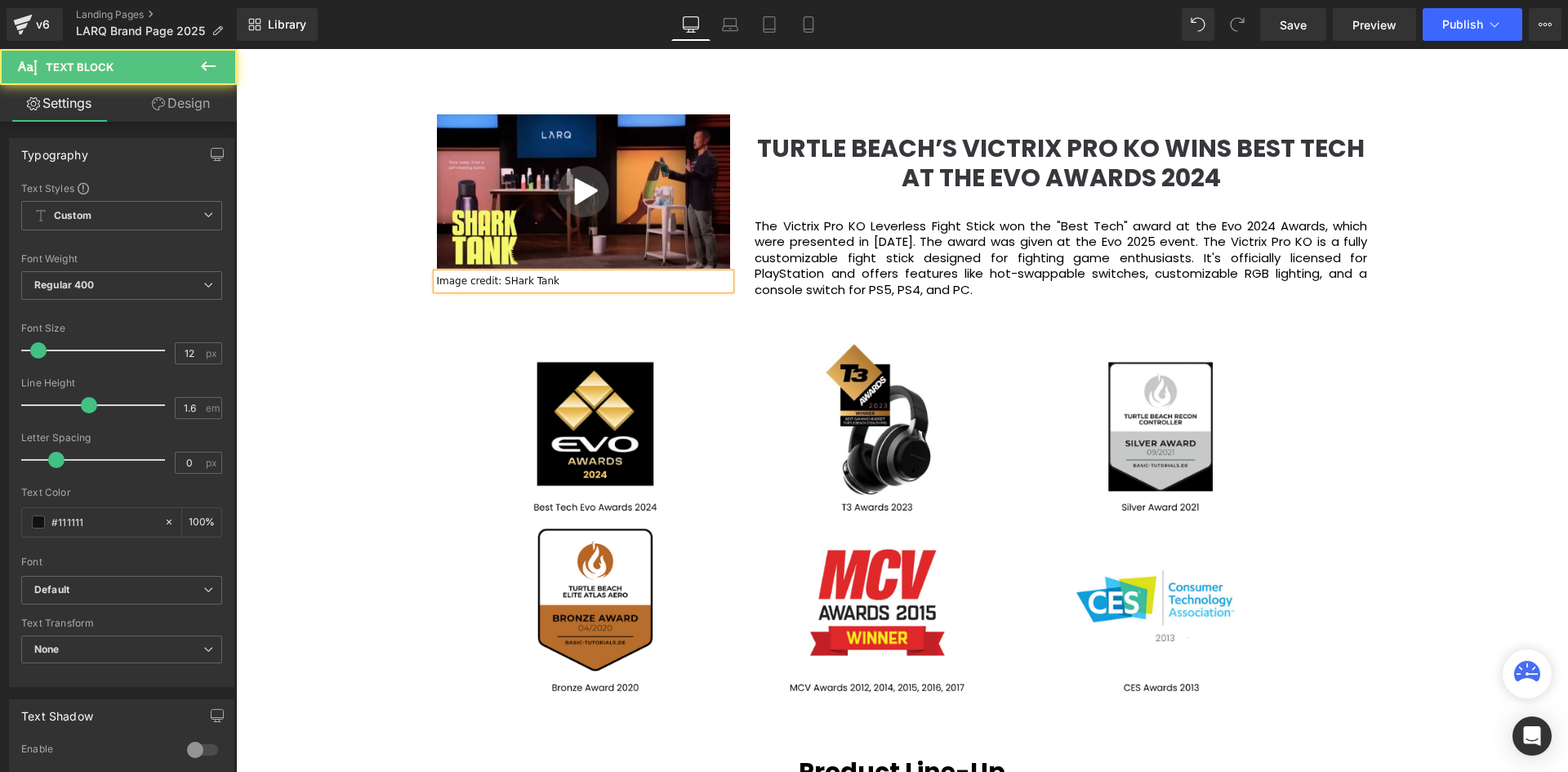
click at [499, 280] on p "Image credit: SHark Tank" at bounding box center [584, 281] width 294 height 16
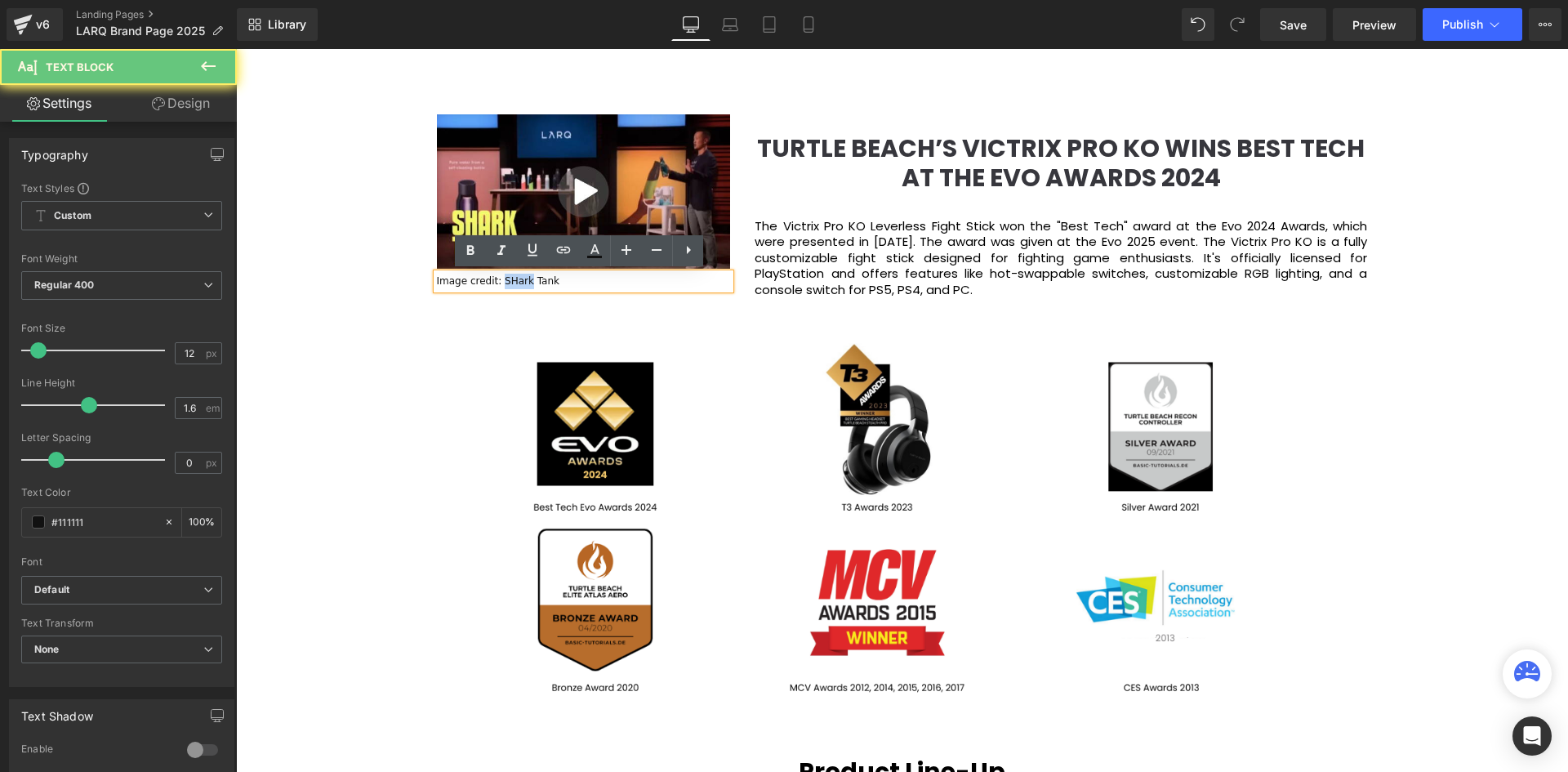
click at [501, 281] on p "Image credit: SHark Tank" at bounding box center [584, 281] width 294 height 16
click at [504, 283] on p "Image credit: SHark Tank" at bounding box center [584, 281] width 294 height 16
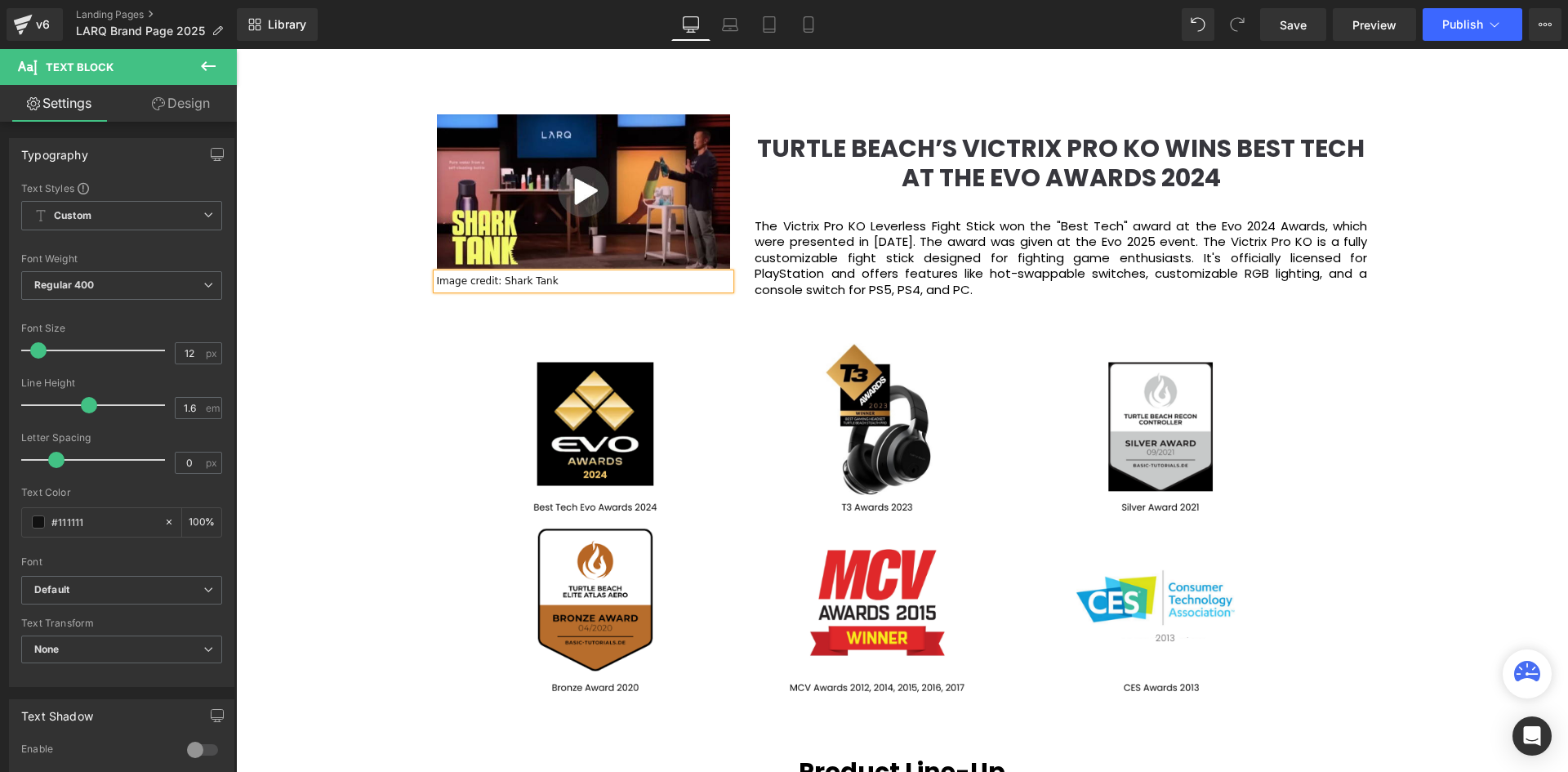
click at [563, 276] on p "Image credit: Shark Tank" at bounding box center [584, 281] width 294 height 16
click at [306, 295] on div "Video Bg Welcome to Button Row Image 380px 381px Row You are what you drink. So…" at bounding box center [901, 340] width 1331 height 4900
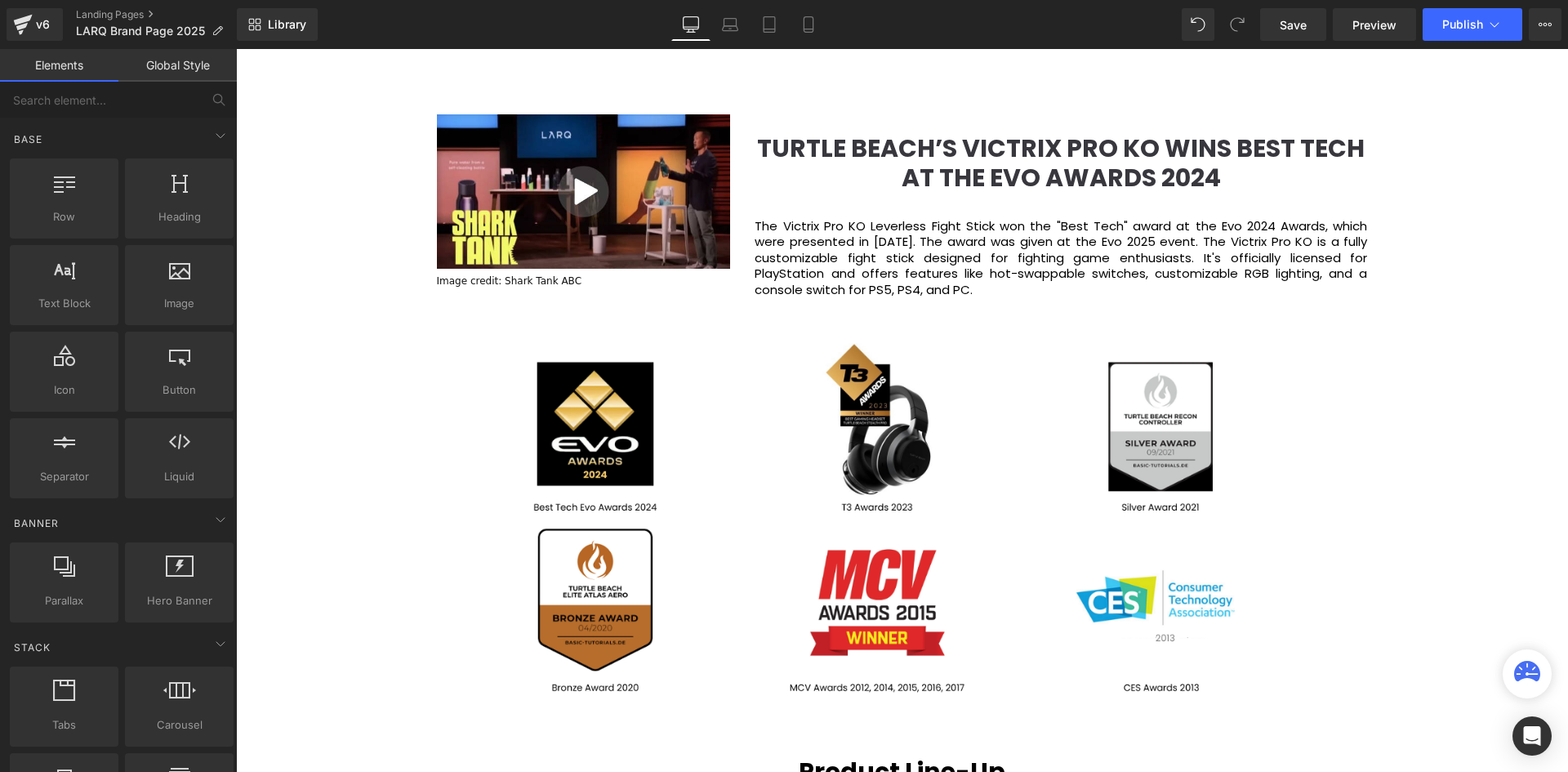
click at [365, 275] on div "Video Bg Welcome to Button Row Image 380px 381px Row You are what you drink. So…" at bounding box center [901, 340] width 1331 height 4900
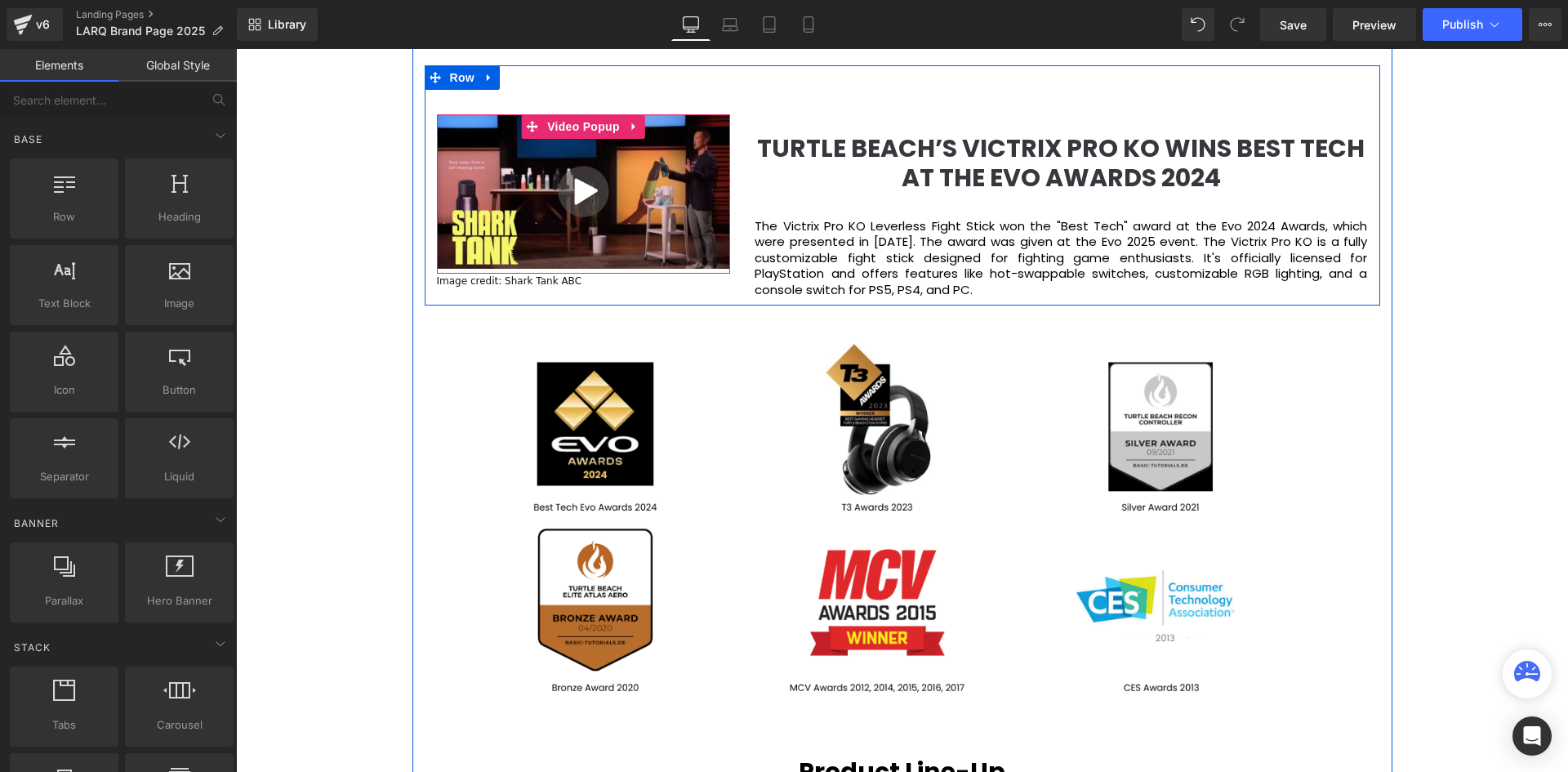
click at [586, 193] on img at bounding box center [584, 191] width 294 height 154
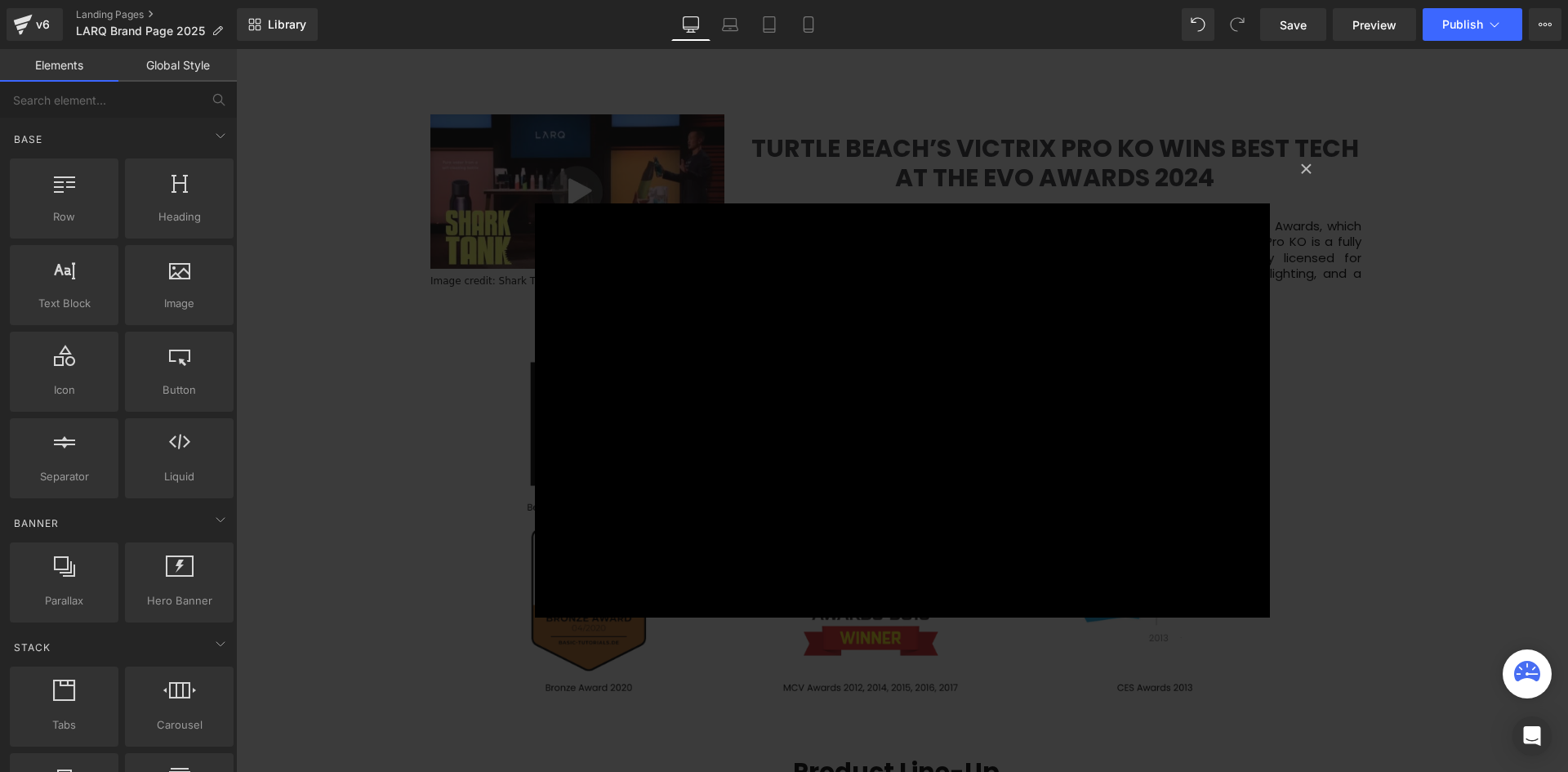
scroll to position [5720, 1311]
click at [1297, 158] on button "×" at bounding box center [1306, 166] width 32 height 32
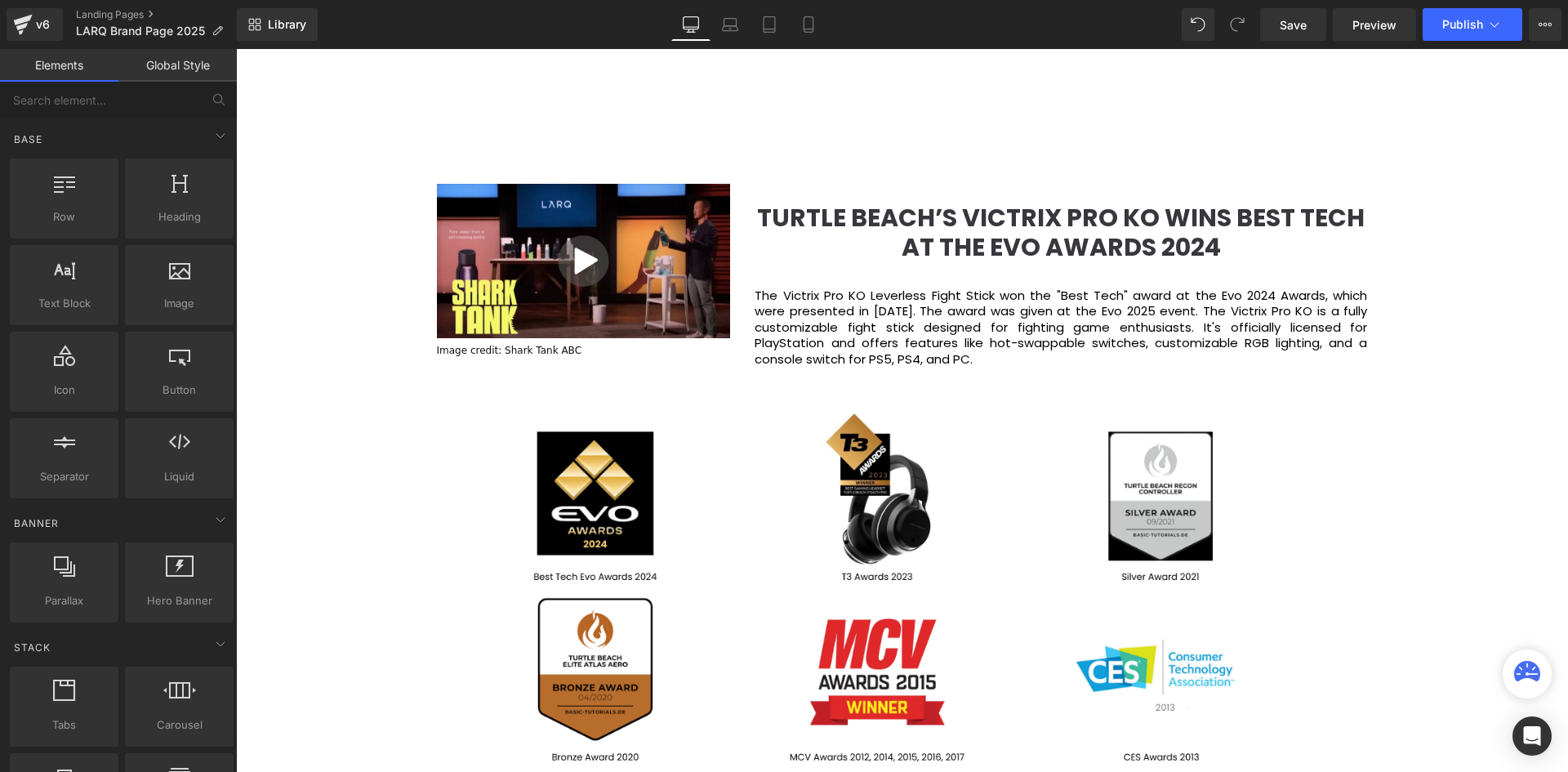
scroll to position [2125, 0]
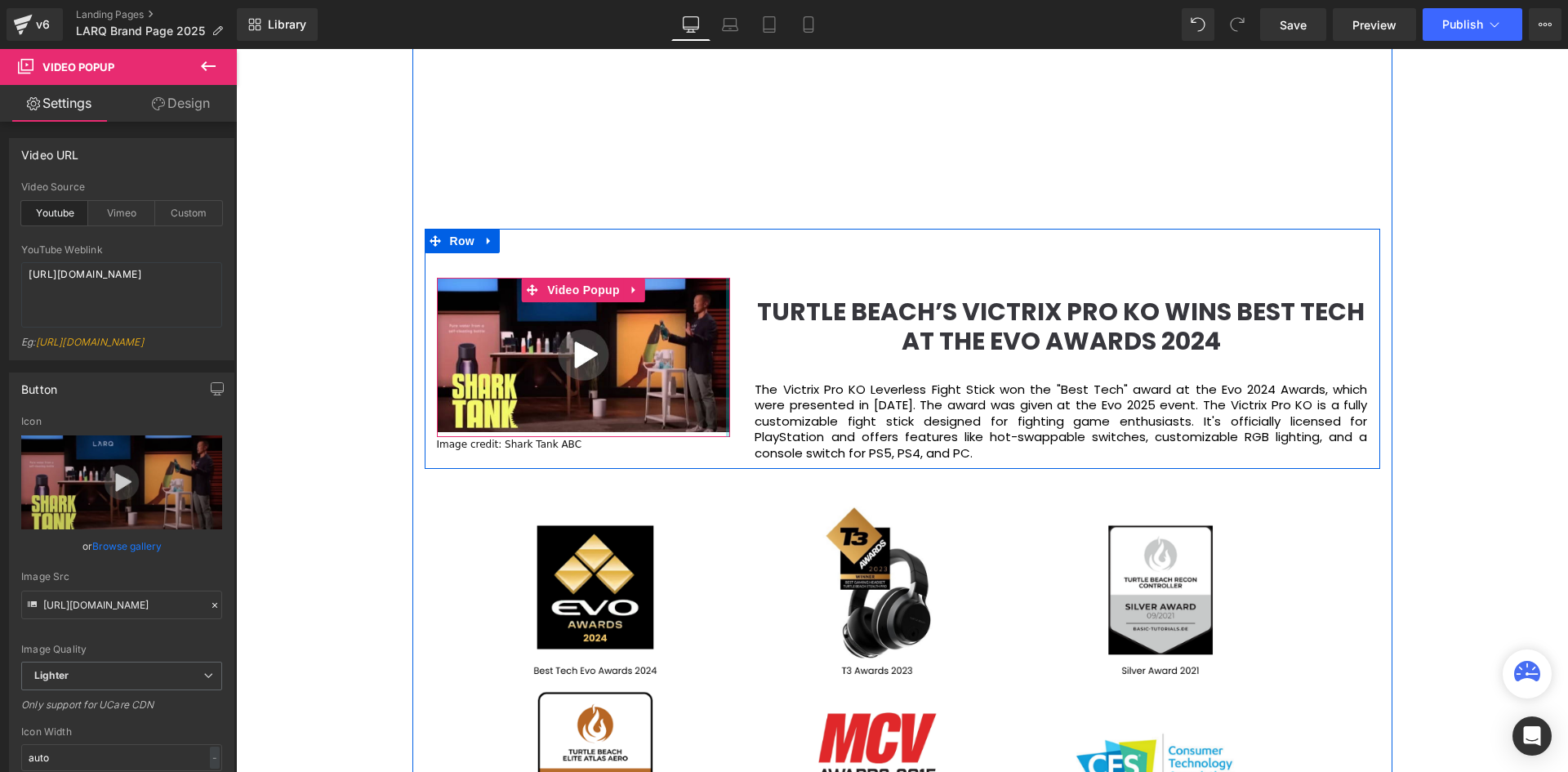
drag, startPoint x: 725, startPoint y: 341, endPoint x: 797, endPoint y: 379, distance: 81.4
click at [797, 379] on div "Video Popup Image credit: Shark Tank ABC Text Block TURTLE BEACH’S VICTRIX PRO …" at bounding box center [903, 349] width 955 height 240
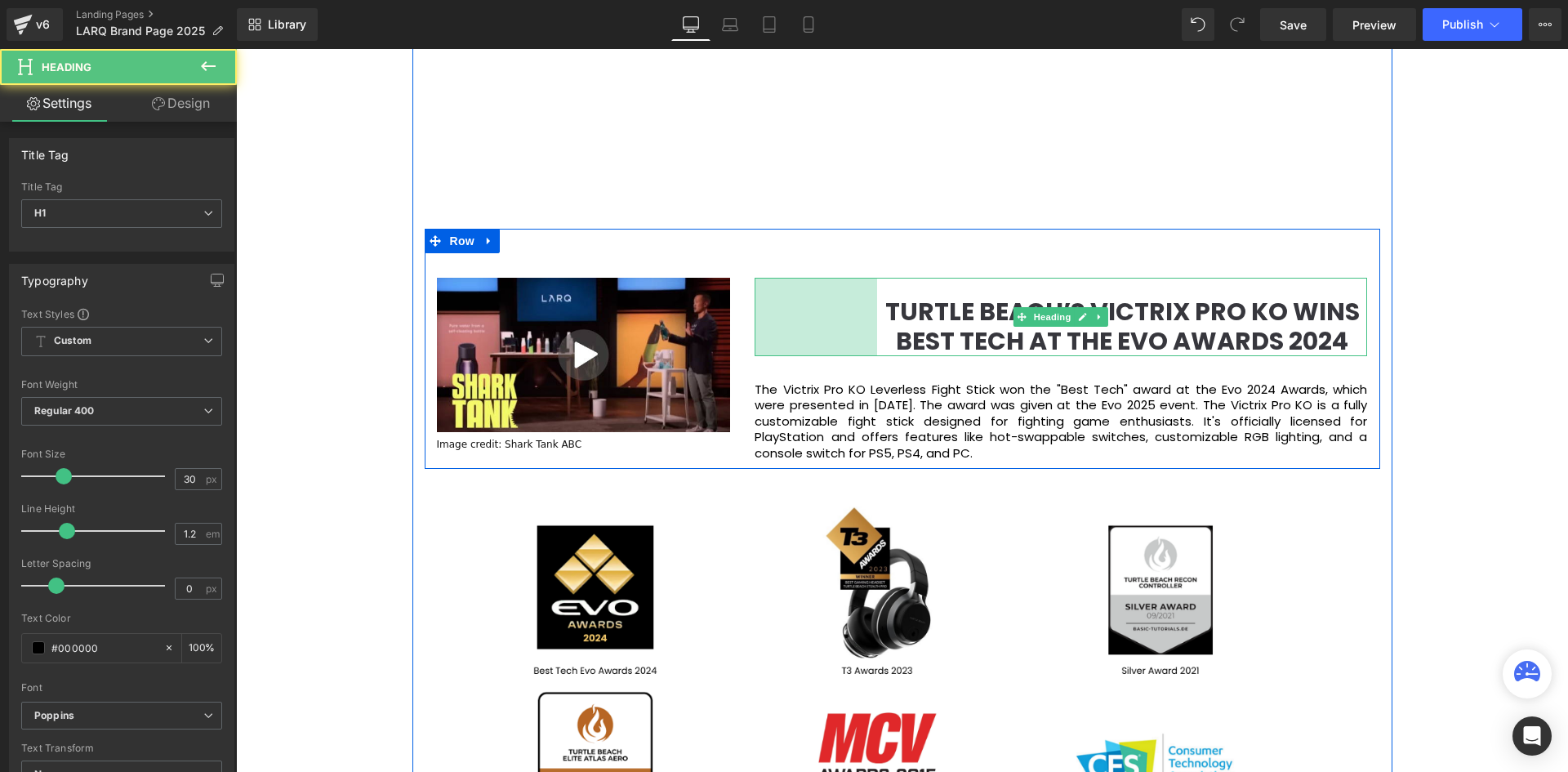
drag, startPoint x: 754, startPoint y: 309, endPoint x: 876, endPoint y: 311, distance: 122.0
click at [876, 311] on div "TURTLE BEACH’S VICTRIX PRO KO WINS BEST TECH AT THE EVO AWARDS 2024 Heading 150…" at bounding box center [1061, 316] width 613 height 79
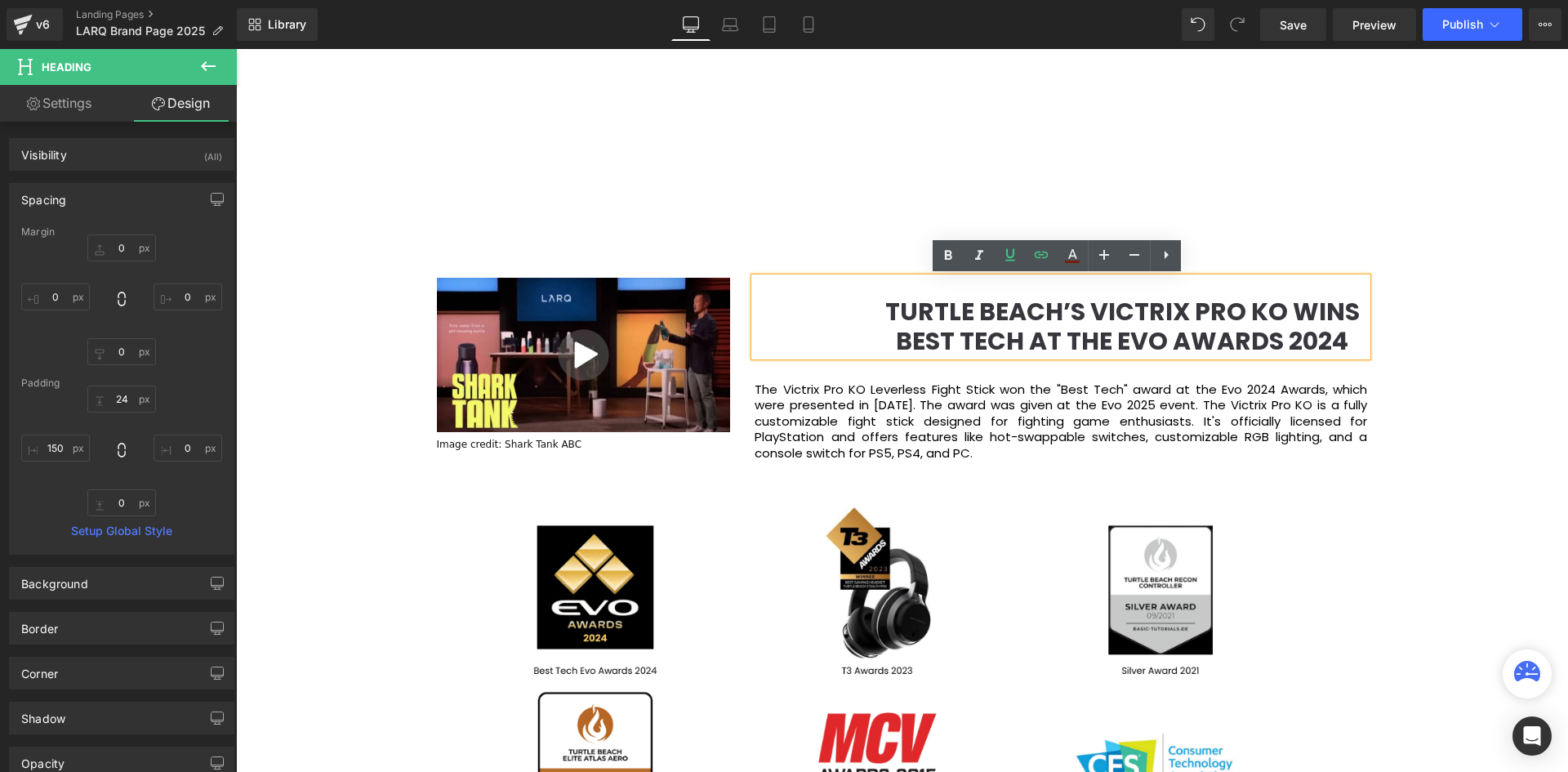
click at [755, 300] on div "TURTLE BEACH’S VICTRIX PRO KO WINS BEST TECH AT THE EVO AWARDS 2024" at bounding box center [1061, 316] width 613 height 79
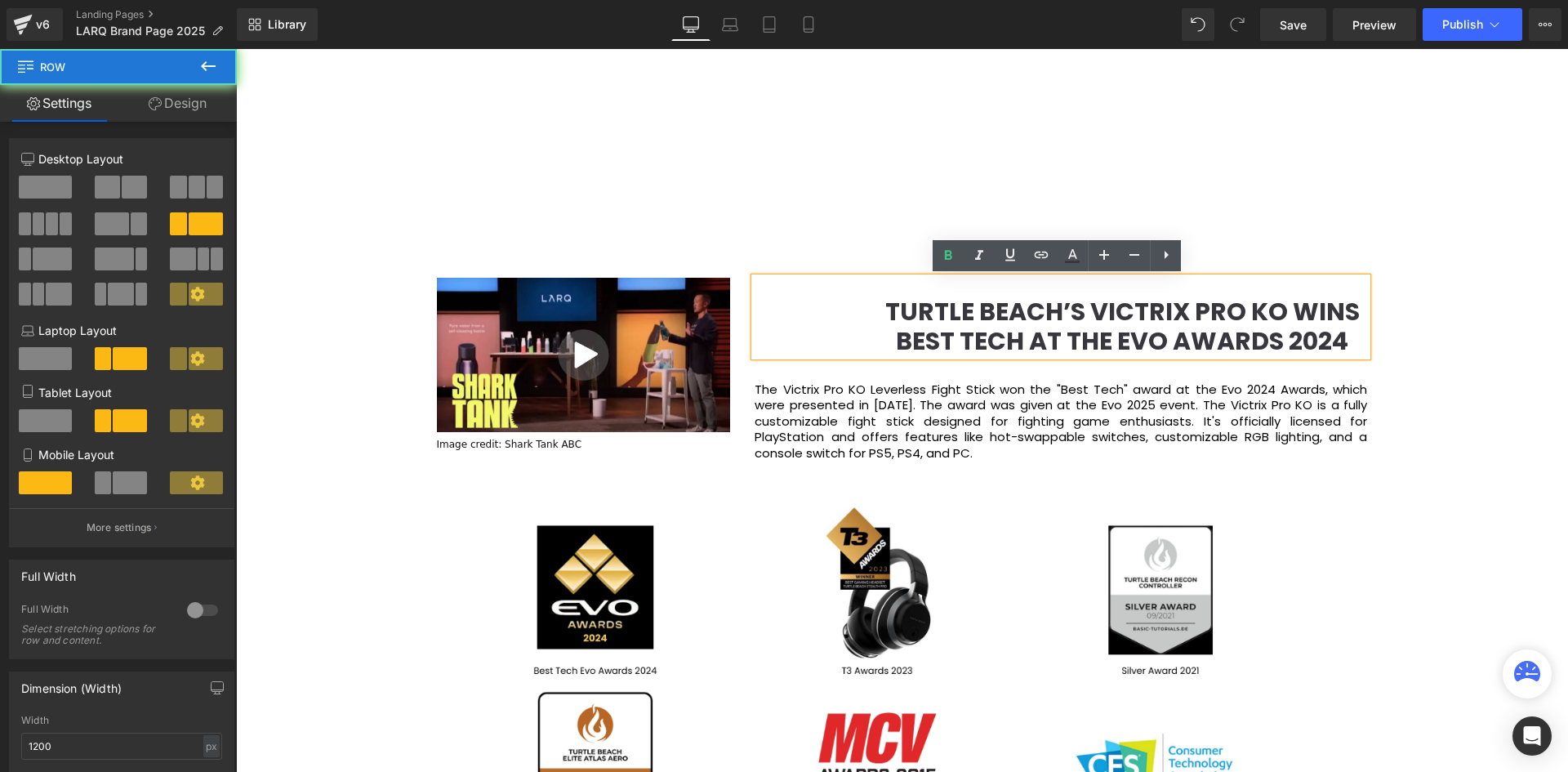
click at [746, 300] on div "TURTLE BEACH’S VICTRIX PRO KO WINS BEST TECH AT THE EVO AWARDS 2024 Heading 150…" at bounding box center [1060, 369] width 637 height 183
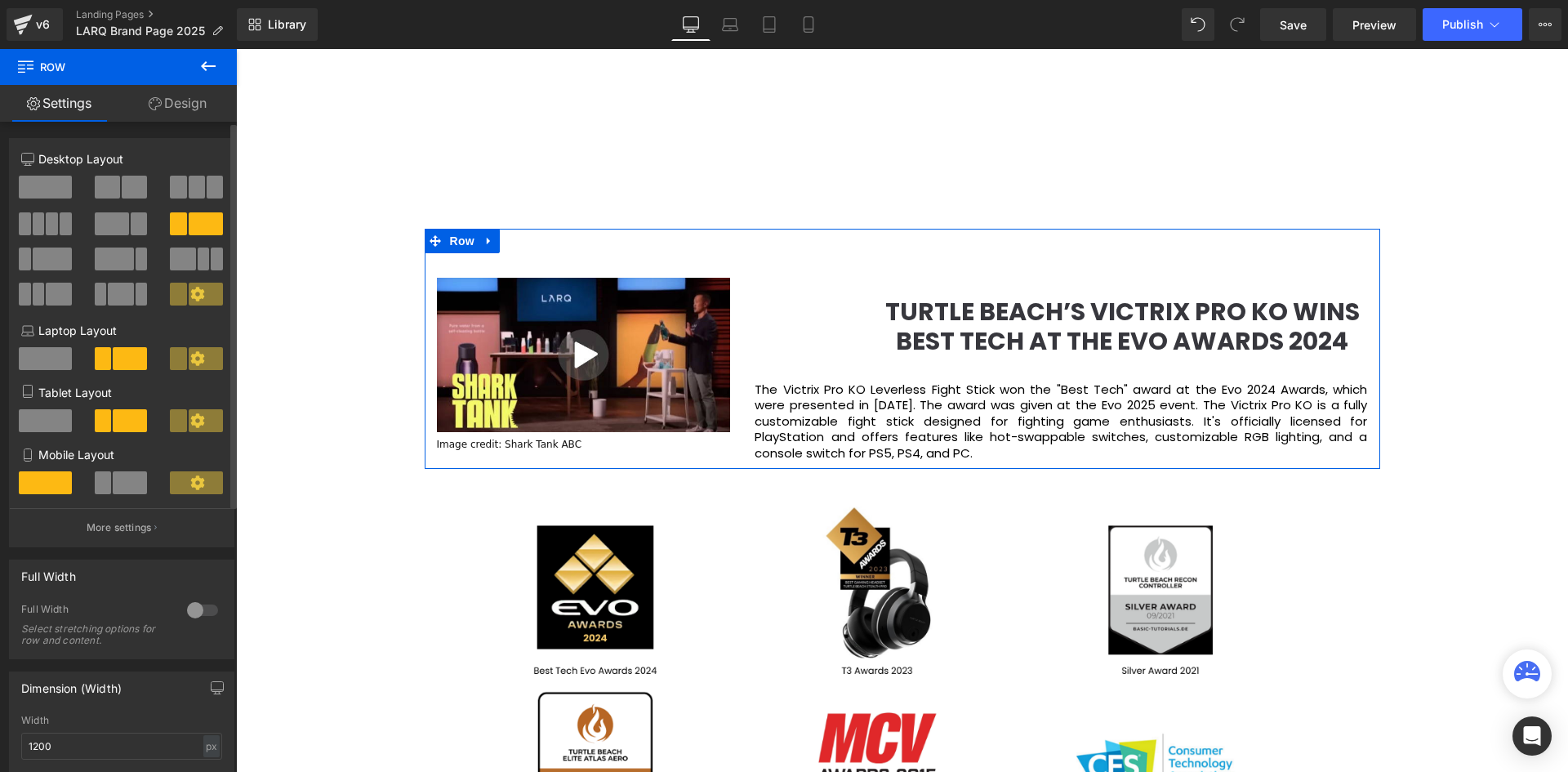
click at [130, 221] on span at bounding box center [139, 224] width 17 height 23
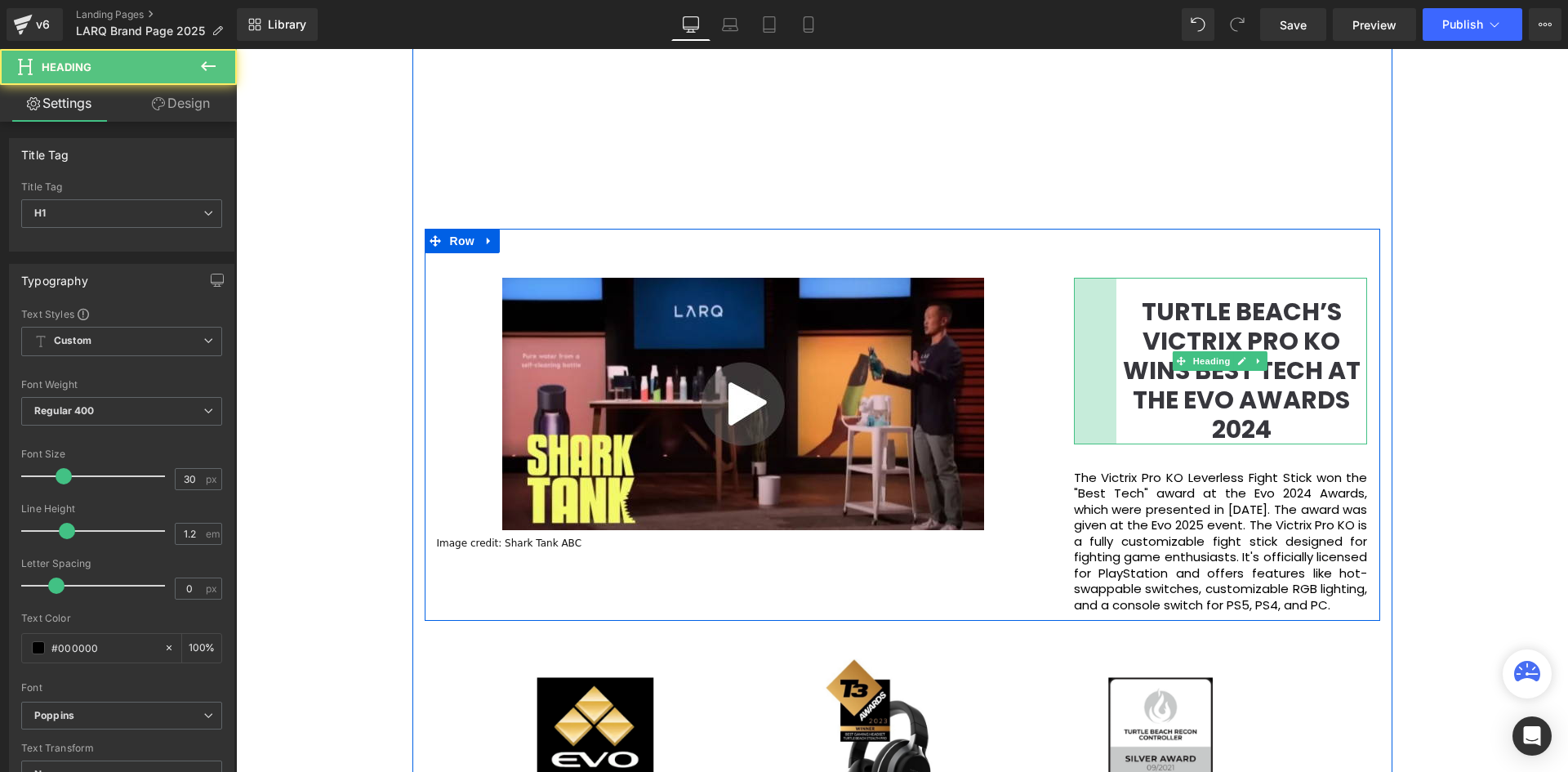
scroll to position [5859, 1324]
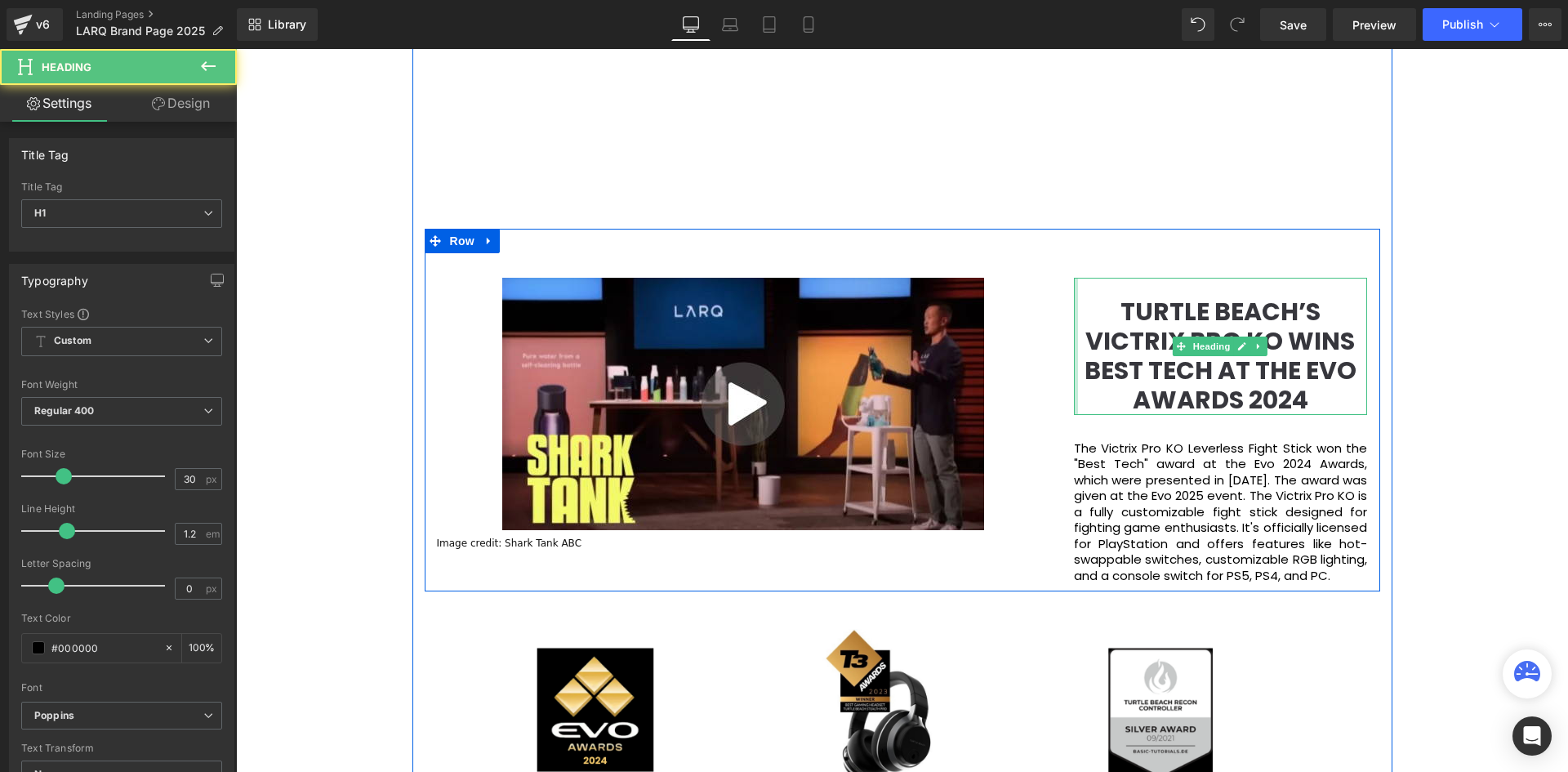
drag, startPoint x: 1071, startPoint y: 354, endPoint x: 519, endPoint y: 312, distance: 553.6
click at [842, 354] on div "Video Popup Image credit: Shark Tank ABC Text Block TURTLE BEACH’S VICTRIX PRO …" at bounding box center [903, 410] width 955 height 362
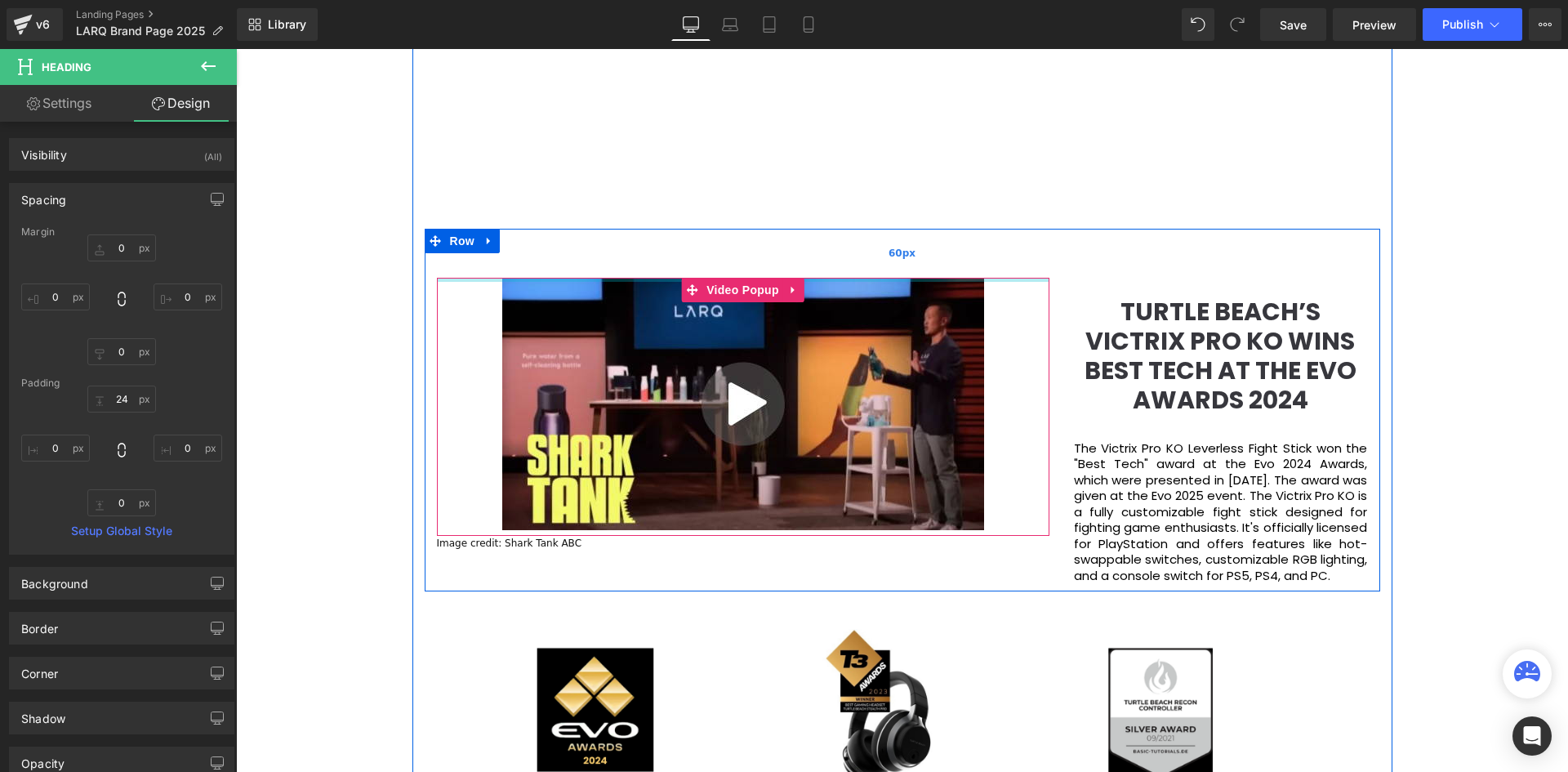
click at [461, 270] on div "60px" at bounding box center [903, 252] width 955 height 49
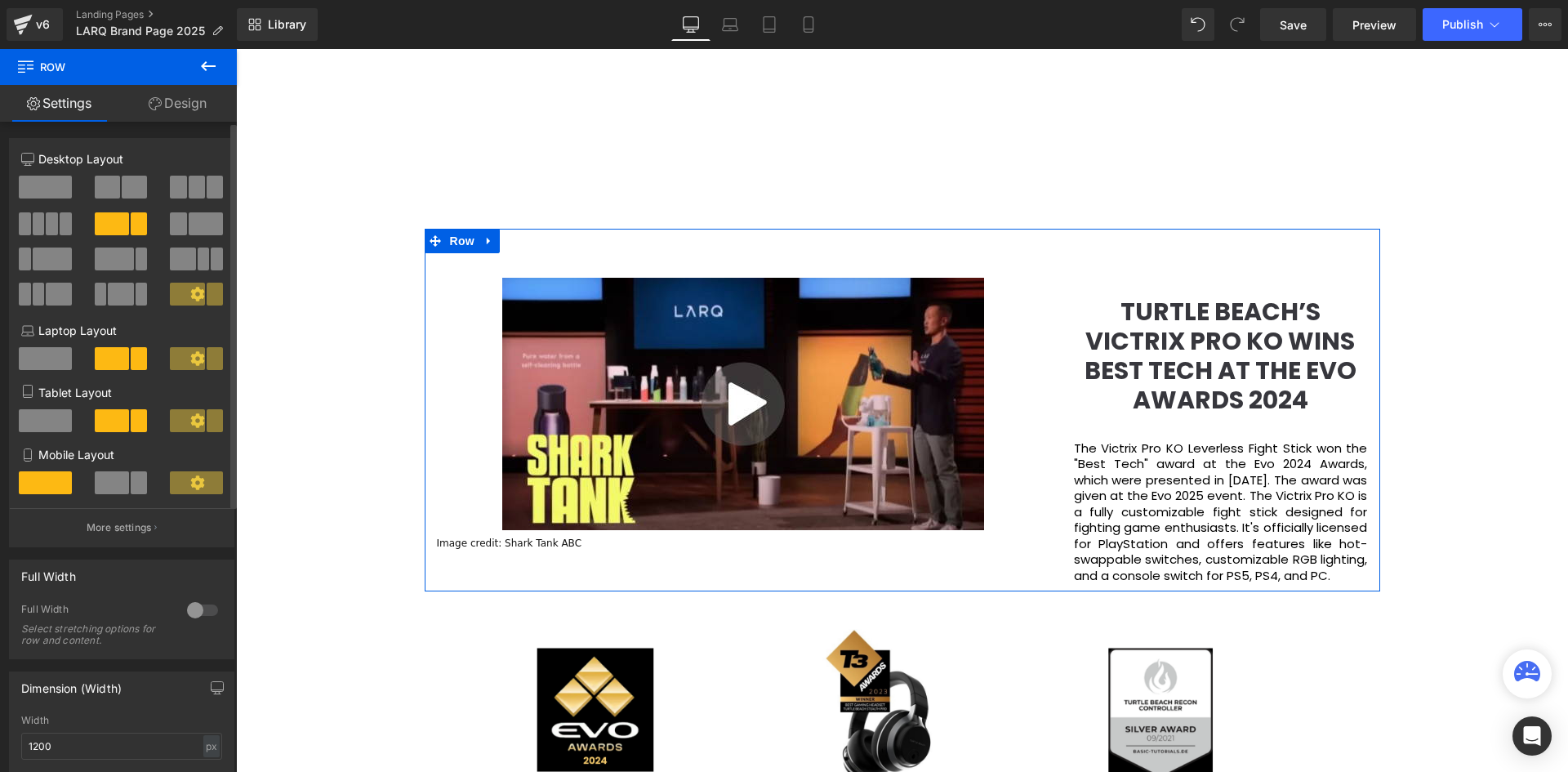
click at [103, 183] on span at bounding box center [107, 187] width 25 height 23
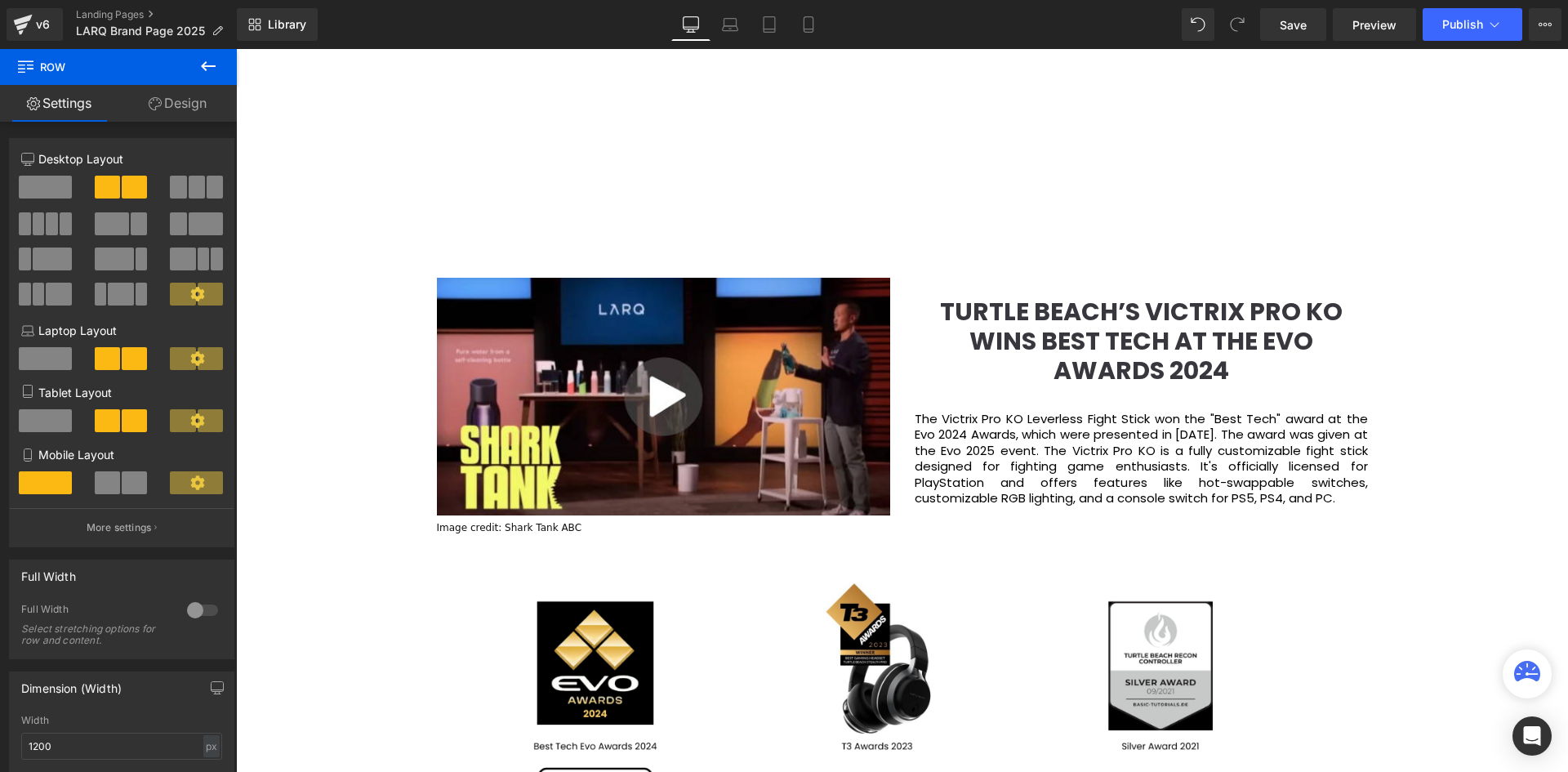
click at [1189, 347] on b "TURTLE BEACH’S VICTRIX PRO KO WINS BEST TECH AT THE EVO AWARDS 2024" at bounding box center [1141, 341] width 403 height 94
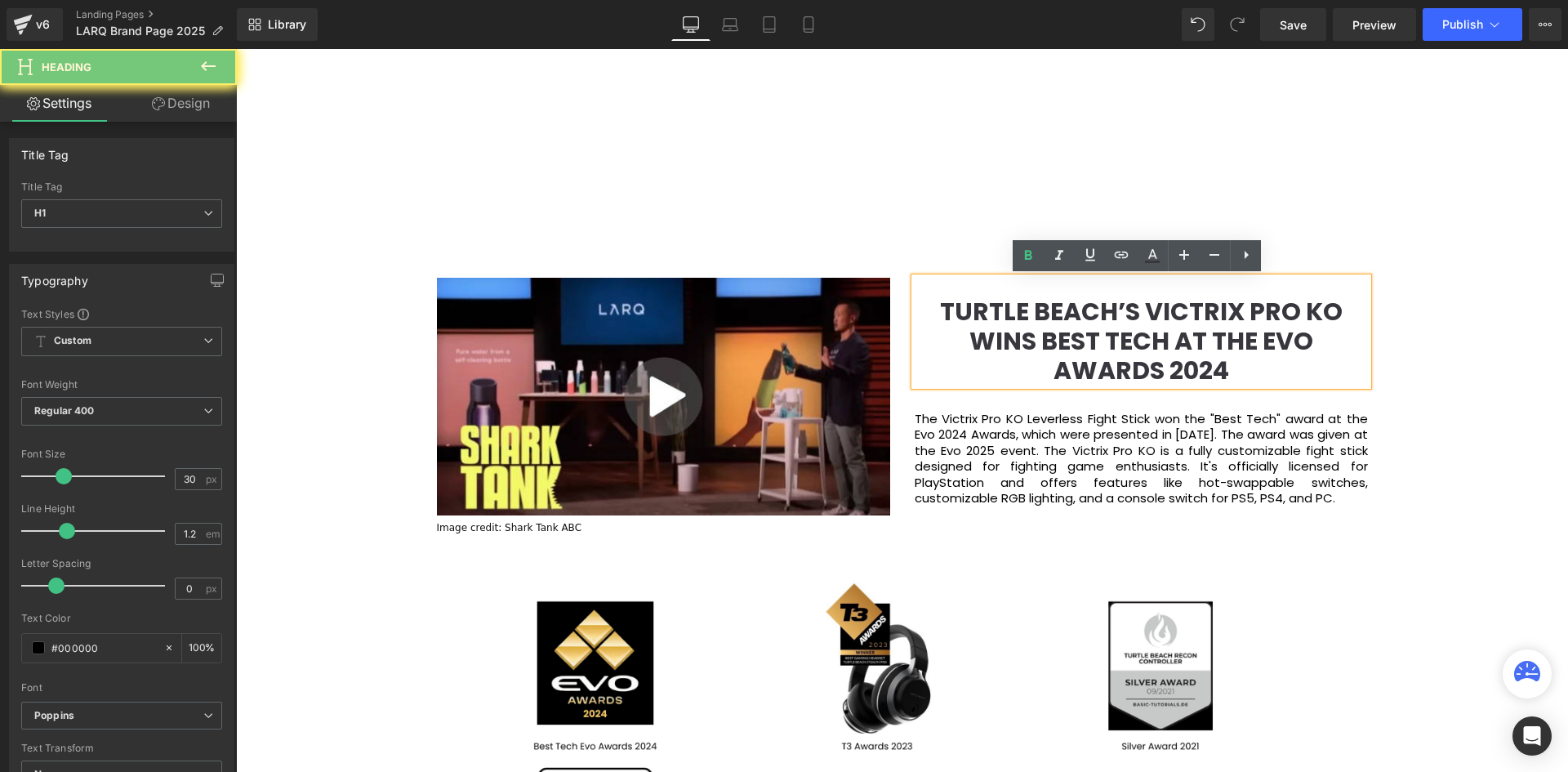
click at [1189, 347] on b "TURTLE BEACH’S VICTRIX PRO KO WINS BEST TECH AT THE EVO AWARDS 2024" at bounding box center [1141, 341] width 403 height 94
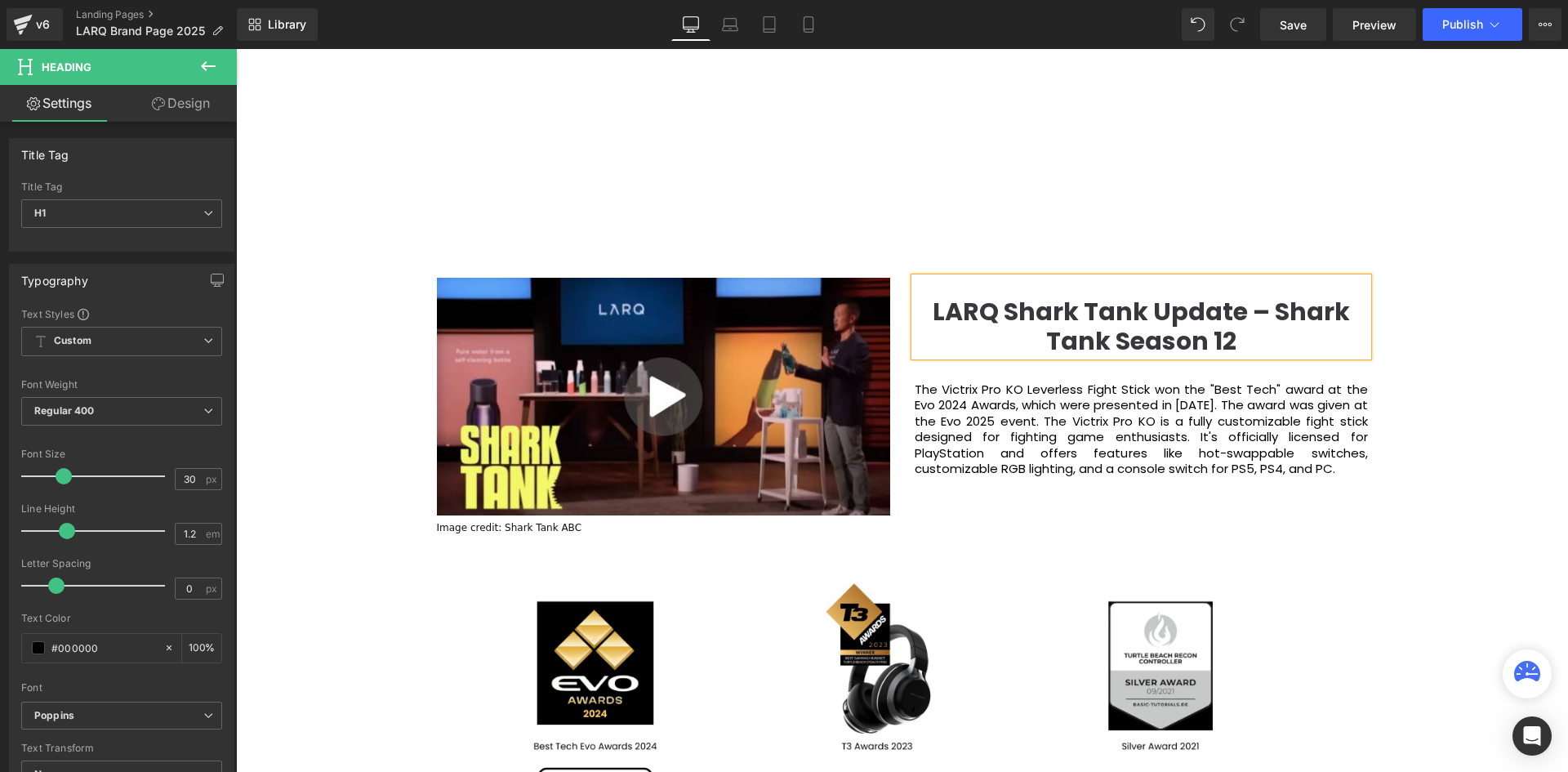
click at [1469, 322] on div "Video Bg Welcome to Button Row Image 380px 381px Row You are what you drink. So…" at bounding box center [901, 542] width 1331 height 4976
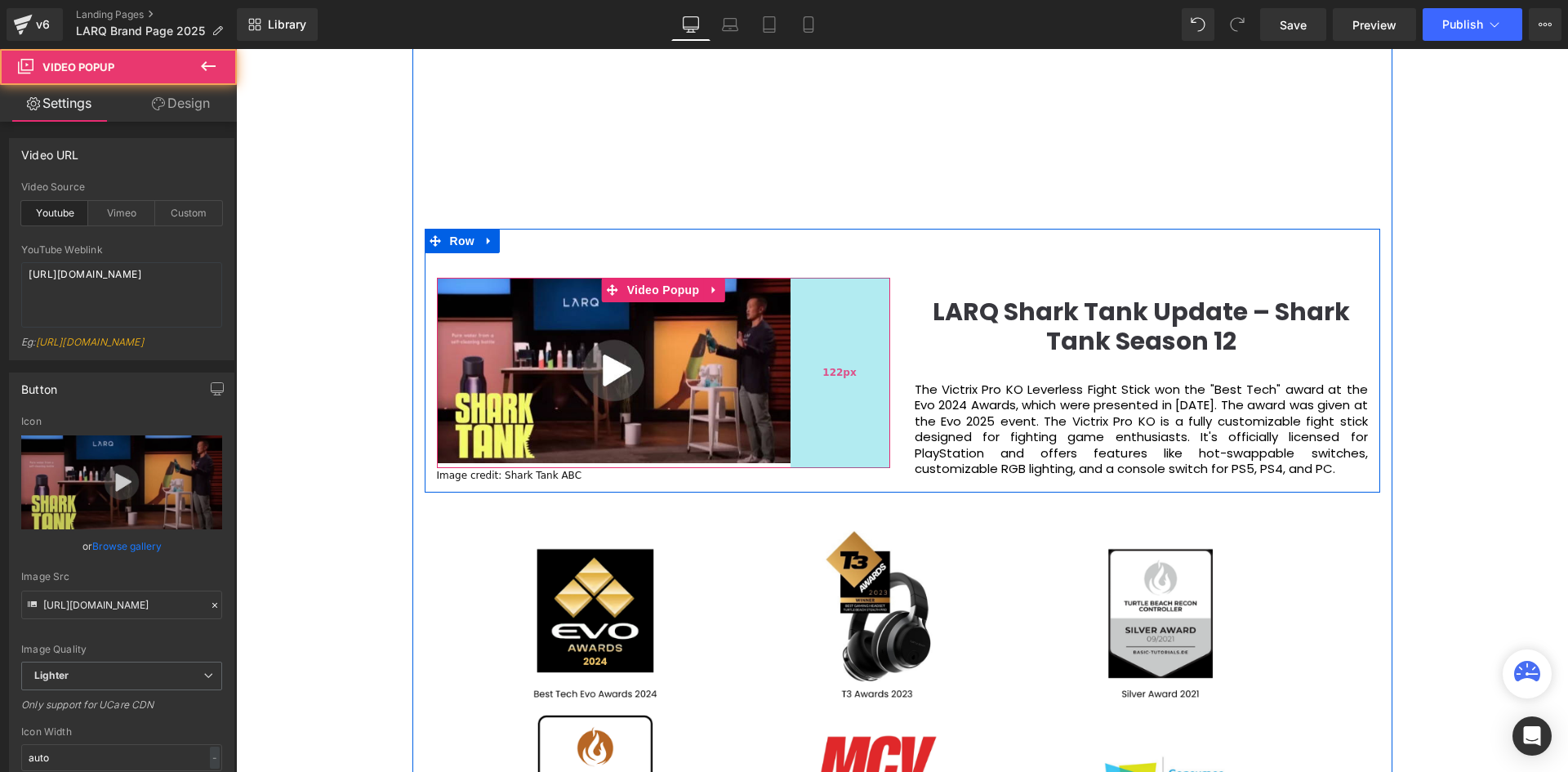
scroll to position [5742, 1324]
drag, startPoint x: 885, startPoint y: 346, endPoint x: 785, endPoint y: 352, distance: 100.2
click at [790, 352] on div "122px" at bounding box center [840, 373] width 100 height 190
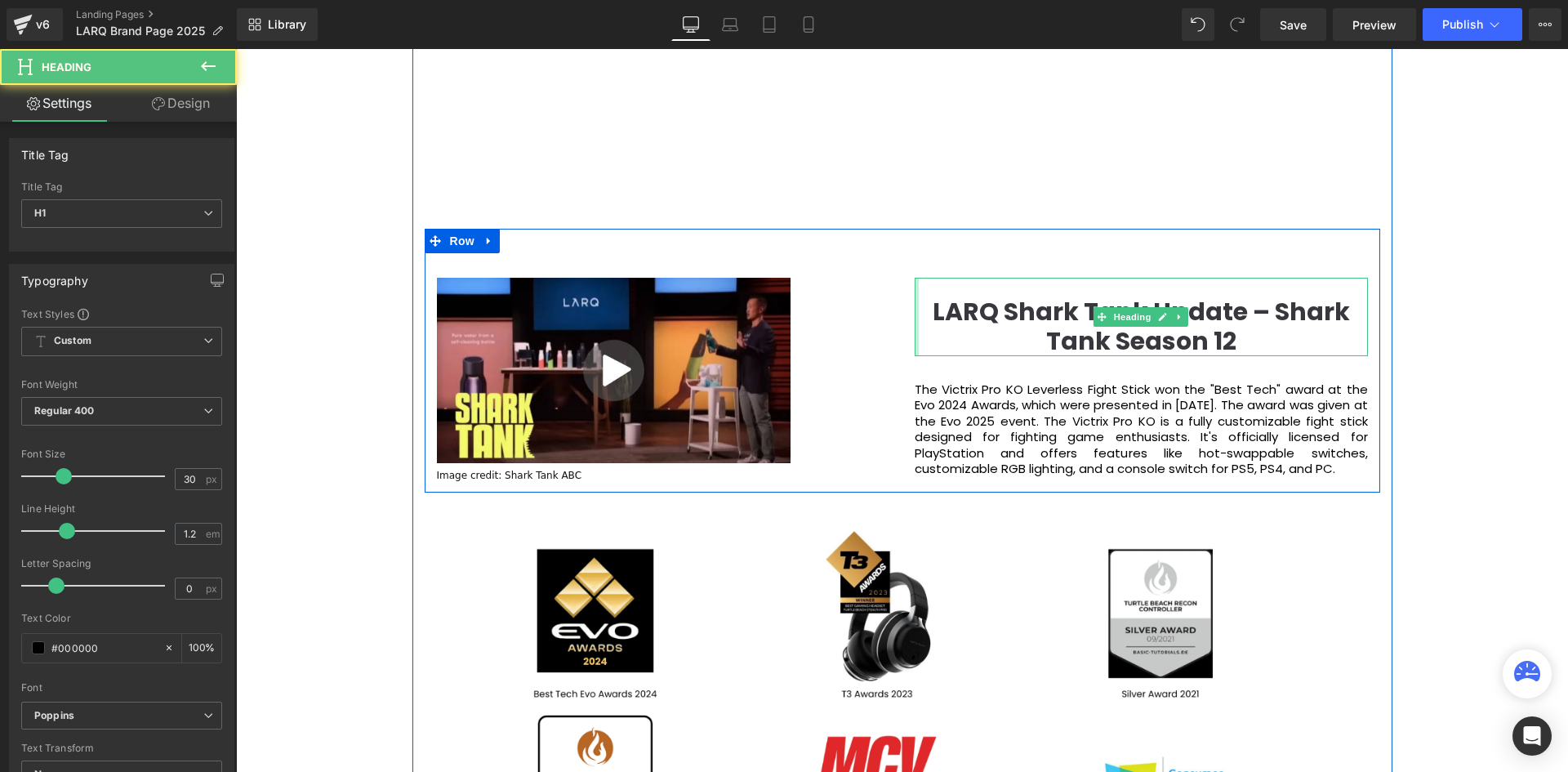
drag, startPoint x: 909, startPoint y: 336, endPoint x: 945, endPoint y: 311, distance: 43.8
click at [826, 343] on div "Video Popup 122px Image credit: Shark Tank ABC Text Block LARQ Shark Tank Updat…" at bounding box center [903, 360] width 955 height 263
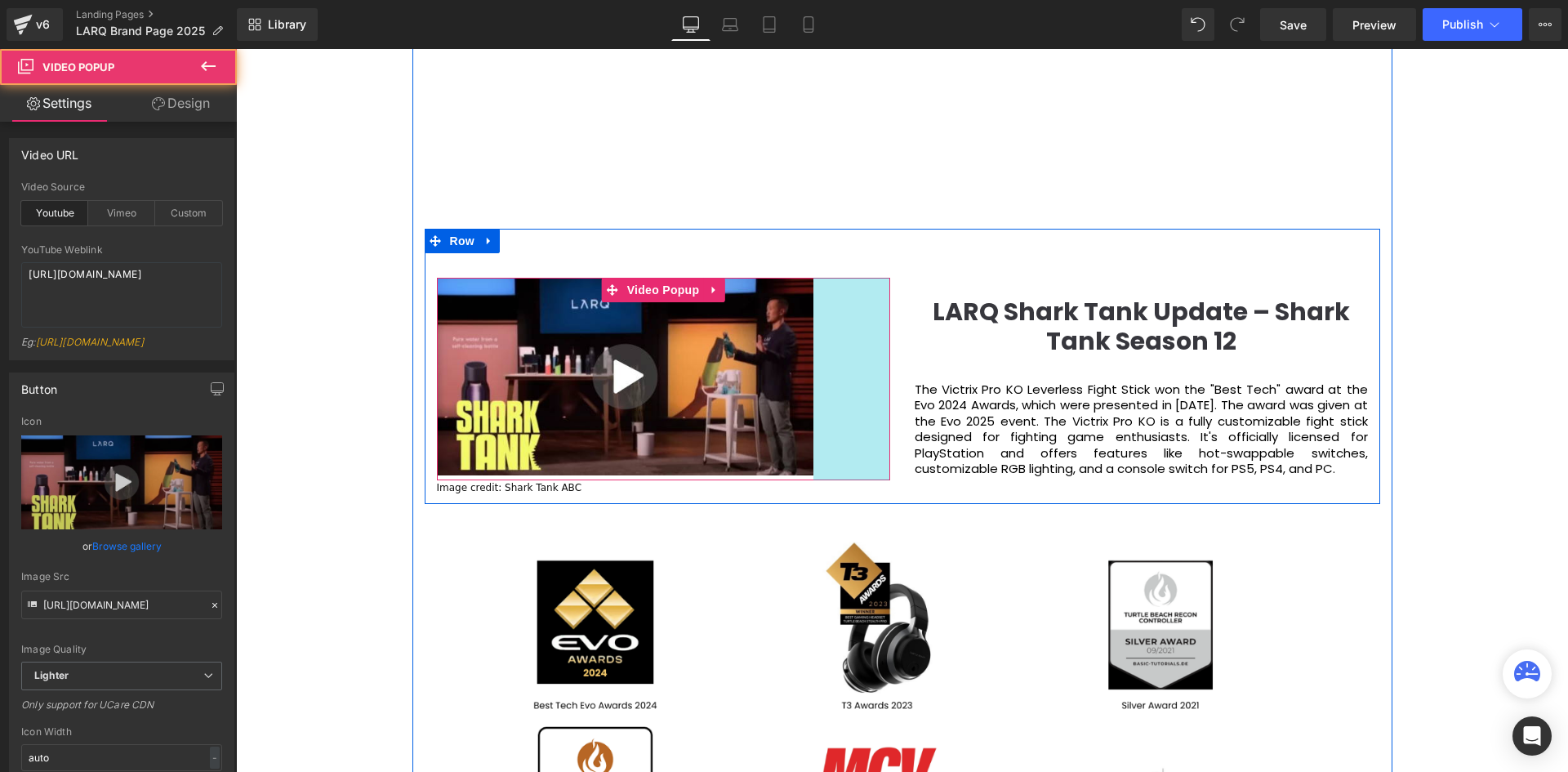
scroll to position [5757, 1324]
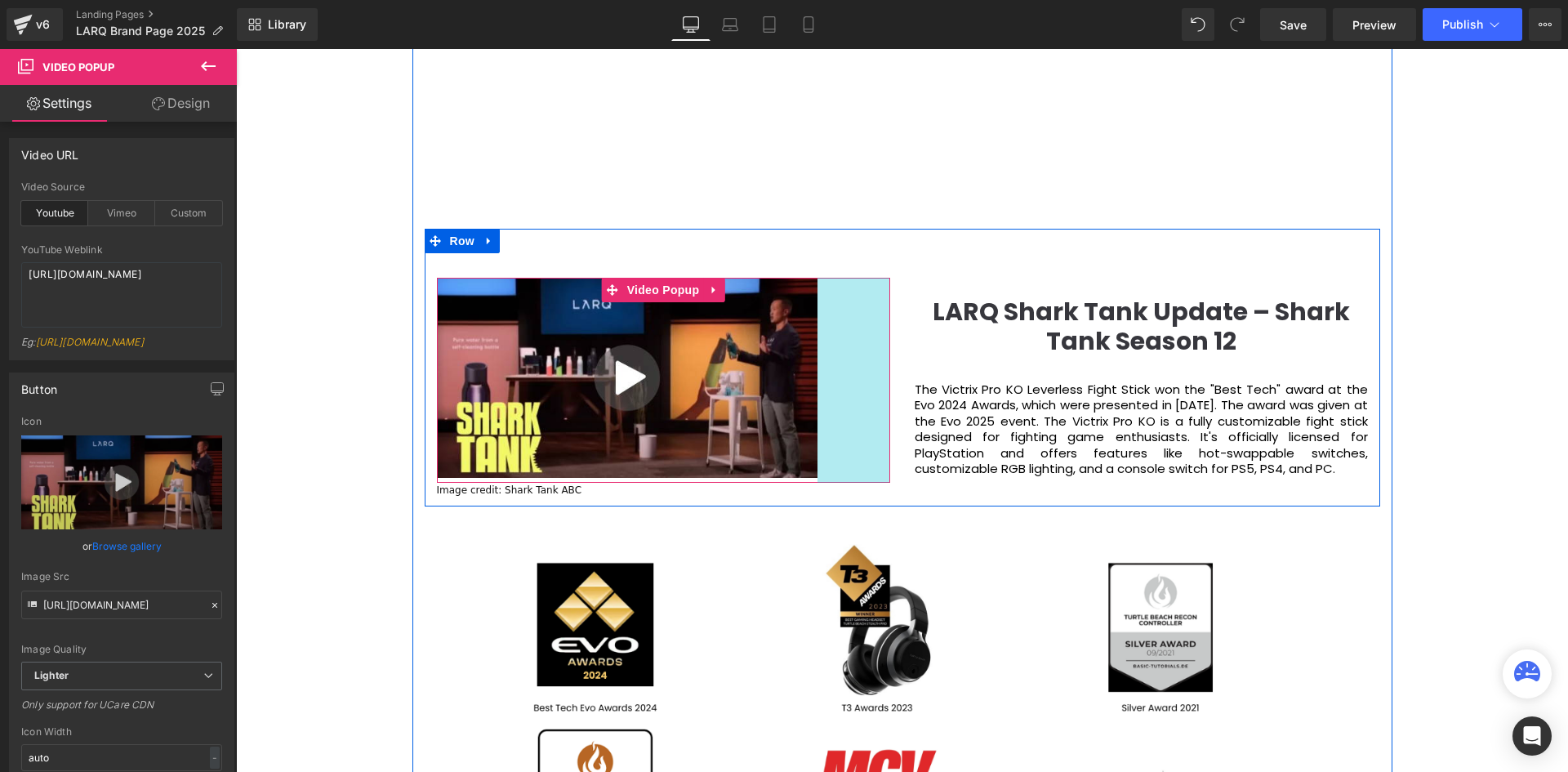
drag, startPoint x: 883, startPoint y: 288, endPoint x: 910, endPoint y: 289, distance: 27.0
click at [910, 289] on div "Video Popup 89px Image credit: Shark Tank ABC Text Block LARQ Shark Tank Update…" at bounding box center [903, 367] width 955 height 277
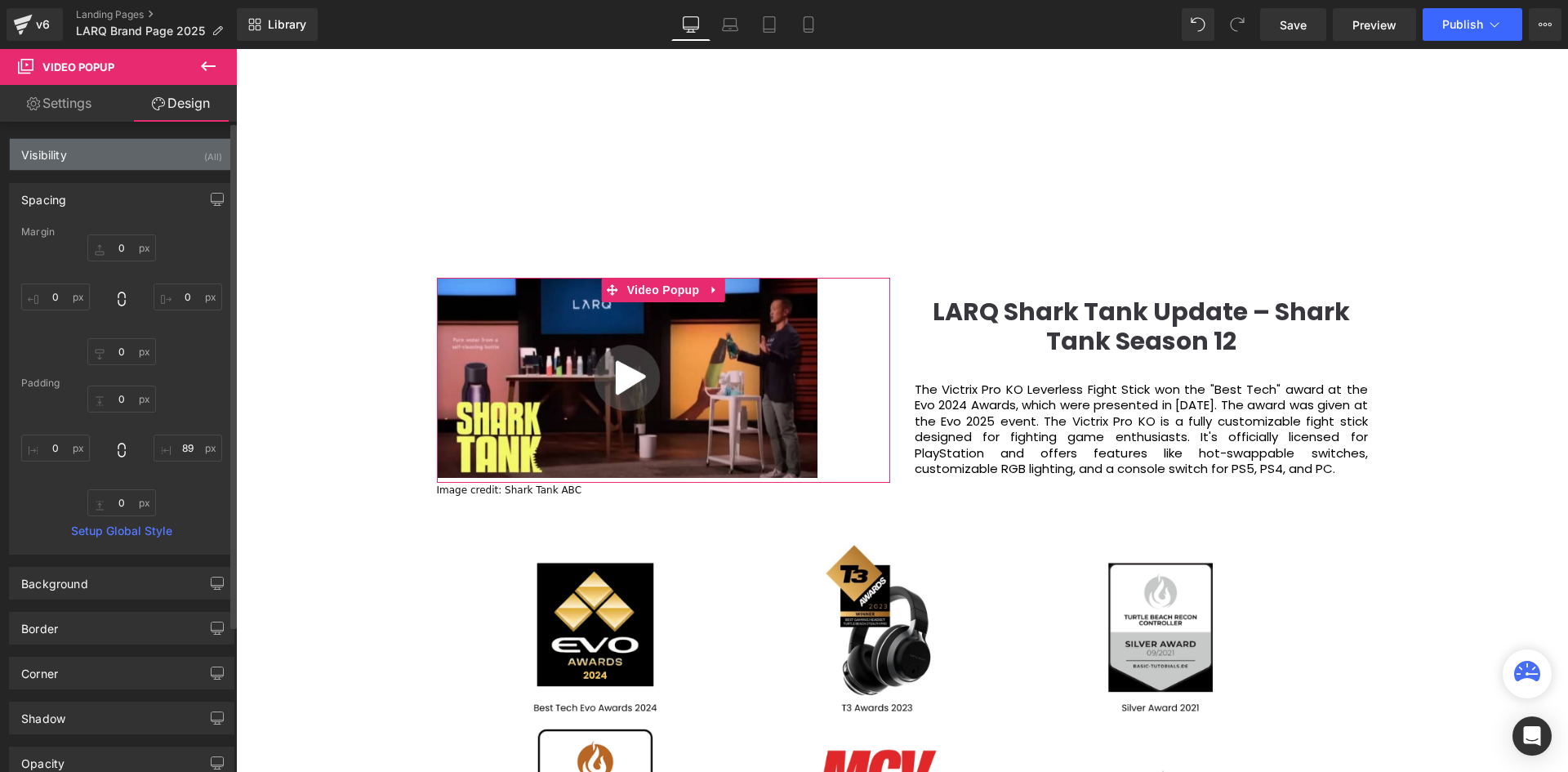
click at [71, 162] on div "Visibility (All)" at bounding box center [122, 154] width 224 height 31
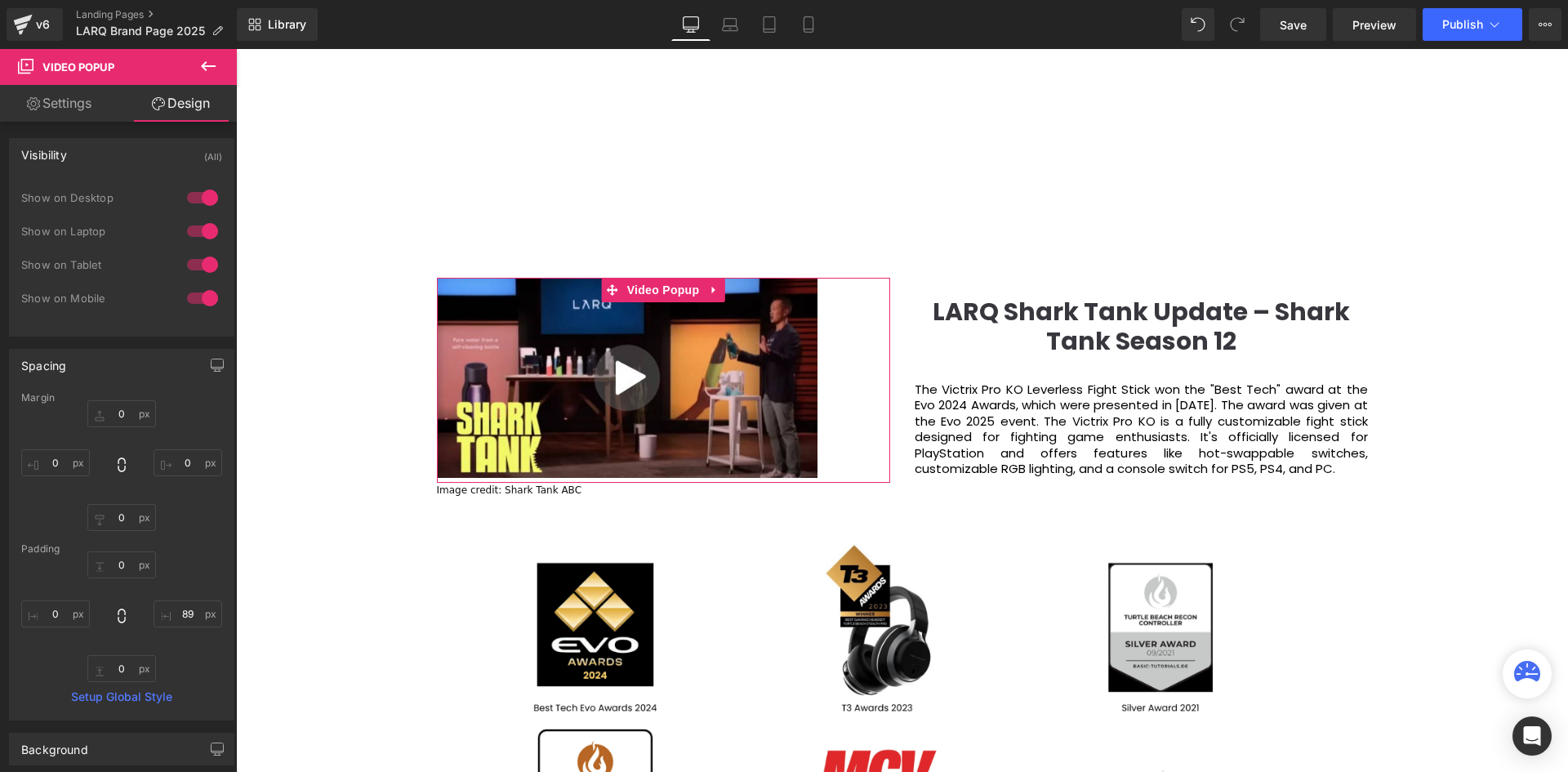
click at [91, 104] on link "Settings" at bounding box center [59, 104] width 118 height 37
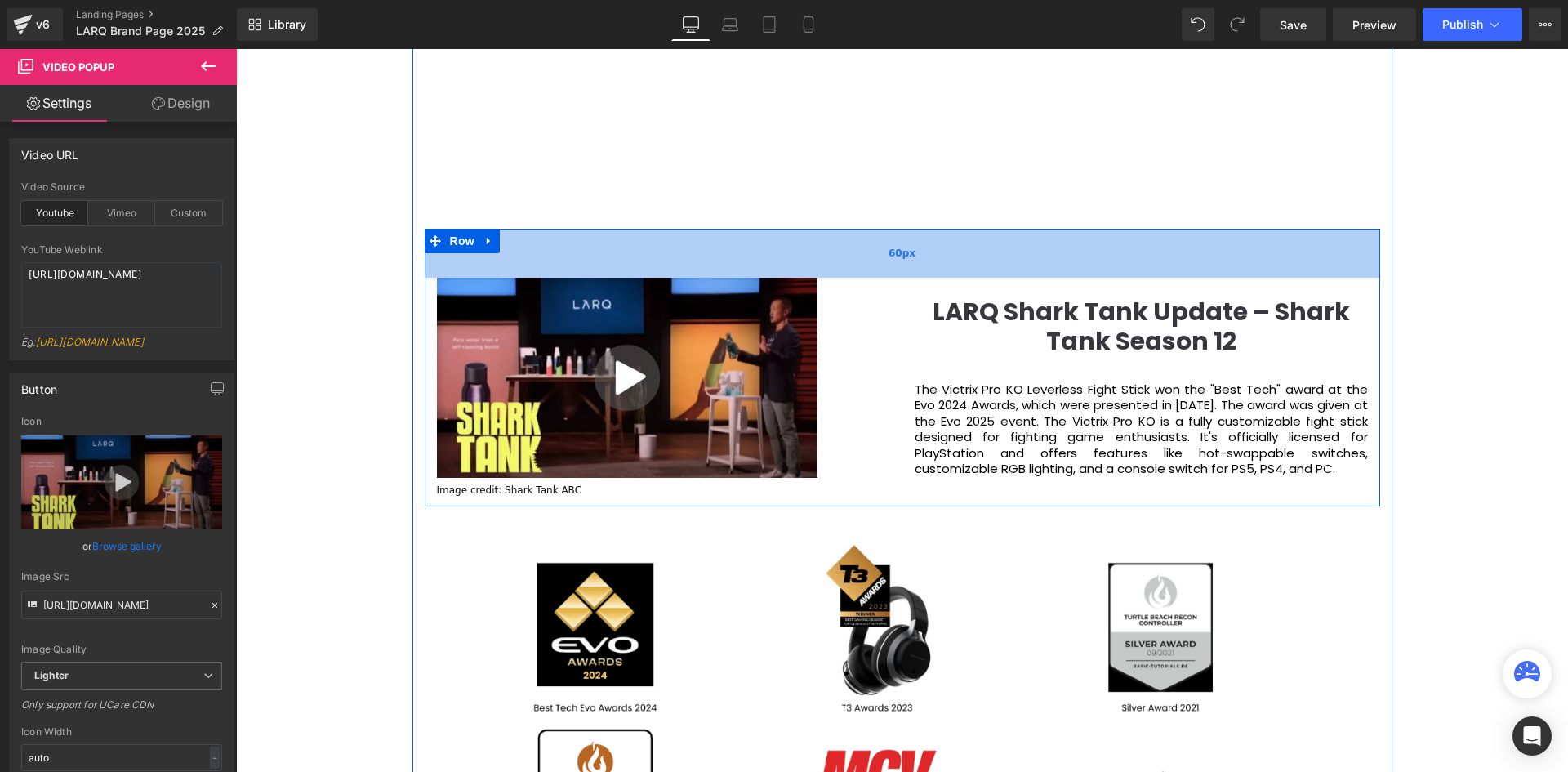
click at [947, 247] on div "60px" at bounding box center [903, 252] width 955 height 49
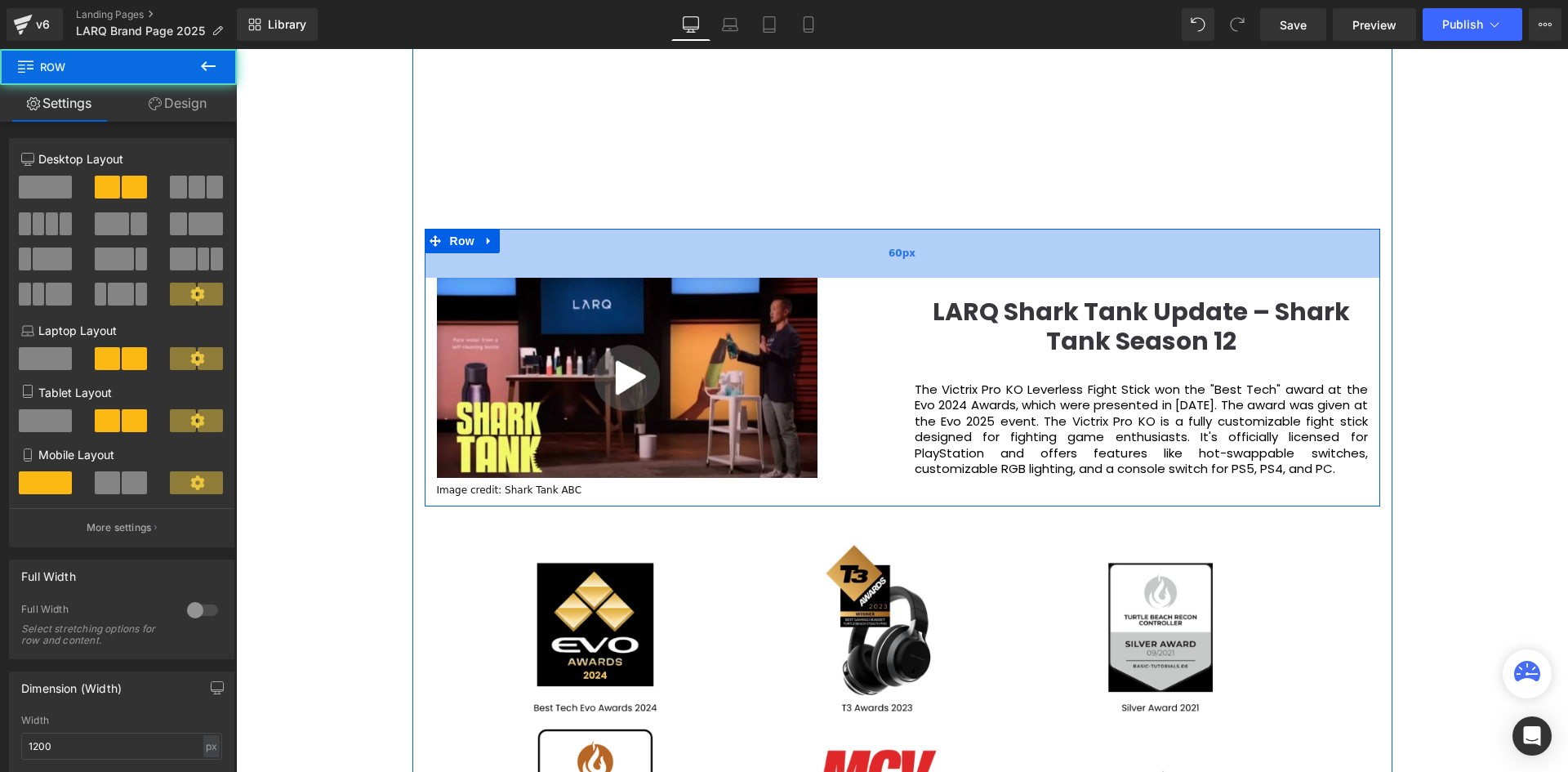
click at [1075, 270] on div "60px" at bounding box center [903, 252] width 955 height 49
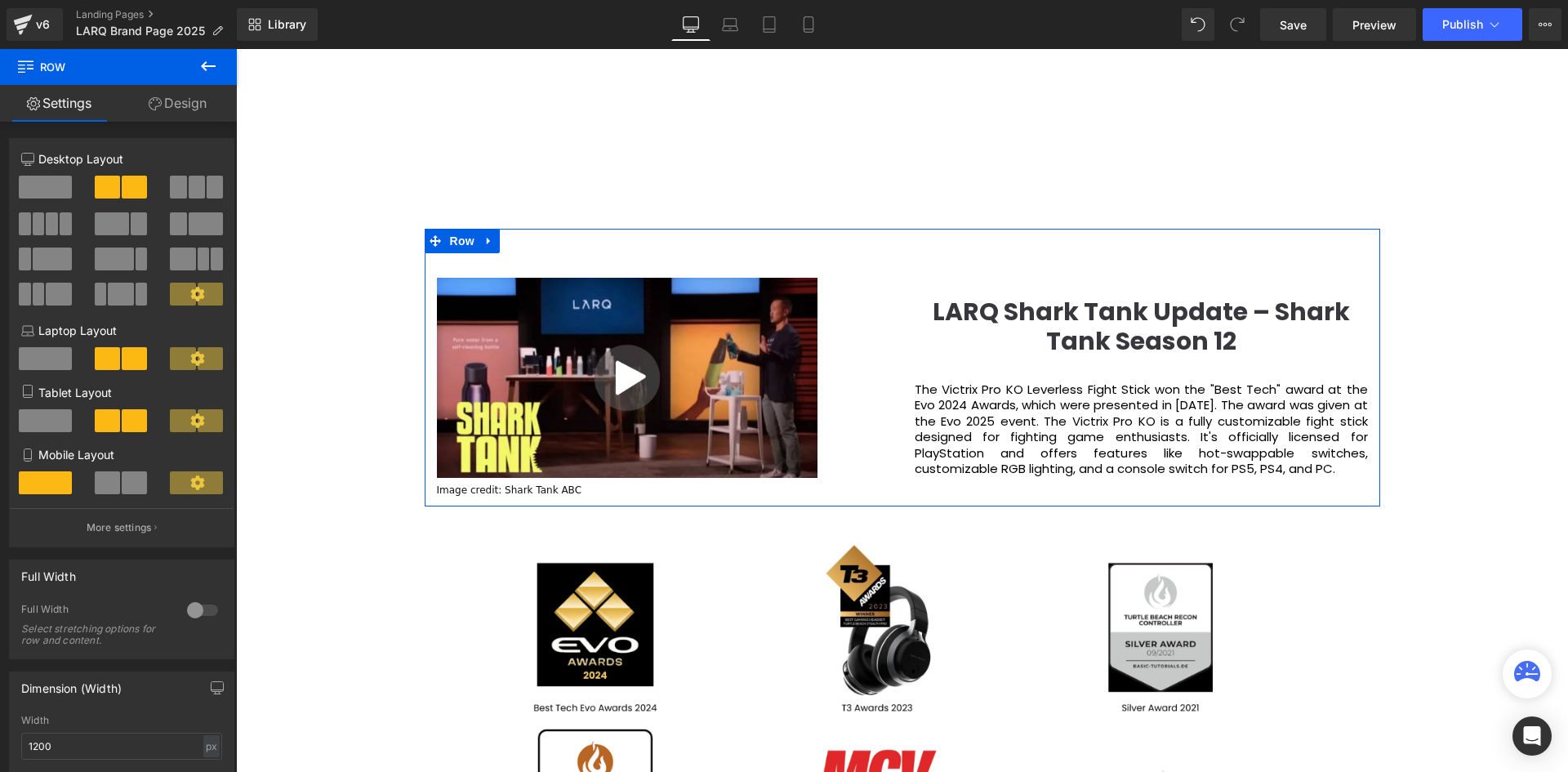
click at [193, 227] on span at bounding box center [205, 224] width 34 height 23
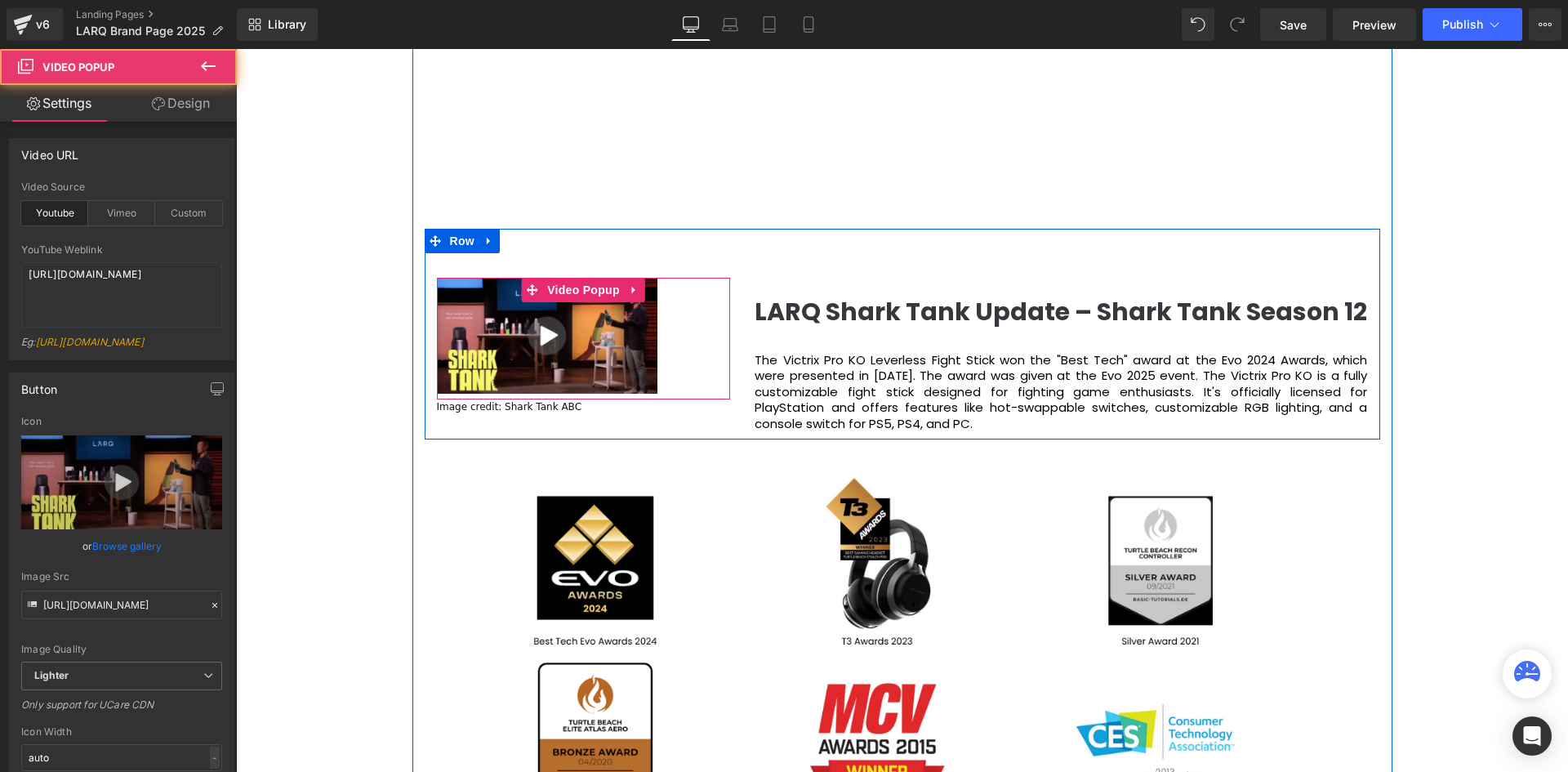
click at [655, 324] on div "Video Popup" at bounding box center [584, 337] width 294 height 121
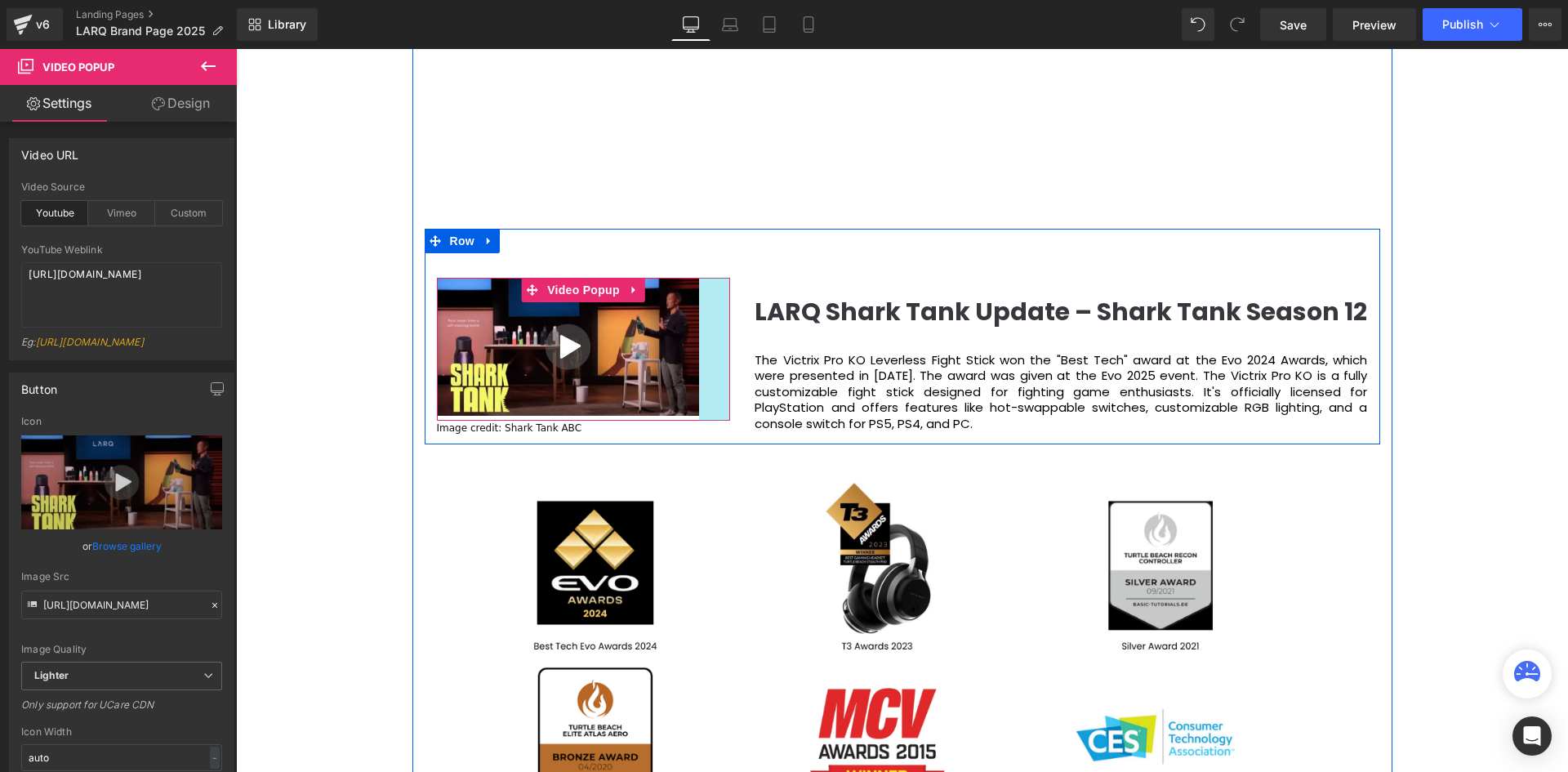
scroll to position [5711, 1324]
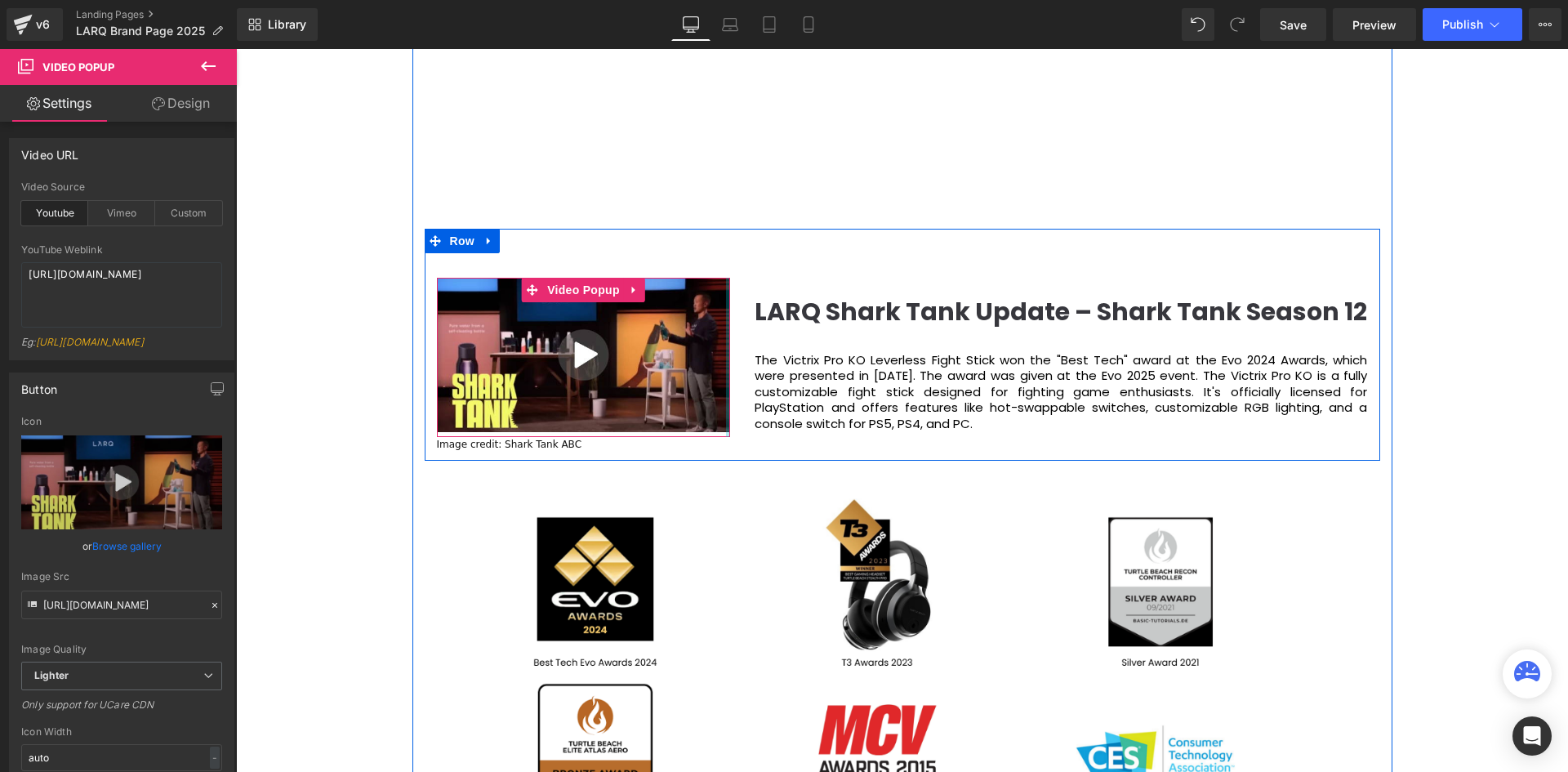
drag, startPoint x: 726, startPoint y: 338, endPoint x: 1465, endPoint y: 463, distance: 749.5
click at [868, 348] on div "Video Popup Image credit: Shark Tank ABC Text Block LARQ Shark Tank Update – Sh…" at bounding box center [903, 344] width 955 height 232
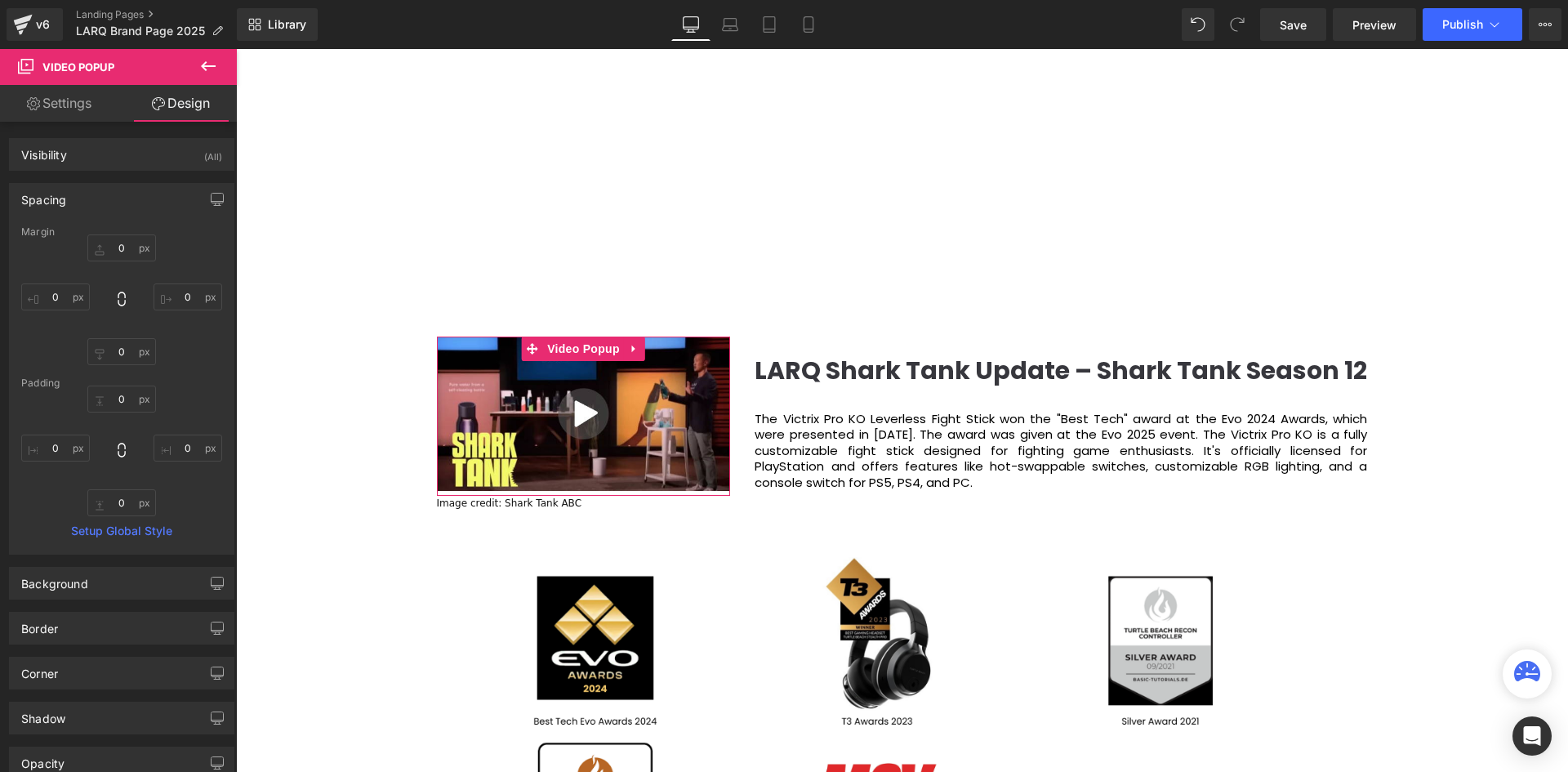
scroll to position [2103, 0]
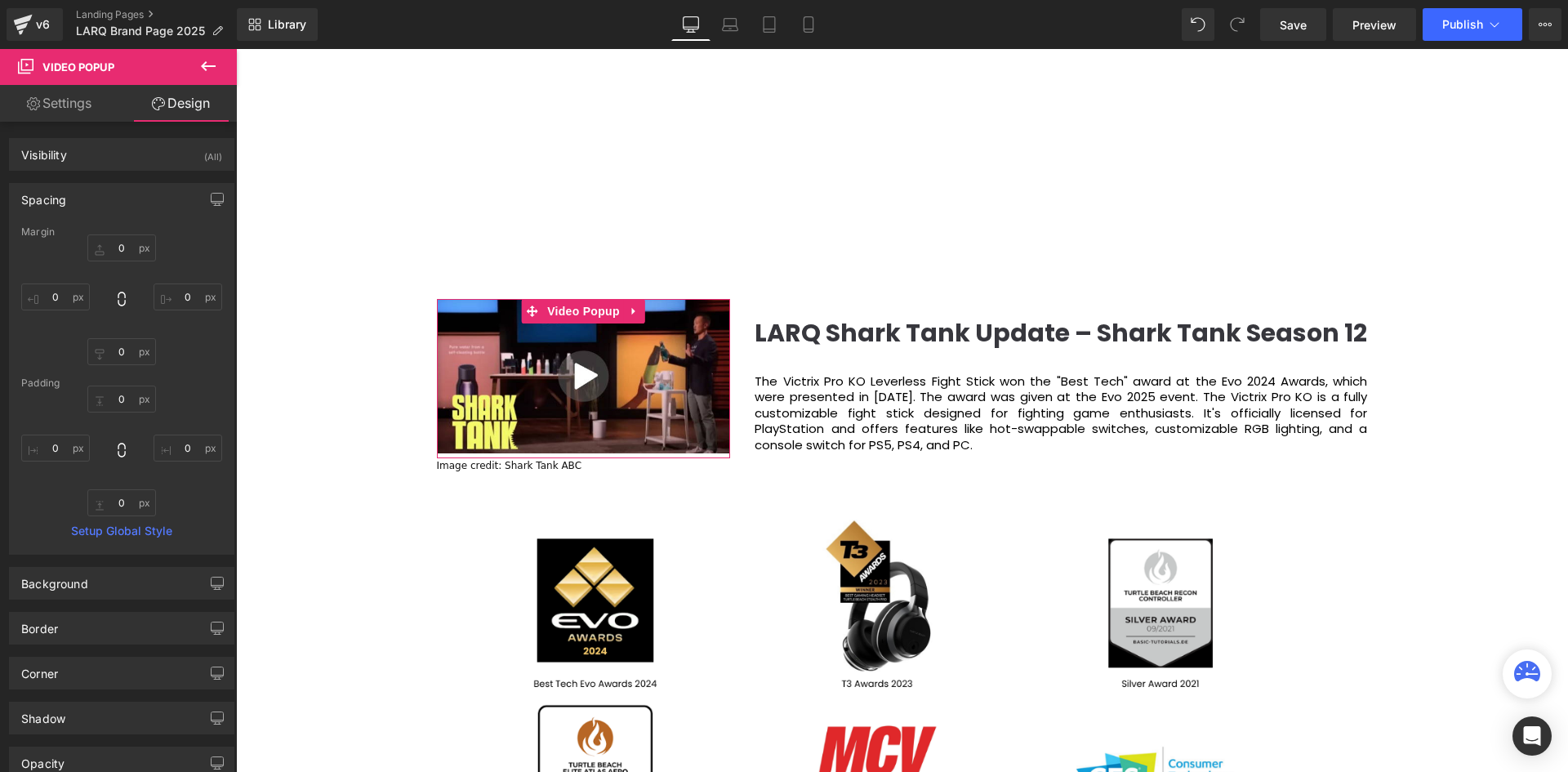
click at [1433, 352] on div "Video Bg Welcome to Button Row Image 380px 381px Row You are what you drink. So…" at bounding box center [901, 521] width 1331 height 4892
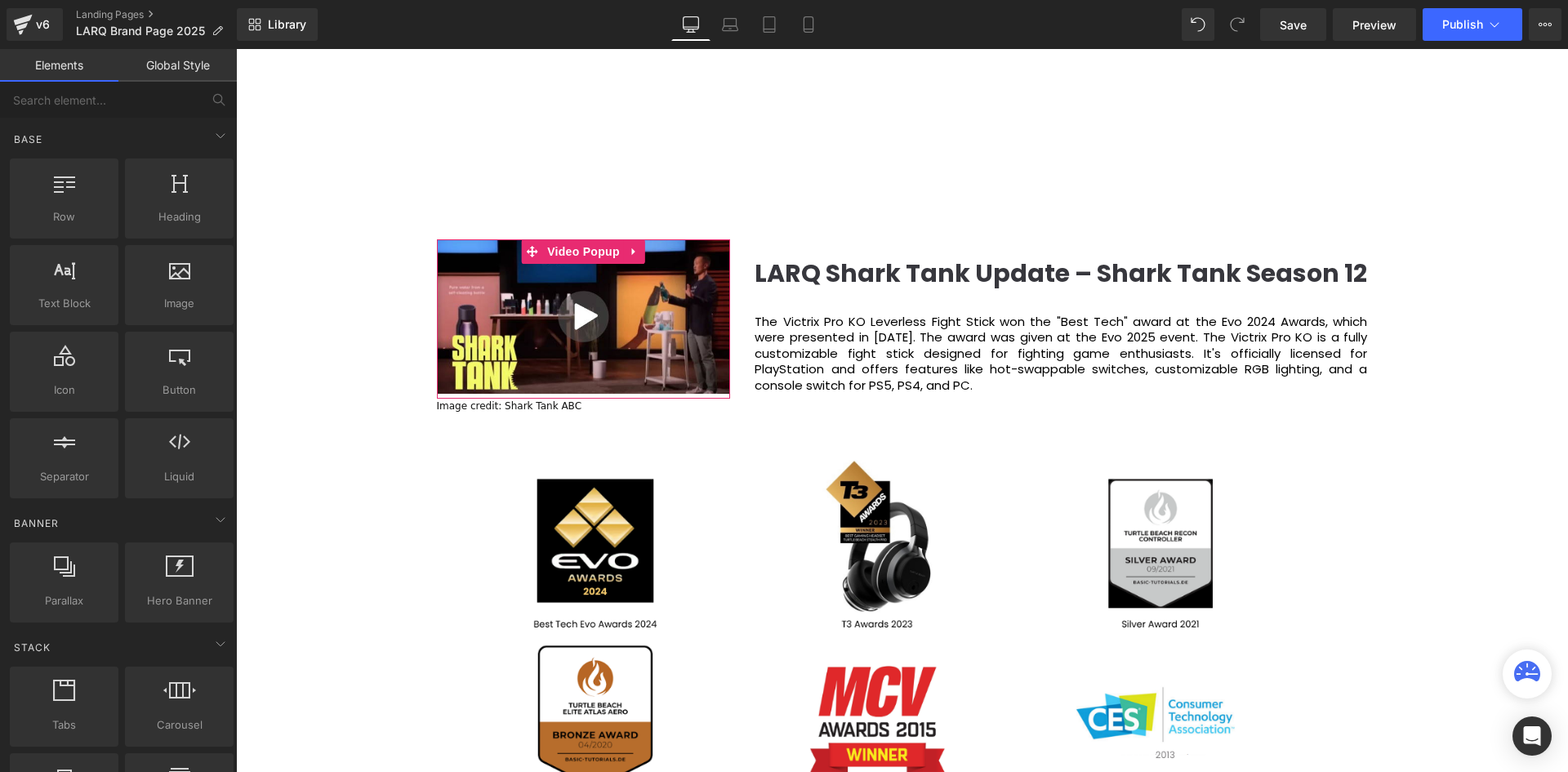
scroll to position [2185, 0]
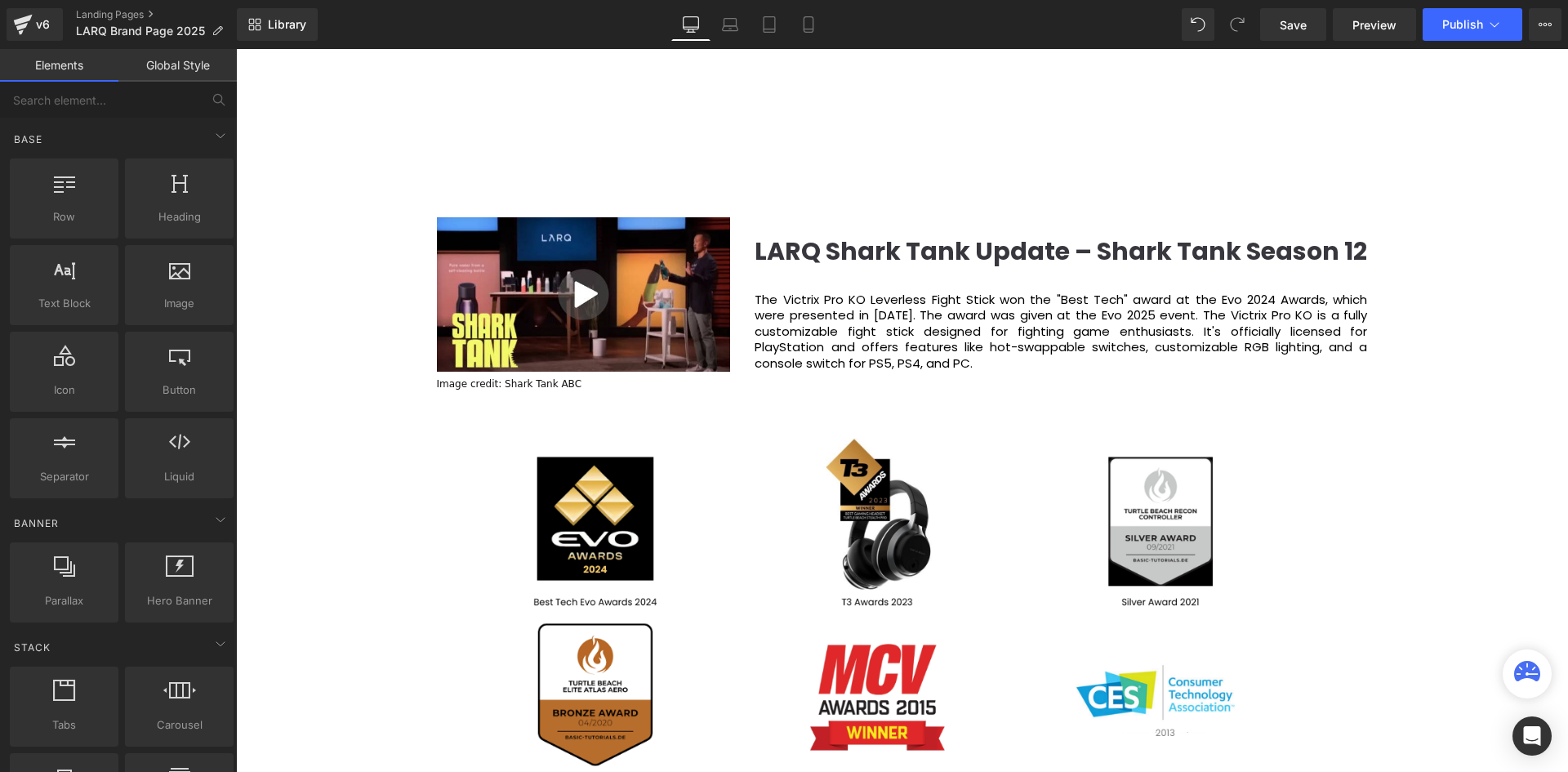
click at [342, 335] on div "Video Bg Welcome to Button Row Image 380px 381px Row You are what you drink. So…" at bounding box center [901, 439] width 1331 height 4892
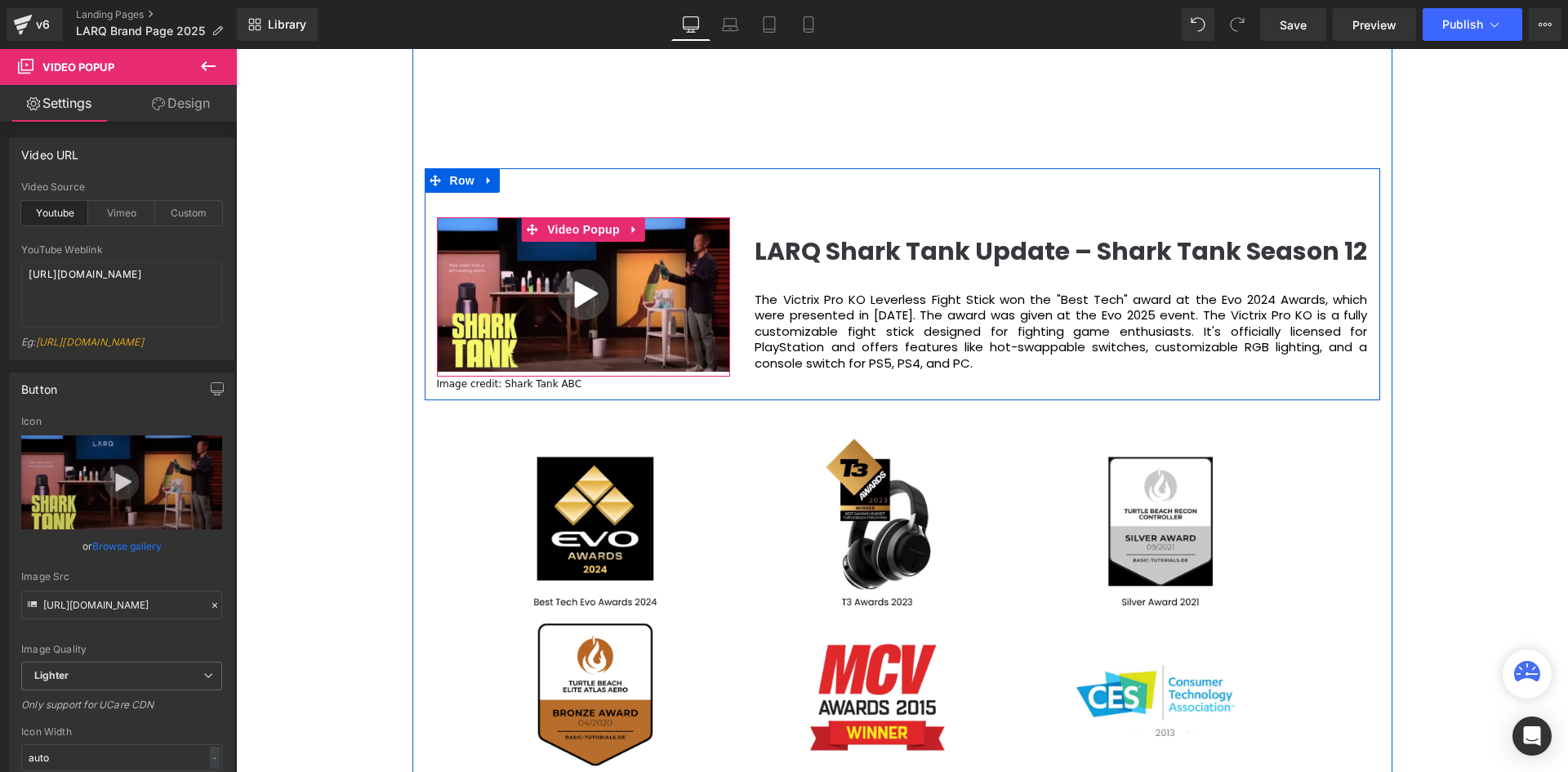
scroll to position [5711, 1324]
drag, startPoint x: 603, startPoint y: 374, endPoint x: 614, endPoint y: 326, distance: 49.2
click at [614, 337] on div "Video Popup" at bounding box center [584, 297] width 294 height 159
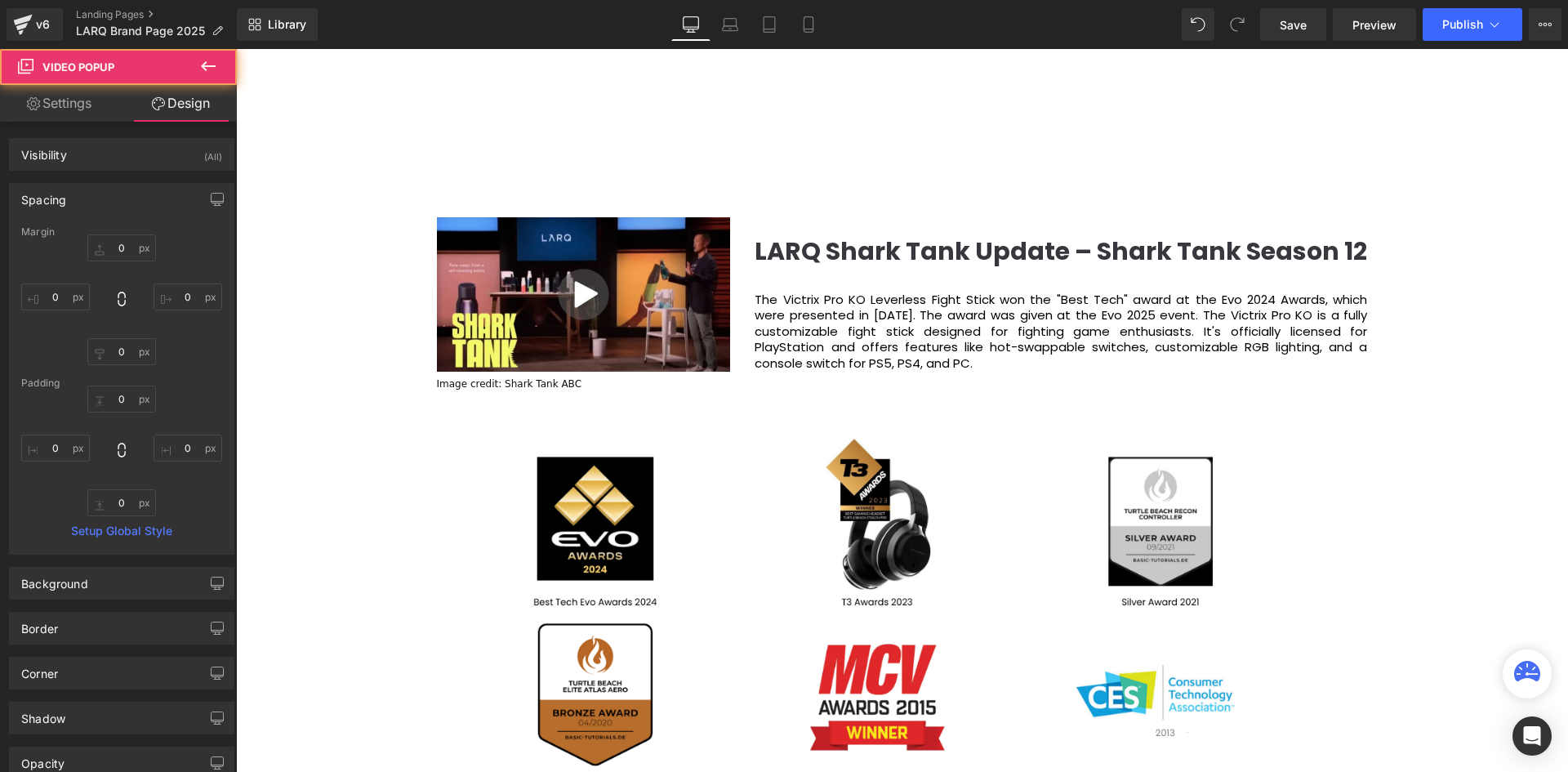
click at [334, 310] on div "Video Bg Welcome to Button Row Image 380px 381px Row You are what you drink. So…" at bounding box center [901, 439] width 1331 height 4892
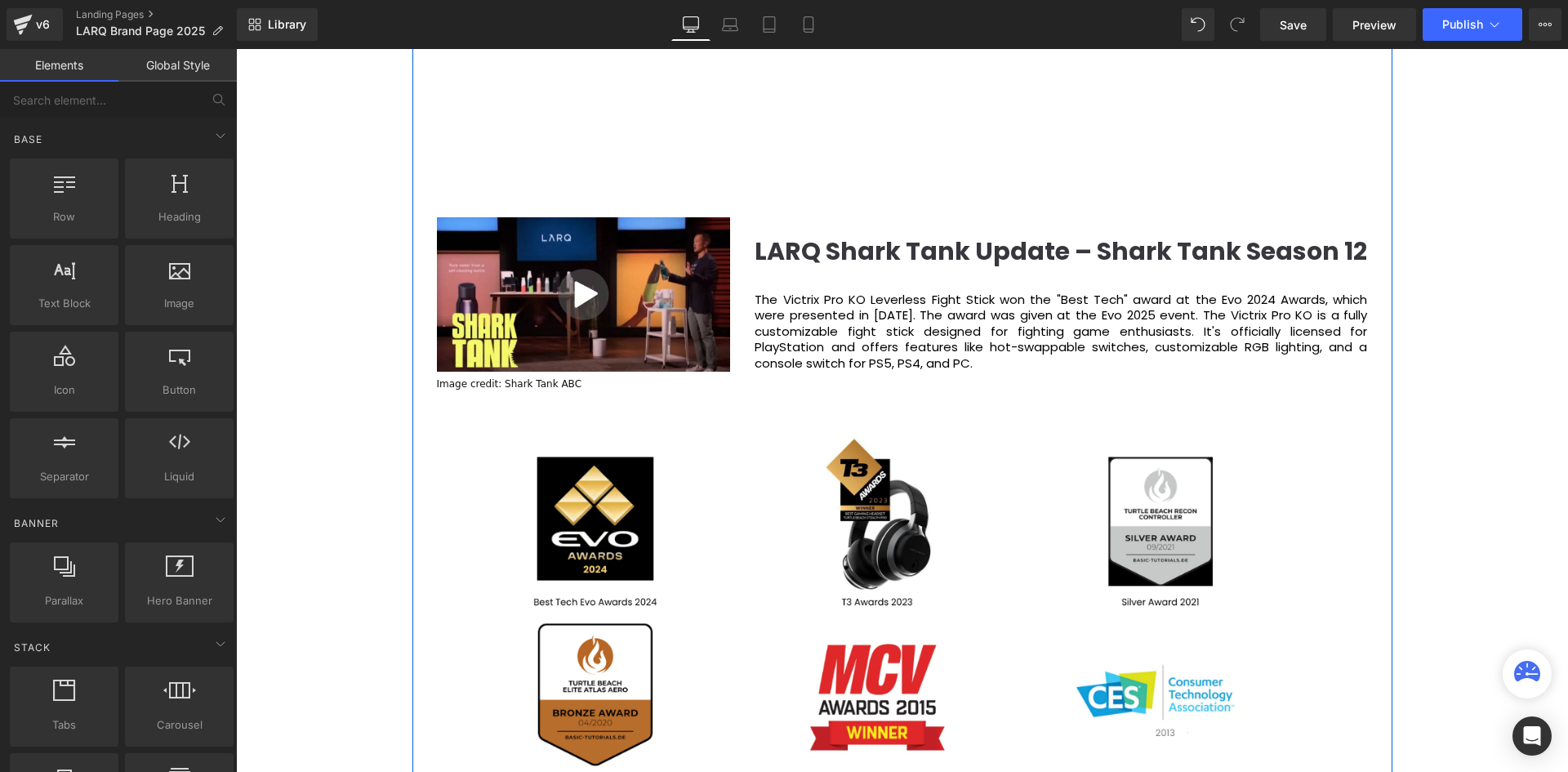
click at [1376, 293] on div "About Us Heading LARQ’s approach to product innovation is driven by a single pu…" at bounding box center [902, 367] width 979 height 2011
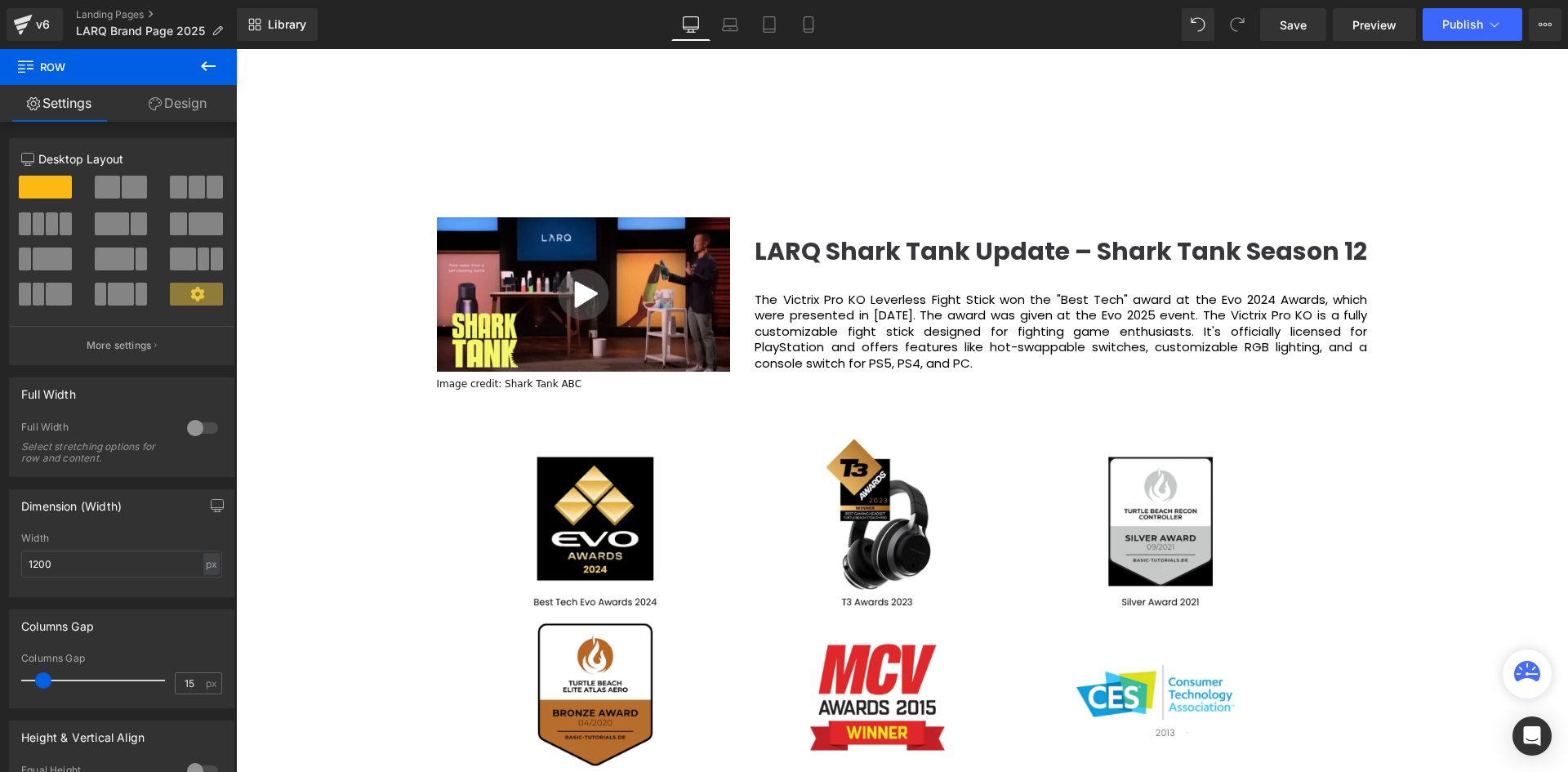
click at [896, 345] on p "The Victrix Pro KO Leverless Fight Stick won the "Best Tech" award at the Evo 2…" at bounding box center [1061, 331] width 613 height 80
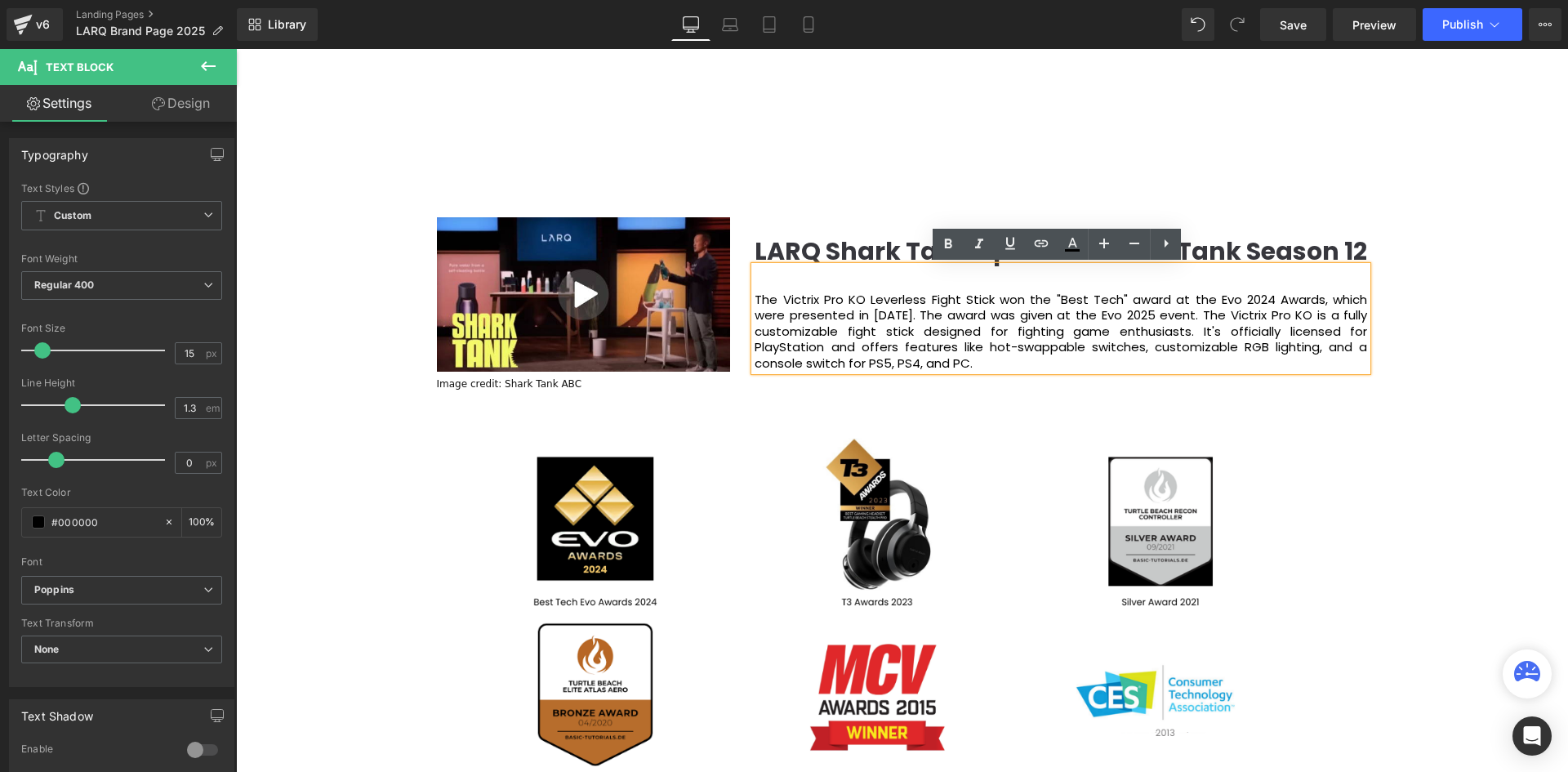
drag, startPoint x: 988, startPoint y: 361, endPoint x: 723, endPoint y: 255, distance: 285.4
click at [723, 255] on div "Video Popup Image credit: Shark Tank ABC Text Block LARQ Shark Tank Update – Sh…" at bounding box center [903, 284] width 955 height 232
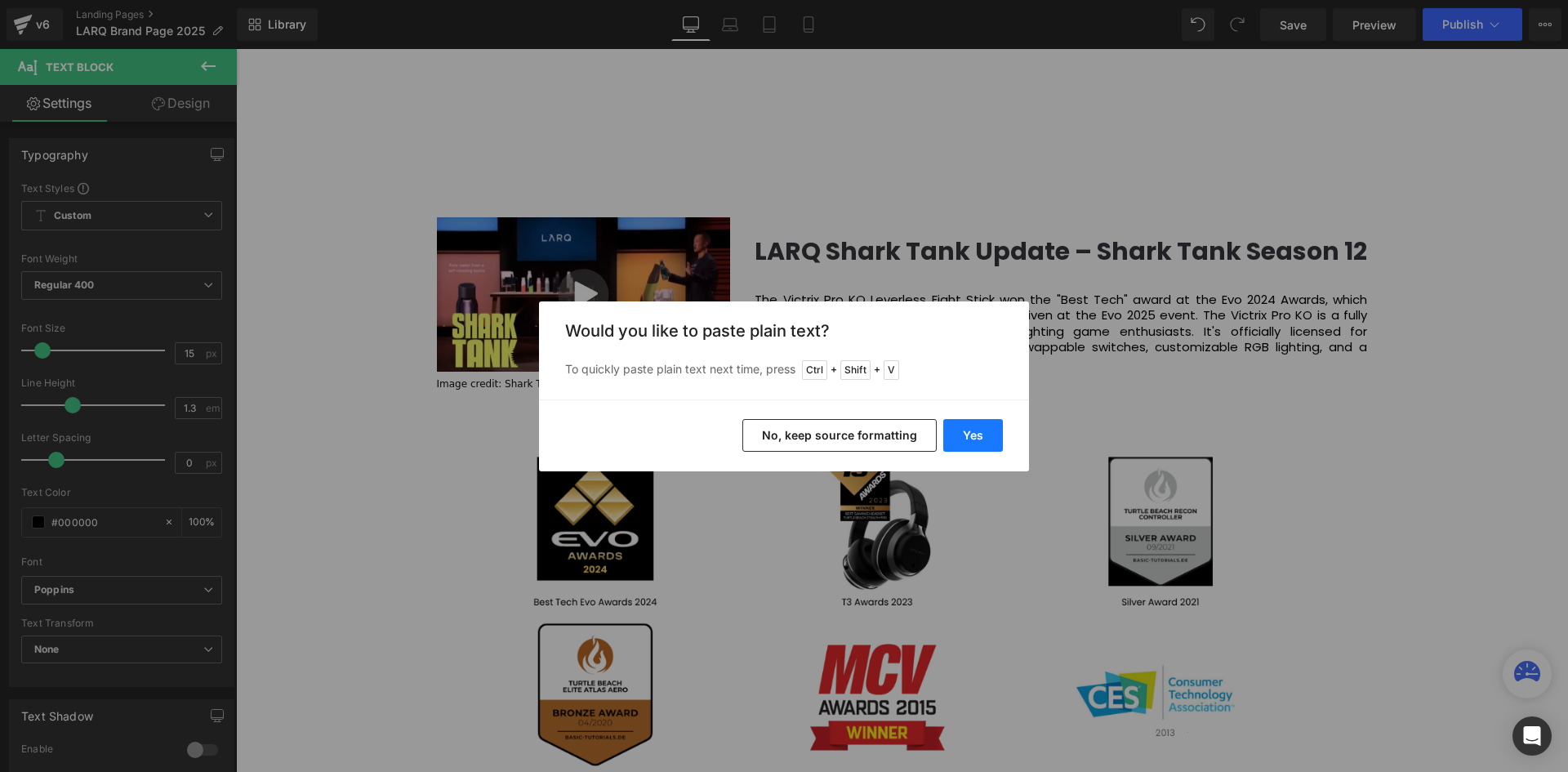
click at [965, 439] on button "Yes" at bounding box center [973, 435] width 60 height 32
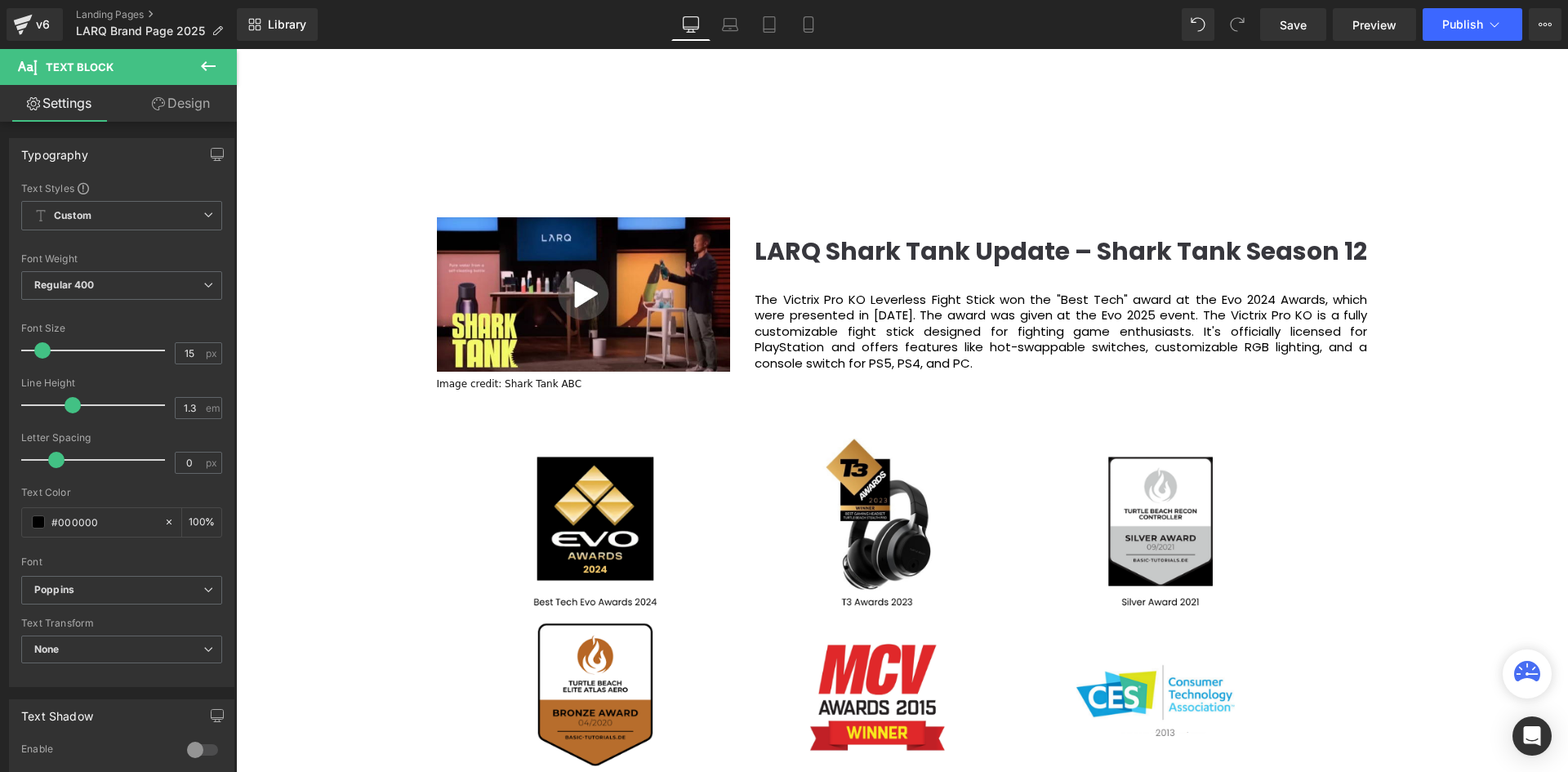
scroll to position [5913, 1324]
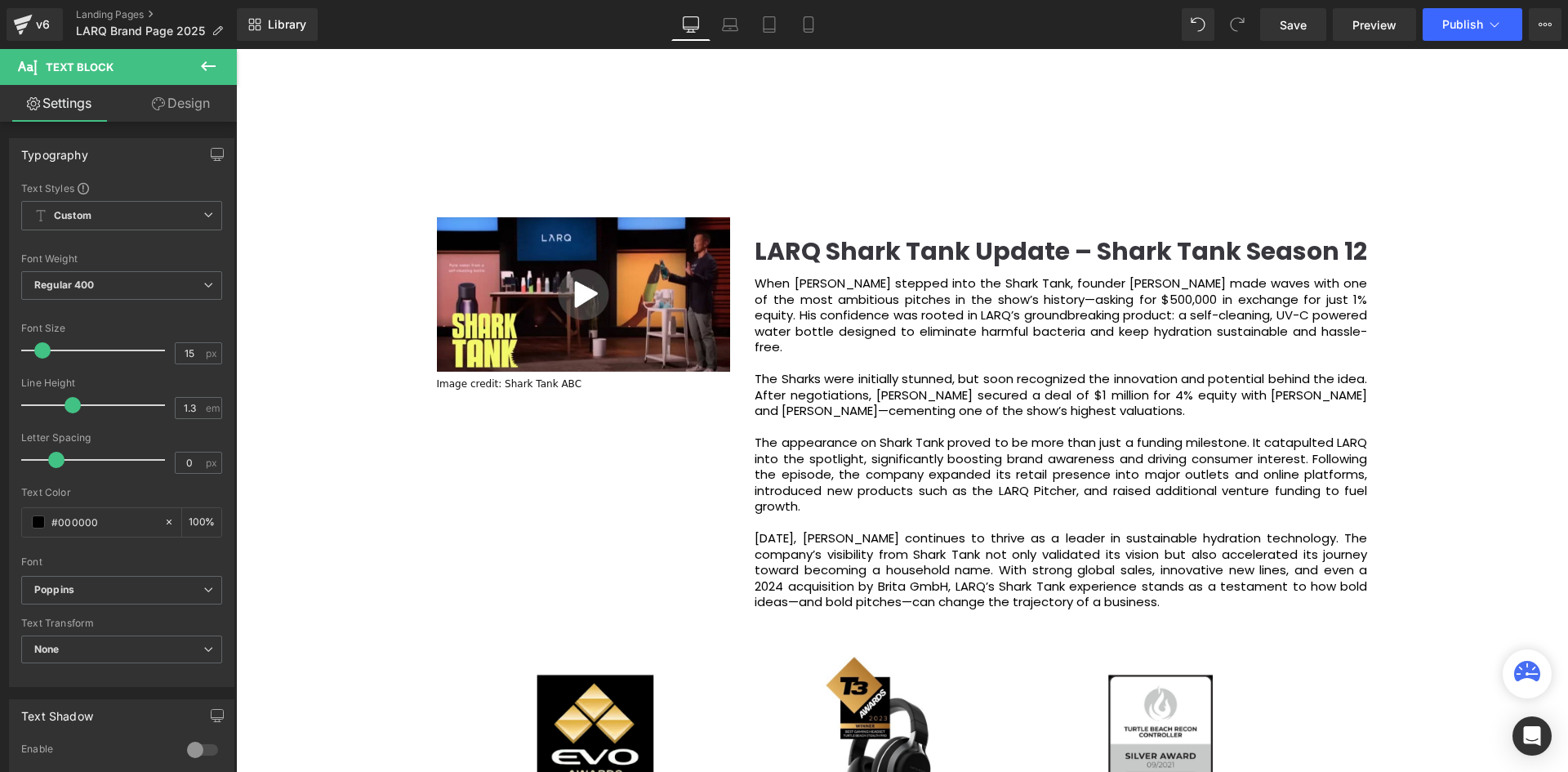
click at [1535, 373] on div "Video Bg Welcome to Button Row Image 380px 381px Row You are what you drink. So…" at bounding box center [901, 548] width 1331 height 5110
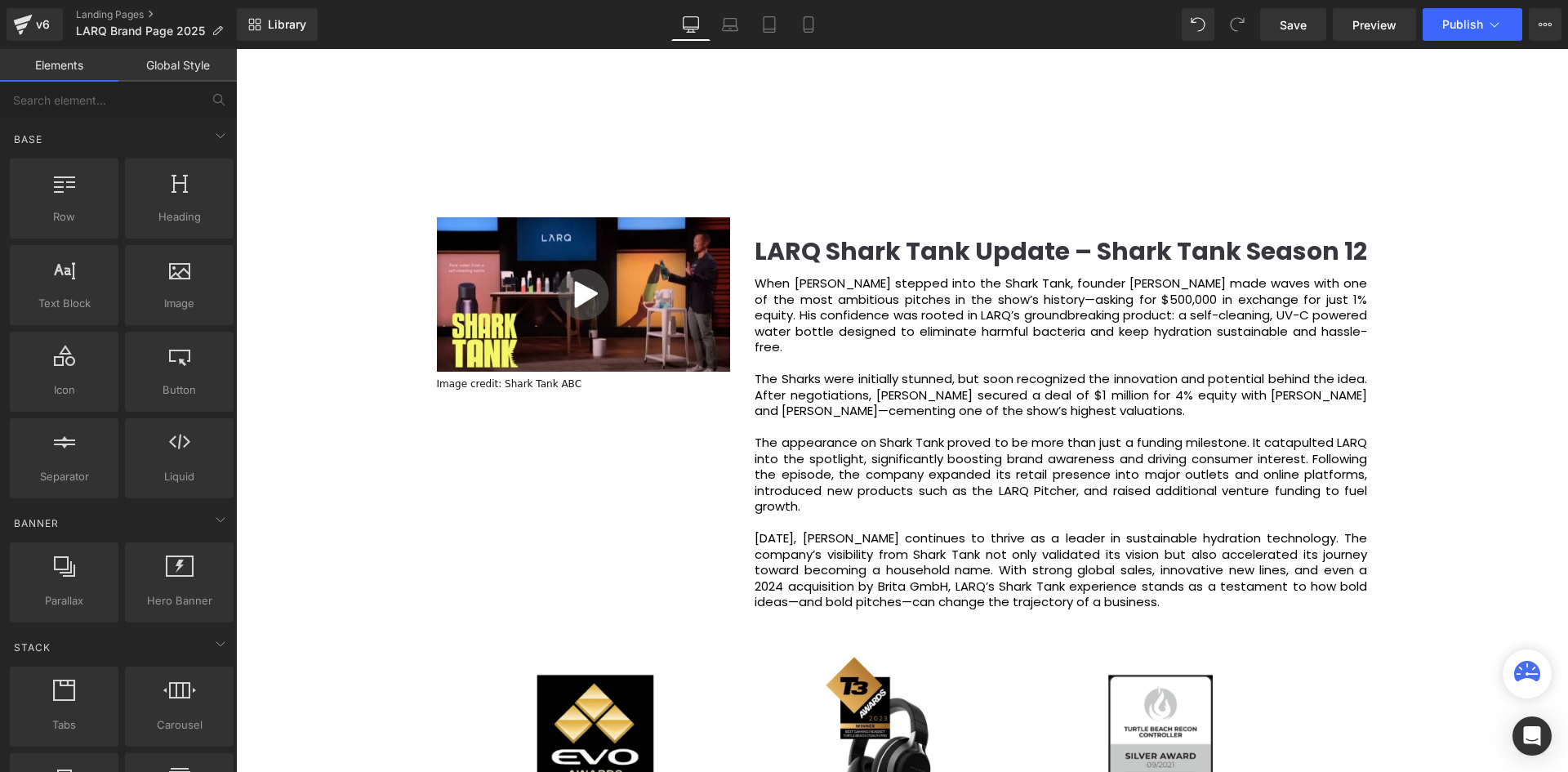
click at [254, 433] on div "Video Bg Welcome to Button Row Image 380px 381px Row You are what you drink. So…" at bounding box center [901, 548] width 1331 height 5110
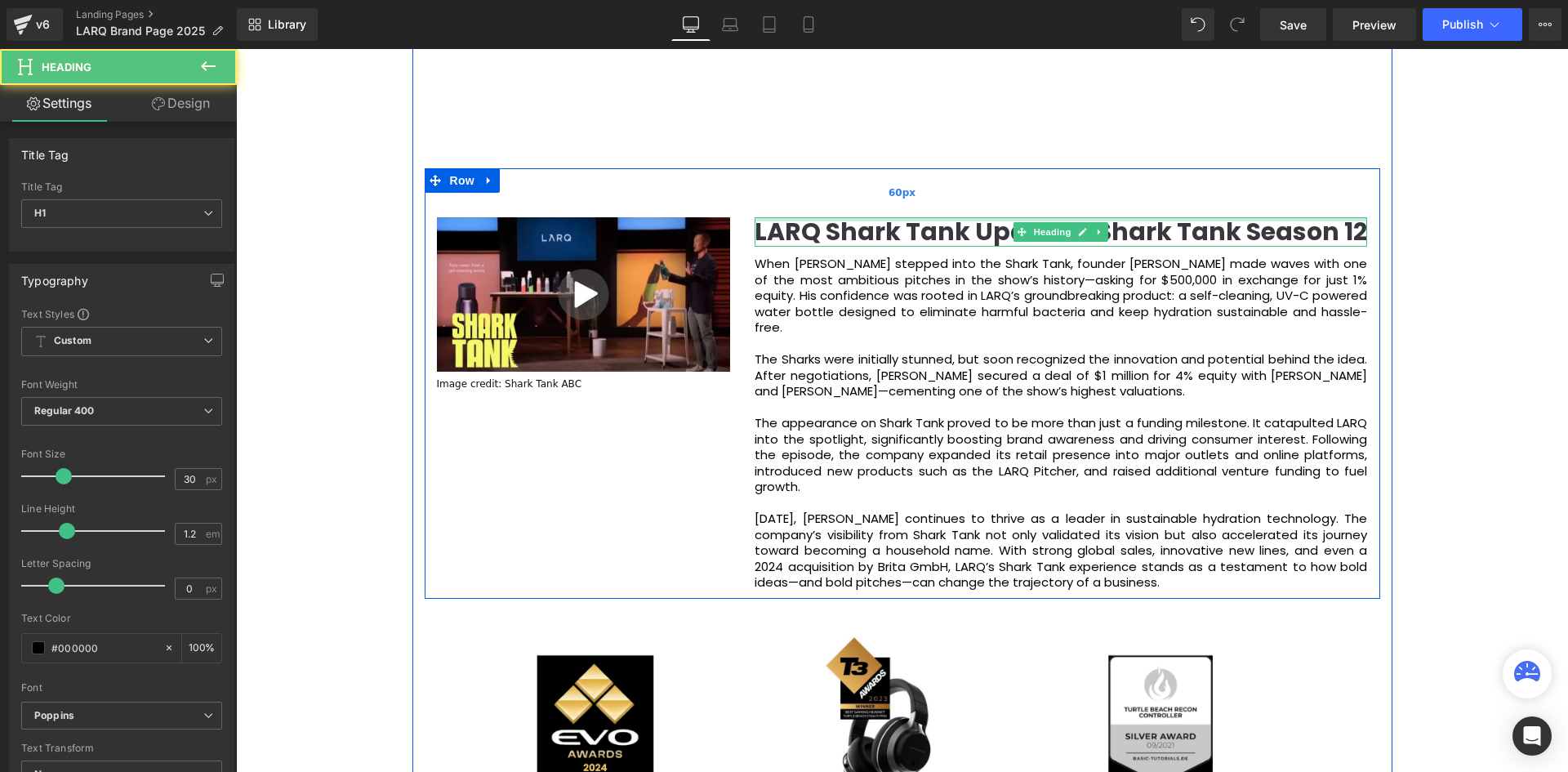
scroll to position [5894, 1324]
drag, startPoint x: 1093, startPoint y: 218, endPoint x: 1184, endPoint y: 236, distance: 92.8
click at [1098, 165] on div "About Us Heading LARQ’s approach to product innovation is driven by a single pu…" at bounding box center [902, 466] width 979 height 2209
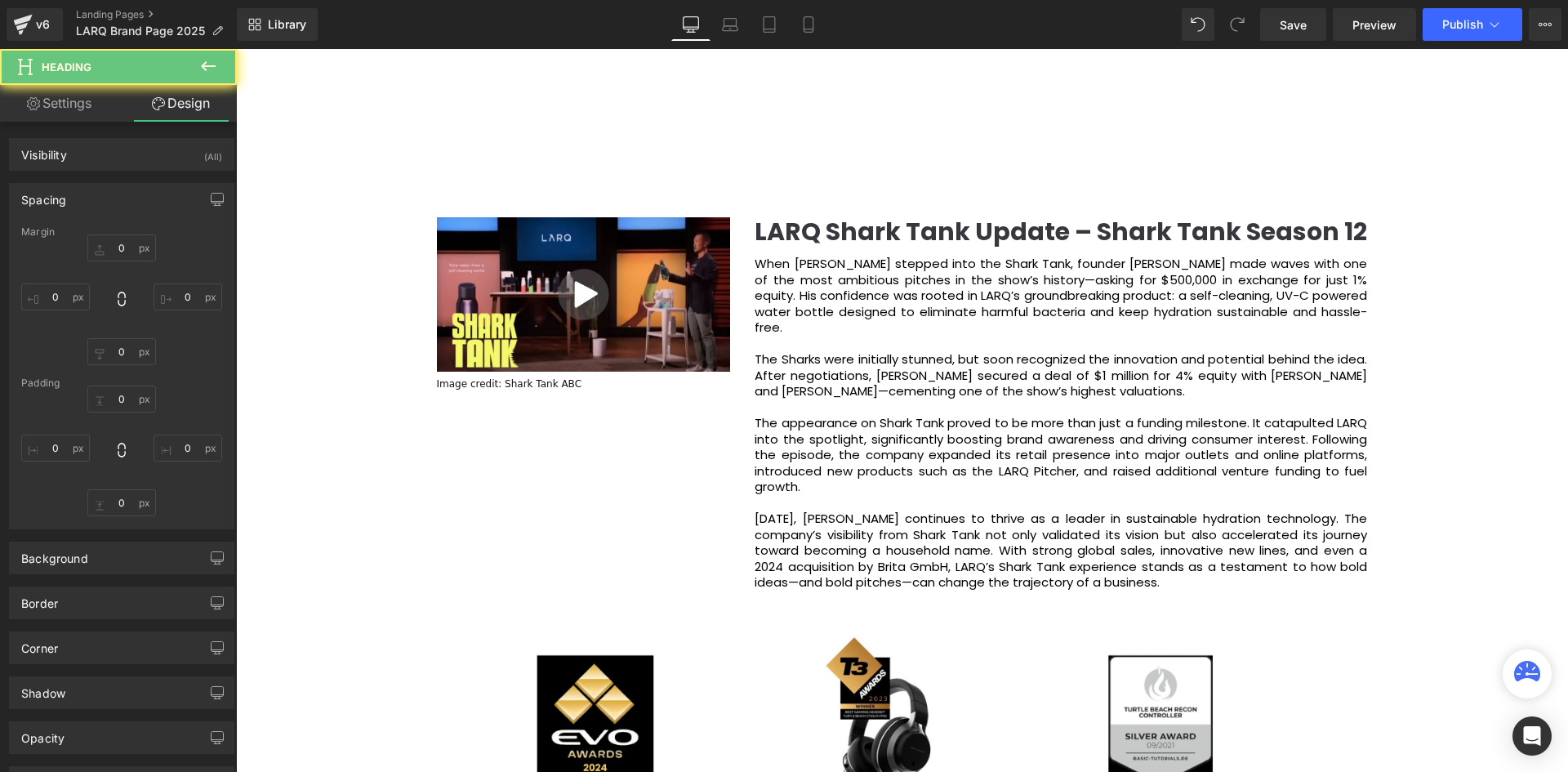
click at [1467, 248] on div "Video Bg Welcome to Button Row Image 380px 381px Row You are what you drink. So…" at bounding box center [901, 539] width 1331 height 5091
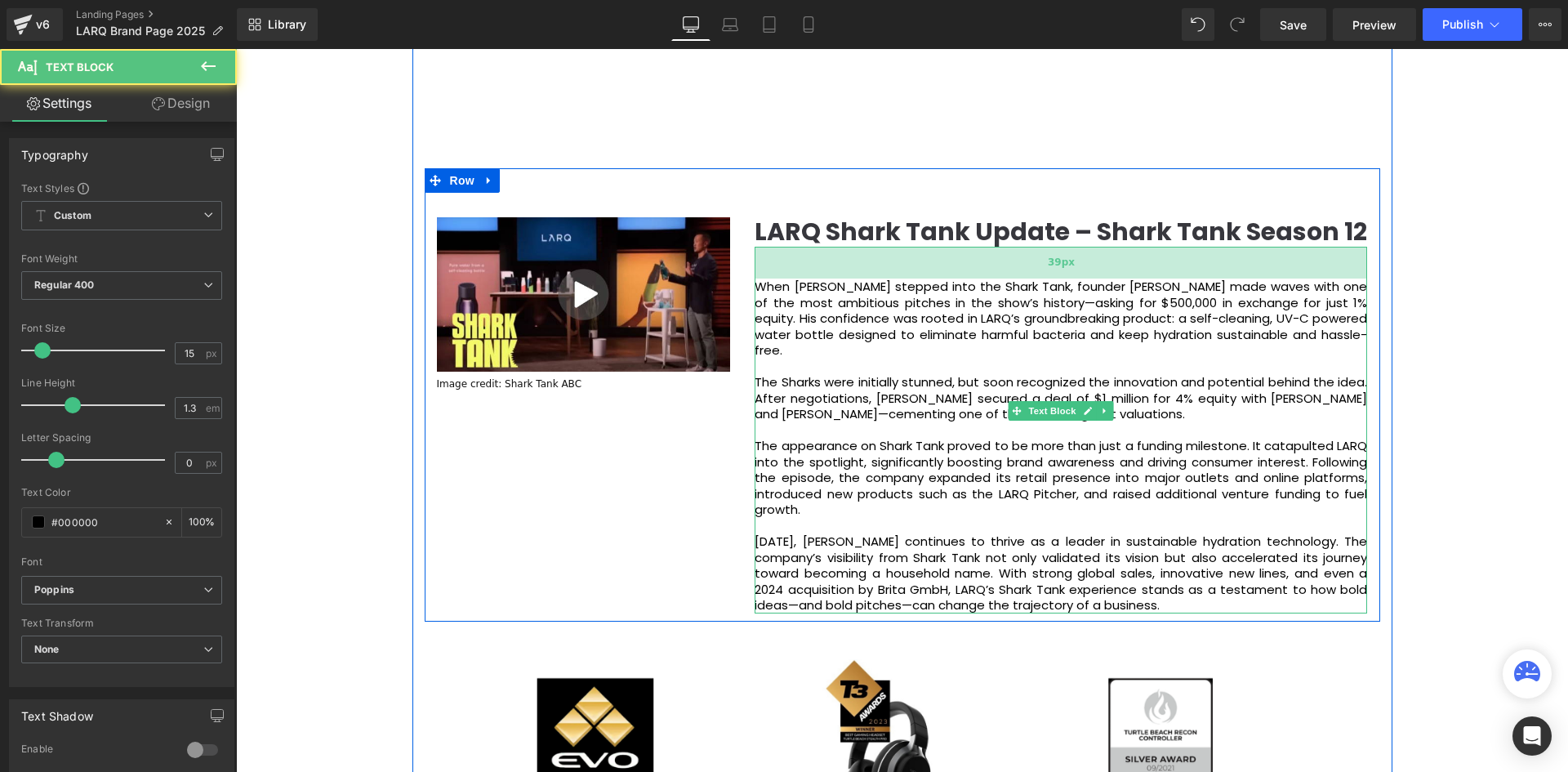
scroll to position [8, 8]
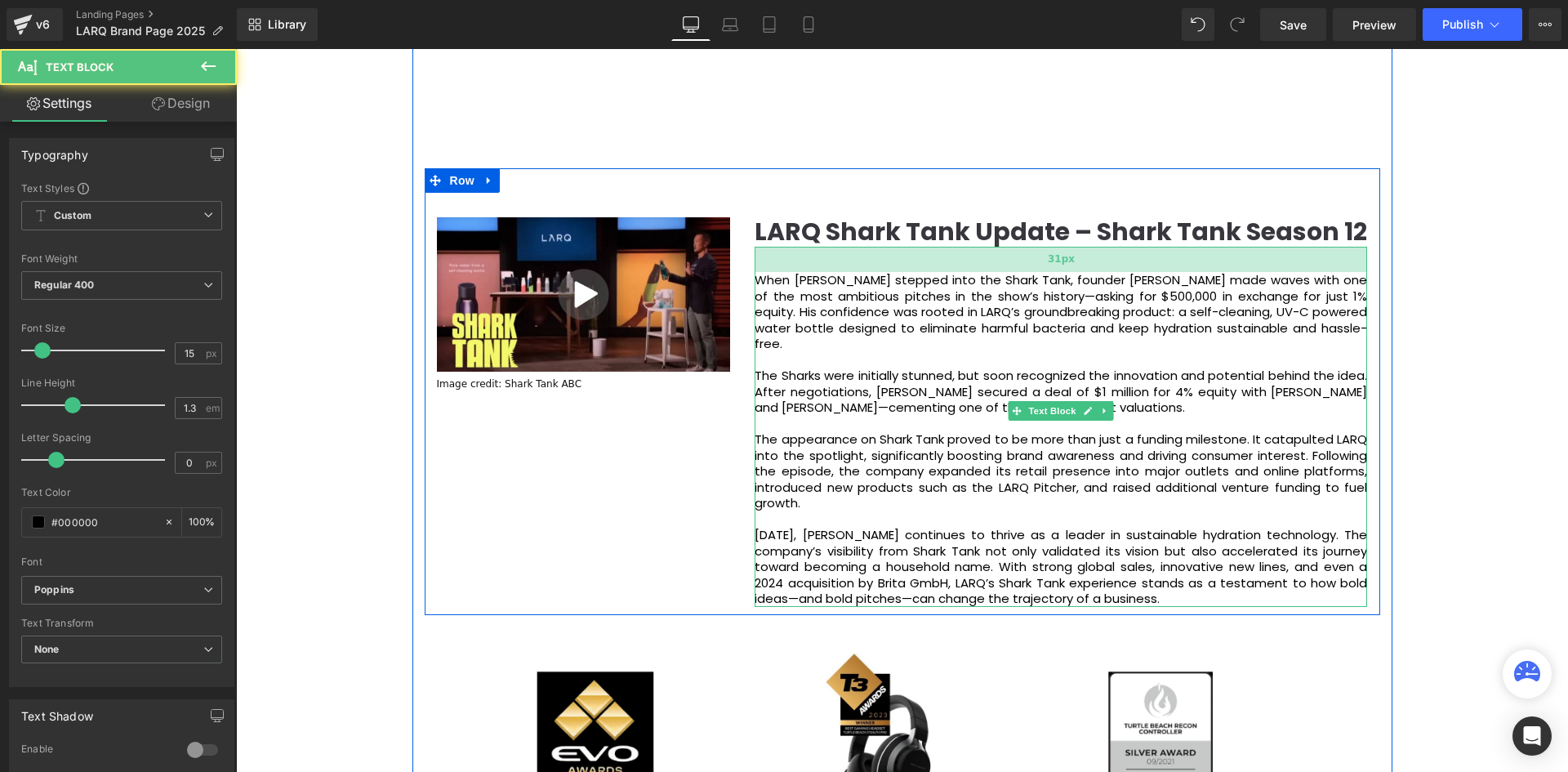
drag, startPoint x: 1106, startPoint y: 247, endPoint x: 1112, endPoint y: 263, distance: 17.1
click at [1112, 263] on div "31px" at bounding box center [1061, 259] width 613 height 25
click at [1513, 258] on div "Video Bg Welcome to Button Row Image 380px 381px Row You are what you drink. So…" at bounding box center [901, 546] width 1331 height 5106
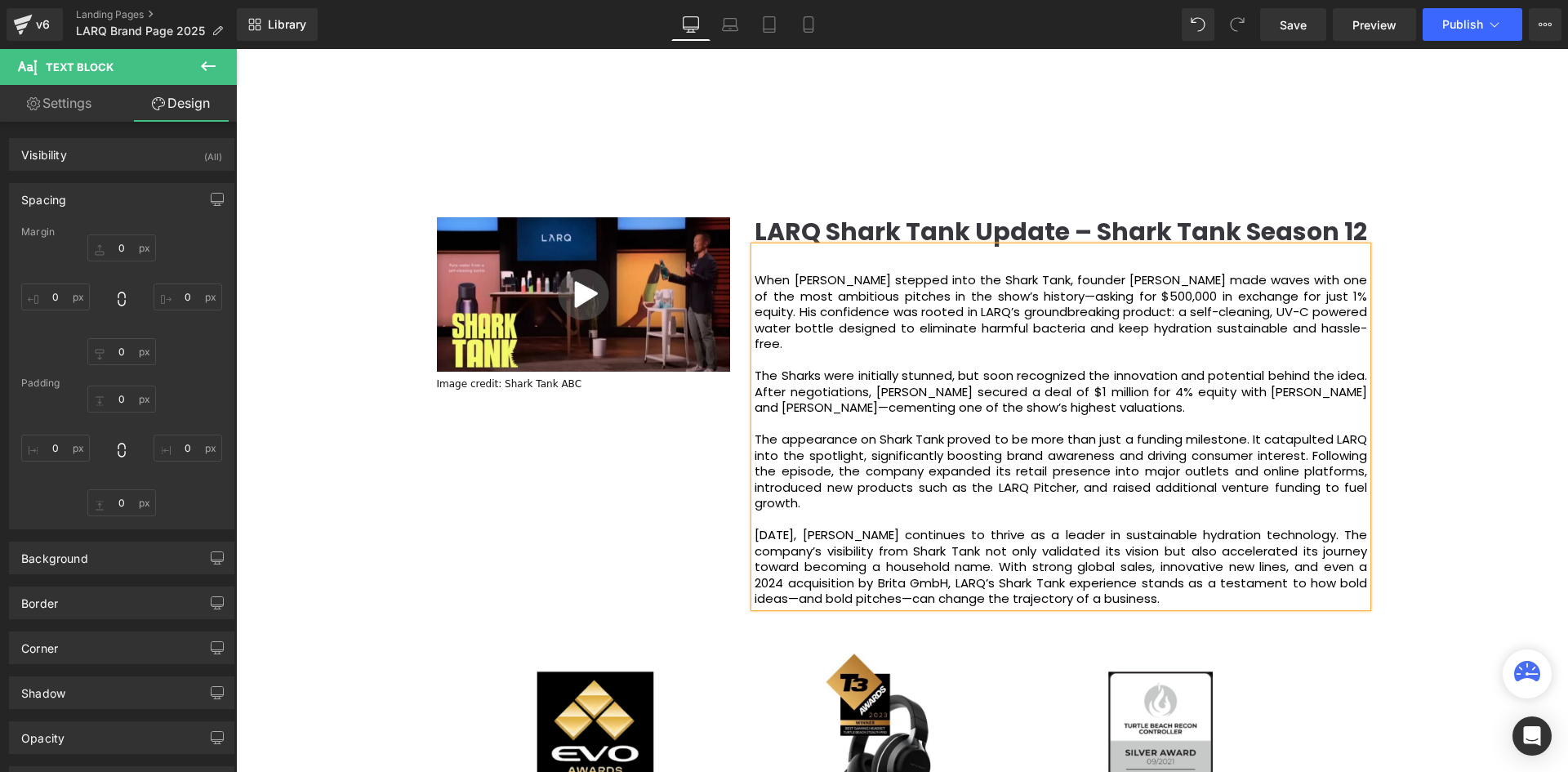
scroll to position [5911, 1324]
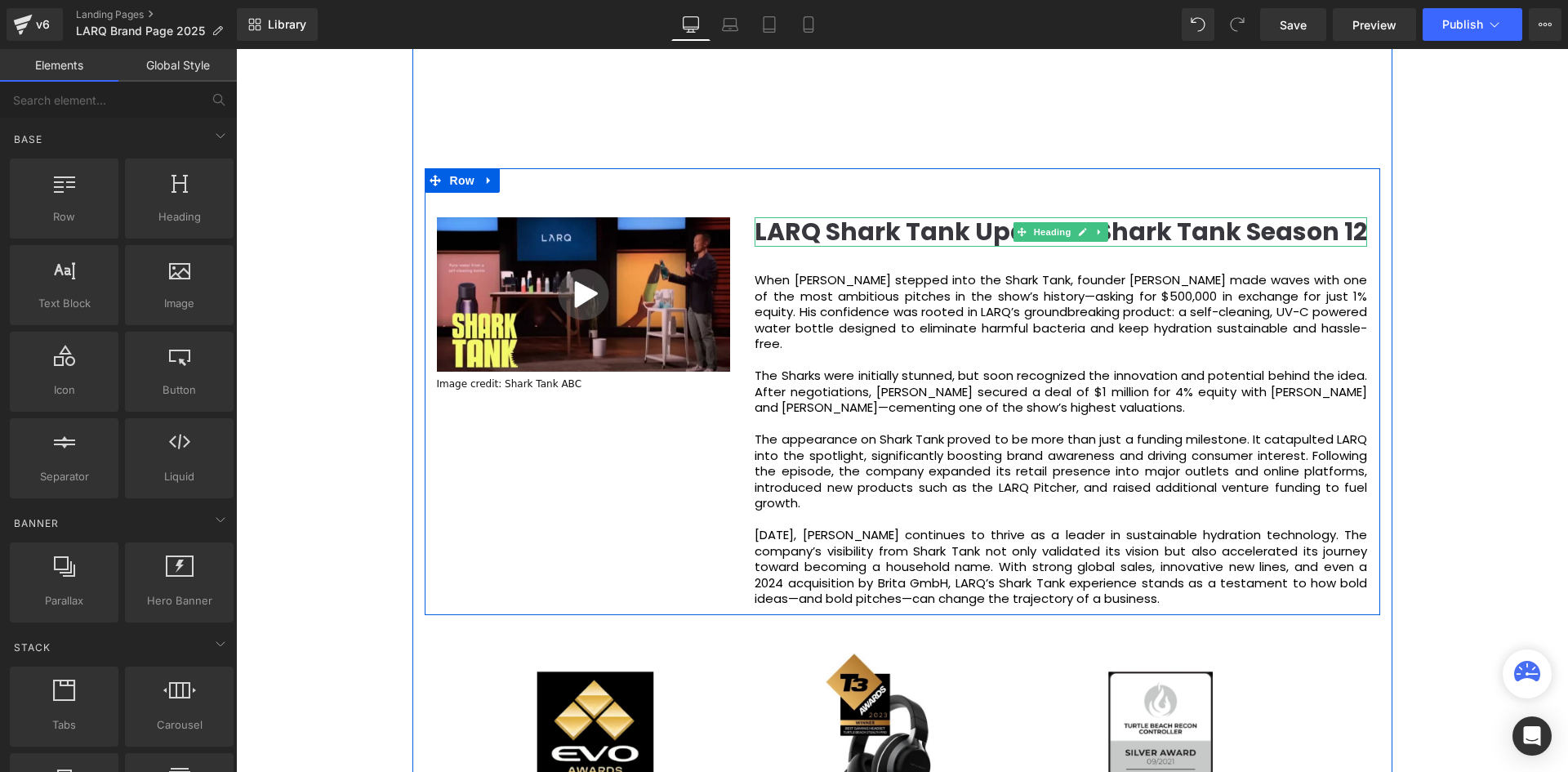
click at [1001, 226] on b "LARQ Shark Tank Update – Shark Tank Season 12" at bounding box center [1061, 232] width 613 height 35
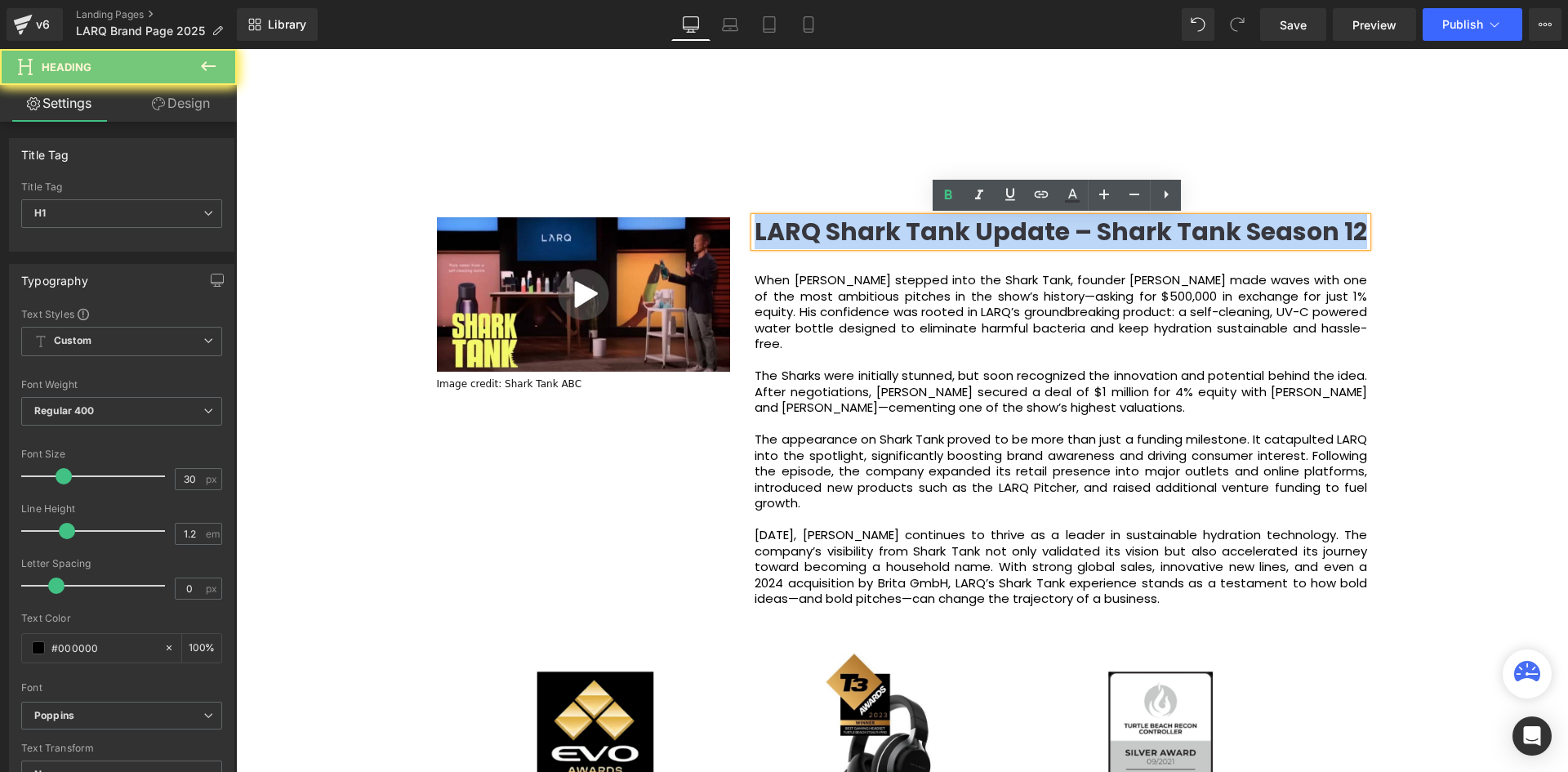
click at [1001, 226] on b "LARQ Shark Tank Update – Shark Tank Season 12" at bounding box center [1061, 232] width 613 height 35
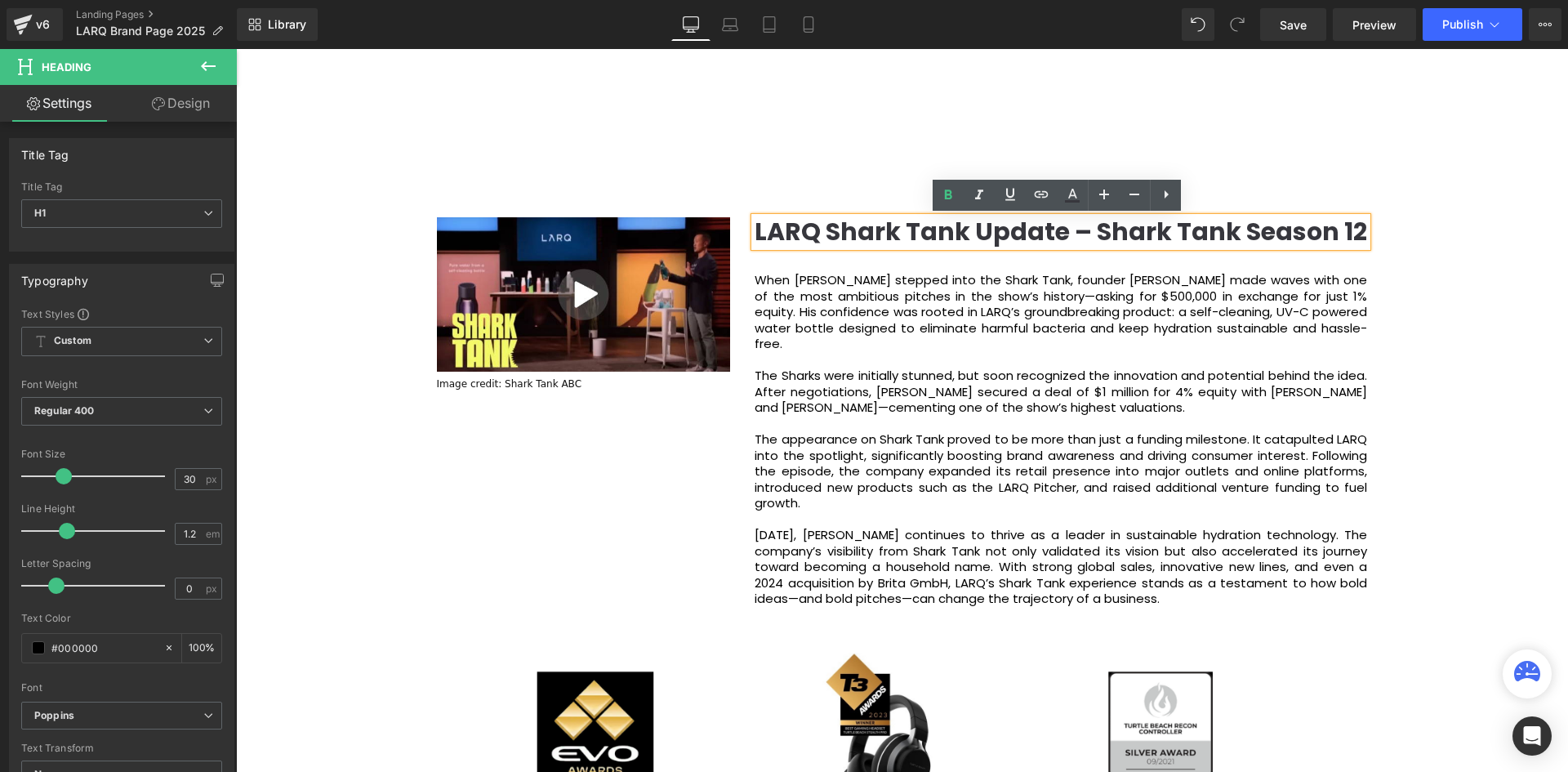
scroll to position [8, 8]
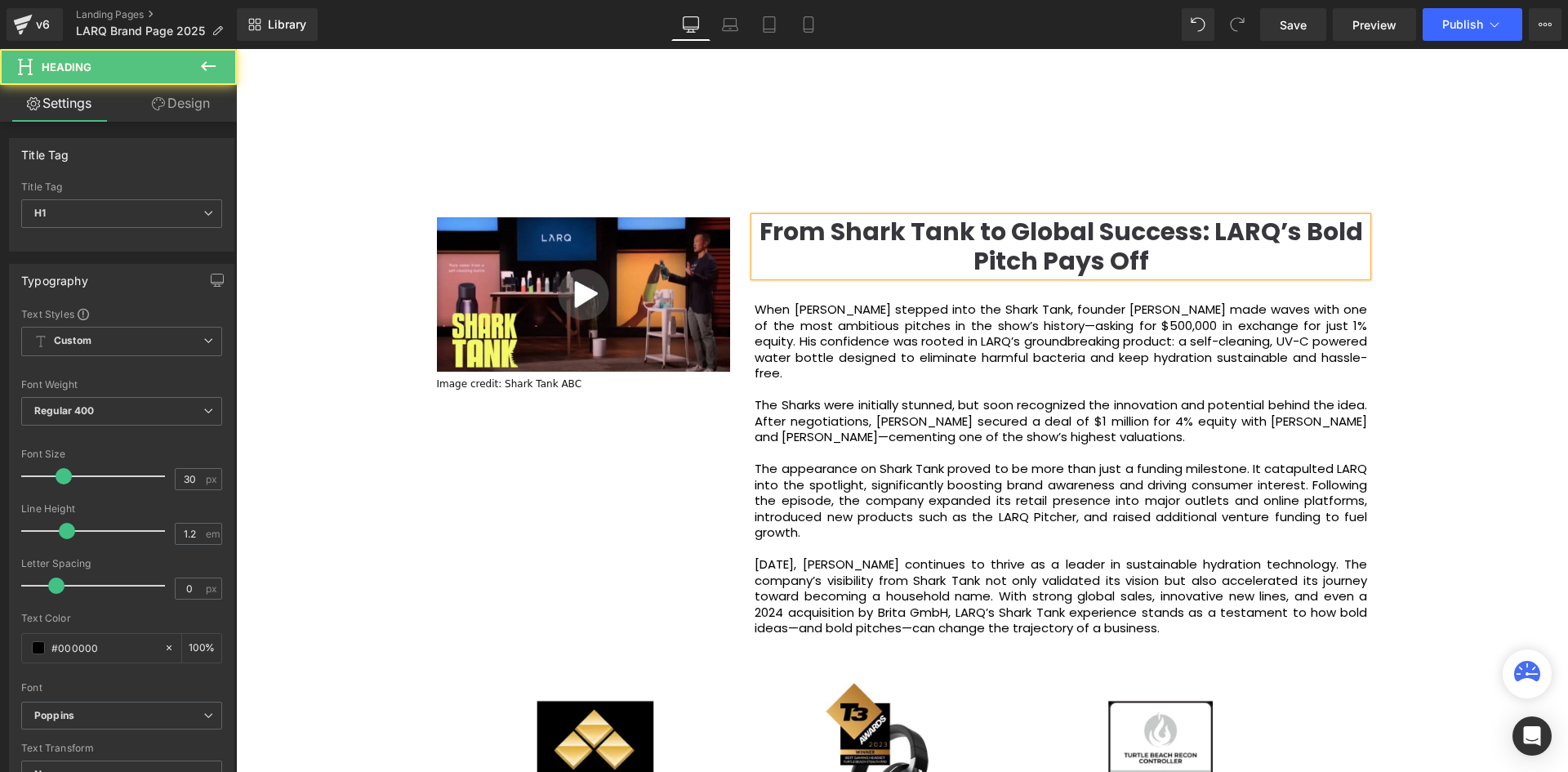
click at [1210, 237] on b "From Shark Tank to Global Success: LARQ’s Bold Pitch Pays Off" at bounding box center [1061, 247] width 603 height 65
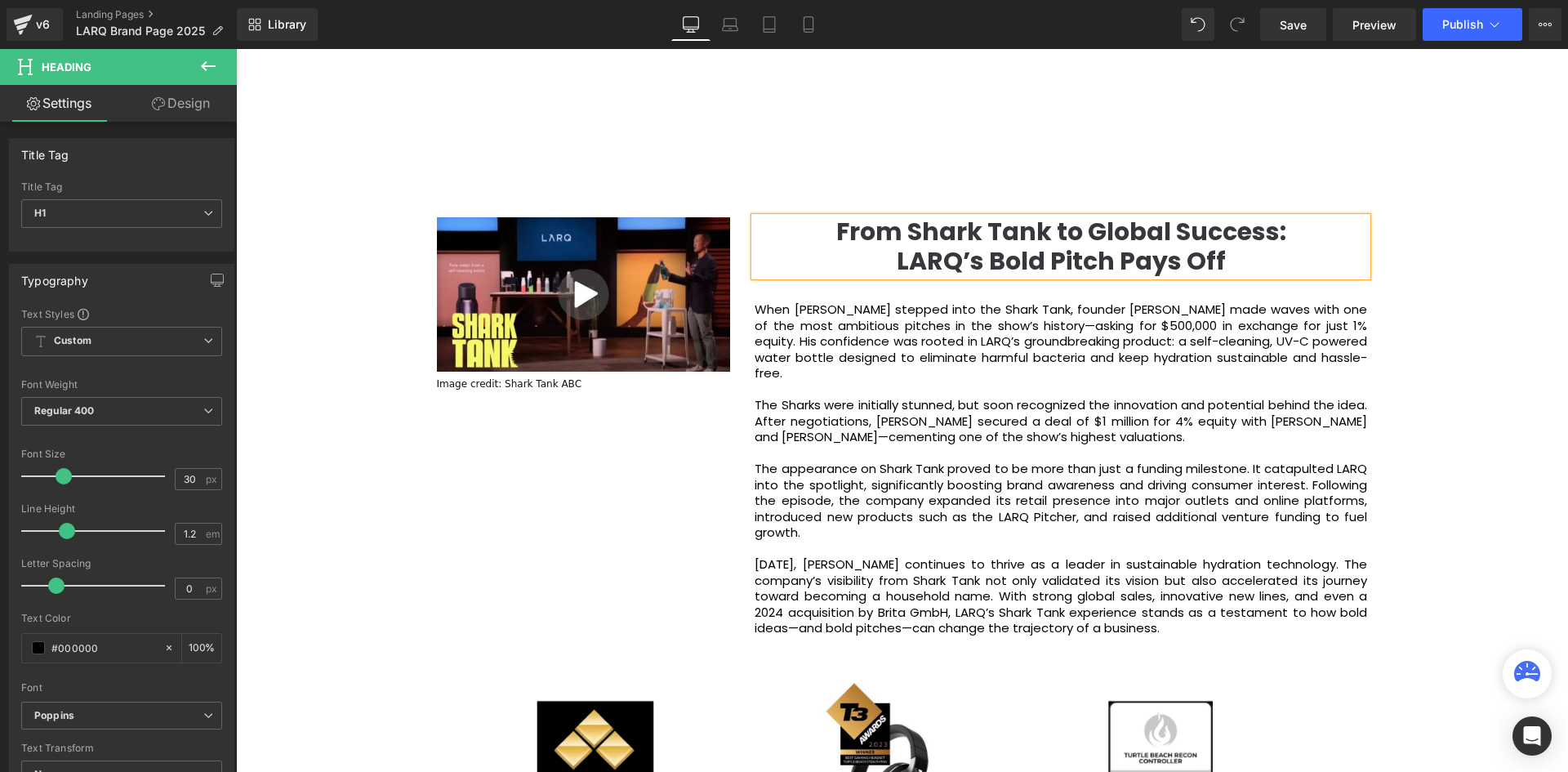
click at [1481, 239] on div "Video Bg Welcome to Button Row Image 380px 381px Row You are what you drink. So…" at bounding box center [901, 561] width 1331 height 5136
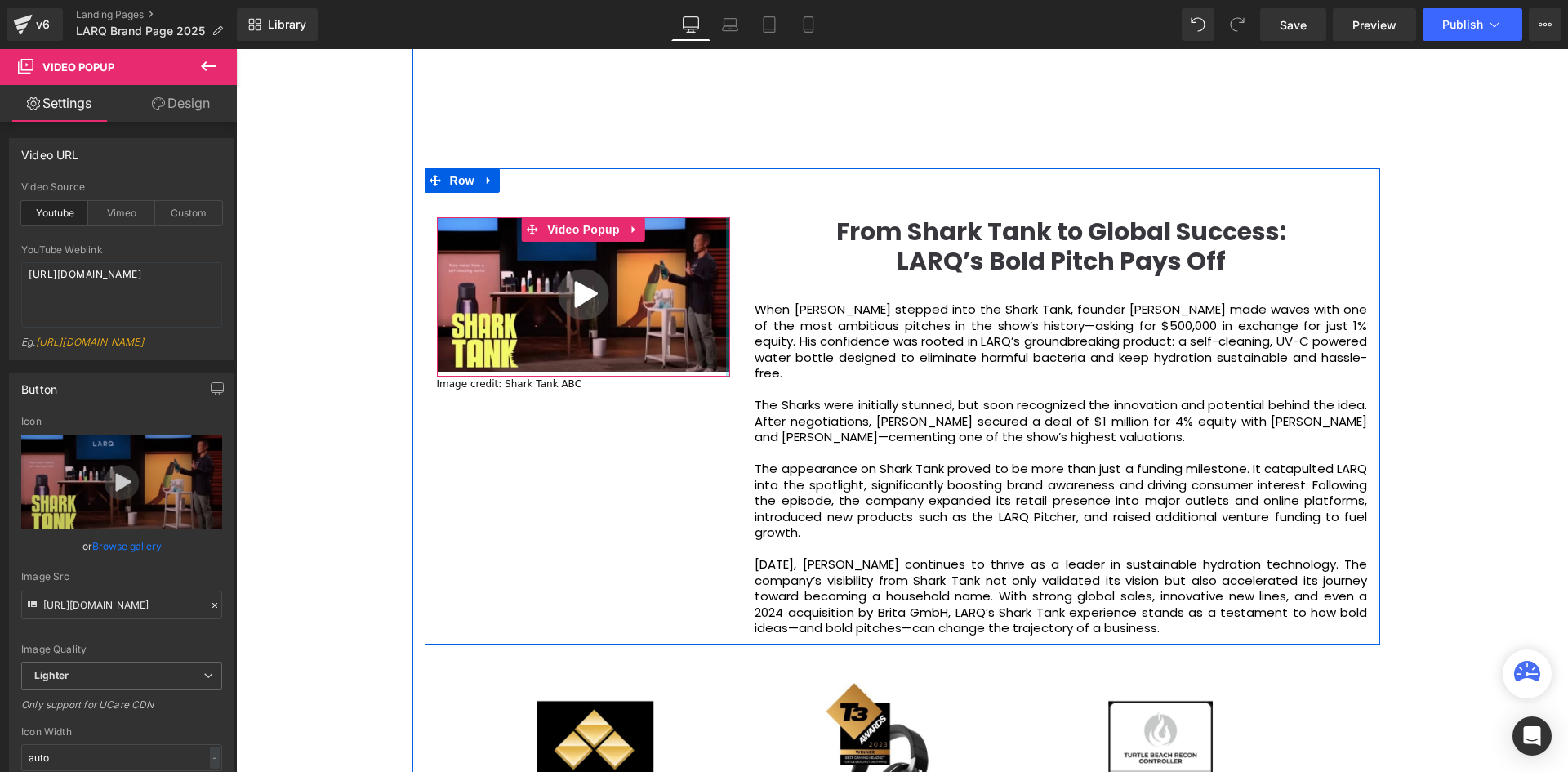
drag, startPoint x: 725, startPoint y: 349, endPoint x: 734, endPoint y: 350, distance: 9.1
click at [734, 350] on div "Video Popup Image credit: Shark Tank ABC Text Block" at bounding box center [584, 304] width 319 height 175
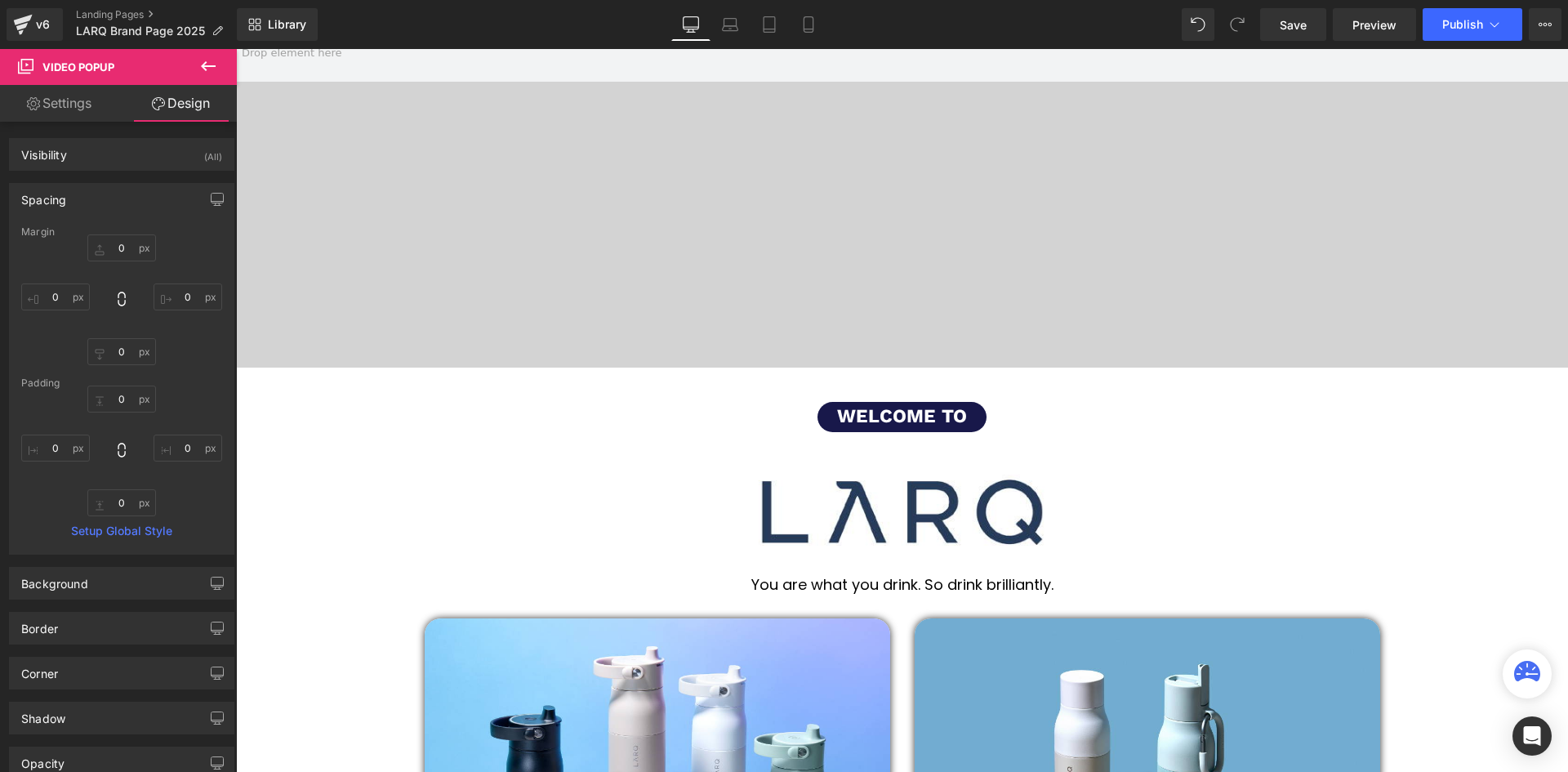
scroll to position [0, 0]
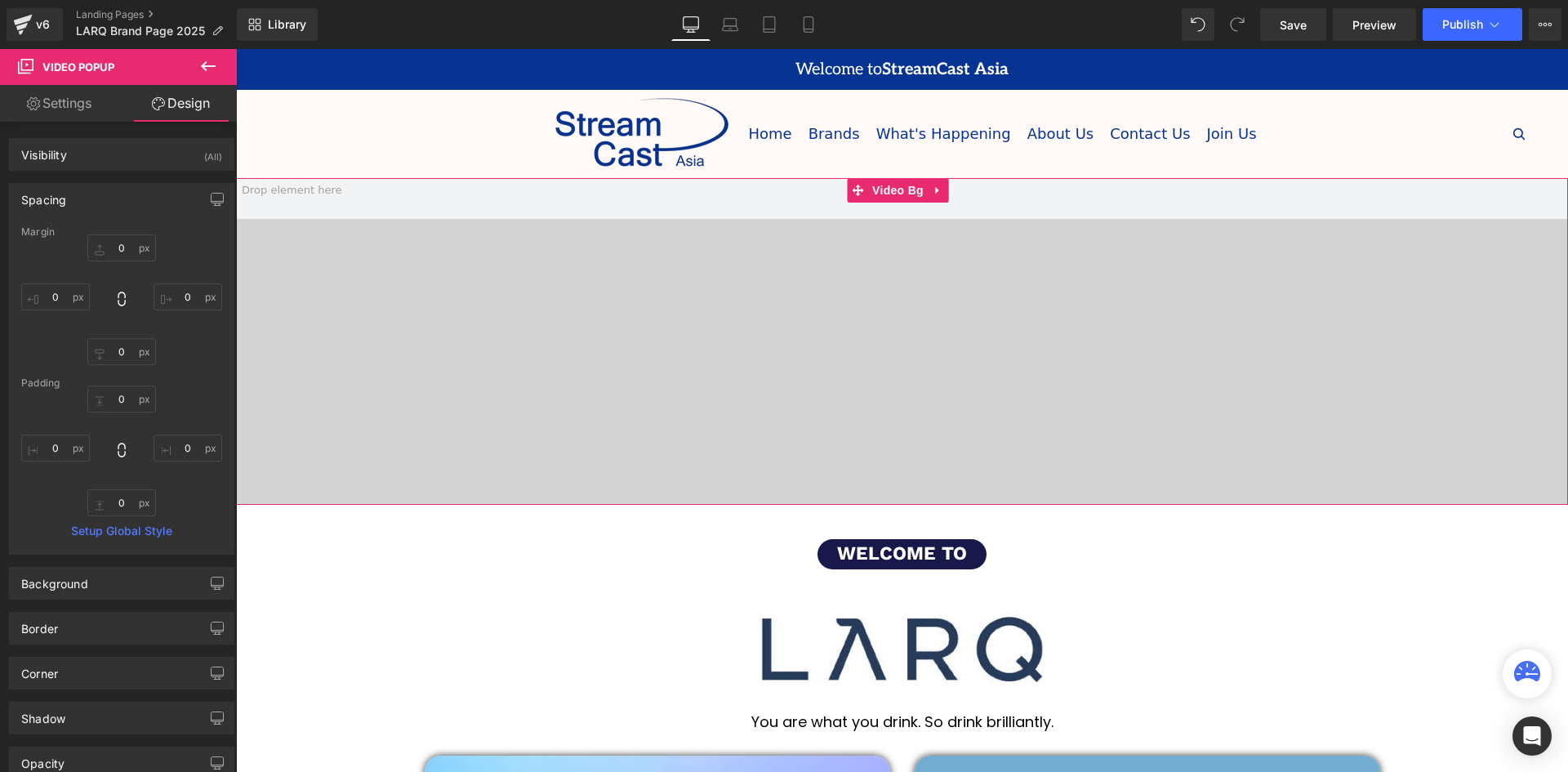
click at [1313, 384] on span at bounding box center [901, 341] width 1331 height 326
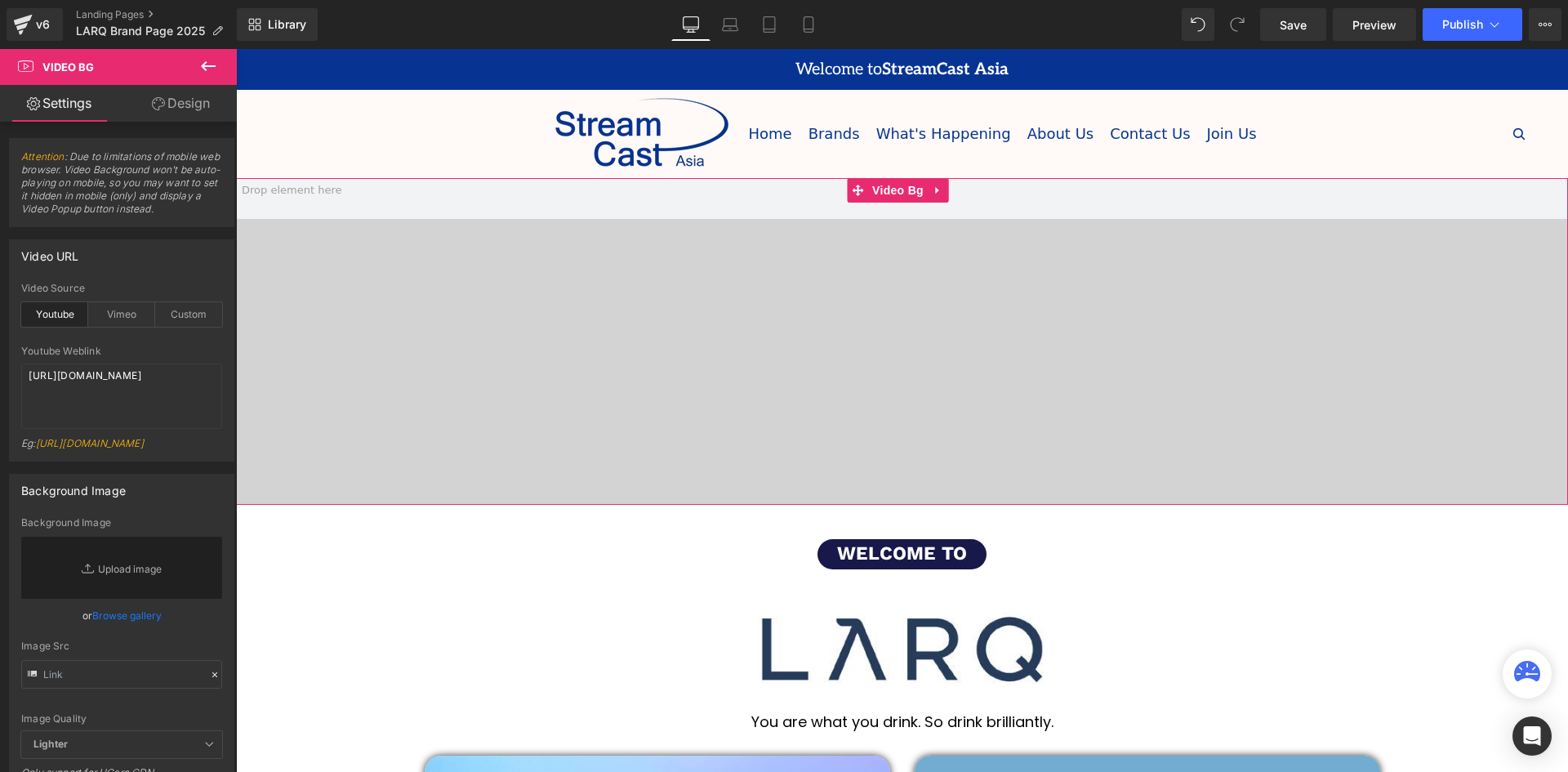
click at [1047, 354] on span at bounding box center [901, 341] width 1331 height 326
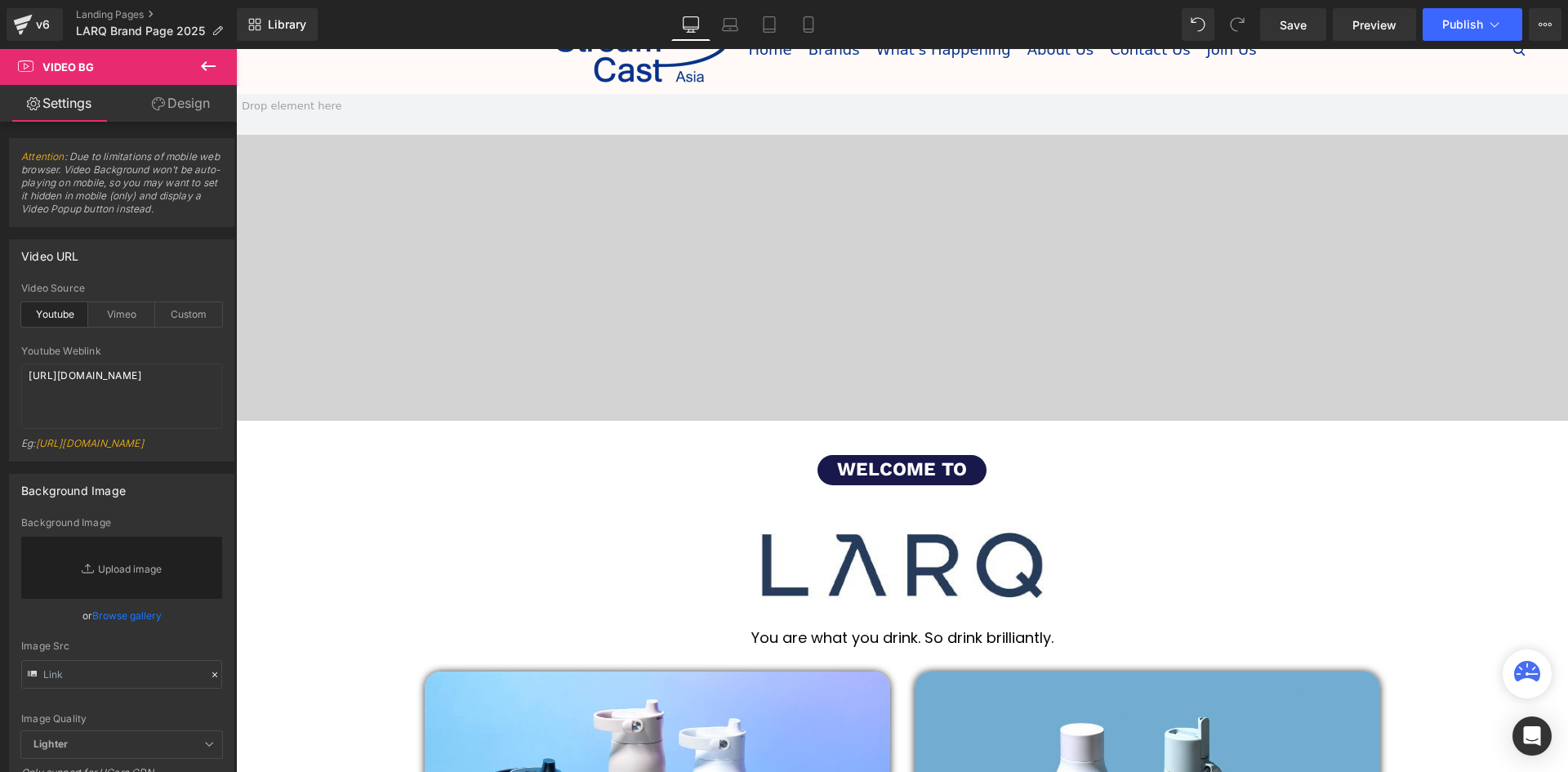
scroll to position [81, 0]
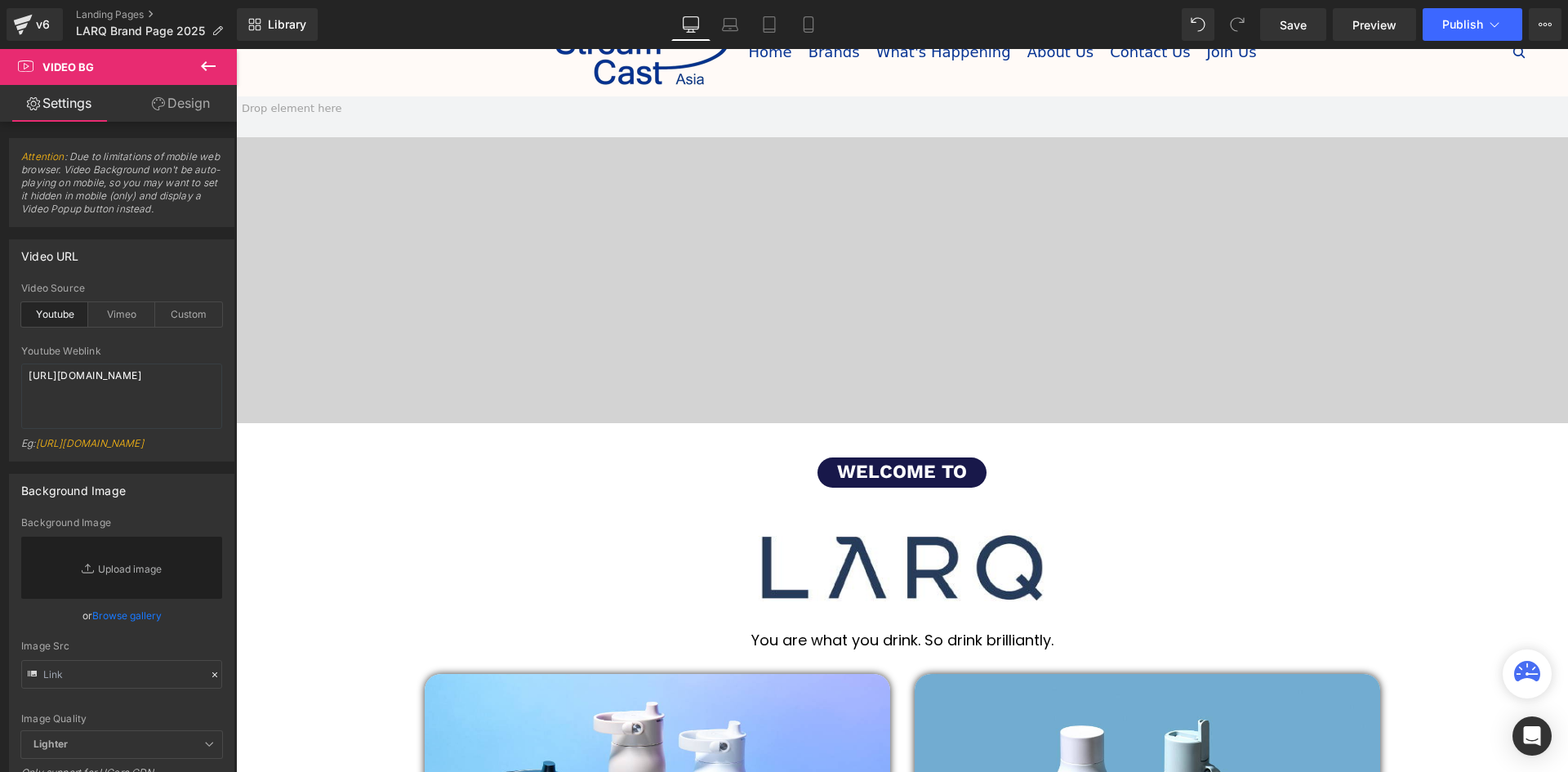
click at [979, 269] on span at bounding box center [901, 259] width 1331 height 326
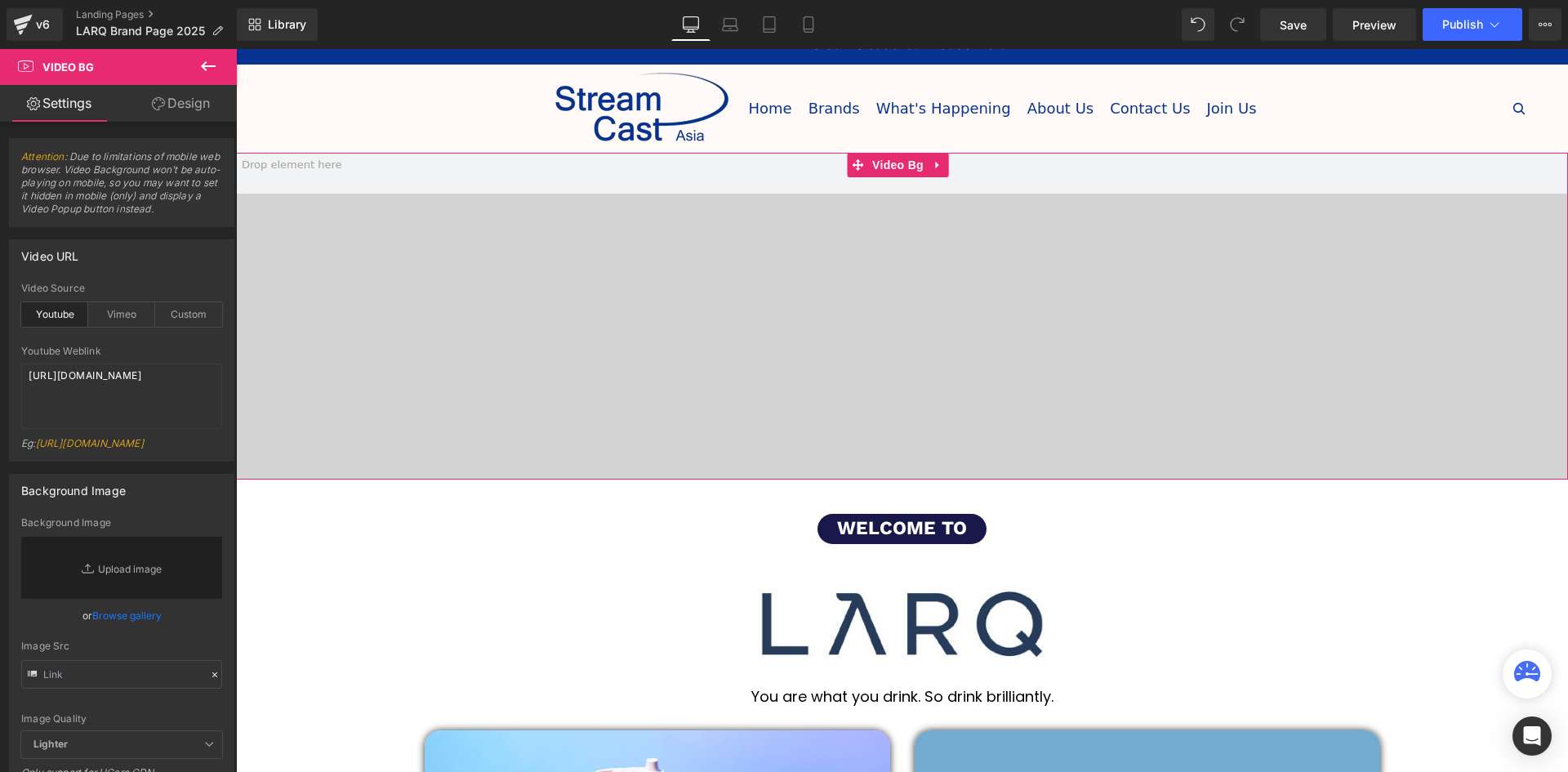
scroll to position [0, 0]
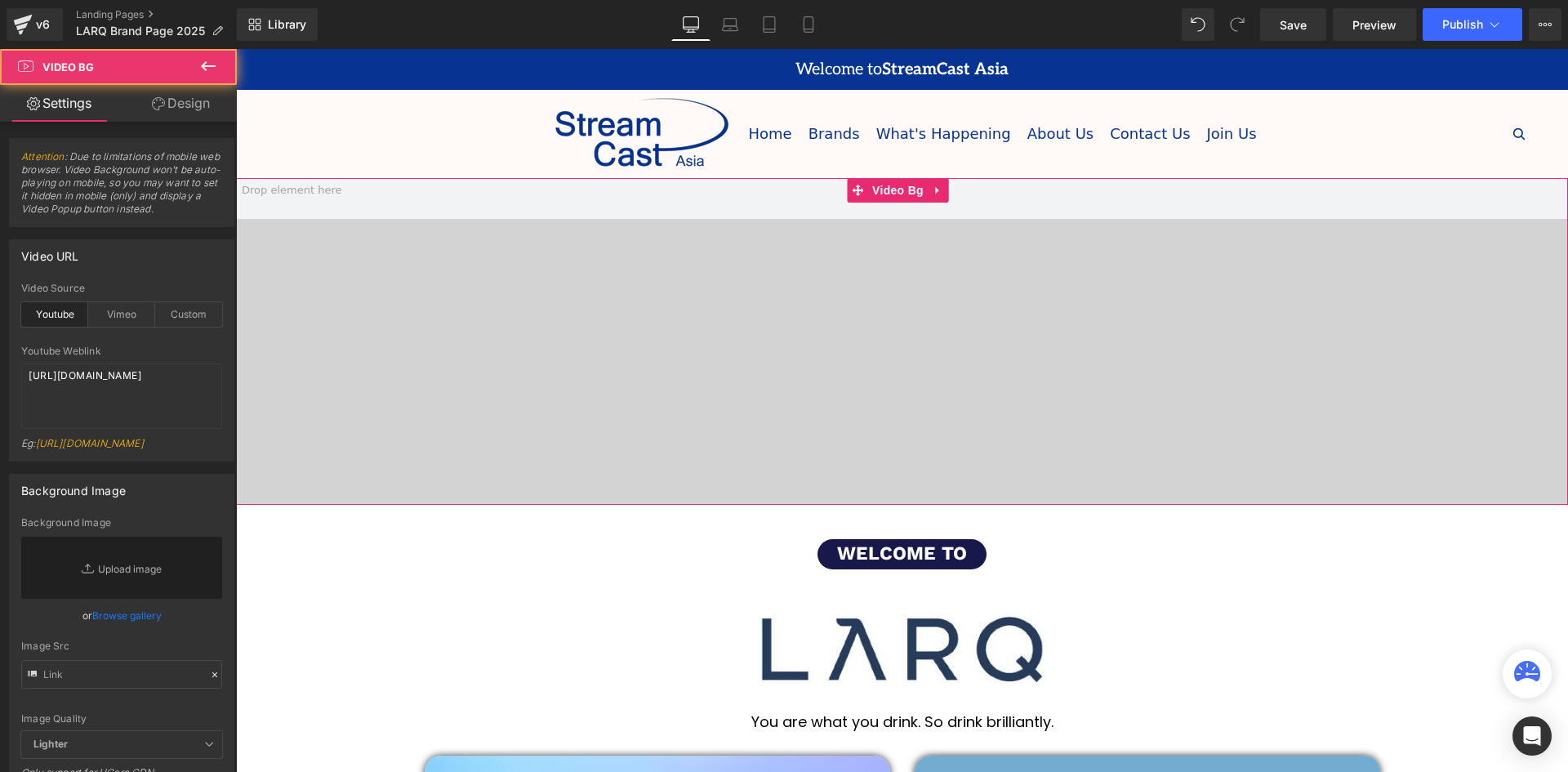
click at [435, 425] on span at bounding box center [901, 341] width 1331 height 326
click at [450, 446] on span at bounding box center [901, 341] width 1331 height 326
click at [450, 447] on span at bounding box center [901, 341] width 1331 height 326
click at [544, 450] on span at bounding box center [901, 341] width 1331 height 326
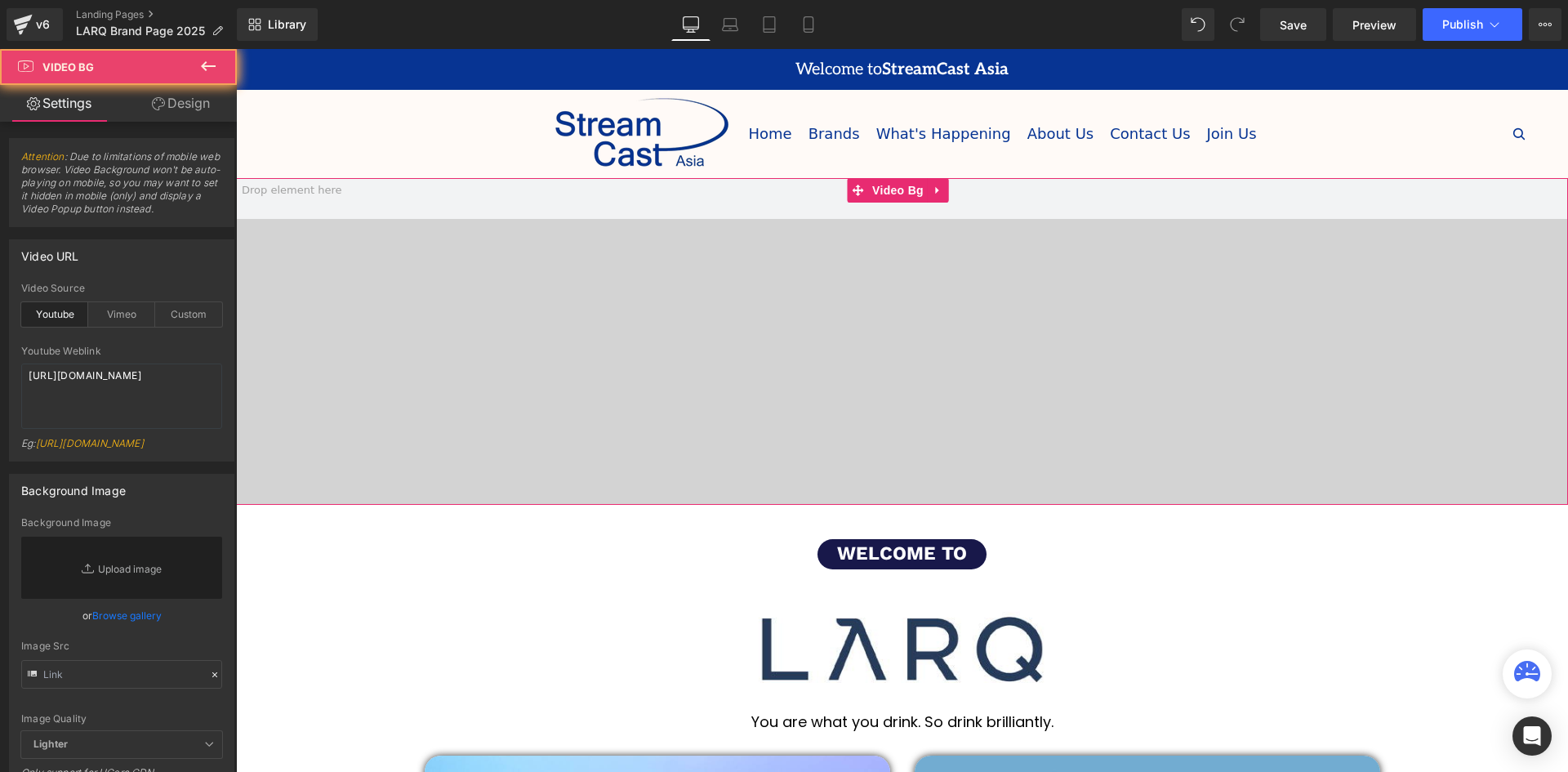
click at [544, 450] on span at bounding box center [901, 341] width 1331 height 326
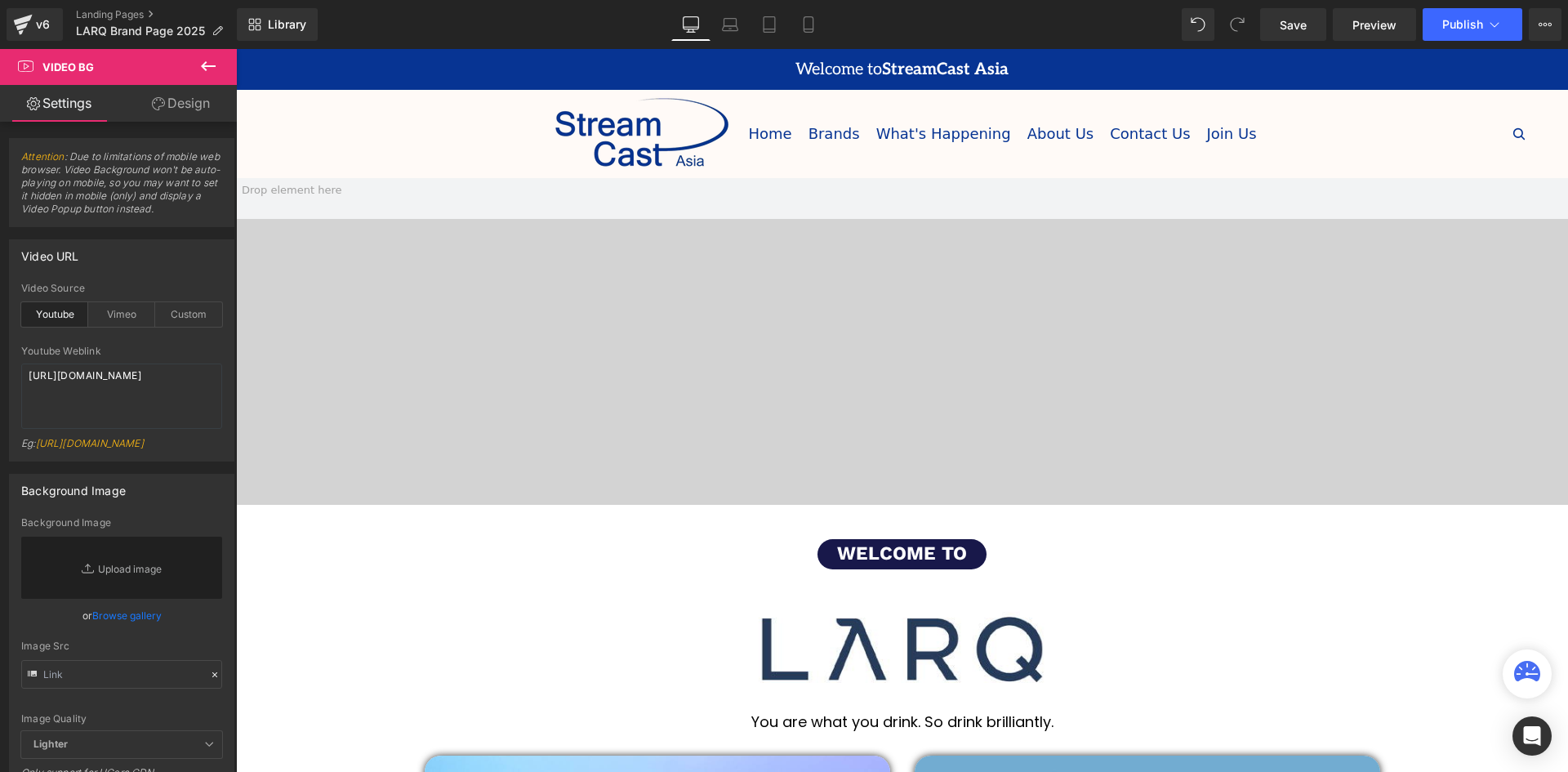
click at [426, 416] on span at bounding box center [901, 341] width 1331 height 326
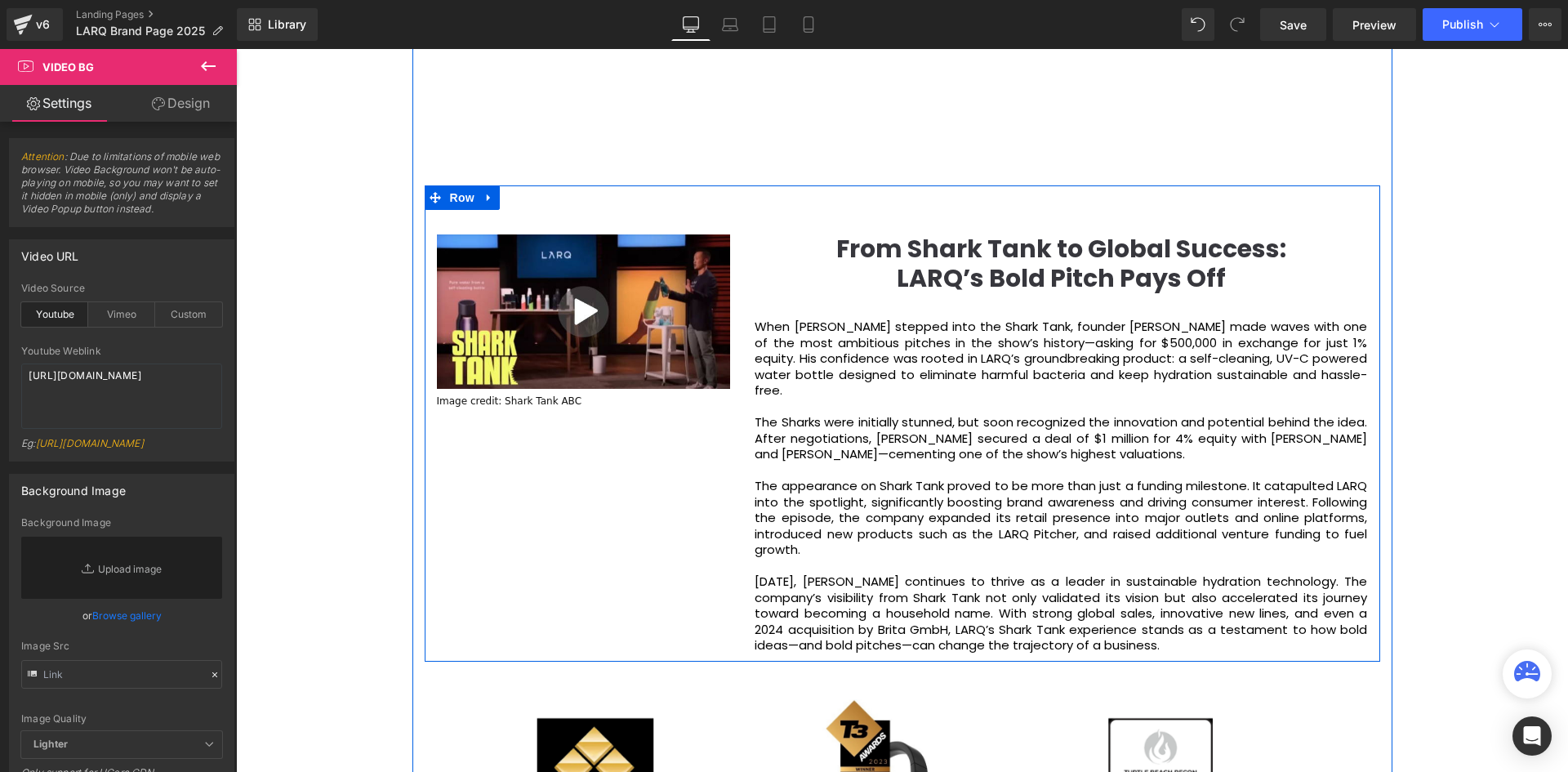
scroll to position [2125, 0]
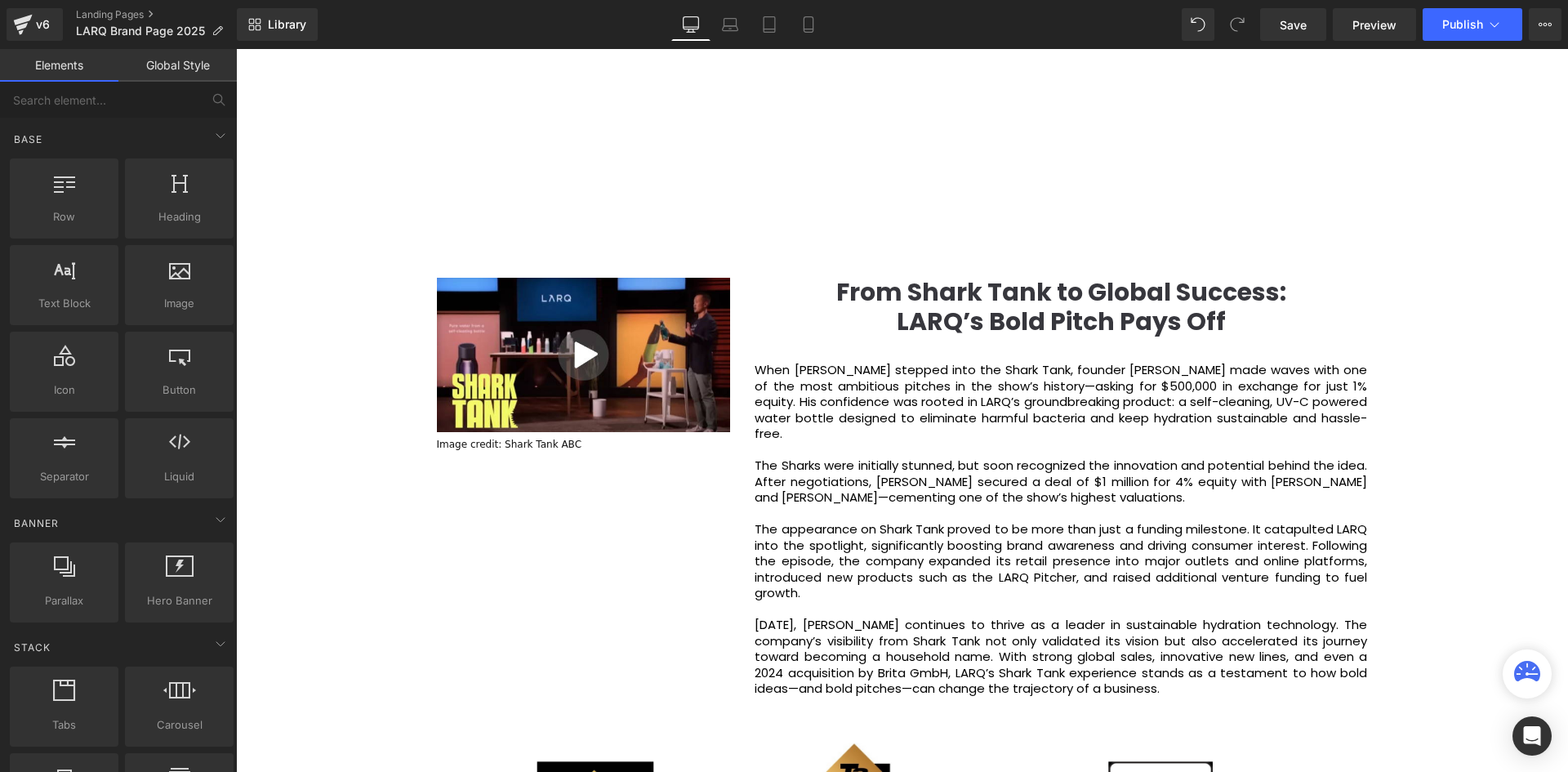
click at [331, 423] on div "Video Bg Welcome to Button Row Image 380px 381px Row You are what you drink. So…" at bounding box center [901, 621] width 1331 height 5136
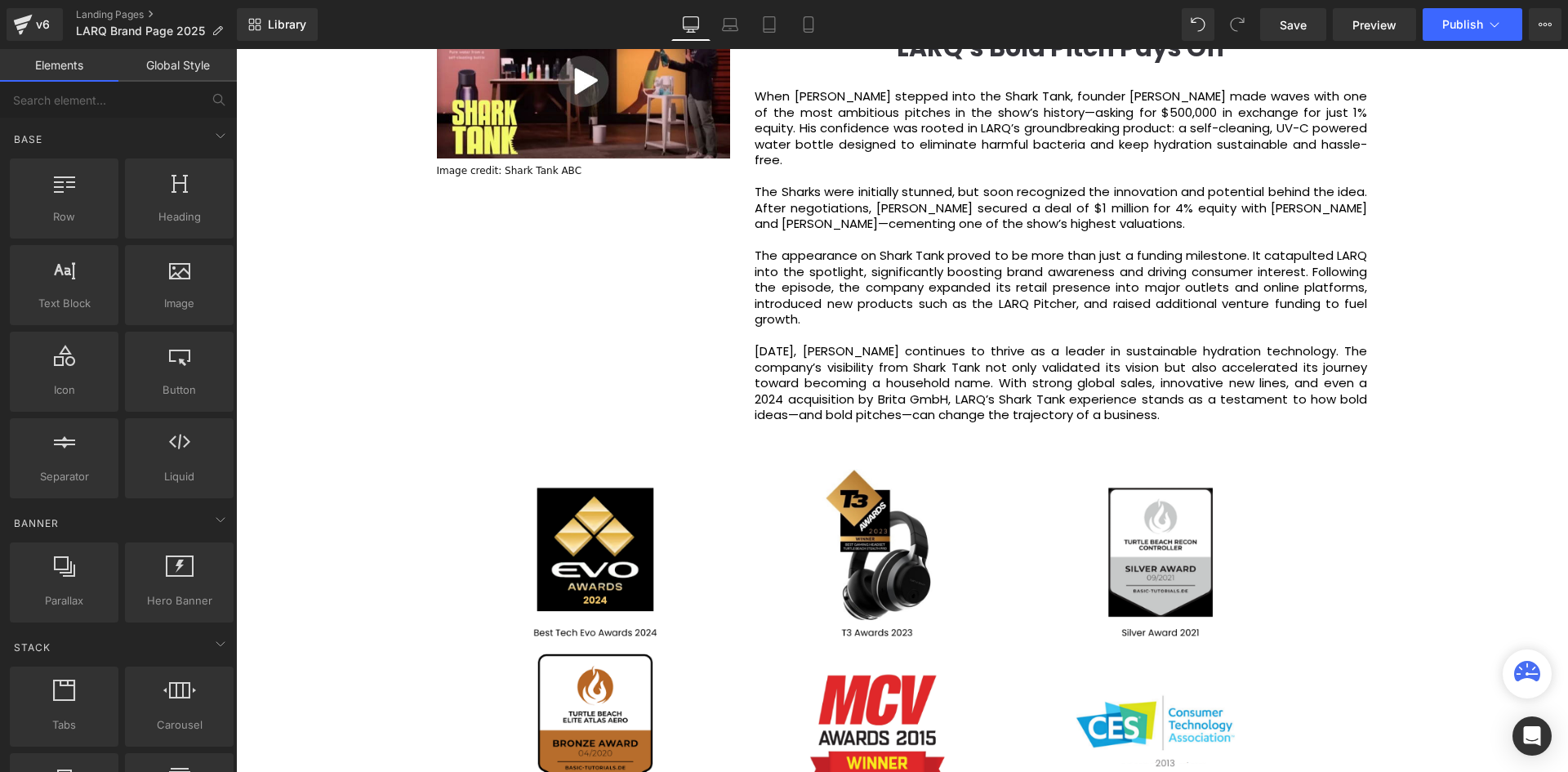
scroll to position [2370, 0]
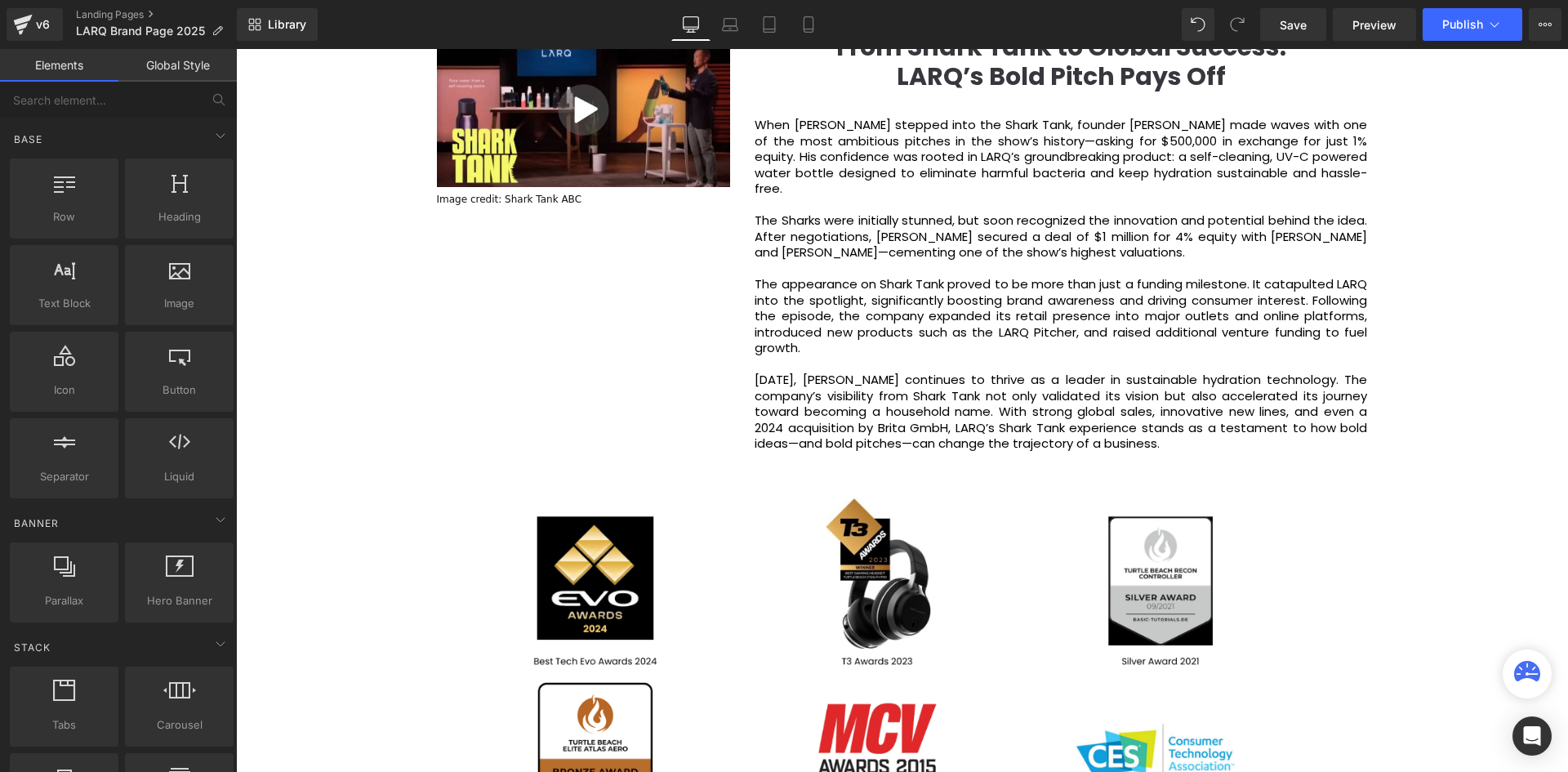
click at [1480, 308] on div "Video Bg Welcome to Button Row Image 380px 381px Row You are what you drink. So…" at bounding box center [901, 376] width 1331 height 5136
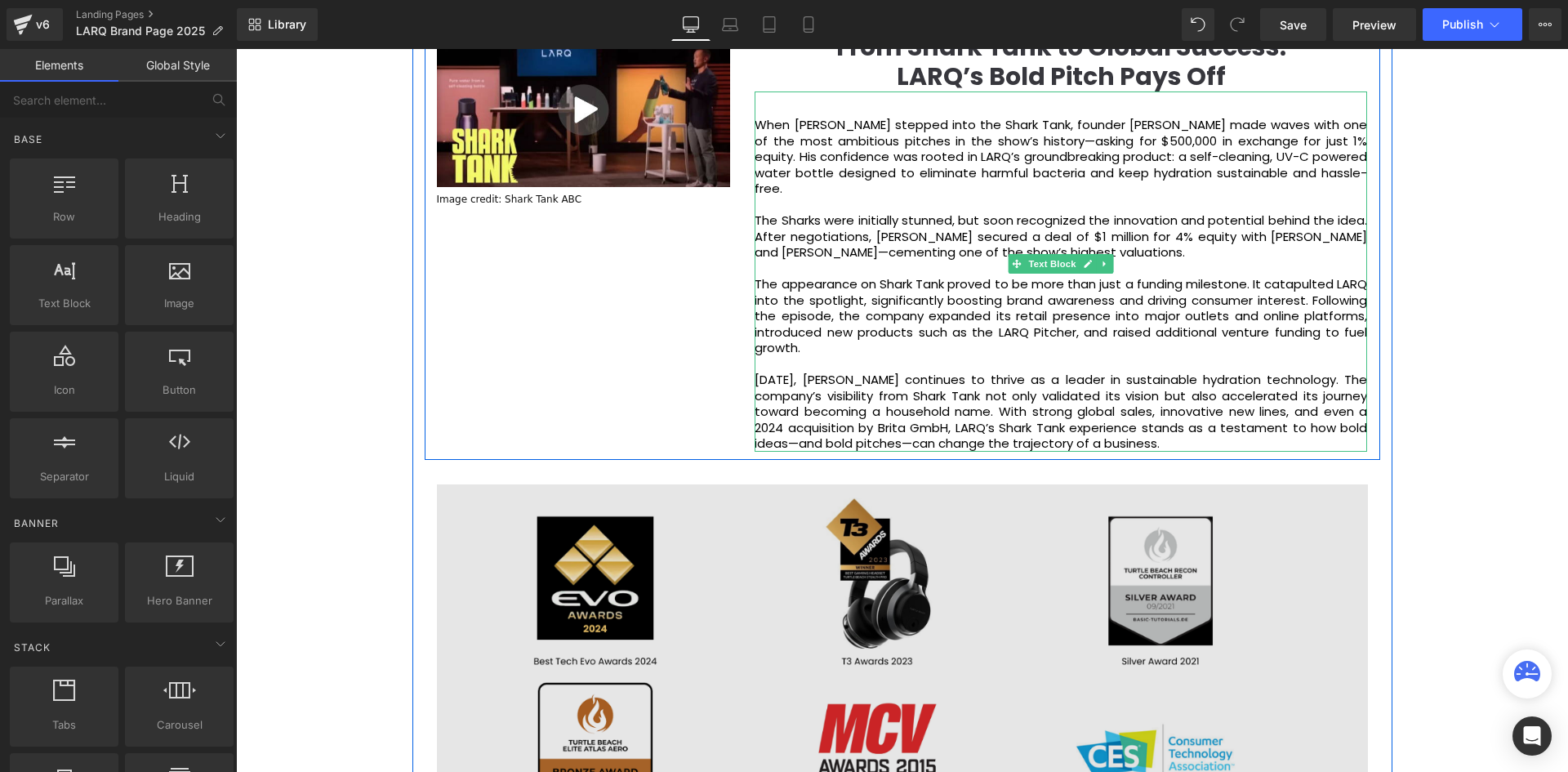
click at [906, 484] on img at bounding box center [902, 677] width 930 height 385
click at [909, 484] on img at bounding box center [902, 677] width 930 height 385
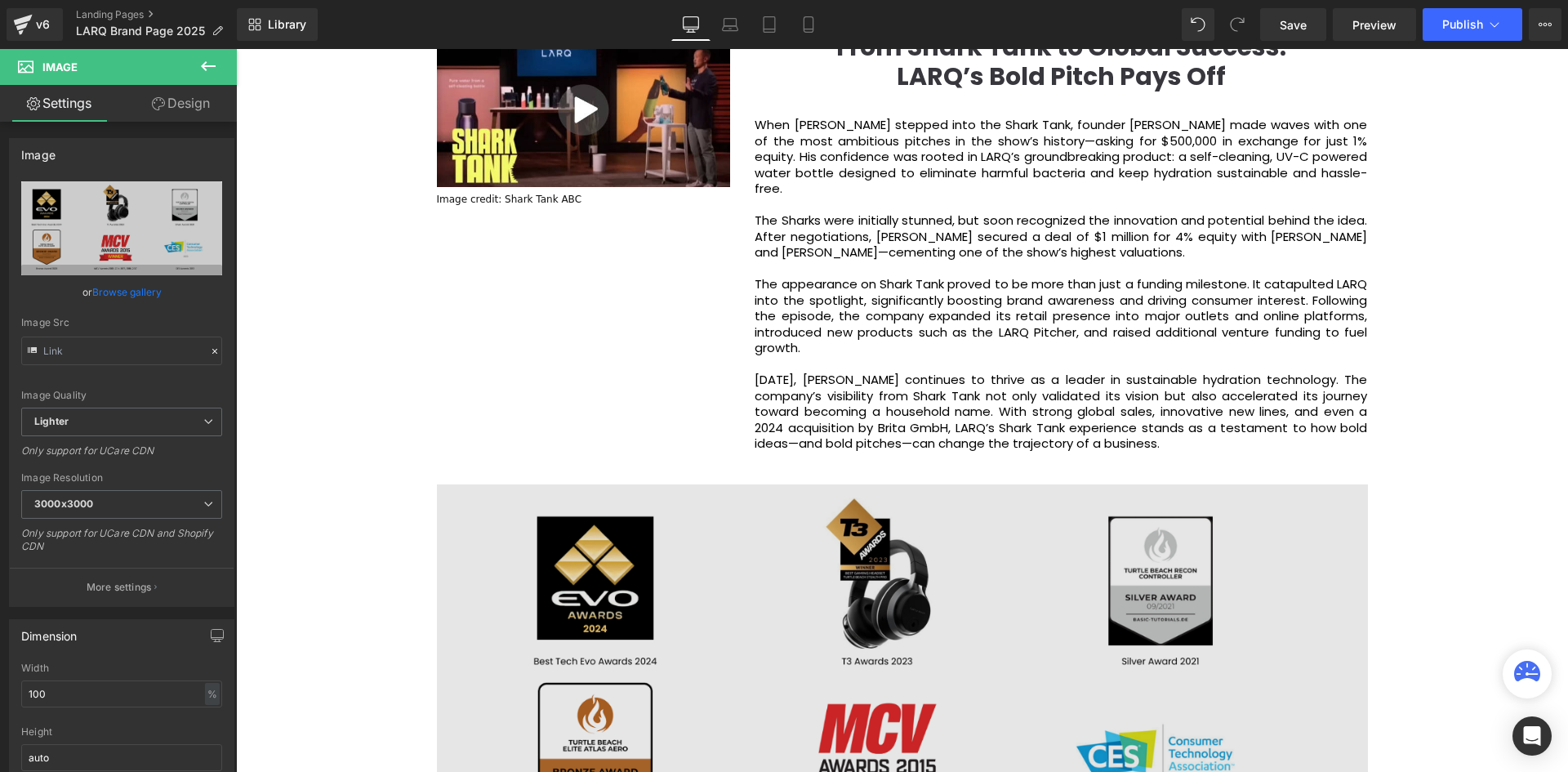
scroll to position [2778, 0]
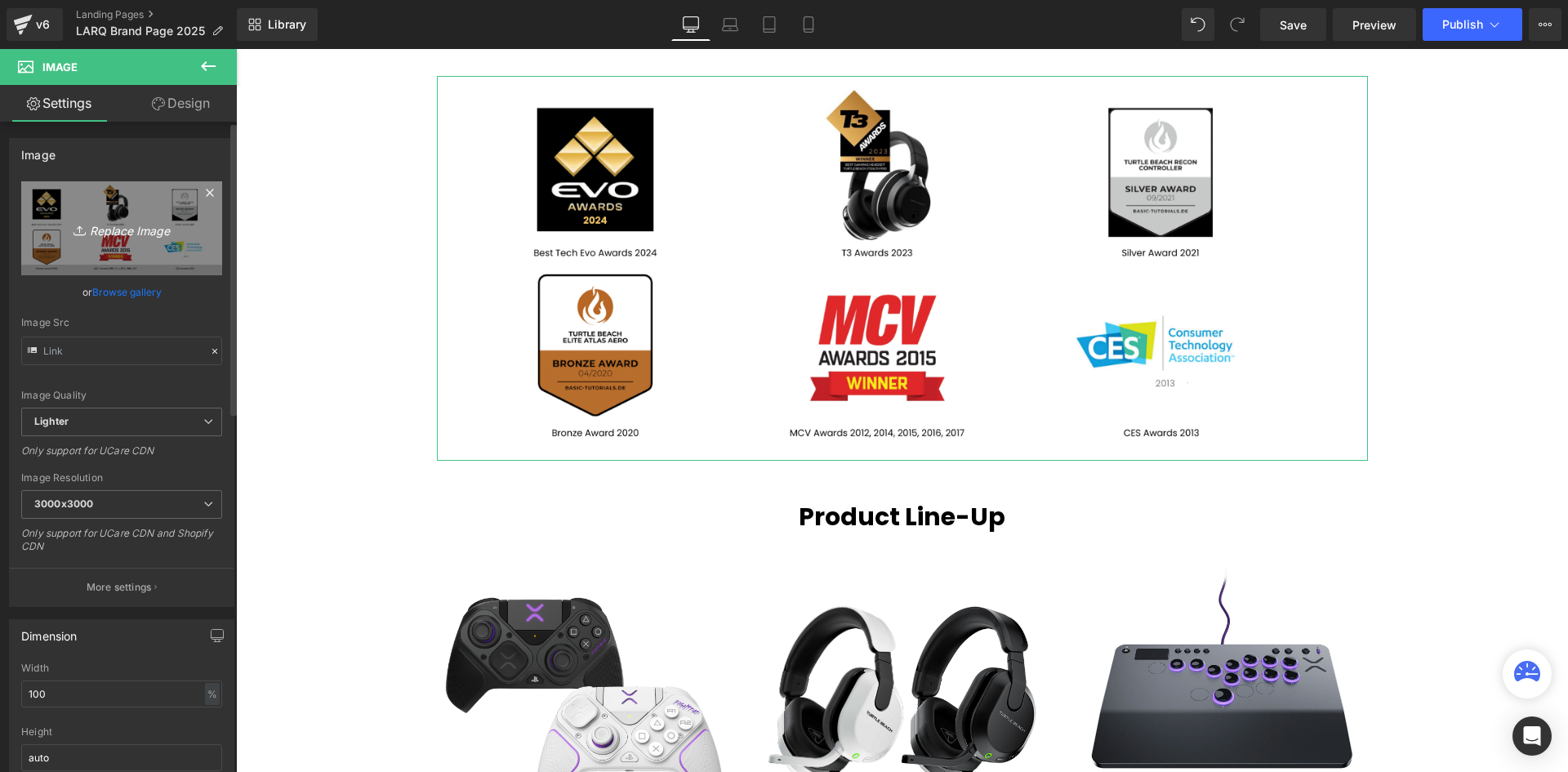
click at [105, 233] on icon "Replace Image" at bounding box center [121, 228] width 130 height 20
type input "C:\fakepath\2.png"
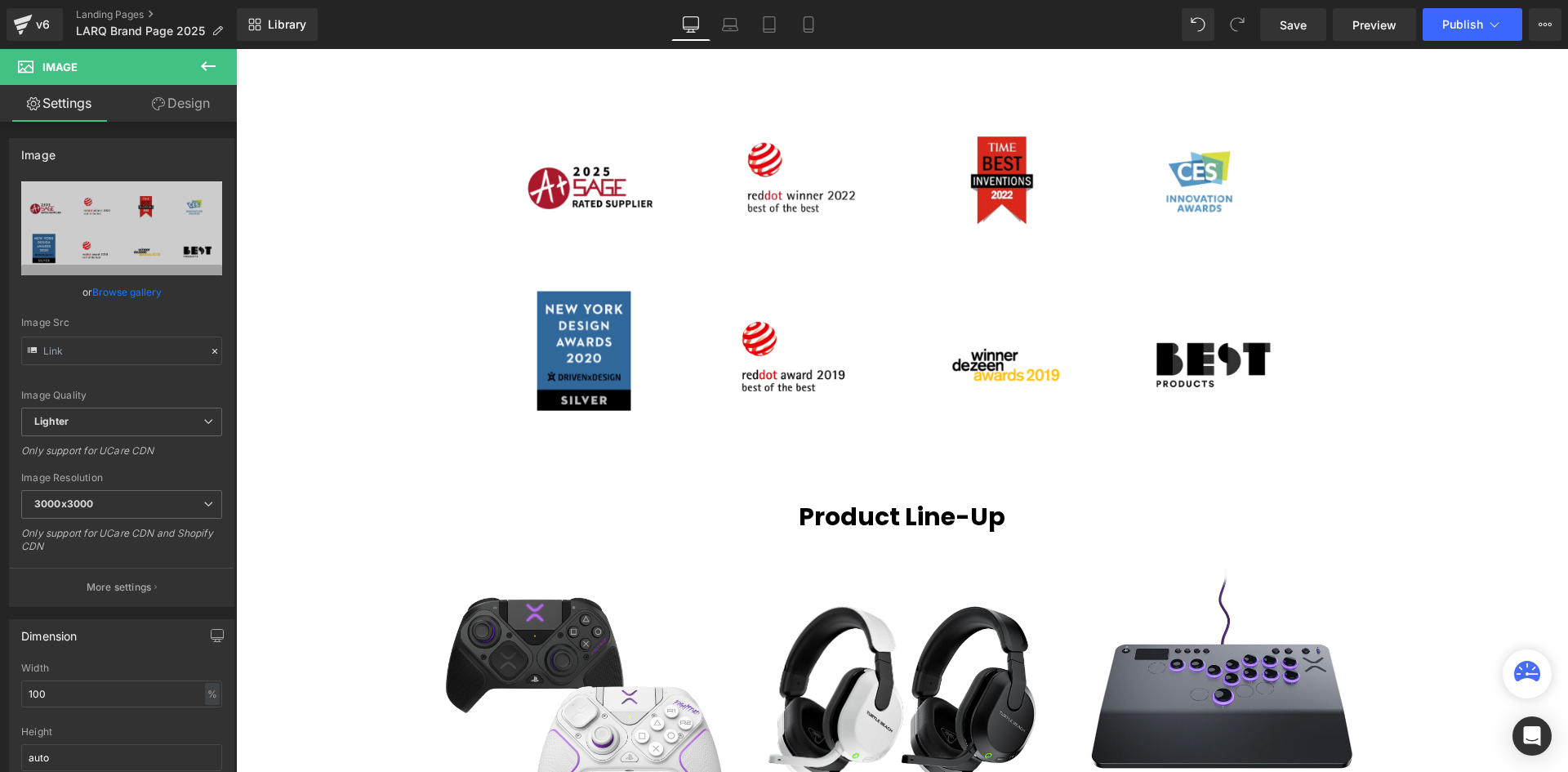
click at [198, 82] on button at bounding box center [208, 67] width 57 height 36
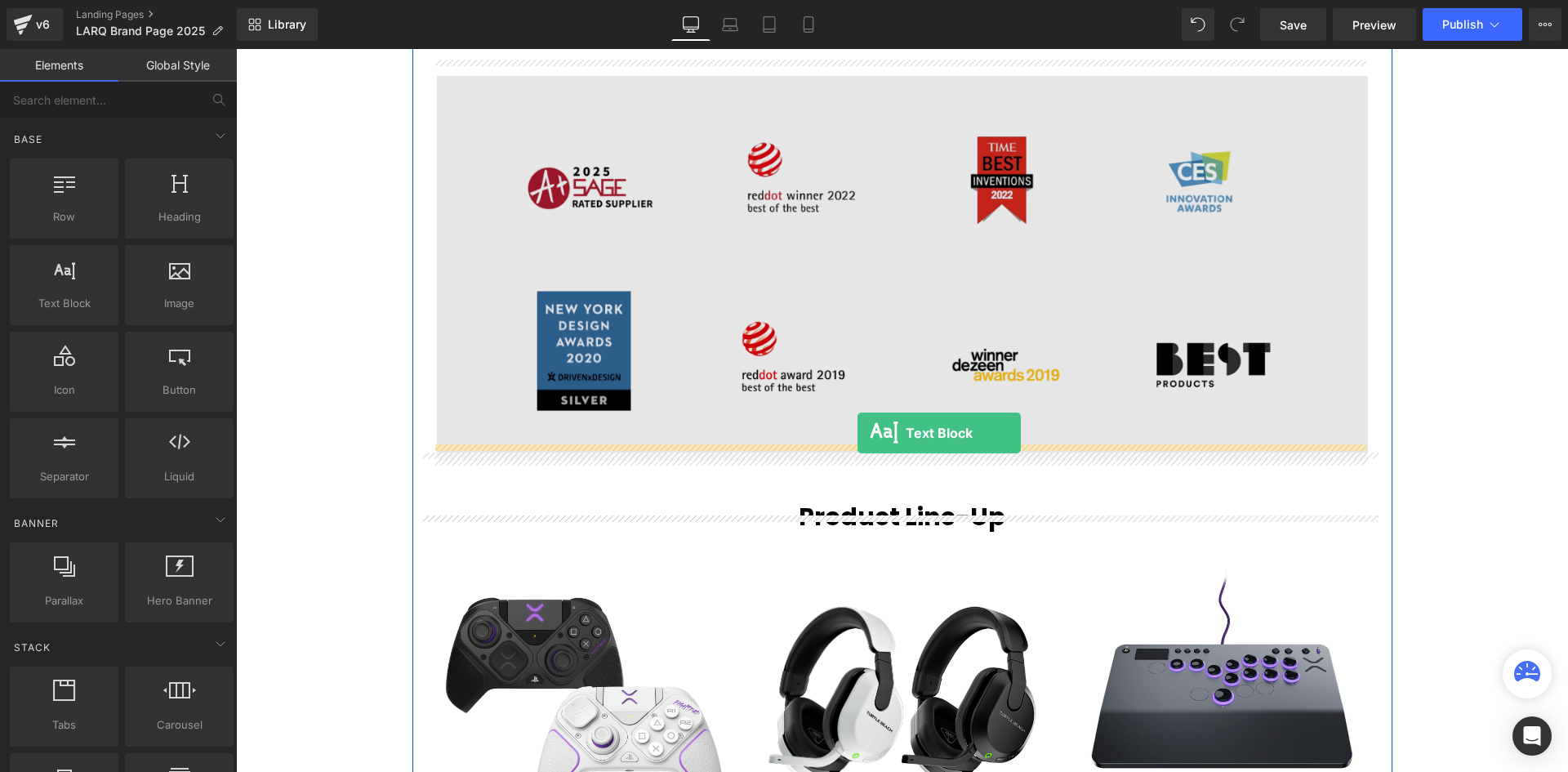
drag, startPoint x: 298, startPoint y: 355, endPoint x: 857, endPoint y: 433, distance: 564.4
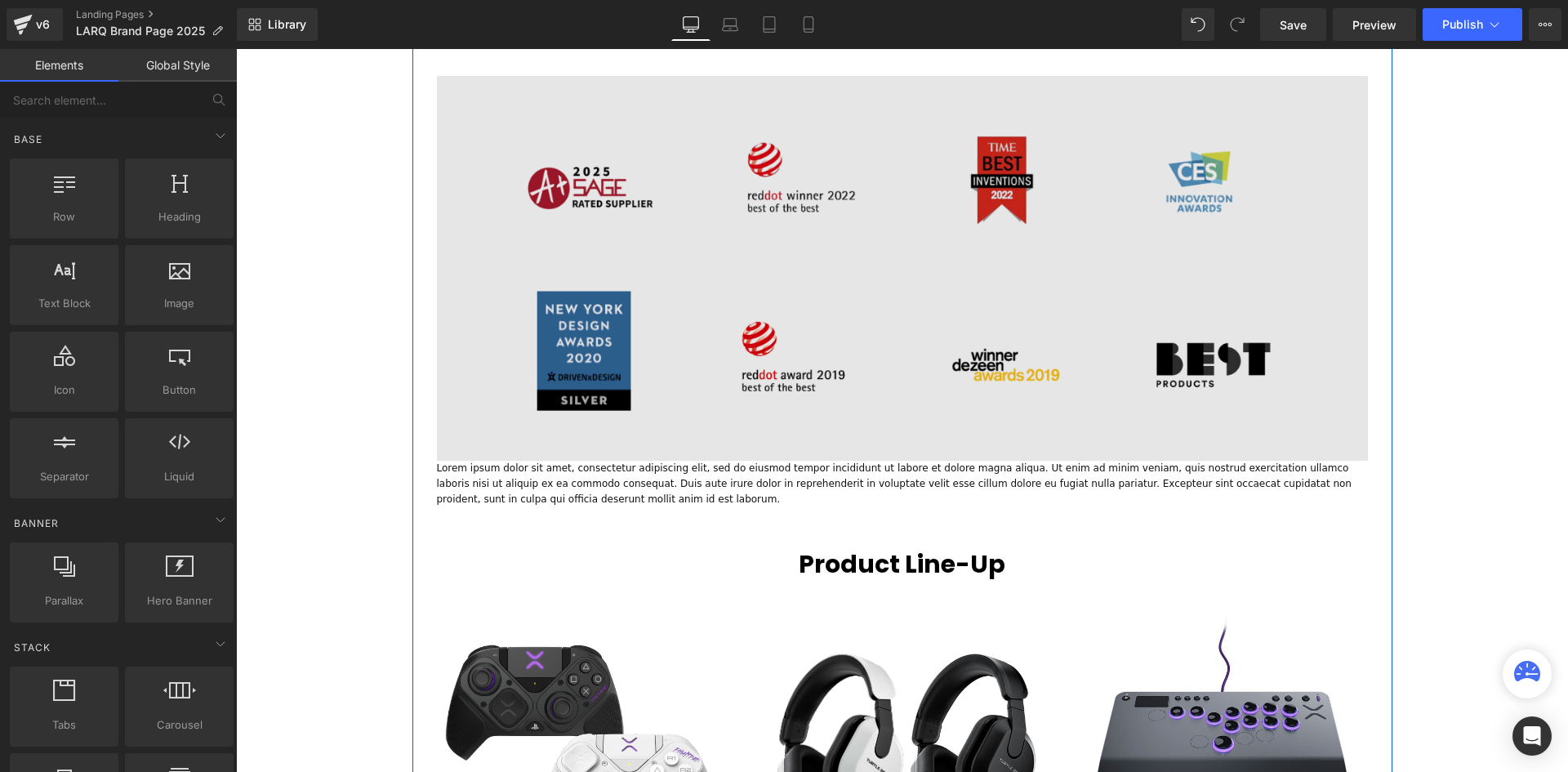
scroll to position [5986, 1324]
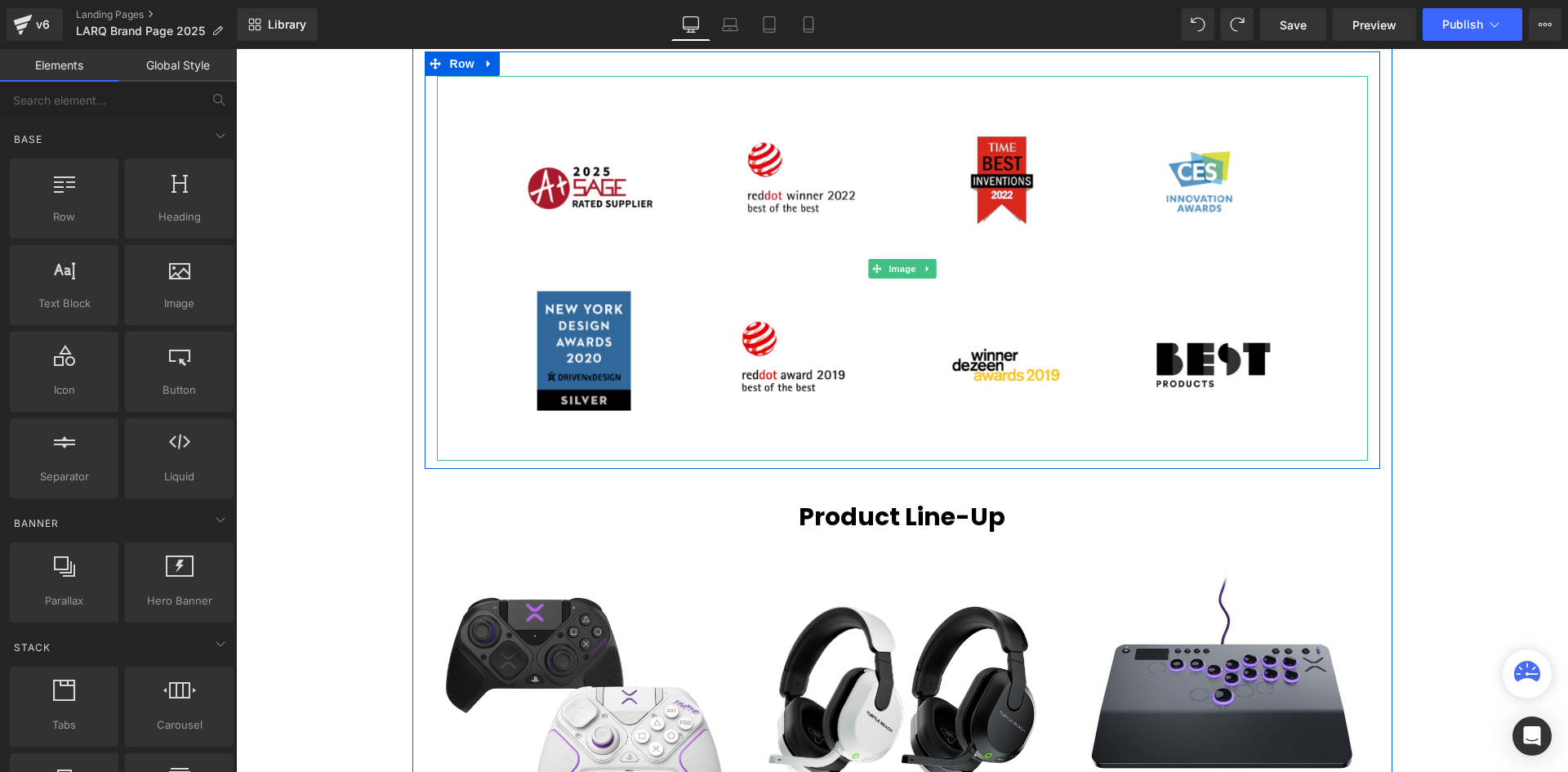
scroll to position [5940, 1324]
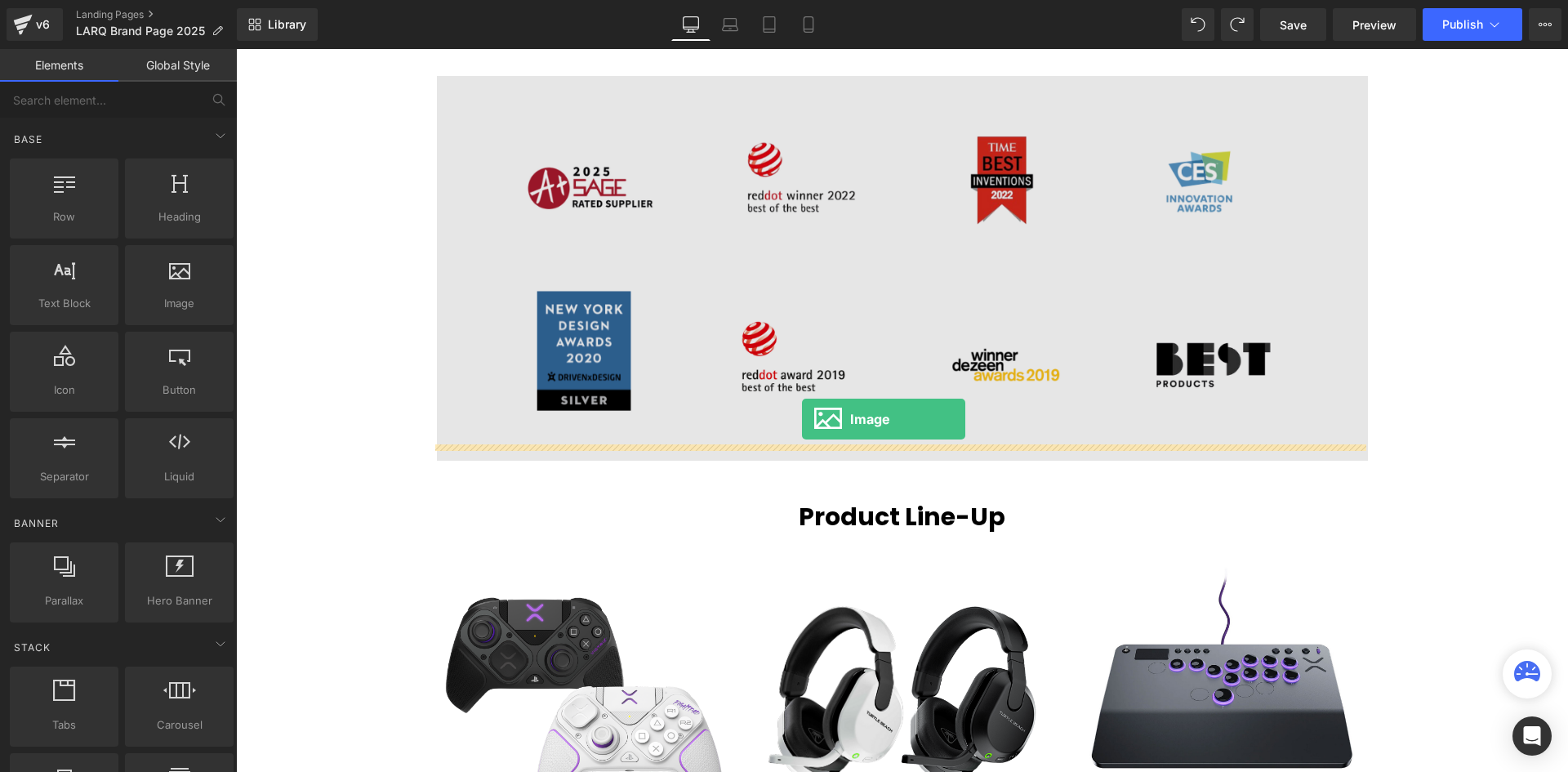
drag, startPoint x: 428, startPoint y: 363, endPoint x: 802, endPoint y: 419, distance: 378.2
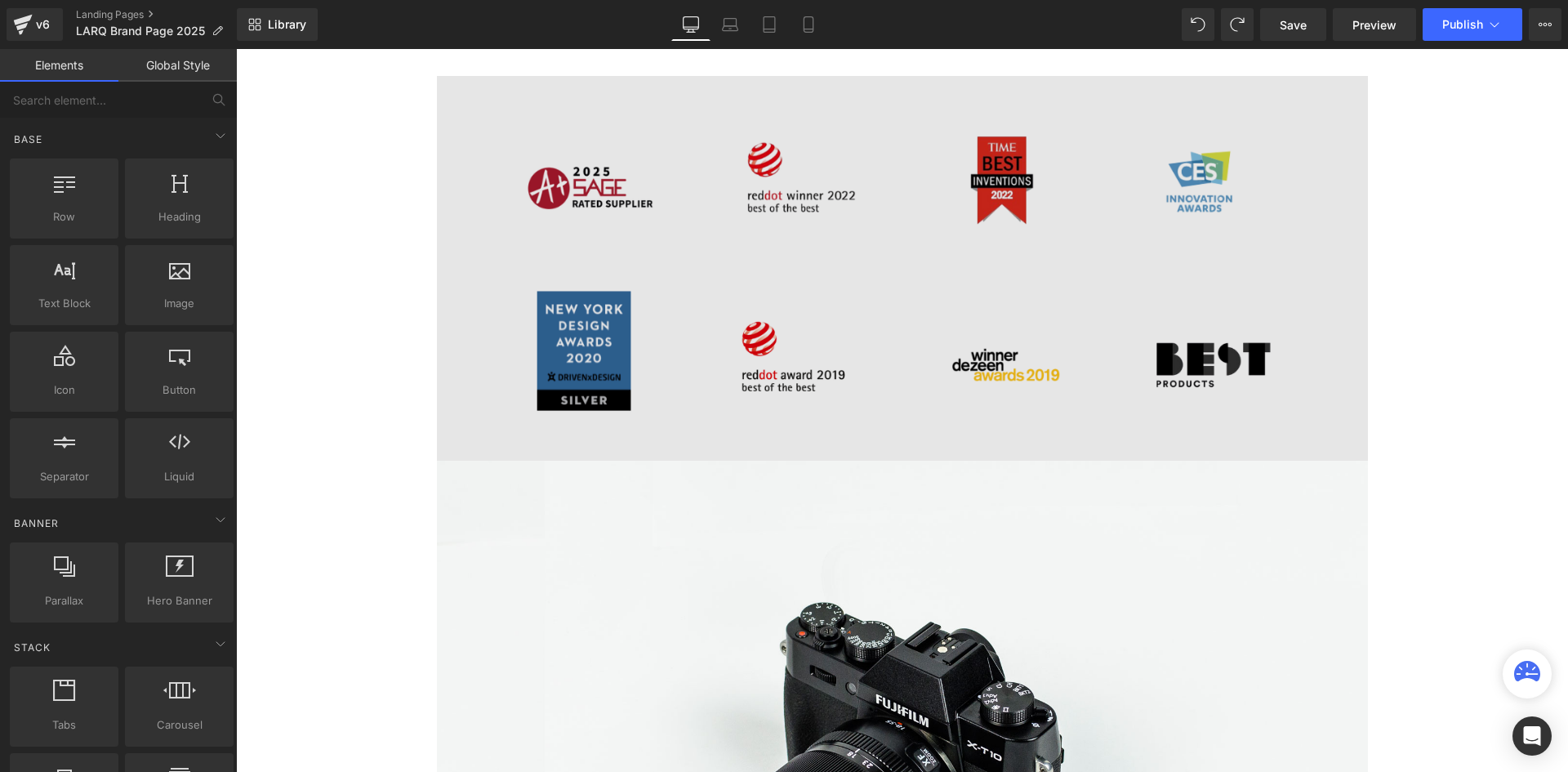
scroll to position [5955, 1324]
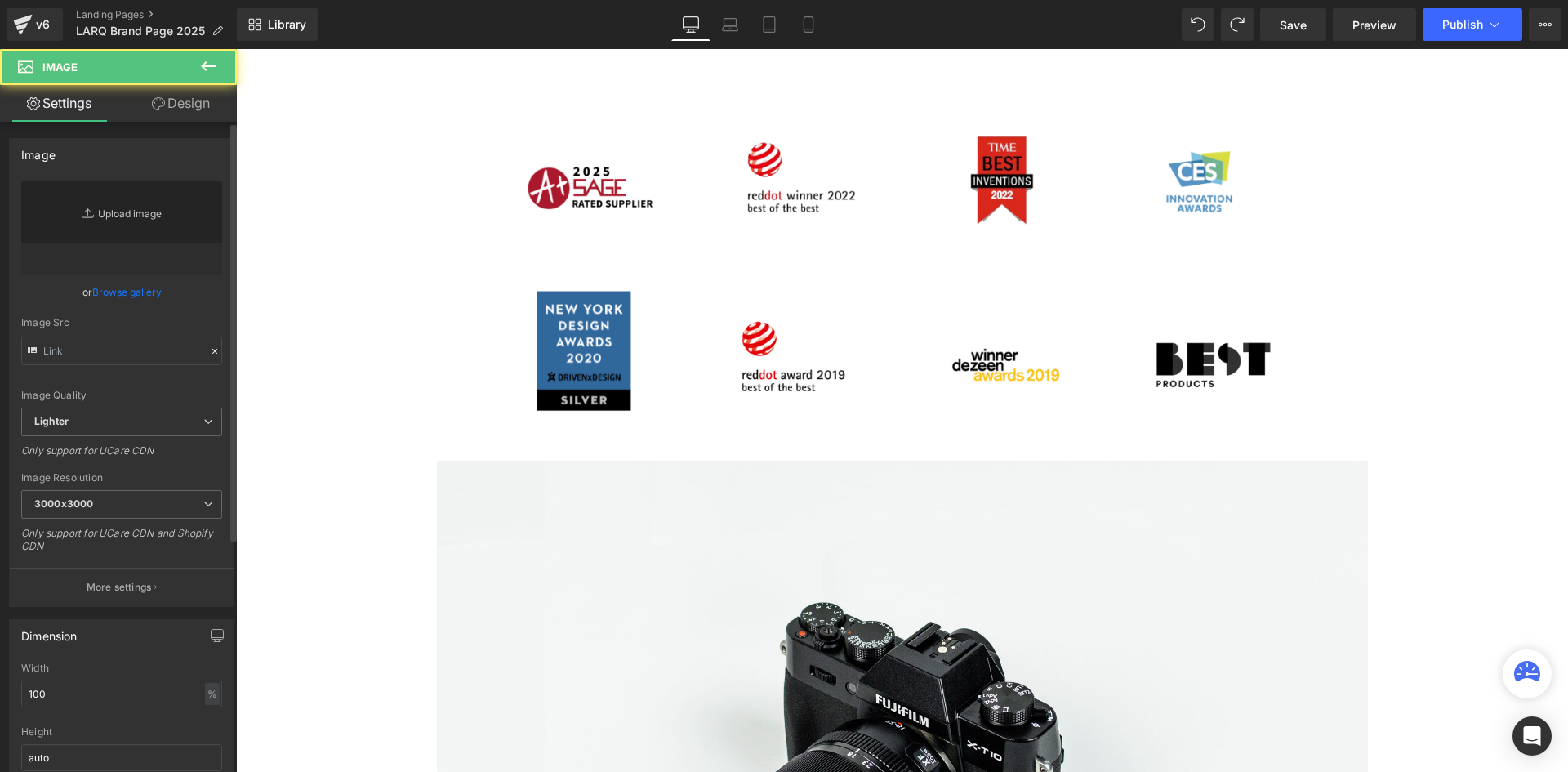
type input "//[DOMAIN_NAME][URL]"
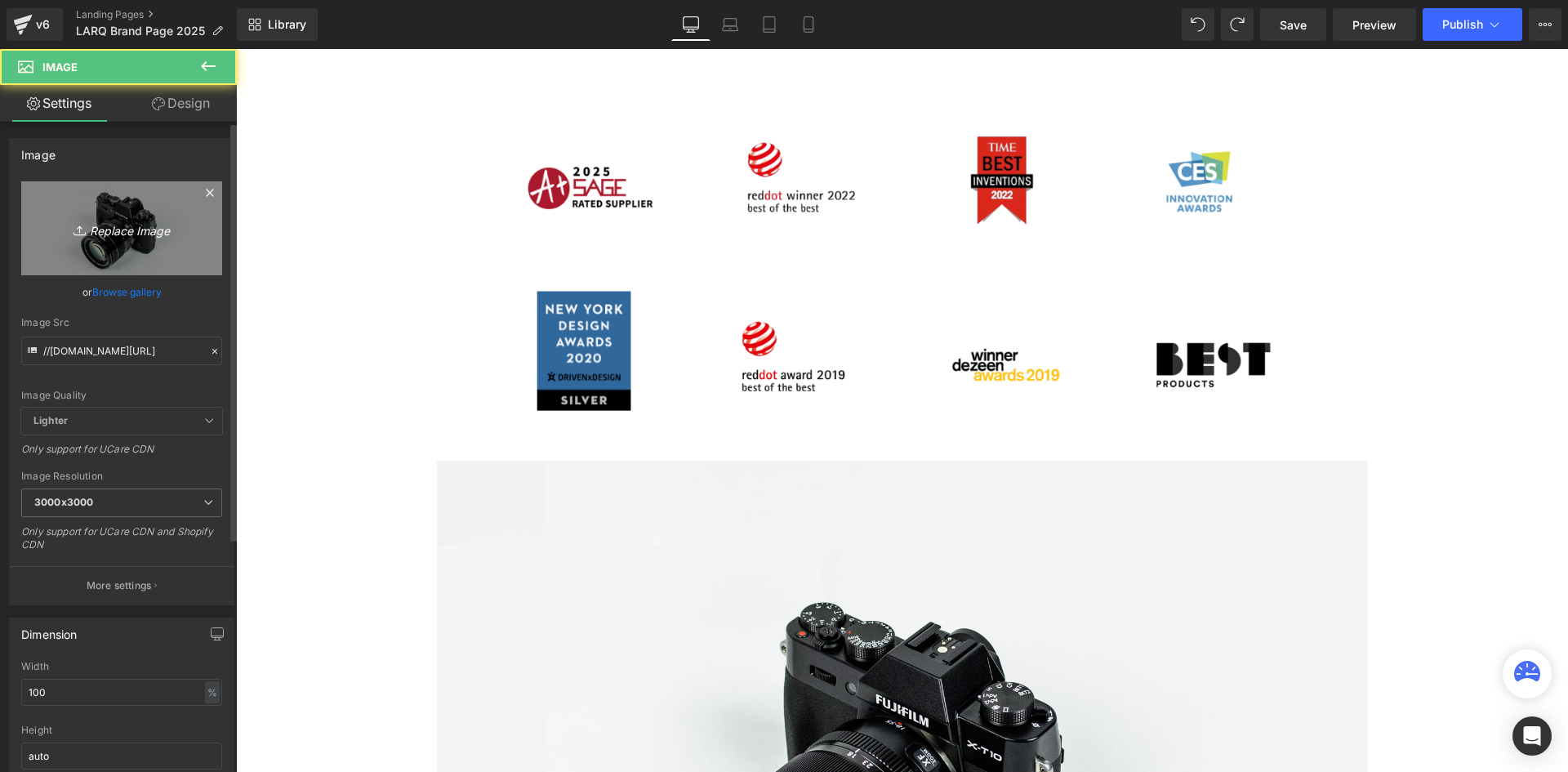
scroll to position [6557, 1324]
click at [109, 214] on link "Replace Image" at bounding box center [121, 228] width 201 height 94
type input "C:\fakepath\3.png"
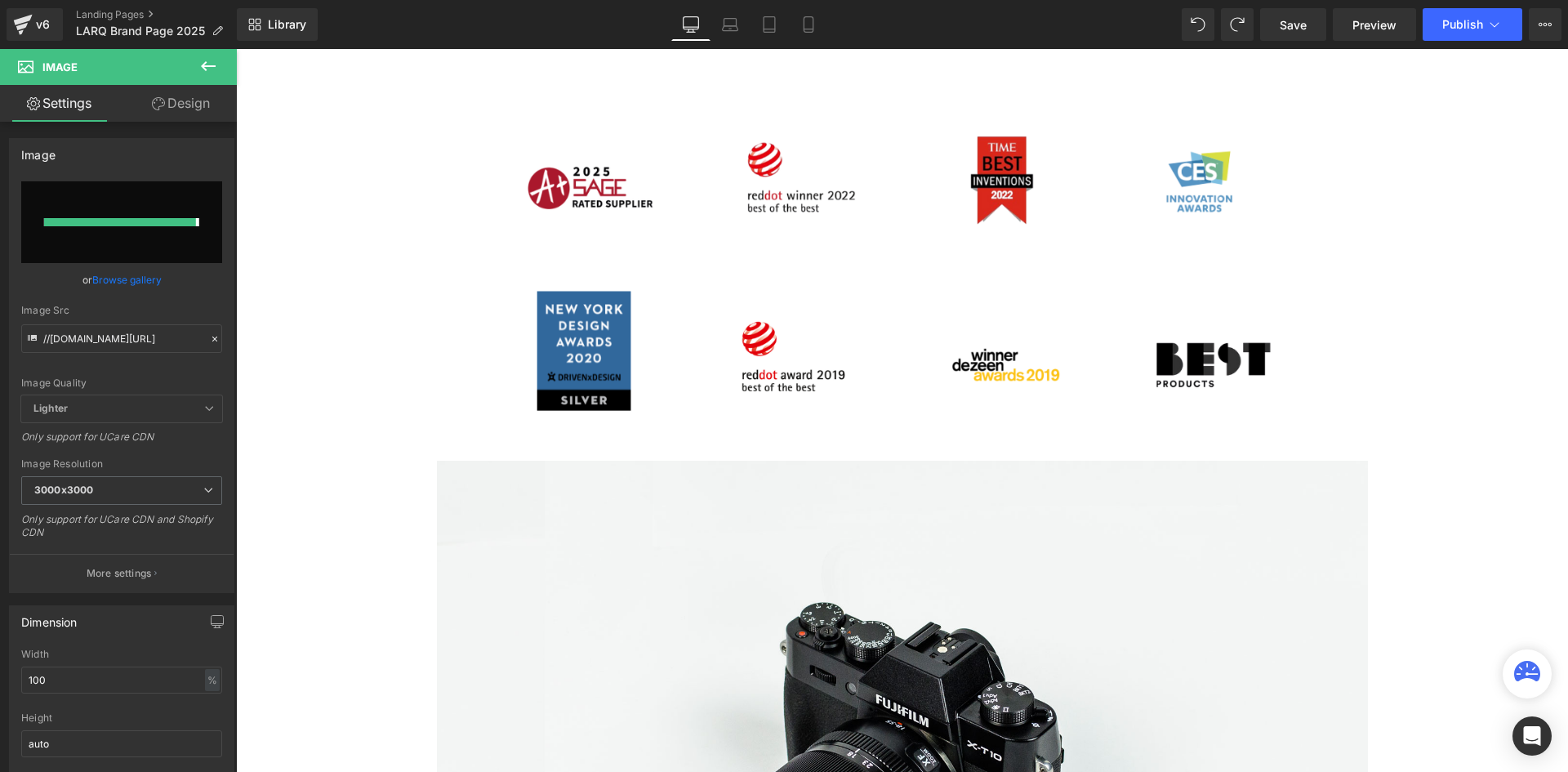
type input "[URL][DOMAIN_NAME]"
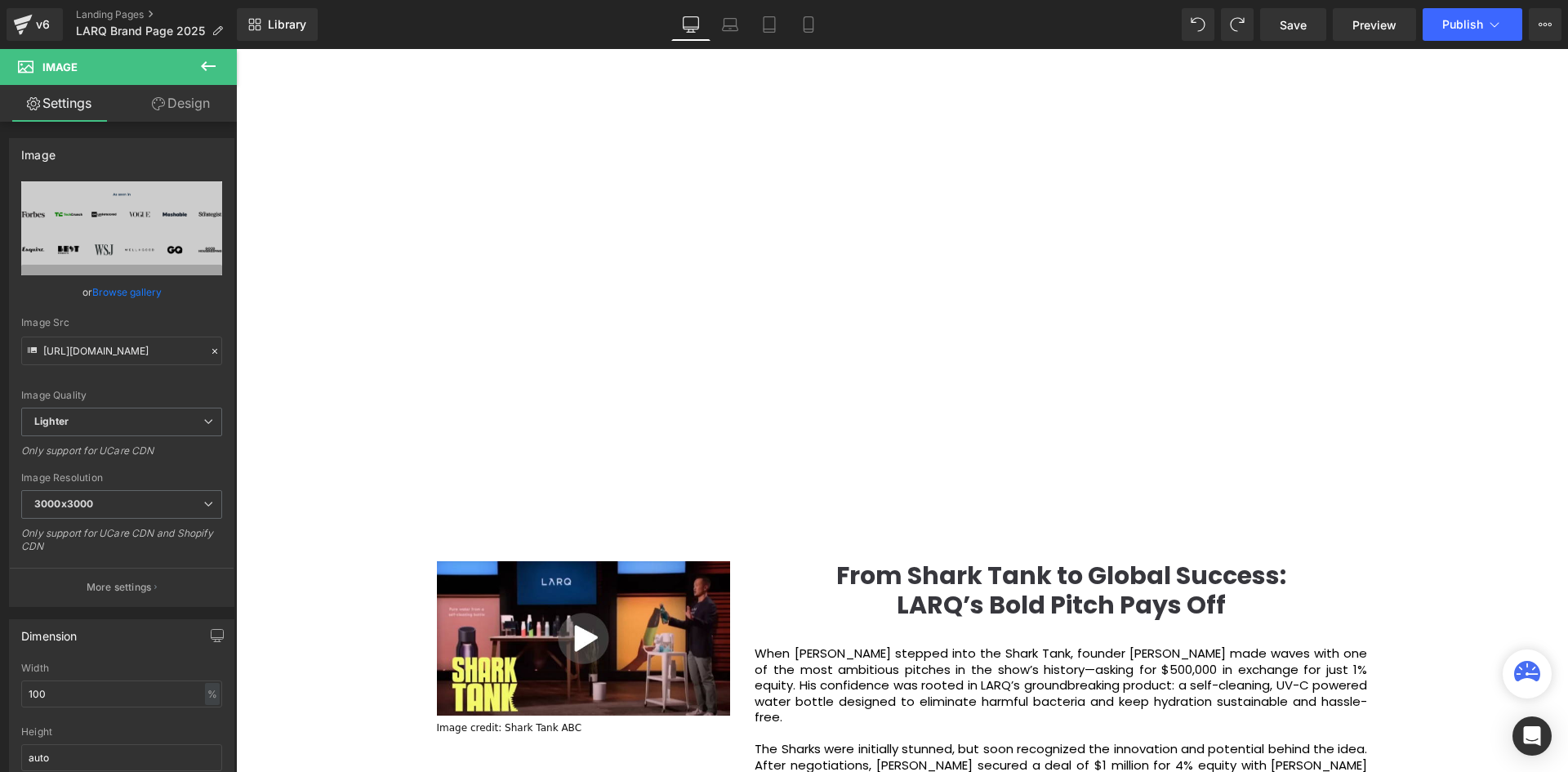
scroll to position [2084, 0]
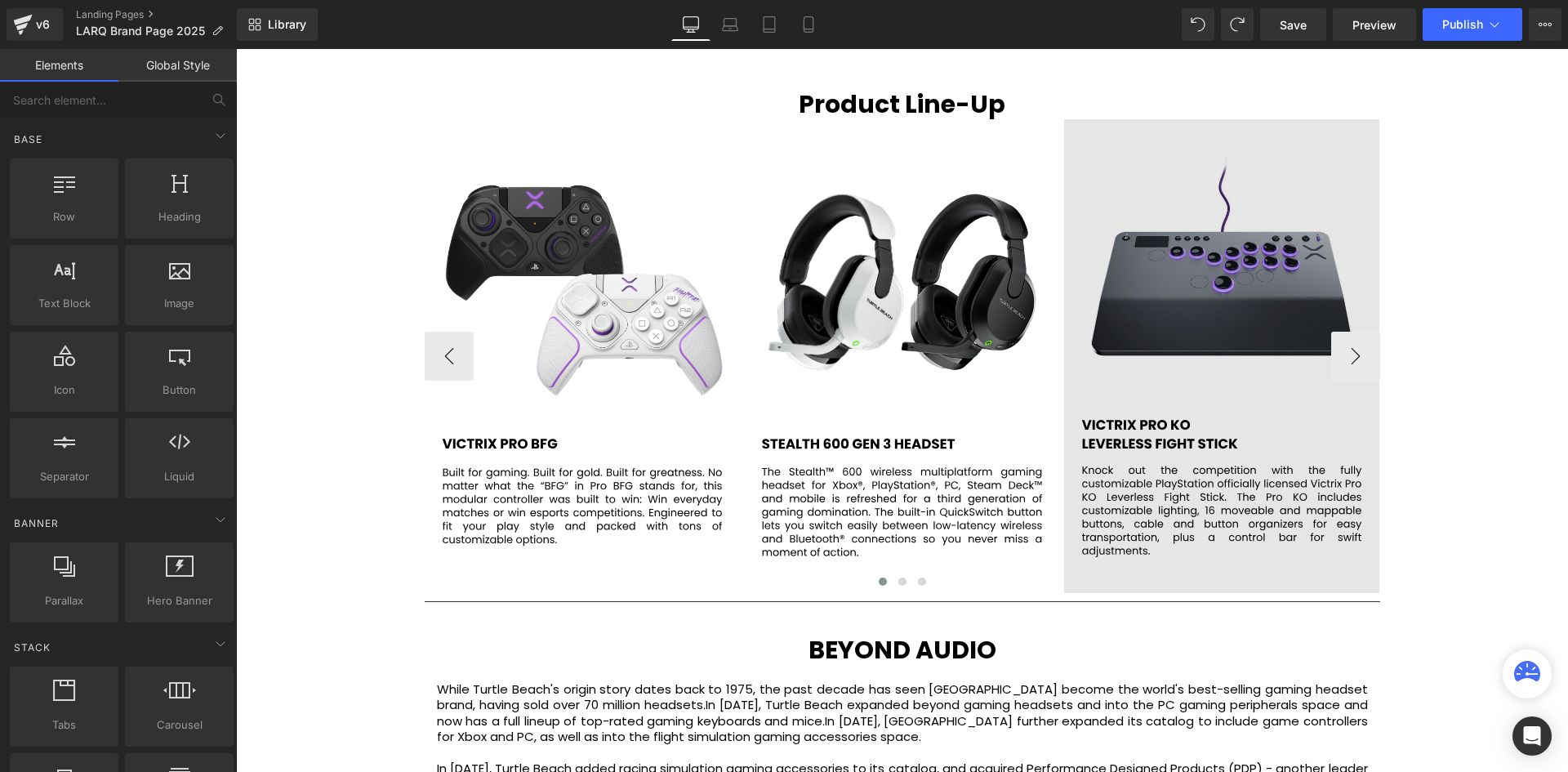
scroll to position [3595, 0]
